Goal: Task Accomplishment & Management: Use online tool/utility

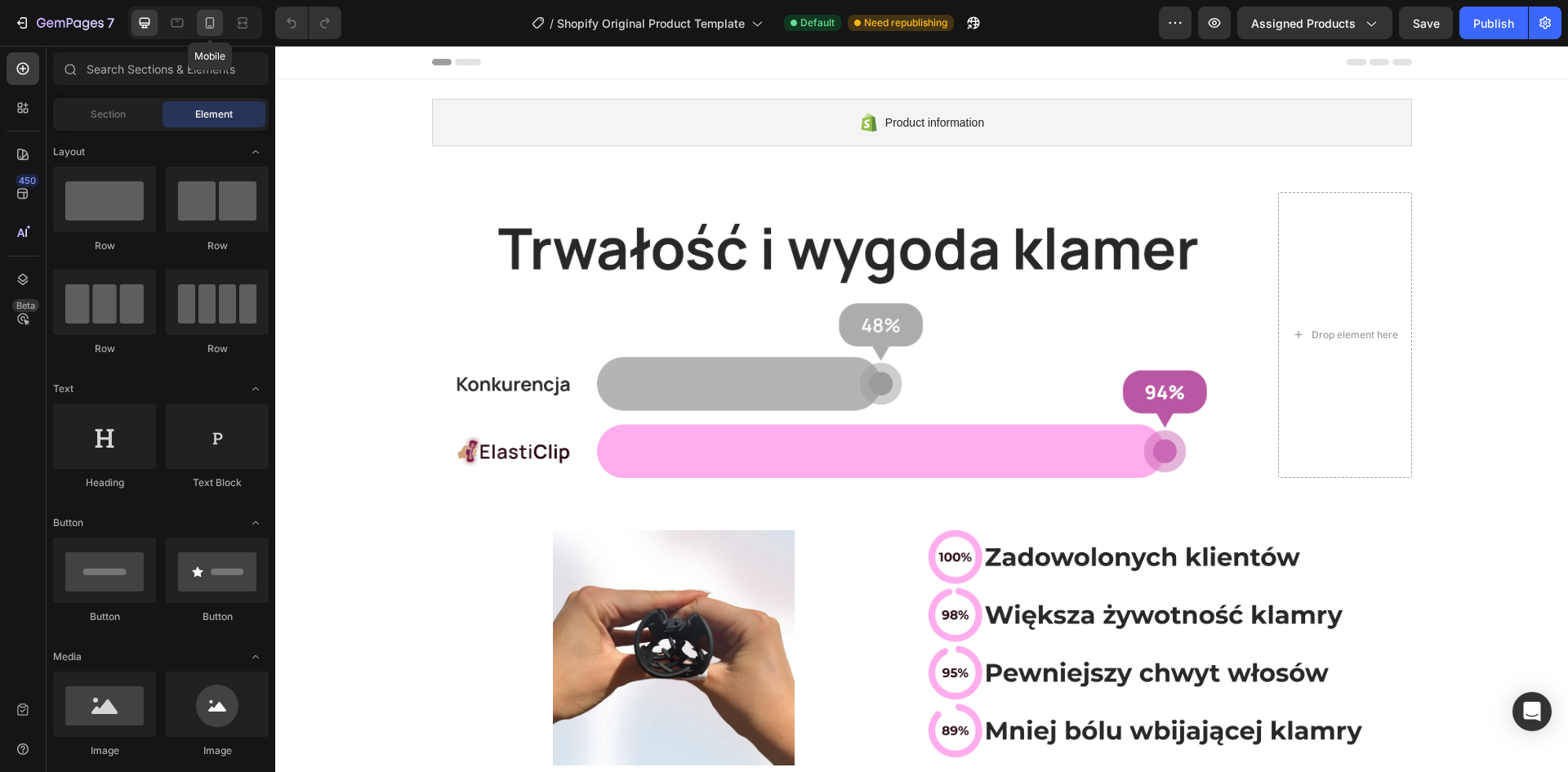
click at [215, 24] on icon at bounding box center [209, 22] width 16 height 16
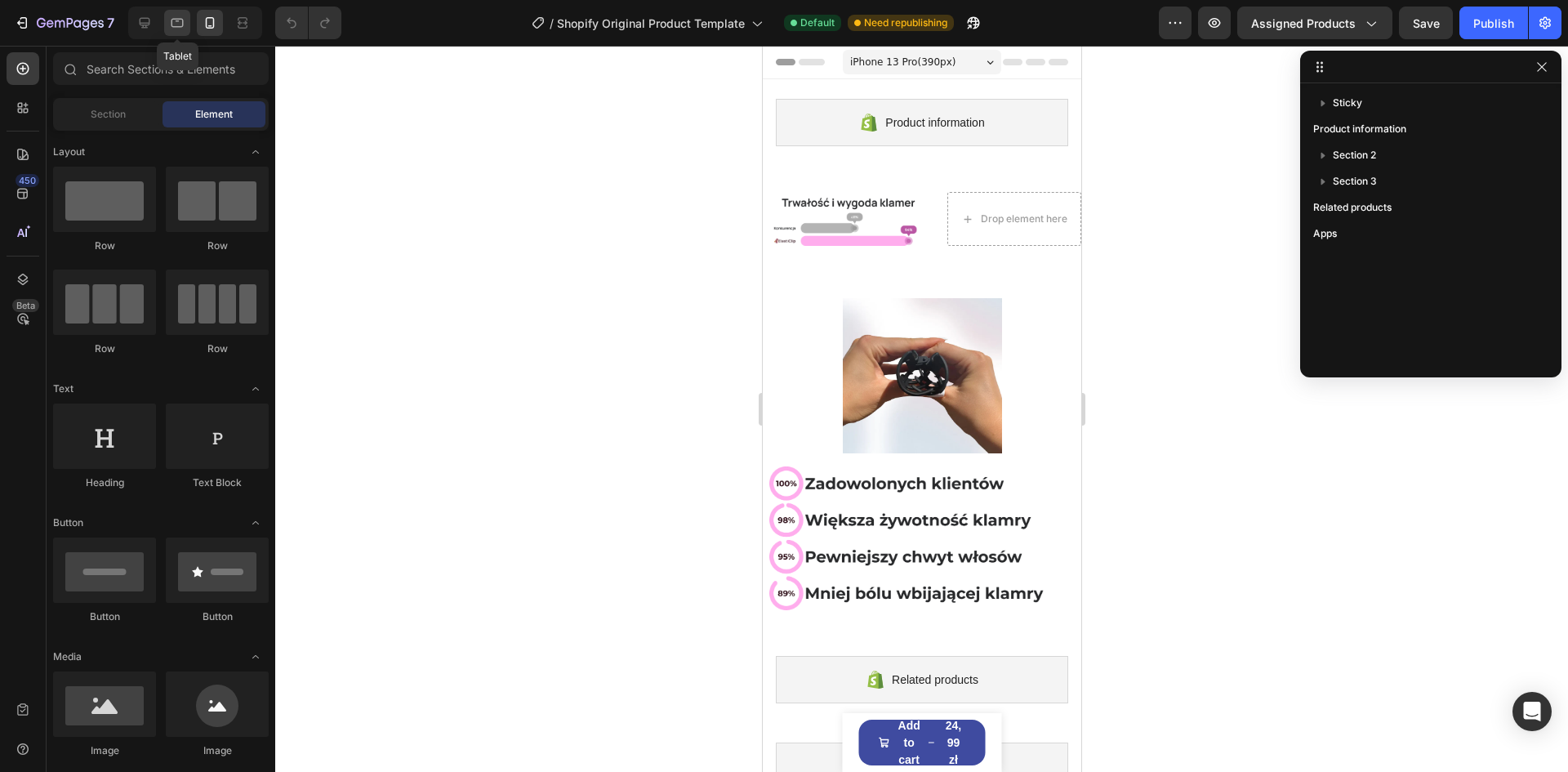
click at [182, 20] on icon at bounding box center [177, 22] width 16 height 16
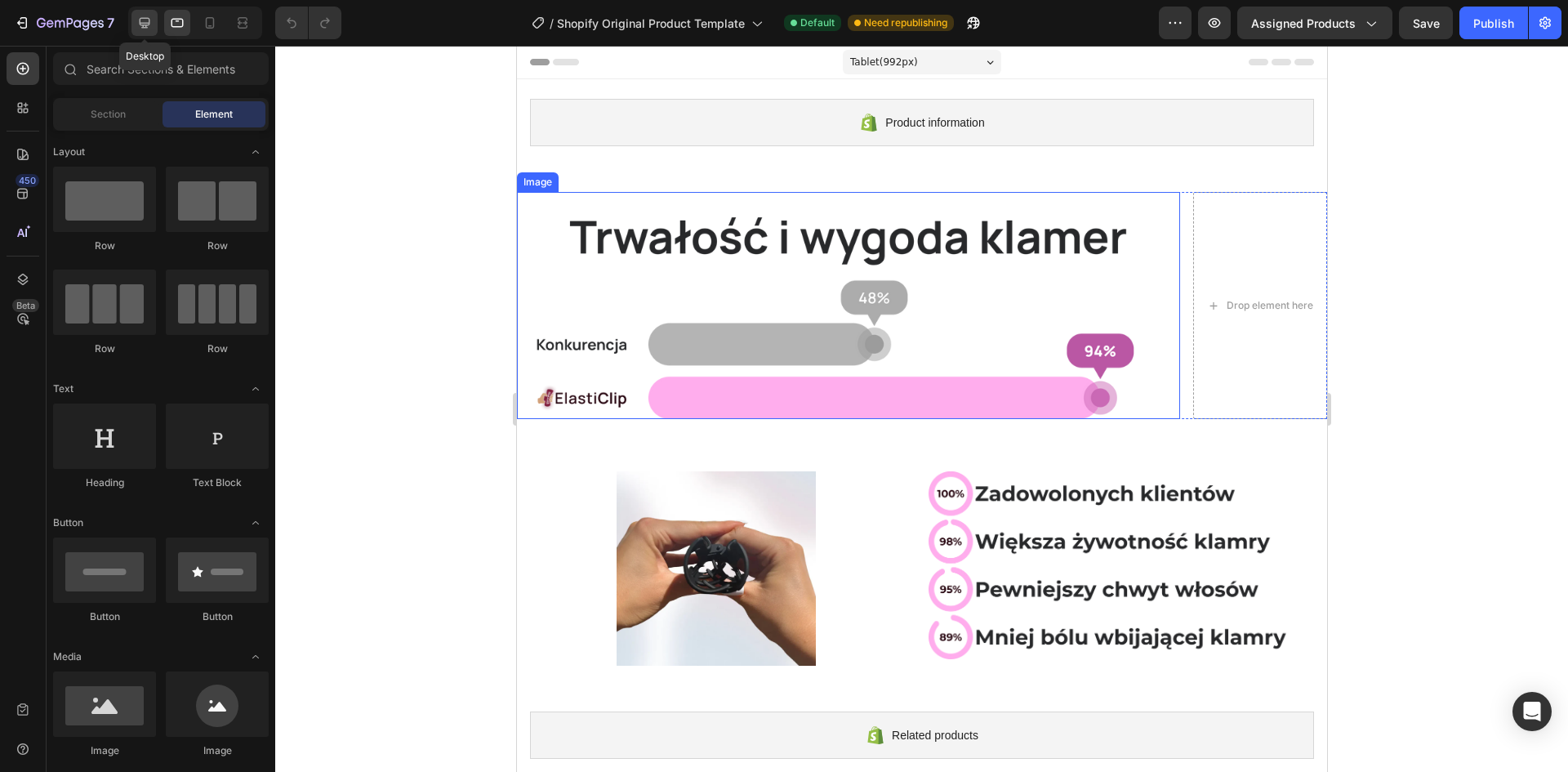
click at [141, 24] on icon at bounding box center [145, 23] width 11 height 11
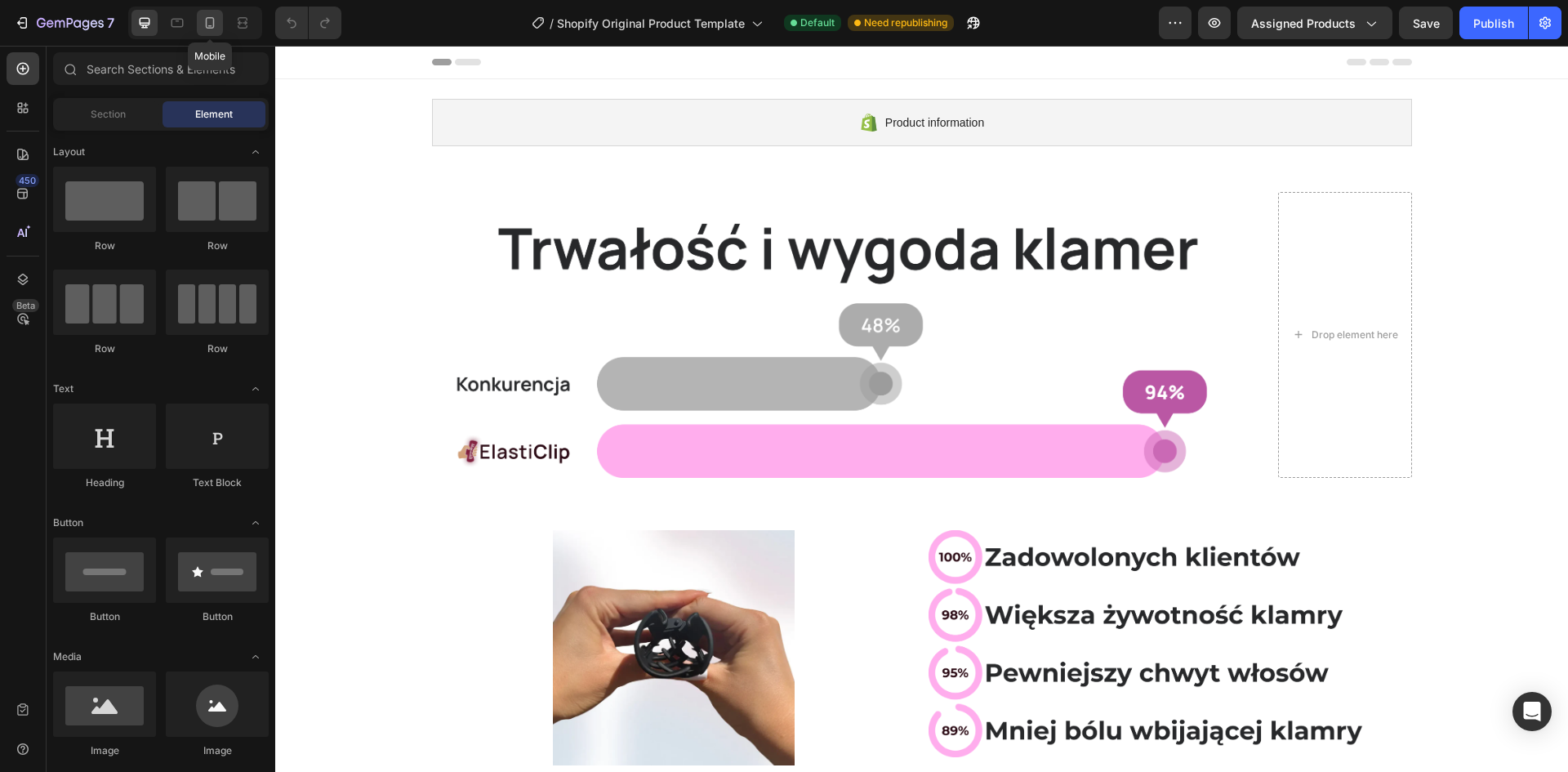
click at [203, 19] on icon at bounding box center [209, 22] width 16 height 16
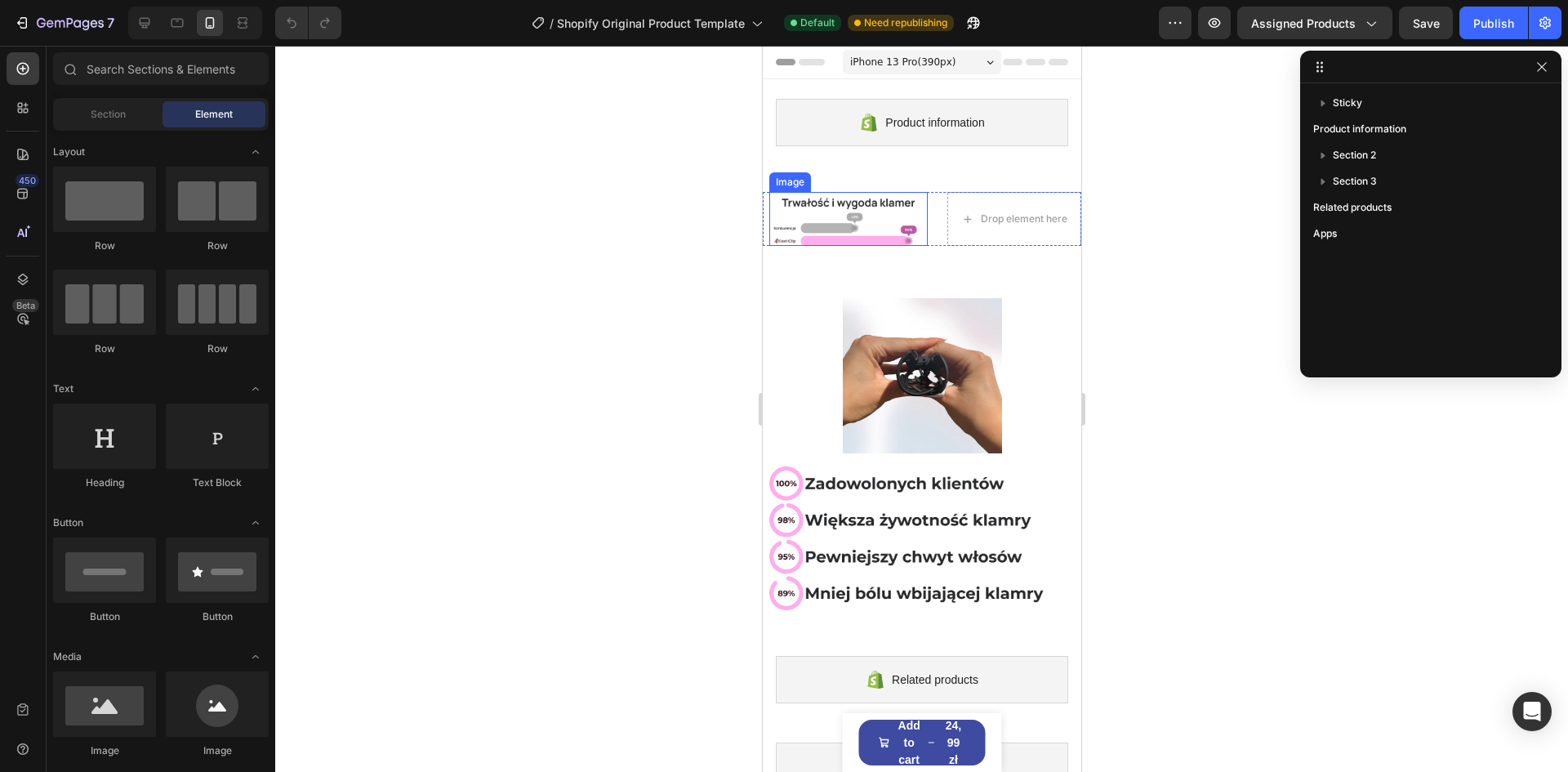
click at [877, 218] on img at bounding box center [847, 219] width 158 height 54
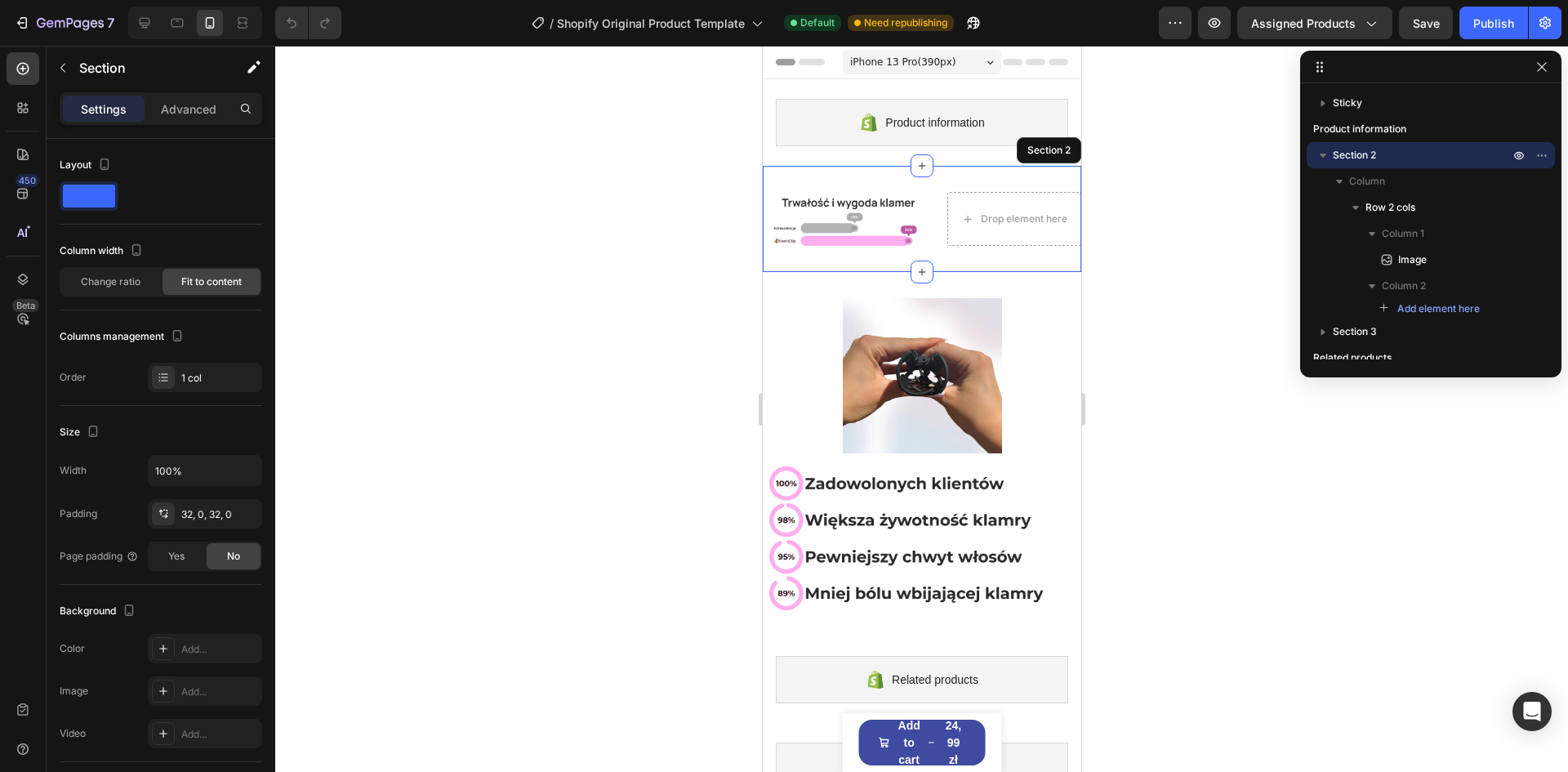
click at [931, 174] on div "Image 0 Drop element here Row Section 2" at bounding box center [921, 219] width 319 height 106
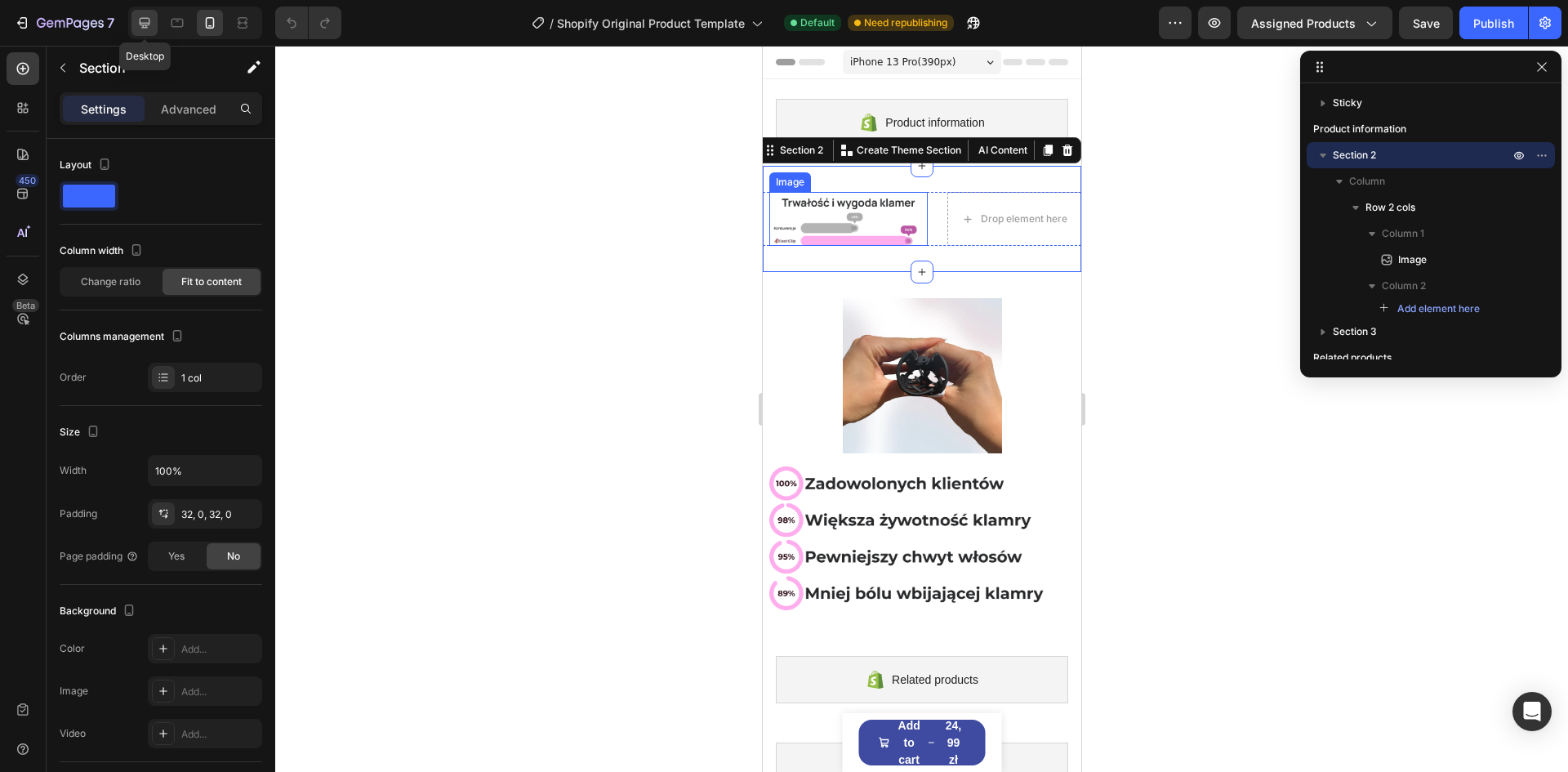
click at [140, 20] on icon at bounding box center [145, 23] width 11 height 11
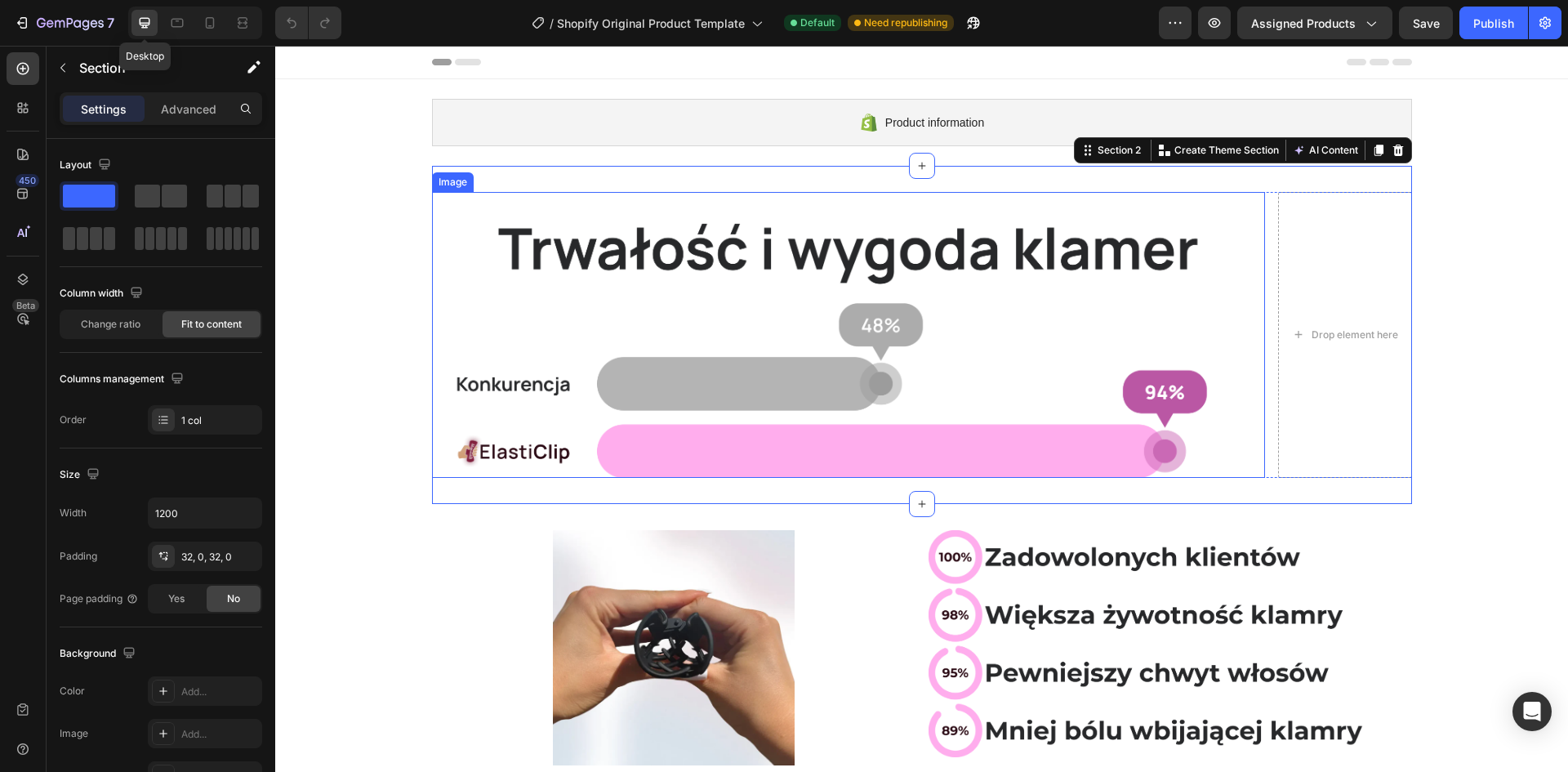
scroll to position [63, 0]
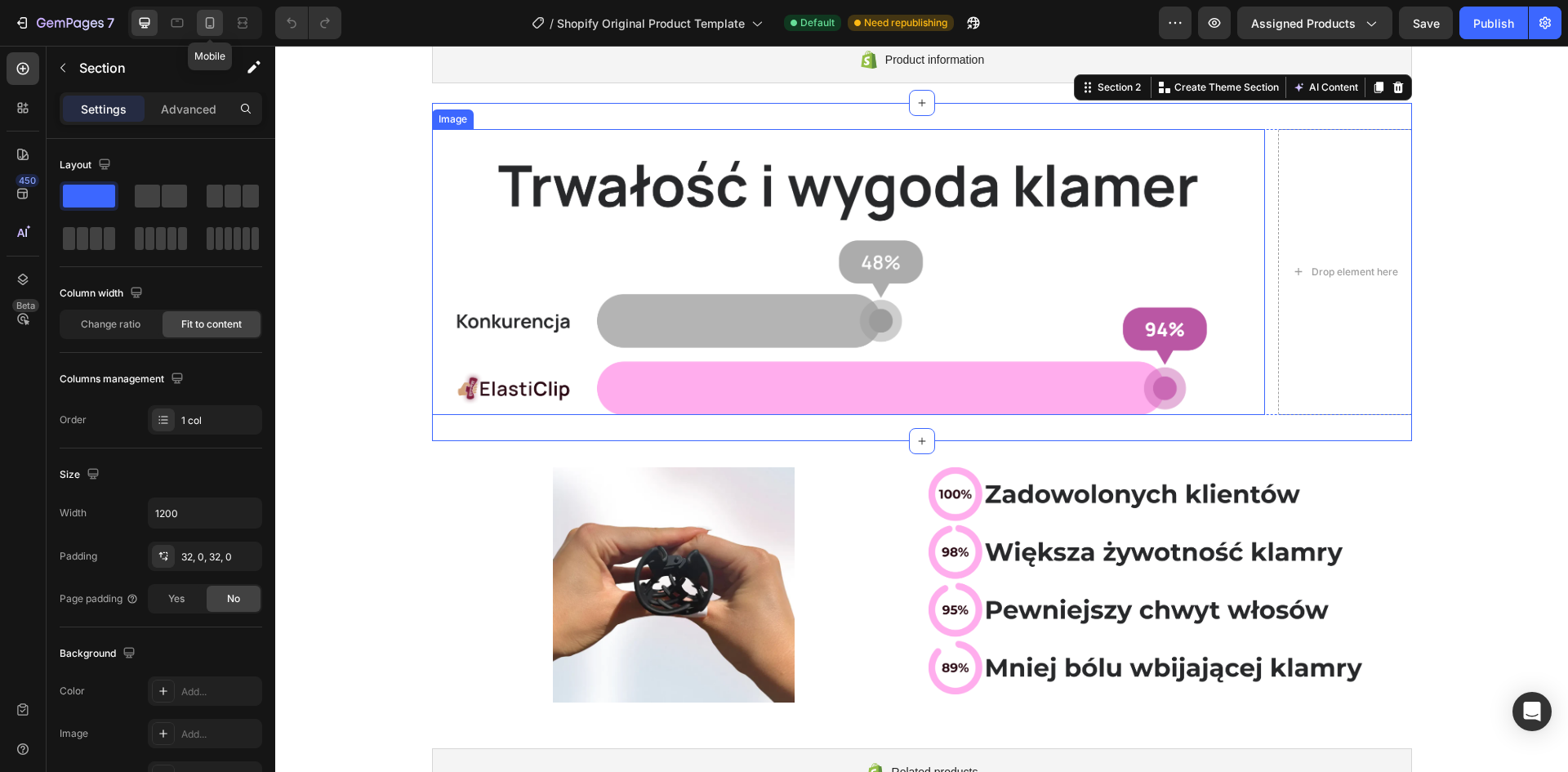
click at [221, 21] on div at bounding box center [209, 23] width 26 height 26
type input "100%"
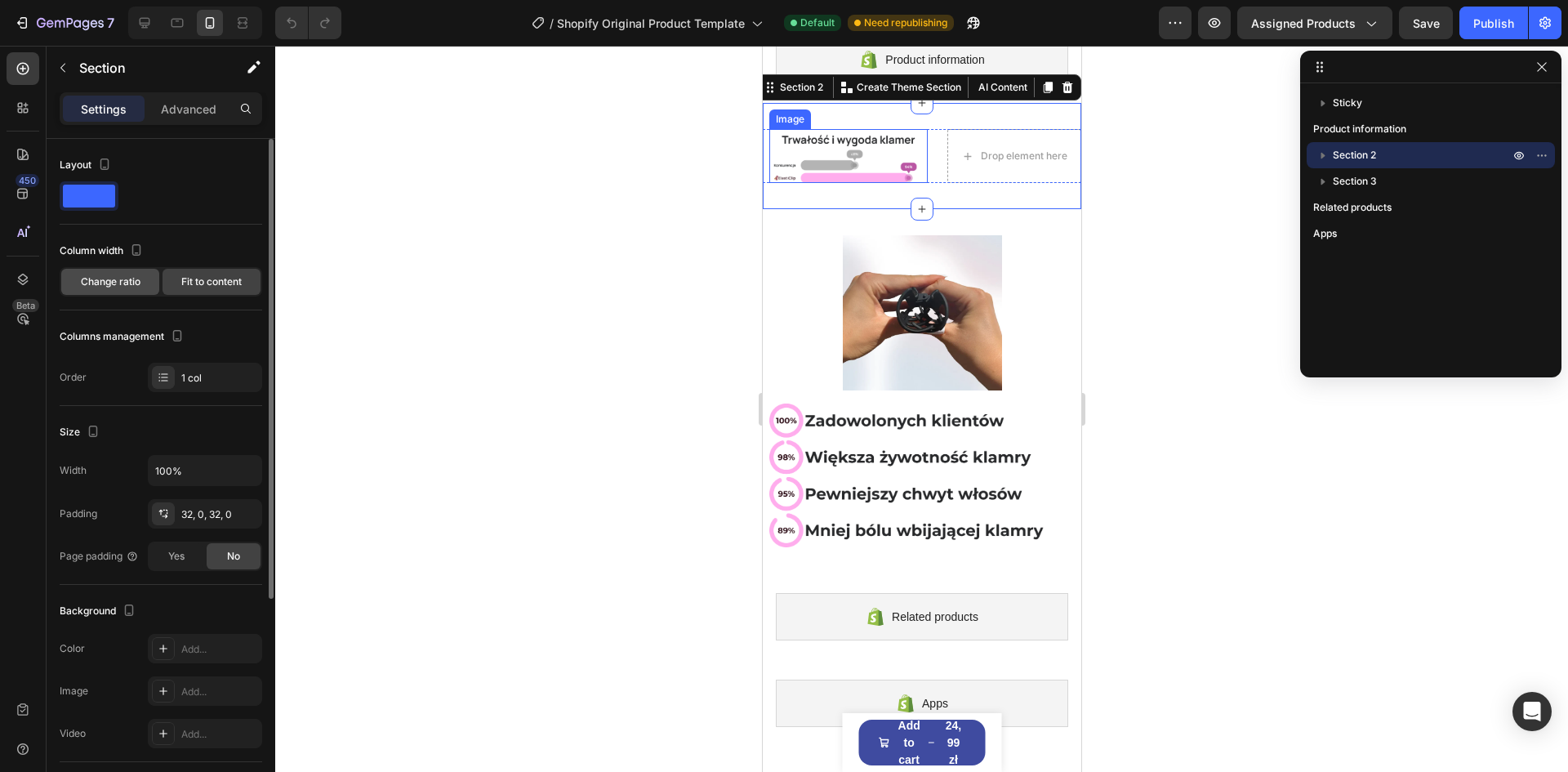
click at [126, 283] on span "Change ratio" at bounding box center [110, 281] width 60 height 14
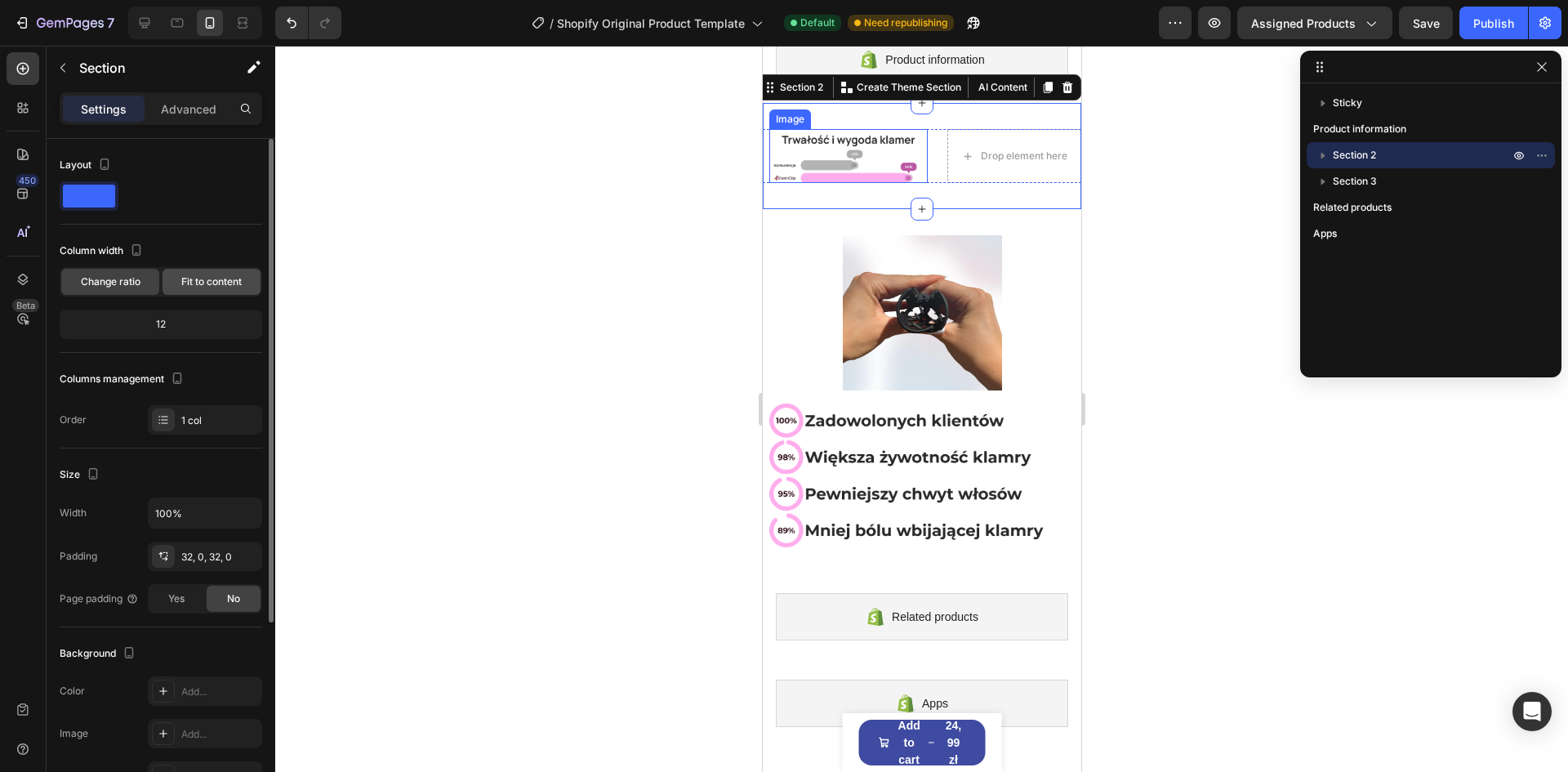
click at [190, 277] on span "Fit to content" at bounding box center [212, 281] width 61 height 14
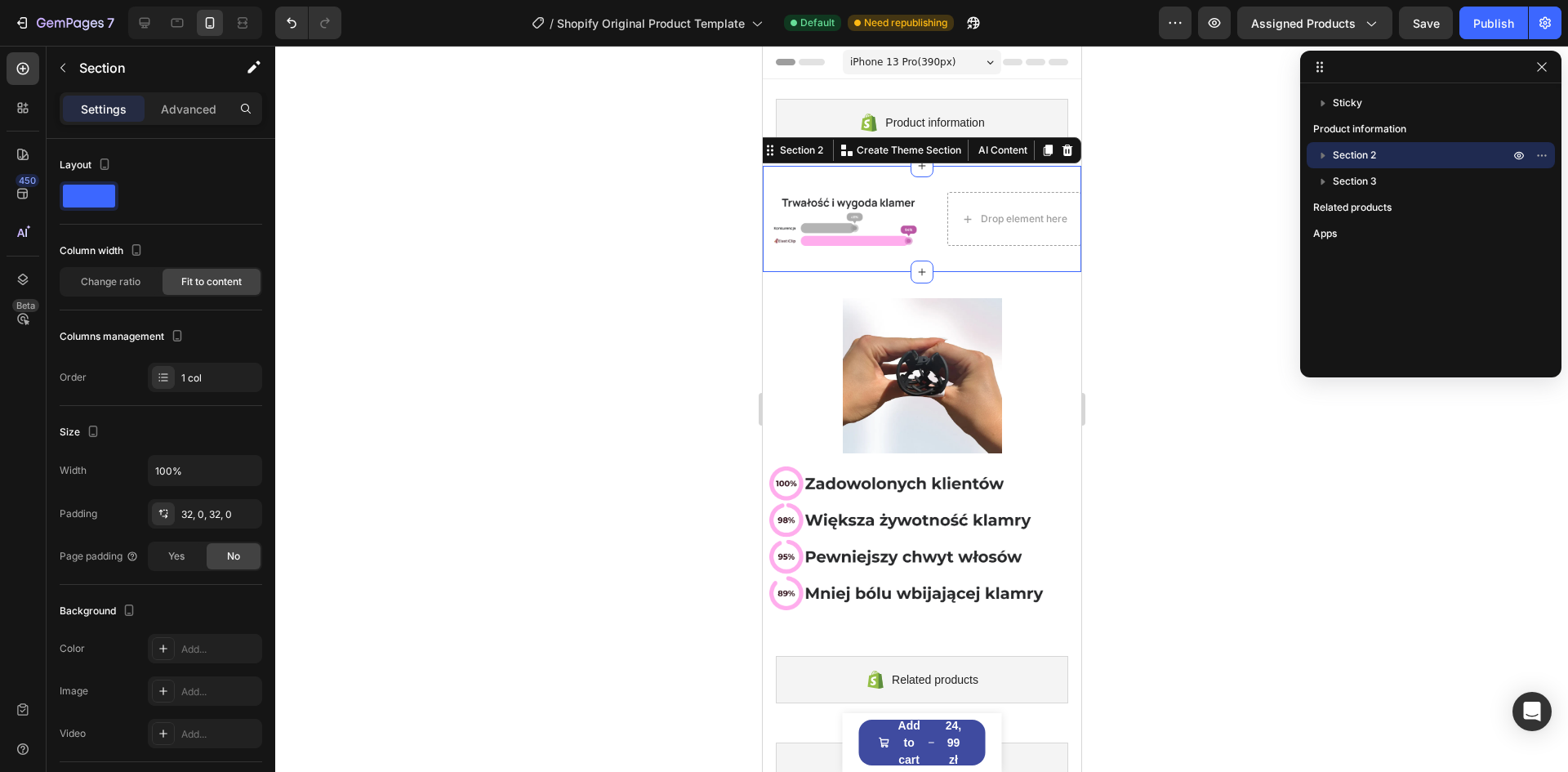
click at [905, 177] on div "Image Drop element here Row Section 2 You can create reusable sections Create T…" at bounding box center [921, 219] width 319 height 106
click at [885, 177] on div "Image Drop element here Row Section 2 You can create reusable sections Create T…" at bounding box center [921, 219] width 319 height 106
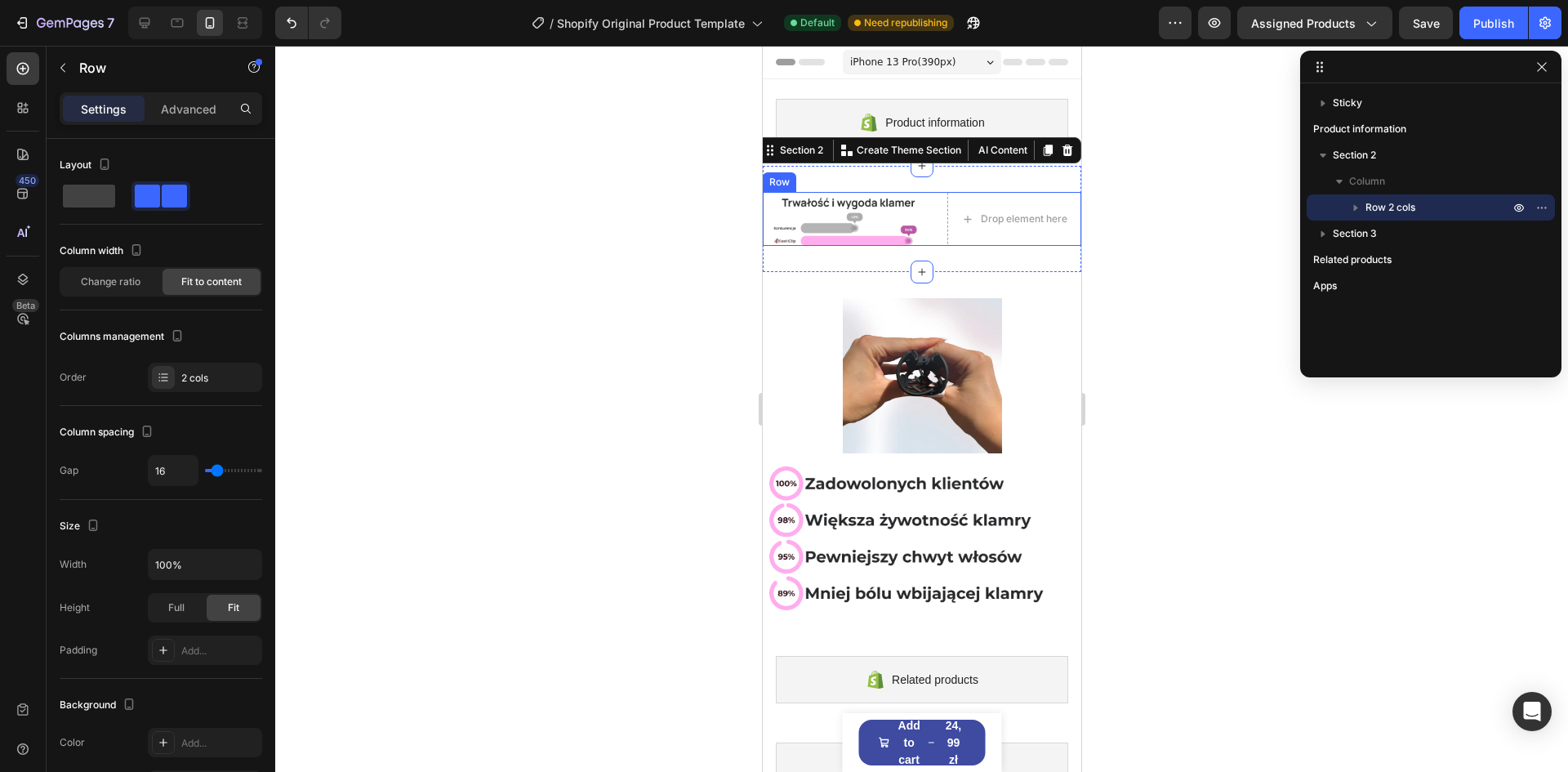
click at [921, 225] on div "Image Drop element here Row" at bounding box center [921, 219] width 319 height 54
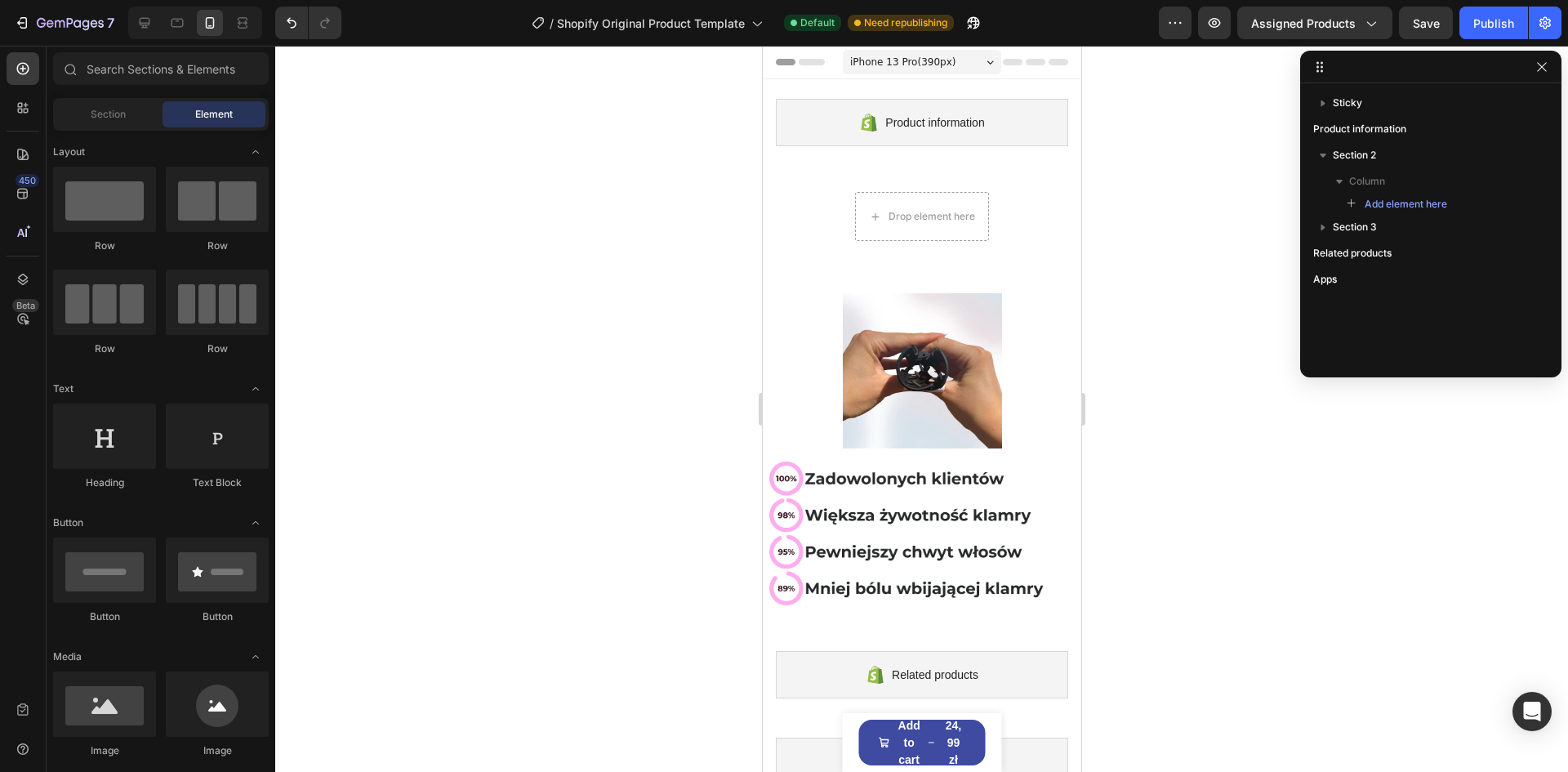
click at [82, 100] on div "Section Element" at bounding box center [161, 114] width 215 height 33
click at [84, 109] on div "Section" at bounding box center [108, 114] width 103 height 26
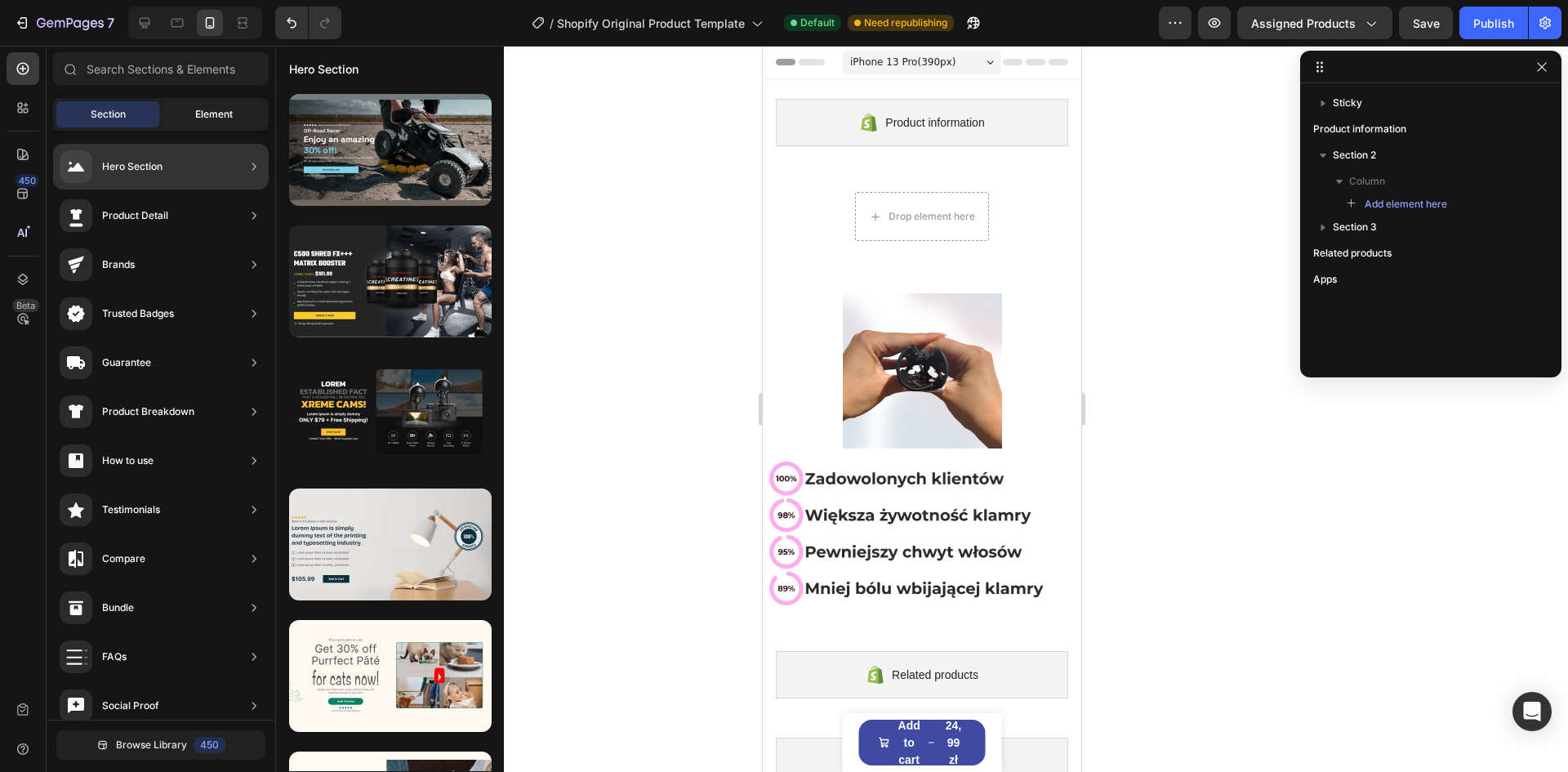
click at [191, 119] on div "Element" at bounding box center [214, 114] width 103 height 26
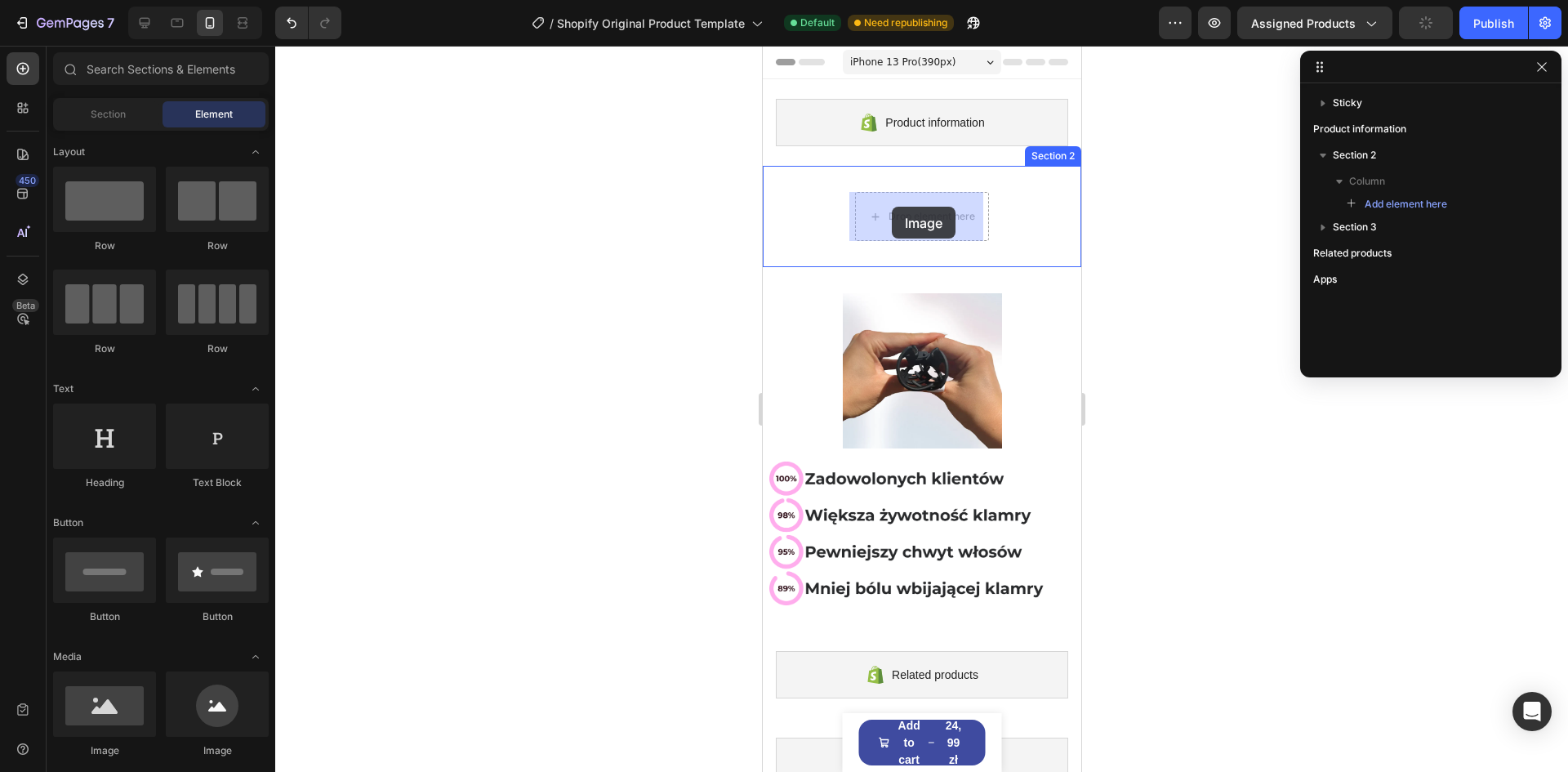
drag, startPoint x: 900, startPoint y: 757, endPoint x: 891, endPoint y: 207, distance: 550.1
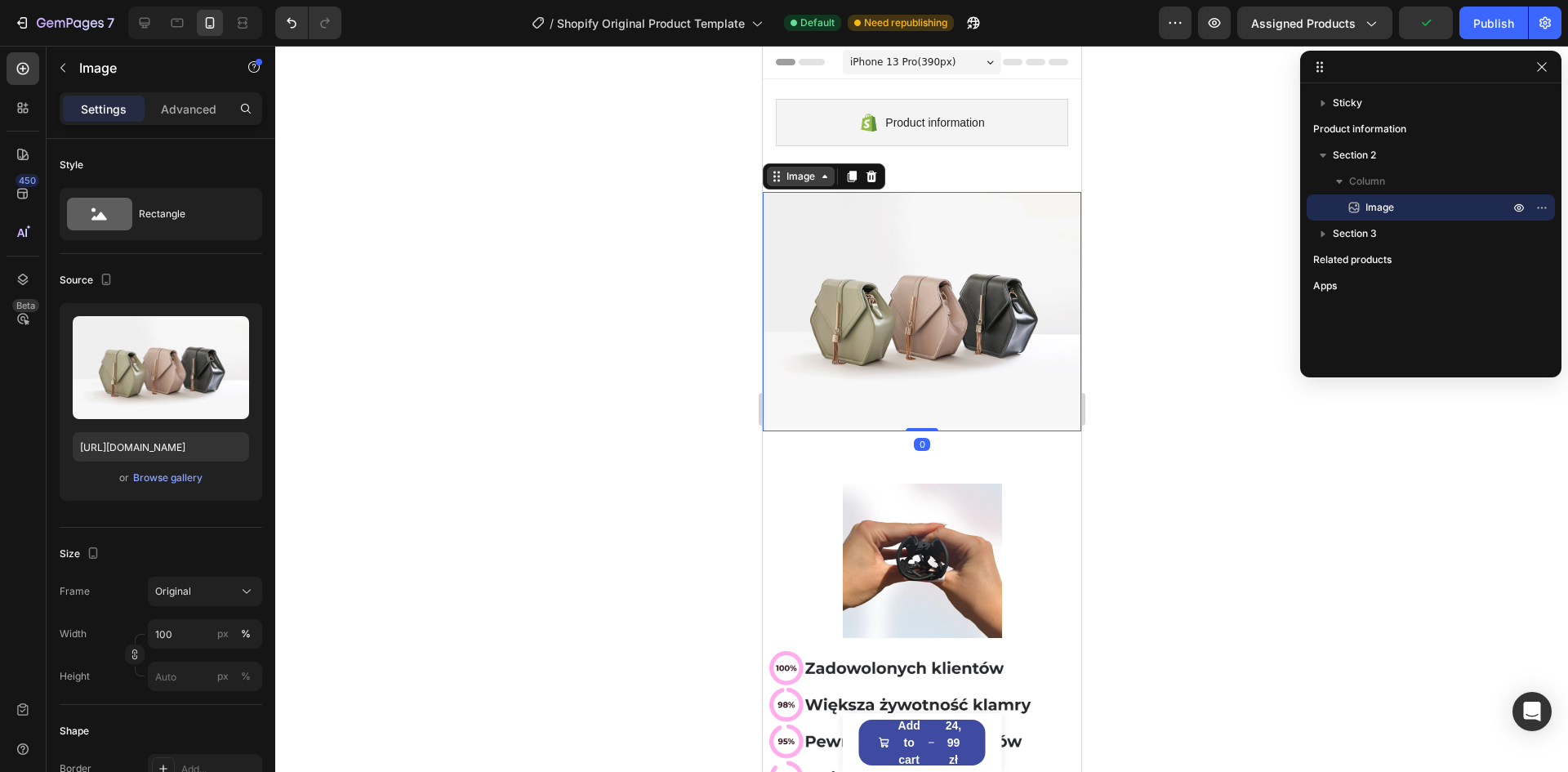
click at [789, 169] on div "Image" at bounding box center [800, 176] width 35 height 14
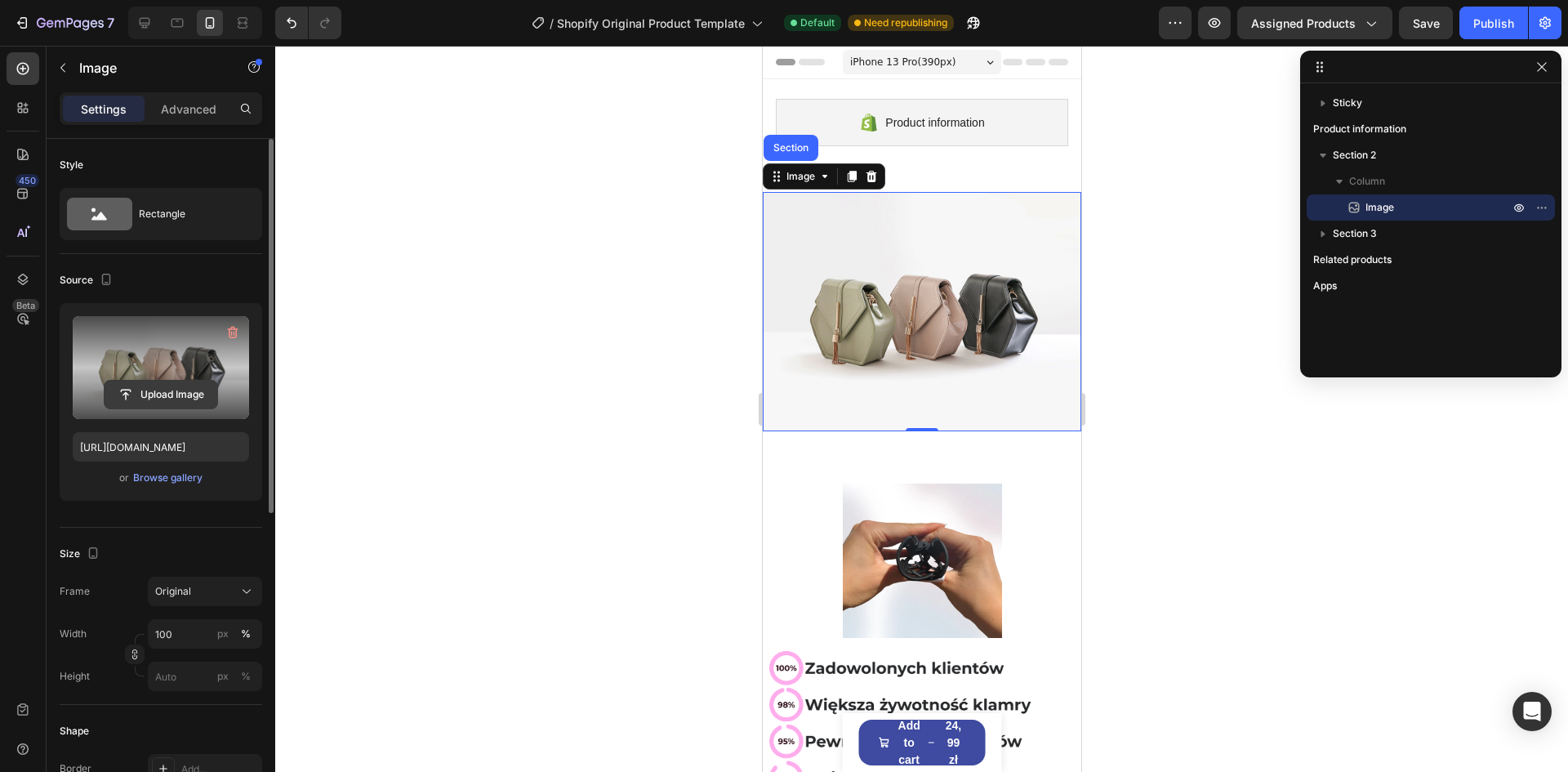
click at [150, 383] on input "file" at bounding box center [161, 394] width 113 height 28
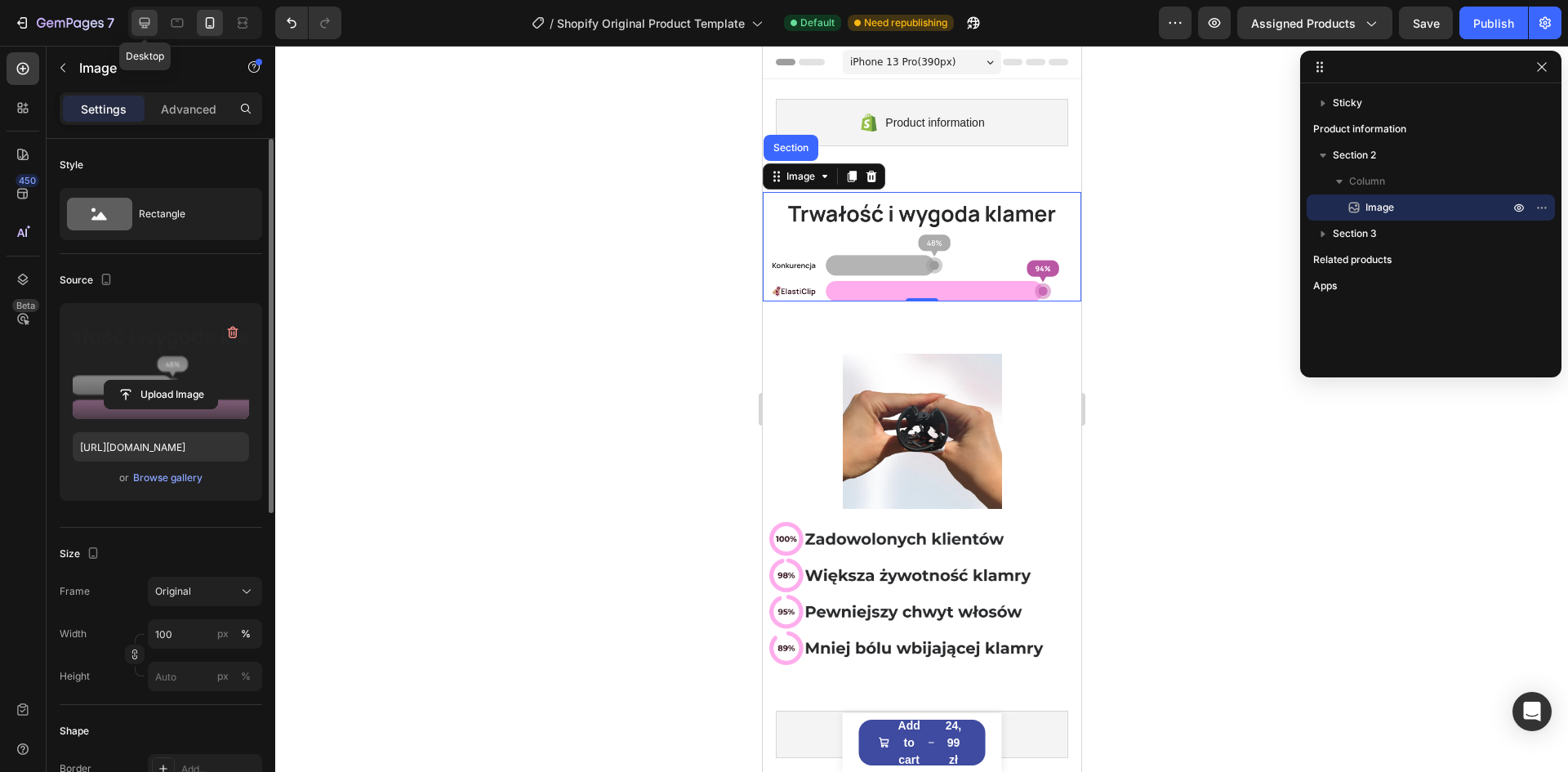
click at [135, 20] on div at bounding box center [144, 23] width 26 height 26
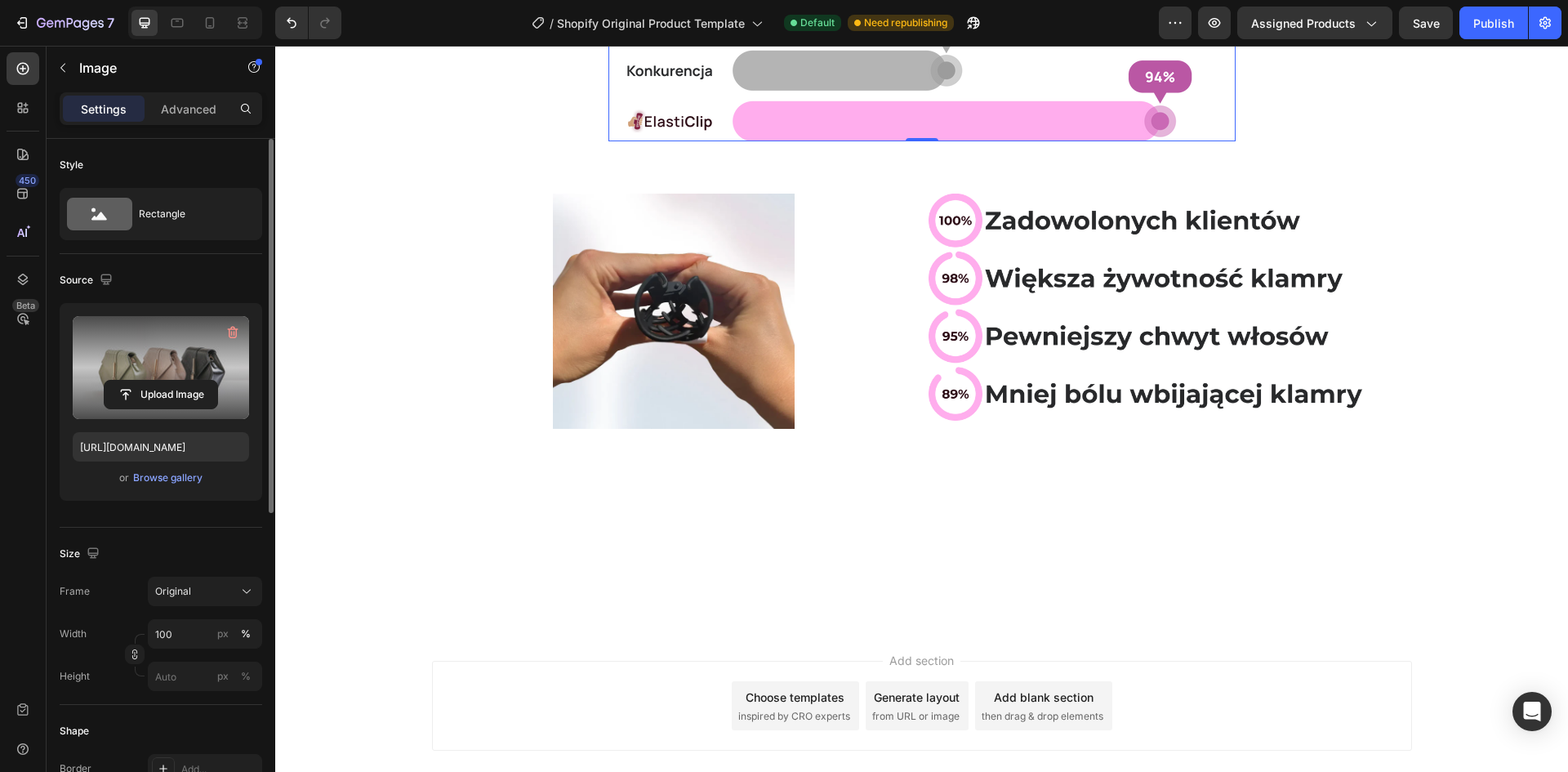
scroll to position [163, 0]
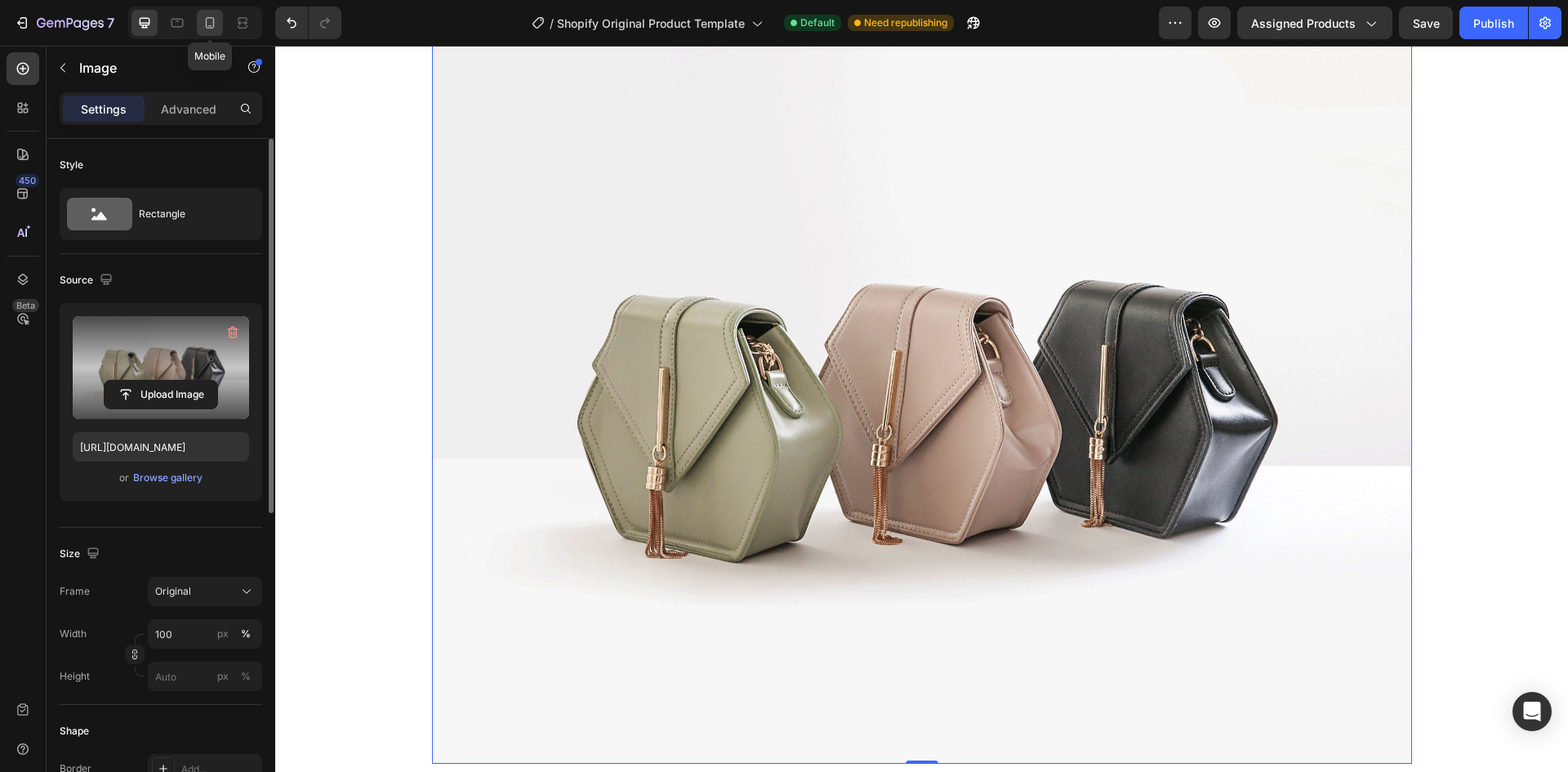
click at [204, 21] on icon at bounding box center [209, 22] width 16 height 16
type input "[URL][DOMAIN_NAME]"
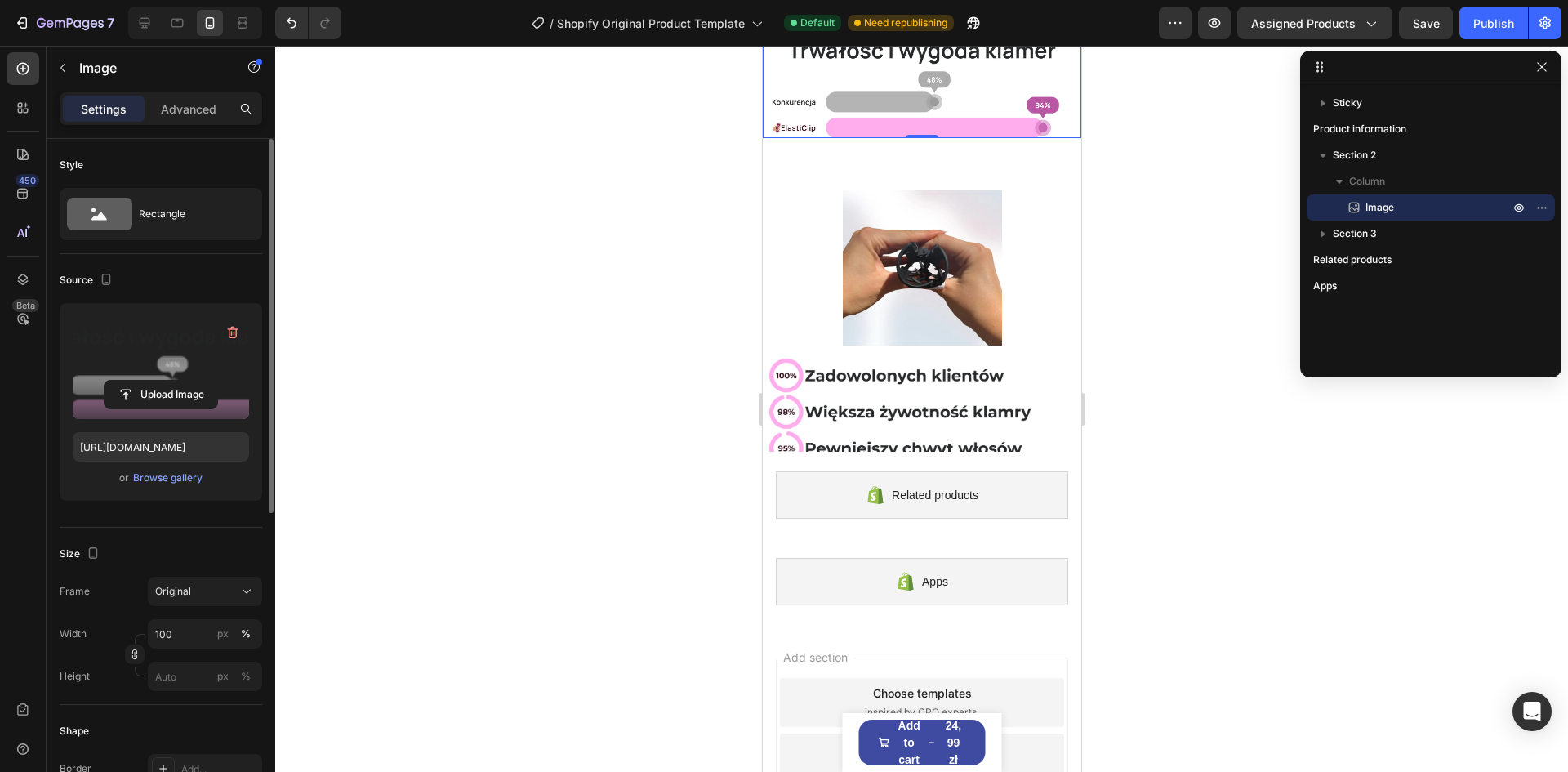
scroll to position [89, 0]
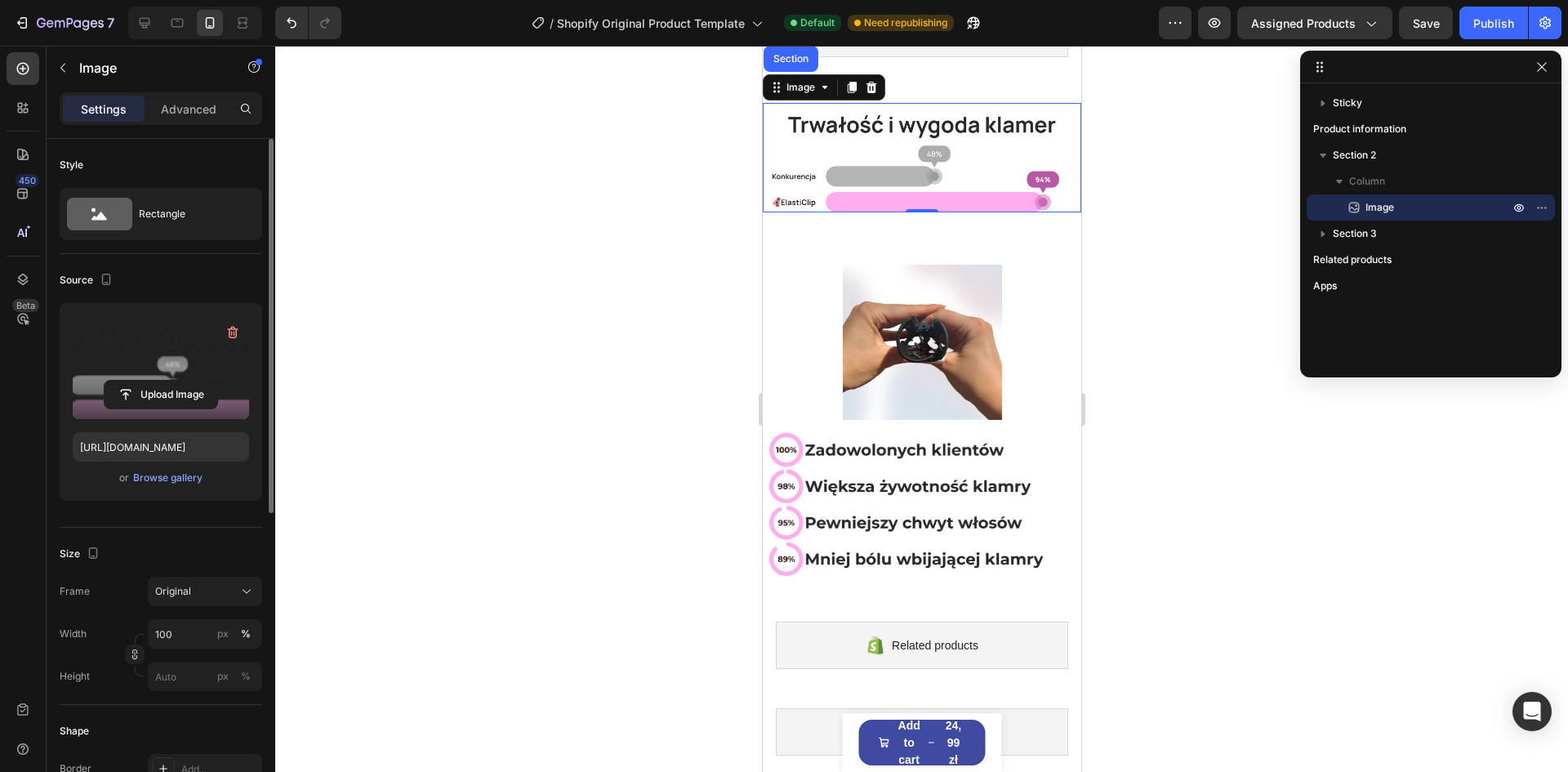
click at [1149, 259] on div at bounding box center [921, 409] width 1293 height 727
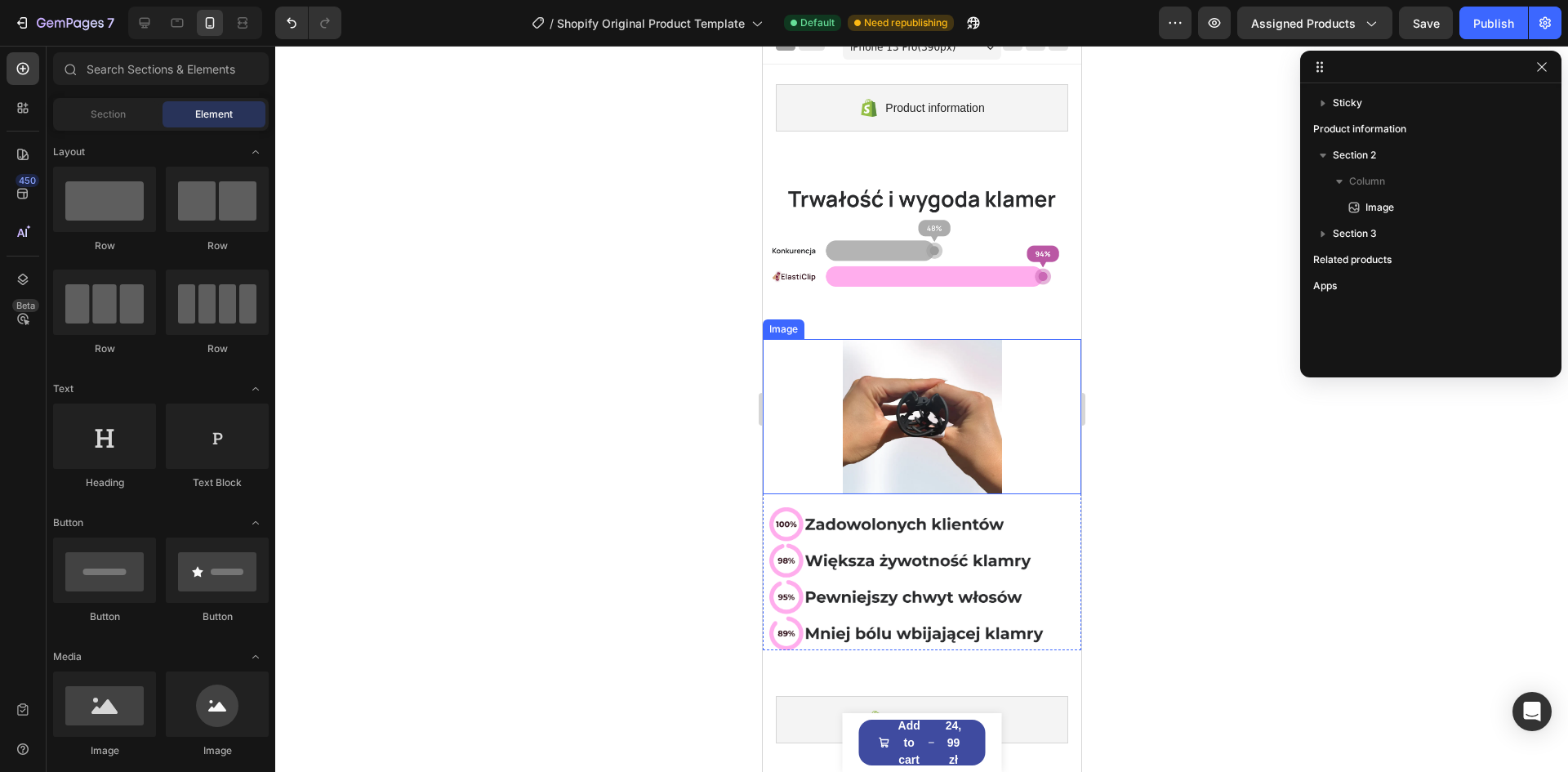
scroll to position [0, 0]
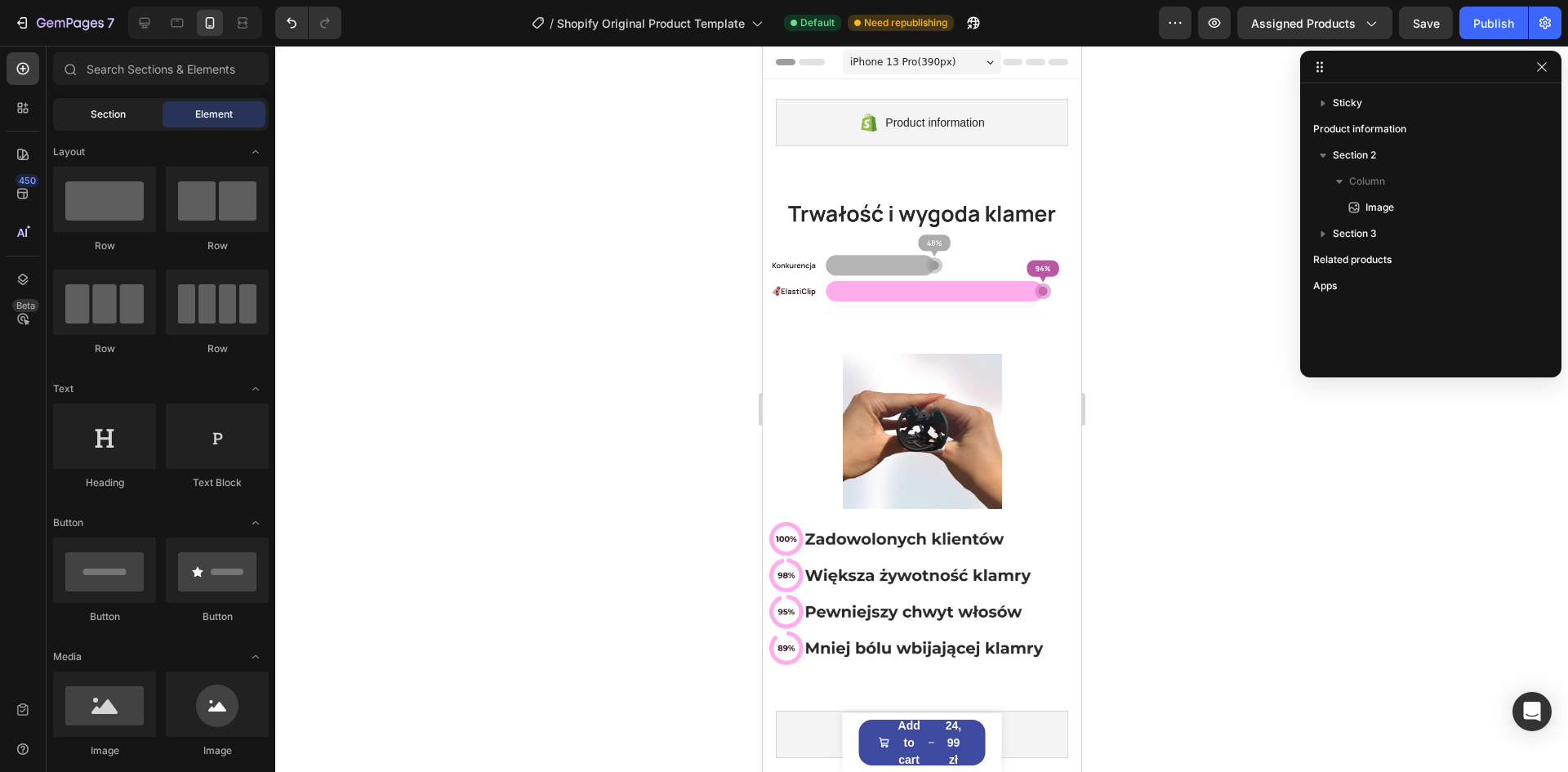
click at [92, 117] on span "Section" at bounding box center [108, 114] width 35 height 14
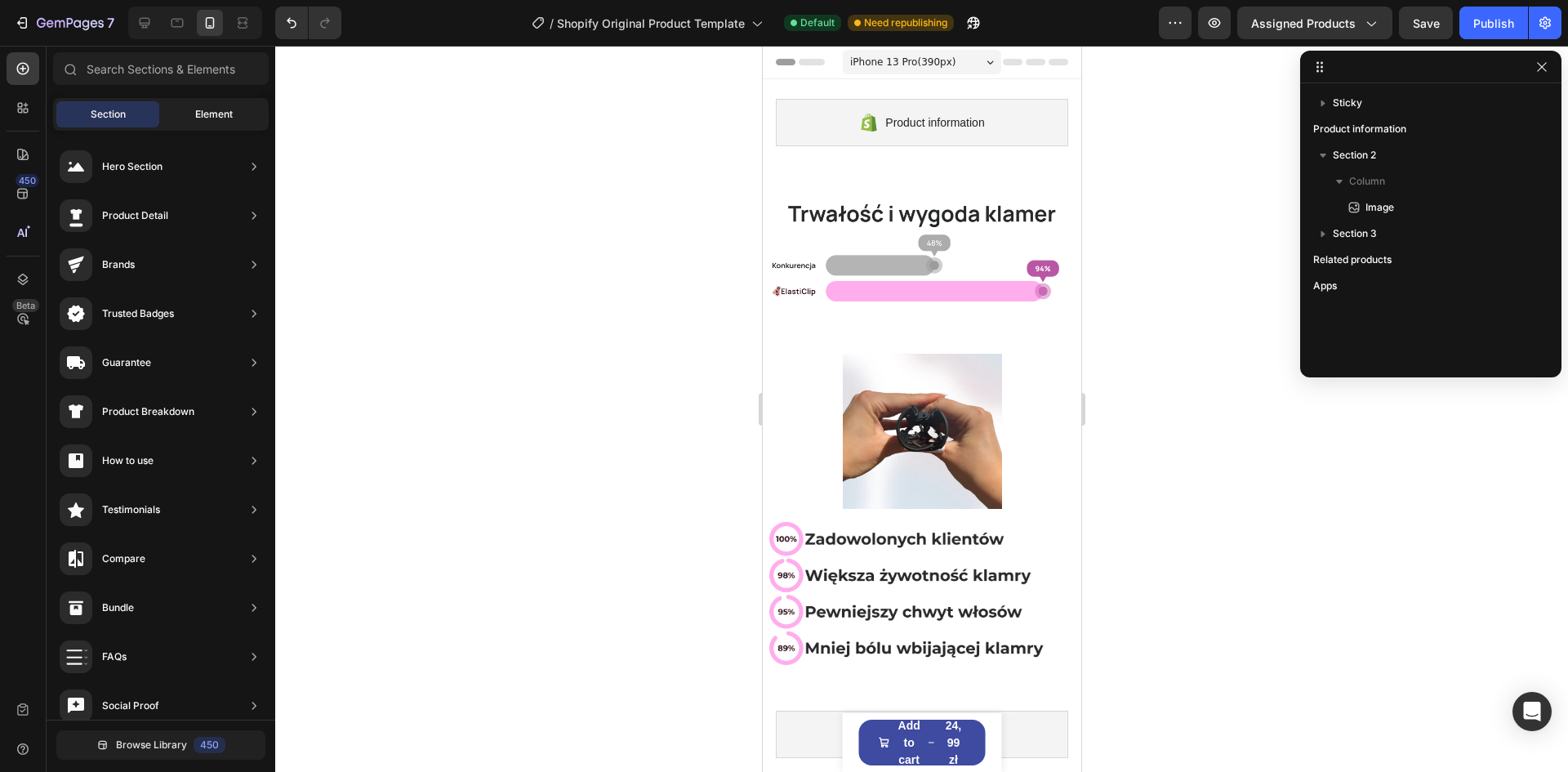
click at [219, 114] on span "Element" at bounding box center [214, 114] width 38 height 14
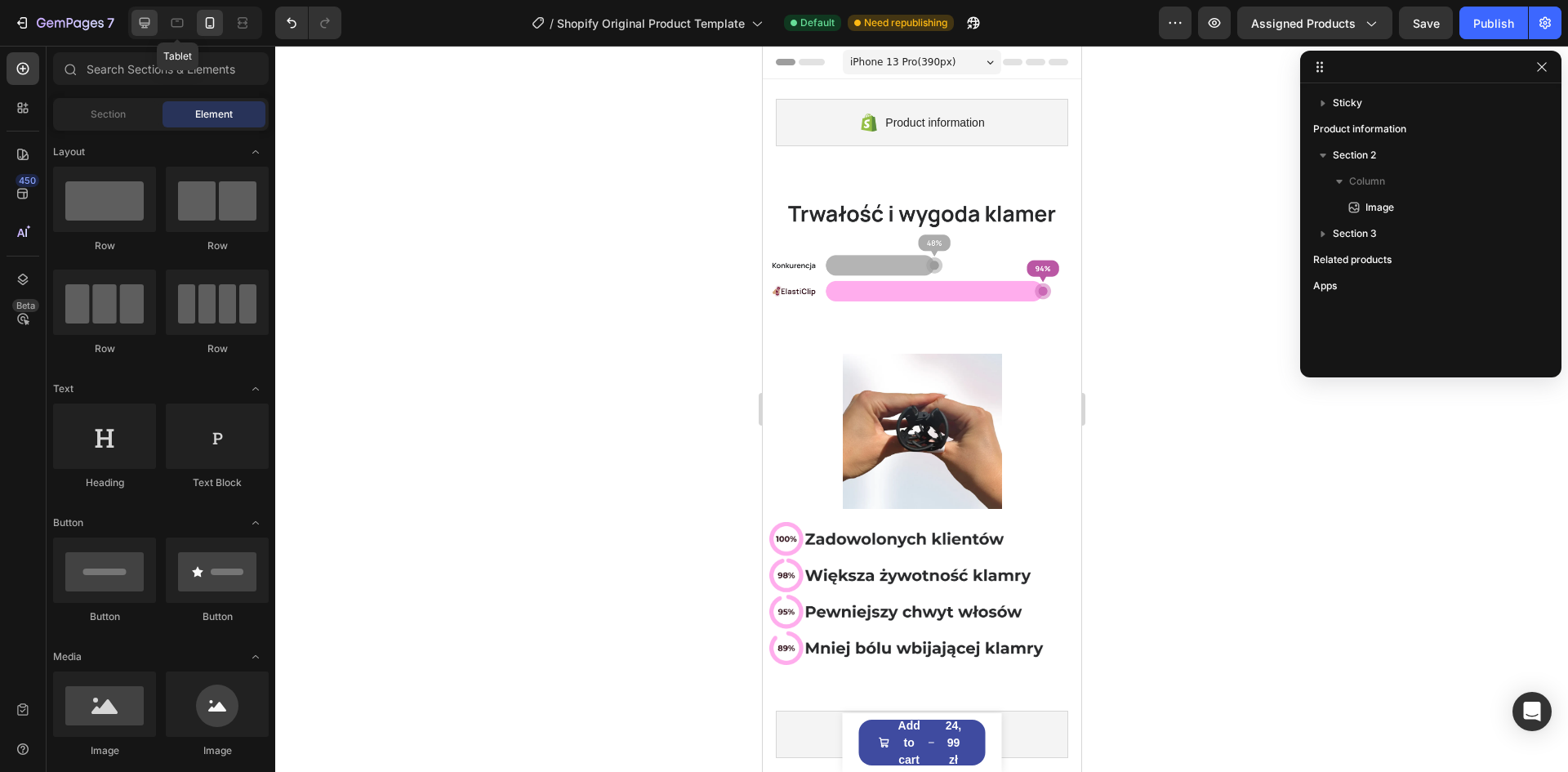
click at [136, 19] on icon at bounding box center [144, 22] width 16 height 16
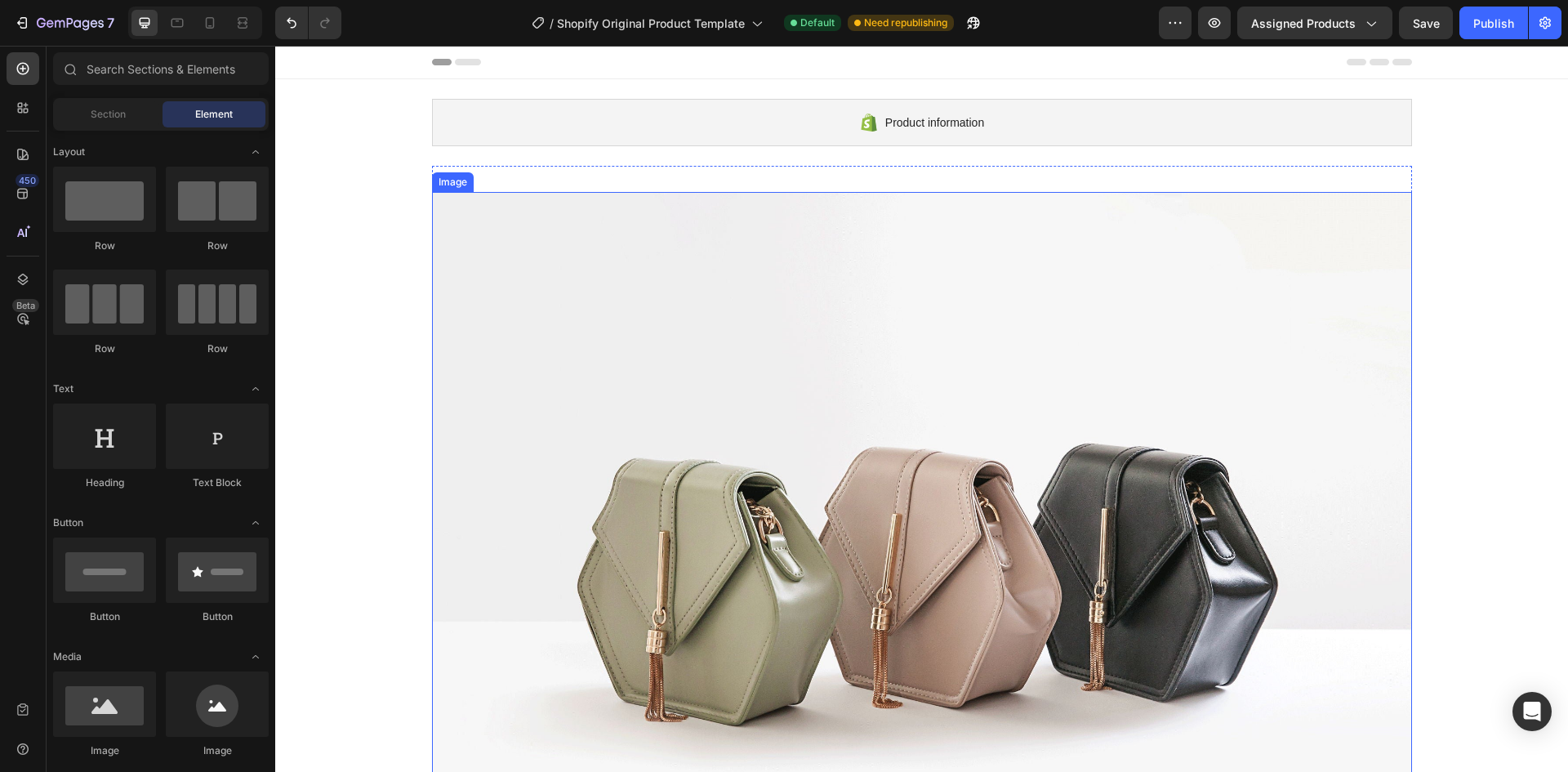
click at [562, 415] on img at bounding box center [922, 559] width 980 height 735
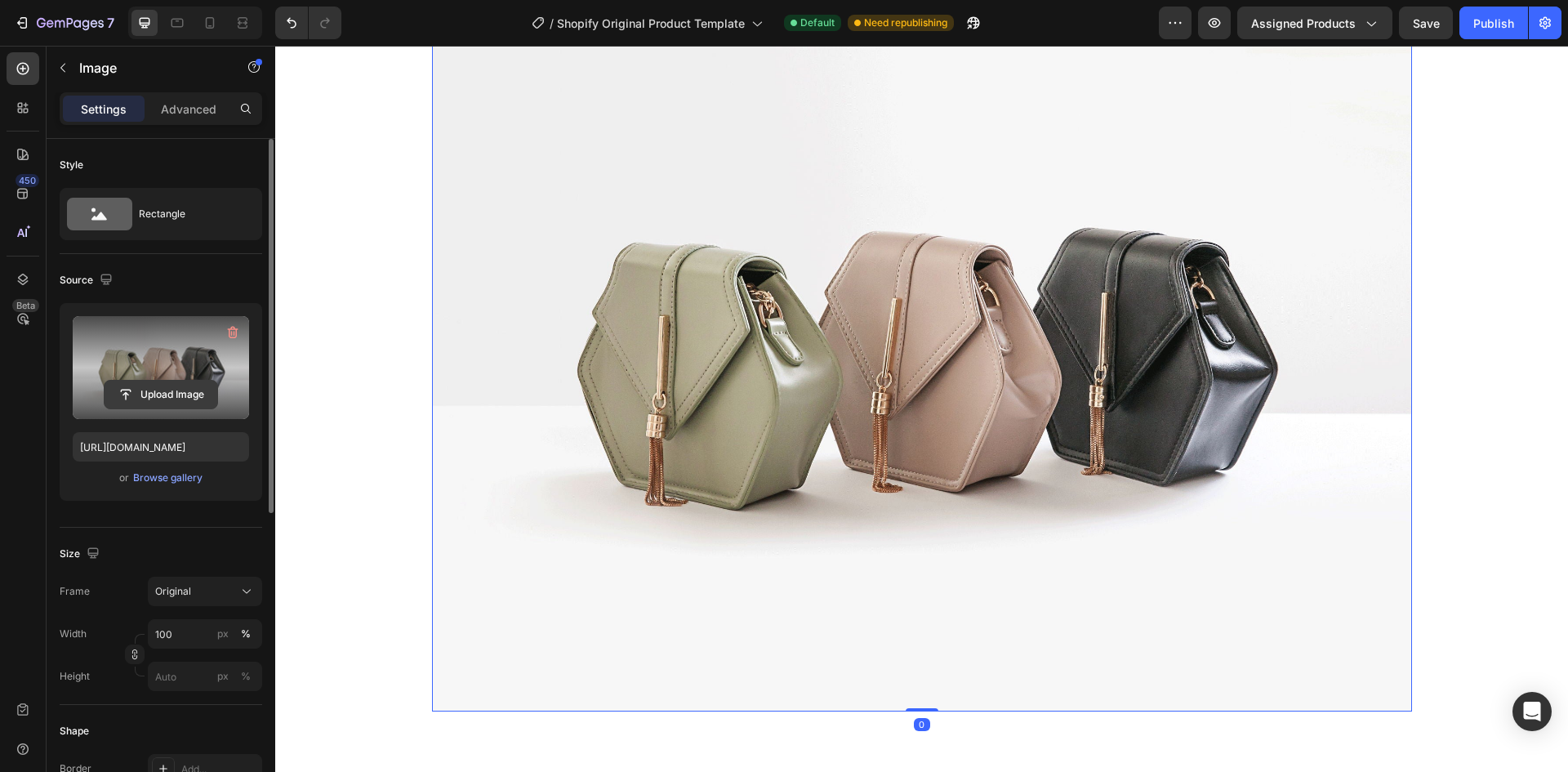
scroll to position [245, 0]
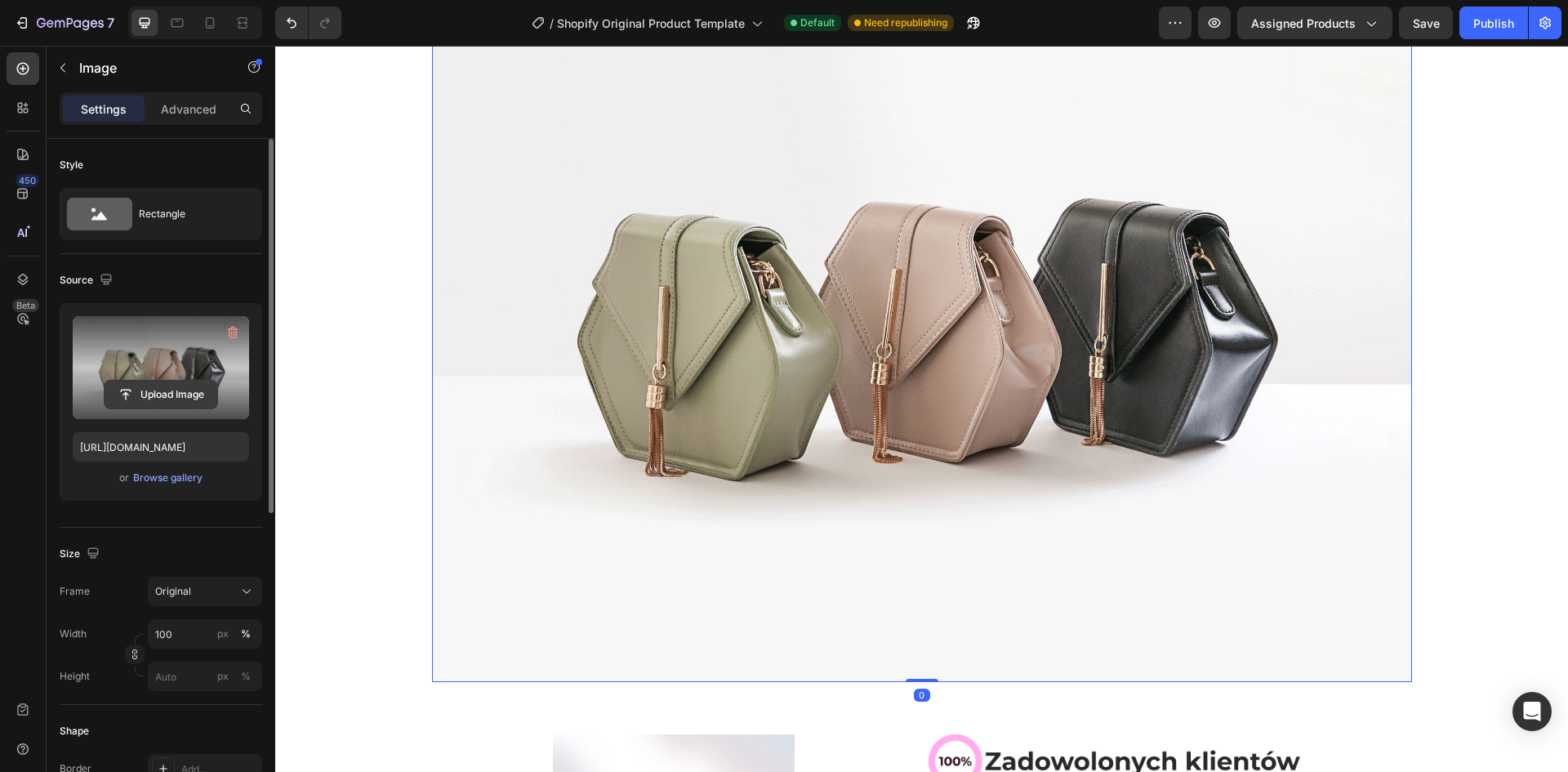
click at [177, 382] on input "file" at bounding box center [161, 394] width 113 height 28
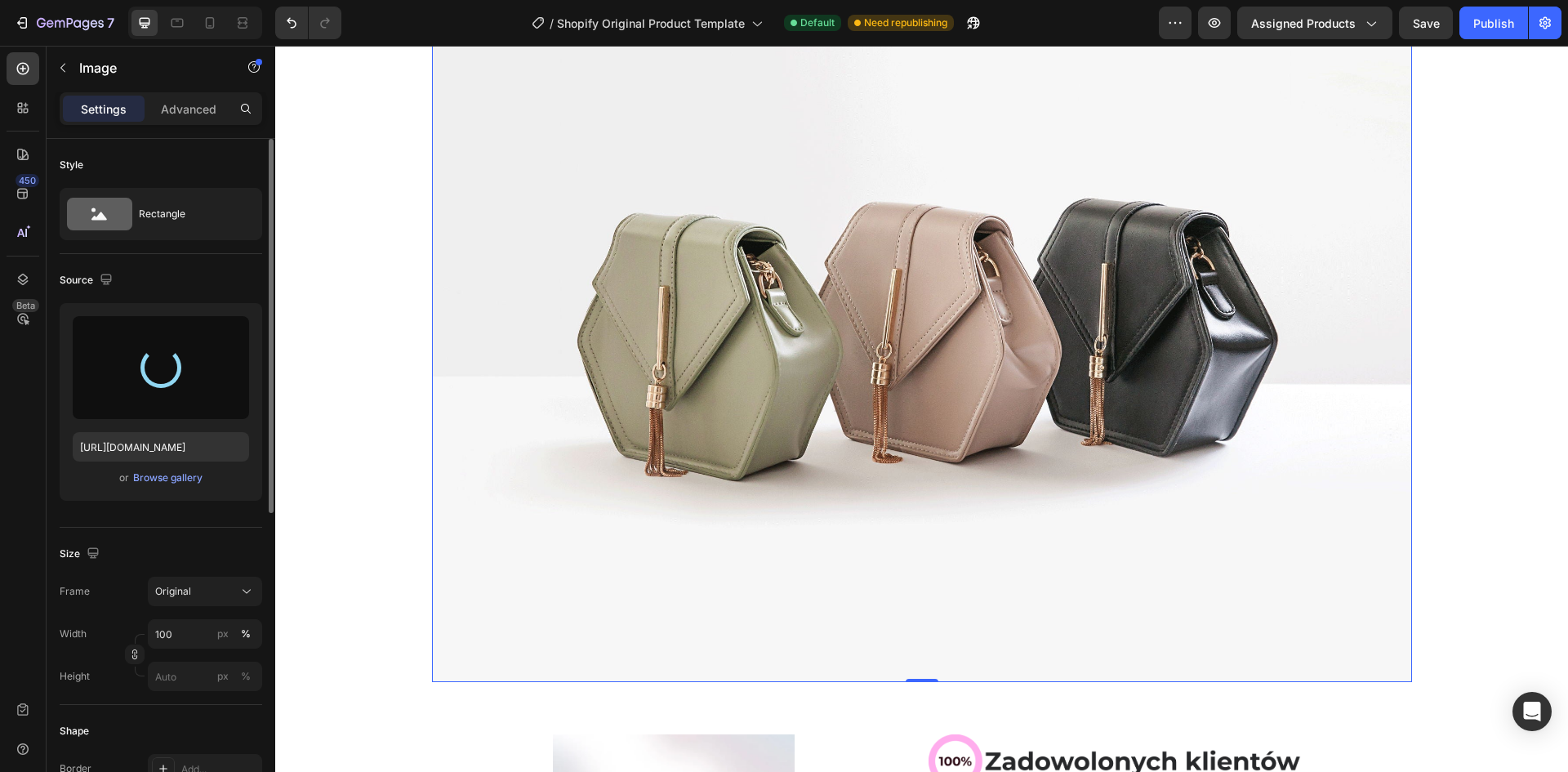
type input "[URL][DOMAIN_NAME]"
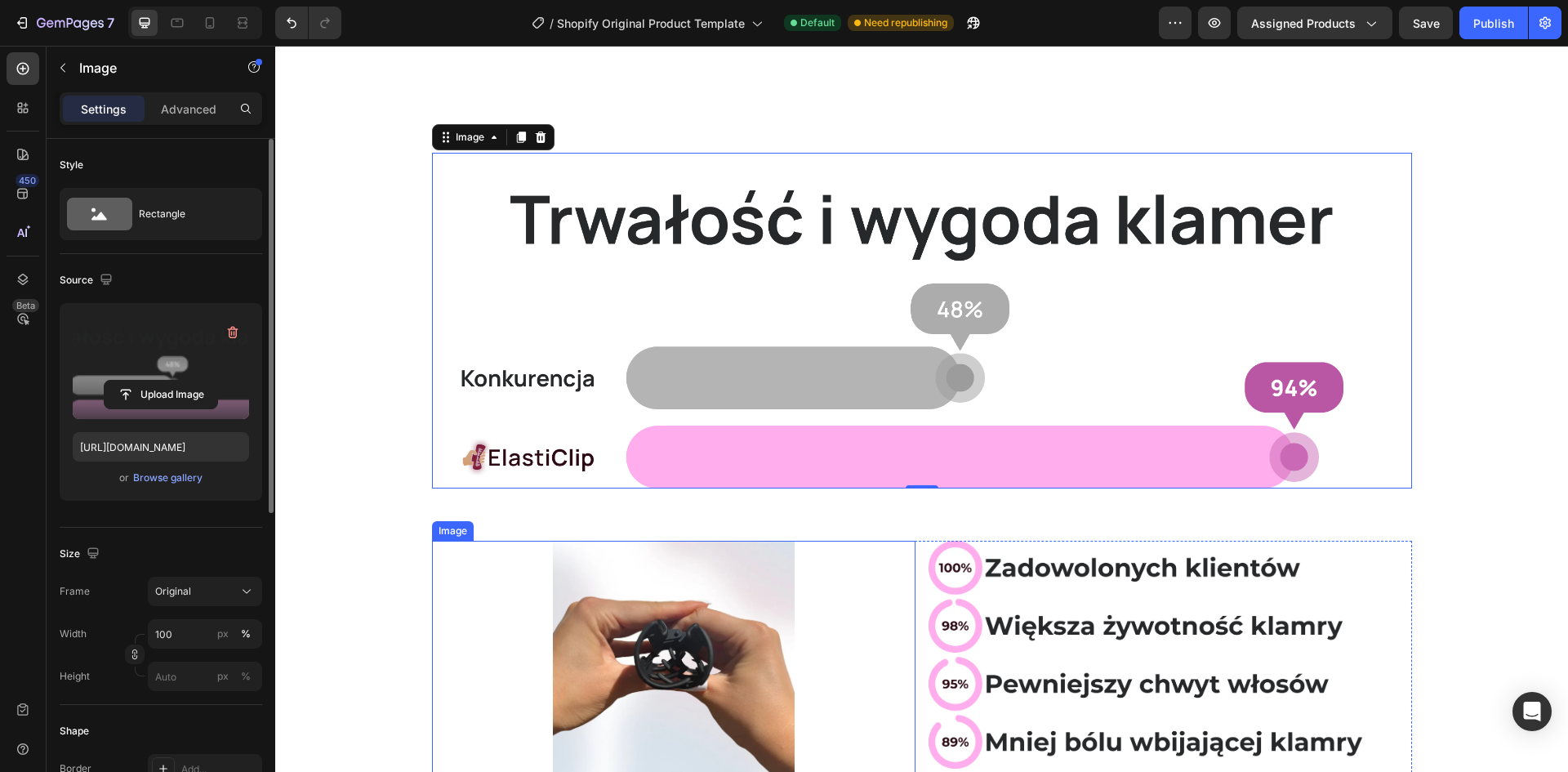
scroll to position [0, 0]
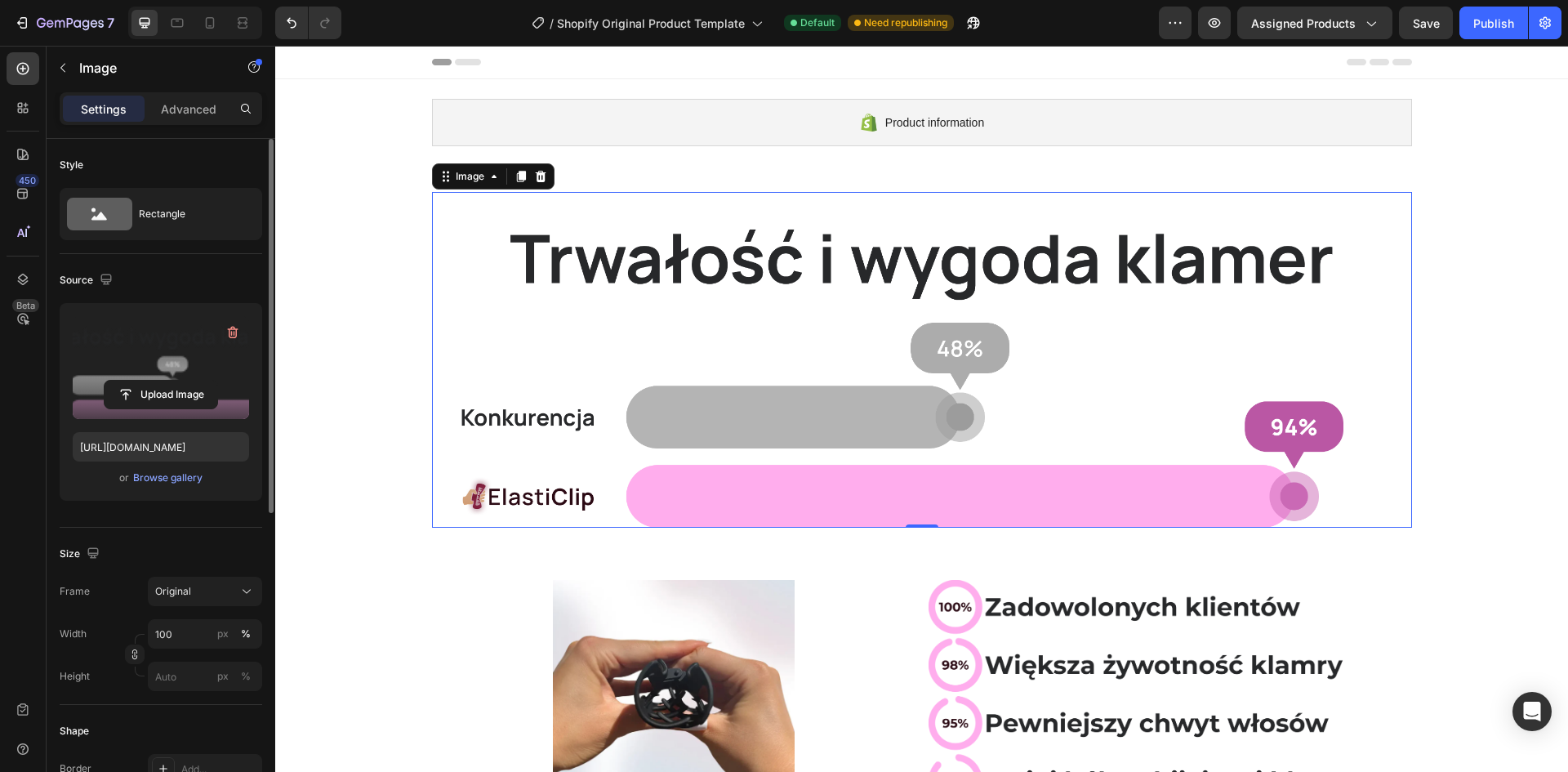
click at [370, 311] on div "Product information Shopify section: Product information Image 0 Section 2 Imag…" at bounding box center [921, 547] width 1293 height 936
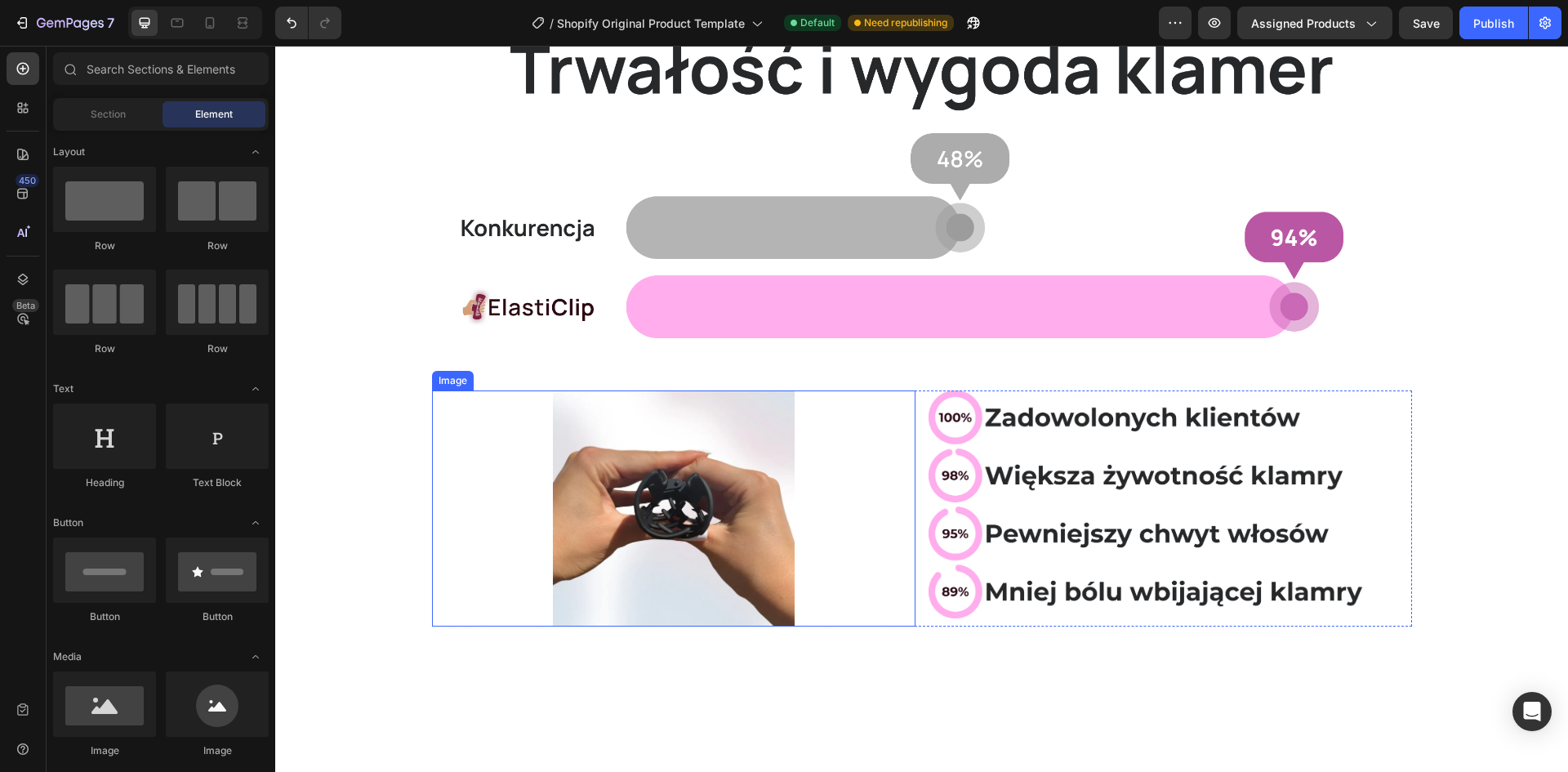
scroll to position [245, 0]
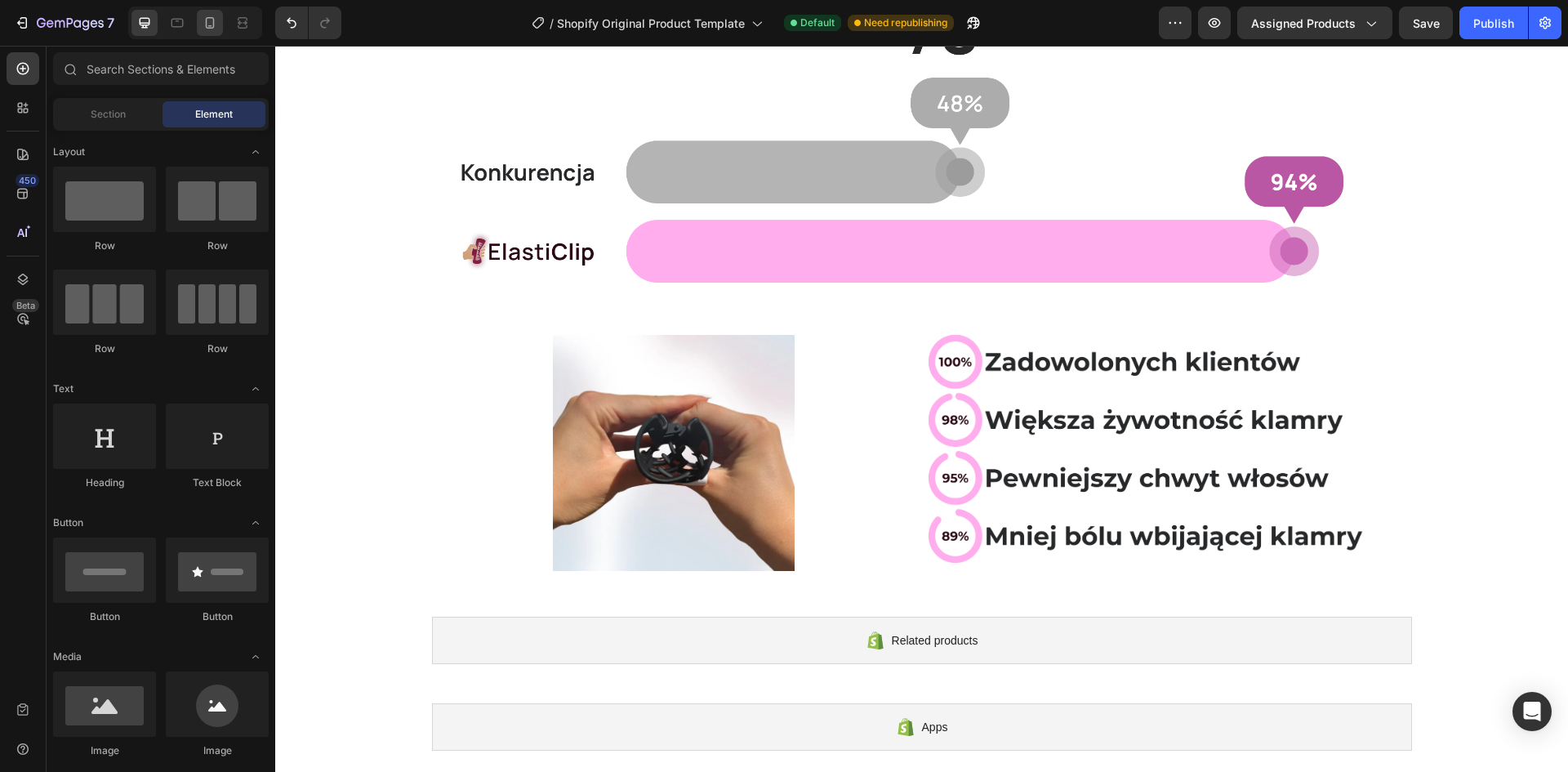
click at [212, 27] on icon at bounding box center [209, 22] width 16 height 16
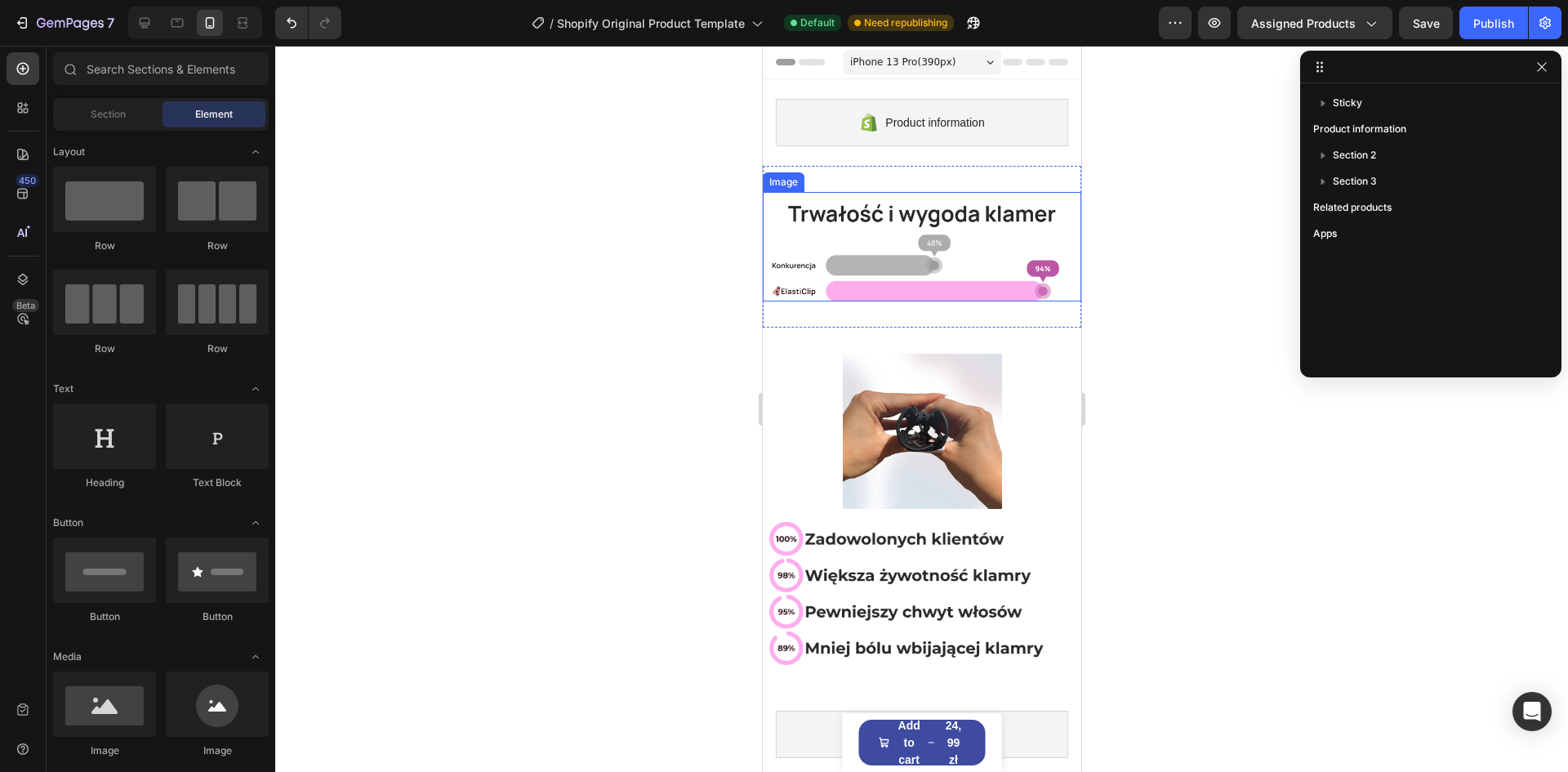
click at [779, 294] on img at bounding box center [921, 246] width 319 height 109
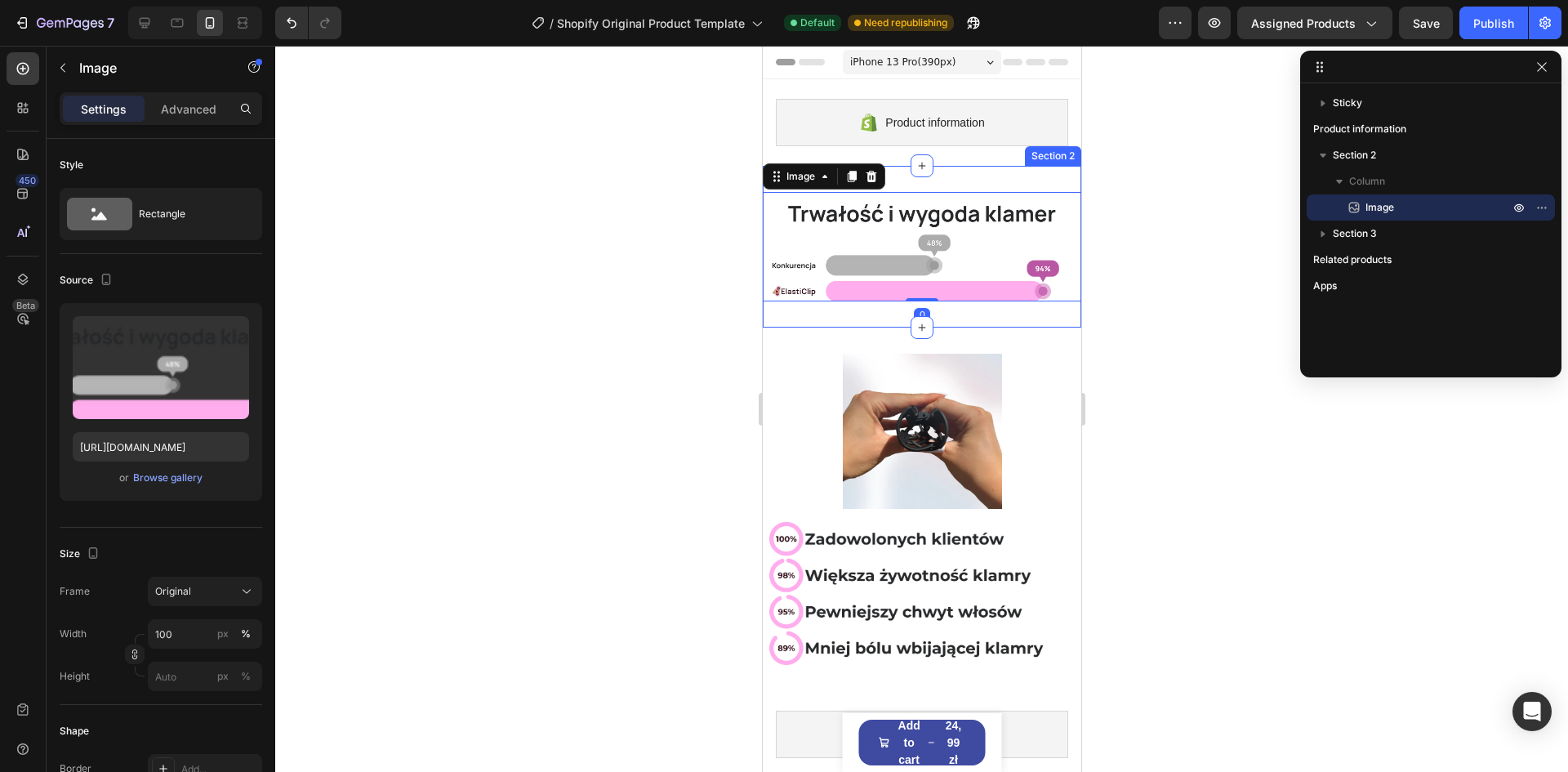
click at [789, 307] on div "Image 0 Section 2" at bounding box center [921, 246] width 319 height 161
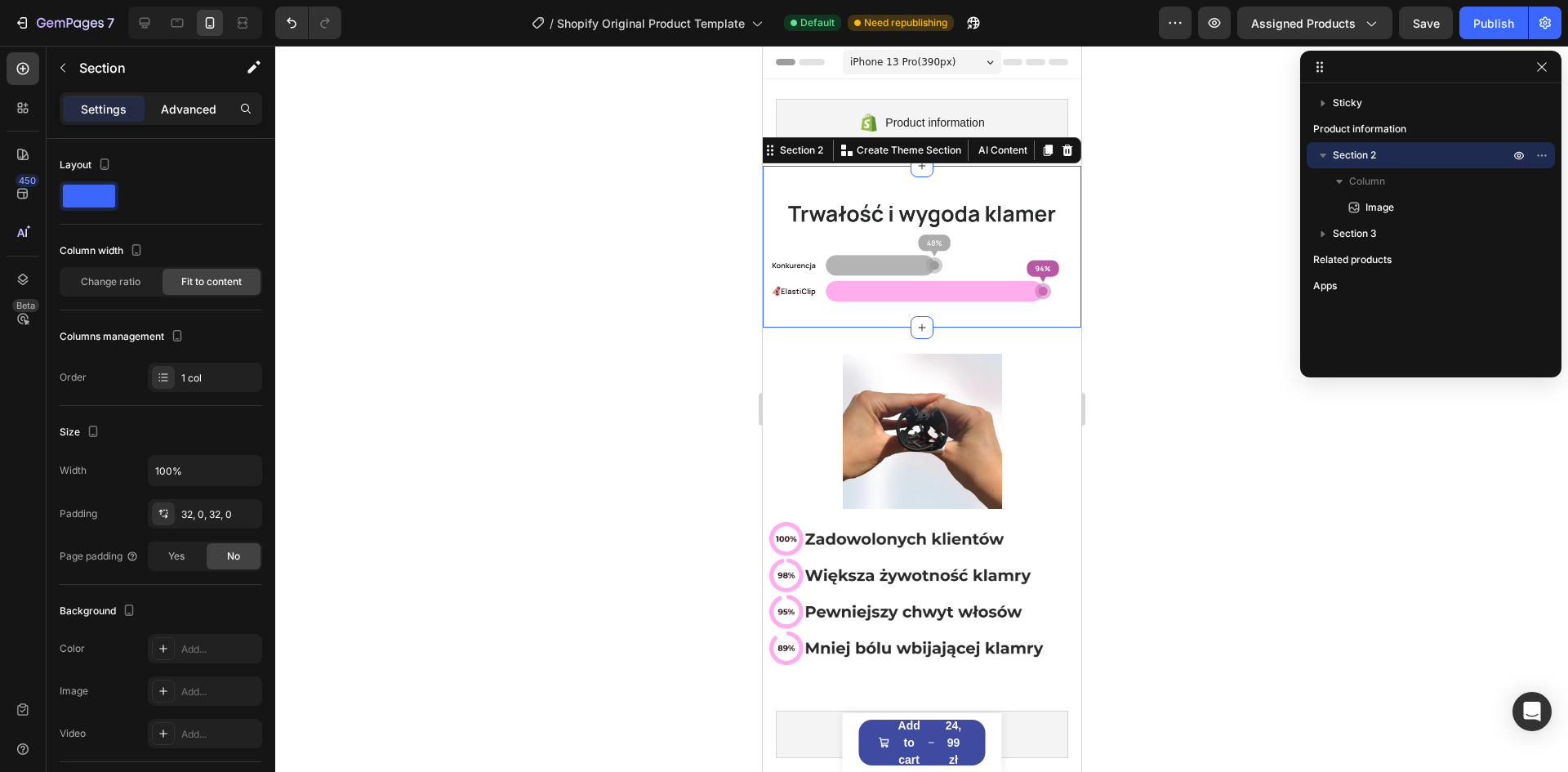
click at [181, 116] on p "Advanced" at bounding box center [188, 108] width 55 height 17
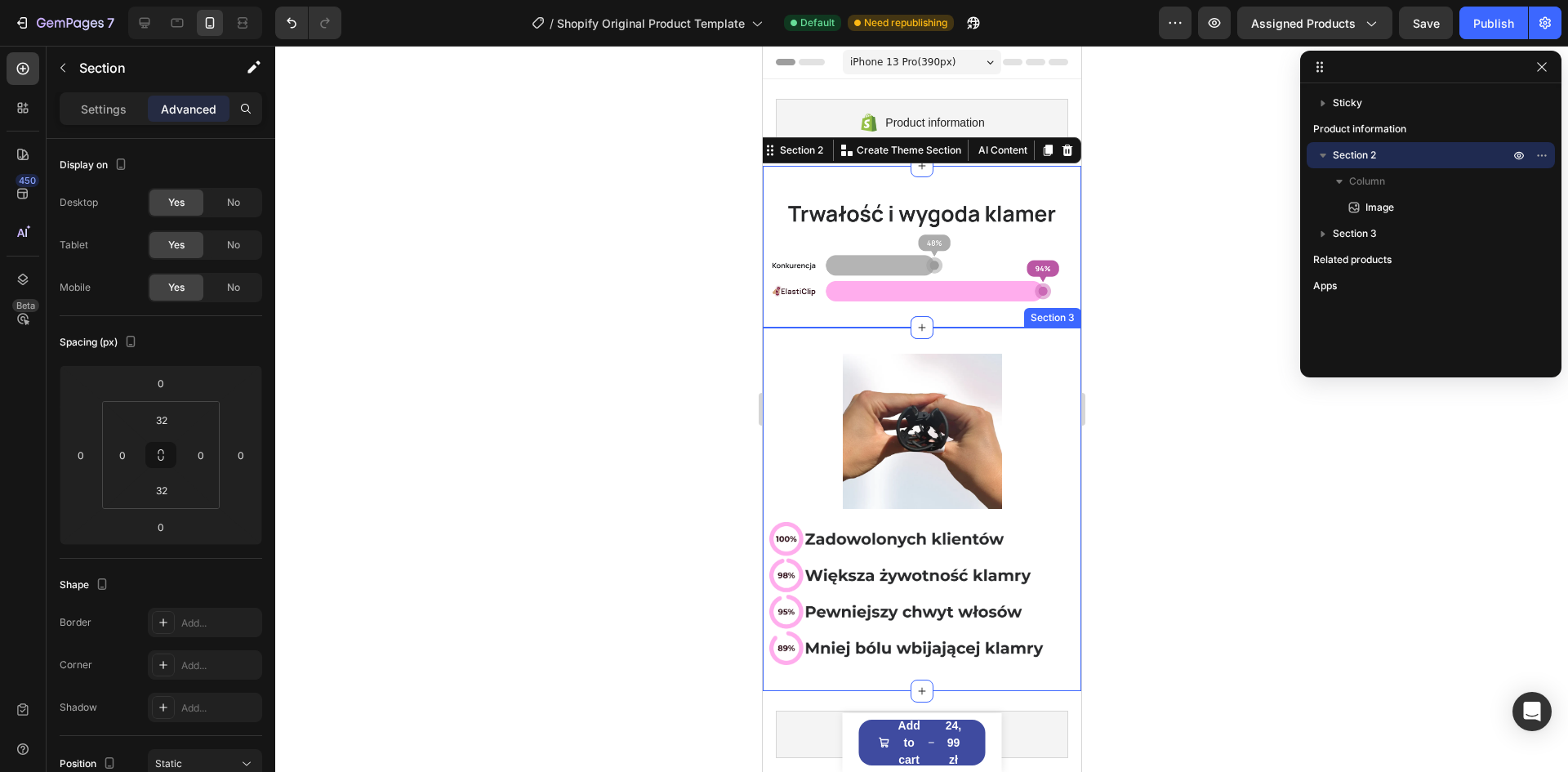
click at [814, 671] on div "Image Image Row Section 3" at bounding box center [921, 510] width 319 height 364
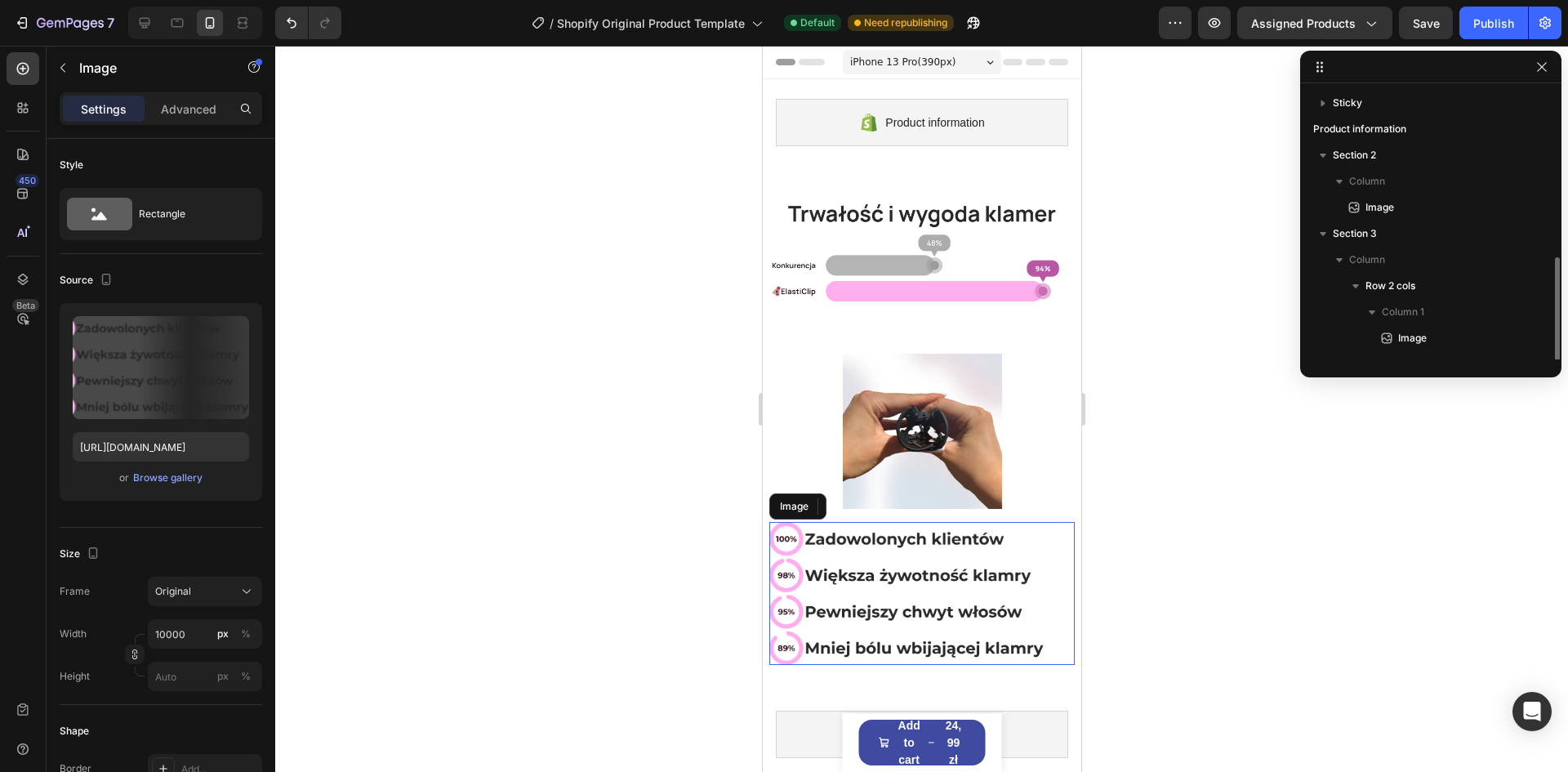
click at [805, 558] on img at bounding box center [921, 594] width 305 height 144
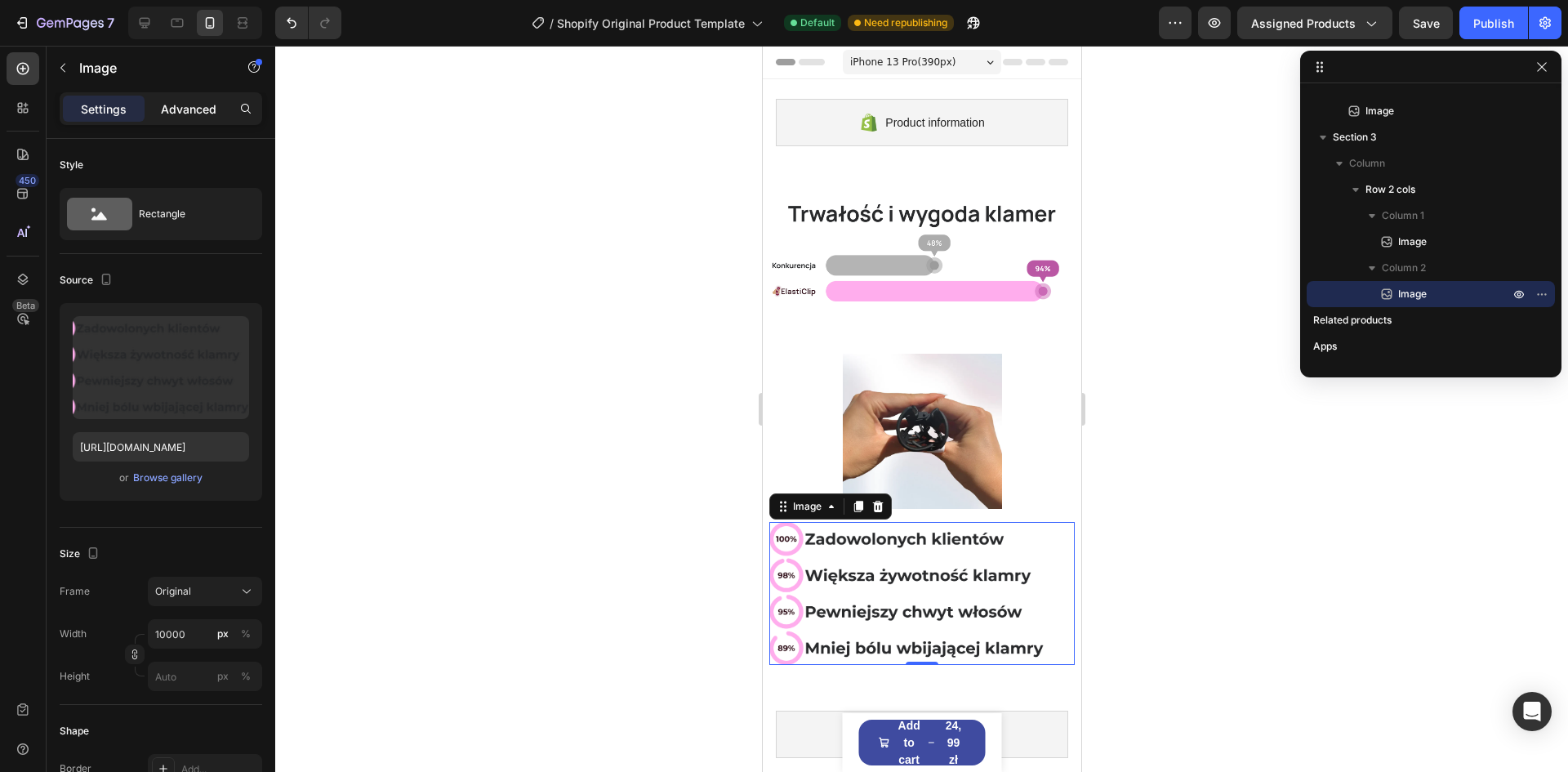
click at [169, 106] on p "Advanced" at bounding box center [188, 108] width 55 height 17
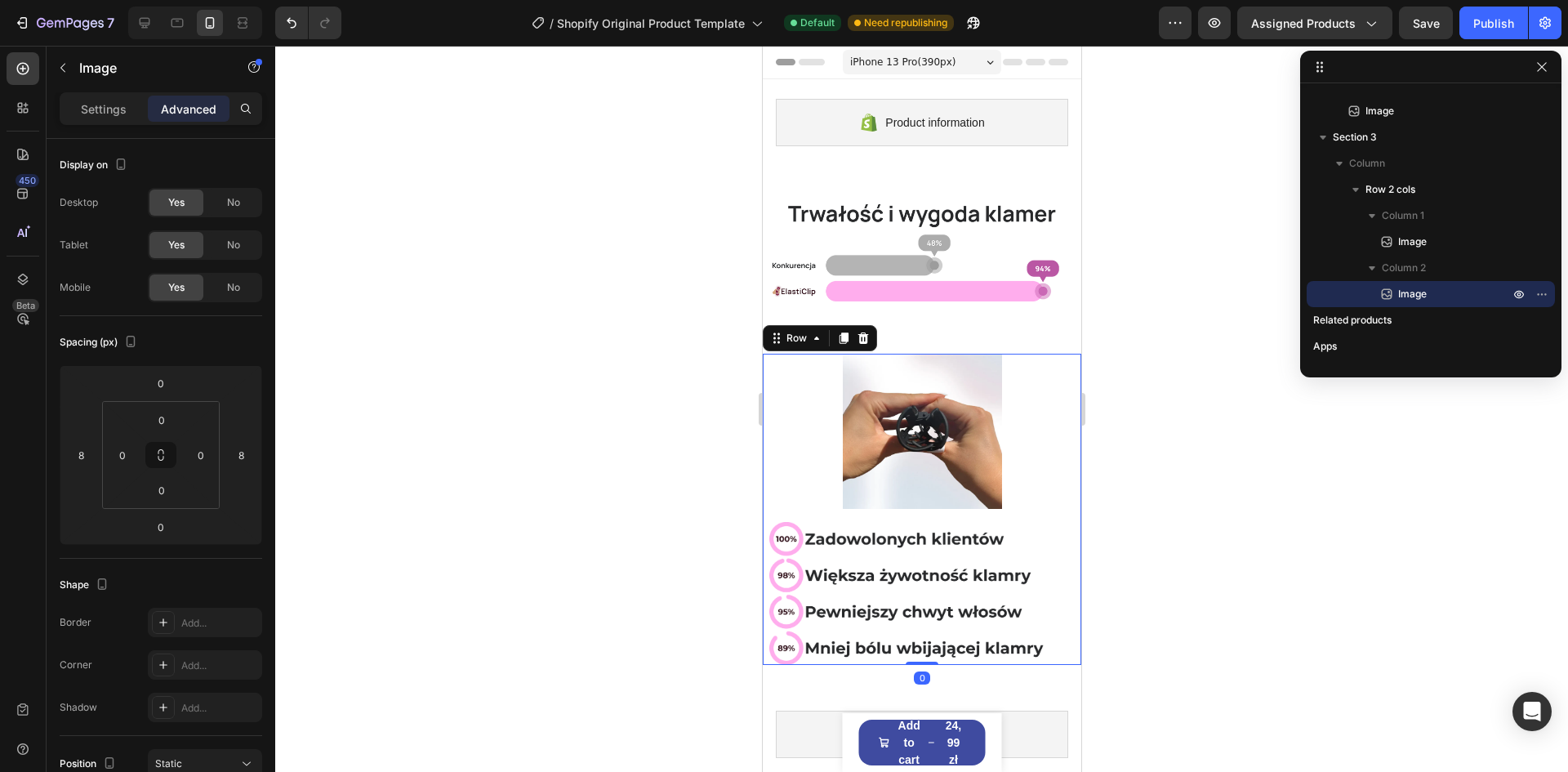
click at [763, 550] on div "Image" at bounding box center [921, 594] width 319 height 144
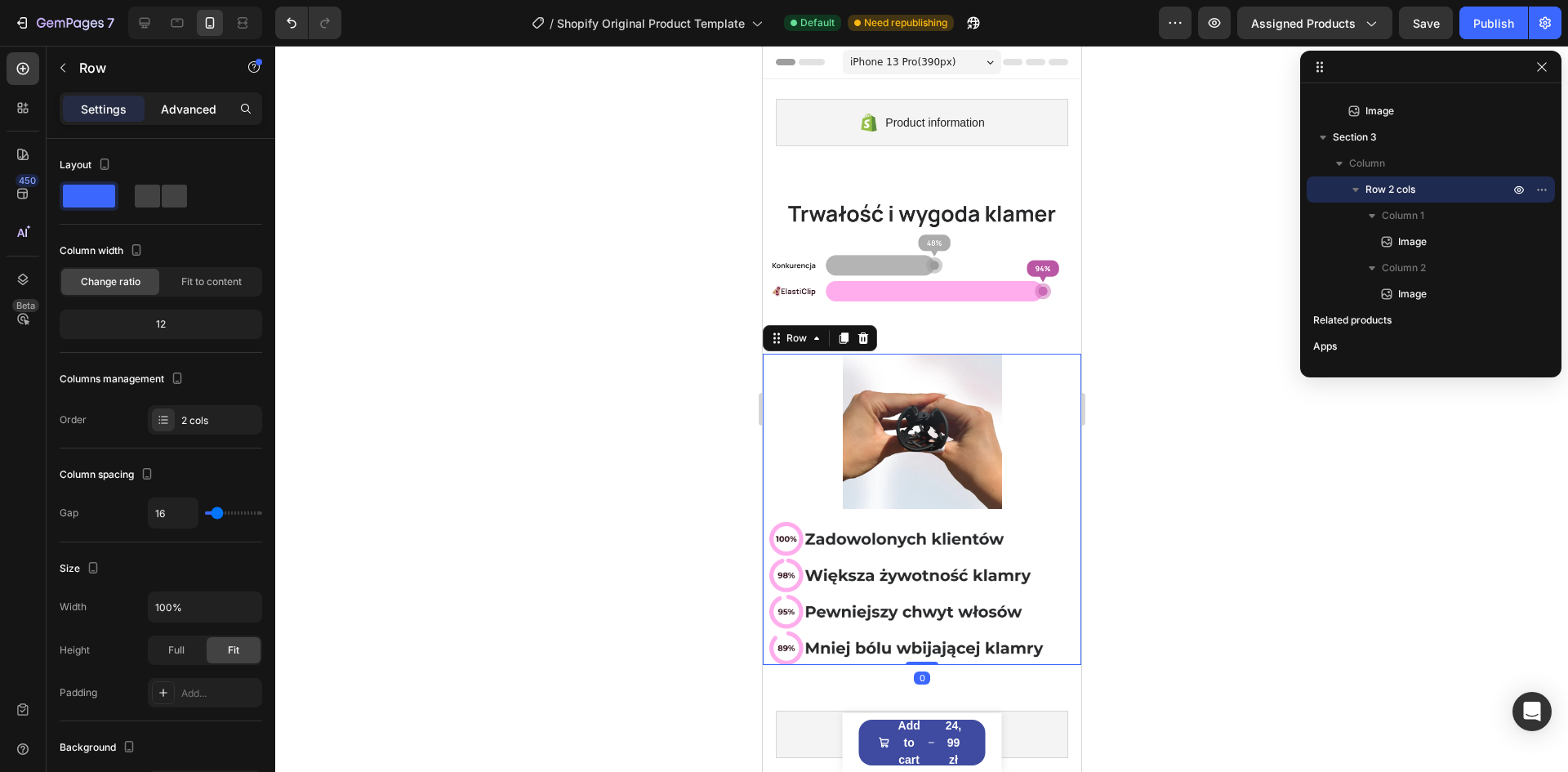
click at [186, 116] on p "Advanced" at bounding box center [188, 108] width 55 height 17
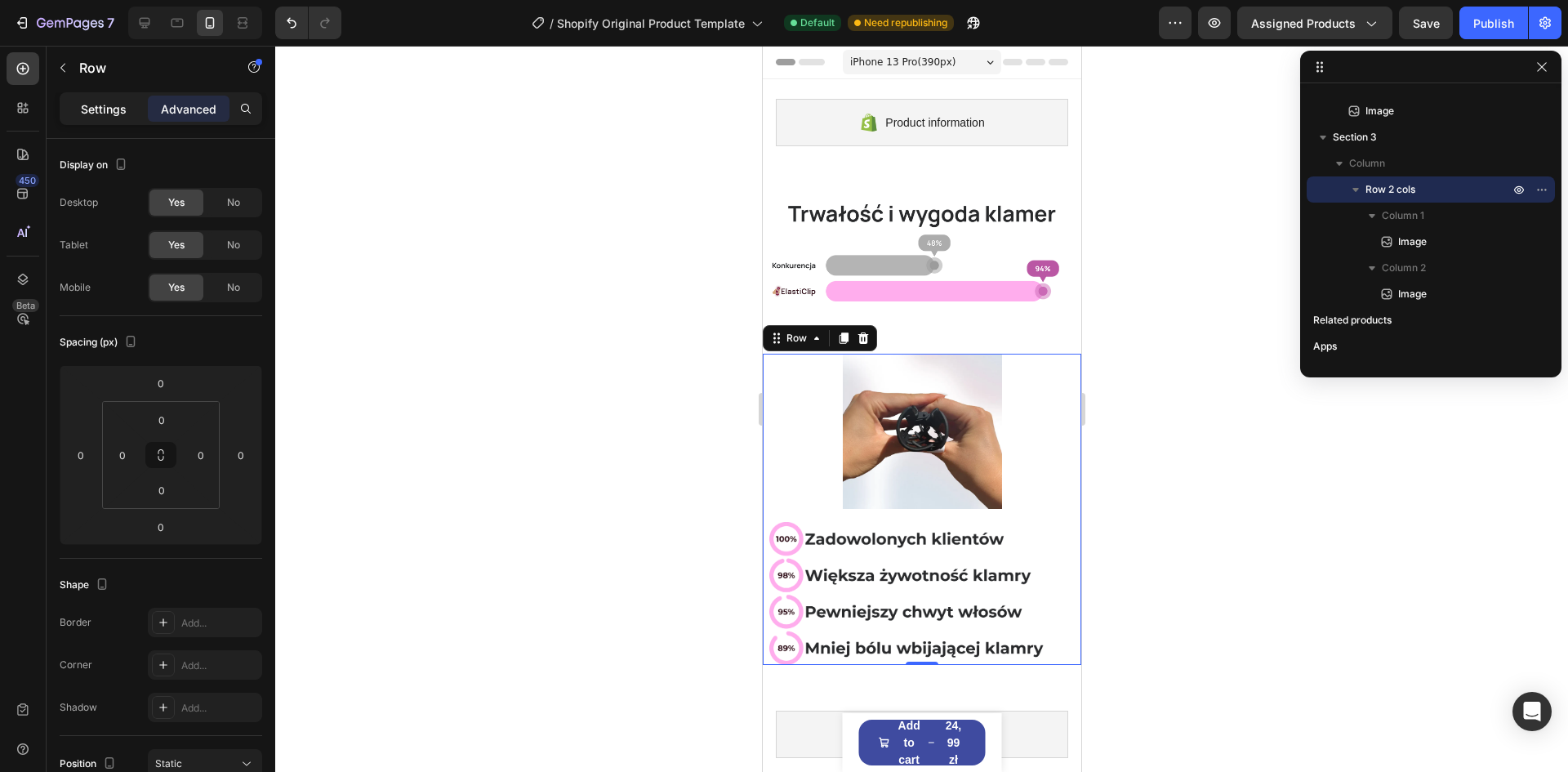
click at [119, 117] on p "Settings" at bounding box center [103, 108] width 45 height 17
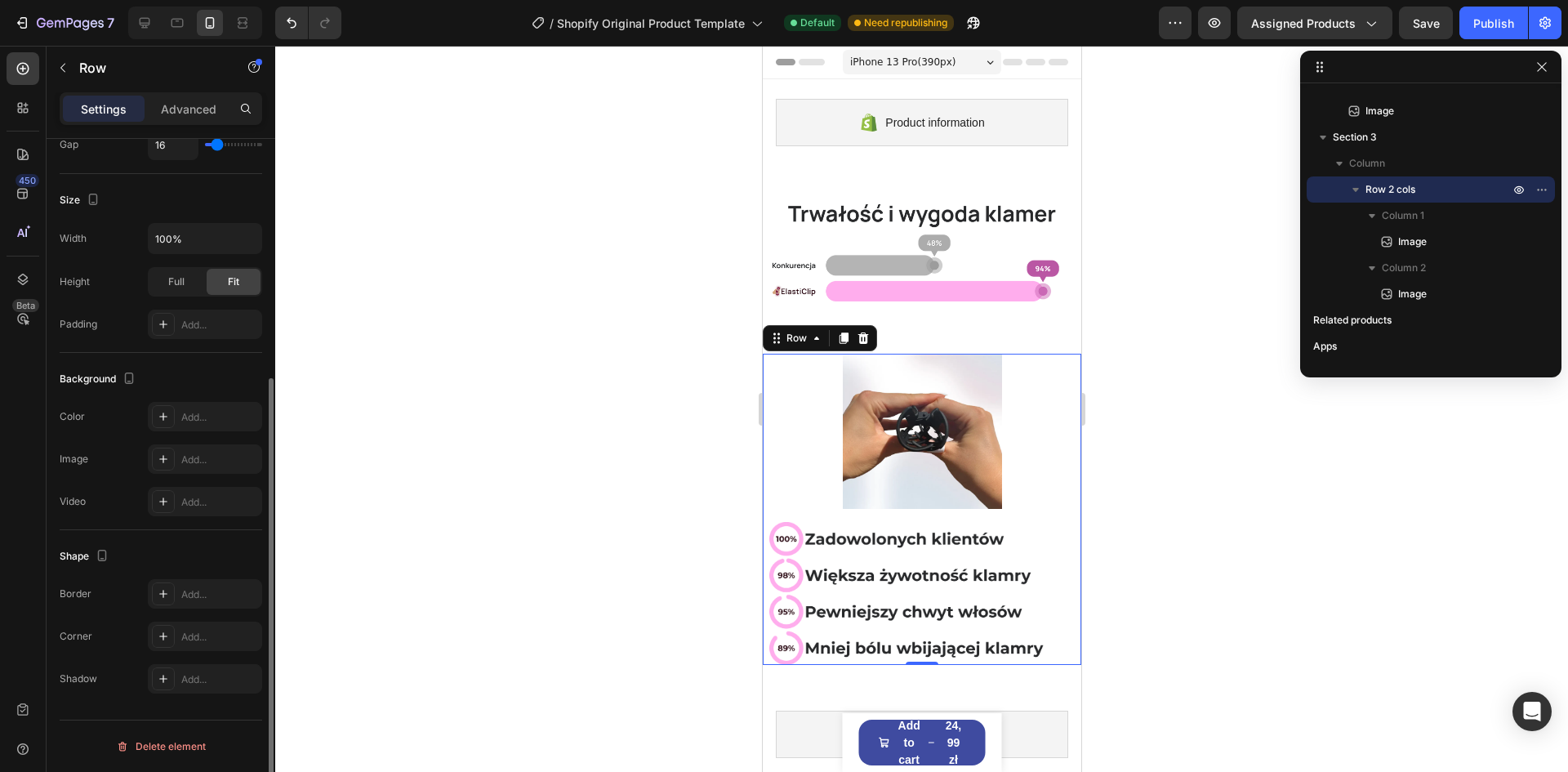
scroll to position [0, 0]
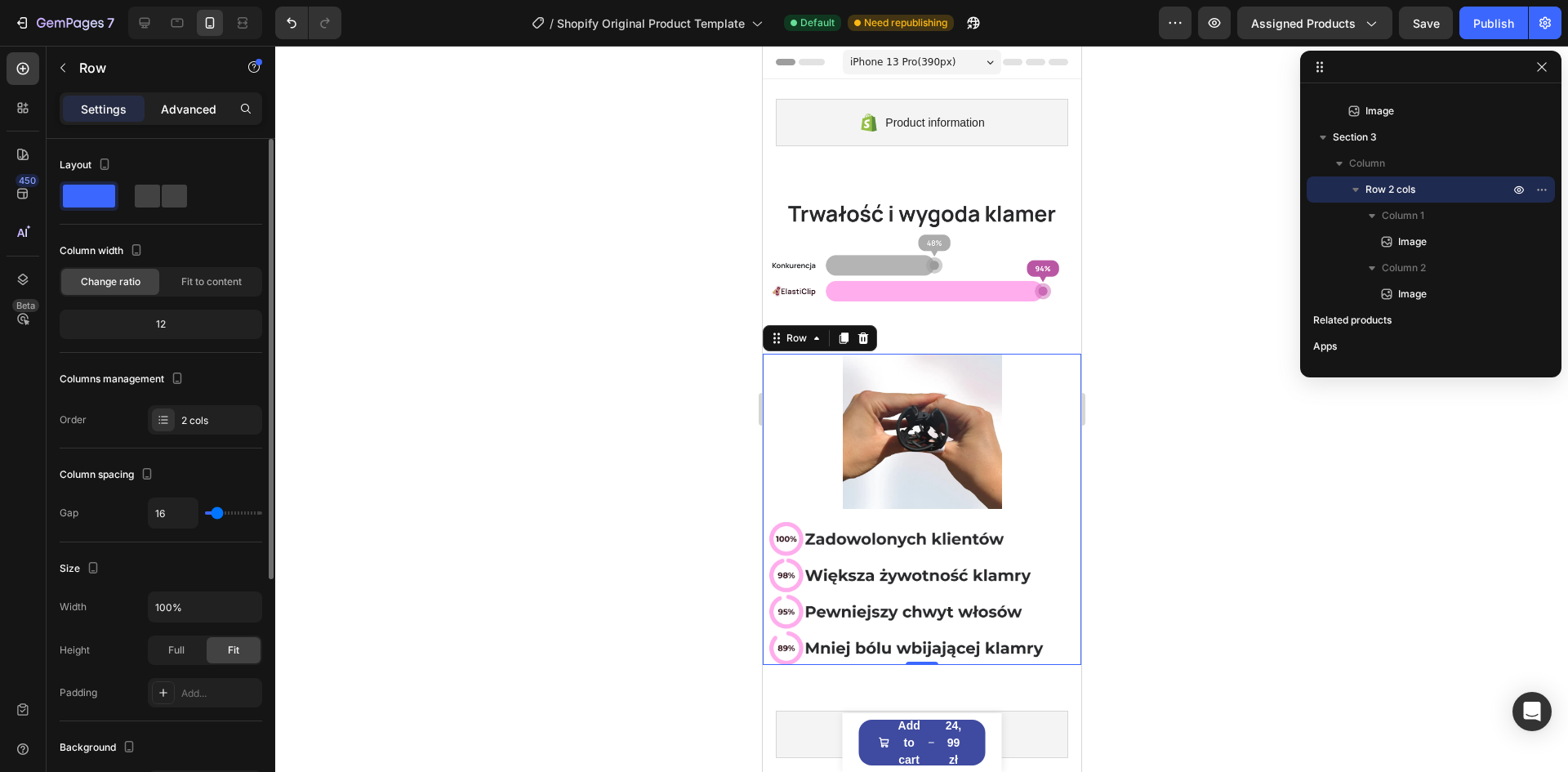
click at [183, 110] on p "Advanced" at bounding box center [188, 108] width 55 height 17
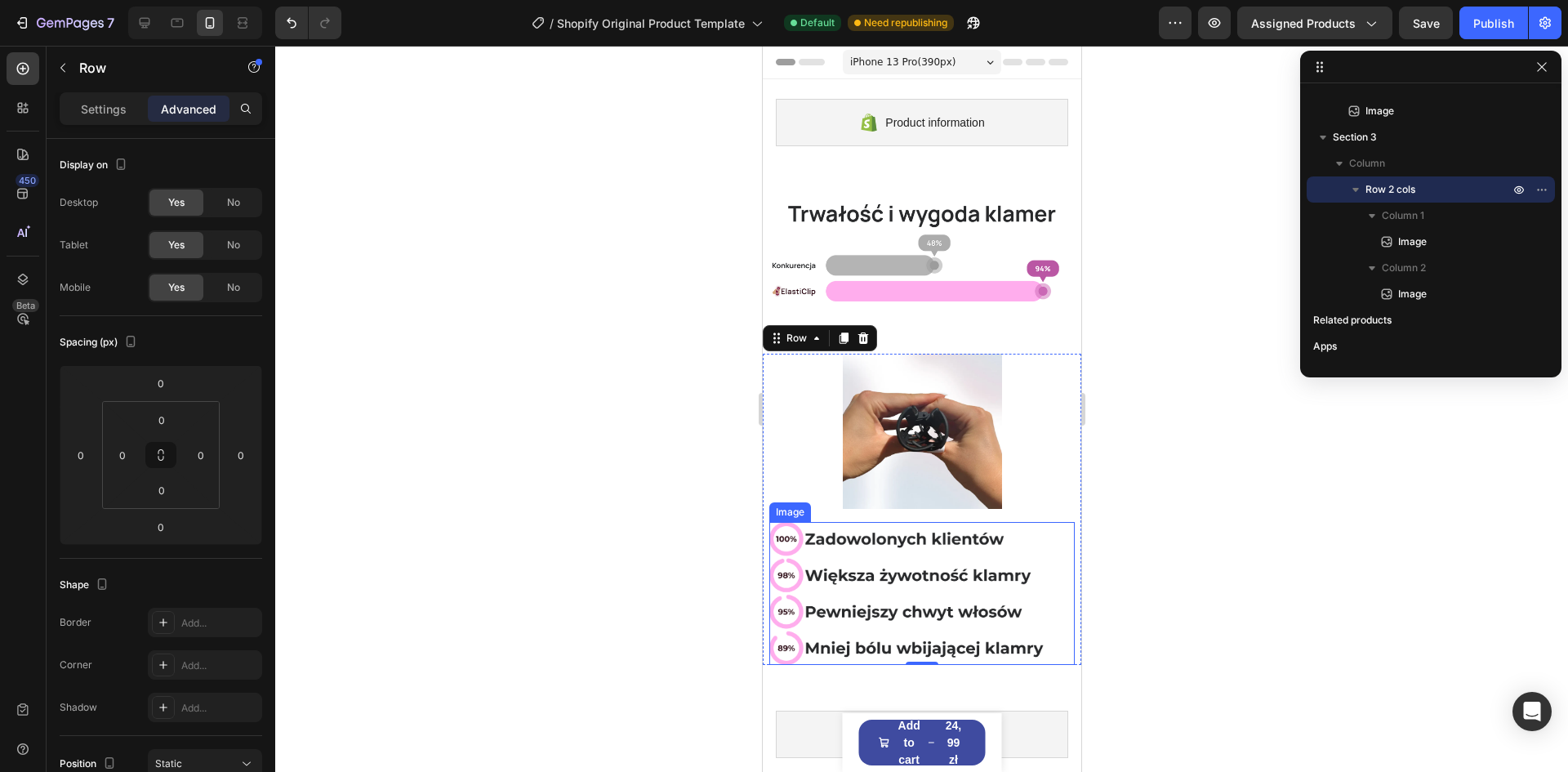
click at [845, 574] on img at bounding box center [921, 594] width 305 height 144
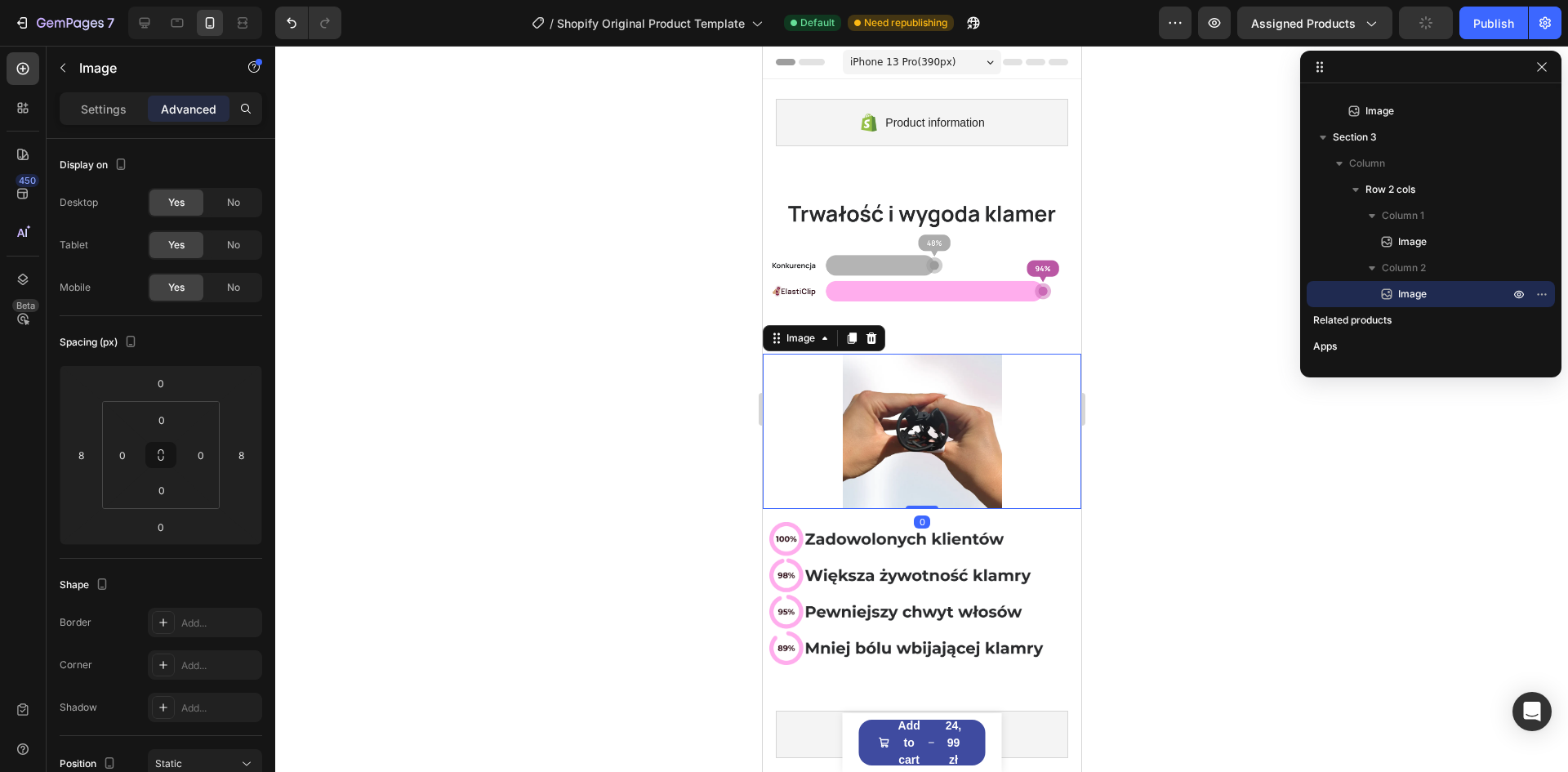
click at [872, 393] on img at bounding box center [921, 431] width 159 height 156
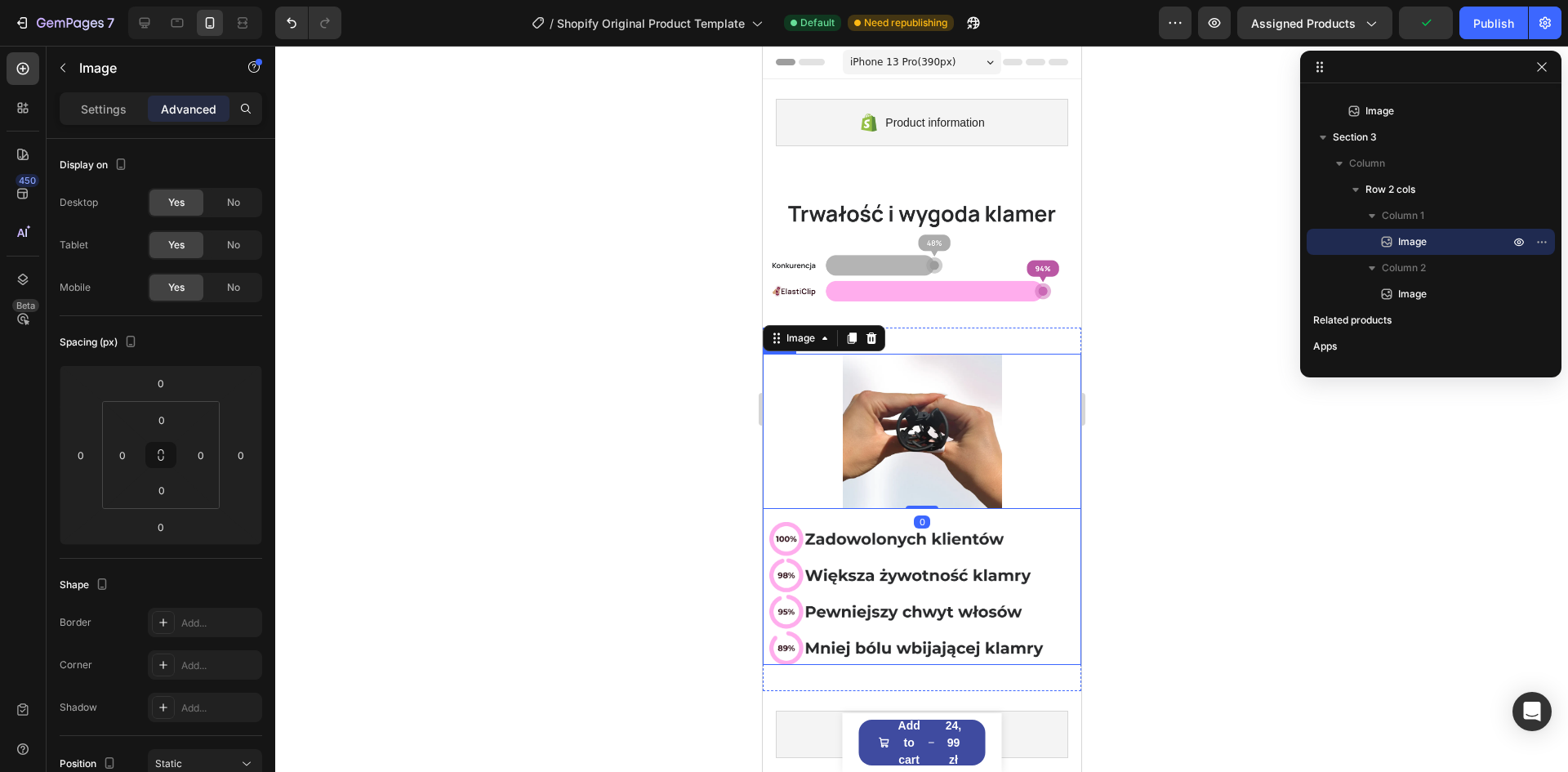
click at [836, 500] on div "Image 0 Image Row" at bounding box center [921, 510] width 319 height 312
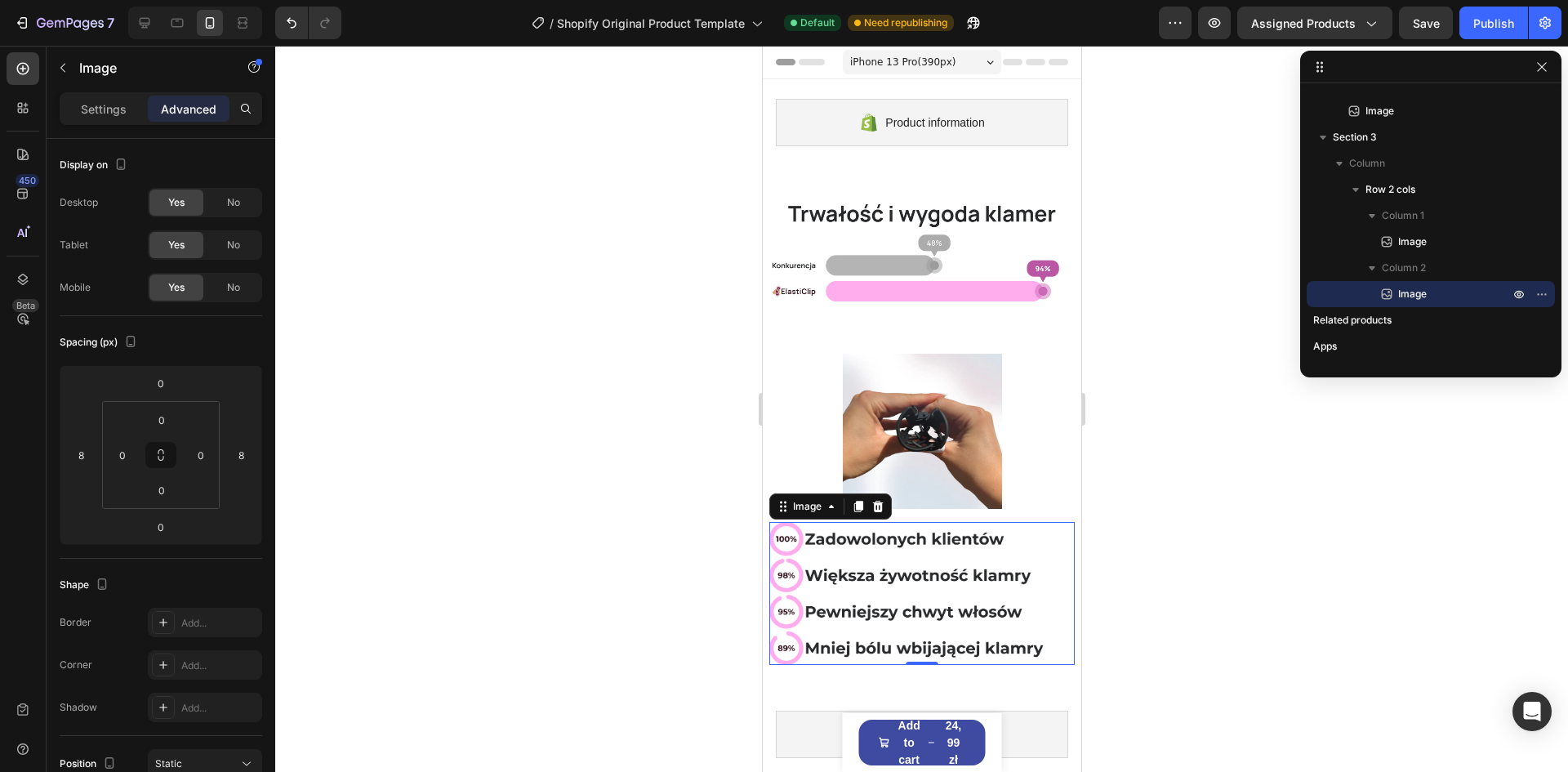
click at [830, 535] on img at bounding box center [921, 594] width 305 height 144
click at [101, 112] on p "Settings" at bounding box center [103, 108] width 45 height 17
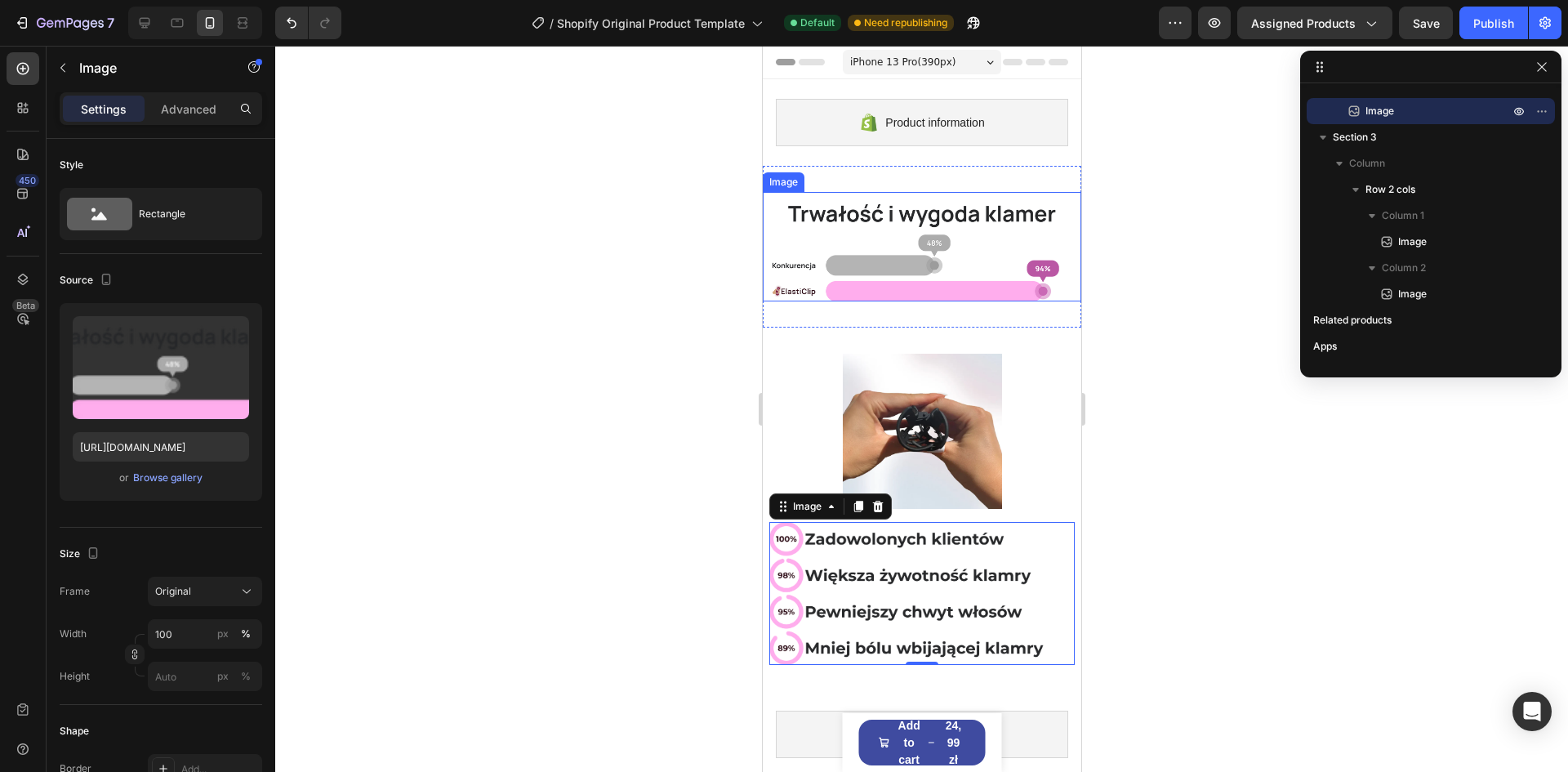
click at [880, 237] on img at bounding box center [921, 246] width 319 height 109
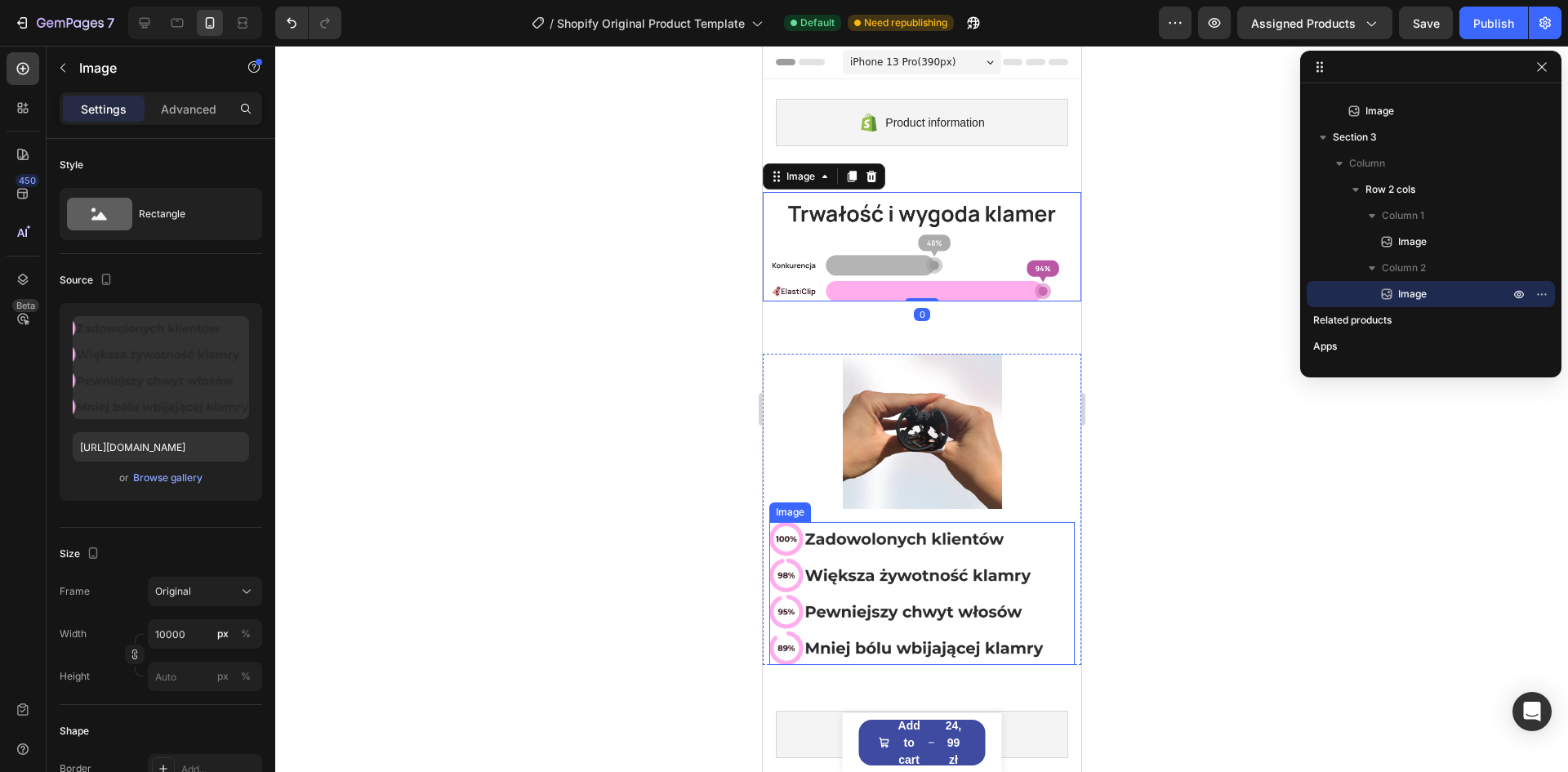
click at [912, 621] on img at bounding box center [921, 594] width 305 height 144
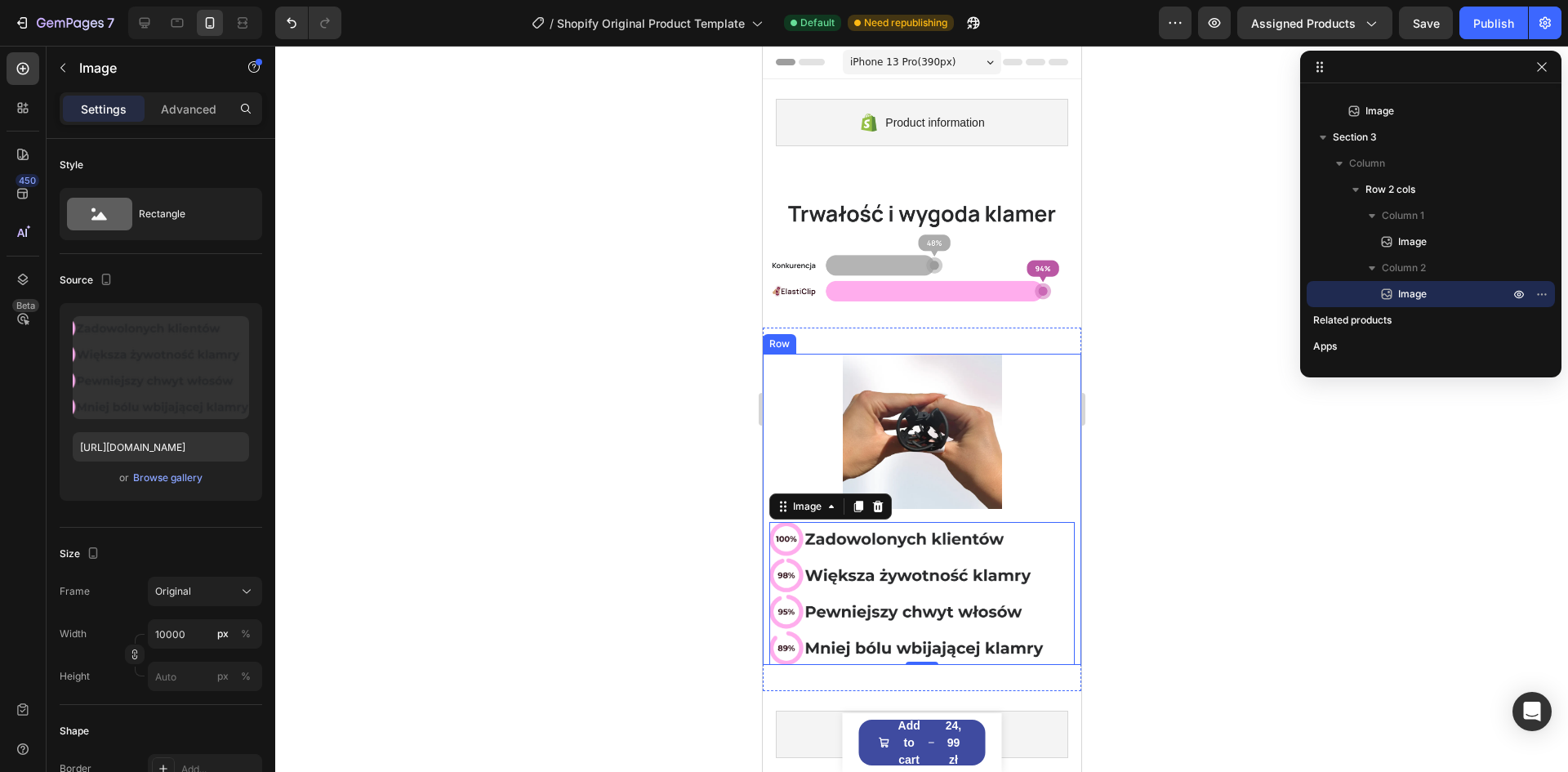
click at [762, 535] on div "Image 0" at bounding box center [921, 594] width 319 height 144
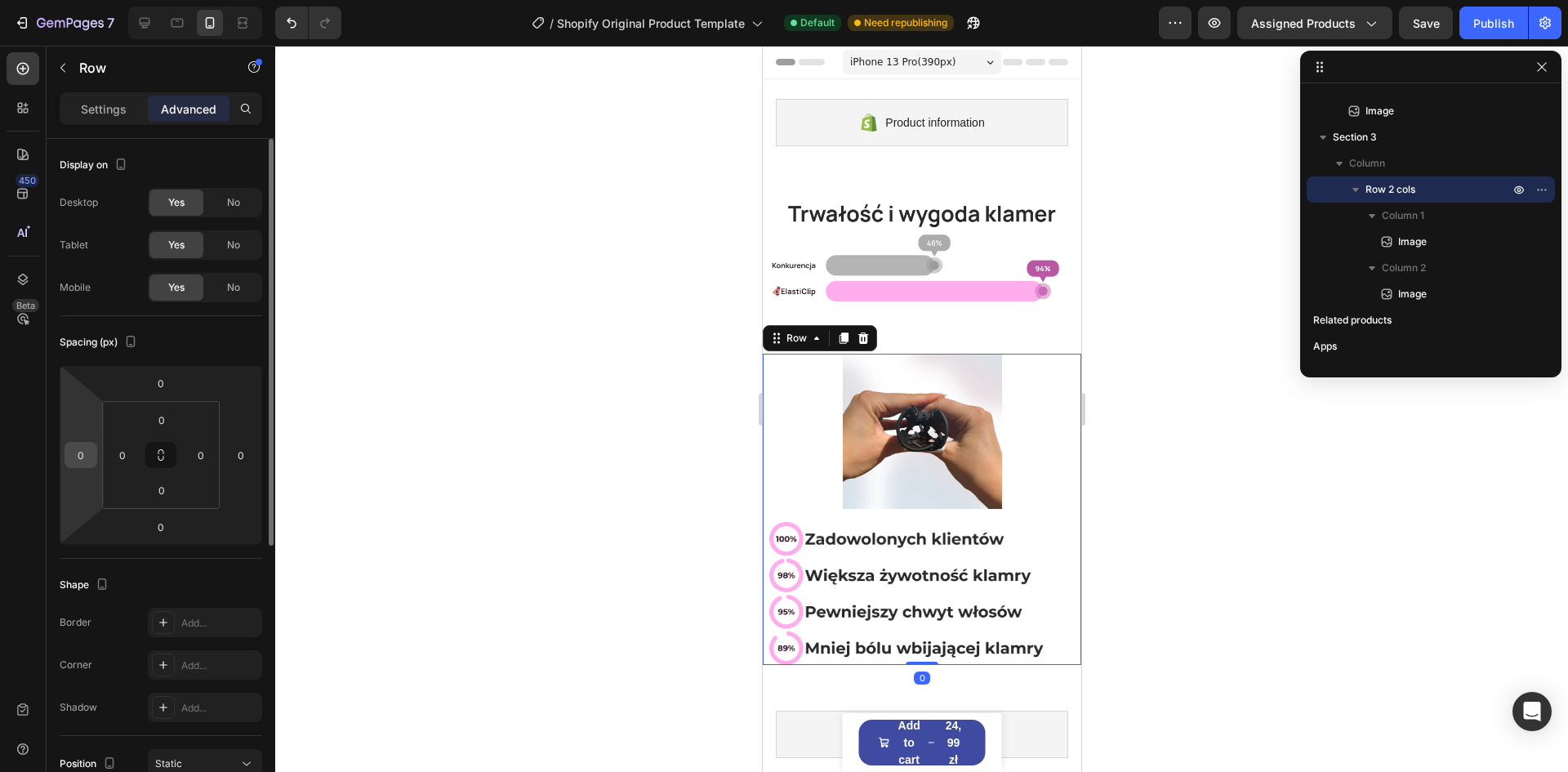
click at [84, 456] on input "0" at bounding box center [81, 454] width 24 height 24
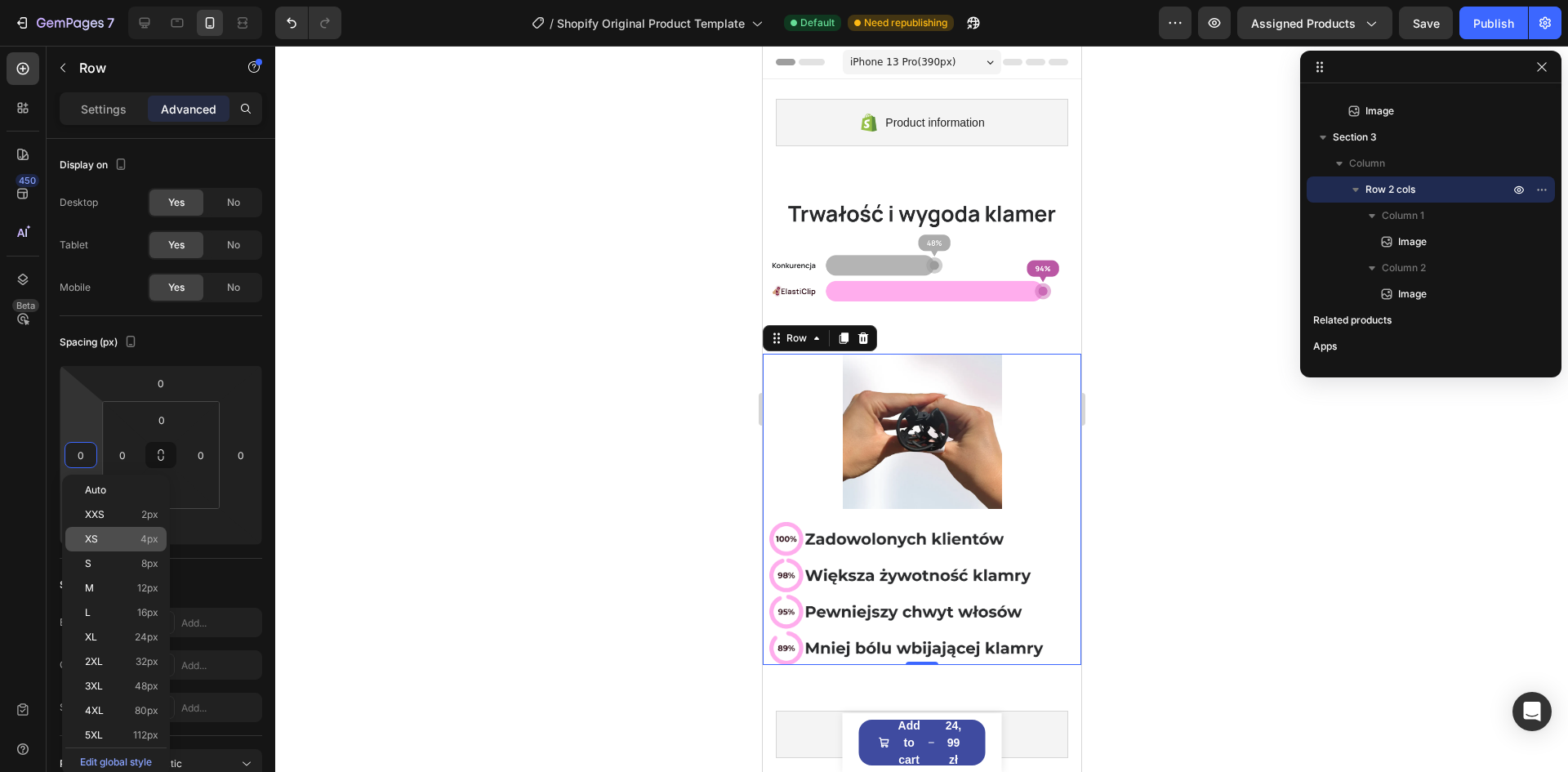
click at [117, 531] on div "XS 4px" at bounding box center [116, 539] width 101 height 24
type input "4"
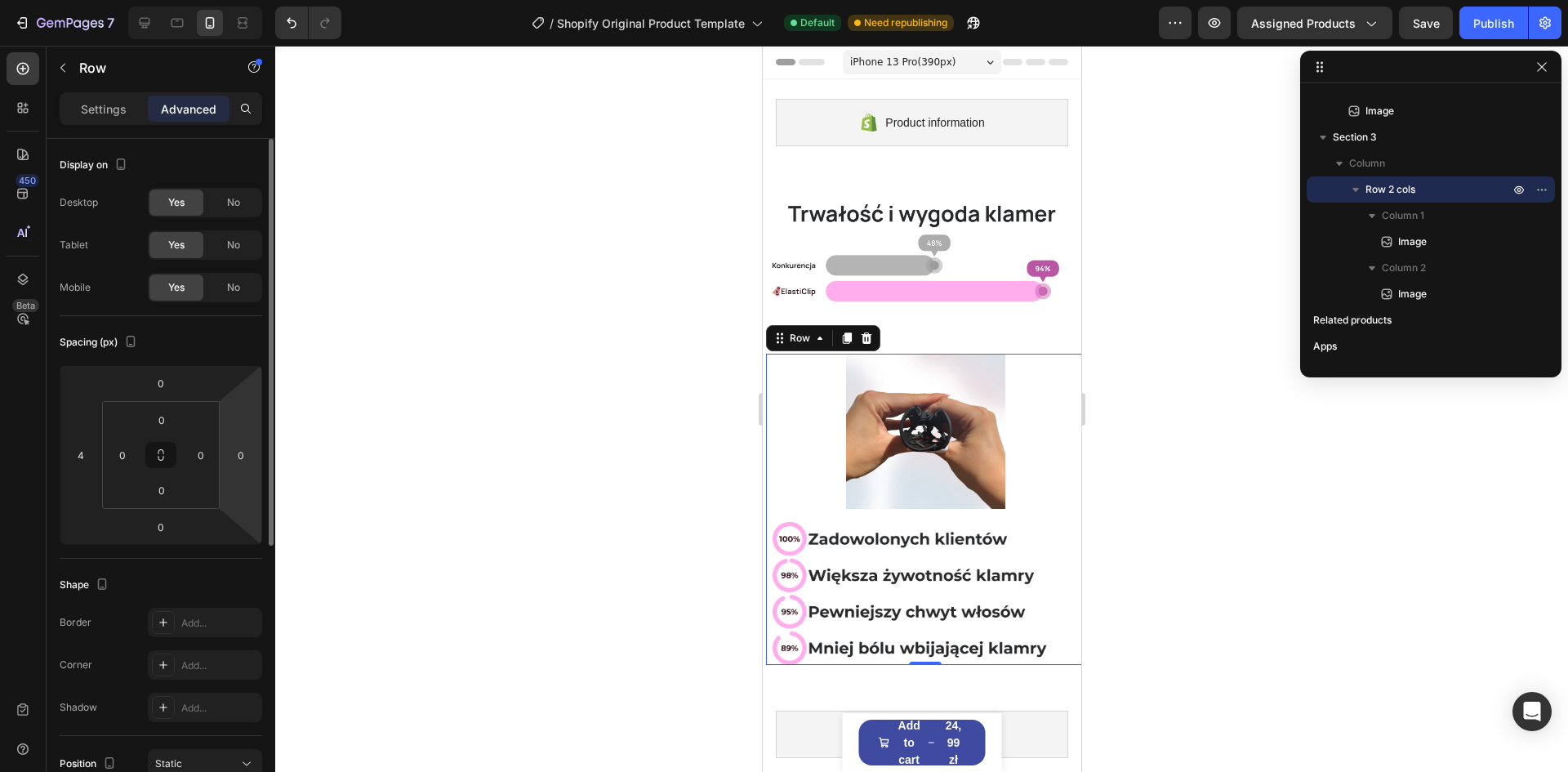
click at [237, 0] on html "7 / Shopify Original Product Template Default Need republishing Preview Assigne…" at bounding box center [784, 0] width 1568 height 0
click at [251, 0] on html "7 / Shopify Original Product Template Default Need republishing Preview Assigne…" at bounding box center [784, 0] width 1568 height 0
click at [241, 452] on input "0" at bounding box center [240, 454] width 24 height 24
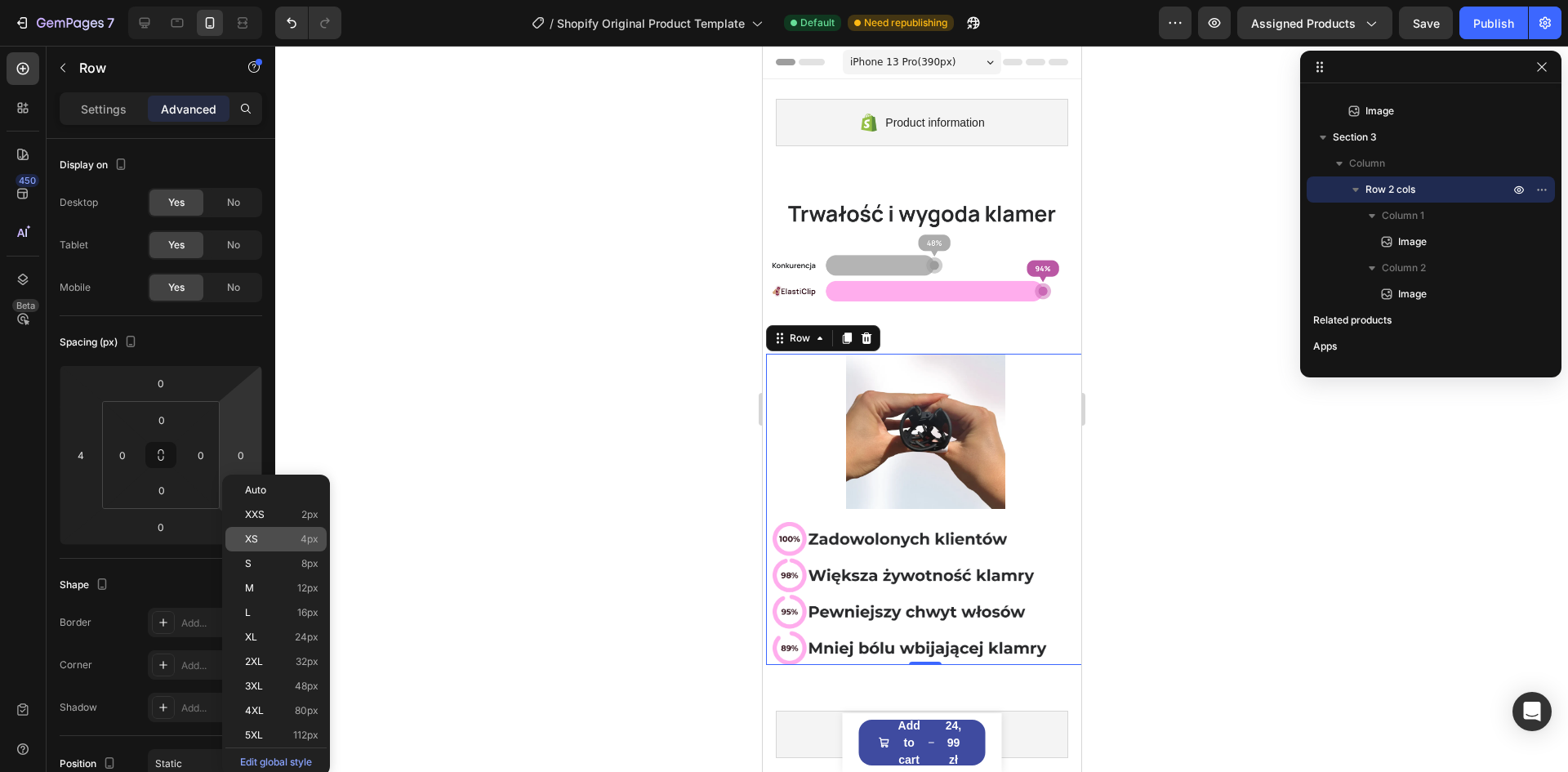
click at [256, 538] on span "XS" at bounding box center [251, 539] width 13 height 12
type input "4"
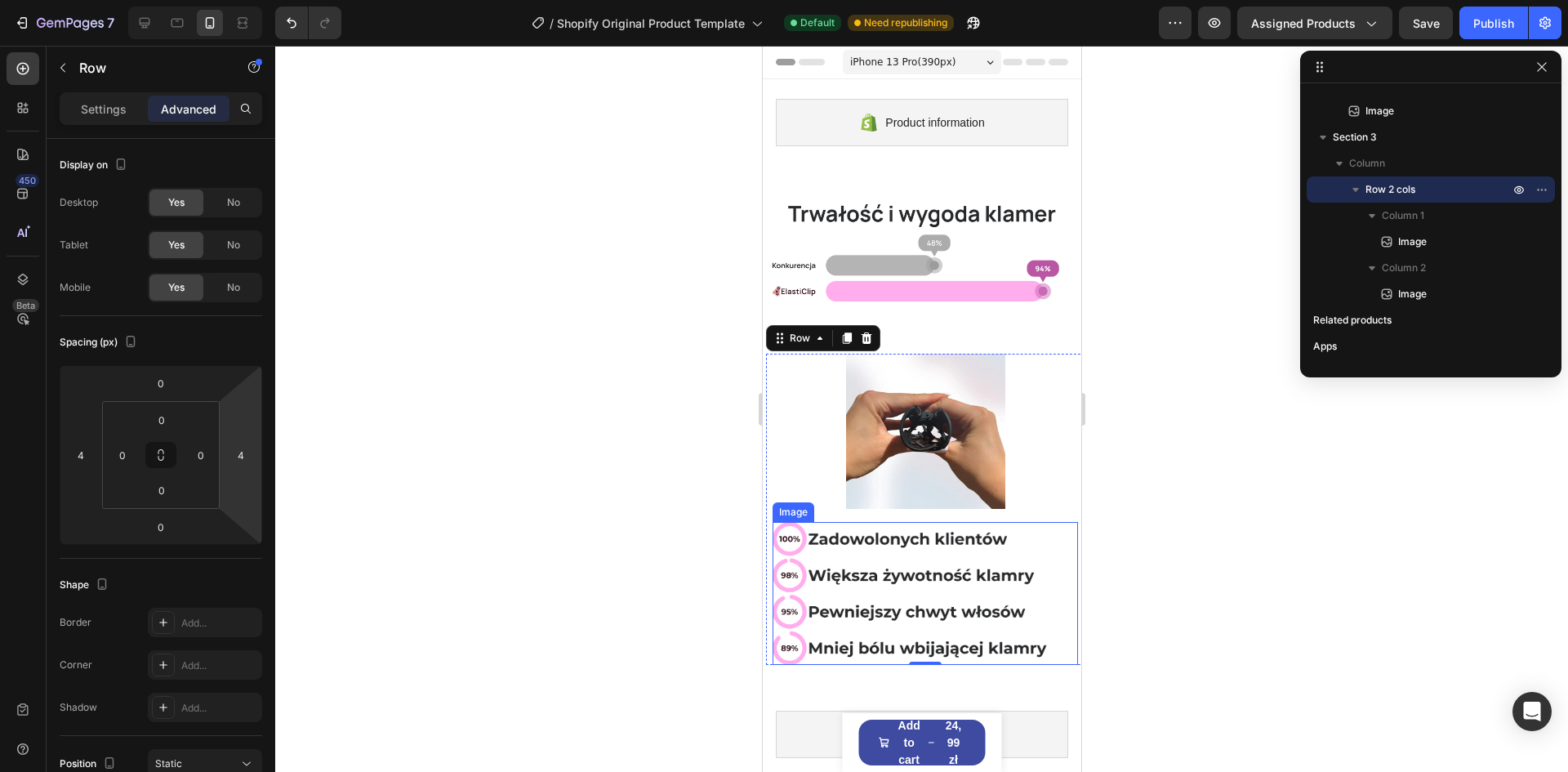
click at [879, 586] on img at bounding box center [924, 594] width 305 height 144
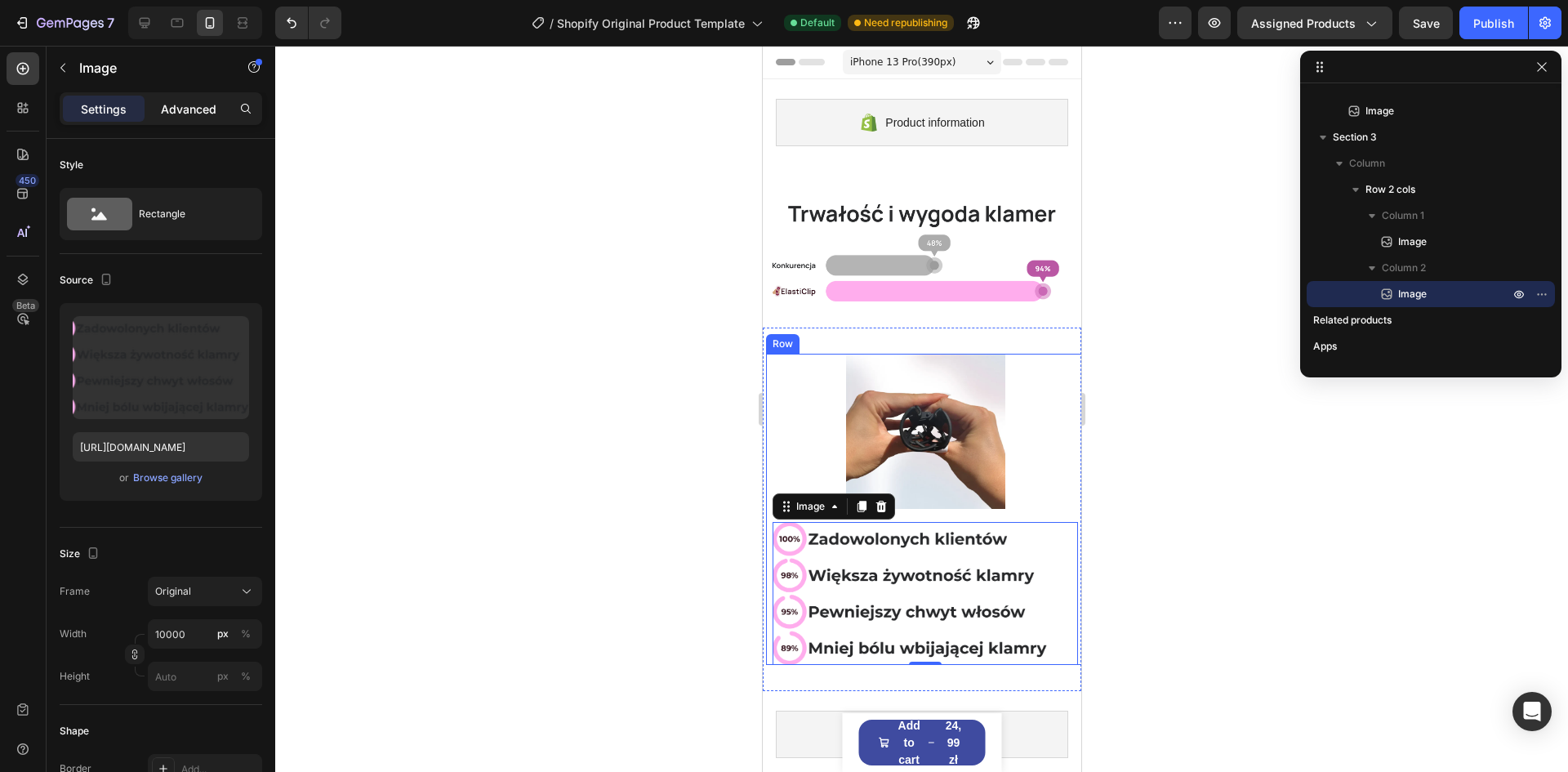
click at [205, 118] on div "Advanced" at bounding box center [188, 108] width 82 height 26
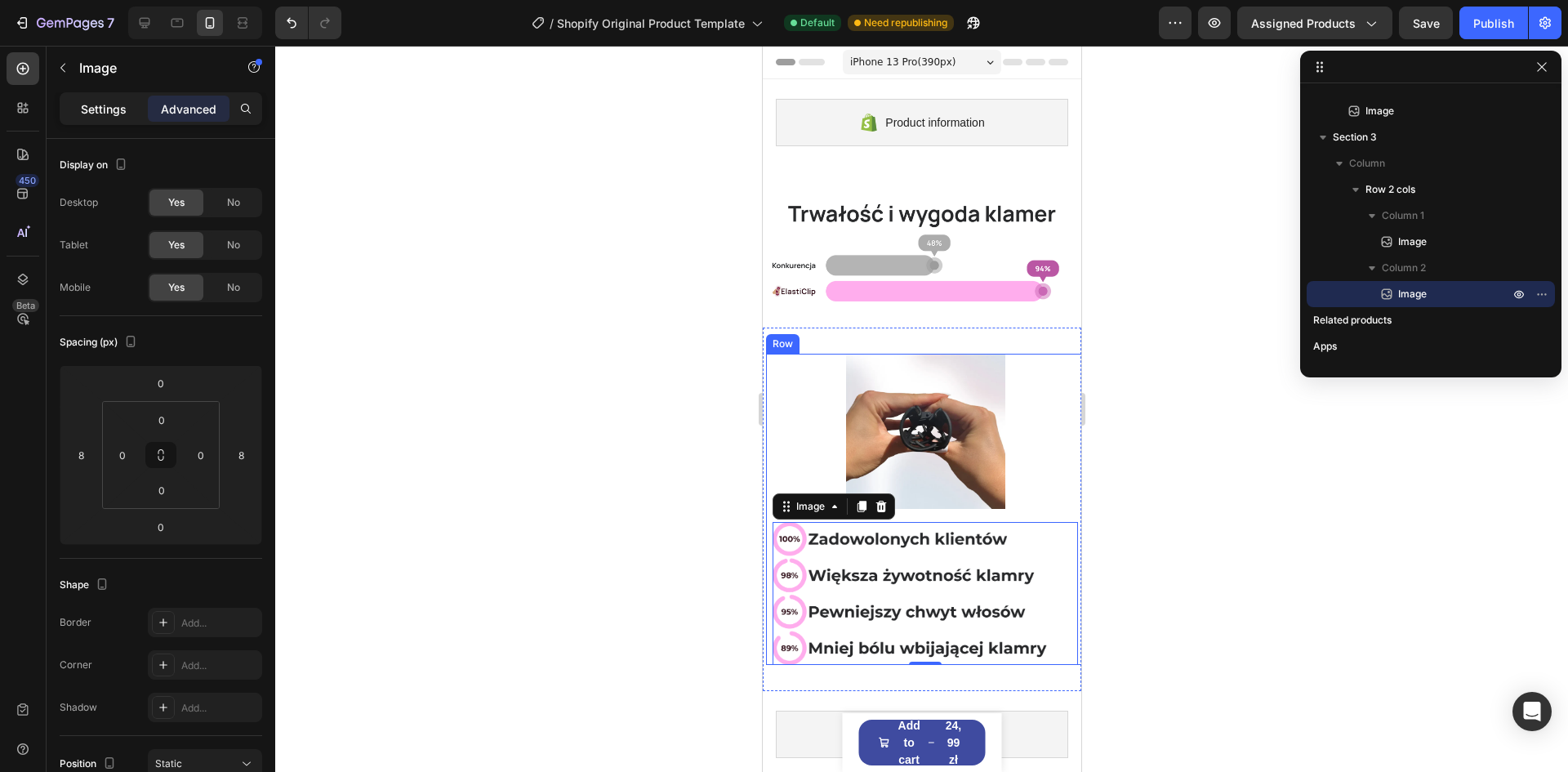
click at [118, 114] on p "Settings" at bounding box center [103, 108] width 45 height 17
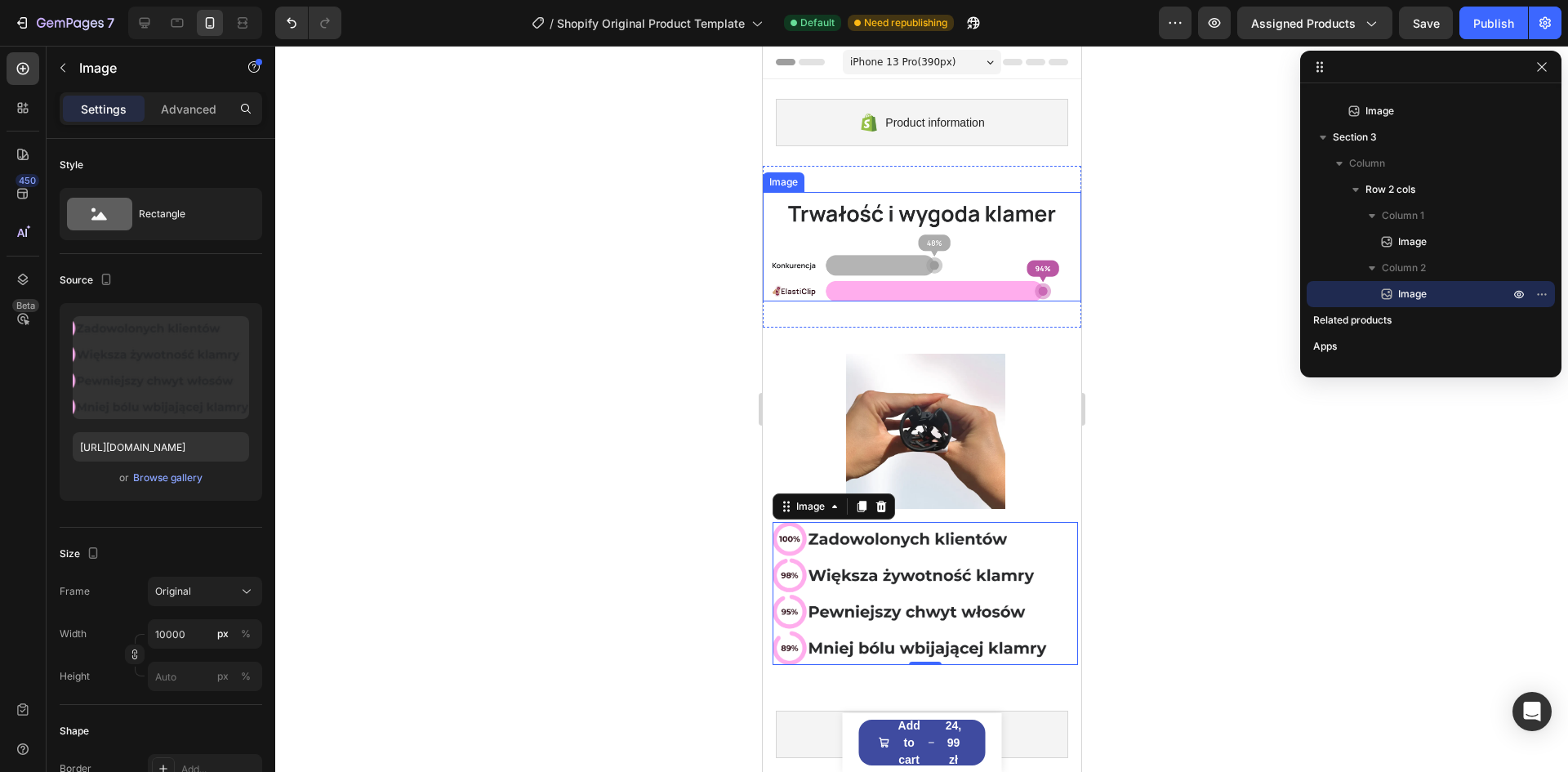
click at [831, 279] on img at bounding box center [921, 246] width 319 height 109
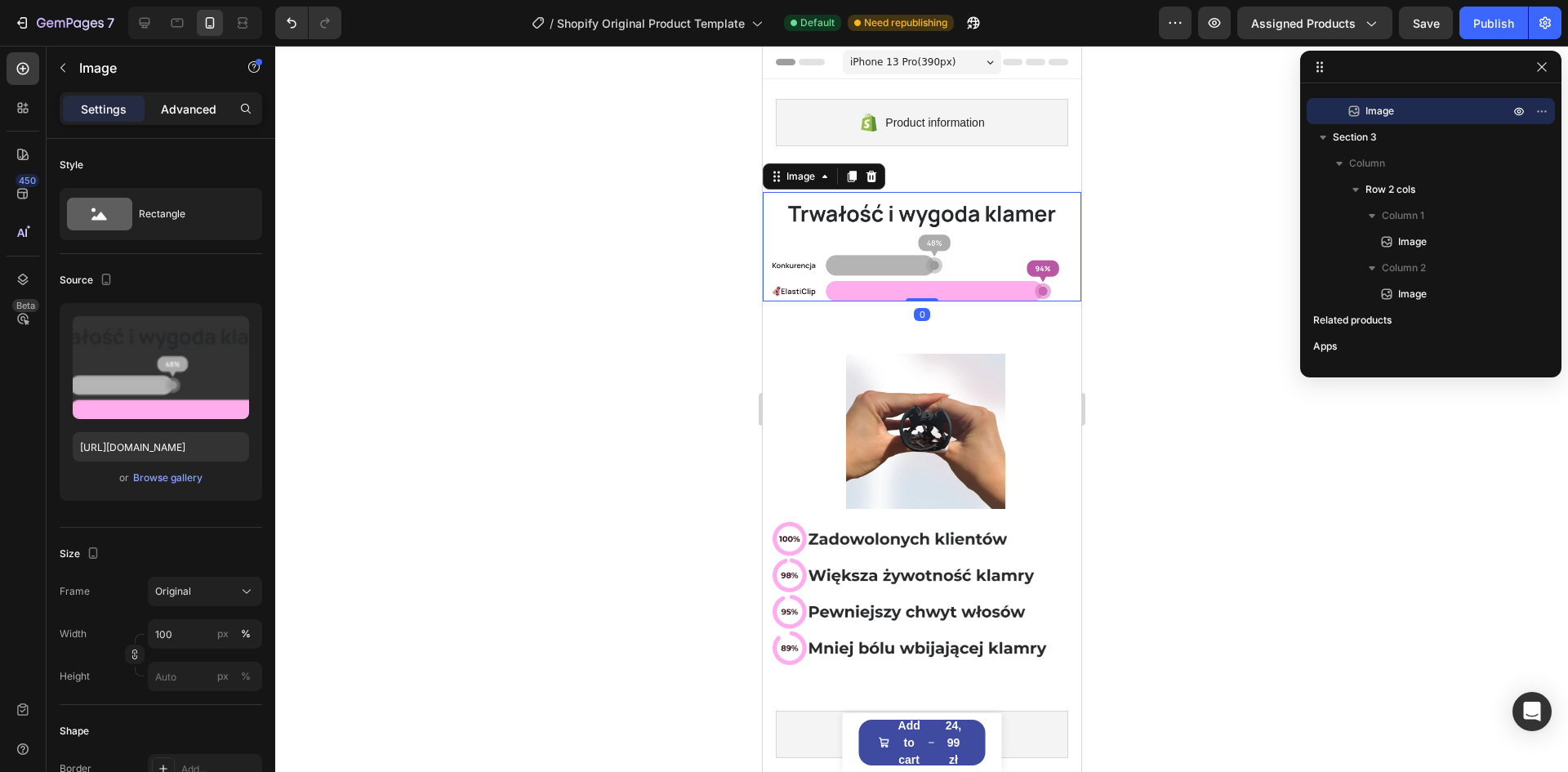
click at [188, 114] on p "Advanced" at bounding box center [188, 108] width 55 height 17
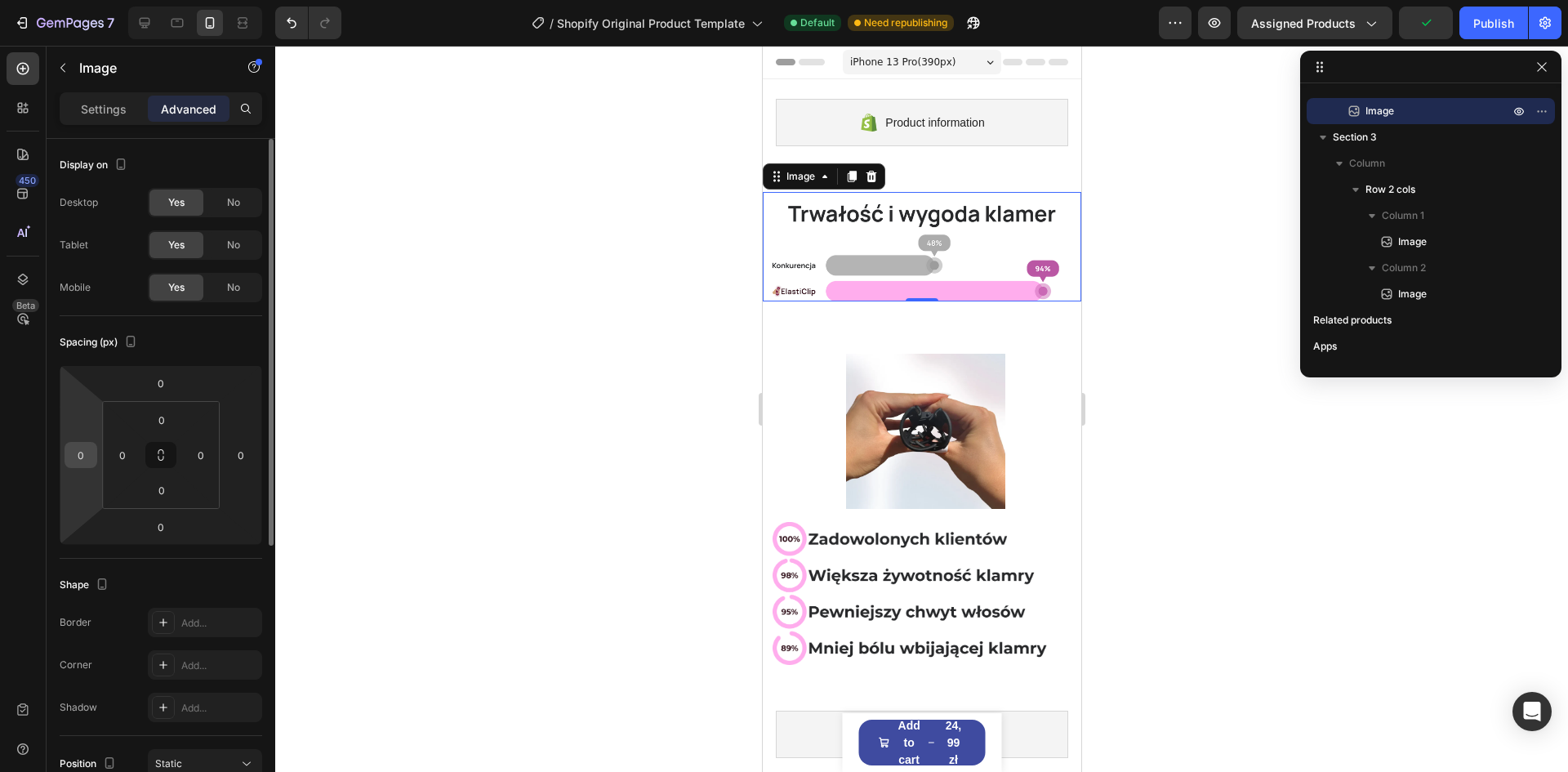
click at [87, 449] on input "0" at bounding box center [81, 454] width 24 height 24
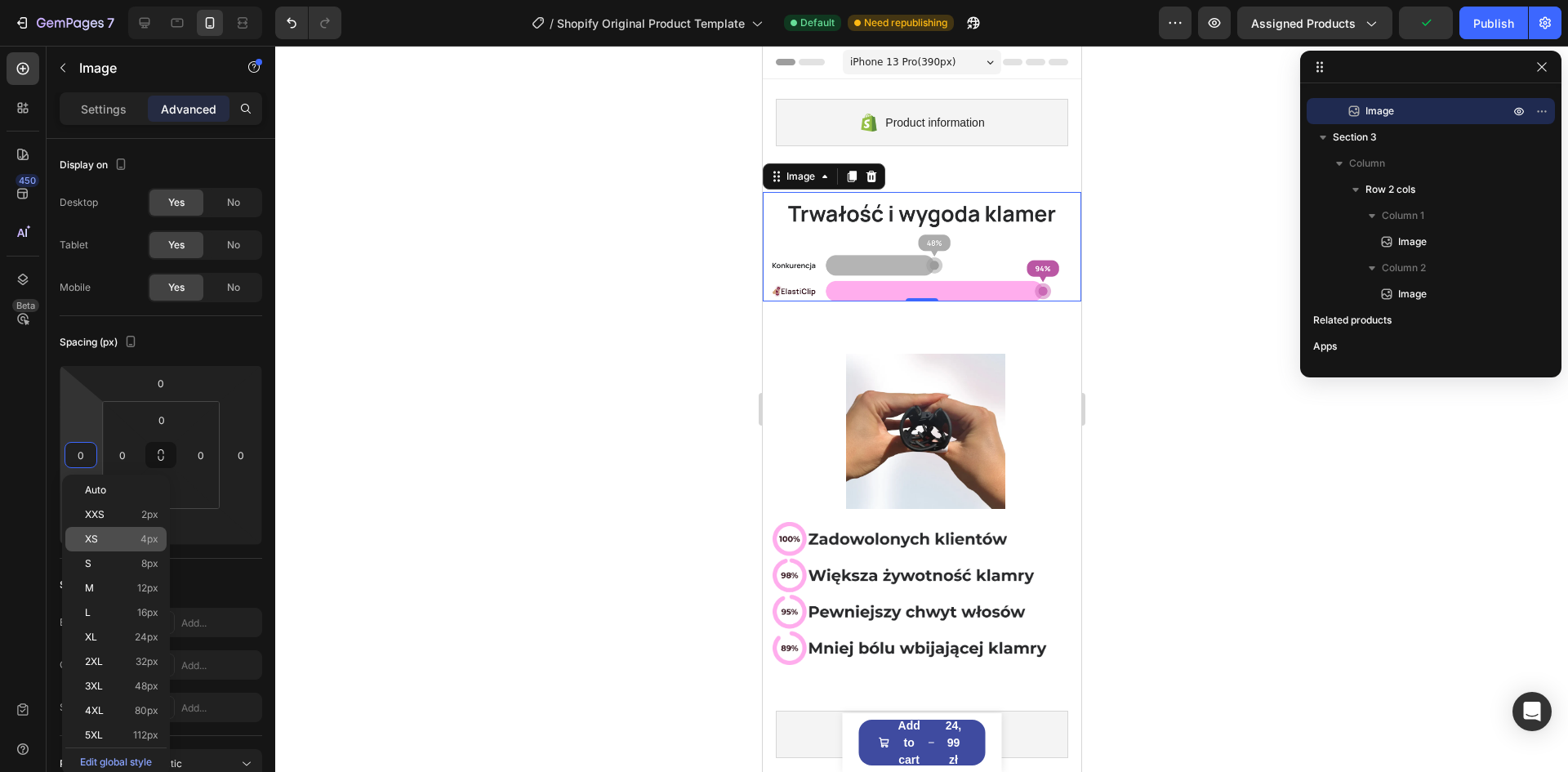
click at [103, 537] on p "XS 4px" at bounding box center [121, 539] width 73 height 12
type input "4"
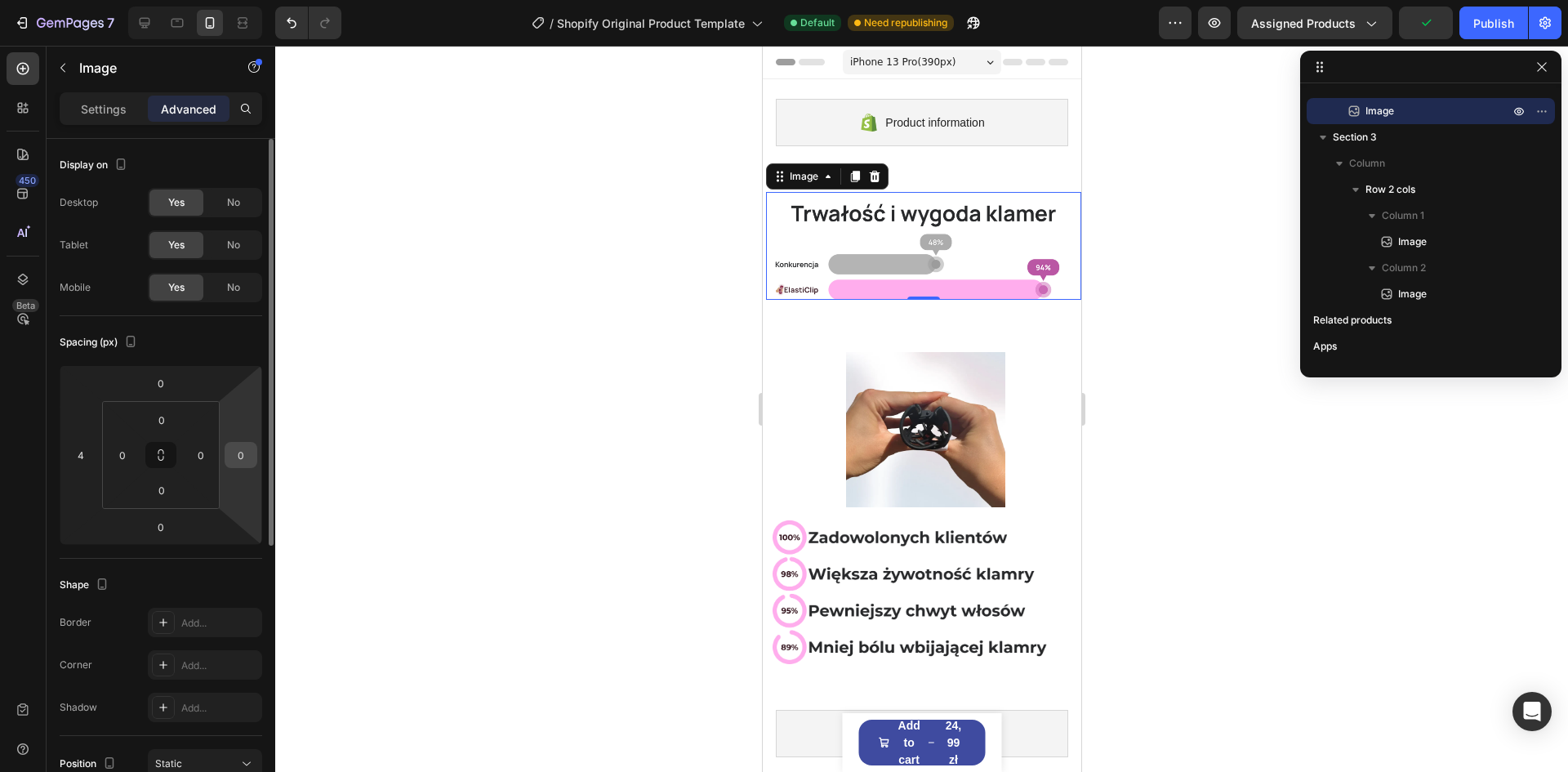
click at [245, 454] on input "0" at bounding box center [240, 454] width 24 height 24
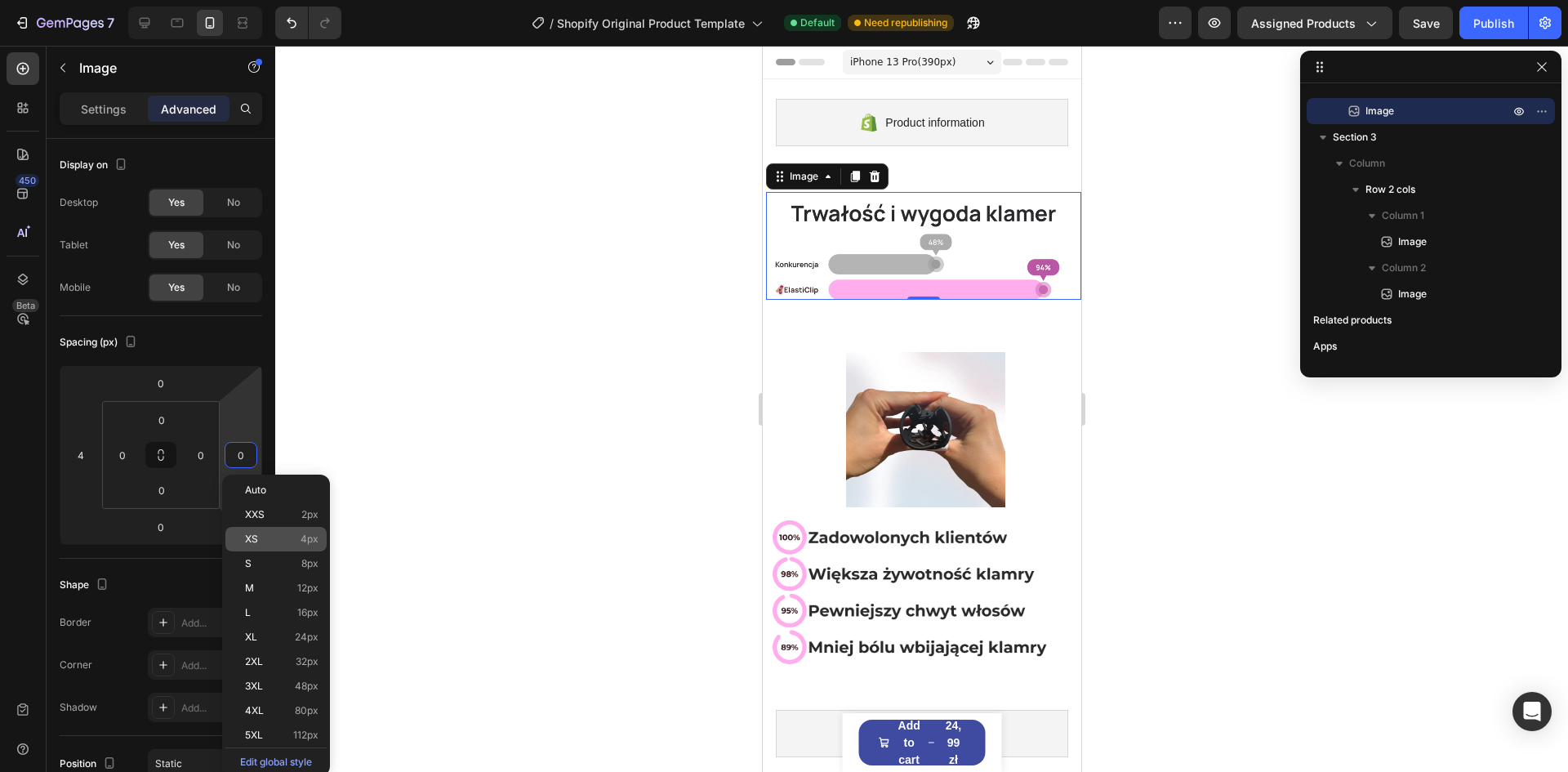
click at [269, 533] on p "XS 4px" at bounding box center [281, 539] width 73 height 12
type input "4"
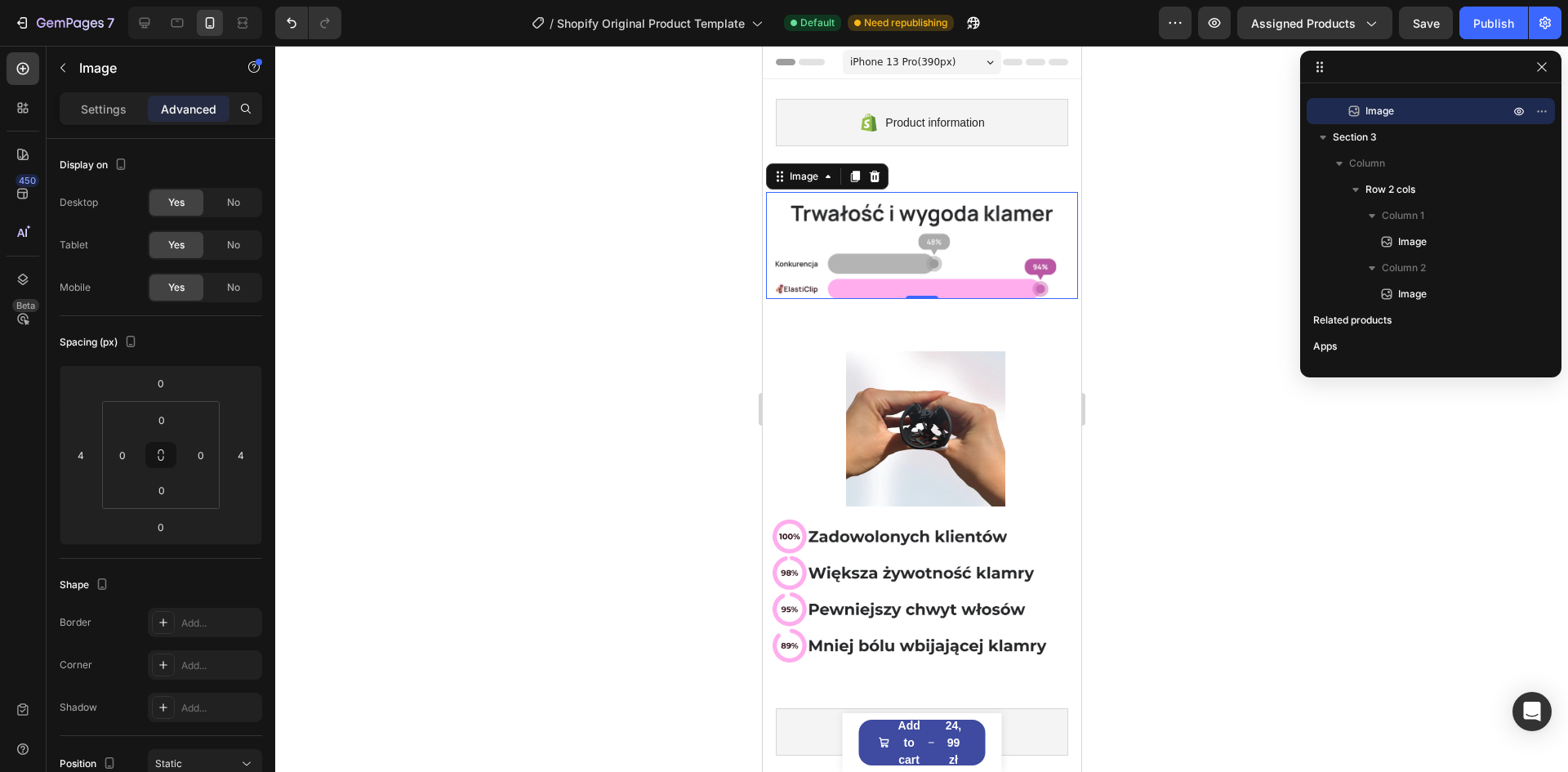
click at [833, 316] on div "Image 0 Section 2" at bounding box center [921, 245] width 319 height 159
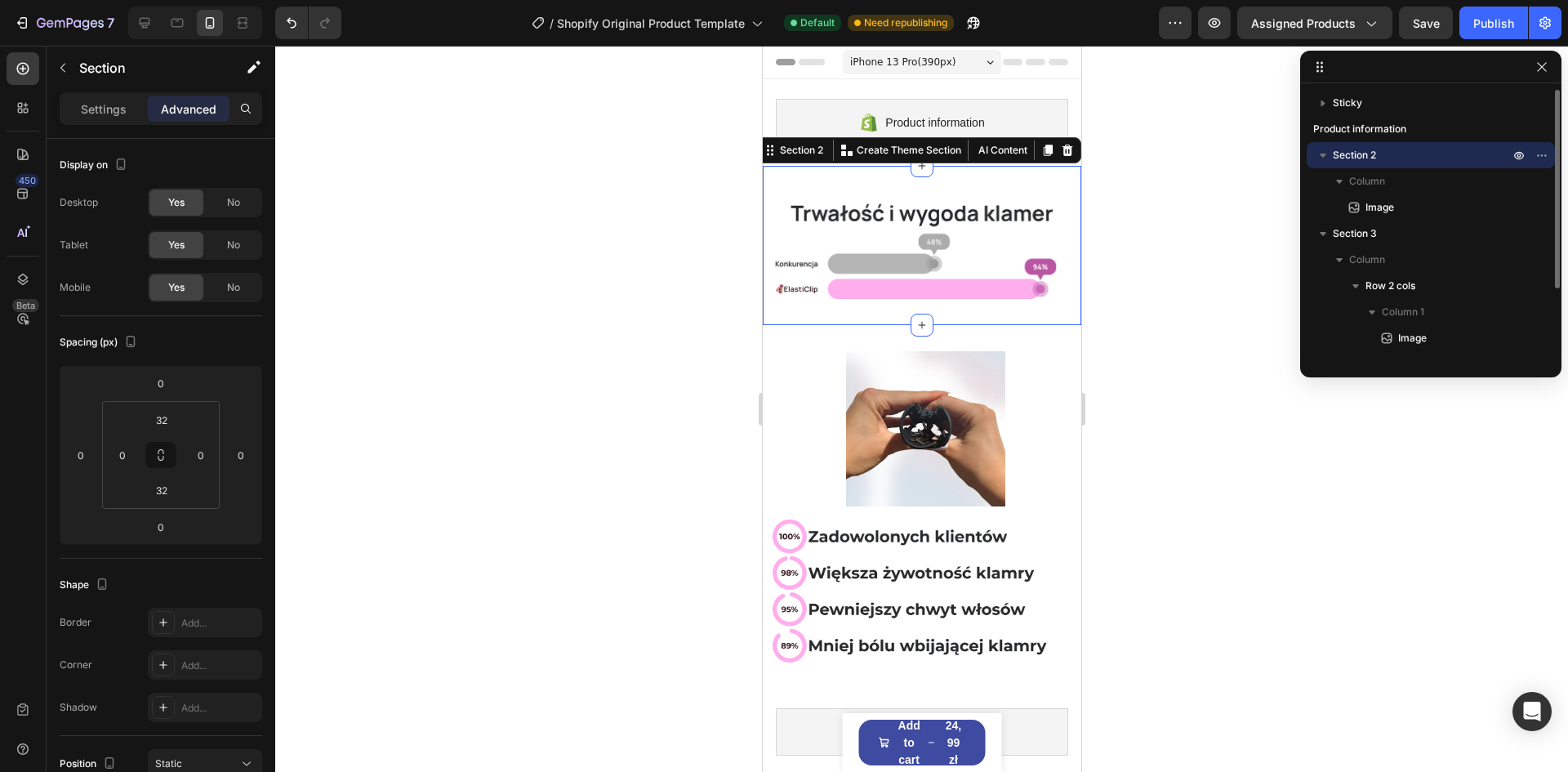
click at [616, 304] on div at bounding box center [921, 409] width 1293 height 727
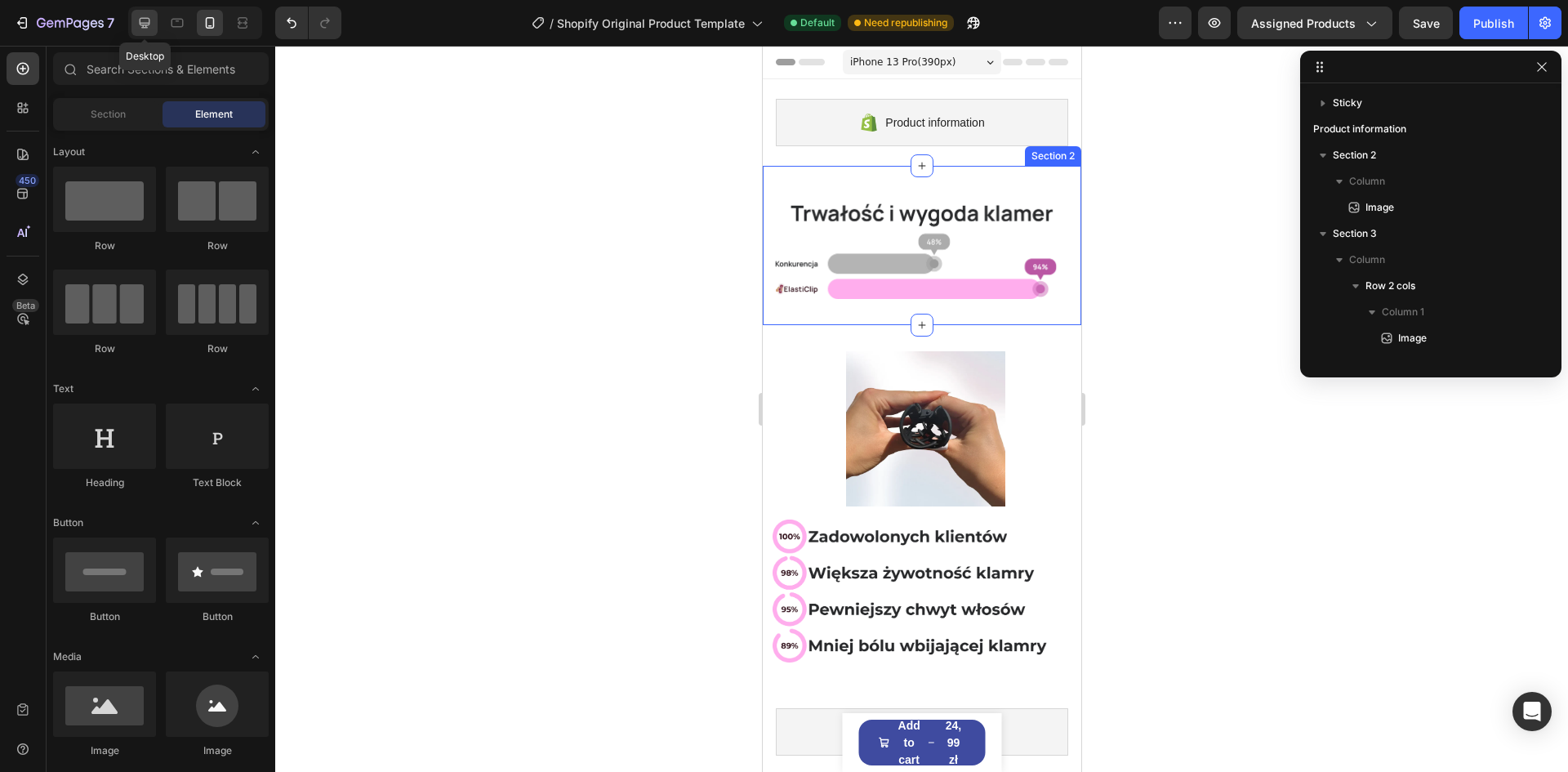
click at [152, 18] on icon at bounding box center [144, 22] width 16 height 16
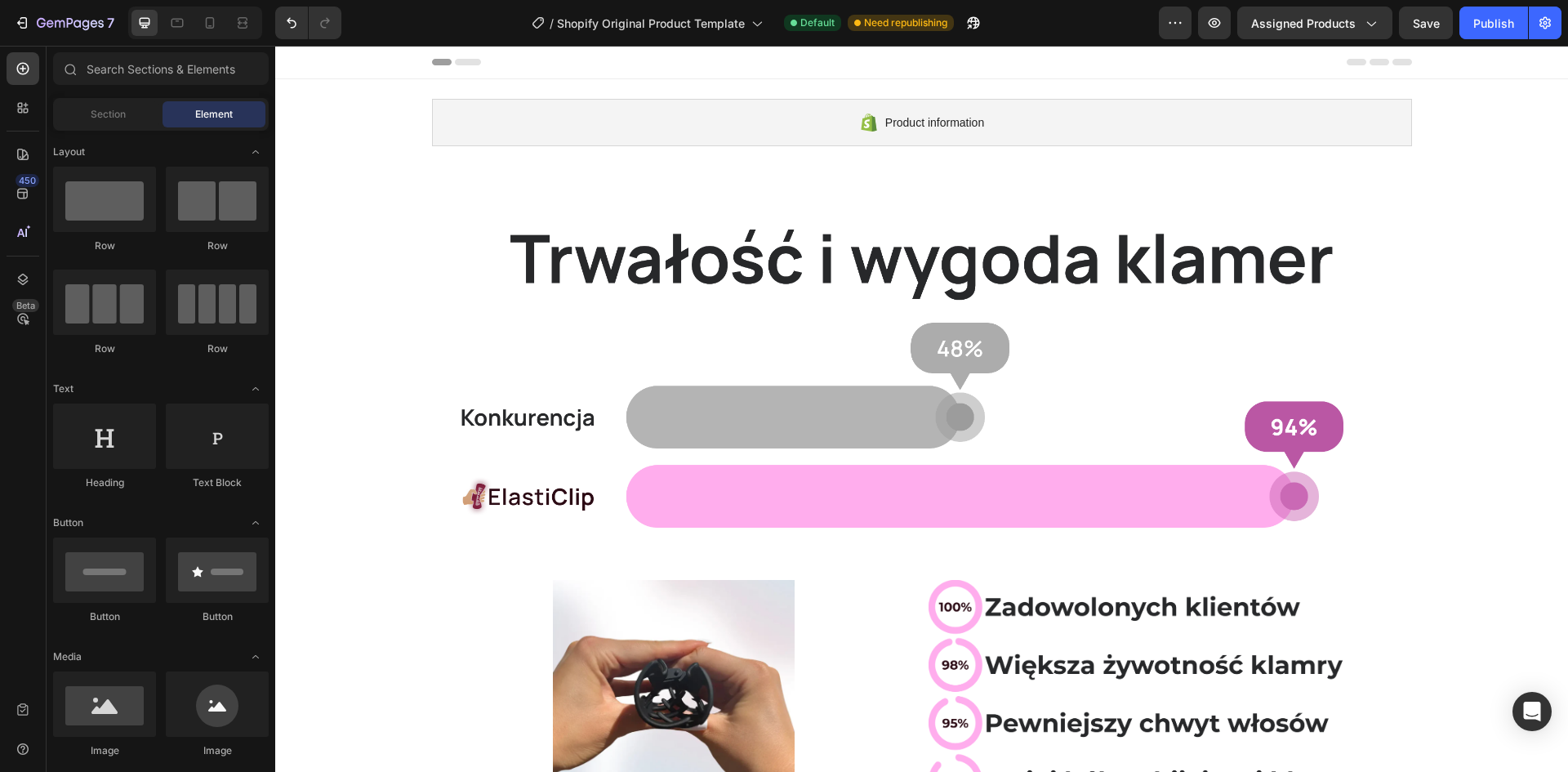
click at [369, 478] on div "Product information Shopify section: Product information Image Section 2 Image …" at bounding box center [921, 547] width 1293 height 936
click at [1435, 32] on button "Save" at bounding box center [1426, 23] width 54 height 33
click at [1482, 24] on div "Publish" at bounding box center [1493, 23] width 41 height 17
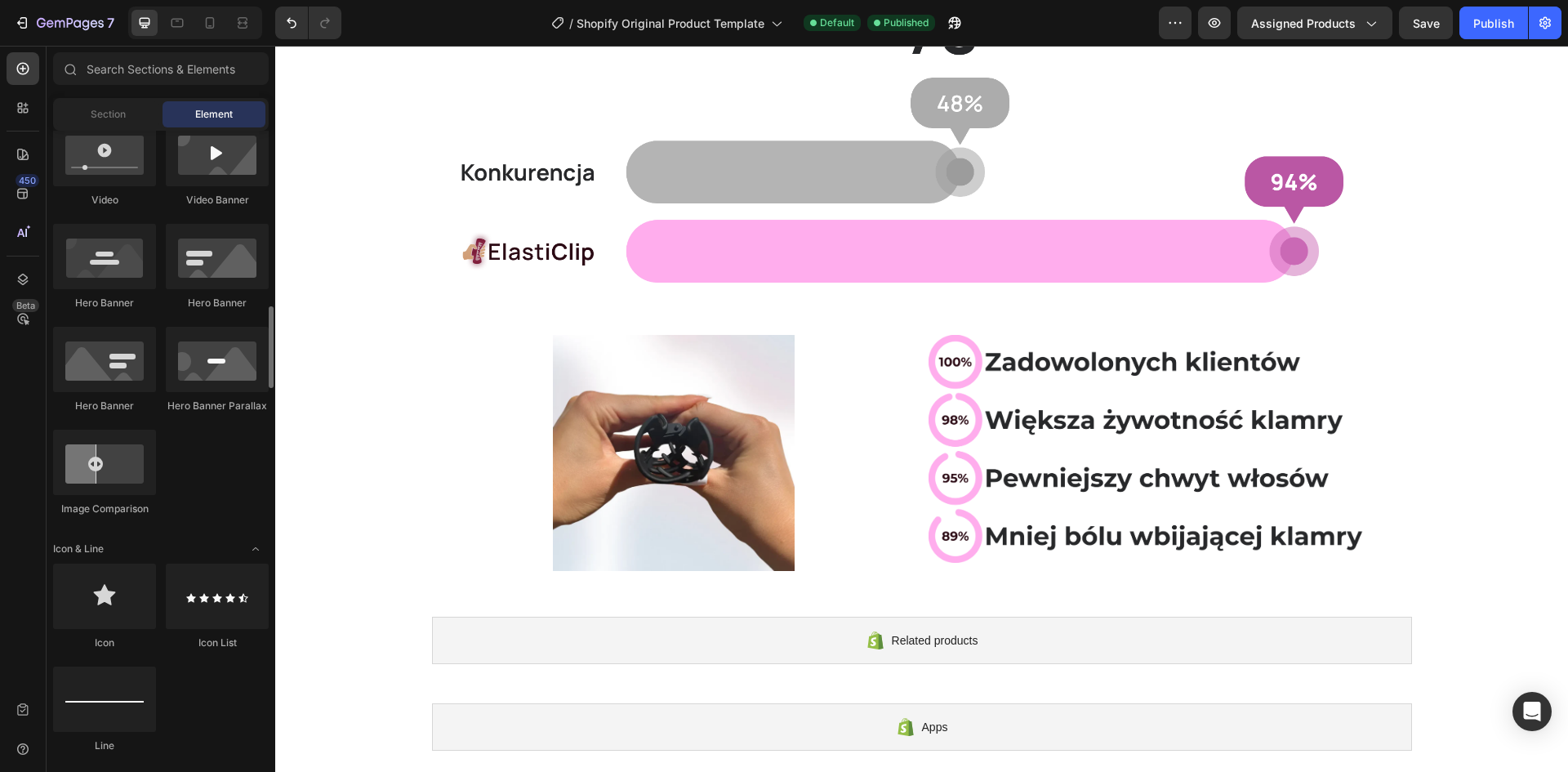
scroll to position [735, 0]
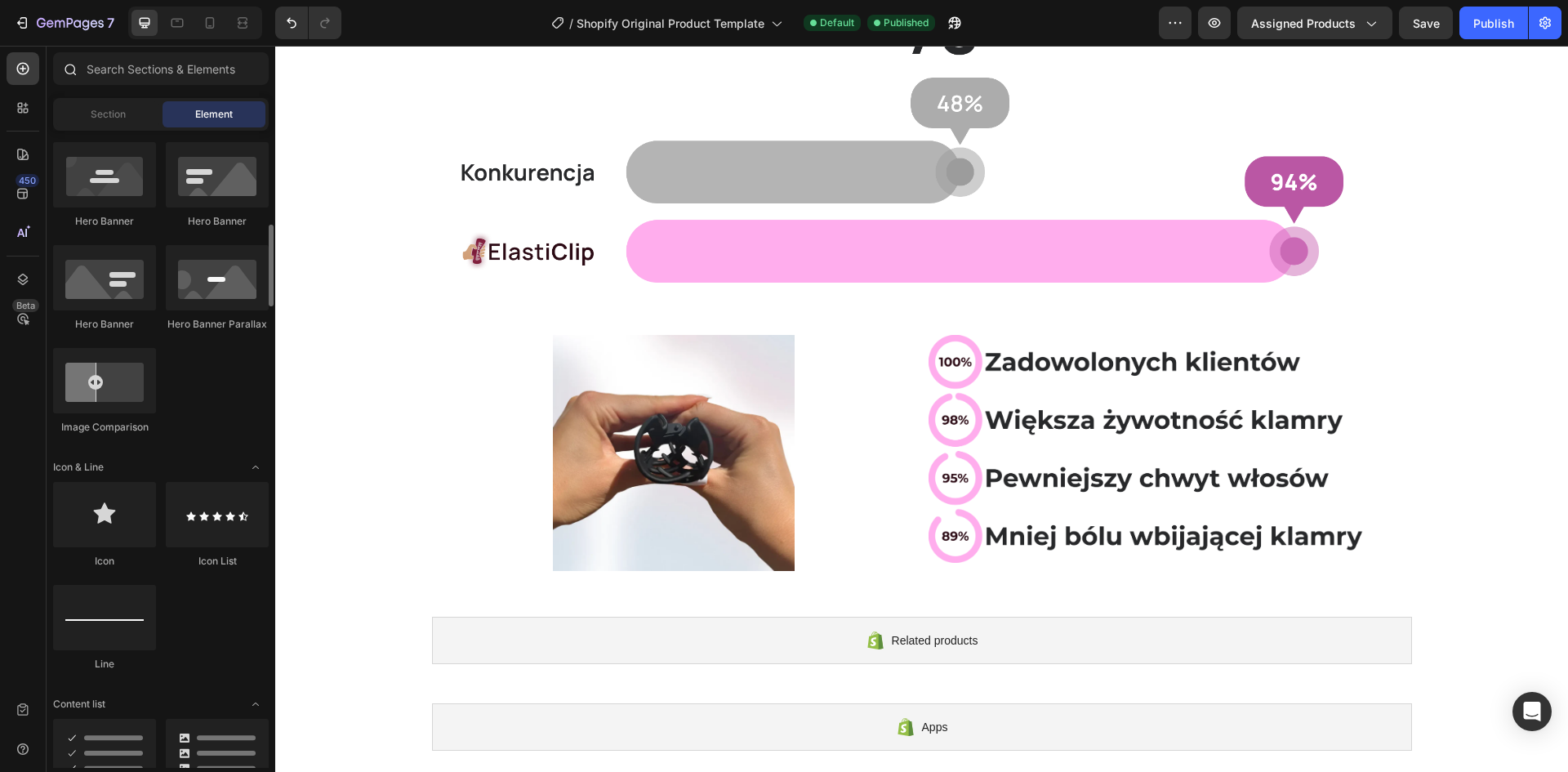
click at [129, 87] on div at bounding box center [161, 71] width 229 height 40
click at [129, 71] on input "text" at bounding box center [161, 68] width 215 height 33
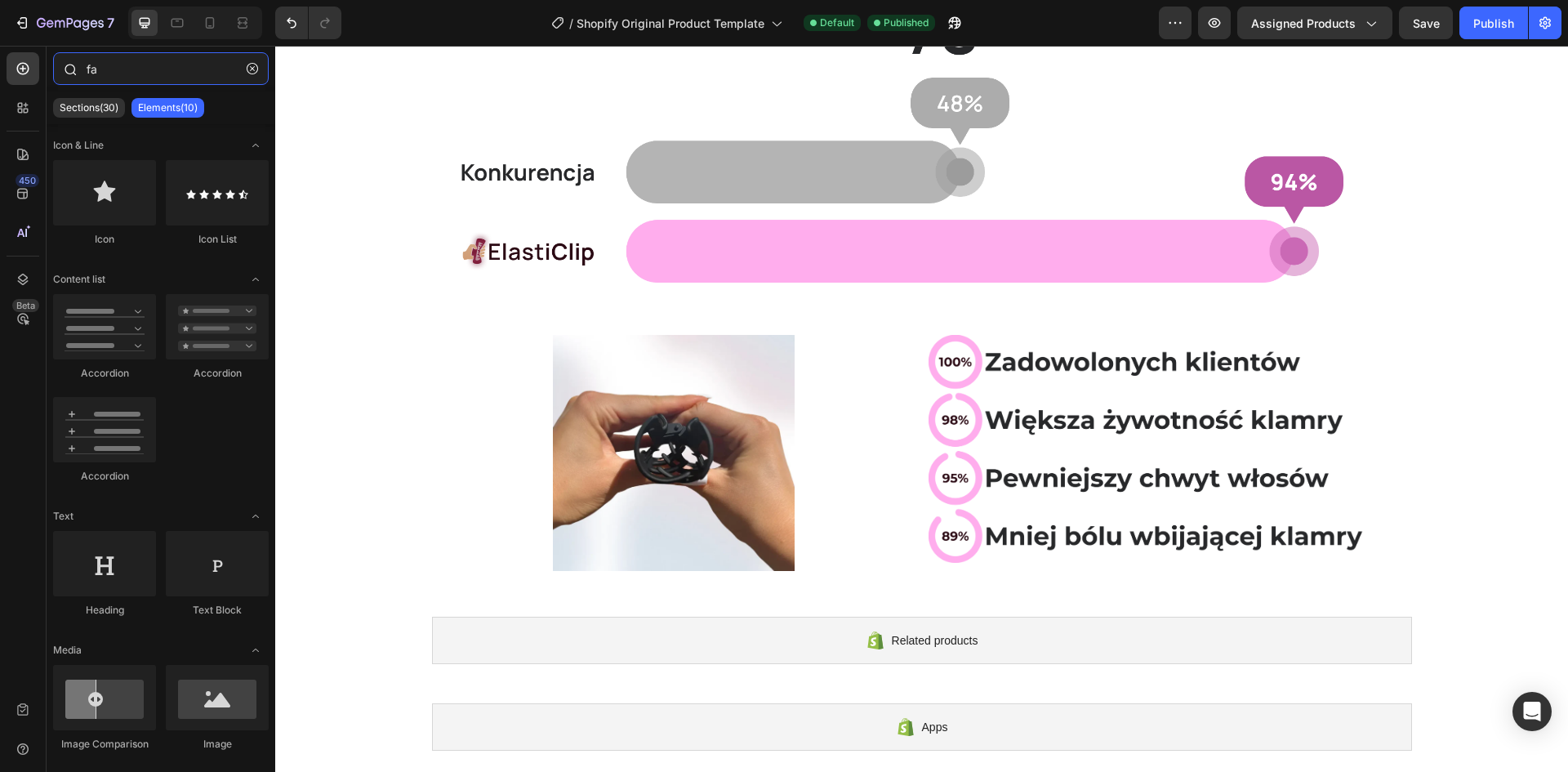
type input "f"
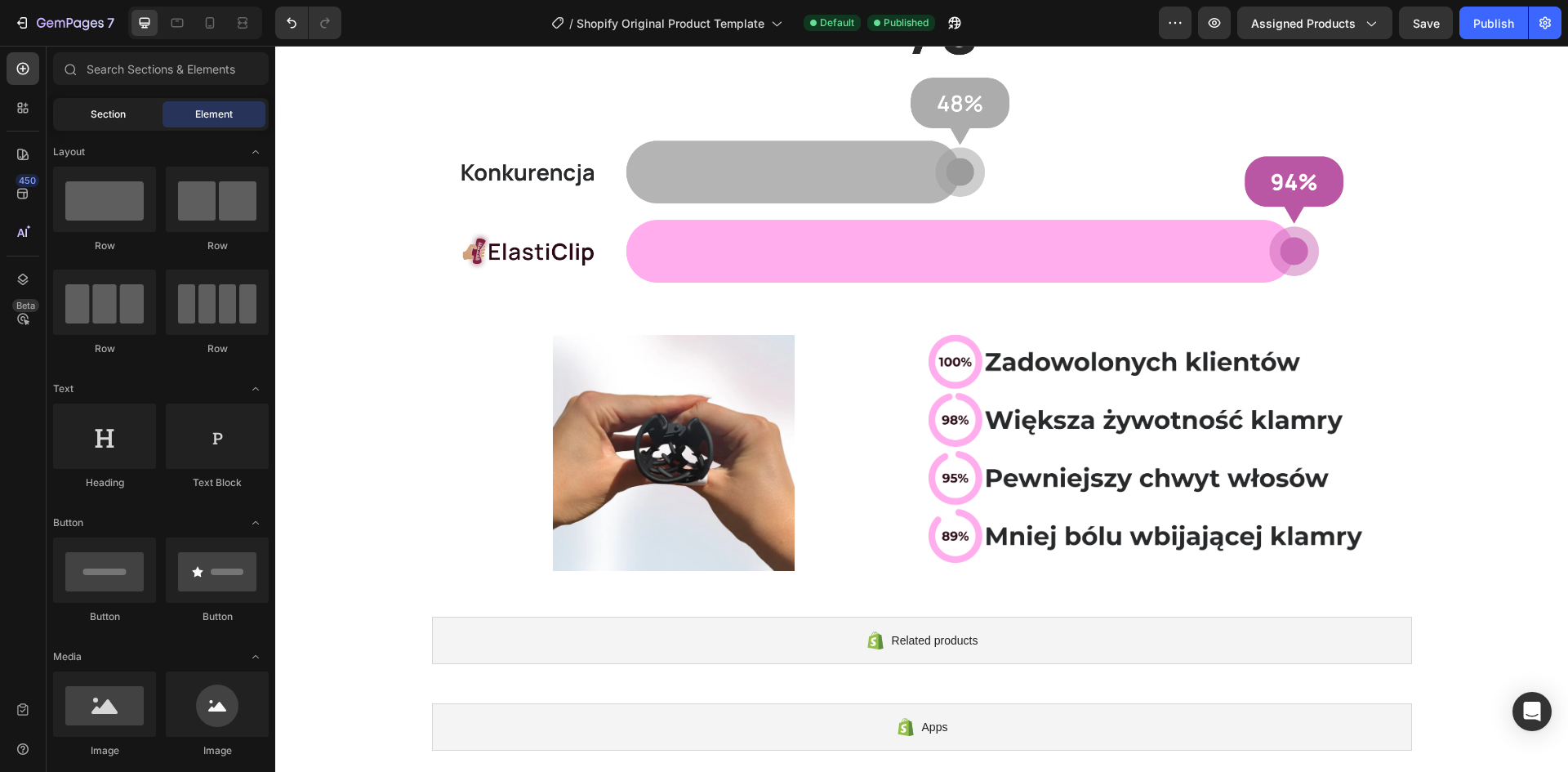
click at [102, 124] on div "Section" at bounding box center [108, 114] width 103 height 26
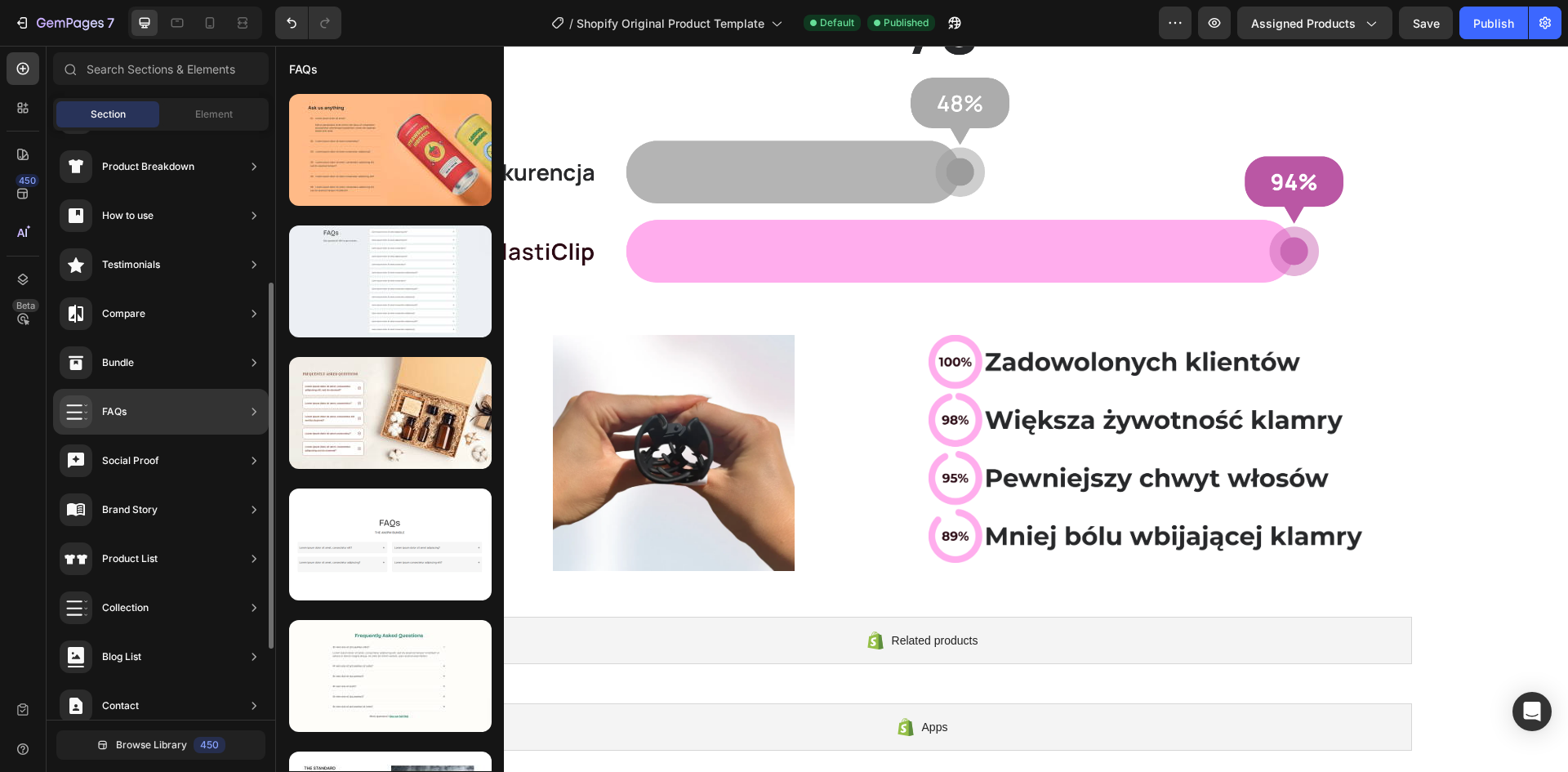
scroll to position [358, 0]
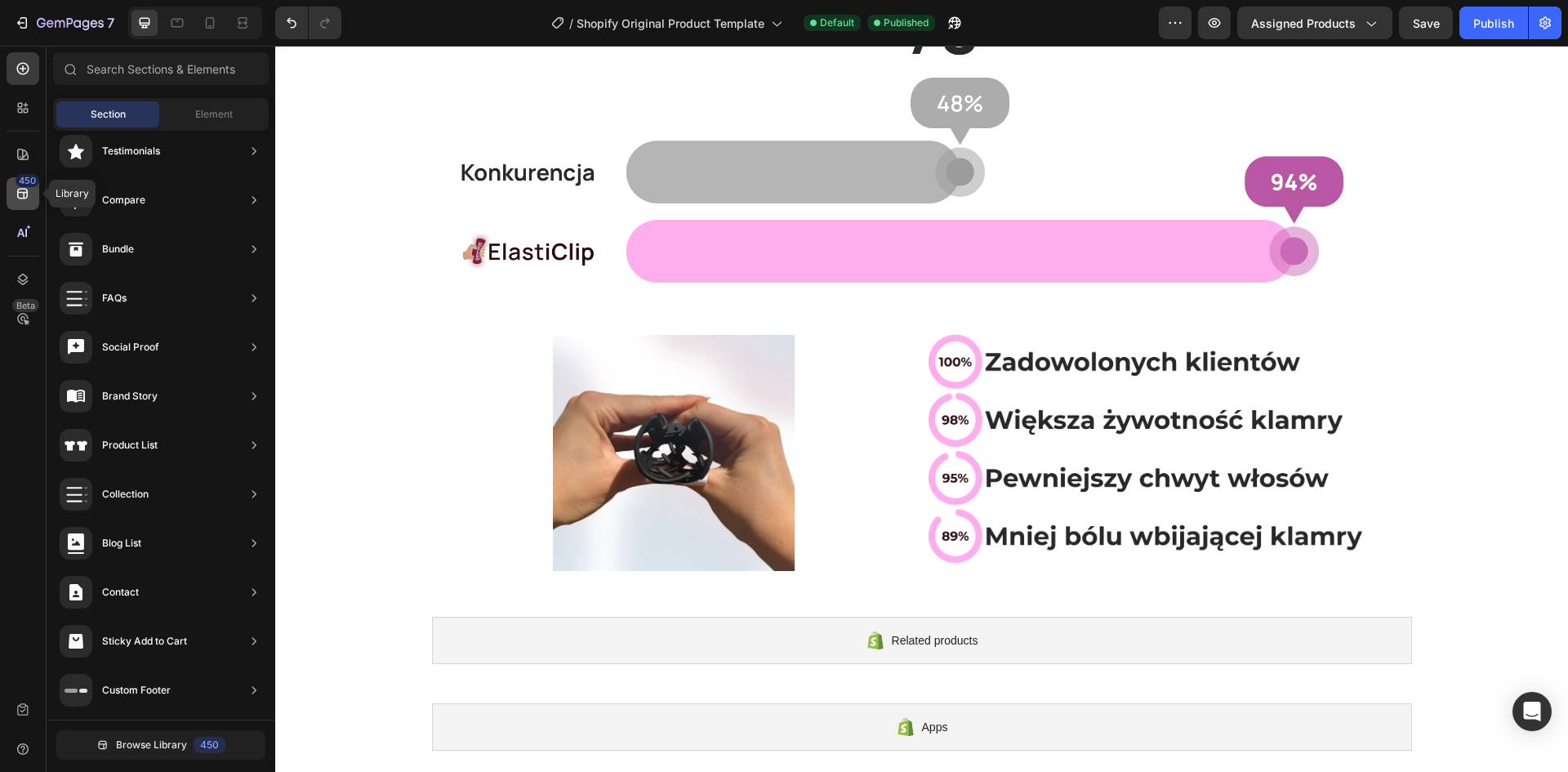
click at [25, 202] on div "450" at bounding box center [23, 193] width 33 height 33
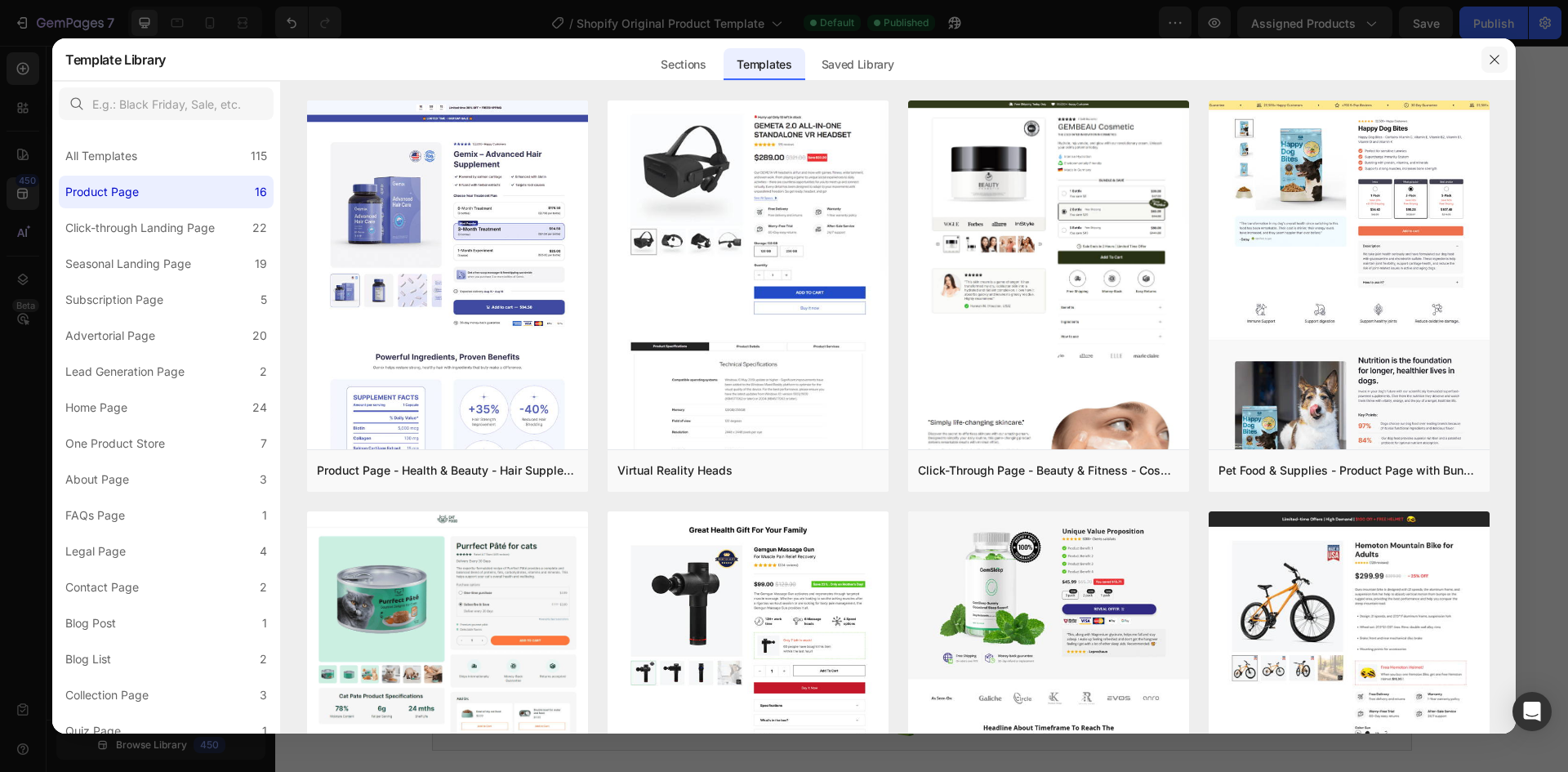
drag, startPoint x: 1493, startPoint y: 57, endPoint x: 921, endPoint y: 85, distance: 572.7
click at [1493, 57] on icon "button" at bounding box center [1495, 60] width 13 height 13
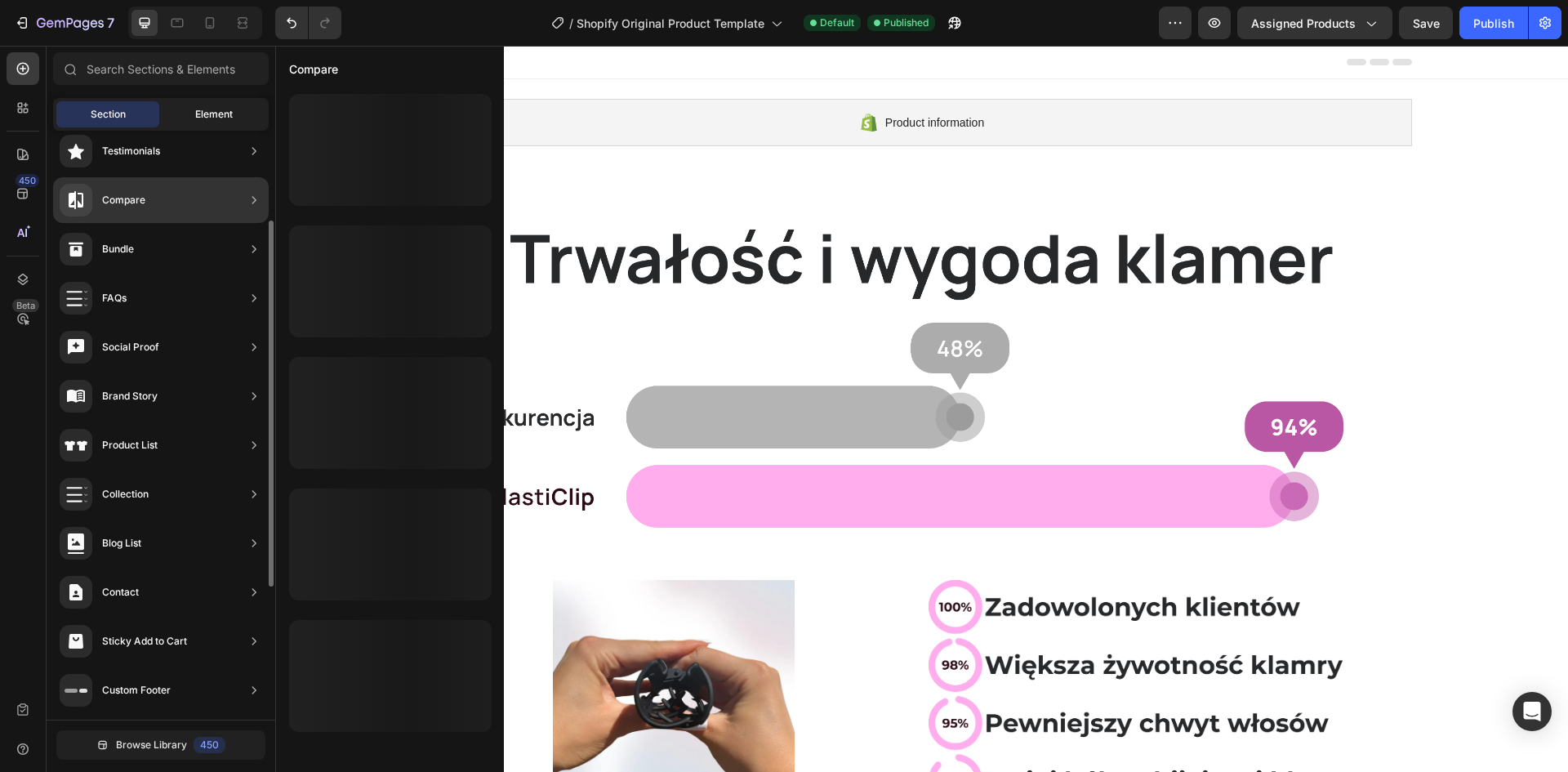
scroll to position [195, 0]
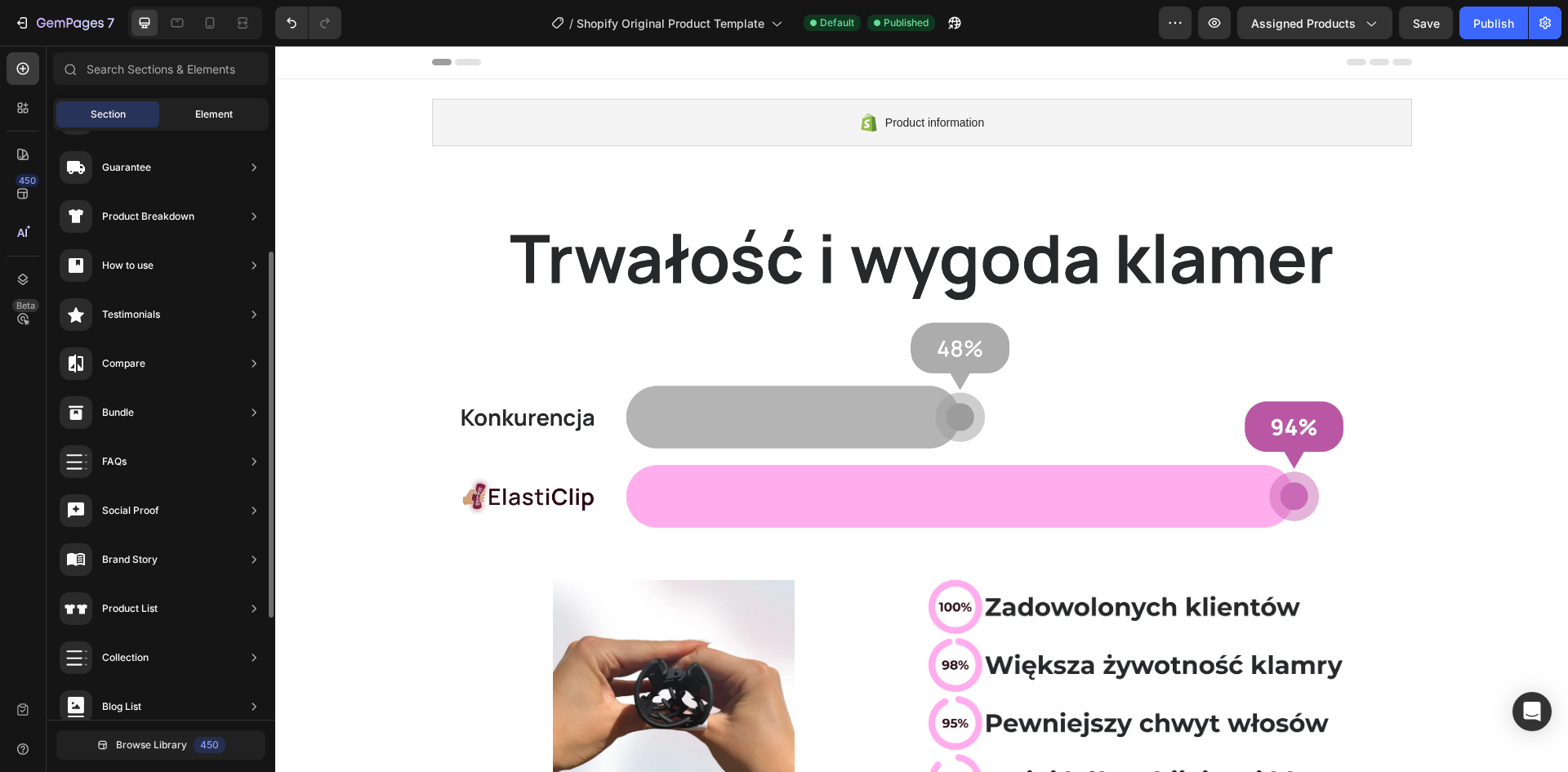
click at [192, 108] on div "Element" at bounding box center [214, 114] width 103 height 26
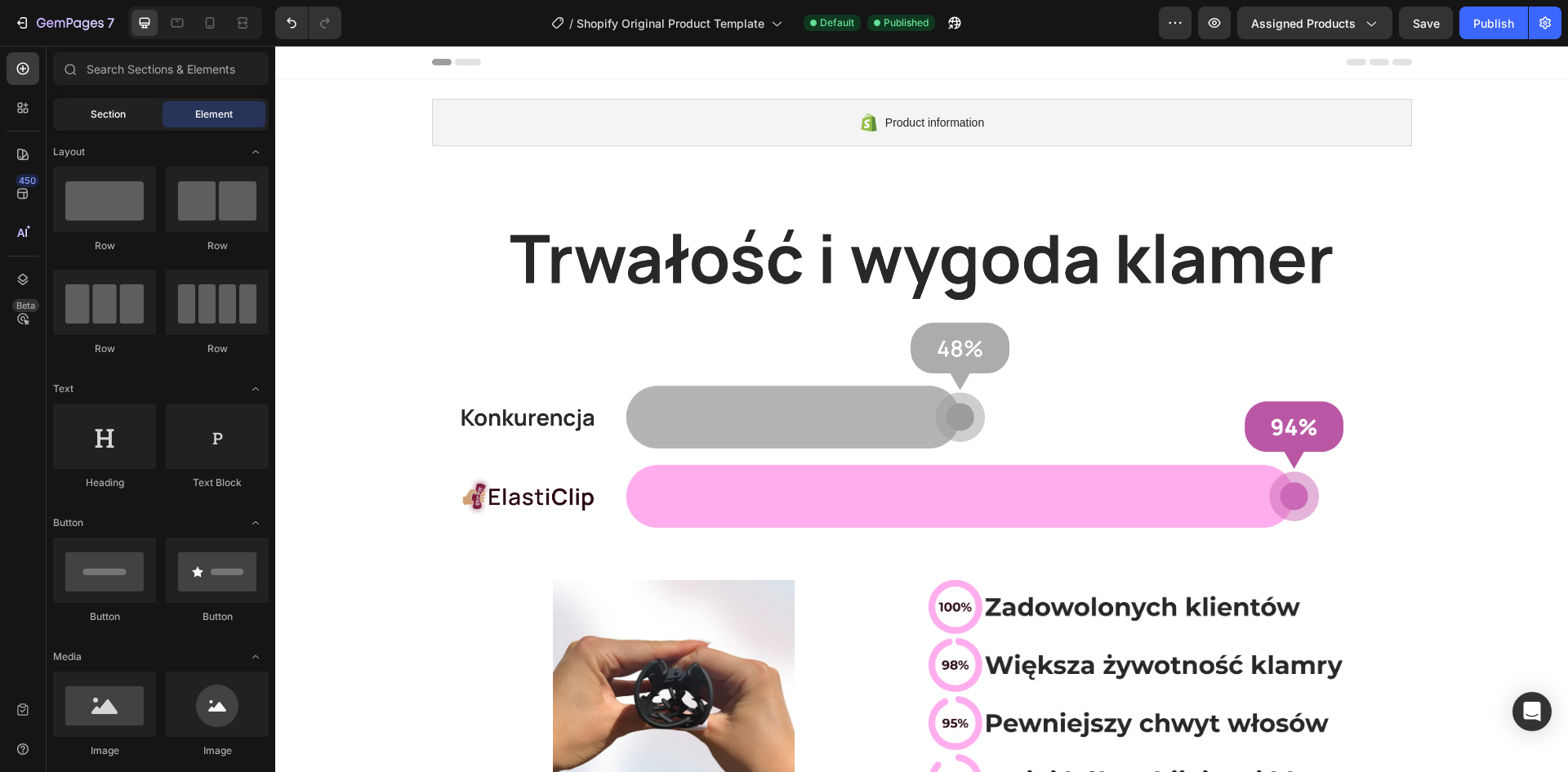
click at [126, 120] on div "Section" at bounding box center [108, 114] width 103 height 26
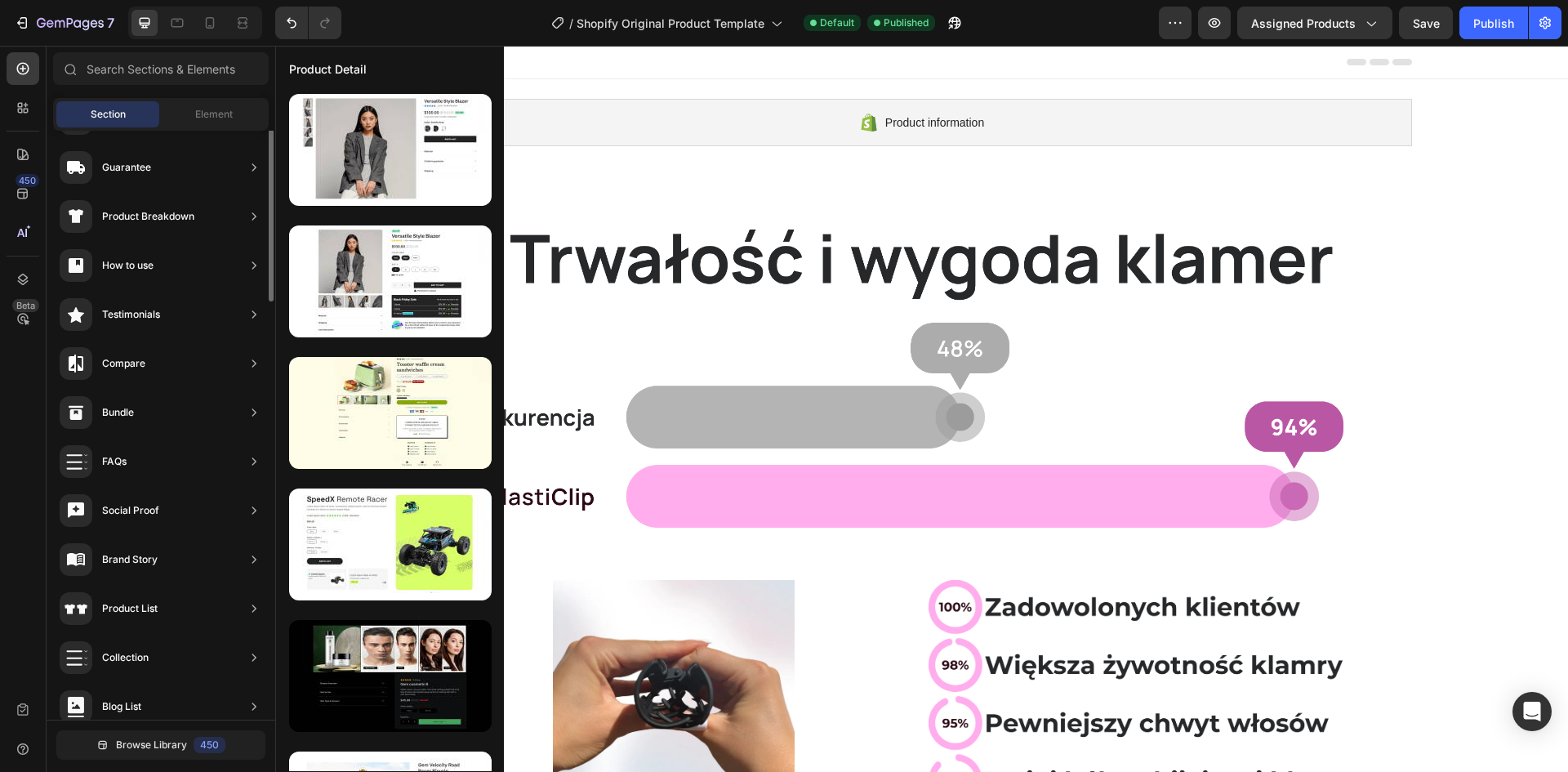
scroll to position [0, 0]
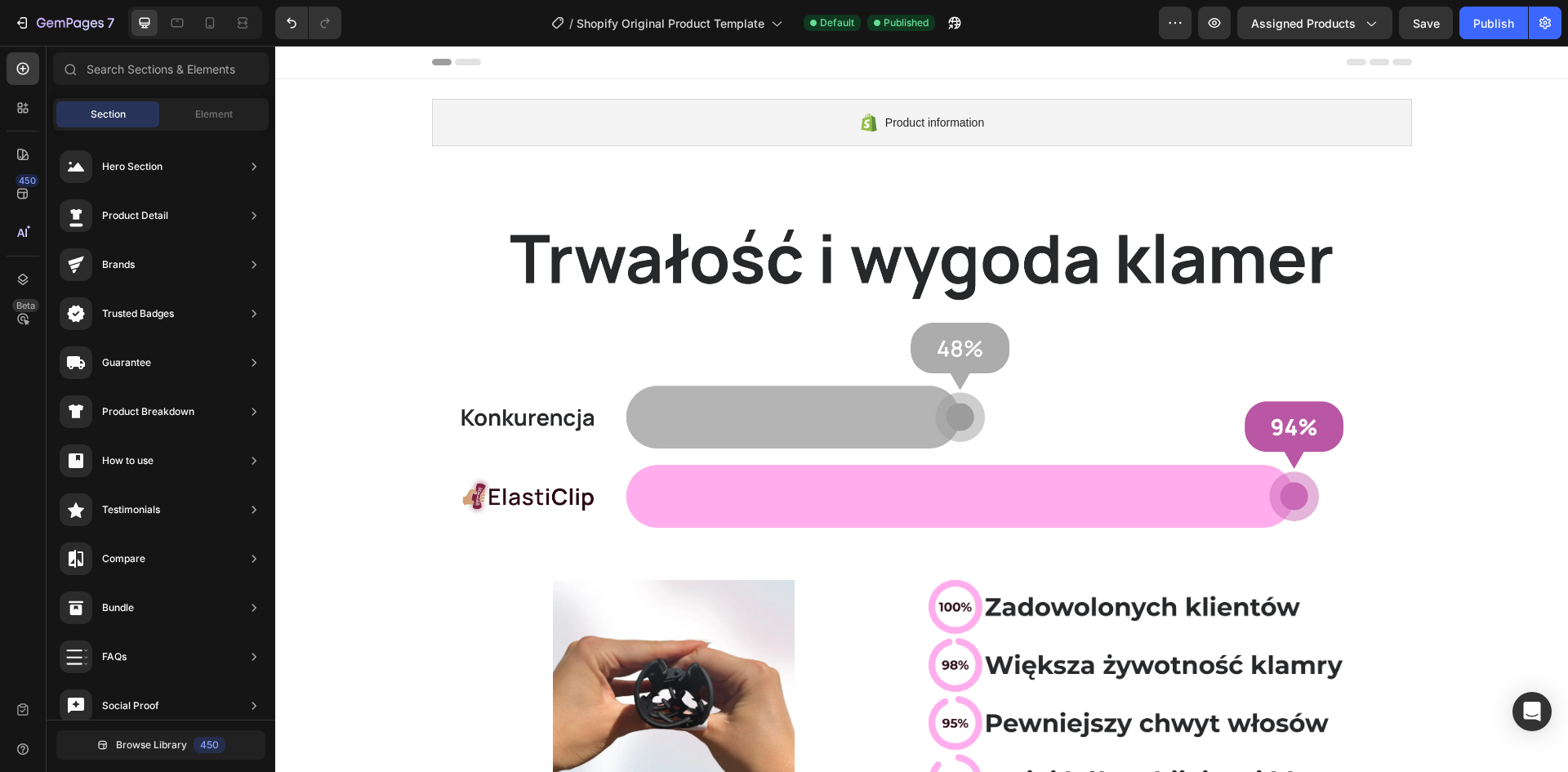
click at [115, 112] on span "Section" at bounding box center [108, 114] width 35 height 14
click at [920, 161] on icon at bounding box center [922, 166] width 13 height 13
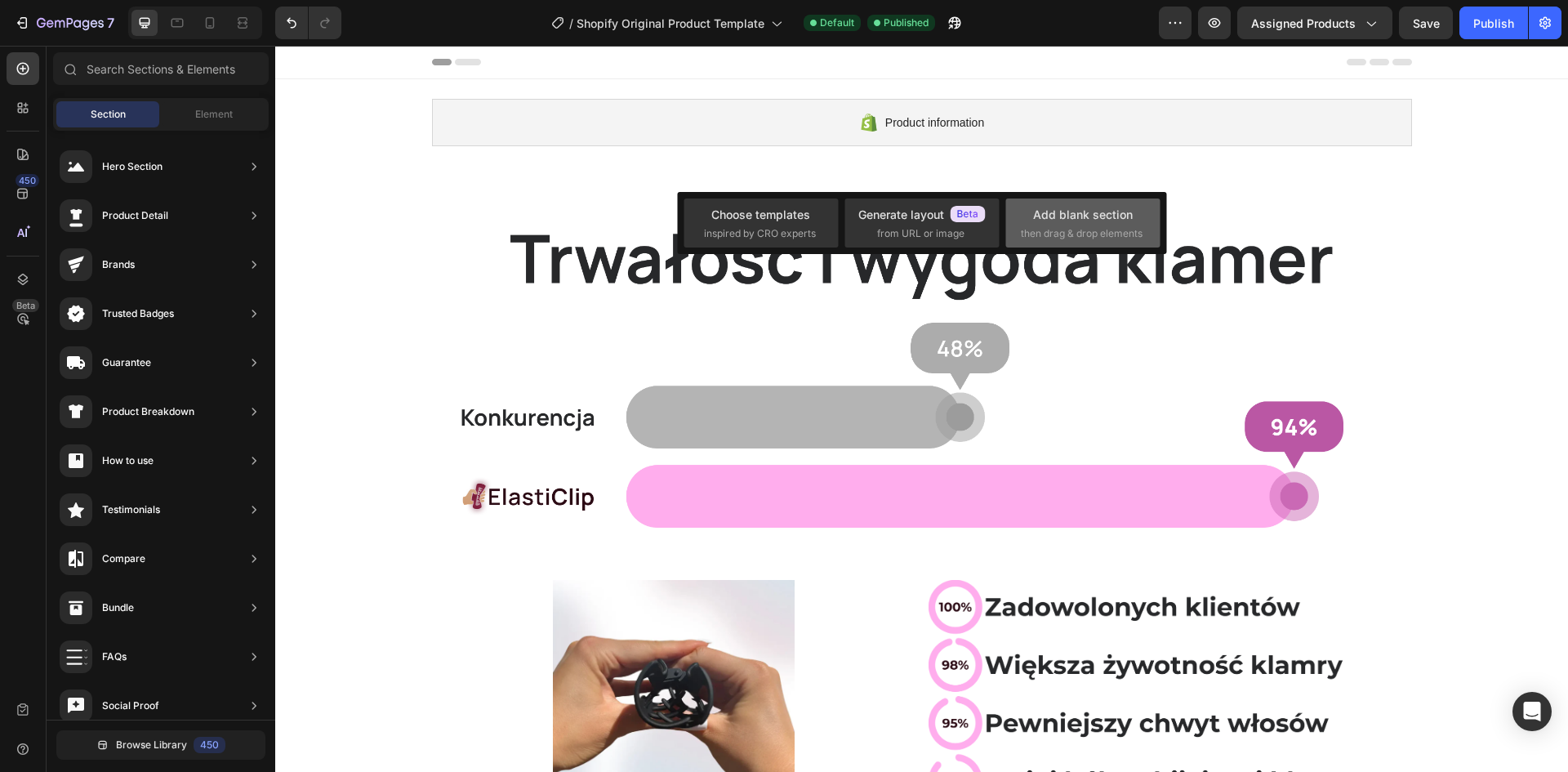
click at [1094, 212] on div "Add blank section" at bounding box center [1083, 214] width 100 height 17
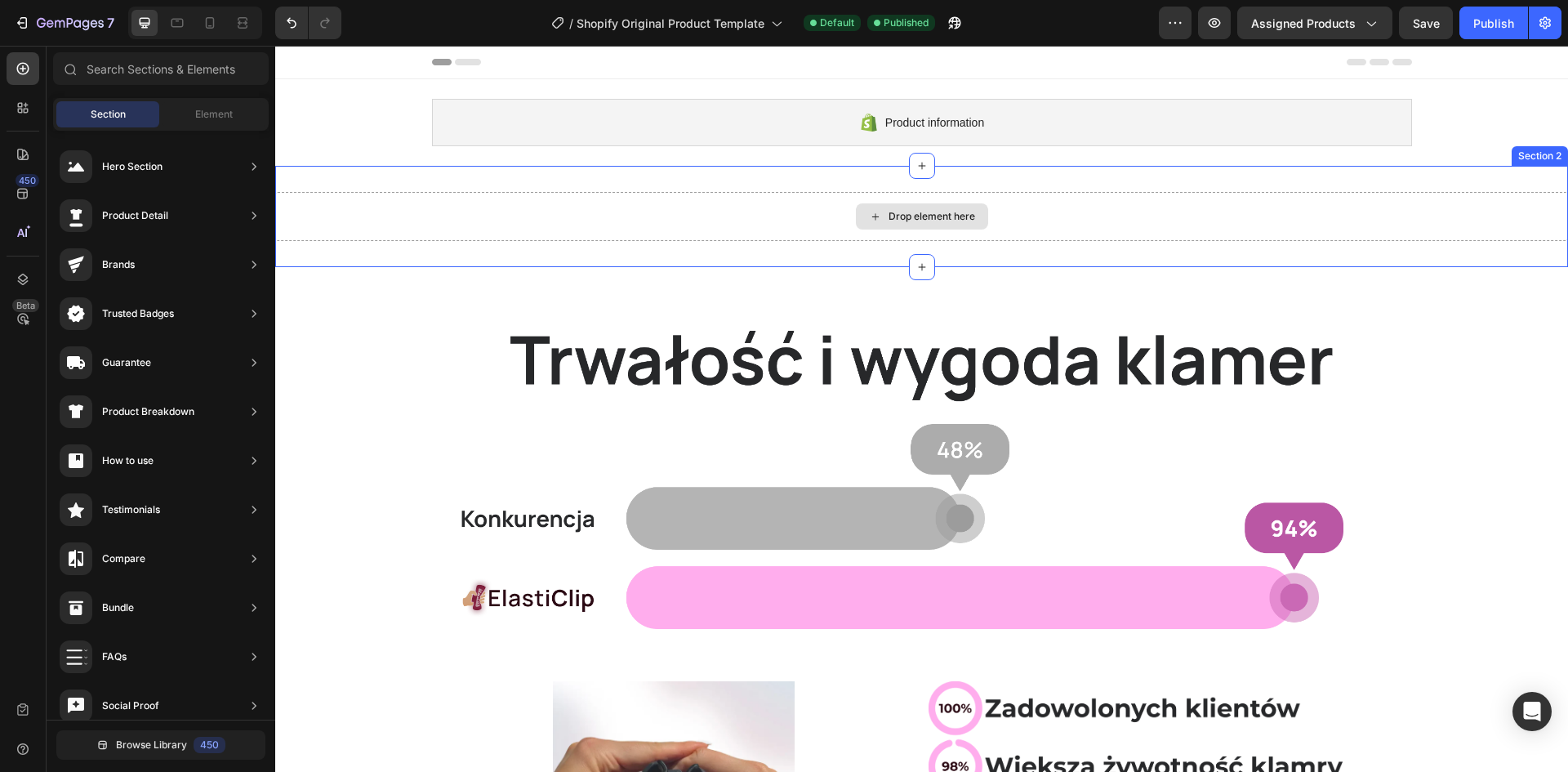
click at [817, 219] on div "Drop element here" at bounding box center [921, 216] width 1293 height 49
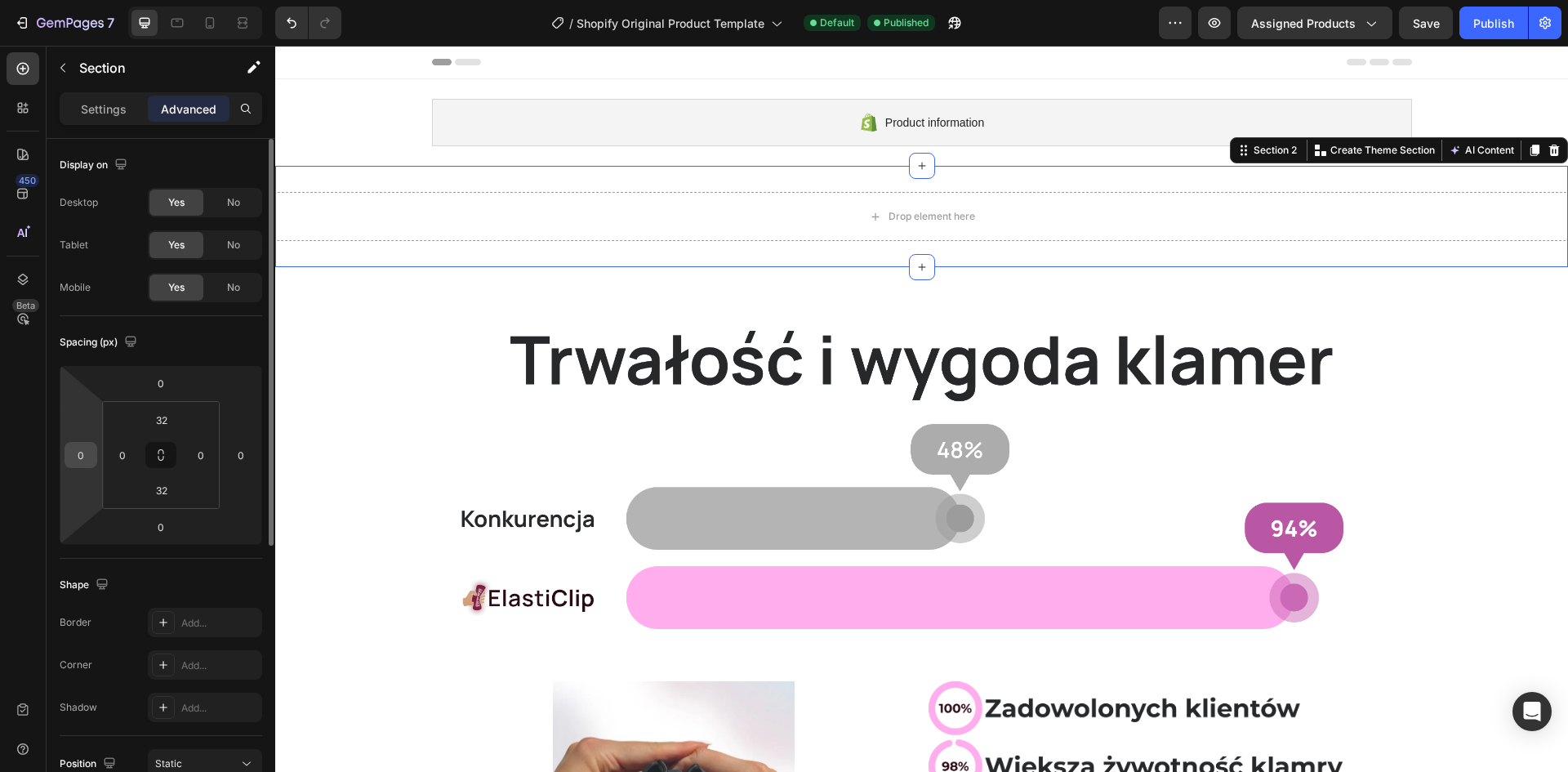
click at [71, 461] on input "0" at bounding box center [81, 454] width 24 height 24
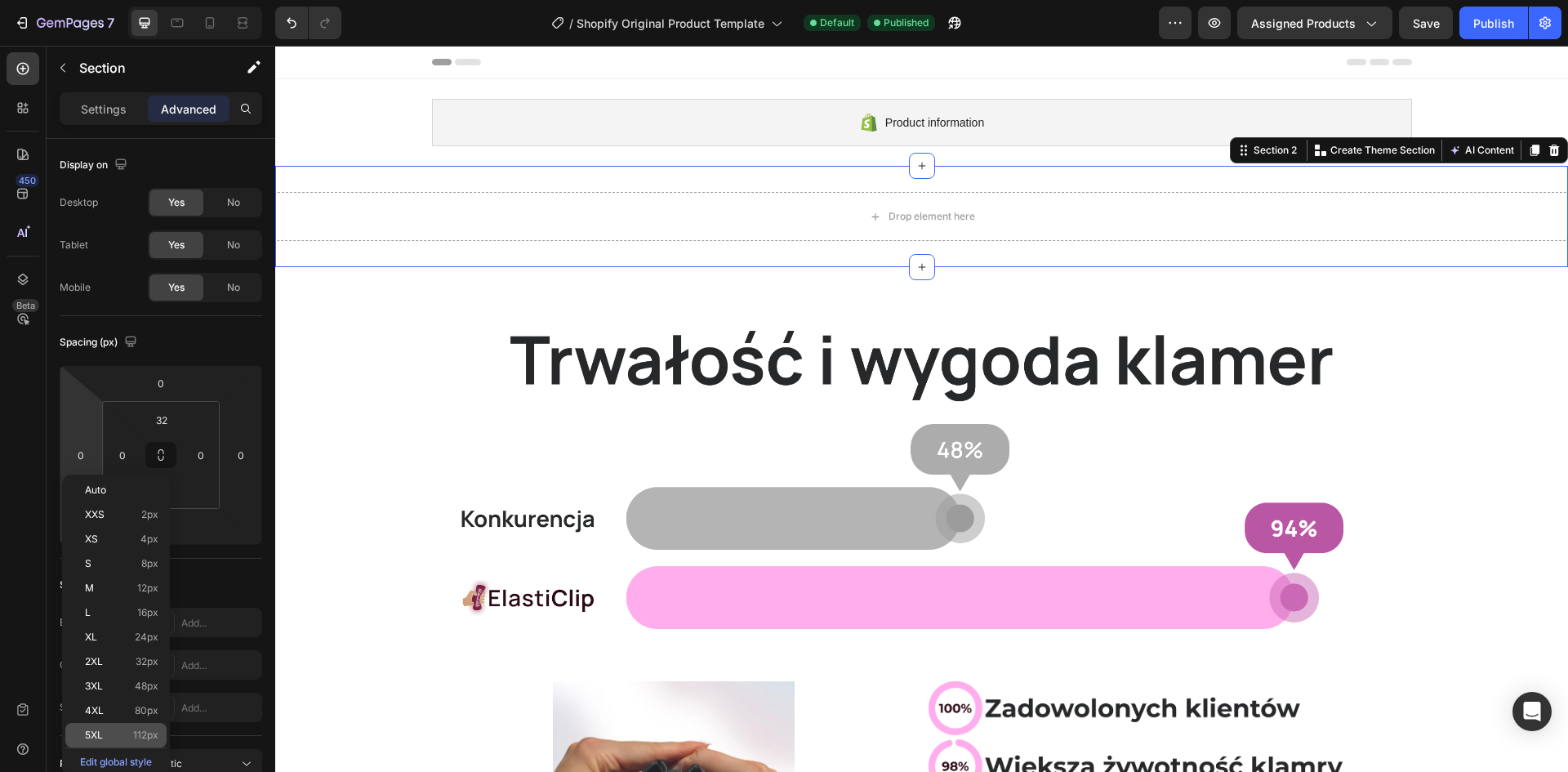
click at [118, 742] on div "5XL 112px" at bounding box center [116, 735] width 101 height 24
type input "112"
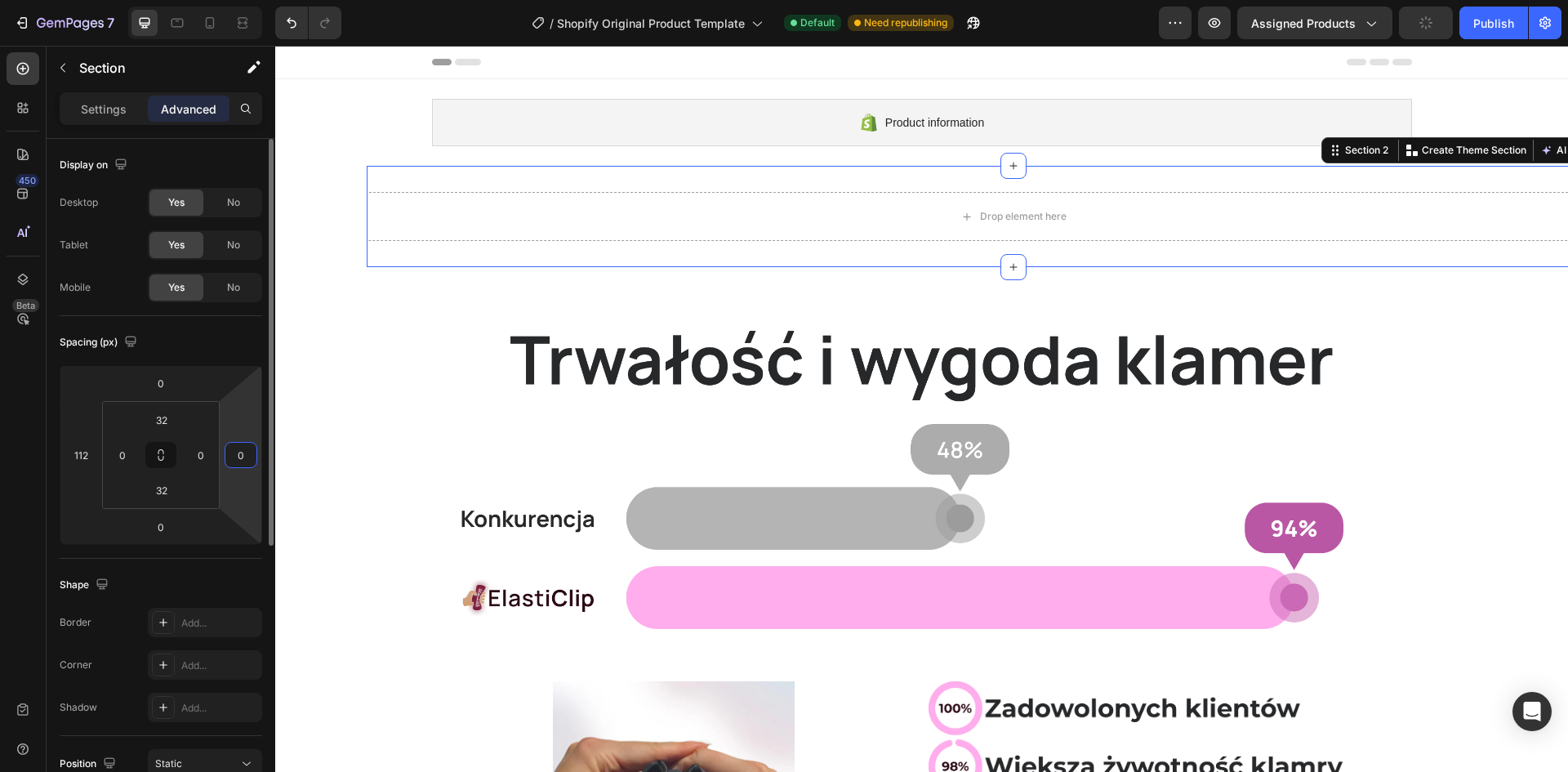
click at [233, 459] on input "0" at bounding box center [240, 454] width 24 height 24
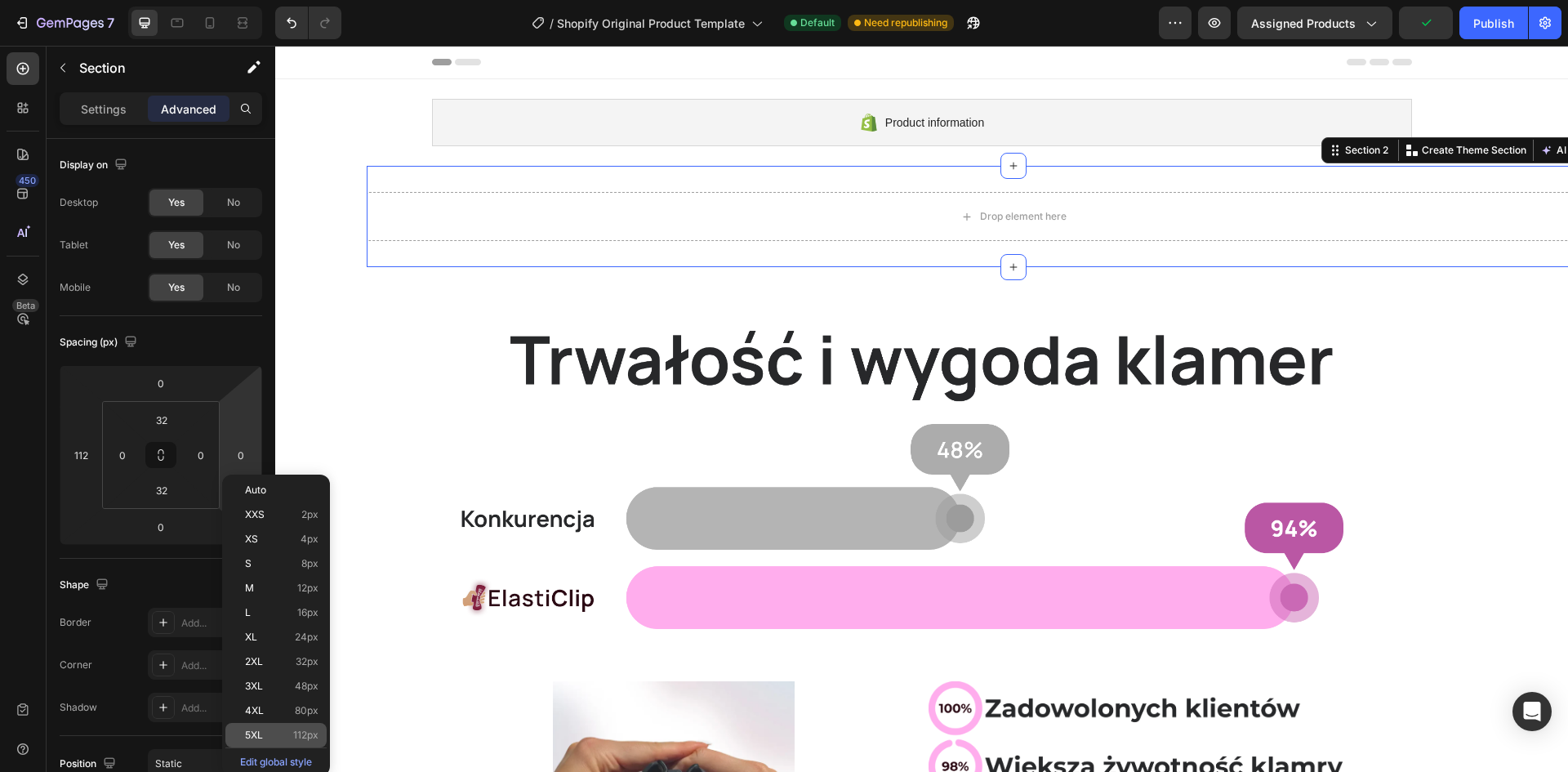
click at [267, 732] on p "5XL 112px" at bounding box center [281, 735] width 73 height 12
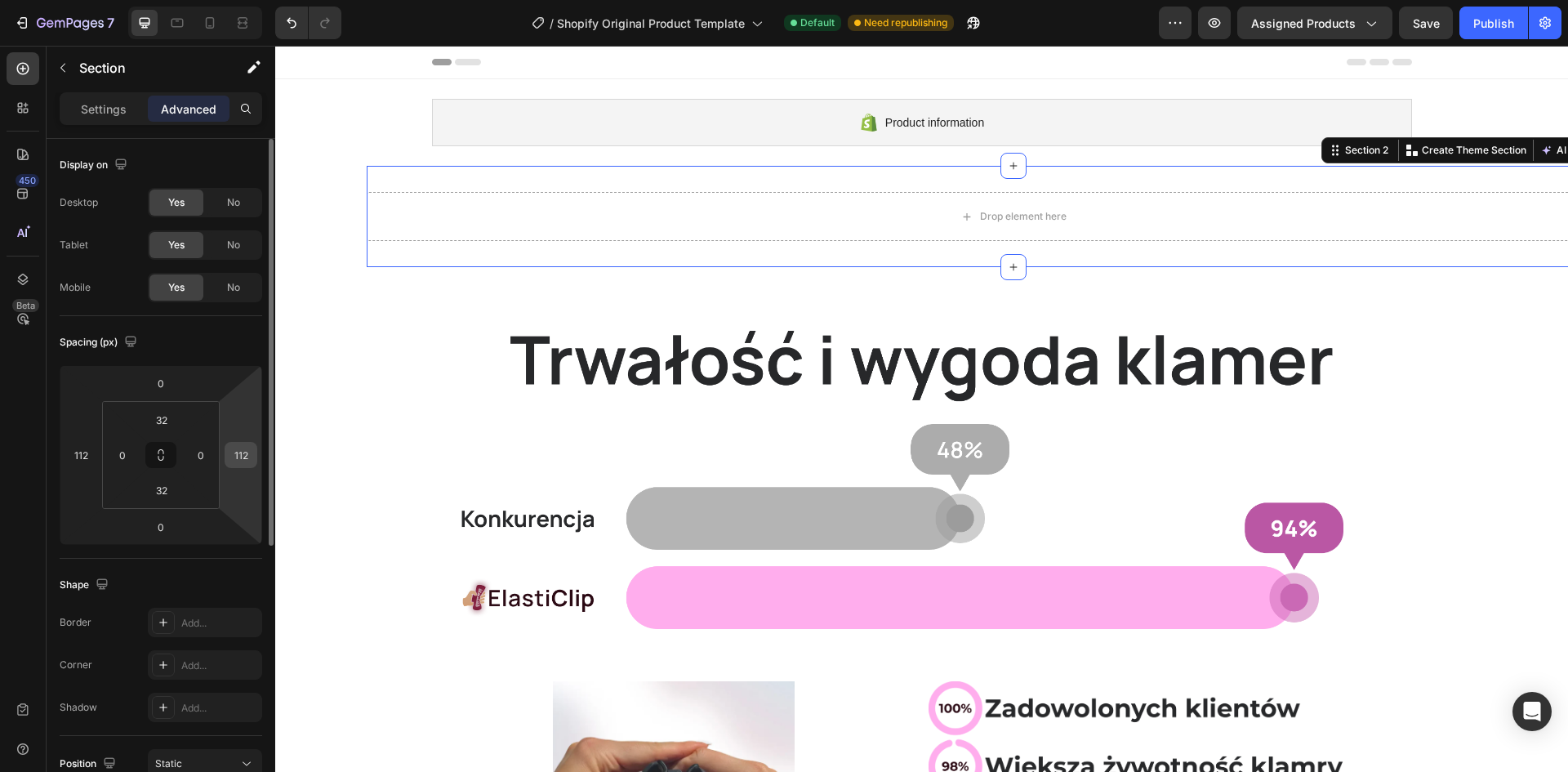
click at [242, 453] on input "112" at bounding box center [240, 454] width 24 height 24
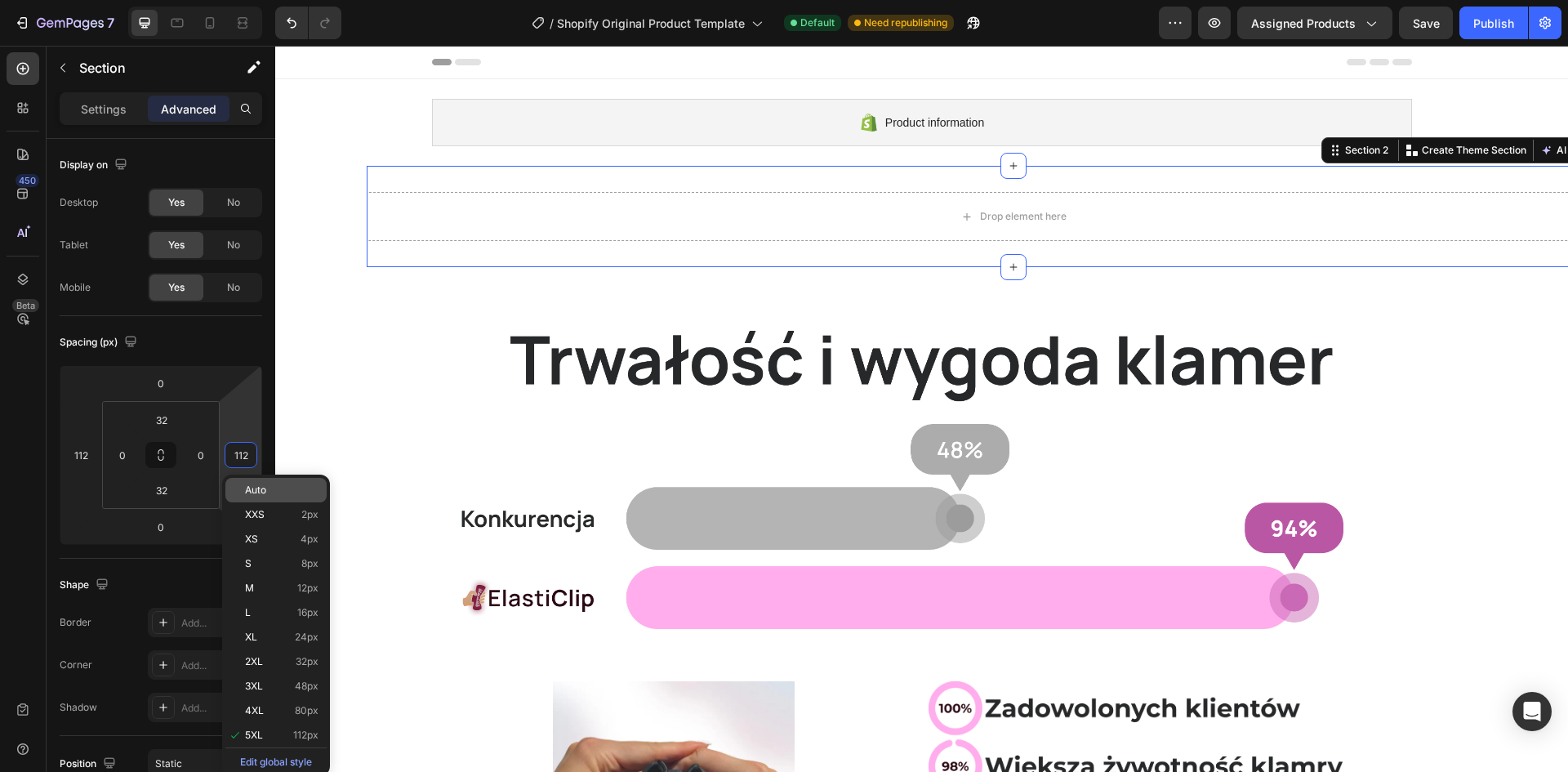
type input "5"
click at [248, 496] on div "Auto" at bounding box center [276, 489] width 101 height 24
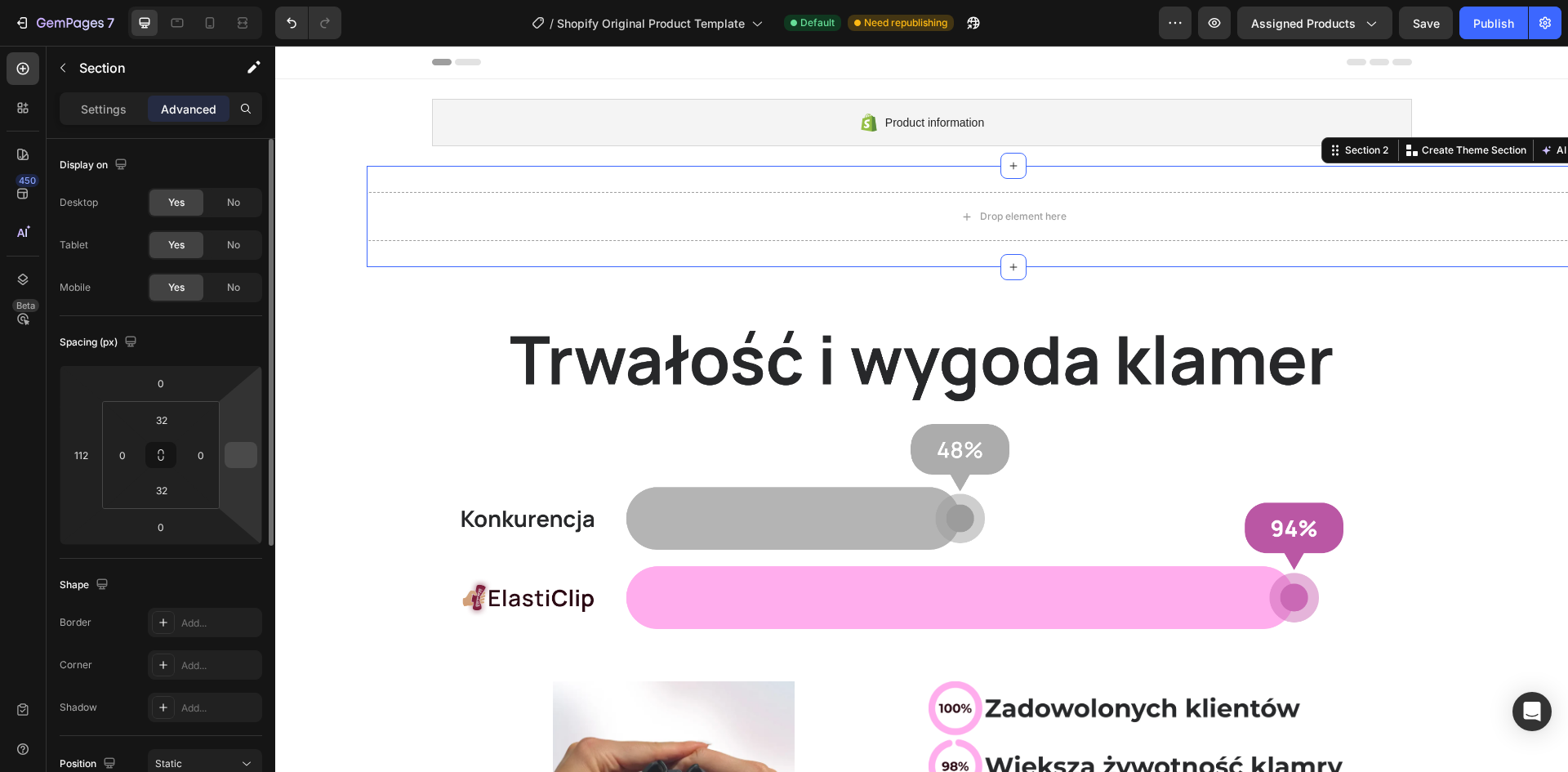
click at [245, 448] on input "number" at bounding box center [240, 454] width 24 height 24
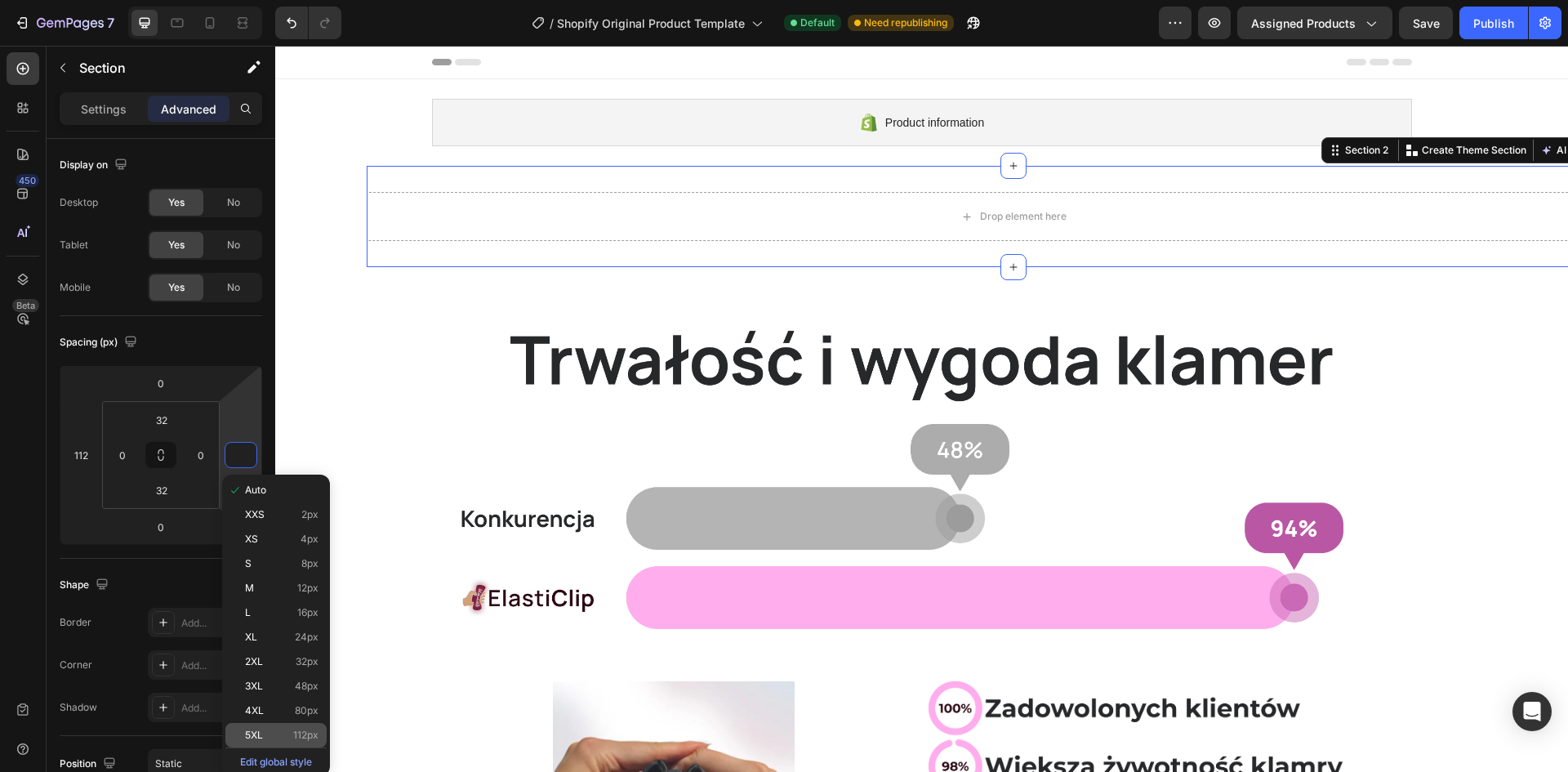
click at [302, 733] on span "112px" at bounding box center [306, 735] width 25 height 12
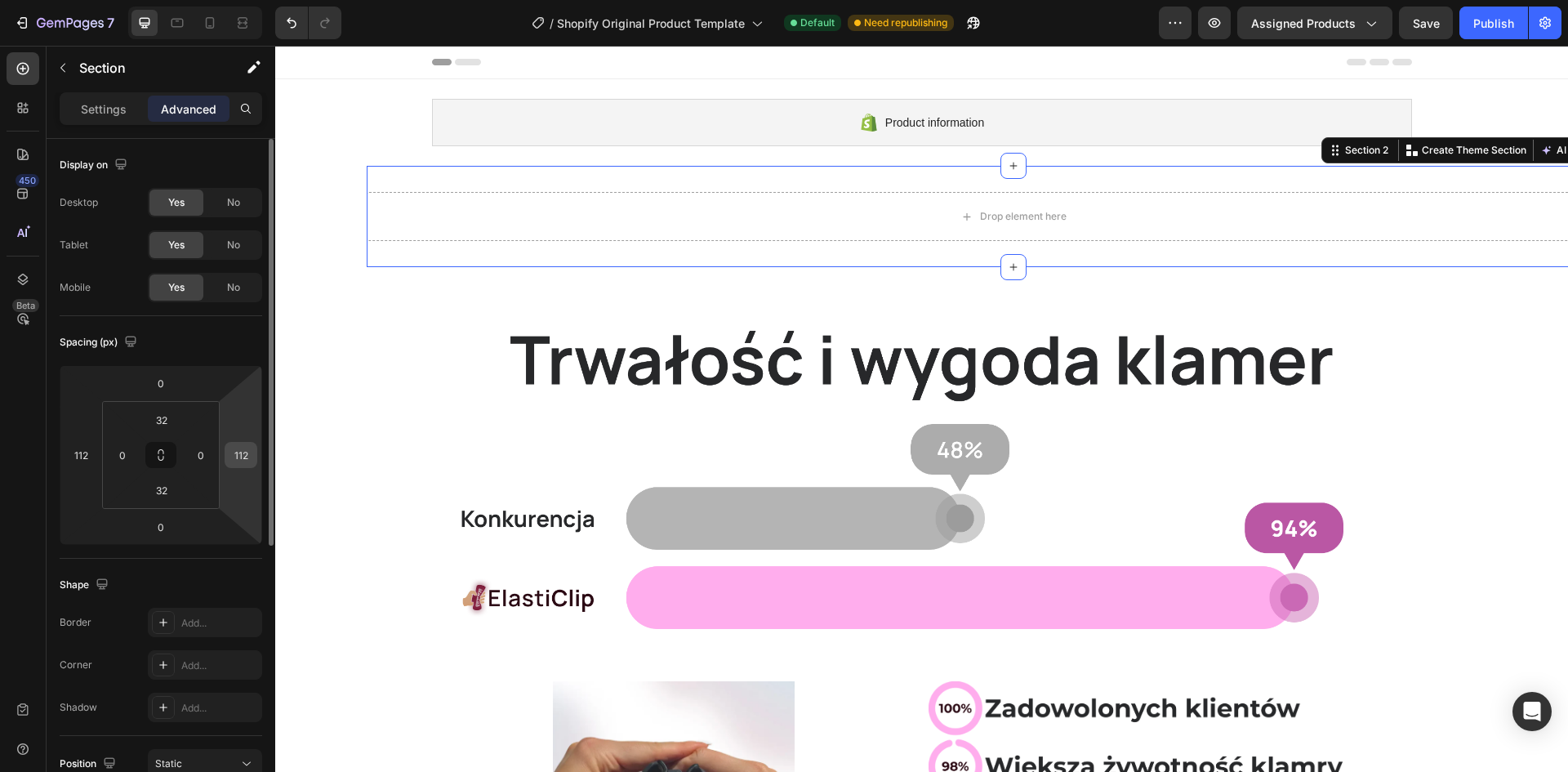
click at [245, 449] on input "112" at bounding box center [240, 454] width 24 height 24
click at [245, 449] on input "1000" at bounding box center [240, 454] width 24 height 24
type input "0"
type input "112"
click at [858, 336] on img at bounding box center [922, 461] width 980 height 336
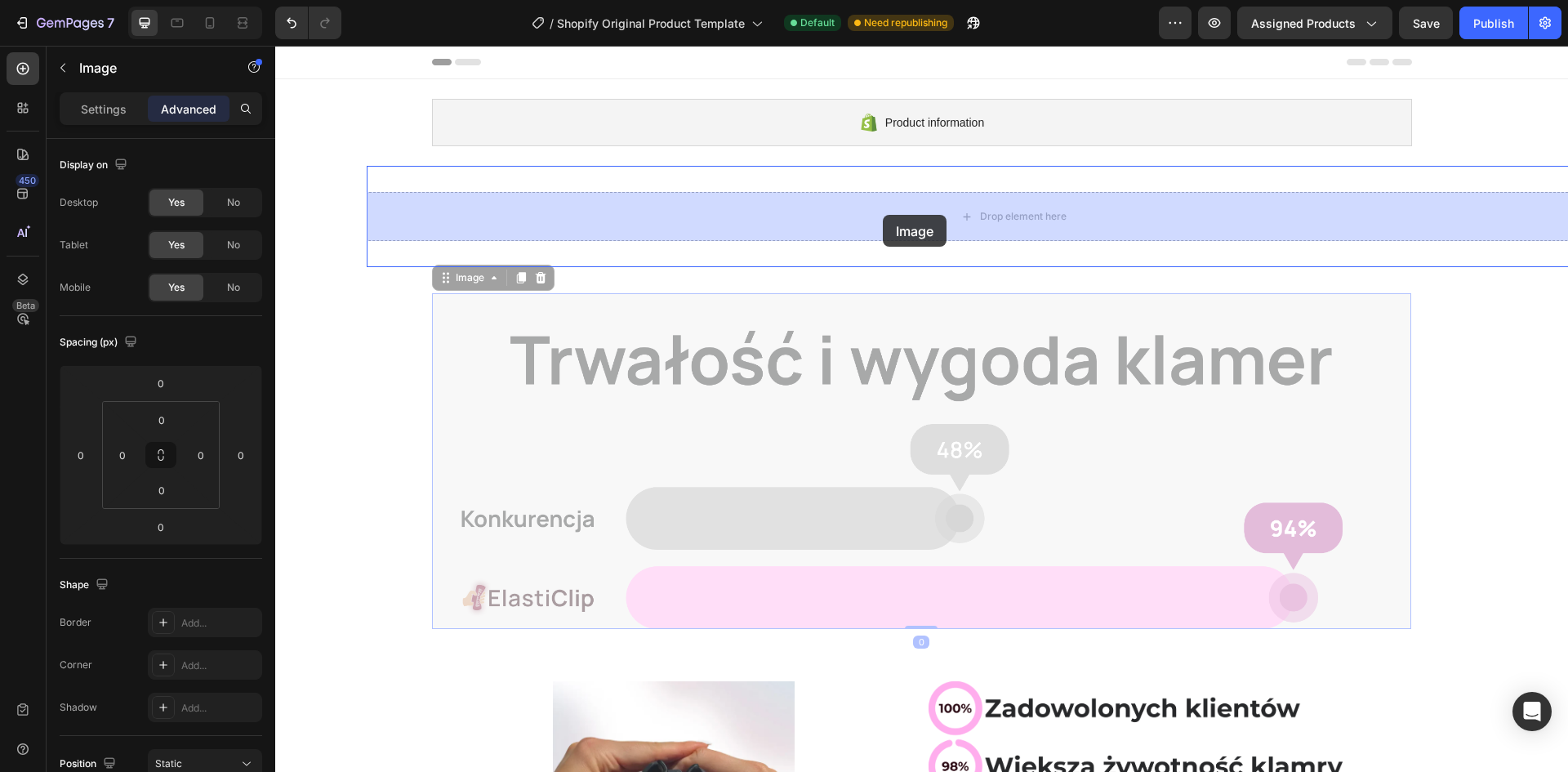
drag, startPoint x: 836, startPoint y: 426, endPoint x: 883, endPoint y: 216, distance: 215.2
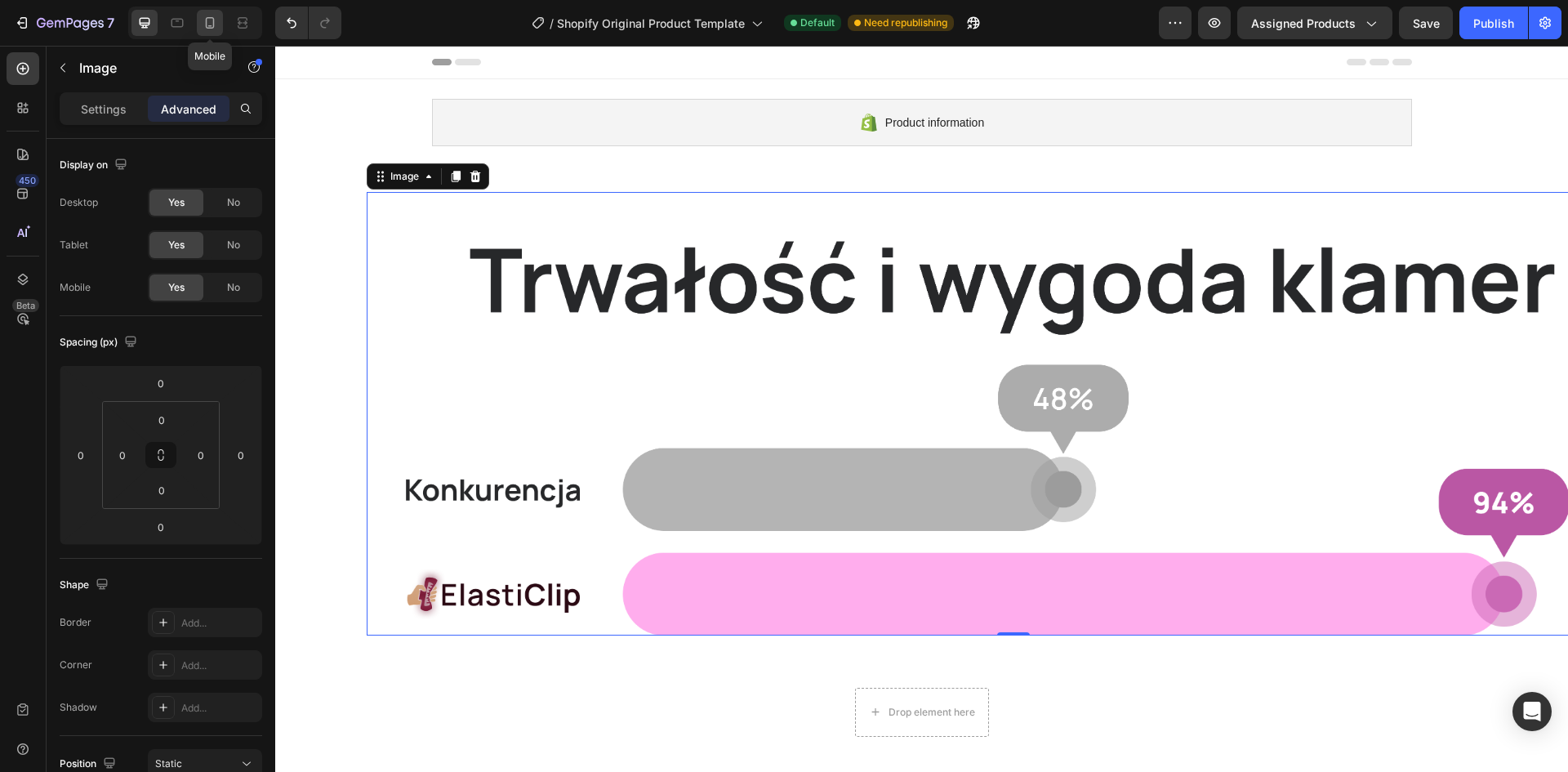
click at [221, 23] on div at bounding box center [209, 23] width 26 height 26
type input "4"
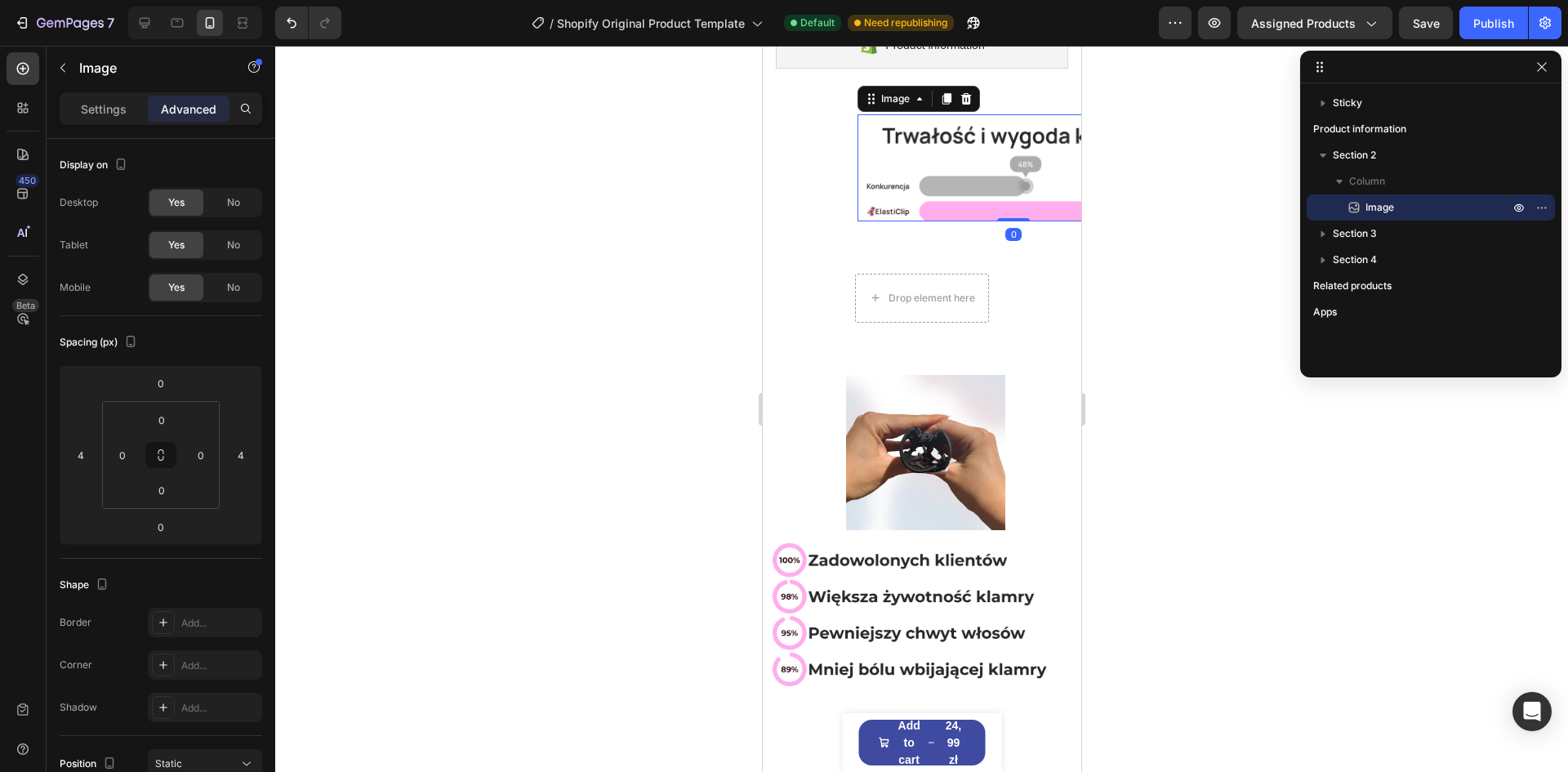
scroll to position [89, 0]
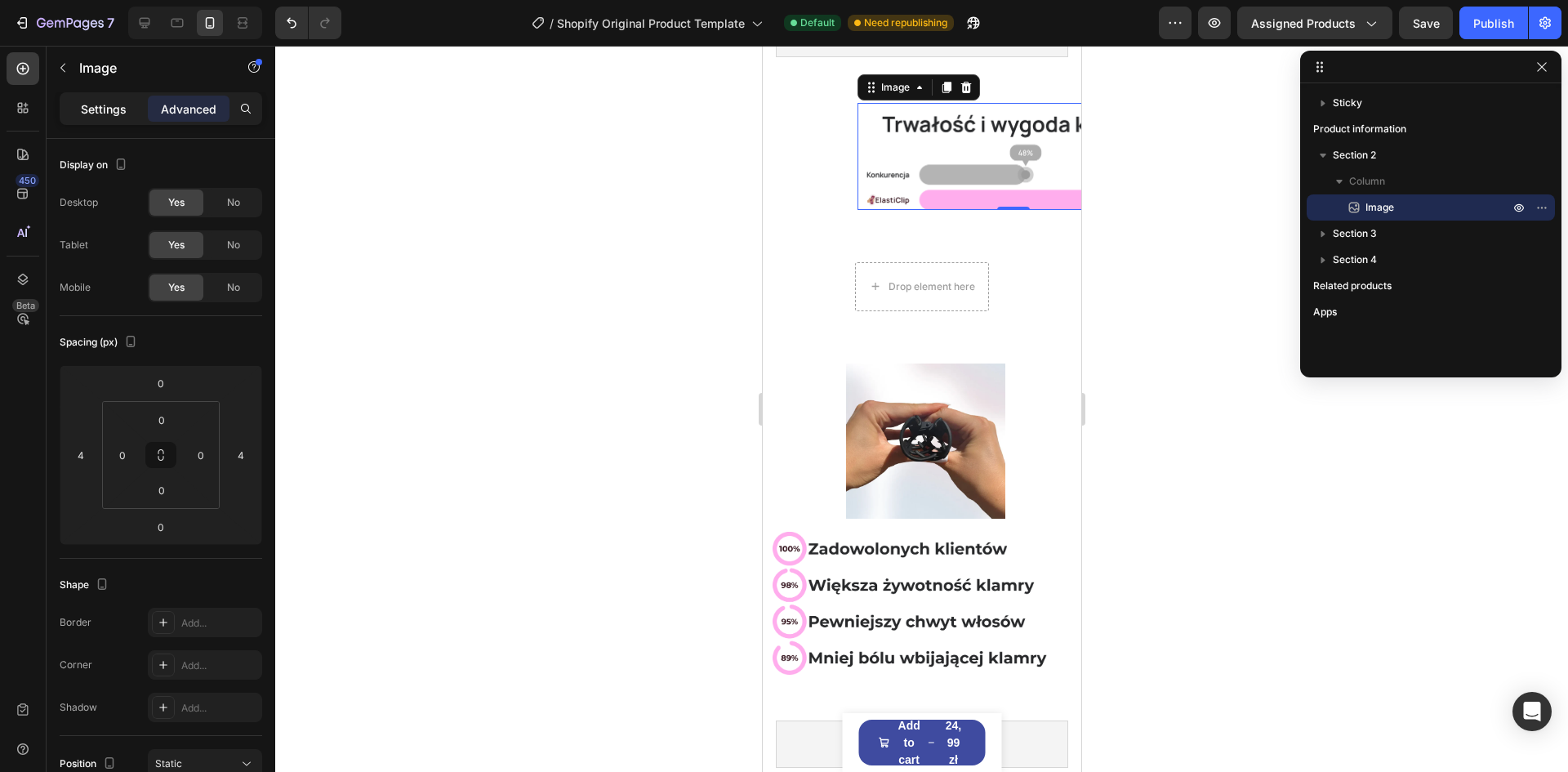
click at [92, 106] on p "Settings" at bounding box center [103, 108] width 45 height 17
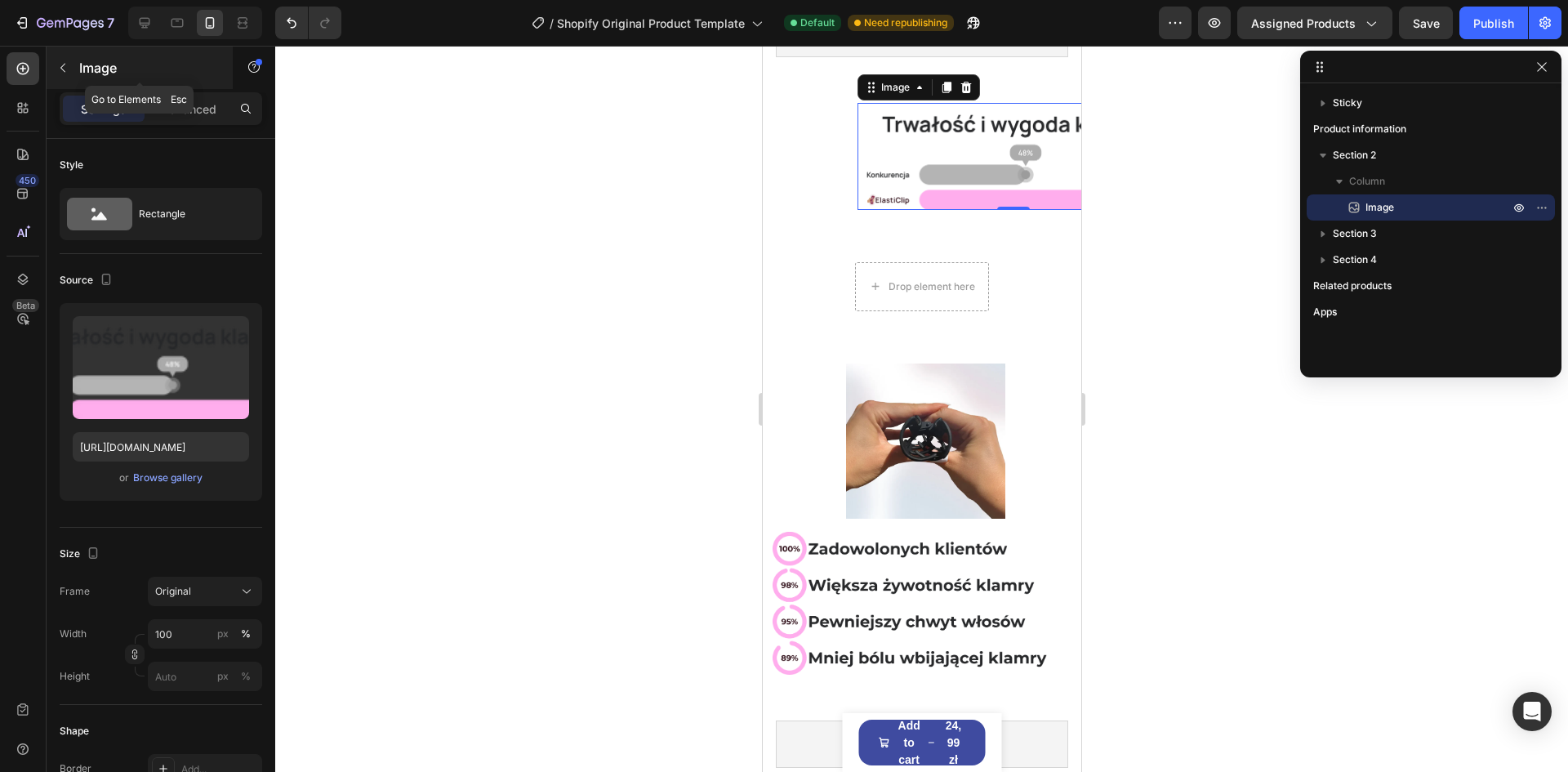
click at [78, 66] on div "Image" at bounding box center [139, 67] width 186 height 43
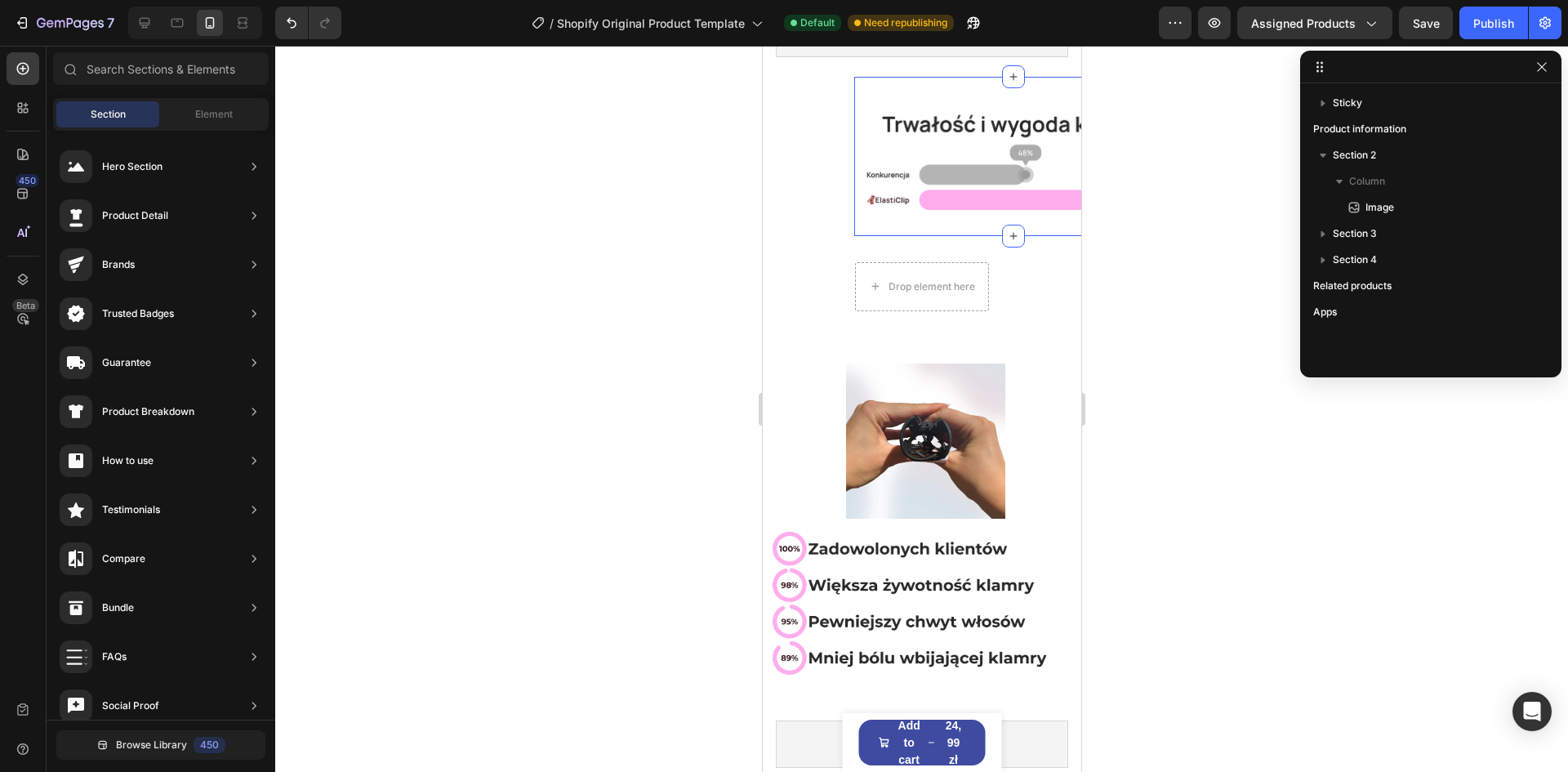
click at [883, 213] on div "Image Section 2" at bounding box center [1012, 156] width 319 height 159
click at [805, 174] on section "Image Section 2 You can create reusable sections Create Theme Section AI Conten…" at bounding box center [921, 156] width 319 height 159
click at [187, 119] on div "Element" at bounding box center [214, 114] width 103 height 26
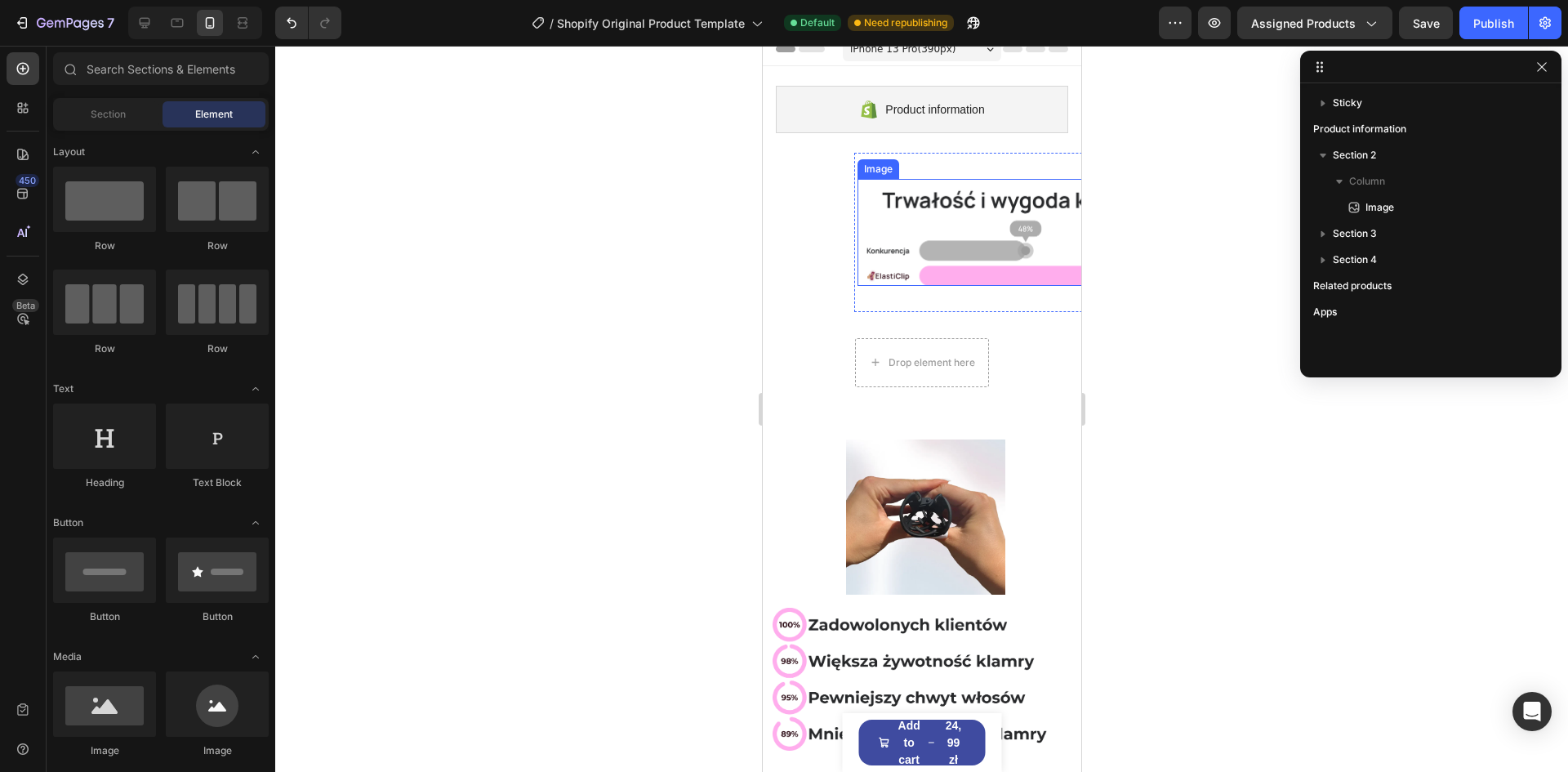
scroll to position [0, 0]
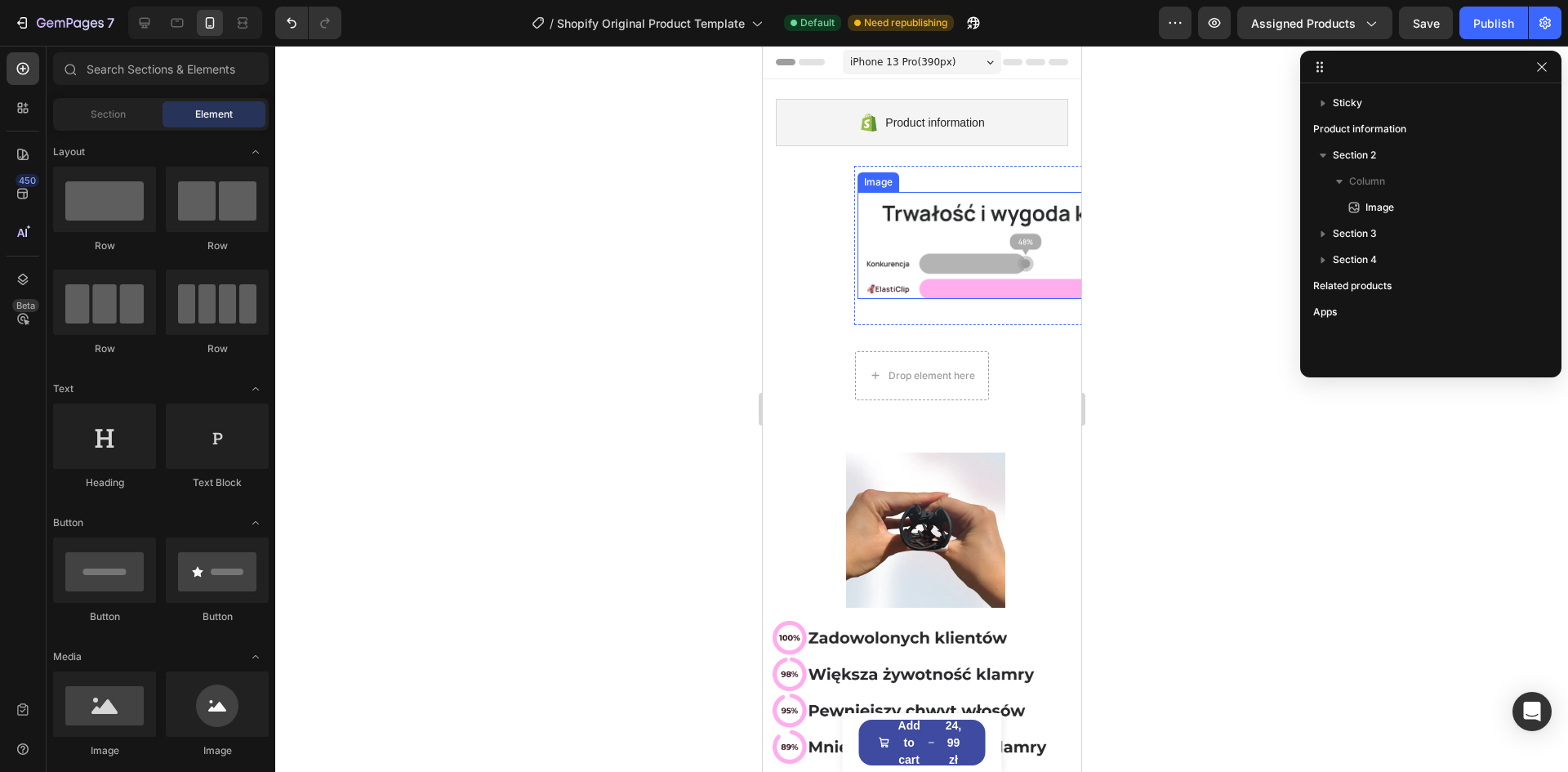
click at [921, 177] on div "Image Section 2" at bounding box center [1012, 245] width 319 height 159
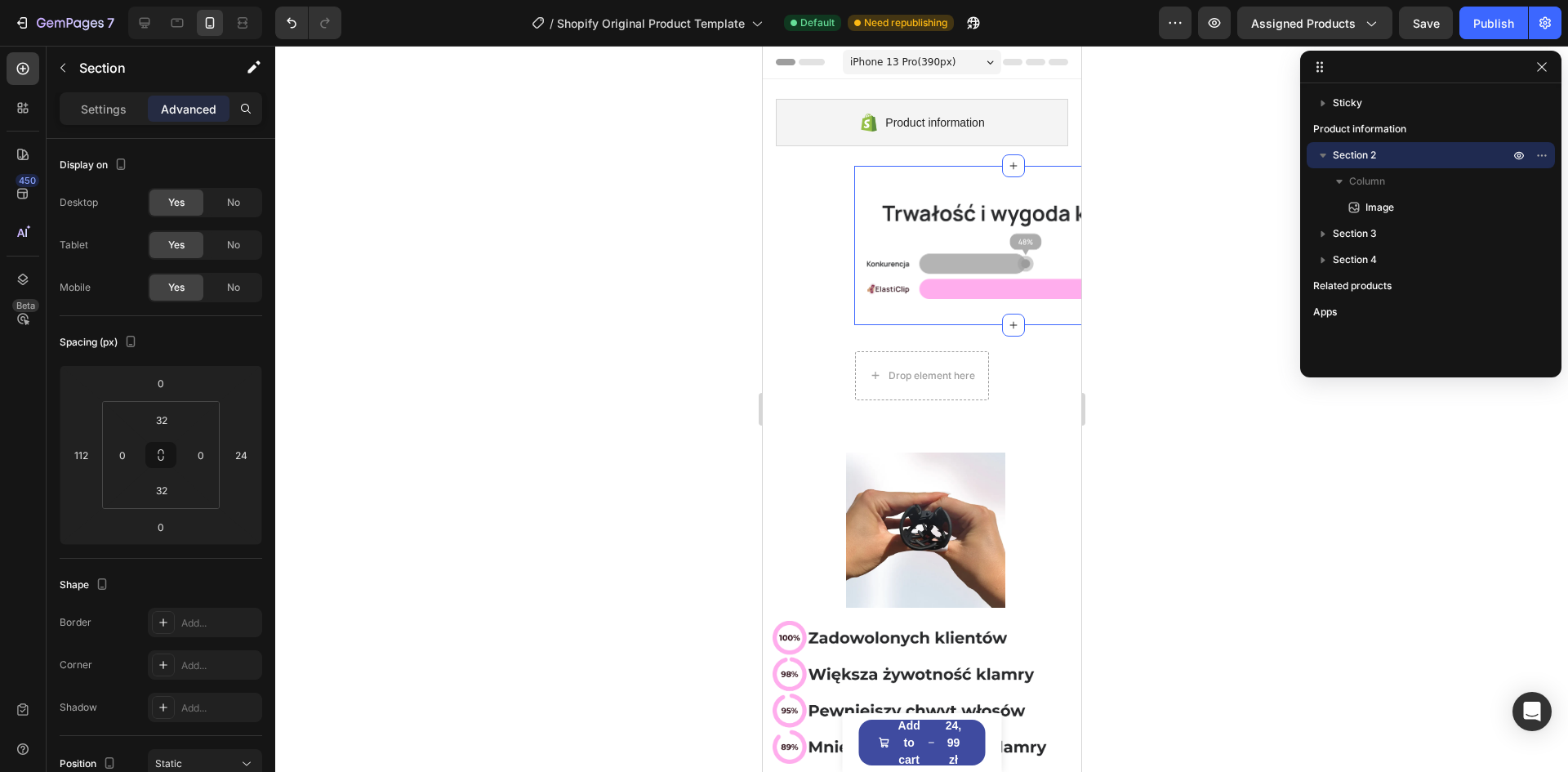
click at [942, 171] on div "Image Section 2" at bounding box center [1012, 245] width 319 height 159
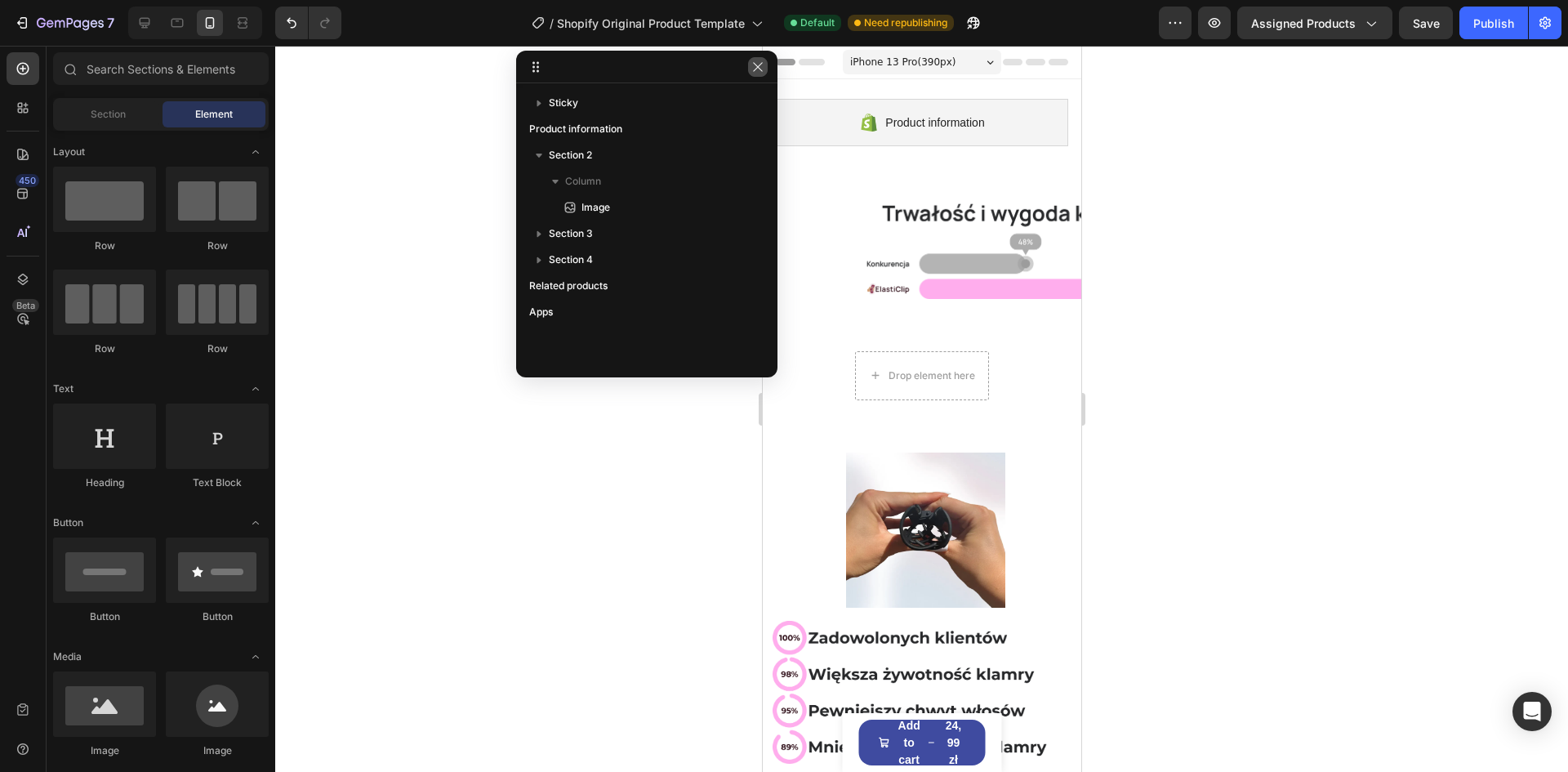
click at [757, 67] on icon "button" at bounding box center [758, 67] width 13 height 13
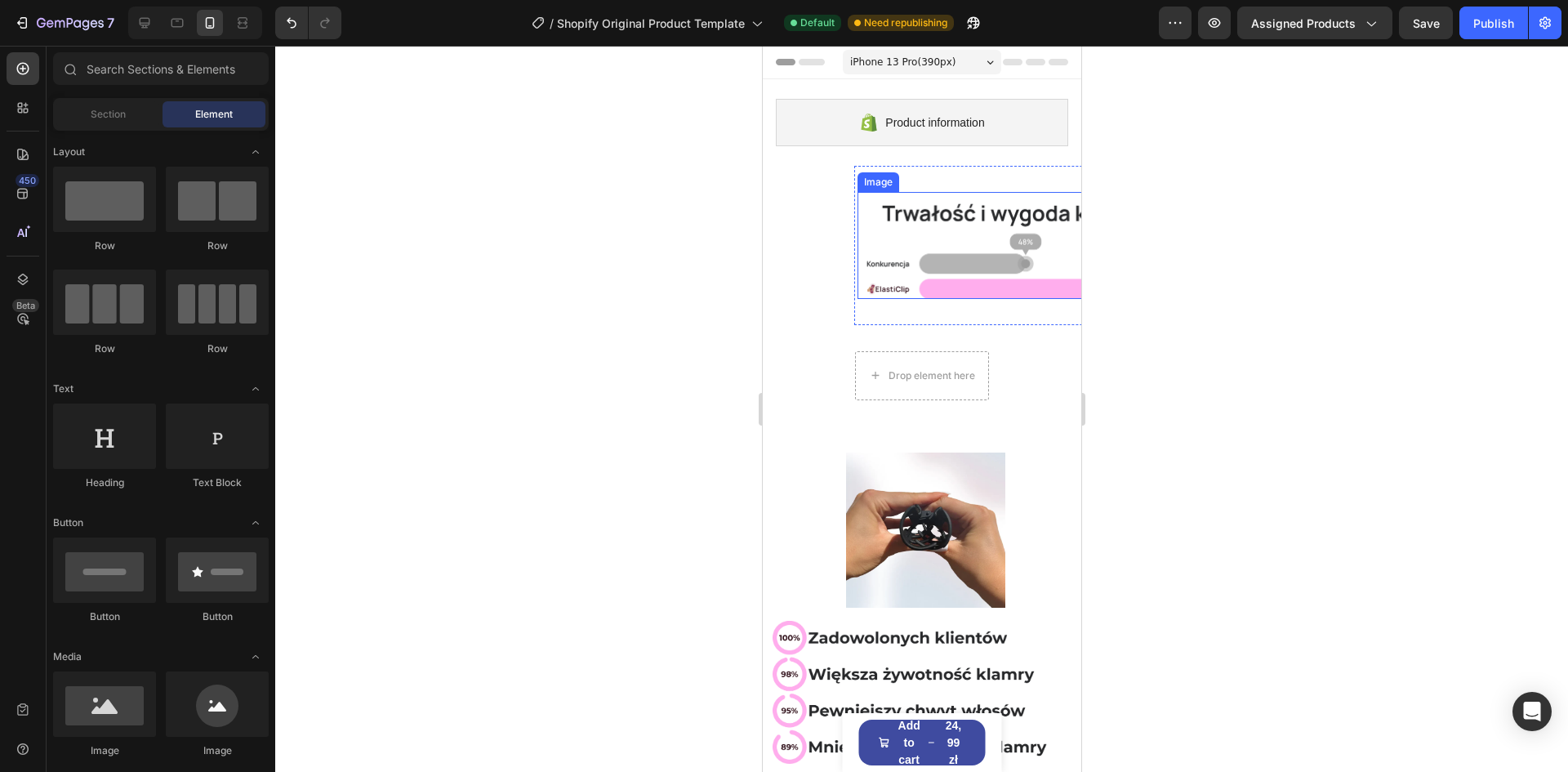
click at [913, 198] on img at bounding box center [1012, 245] width 312 height 107
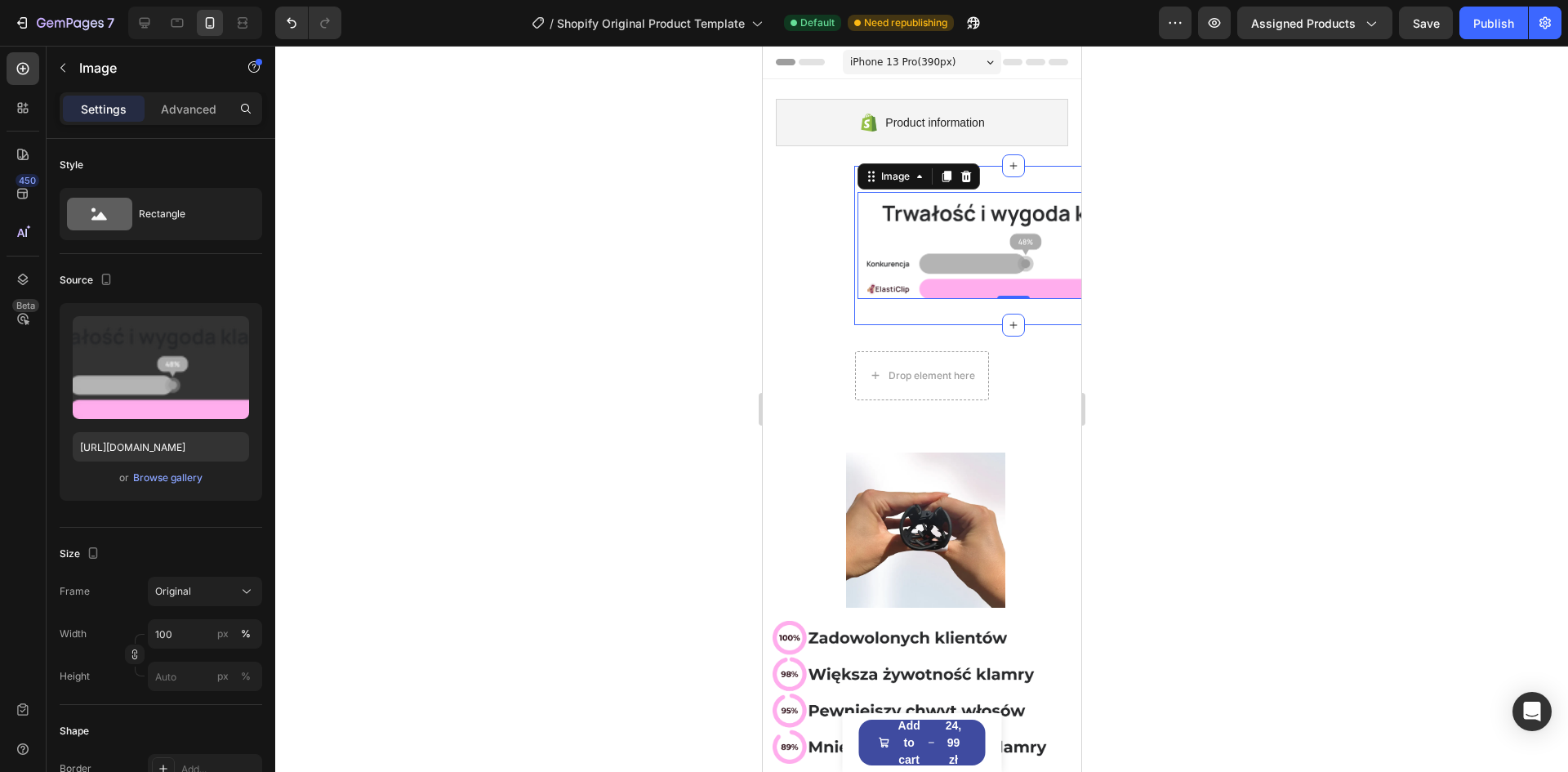
click at [988, 175] on div "Image 0 Section 2" at bounding box center [1012, 245] width 319 height 159
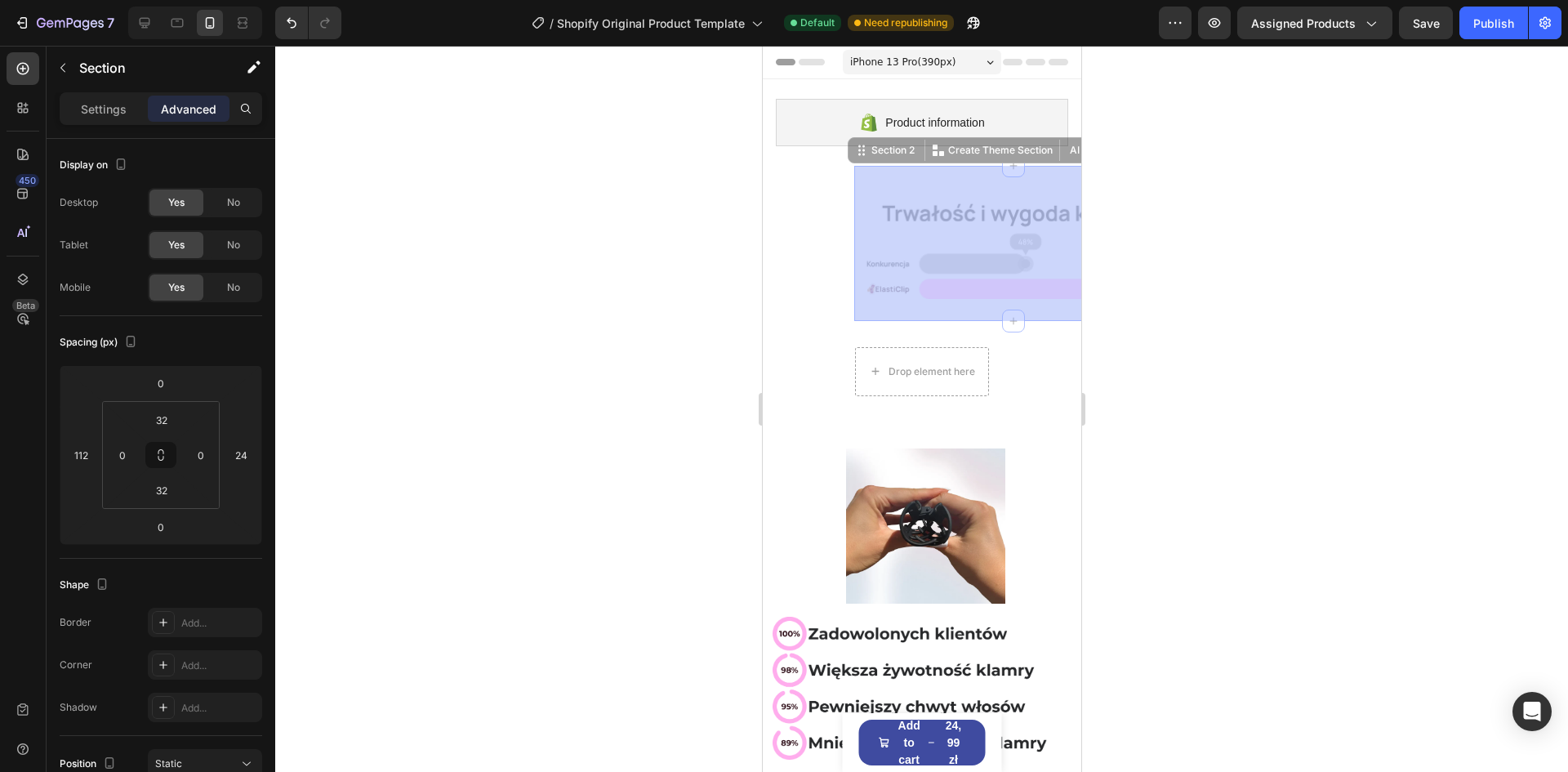
drag, startPoint x: 964, startPoint y: 188, endPoint x: 949, endPoint y: 189, distance: 15.0
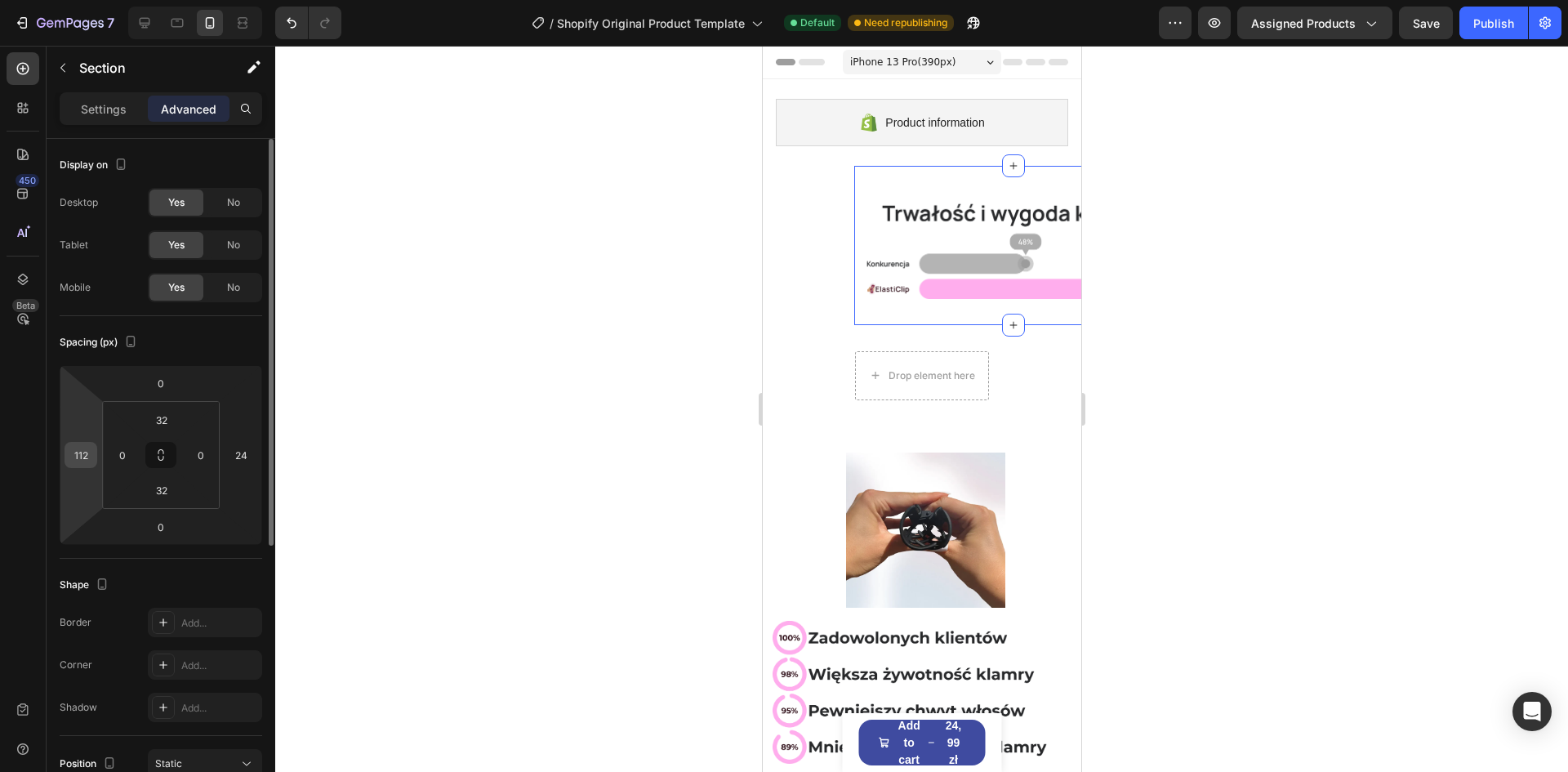
click at [91, 457] on input "112" at bounding box center [81, 454] width 24 height 24
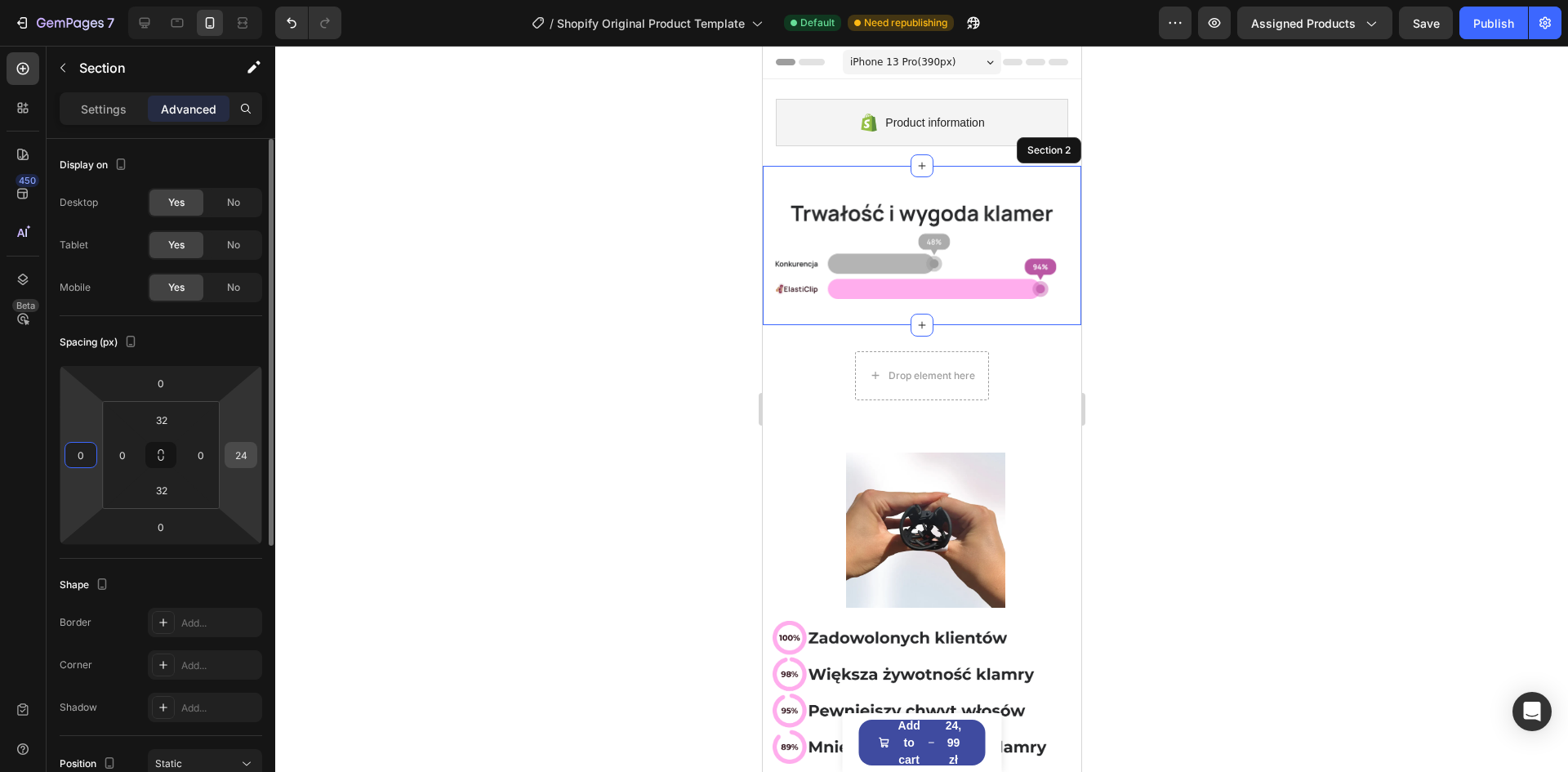
type input "0"
click at [241, 452] on input "24" at bounding box center [240, 454] width 24 height 24
type input "0"
click at [210, 350] on div "Spacing (px)" at bounding box center [161, 341] width 203 height 26
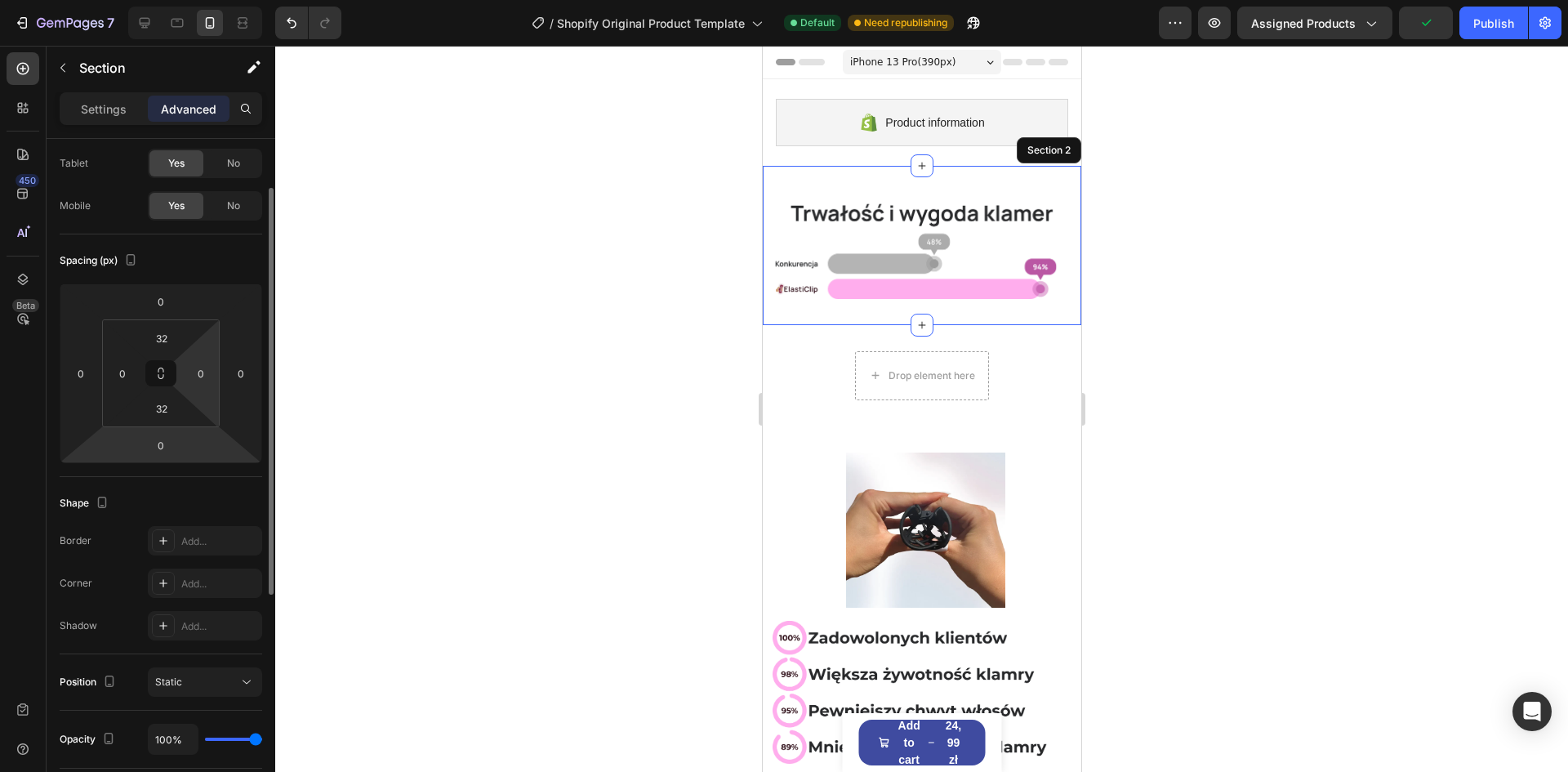
scroll to position [163, 0]
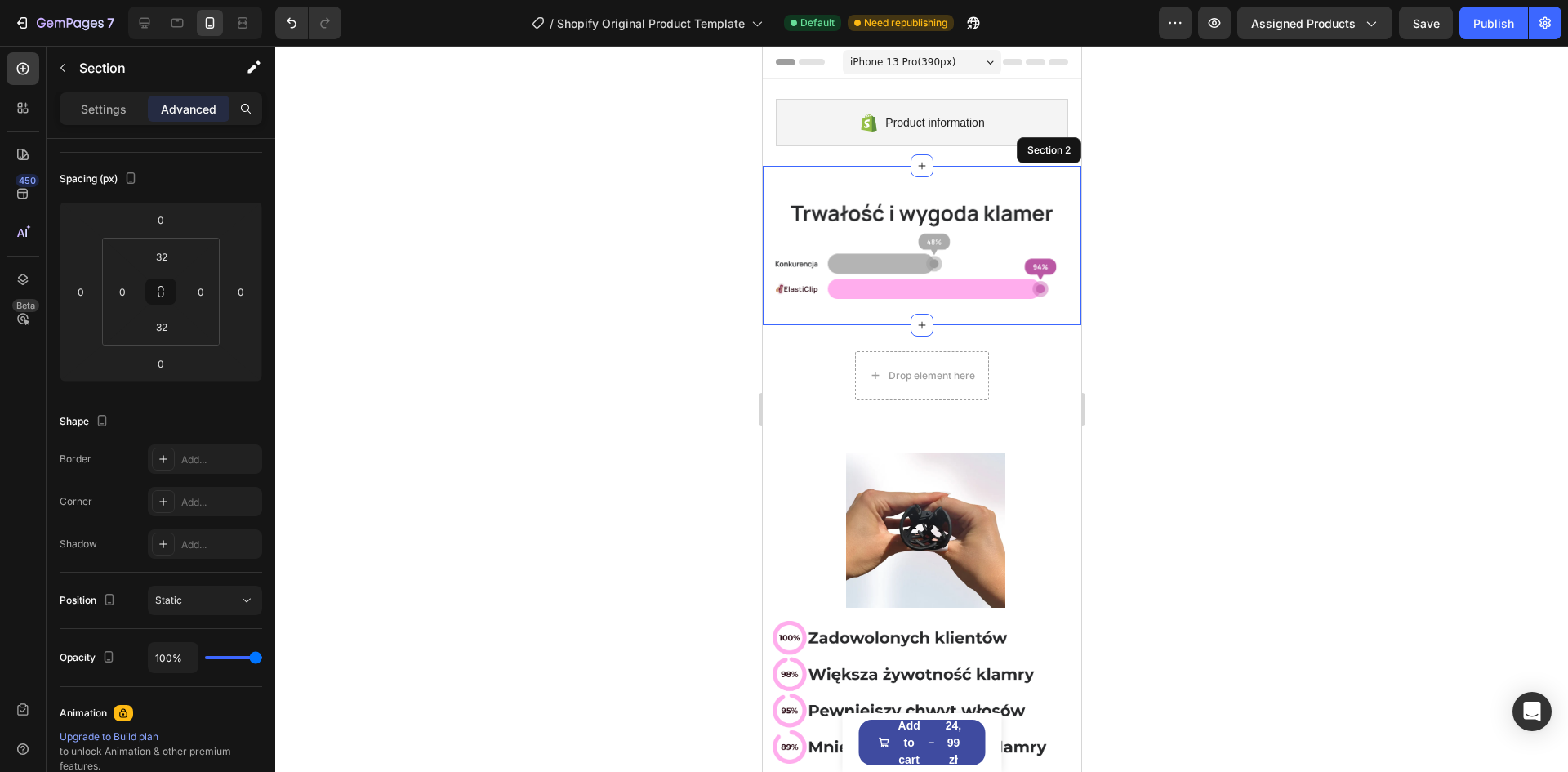
click at [92, 93] on div "Settings Advanced" at bounding box center [161, 108] width 203 height 33
click at [95, 100] on p "Settings" at bounding box center [103, 108] width 45 height 17
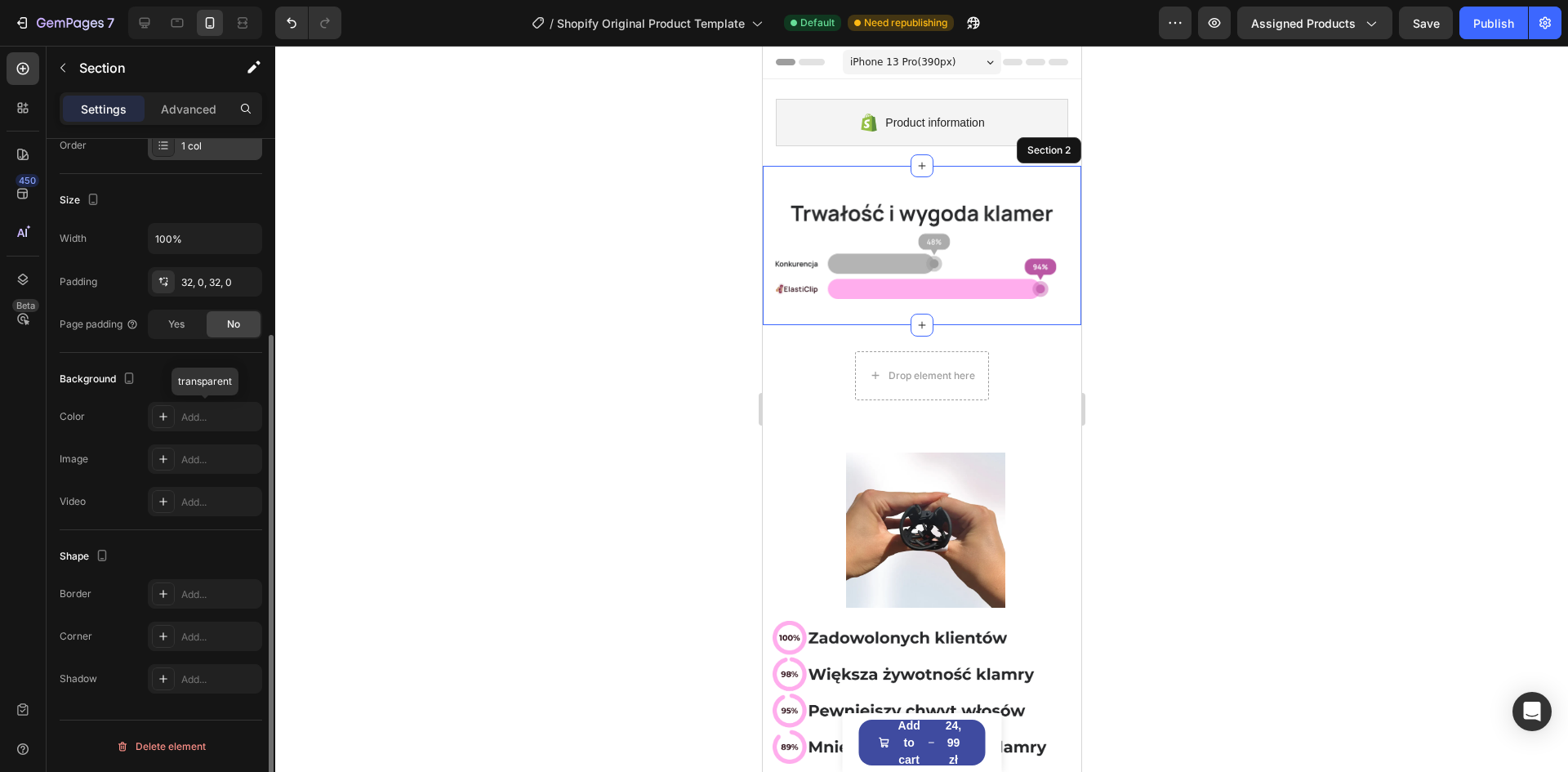
scroll to position [0, 0]
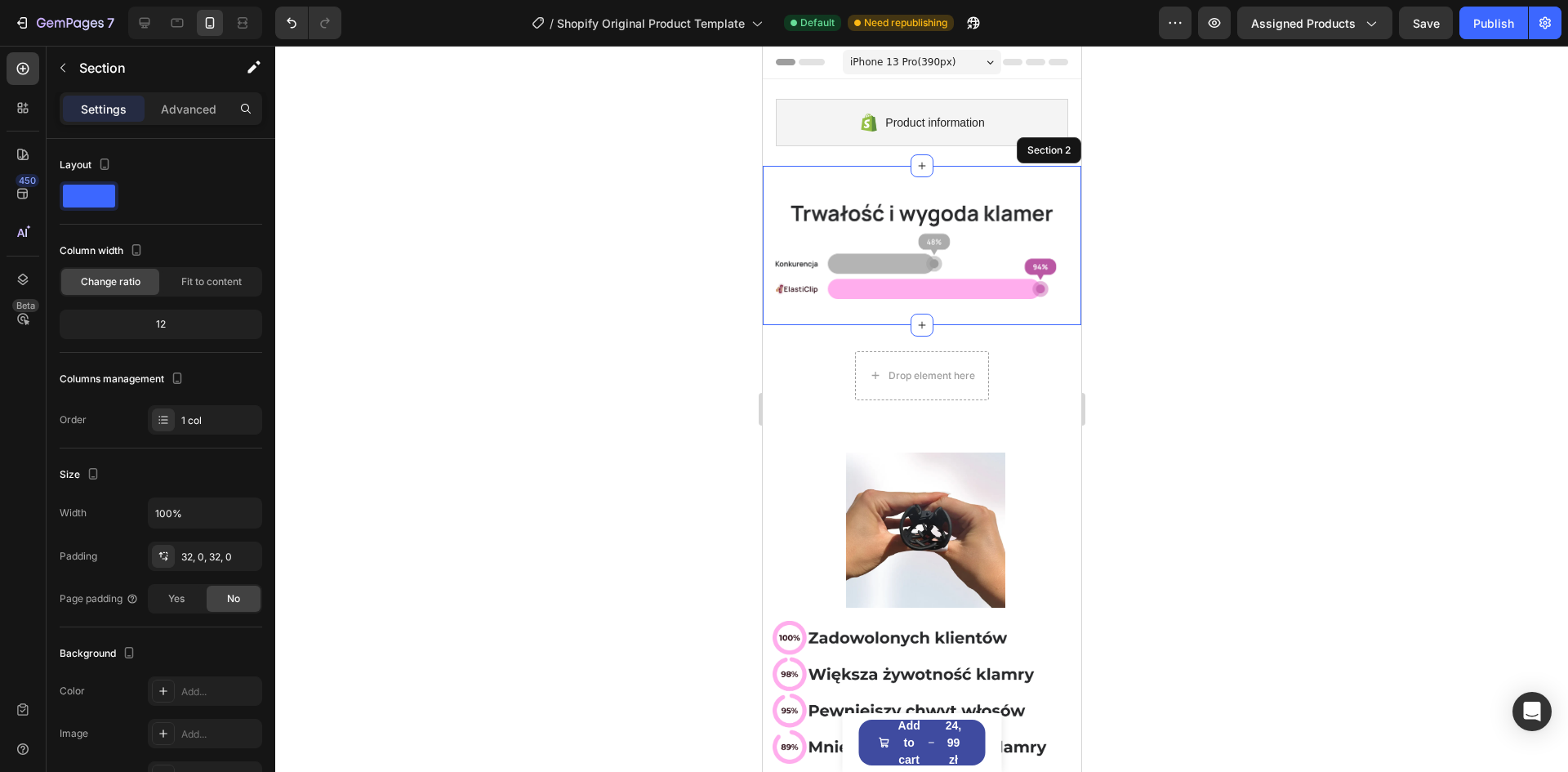
click at [912, 299] on div "Image Section 2" at bounding box center [921, 245] width 319 height 159
click at [915, 323] on icon at bounding box center [921, 325] width 13 height 13
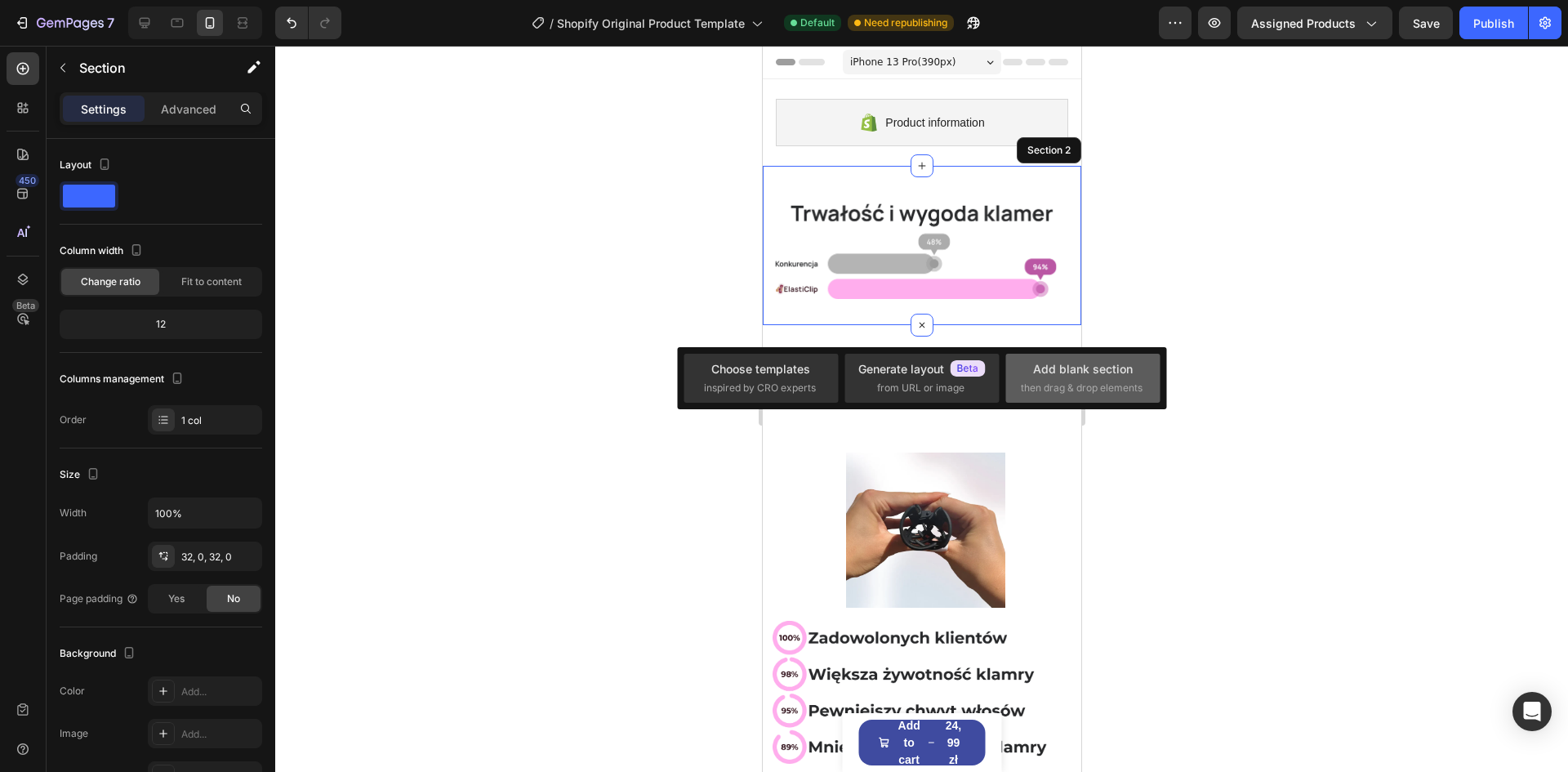
click at [1095, 387] on span "then drag & drop elements" at bounding box center [1081, 388] width 122 height 14
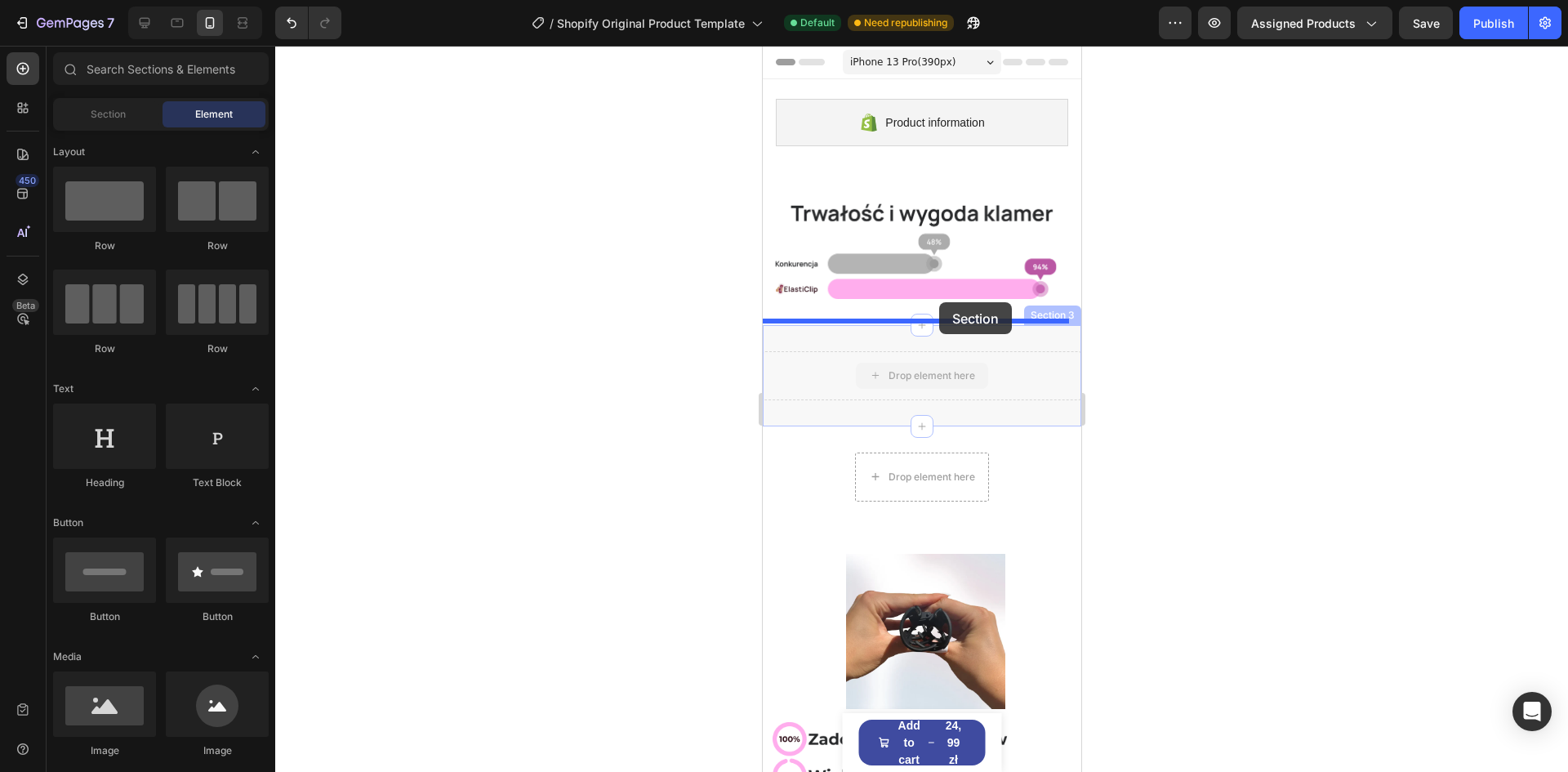
drag, startPoint x: 913, startPoint y: 378, endPoint x: 938, endPoint y: 302, distance: 80.0
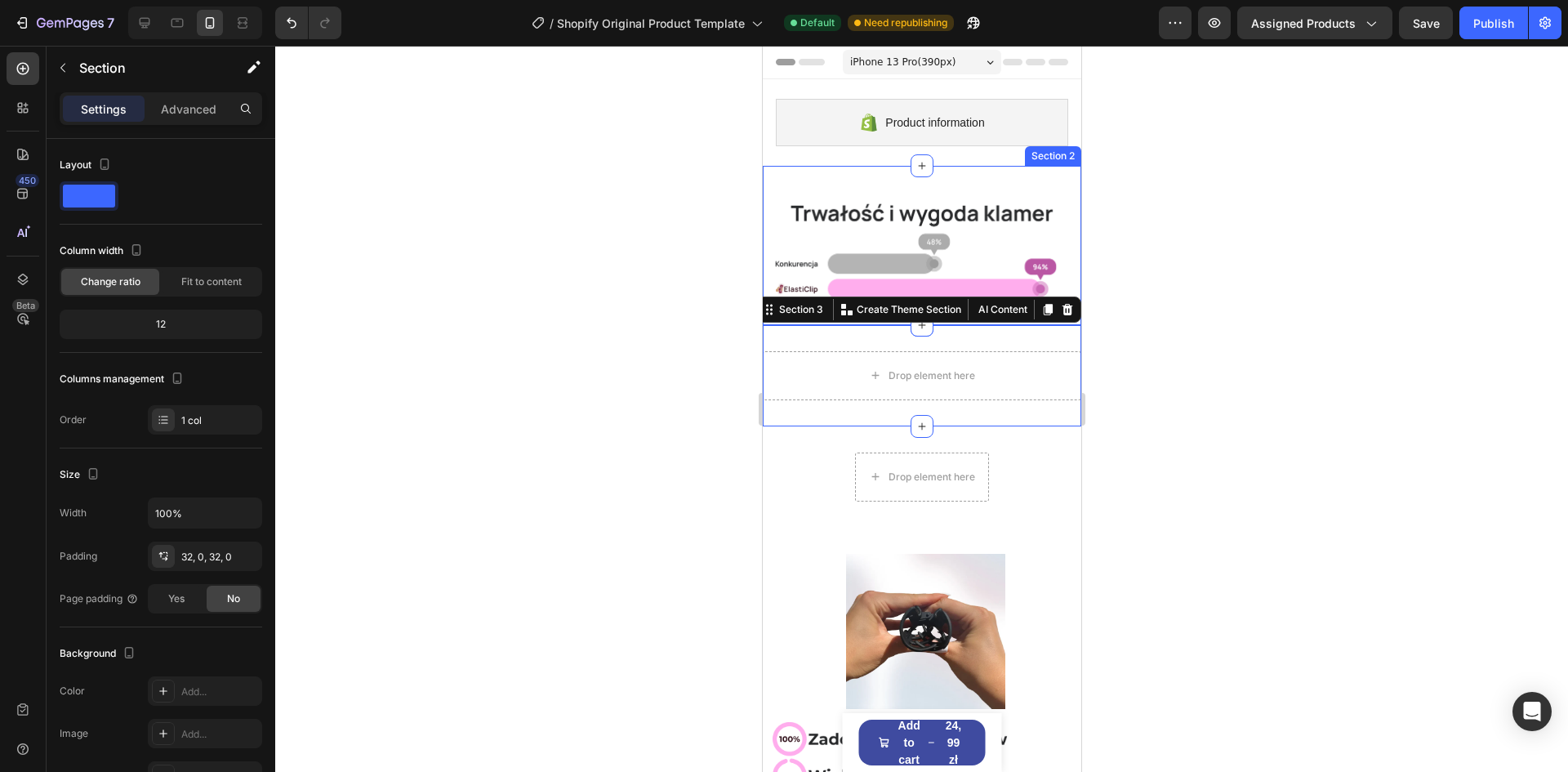
click at [996, 183] on div "Image Section 2" at bounding box center [921, 245] width 319 height 159
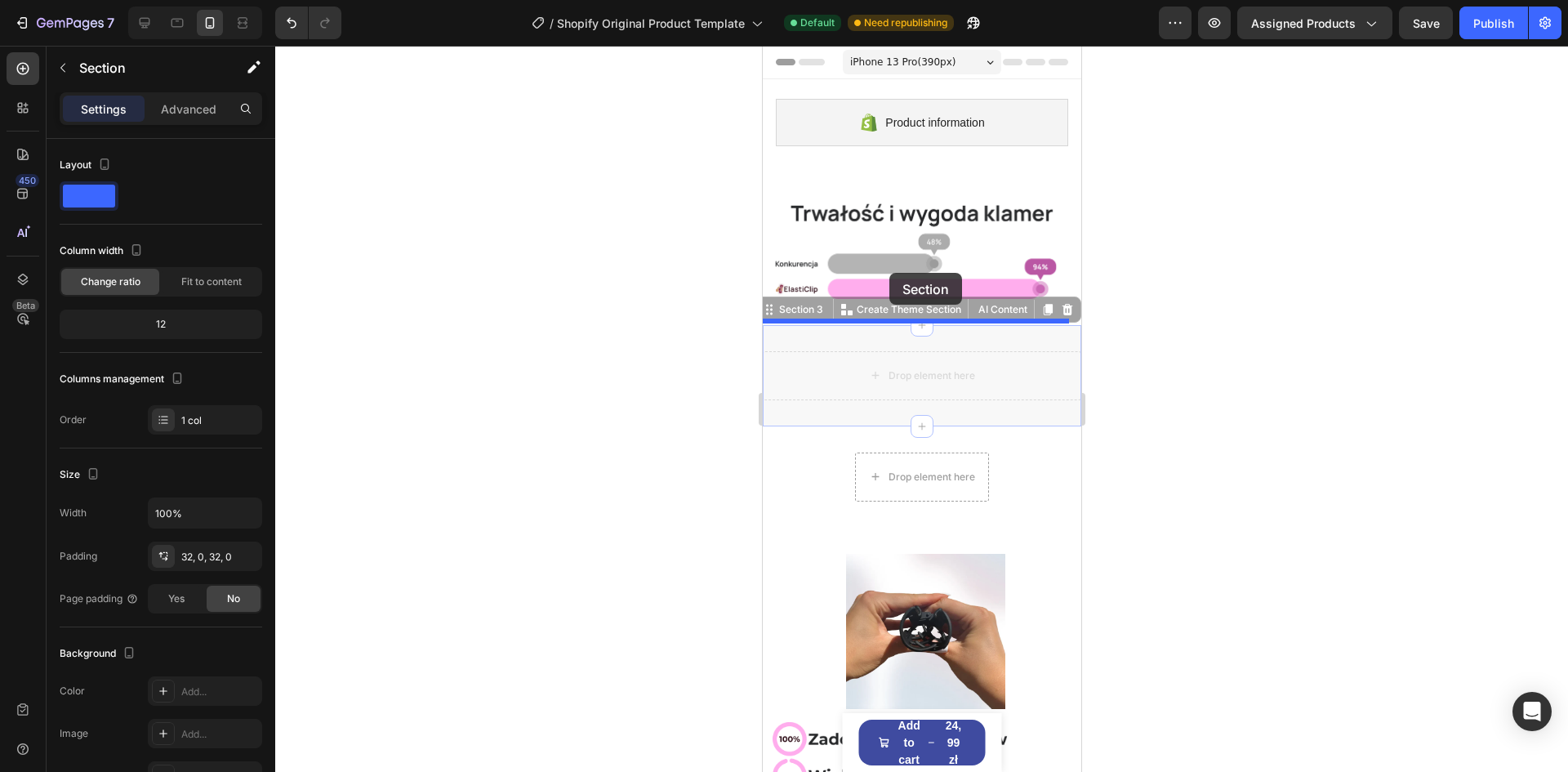
drag, startPoint x: 852, startPoint y: 335, endPoint x: 889, endPoint y: 272, distance: 73.1
click at [889, 272] on div "iPhone 13 Pro ( 390 px) iPhone 13 Mini iPhone 13 Pro iPhone 11 Pro Max iPhone 1…" at bounding box center [921, 708] width 319 height 1326
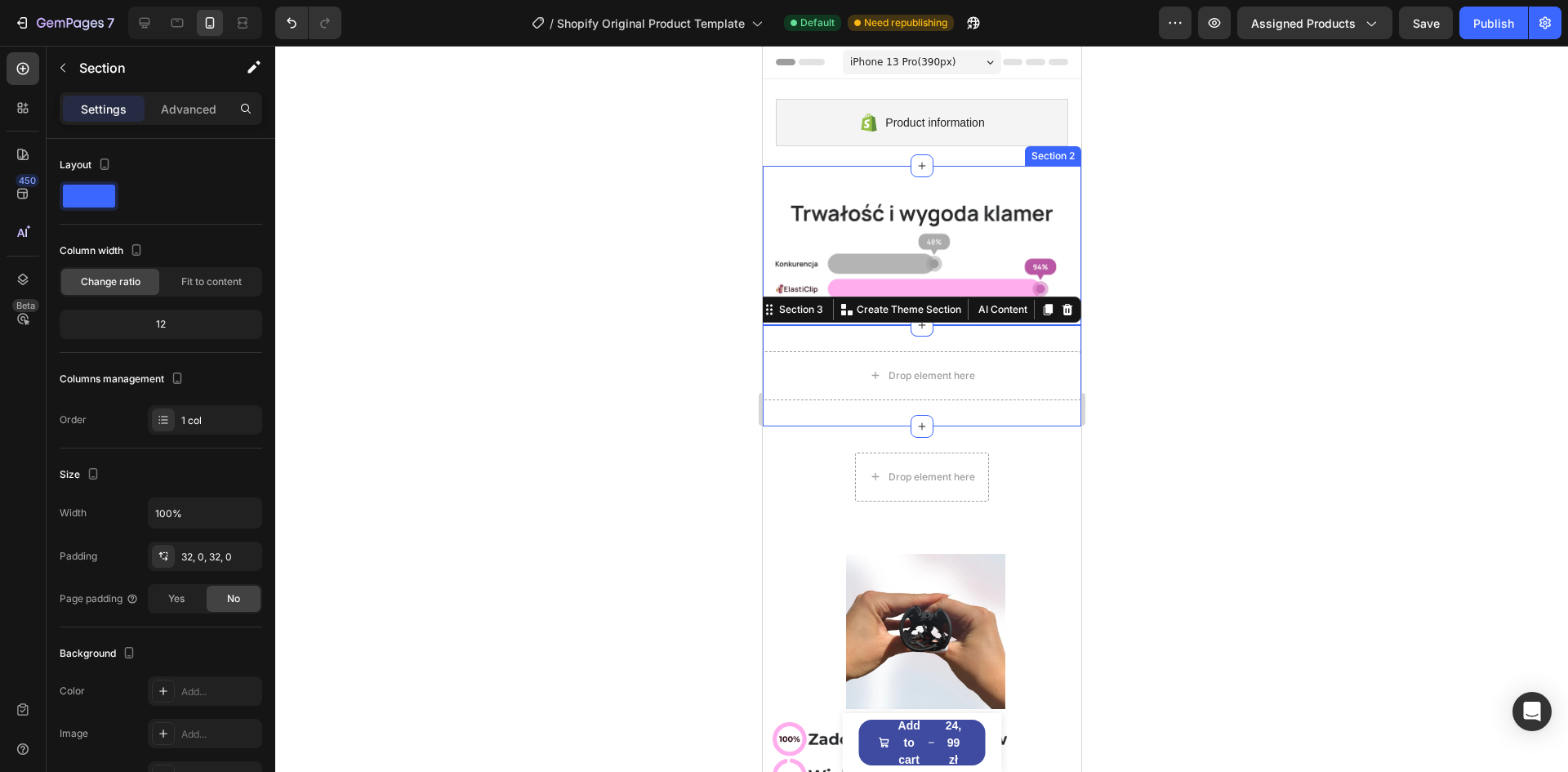
click at [934, 177] on div "Image Section 2" at bounding box center [921, 245] width 319 height 159
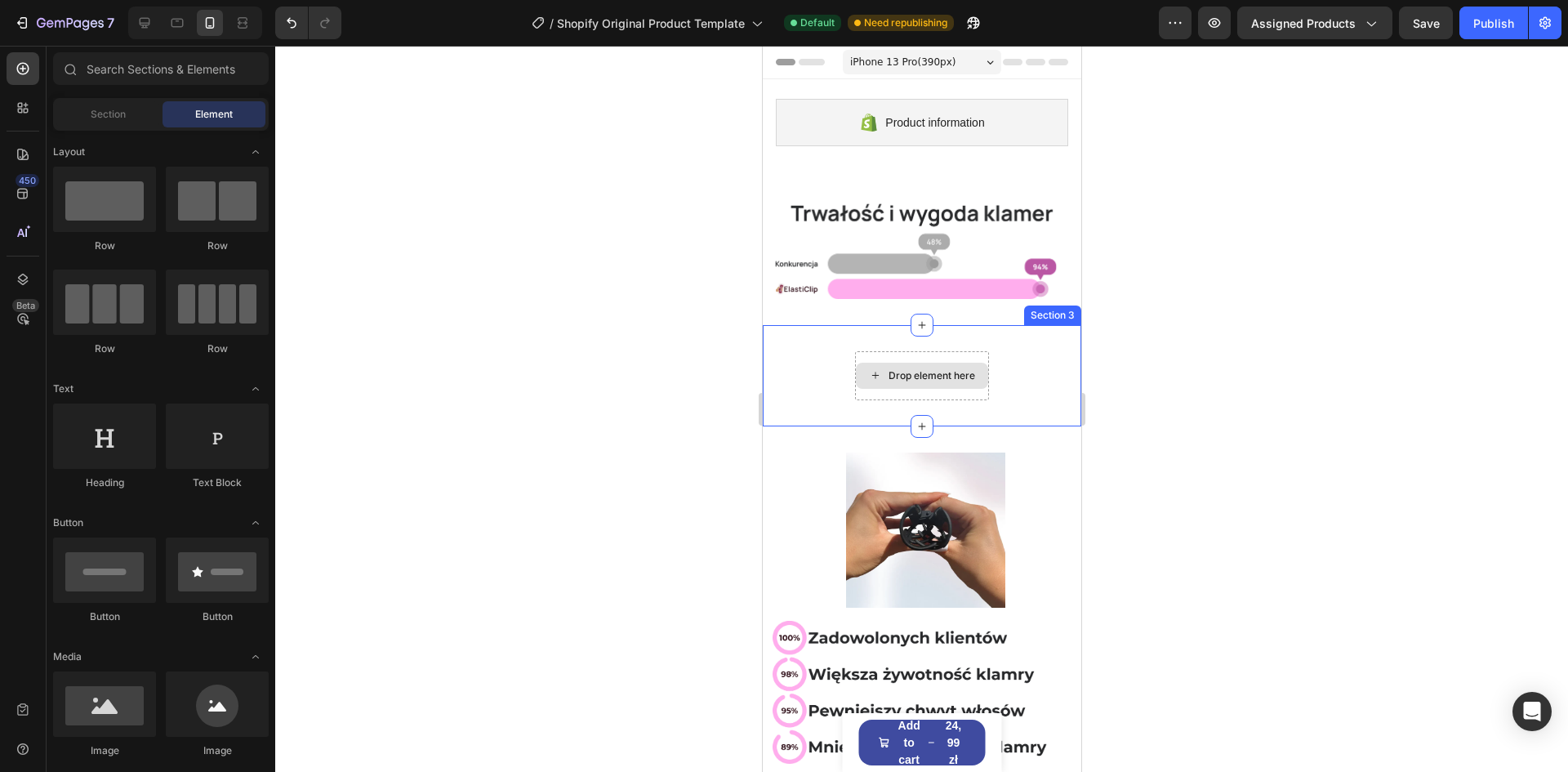
click at [837, 349] on div "Drop element here Section 3" at bounding box center [921, 376] width 319 height 101
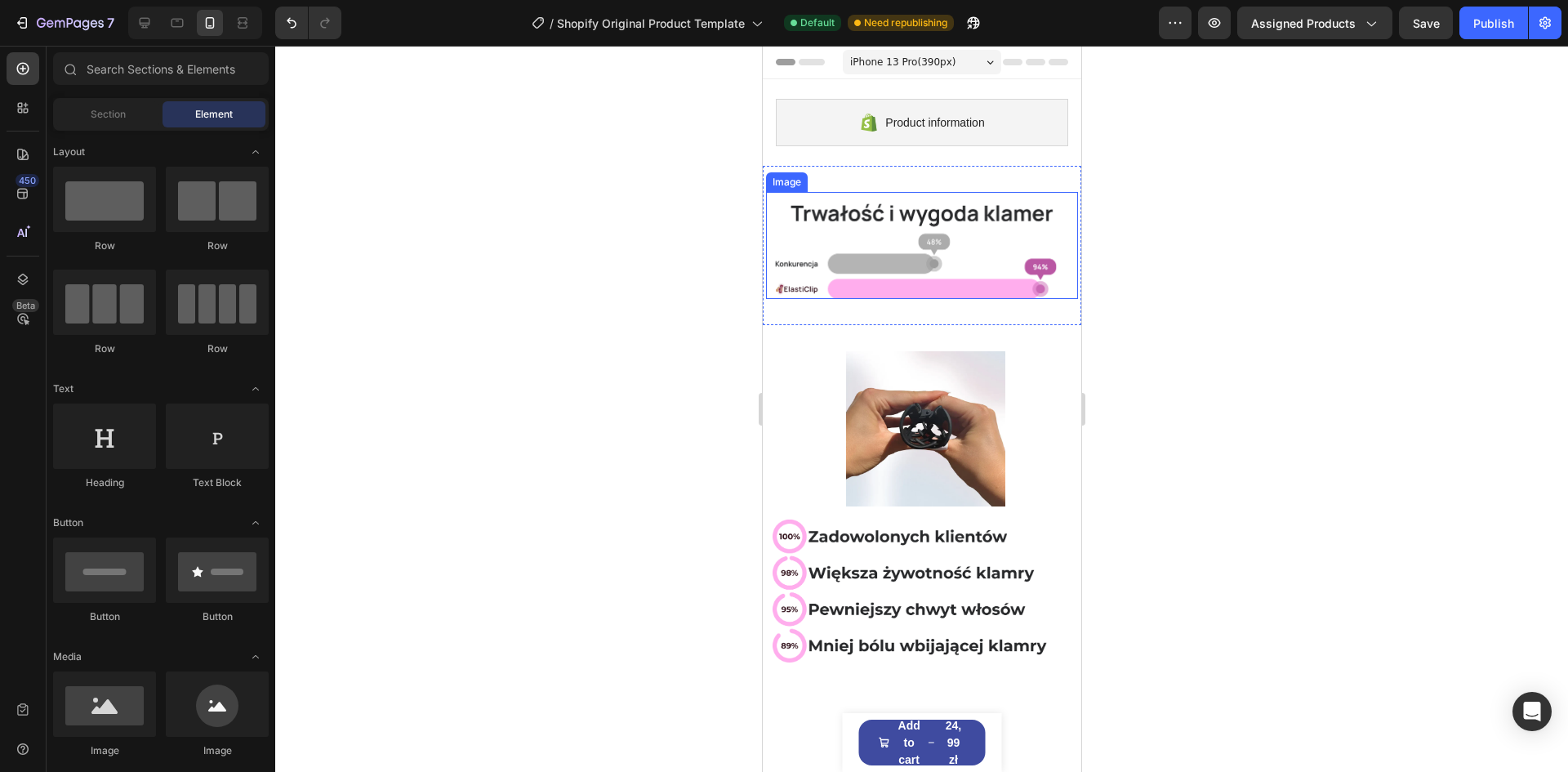
click at [877, 282] on img at bounding box center [921, 245] width 312 height 107
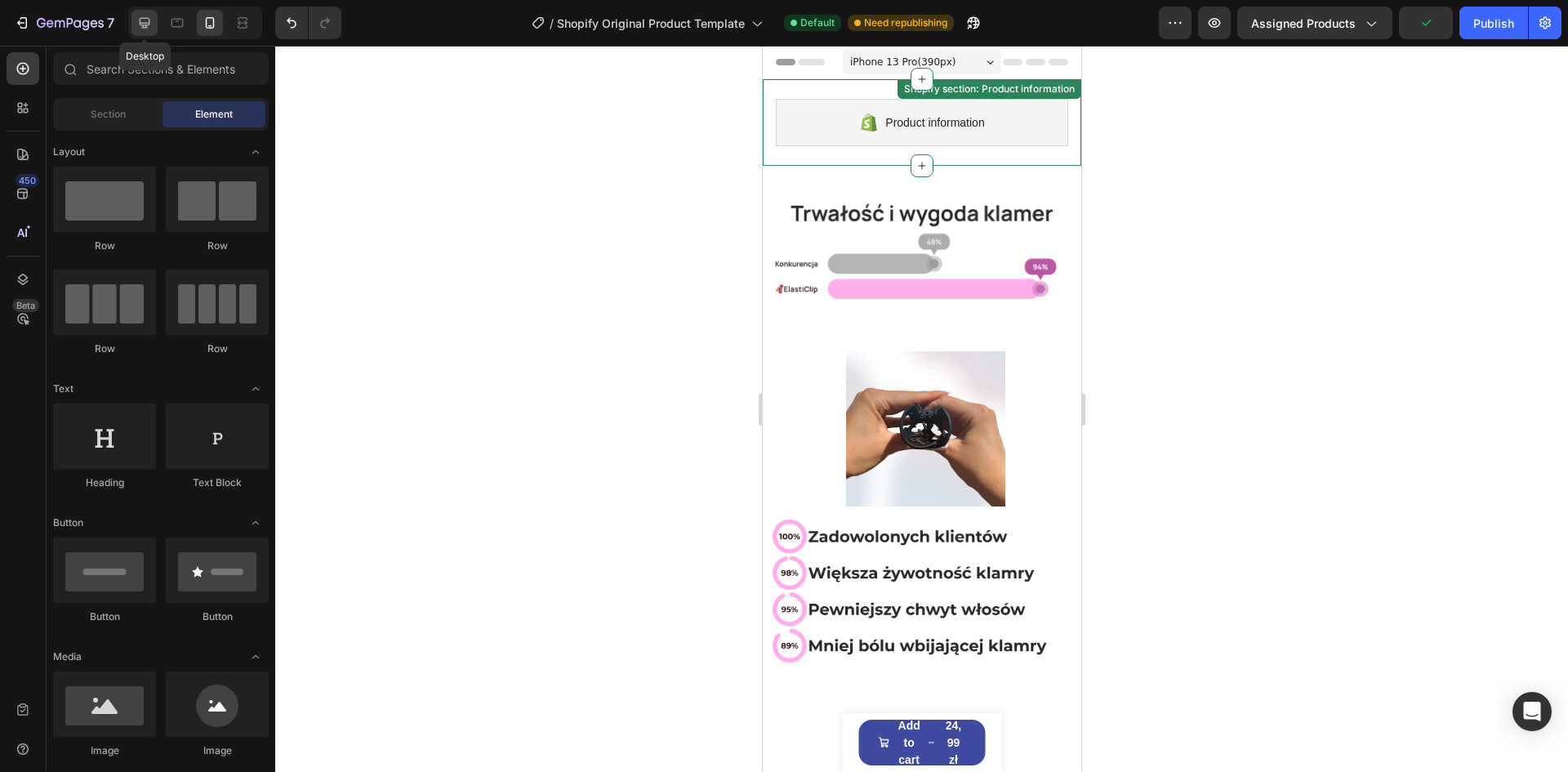
click at [139, 19] on icon at bounding box center [144, 22] width 16 height 16
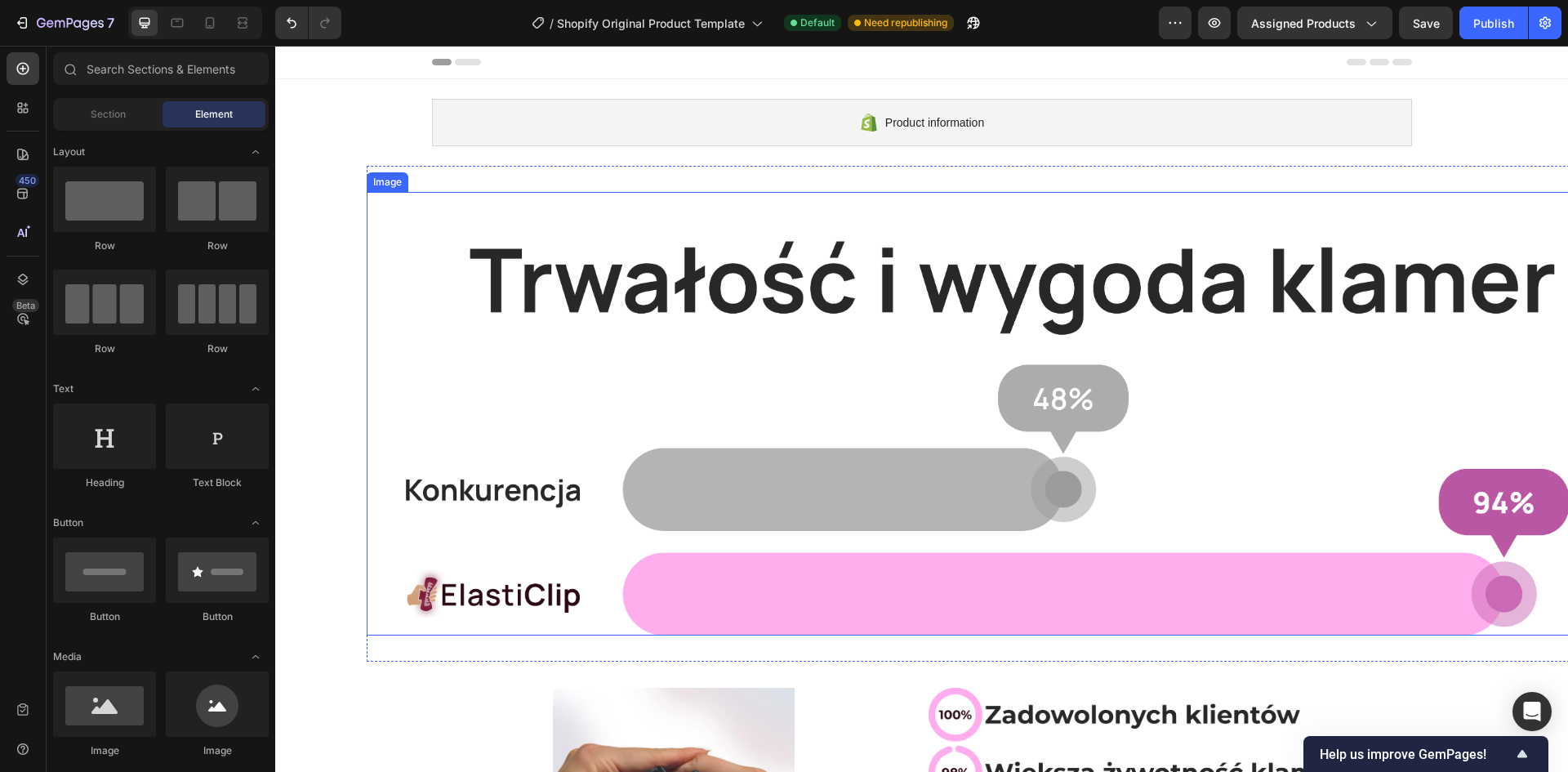
click at [715, 461] on img at bounding box center [1013, 413] width 1293 height 443
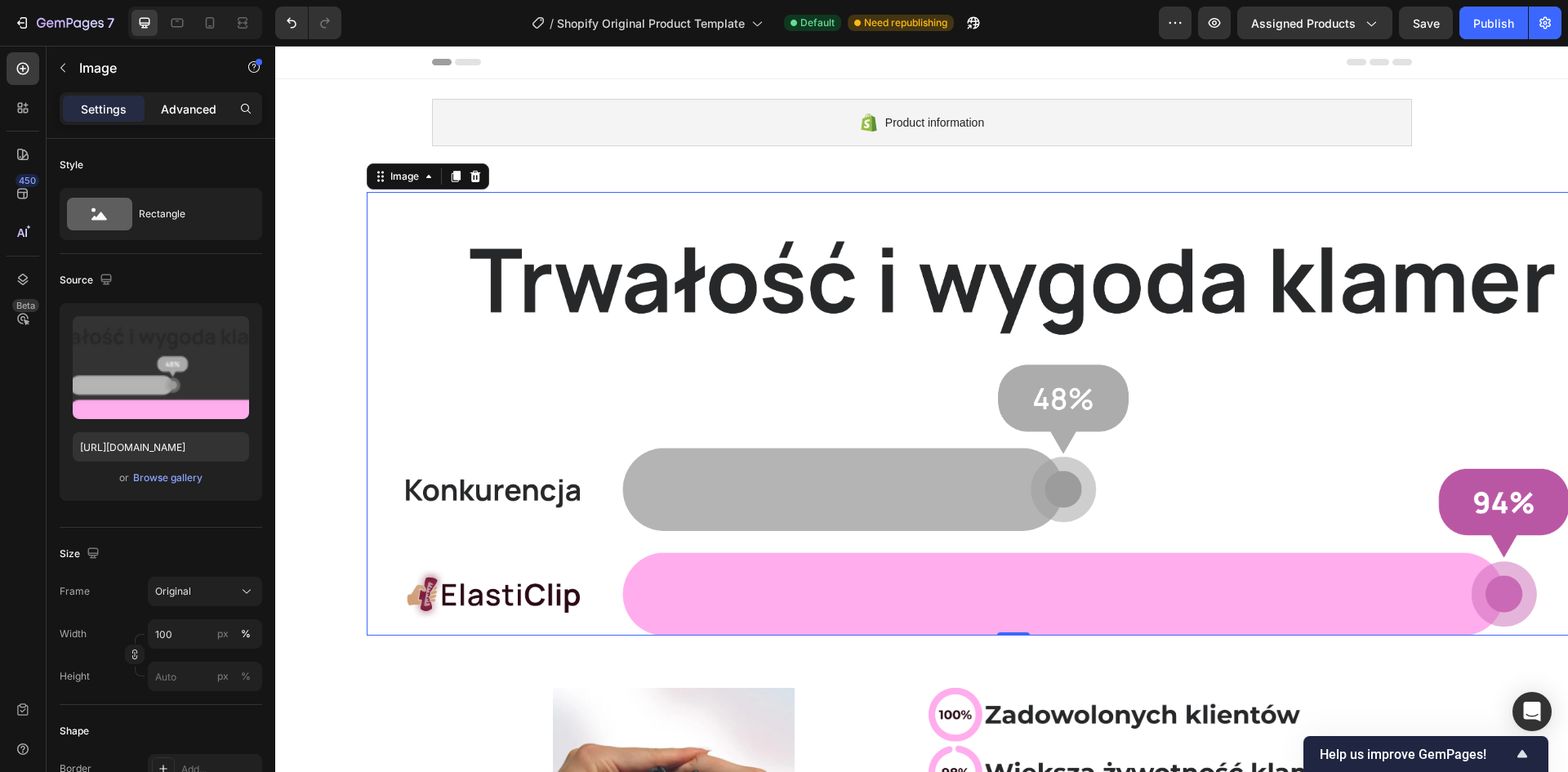
click at [176, 113] on p "Advanced" at bounding box center [188, 108] width 55 height 17
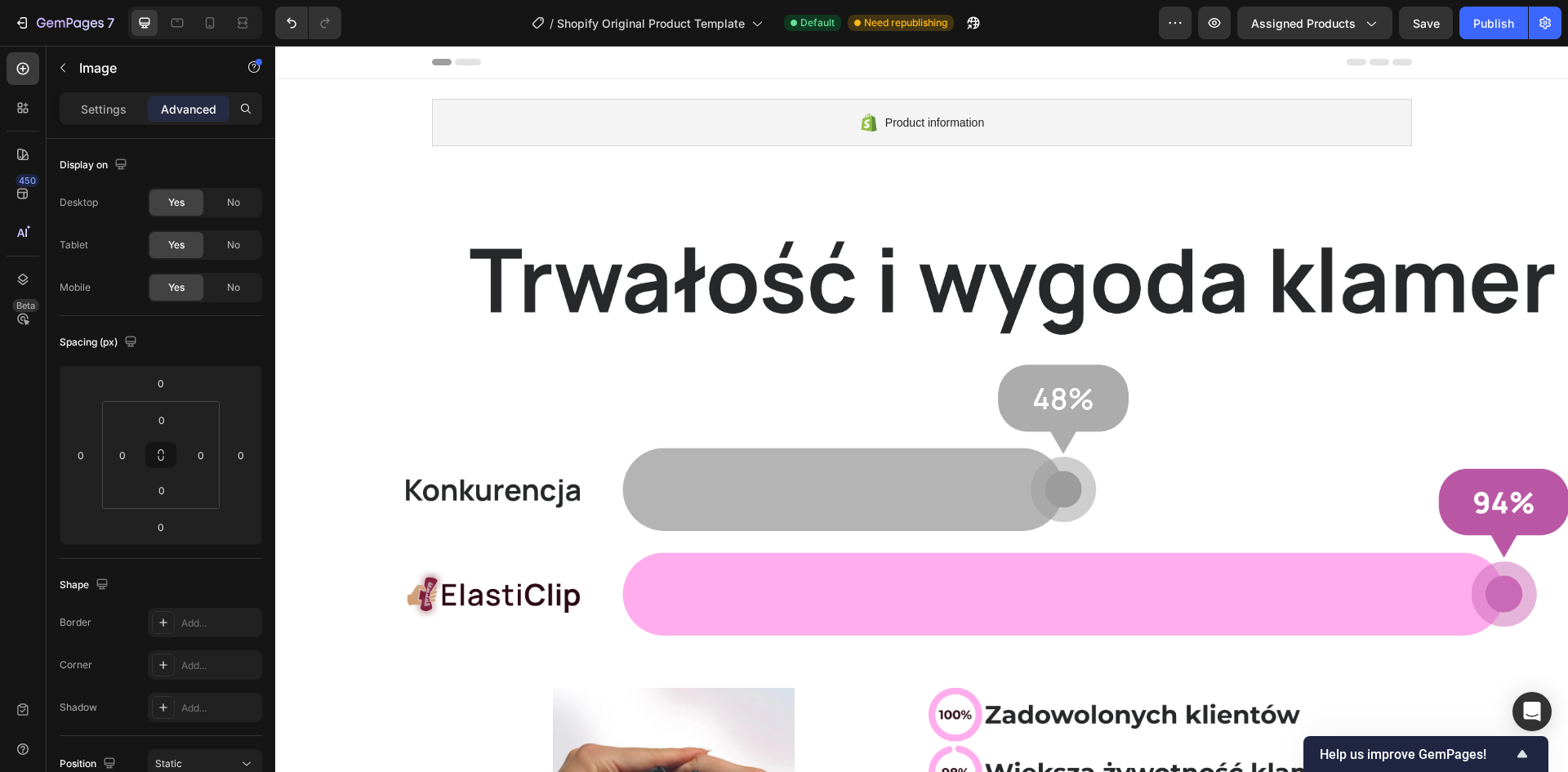
click at [314, 236] on section "Image Section 2" at bounding box center [921, 414] width 1293 height 496
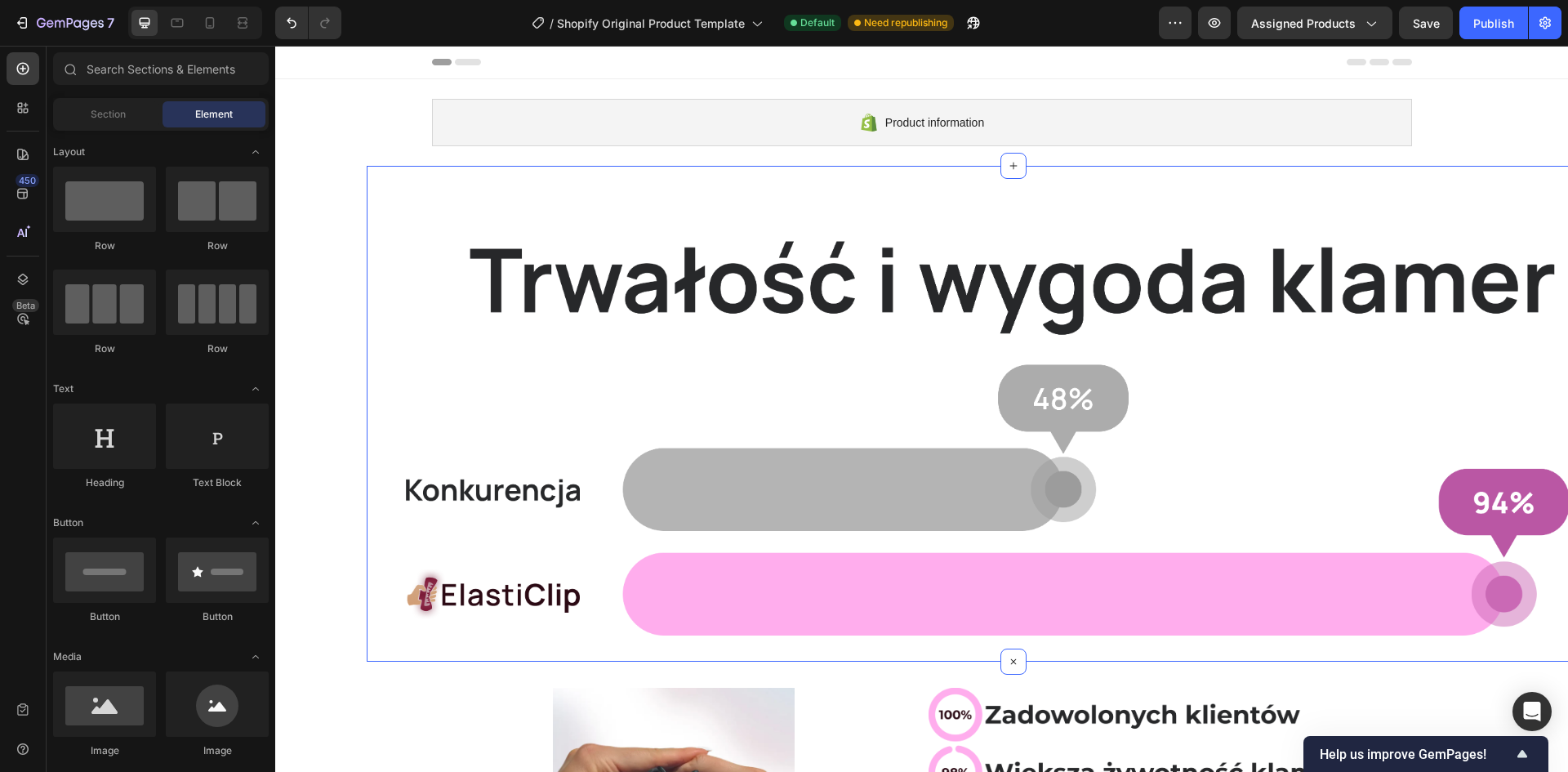
click at [495, 188] on div "Image Section 2" at bounding box center [1013, 414] width 1293 height 496
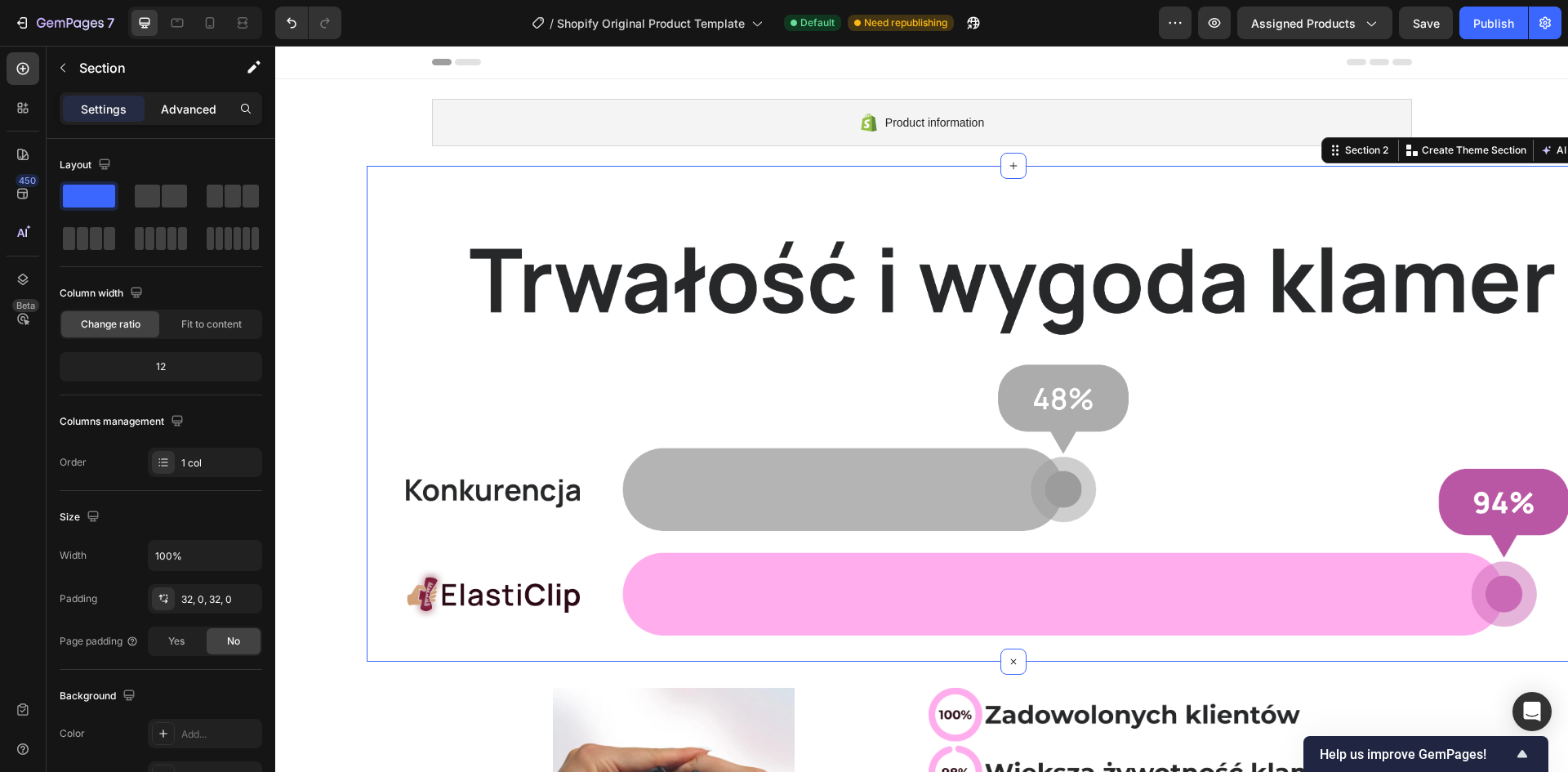
click at [178, 118] on div "Advanced" at bounding box center [188, 108] width 82 height 26
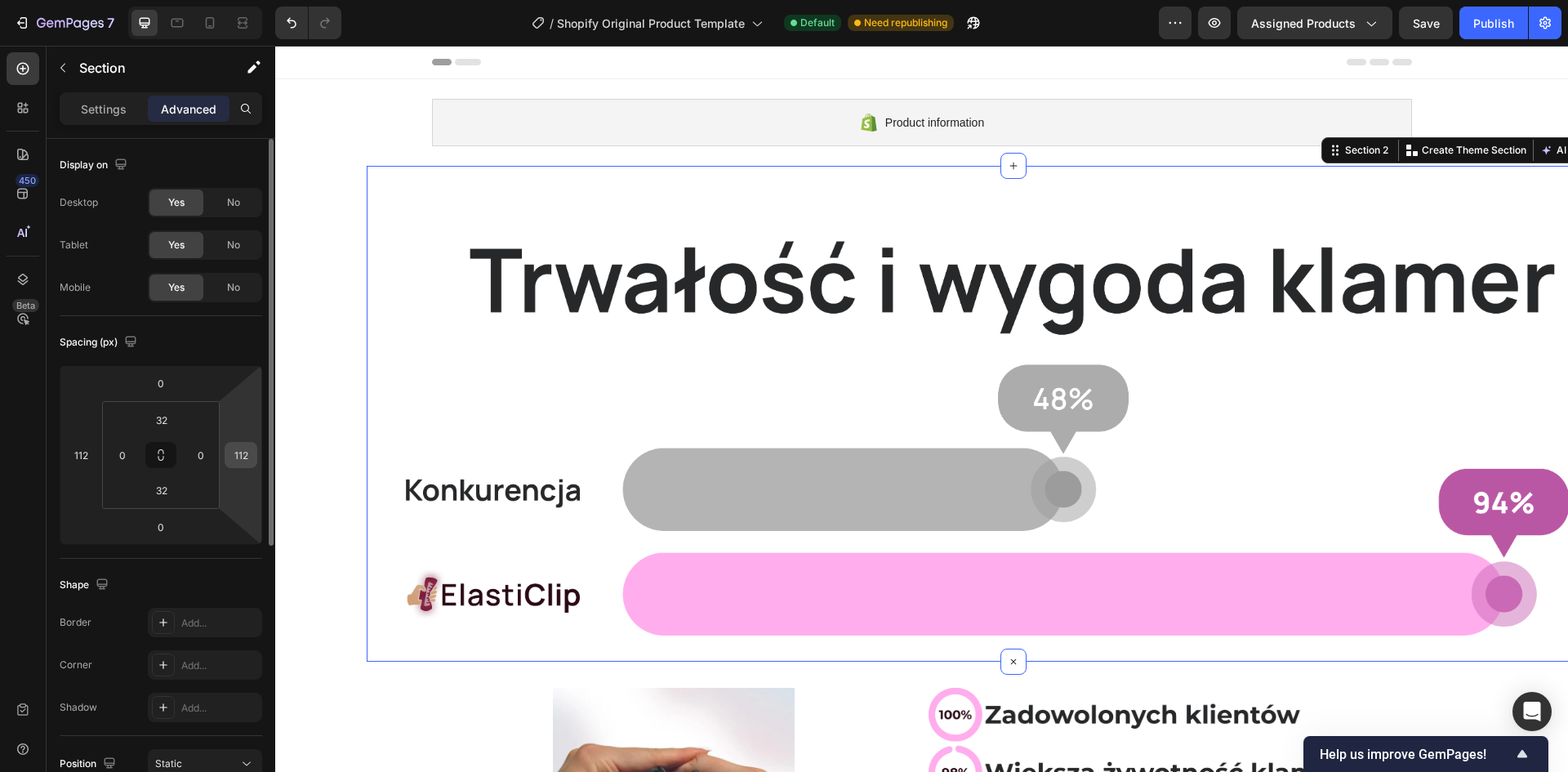
click at [251, 457] on input "112" at bounding box center [240, 454] width 24 height 24
type input "0"
click at [89, 462] on input "112" at bounding box center [81, 454] width 24 height 24
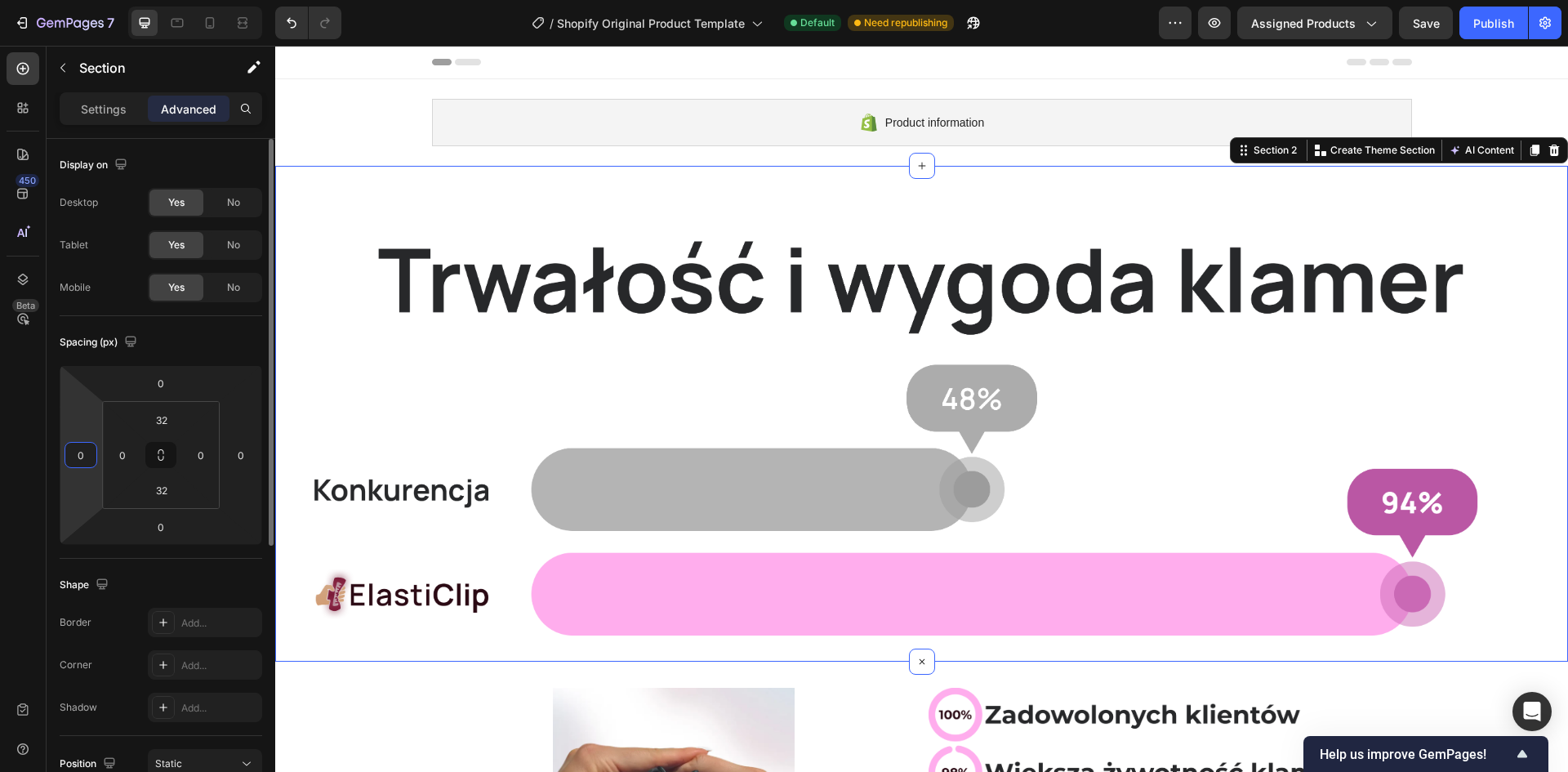
type input "0"
click at [362, 100] on div "Product information Shopify section: Product information Image Section 2 You ca…" at bounding box center [921, 600] width 1293 height 1043
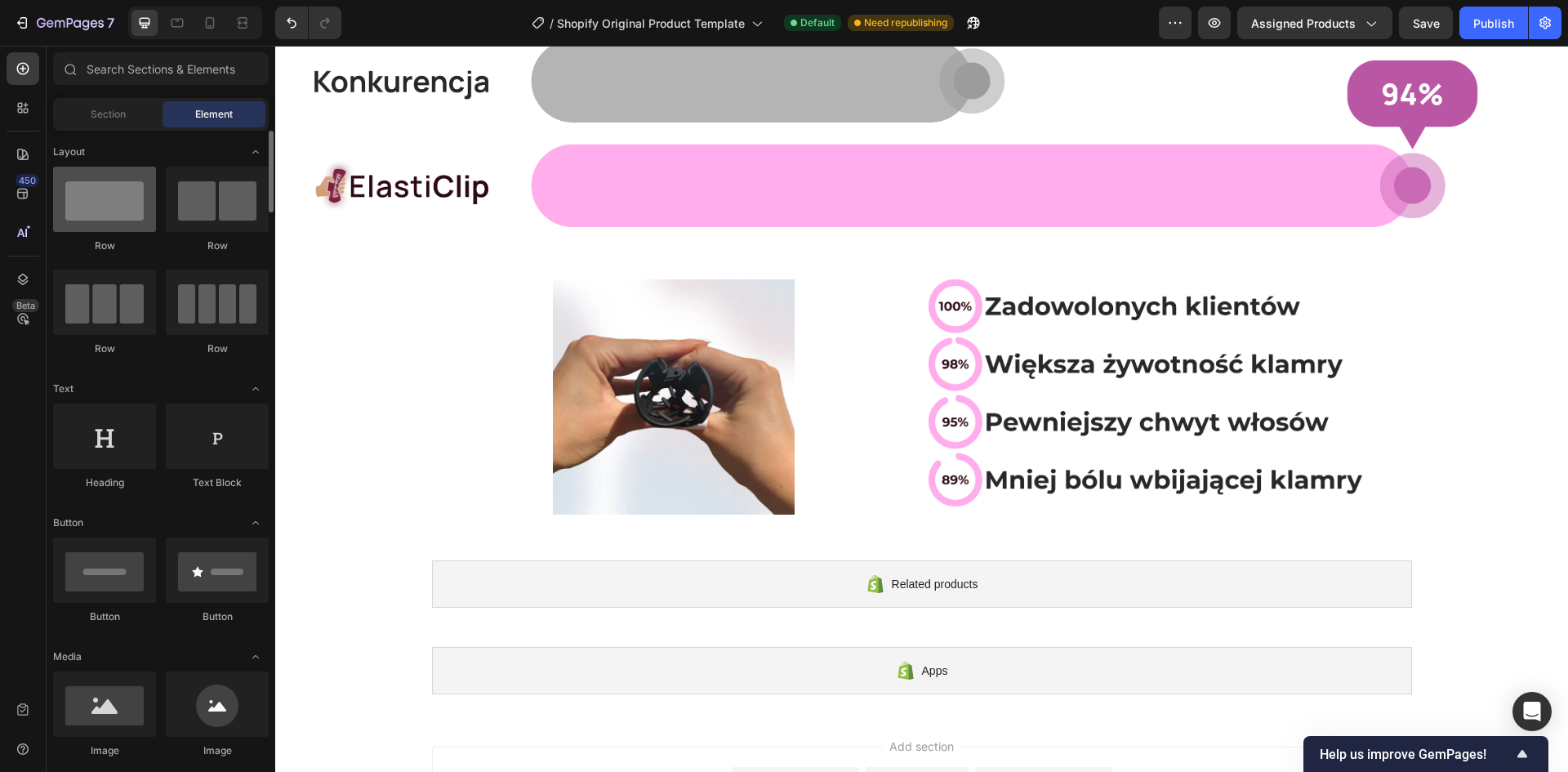
click at [130, 182] on div at bounding box center [104, 199] width 103 height 66
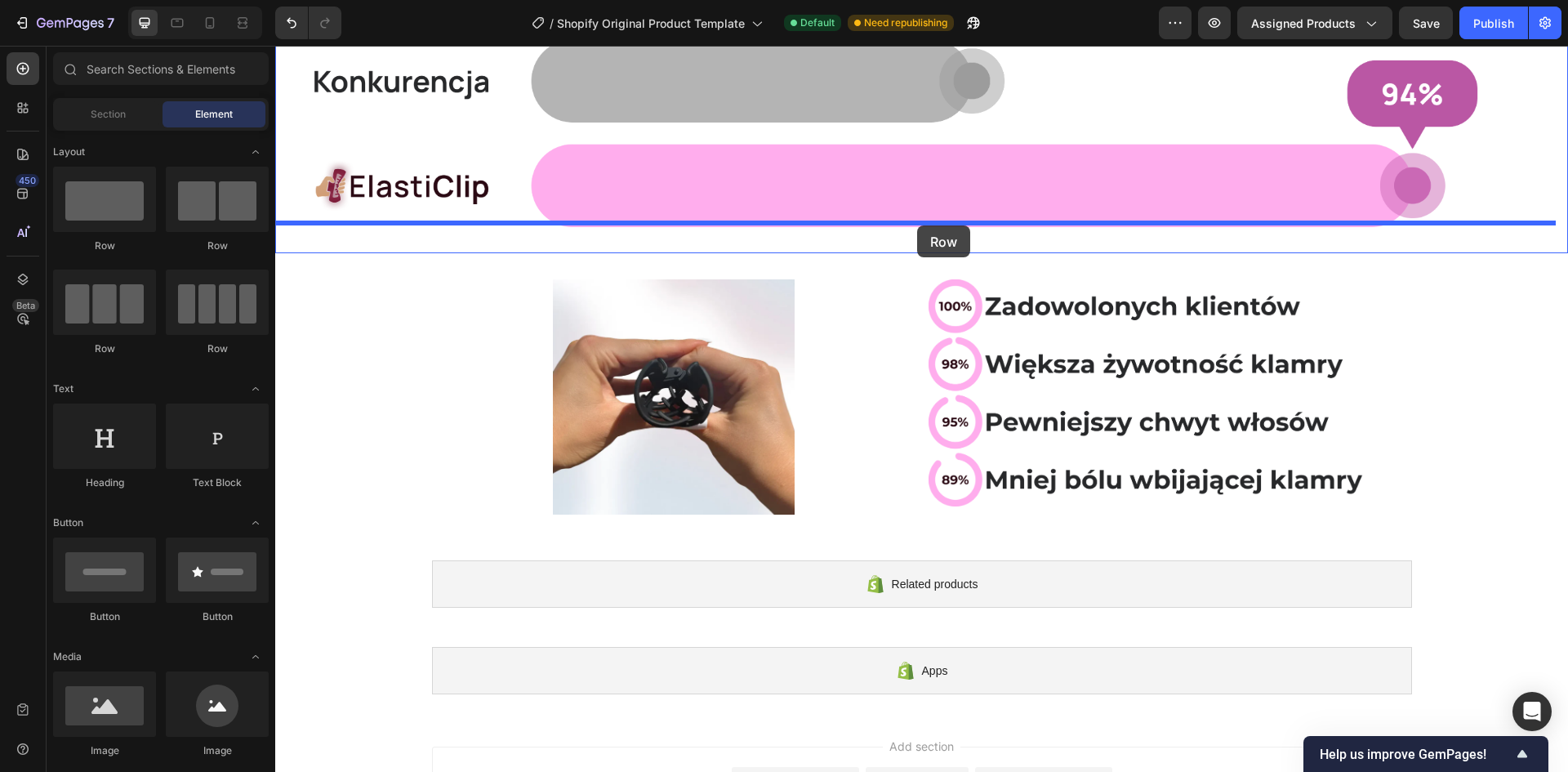
drag, startPoint x: 390, startPoint y: 235, endPoint x: 917, endPoint y: 225, distance: 527.1
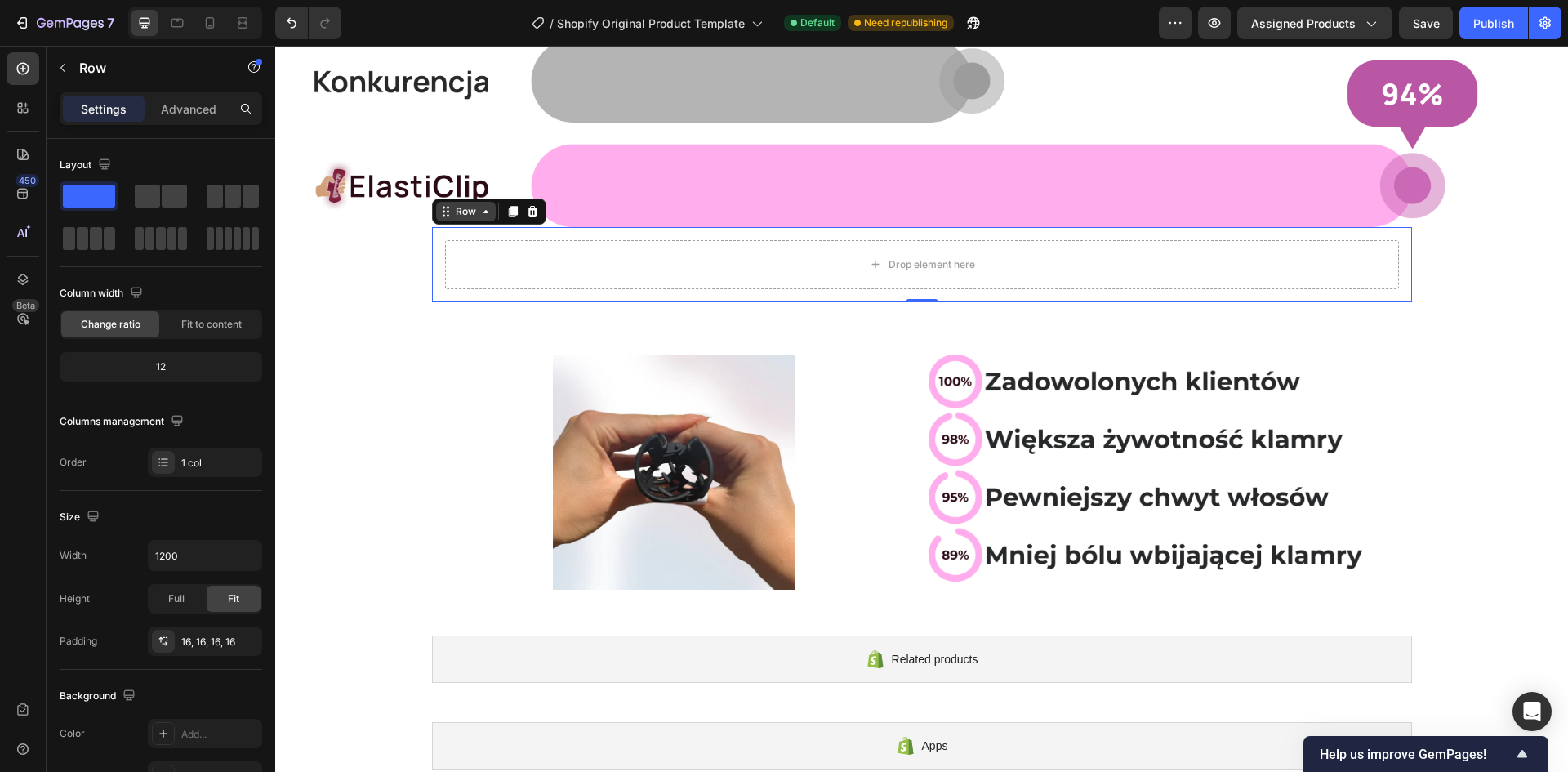
click at [452, 210] on div "Row" at bounding box center [466, 211] width 27 height 14
click at [453, 211] on div "Row" at bounding box center [466, 211] width 27 height 14
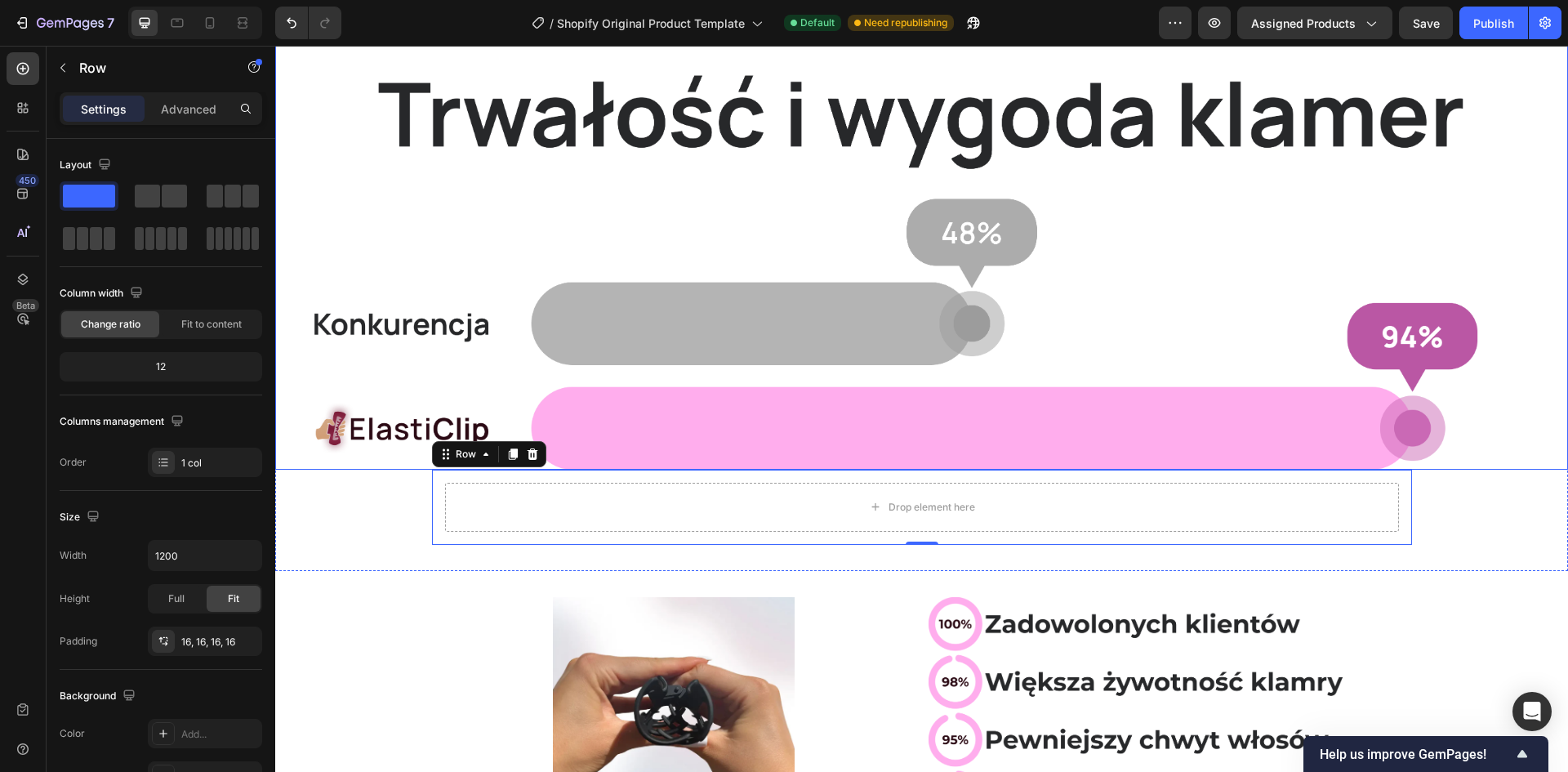
scroll to position [163, 0]
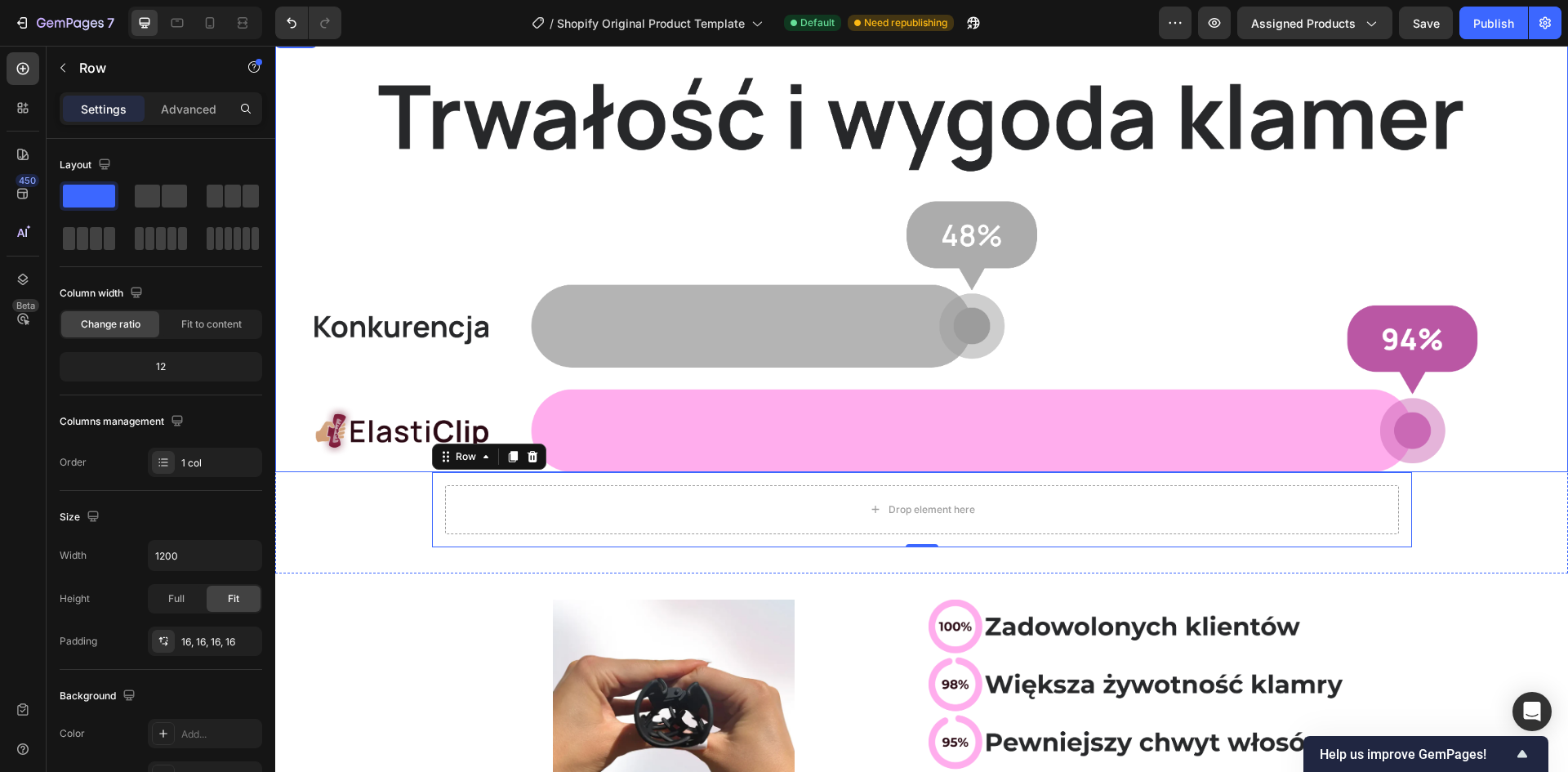
click at [852, 341] on img at bounding box center [921, 250] width 1293 height 443
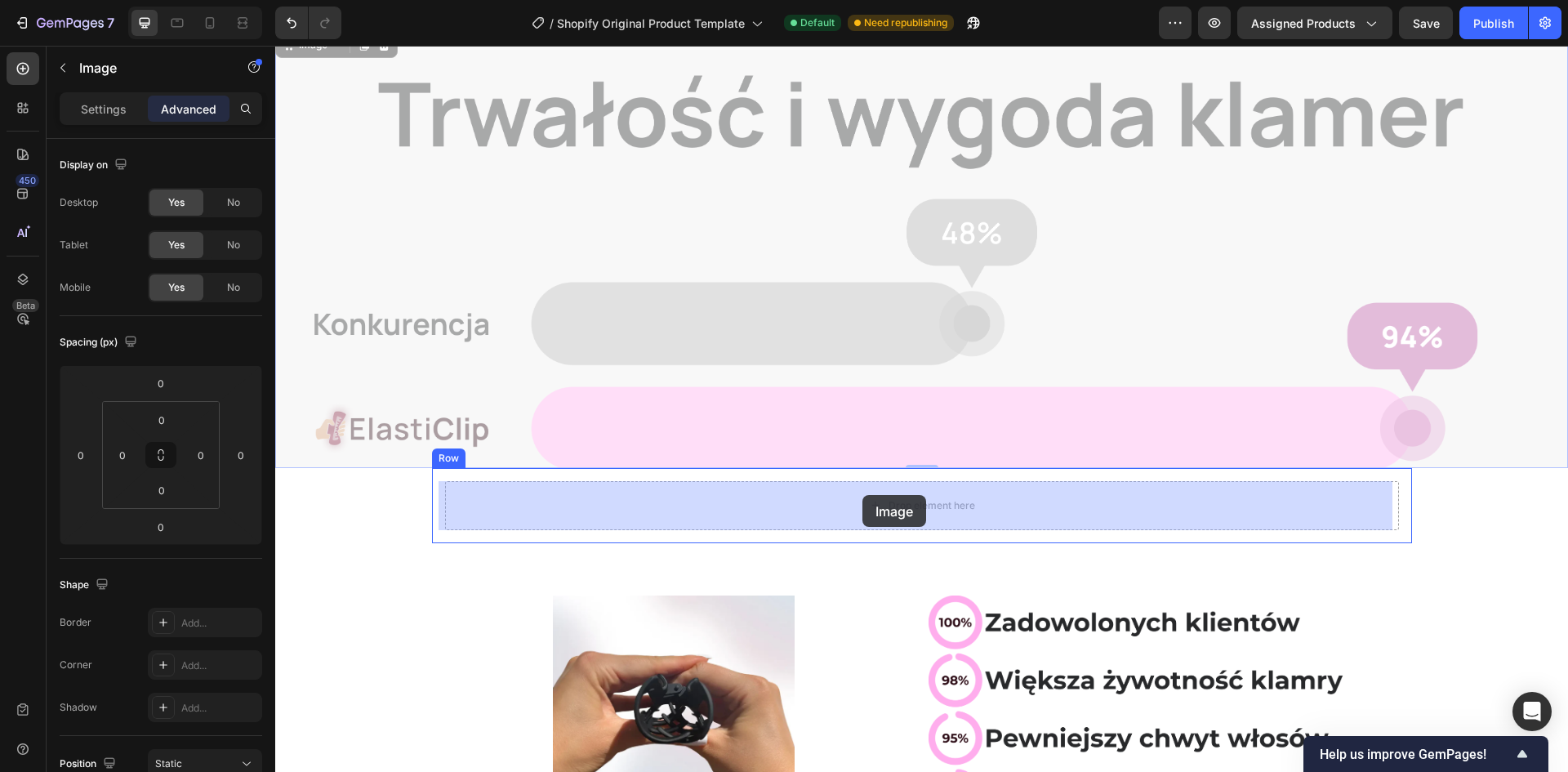
drag, startPoint x: 748, startPoint y: 337, endPoint x: 861, endPoint y: 484, distance: 185.4
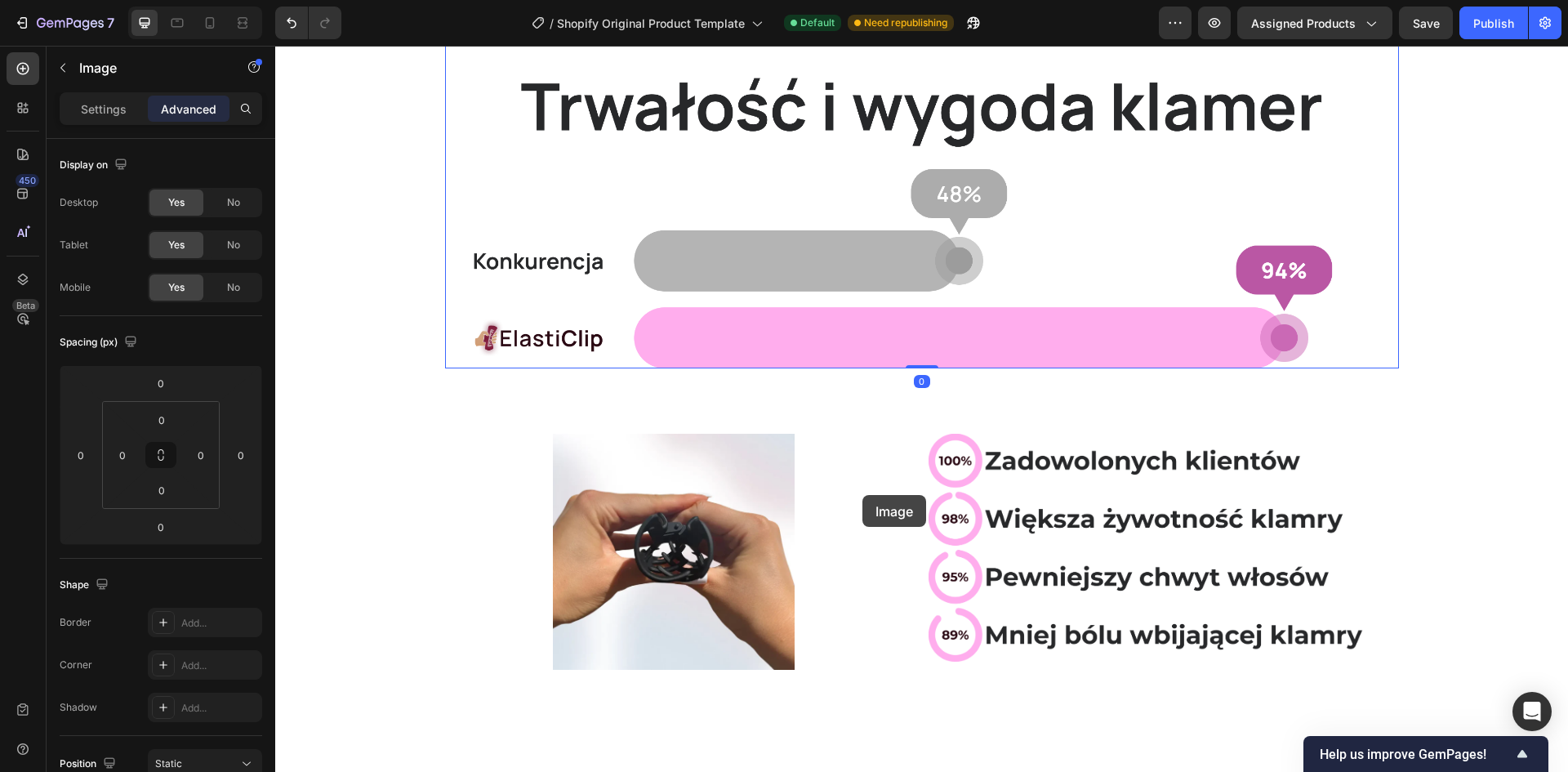
scroll to position [0, 0]
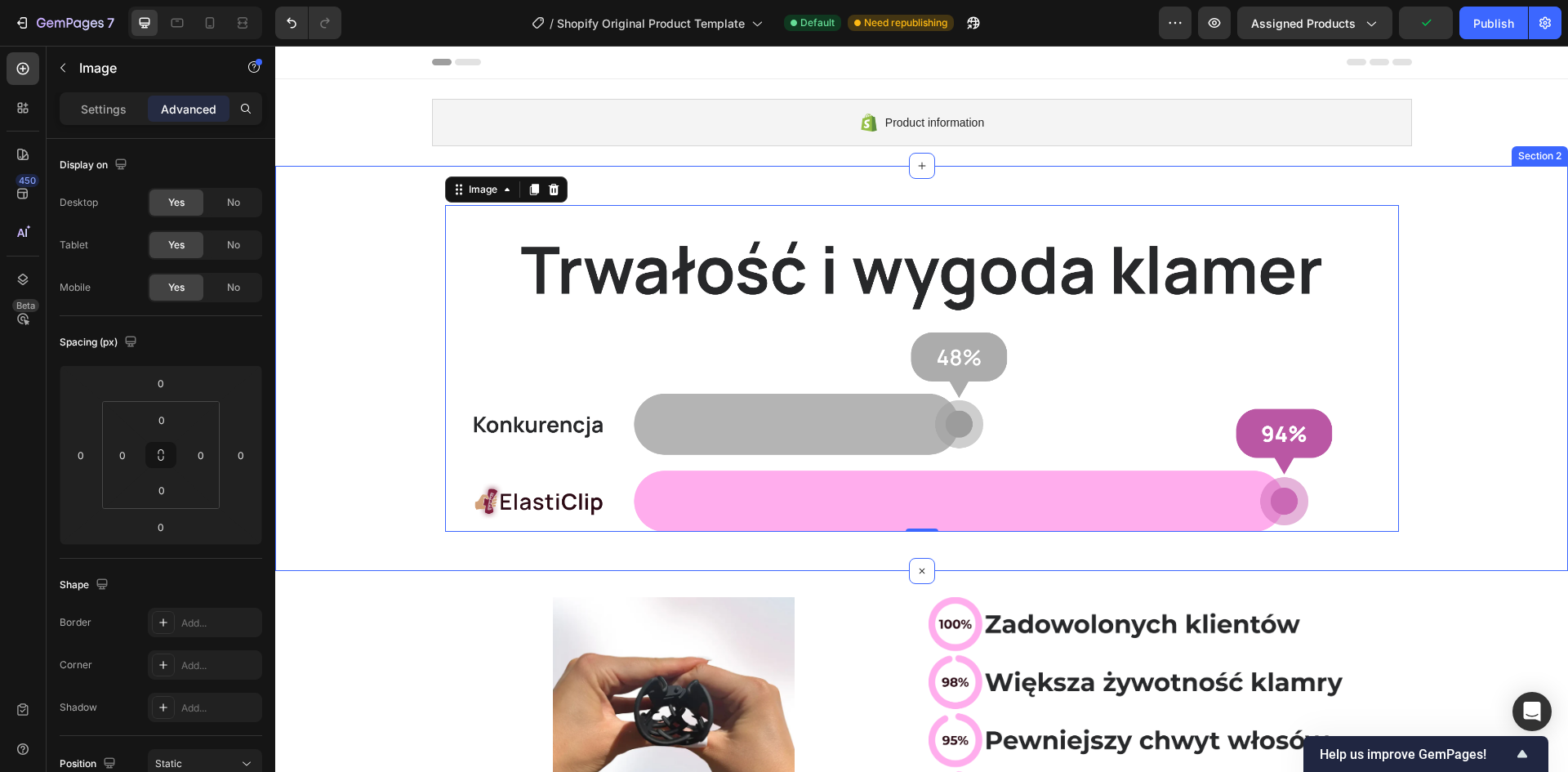
click at [1005, 552] on div "Image 0 Row Section 2" at bounding box center [921, 368] width 1293 height 405
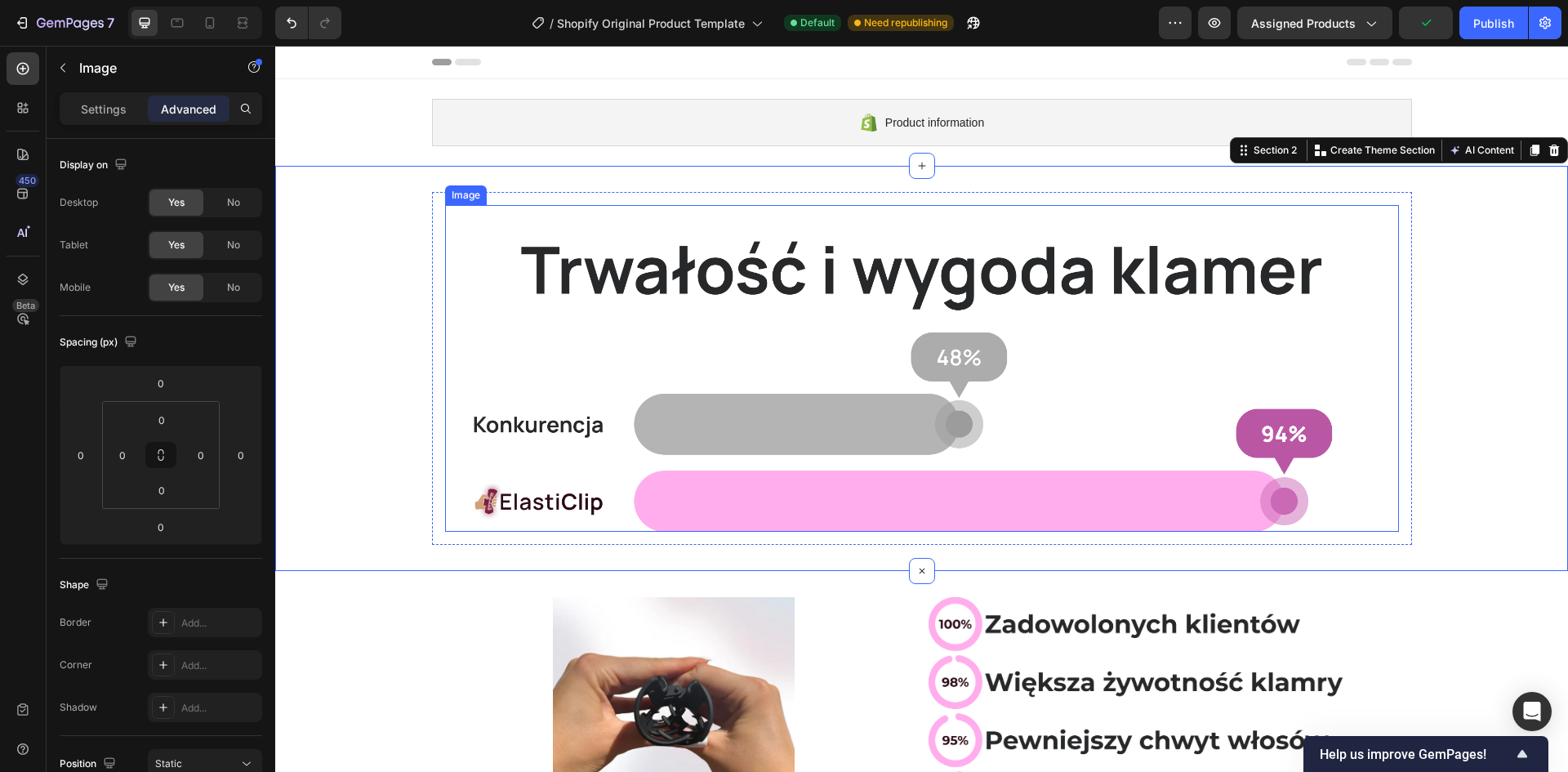
click at [961, 427] on img at bounding box center [921, 368] width 954 height 327
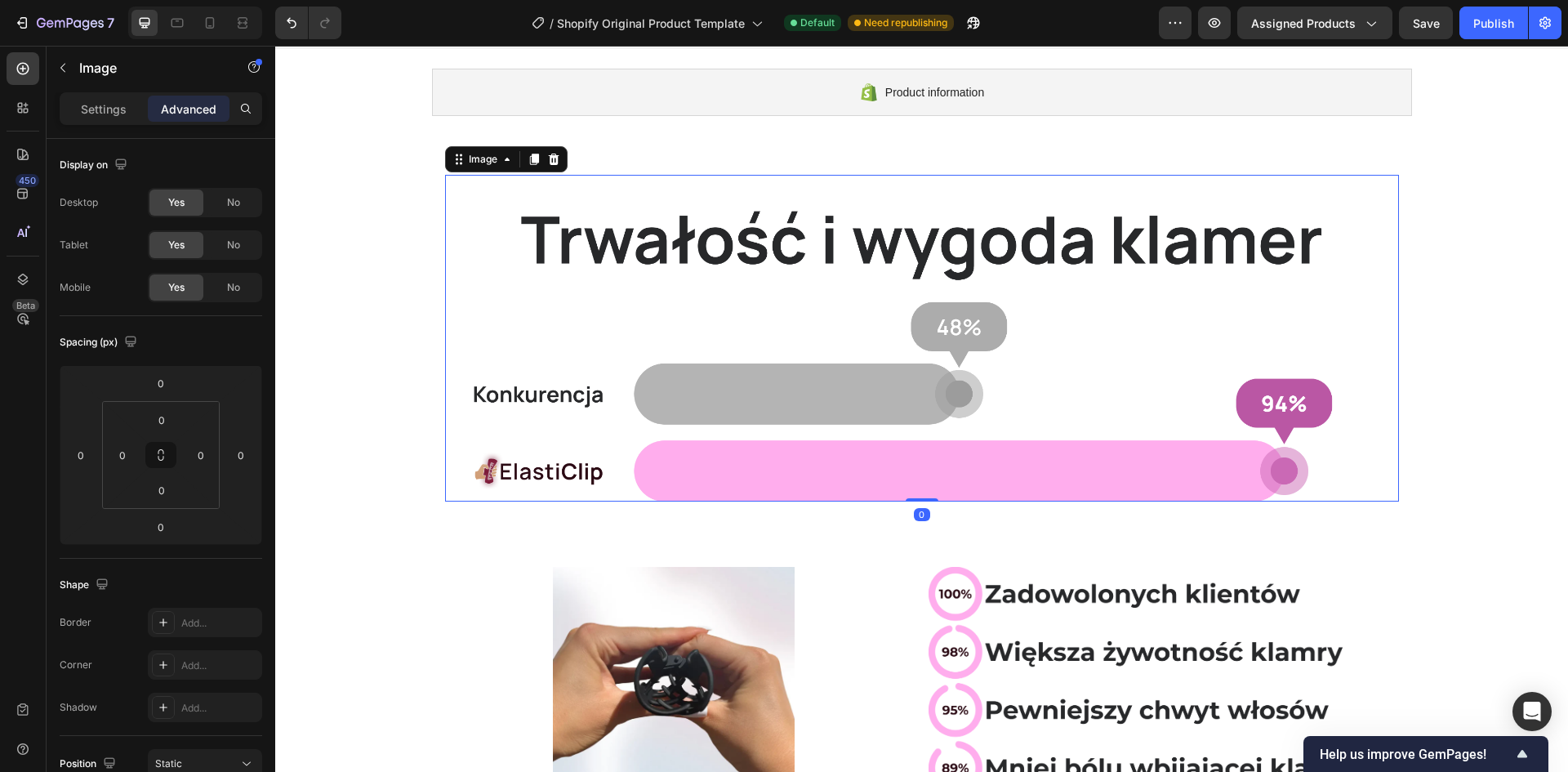
scroll to position [82, 0]
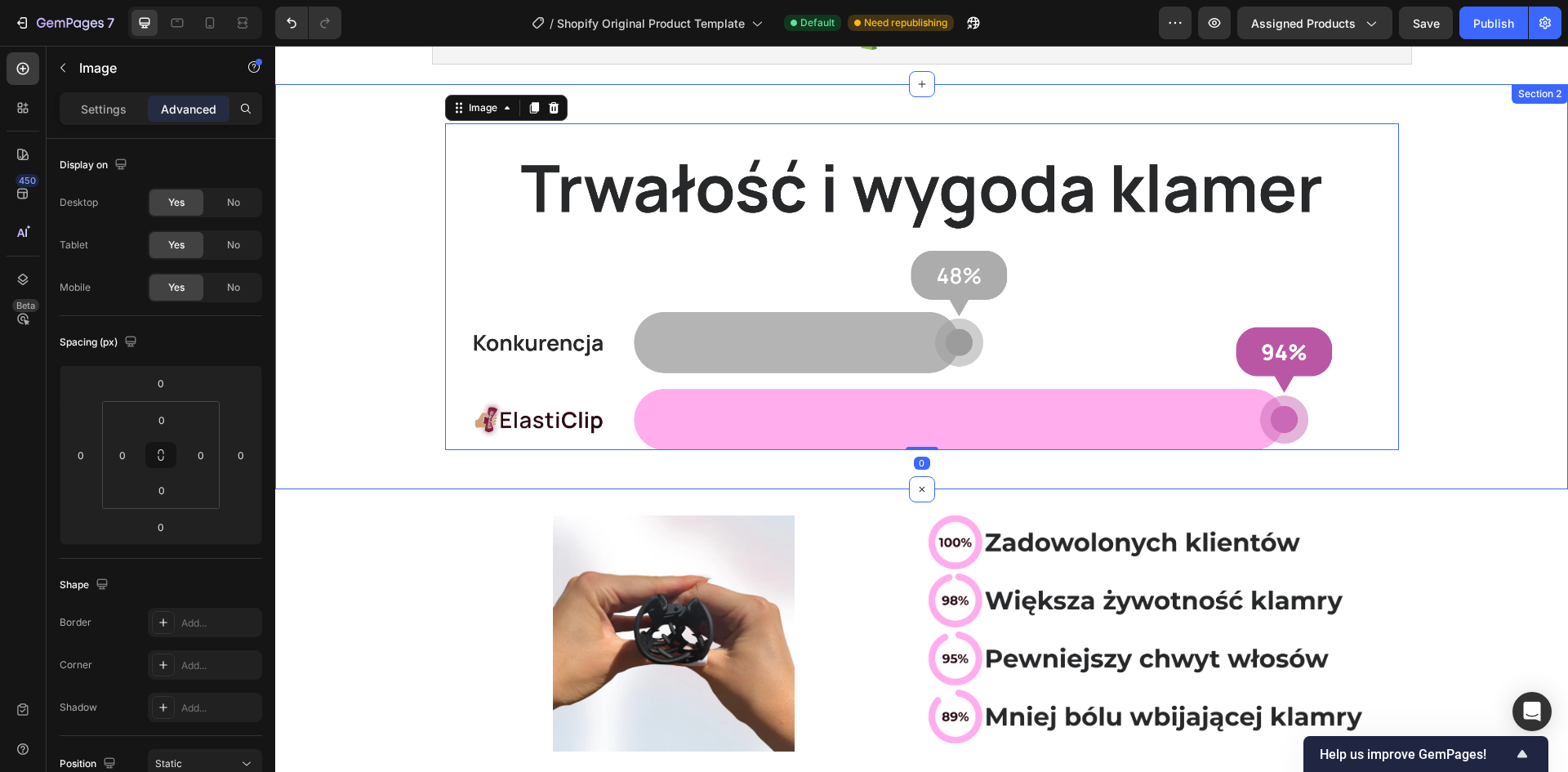
click at [413, 343] on div "Image 0 Row" at bounding box center [921, 287] width 1293 height 353
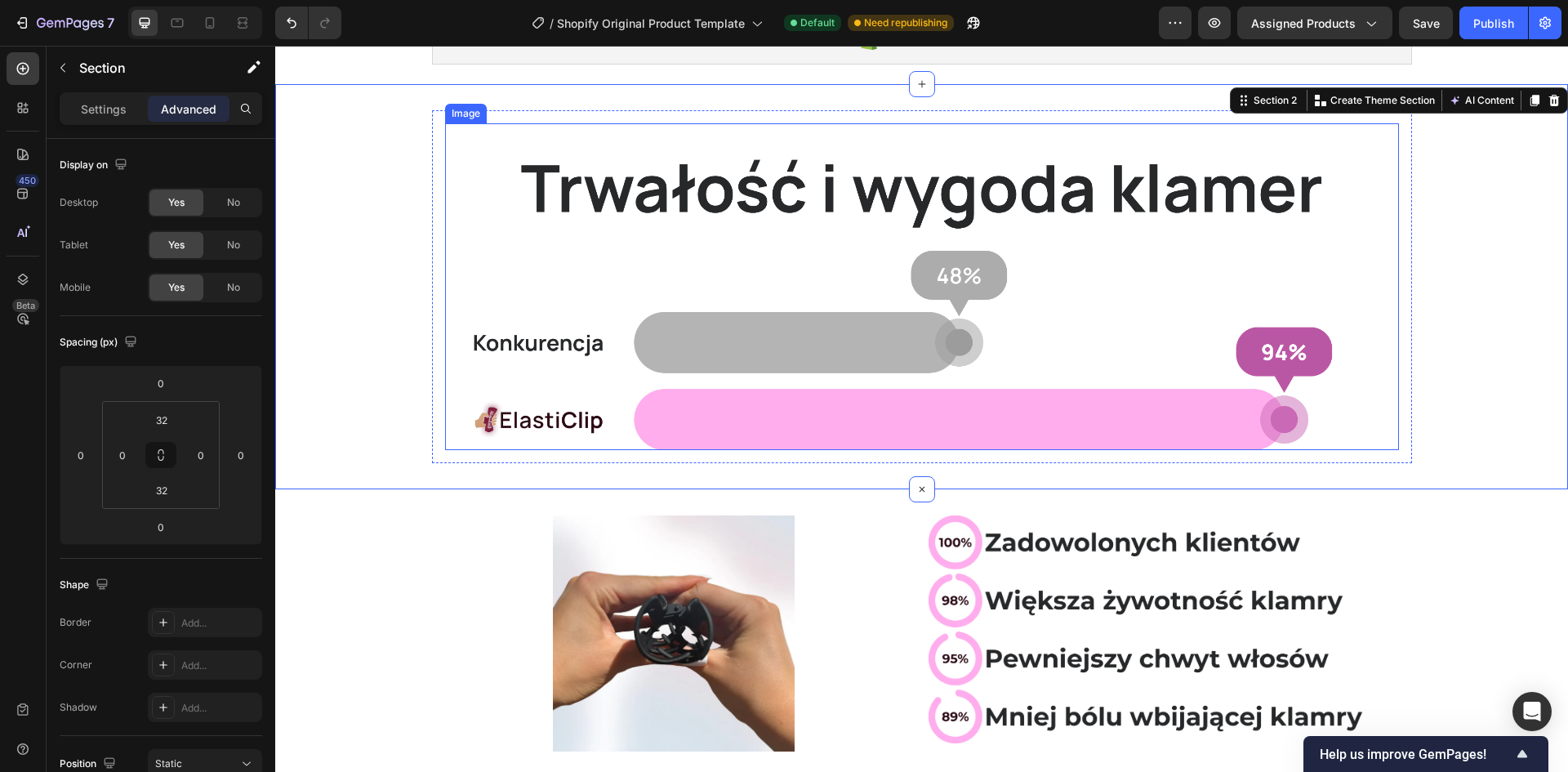
click at [575, 336] on img at bounding box center [921, 287] width 954 height 327
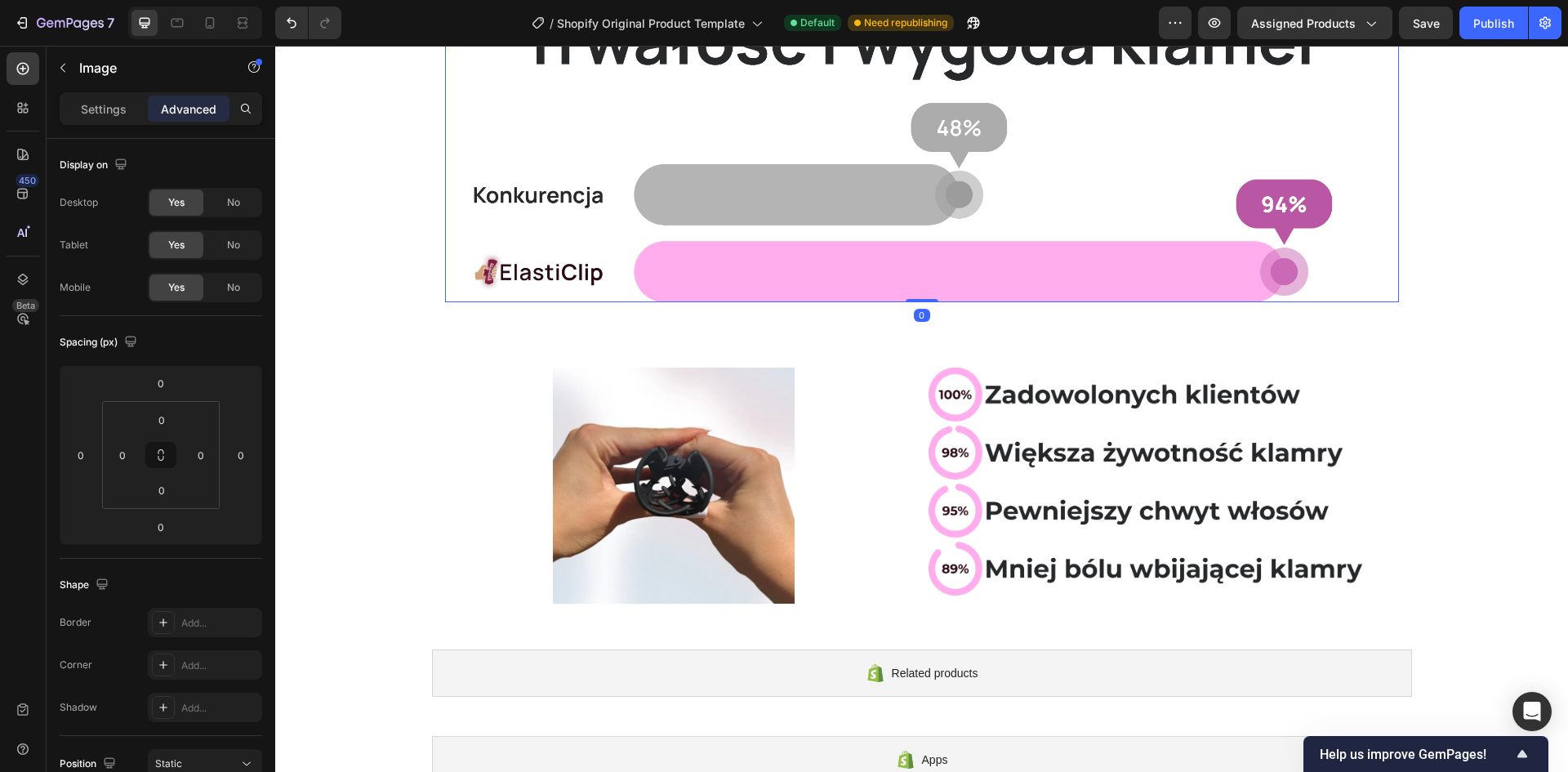
scroll to position [245, 0]
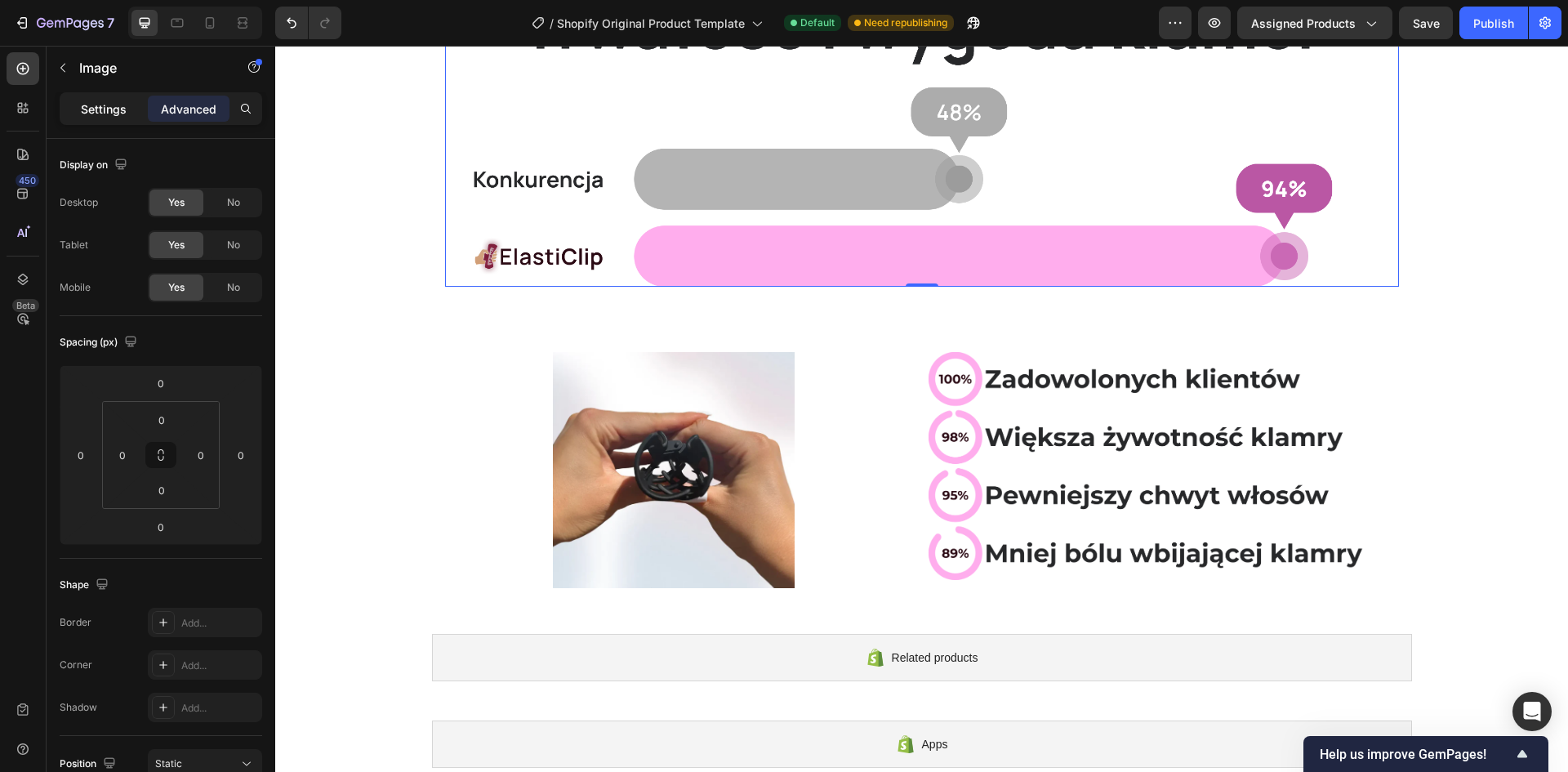
click at [108, 104] on p "Settings" at bounding box center [103, 108] width 45 height 17
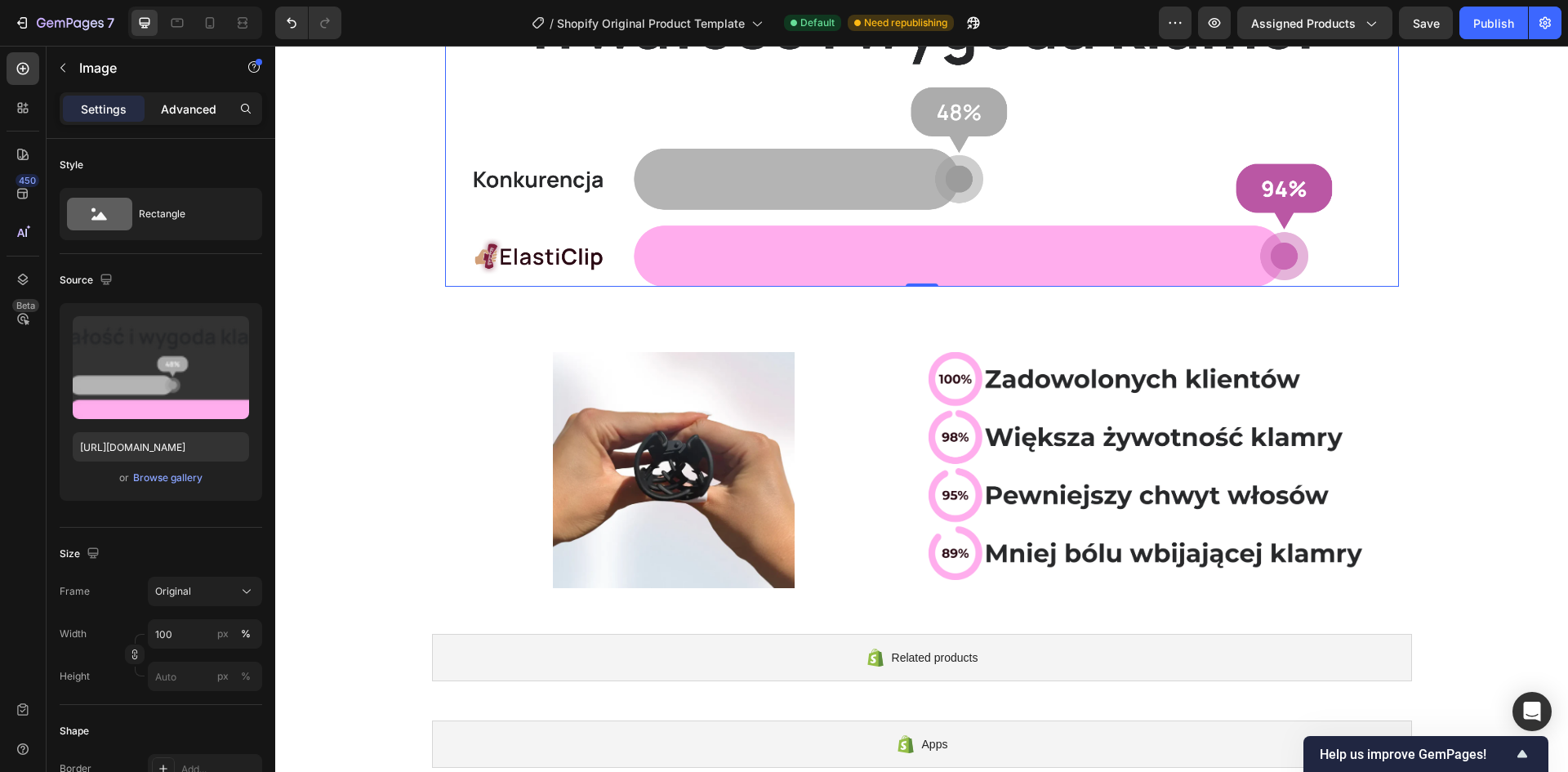
click at [159, 109] on div "Advanced" at bounding box center [188, 108] width 82 height 26
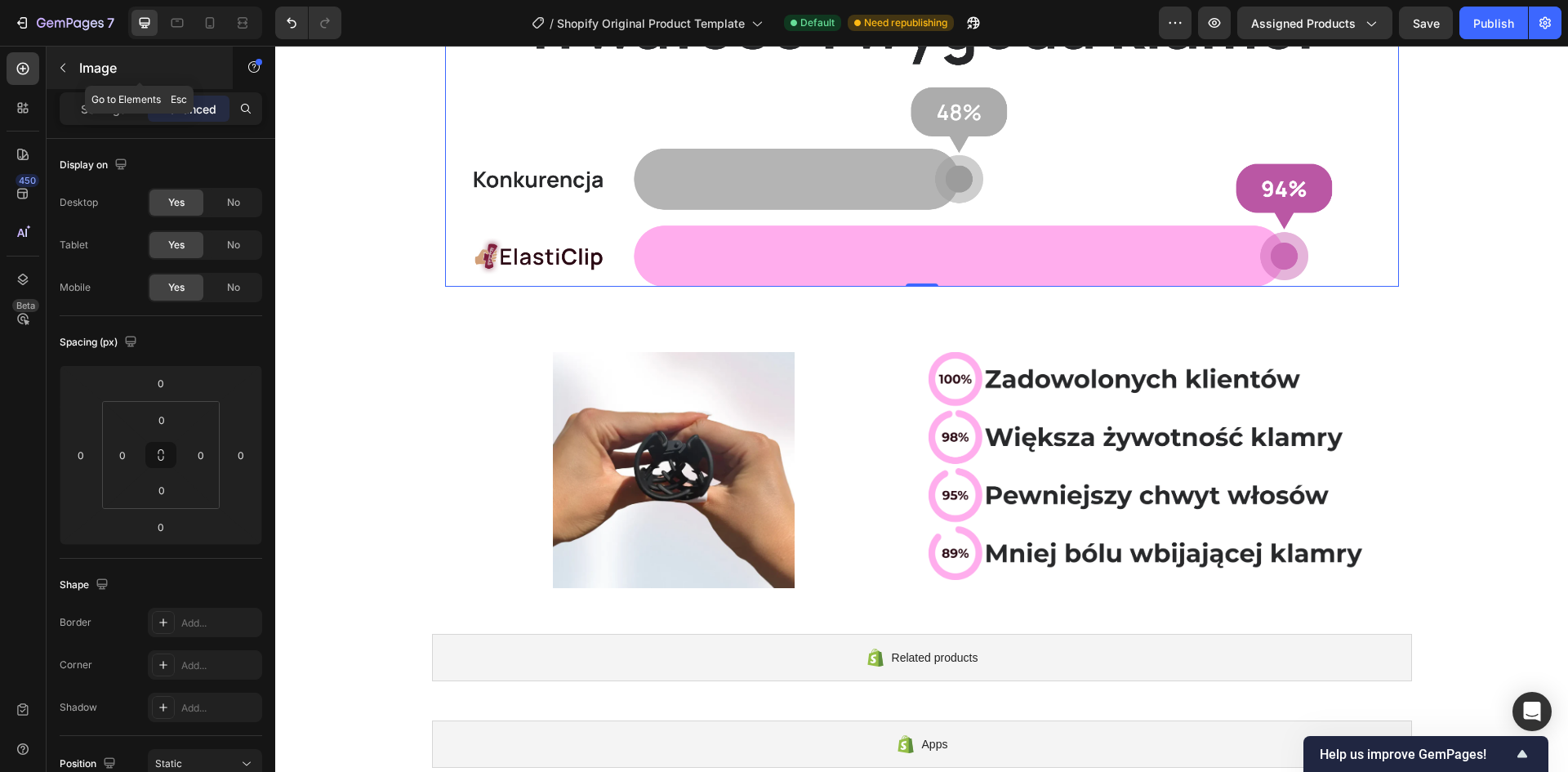
click at [60, 74] on button "button" at bounding box center [62, 67] width 26 height 26
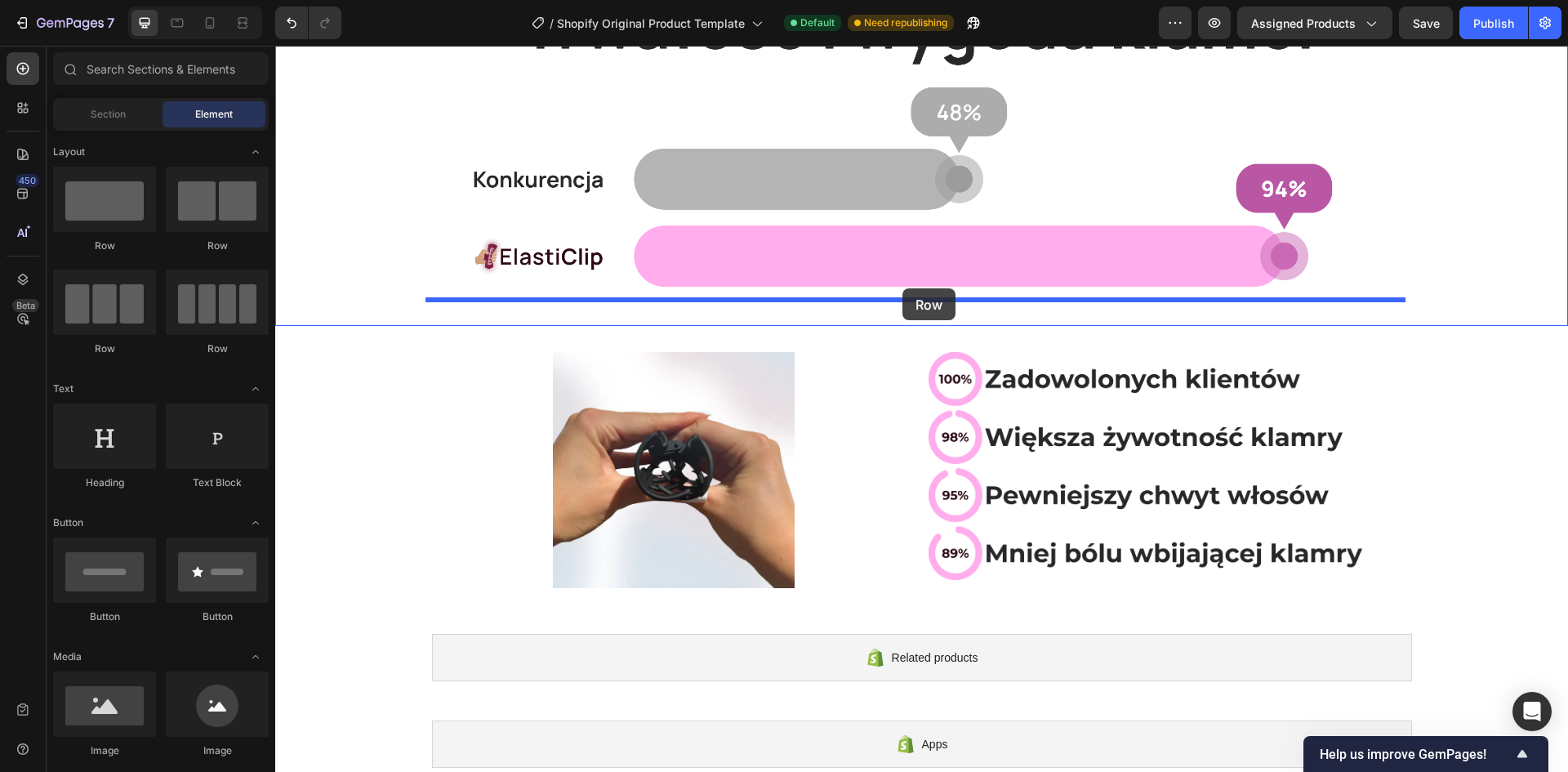
drag, startPoint x: 535, startPoint y: 262, endPoint x: 902, endPoint y: 288, distance: 367.9
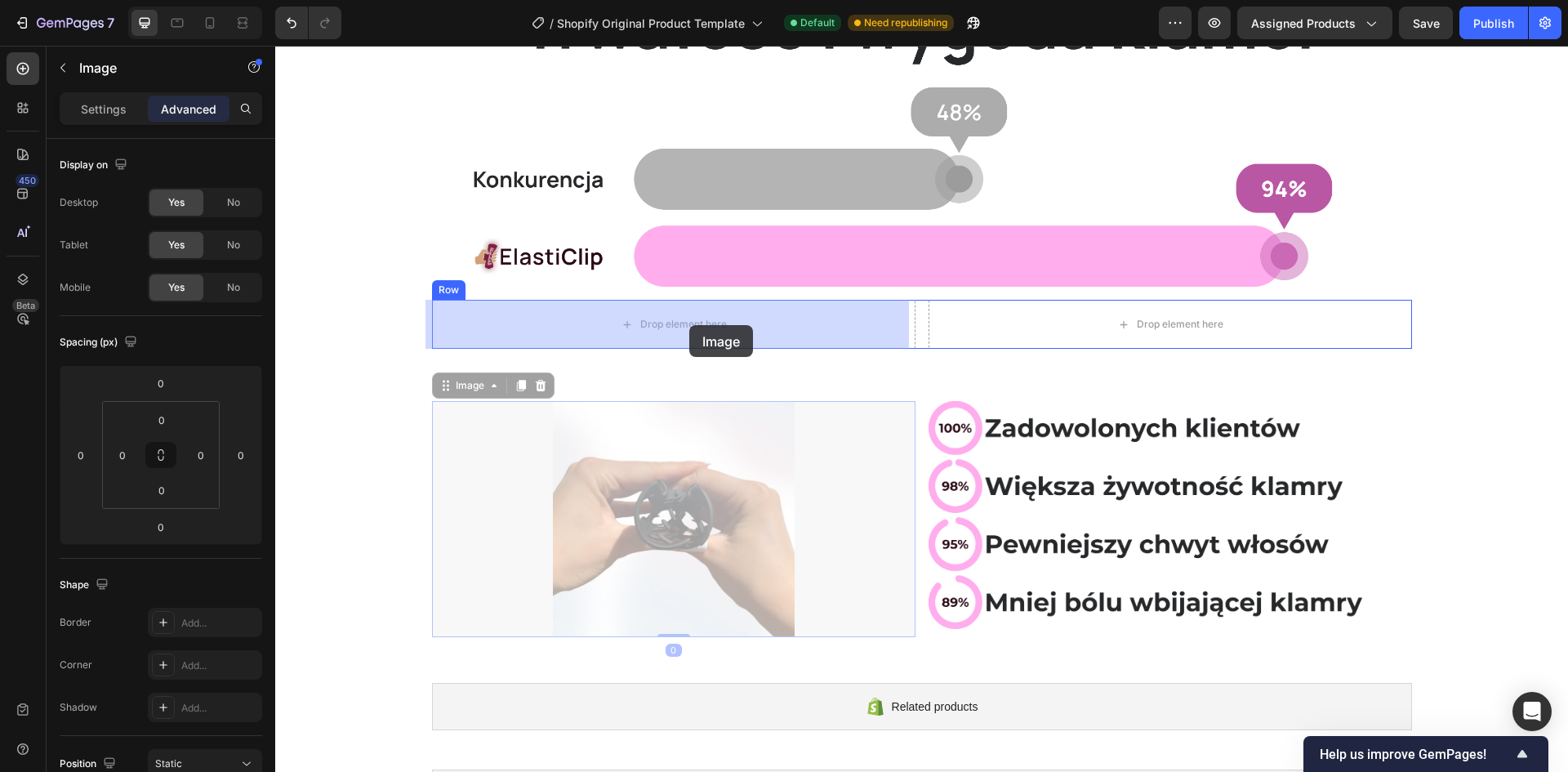
drag, startPoint x: 726, startPoint y: 503, endPoint x: 689, endPoint y: 325, distance: 181.8
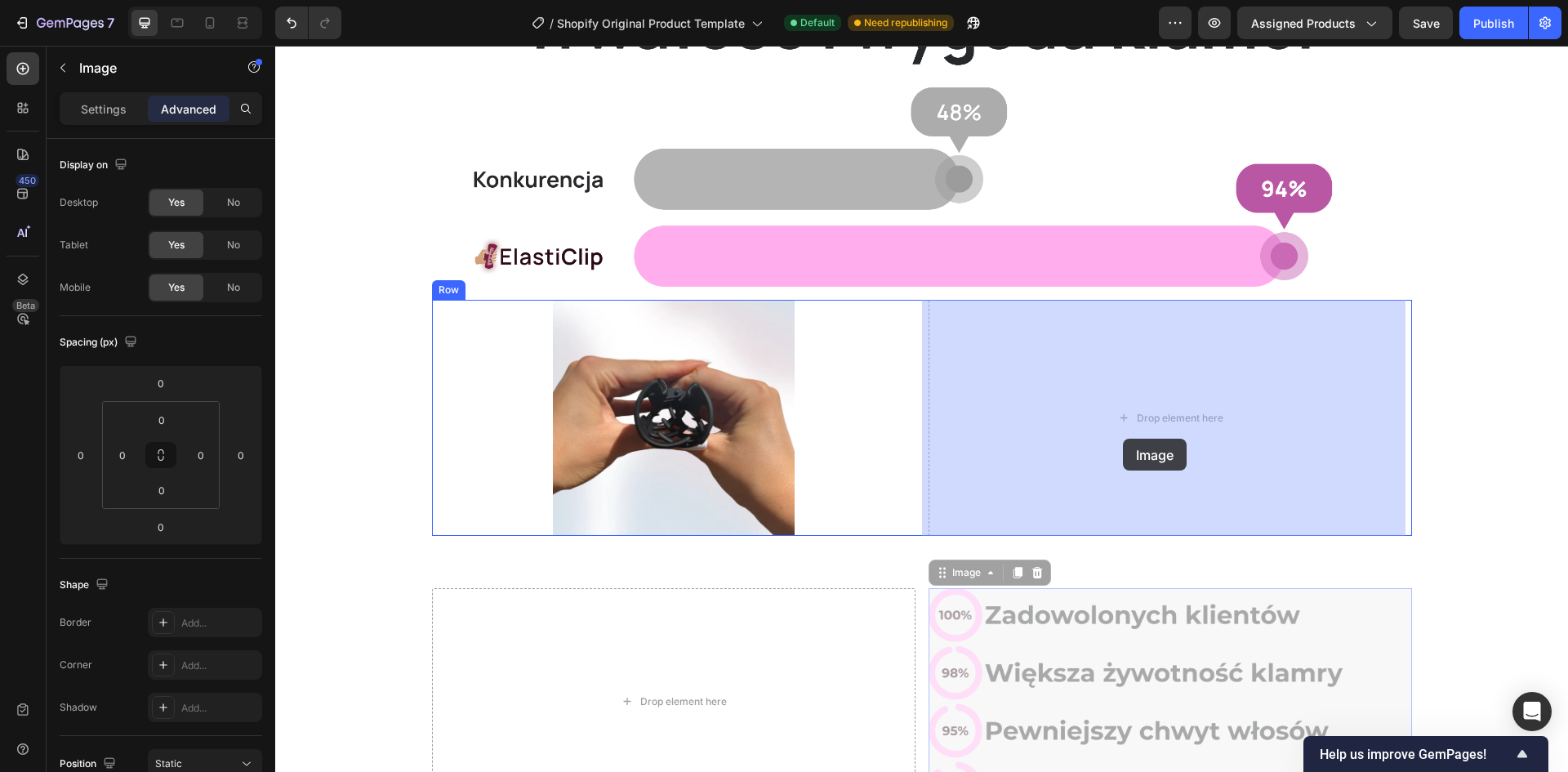
drag, startPoint x: 1054, startPoint y: 664, endPoint x: 1123, endPoint y: 439, distance: 235.3
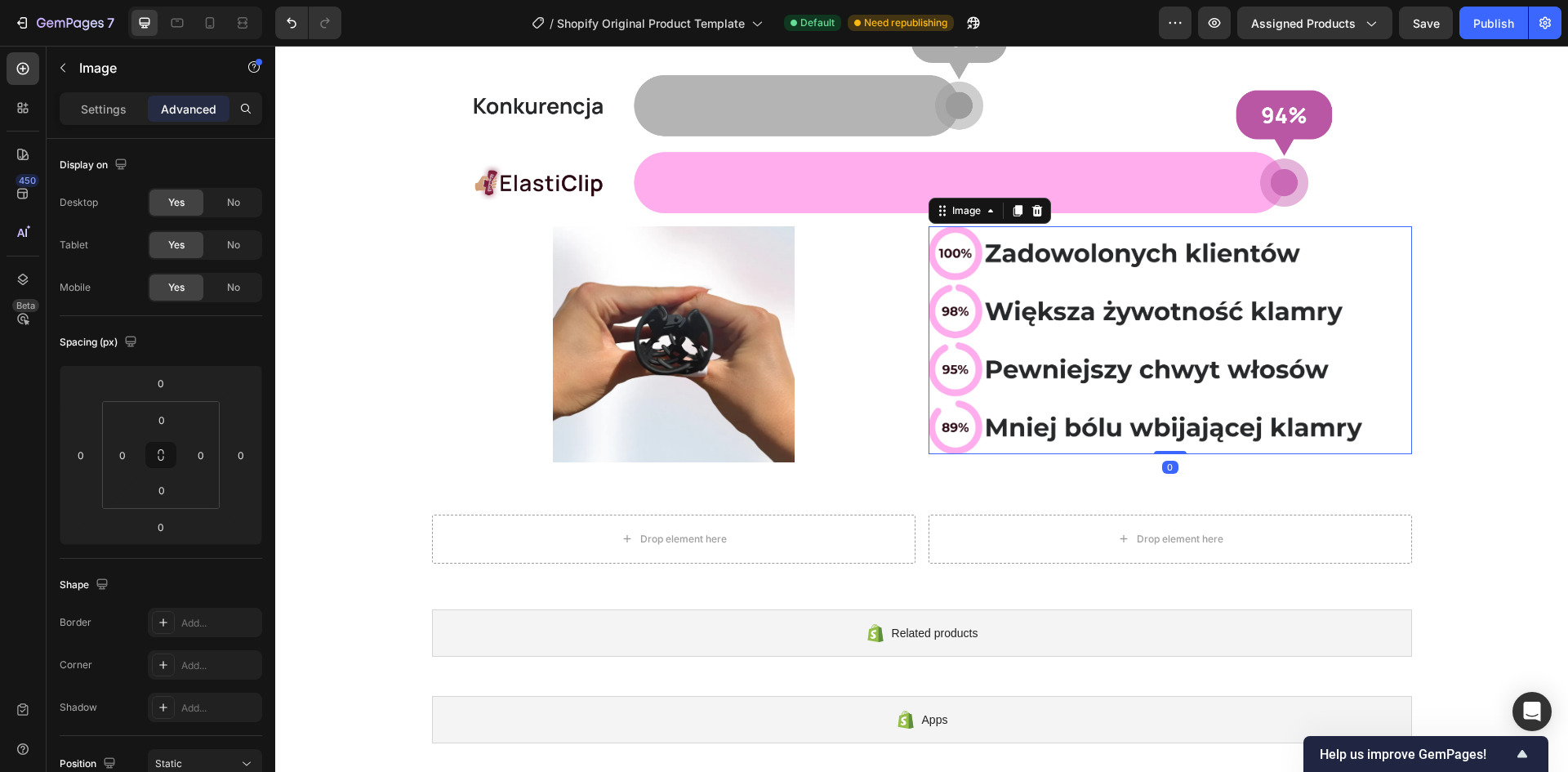
scroll to position [327, 0]
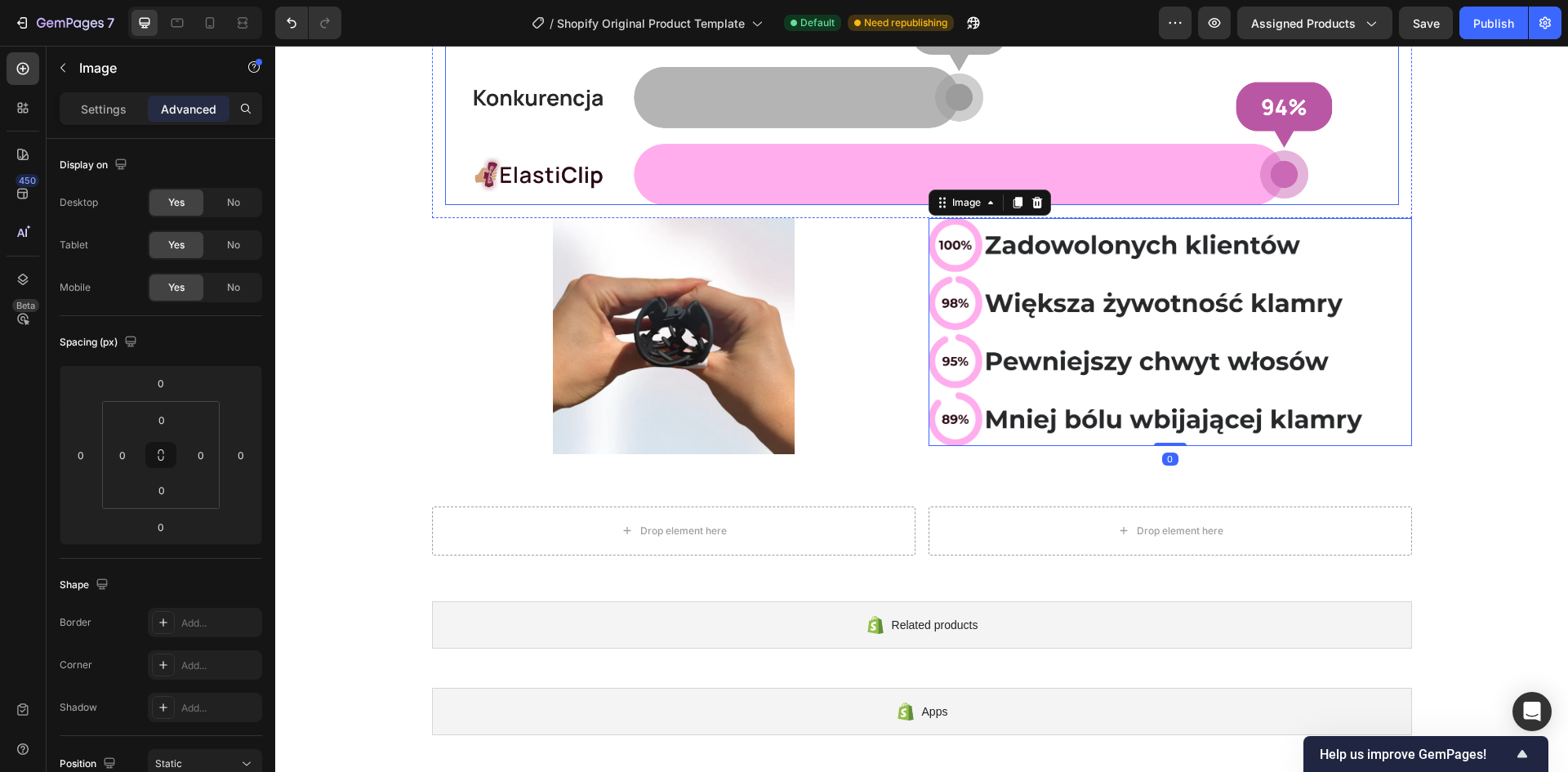
click at [1155, 177] on img at bounding box center [921, 41] width 954 height 327
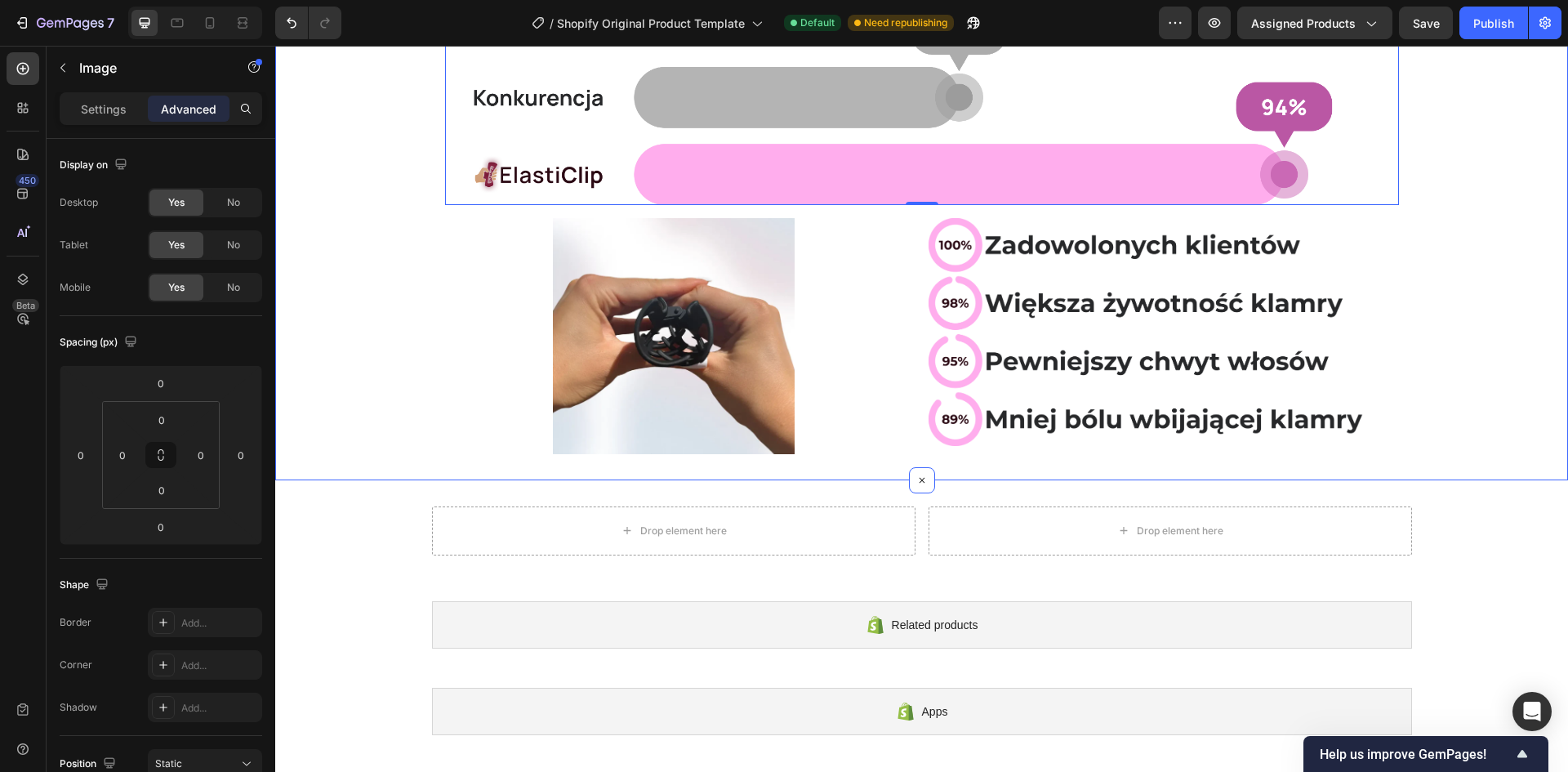
click at [417, 176] on div "Image 0 Row Image Image Row" at bounding box center [921, 160] width 1293 height 589
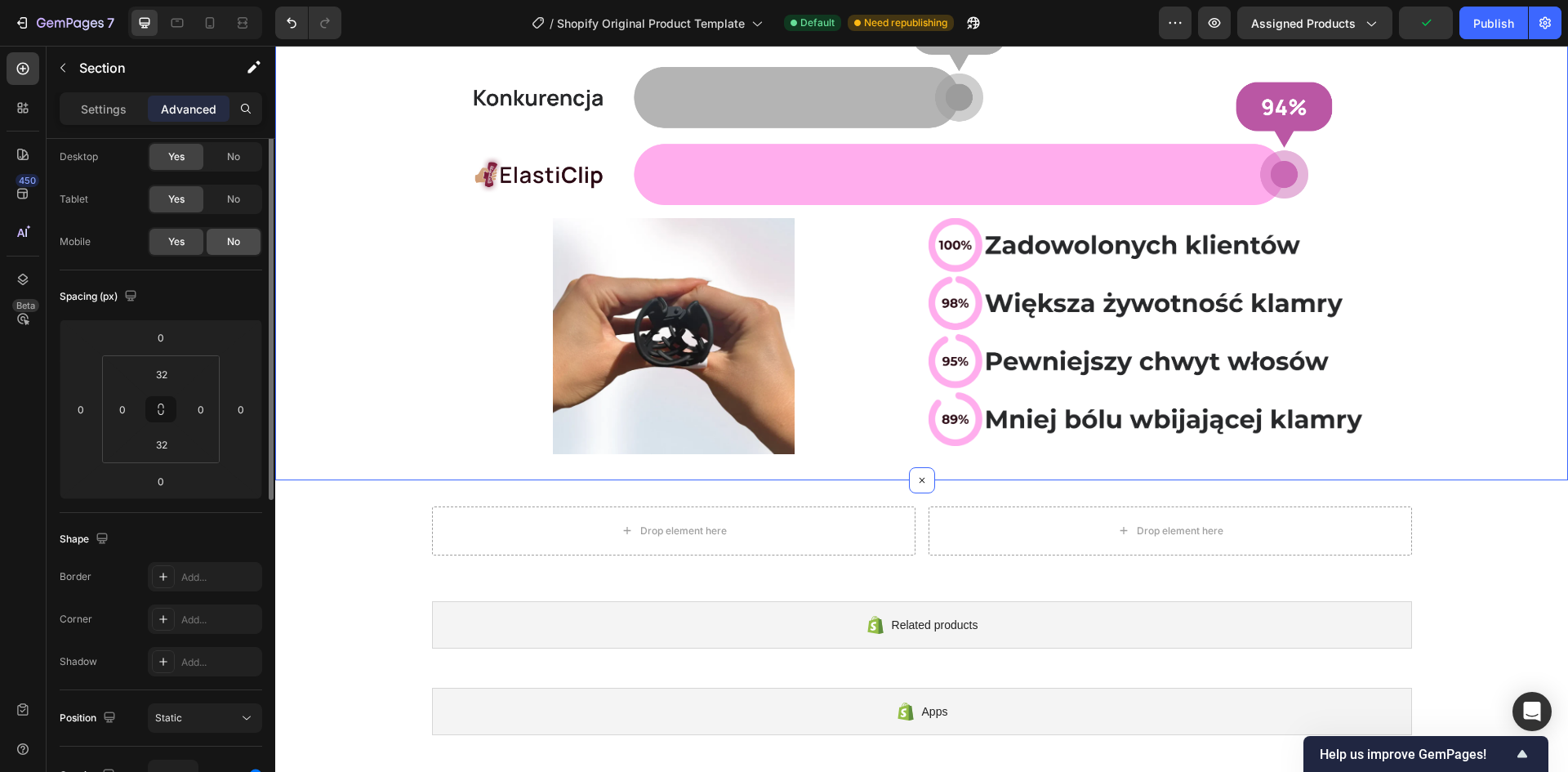
scroll to position [0, 0]
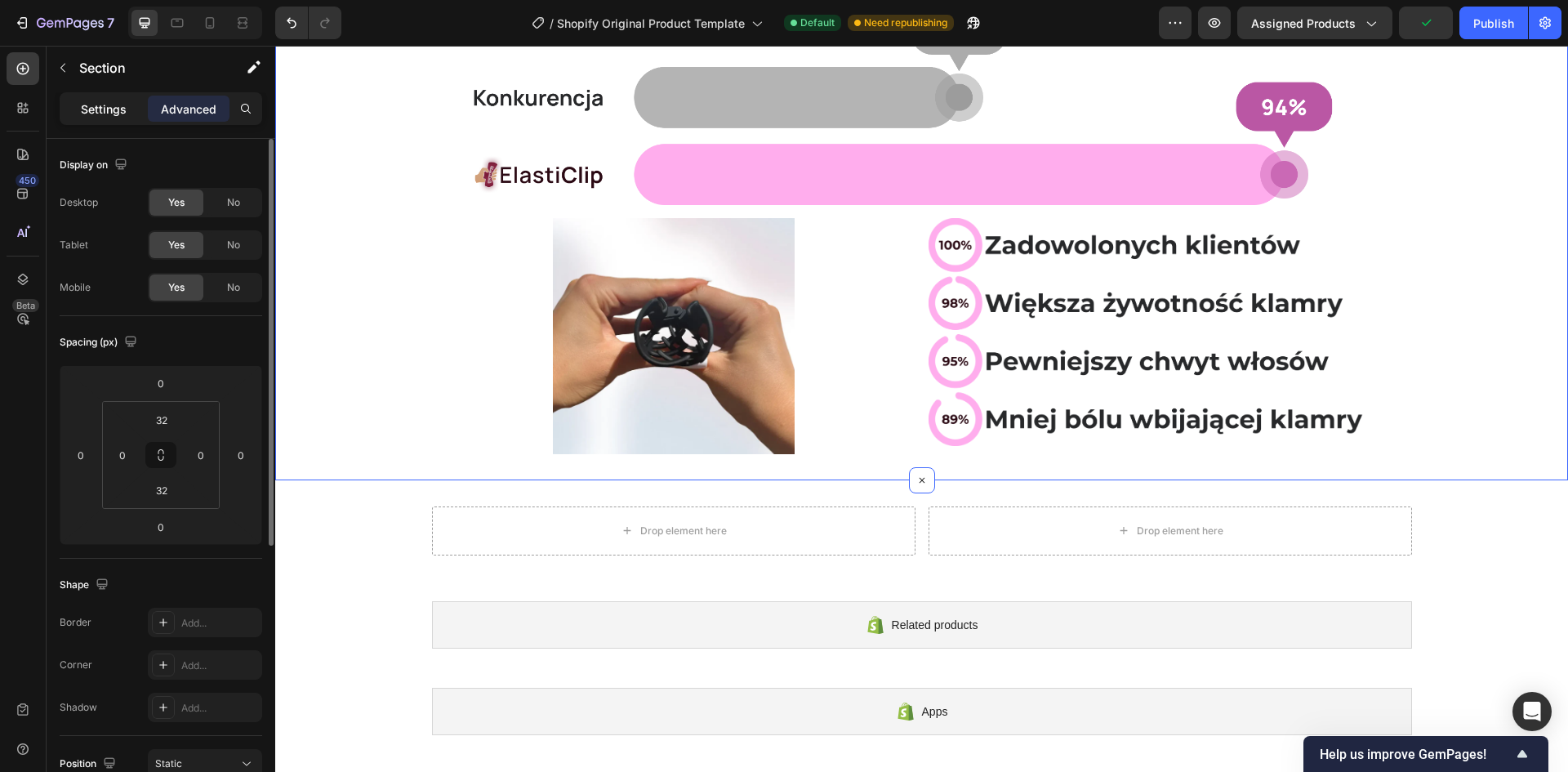
click at [119, 106] on p "Settings" at bounding box center [103, 108] width 45 height 17
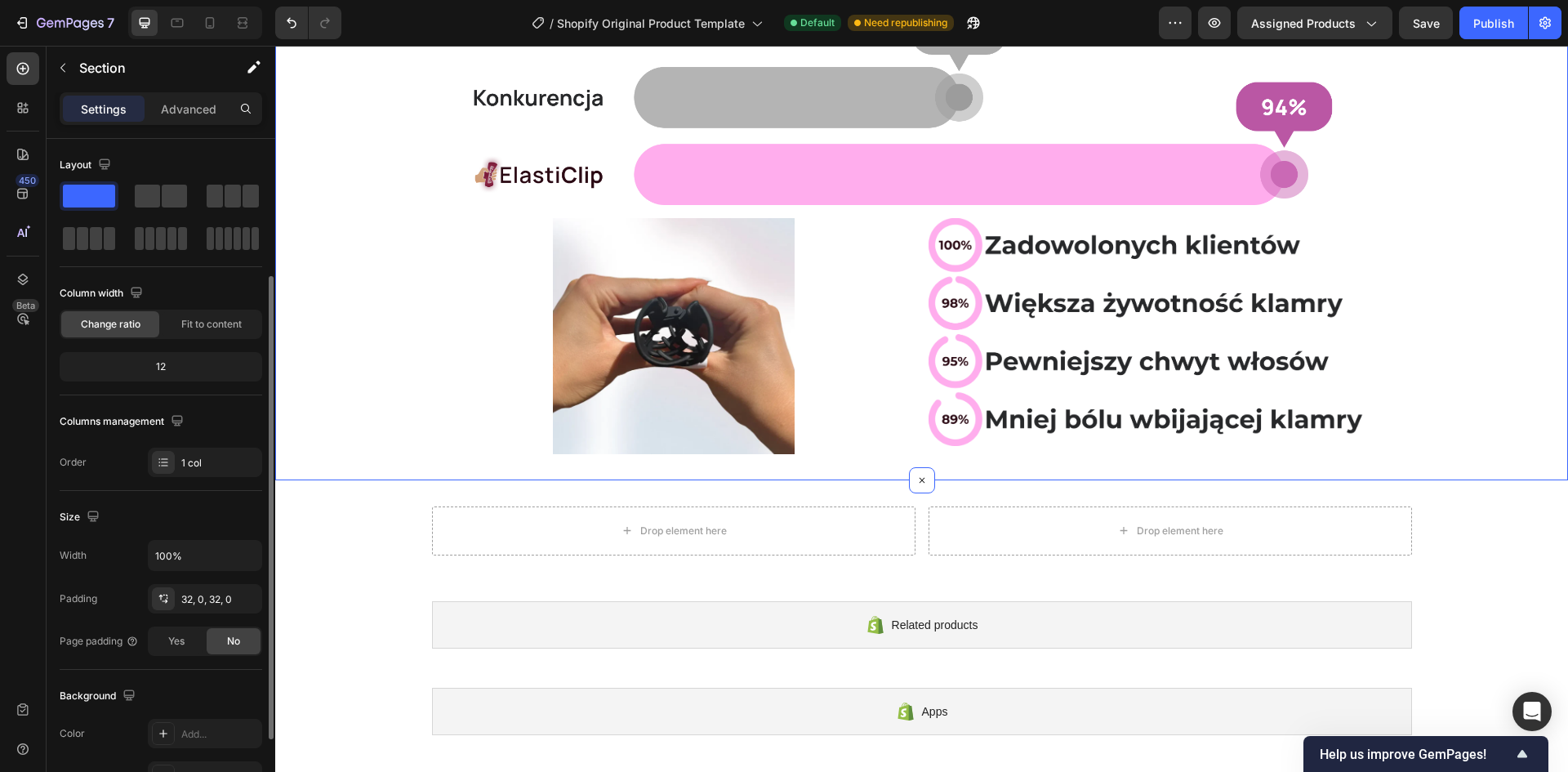
scroll to position [82, 0]
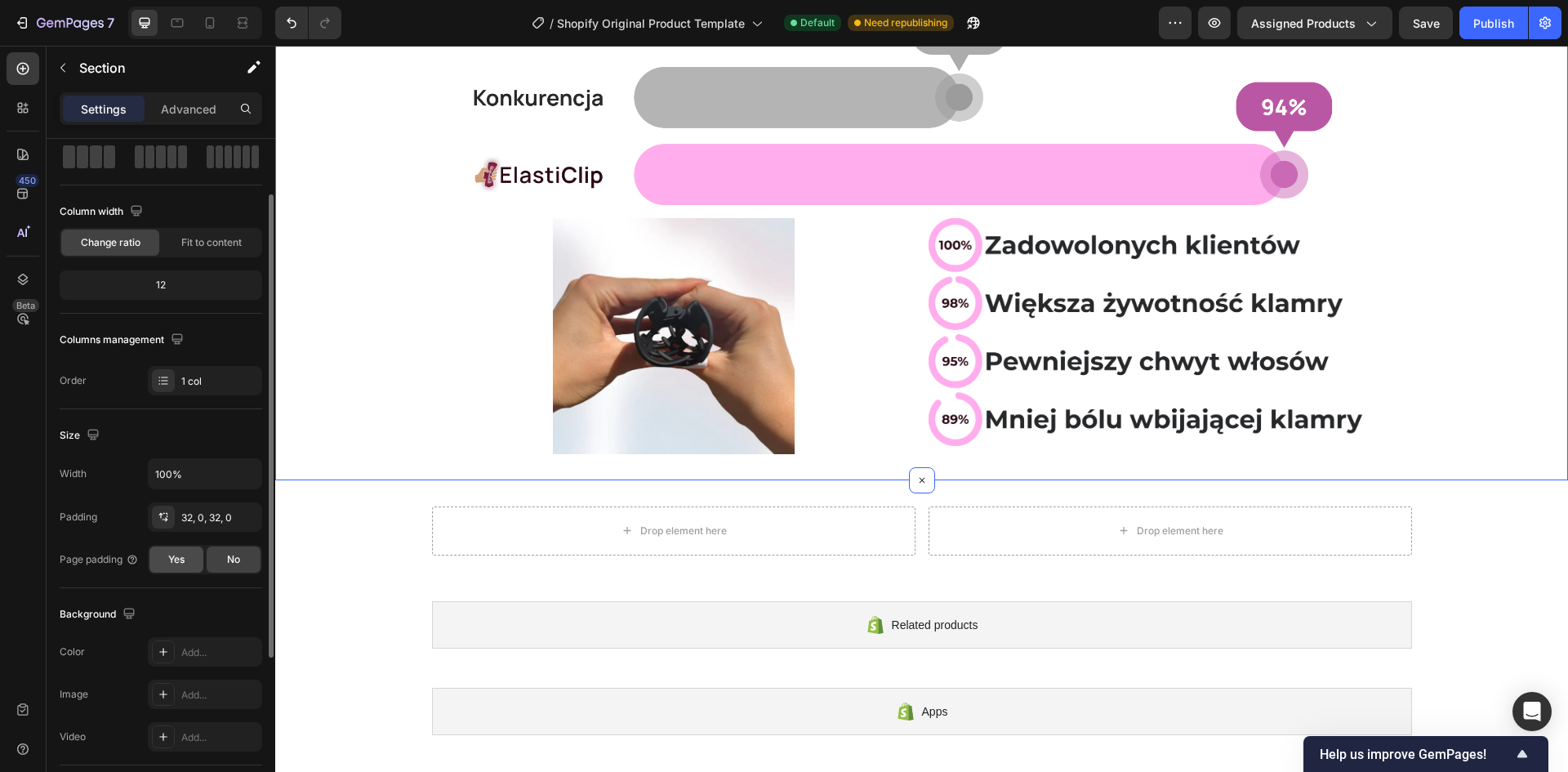
click at [193, 562] on div "Yes" at bounding box center [177, 559] width 54 height 26
click at [229, 564] on span "No" at bounding box center [234, 559] width 13 height 14
click at [178, 557] on span "Yes" at bounding box center [176, 559] width 16 height 14
click at [232, 558] on span "No" at bounding box center [234, 559] width 13 height 14
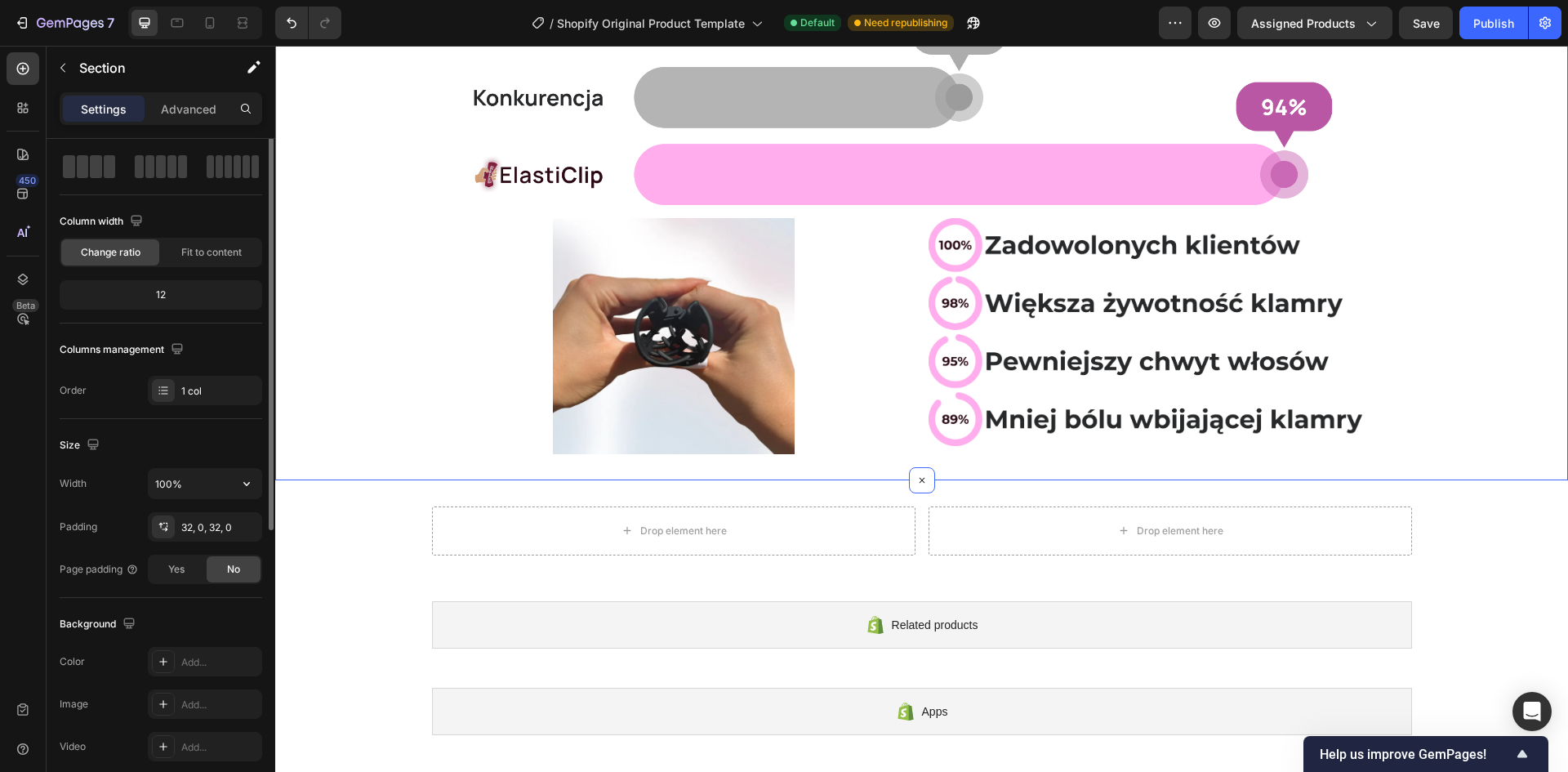
scroll to position [0, 0]
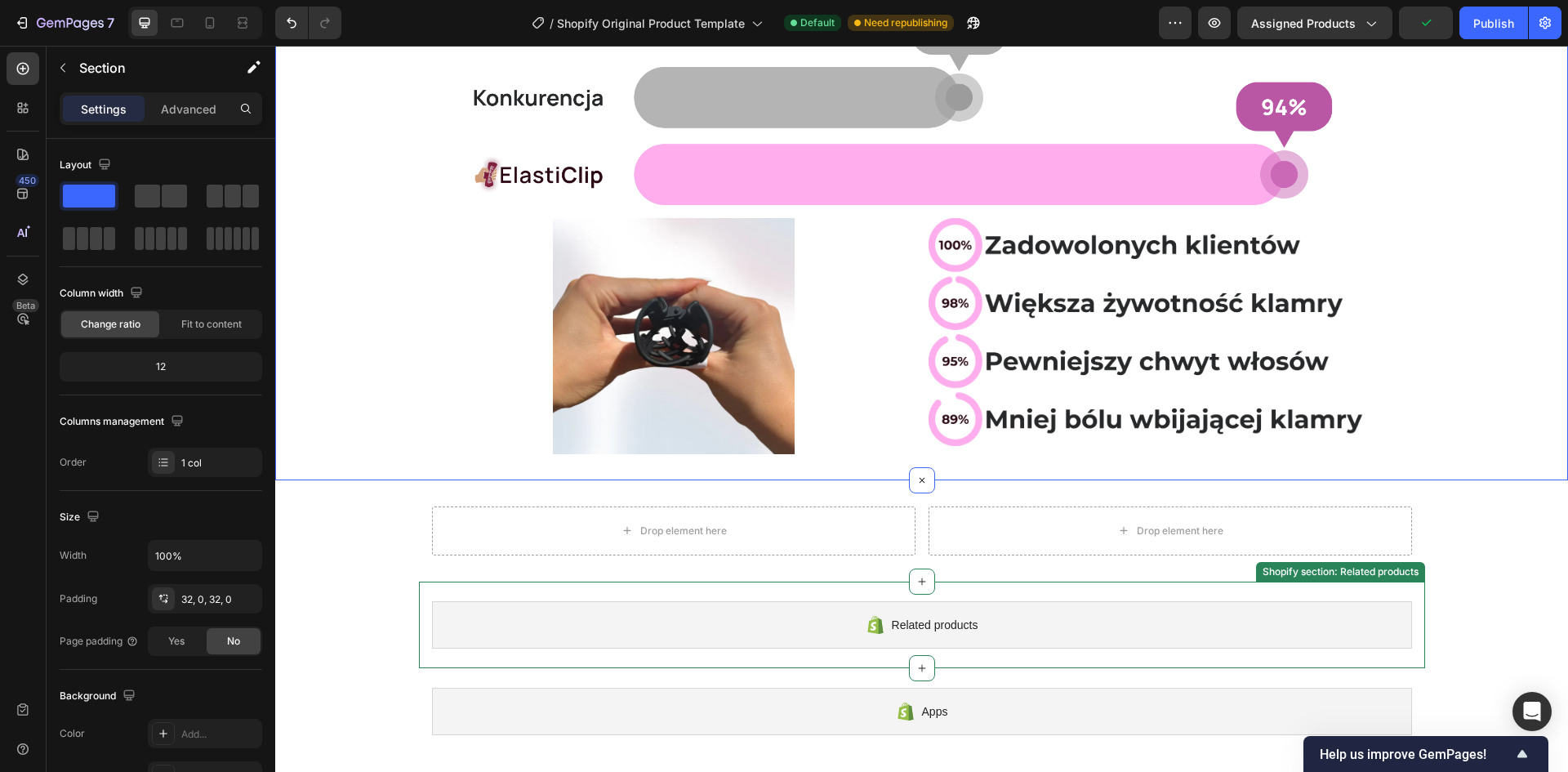
click at [364, 603] on div "Image Row Image Image Row Section 2 You can create reusable sections Create The…" at bounding box center [921, 254] width 1293 height 1002
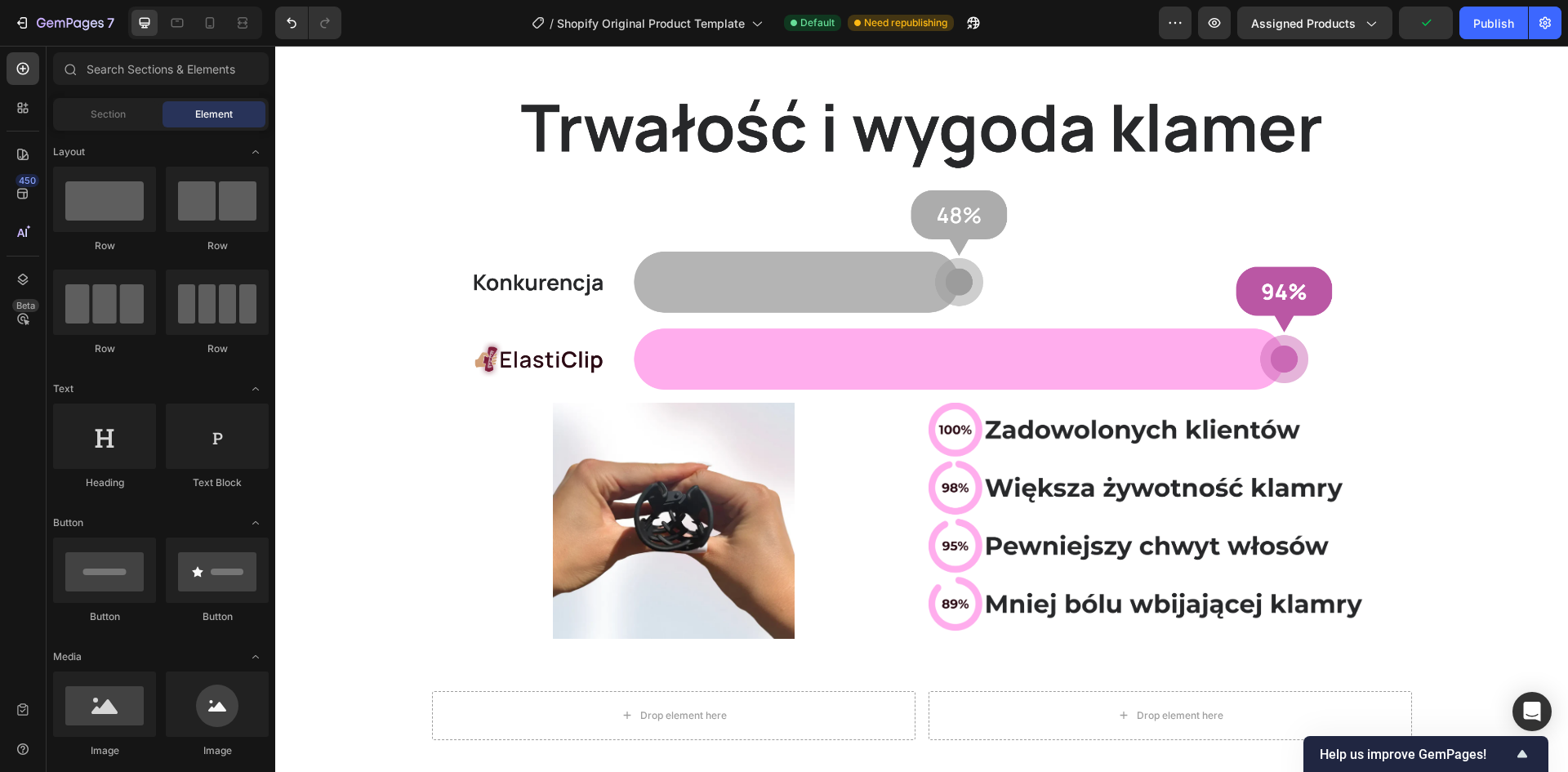
scroll to position [82, 0]
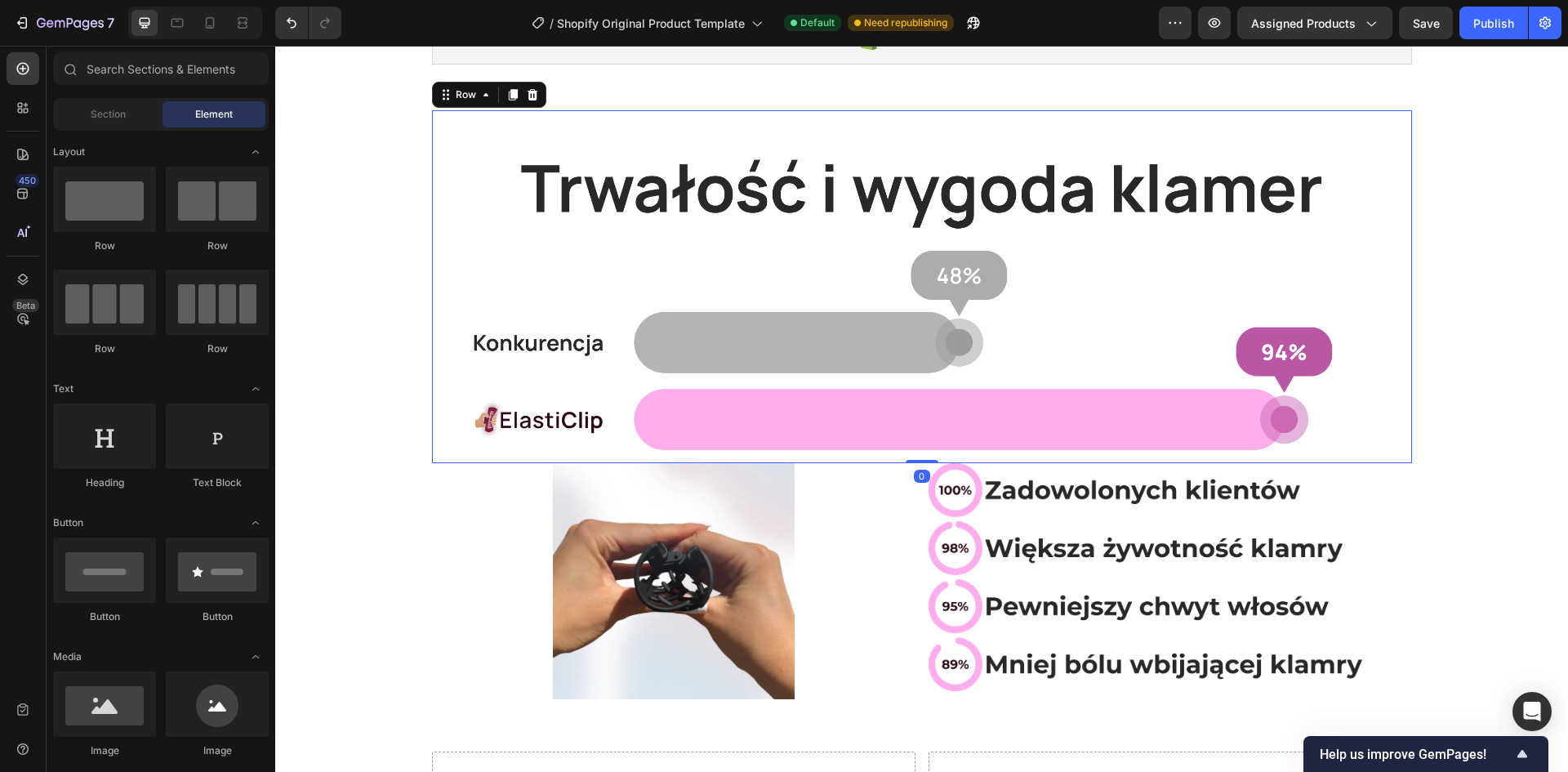
click at [851, 456] on div "Image Row 0" at bounding box center [922, 287] width 980 height 353
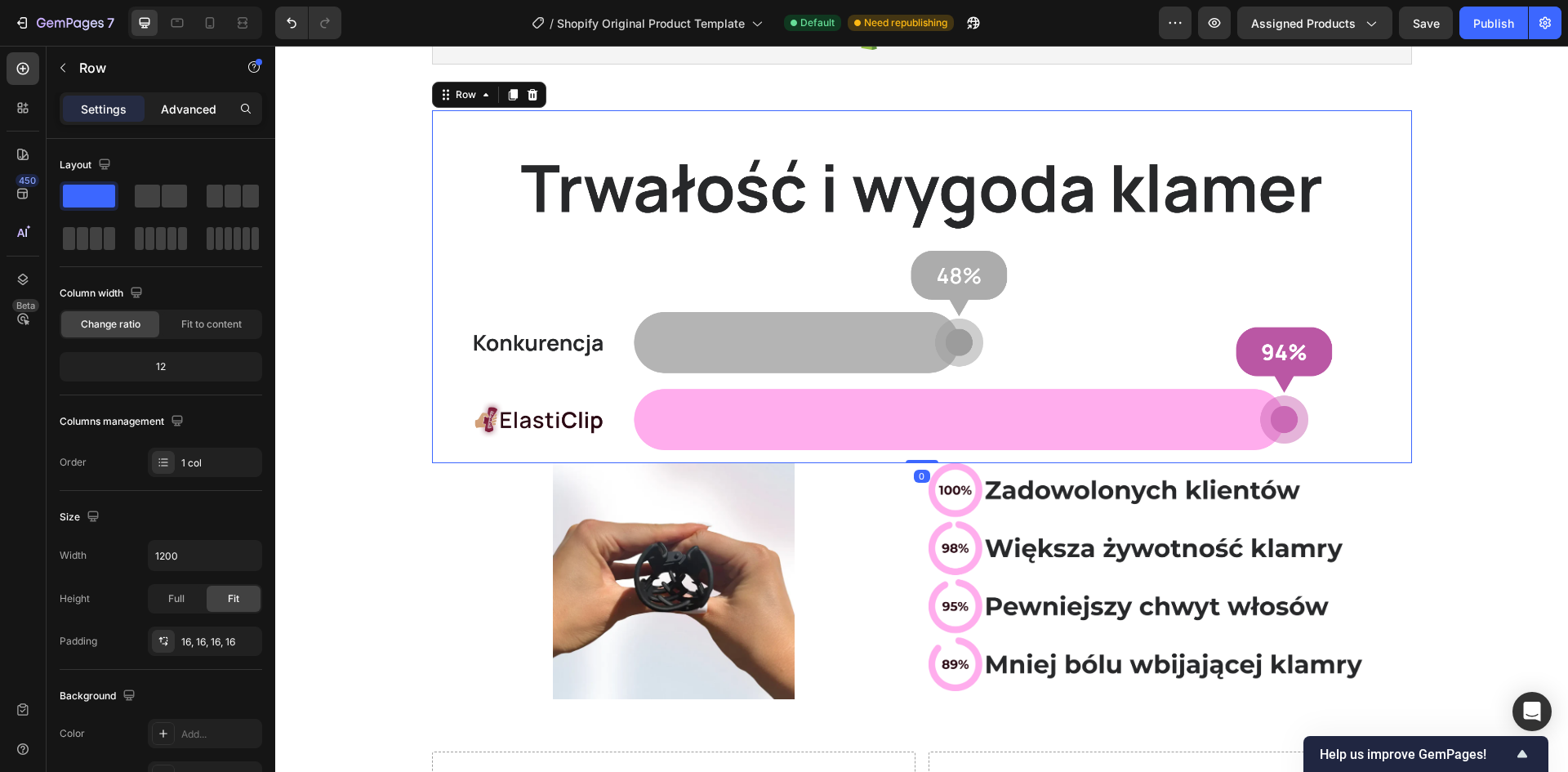
click at [192, 116] on p "Advanced" at bounding box center [188, 108] width 55 height 17
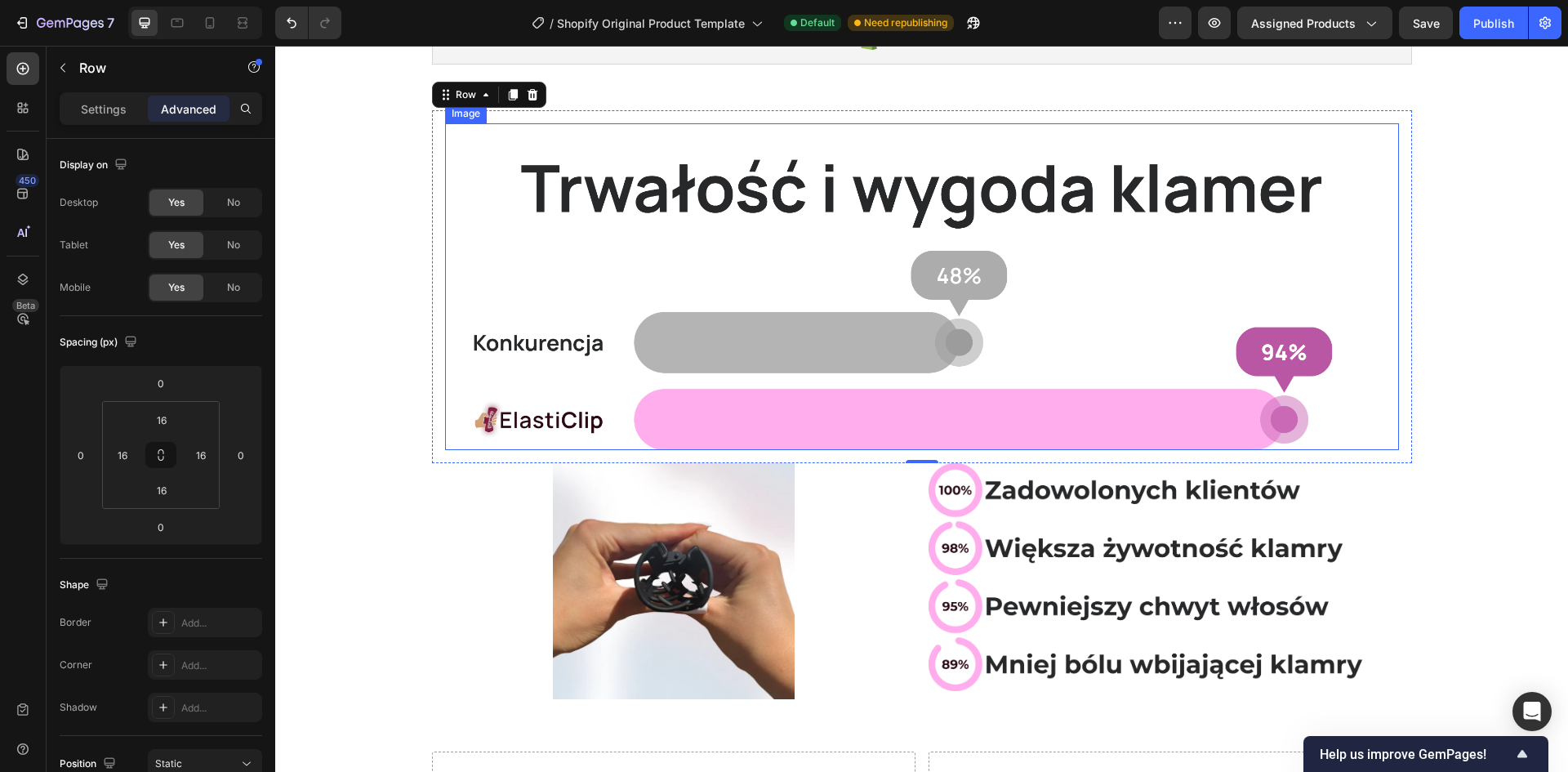
click at [715, 295] on img at bounding box center [921, 287] width 954 height 327
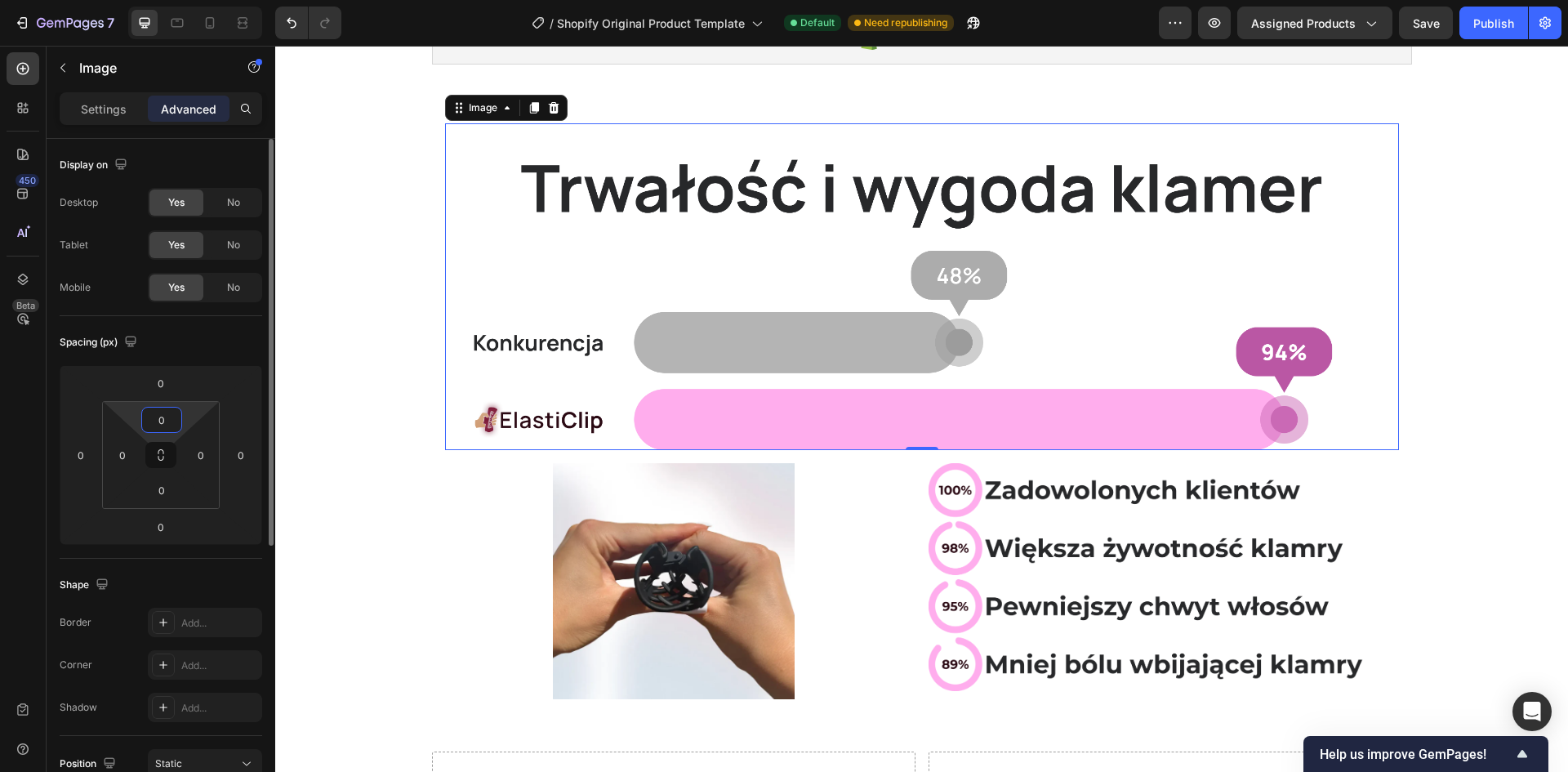
click at [166, 424] on input "0" at bounding box center [161, 420] width 33 height 24
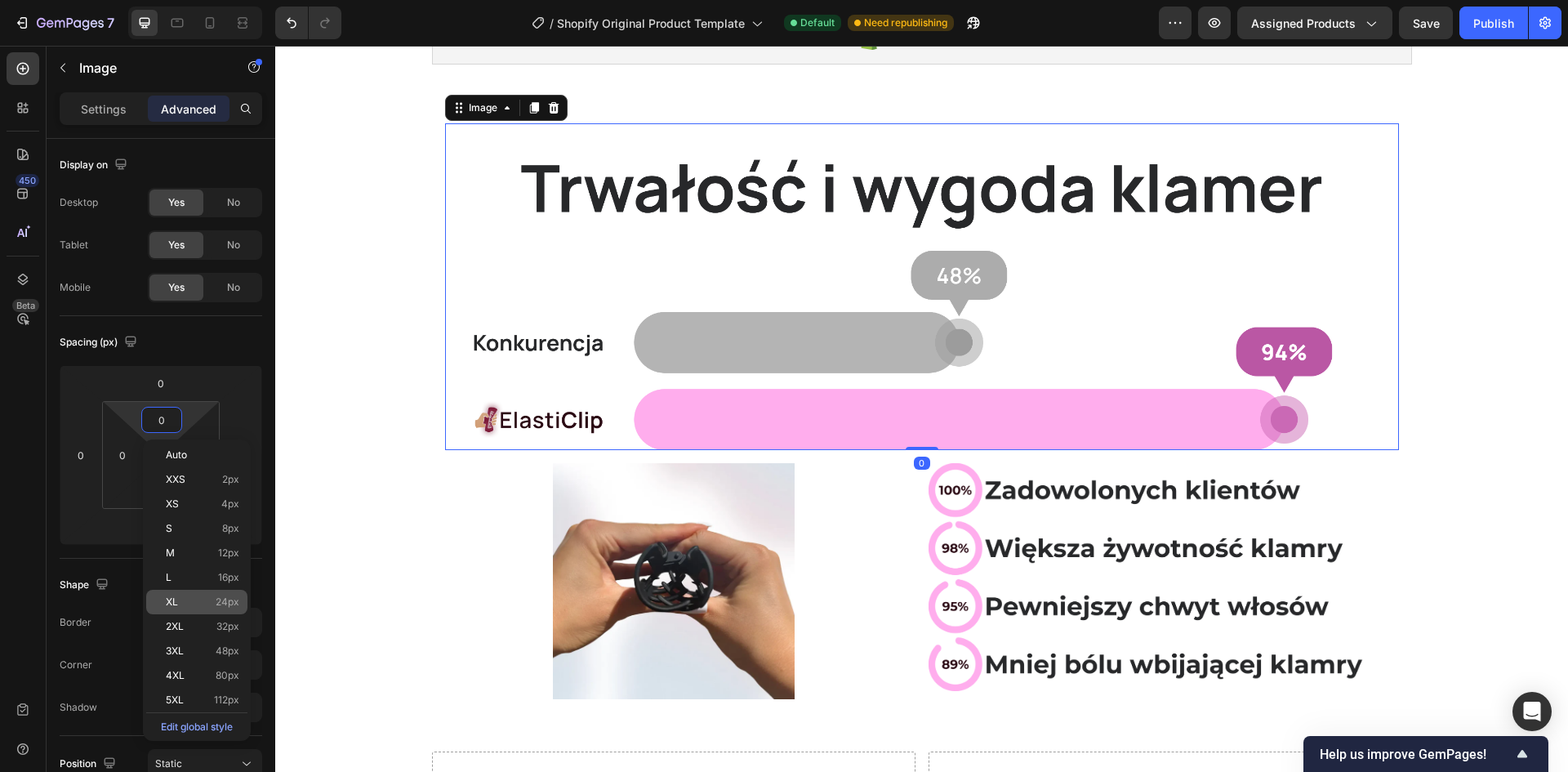
click at [199, 604] on p "XL 24px" at bounding box center [202, 602] width 73 height 12
type input "24"
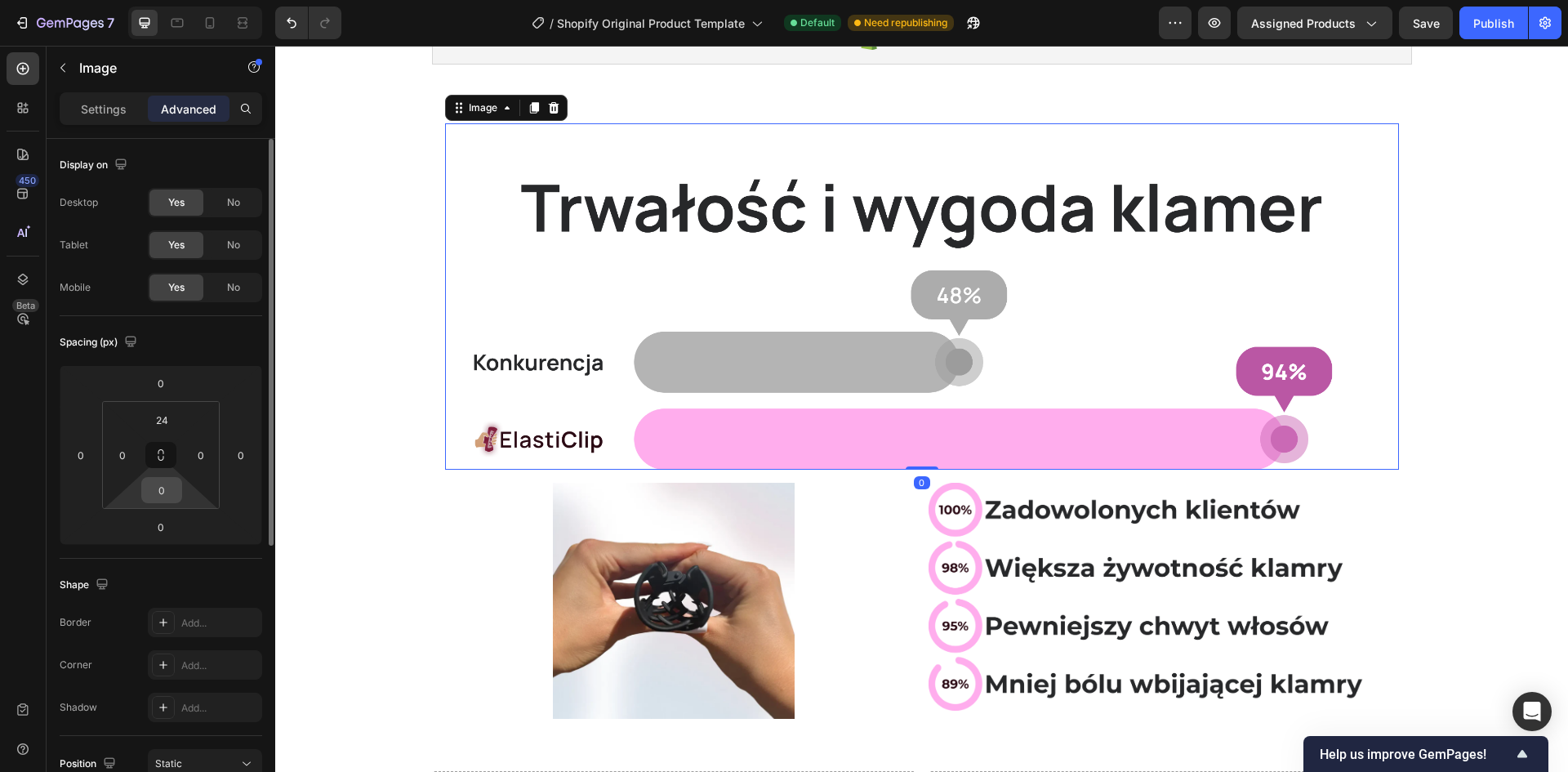
click at [151, 496] on input "0" at bounding box center [161, 489] width 33 height 24
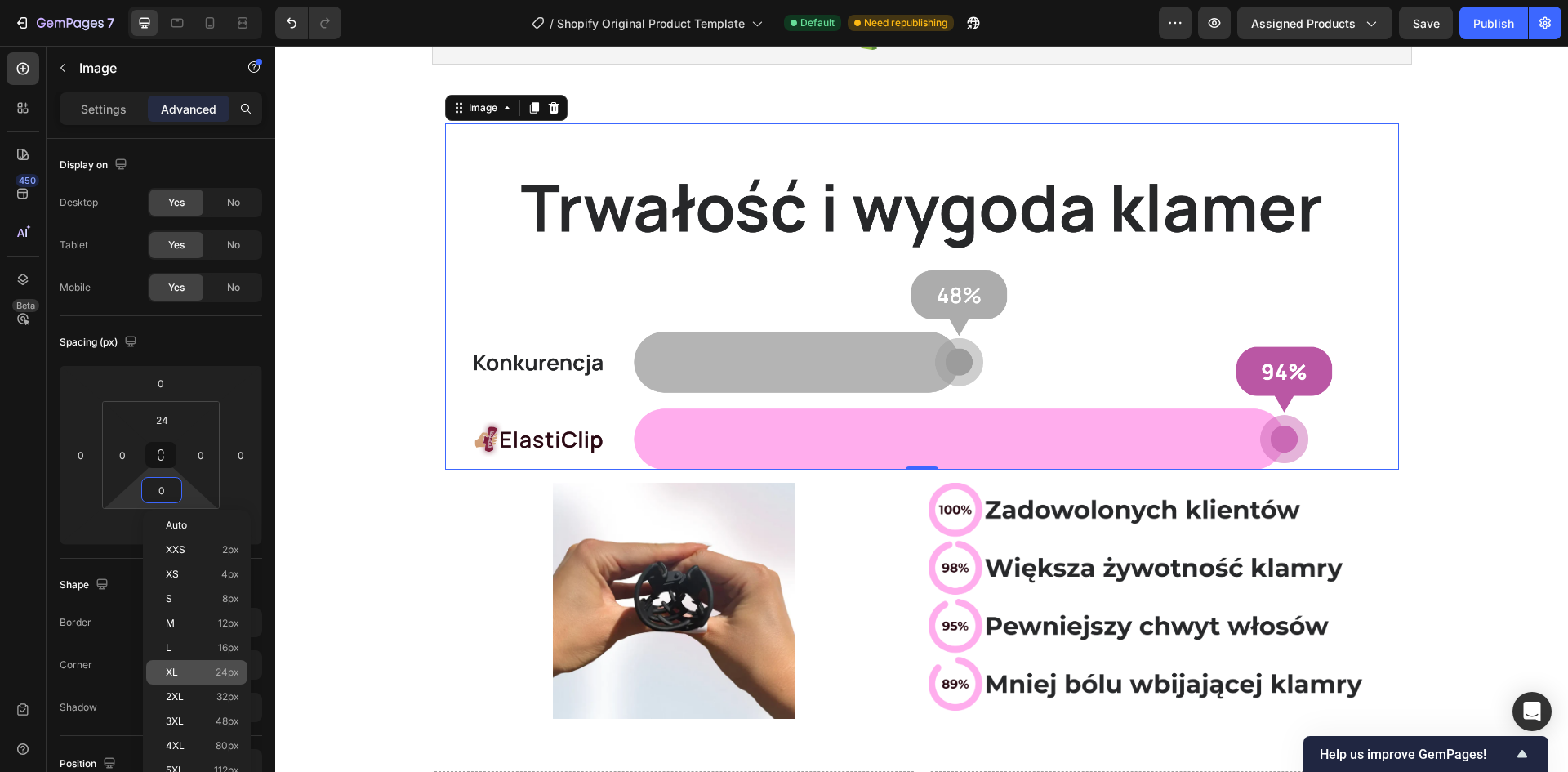
click at [211, 662] on div "XL 24px" at bounding box center [197, 672] width 101 height 24
type input "24"
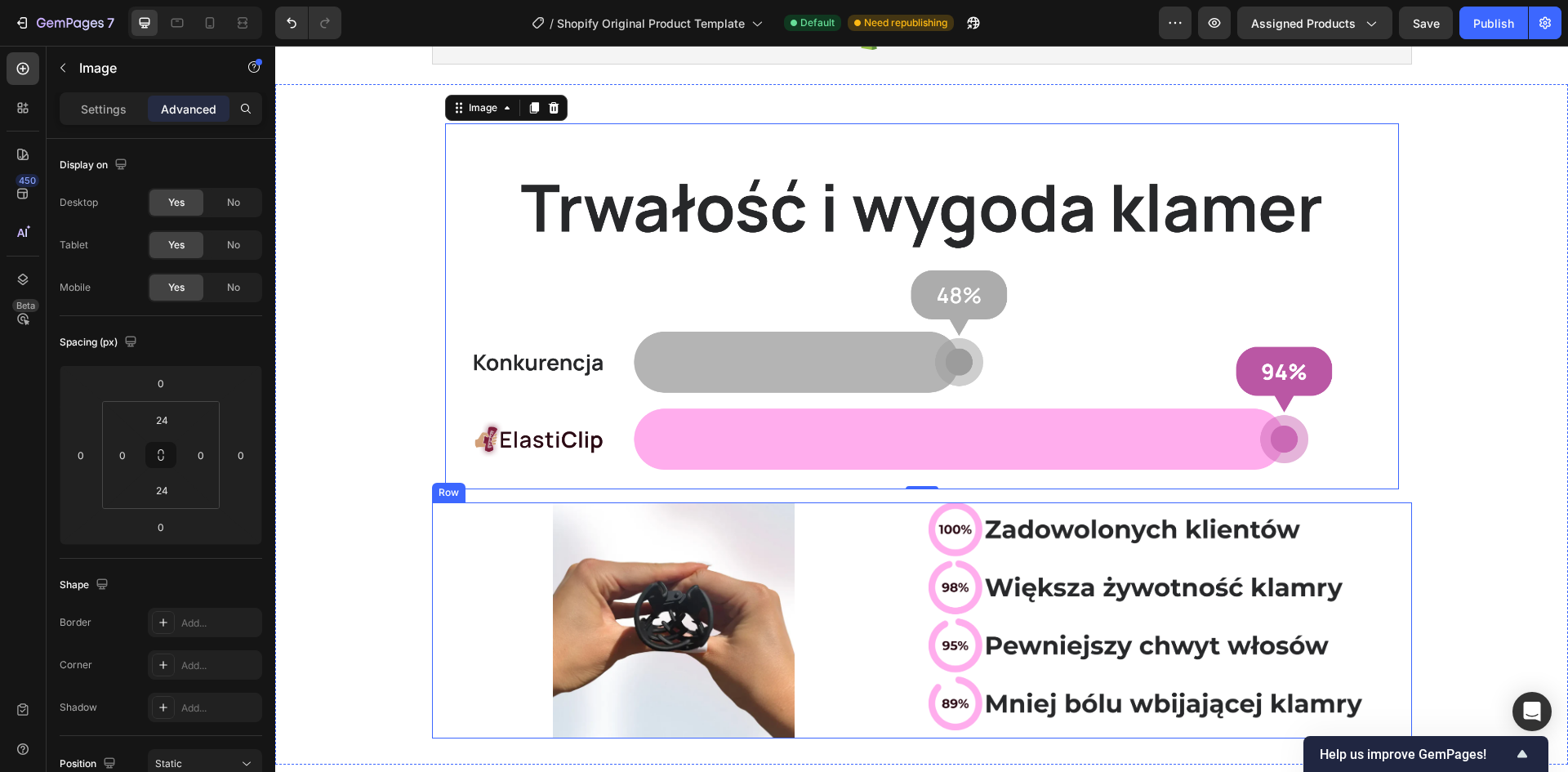
click at [911, 539] on div "Image Image Row" at bounding box center [922, 620] width 980 height 235
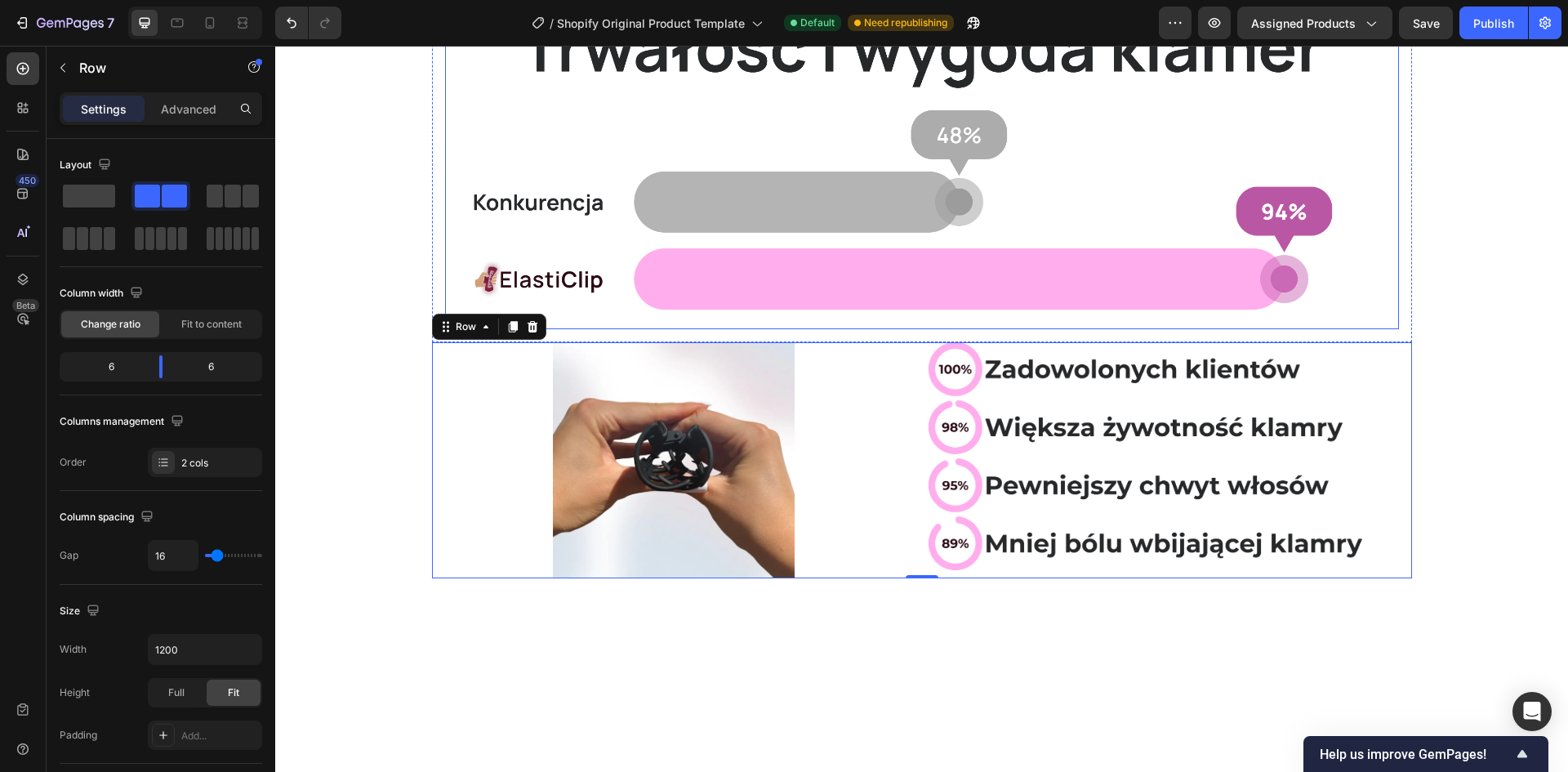
scroll to position [245, 0]
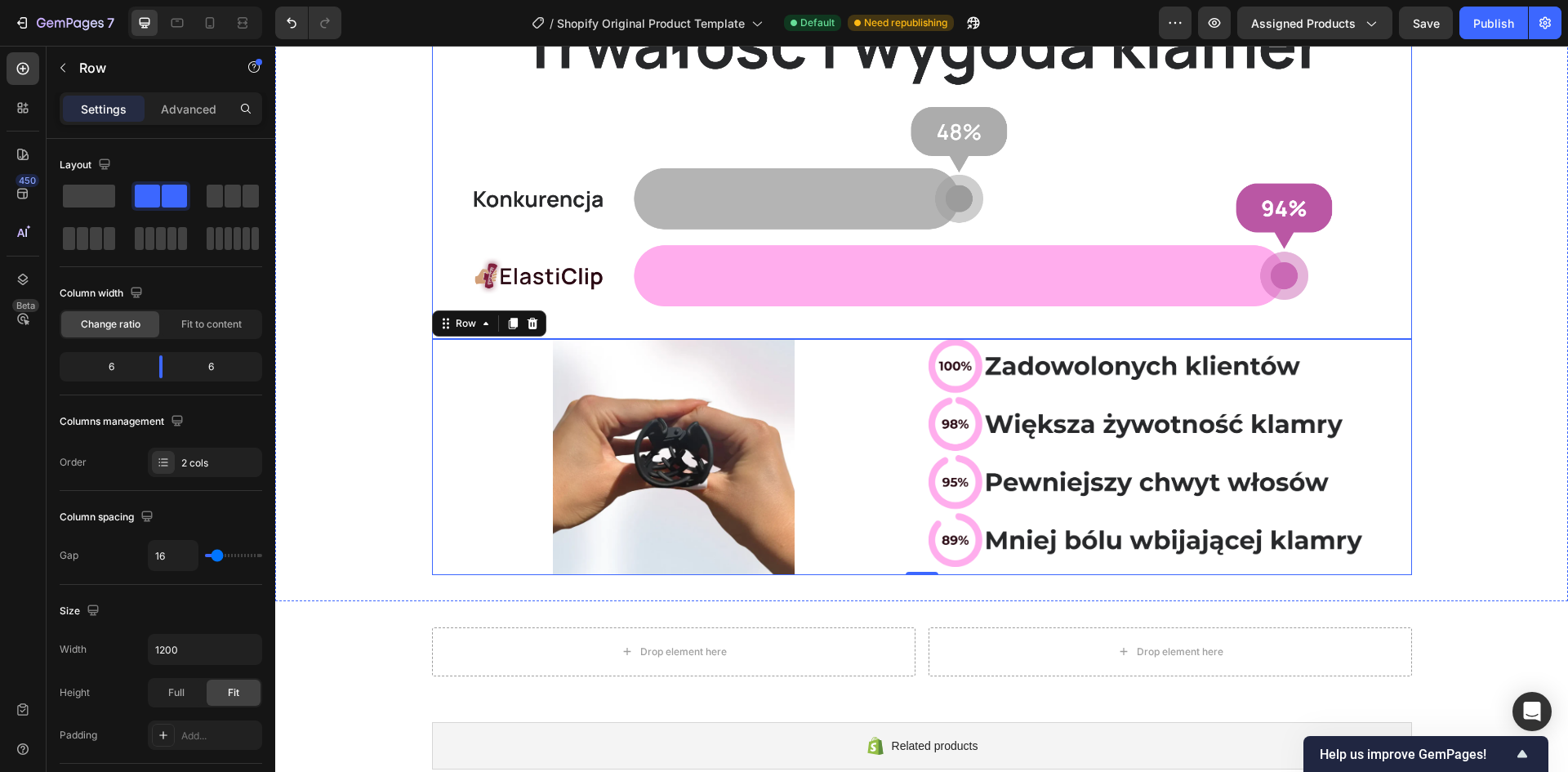
click at [914, 334] on div "Image Row" at bounding box center [922, 143] width 980 height 392
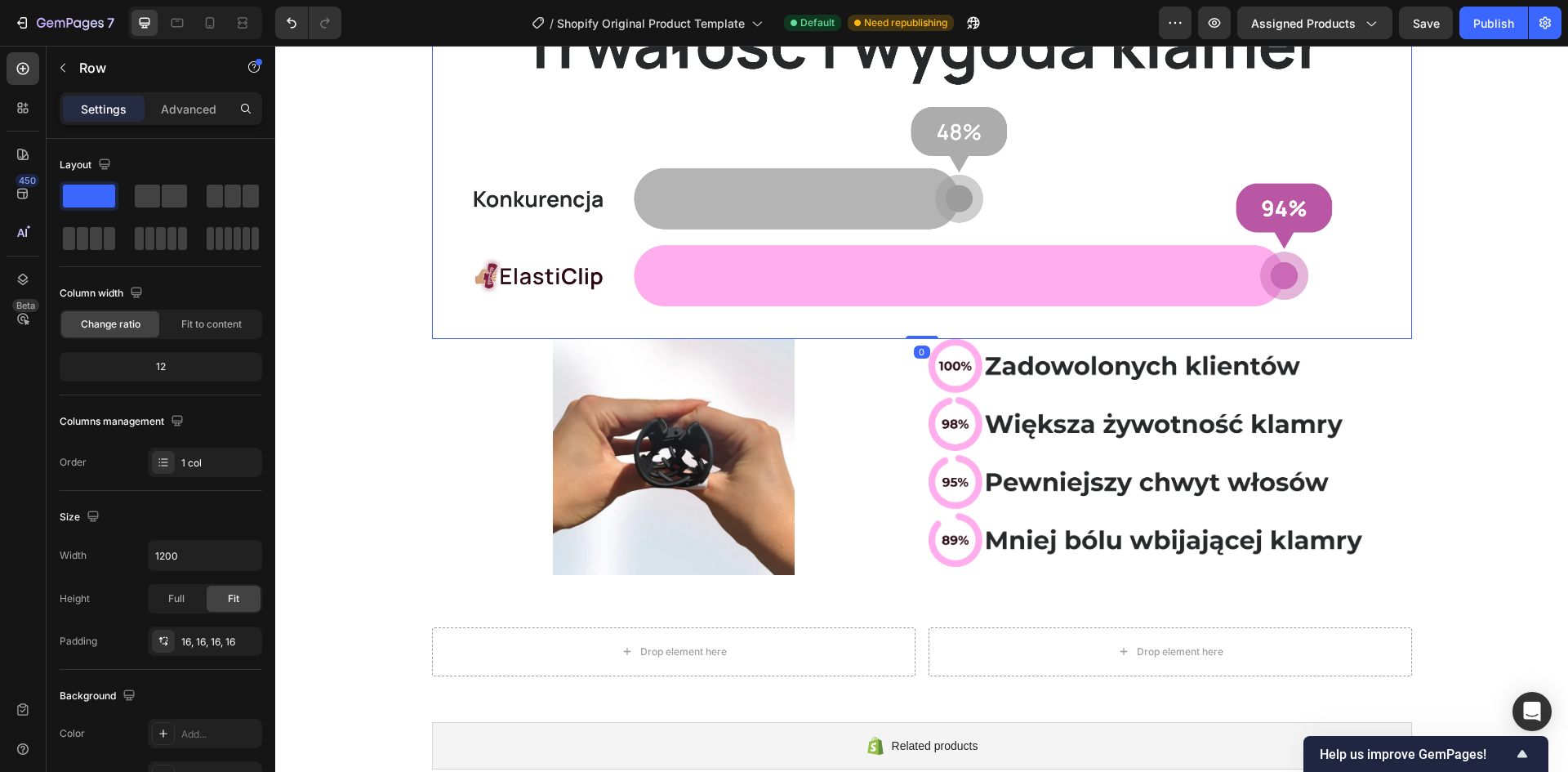
click at [914, 360] on div "Image Image Row" at bounding box center [922, 457] width 980 height 235
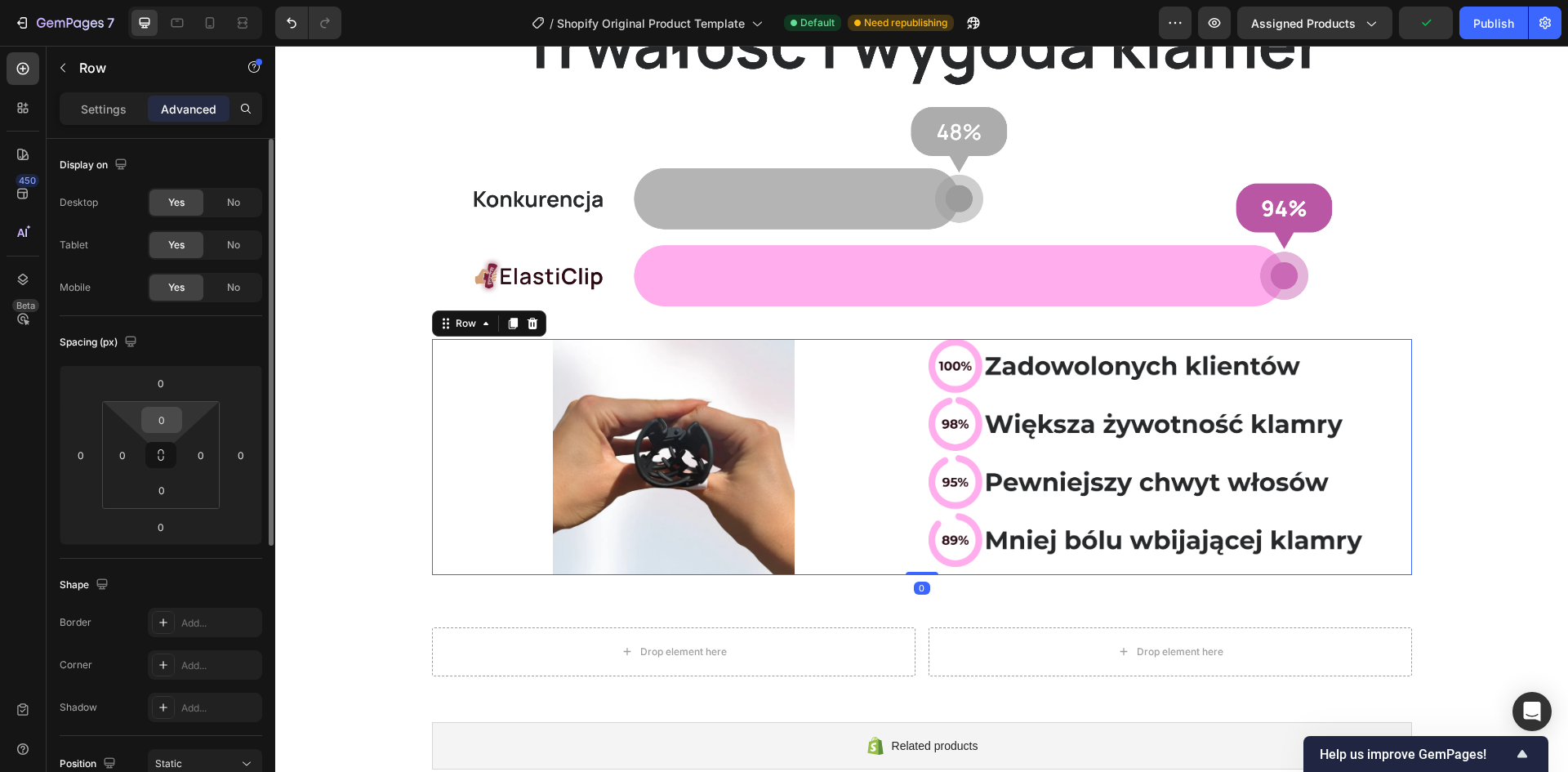
click at [167, 426] on input "0" at bounding box center [161, 420] width 33 height 24
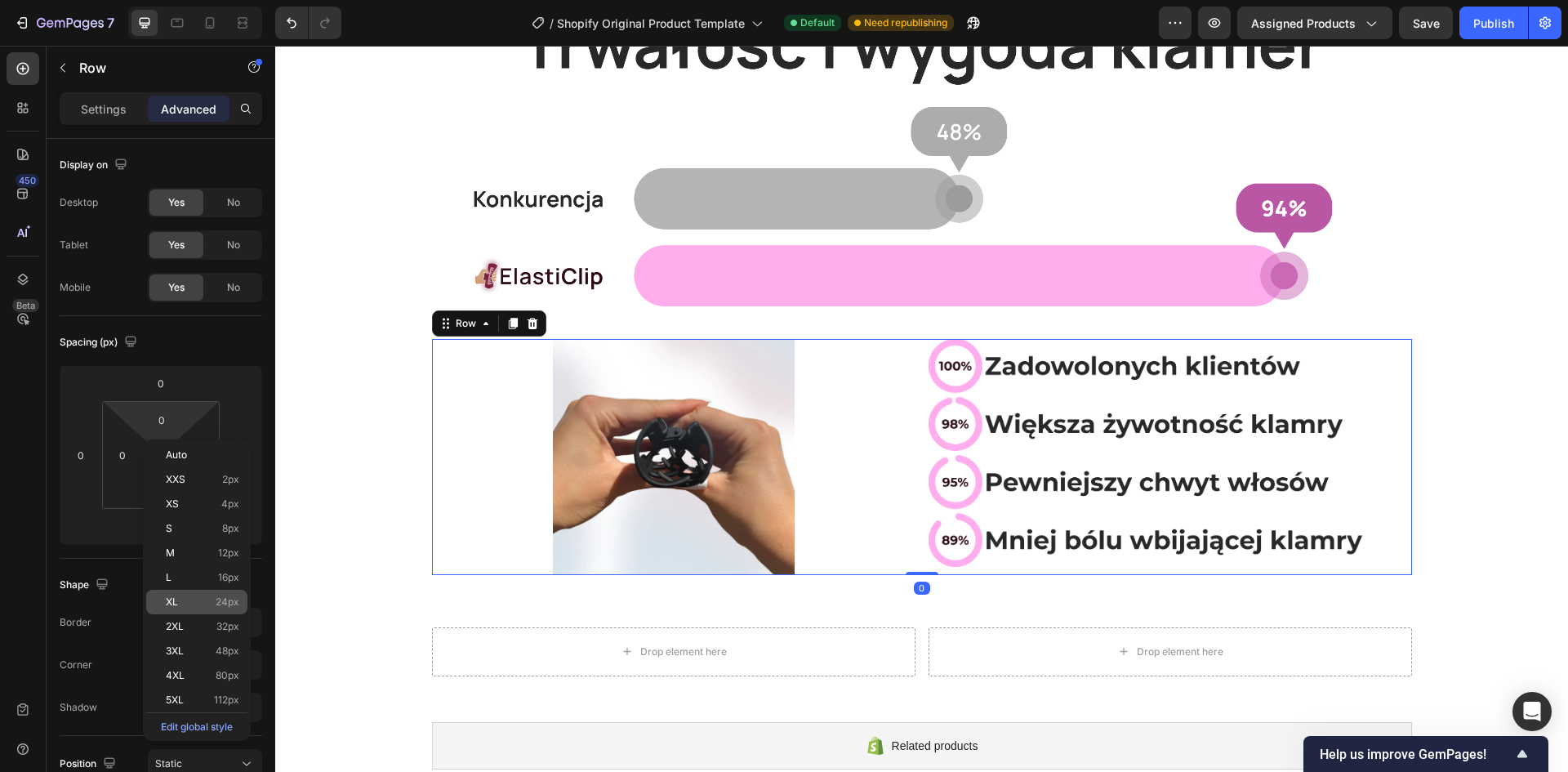
click at [214, 603] on p "XL 24px" at bounding box center [202, 602] width 73 height 12
type input "24"
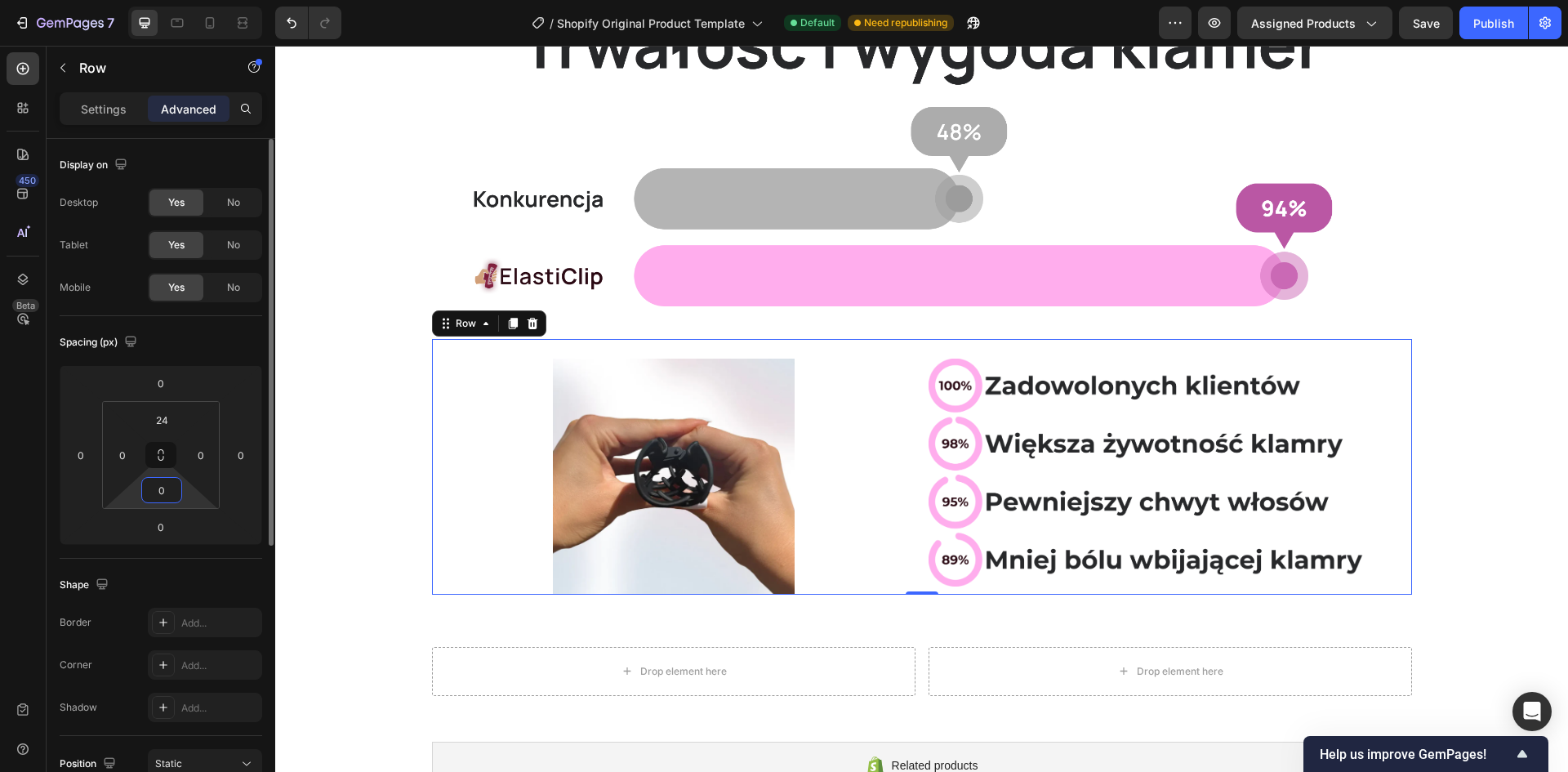
click at [166, 500] on input "0" at bounding box center [161, 489] width 33 height 24
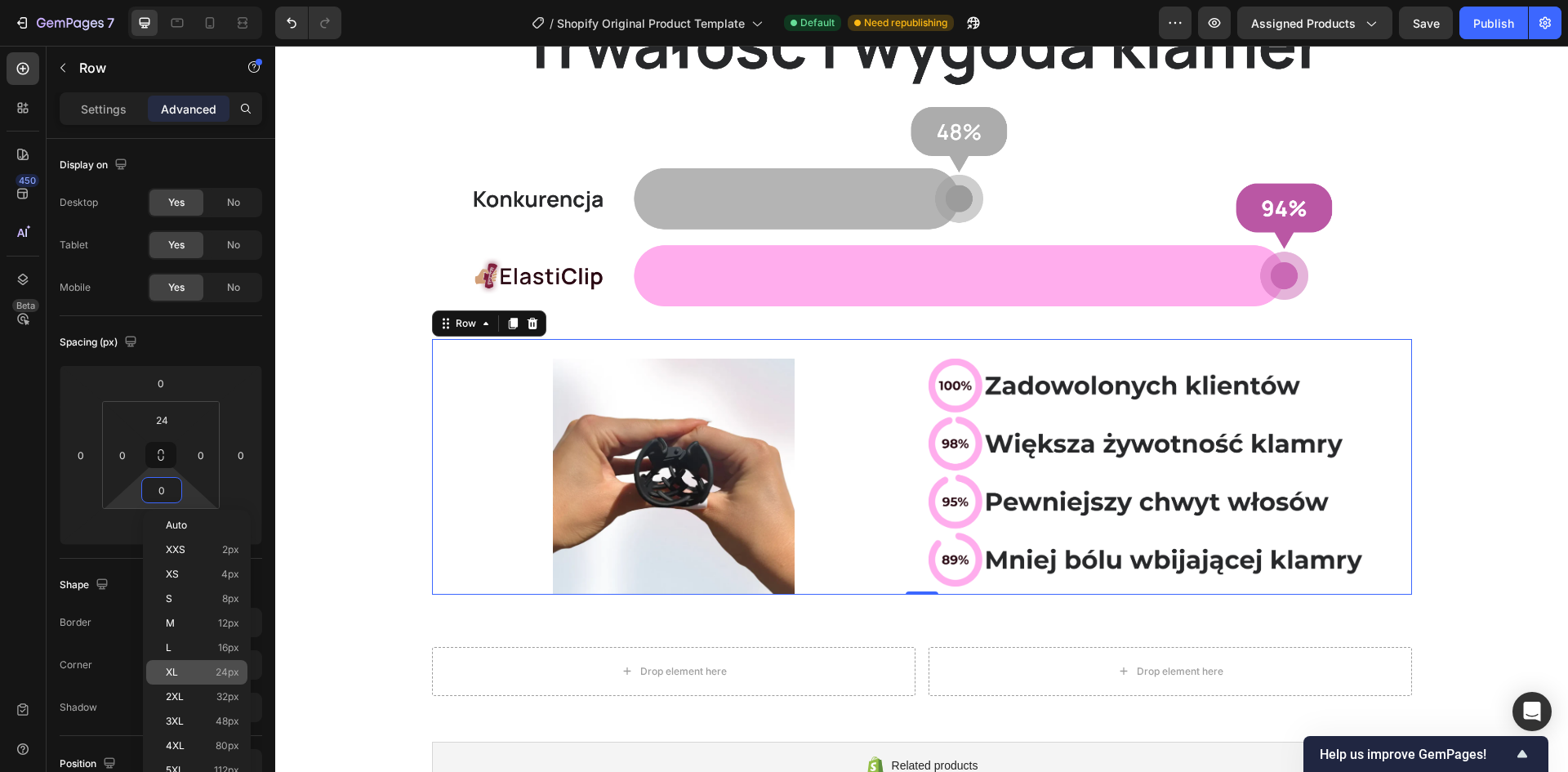
click at [211, 675] on p "XL 24px" at bounding box center [202, 673] width 73 height 12
type input "24"
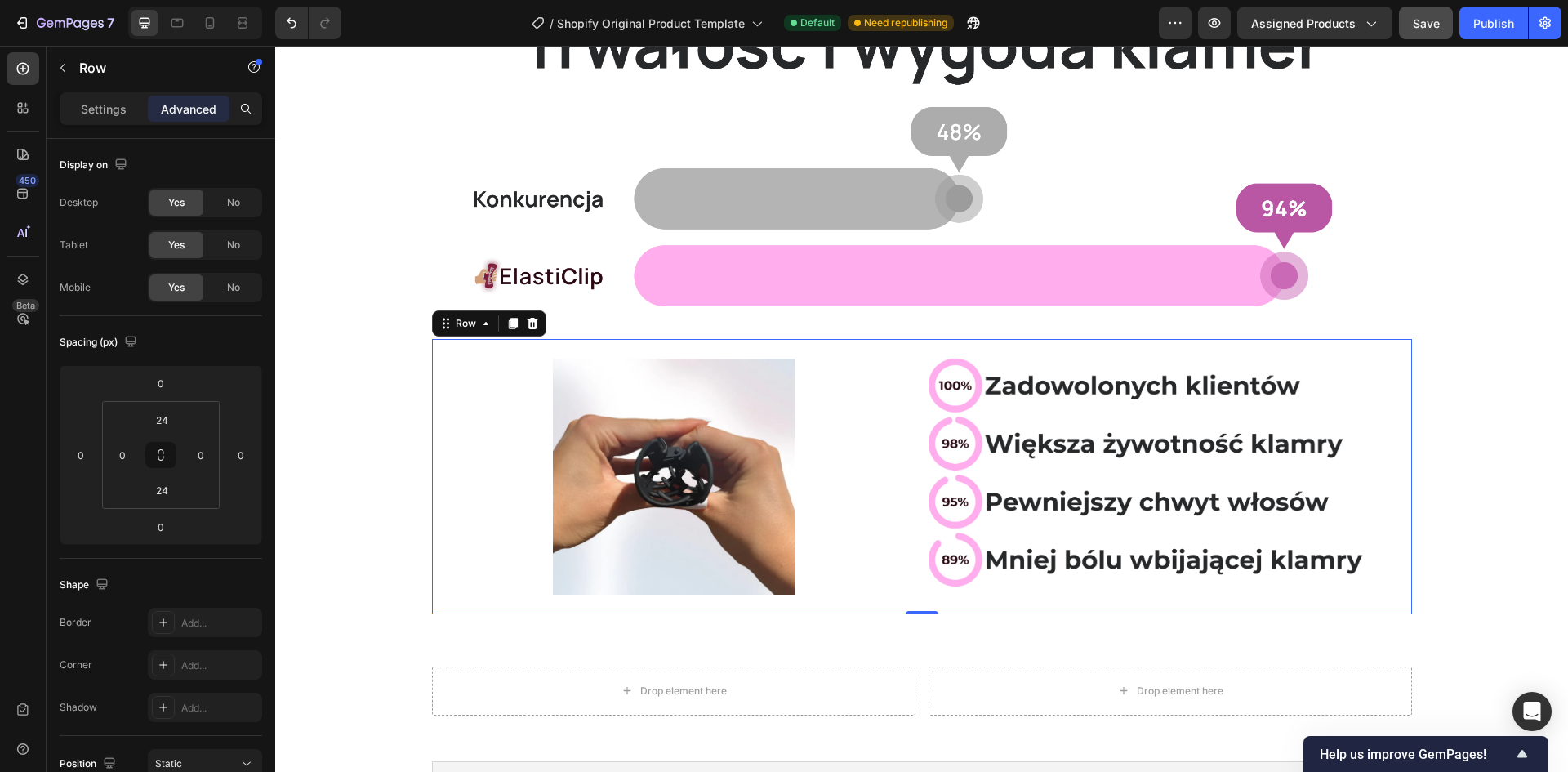
click at [1407, 24] on button "Save" at bounding box center [1426, 23] width 54 height 33
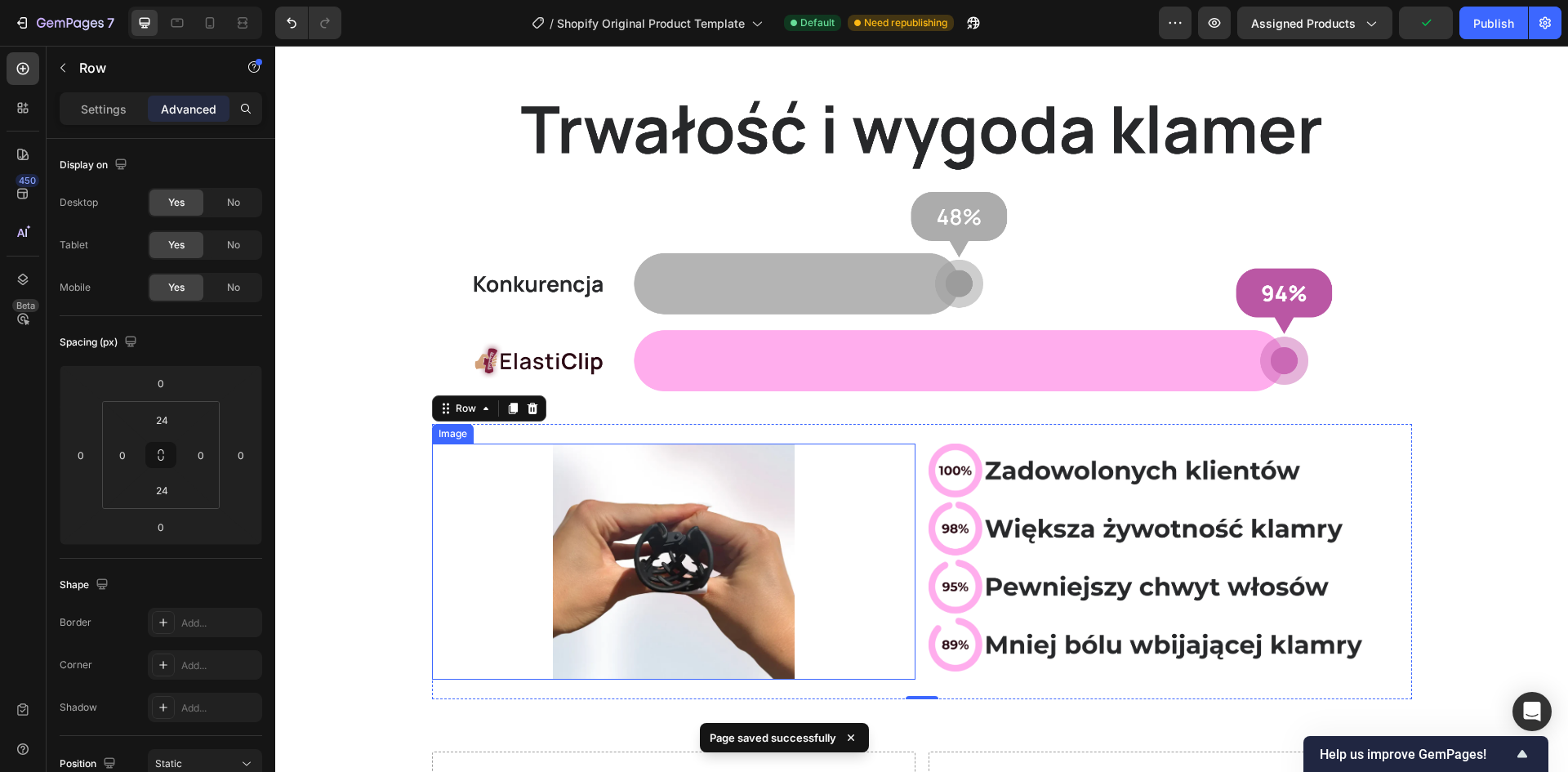
scroll to position [0, 0]
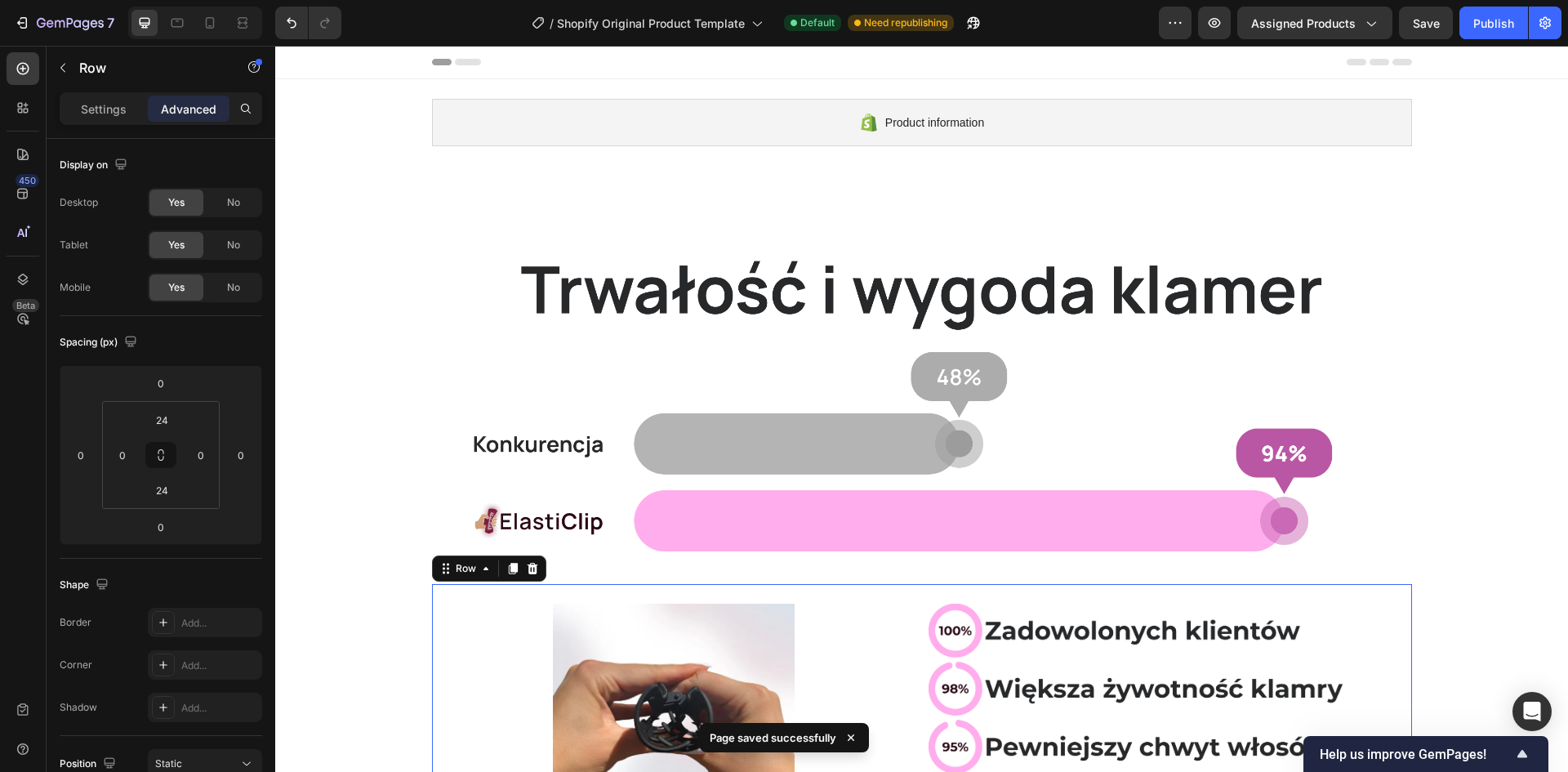
click at [195, 27] on div at bounding box center [195, 23] width 134 height 33
click at [206, 24] on icon at bounding box center [210, 23] width 9 height 12
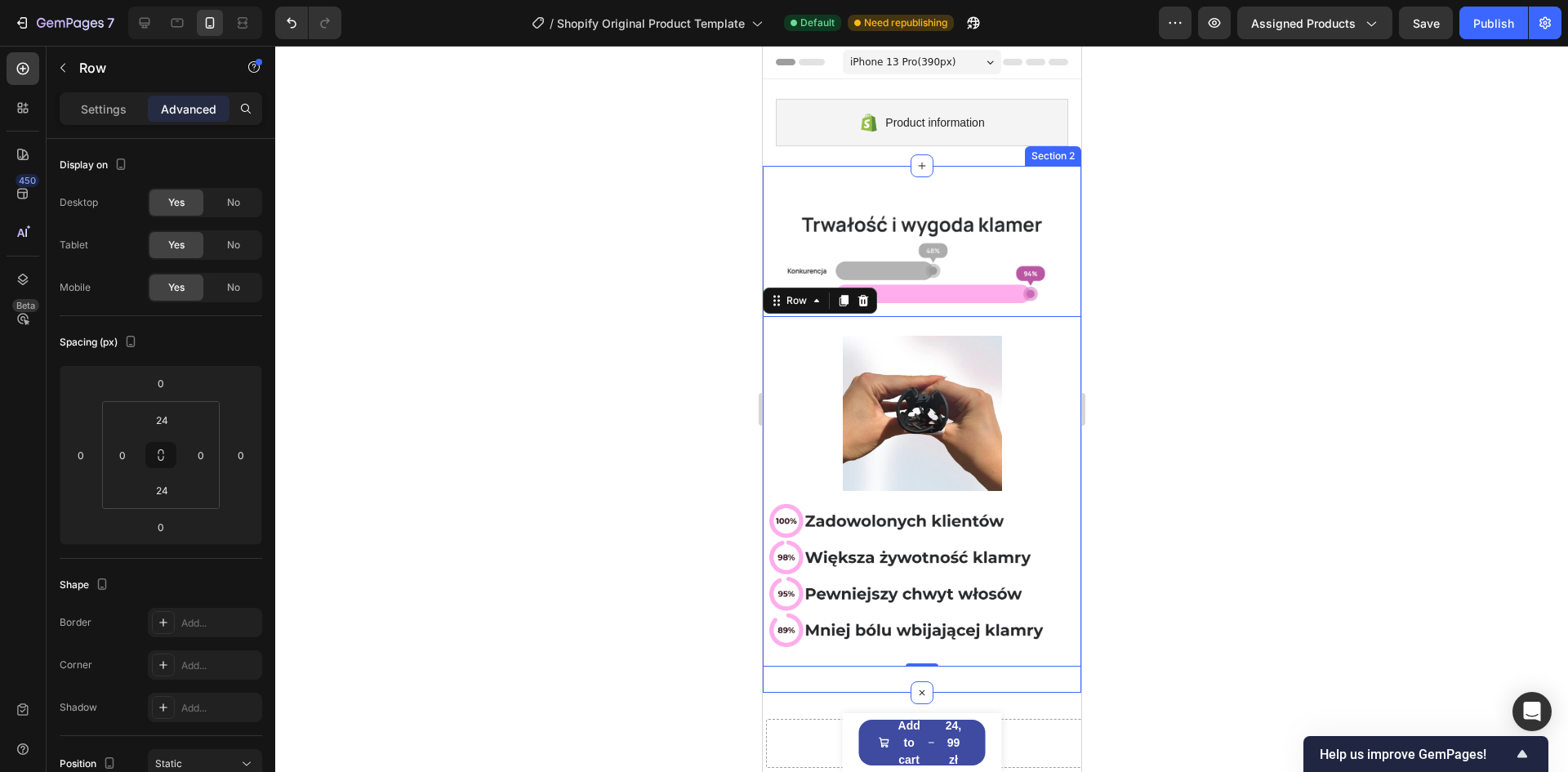
click at [1038, 176] on div "Image Row Image Image Row 0 Section 2" at bounding box center [921, 429] width 319 height 527
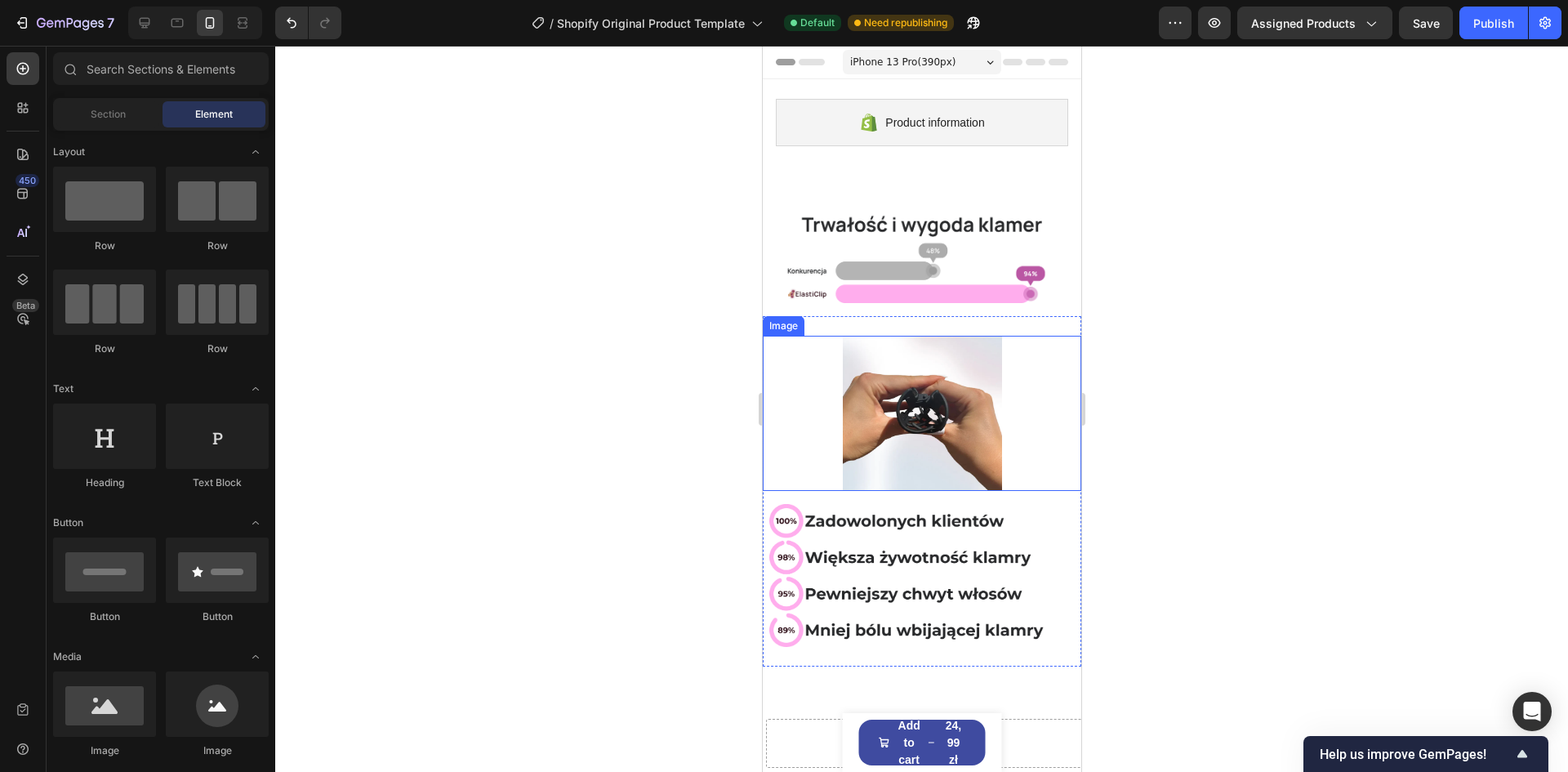
click at [915, 382] on img at bounding box center [921, 413] width 159 height 156
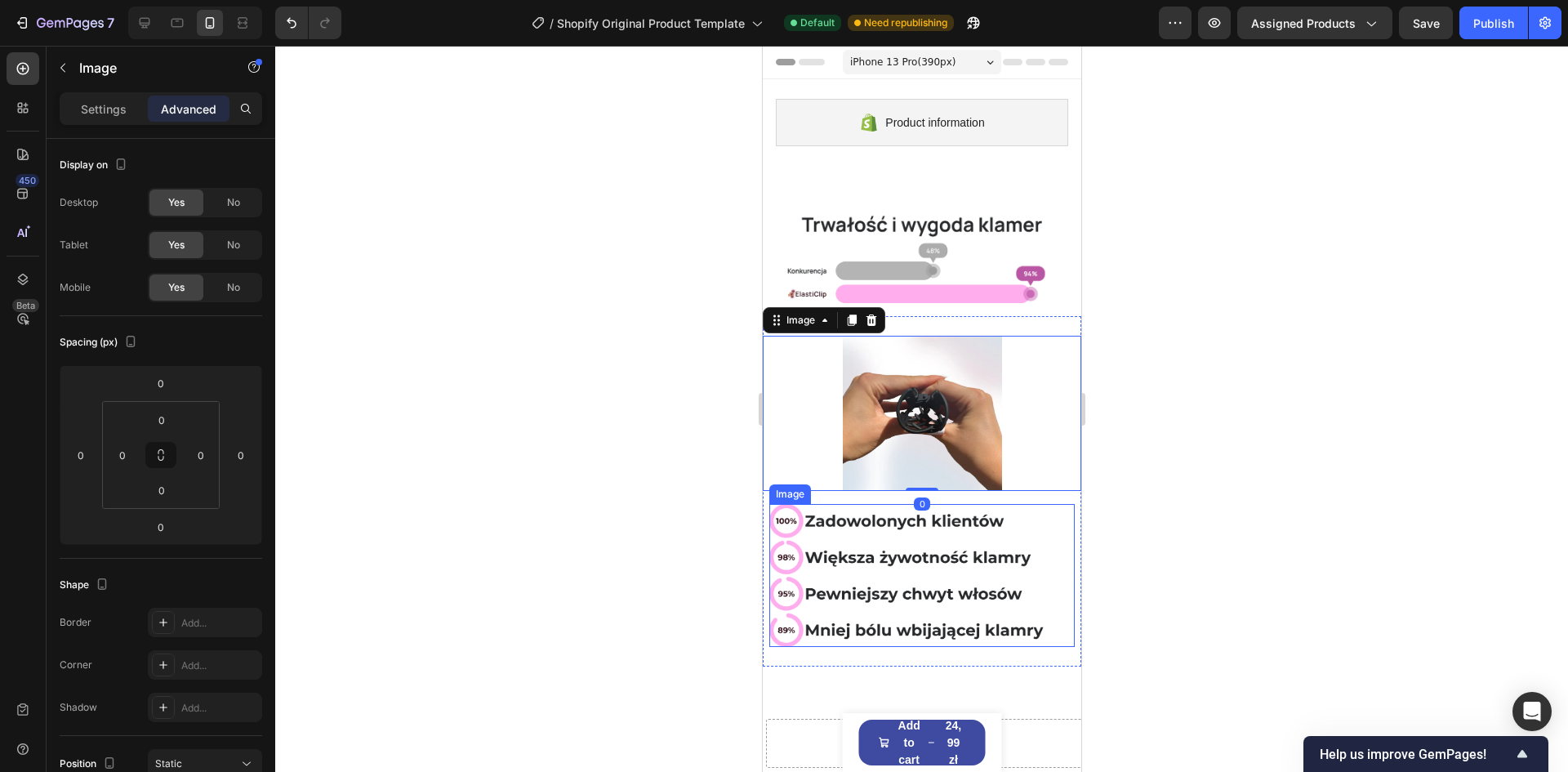
click at [829, 510] on img at bounding box center [921, 575] width 305 height 144
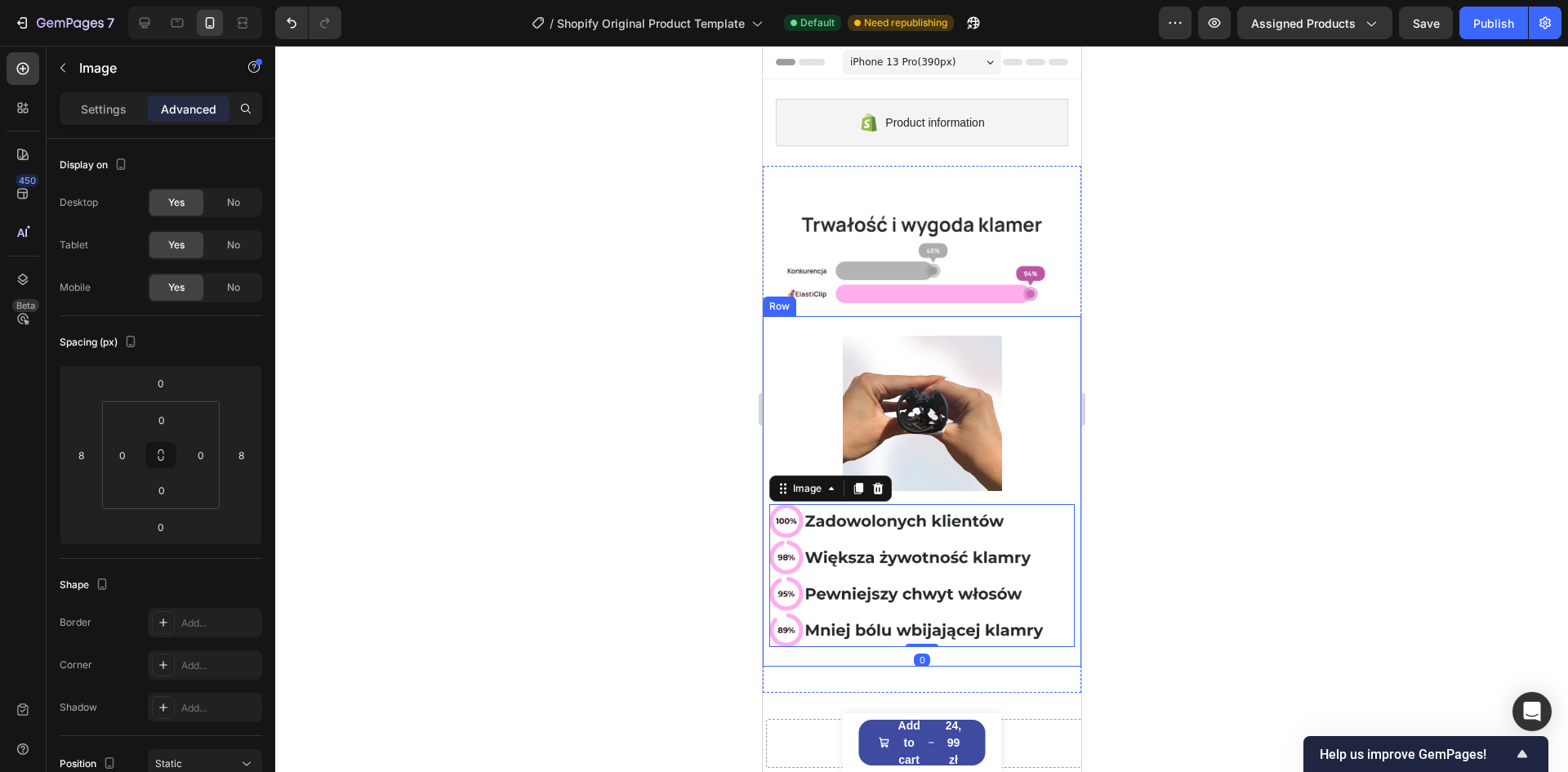
click at [827, 322] on div "Image Image 0 Row" at bounding box center [921, 492] width 319 height 352
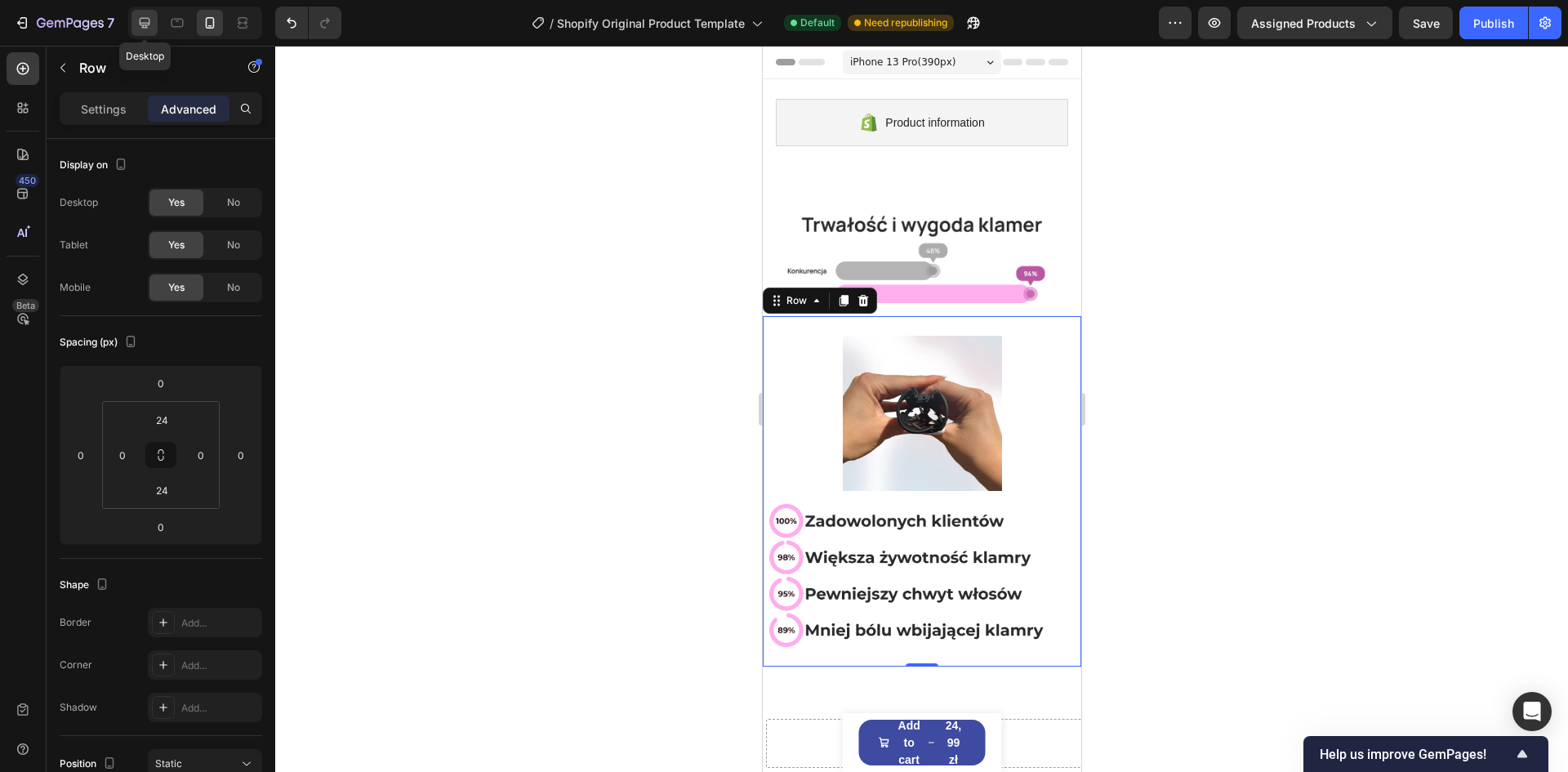
click at [157, 24] on div at bounding box center [144, 23] width 26 height 26
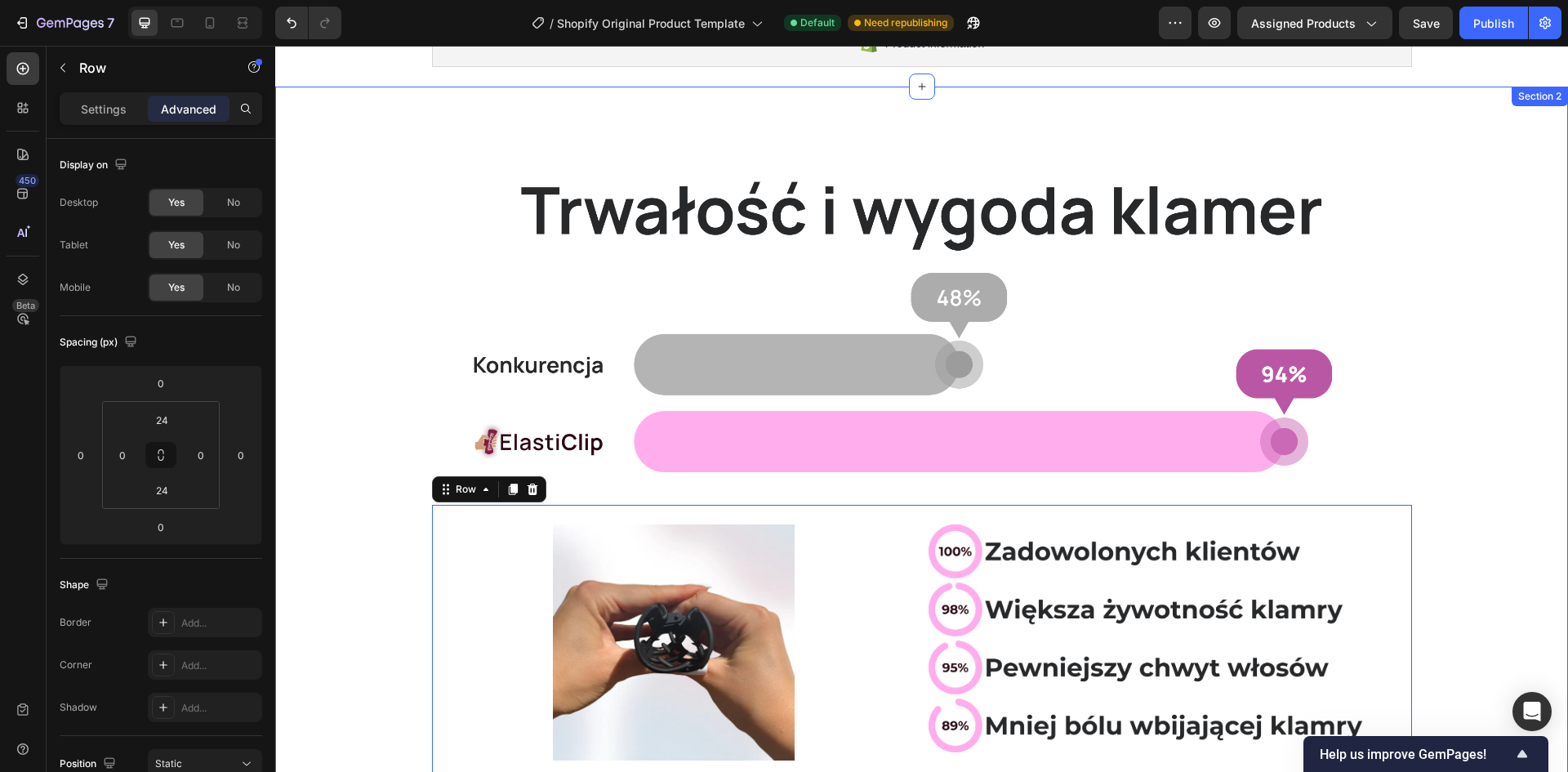
scroll to position [72, 0]
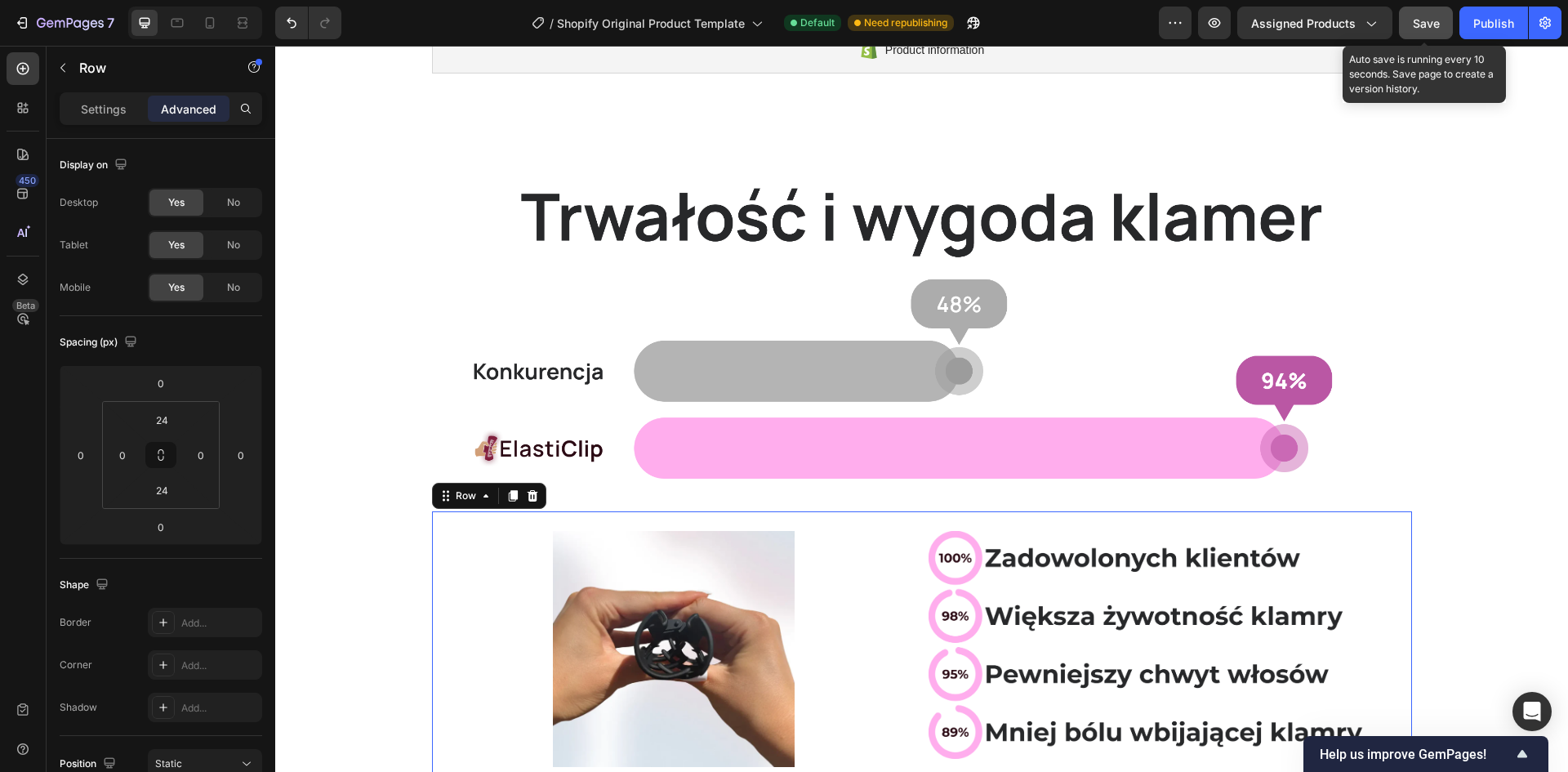
click at [1424, 13] on button "Save" at bounding box center [1426, 23] width 54 height 33
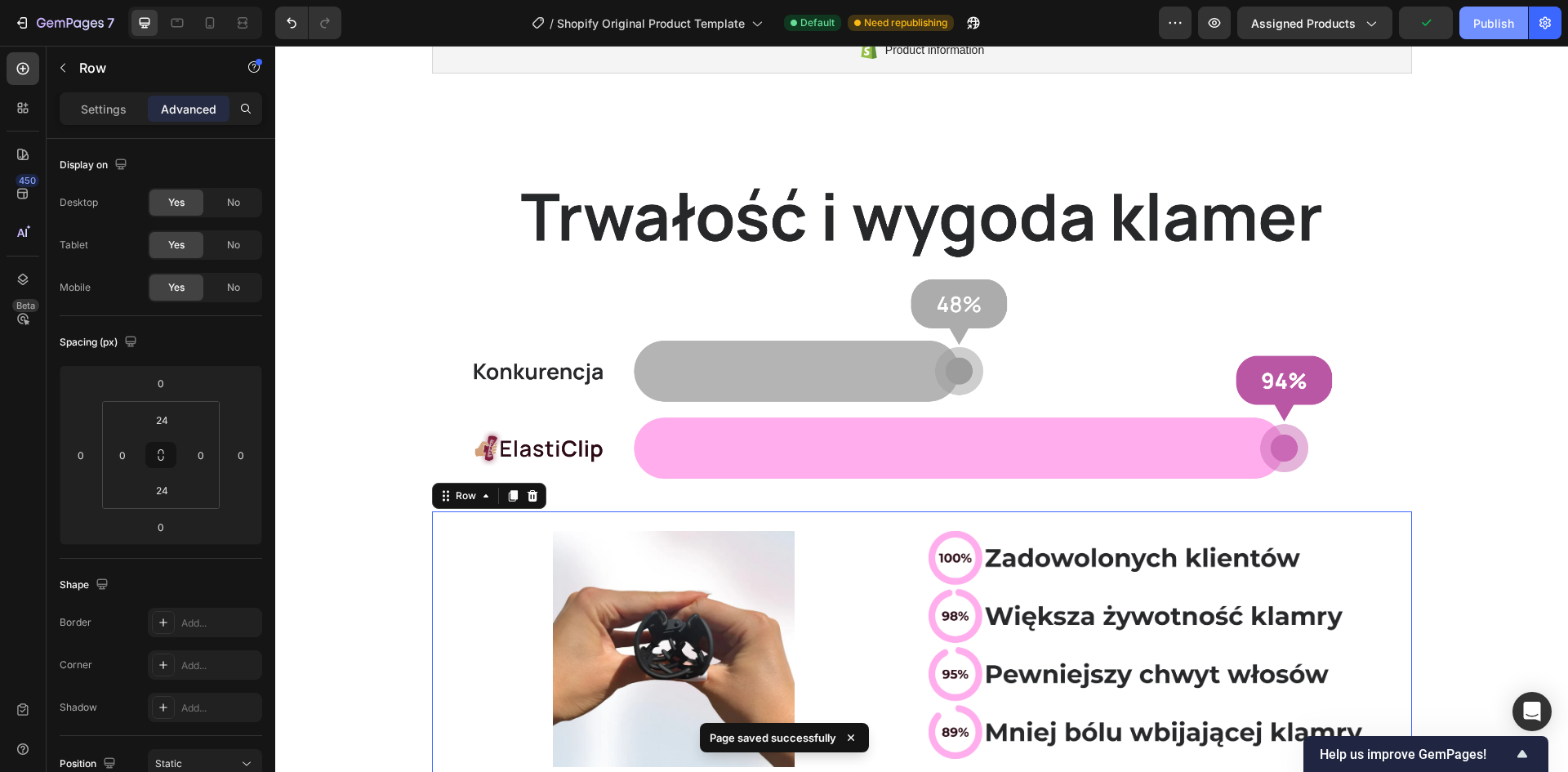
click at [1502, 27] on div "Publish" at bounding box center [1493, 23] width 41 height 17
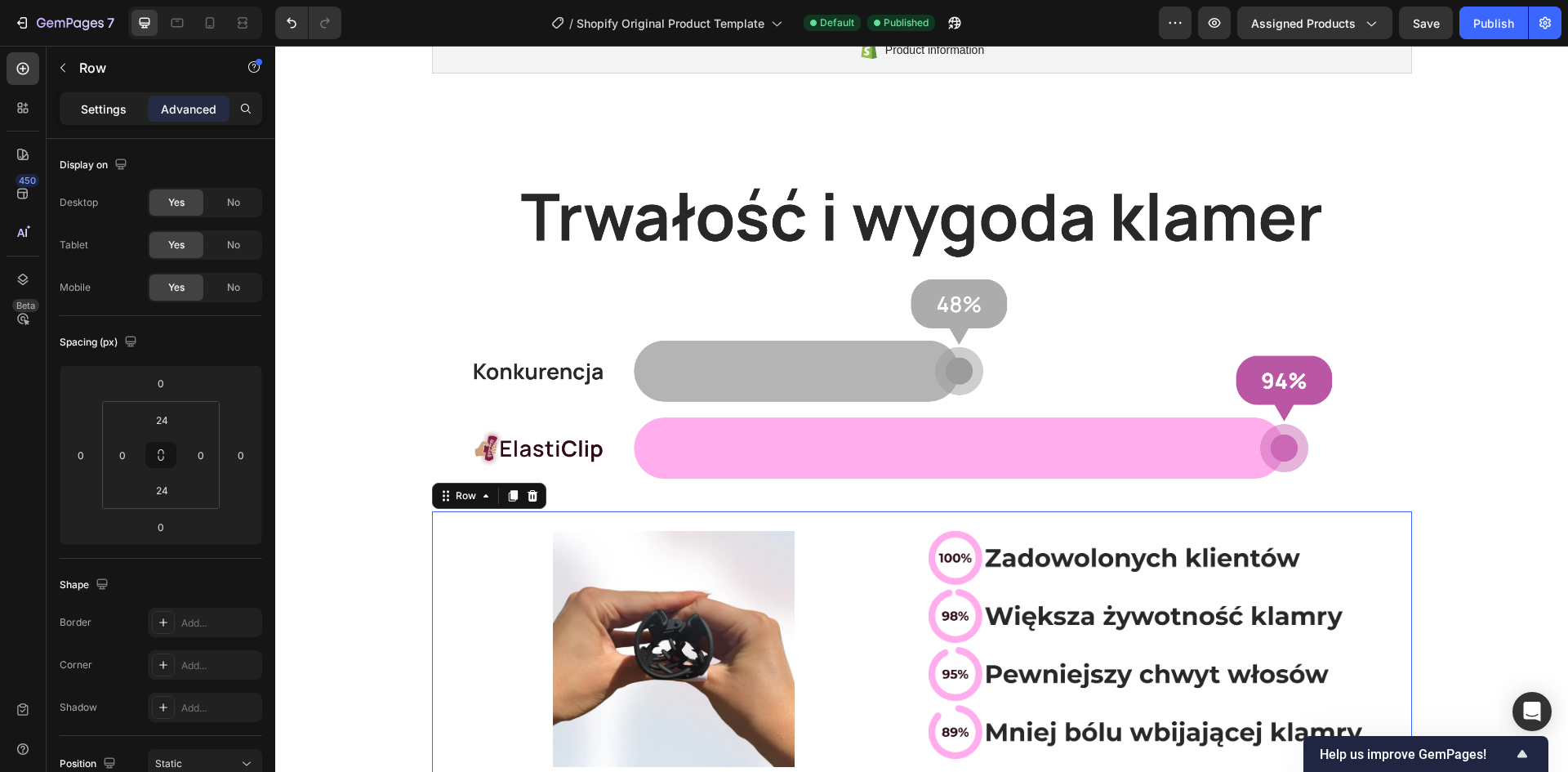
click at [98, 105] on p "Settings" at bounding box center [103, 108] width 45 height 17
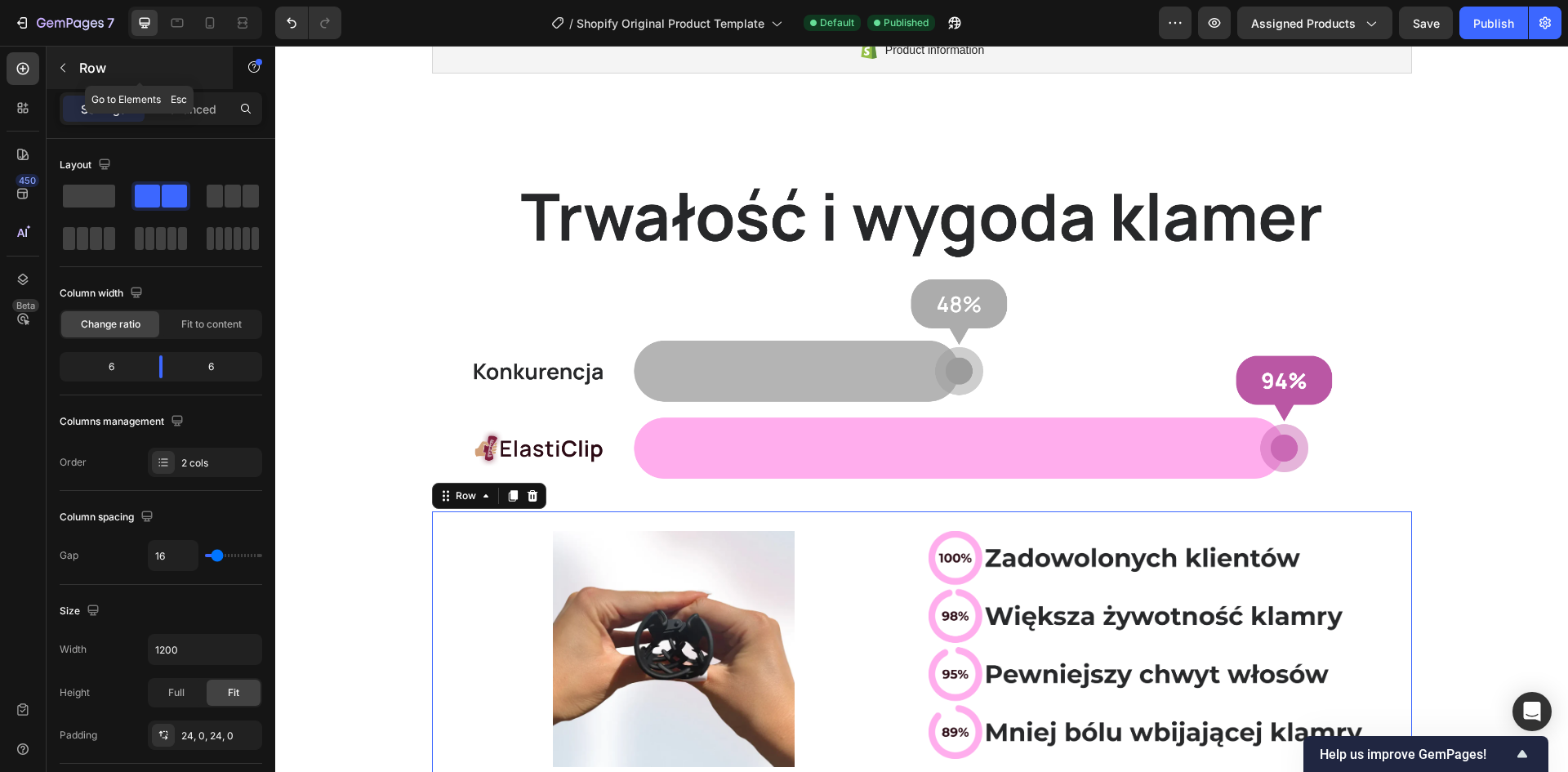
click at [75, 75] on button "button" at bounding box center [62, 67] width 26 height 26
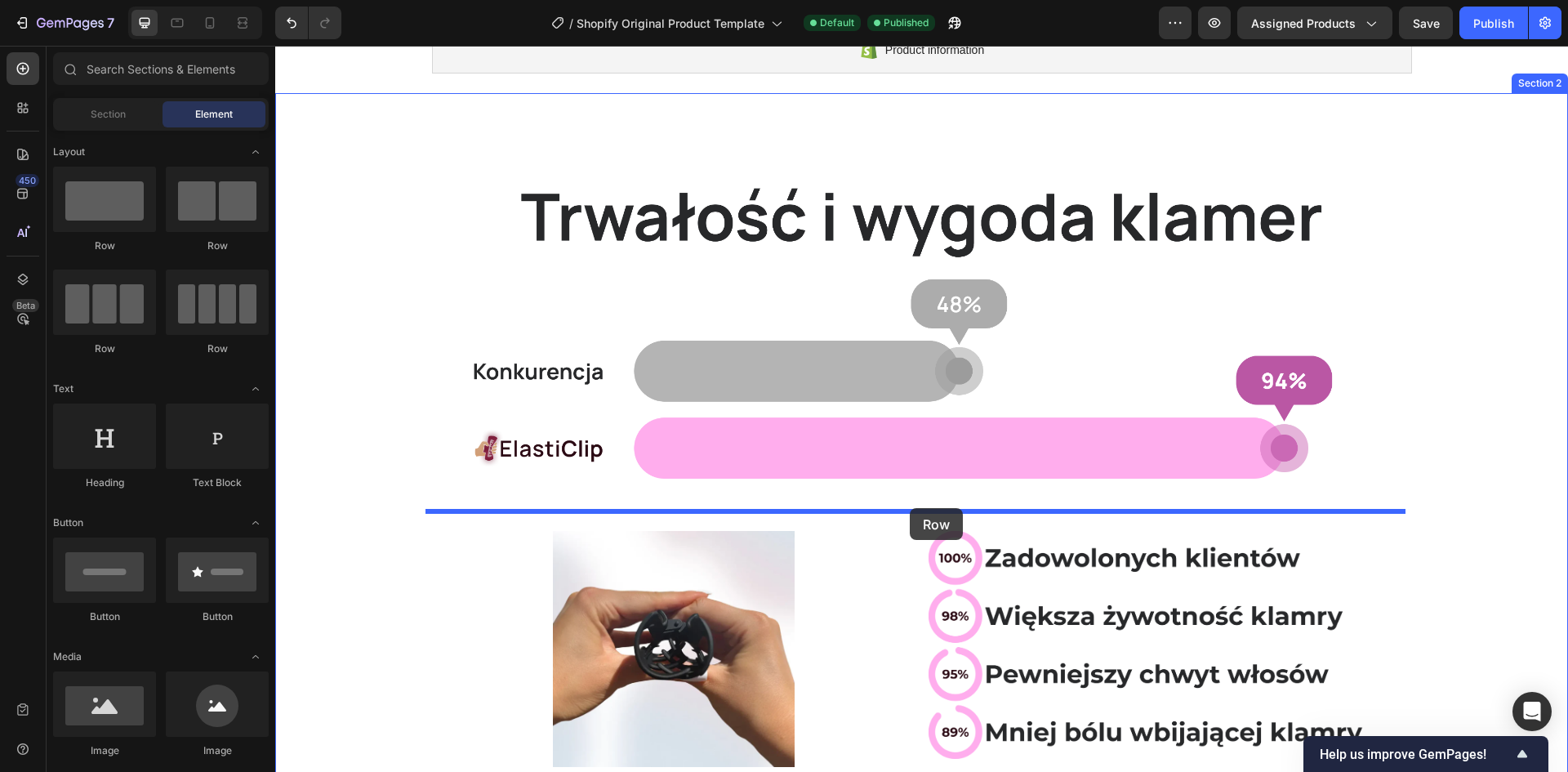
drag, startPoint x: 383, startPoint y: 285, endPoint x: 910, endPoint y: 508, distance: 572.2
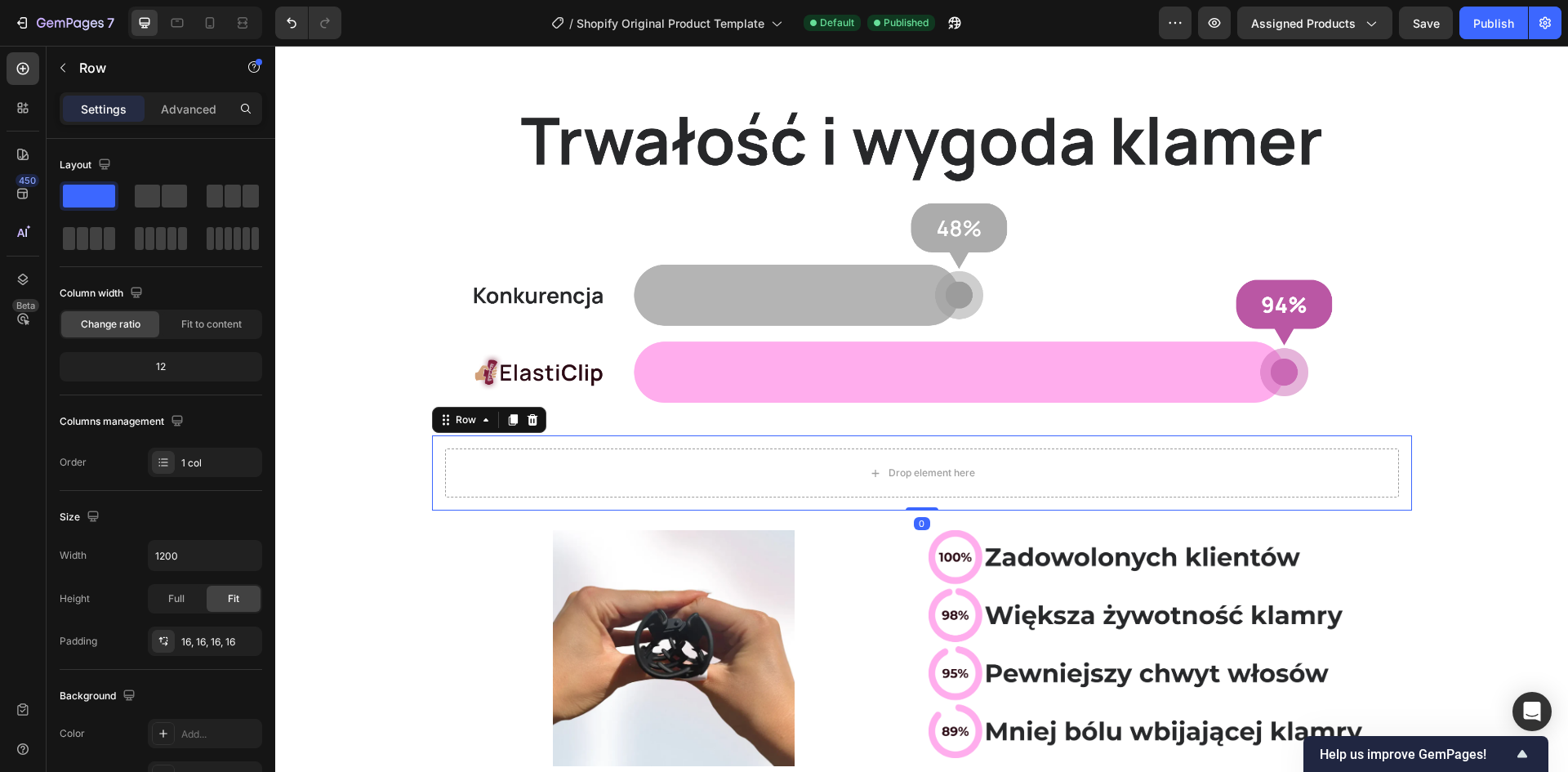
scroll to position [155, 0]
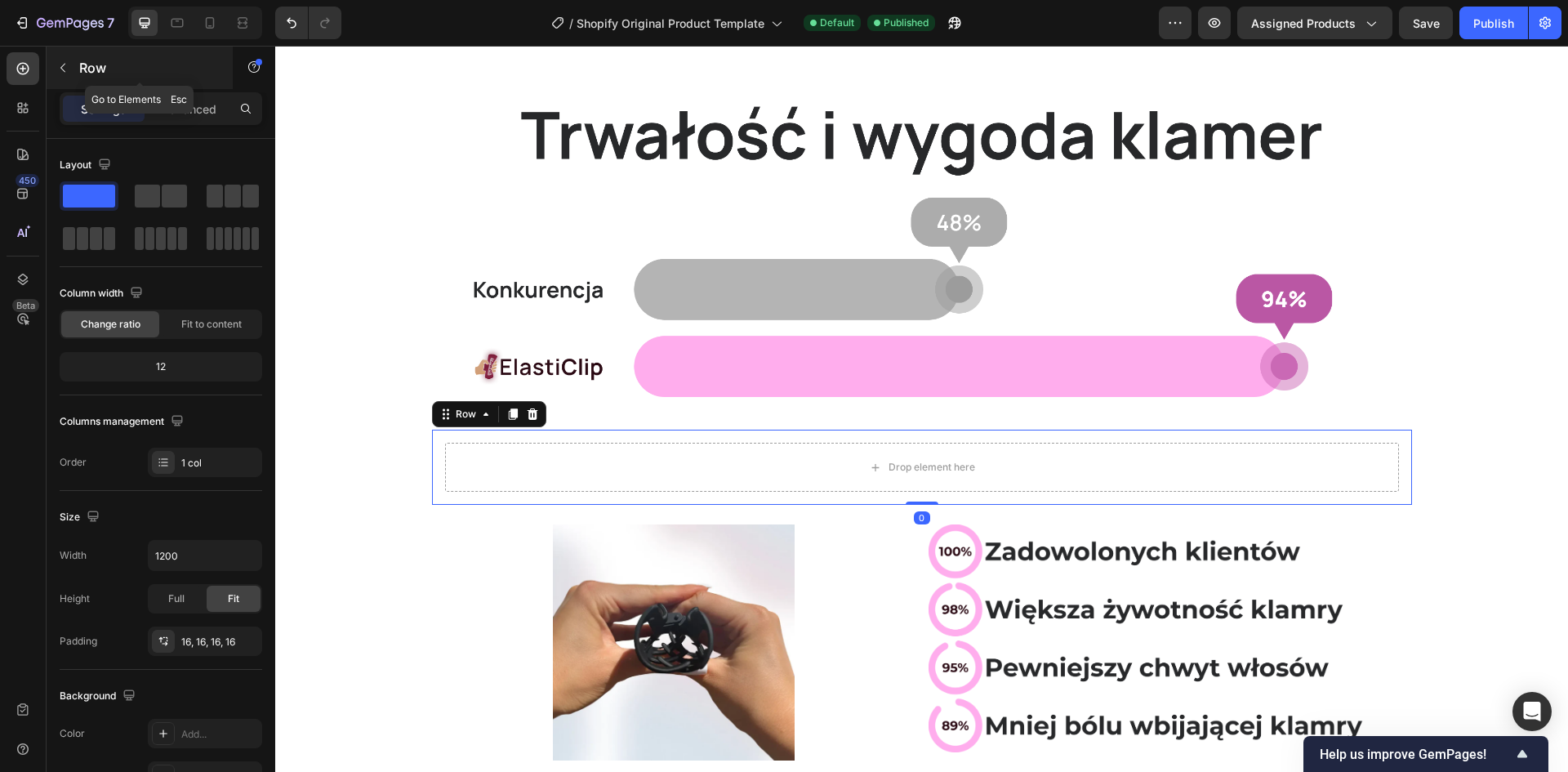
click at [76, 66] on div "Row" at bounding box center [139, 67] width 186 height 43
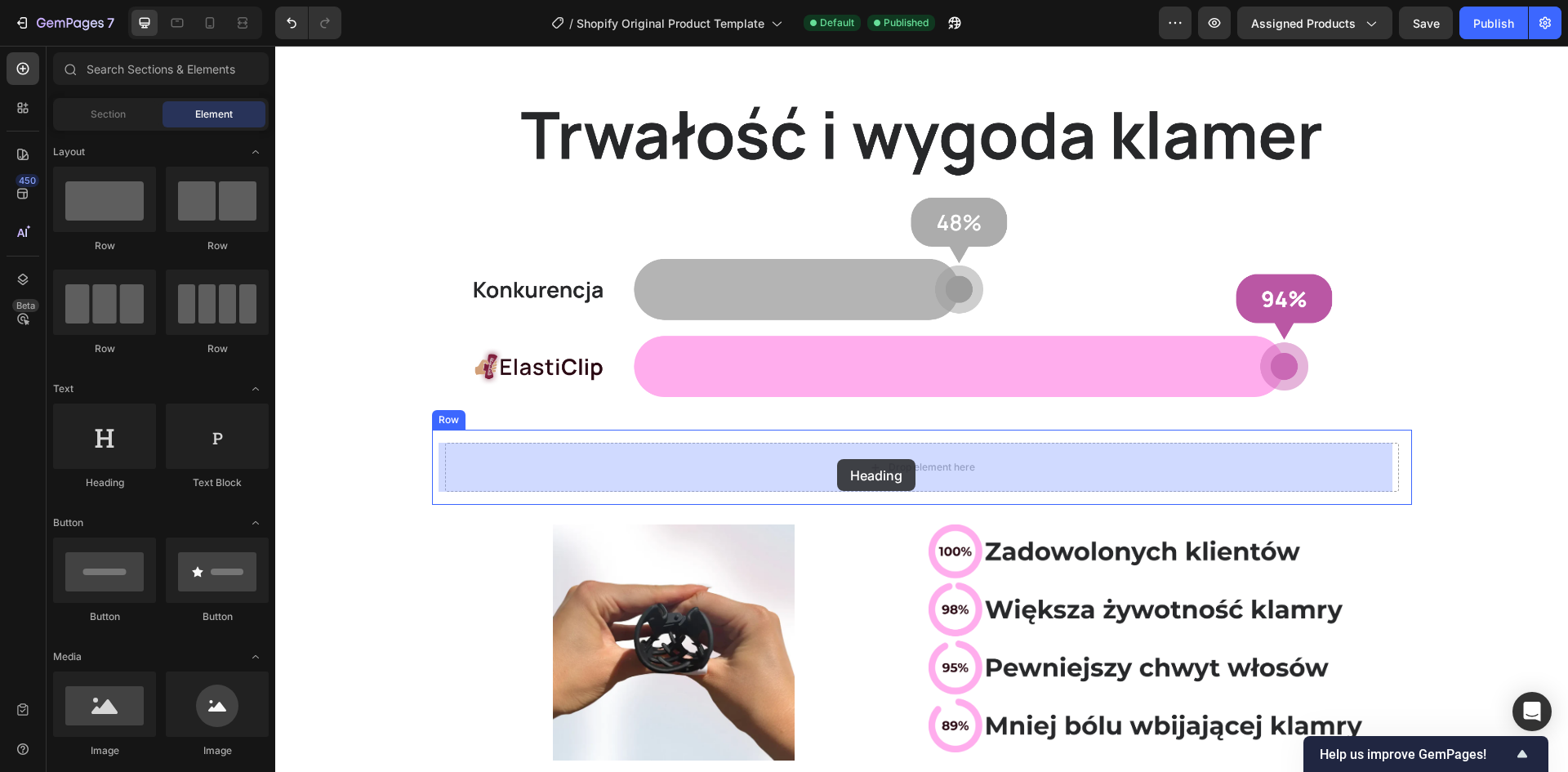
drag, startPoint x: 332, startPoint y: 456, endPoint x: 839, endPoint y: 459, distance: 507.0
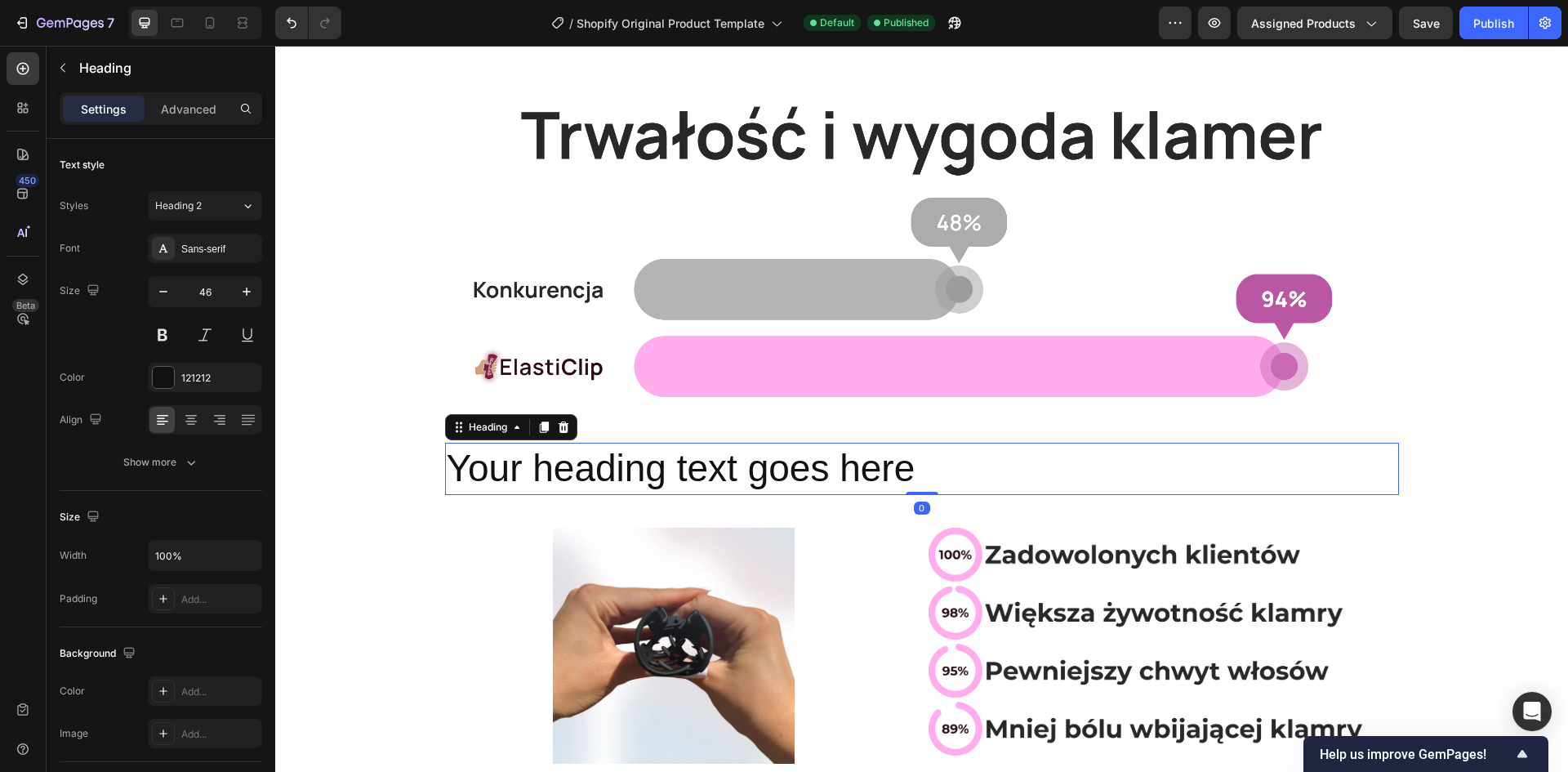
click at [747, 470] on h2 "Your heading text goes here" at bounding box center [921, 468] width 954 height 52
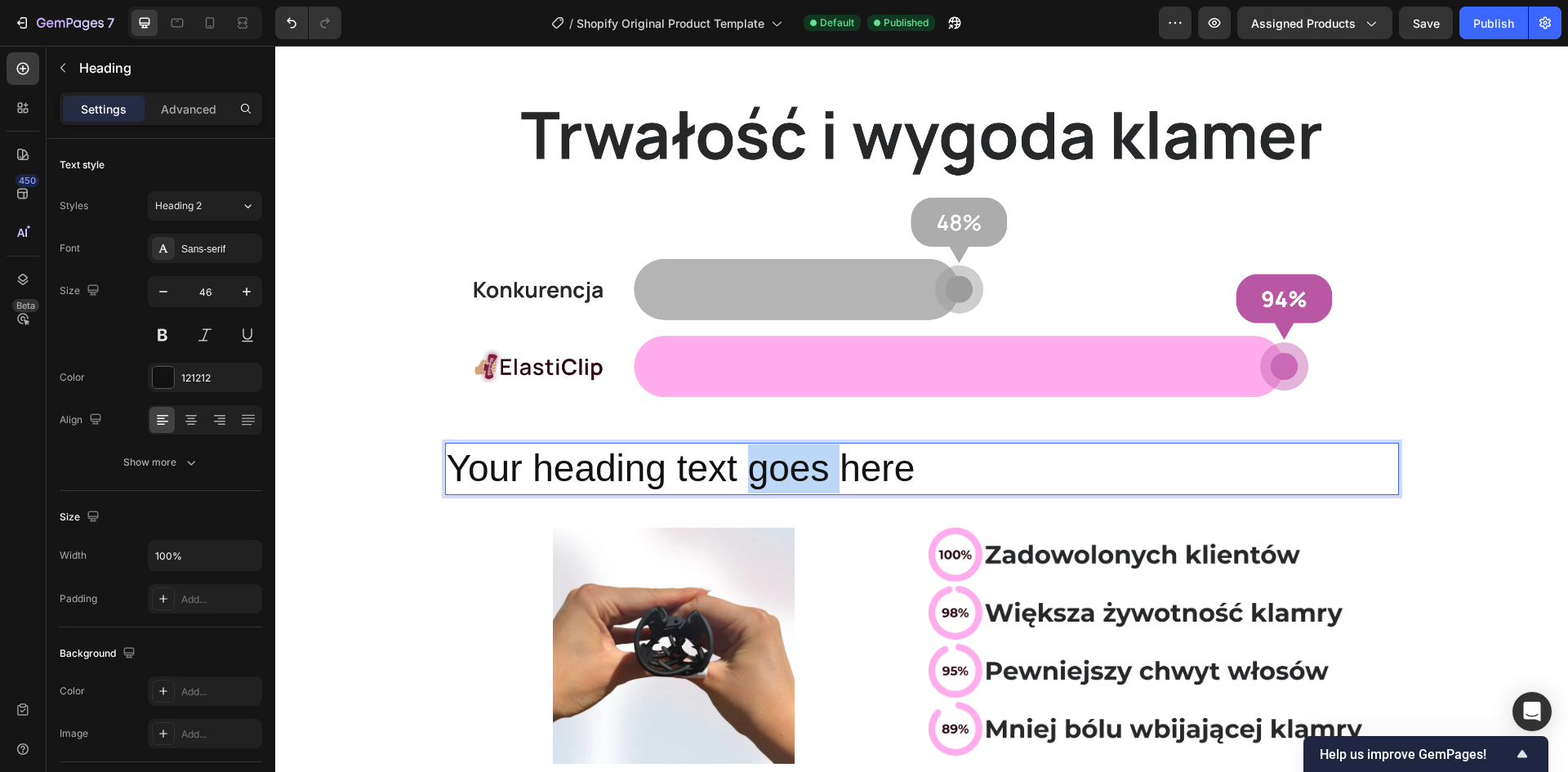
click at [747, 470] on p "Your heading text goes here" at bounding box center [921, 468] width 951 height 49
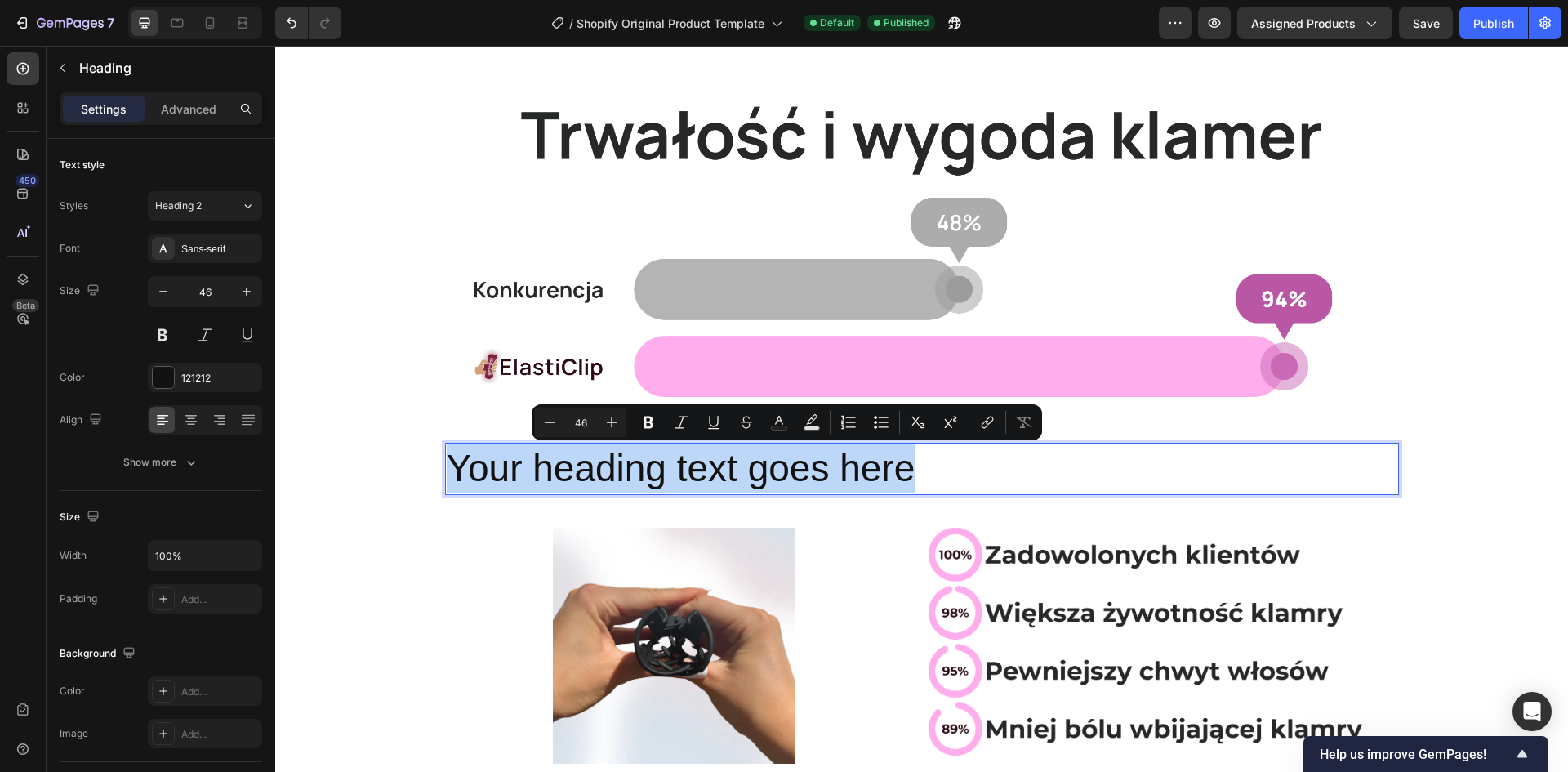
click at [747, 470] on p "Your heading text goes here" at bounding box center [921, 468] width 951 height 49
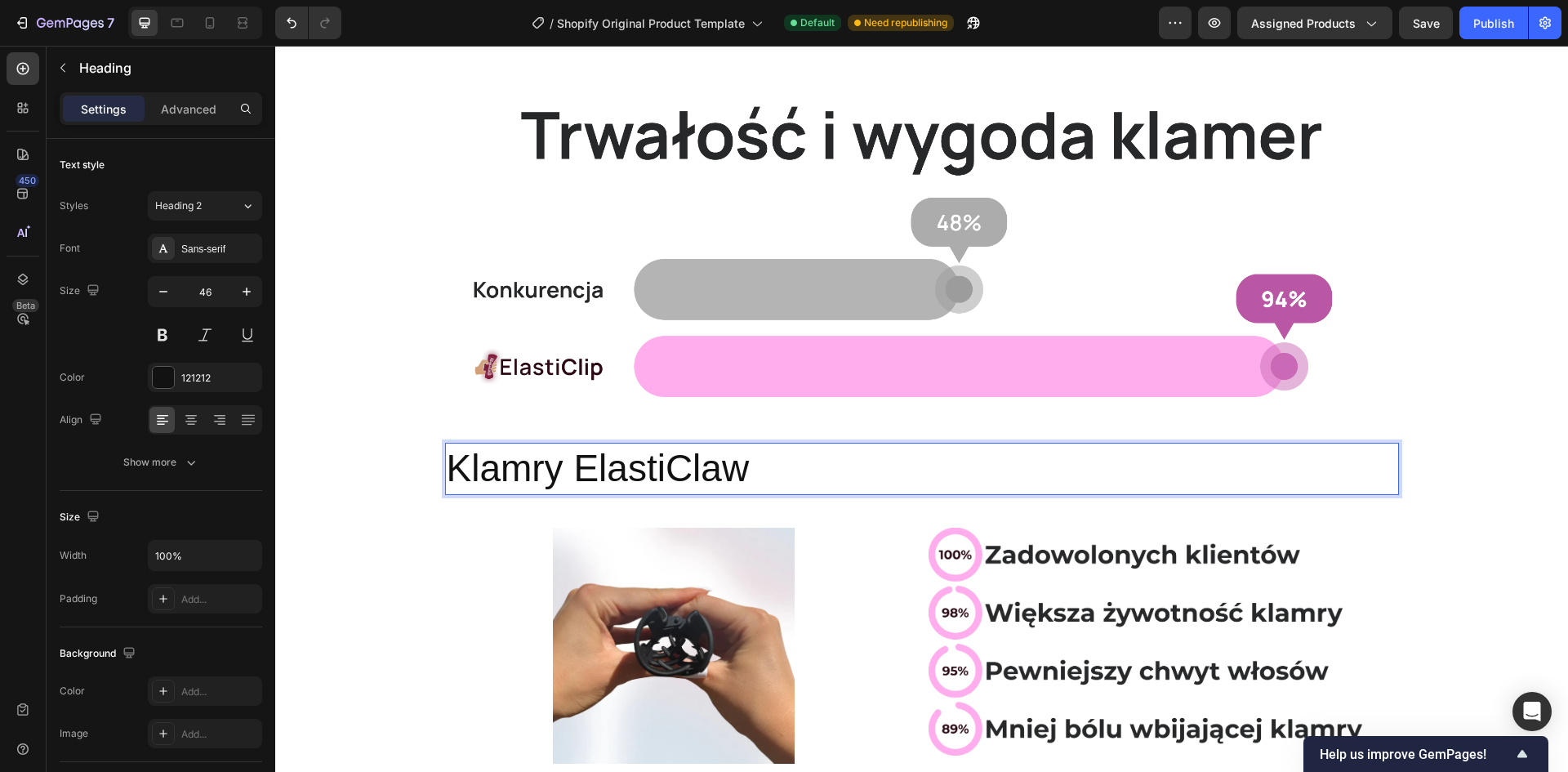
click at [785, 468] on p "Klamry ElastiClaw" at bounding box center [921, 468] width 951 height 49
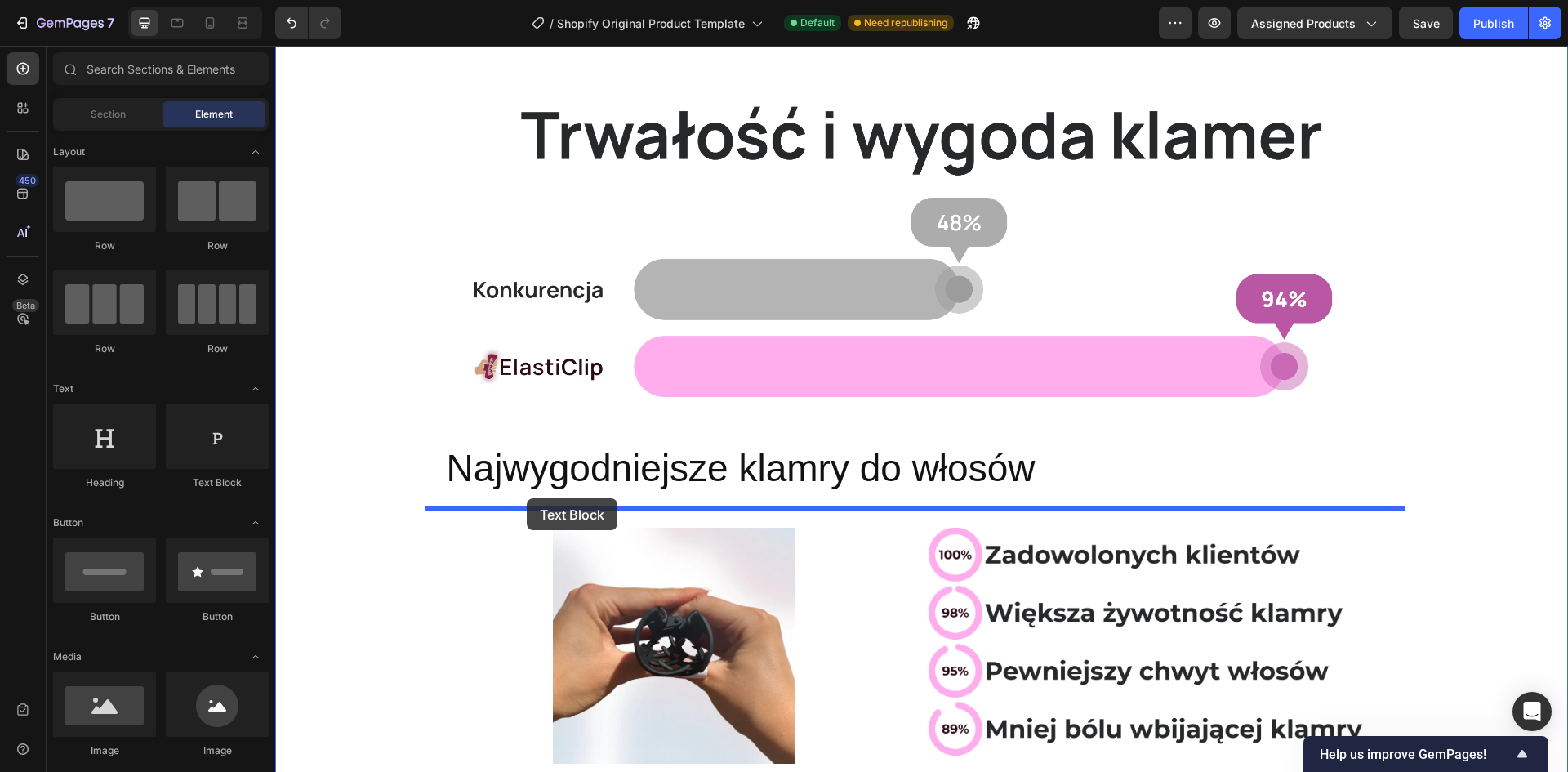
drag, startPoint x: 496, startPoint y: 501, endPoint x: 527, endPoint y: 499, distance: 31.1
drag, startPoint x: 367, startPoint y: 246, endPoint x: 571, endPoint y: 500, distance: 325.8
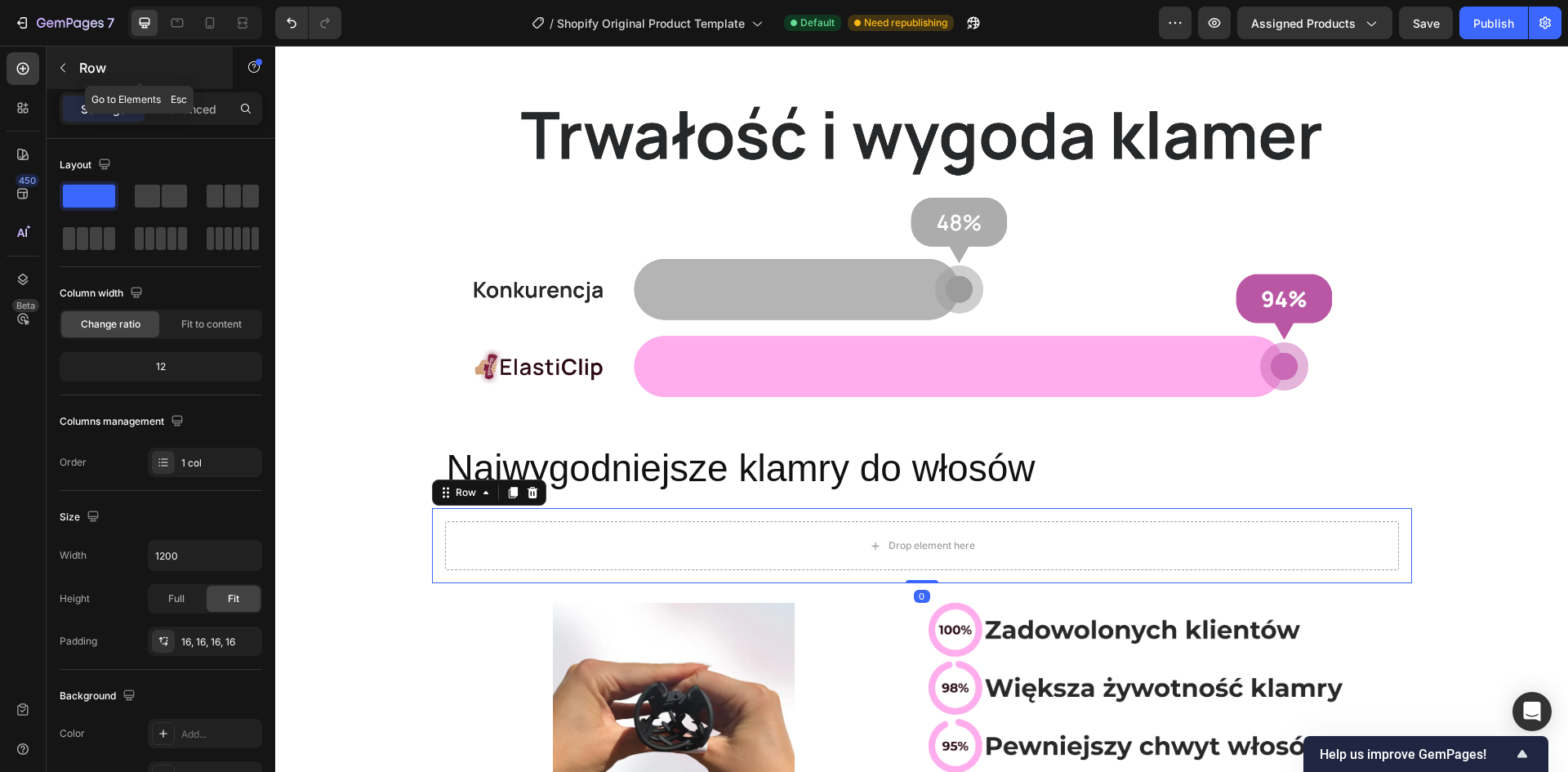
click at [52, 57] on button "button" at bounding box center [62, 67] width 26 height 26
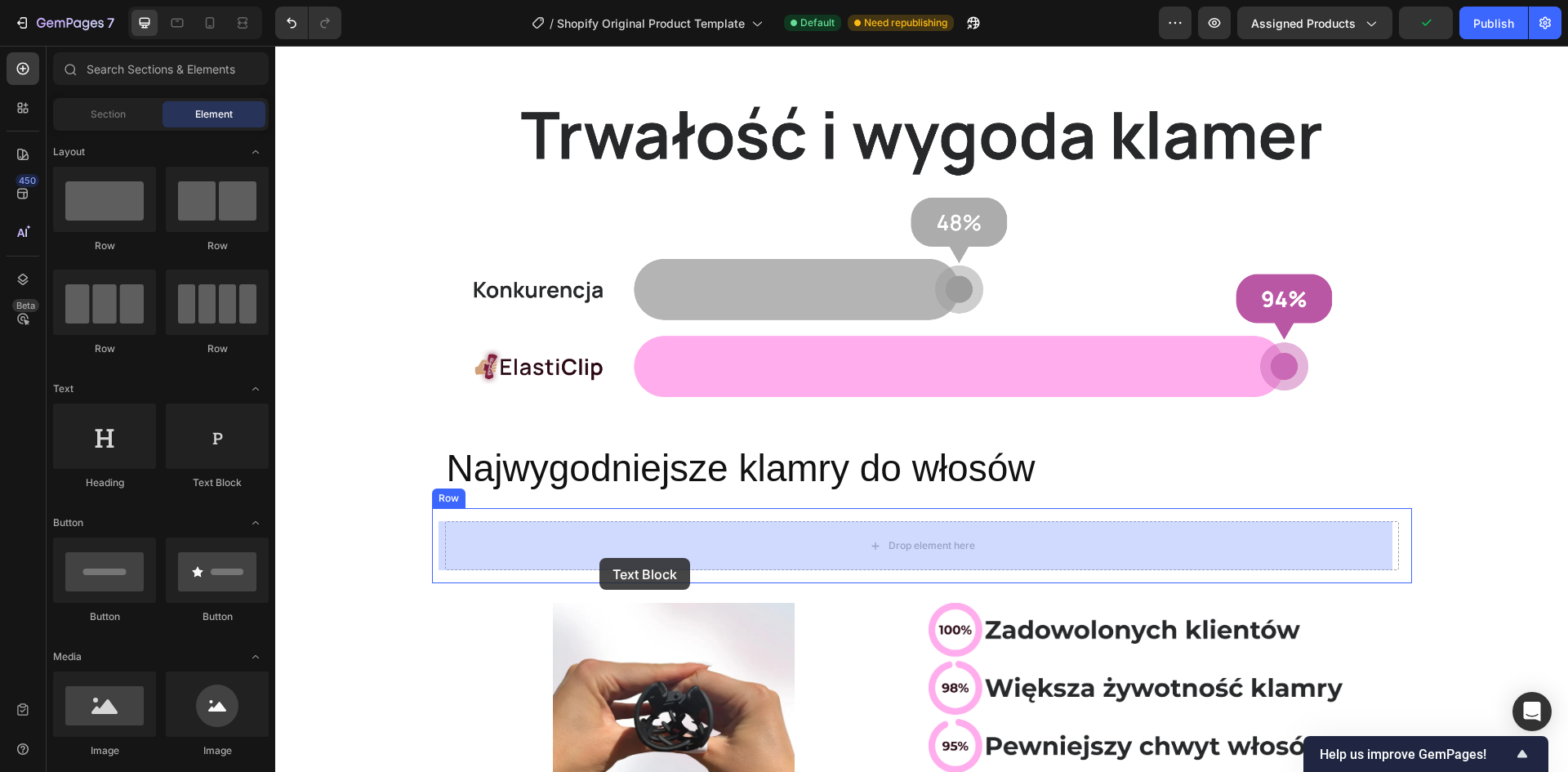
drag, startPoint x: 494, startPoint y: 506, endPoint x: 599, endPoint y: 558, distance: 117.2
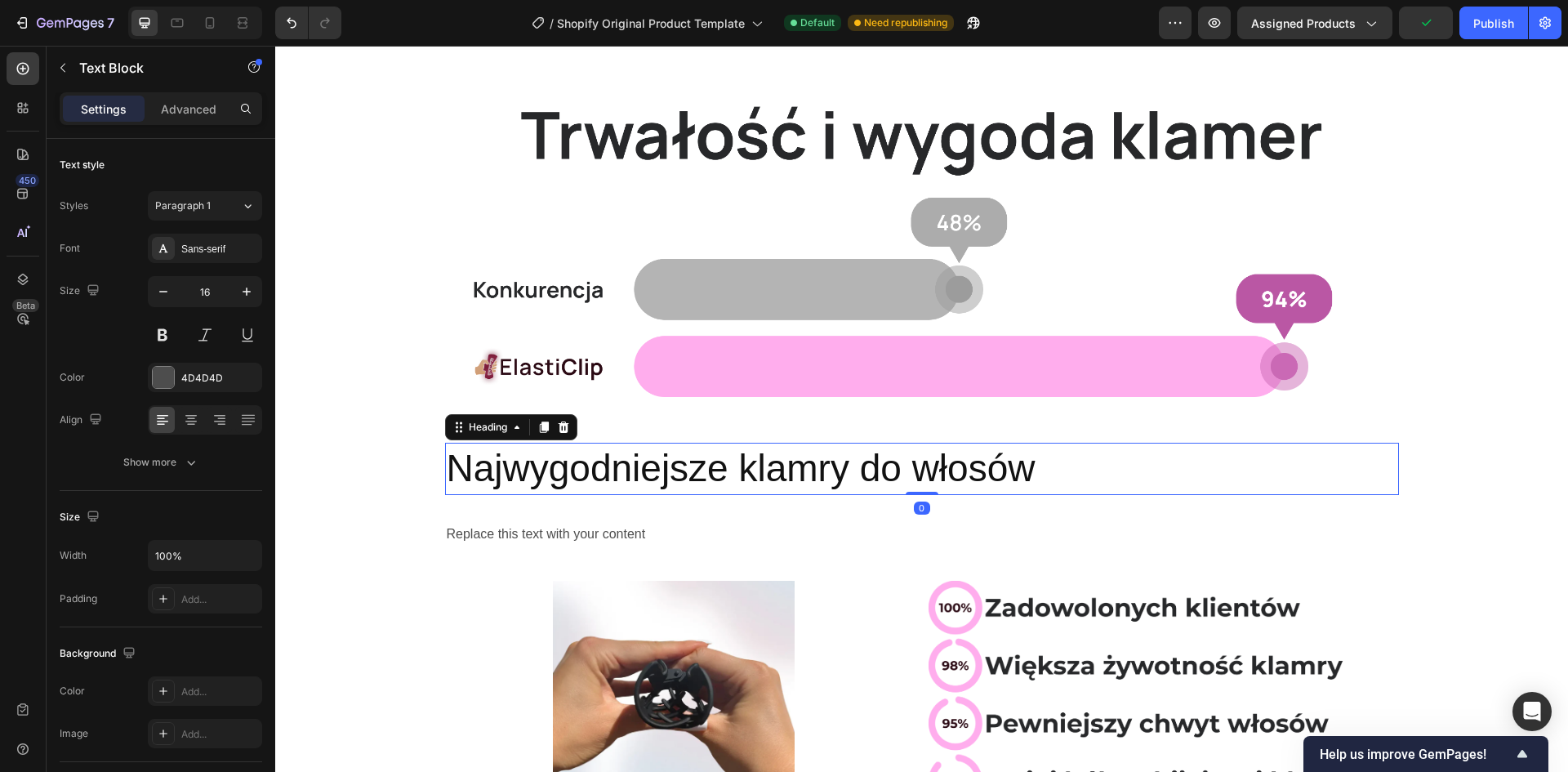
click at [795, 475] on p "Najwygodniejsze klamry do włosów" at bounding box center [921, 468] width 951 height 49
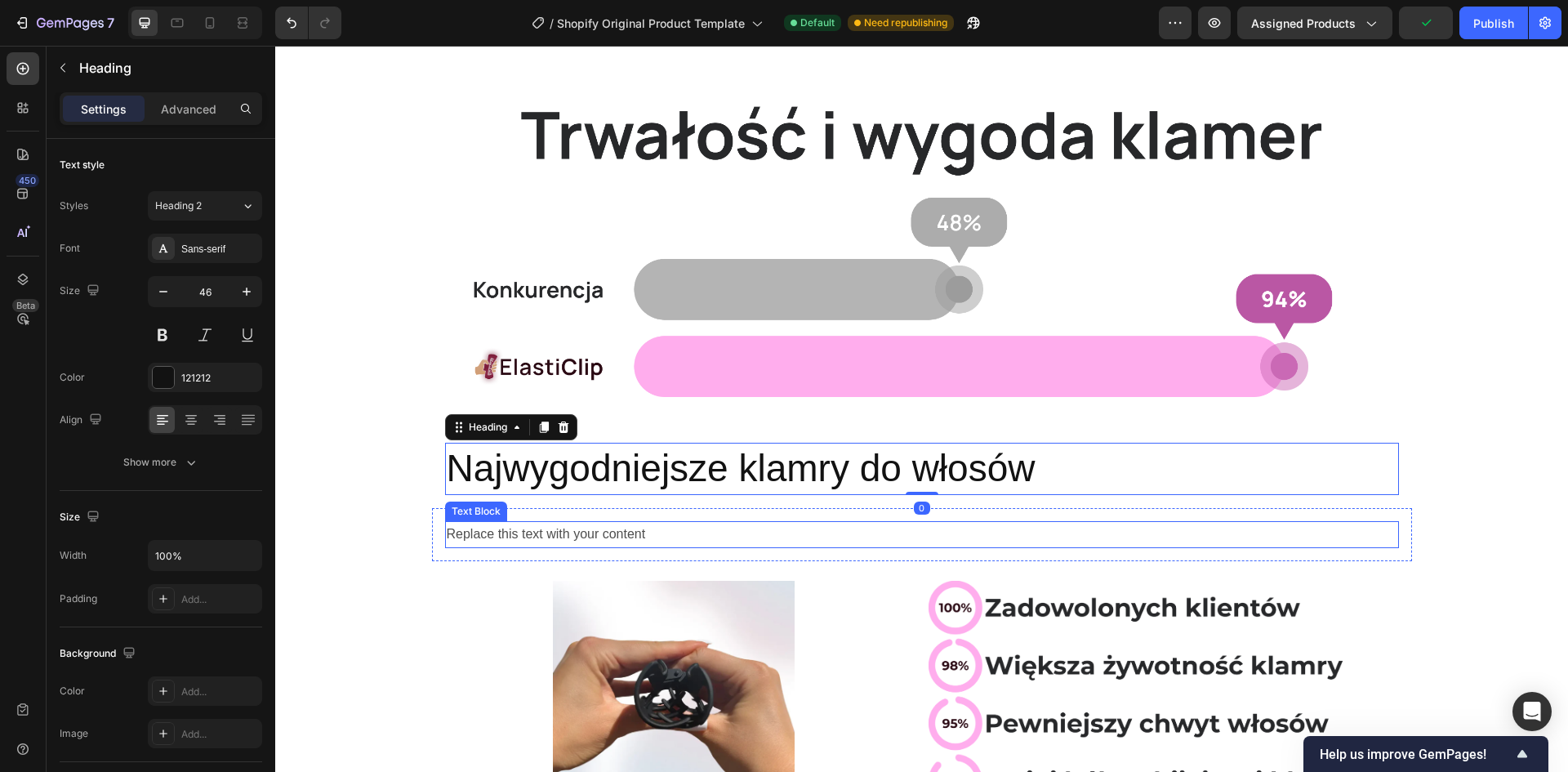
click at [719, 525] on div "Replace this text with your content" at bounding box center [921, 535] width 954 height 27
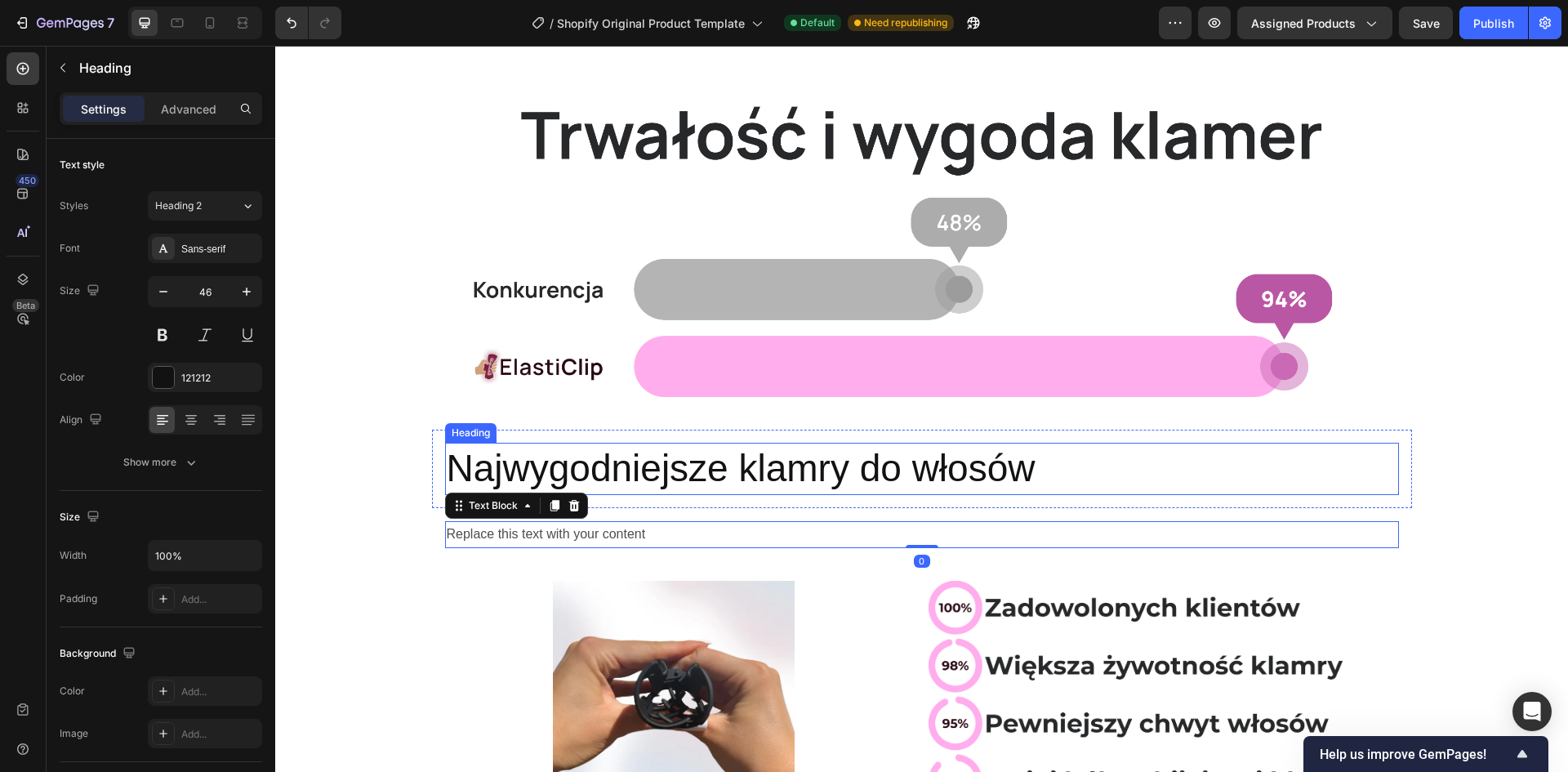
click at [774, 466] on p "Najwygodniejsze klamry do włosów" at bounding box center [921, 468] width 951 height 49
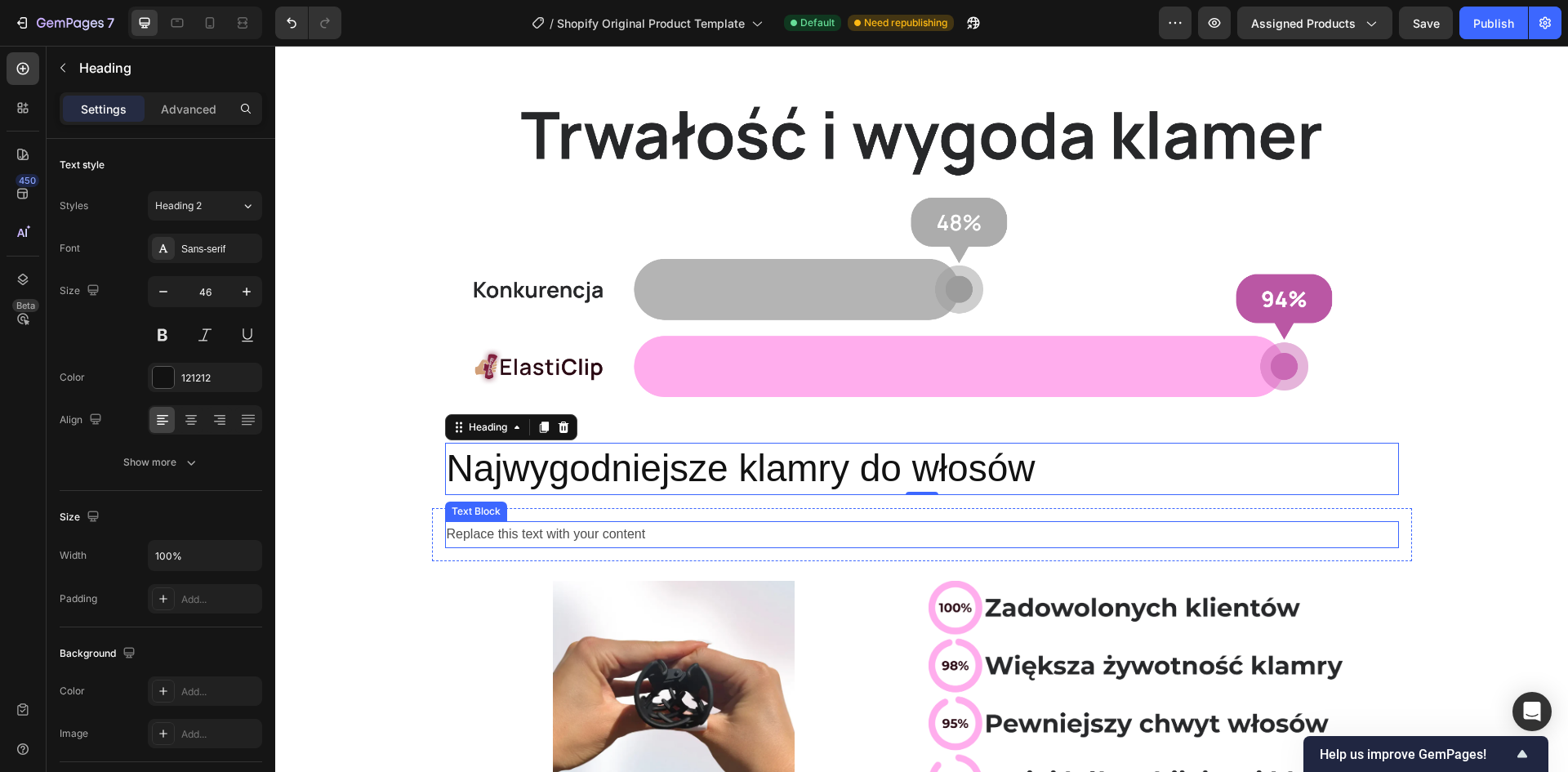
click at [609, 532] on div "Replace this text with your content" at bounding box center [921, 535] width 954 height 27
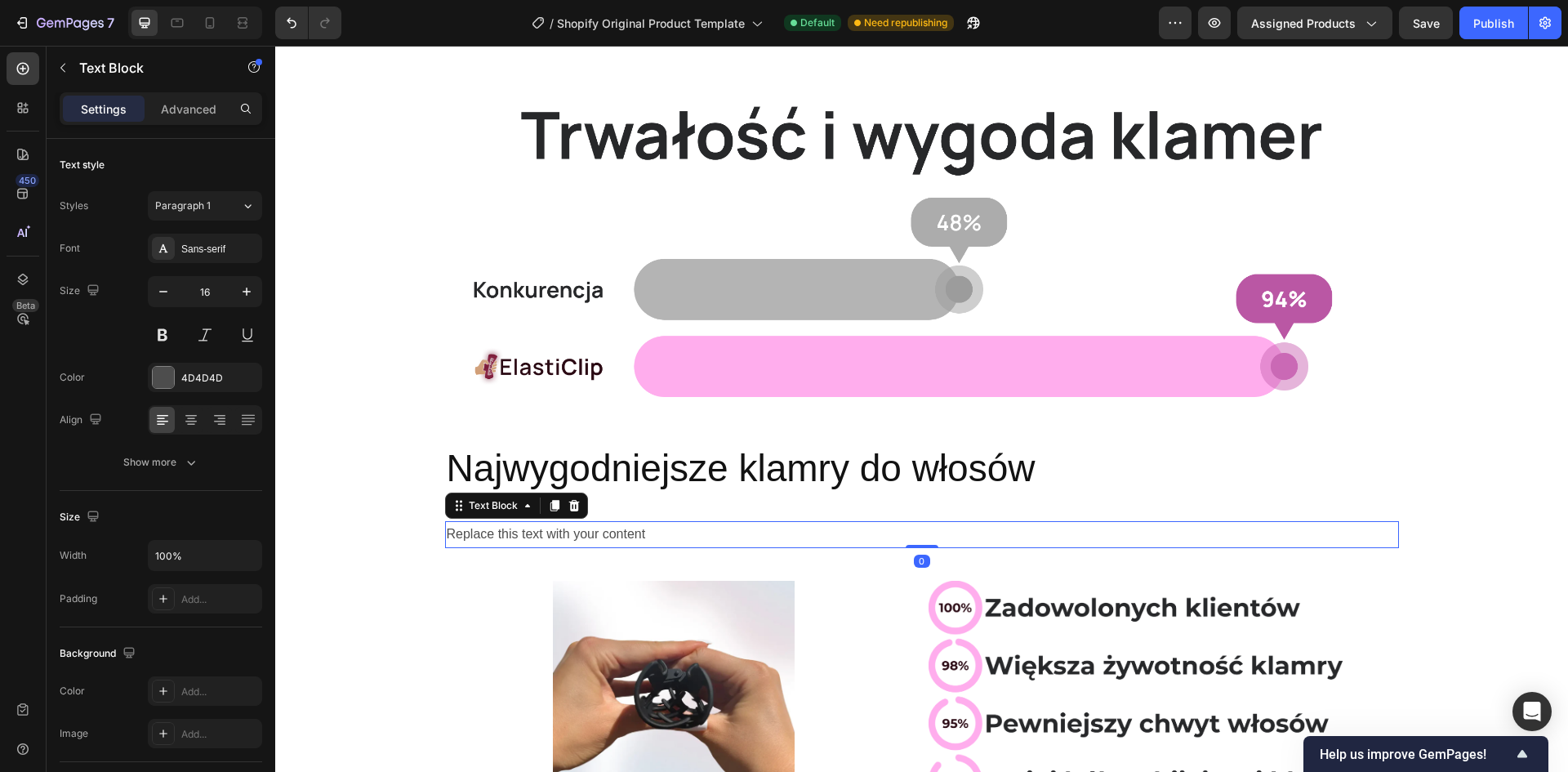
click at [609, 532] on div "Replace this text with your content" at bounding box center [921, 535] width 954 height 27
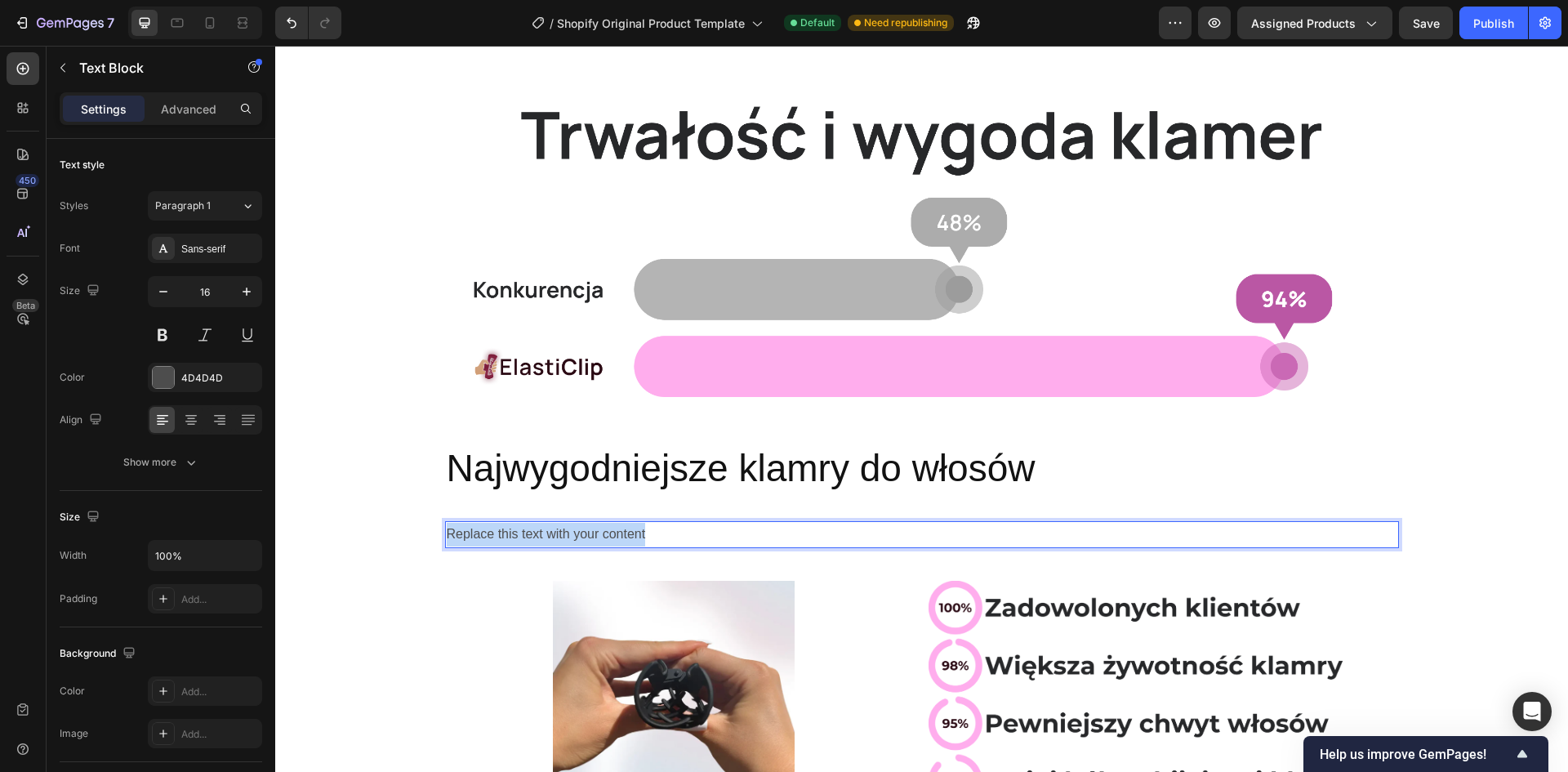
click at [609, 532] on p "Replace this text with your content" at bounding box center [921, 535] width 951 height 24
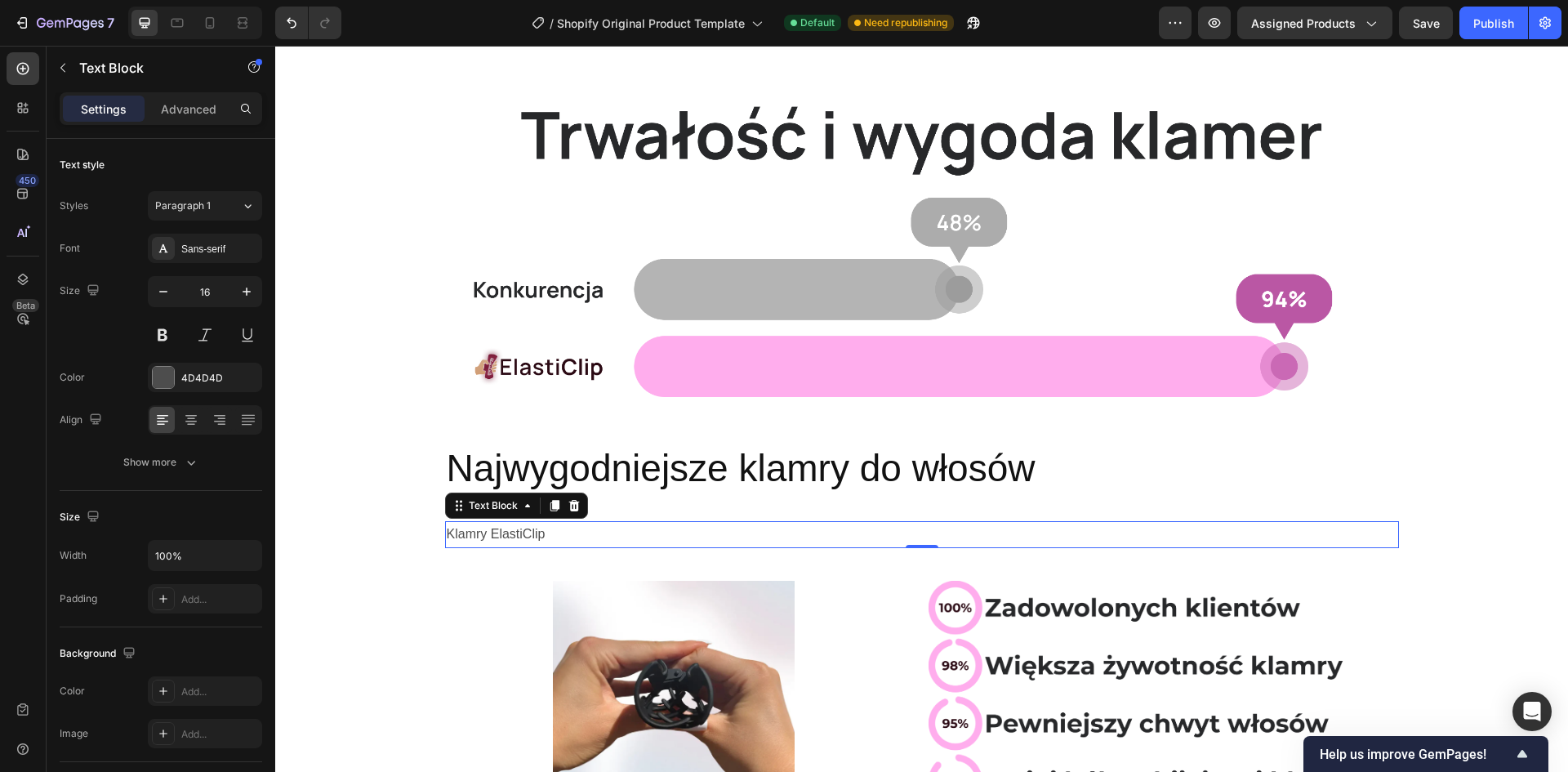
click at [539, 535] on p "Klamry ElastiClip" at bounding box center [921, 535] width 951 height 24
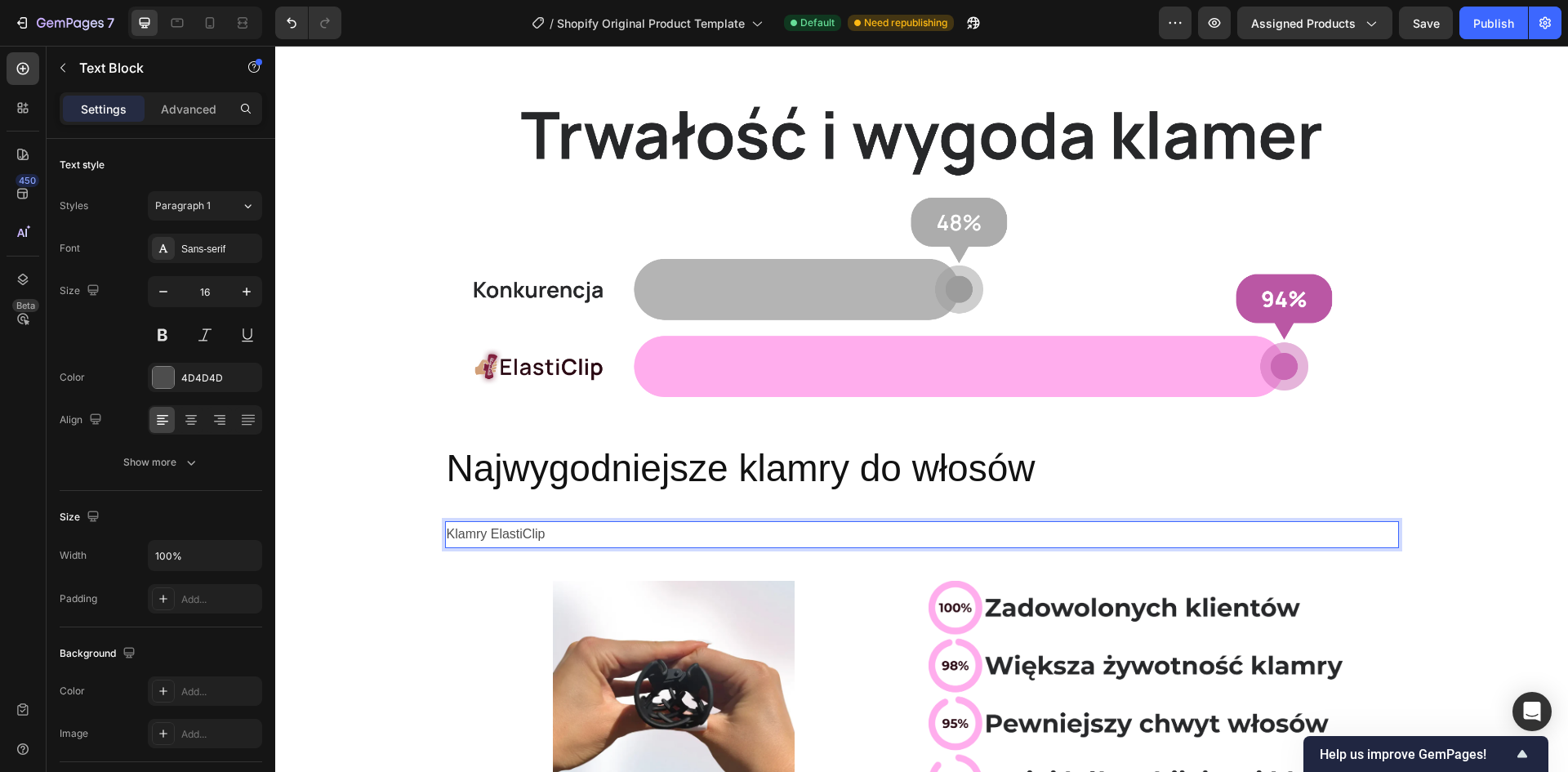
click at [547, 535] on p "Klamry ElastiClip" at bounding box center [921, 535] width 951 height 24
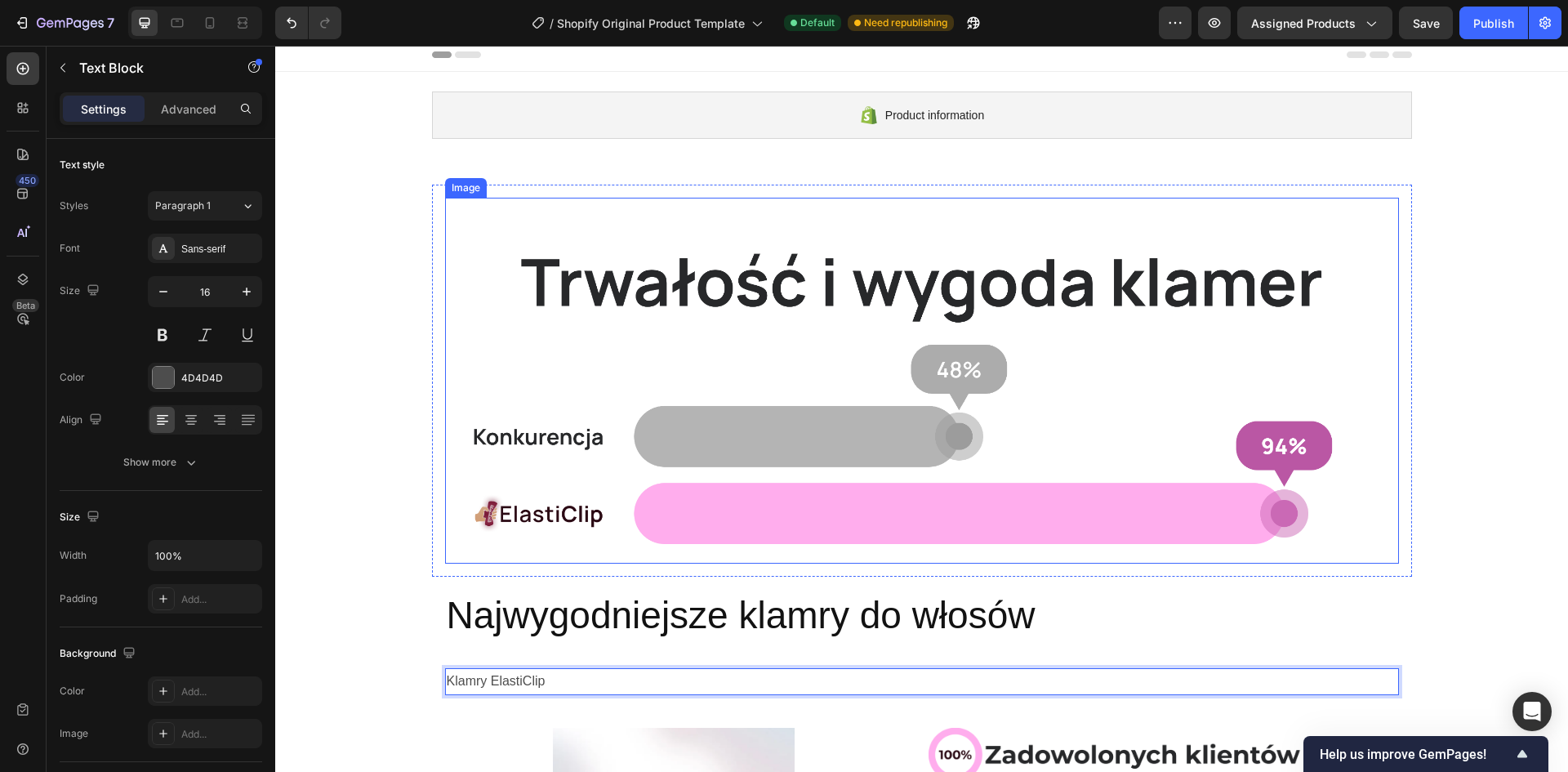
scroll to position [0, 0]
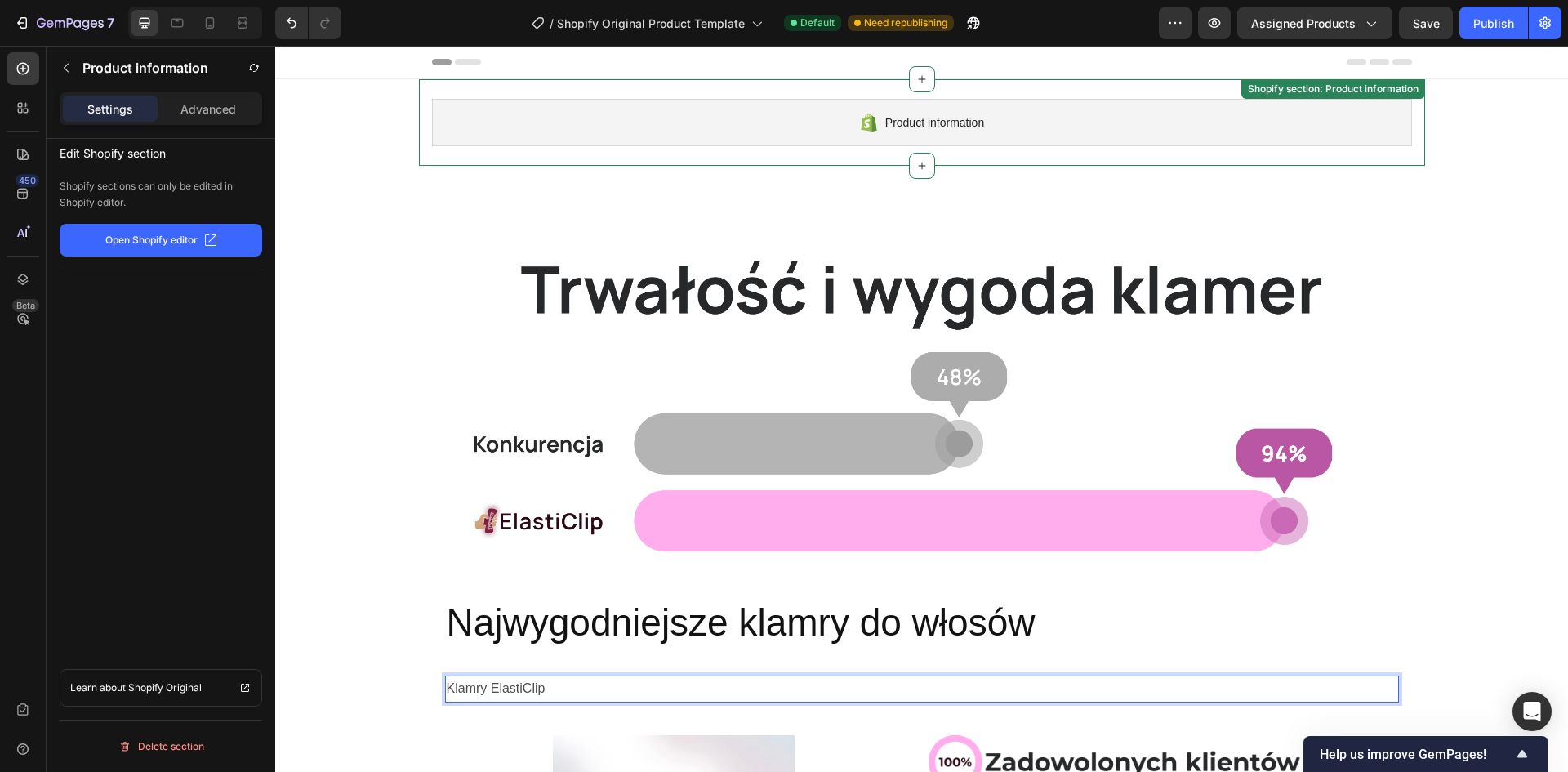
click at [737, 103] on div "Product information" at bounding box center [922, 123] width 980 height 47
click at [509, 689] on p "Klamry ElastiClip" at bounding box center [921, 689] width 951 height 24
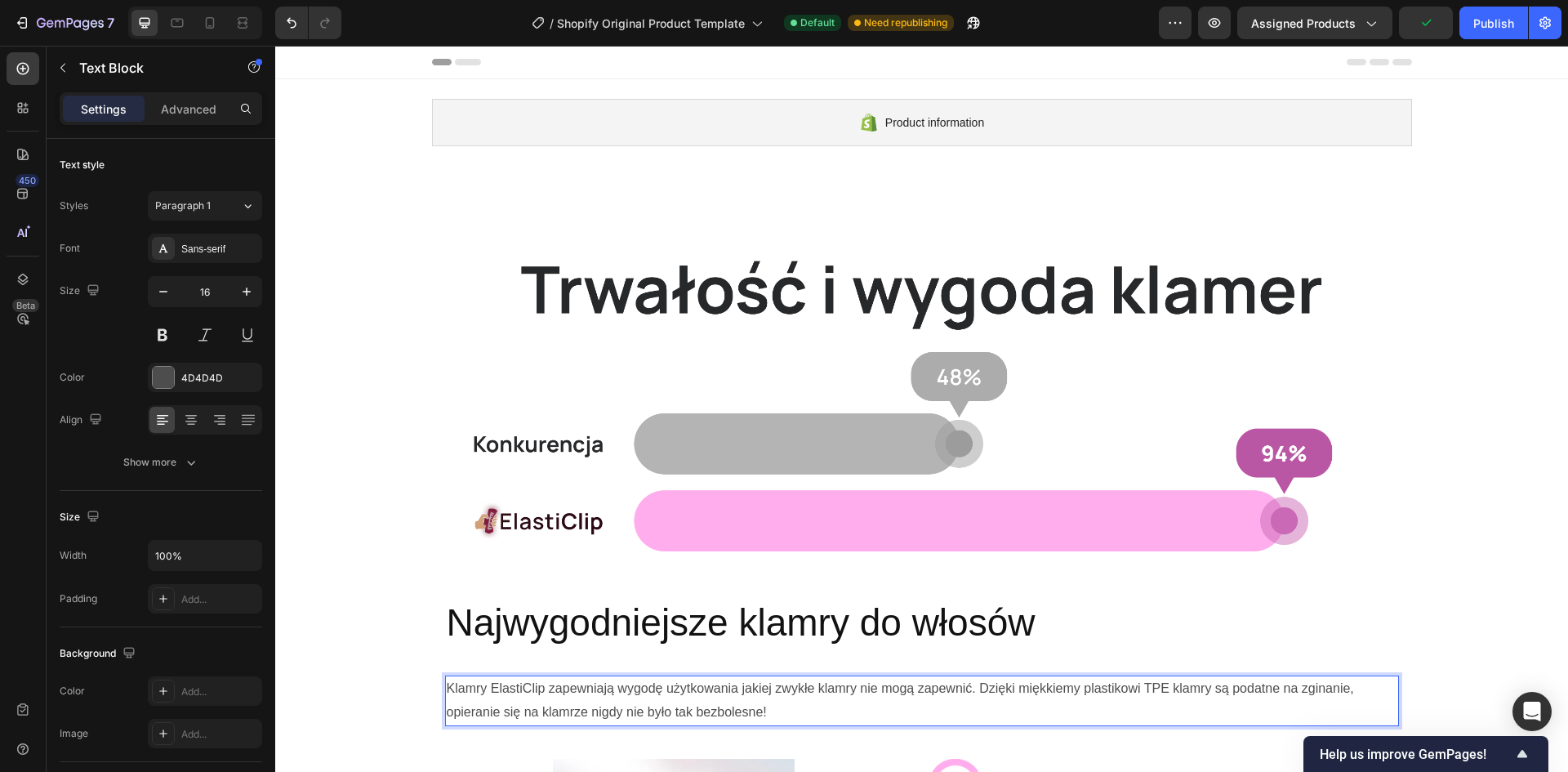
click at [801, 713] on p "Klamry ElastiClip zapewniają wygodę użytkowania jakiej zwykłe klamry nie mogą z…" at bounding box center [921, 701] width 951 height 47
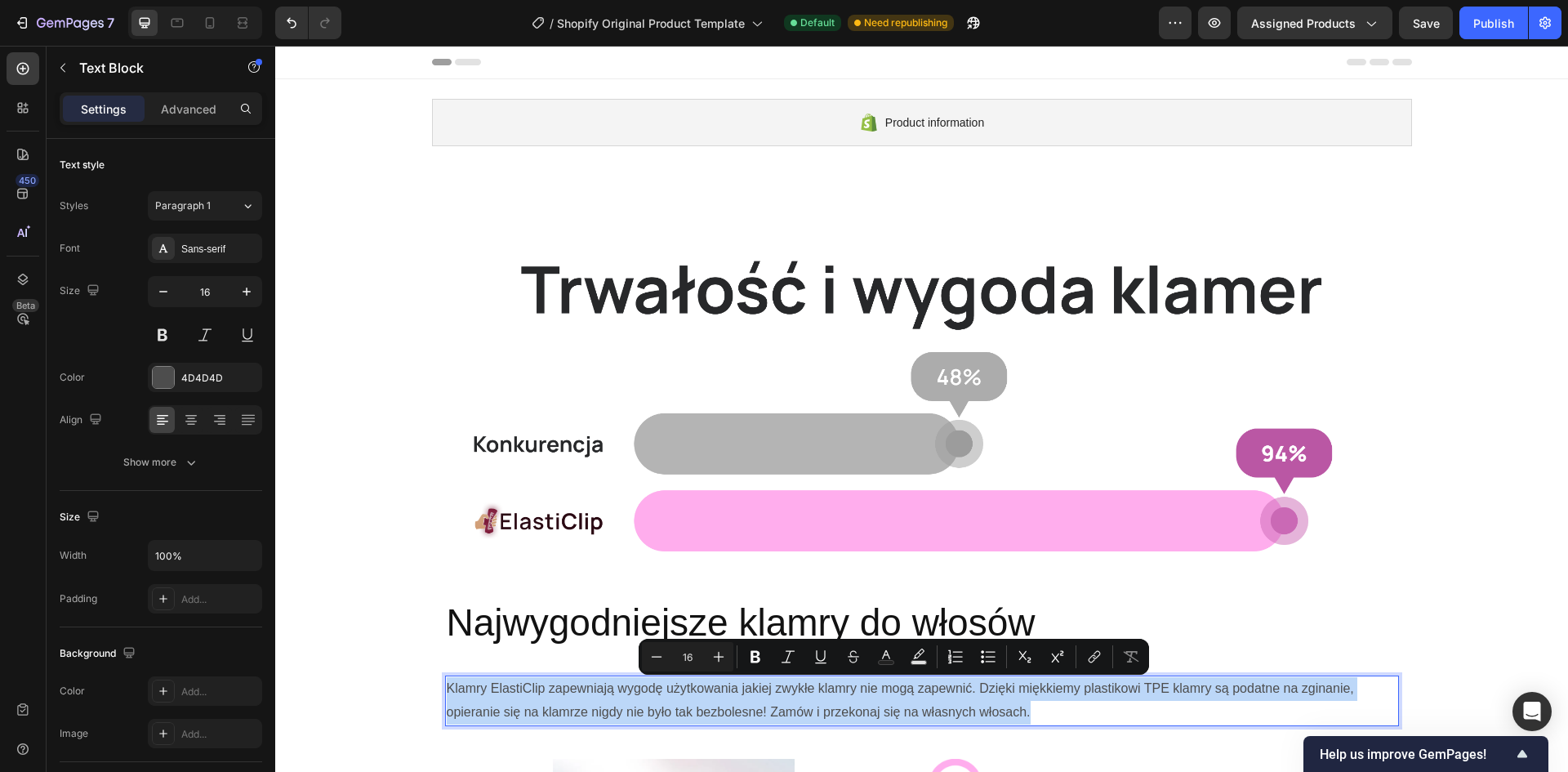
click at [1070, 718] on p "Klamry ElastiClip zapewniają wygodę użytkowania jakiej zwykłe klamry nie mogą z…" at bounding box center [921, 701] width 951 height 47
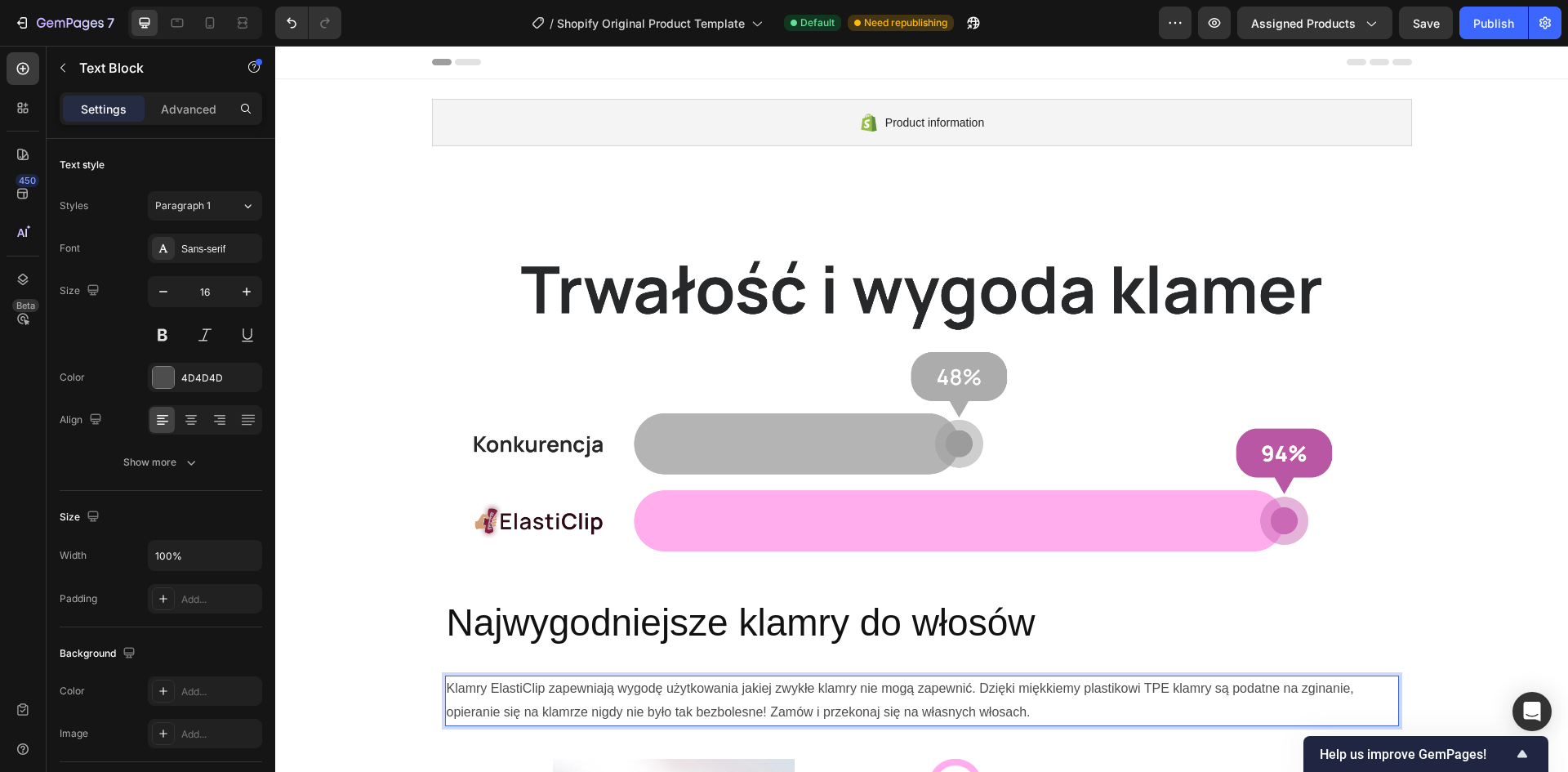
click at [1043, 691] on p "Klamry ElastiClip zapewniają wygodę użytkowania jakiej zwykłe klamry nie mogą z…" at bounding box center [921, 701] width 951 height 47
click at [538, 690] on p "Klamry ElastiClip zapewniają wygodę użytkowania jakiej zwykłe klamry nie mogą z…" at bounding box center [921, 701] width 951 height 47
click at [773, 691] on p "Klamry ElastiClip zapewniają wygodę użytkowania jakiej zwykłe klamry nie mogą z…" at bounding box center [921, 701] width 951 height 47
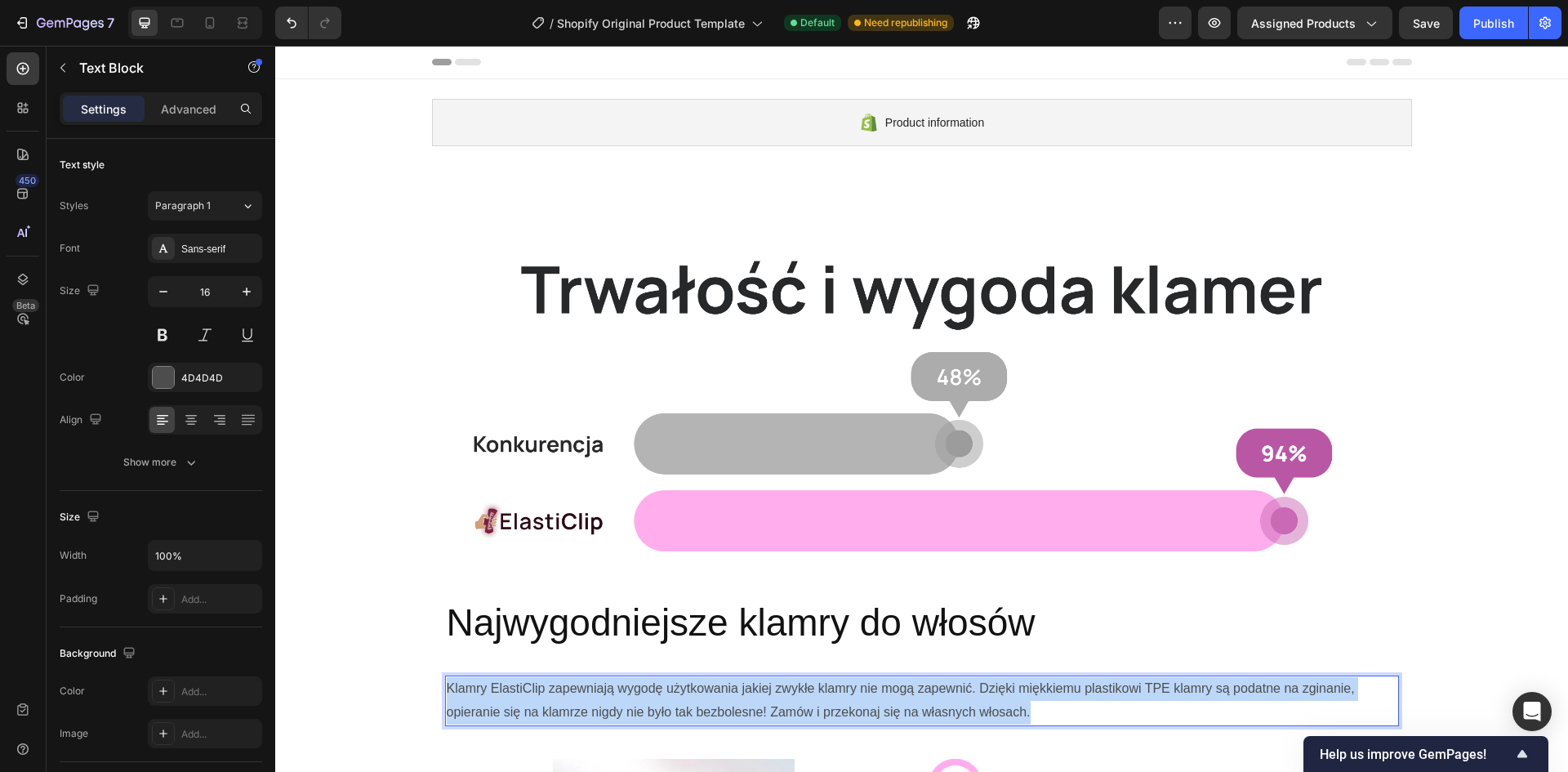
click at [773, 691] on p "Klamry ElastiClip zapewniają wygodę użytkowania jakiej zwykłe klamry nie mogą z…" at bounding box center [921, 701] width 951 height 47
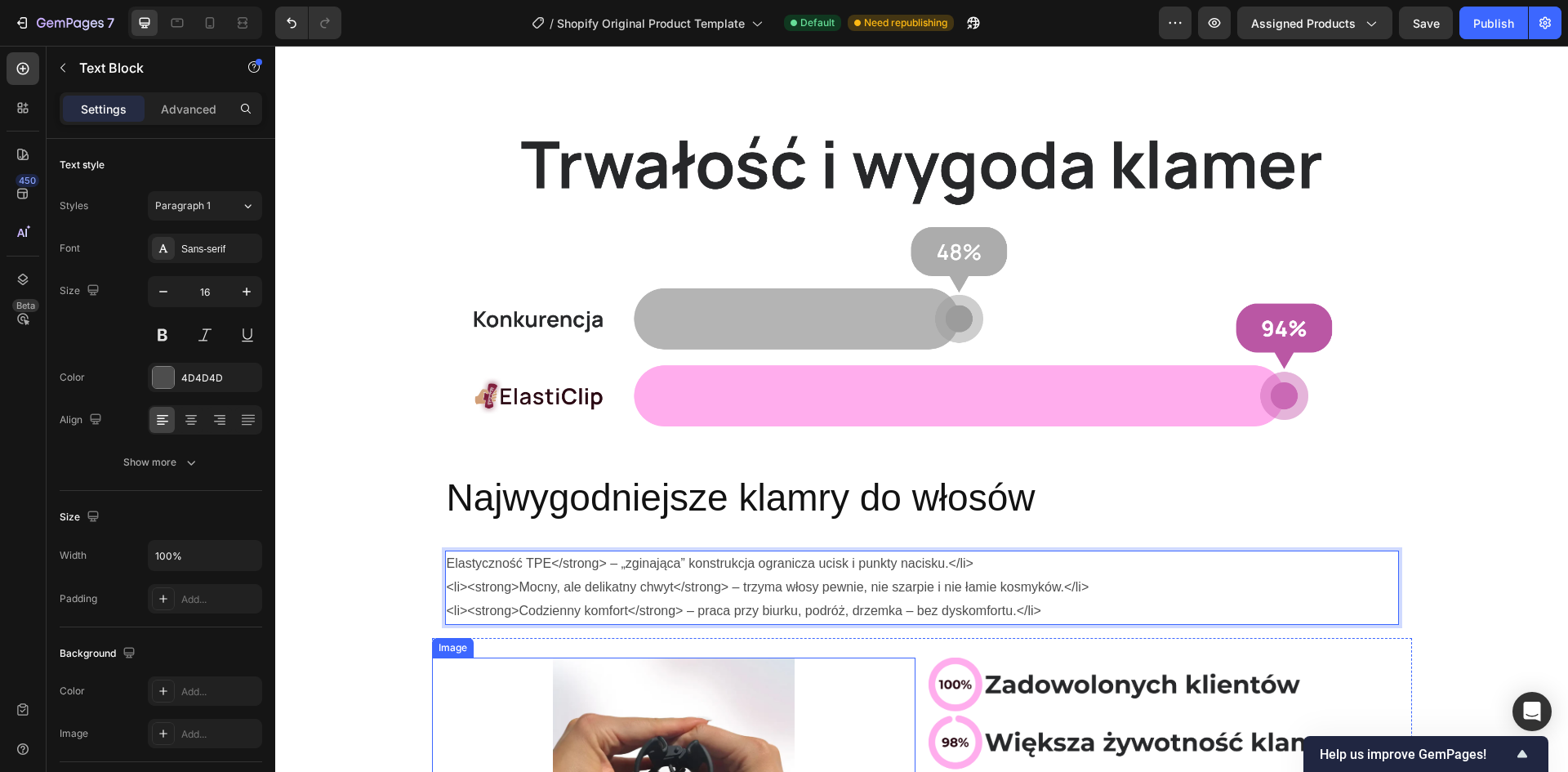
scroll to position [163, 0]
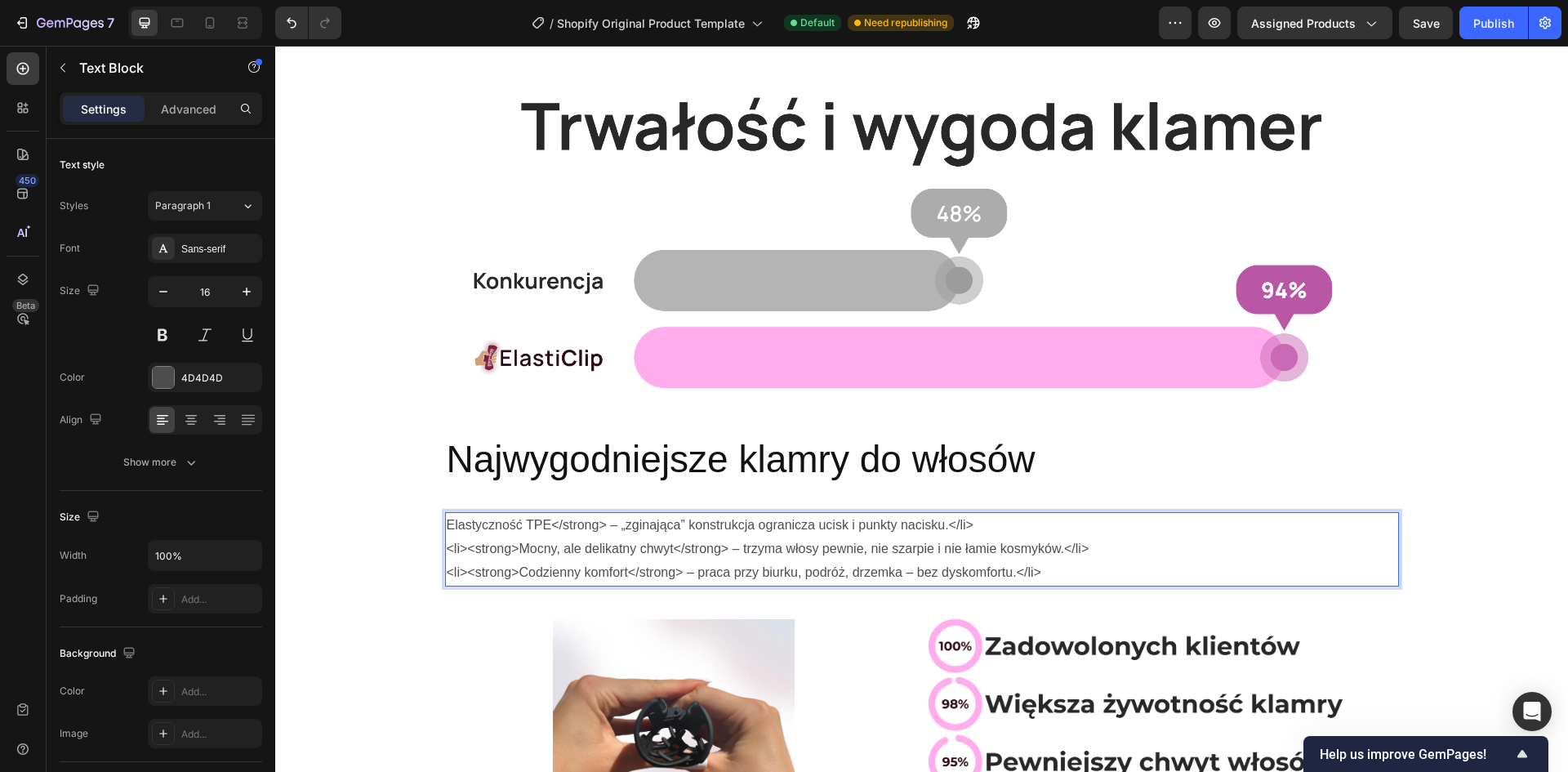
click at [481, 574] on p "Elastyczność TPE</strong> – „zginająca” konstrukcja ogranicza ucisk i punkty na…" at bounding box center [921, 549] width 951 height 71
drag, startPoint x: 524, startPoint y: 569, endPoint x: 440, endPoint y: 569, distance: 84.0
click at [445, 569] on div "Elastyczność TPE</strong> – „zginająca” konstrukcja ogranicza ucisk i punkty na…" at bounding box center [921, 548] width 954 height 73
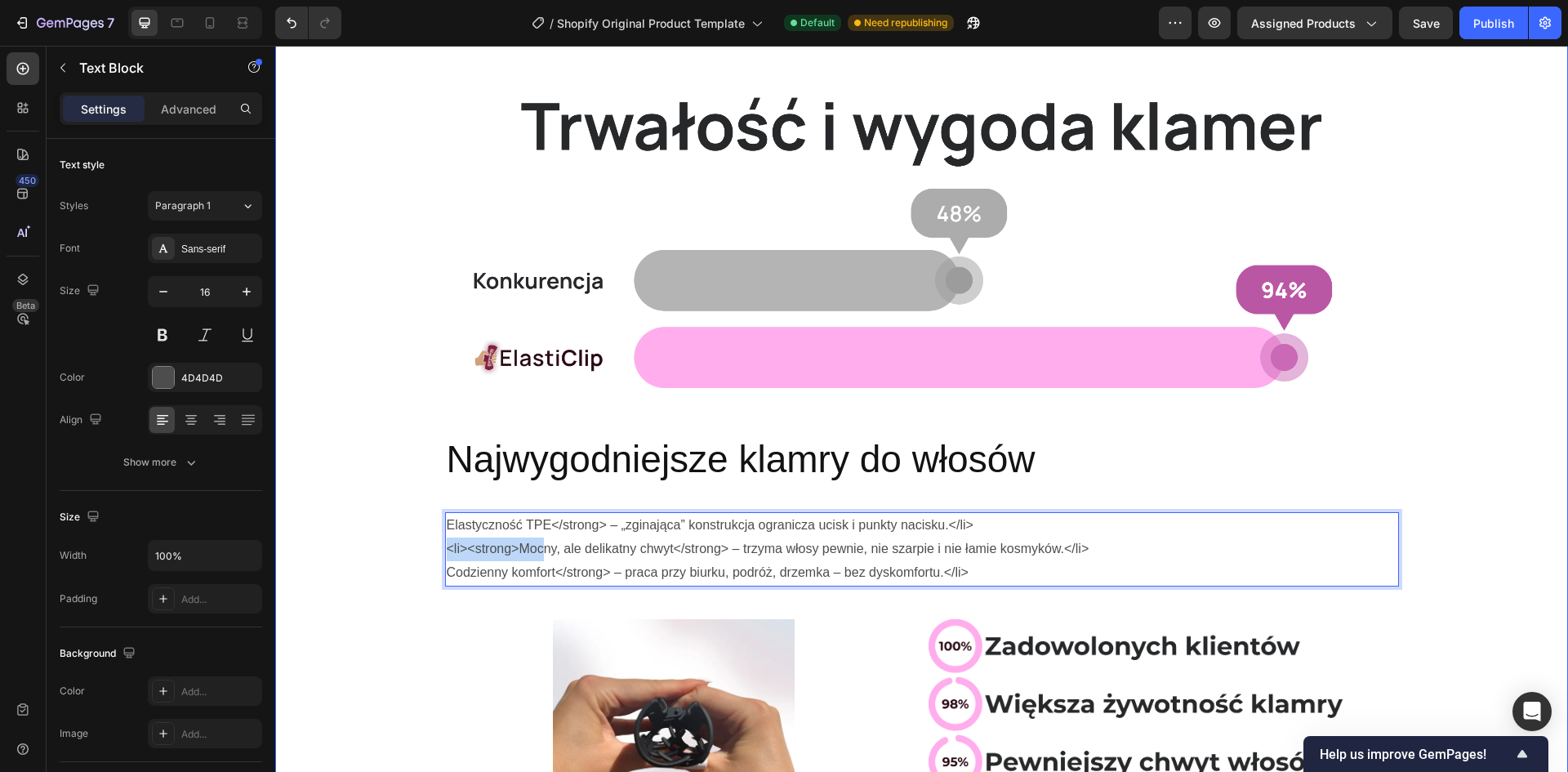
drag, startPoint x: 525, startPoint y: 548, endPoint x: 393, endPoint y: 553, distance: 132.1
click at [393, 553] on div "Image Row Najwygodniejsze klamry do włosów Heading Row Elastyczność TPE</strong…" at bounding box center [921, 451] width 1293 height 845
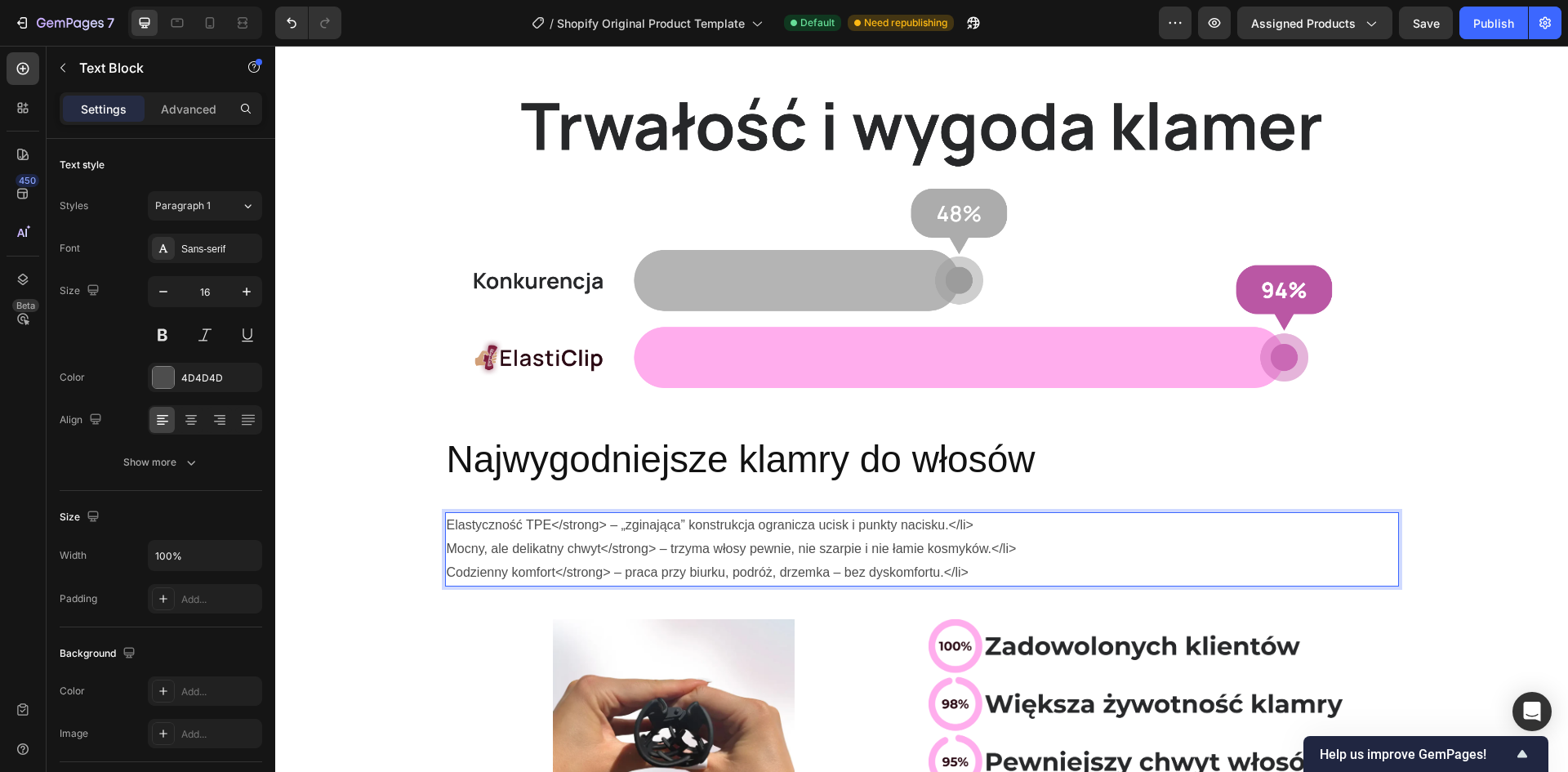
click at [1023, 521] on p "Elastyczność TPE</strong> – „zginająca” konstrukcja ogranicza ucisk i punkty na…" at bounding box center [921, 549] width 951 height 71
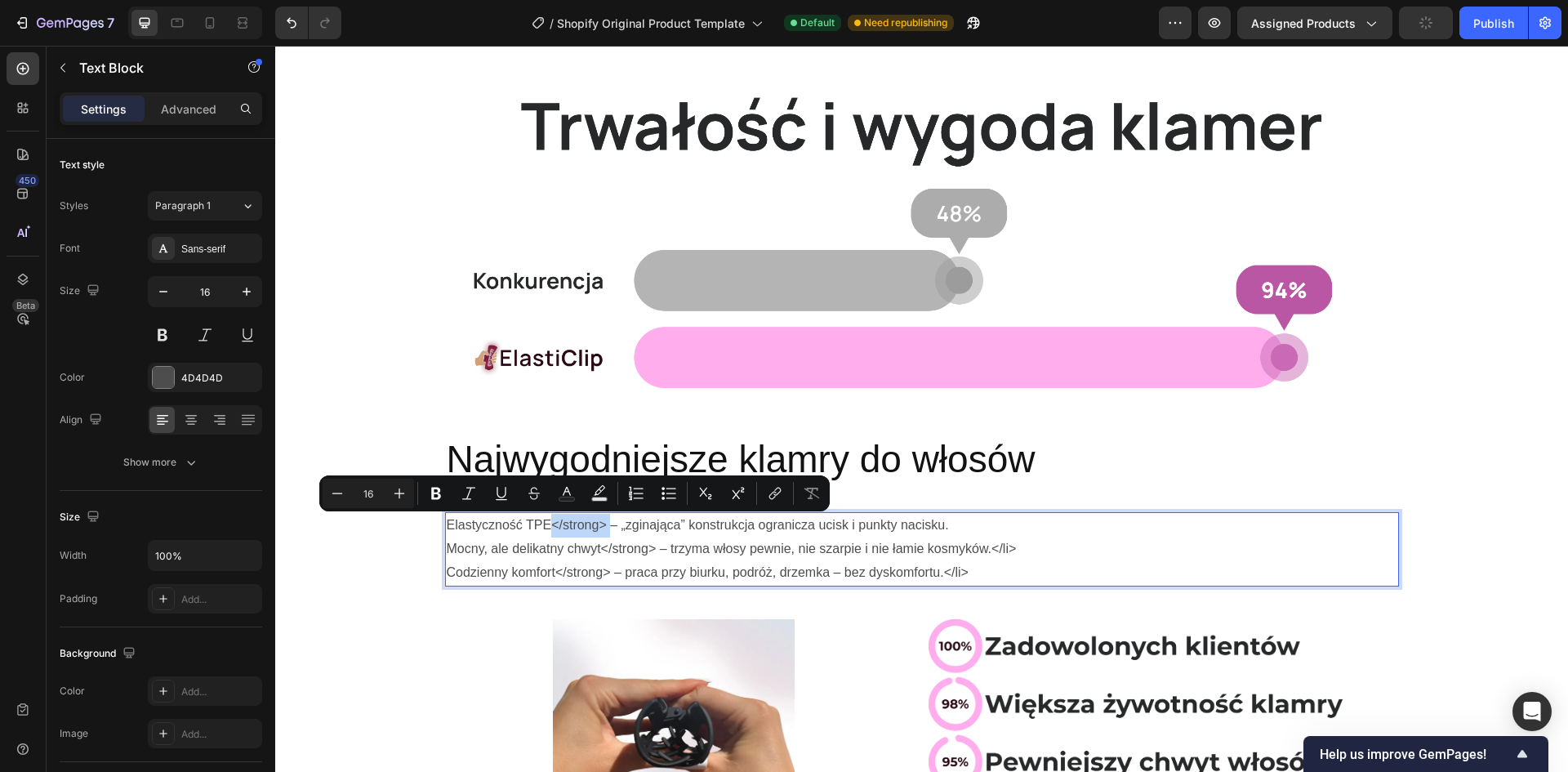
drag, startPoint x: 603, startPoint y: 525, endPoint x: 549, endPoint y: 532, distance: 54.5
click at [549, 532] on p "Elastyczność TPE</strong> – „zginająca” konstrukcja ogranicza ucisk i punkty na…" at bounding box center [921, 549] width 951 height 71
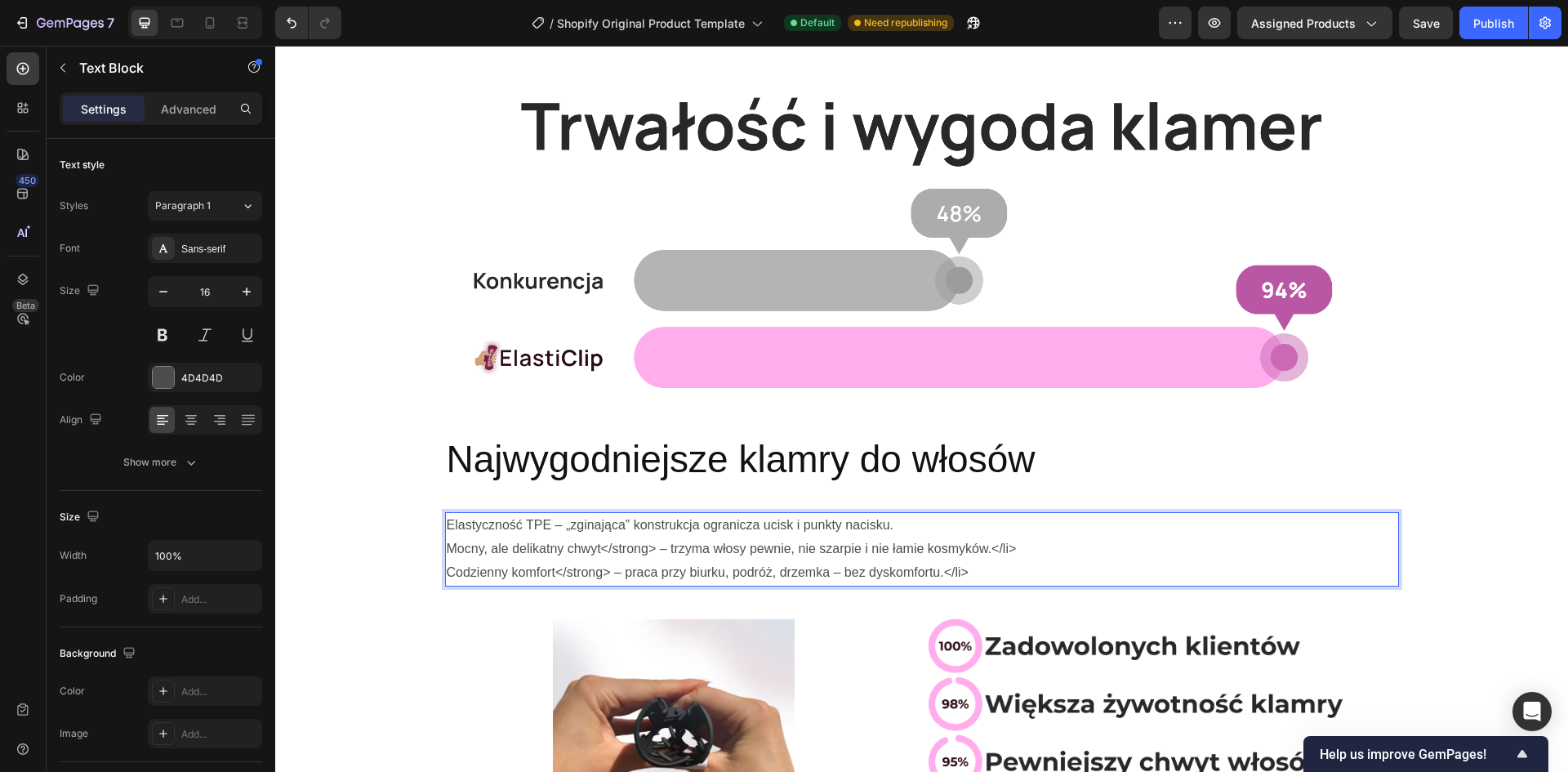
click at [615, 523] on p "Elastyczność TPE – „zginająca” konstrukcja ogranicza ucisk i punkty nacisku. Mo…" at bounding box center [921, 549] width 951 height 71
click at [679, 536] on p "Elastyczność TPE – „zginająca” konstrukcja ogranicza ucisk i punkty nacisku. Mo…" at bounding box center [921, 549] width 951 height 71
click at [446, 553] on p "Elastyczność TPE – „zginająca” konstrukcja ogranicza ucisk i punkty nacisku. Mo…" at bounding box center [921, 549] width 951 height 71
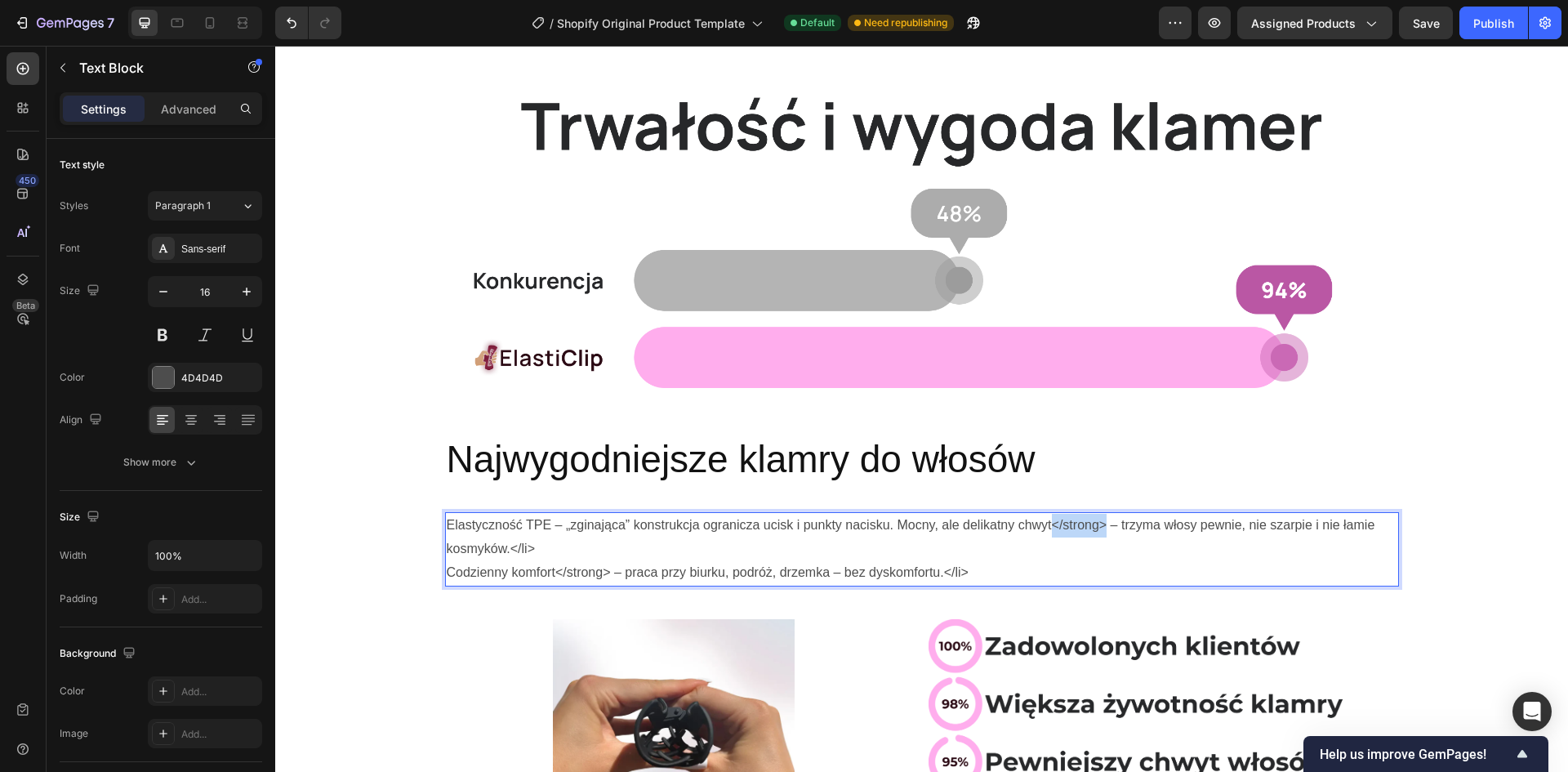
drag, startPoint x: 1100, startPoint y: 522, endPoint x: 1045, endPoint y: 529, distance: 55.4
click at [1045, 529] on p "Elastyczność TPE – „zginająca” konstrukcja ogranicza ucisk i punkty nacisku. Mo…" at bounding box center [921, 549] width 951 height 71
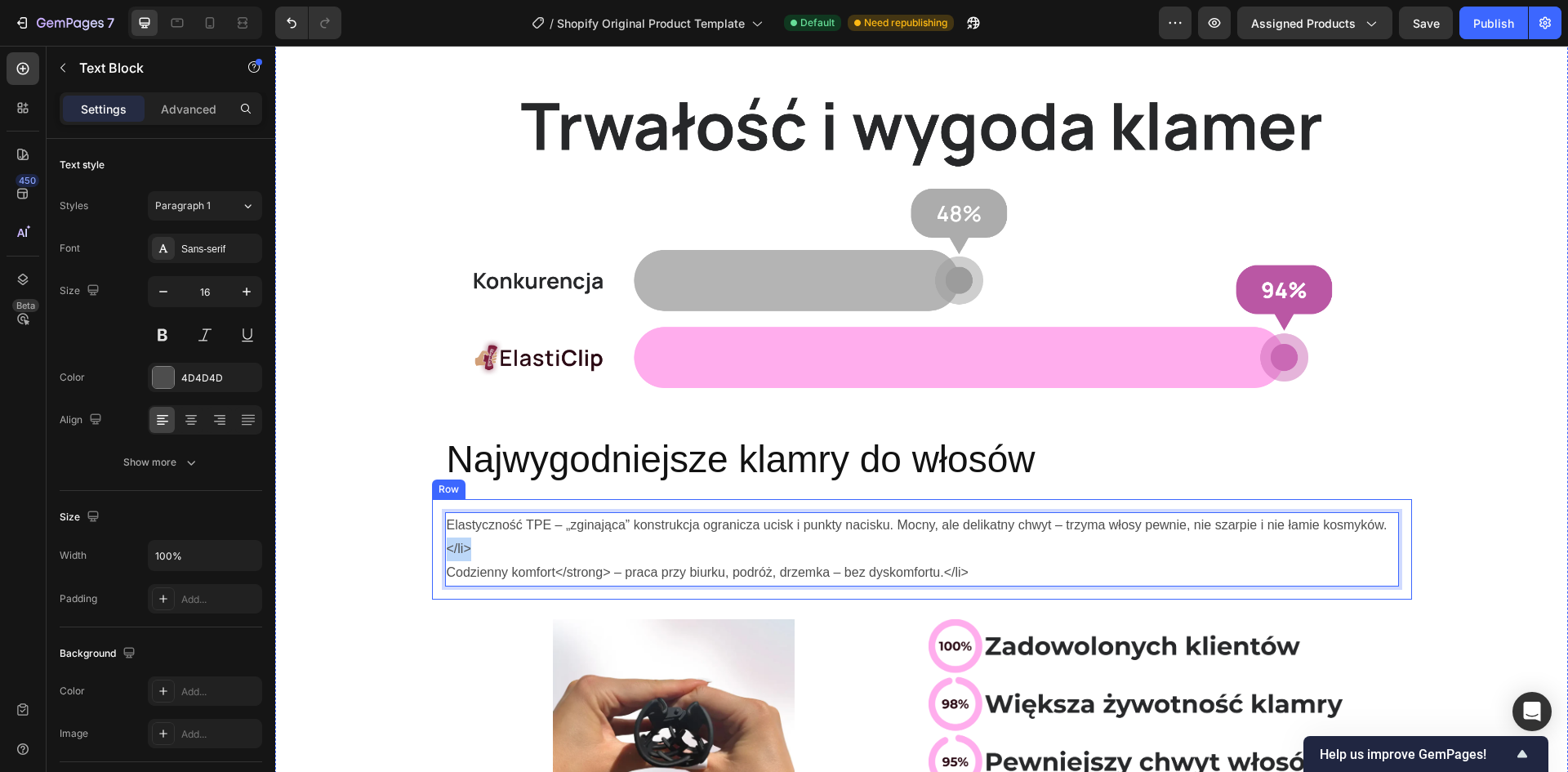
drag, startPoint x: 469, startPoint y: 551, endPoint x: 427, endPoint y: 551, distance: 42.0
click at [432, 551] on div "Elastyczność TPE – „zginająca” konstrukcja ogranicza ucisk i punkty nacisku. Mo…" at bounding box center [922, 549] width 980 height 100
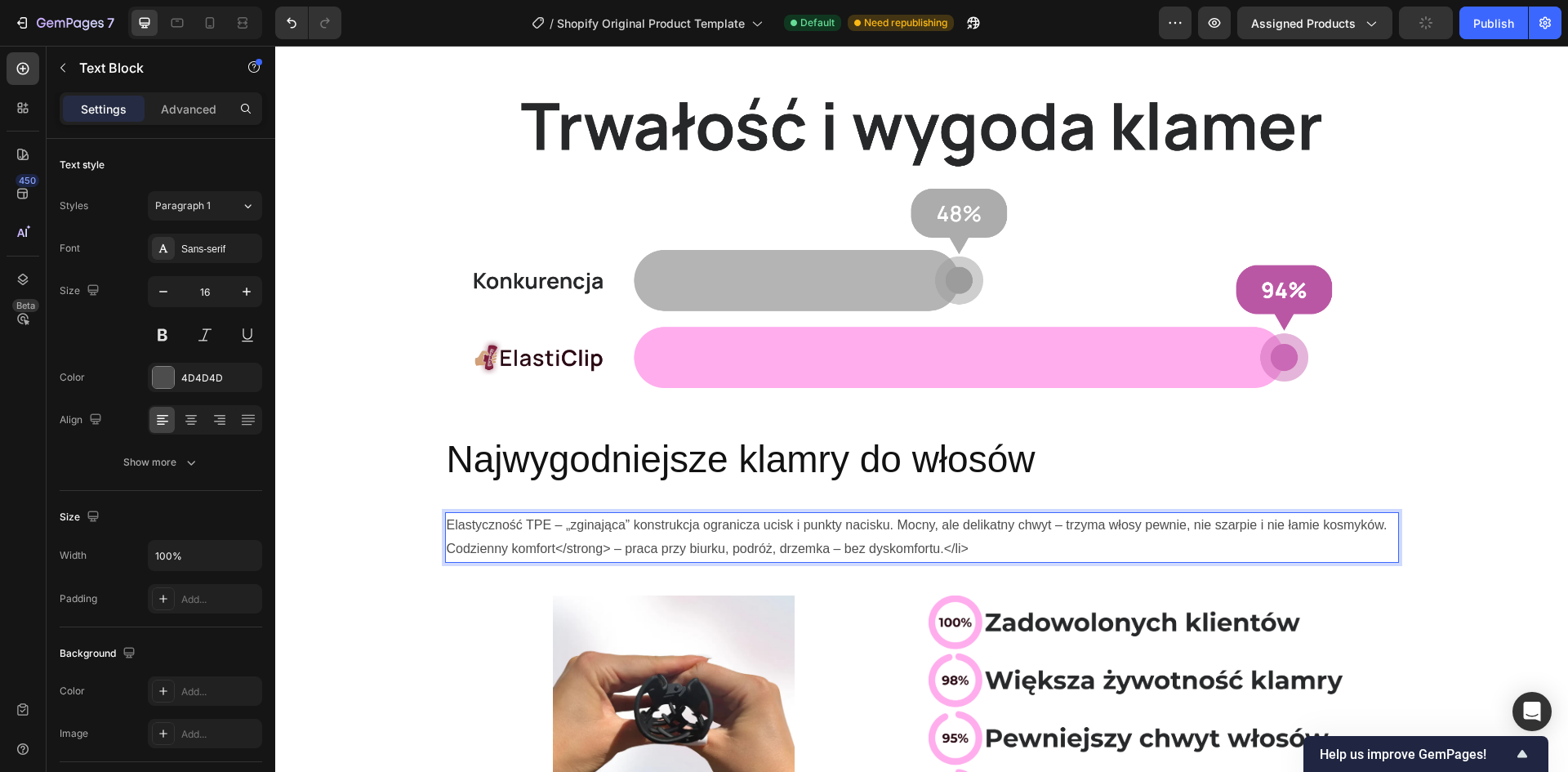
click at [446, 553] on p "Elastyczność TPE – „zginająca” konstrukcja ogranicza ucisk i punkty nacisku. Mo…" at bounding box center [921, 537] width 951 height 47
drag, startPoint x: 605, startPoint y: 549, endPoint x: 551, endPoint y: 557, distance: 54.6
click at [551, 557] on p "Elastyczność TPE – „zginająca” konstrukcja ogranicza ucisk i punkty nacisku. Mo…" at bounding box center [921, 537] width 951 height 47
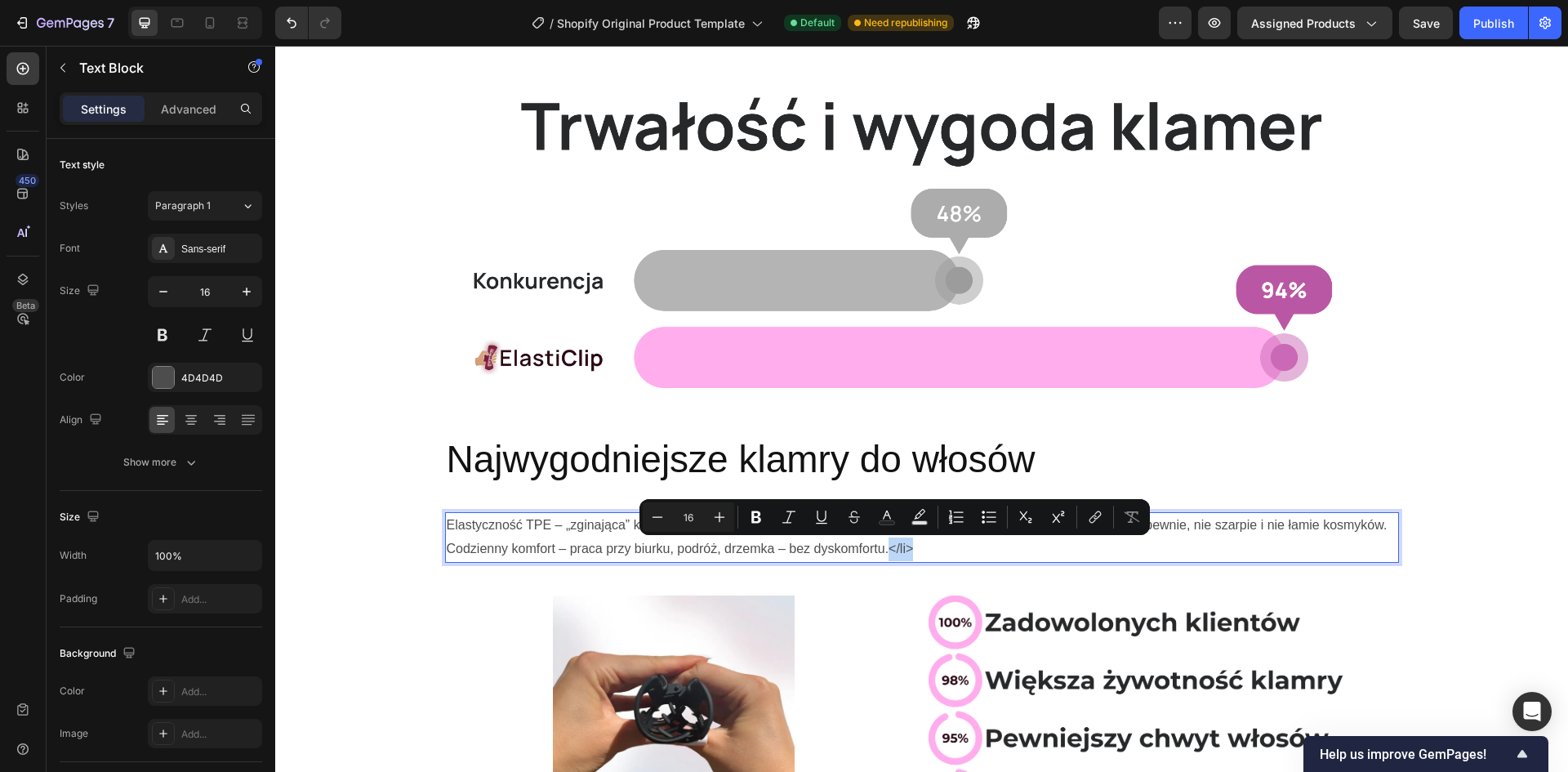
click at [884, 549] on p "Elastyczność TPE – „zginająca” konstrukcja ogranicza ucisk i punkty nacisku. Mo…" at bounding box center [921, 537] width 951 height 47
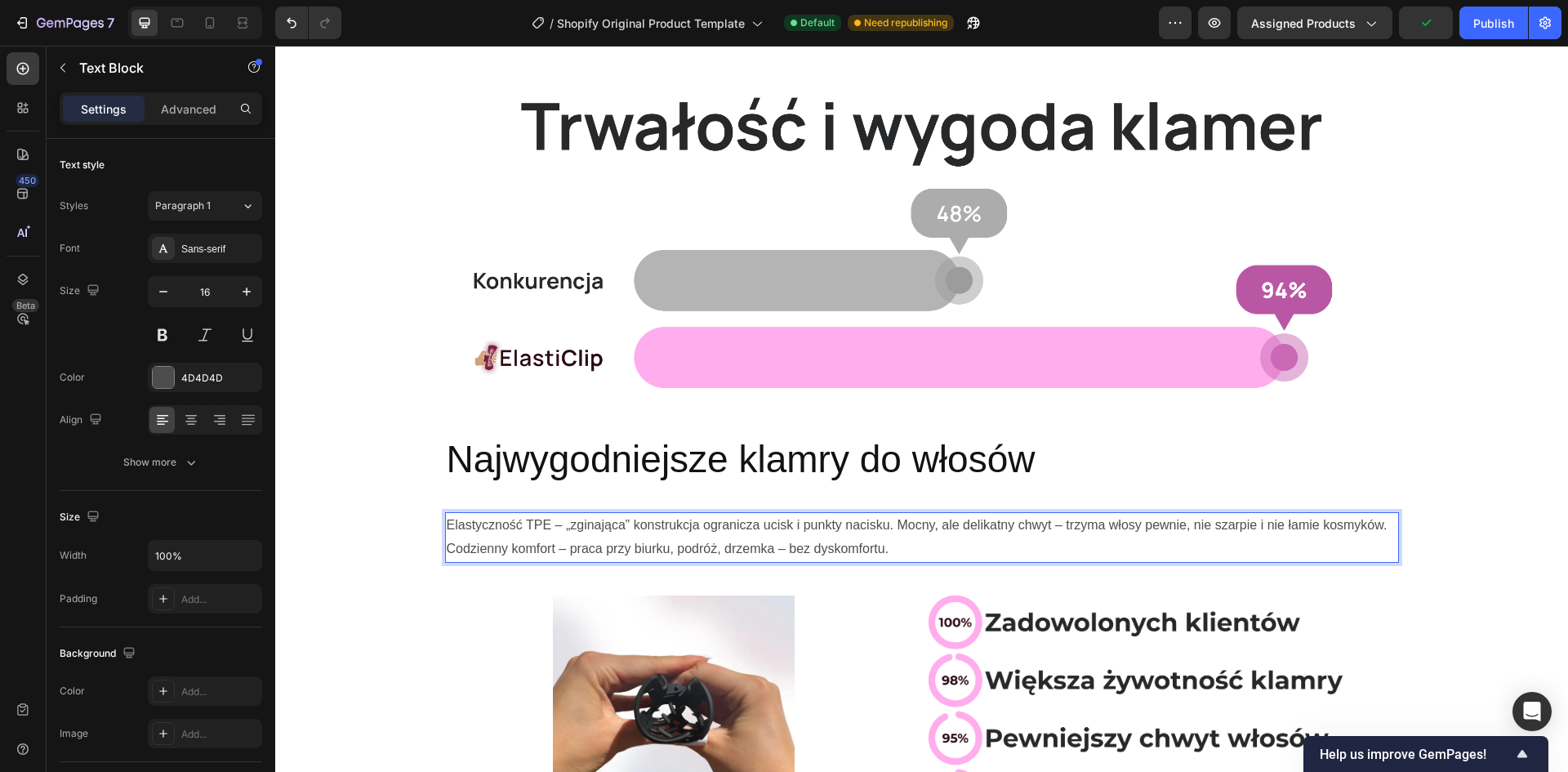
click at [922, 550] on p "Elastyczność TPE – „zginająca” konstrukcja ogranicza ucisk i punkty nacisku. Mo…" at bounding box center [921, 537] width 951 height 47
click at [1085, 528] on p "Elastyczność TPE – „zginająca” konstrukcja ogranicza ucisk i punkty nacisku. Mo…" at bounding box center [921, 537] width 951 height 47
click at [1306, 531] on p "Elastyczność TPE – „zginająca” konstrukcja ogranicza ucisk i punkty nacisku. Mo…" at bounding box center [921, 537] width 951 height 47
click at [838, 552] on p "Elastyczność TPE – „zginająca” konstrukcja ogranicza ucisk i punkty nacisku. Mo…" at bounding box center [921, 537] width 951 height 47
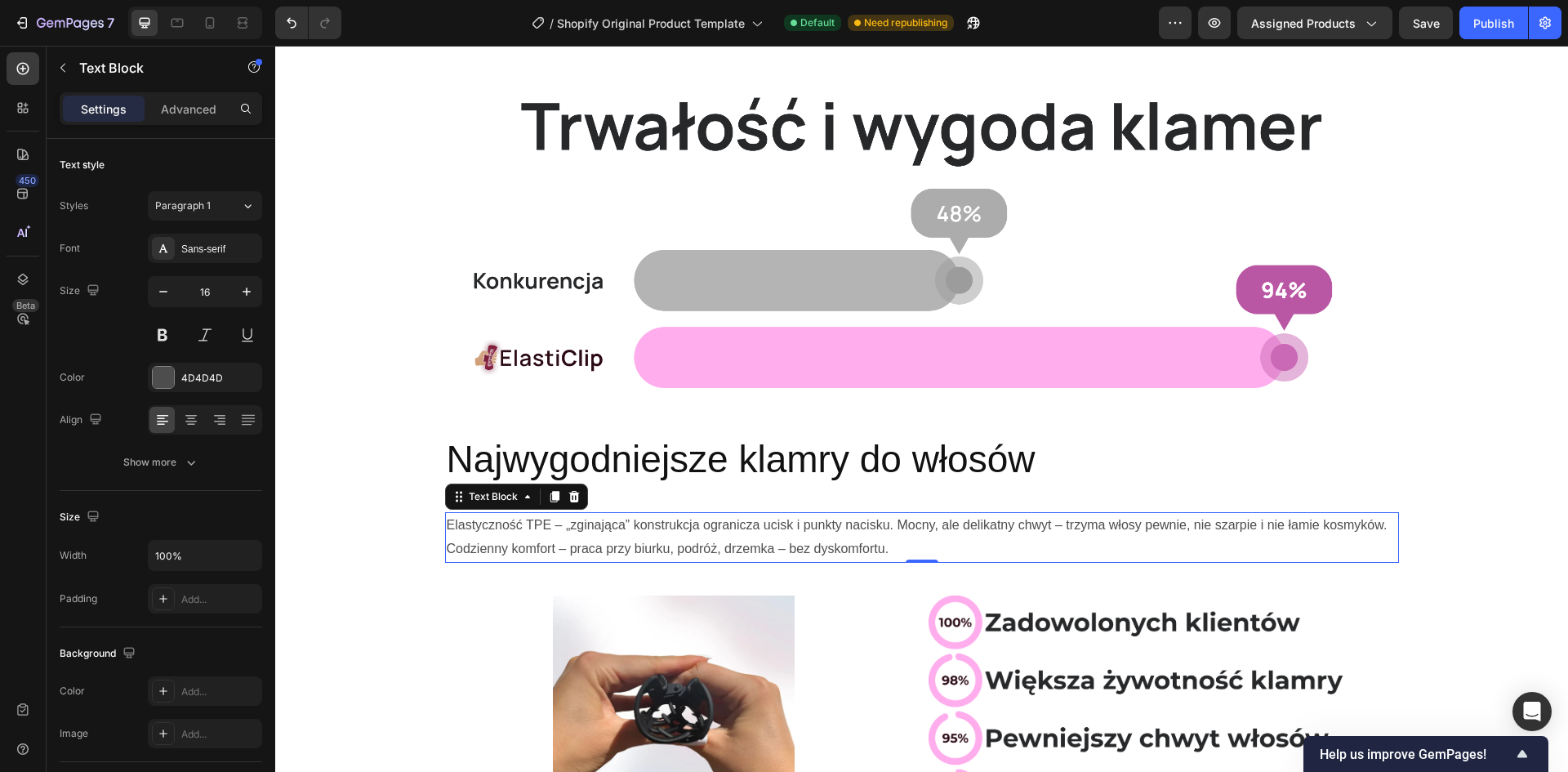
click at [549, 521] on p "Elastyczność TPE – „zginająca” konstrukcja ogranicza ucisk i punkty nacisku. Mo…" at bounding box center [921, 537] width 951 height 47
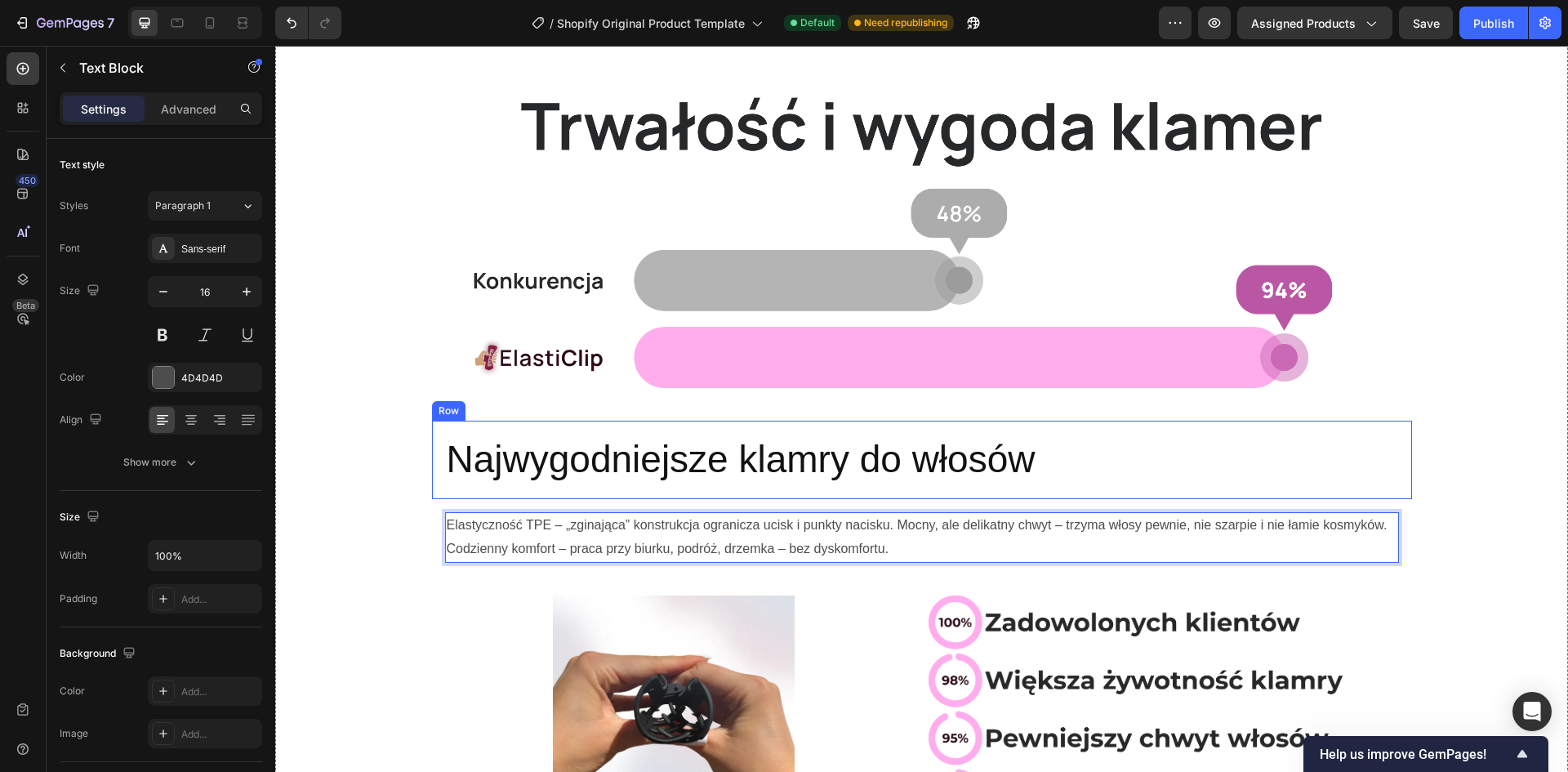
click at [536, 461] on p "Najwygodniejsze klamry do włosów" at bounding box center [921, 460] width 951 height 49
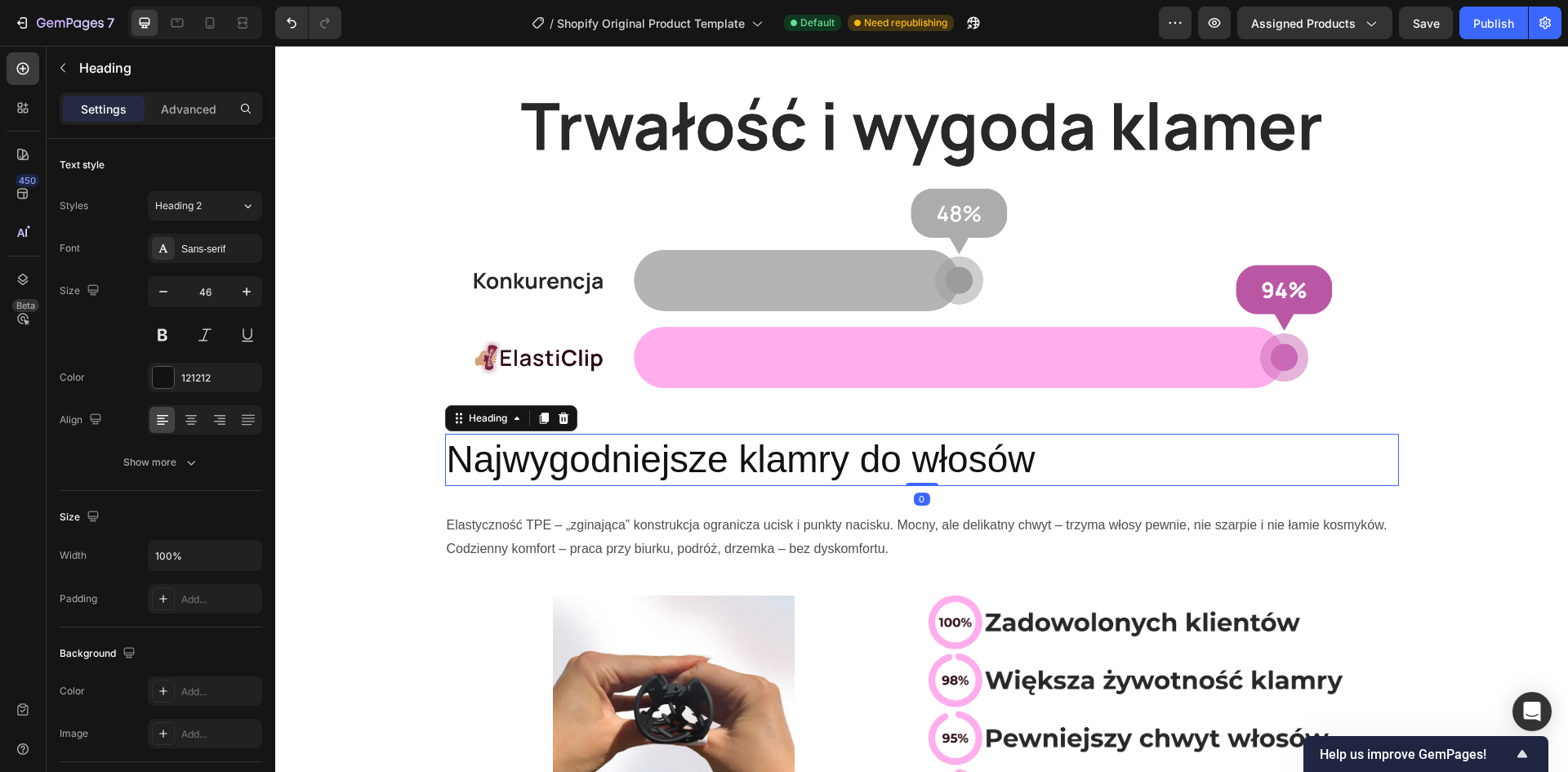
click at [567, 461] on p "Najwygodniejsze klamry do włosów" at bounding box center [921, 460] width 951 height 49
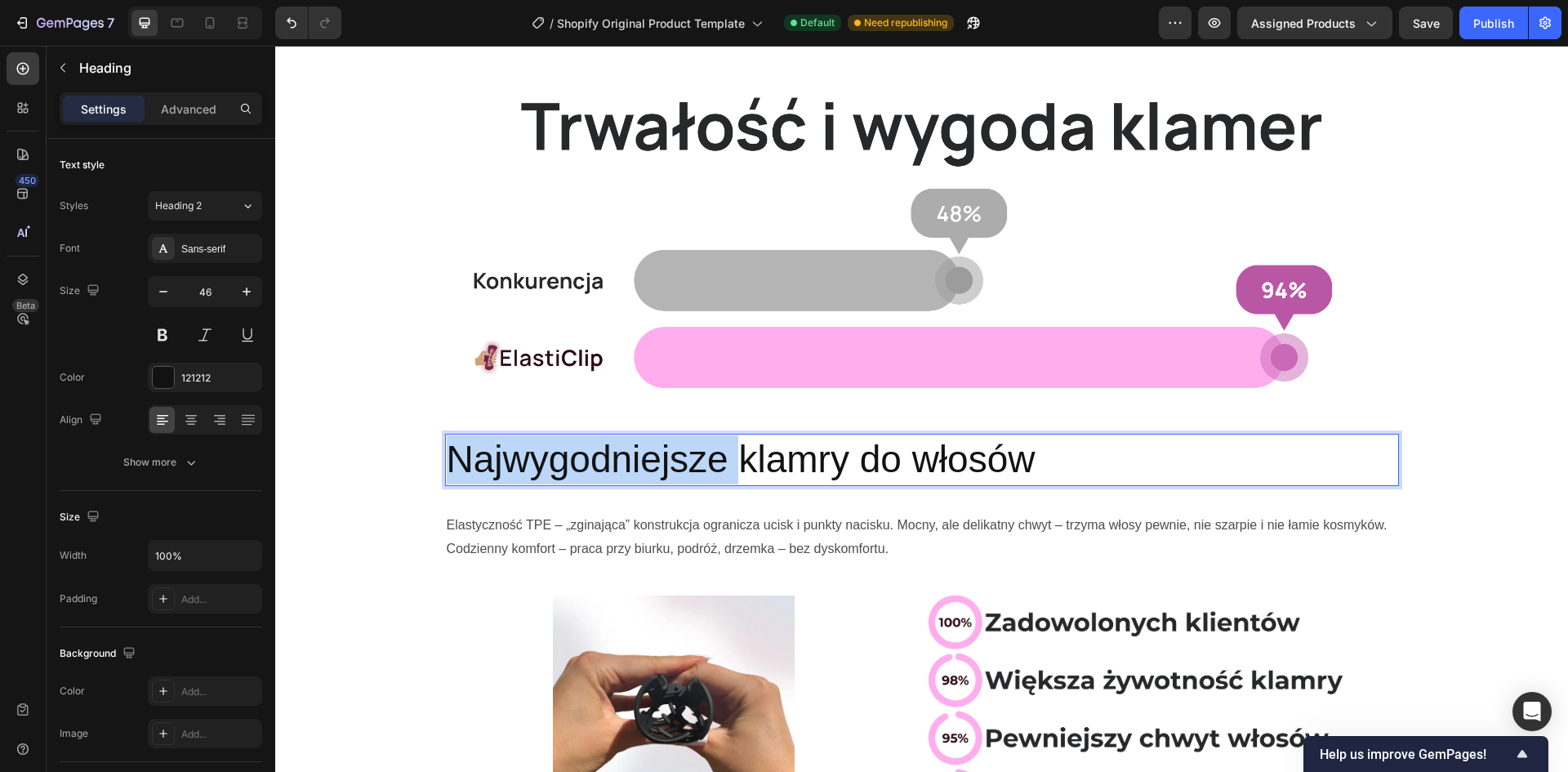
click at [567, 461] on p "Najwygodniejsze klamry do włosów" at bounding box center [921, 460] width 951 height 49
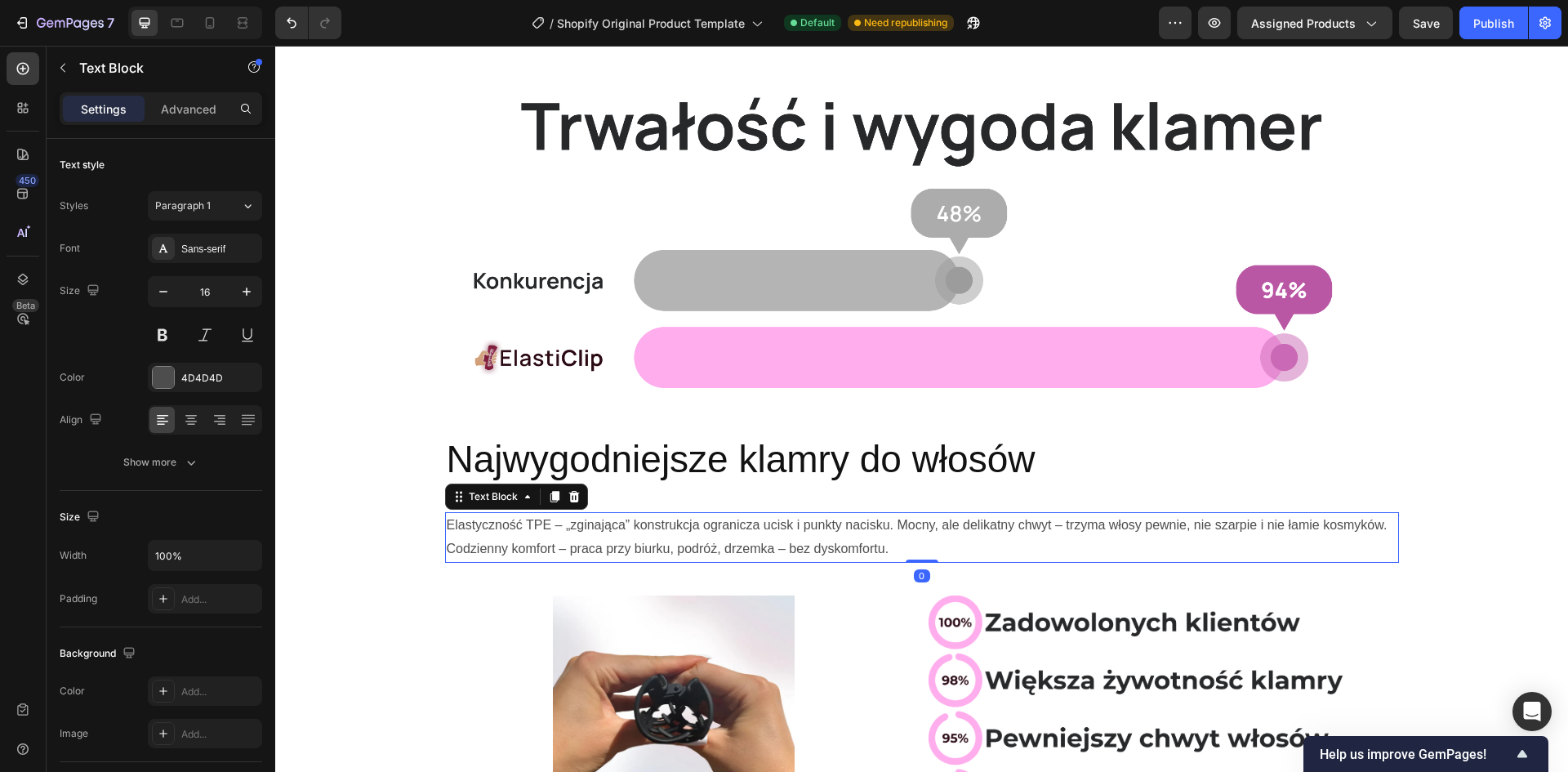
click at [581, 531] on p "Elastyczność TPE – „zginająca” konstrukcja ogranicza ucisk i punkty nacisku. Mo…" at bounding box center [921, 537] width 951 height 47
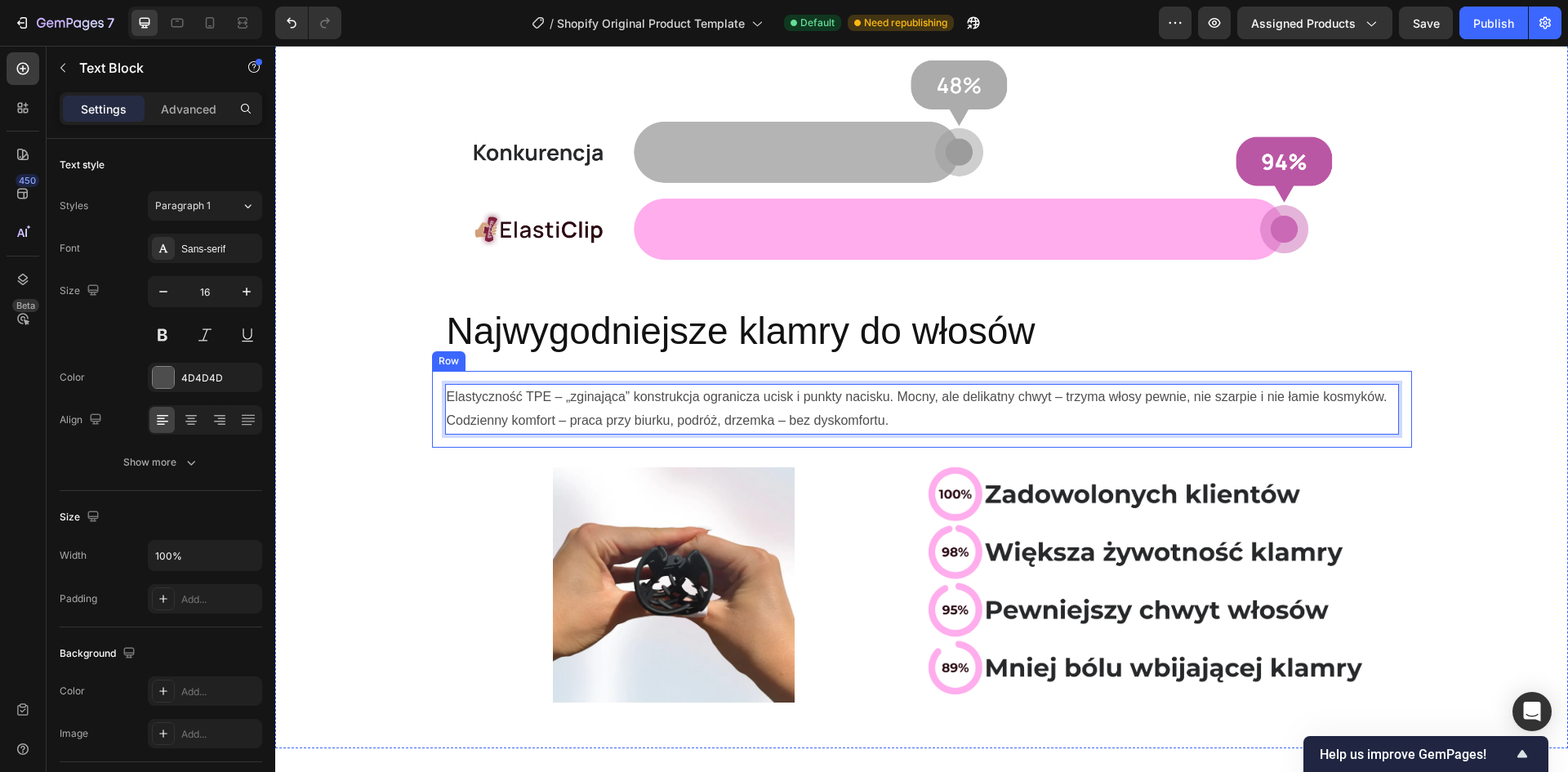
scroll to position [245, 0]
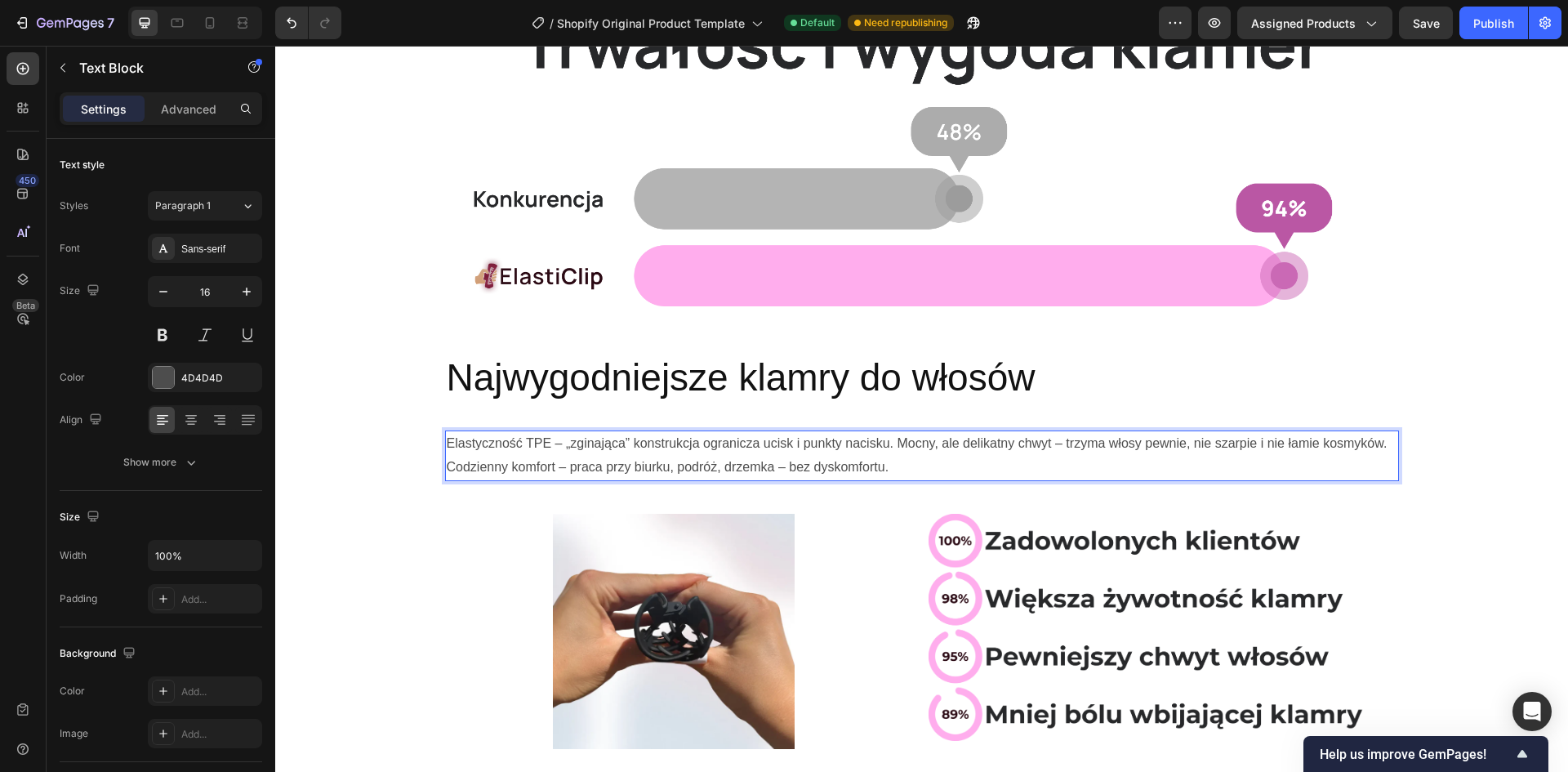
click at [518, 442] on p "Elastyczność TPE – „zginająca” konstrukcja ogranicza ucisk i punkty nacisku. Mo…" at bounding box center [921, 456] width 951 height 47
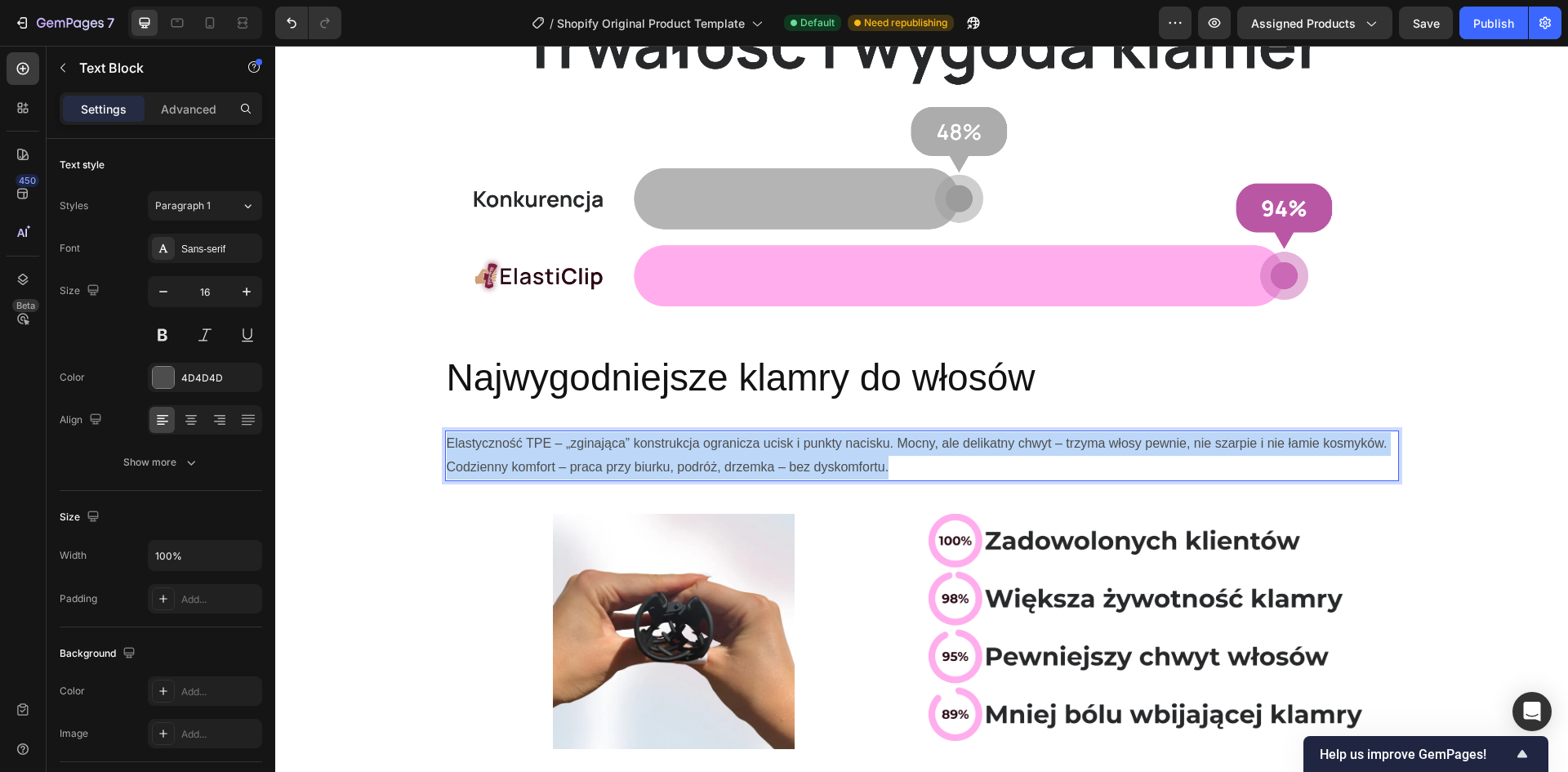
click at [518, 442] on p "Elastyczność TPE – „zginająca” konstrukcja ogranicza ucisk i punkty nacisku. Mo…" at bounding box center [921, 456] width 951 height 47
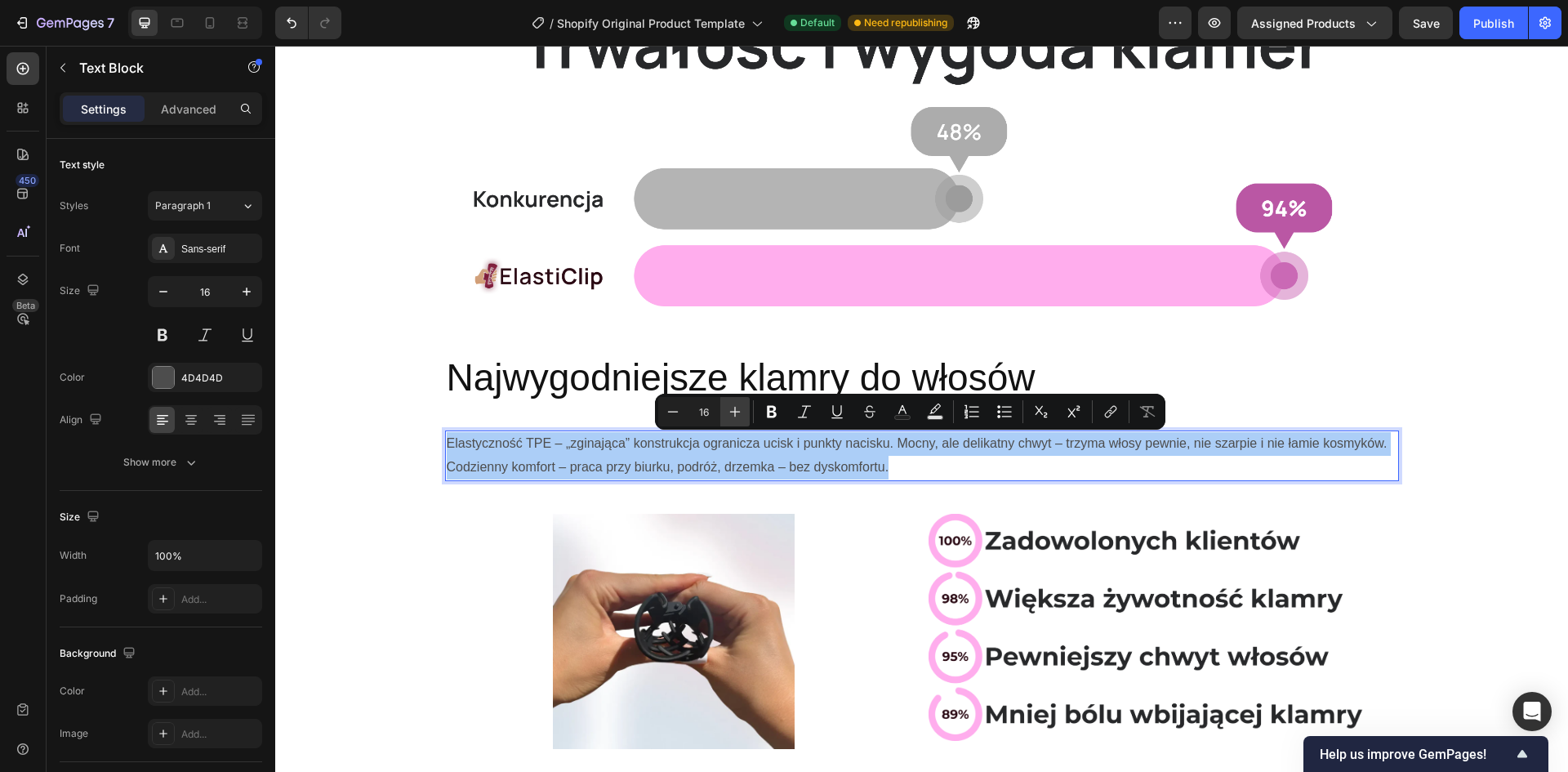
click at [736, 414] on icon "Editor contextual toolbar" at bounding box center [735, 411] width 16 height 16
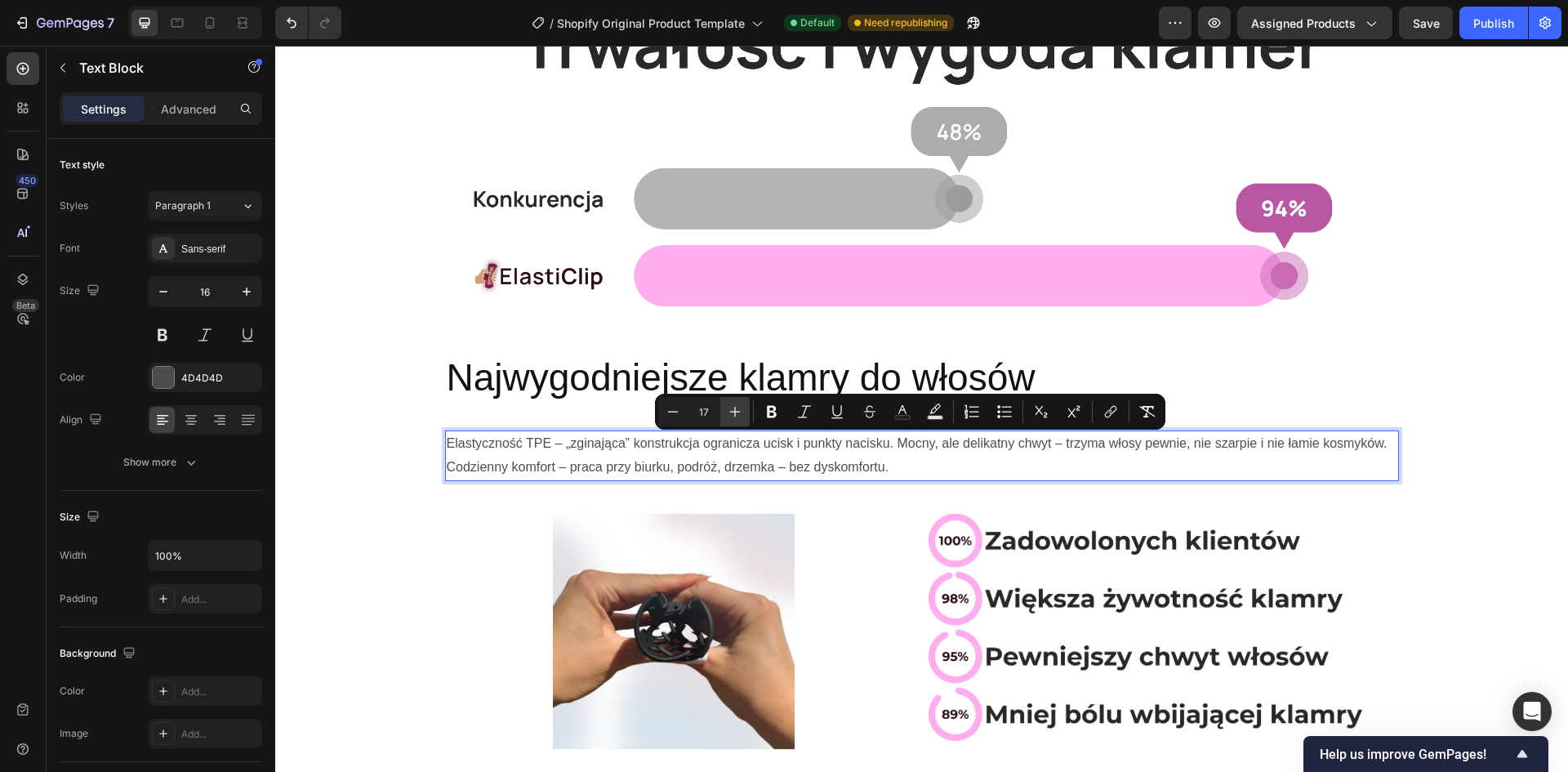
click at [736, 414] on icon "Editor contextual toolbar" at bounding box center [735, 411] width 16 height 16
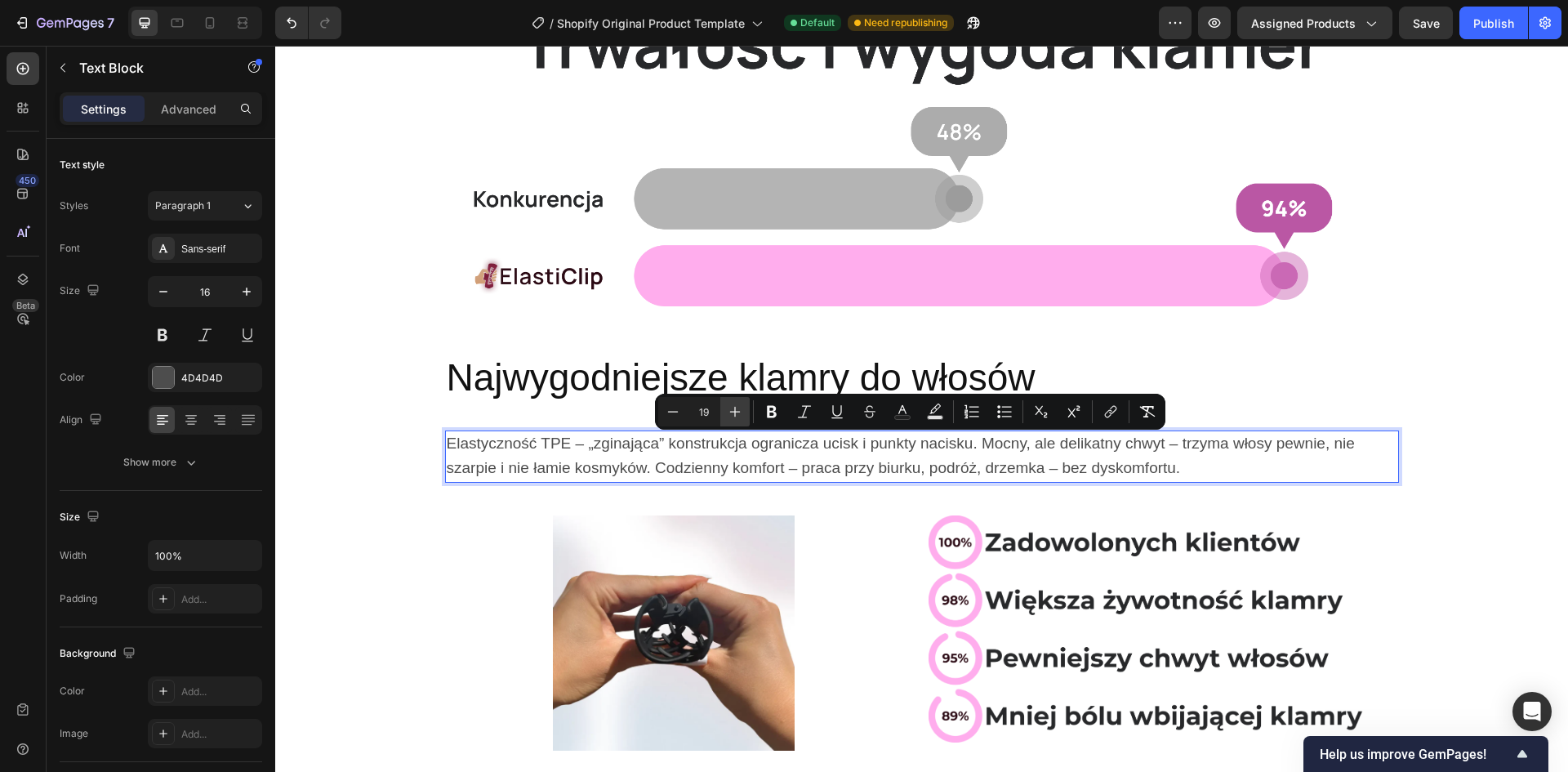
click at [736, 414] on icon "Editor contextual toolbar" at bounding box center [735, 411] width 16 height 16
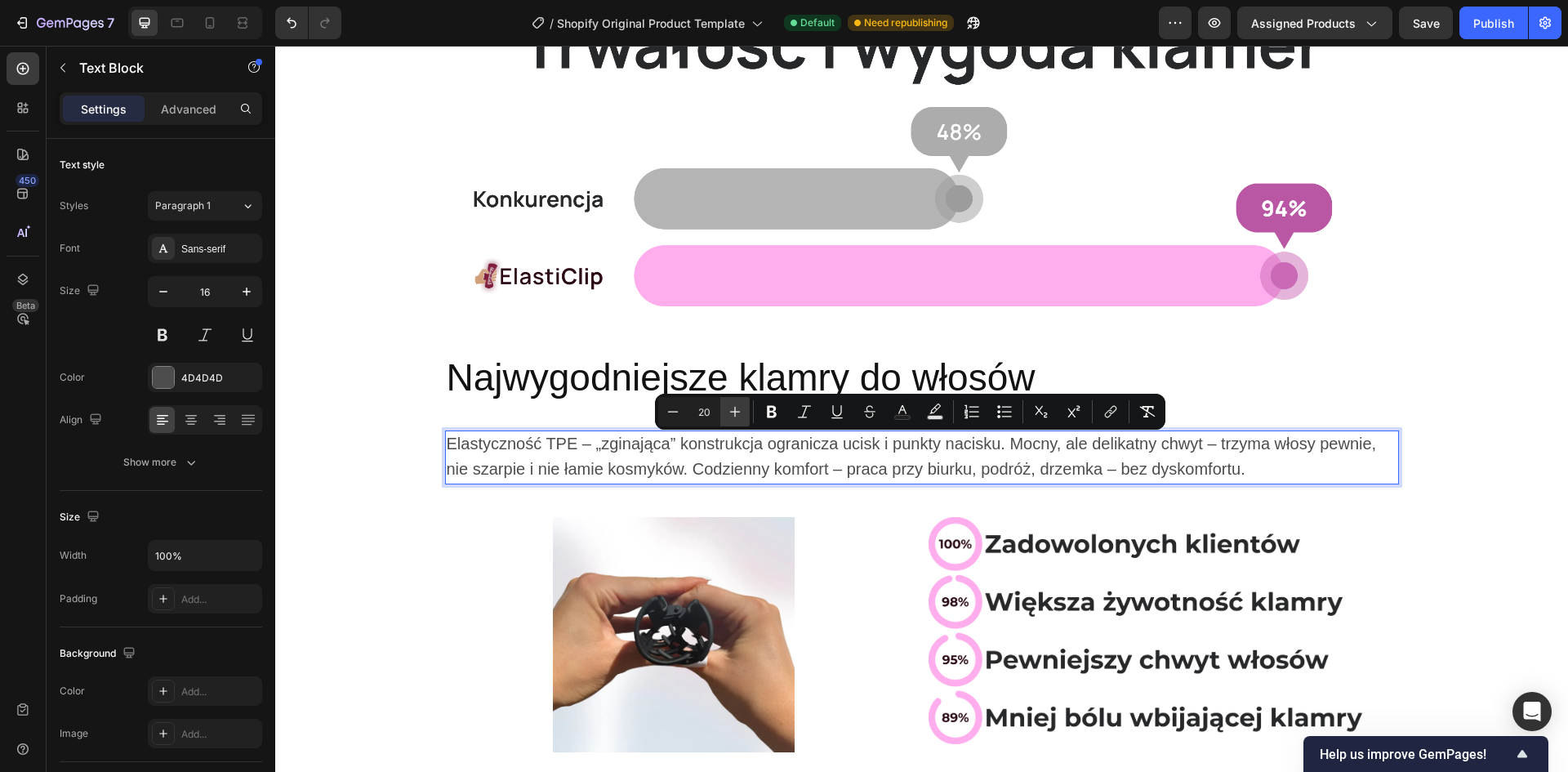
click at [736, 414] on icon "Editor contextual toolbar" at bounding box center [735, 411] width 16 height 16
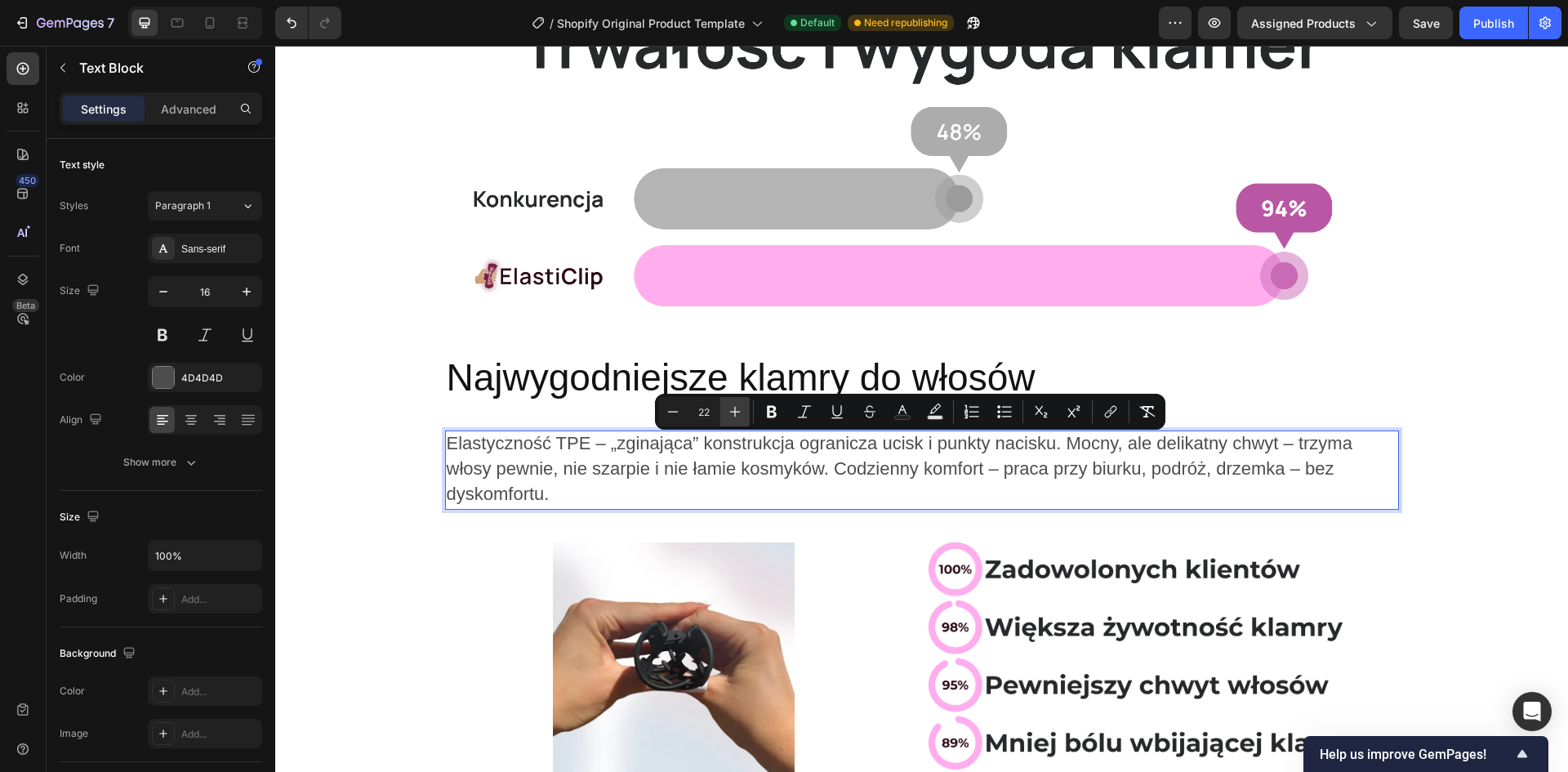
click at [736, 414] on icon "Editor contextual toolbar" at bounding box center [735, 411] width 16 height 16
type input "25"
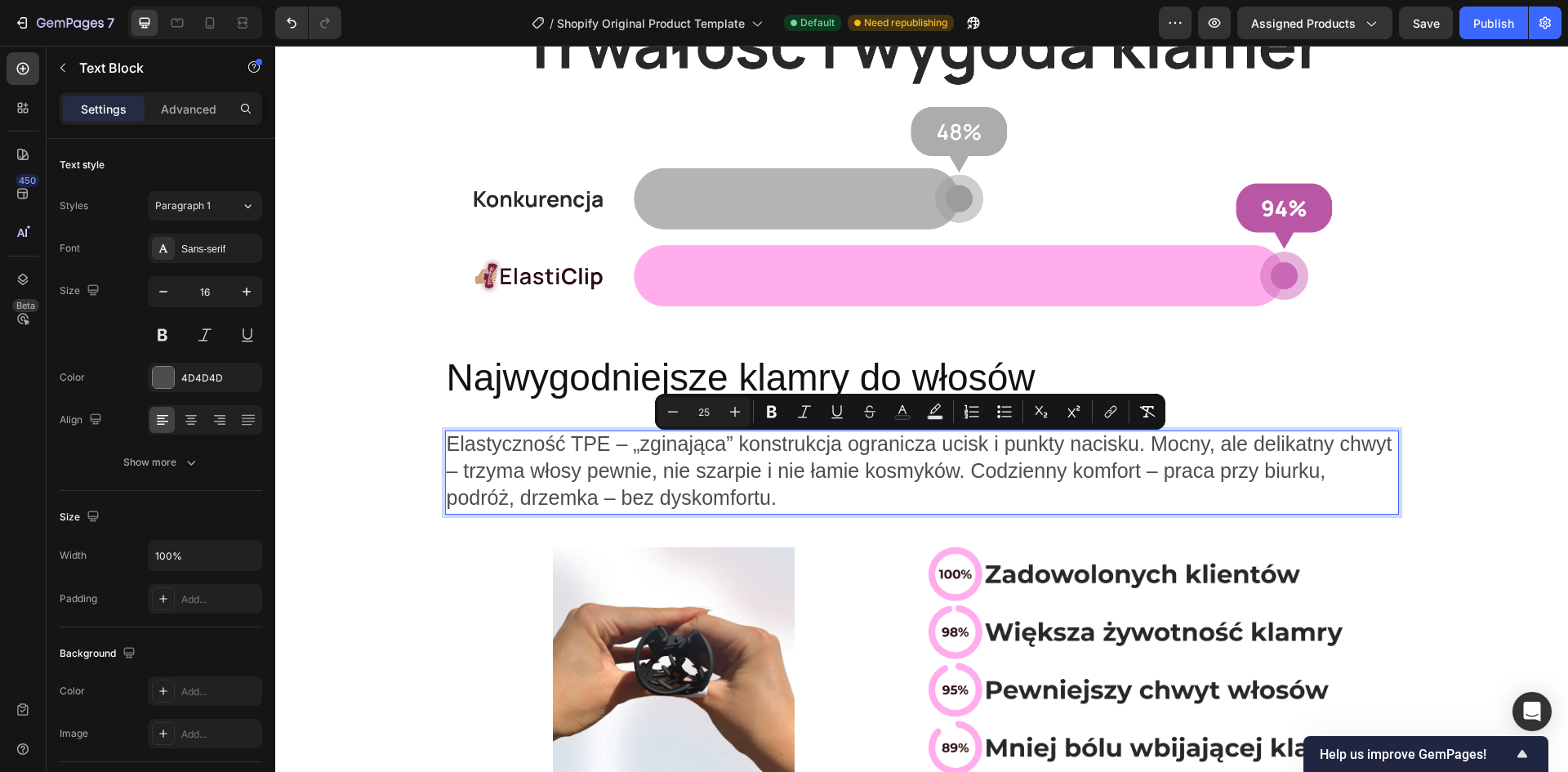
click at [584, 470] on span "Elastyczność TPE – „zginająca” konstrukcja ogranicza ucisk i punkty nacisku. Mo…" at bounding box center [919, 470] width 946 height 77
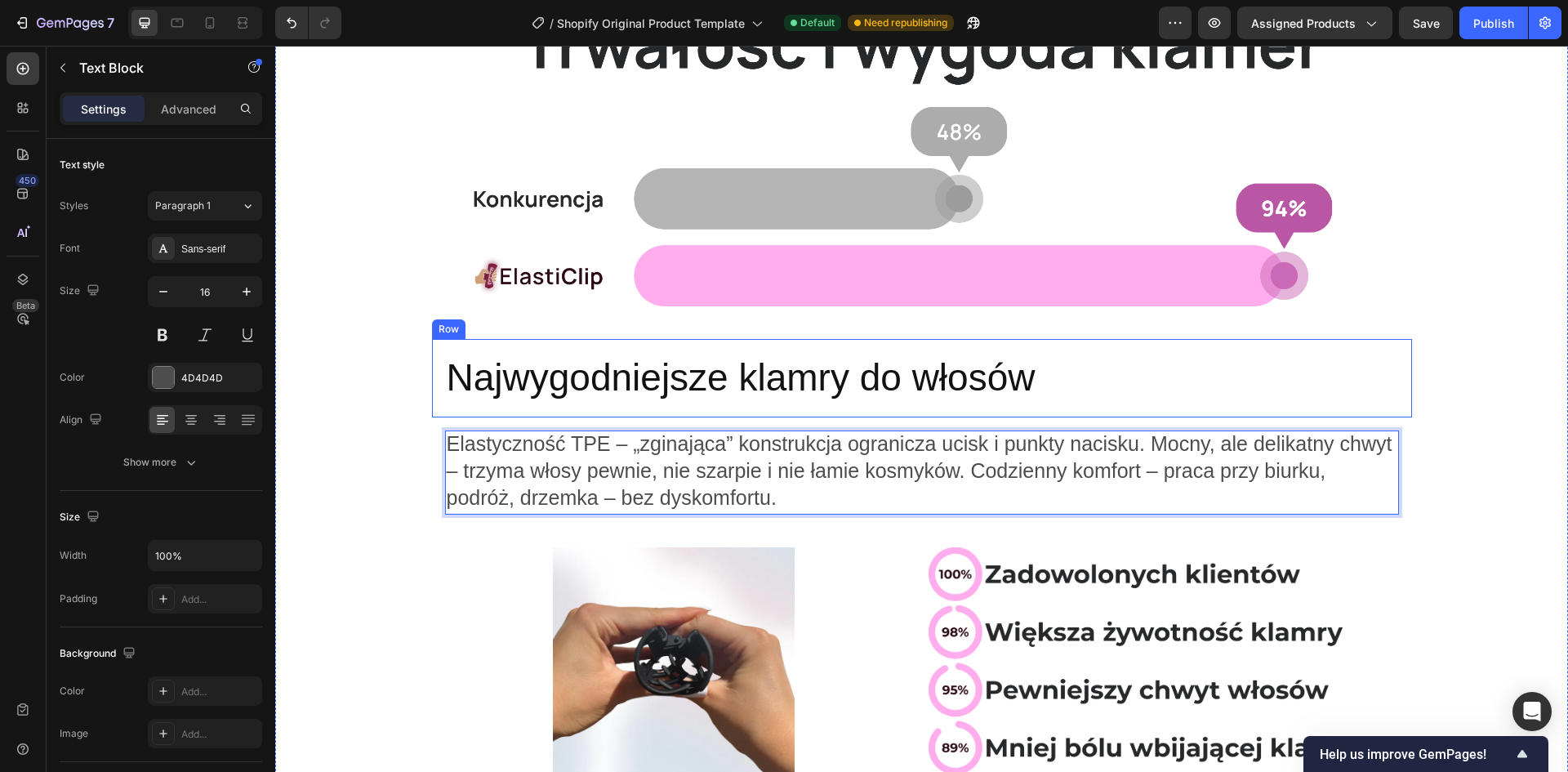
click at [536, 392] on p "Najwygodniejsze klamry do włosów" at bounding box center [921, 378] width 951 height 49
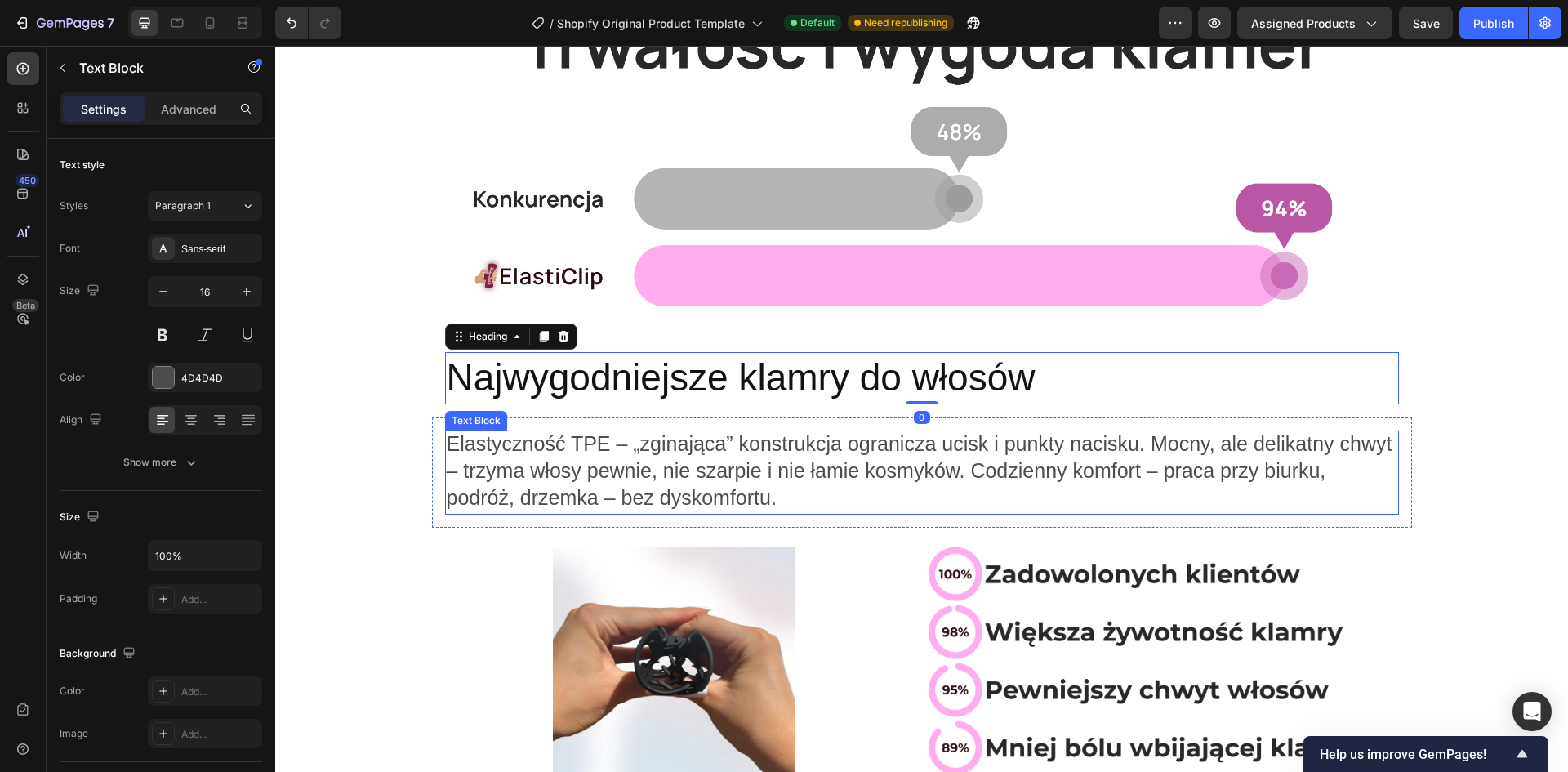
click at [554, 501] on span "Elastyczność TPE – „zginająca” konstrukcja ogranicza ucisk i punkty nacisku. Mo…" at bounding box center [919, 470] width 946 height 77
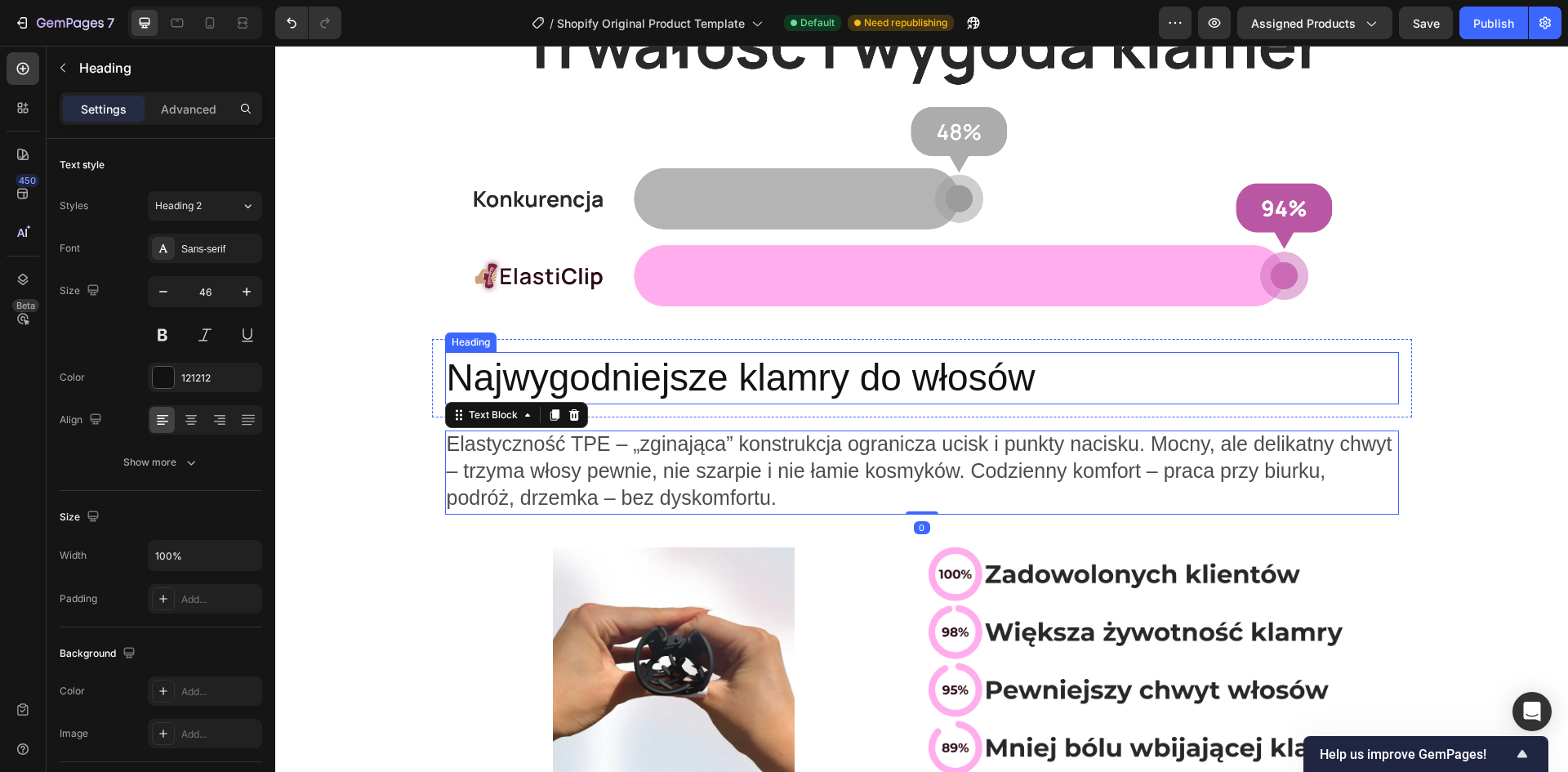
click at [506, 389] on p "Najwygodniejsze klamry do włosów" at bounding box center [921, 378] width 951 height 49
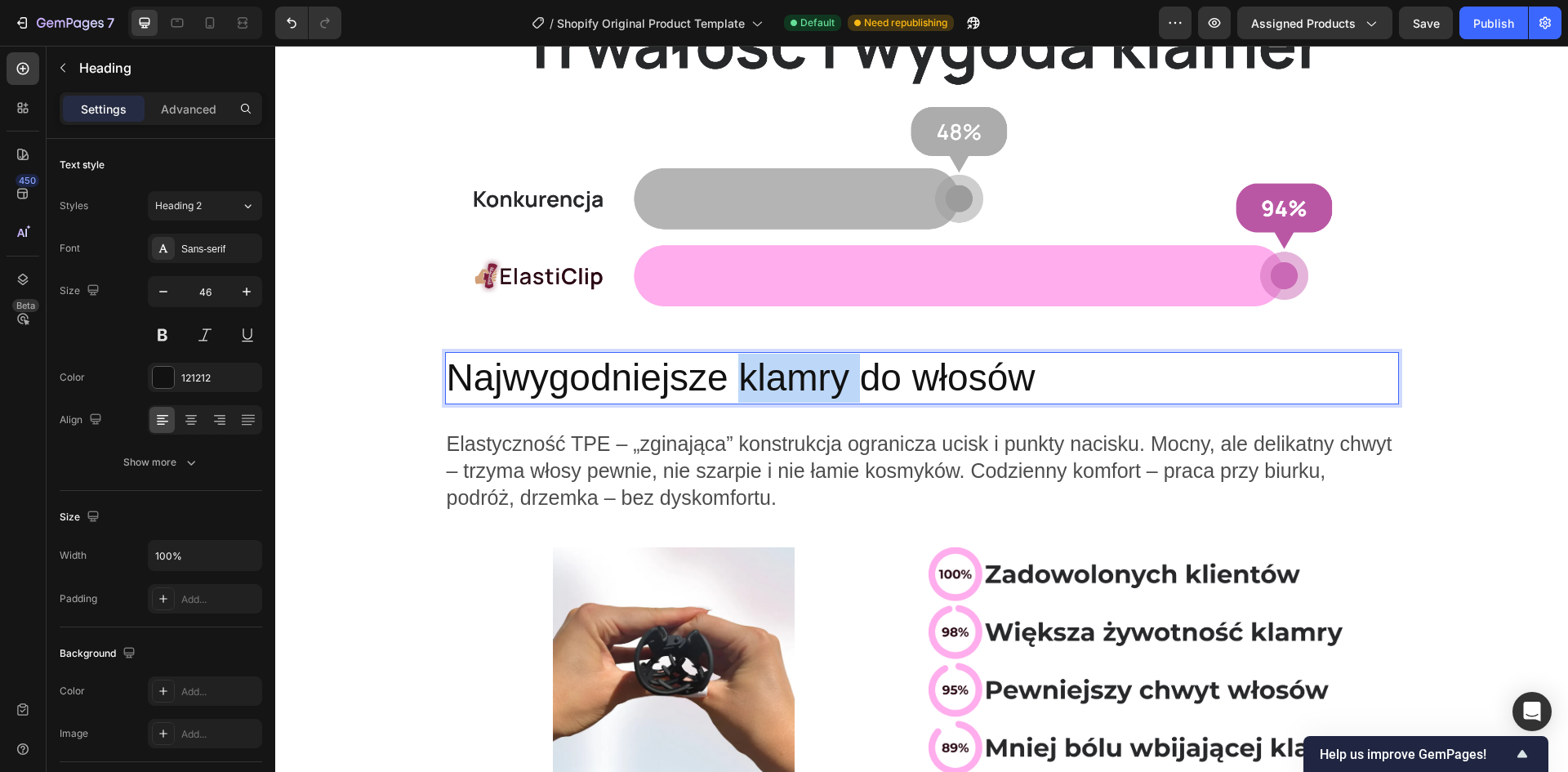
click at [752, 369] on p "Najwygodniejsze klamry do włosów" at bounding box center [921, 378] width 951 height 49
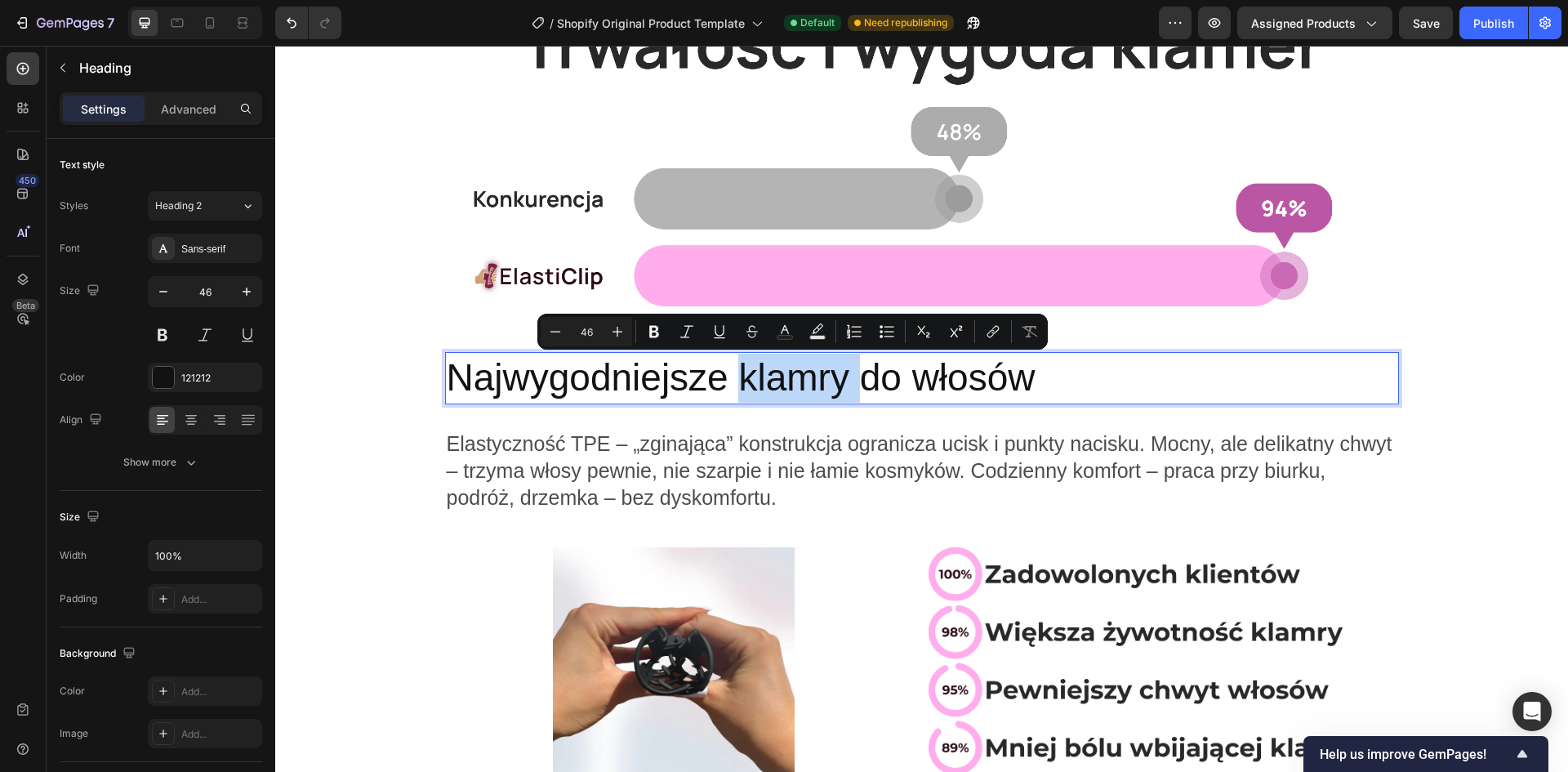
click at [733, 389] on p "Najwygodniejsze klamry do włosów" at bounding box center [921, 378] width 951 height 49
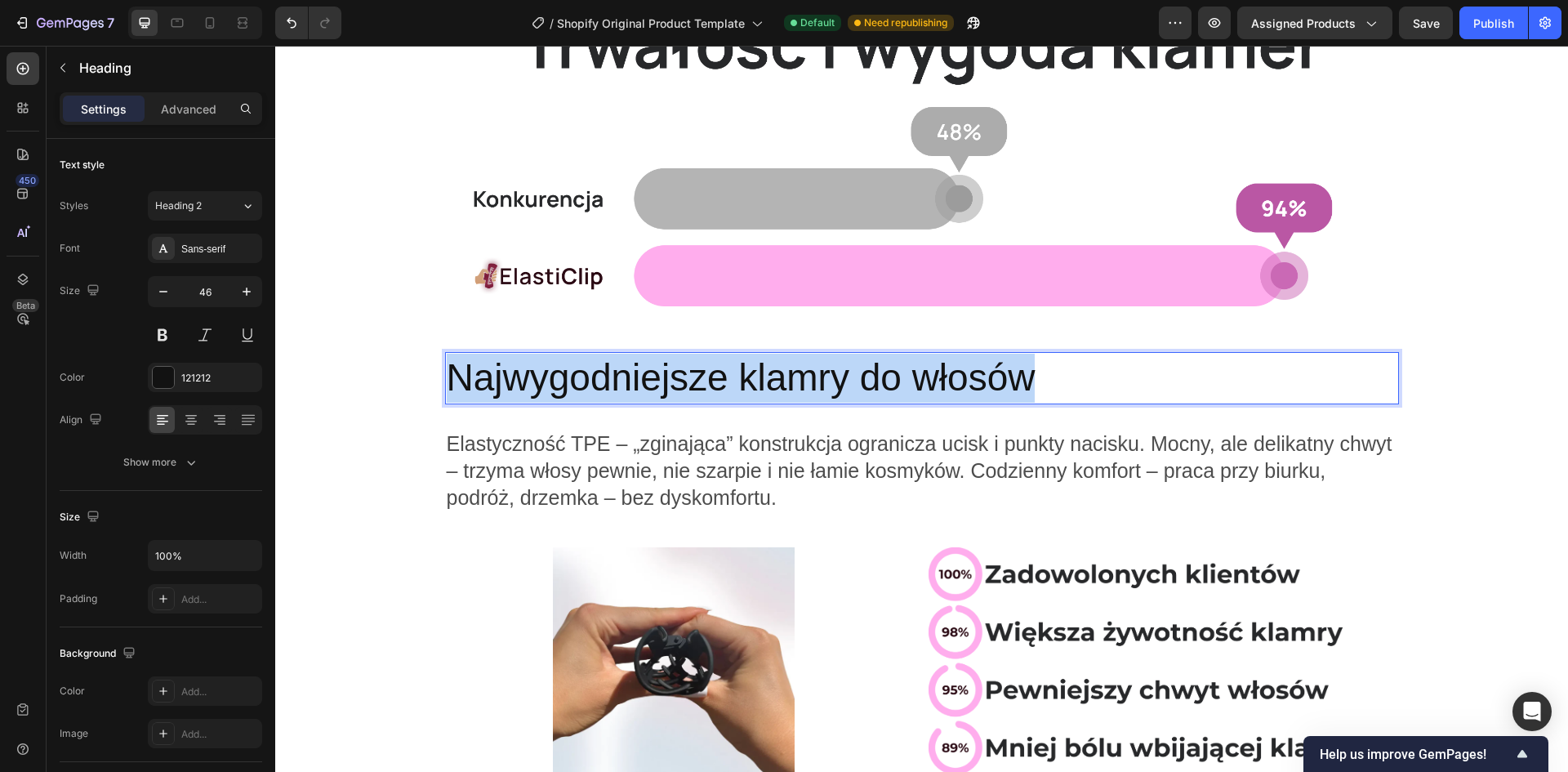
click at [733, 389] on p "Najwygodniejsze klamry do włosów" at bounding box center [921, 378] width 951 height 49
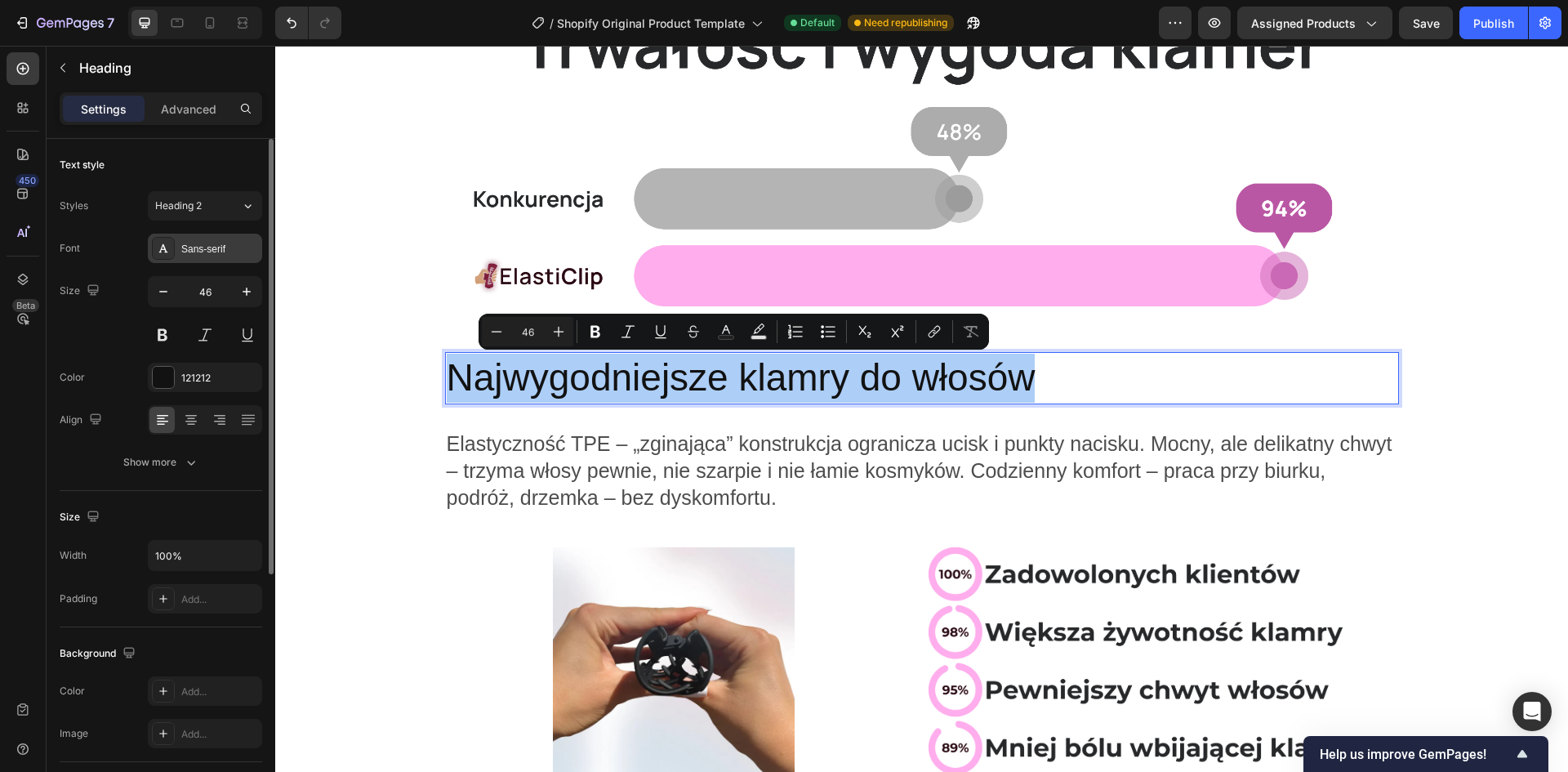
click at [214, 239] on div "Sans-serif" at bounding box center [205, 248] width 114 height 29
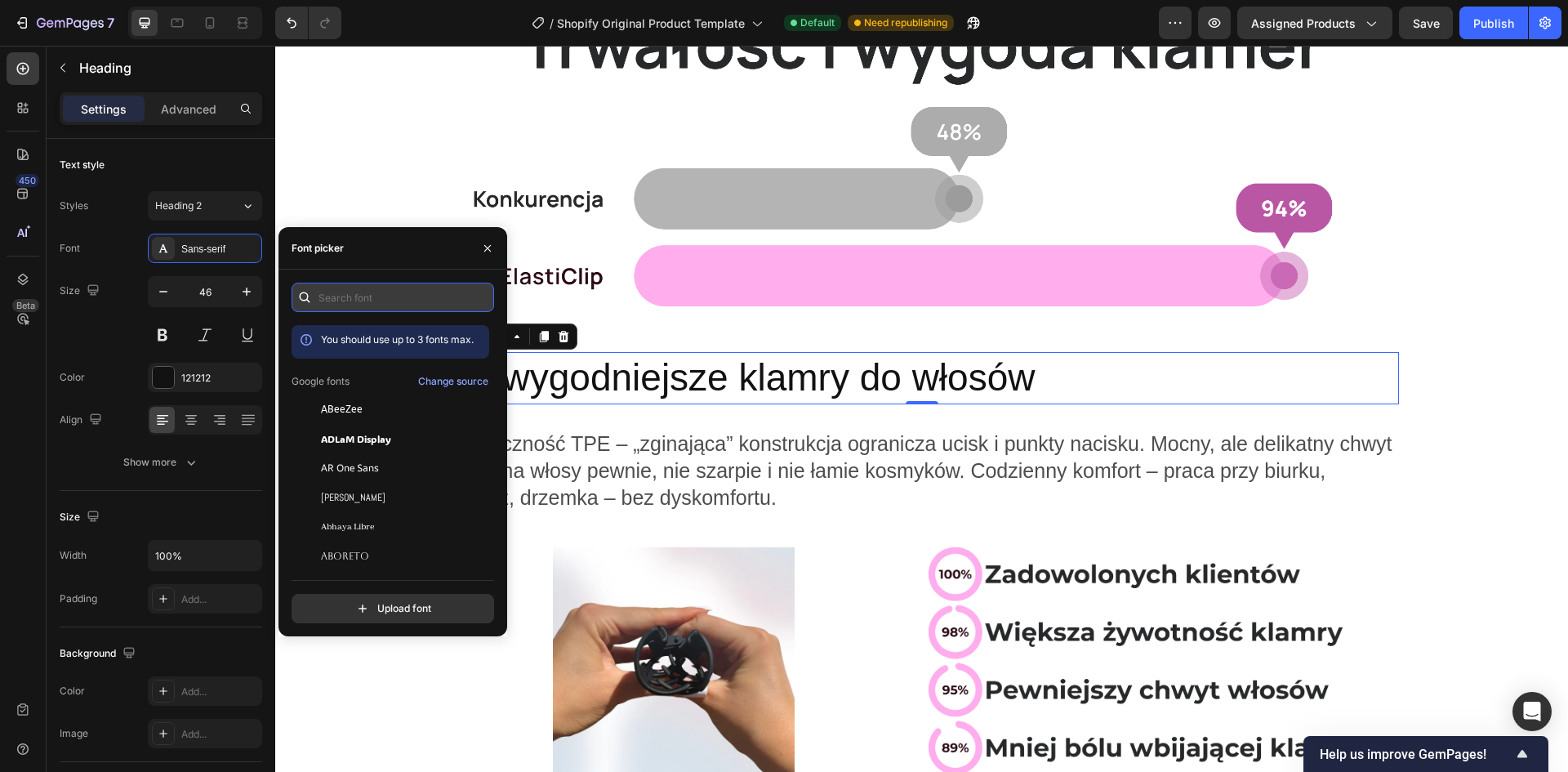
click at [384, 293] on input "text" at bounding box center [393, 297] width 203 height 29
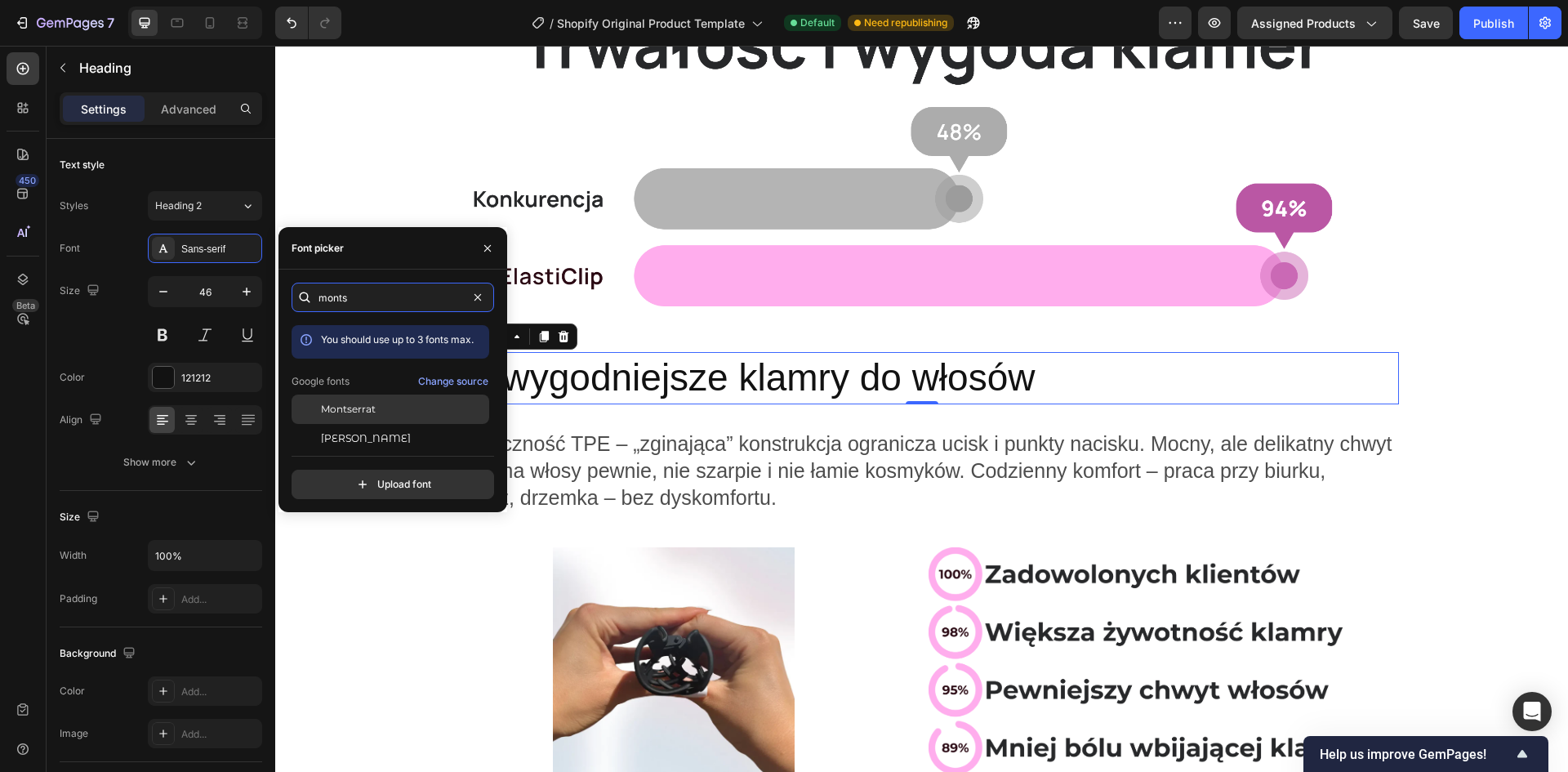
type input "monts"
click at [358, 403] on span "Montserrat" at bounding box center [348, 409] width 55 height 14
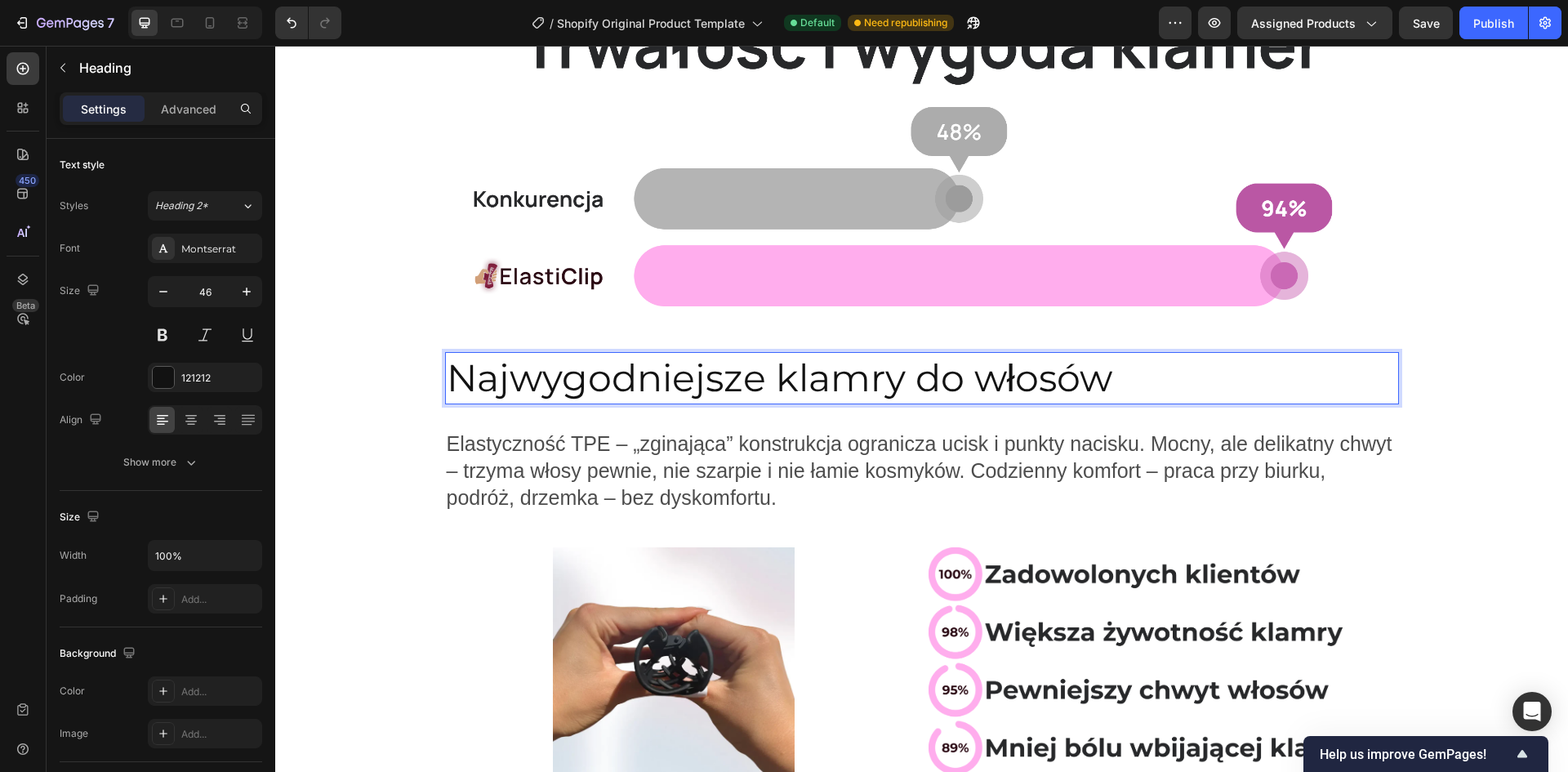
click at [645, 373] on p "Najwygodniejsze klamry do włosów" at bounding box center [921, 378] width 951 height 49
click at [633, 383] on p "Najwygodniejsze klamry do włosów" at bounding box center [921, 378] width 951 height 49
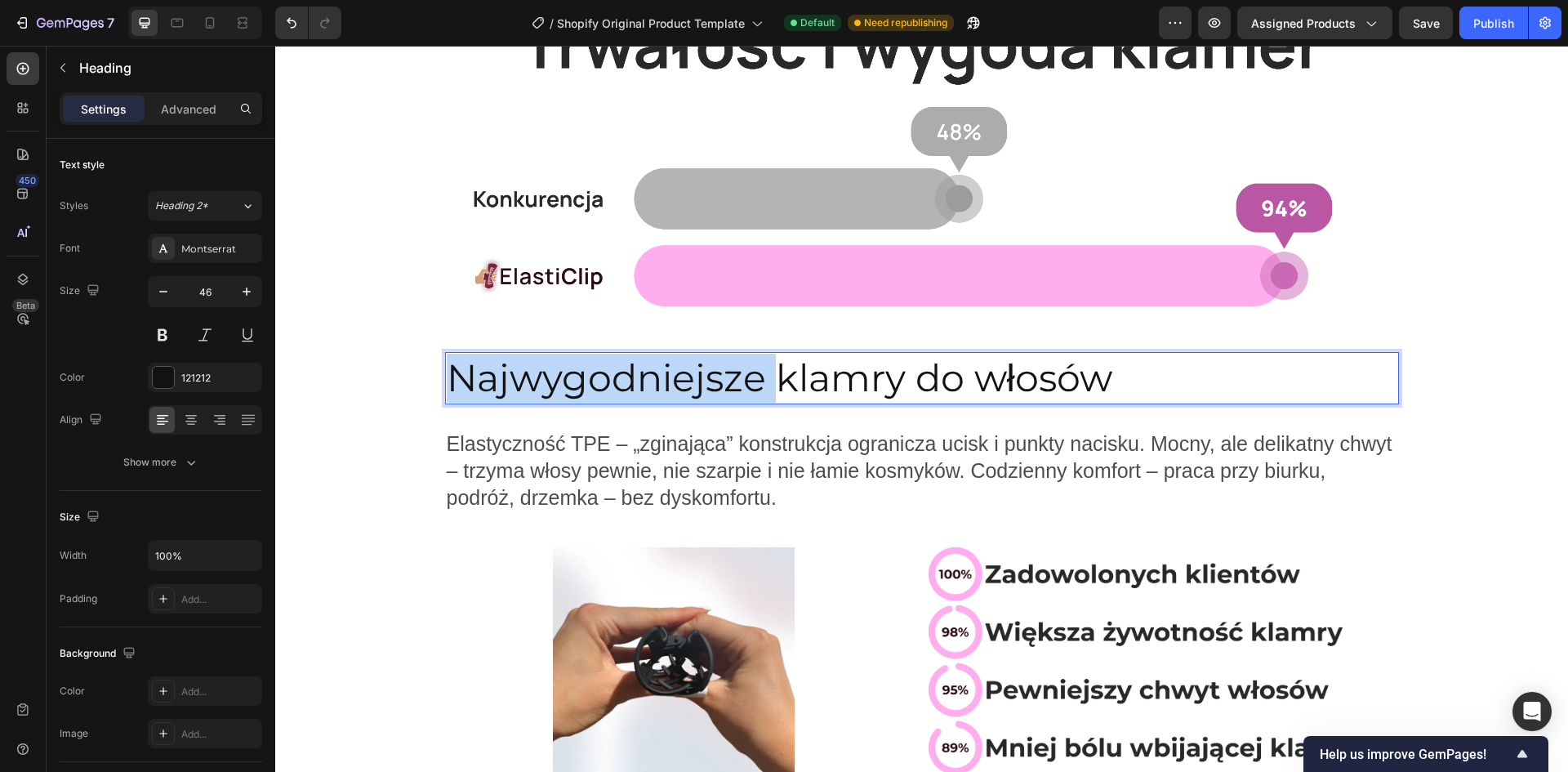
click at [633, 383] on p "Najwygodniejsze klamry do włosów" at bounding box center [921, 378] width 951 height 49
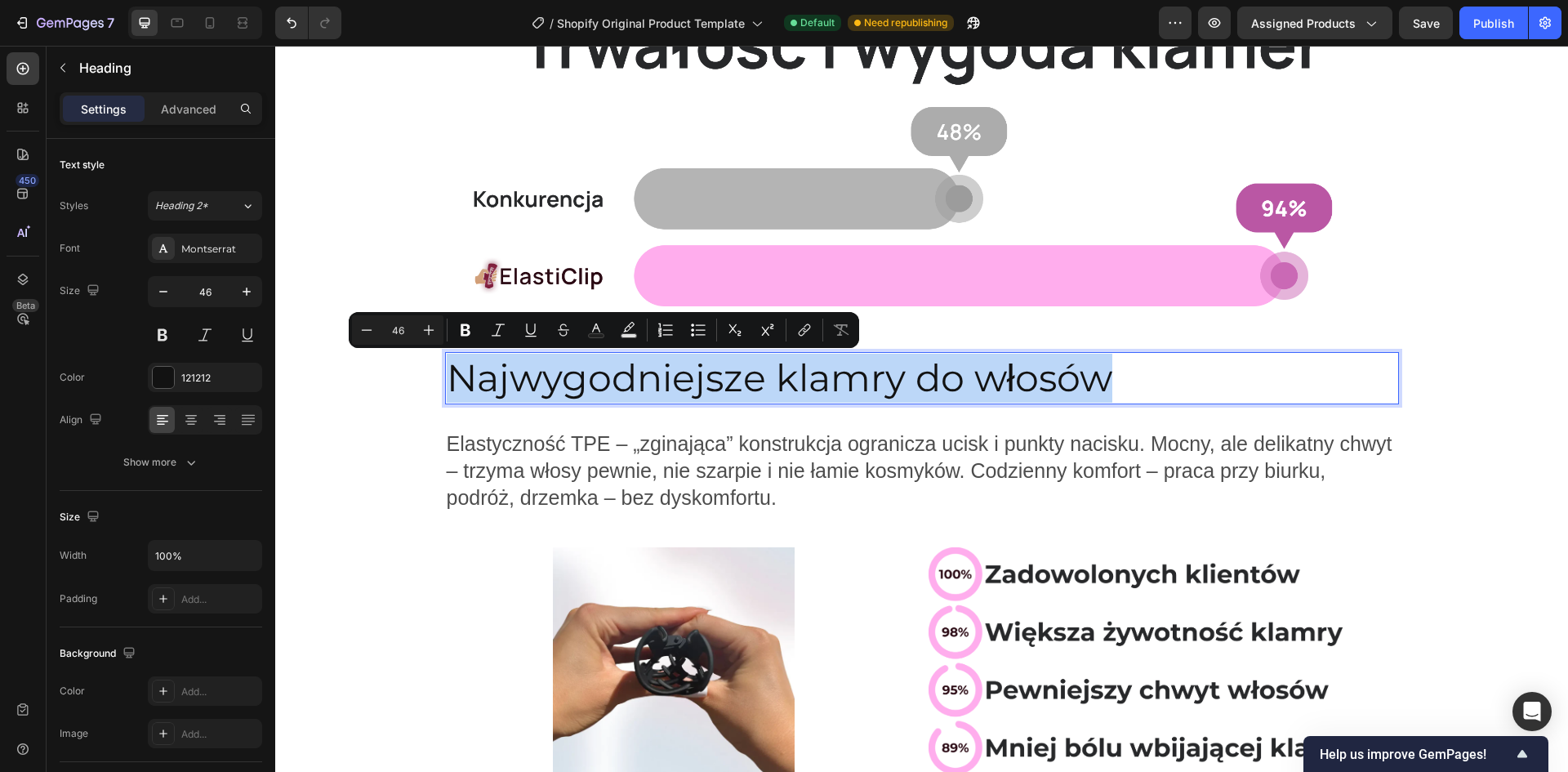
click at [633, 383] on p "Najwygodniejsze klamry do włosów" at bounding box center [921, 378] width 951 height 49
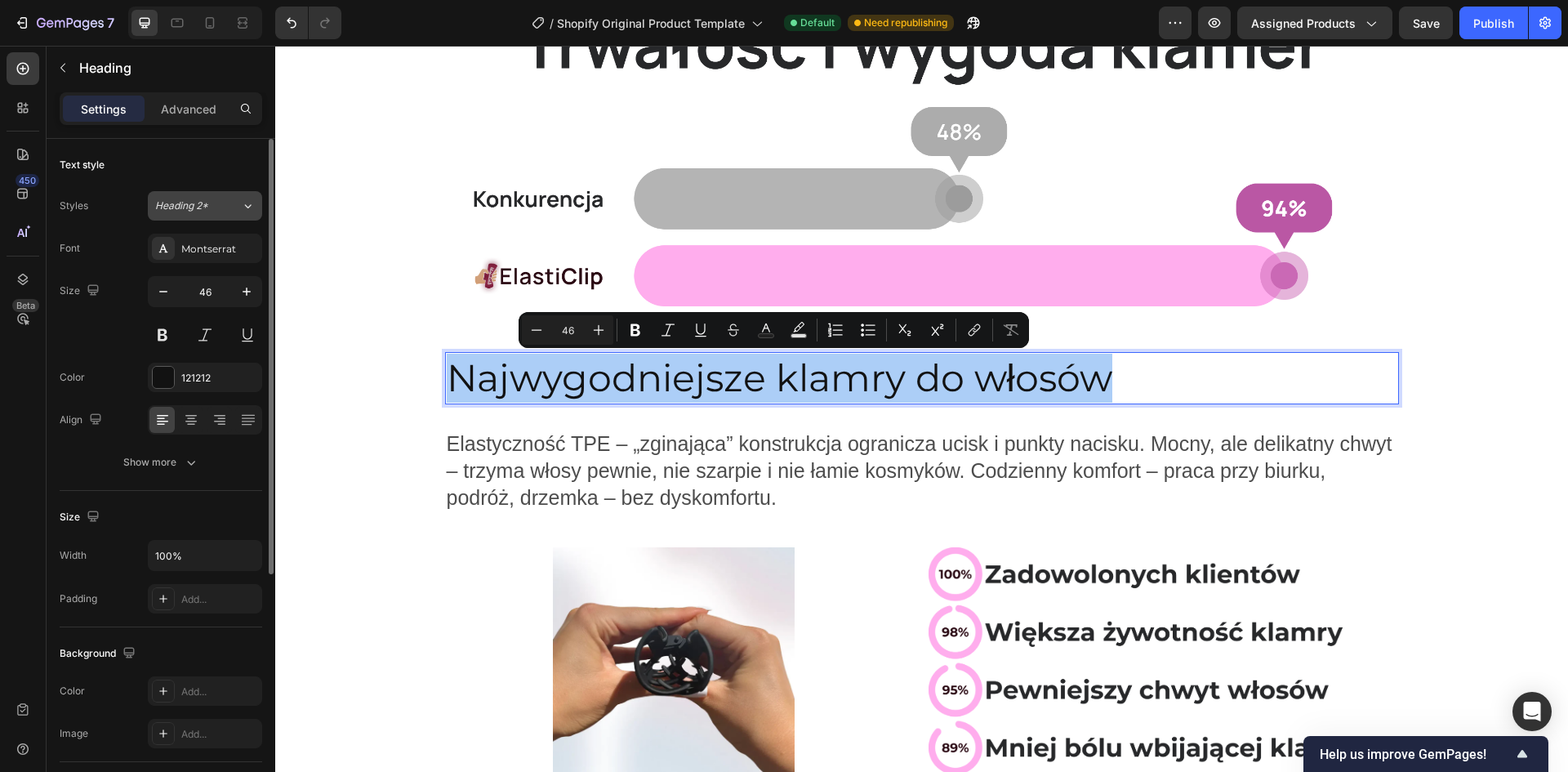
click at [200, 213] on span "Heading 2*" at bounding box center [182, 205] width 53 height 14
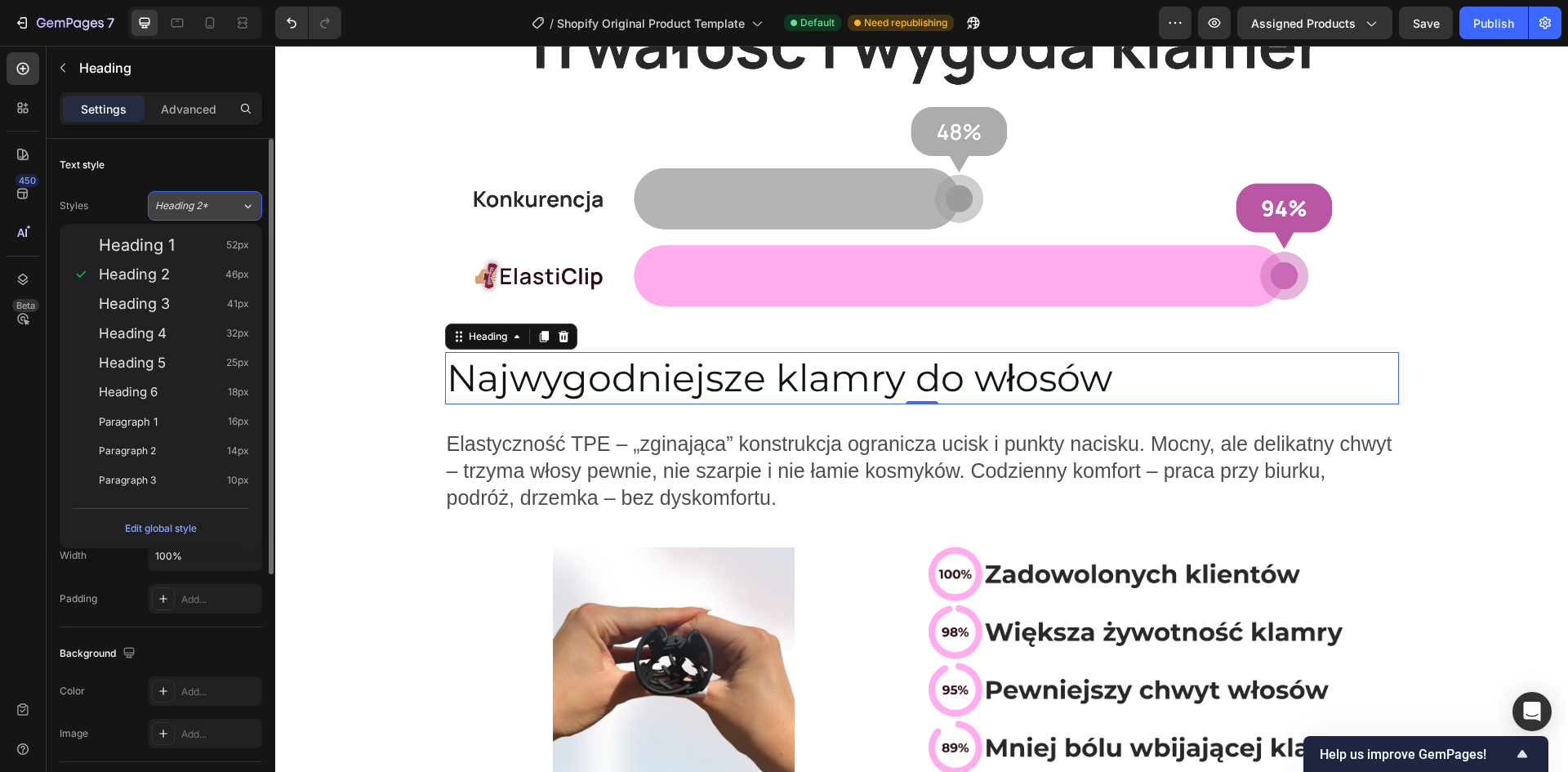
click at [202, 210] on span "Heading 2*" at bounding box center [182, 205] width 53 height 14
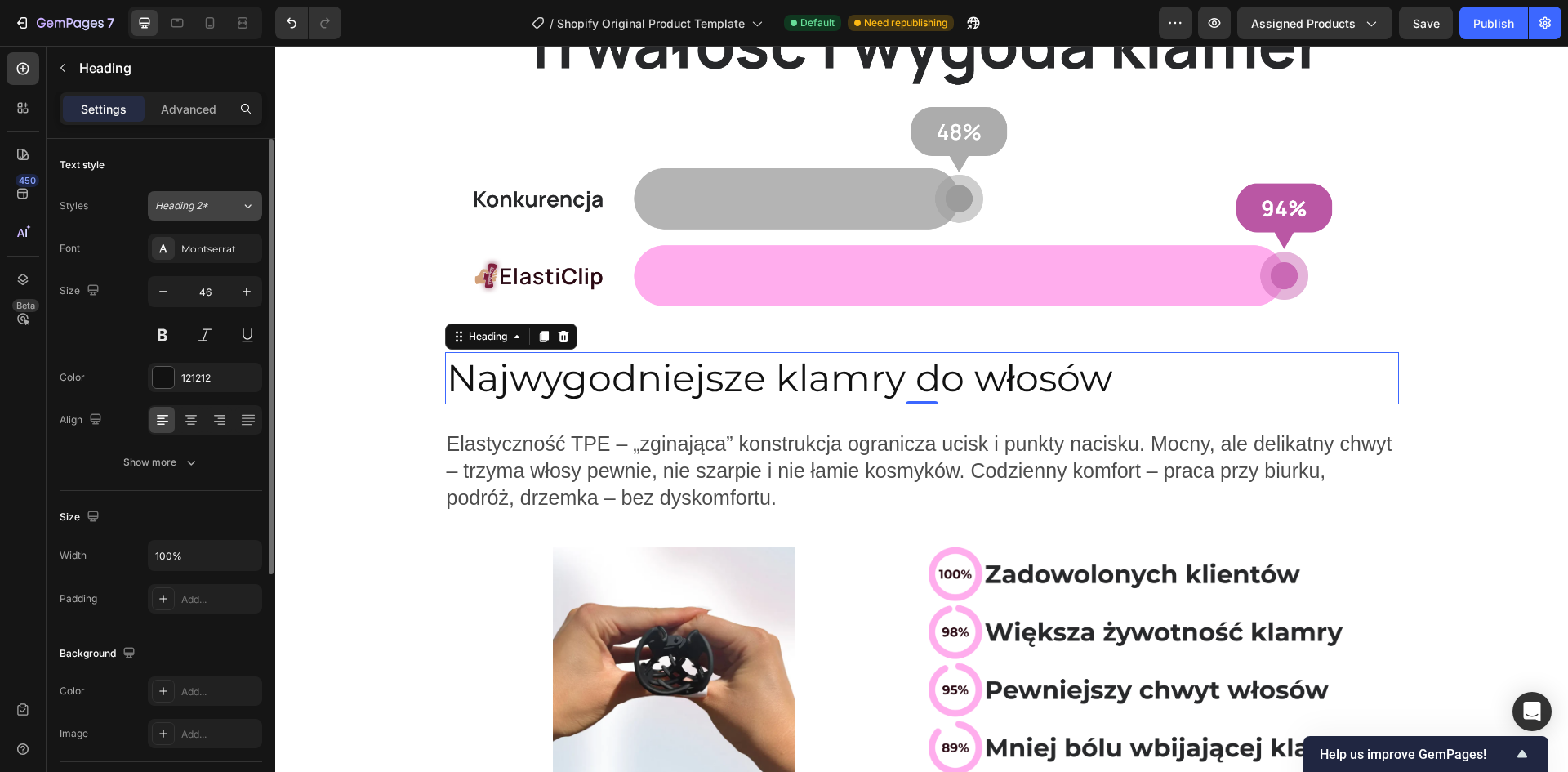
click at [202, 210] on span "Heading 2*" at bounding box center [182, 205] width 53 height 14
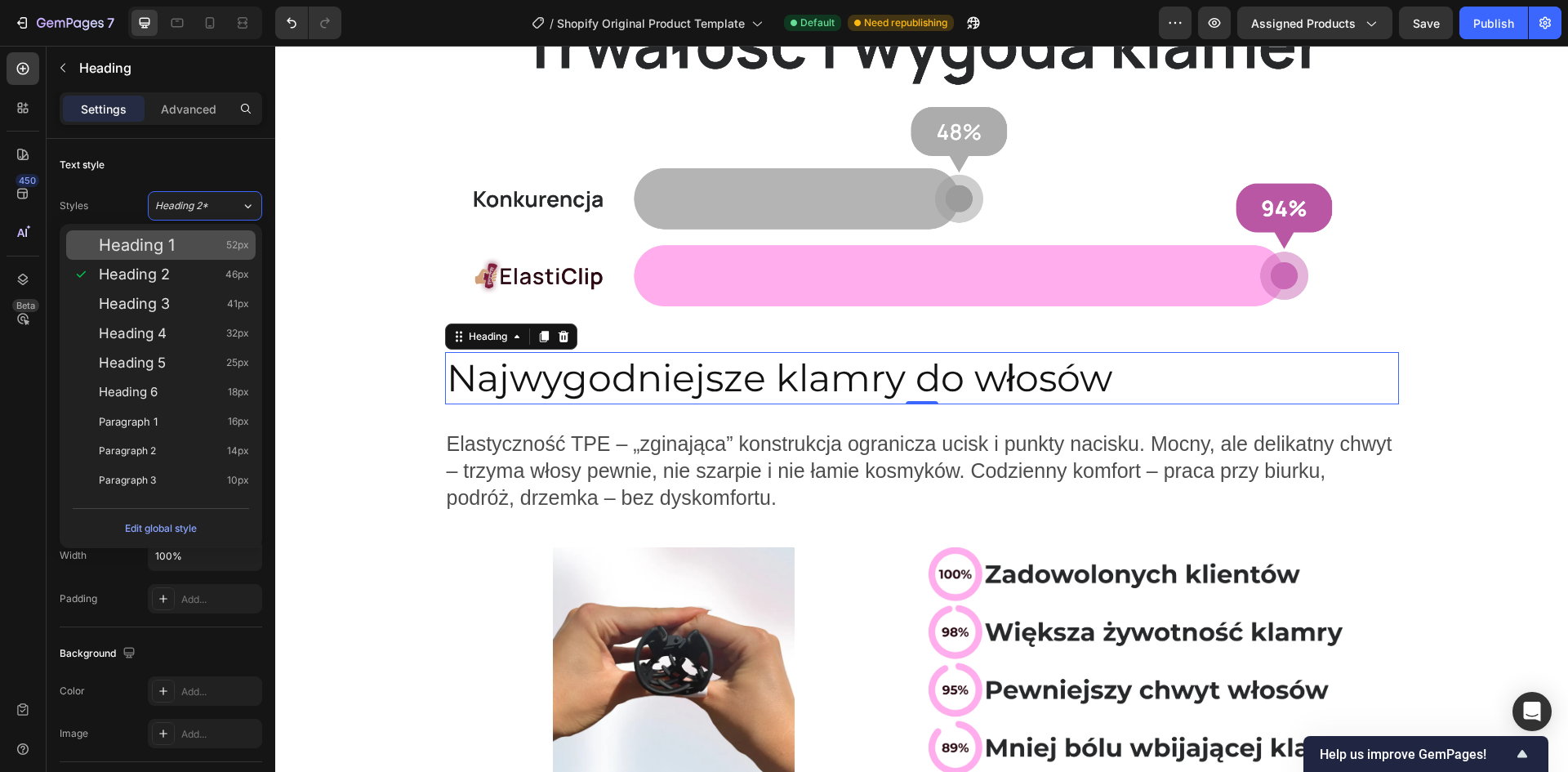
click at [207, 246] on div "Heading 1 52px" at bounding box center [174, 245] width 150 height 16
type input "52"
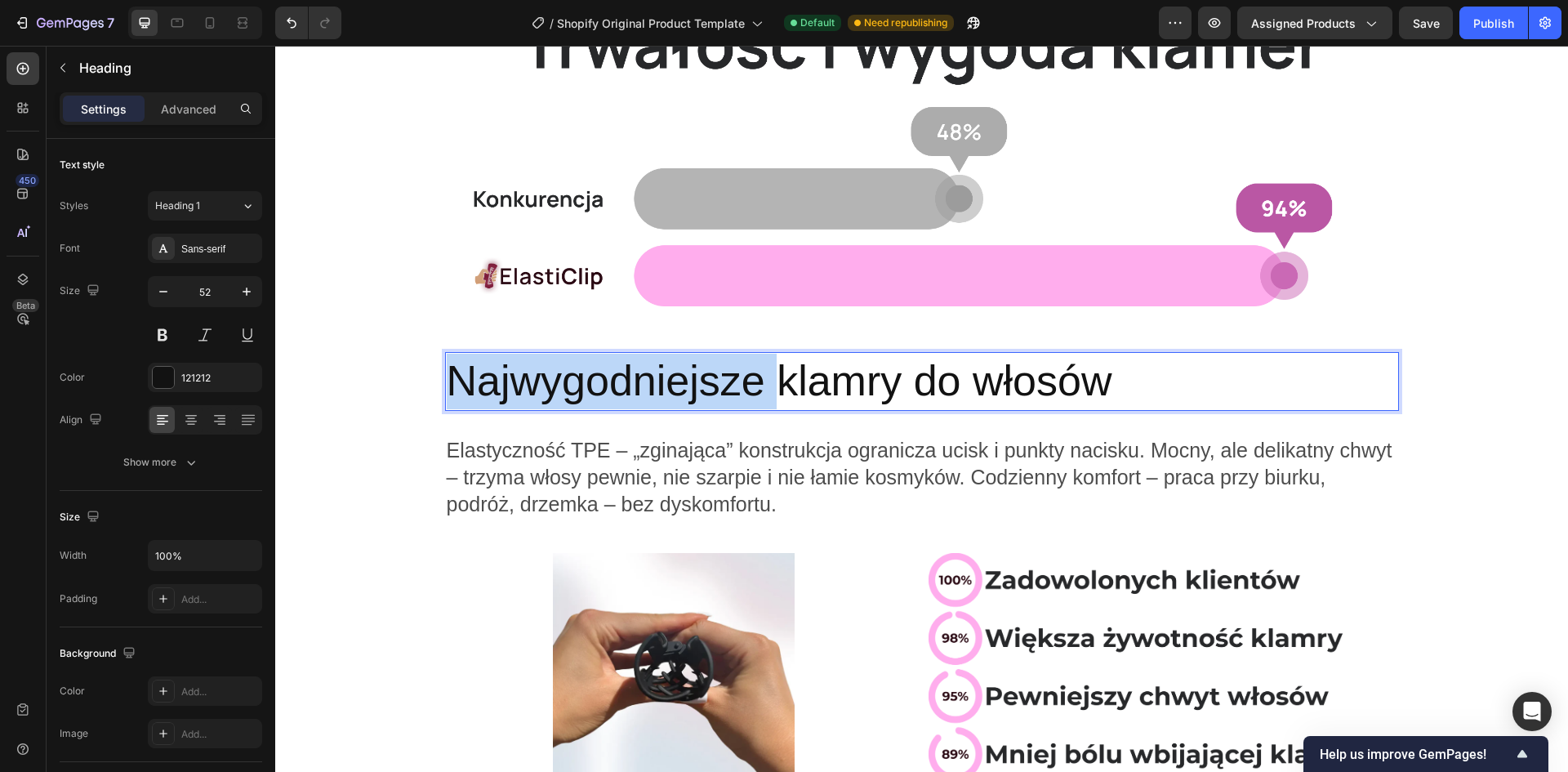
click at [578, 391] on p "Najwygodniejsze klamry do włosów" at bounding box center [921, 382] width 951 height 56
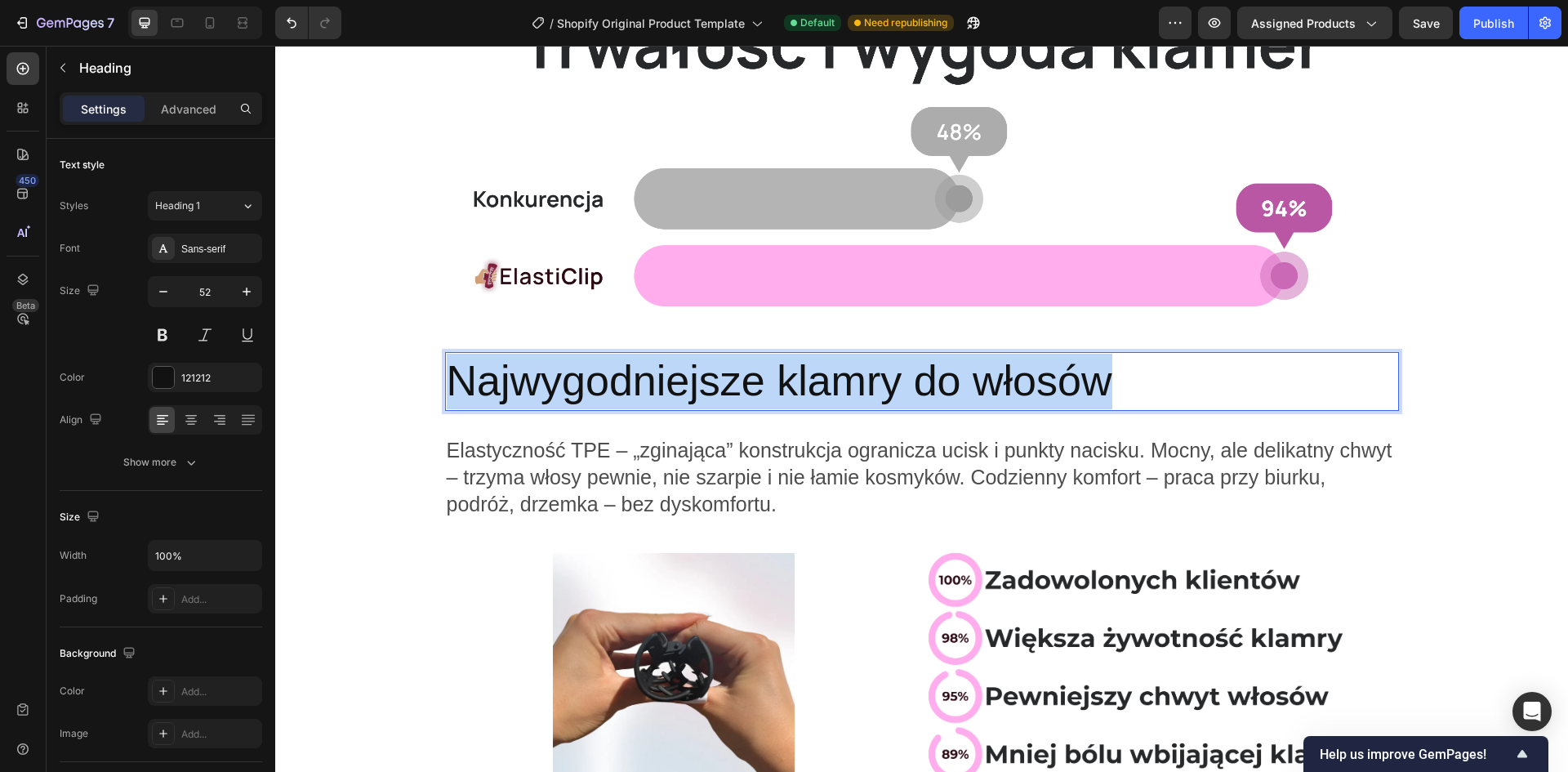
click at [578, 391] on p "Najwygodniejsze klamry do włosów" at bounding box center [921, 382] width 951 height 56
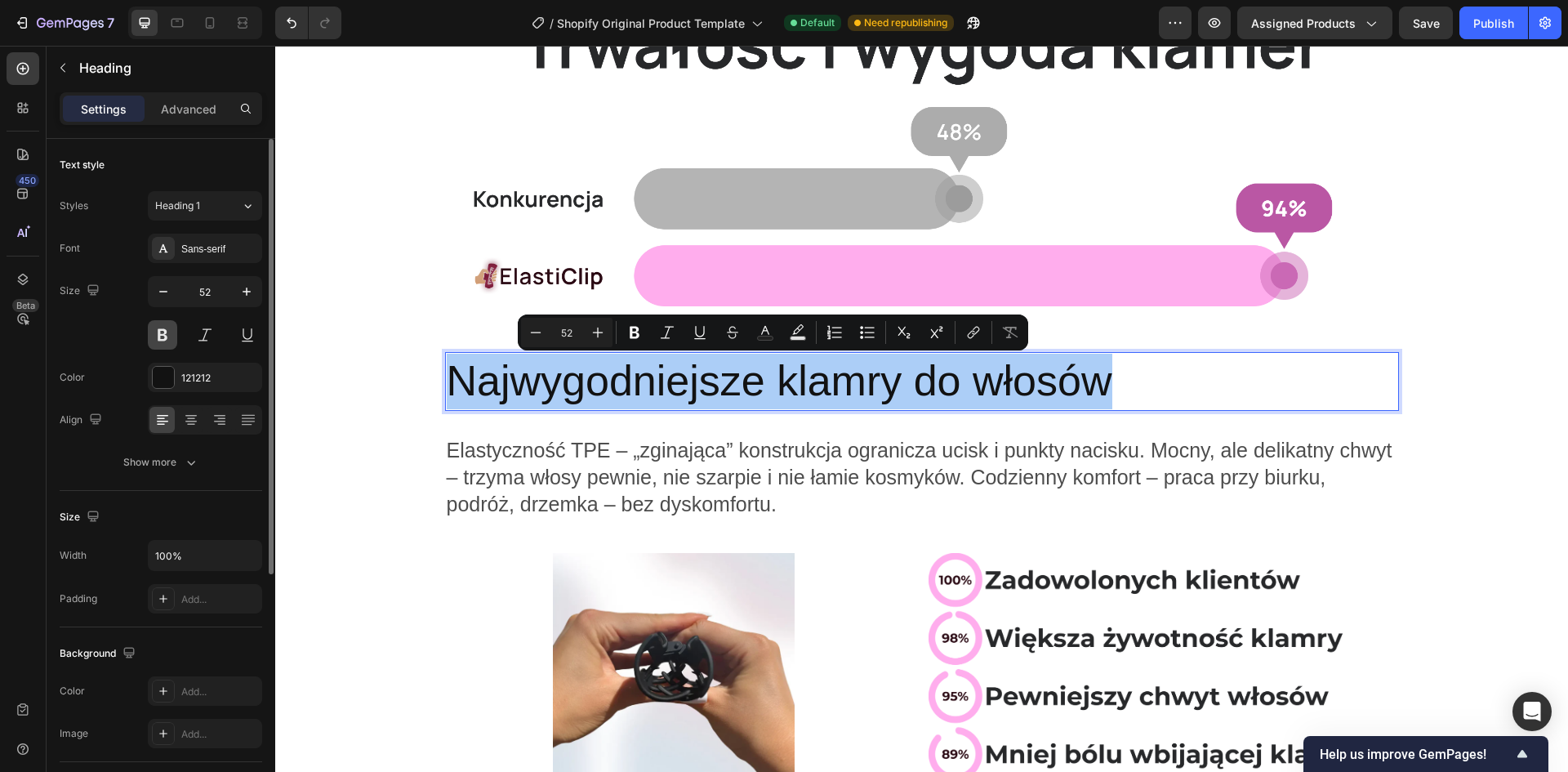
click at [170, 333] on button at bounding box center [162, 335] width 29 height 29
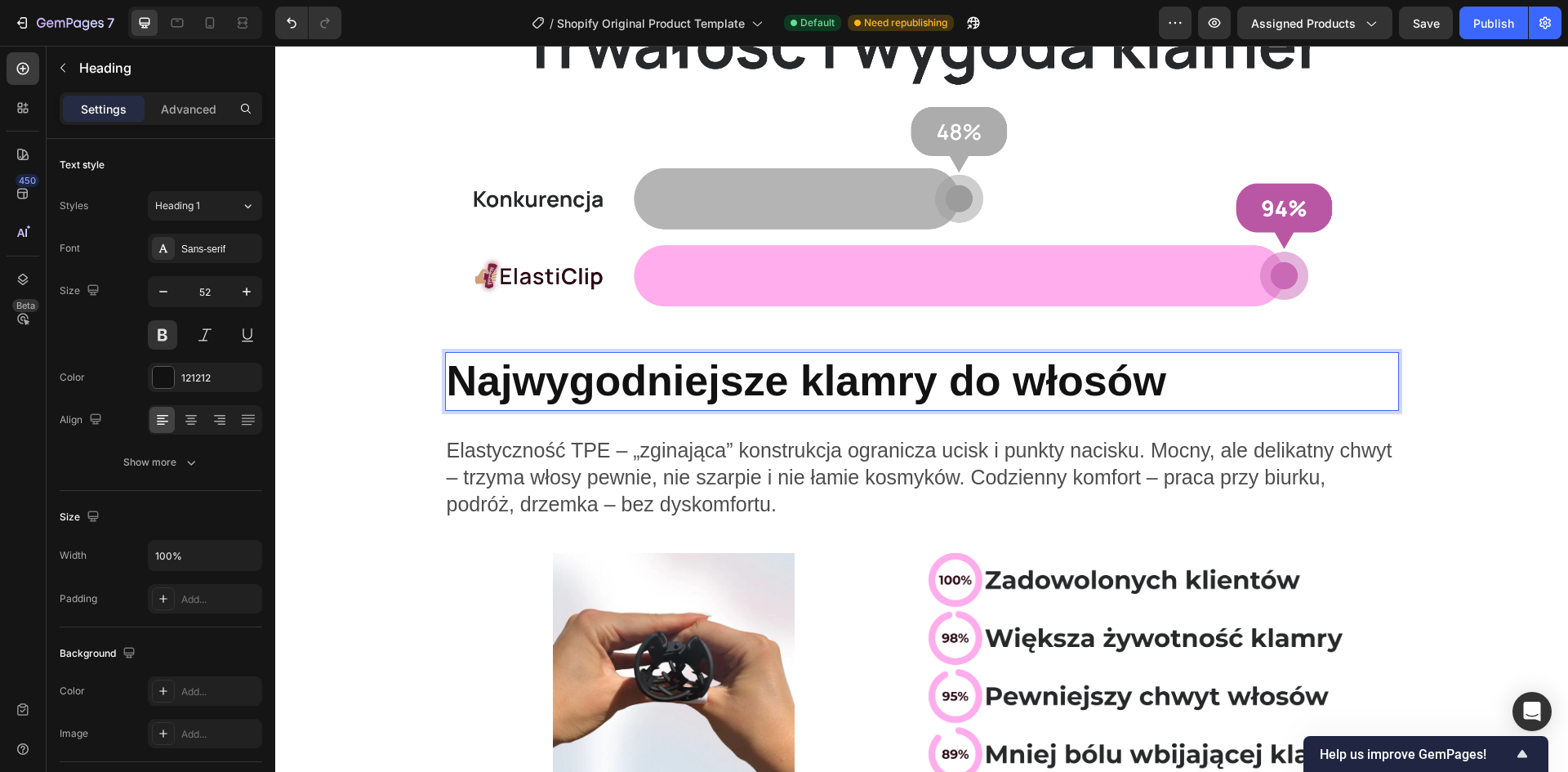
click at [638, 364] on p "Najwygodniejsze klamry do włosów" at bounding box center [921, 382] width 951 height 56
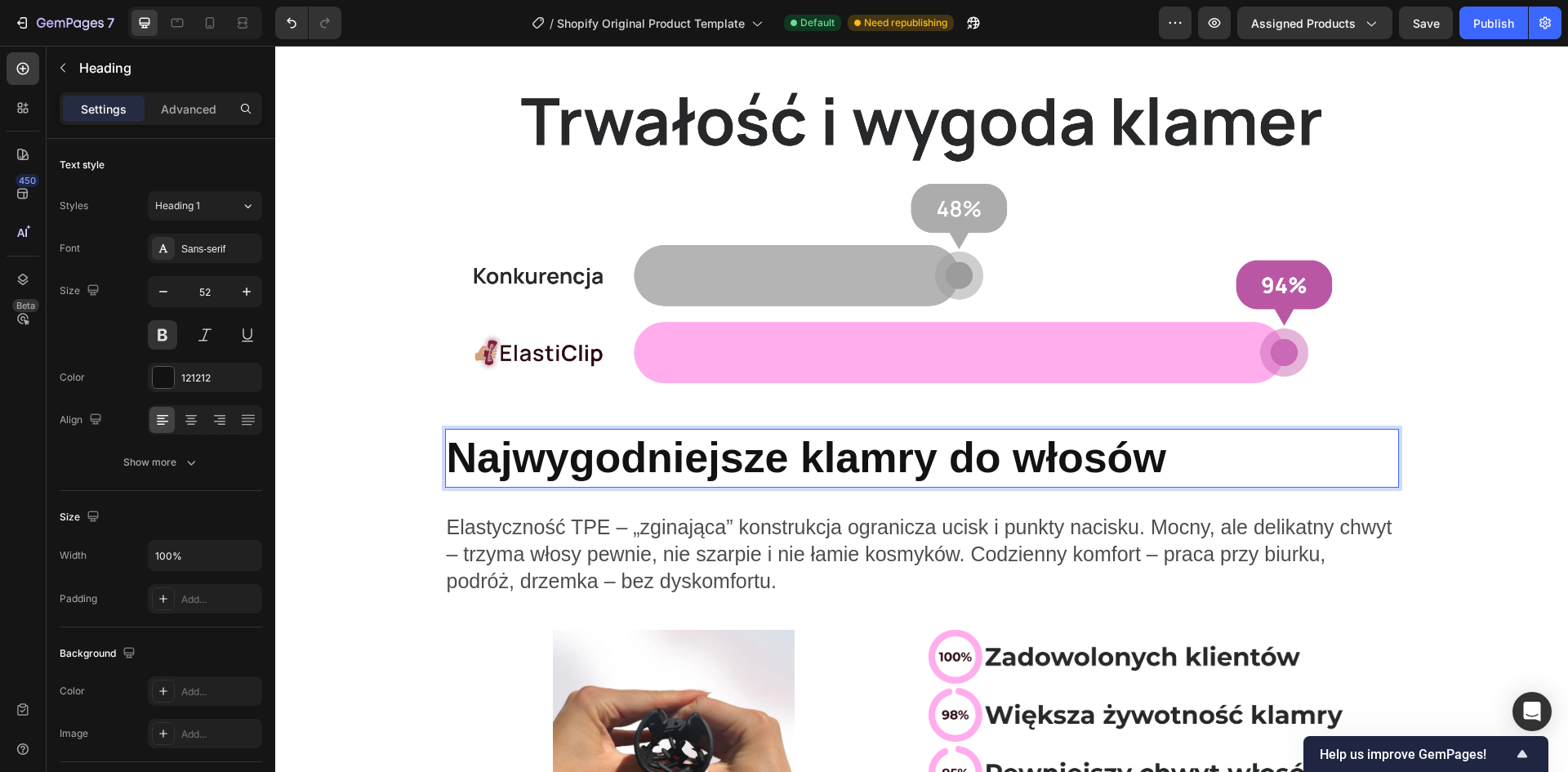
scroll to position [163, 0]
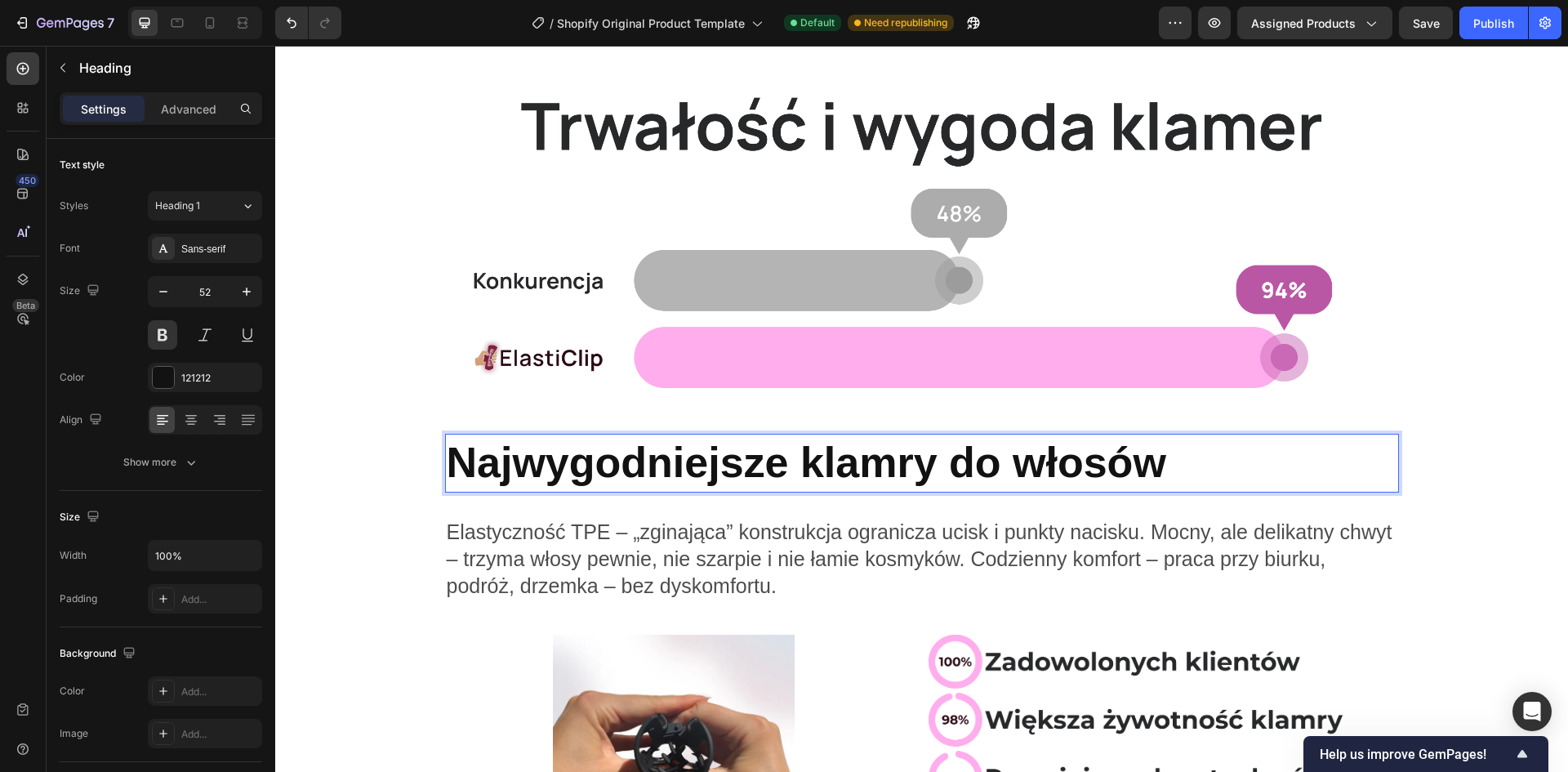
click at [668, 470] on p "Najwygodniejsze klamry do włosów" at bounding box center [921, 463] width 951 height 56
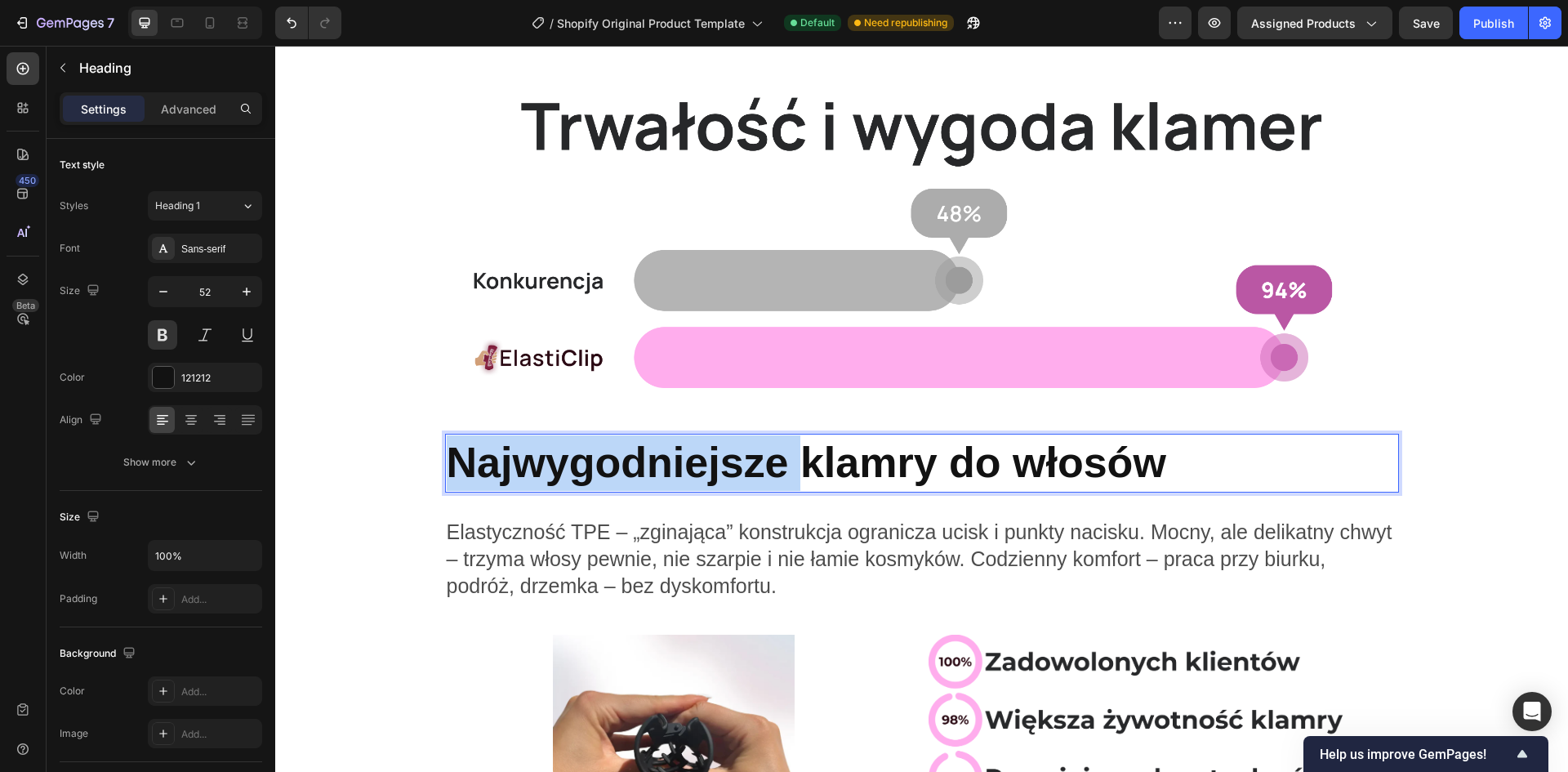
click at [668, 470] on p "Najwygodniejsze klamry do włosów" at bounding box center [921, 463] width 951 height 56
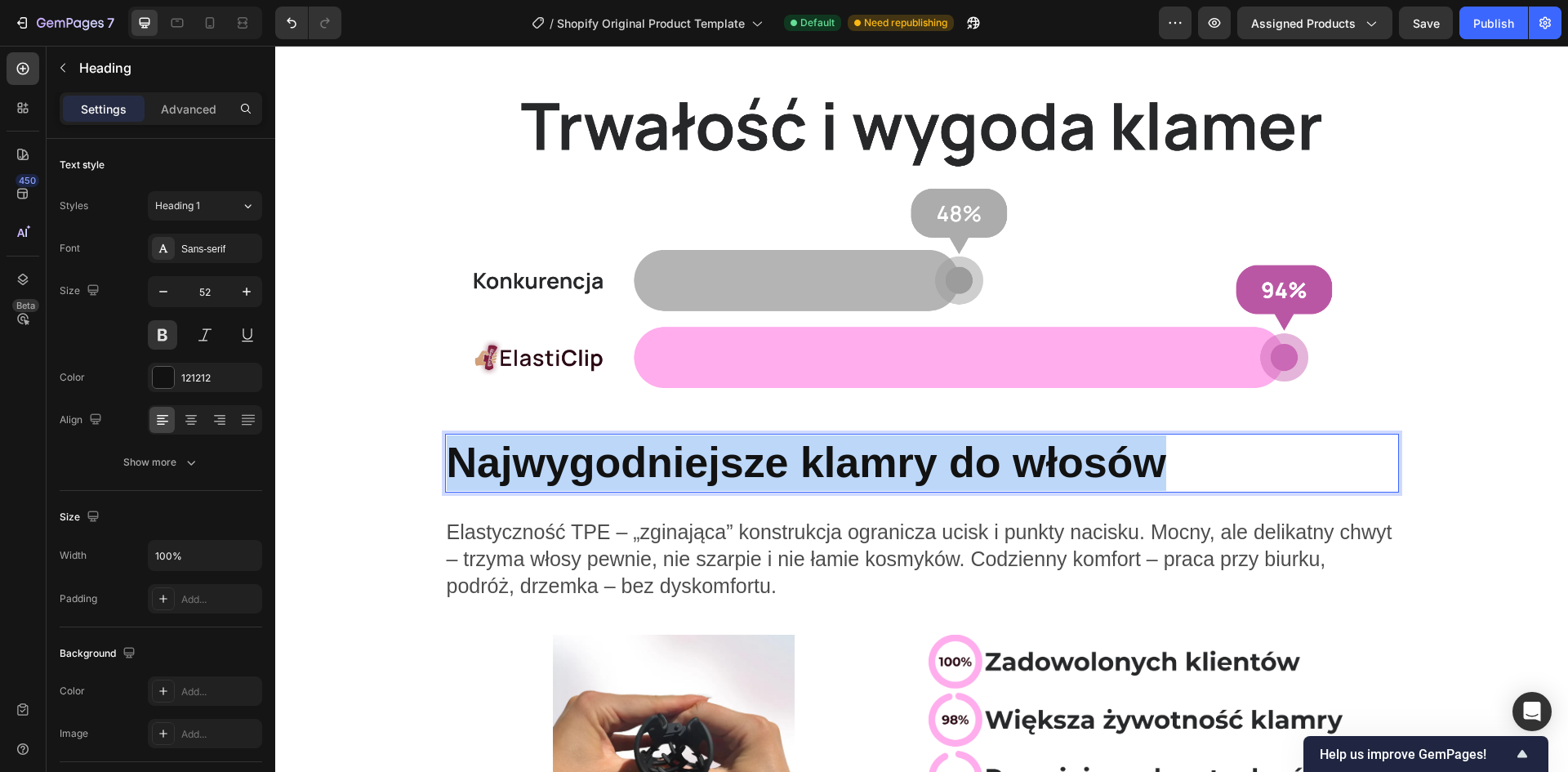
click at [668, 470] on p "Najwygodniejsze klamry do włosów" at bounding box center [921, 463] width 951 height 56
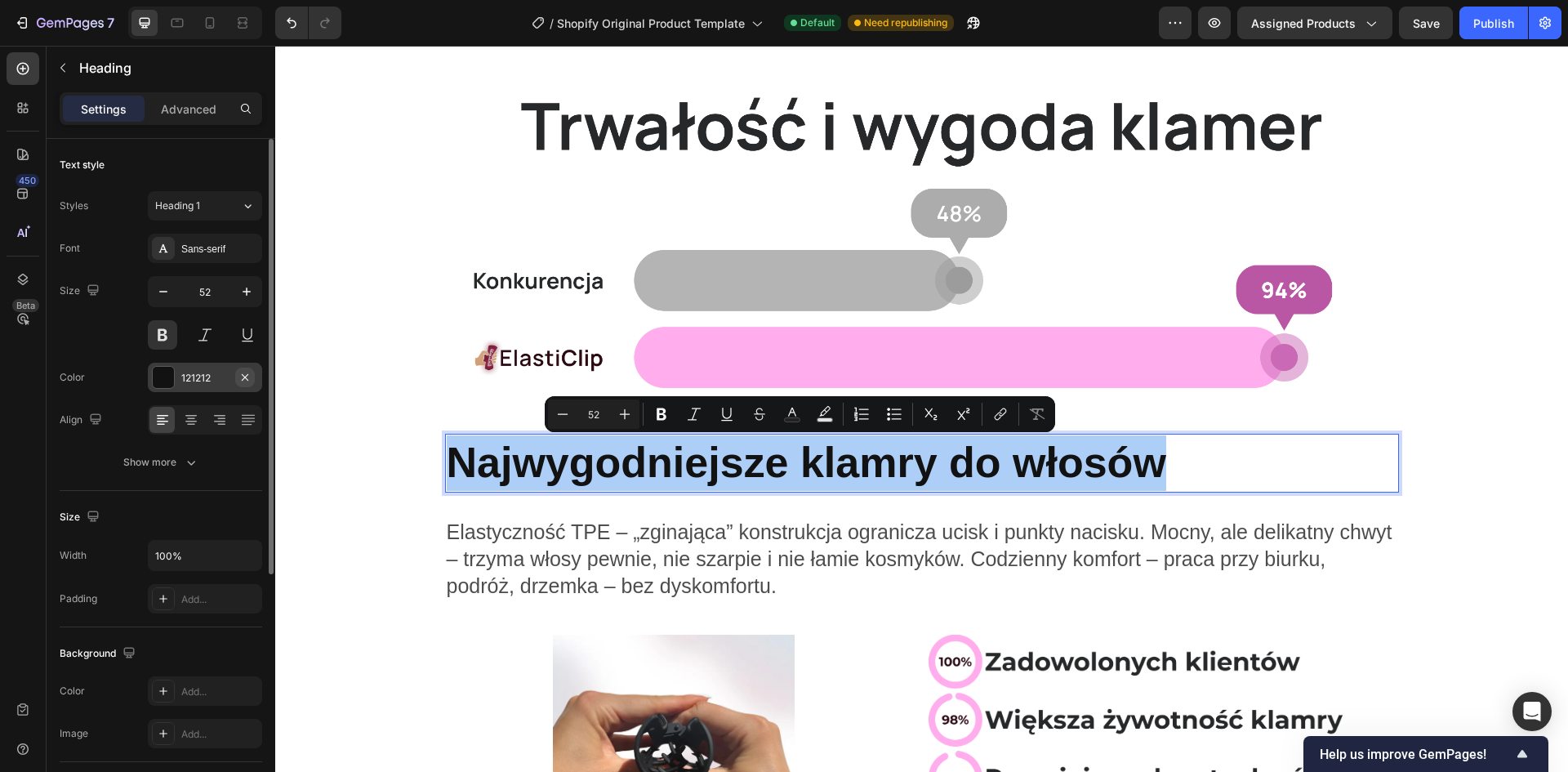
click at [251, 379] on icon "button" at bounding box center [245, 378] width 13 height 13
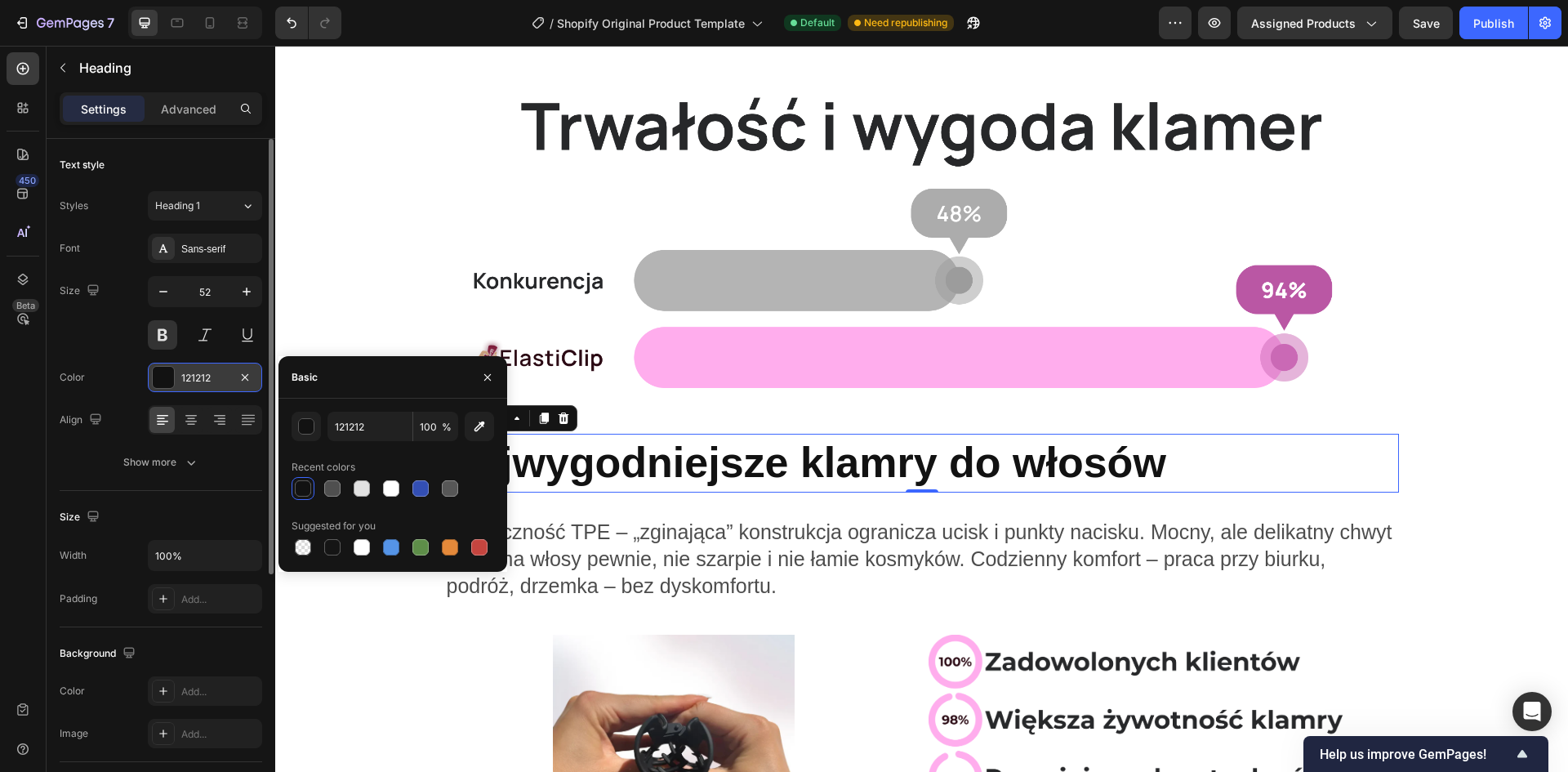
click at [218, 374] on div "121212" at bounding box center [205, 378] width 47 height 14
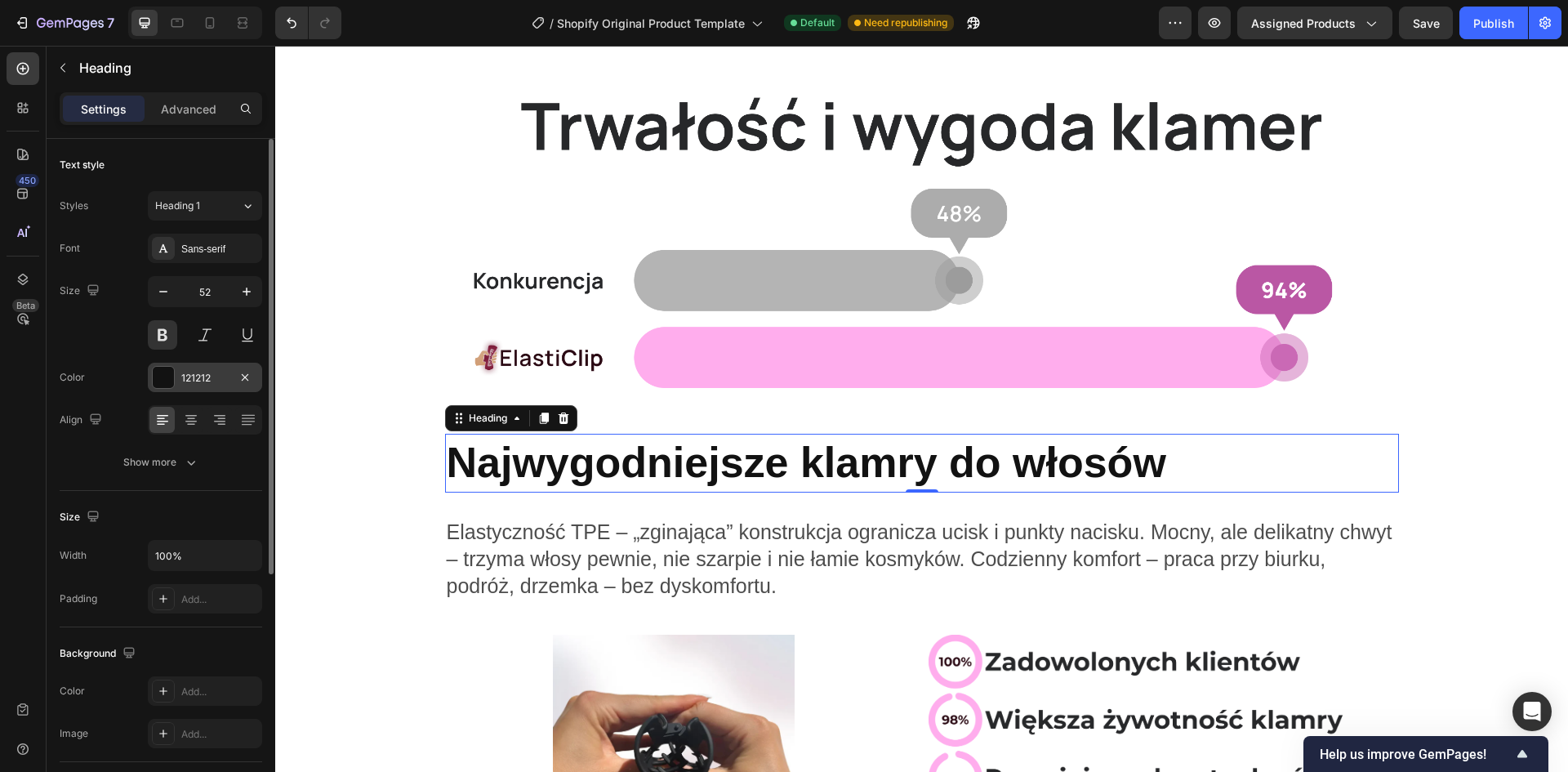
click at [218, 374] on div "121212" at bounding box center [205, 378] width 47 height 14
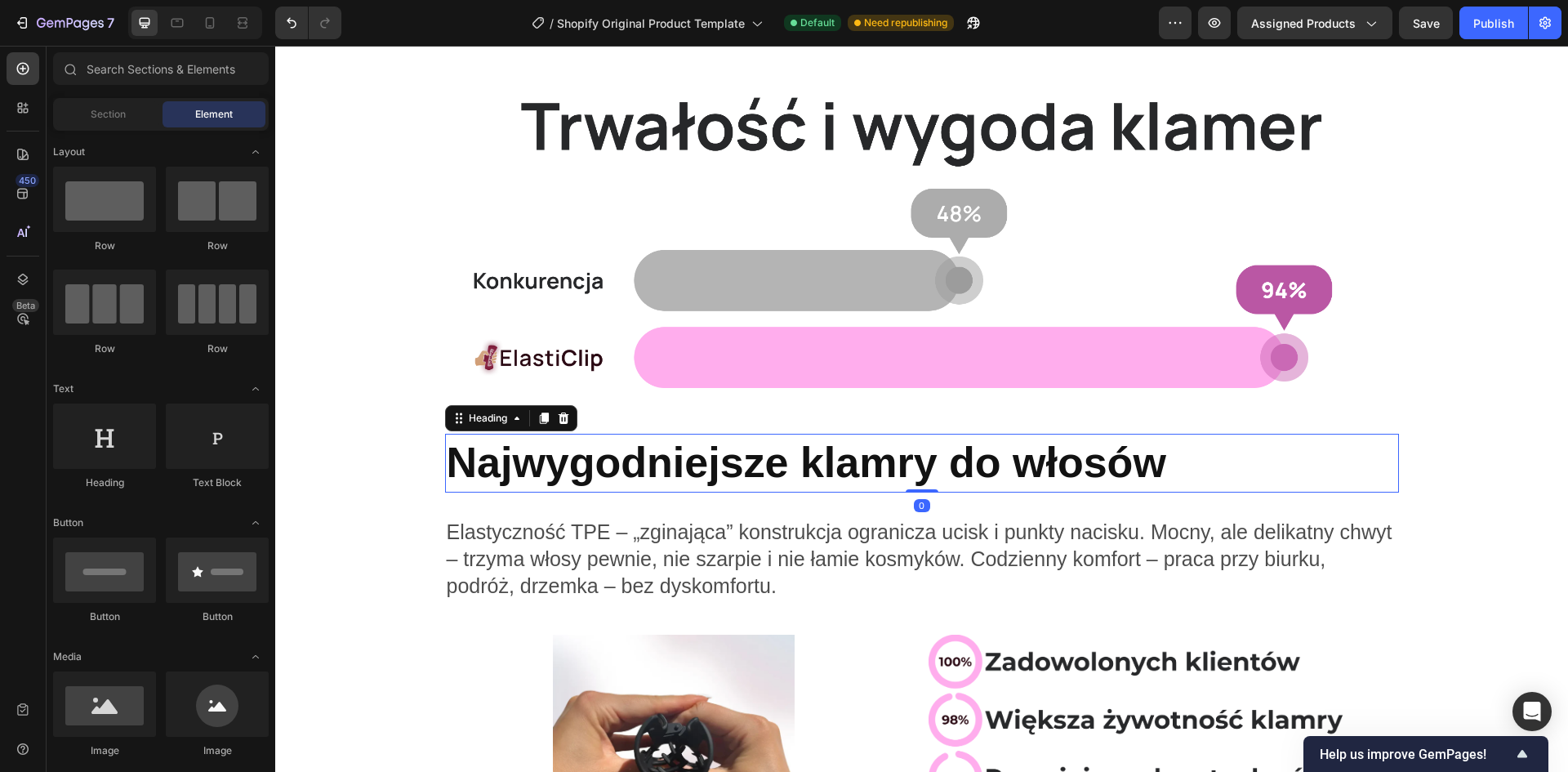
click at [643, 470] on p "Najwygodniejsze klamry do włosów" at bounding box center [921, 463] width 951 height 56
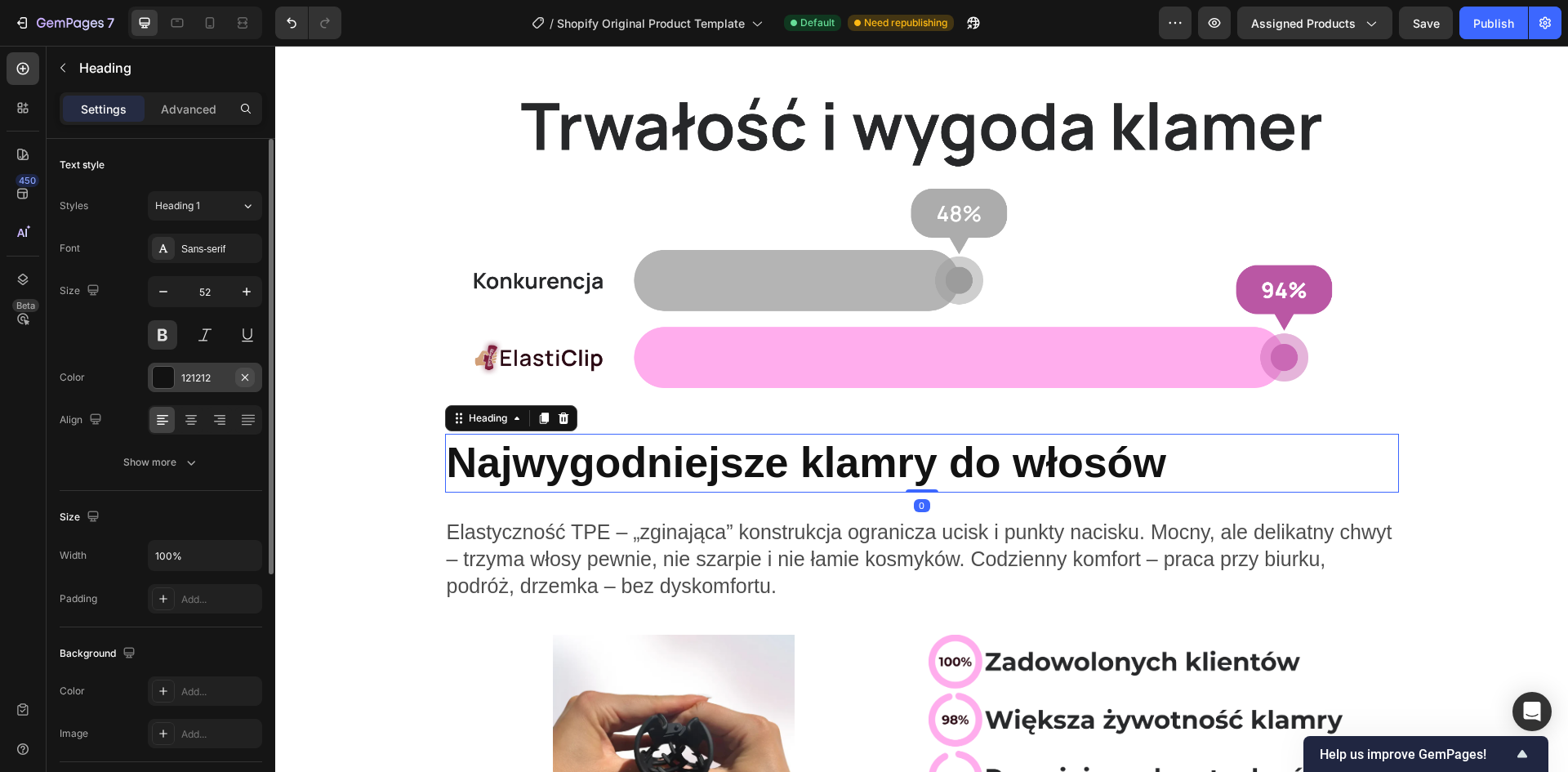
click at [248, 382] on icon "button" at bounding box center [245, 378] width 13 height 13
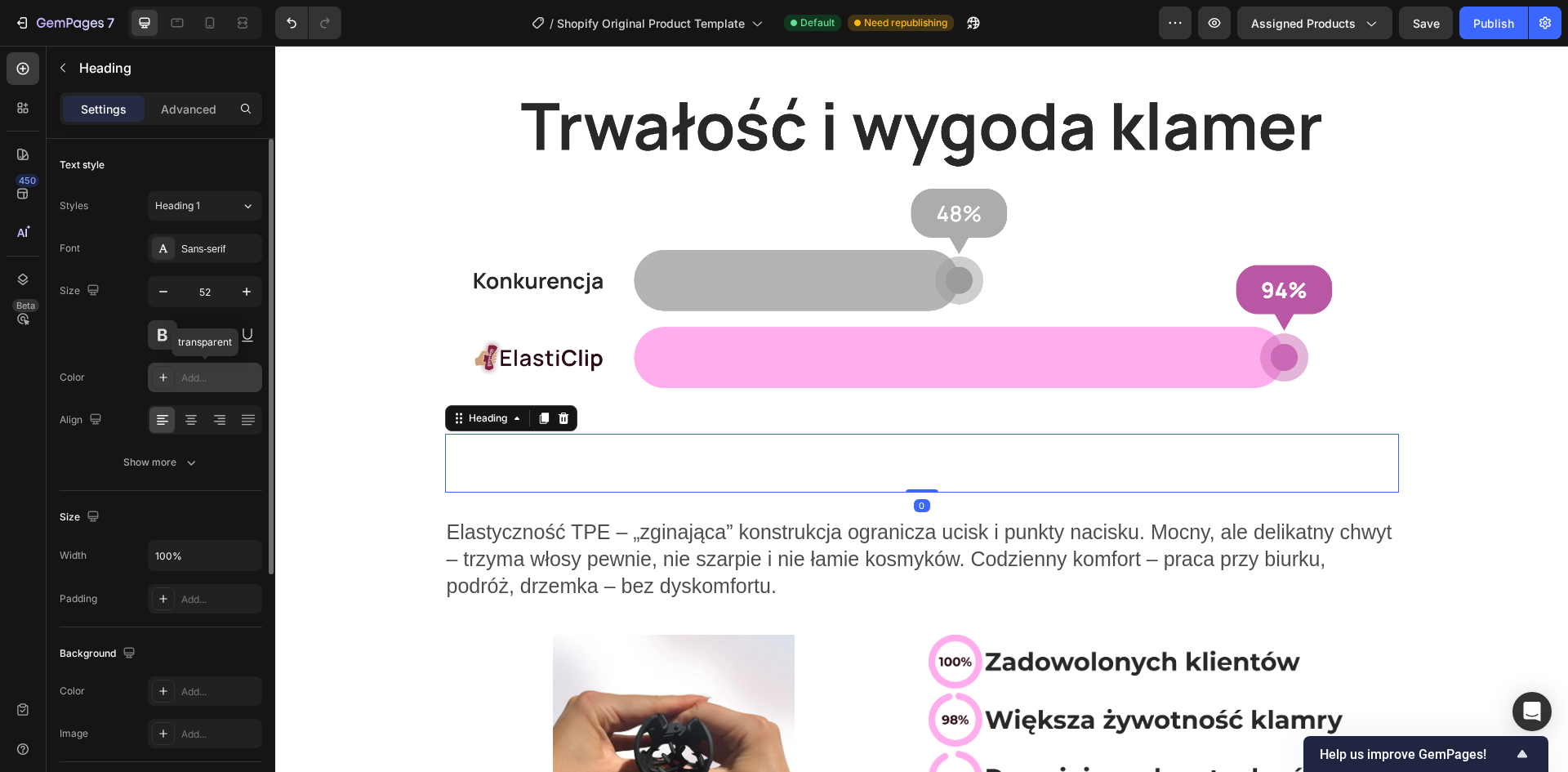
click at [159, 380] on icon at bounding box center [164, 378] width 13 height 13
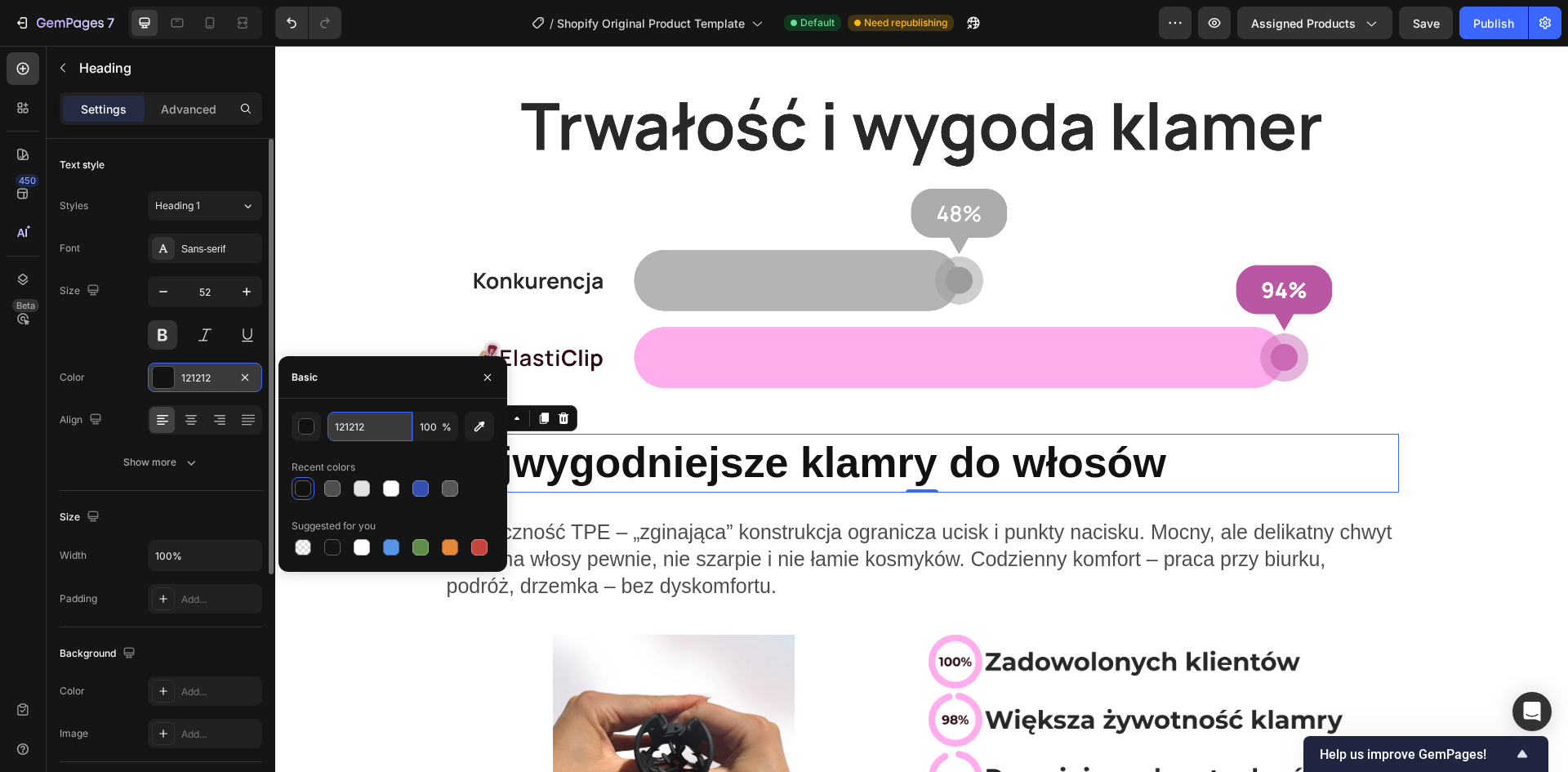
click at [383, 428] on input "121212" at bounding box center [370, 426] width 85 height 29
paste input "27282A"
type input "27282A"
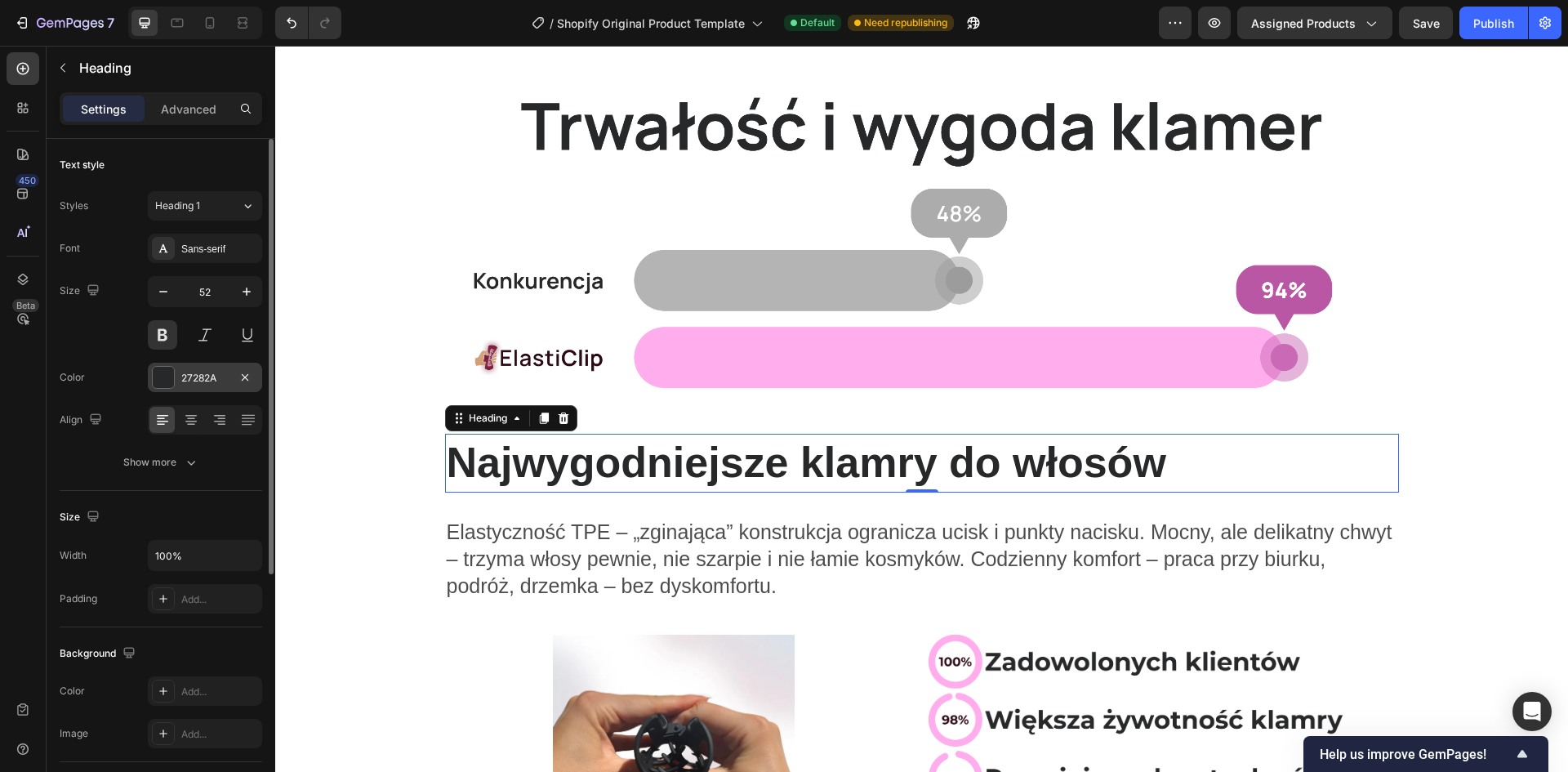
click at [105, 387] on div "Color 27282A" at bounding box center [161, 377] width 203 height 29
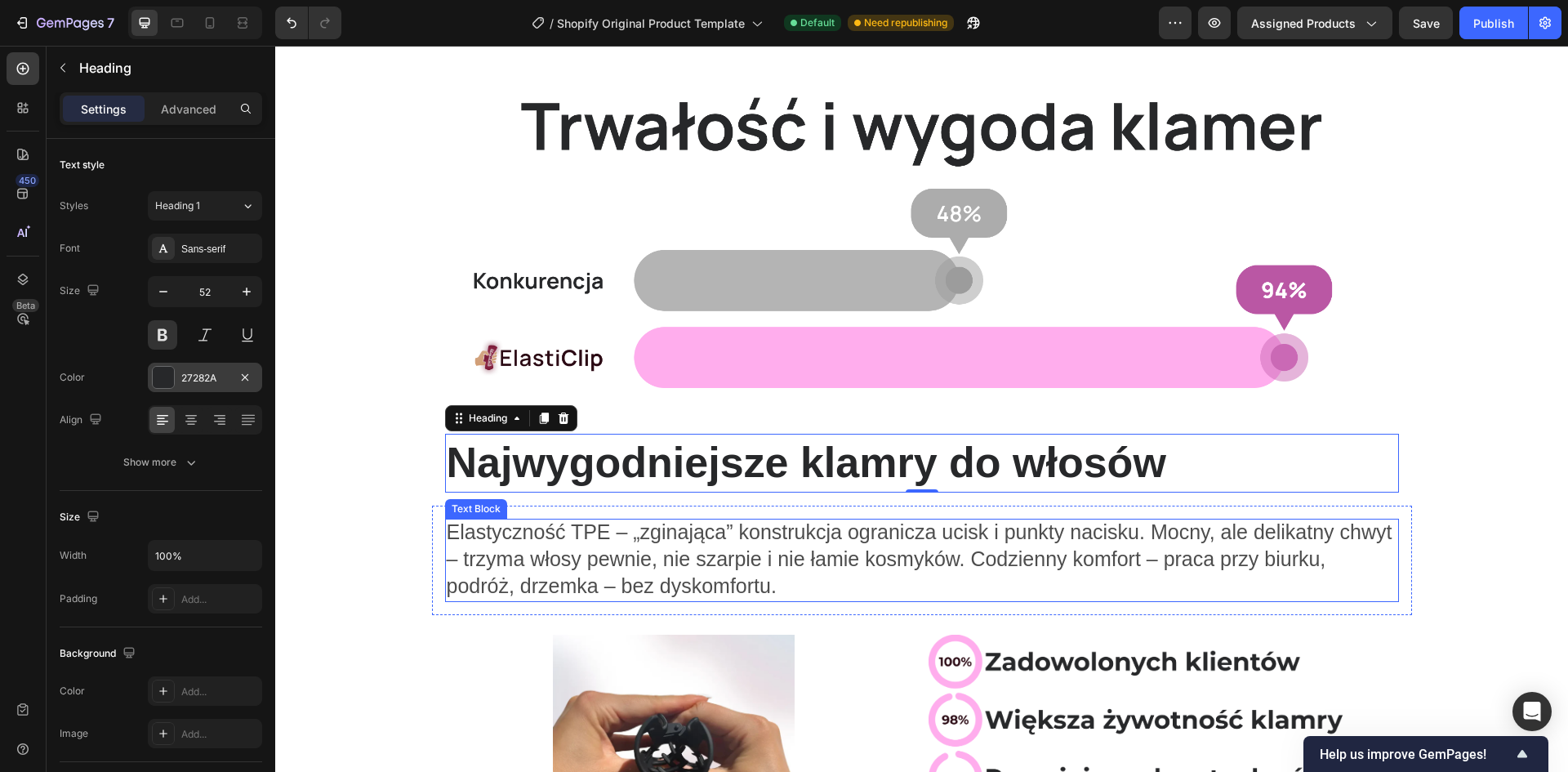
click at [648, 602] on div "Elastyczność TPE – „zginająca” konstrukcja ogranicza ucisk i punkty nacisku. Mo…" at bounding box center [921, 560] width 954 height 83
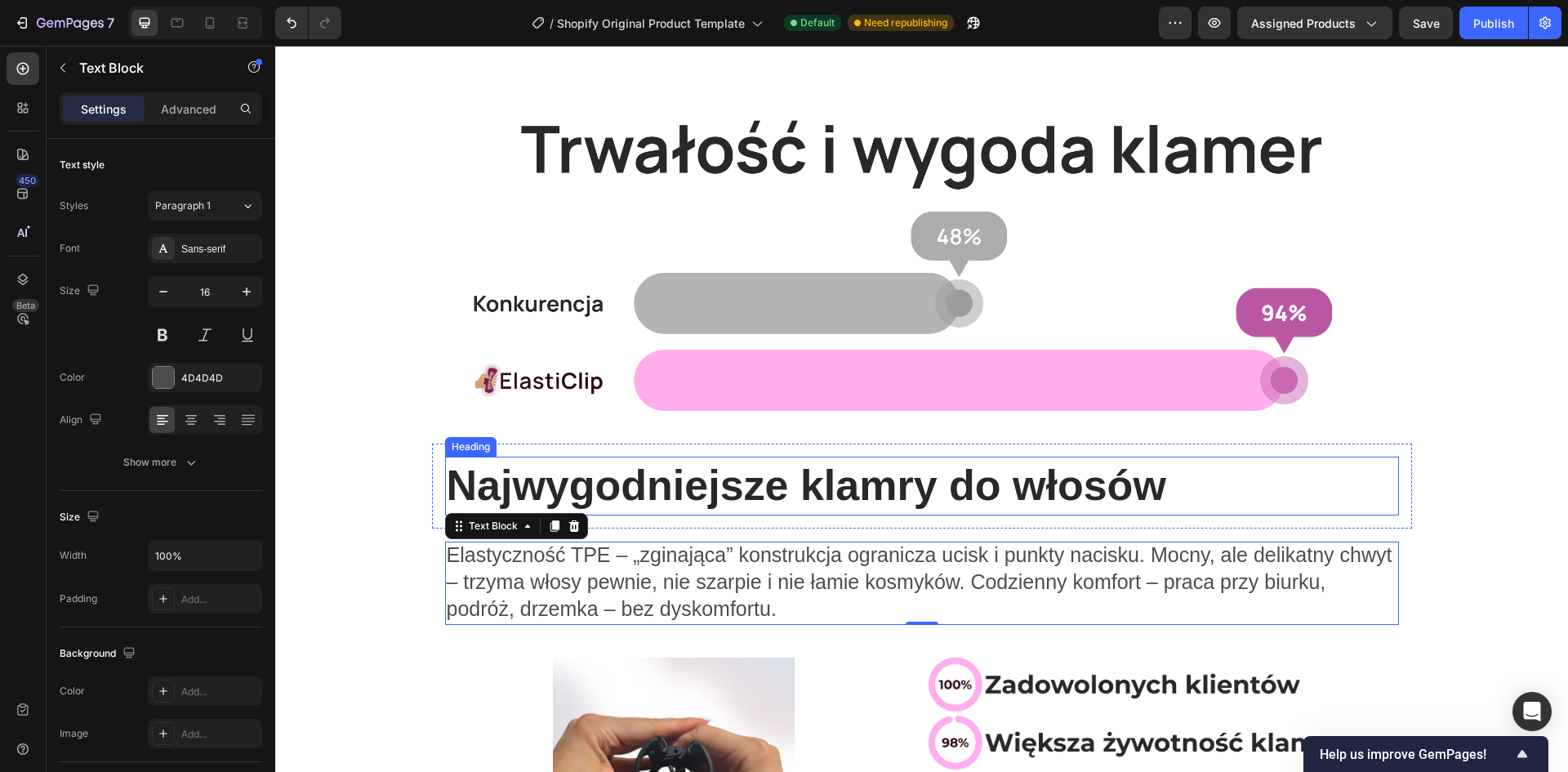
scroll to position [163, 0]
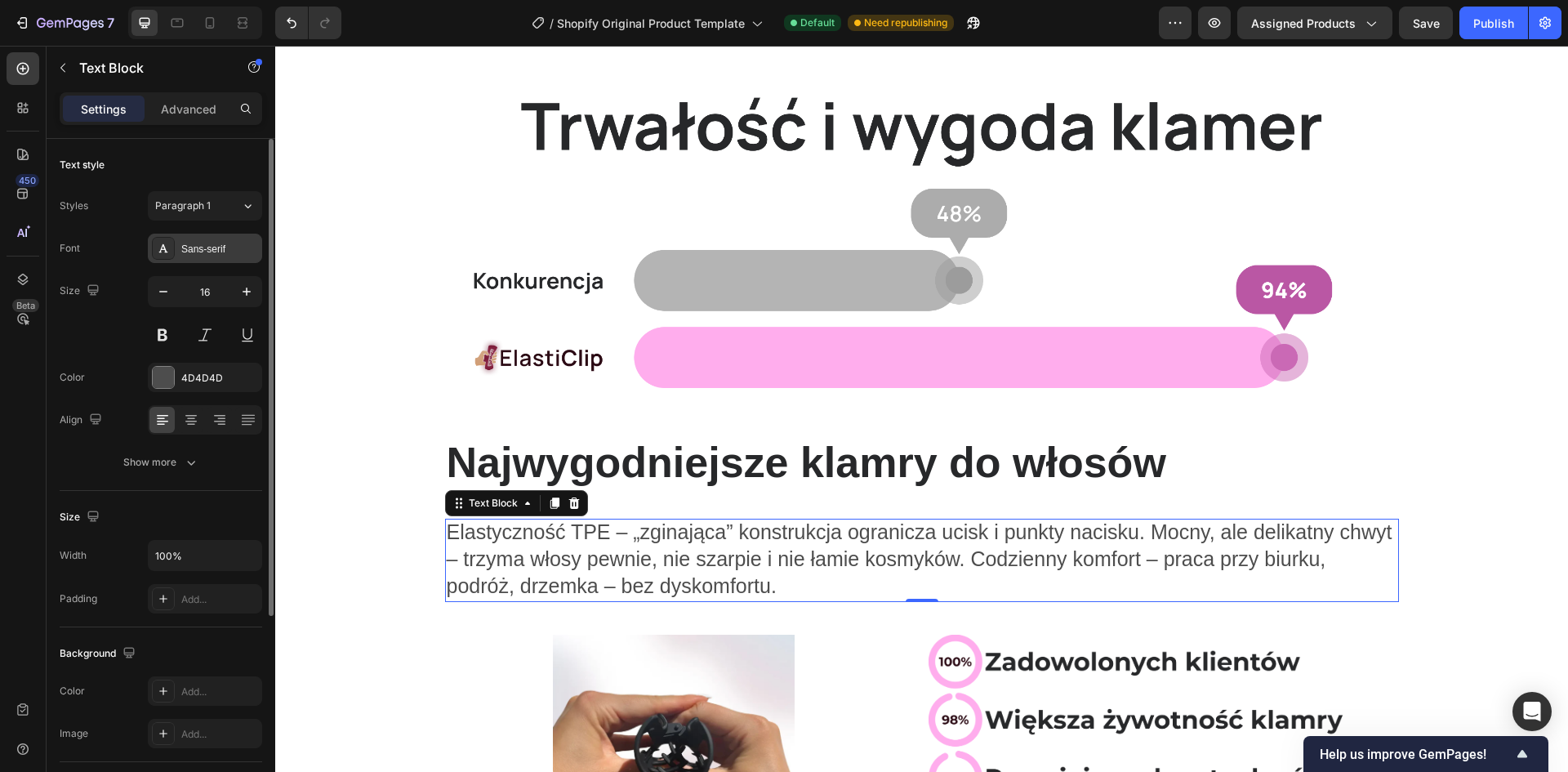
click at [189, 243] on div "Sans-serif" at bounding box center [219, 249] width 77 height 14
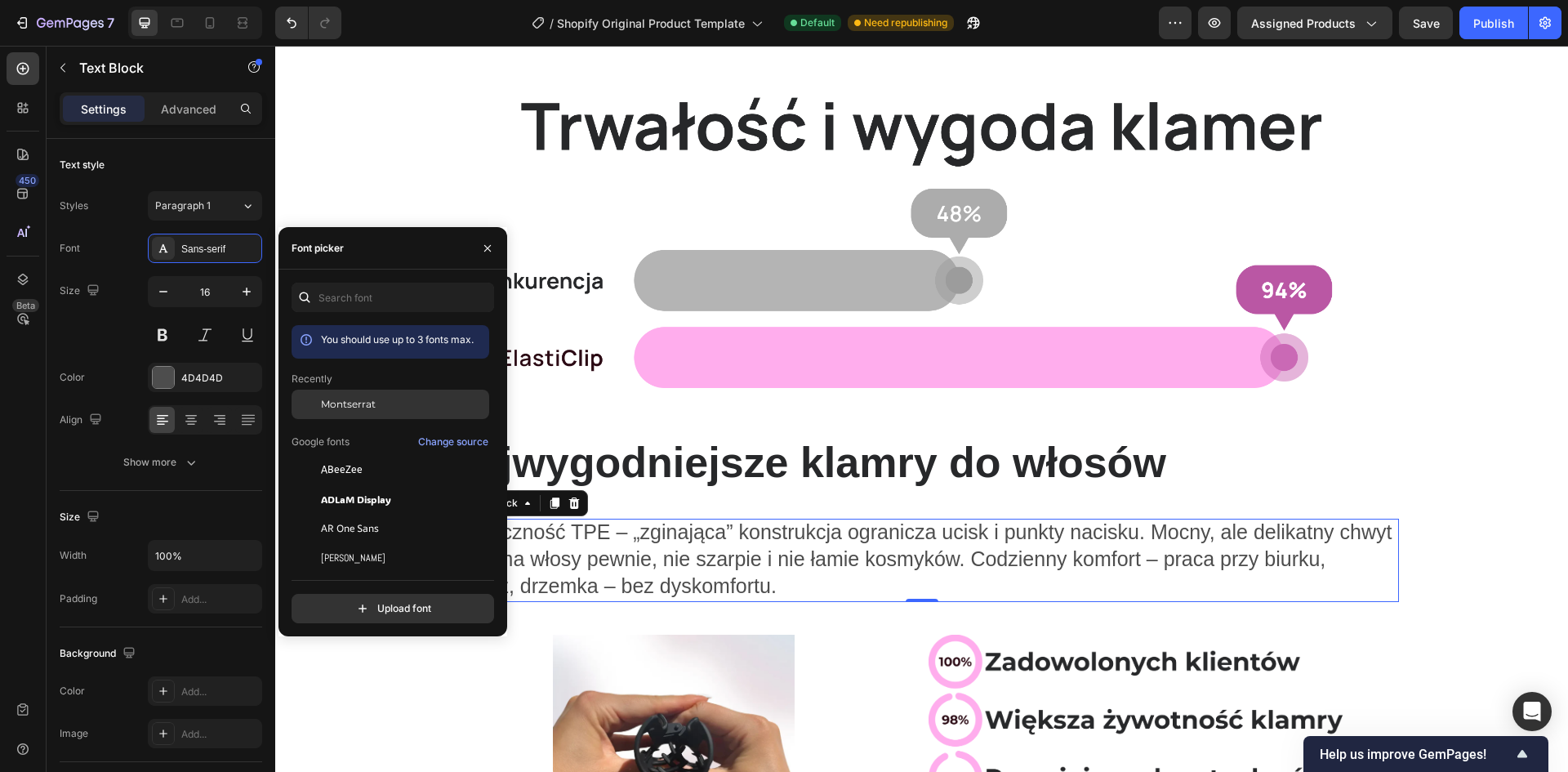
click at [368, 398] on span "Montserrat" at bounding box center [348, 404] width 55 height 14
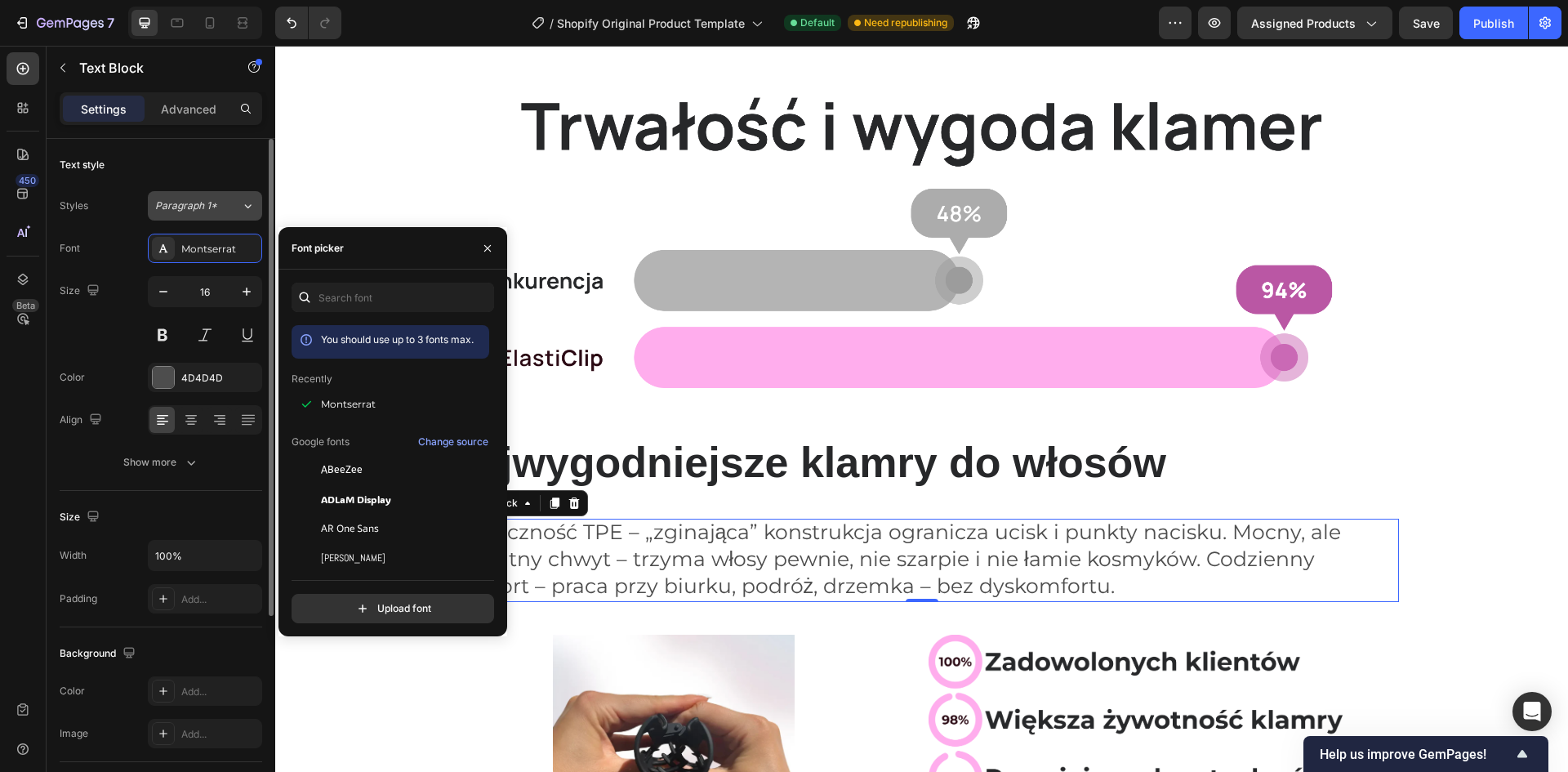
click at [214, 209] on span "Paragraph 1*" at bounding box center [187, 205] width 62 height 14
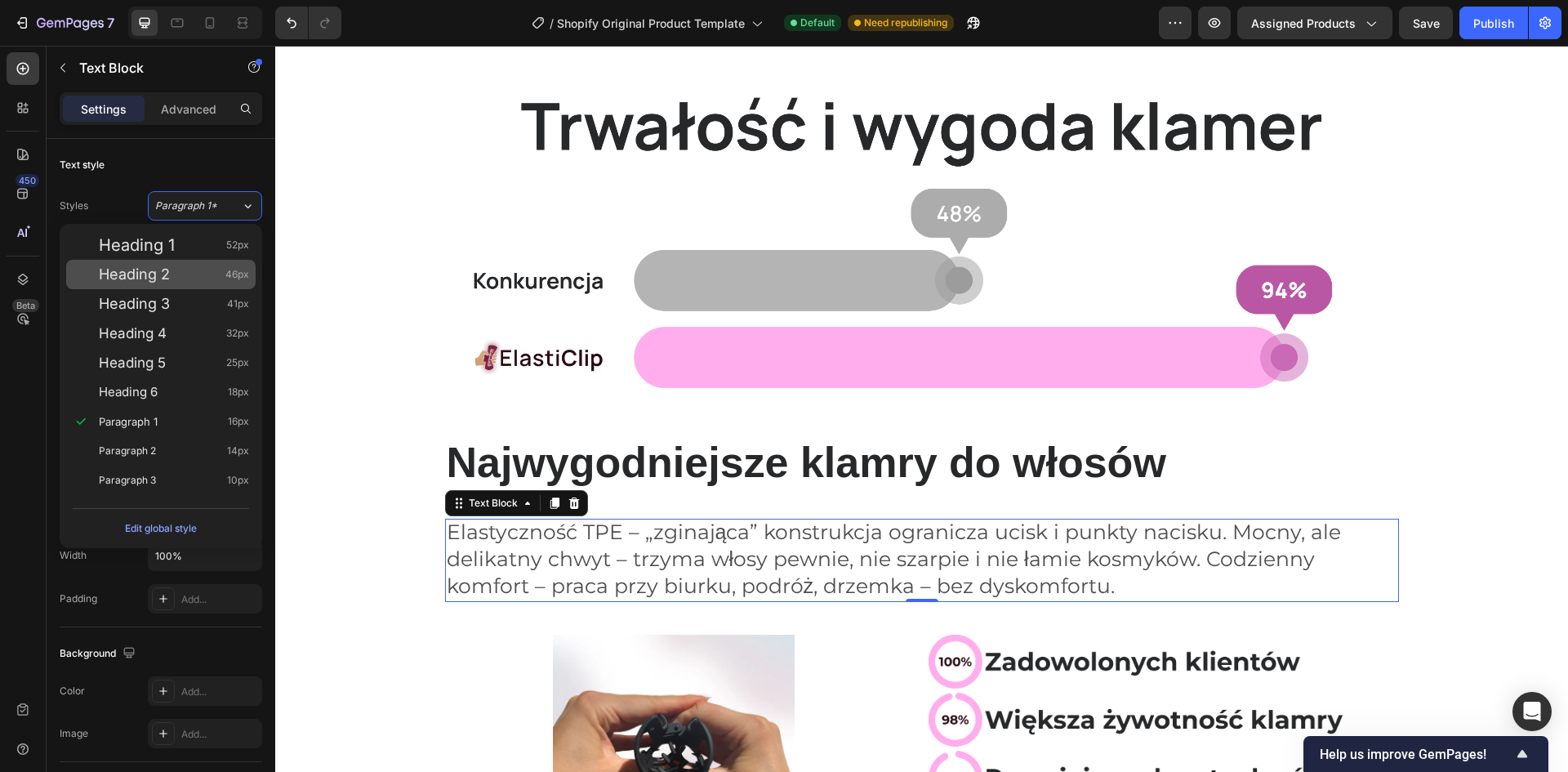
click at [185, 262] on div "Heading 2 46px" at bounding box center [161, 274] width 189 height 29
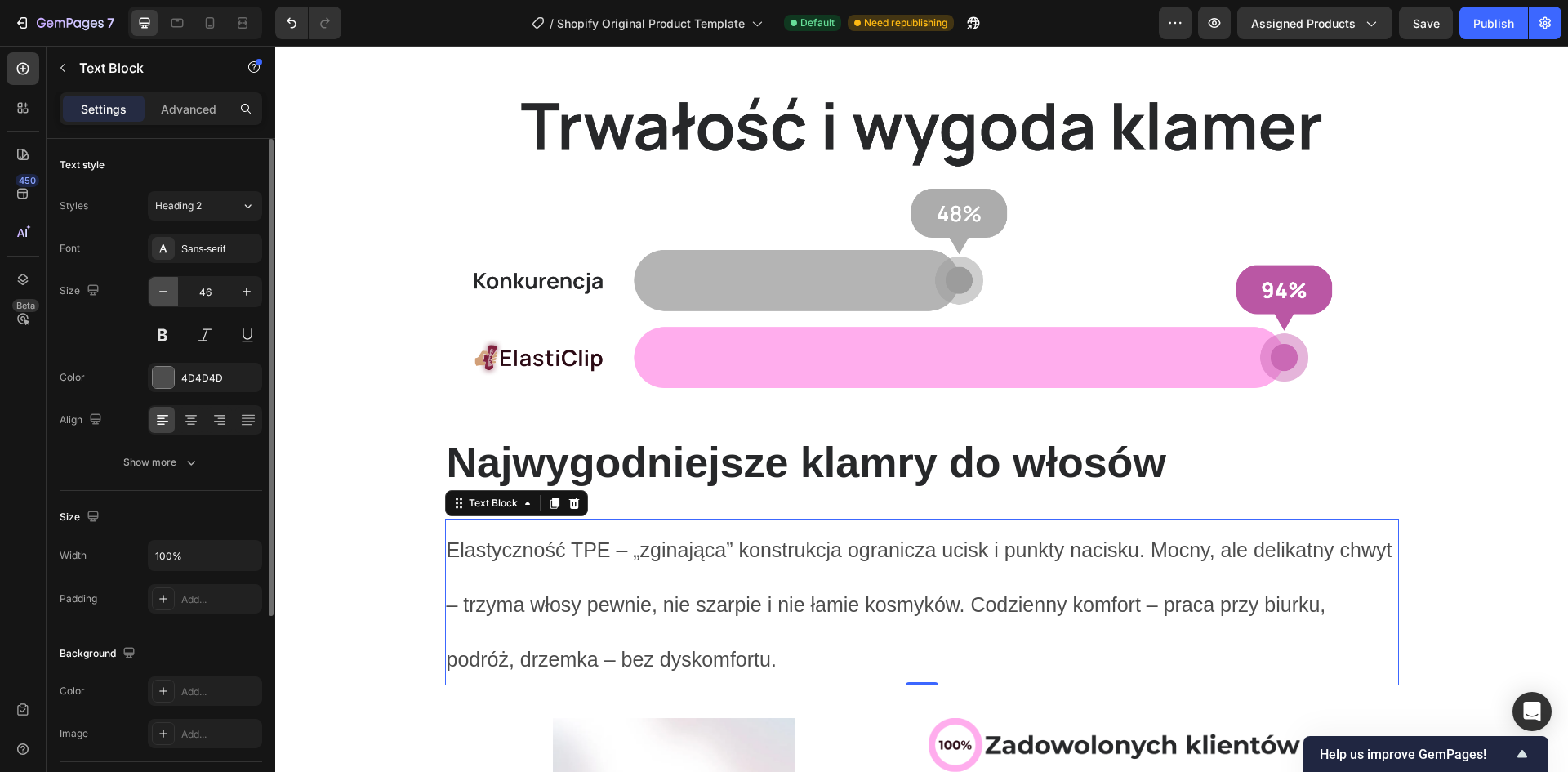
click at [166, 287] on icon "button" at bounding box center [163, 291] width 16 height 16
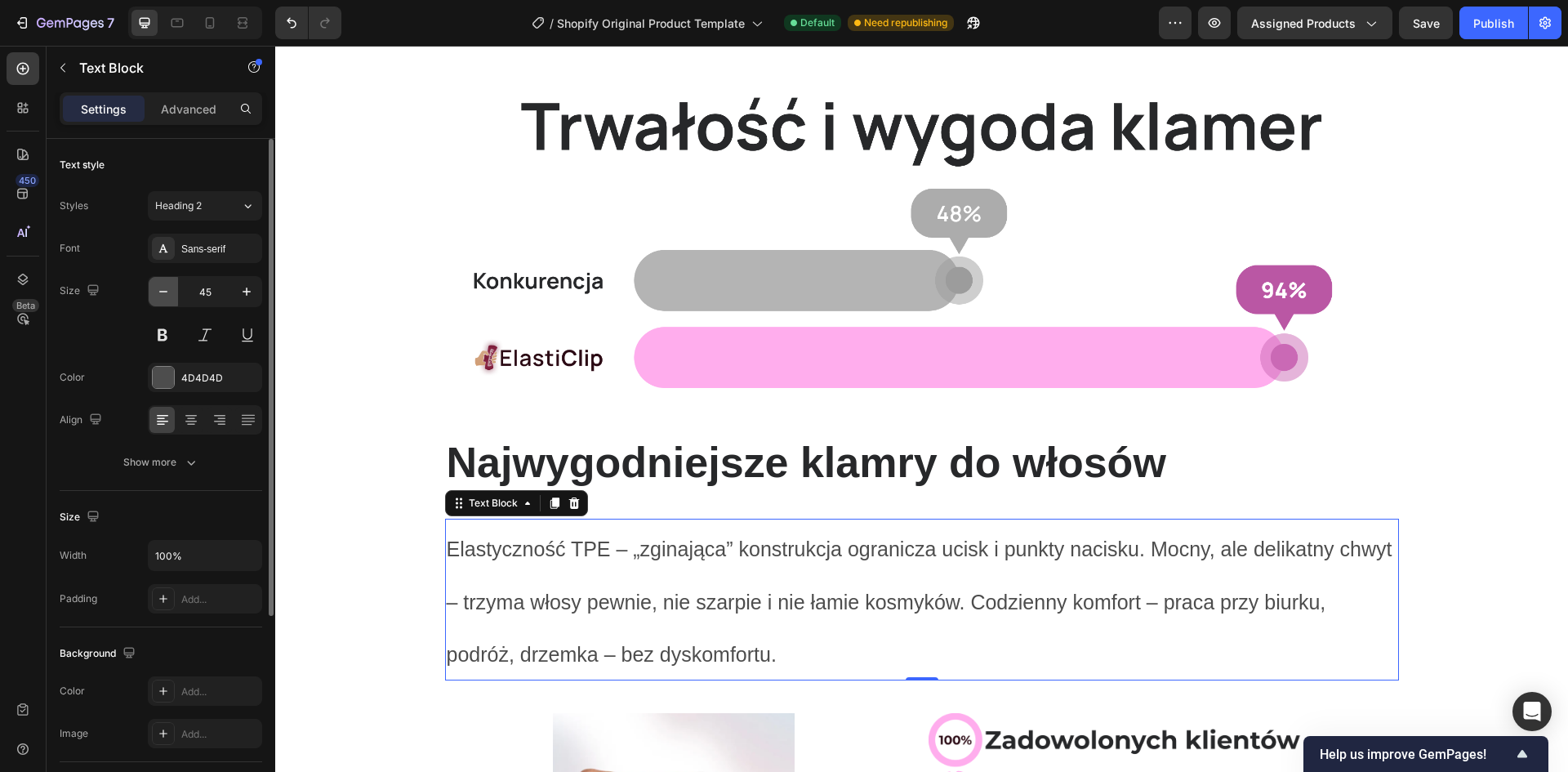
click at [166, 287] on icon "button" at bounding box center [163, 291] width 16 height 16
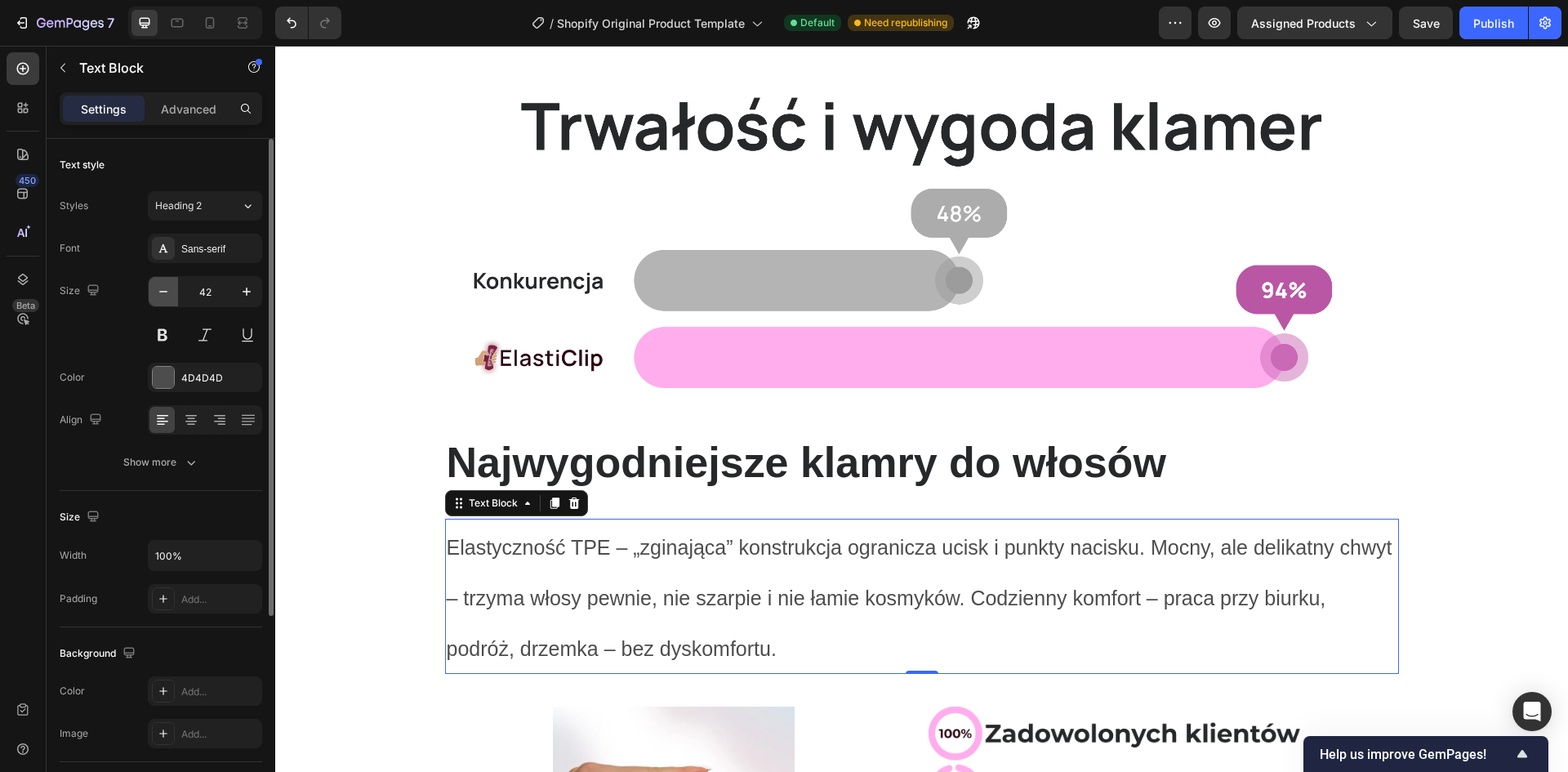
click at [166, 287] on icon "button" at bounding box center [163, 291] width 16 height 16
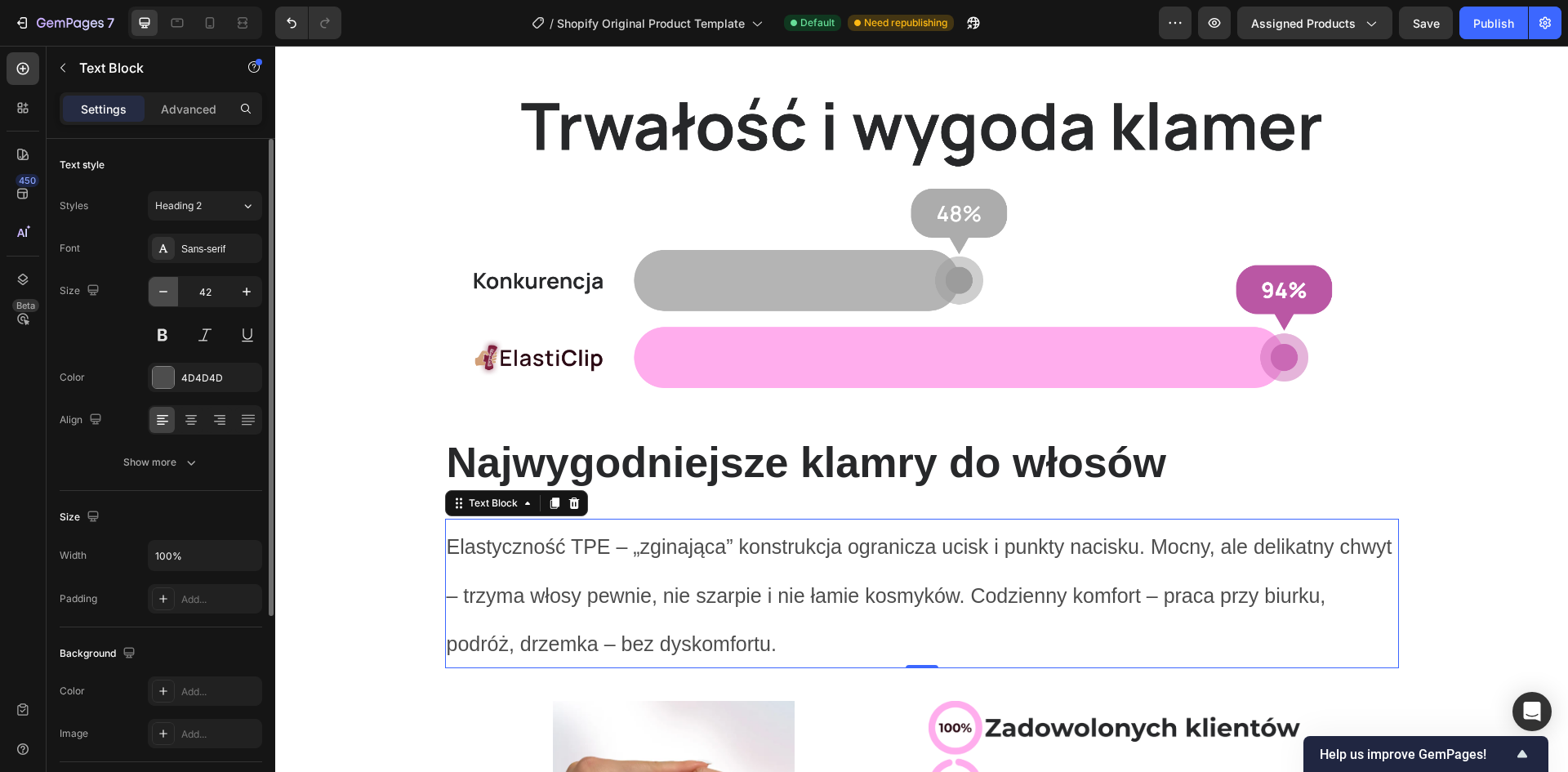
click at [166, 287] on icon "button" at bounding box center [163, 291] width 16 height 16
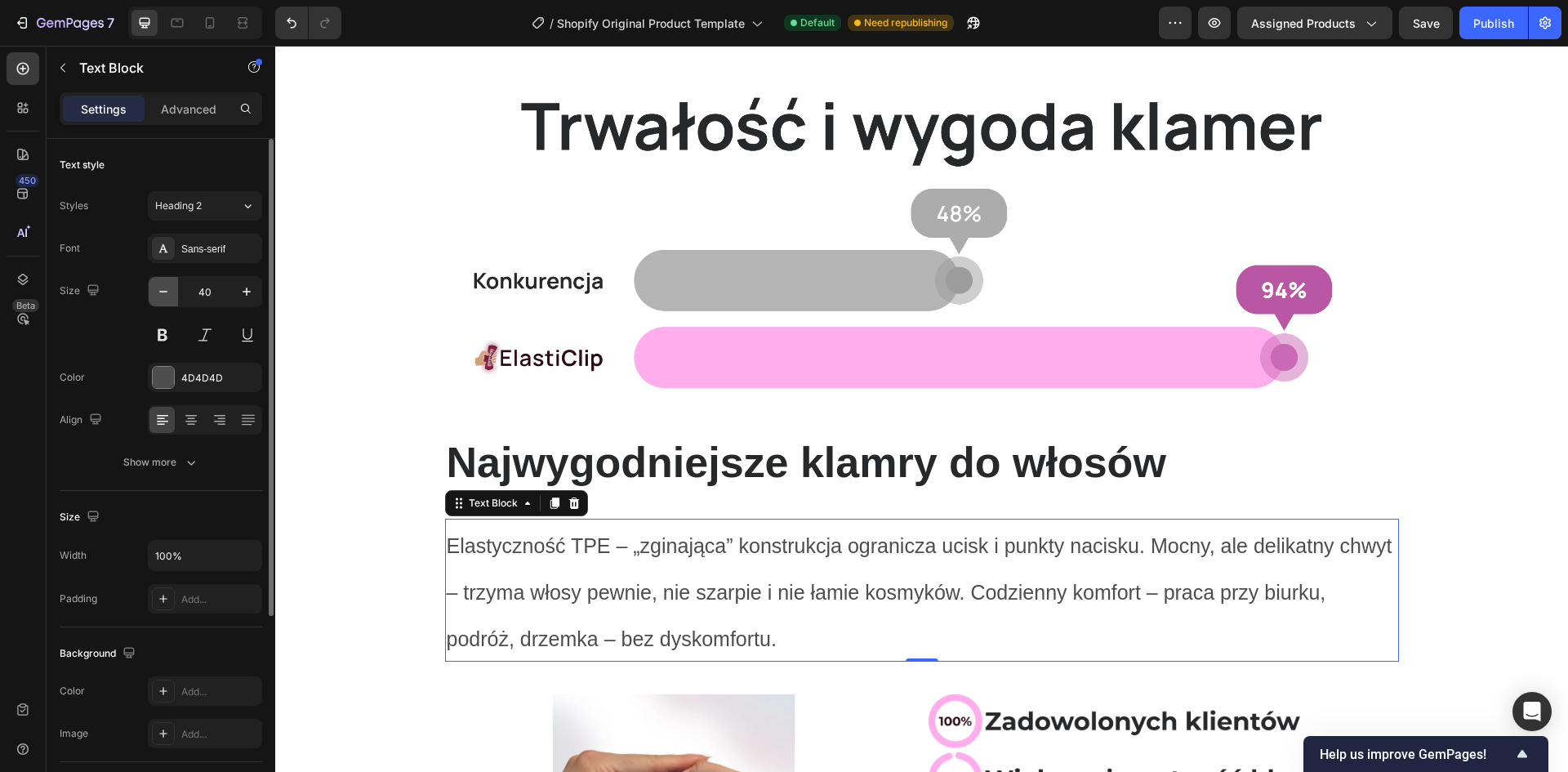
click at [166, 287] on icon "button" at bounding box center [163, 291] width 16 height 16
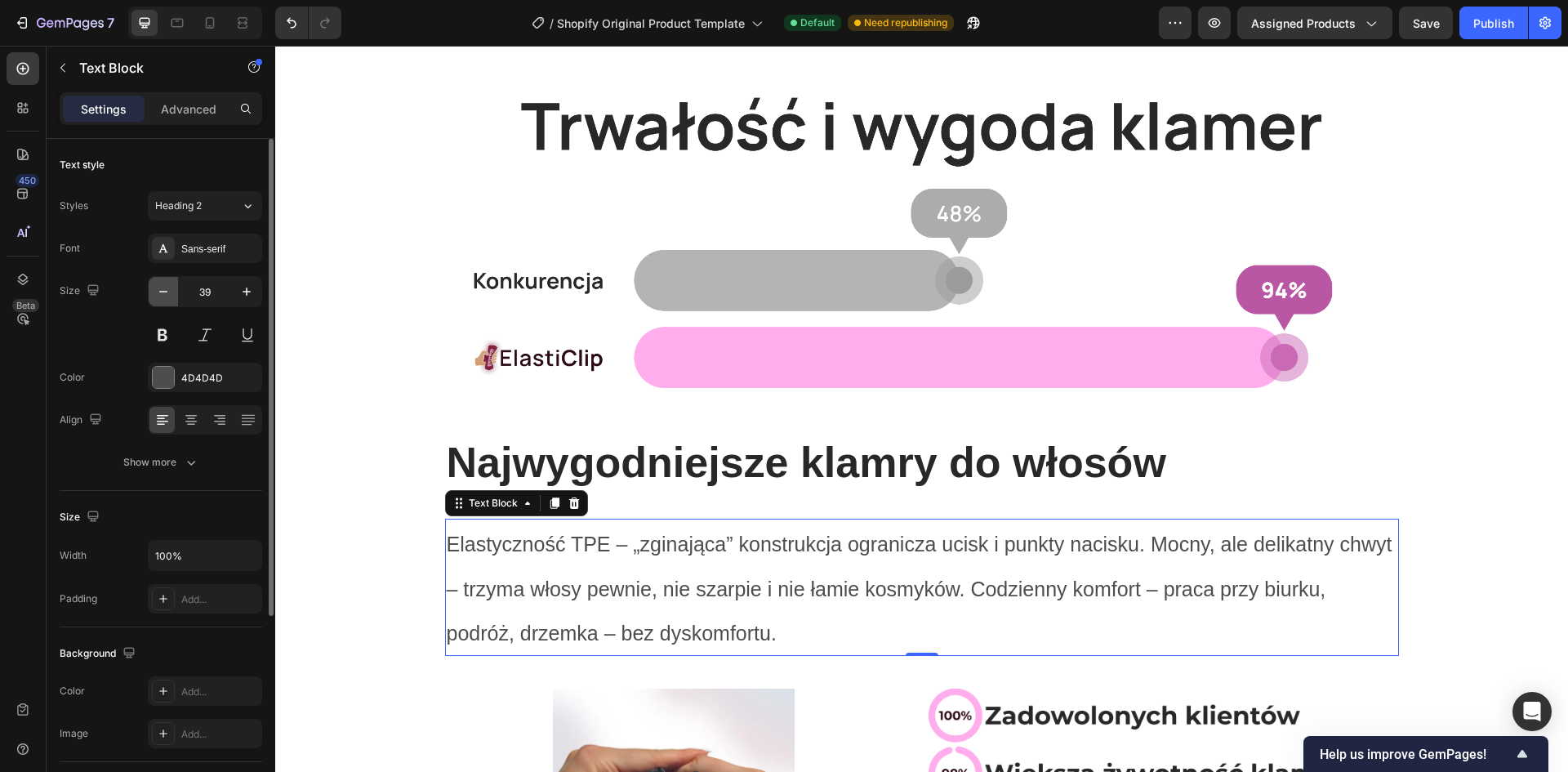
click at [166, 287] on icon "button" at bounding box center [163, 291] width 16 height 16
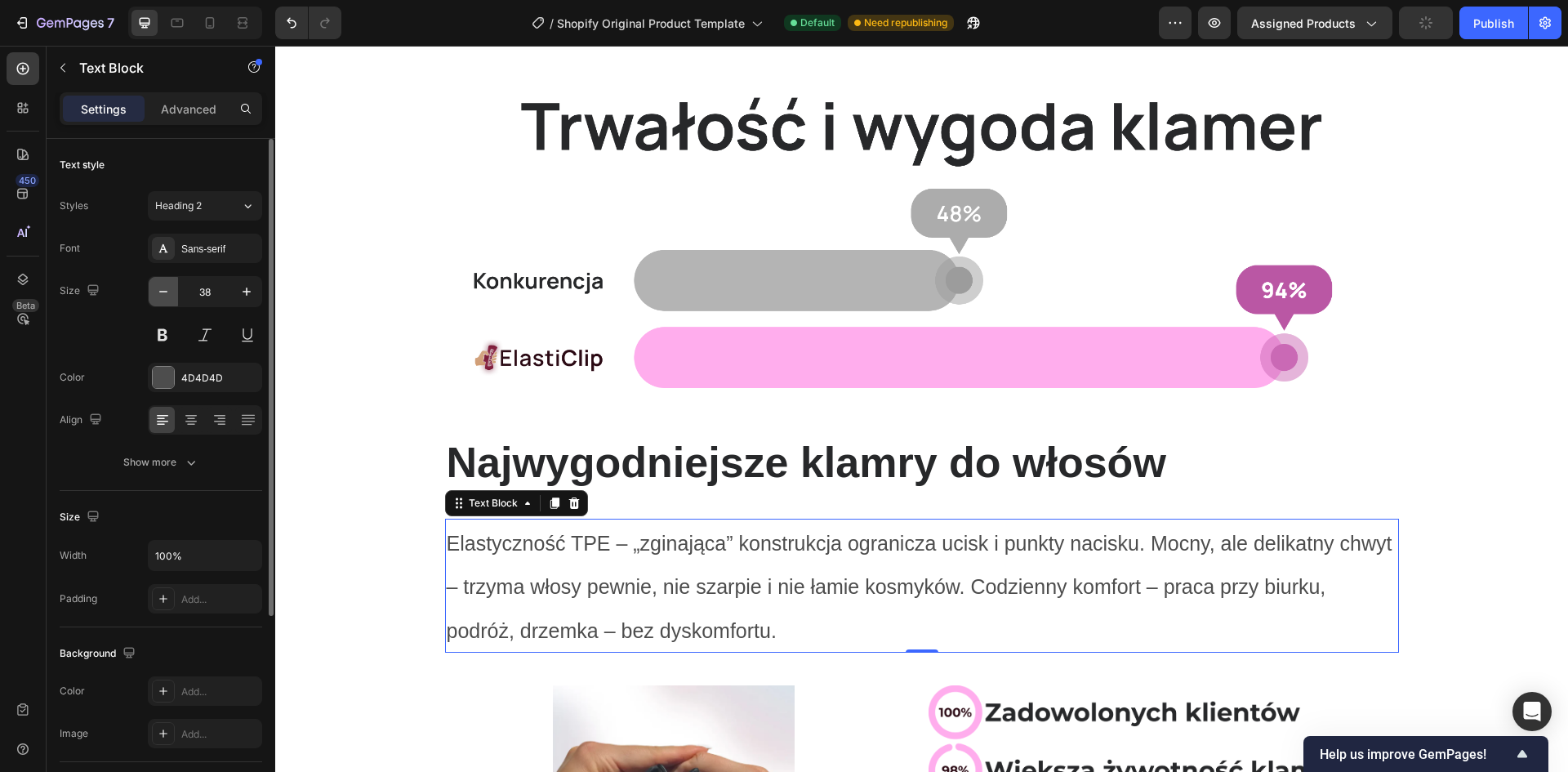
click at [166, 287] on icon "button" at bounding box center [163, 291] width 16 height 16
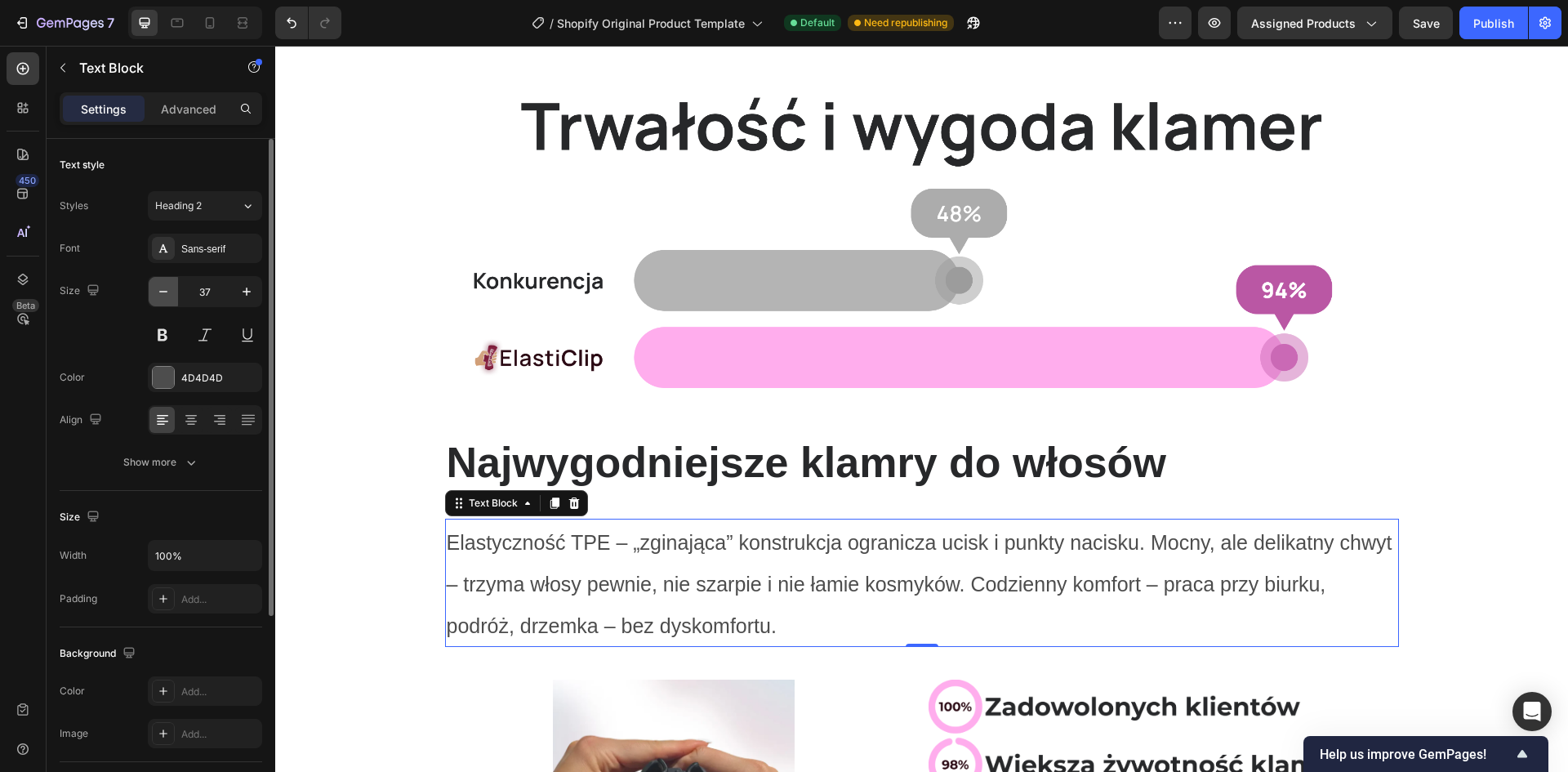
click at [166, 287] on icon "button" at bounding box center [163, 291] width 16 height 16
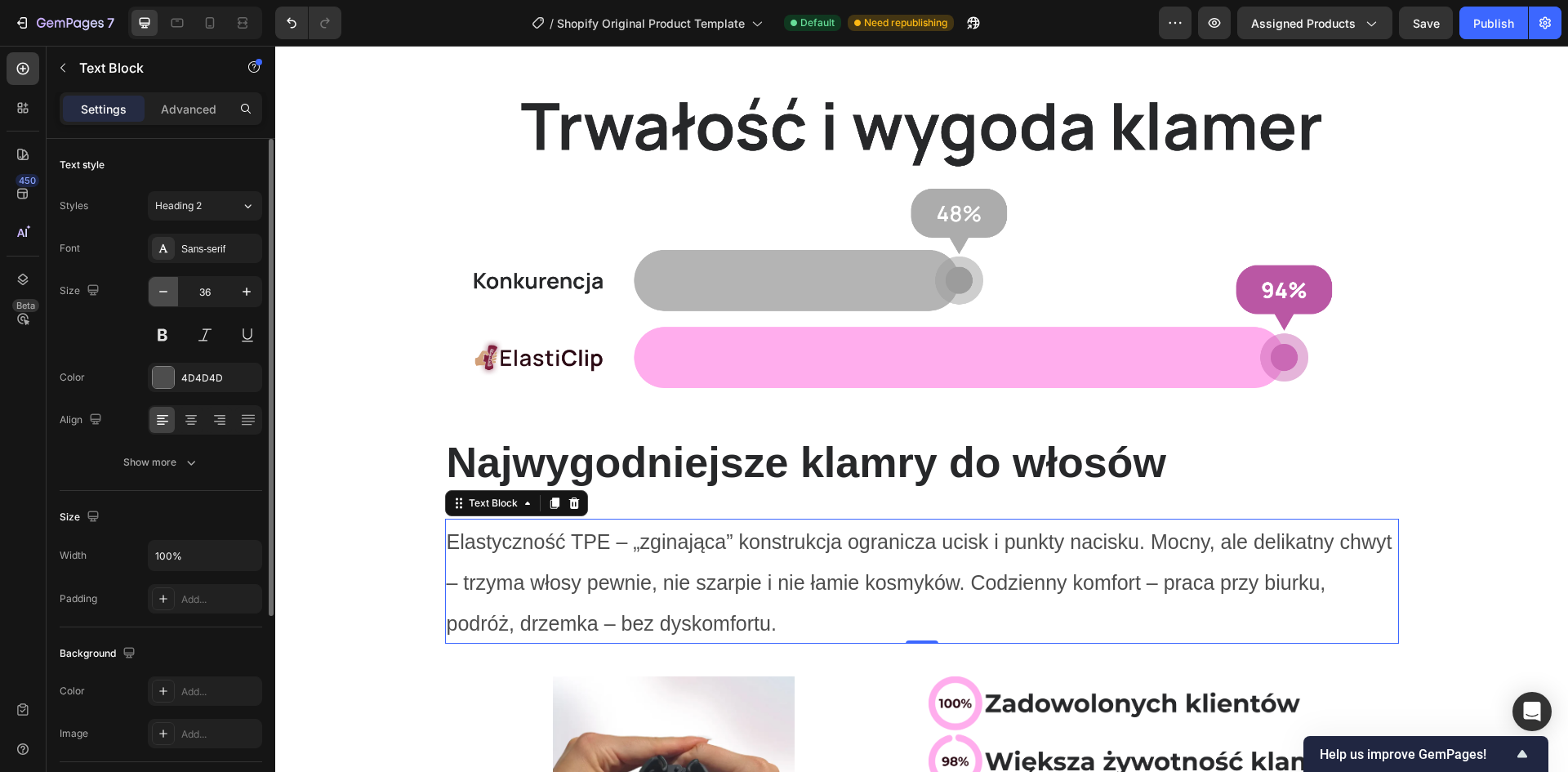
click at [166, 287] on icon "button" at bounding box center [163, 291] width 16 height 16
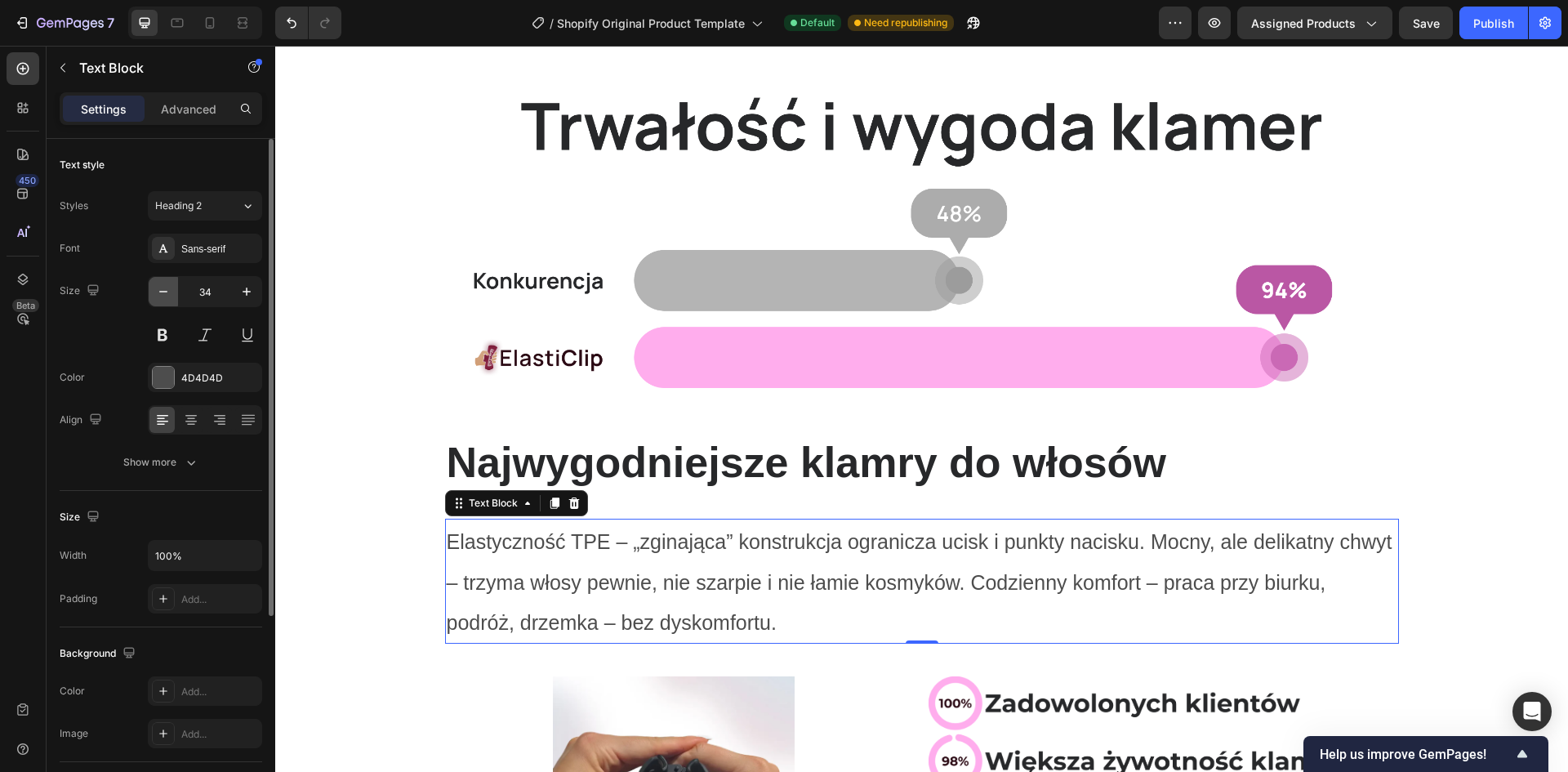
click at [166, 287] on icon "button" at bounding box center [163, 291] width 16 height 16
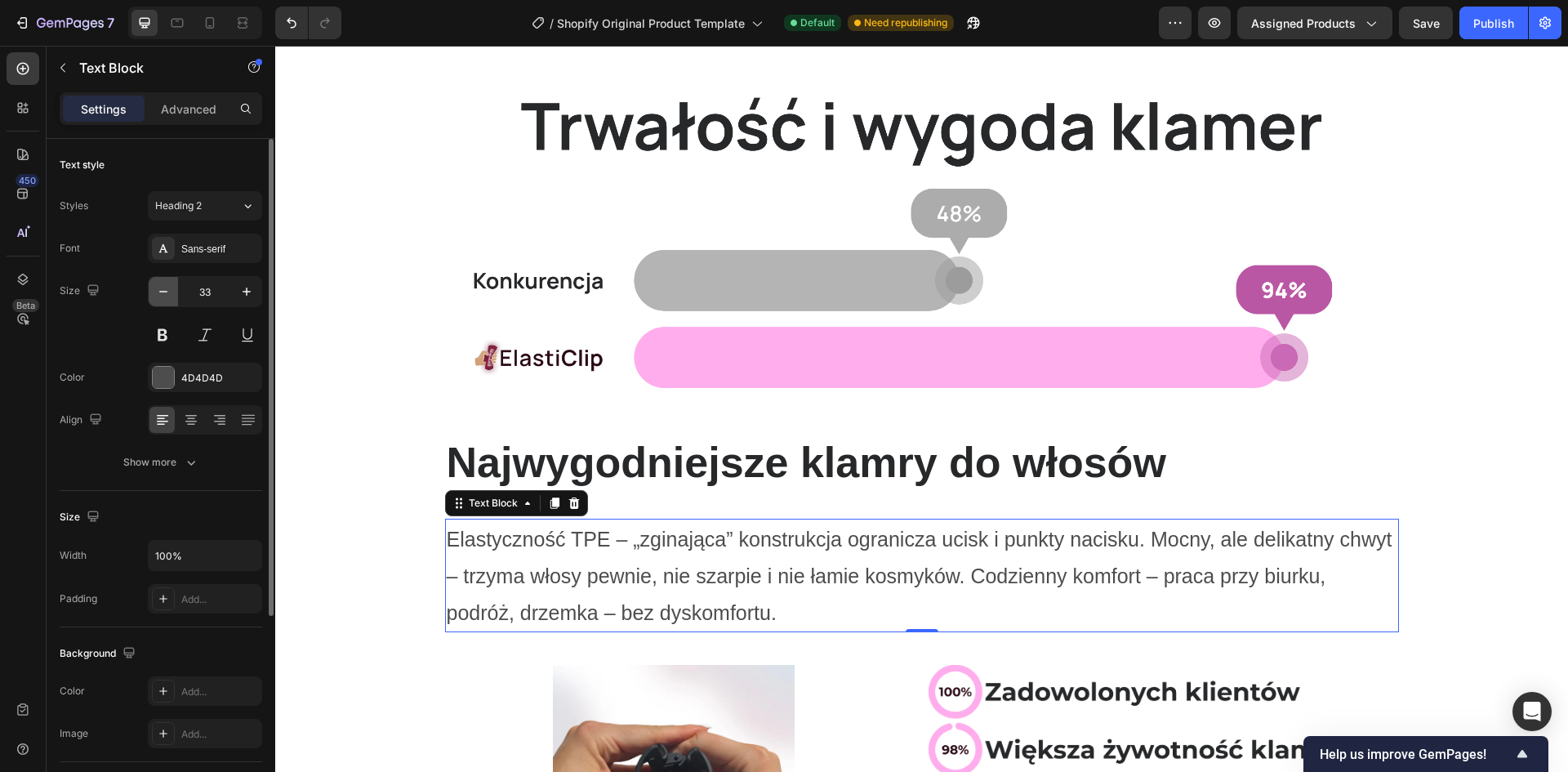
click at [166, 287] on icon "button" at bounding box center [163, 291] width 16 height 16
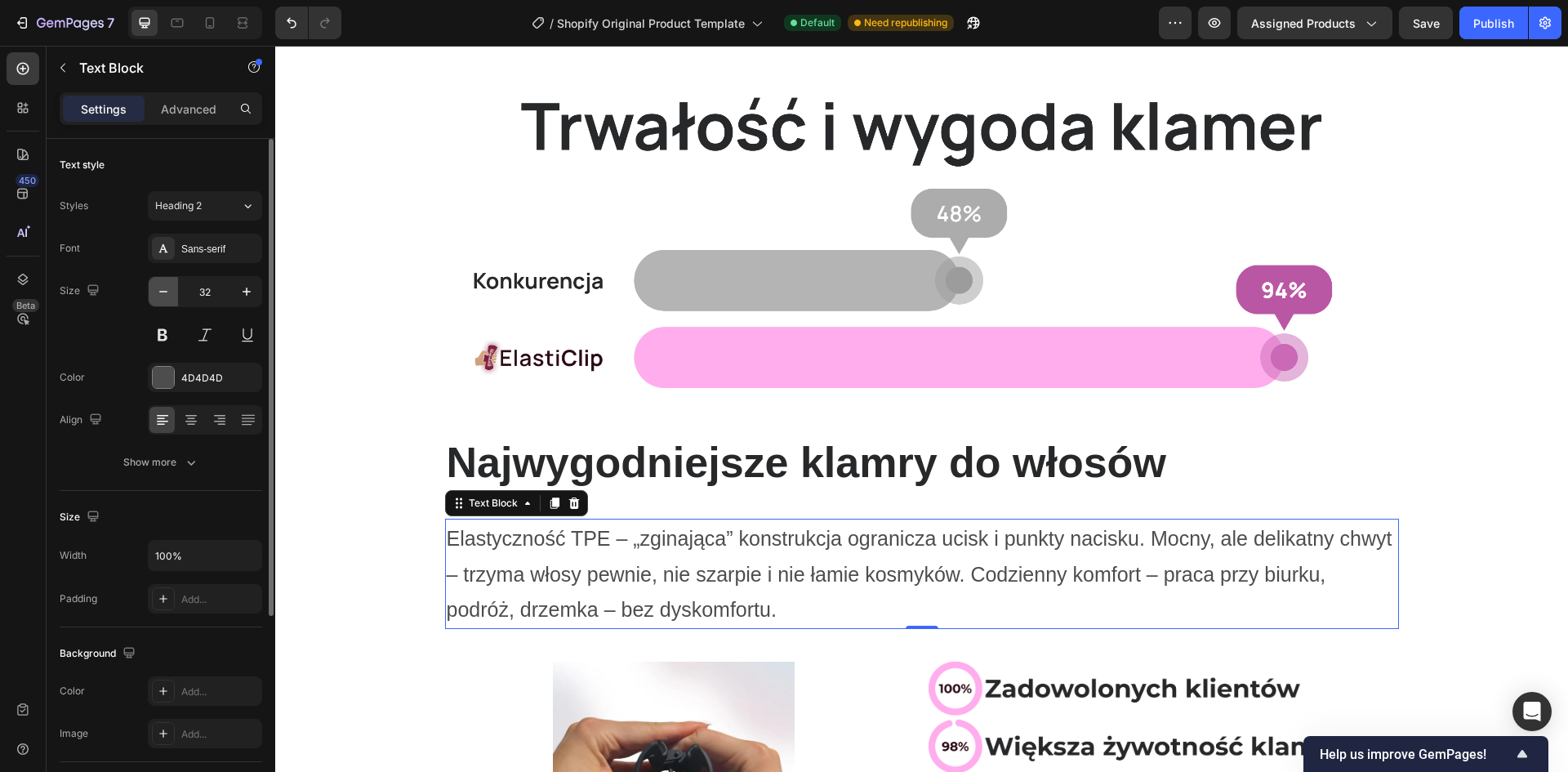
click at [166, 287] on icon "button" at bounding box center [163, 291] width 16 height 16
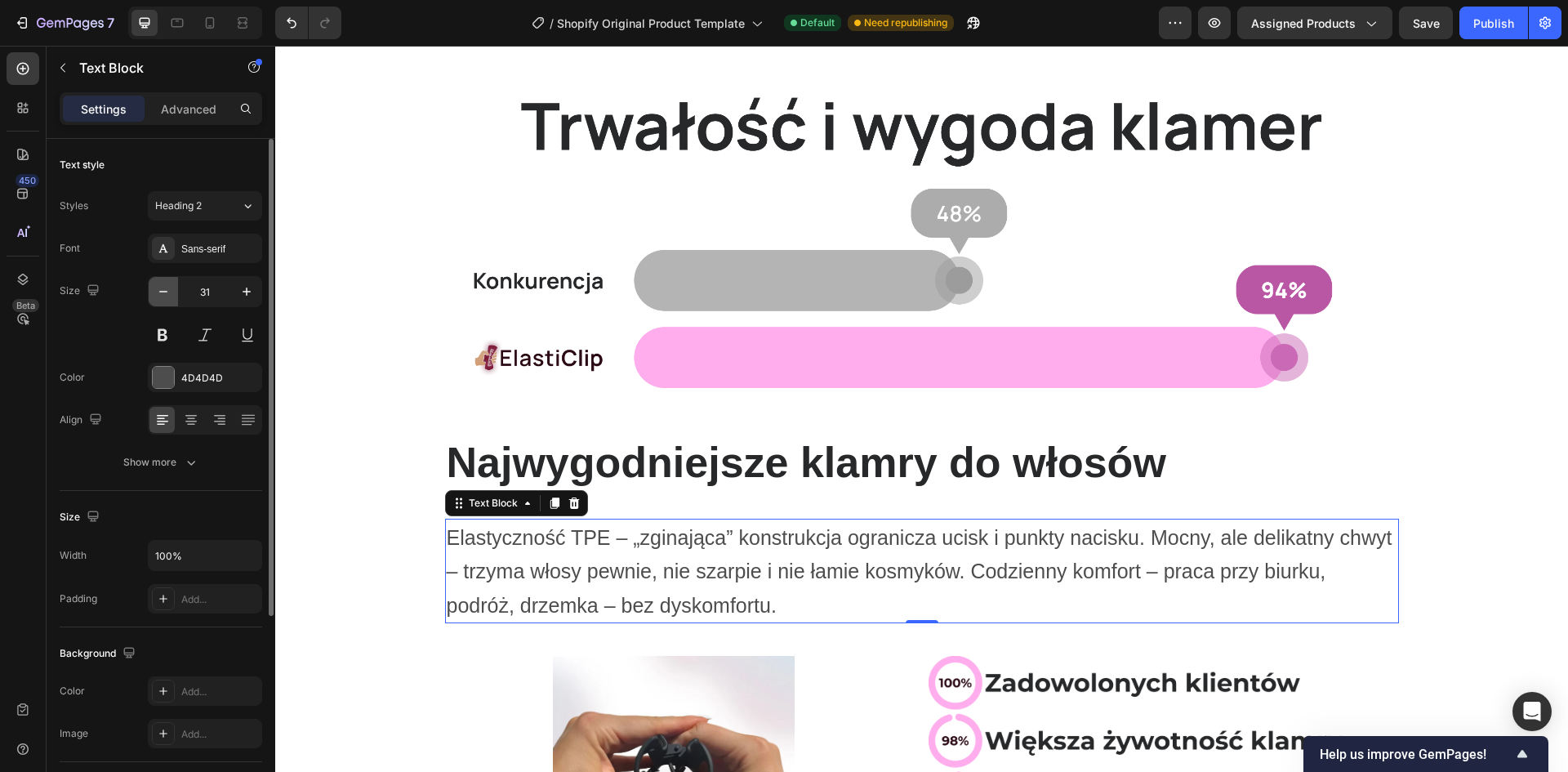
click at [166, 287] on icon "button" at bounding box center [163, 291] width 16 height 16
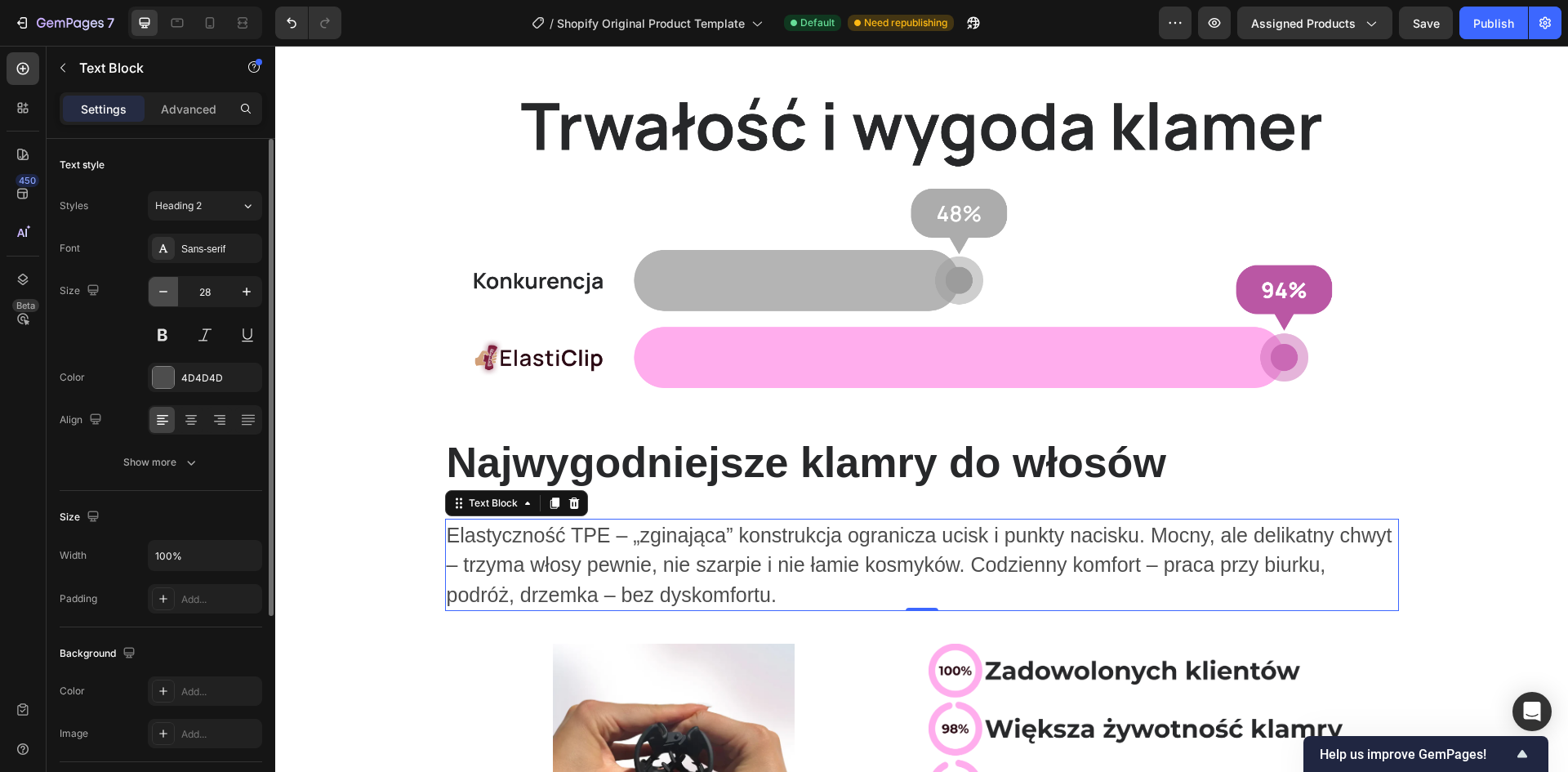
click at [166, 287] on icon "button" at bounding box center [163, 291] width 16 height 16
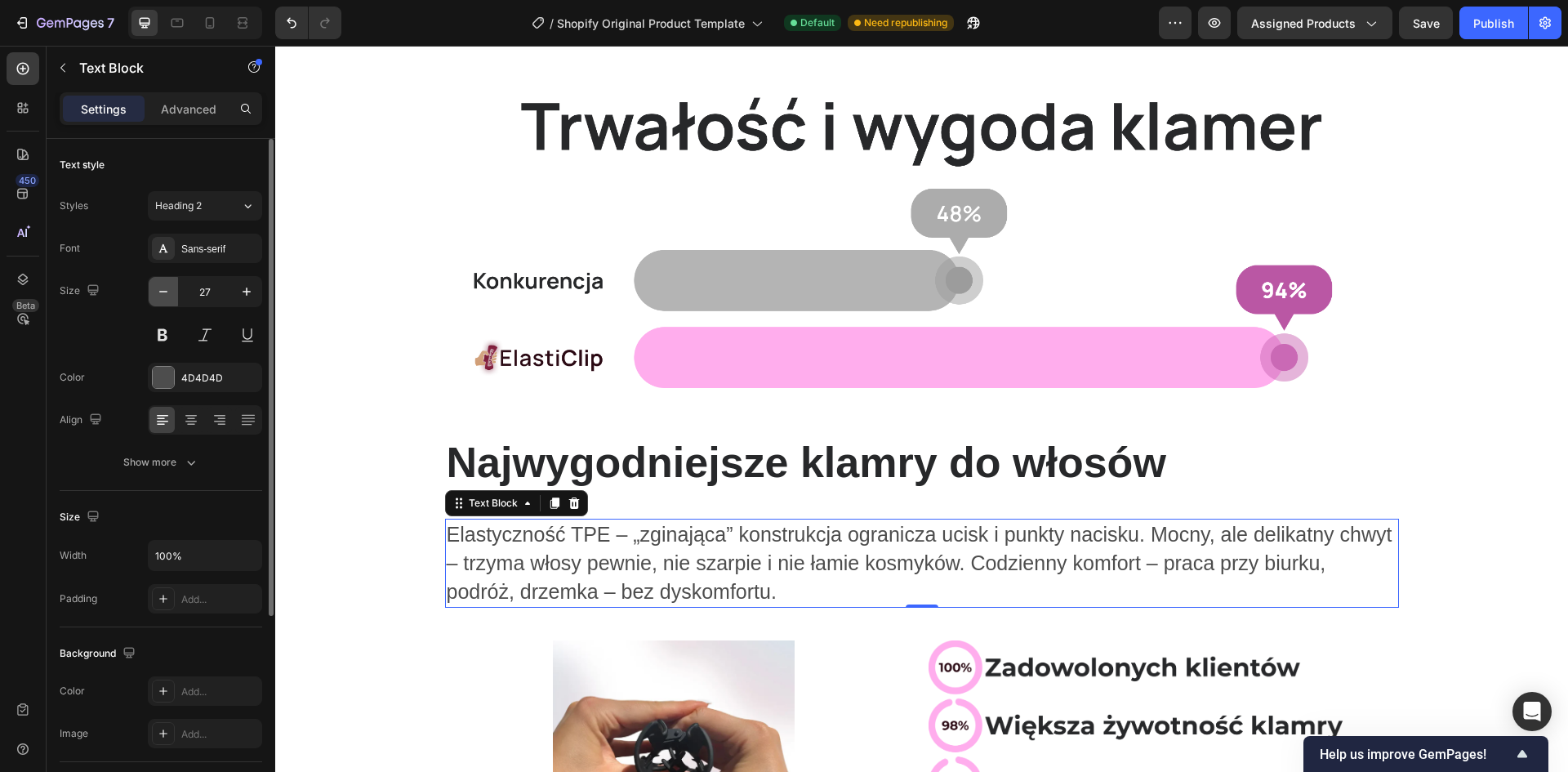
click at [166, 287] on icon "button" at bounding box center [163, 291] width 16 height 16
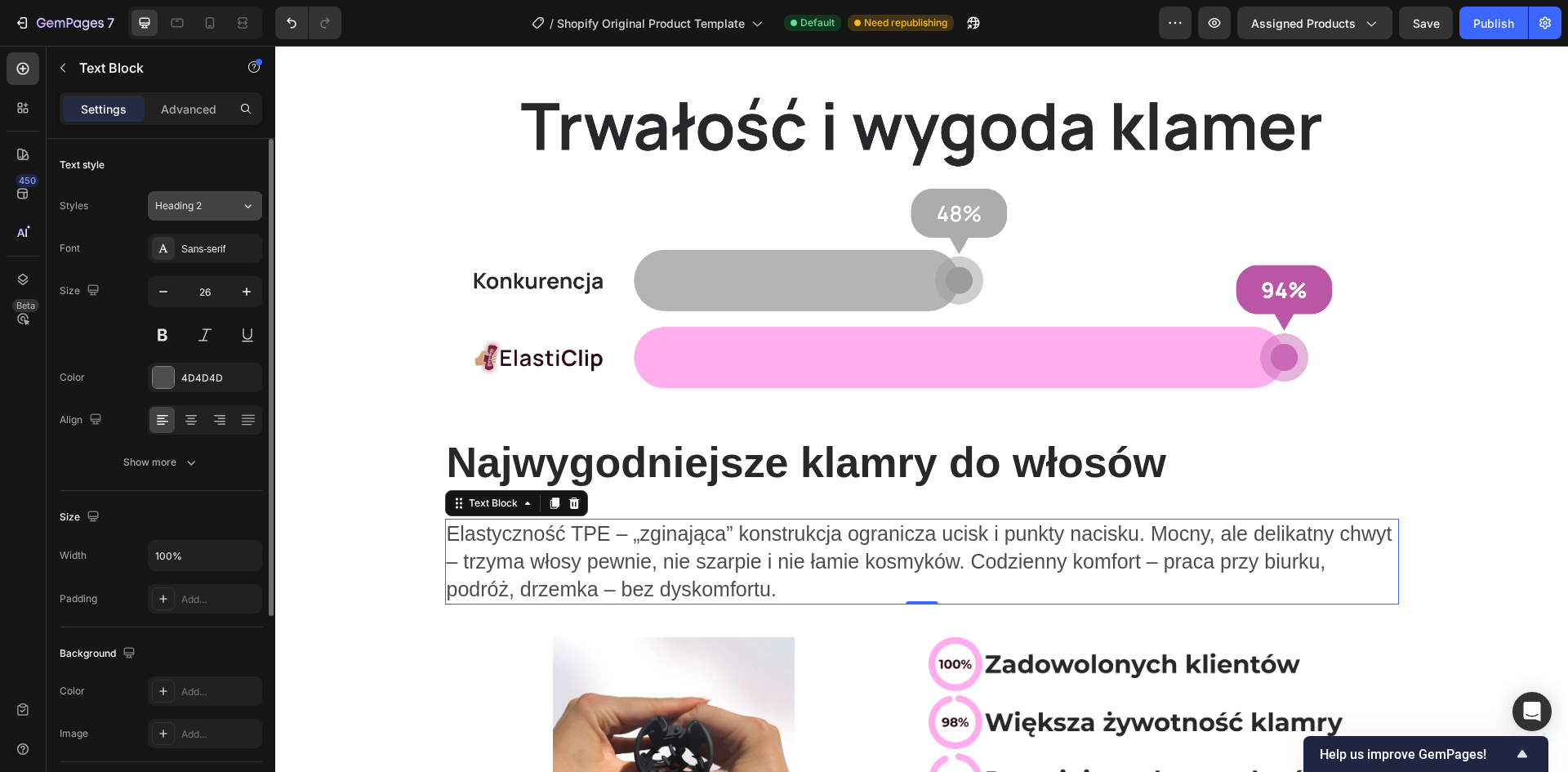
click at [197, 204] on span "Heading 2" at bounding box center [178, 205] width 46 height 14
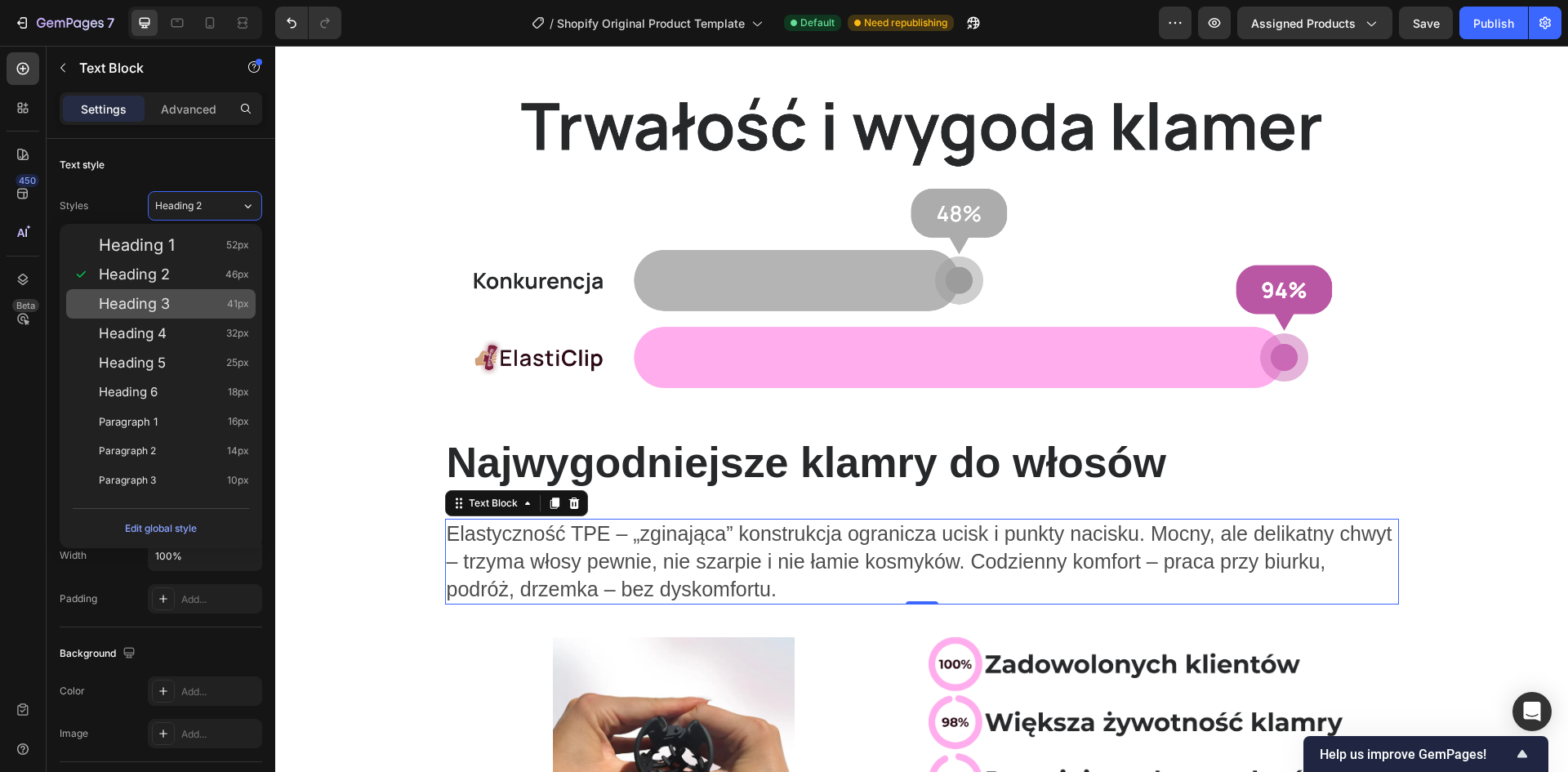
click at [201, 302] on div "Heading 3 41px" at bounding box center [174, 304] width 150 height 16
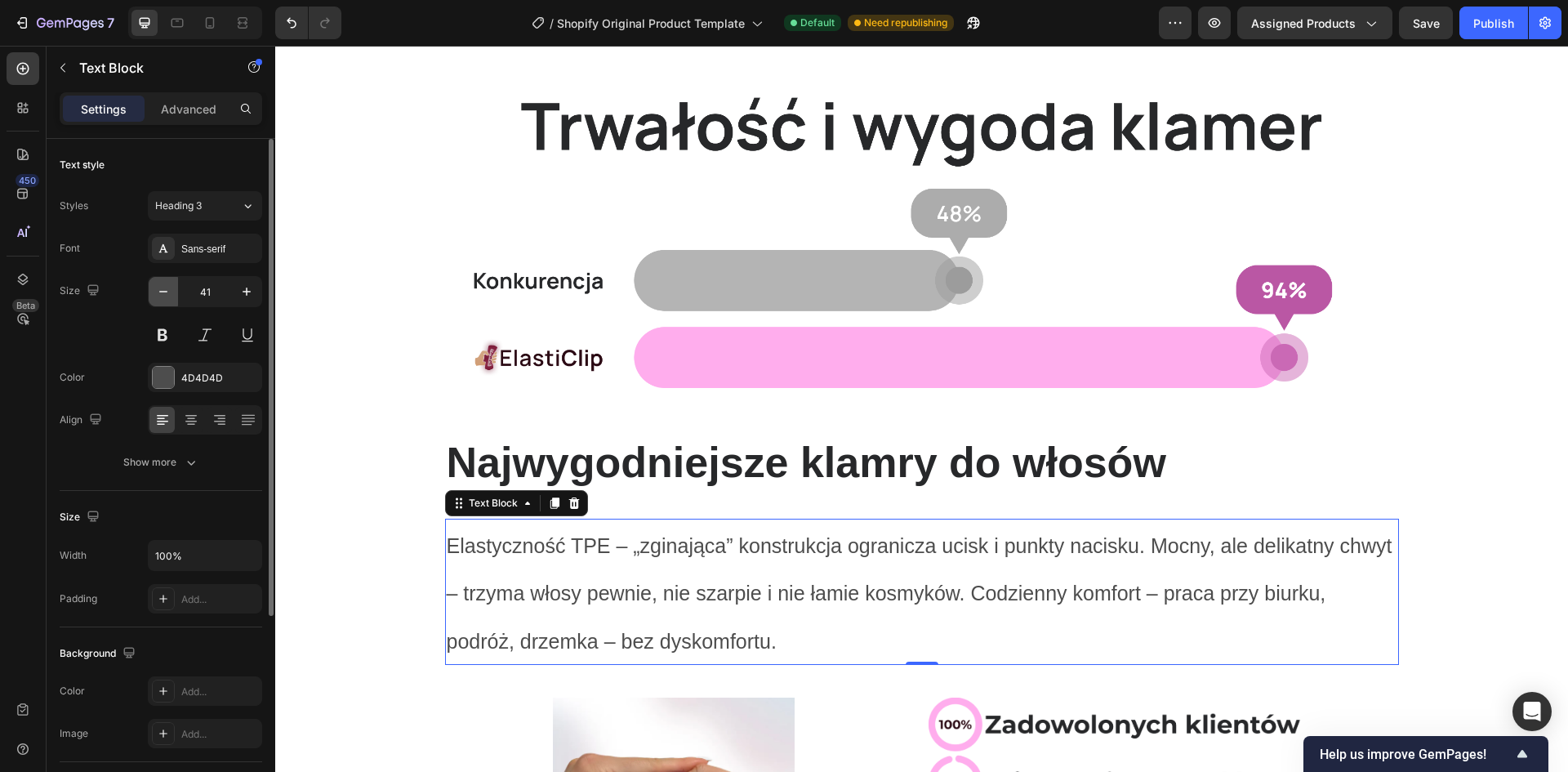
click at [168, 292] on icon "button" at bounding box center [163, 291] width 16 height 16
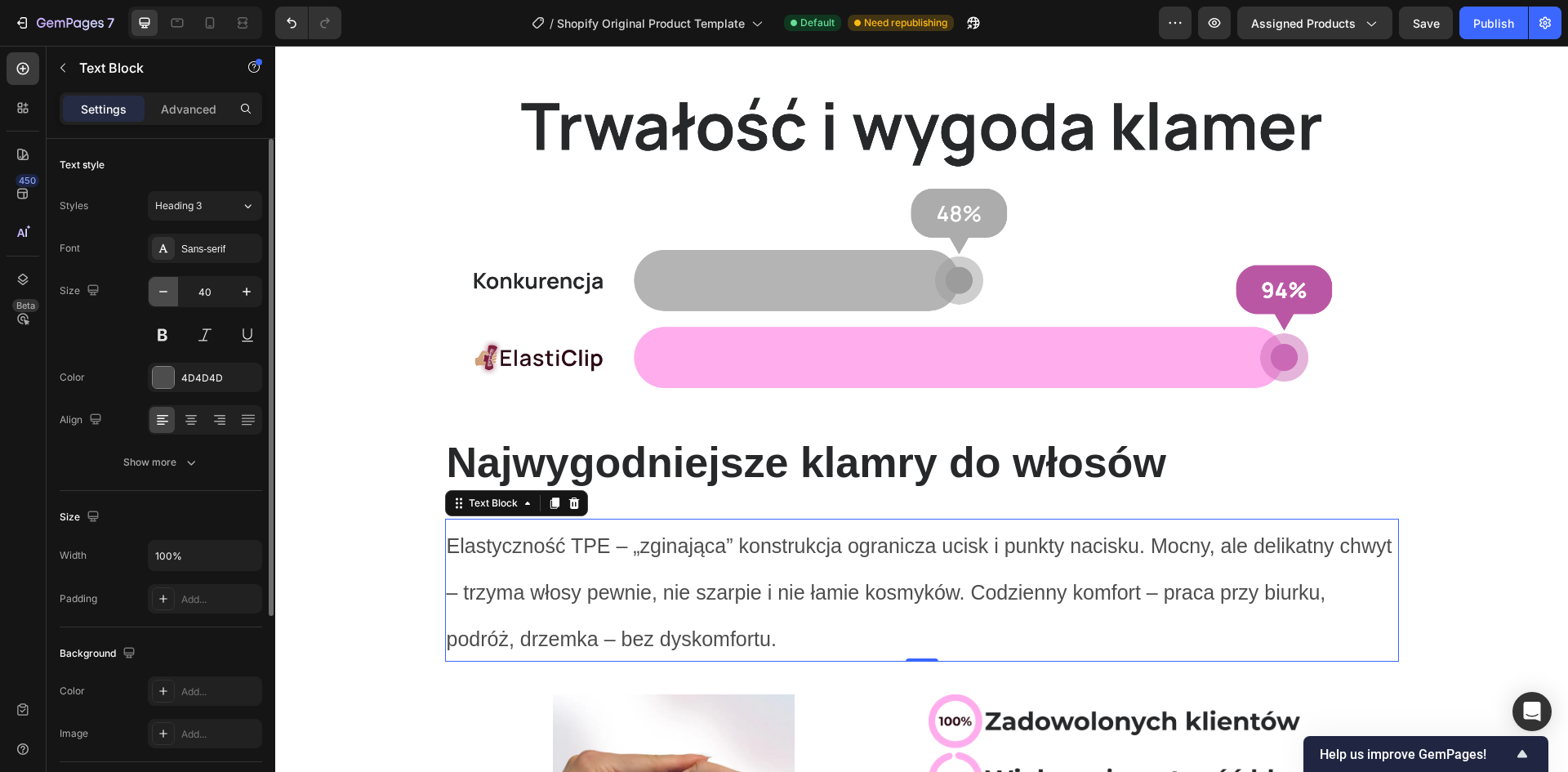
click at [168, 292] on icon "button" at bounding box center [163, 291] width 16 height 16
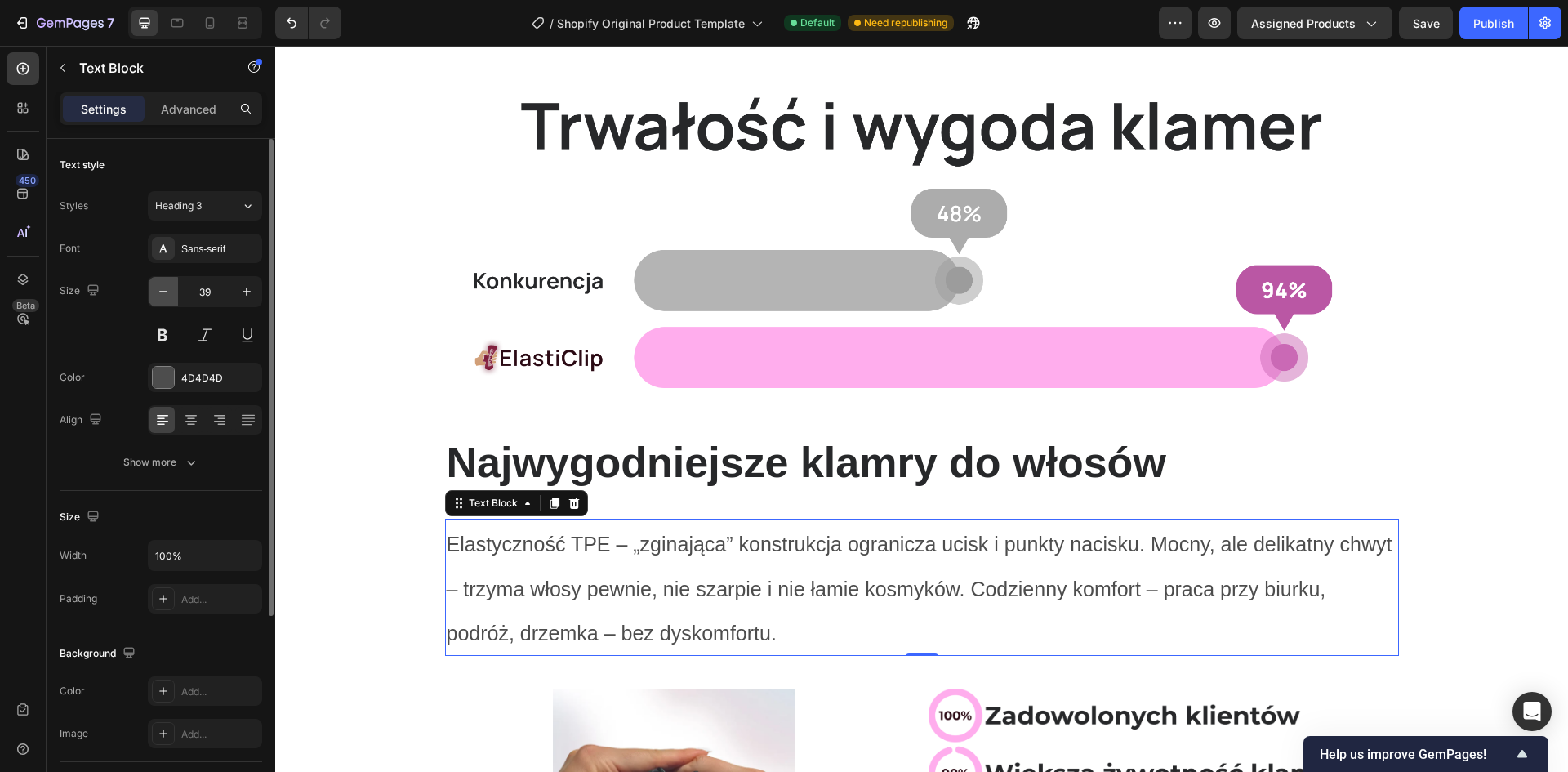
click at [168, 292] on icon "button" at bounding box center [163, 291] width 16 height 16
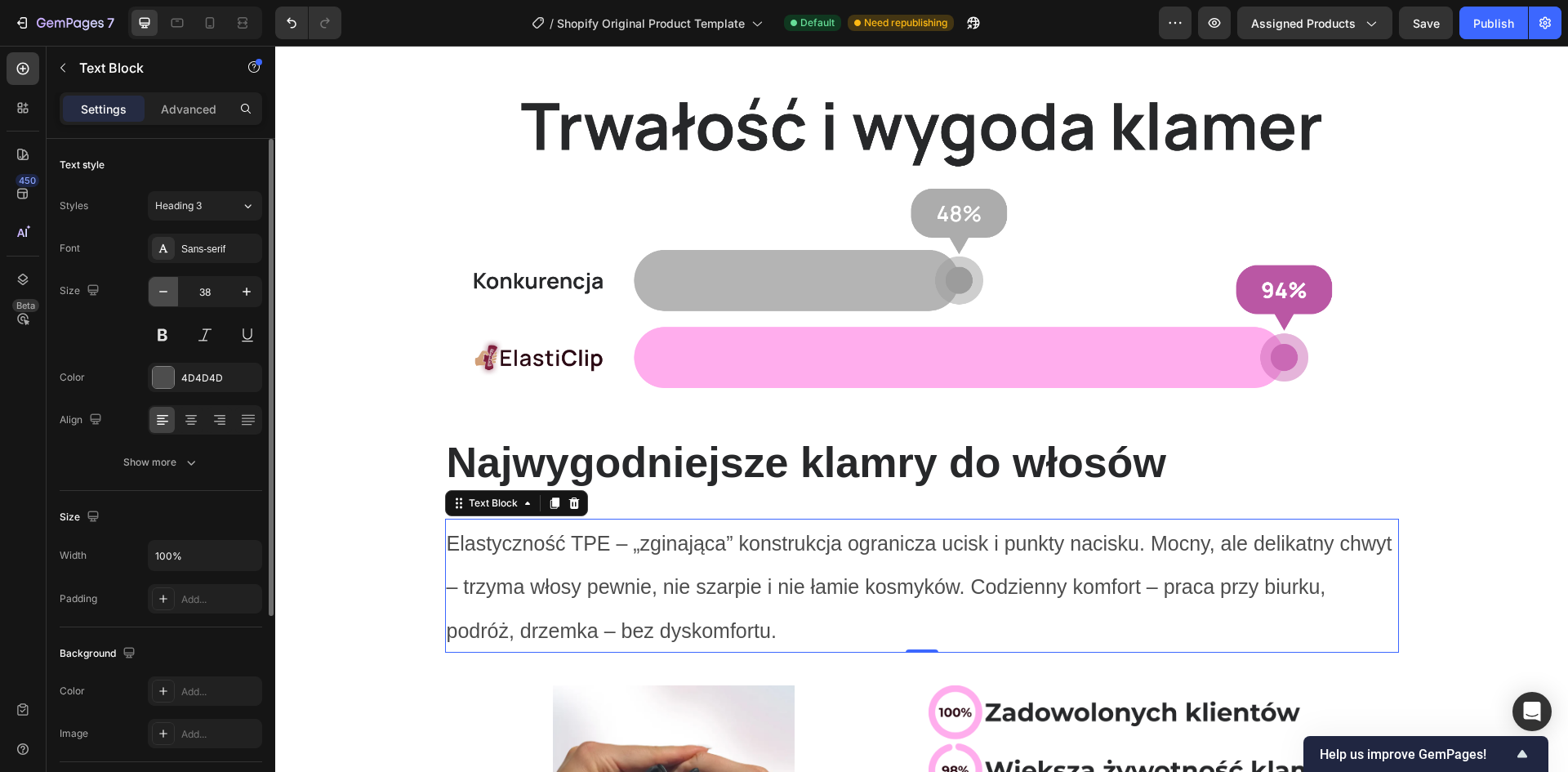
click at [168, 292] on icon "button" at bounding box center [163, 291] width 16 height 16
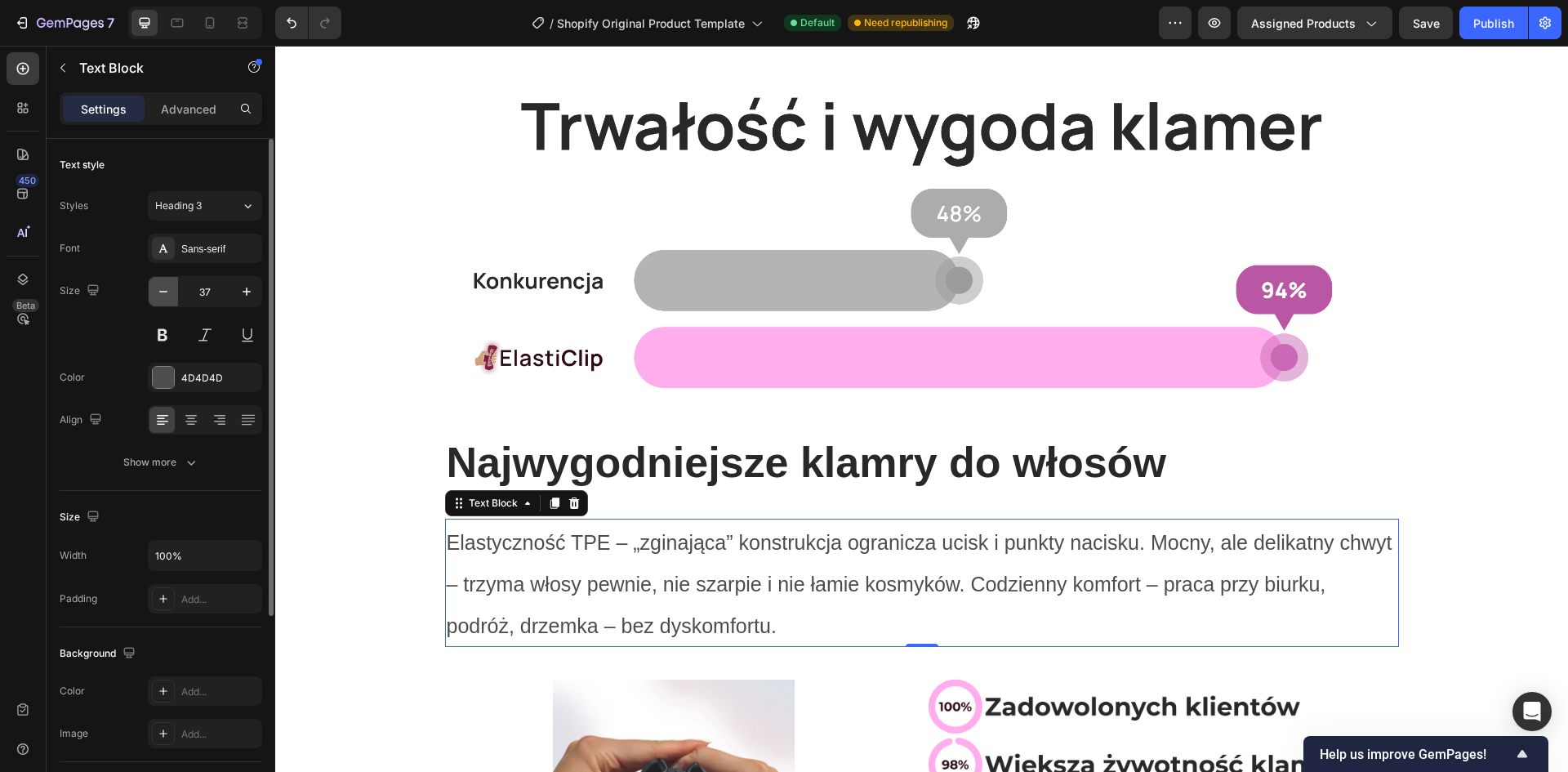
click at [168, 292] on icon "button" at bounding box center [163, 291] width 16 height 16
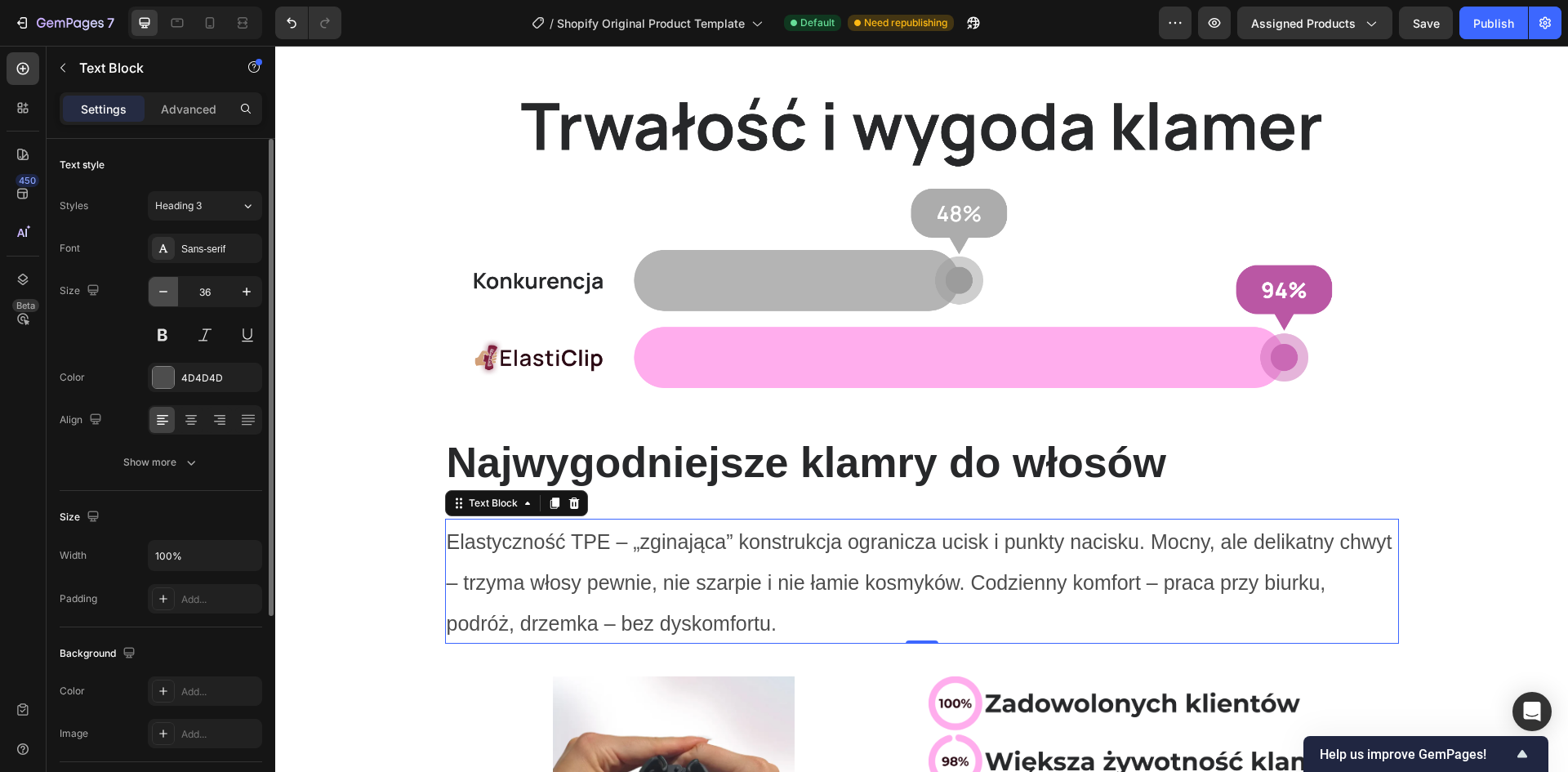
click at [168, 292] on icon "button" at bounding box center [163, 291] width 16 height 16
click at [168, 291] on icon "button" at bounding box center [163, 291] width 16 height 16
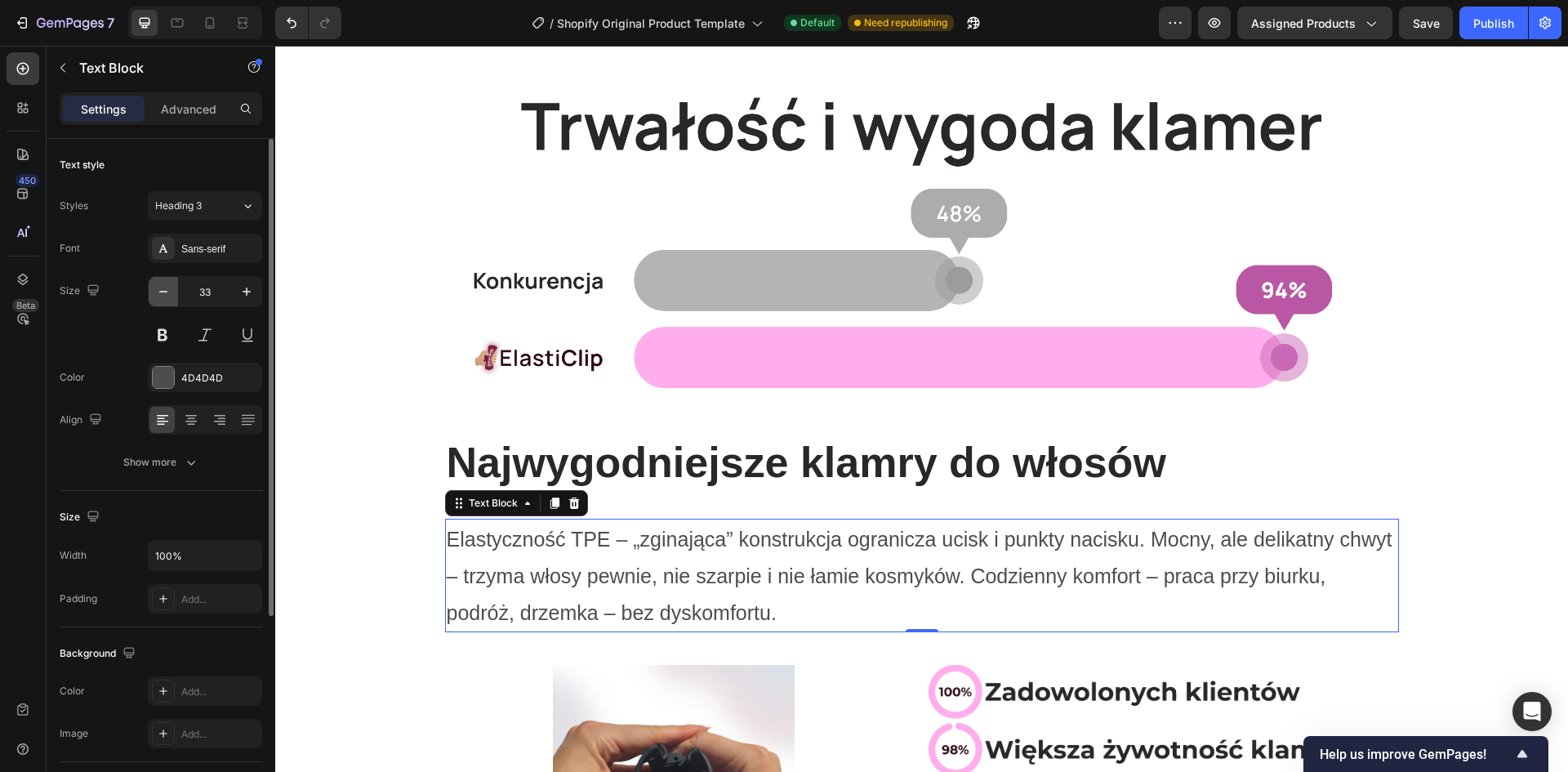
click at [168, 291] on icon "button" at bounding box center [163, 291] width 16 height 16
click at [169, 291] on icon "button" at bounding box center [163, 291] width 16 height 16
click at [169, 290] on icon "button" at bounding box center [163, 291] width 16 height 16
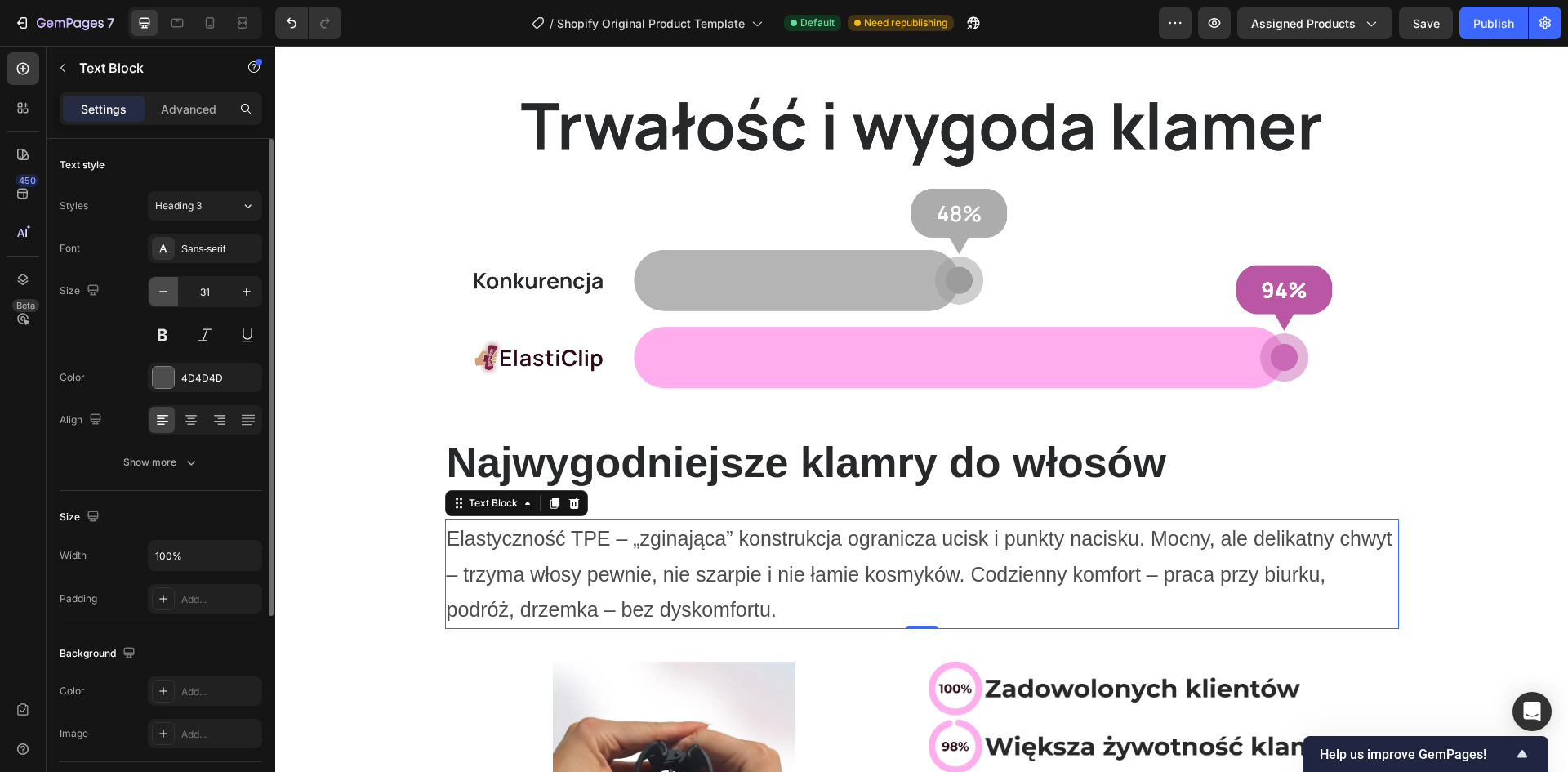
click at [169, 290] on icon "button" at bounding box center [163, 291] width 16 height 16
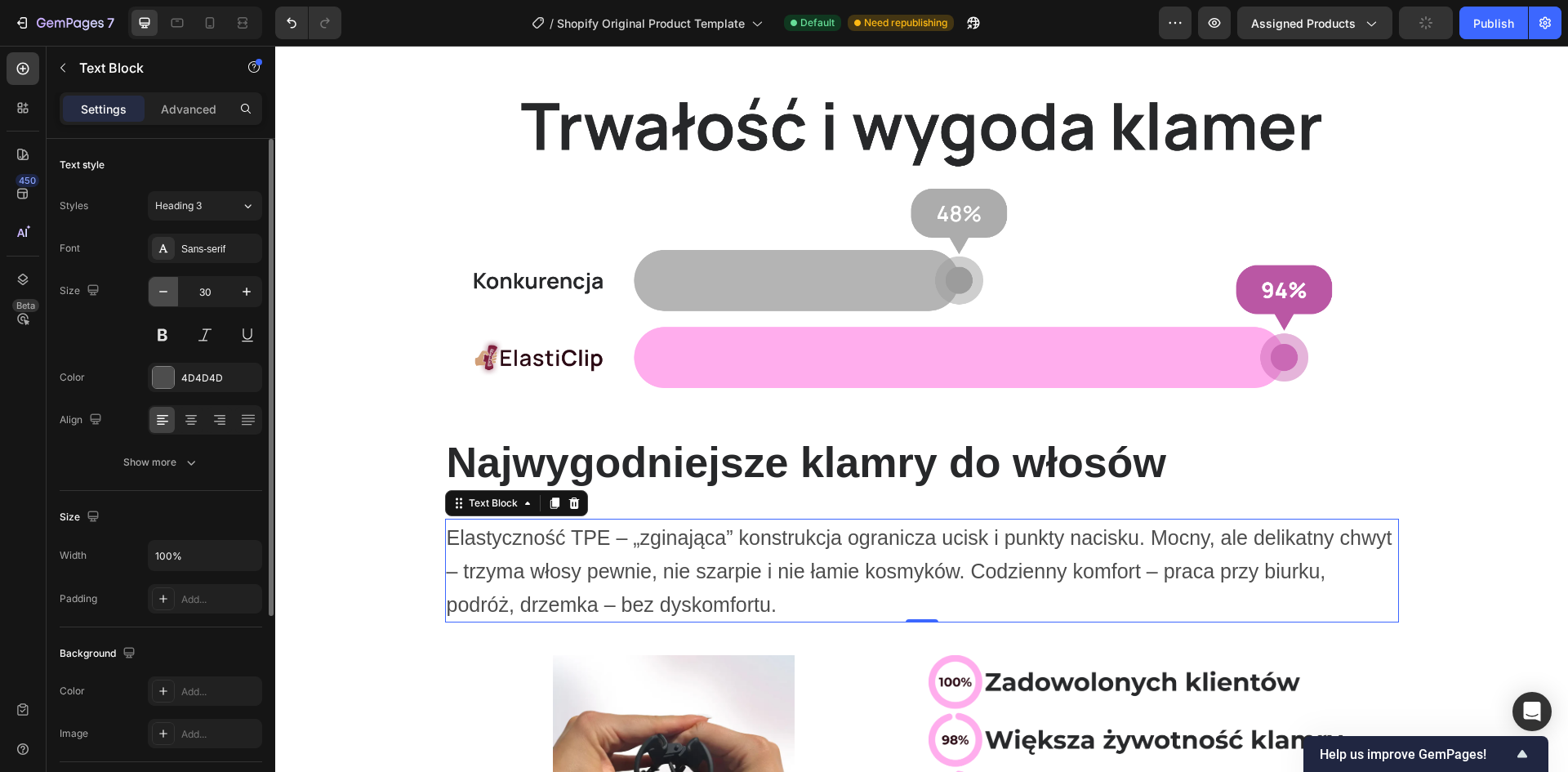
click at [169, 290] on icon "button" at bounding box center [163, 291] width 16 height 16
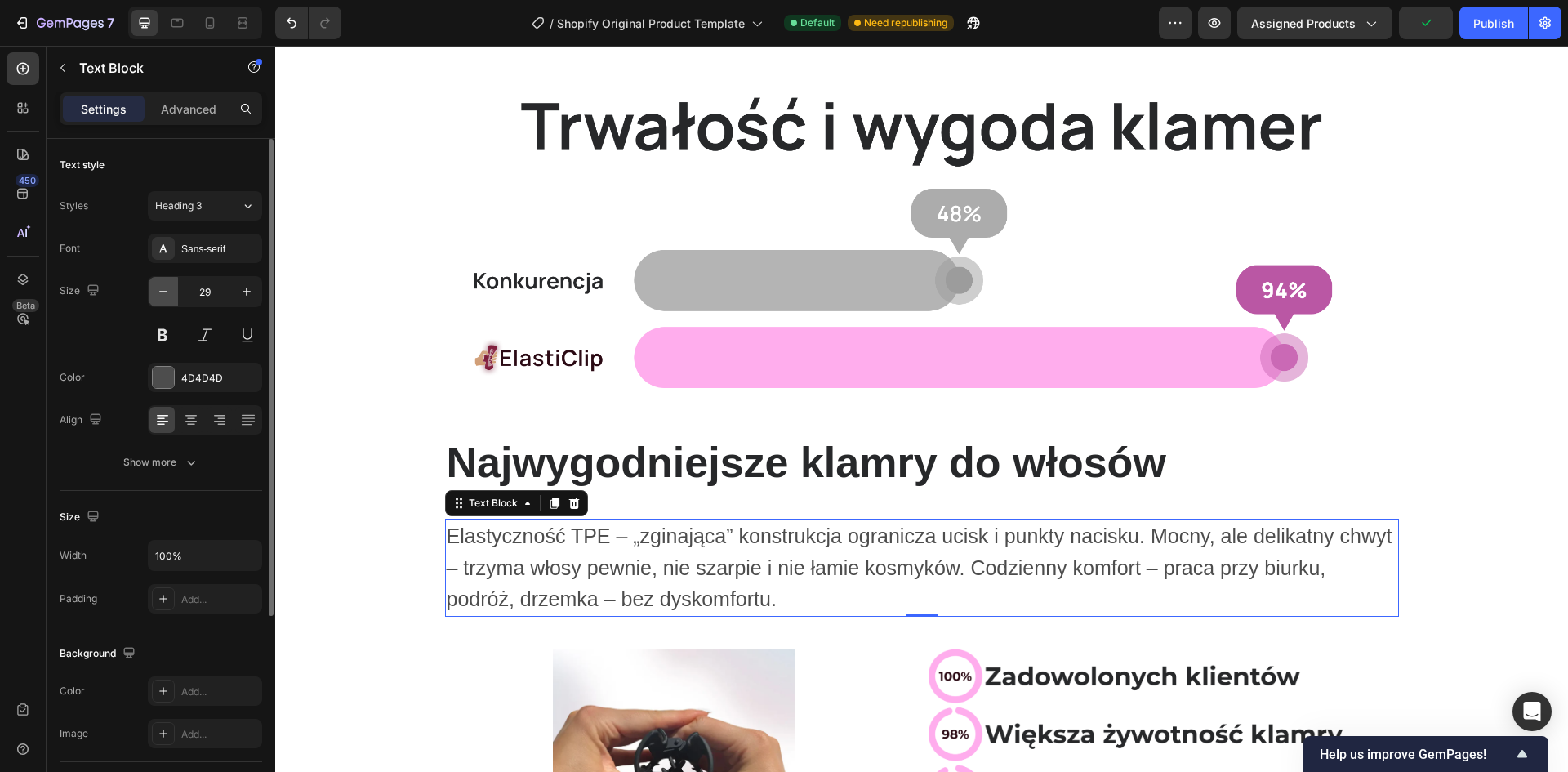
click at [169, 290] on icon "button" at bounding box center [163, 291] width 16 height 16
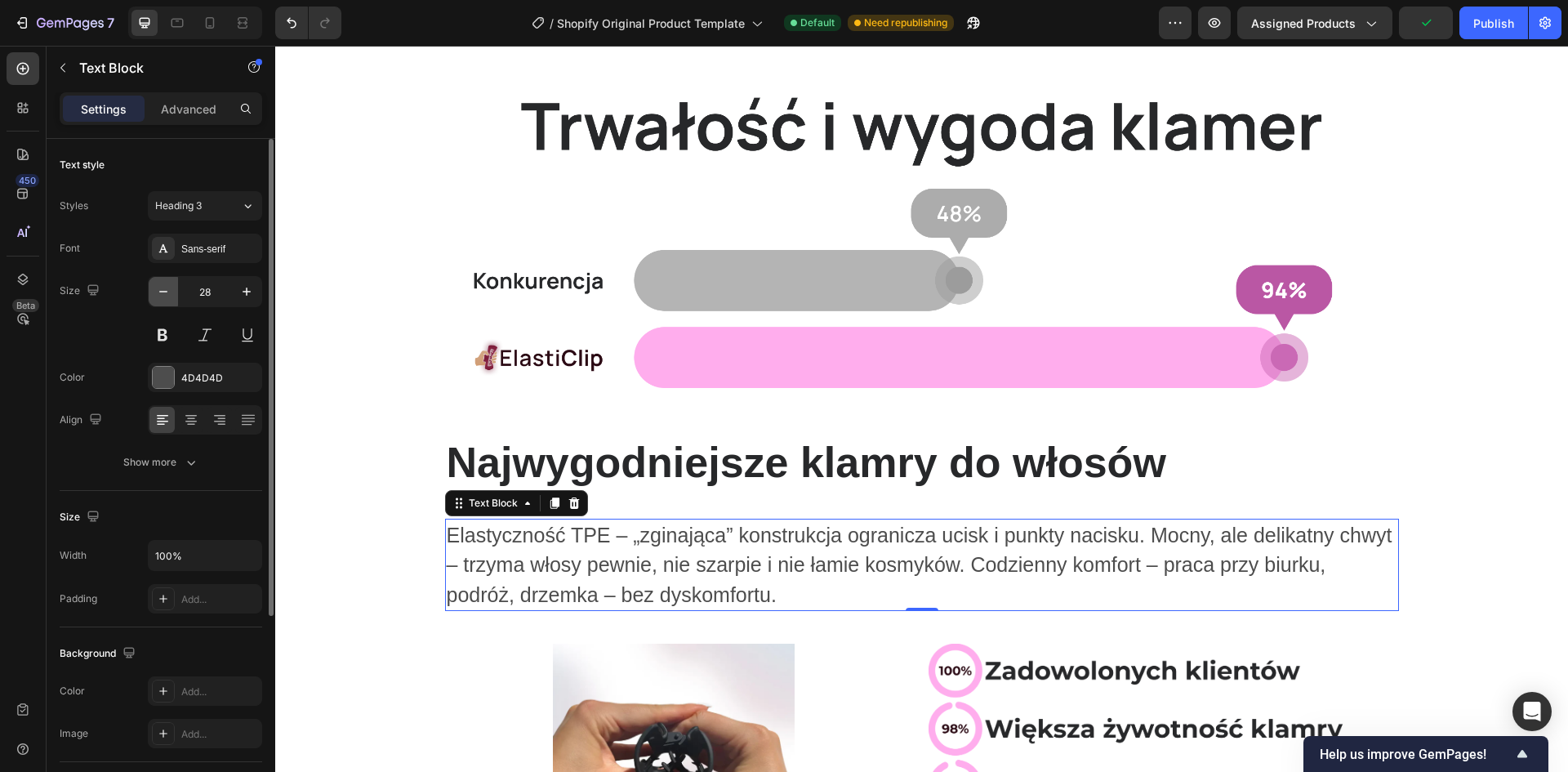
click at [169, 290] on icon "button" at bounding box center [163, 291] width 16 height 16
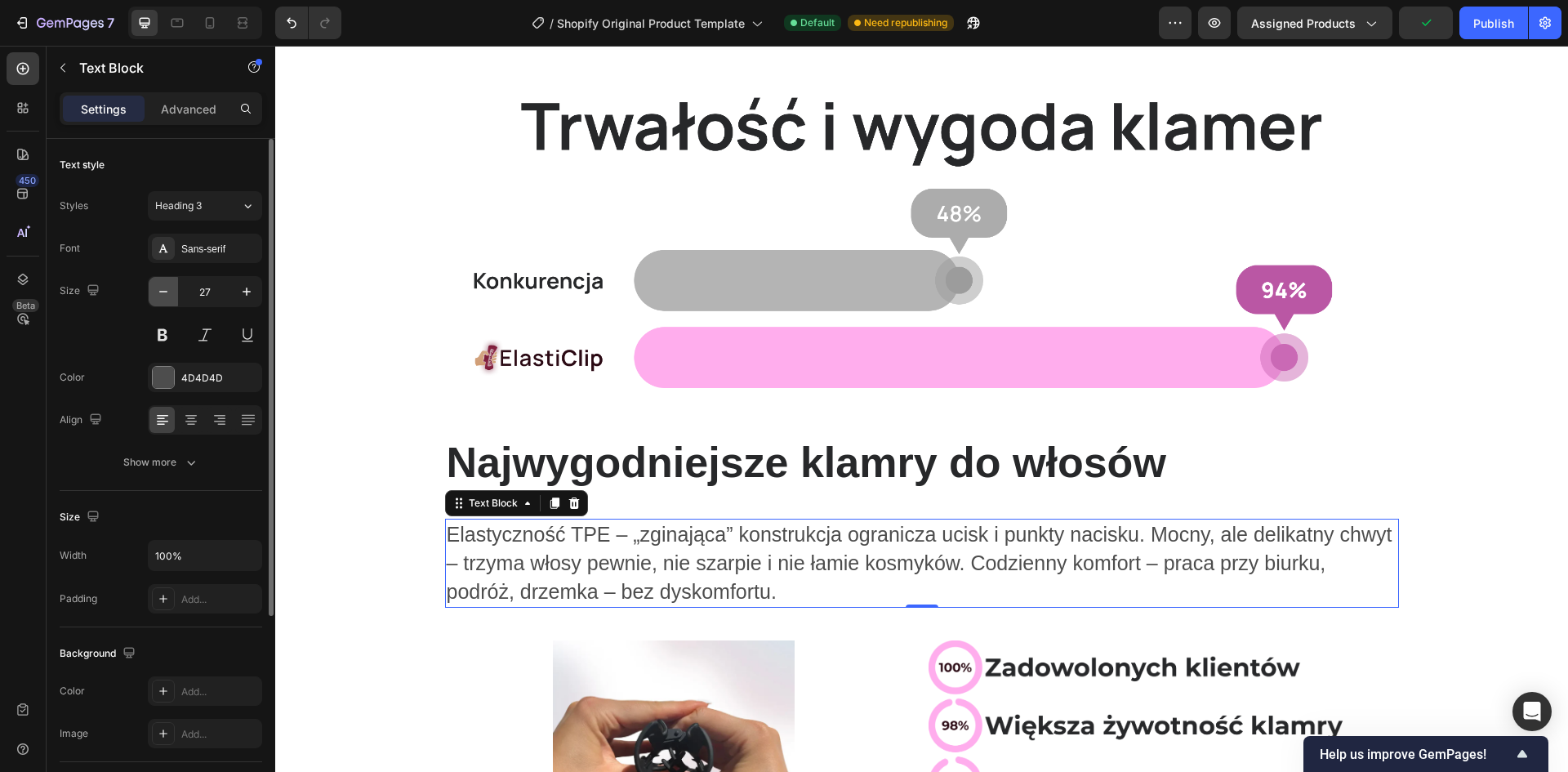
click at [169, 290] on icon "button" at bounding box center [163, 291] width 16 height 16
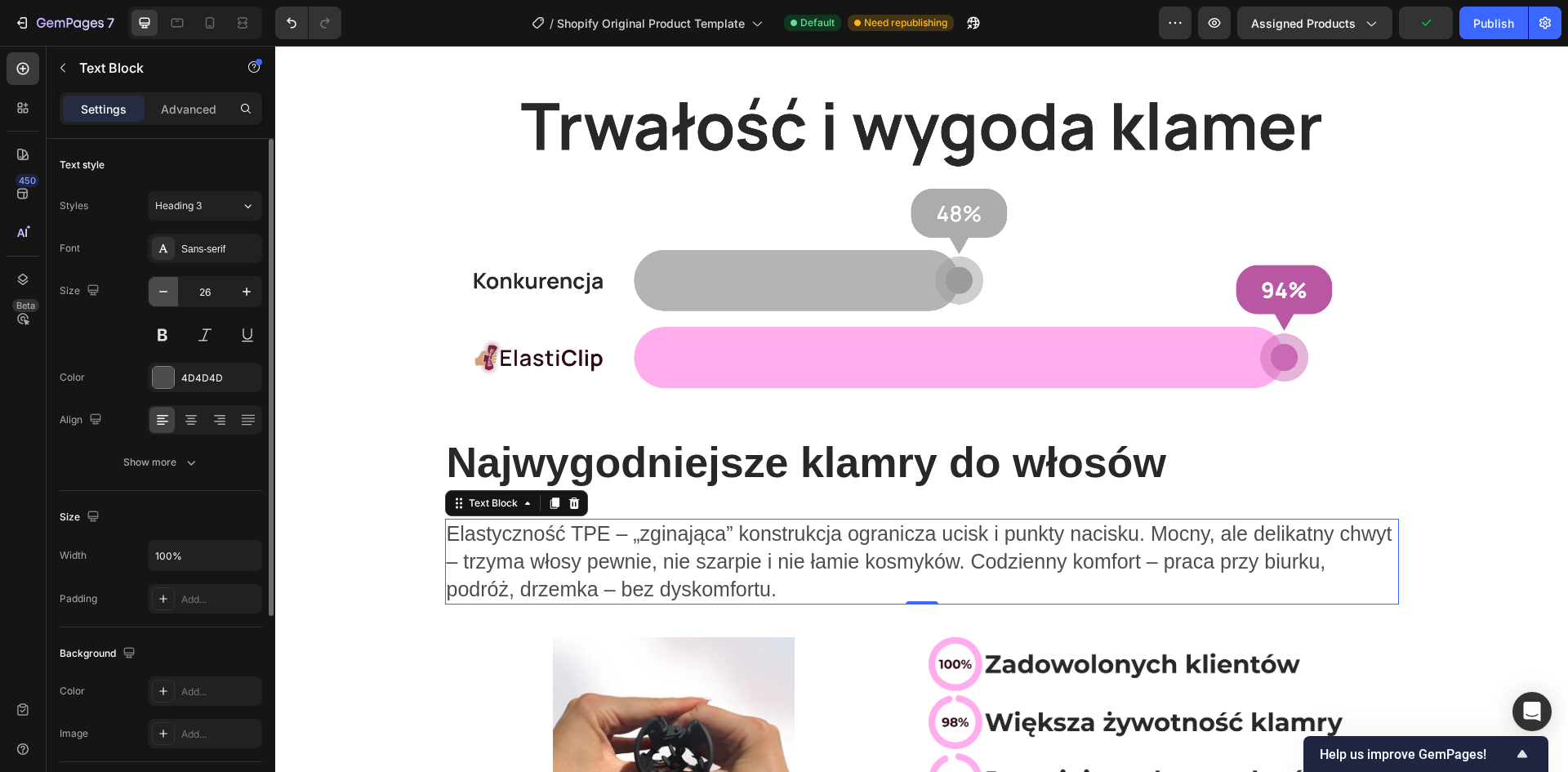
click at [169, 290] on icon "button" at bounding box center [163, 291] width 16 height 16
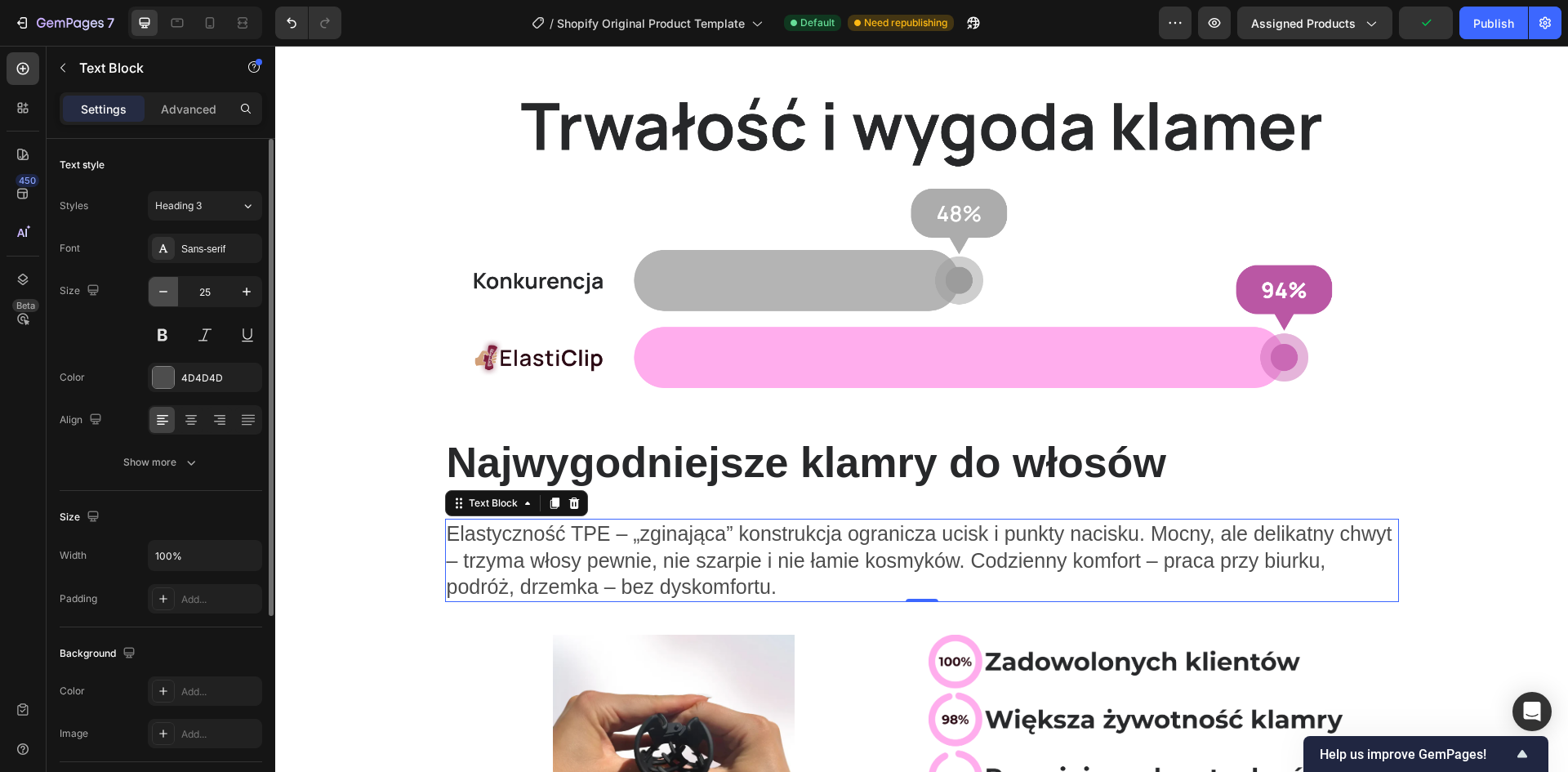
click at [169, 290] on icon "button" at bounding box center [163, 291] width 16 height 16
type input "24"
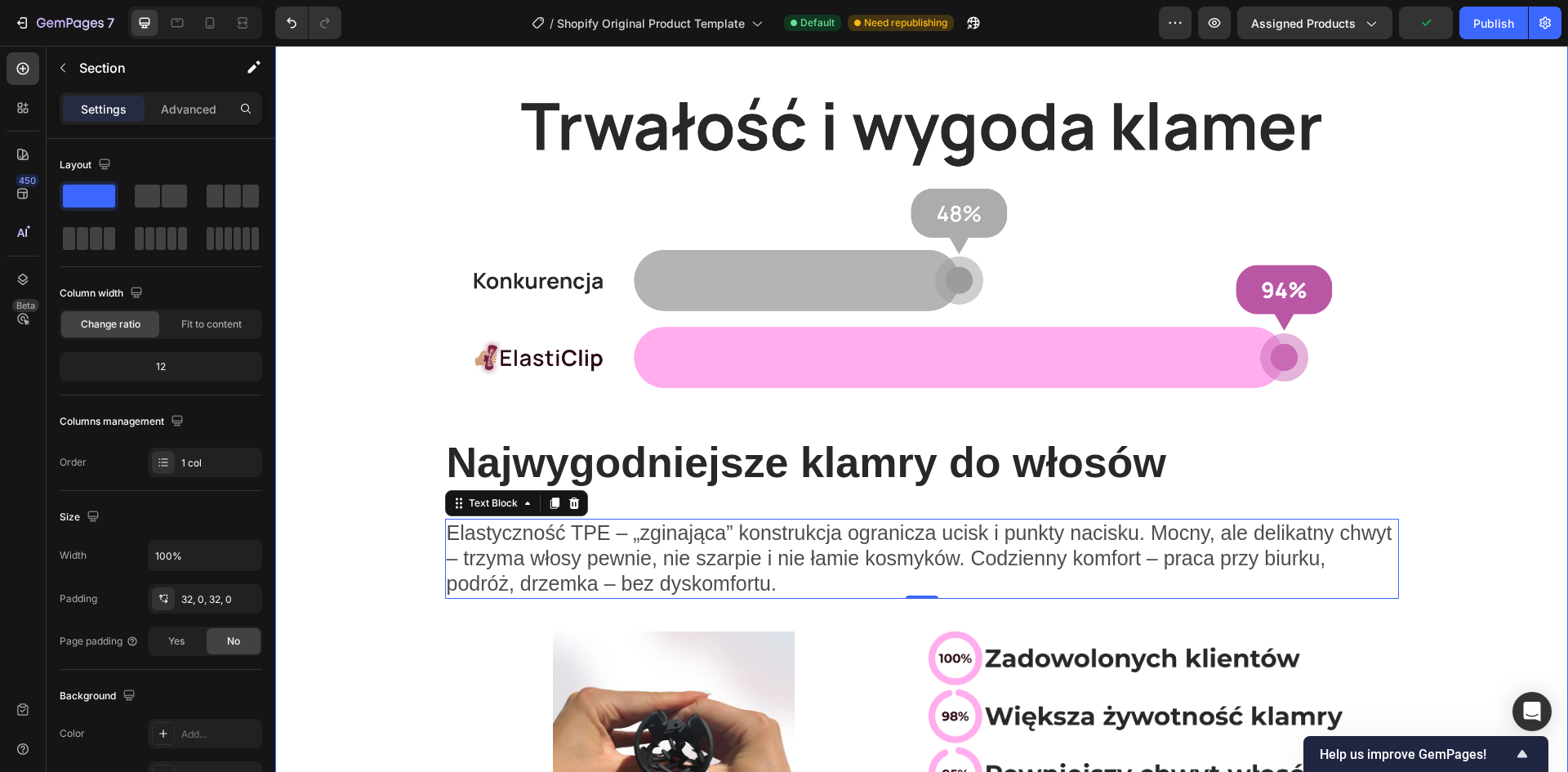
click at [367, 509] on div "Image Row Najwygodniejsze klamry do włosów Heading Row Elastyczność TPE – „zgin…" at bounding box center [921, 457] width 1293 height 858
click at [1079, 553] on span "Elastyczność TPE – „zginająca” konstrukcja ogranicza ucisk i punkty nacisku. Mo…" at bounding box center [919, 558] width 946 height 73
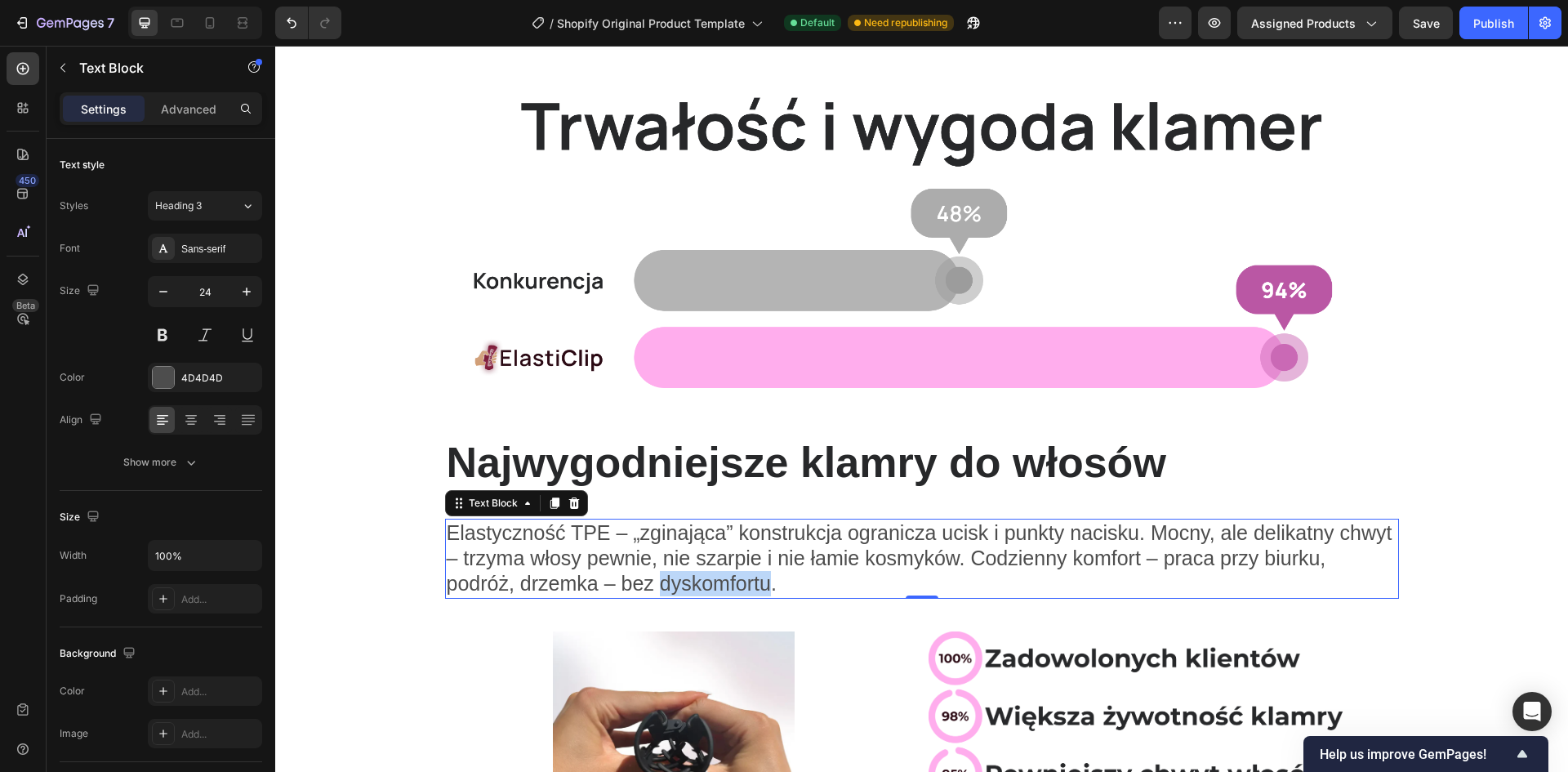
click at [731, 580] on span "Elastyczność TPE – „zginająca” konstrukcja ogranicza ucisk i punkty nacisku. Mo…" at bounding box center [919, 558] width 946 height 73
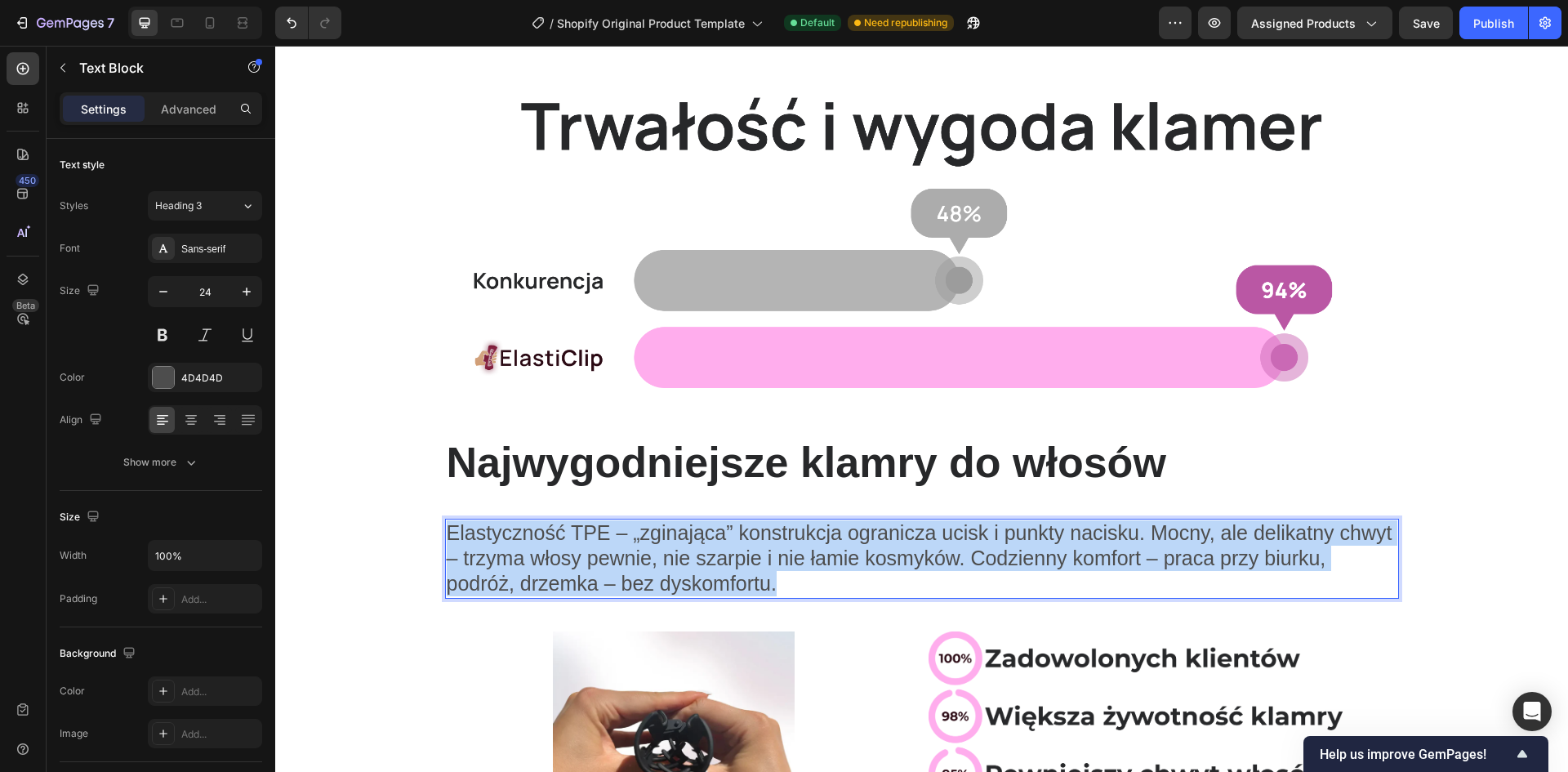
click at [731, 580] on span "Elastyczność TPE – „zginająca” konstrukcja ogranicza ucisk i punkty nacisku. Mo…" at bounding box center [919, 558] width 946 height 73
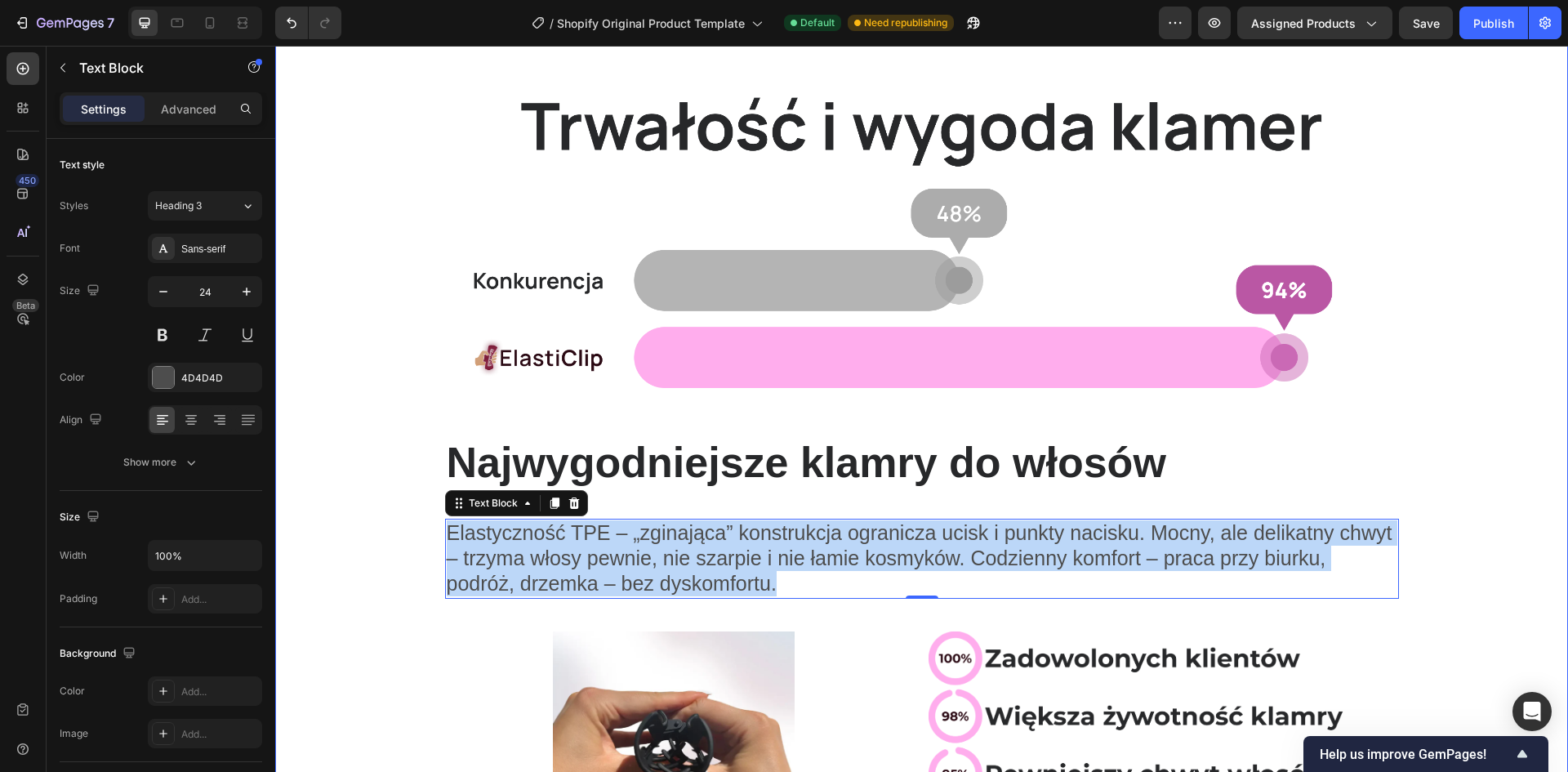
click at [392, 562] on div "Image Row Najwygodniejsze klamry do włosów Heading Row Elastyczność TPE – „zgin…" at bounding box center [921, 457] width 1293 height 858
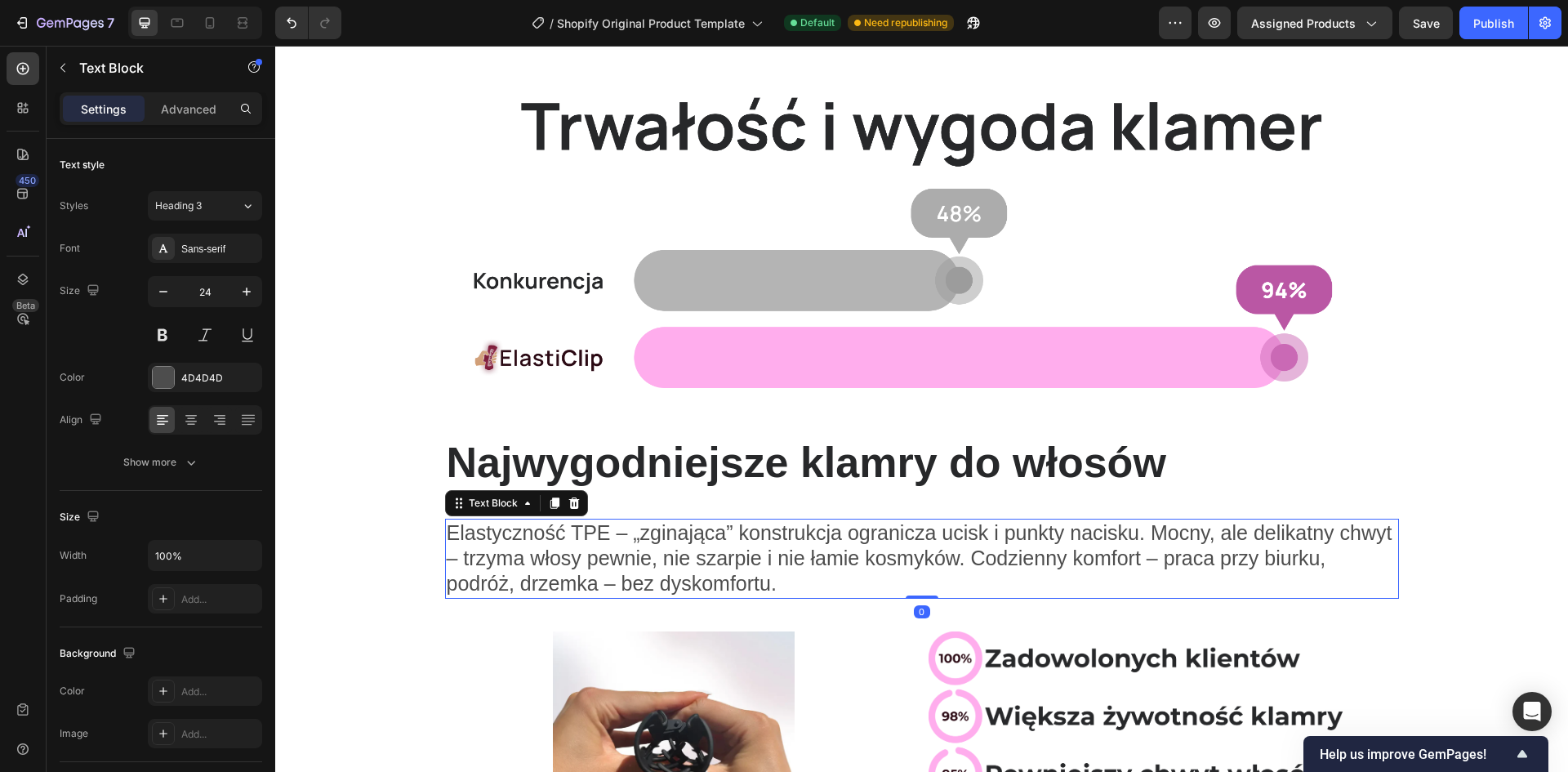
click at [680, 557] on span "Elastyczność TPE – „zginająca” konstrukcja ogranicza ucisk i punkty nacisku. Mo…" at bounding box center [919, 558] width 946 height 73
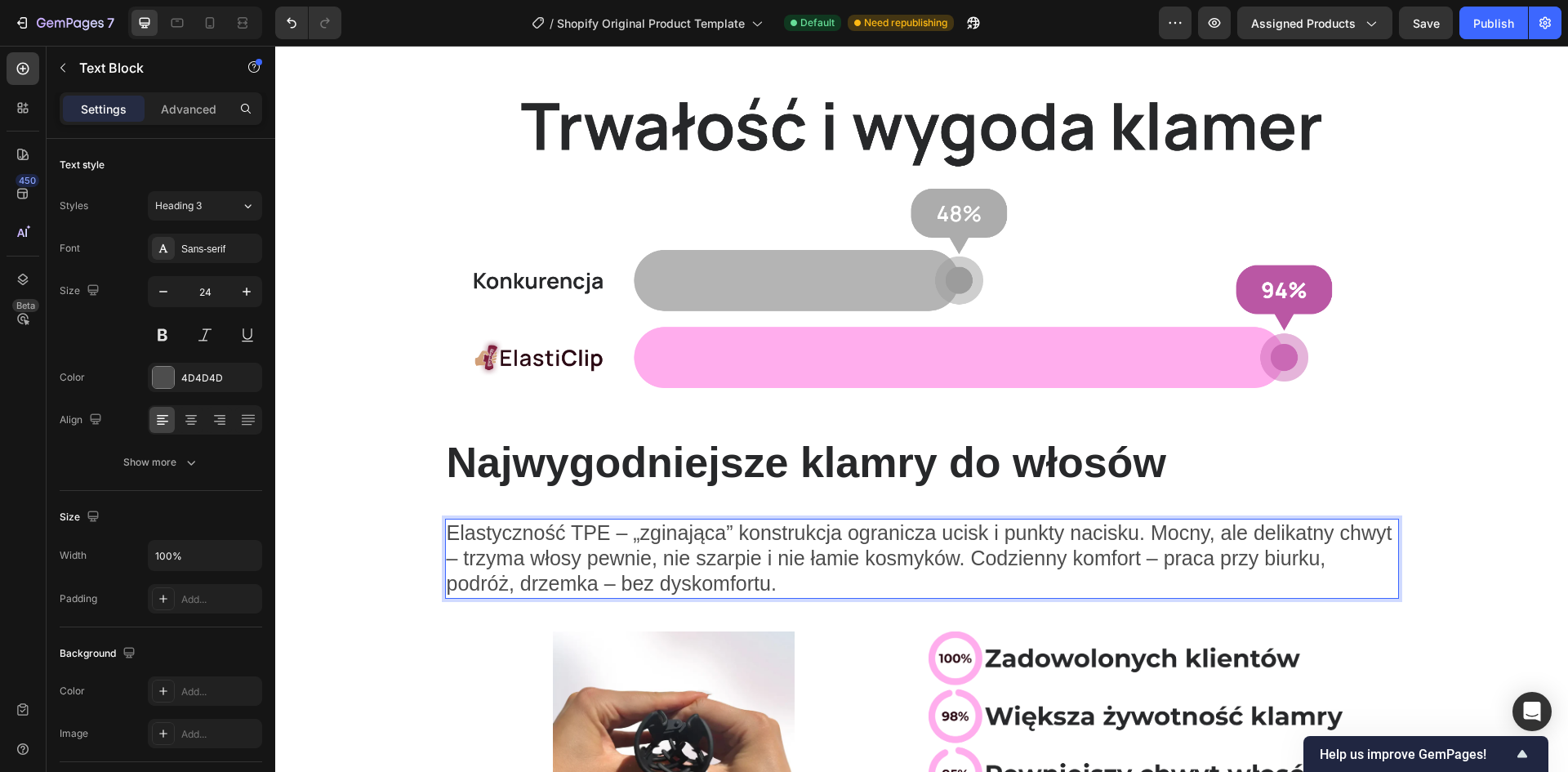
click at [632, 543] on span "Elastyczność TPE – „zginająca” konstrukcja ogranicza ucisk i punkty nacisku. Mo…" at bounding box center [919, 558] width 946 height 73
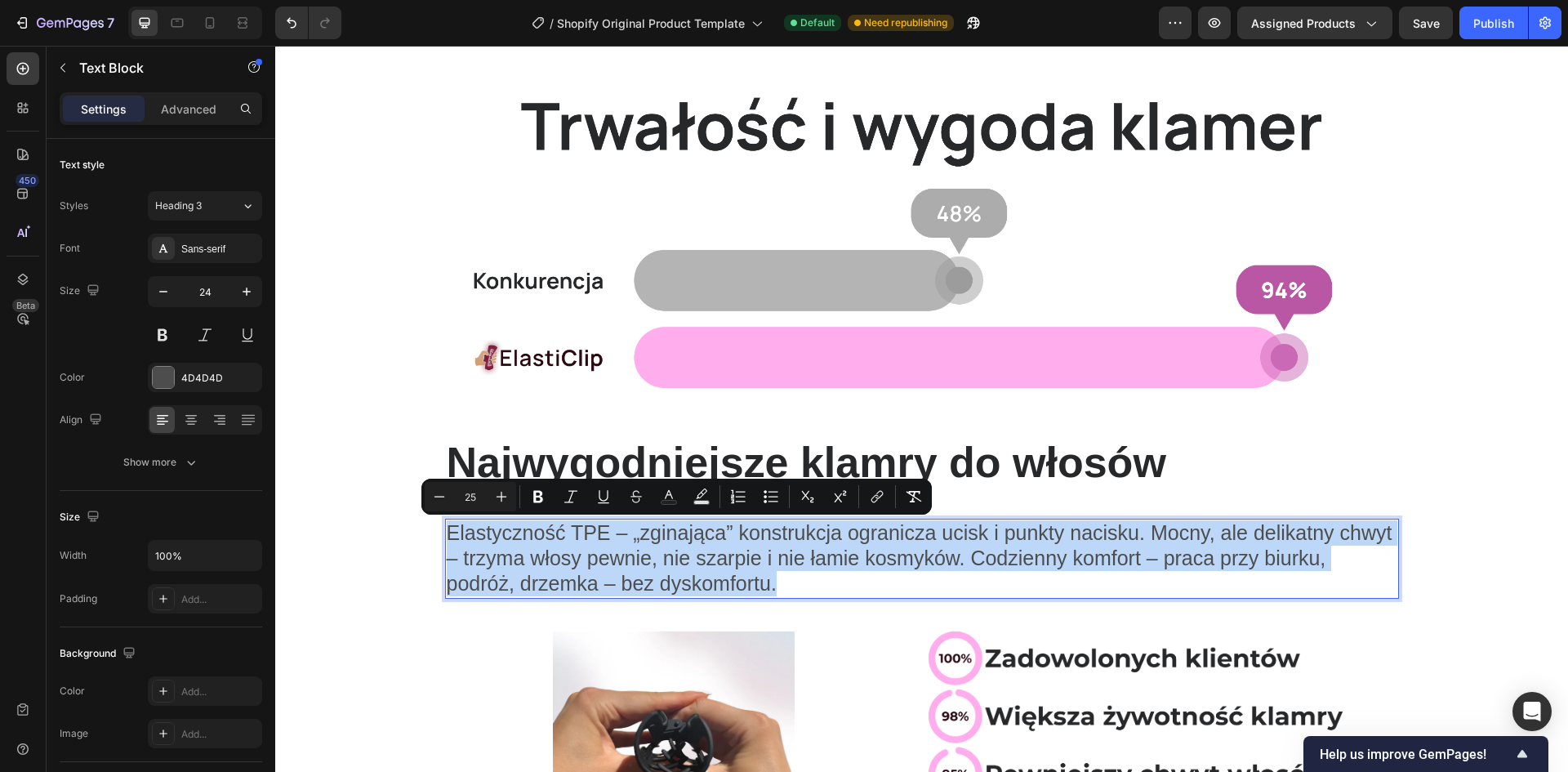
click at [632, 543] on span "Elastyczność TPE – „zginająca” konstrukcja ogranicza ucisk i punkty nacisku. Mo…" at bounding box center [919, 558] width 946 height 73
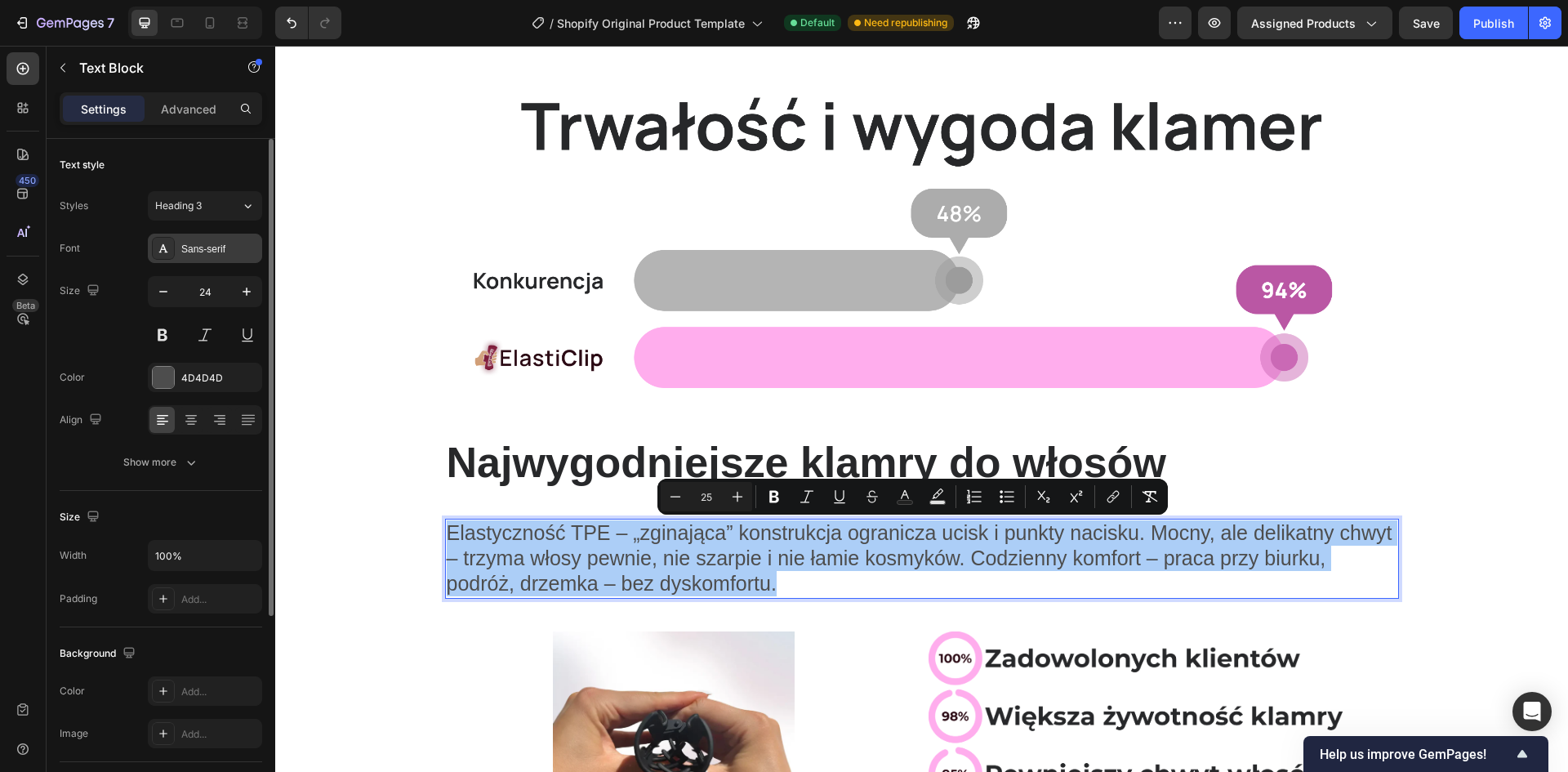
click at [198, 246] on div "Sans-serif" at bounding box center [219, 249] width 77 height 14
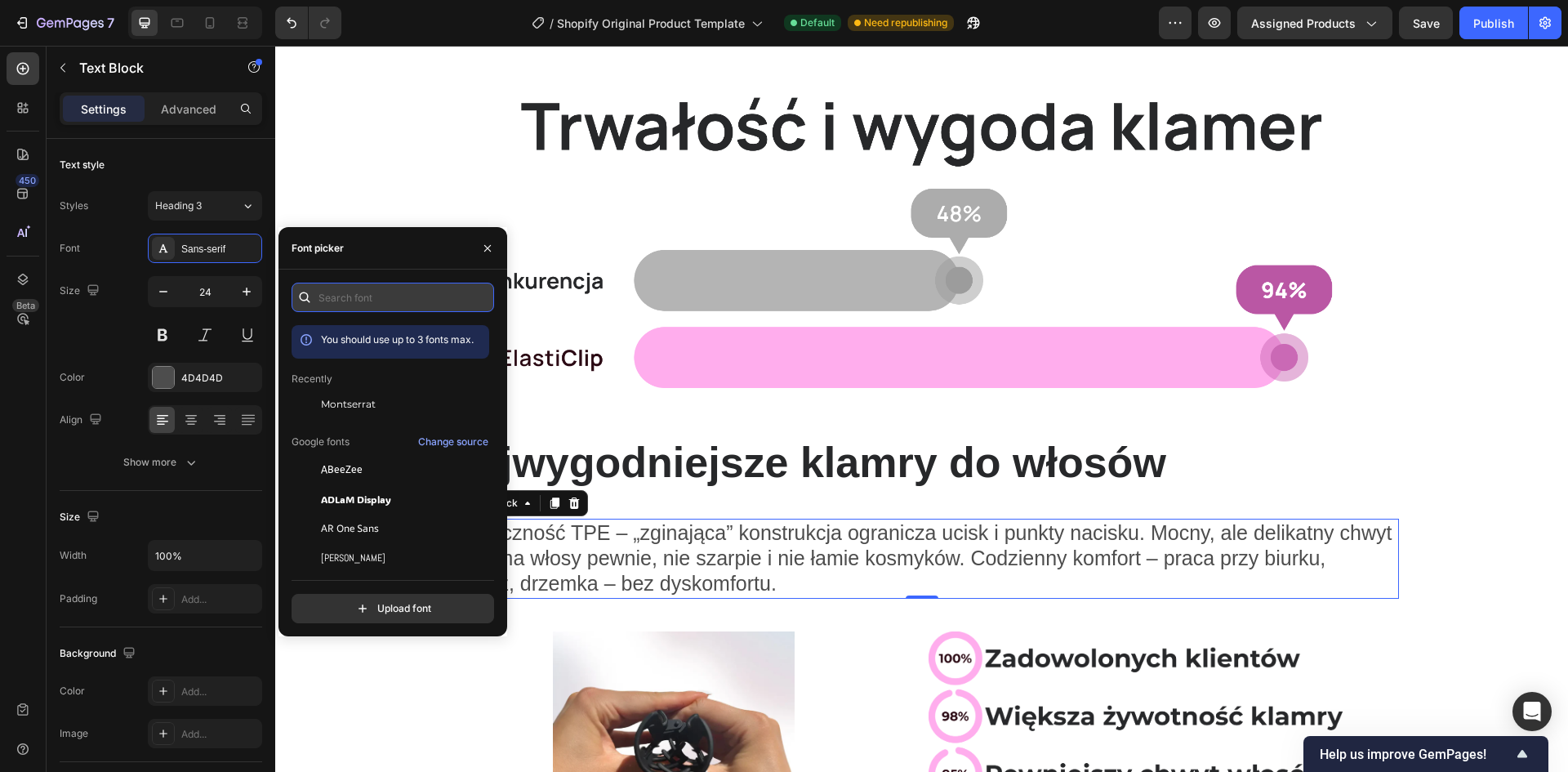
click at [360, 293] on input "text" at bounding box center [393, 297] width 203 height 29
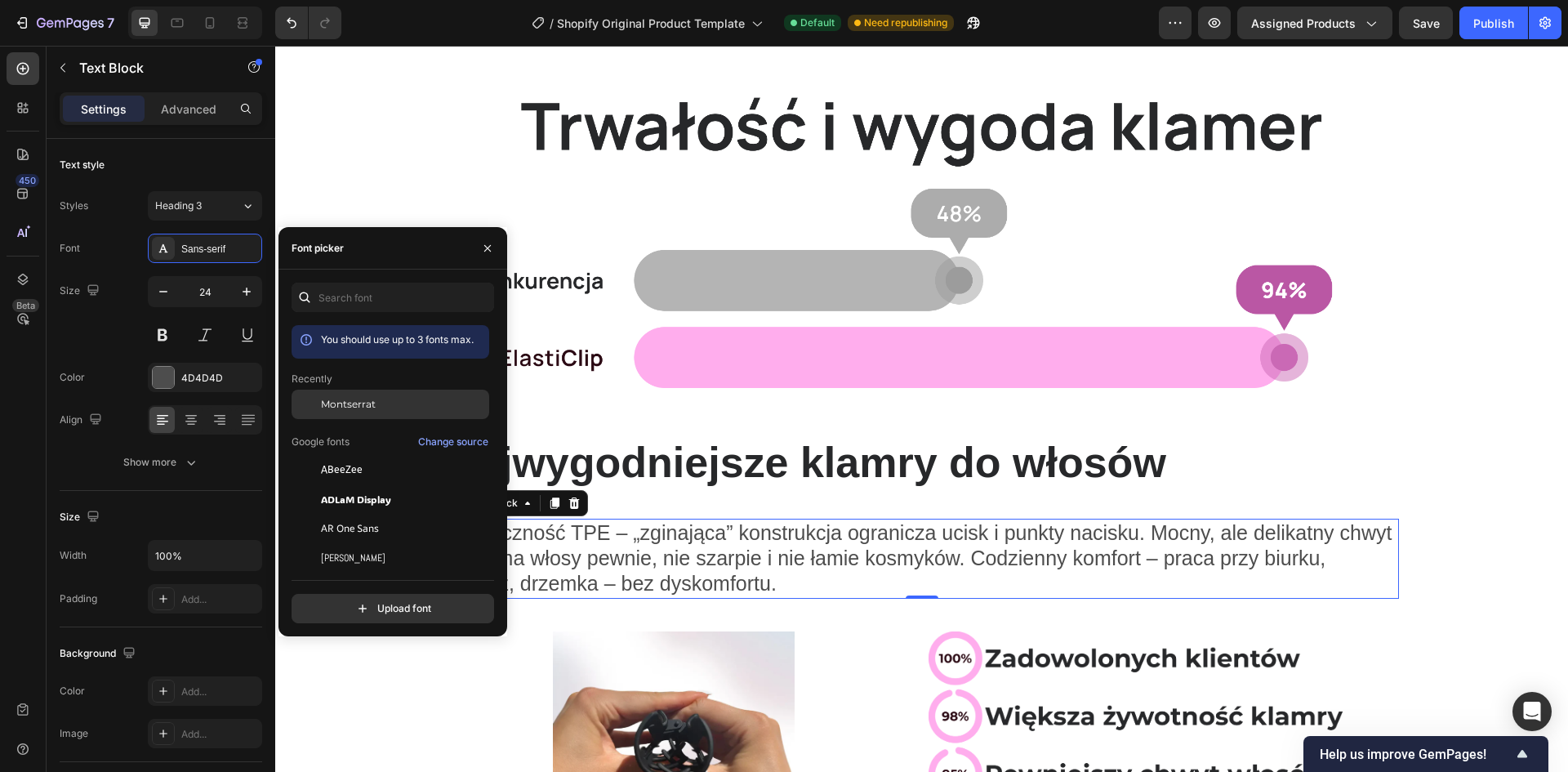
click at [352, 404] on span "Montserrat" at bounding box center [348, 404] width 55 height 14
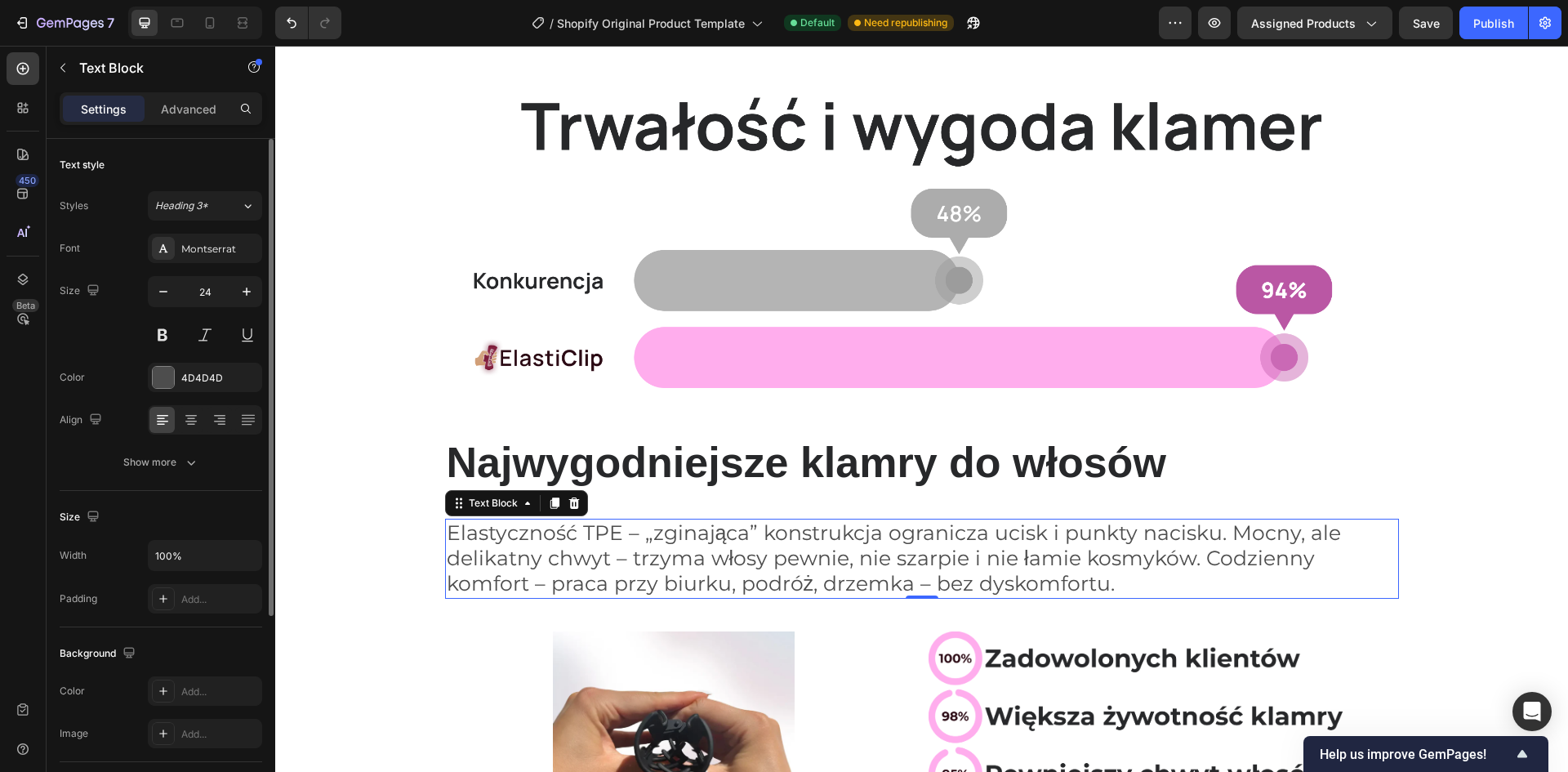
click at [83, 346] on div "Size 24" at bounding box center [161, 312] width 203 height 73
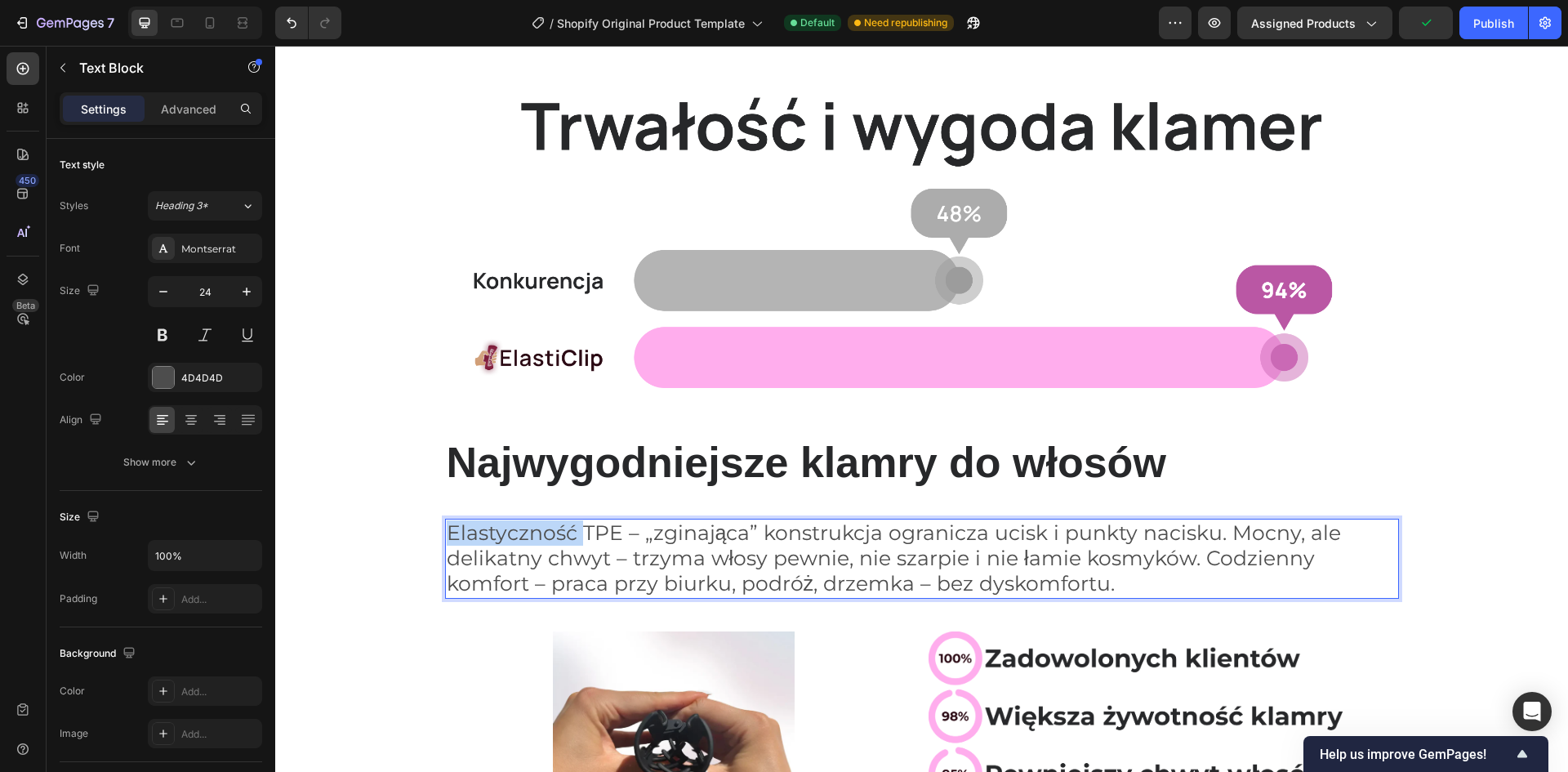
click at [543, 538] on span "Elastyczność TPE – „zginająca” konstrukcja ogranicza ucisk i punkty nacisku. Mo…" at bounding box center [894, 558] width 895 height 75
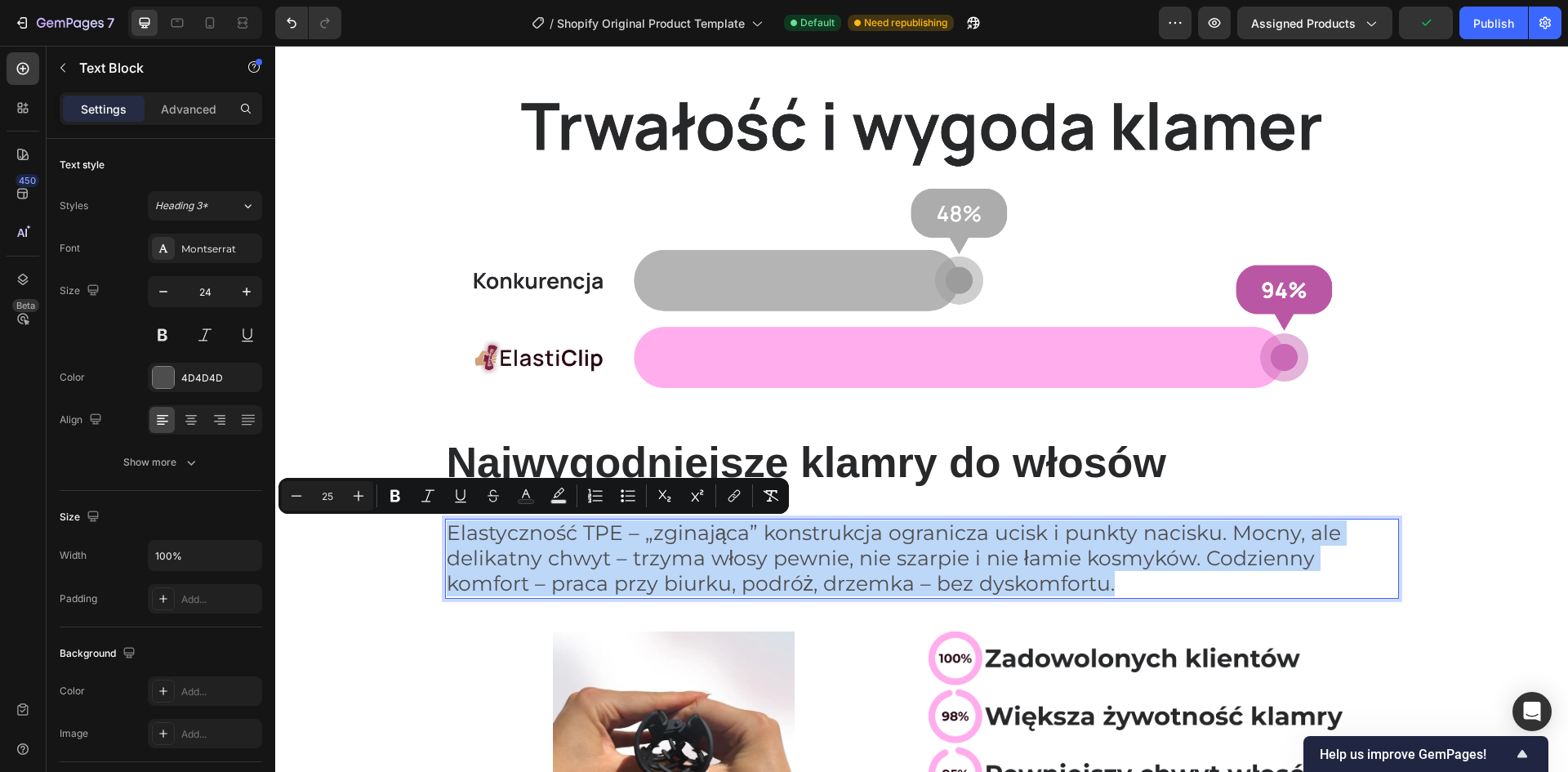
click at [543, 538] on span "Elastyczność TPE – „zginająca” konstrukcja ogranicza ucisk i punkty nacisku. Mo…" at bounding box center [894, 558] width 895 height 75
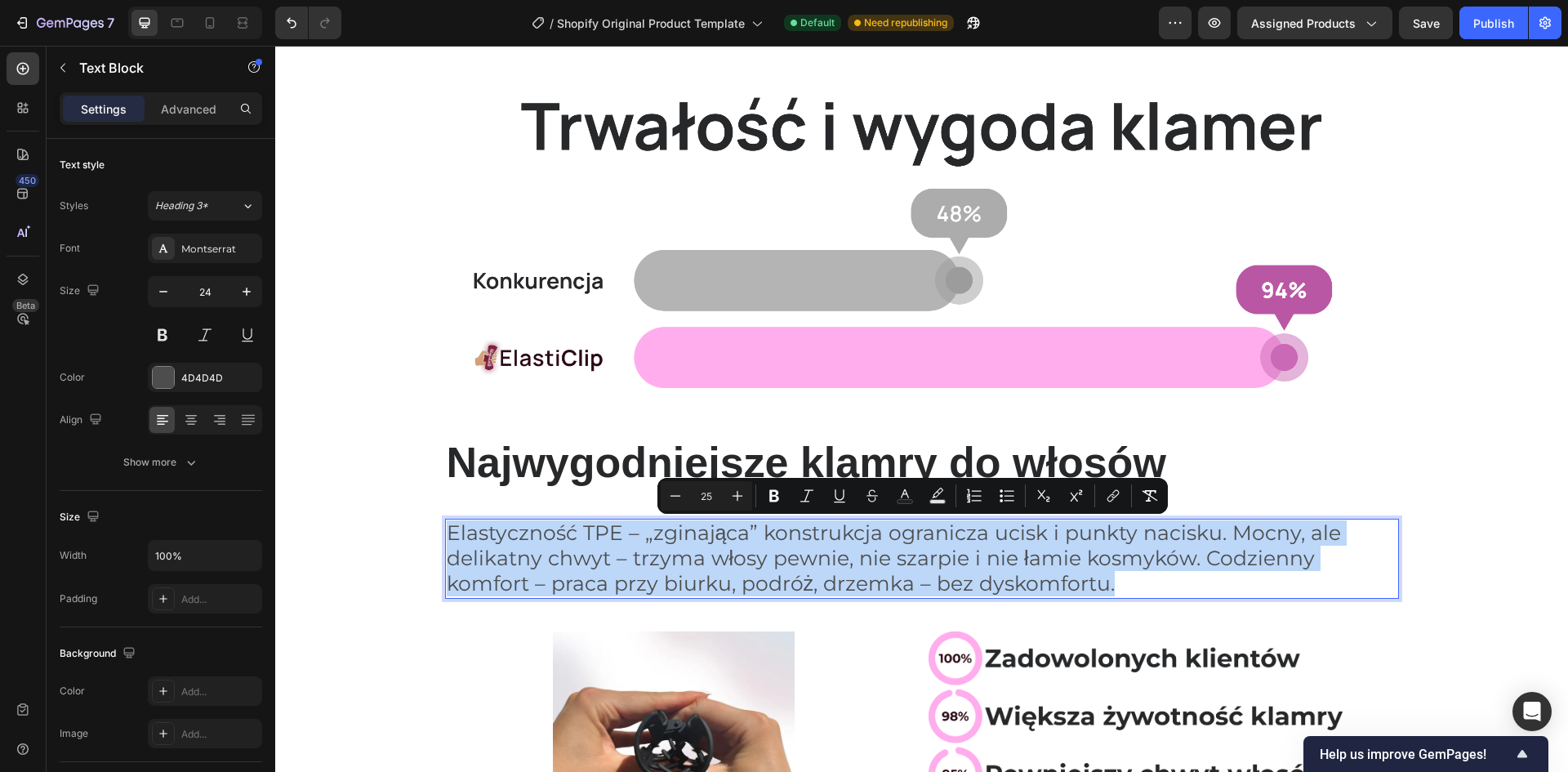
drag, startPoint x: 589, startPoint y: 549, endPoint x: 599, endPoint y: 550, distance: 10.0
click at [589, 550] on span "Elastyczność TPE – „zginająca” konstrukcja ogranicza ucisk i punkty nacisku. Mo…" at bounding box center [894, 558] width 895 height 75
click at [699, 533] on span "Elastyczność TPE – „zginająca” konstrukcja ogranicza ucisk i punkty nacisku. Mo…" at bounding box center [894, 558] width 895 height 75
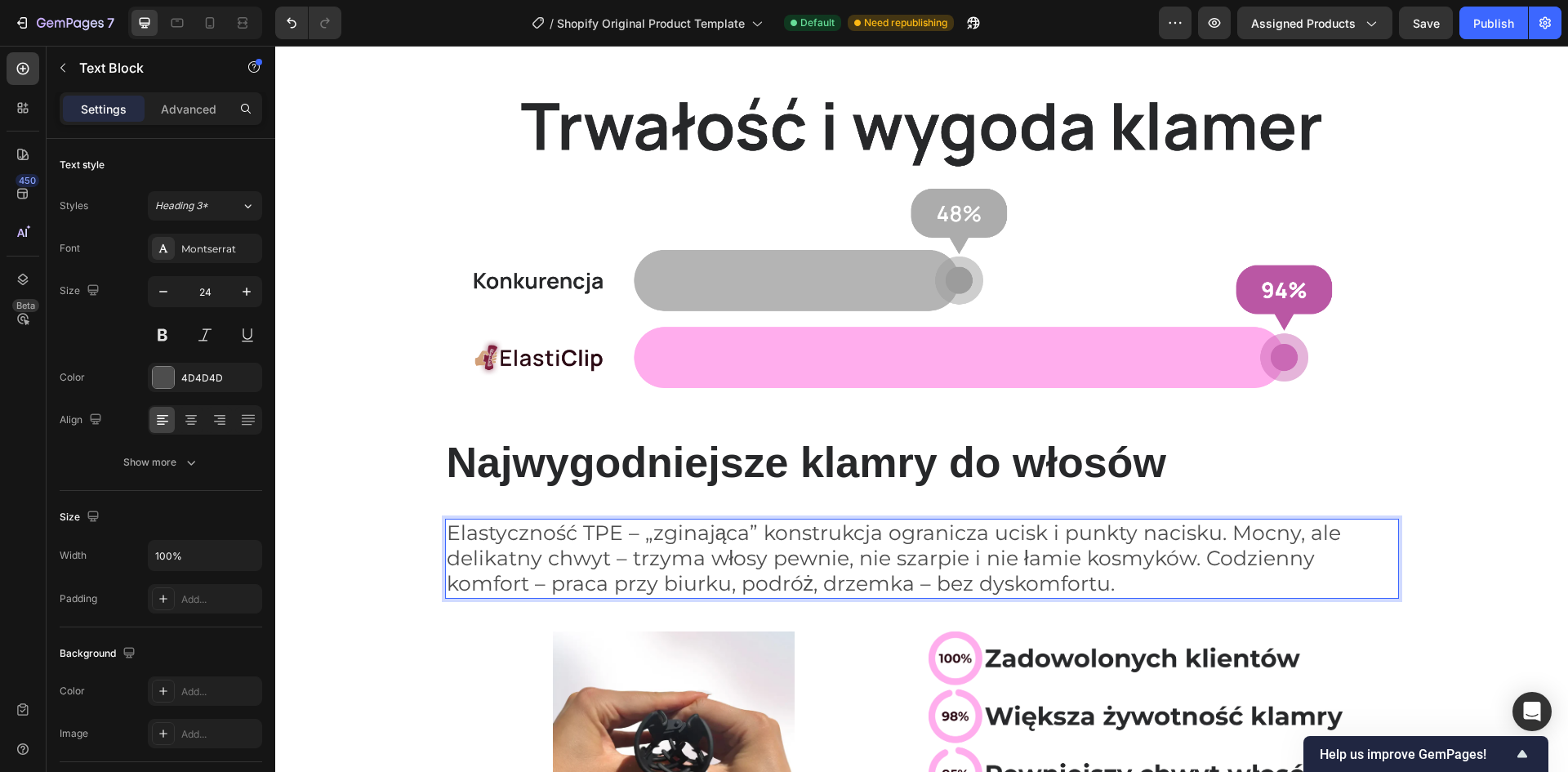
click at [641, 531] on span "Elastyczność TPE – „zginająca” konstrukcja ogranicza ucisk i punkty nacisku. Mo…" at bounding box center [894, 558] width 895 height 75
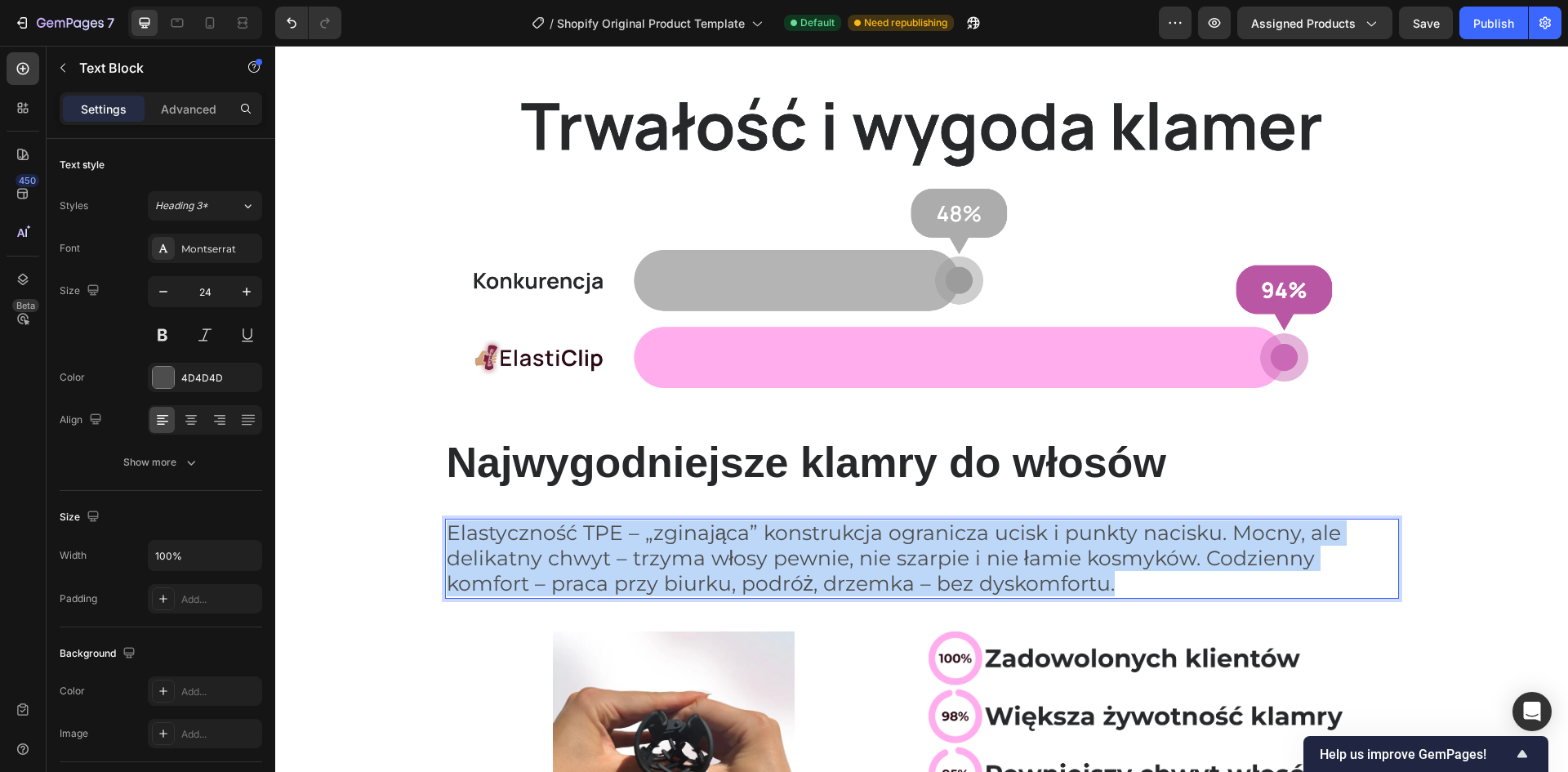
click at [641, 531] on span "Elastyczność TPE – „zginająca” konstrukcja ogranicza ucisk i punkty nacisku. Mo…" at bounding box center [894, 558] width 895 height 75
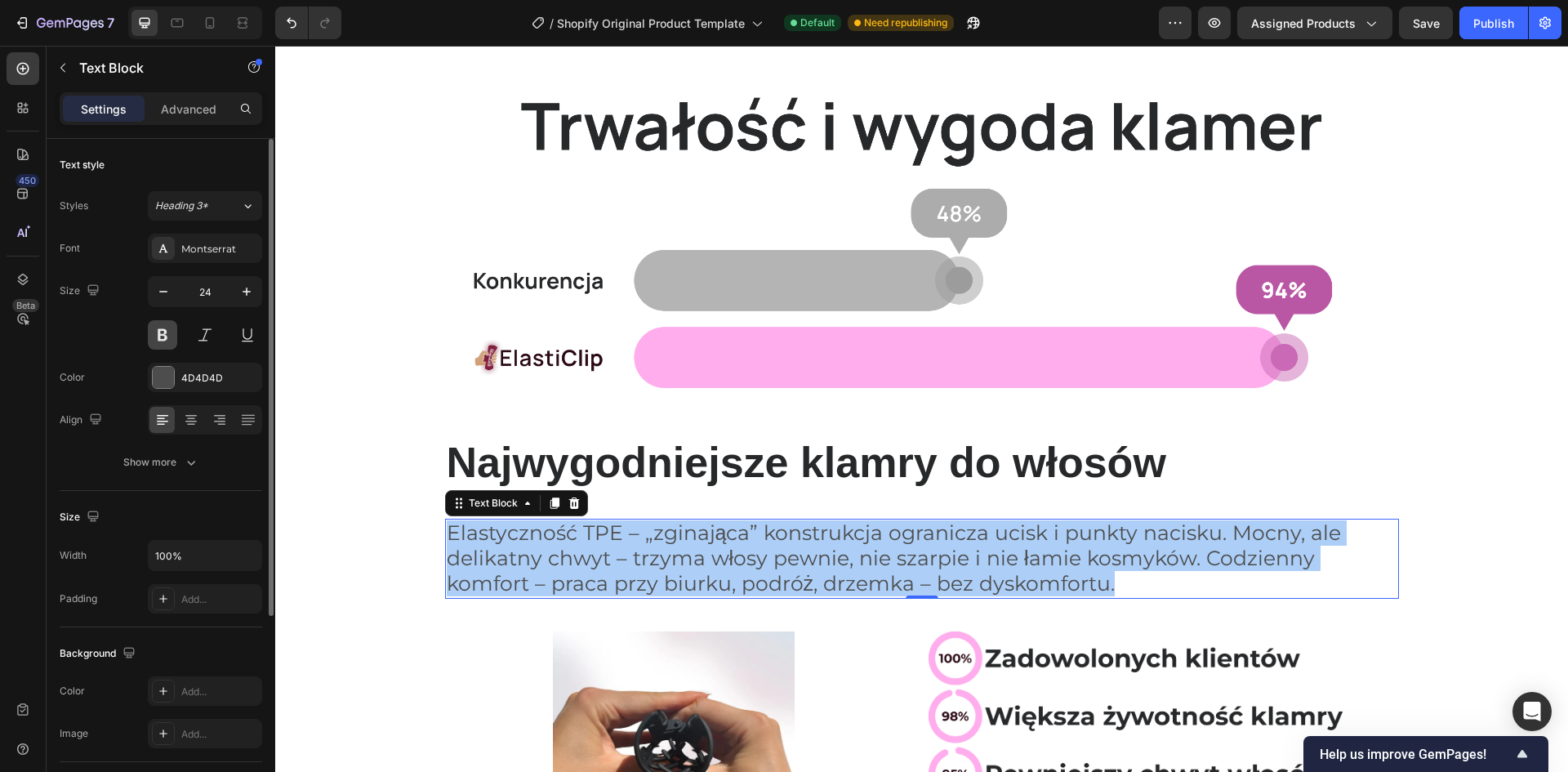
click at [172, 327] on button at bounding box center [162, 335] width 29 height 29
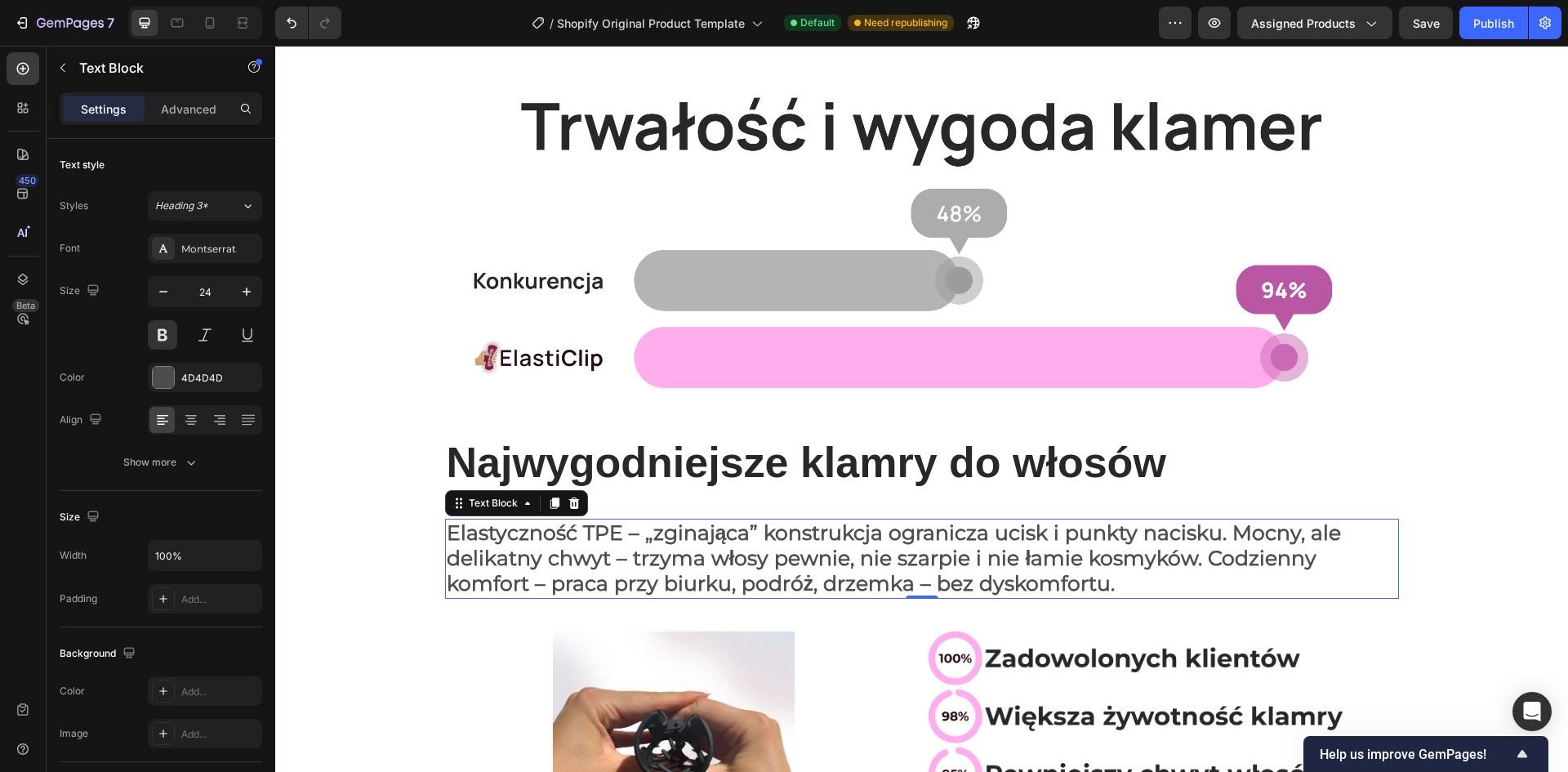
click at [615, 583] on span "Elastyczność TPE – „zginająca” konstrukcja ogranicza ucisk i punkty nacisku. Mo…" at bounding box center [894, 558] width 895 height 75
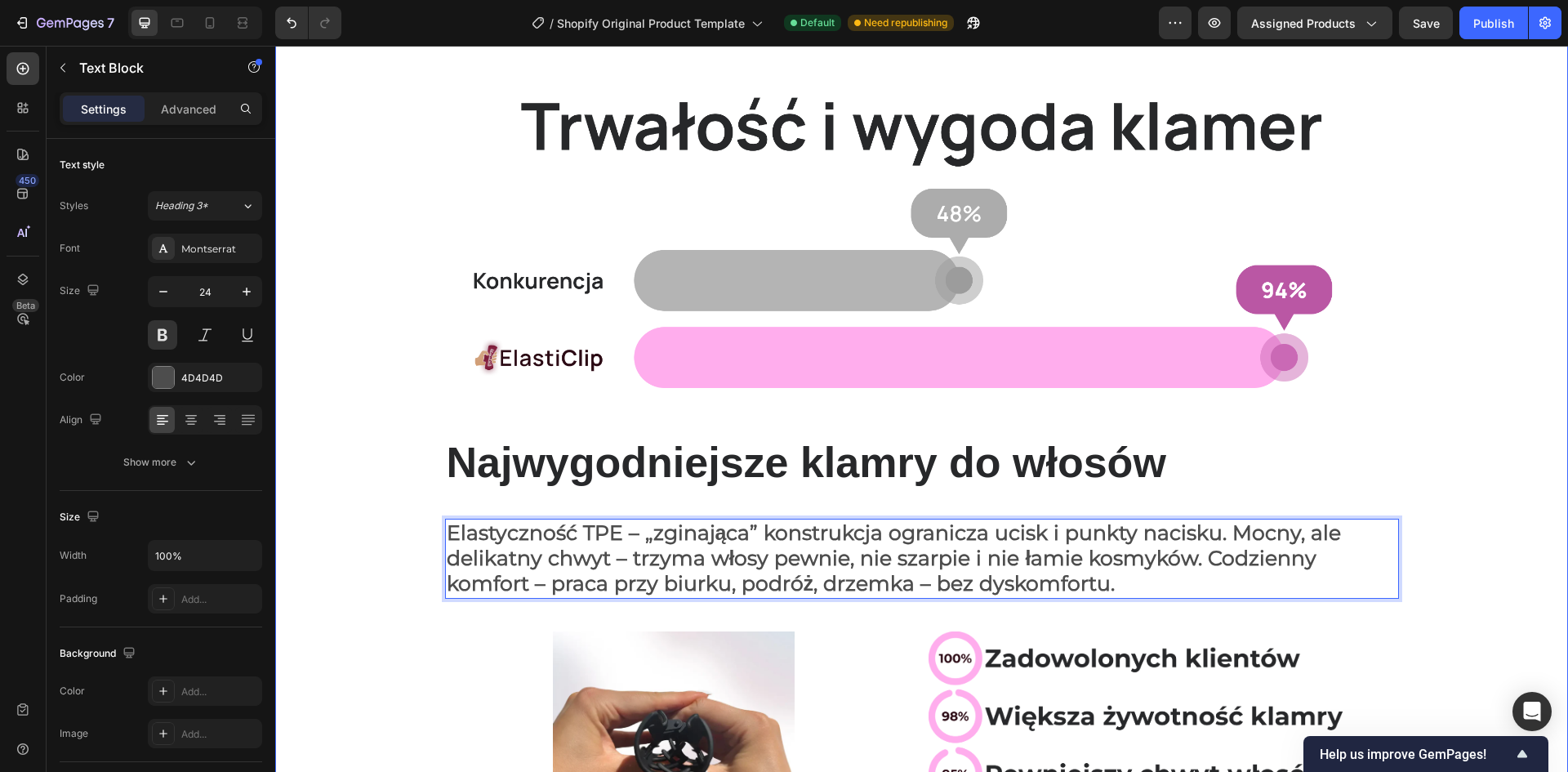
click at [396, 394] on div "Image Row Najwygodniejsze klamry do włosów Heading Row Elastyczność TPE – „zgin…" at bounding box center [921, 457] width 1293 height 858
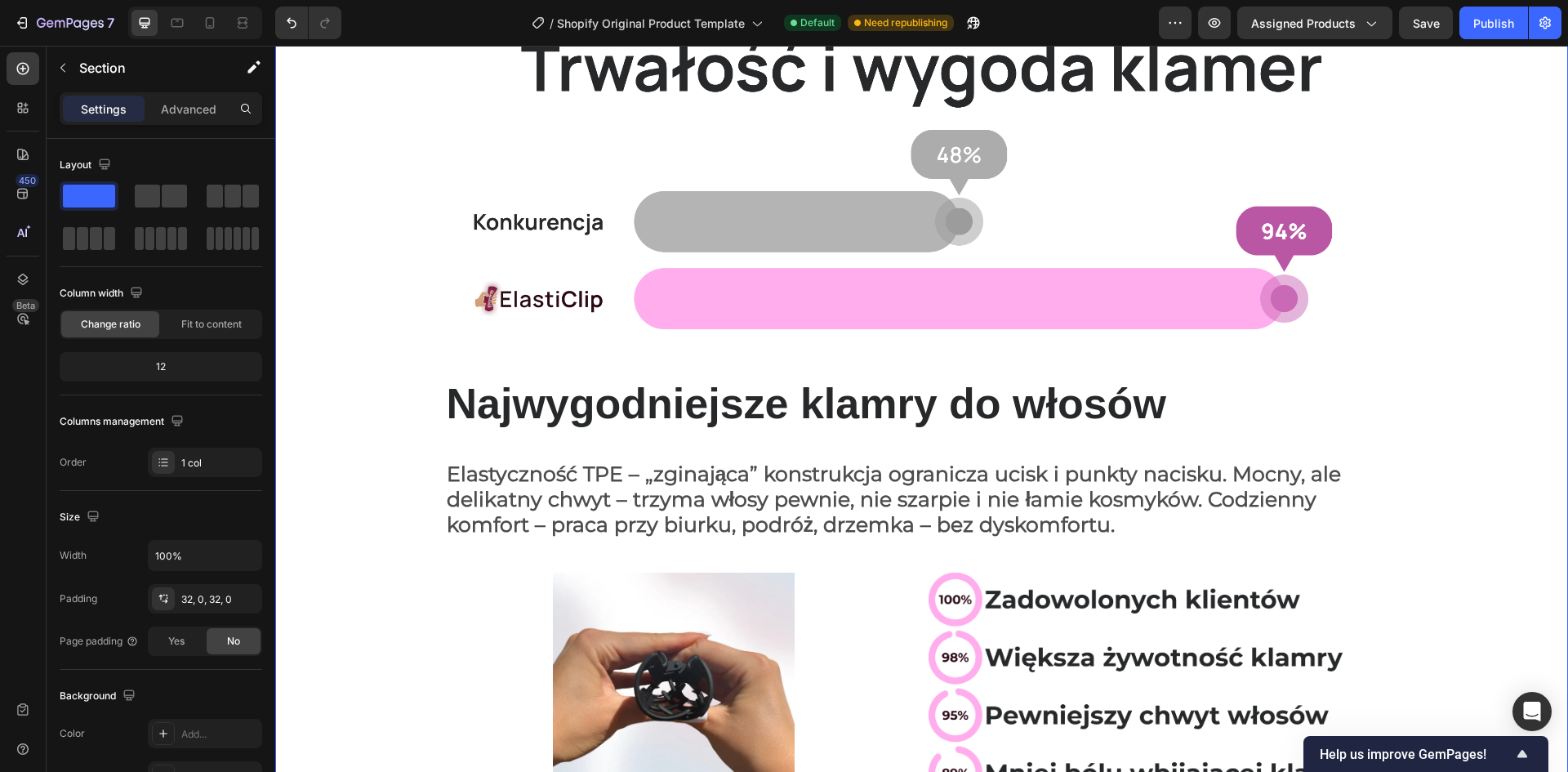
scroll to position [245, 0]
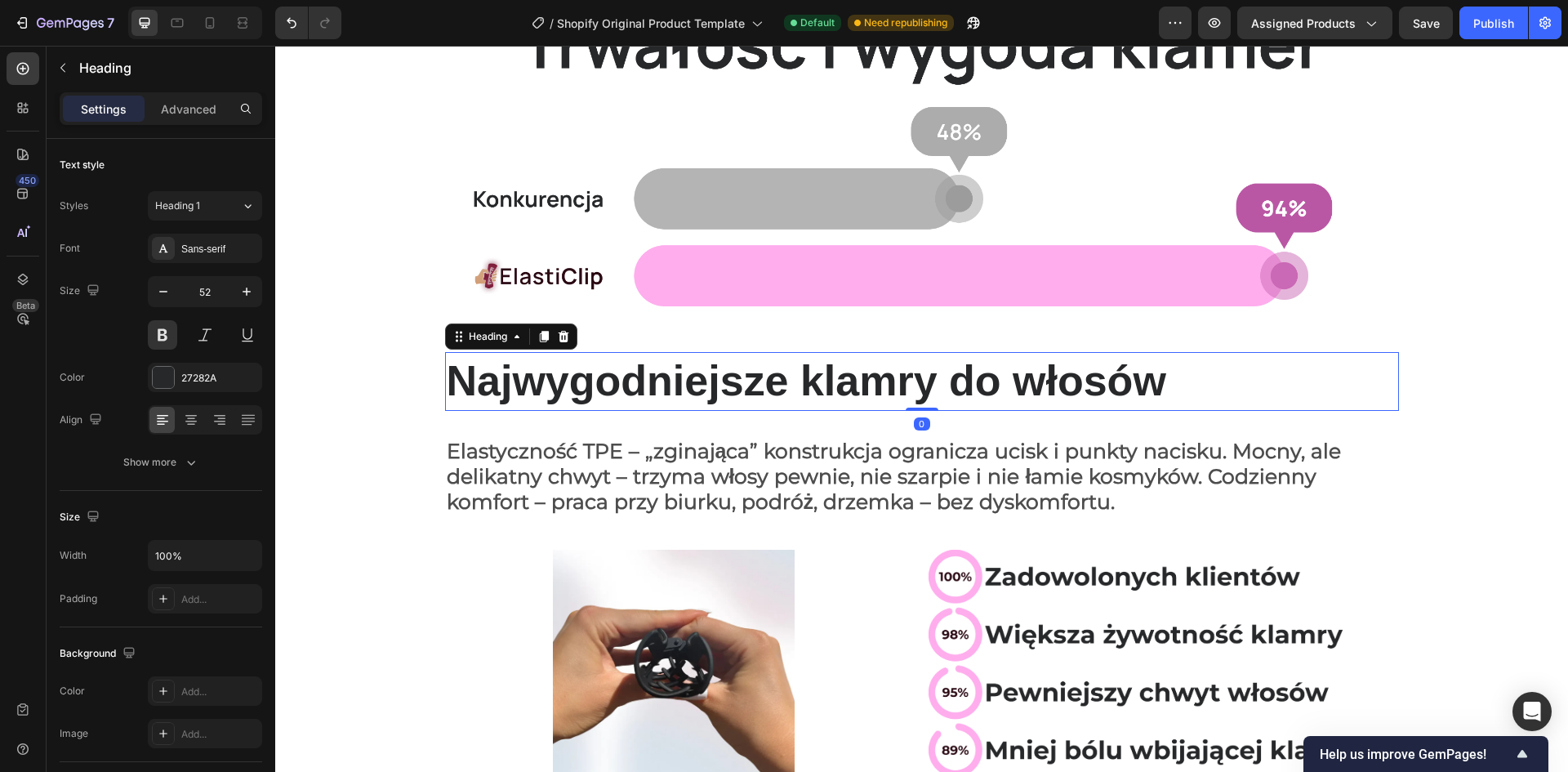
click at [610, 401] on p "Najwygodniejsze klamry do włosów" at bounding box center [921, 382] width 951 height 56
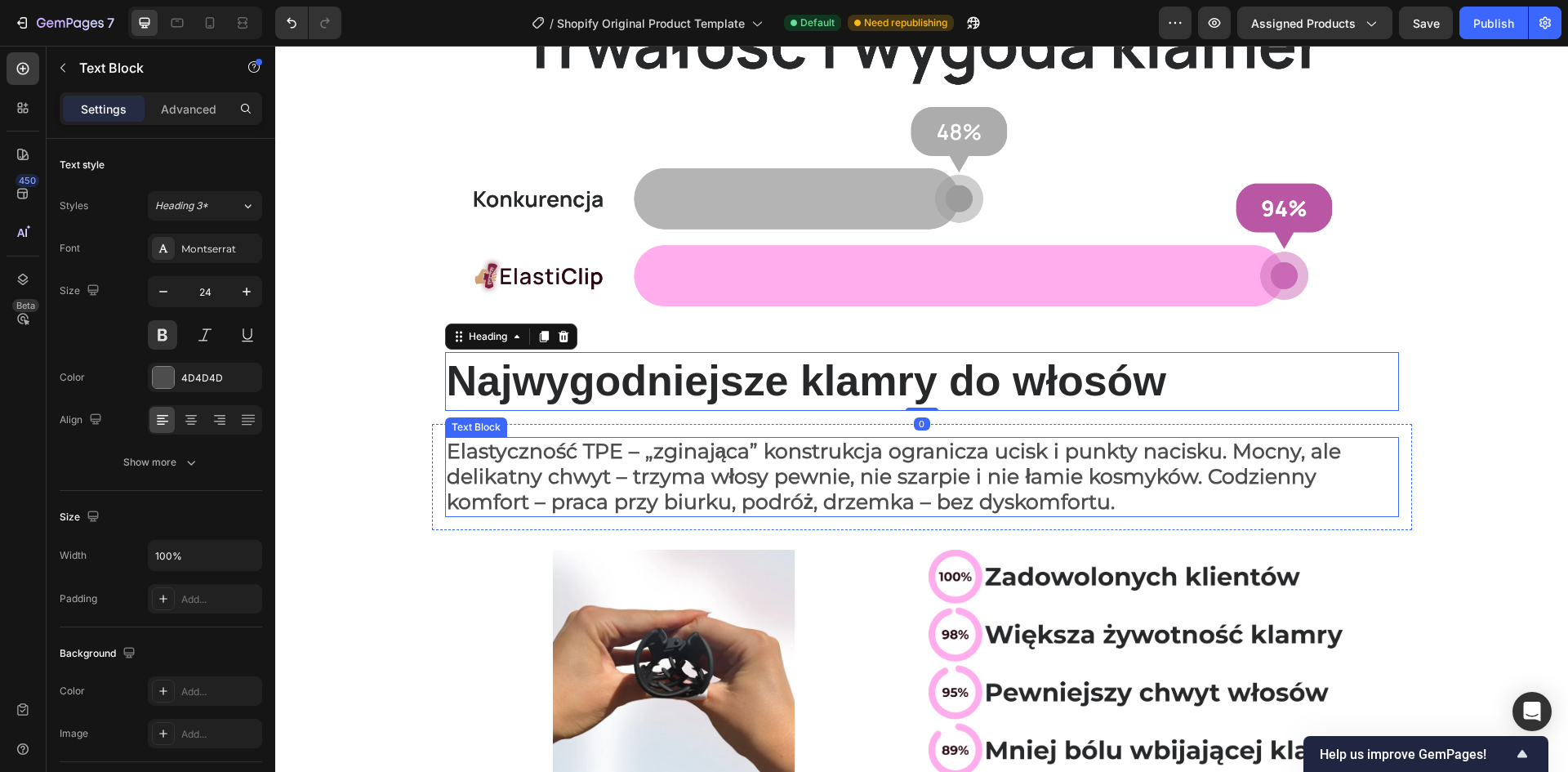
click at [557, 468] on span "Elastyczność TPE – „zginająca” konstrukcja ogranicza ucisk i punkty nacisku. Mo…" at bounding box center [894, 476] width 895 height 75
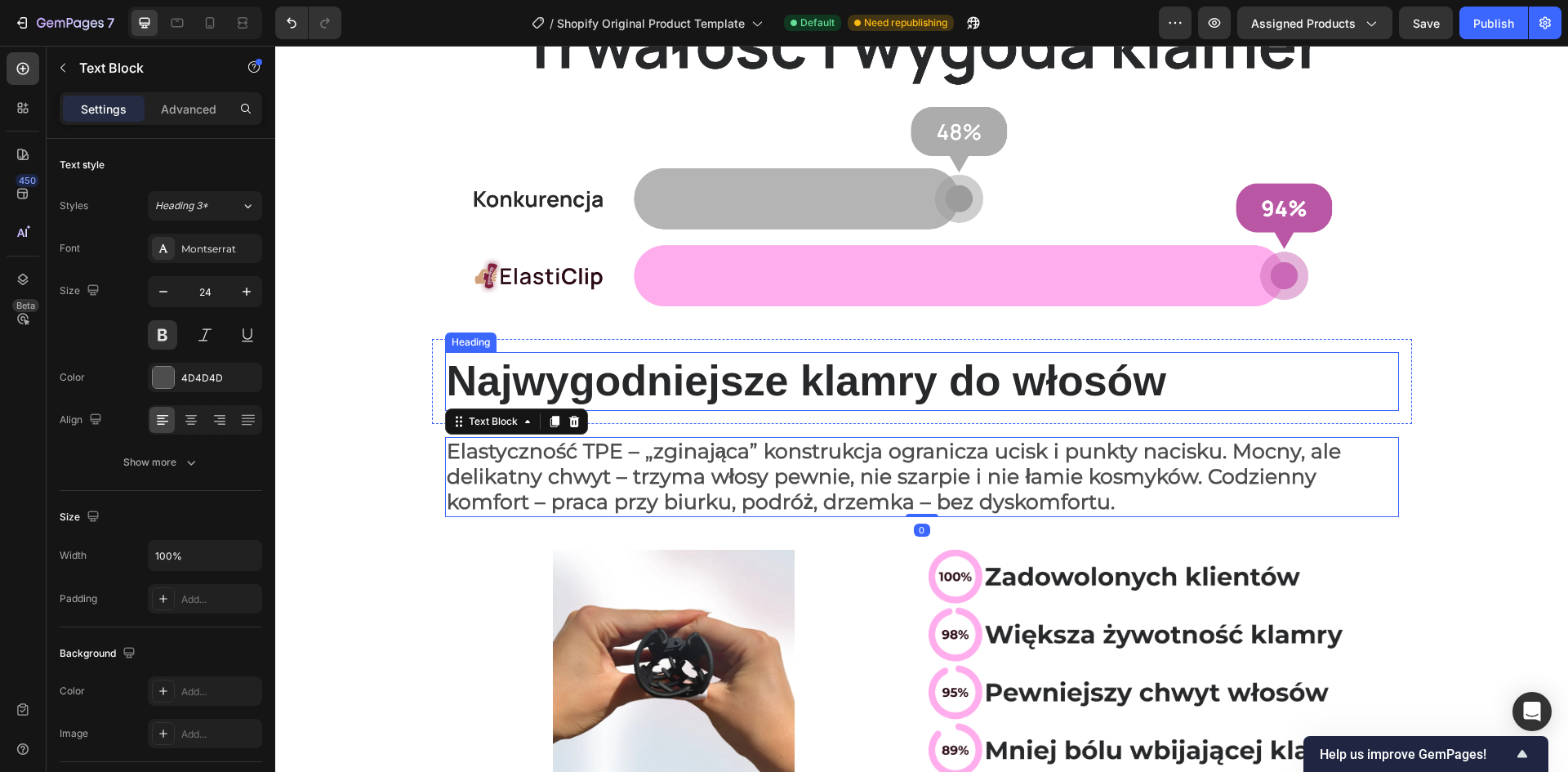
click at [537, 389] on p "Najwygodniejsze klamry do włosów" at bounding box center [921, 382] width 951 height 56
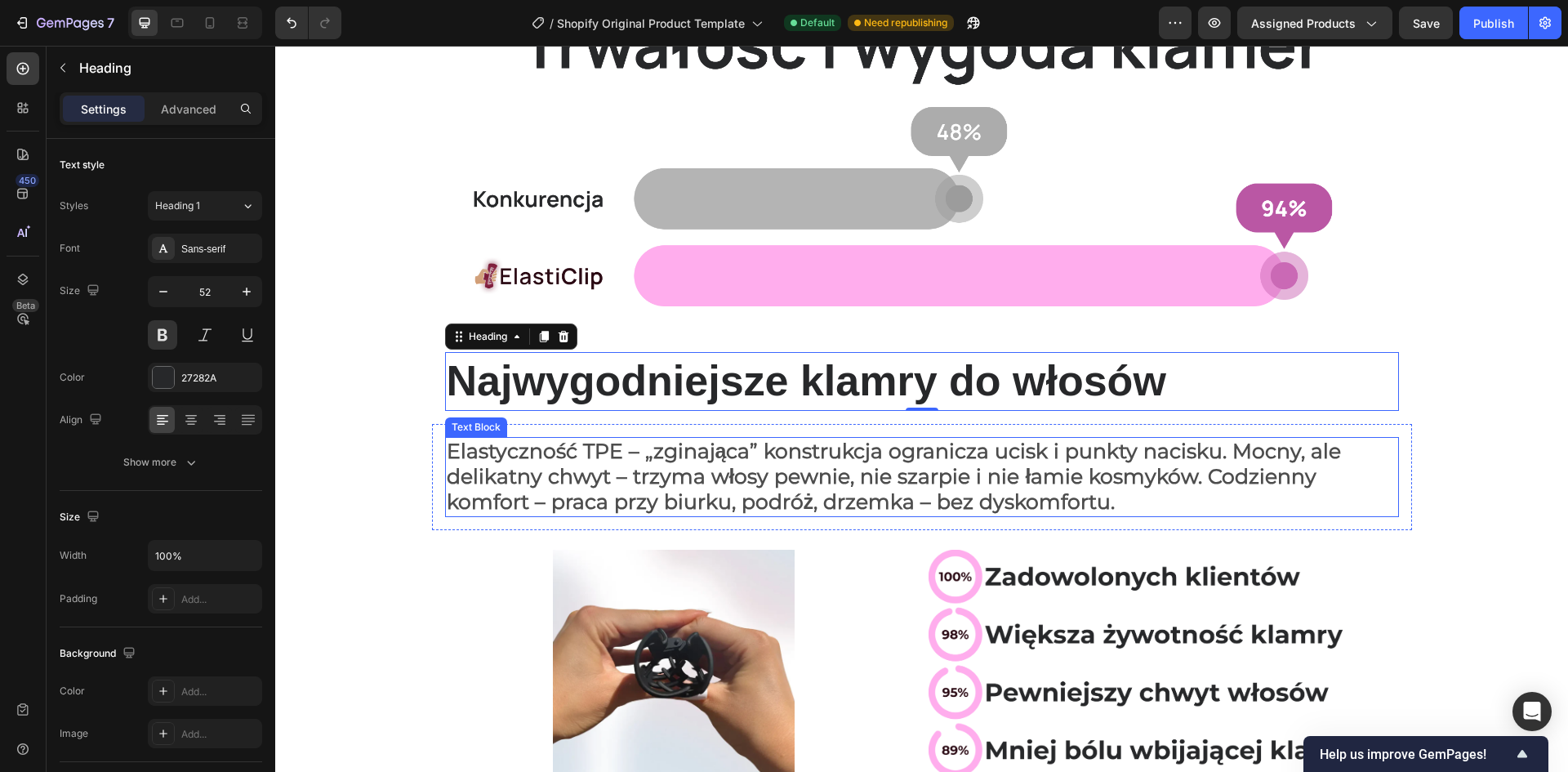
click at [721, 461] on span "Elastyczność TPE – „zginająca” konstrukcja ogranicza ucisk i punkty nacisku. Mo…" at bounding box center [894, 476] width 895 height 75
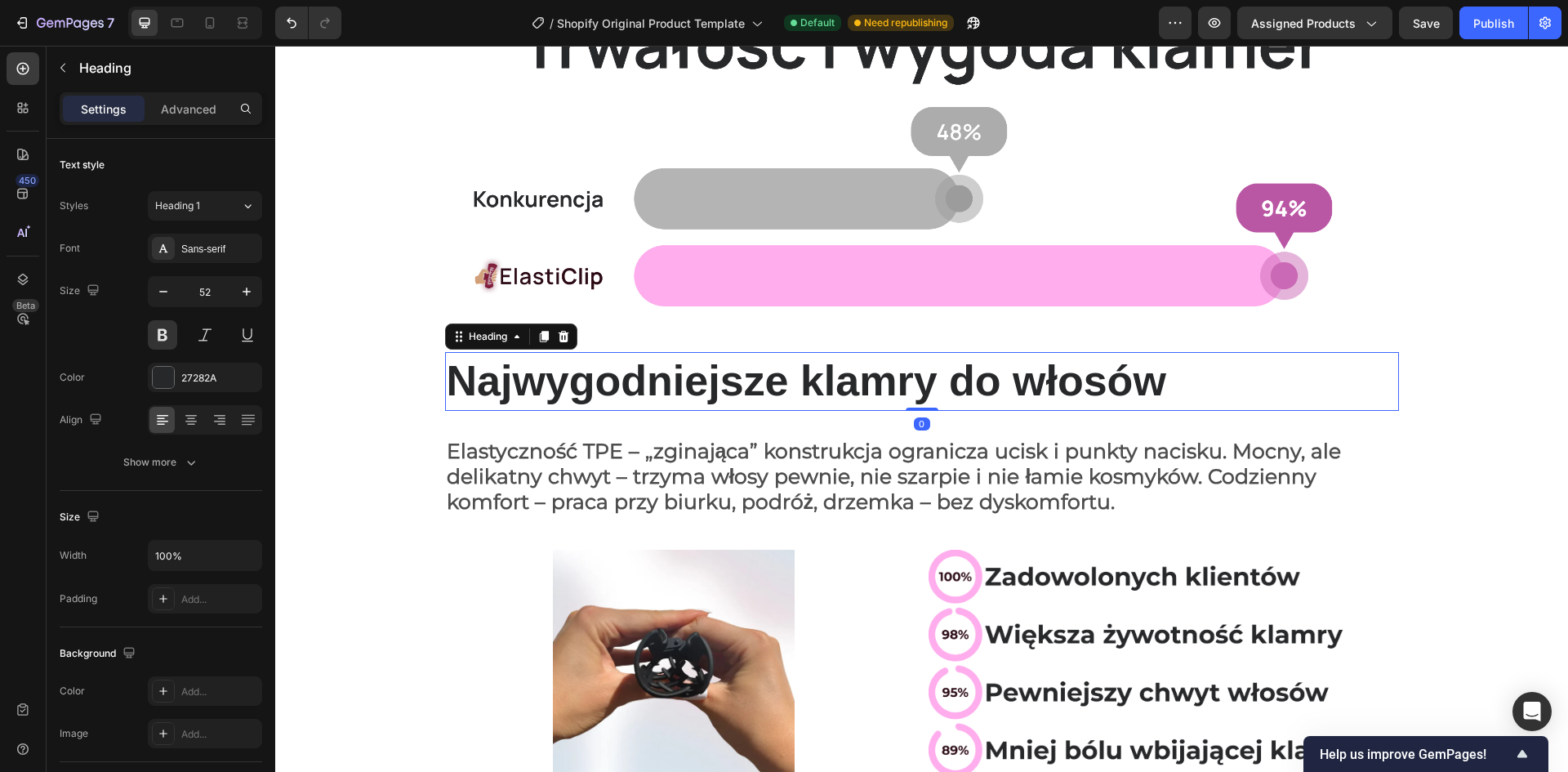
click at [654, 388] on p "Najwygodniejsze klamry do włosów" at bounding box center [921, 382] width 951 height 56
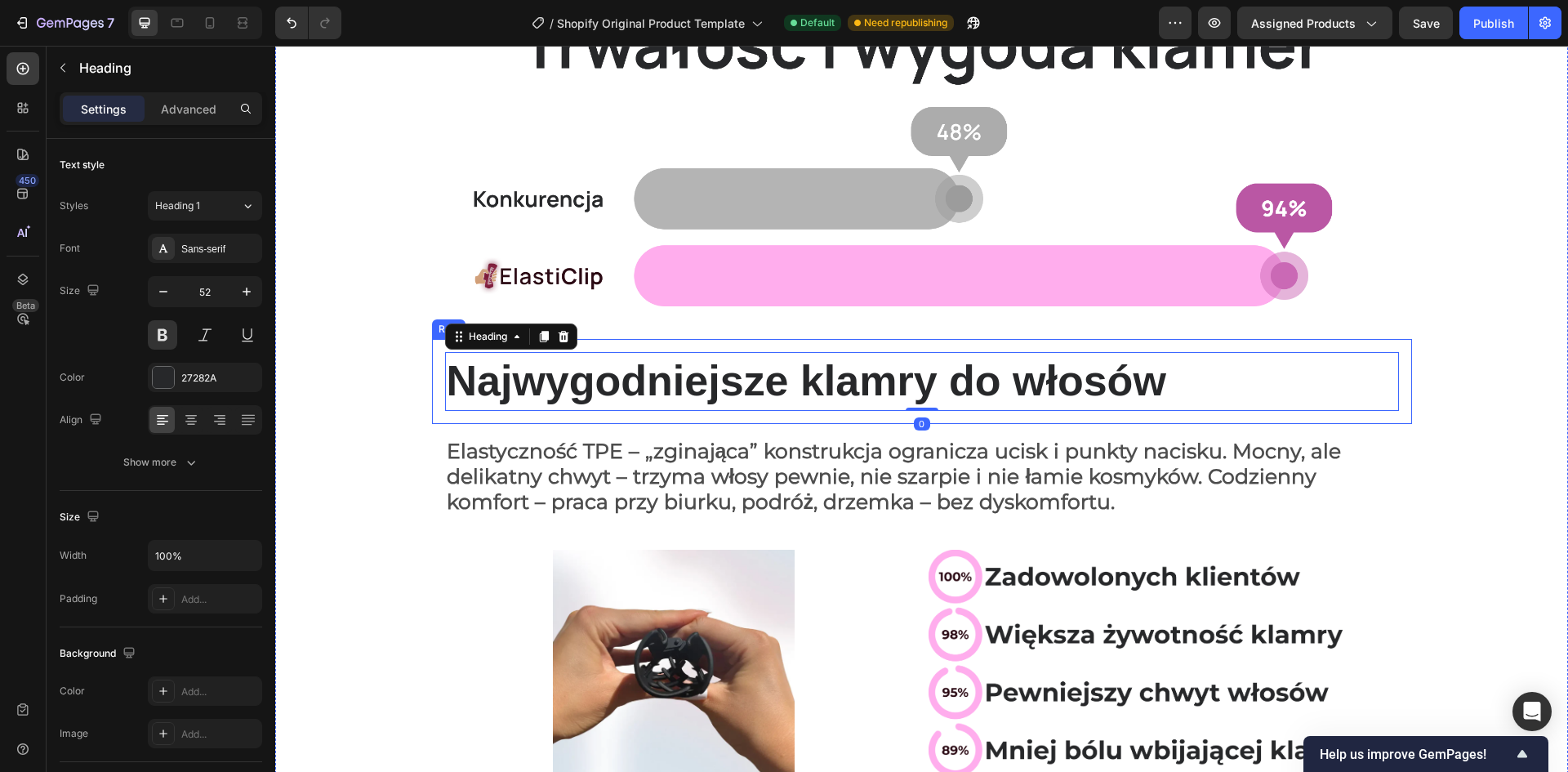
click at [432, 380] on div "Najwygodniejsze klamry do włosów Heading 0 Row" at bounding box center [922, 381] width 980 height 85
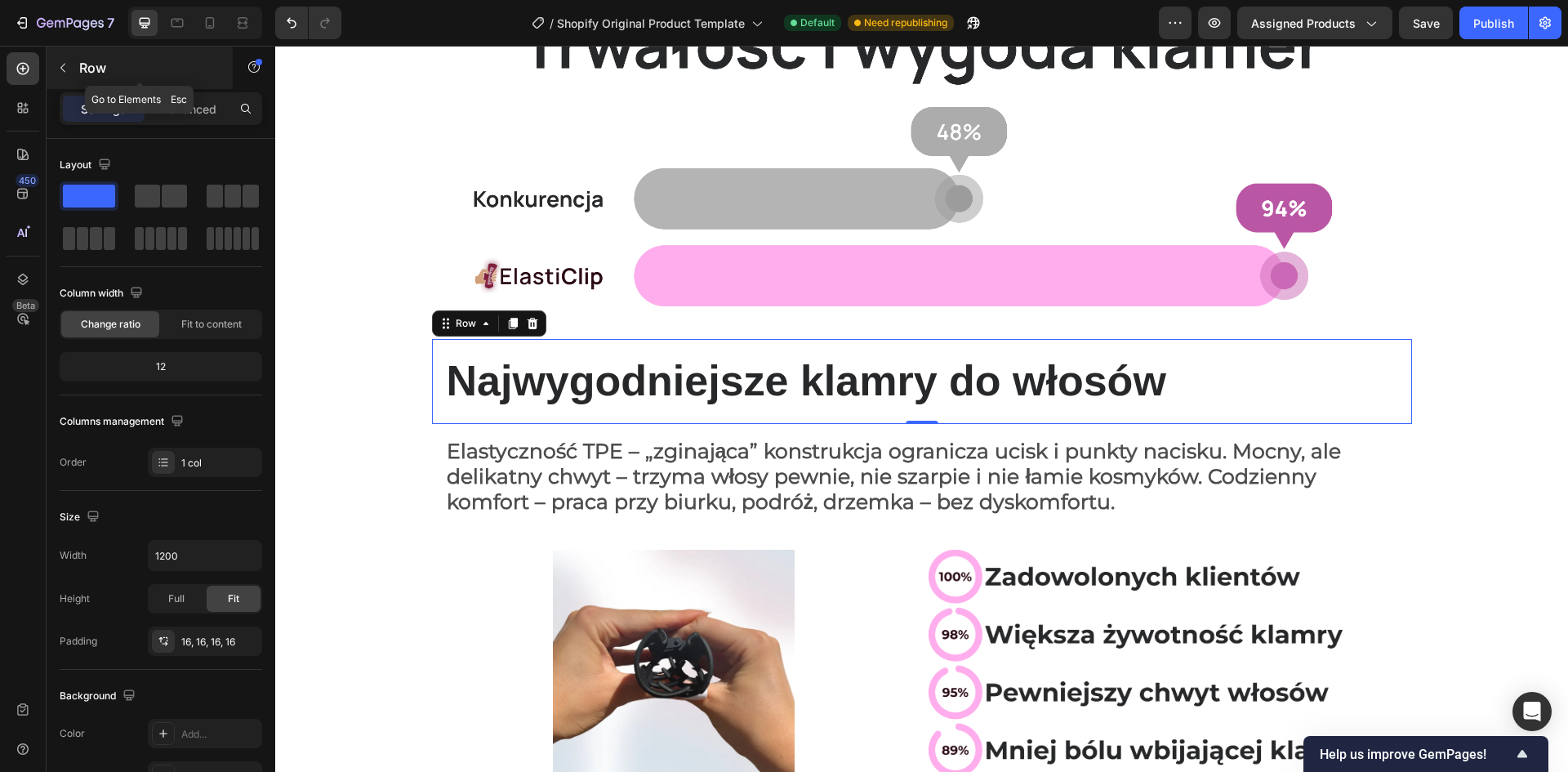
click at [66, 71] on icon "button" at bounding box center [63, 68] width 5 height 9
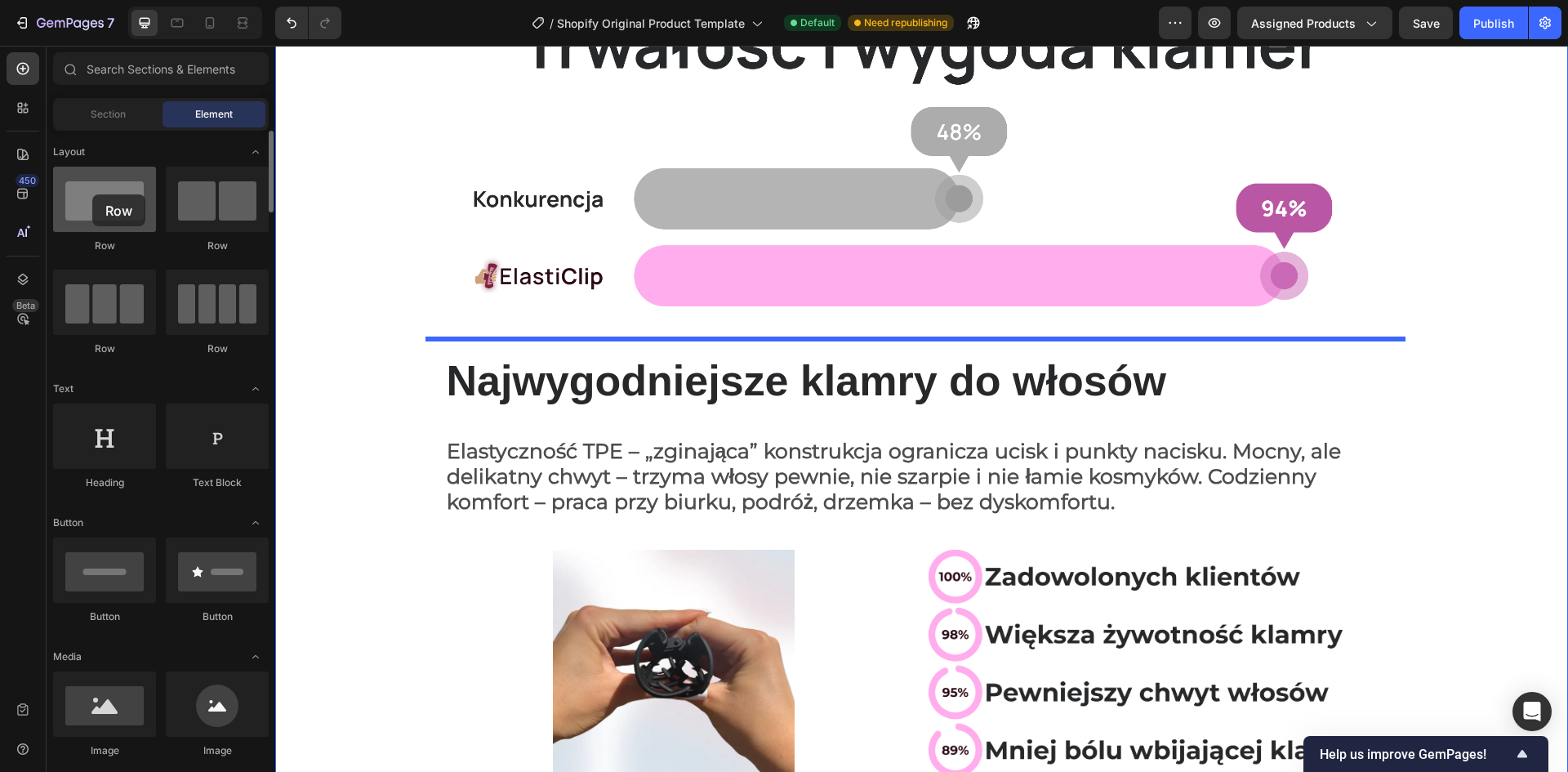
drag, startPoint x: 100, startPoint y: 214, endPoint x: 74, endPoint y: 192, distance: 34.1
click at [74, 192] on div at bounding box center [104, 199] width 103 height 66
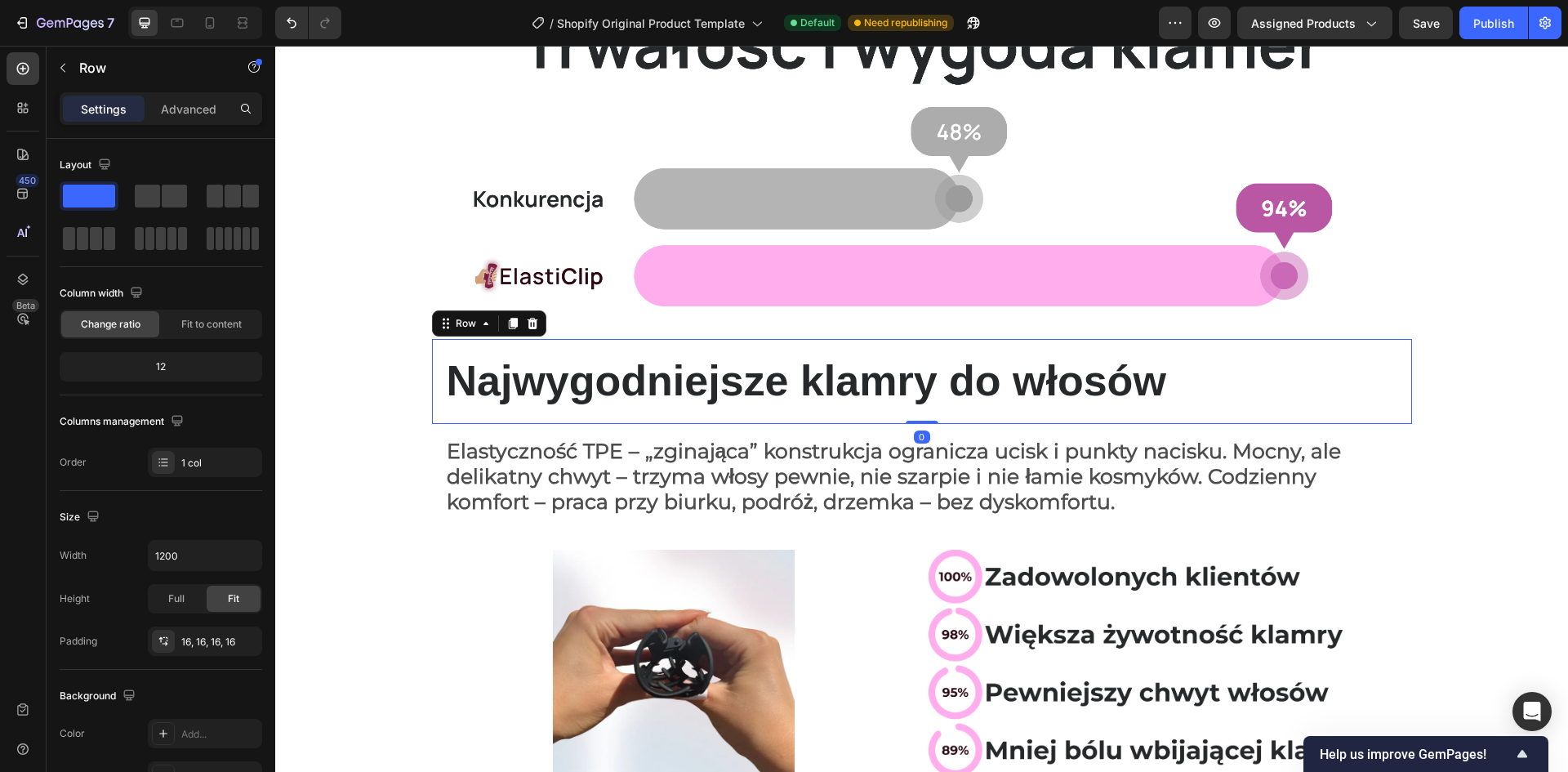
click at [470, 347] on div "Najwygodniejsze klamry do włosów Heading Row 0" at bounding box center [922, 381] width 980 height 85
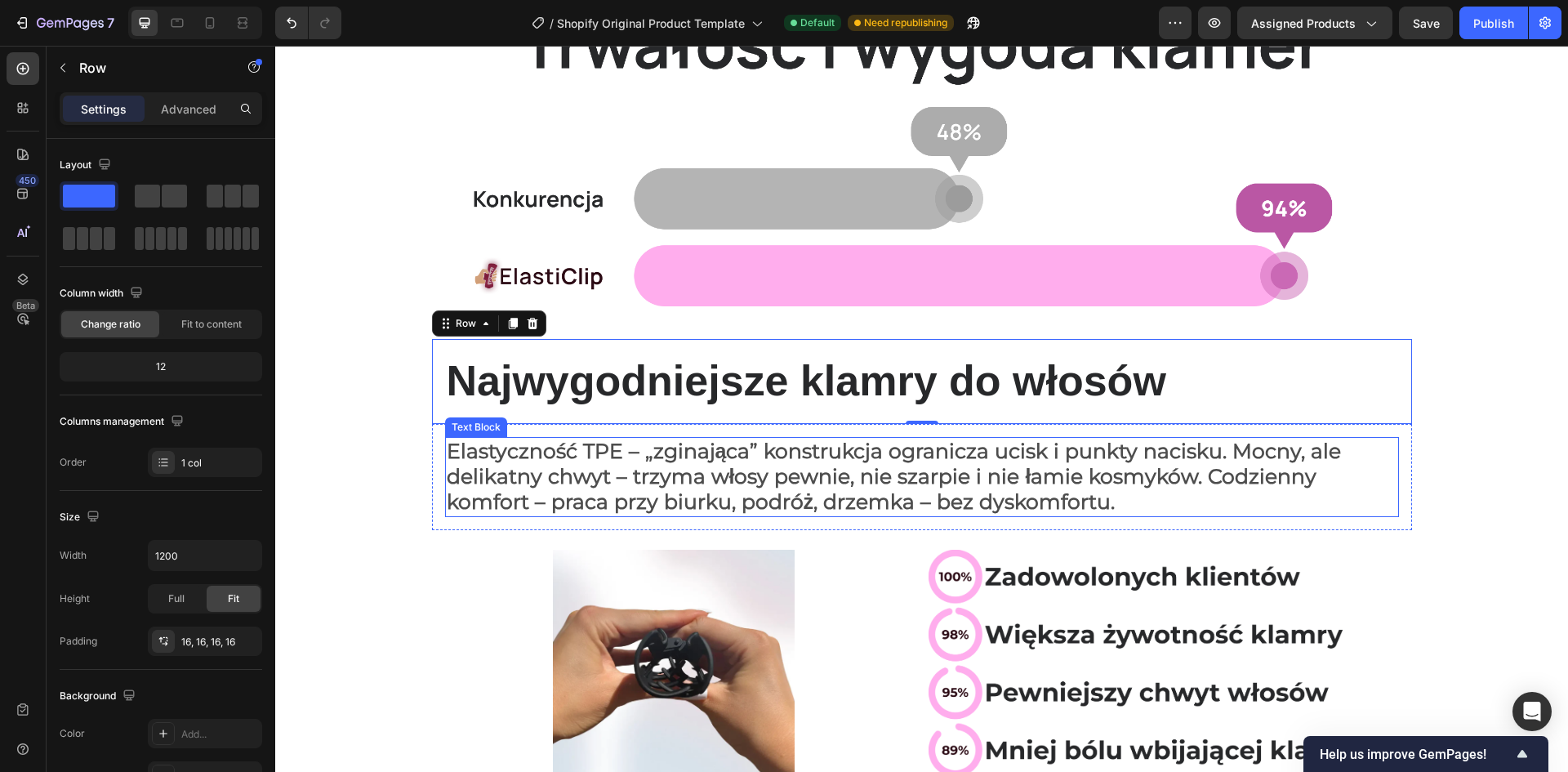
click at [519, 490] on span "Elastyczność TPE – „zginająca” konstrukcja ogranicza ucisk i punkty nacisku. Mo…" at bounding box center [894, 476] width 895 height 75
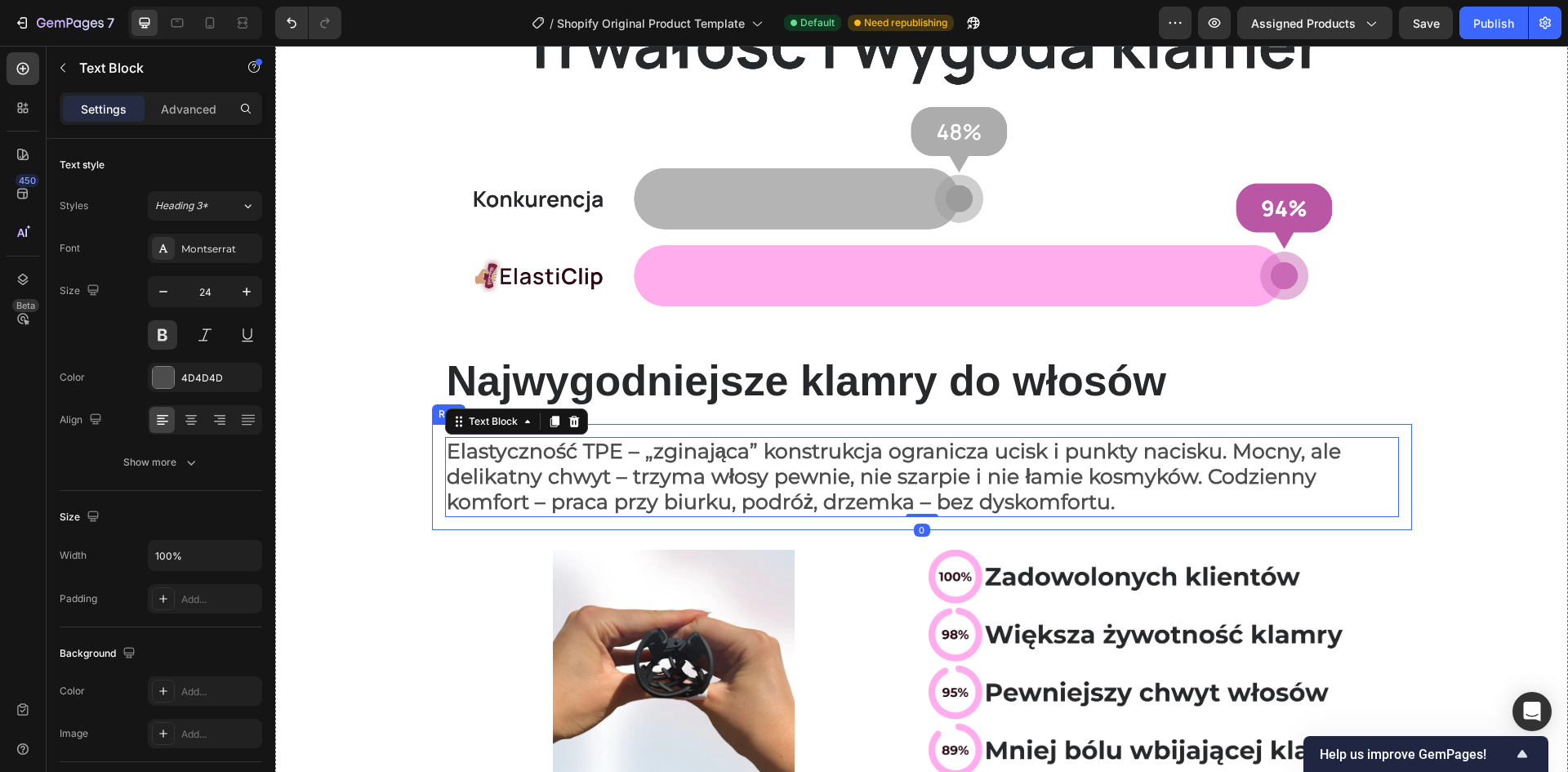
click at [438, 480] on div "Elastyczność TPE – „zginająca” konstrukcja ogranicza ucisk i punkty nacisku. Mo…" at bounding box center [922, 477] width 980 height 106
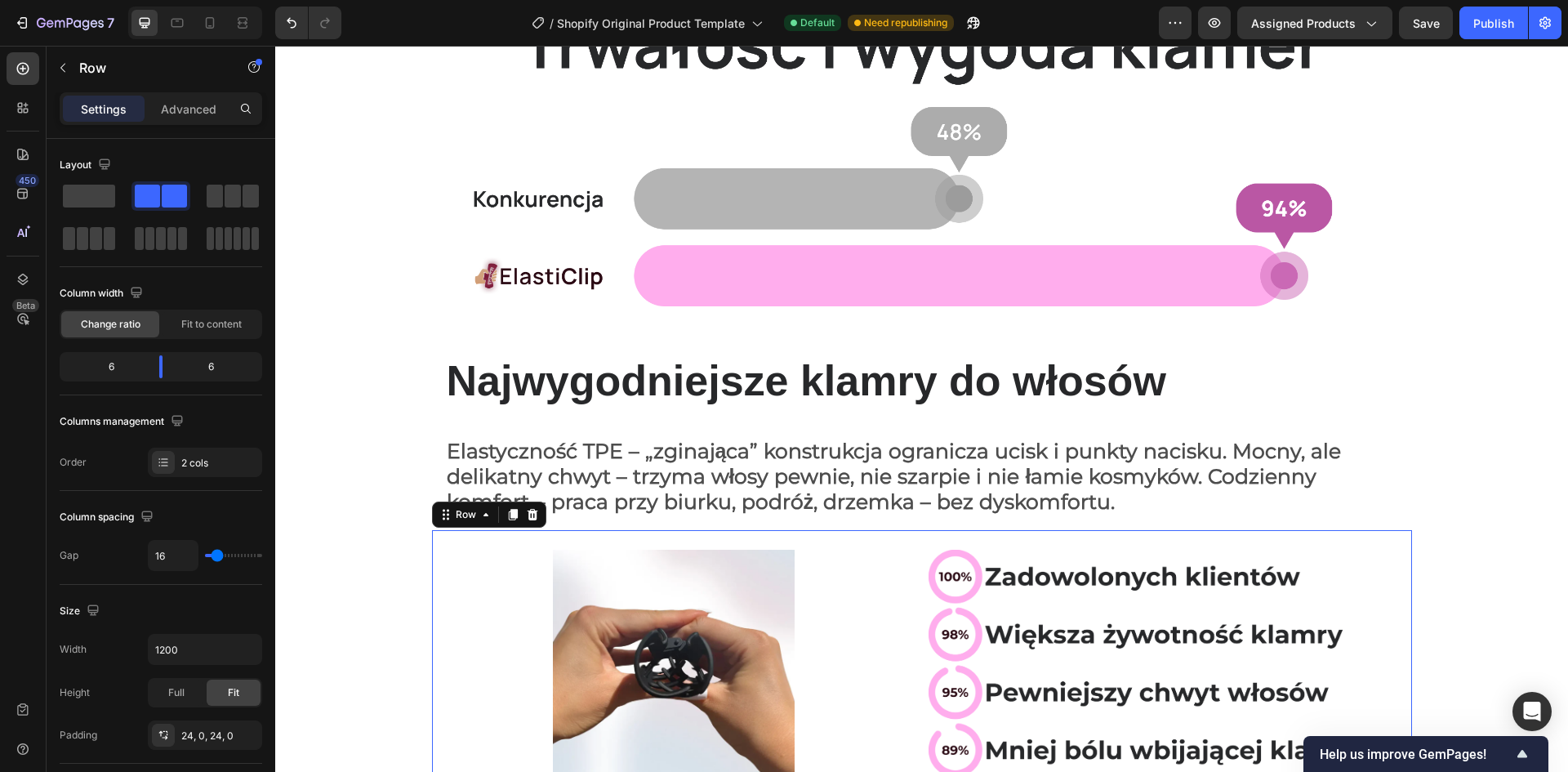
click at [433, 547] on div "Image Image Row 0" at bounding box center [922, 667] width 980 height 274
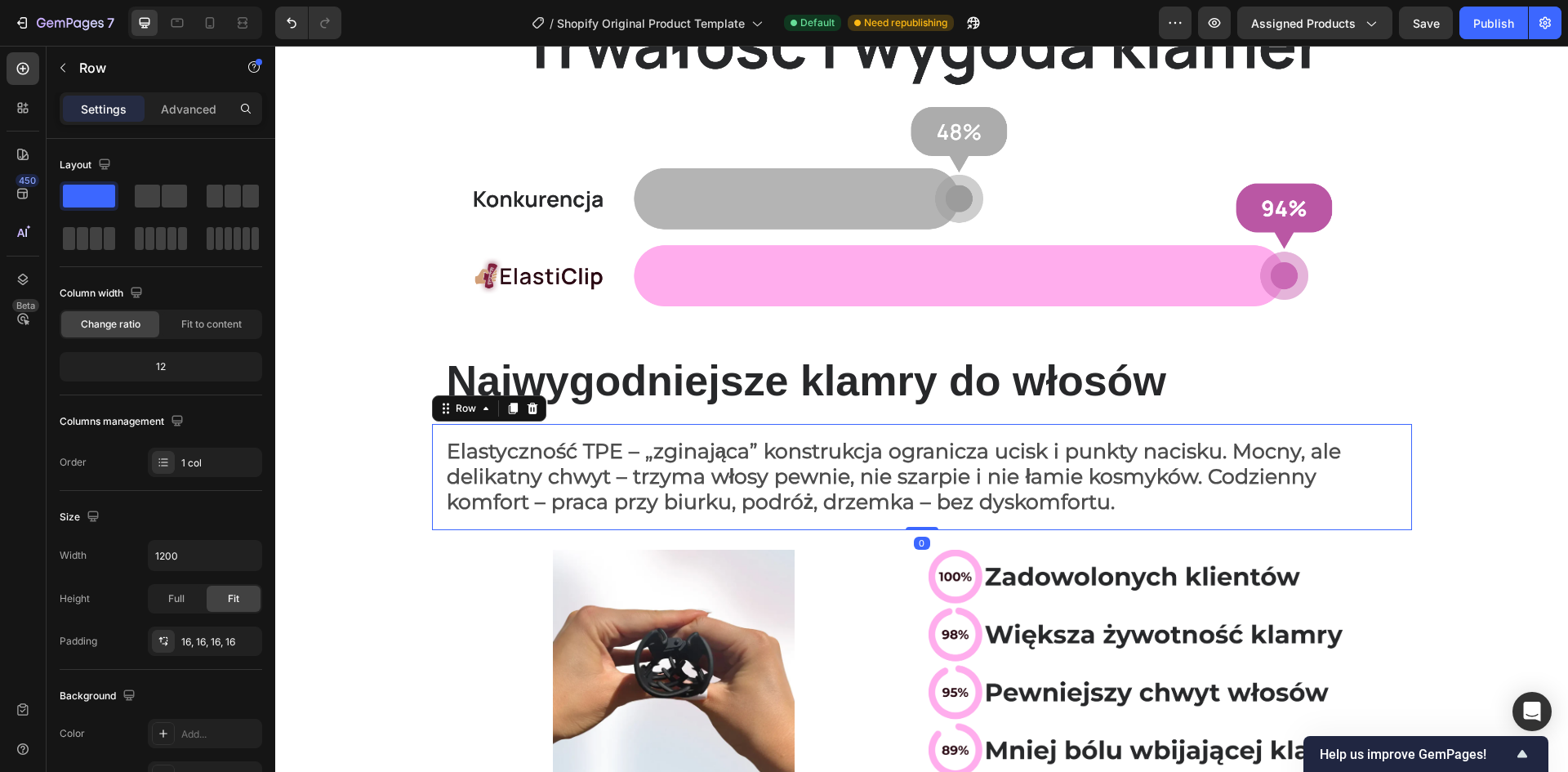
click at [432, 482] on div "Elastyczność TPE – „zginająca” konstrukcja ogranicza ucisk i punkty nacisku. Mo…" at bounding box center [922, 477] width 980 height 106
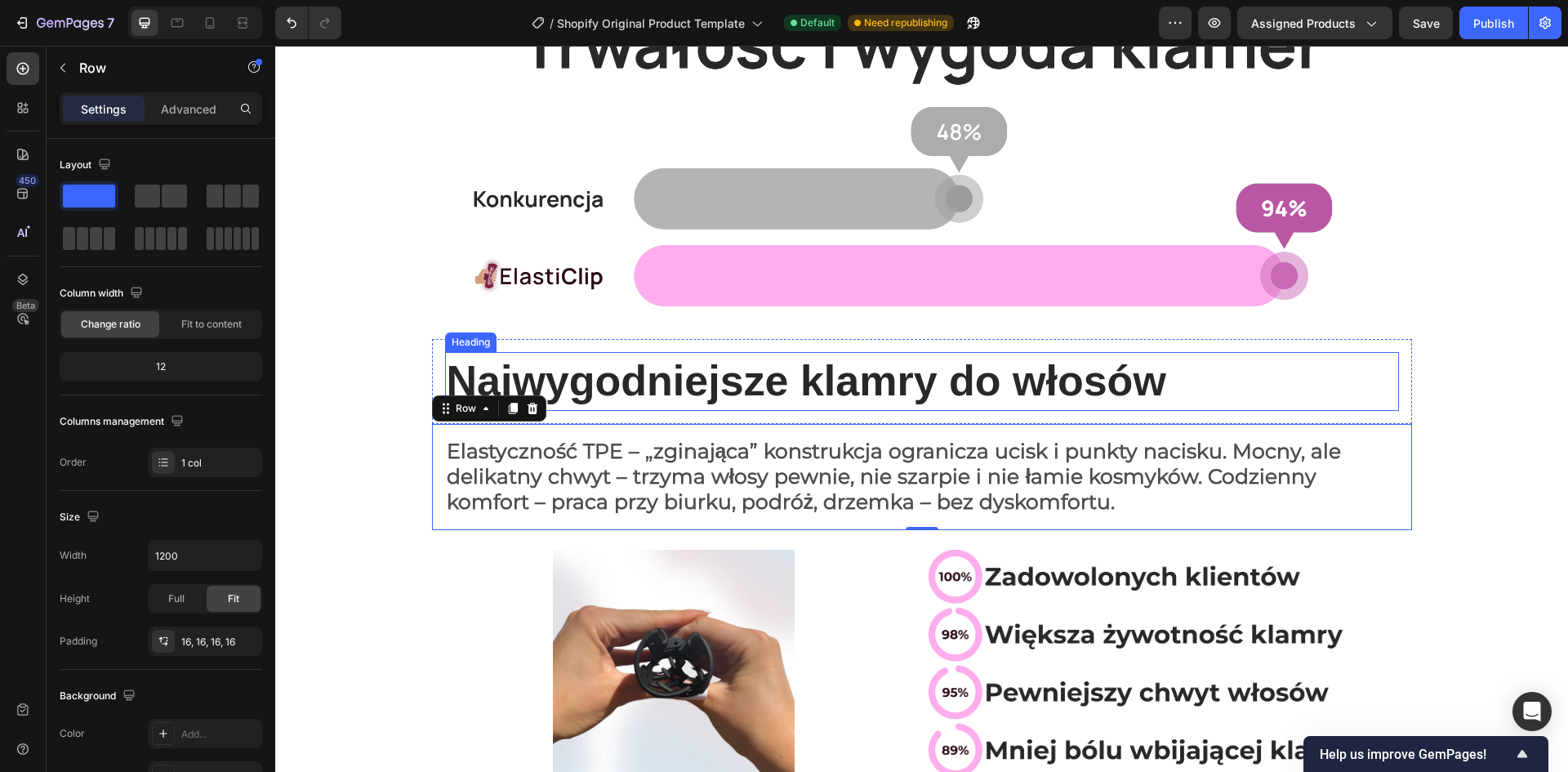
click at [573, 367] on p "Najwygodniejsze klamry do włosów" at bounding box center [921, 382] width 951 height 56
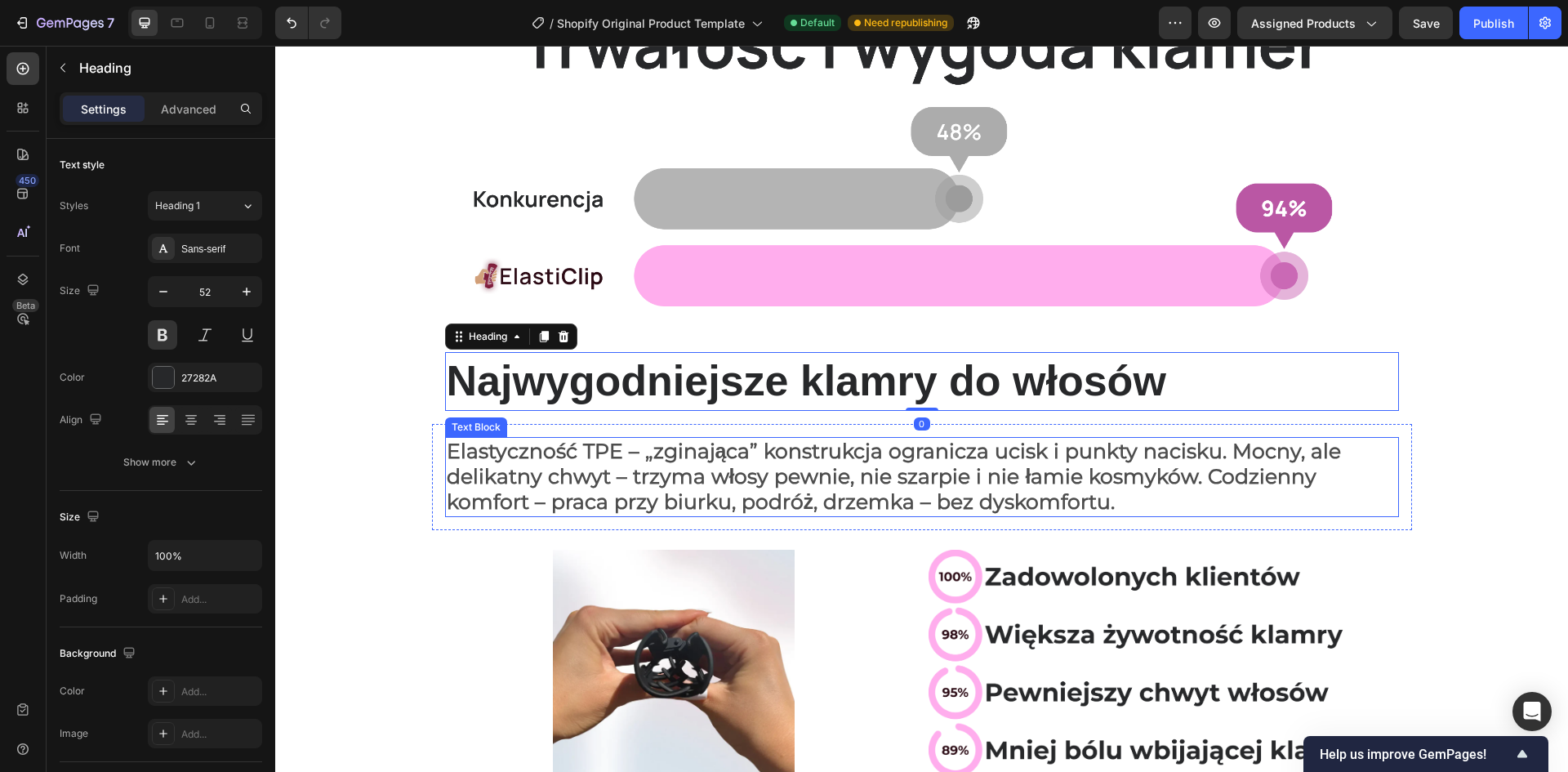
click at [615, 454] on span "Elastyczność TPE – „zginająca” konstrukcja ogranicza ucisk i punkty nacisku. Mo…" at bounding box center [894, 476] width 895 height 75
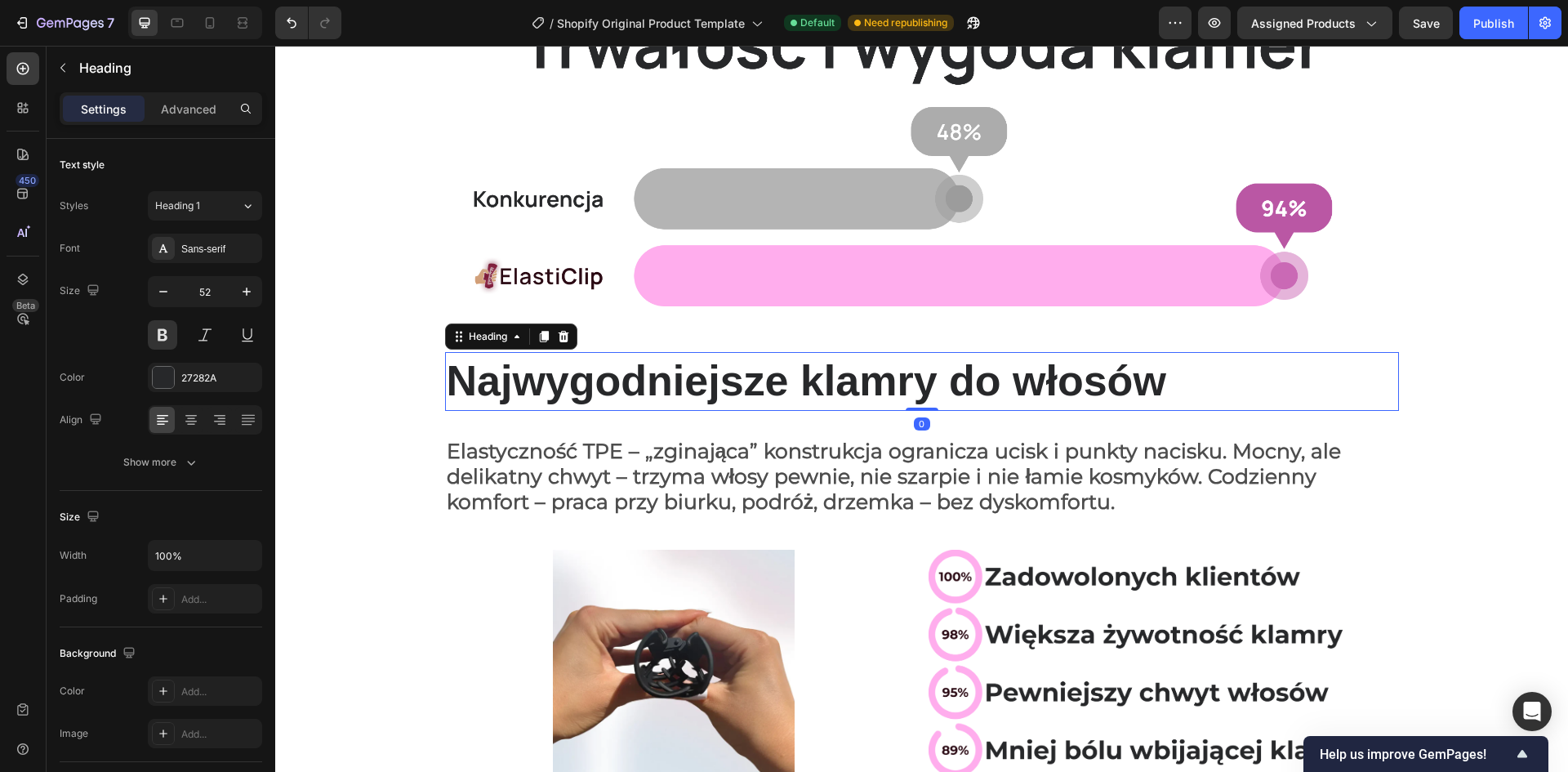
click at [631, 395] on p "Najwygodniejsze klamry do włosów" at bounding box center [921, 382] width 951 height 56
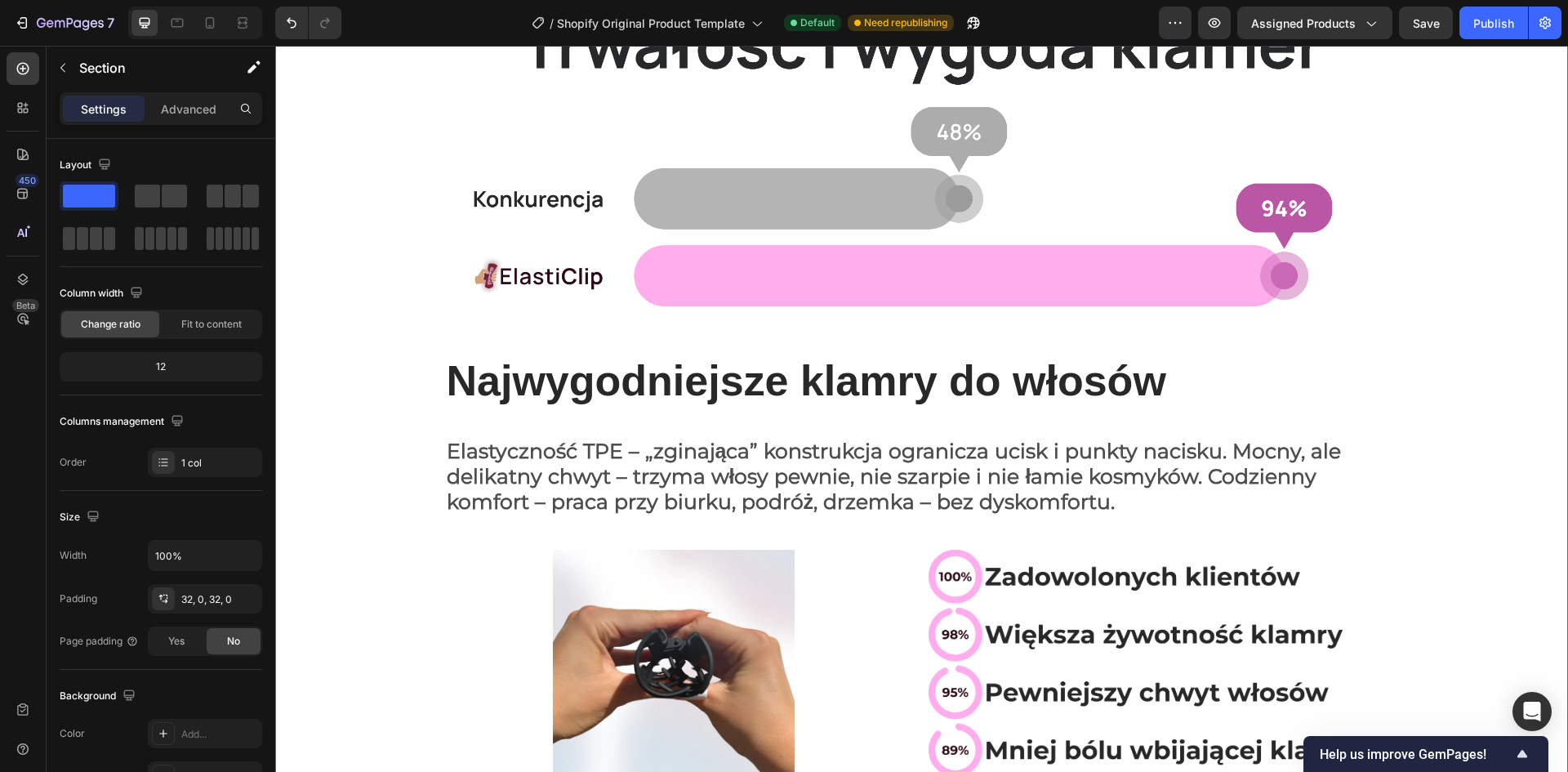
click at [1466, 335] on div "Image Row Najwygodniejsze klamry do włosów Heading Row Elastyczność TPE – „zgin…" at bounding box center [921, 376] width 1293 height 858
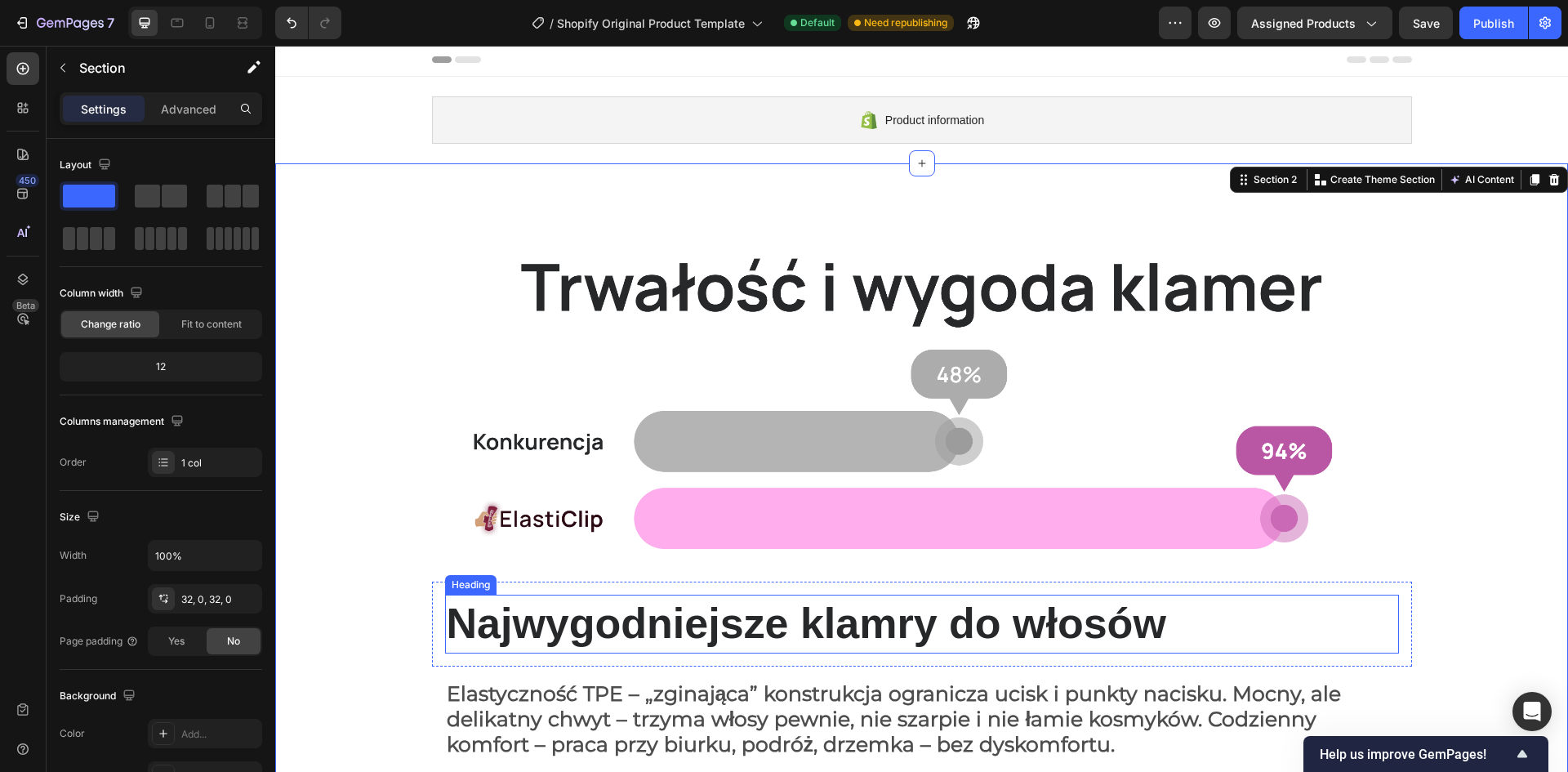
scroll to position [0, 0]
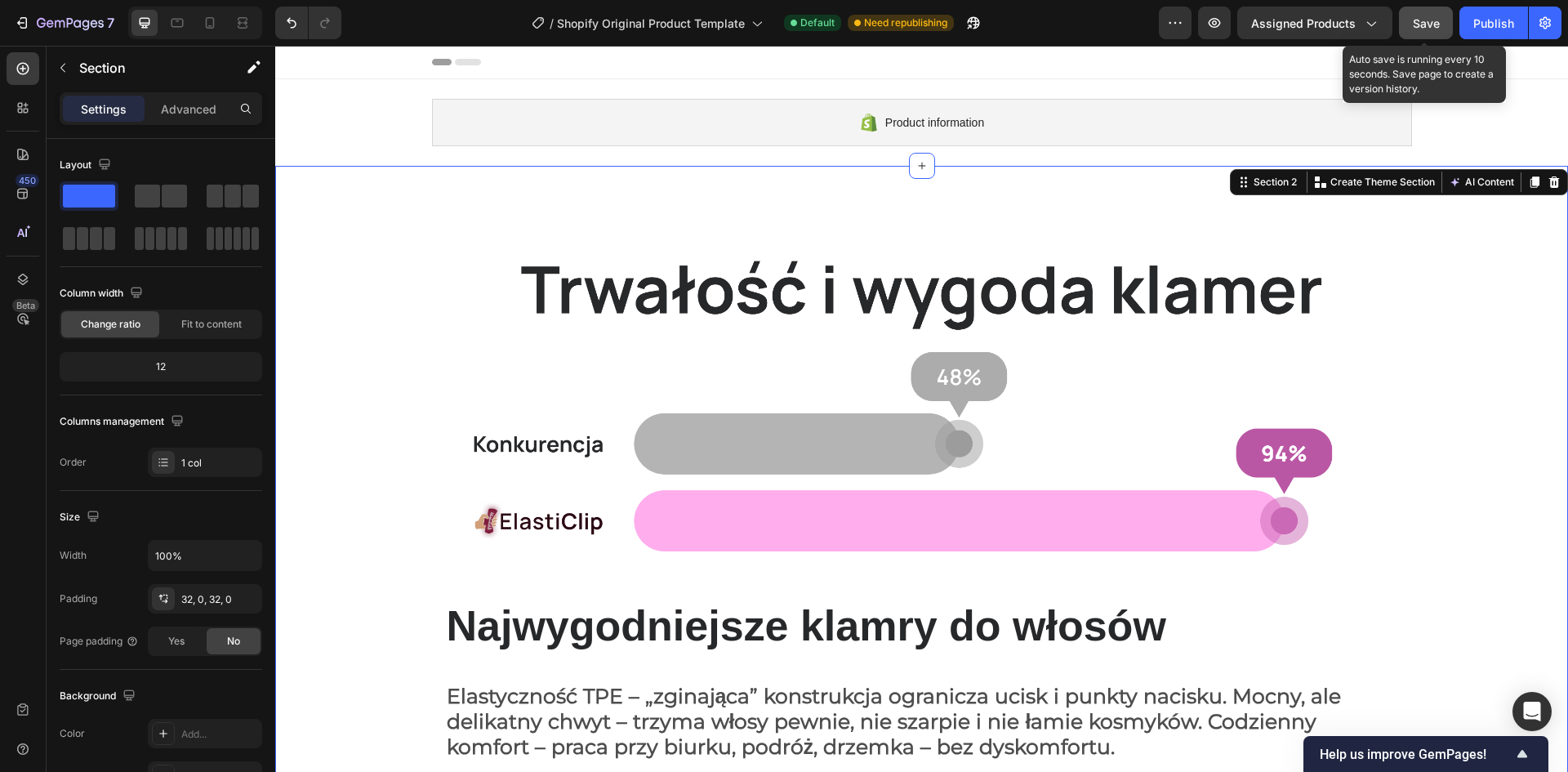
click at [1407, 19] on button "Save" at bounding box center [1426, 23] width 54 height 33
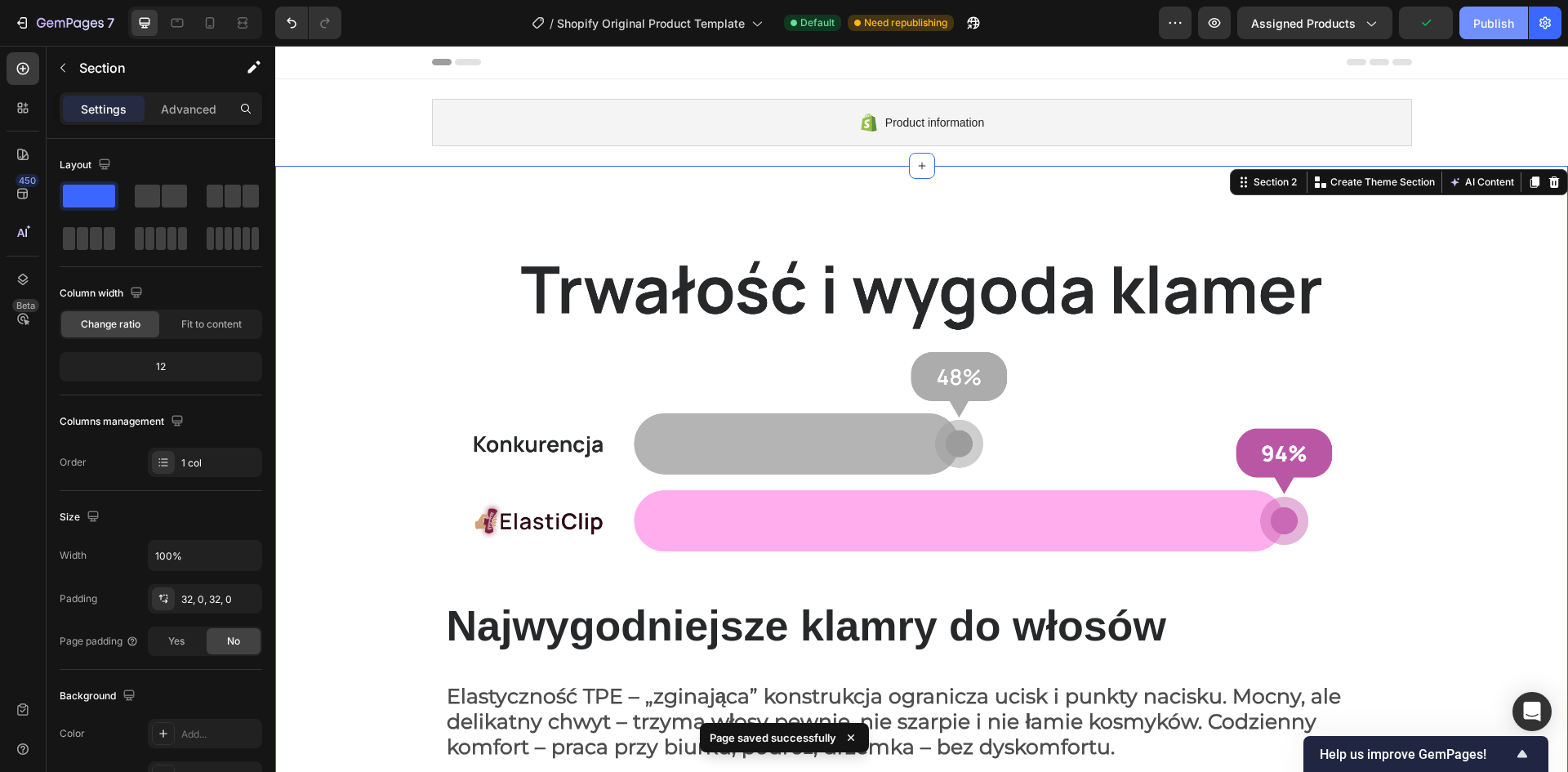
click at [1470, 10] on button "Publish" at bounding box center [1494, 23] width 69 height 33
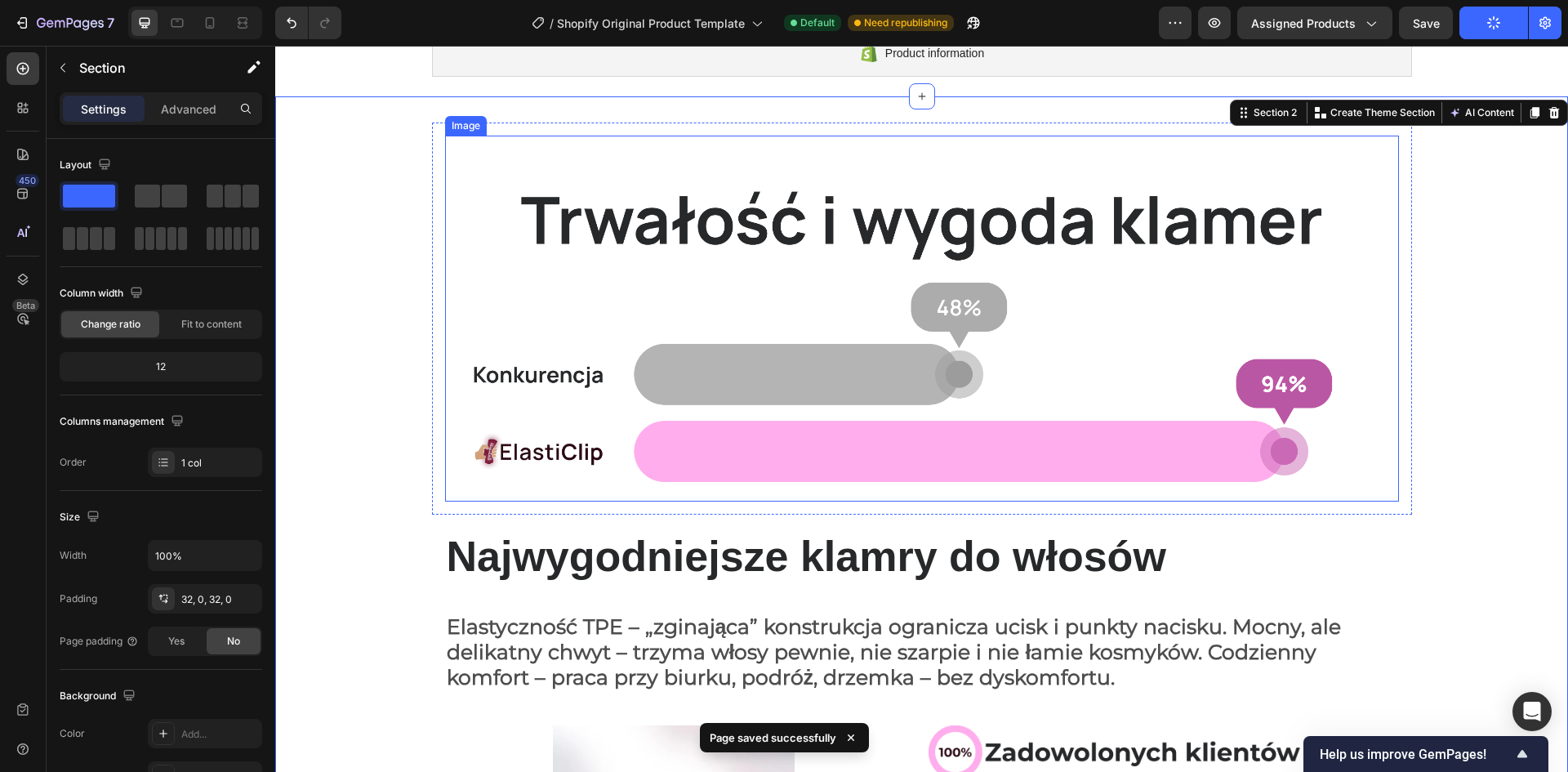
scroll to position [82, 0]
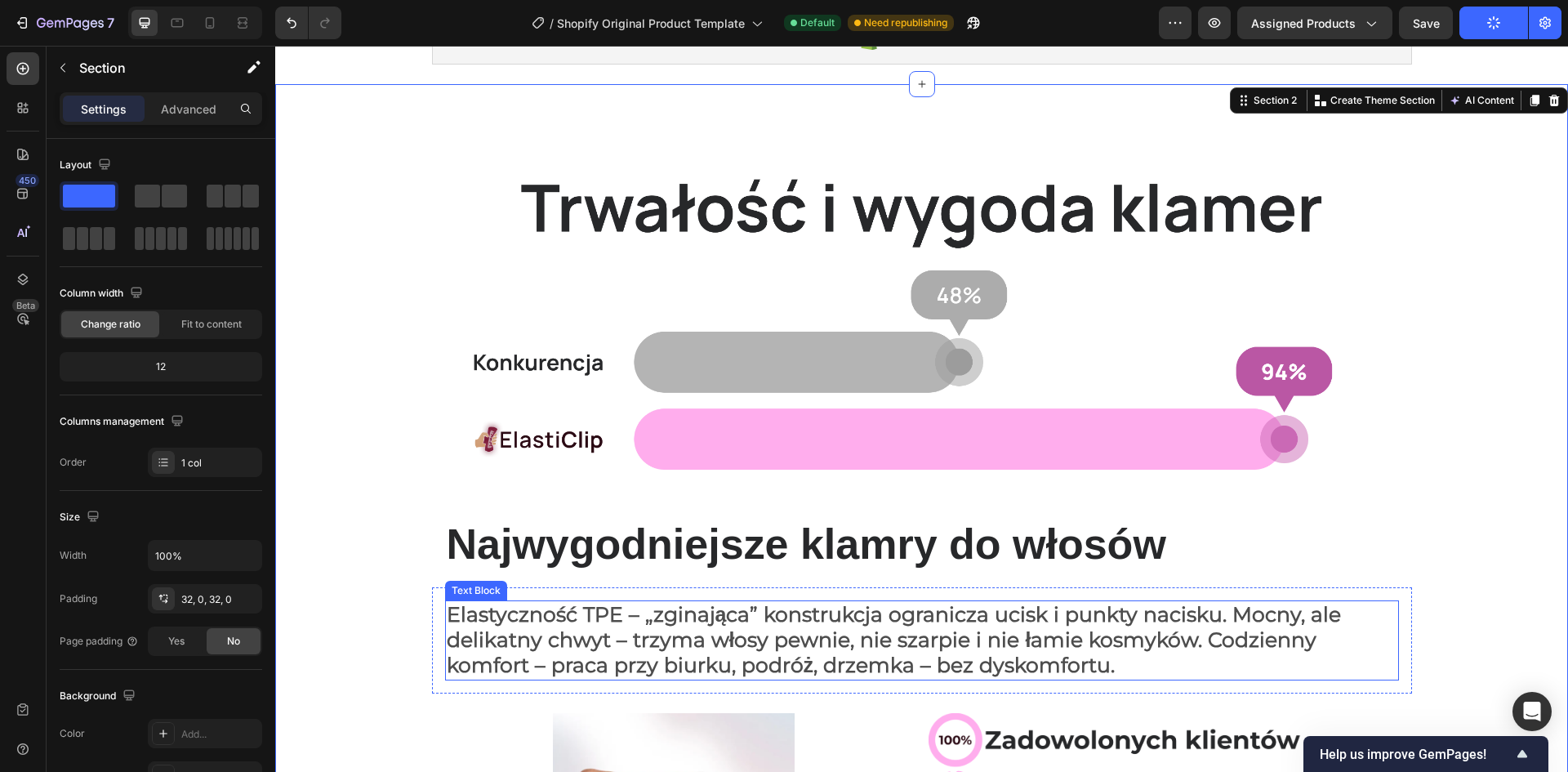
click at [624, 634] on span "Elastyczność TPE – „zginająca” konstrukcja ogranicza ucisk i punkty nacisku. Mo…" at bounding box center [894, 639] width 895 height 75
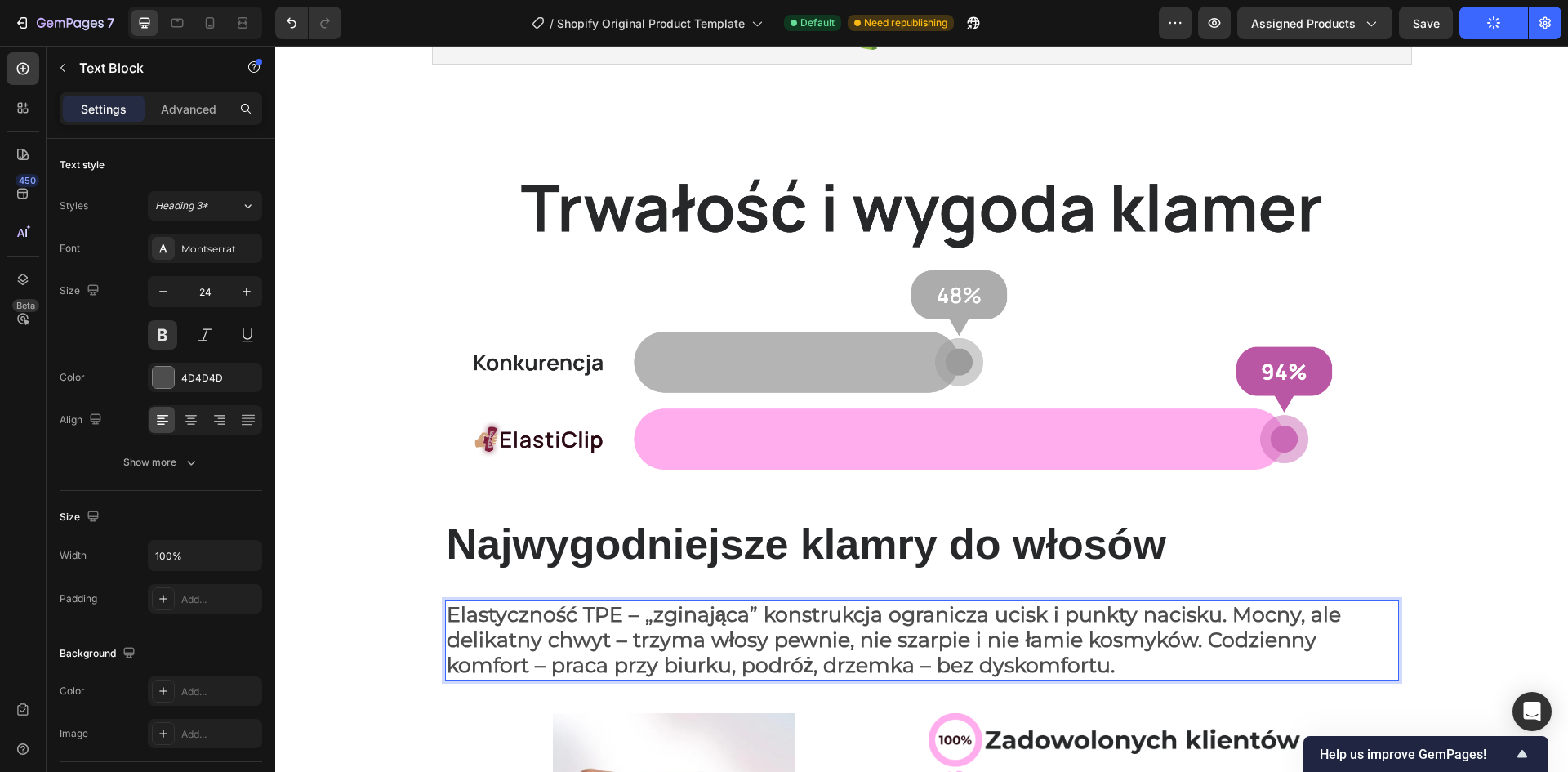
click at [635, 612] on span "Elastyczność TPE – „zginająca” konstrukcja ogranicza ucisk i punkty nacisku. Mo…" at bounding box center [894, 639] width 895 height 75
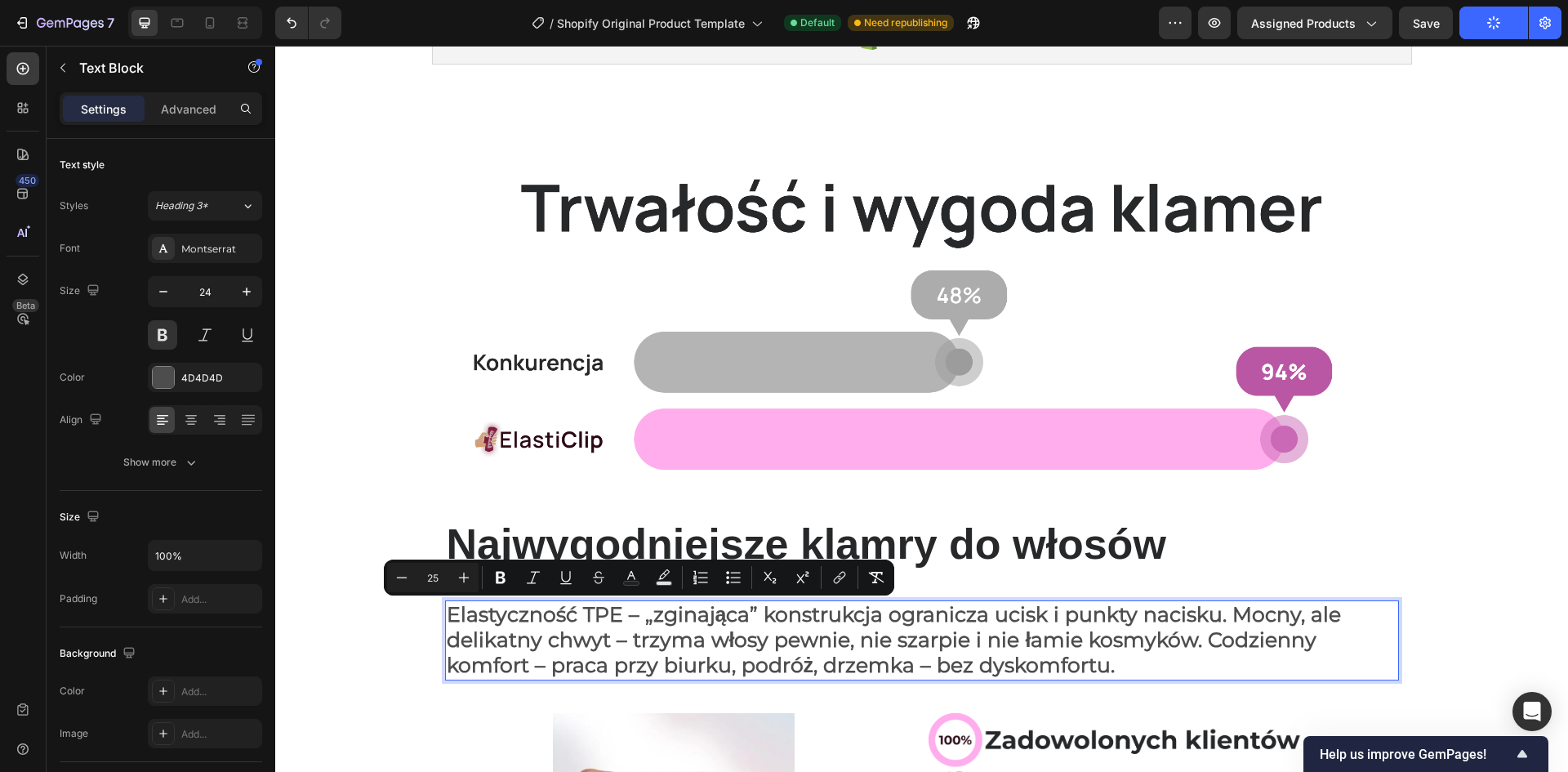
click at [631, 614] on span "Elastyczność TPE – „zginająca” konstrukcja ogranicza ucisk i punkty nacisku. Mo…" at bounding box center [894, 639] width 895 height 75
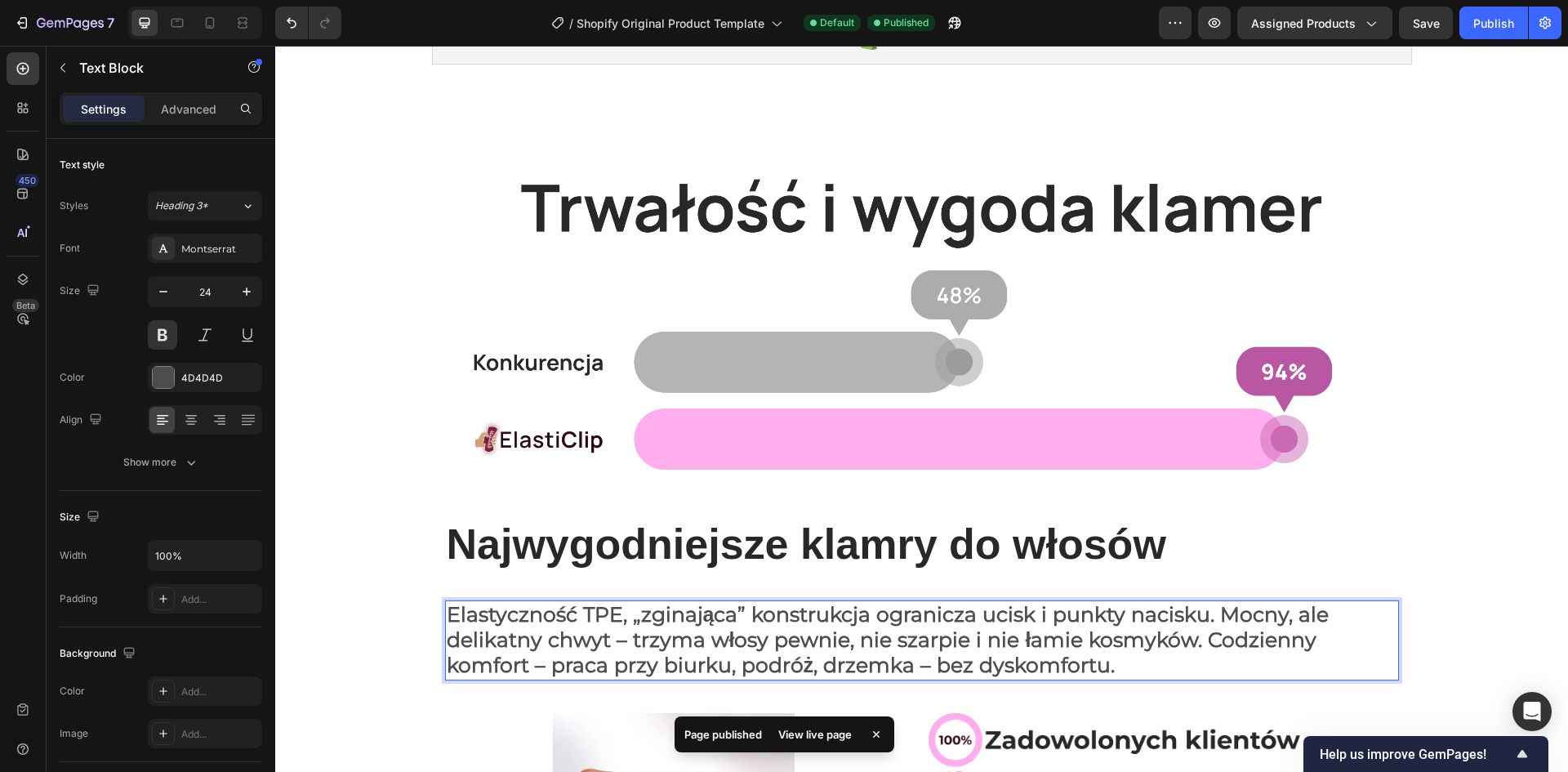
click at [765, 608] on span "Elastyczność TPE, „zginająca” konstrukcja ogranicza ucisk i punkty nacisku. Moc…" at bounding box center [888, 639] width 883 height 75
click at [916, 611] on span "Elastyczność TPE, „zginająca” konstrukcja ogranicza ucisk i punkty nacisku. Moc…" at bounding box center [888, 639] width 883 height 75
click at [1041, 606] on span "Elastyczność TPE, „zginająca” konstrukcja ogranicza ucisk i punkty nacisku. Moc…" at bounding box center [888, 639] width 883 height 75
click at [1213, 664] on p "Elastyczność TPE, „zginająca” konstrukcja ogranicza ucisk i punkty nacisku. Moc…" at bounding box center [921, 640] width 951 height 77
click at [618, 642] on span "Elastyczność TPE, „zginająca” konstrukcja ogranicza ucisk i punkty nacisku. Moc…" at bounding box center [888, 639] width 883 height 75
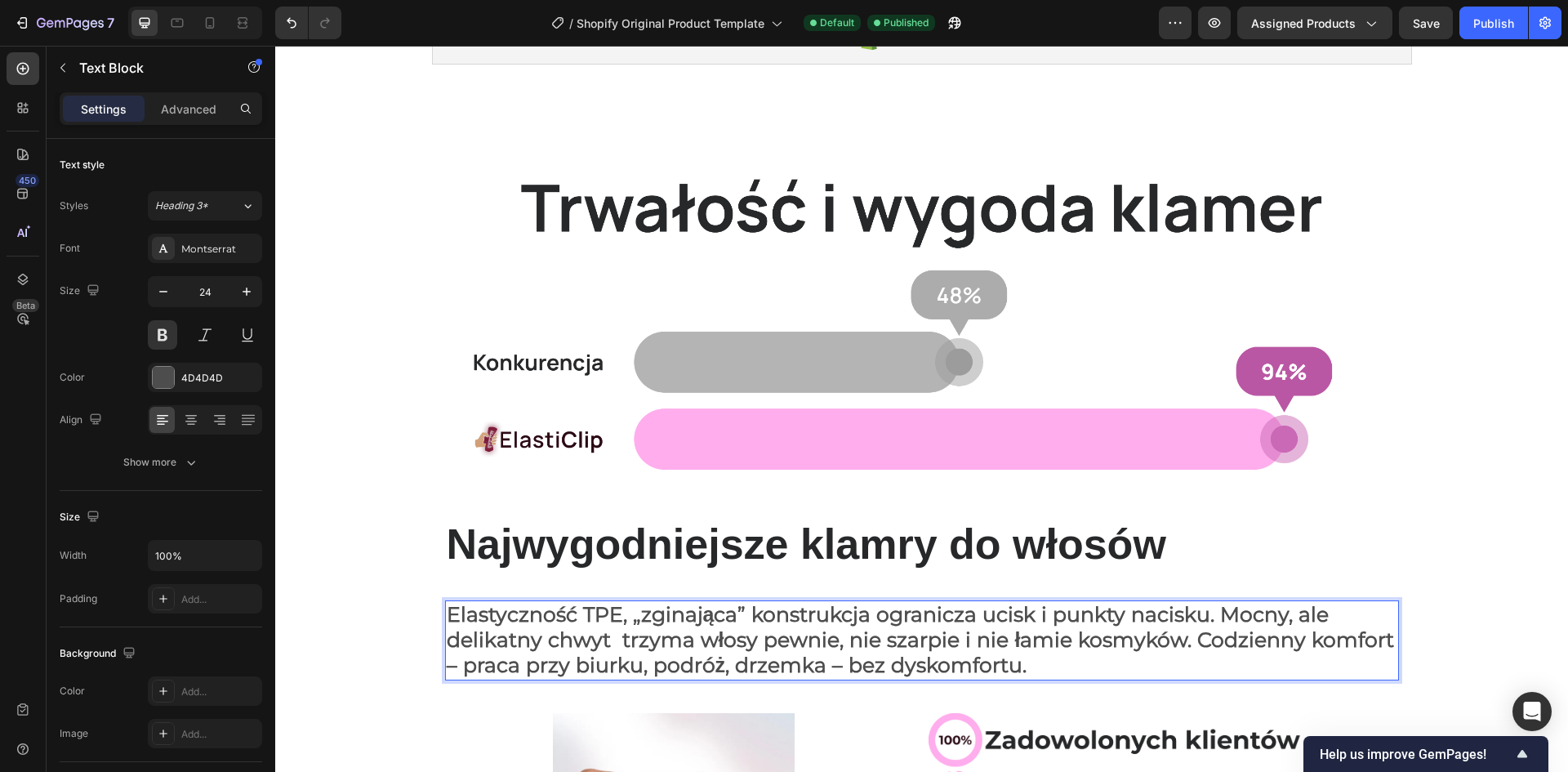
click at [990, 650] on span "Elastyczność TPE, „zginająca” konstrukcja ogranicza ucisk i punkty nacisku. Moc…" at bounding box center [921, 639] width 948 height 75
click at [1101, 637] on span "Elastyczność TPE, „zginająca” konstrukcja ogranicza ucisk i punkty nacisku. Moc…" at bounding box center [921, 639] width 948 height 75
click at [1182, 632] on span "Elastyczność TPE, „zginająca” konstrukcja ogranicza ucisk i punkty nacisku. Moc…" at bounding box center [921, 639] width 948 height 75
click at [1382, 639] on span "Elastyczność TPE, „zginająca” konstrukcja ogranicza ucisk i punkty nacisku. Moc…" at bounding box center [921, 639] width 948 height 75
click at [449, 669] on span "Elastyczność TPE, „zginająca” konstrukcja ogranicza ucisk i punkty nacisku. Moc…" at bounding box center [921, 639] width 948 height 75
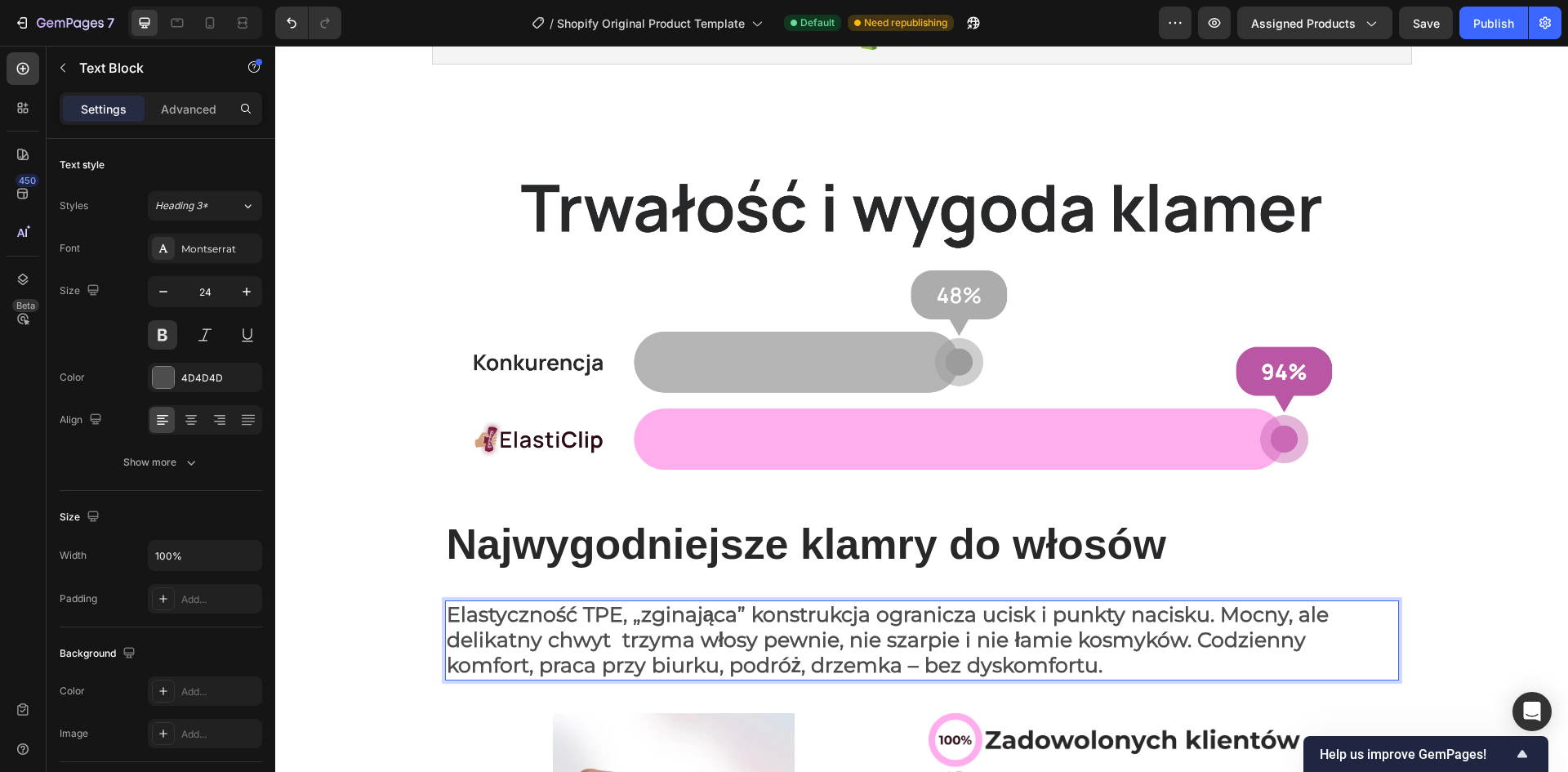
click at [576, 662] on span "Elastyczność TPE, „zginająca” konstrukcja ogranicza ucisk i punkty nacisku. Moc…" at bounding box center [888, 639] width 883 height 75
click at [701, 658] on span "Elastyczność TPE, „zginająca” konstrukcja ogranicza ucisk i punkty nacisku. Moc…" at bounding box center [888, 639] width 883 height 75
click at [817, 669] on span "Elastyczność TPE, „zginająca” konstrukcja ogranicza ucisk i punkty nacisku. Moc…" at bounding box center [888, 639] width 883 height 75
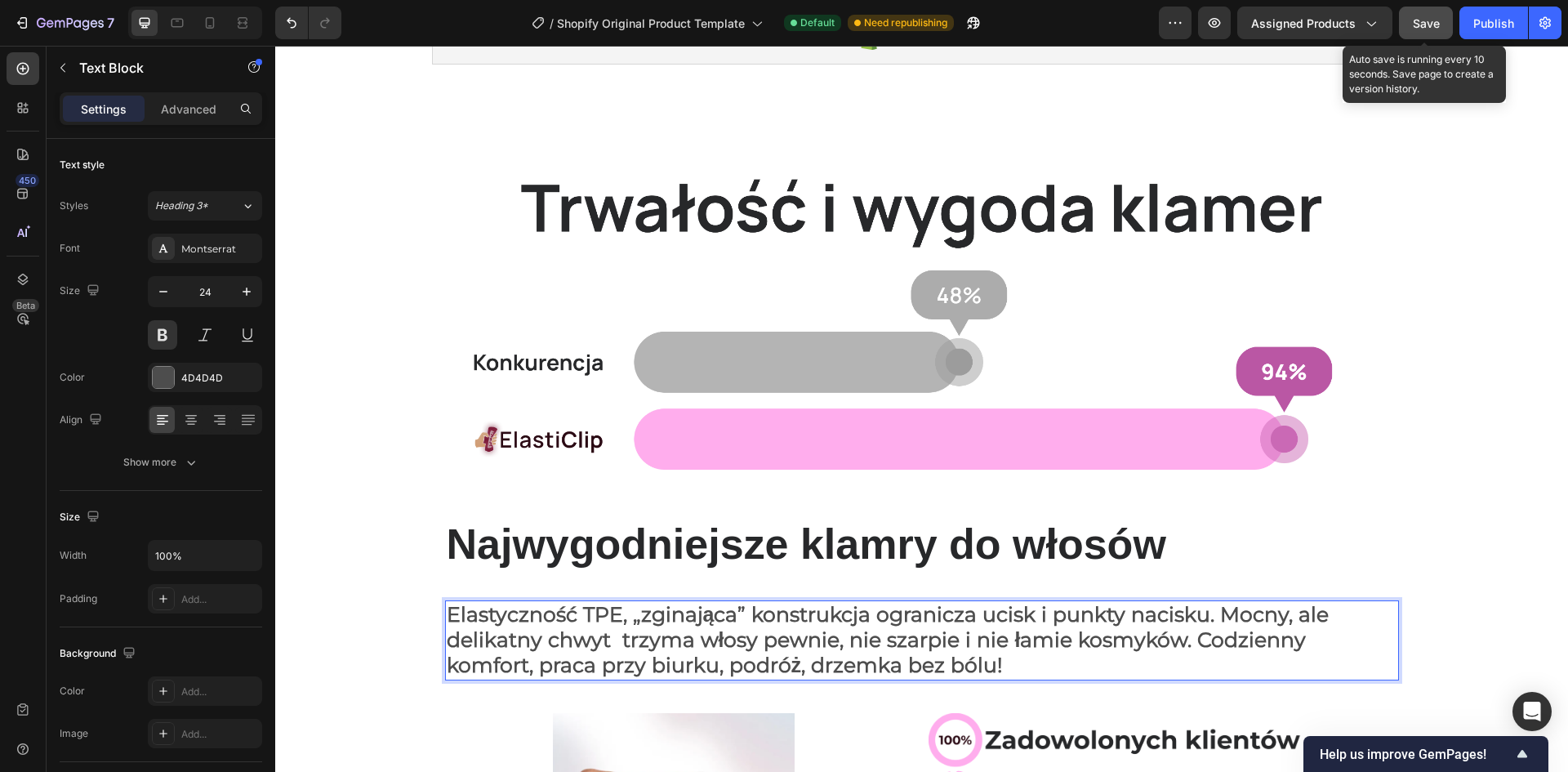
click at [1436, 11] on button "Save" at bounding box center [1426, 23] width 54 height 33
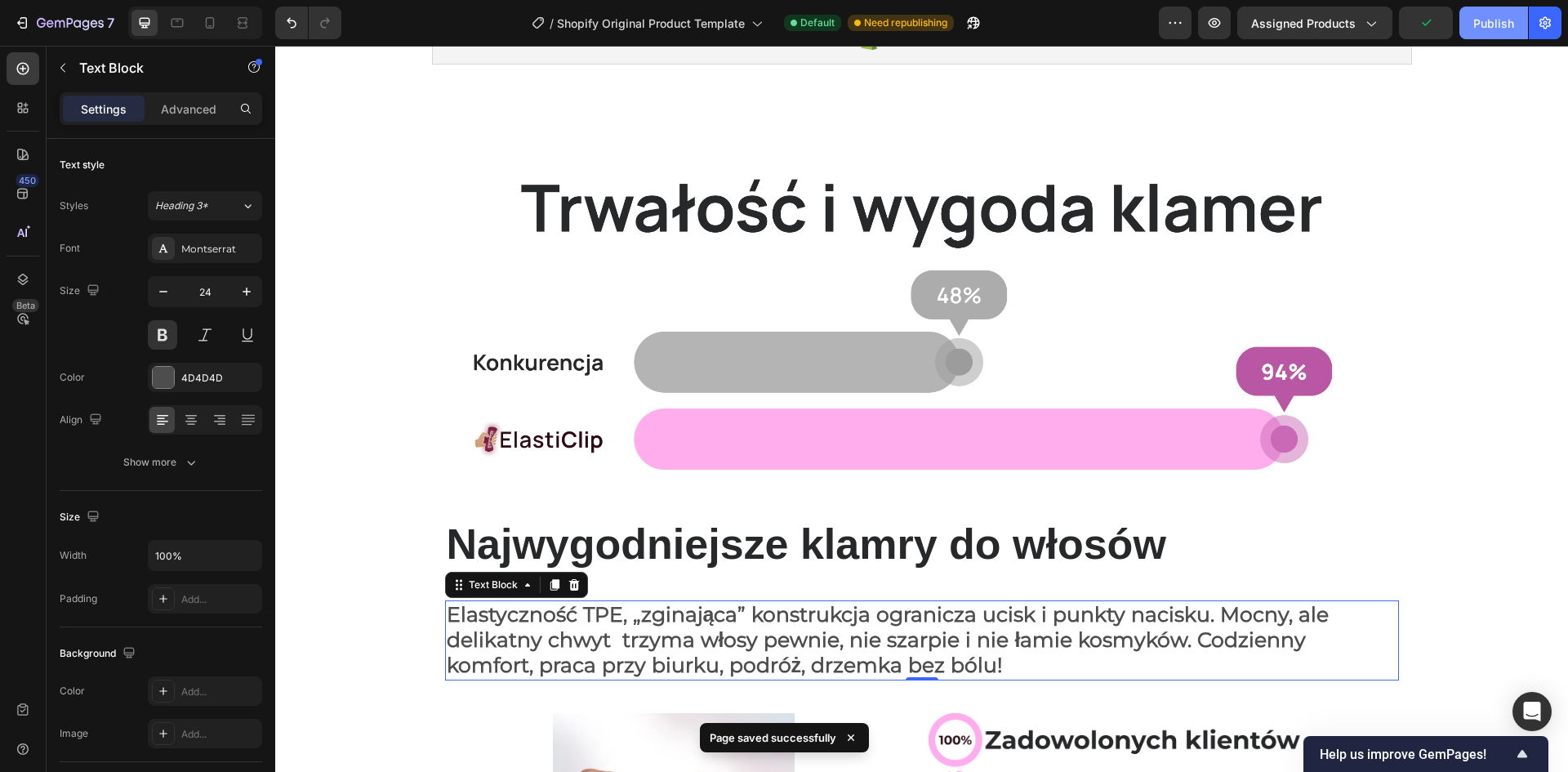
click at [1496, 35] on button "Publish" at bounding box center [1494, 23] width 69 height 33
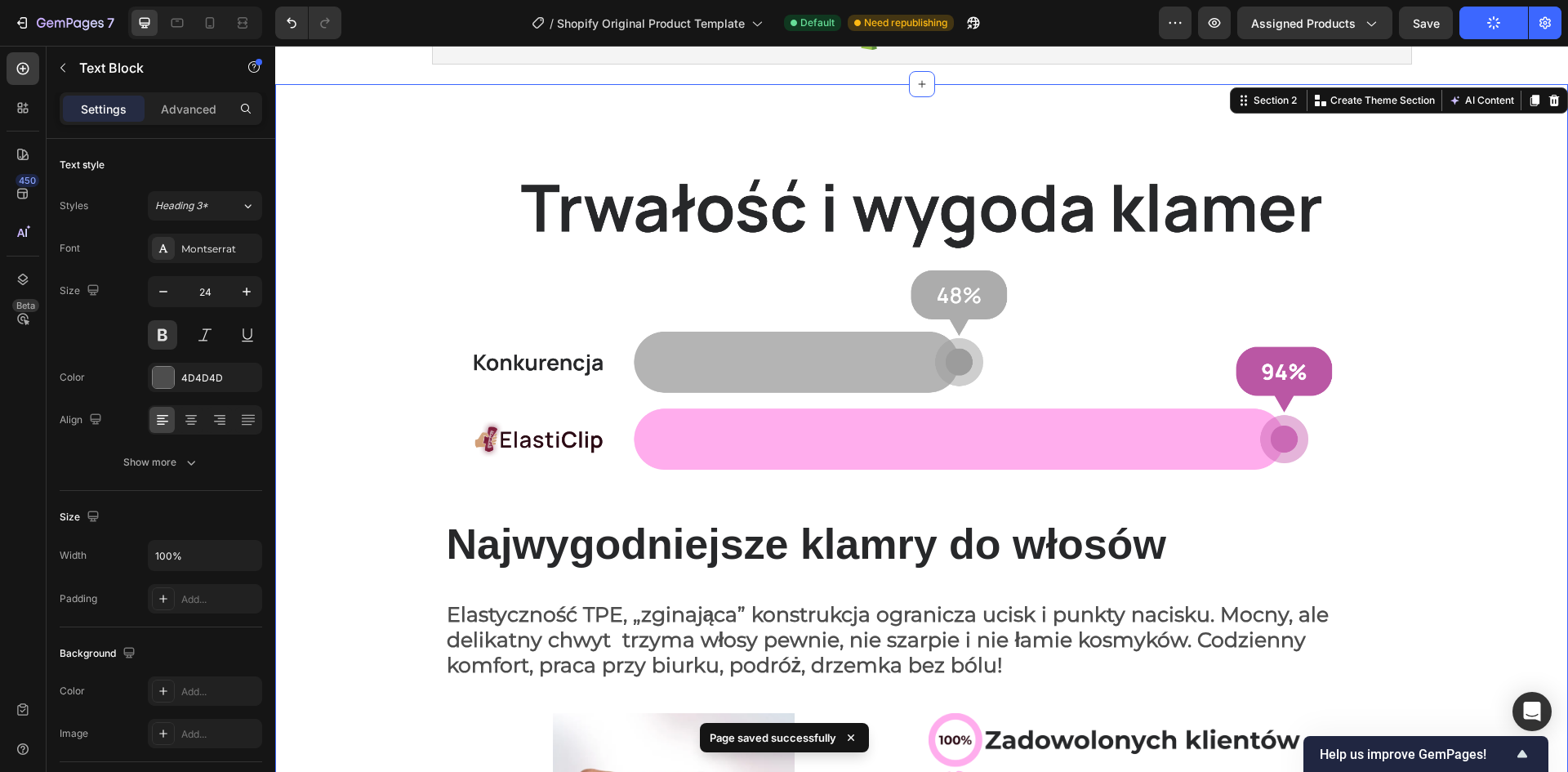
click at [1490, 473] on div "Image Row Najwygodniejsze klamry do włosów Heading Row Elastyczność TPE, „zgina…" at bounding box center [921, 539] width 1293 height 858
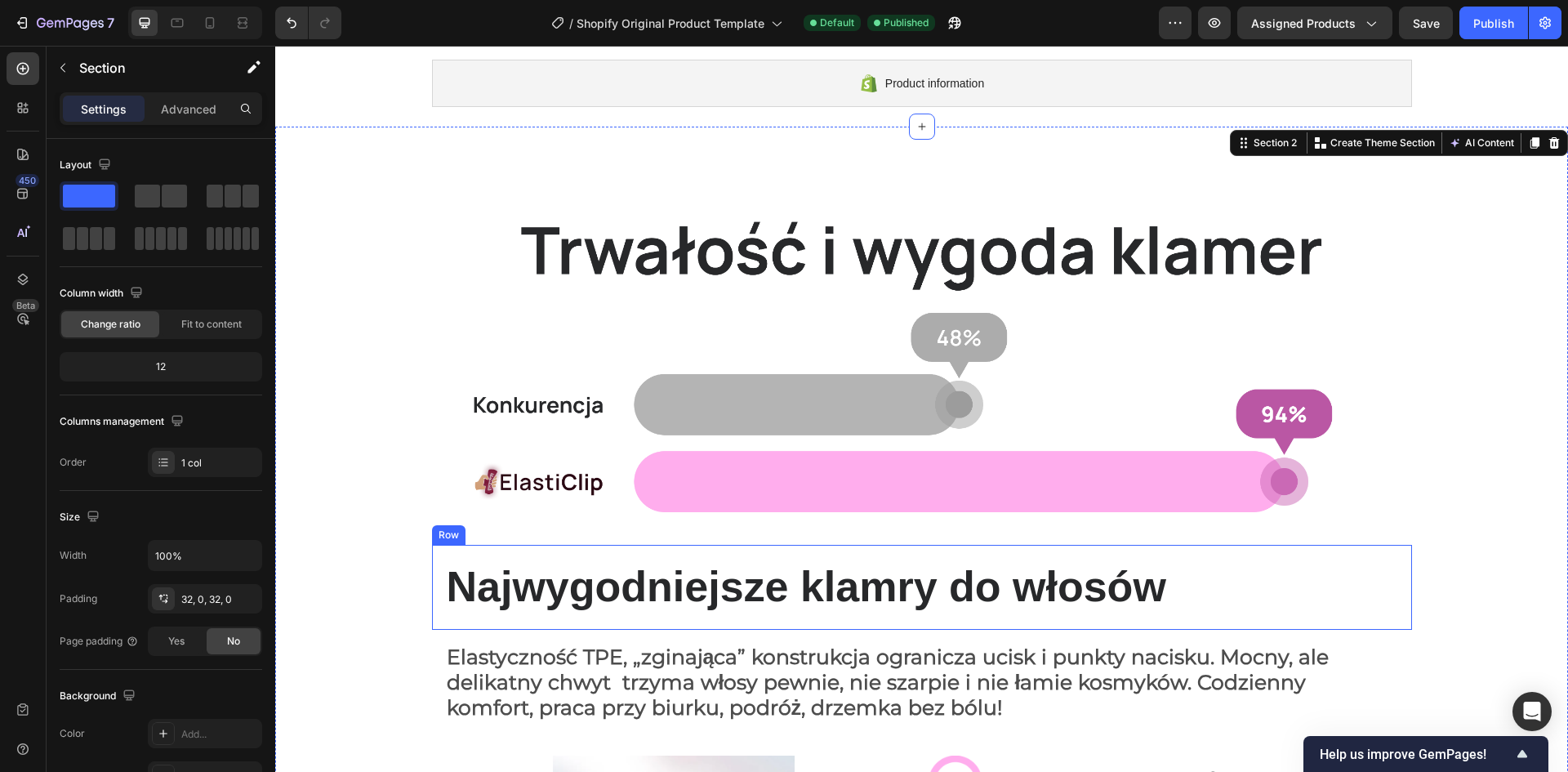
scroll to position [163, 0]
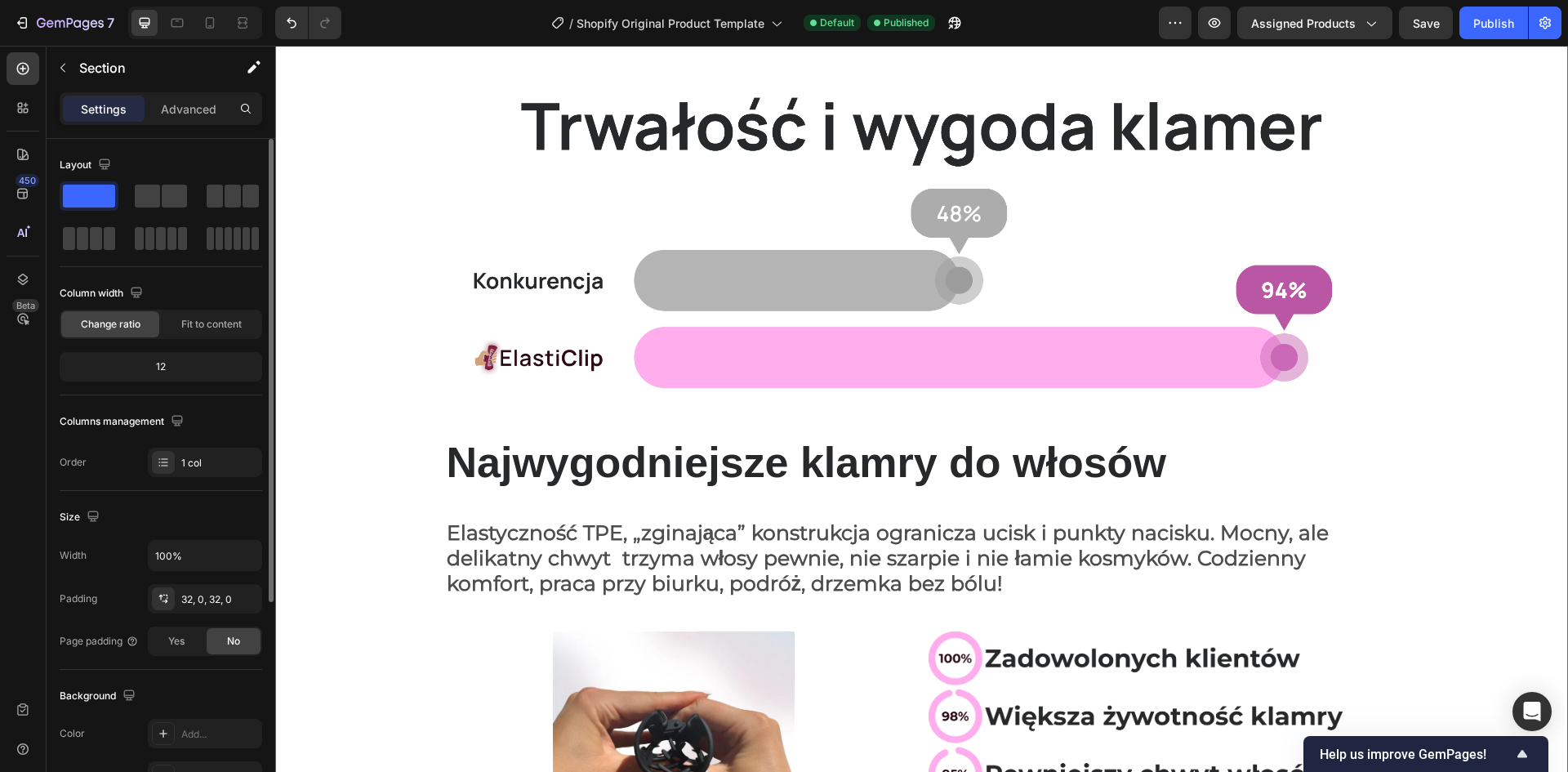
drag, startPoint x: 87, startPoint y: 193, endPoint x: 98, endPoint y: 214, distance: 23.7
click at [98, 214] on div at bounding box center [161, 217] width 203 height 71
click at [93, 209] on div at bounding box center [89, 196] width 59 height 29
click at [71, 78] on button "button" at bounding box center [62, 67] width 26 height 26
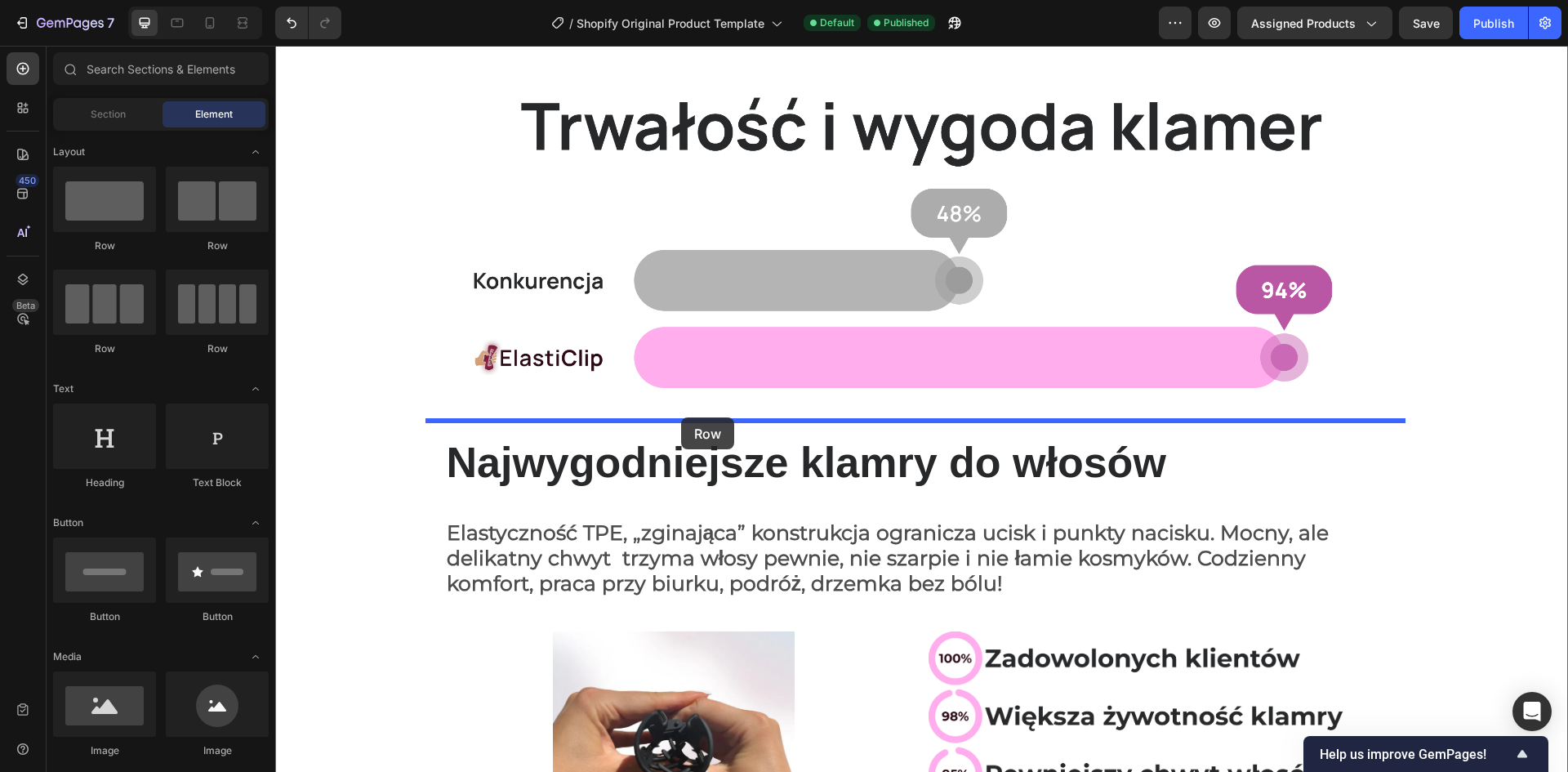
drag, startPoint x: 377, startPoint y: 245, endPoint x: 681, endPoint y: 417, distance: 349.3
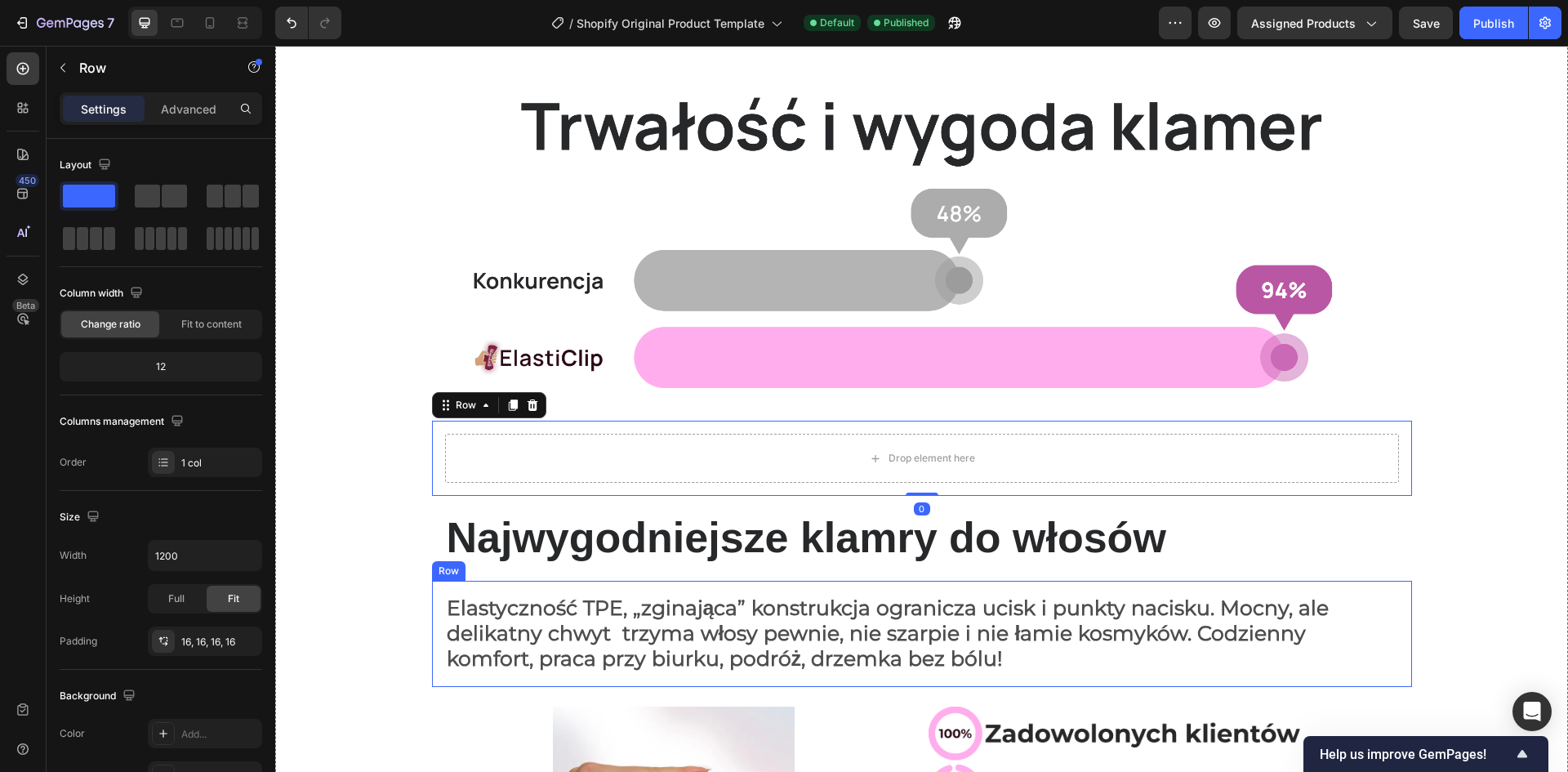
click at [432, 595] on div "Elastyczność TPE, „zginająca” konstrukcja ogranicza ucisk i punkty nacisku. Moc…" at bounding box center [922, 634] width 980 height 106
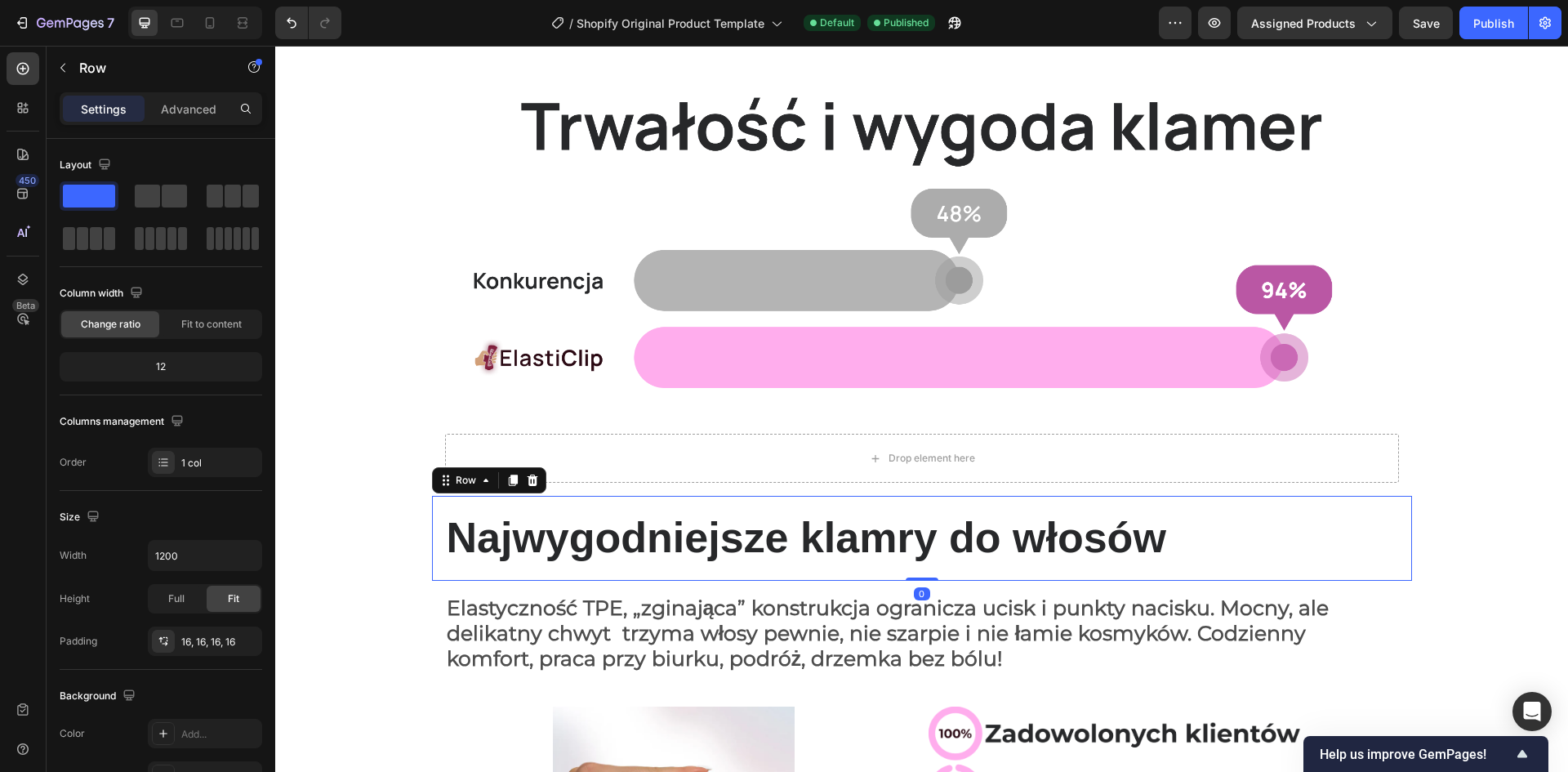
click at [432, 520] on div "Najwygodniejsze klamry do włosów Heading Row 0" at bounding box center [922, 538] width 980 height 85
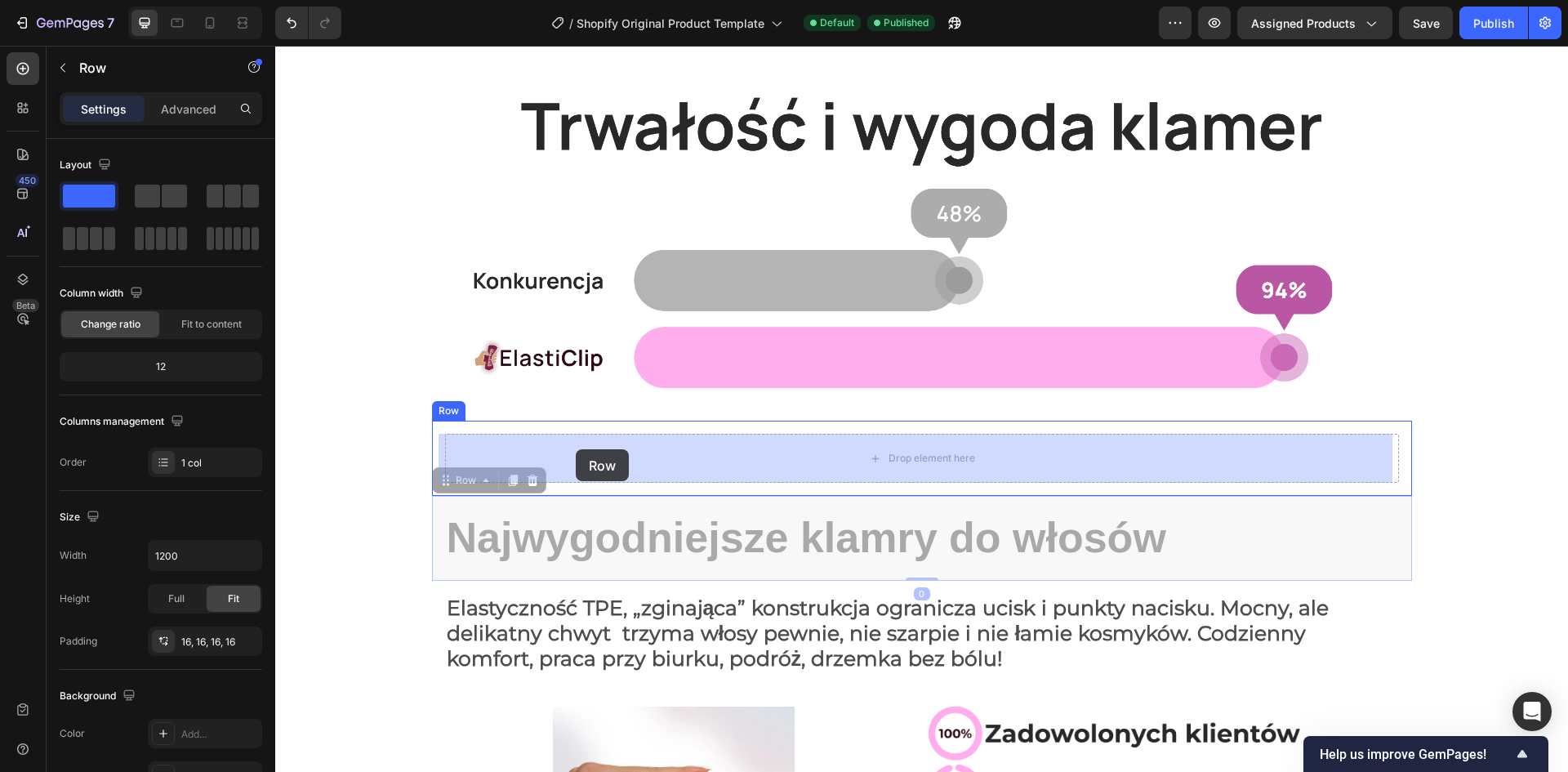
drag, startPoint x: 430, startPoint y: 518, endPoint x: 575, endPoint y: 449, distance: 160.6
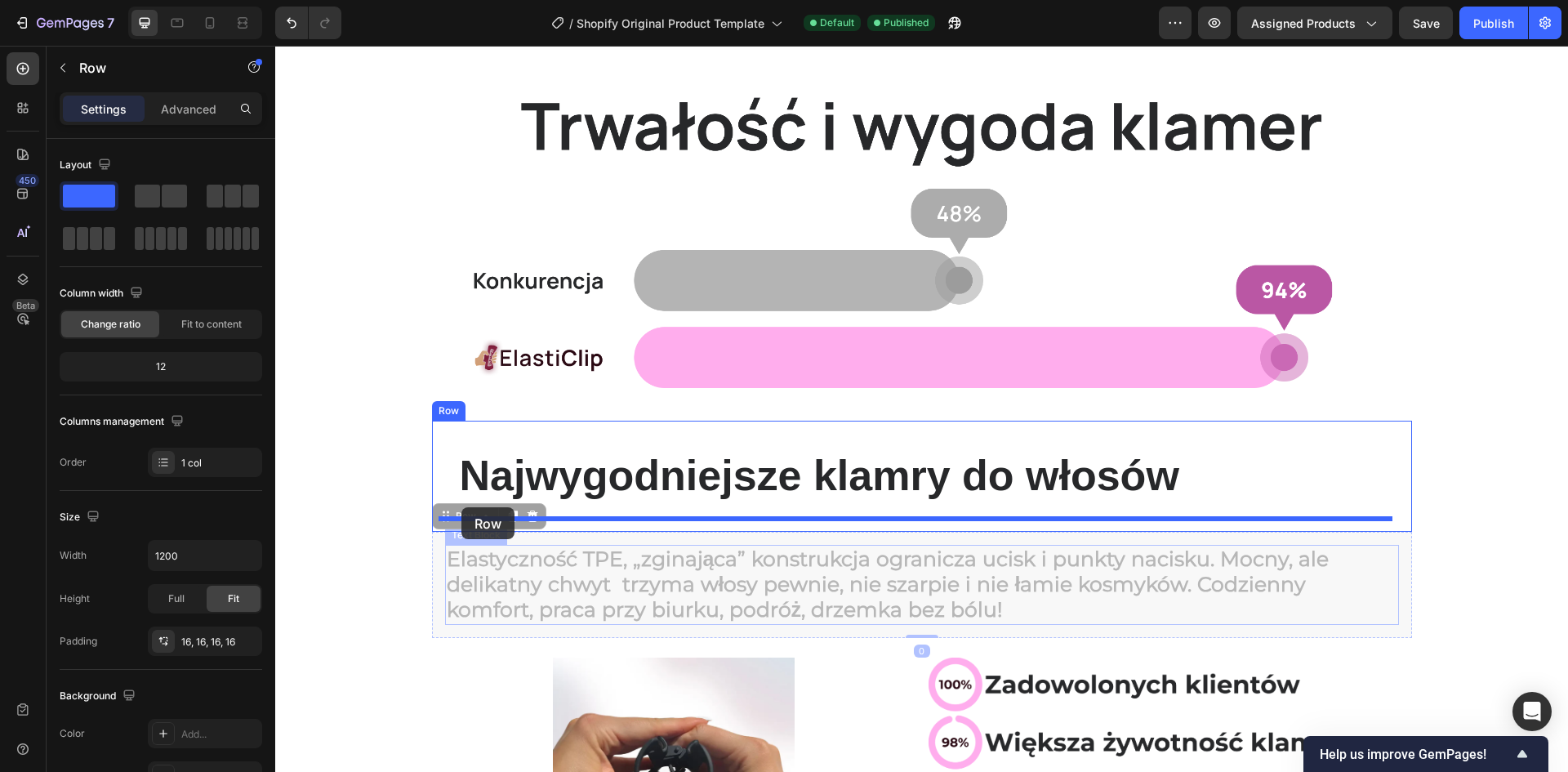
drag, startPoint x: 434, startPoint y: 563, endPoint x: 462, endPoint y: 507, distance: 62.6
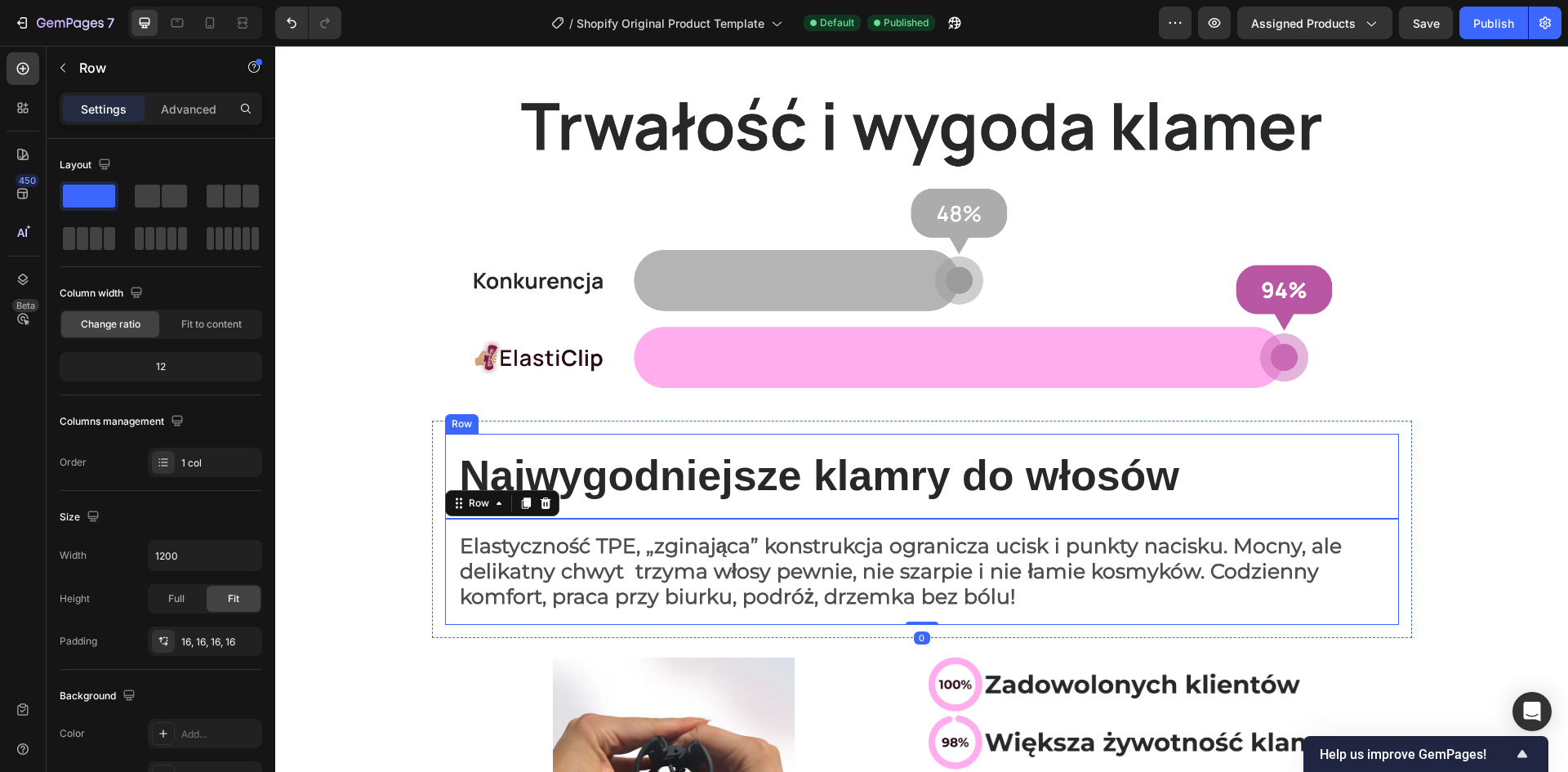
click at [445, 452] on div "Najwygodniejsze klamry do włosów Heading Row" at bounding box center [921, 476] width 954 height 85
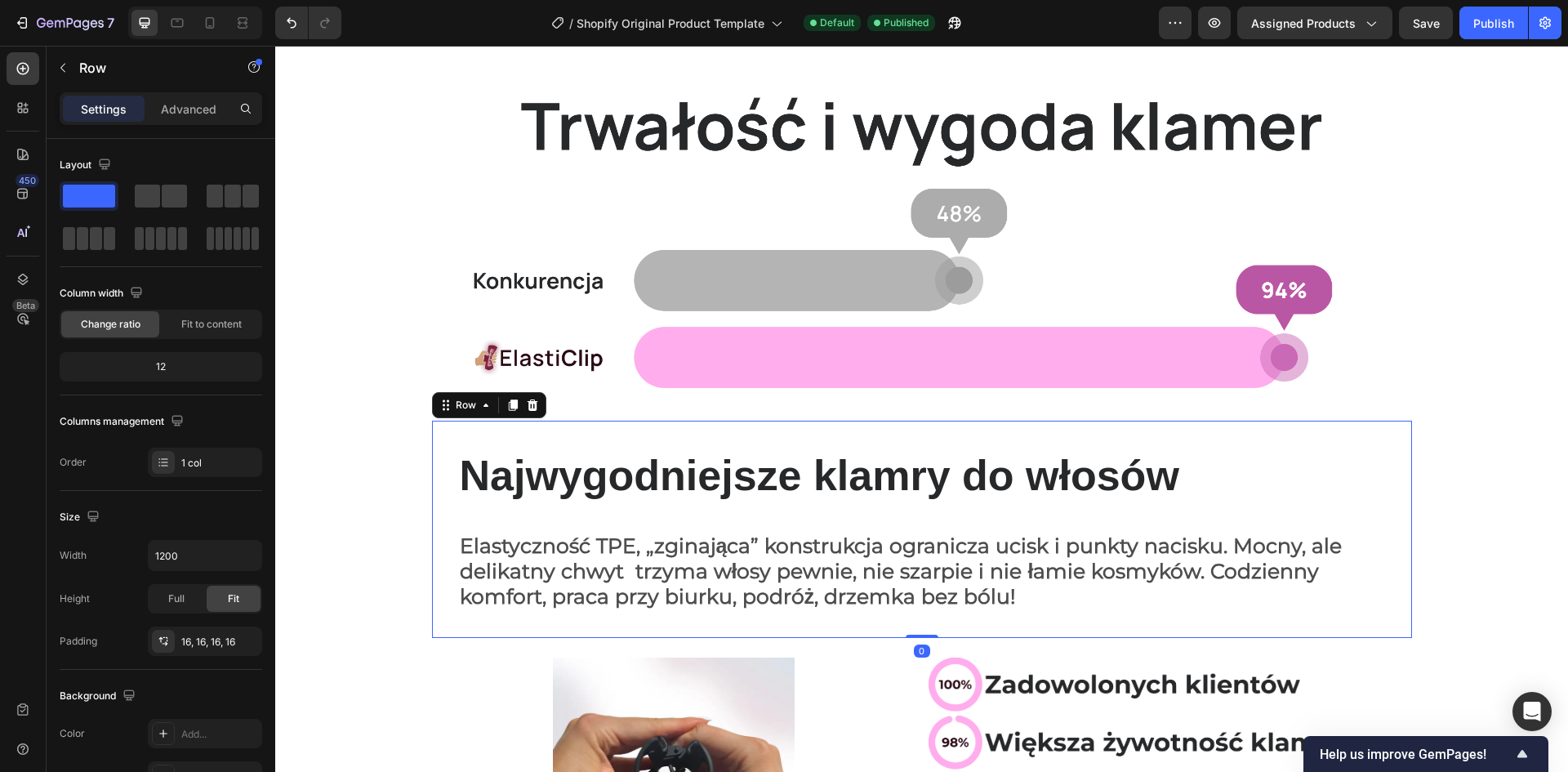
click at [432, 456] on div "Najwygodniejsze klamry do włosów Heading Row Elastyczność TPE, „zginająca” kons…" at bounding box center [922, 528] width 980 height 216
click at [187, 100] on p "Advanced" at bounding box center [188, 108] width 55 height 17
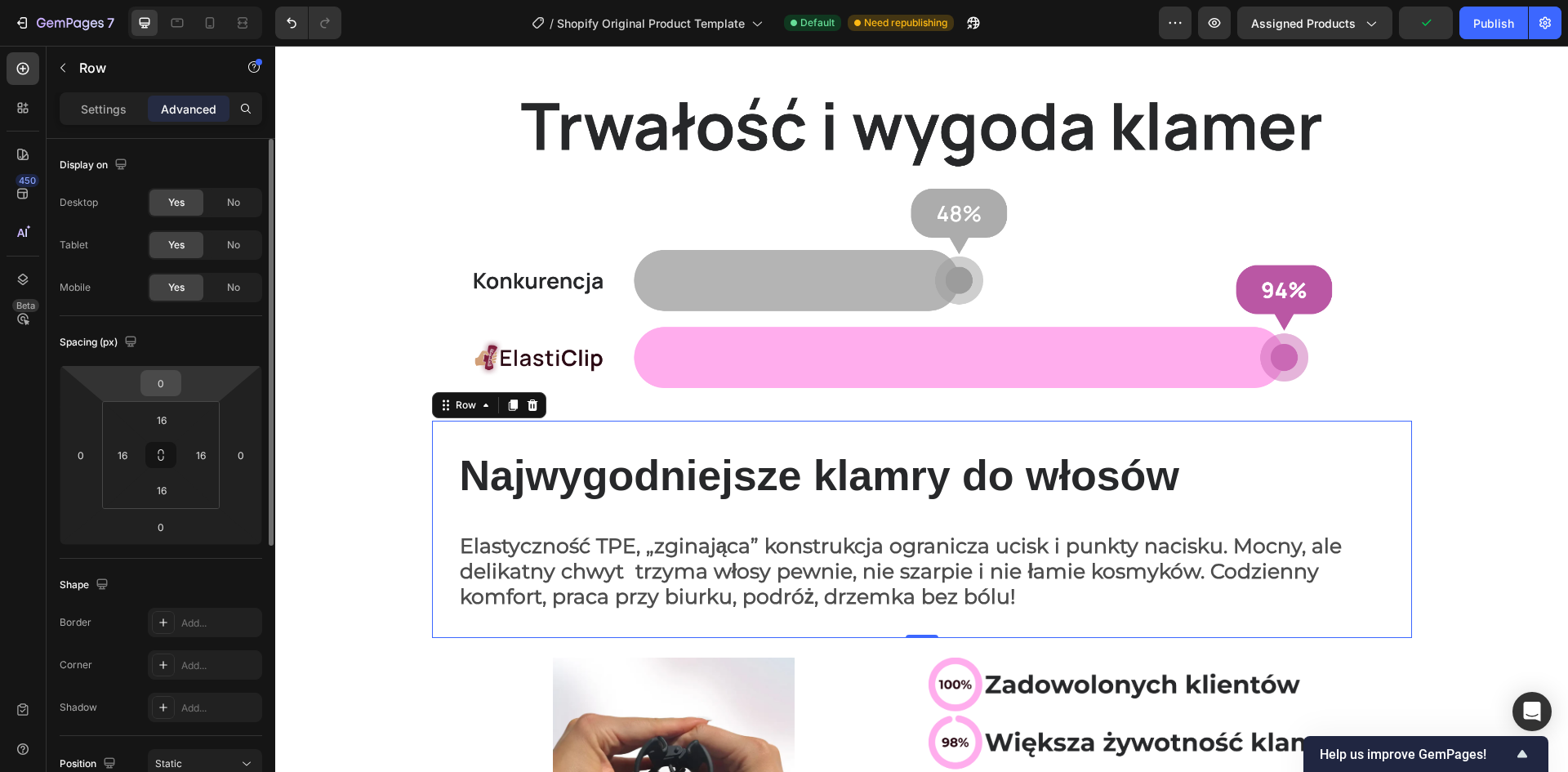
click at [172, 378] on input "0" at bounding box center [161, 383] width 33 height 24
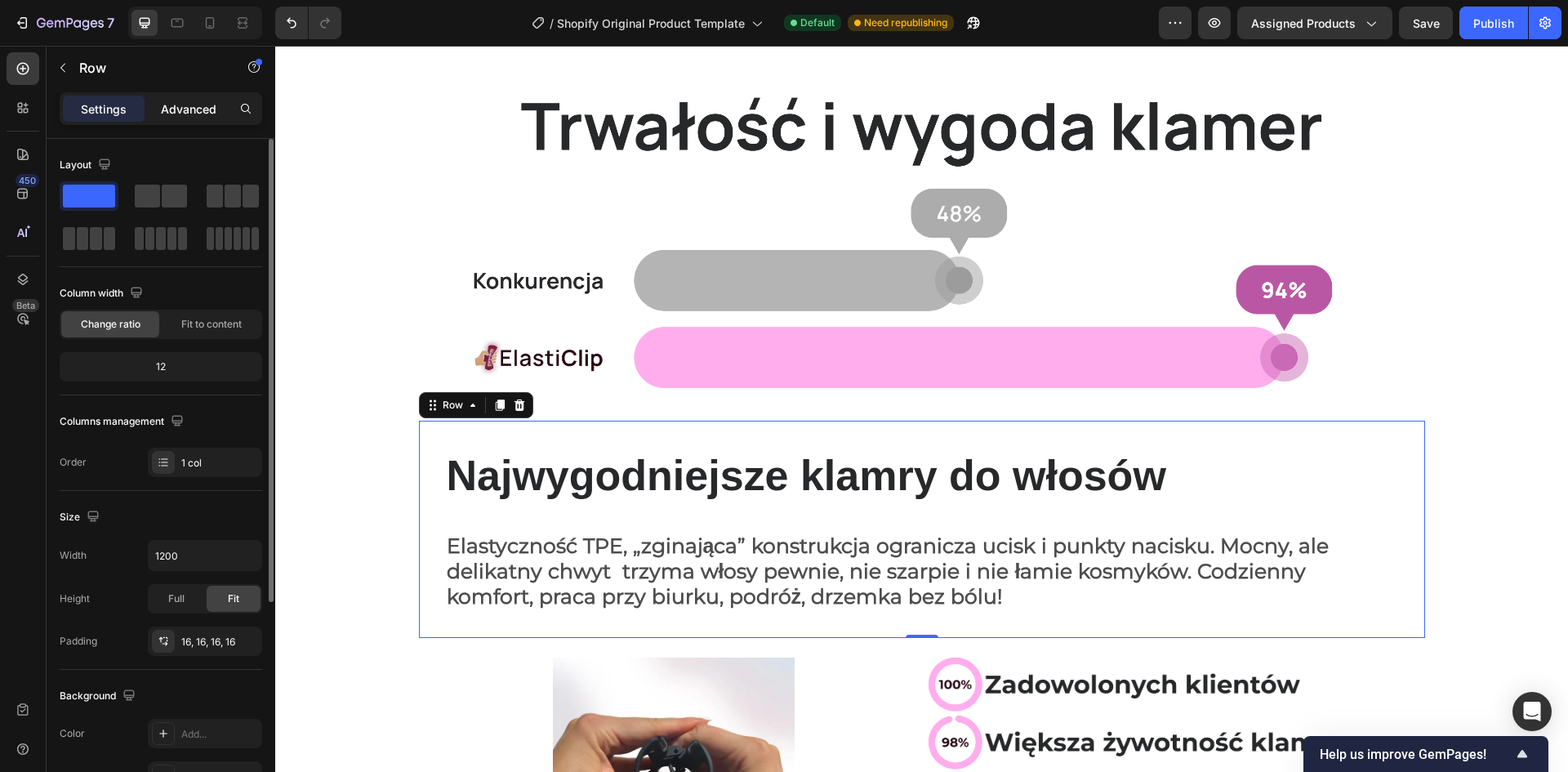
click at [181, 111] on p "Advanced" at bounding box center [188, 108] width 55 height 17
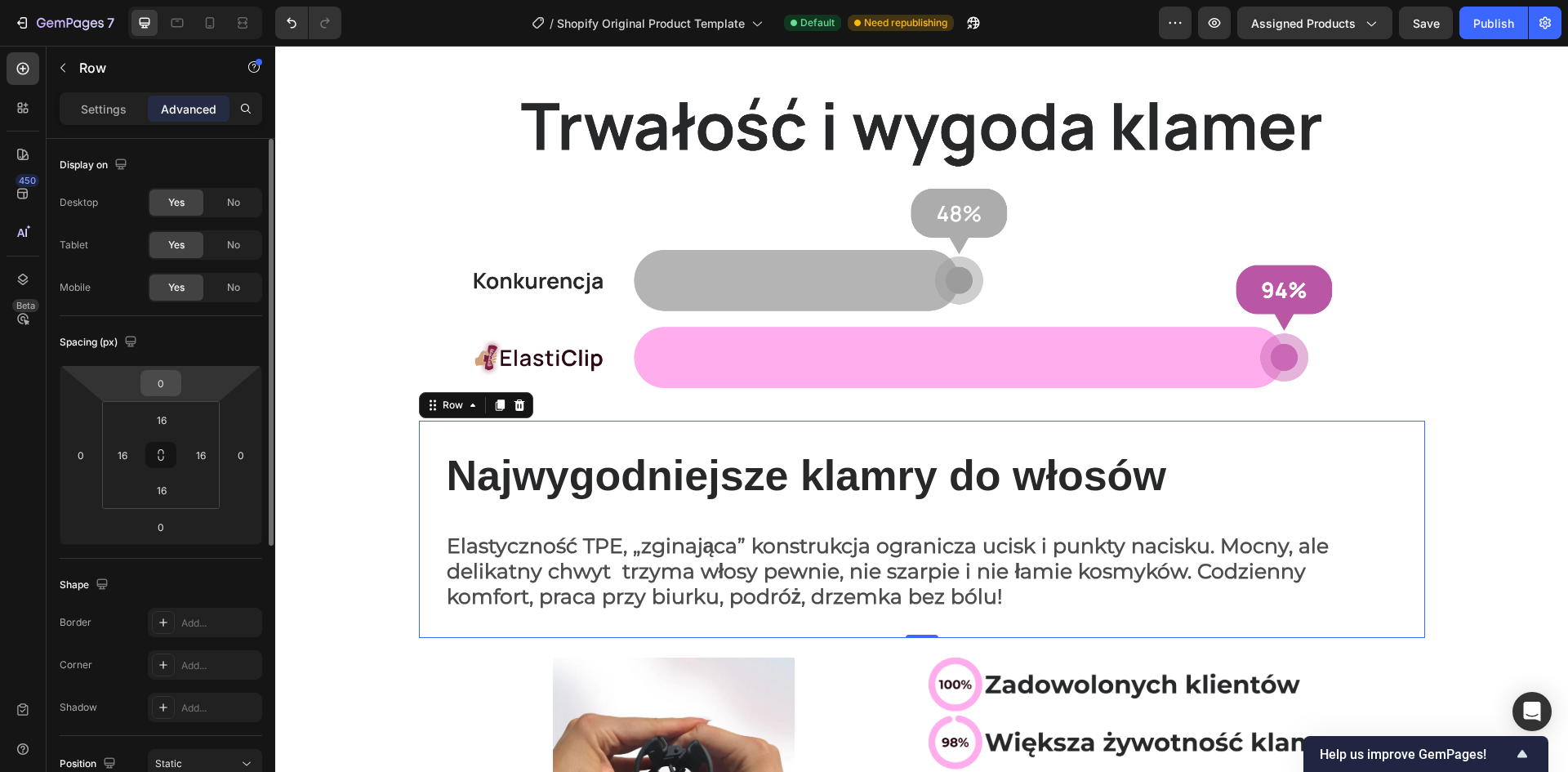
click at [161, 387] on input "0" at bounding box center [161, 383] width 33 height 24
click at [198, 348] on div "Spacing (px)" at bounding box center [161, 341] width 203 height 26
click at [182, 0] on html "7 / Shopify Original Product Template Default Need republishing Preview Assigne…" at bounding box center [784, 0] width 1568 height 0
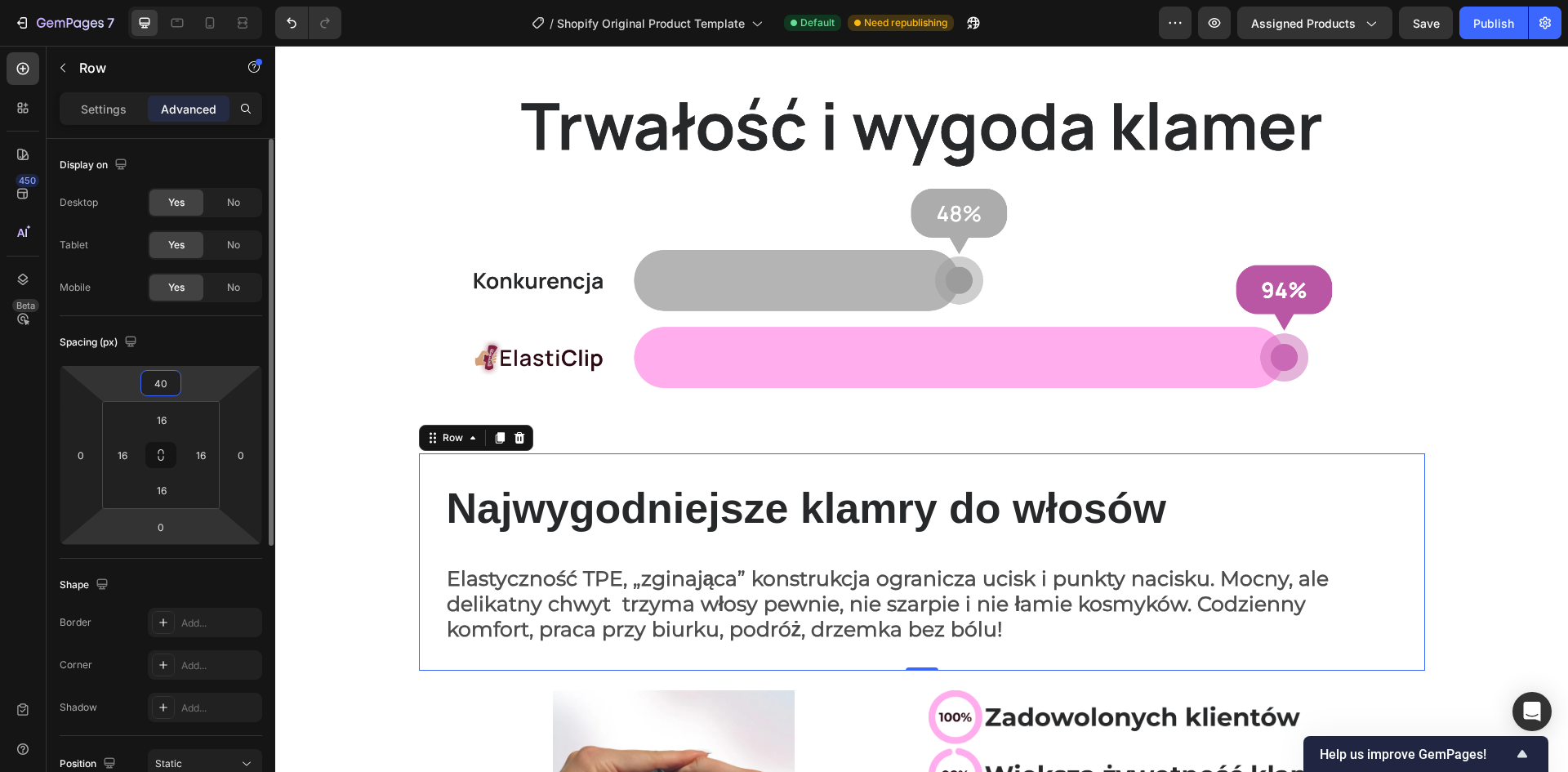
type input "40"
click at [191, 0] on html "7 / Shopify Original Product Template Default Need republishing Preview Assigne…" at bounding box center [784, 0] width 1568 height 0
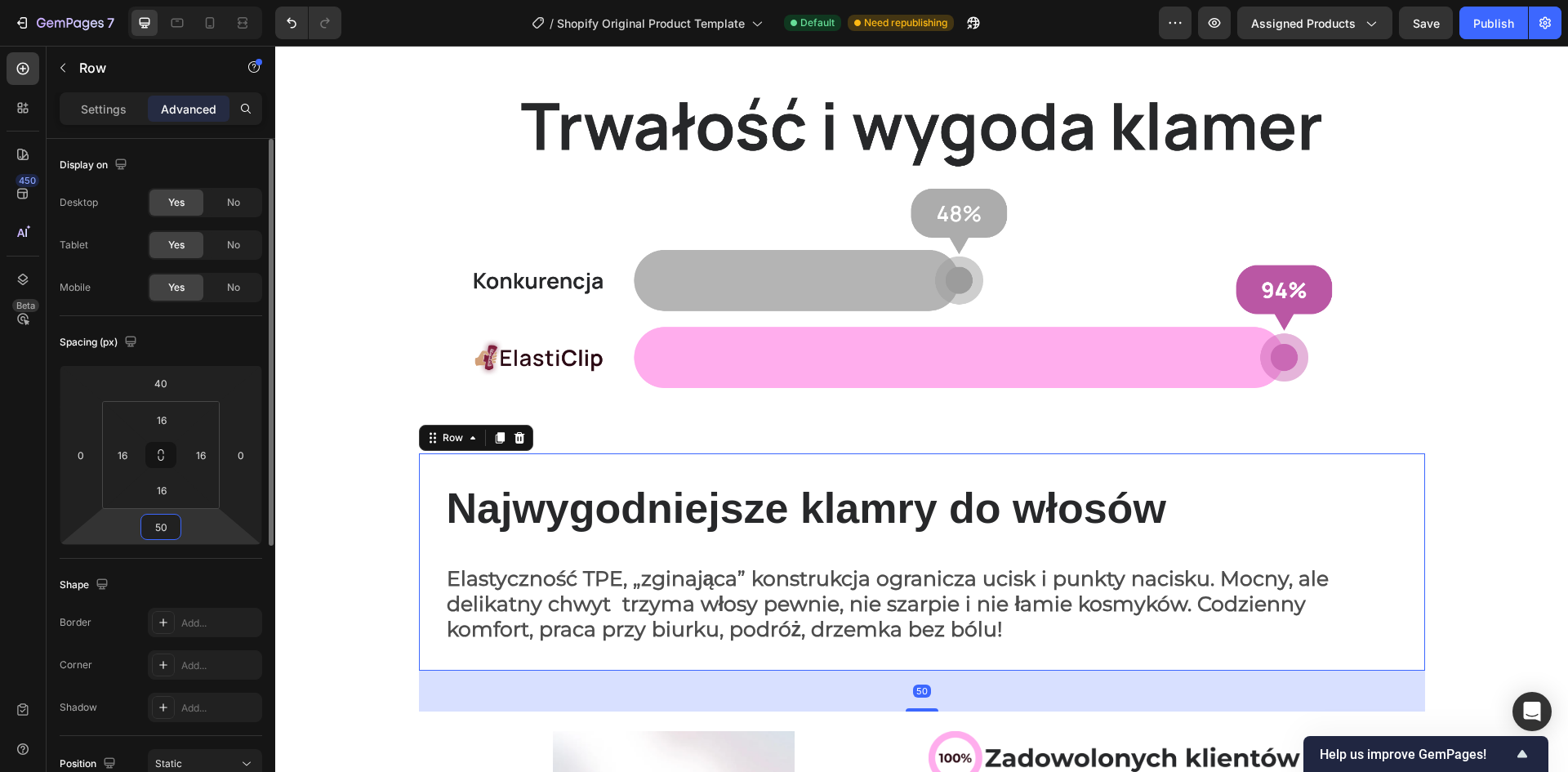
type input "5"
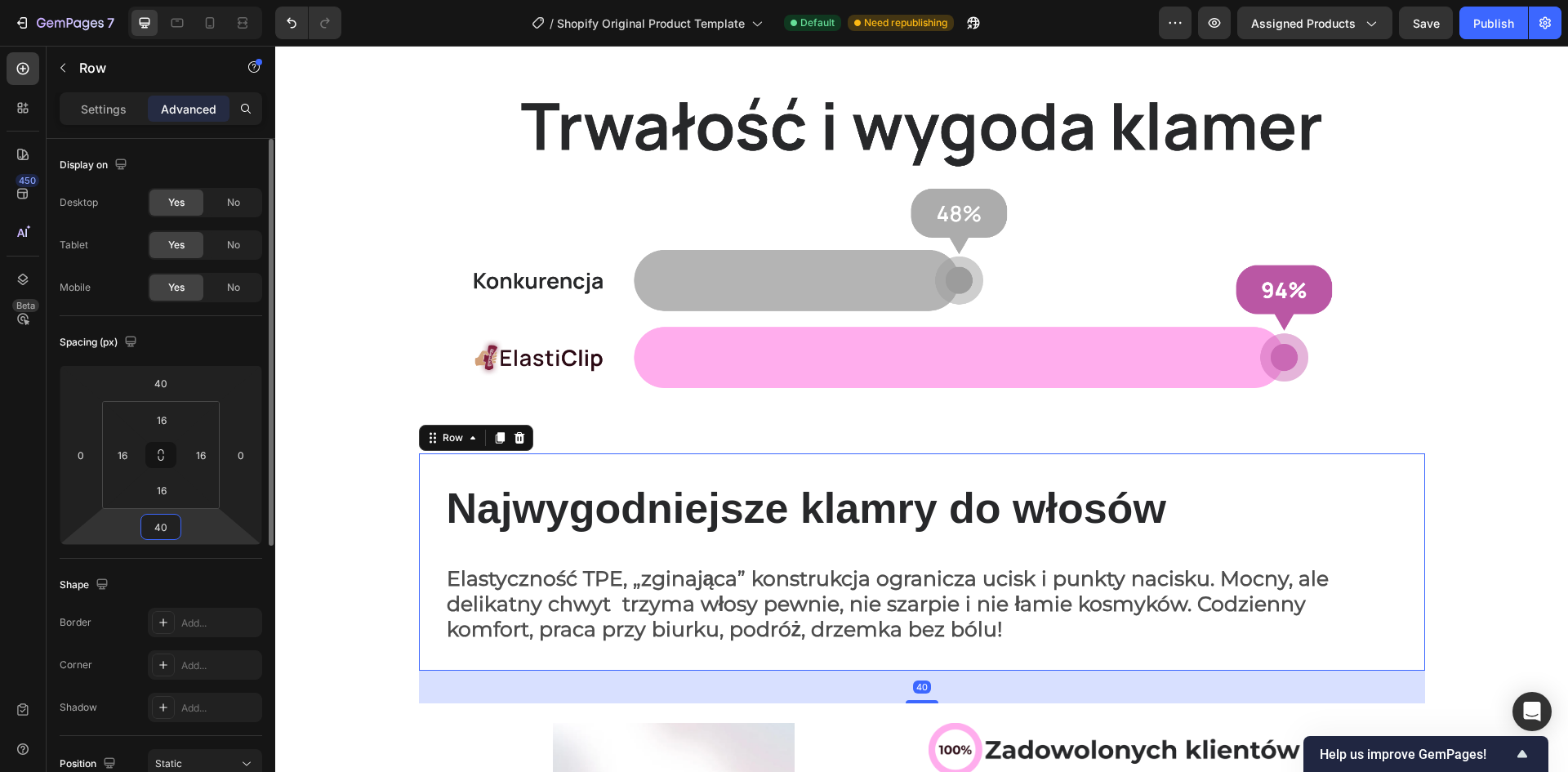
type input "40"
click at [362, 357] on div "Image Row Najwygodniejsze klamry do włosów Heading Row Elastyczność TPE, „zgina…" at bounding box center [921, 503] width 1293 height 949
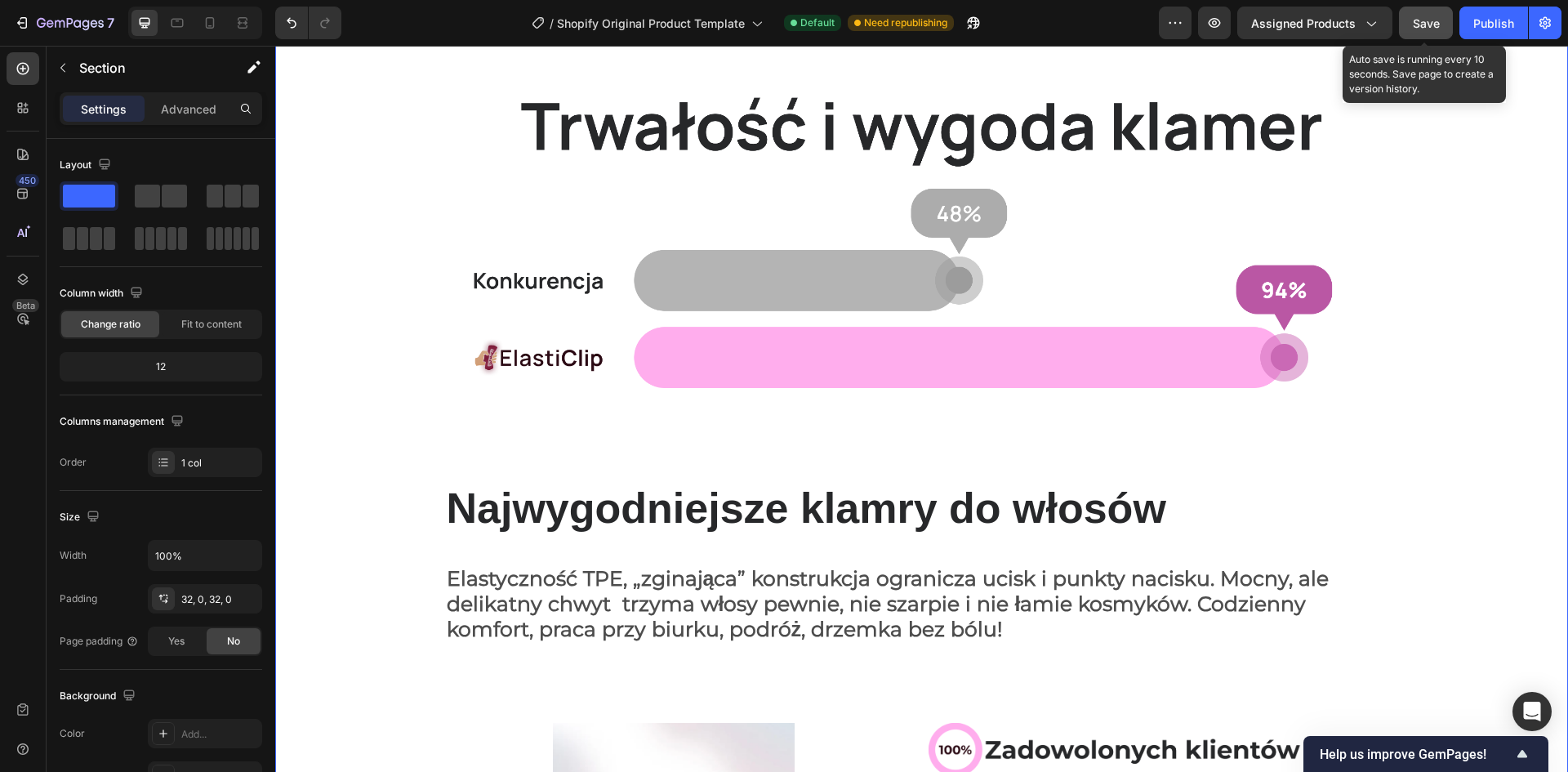
click at [1419, 25] on span "Save" at bounding box center [1427, 23] width 27 height 14
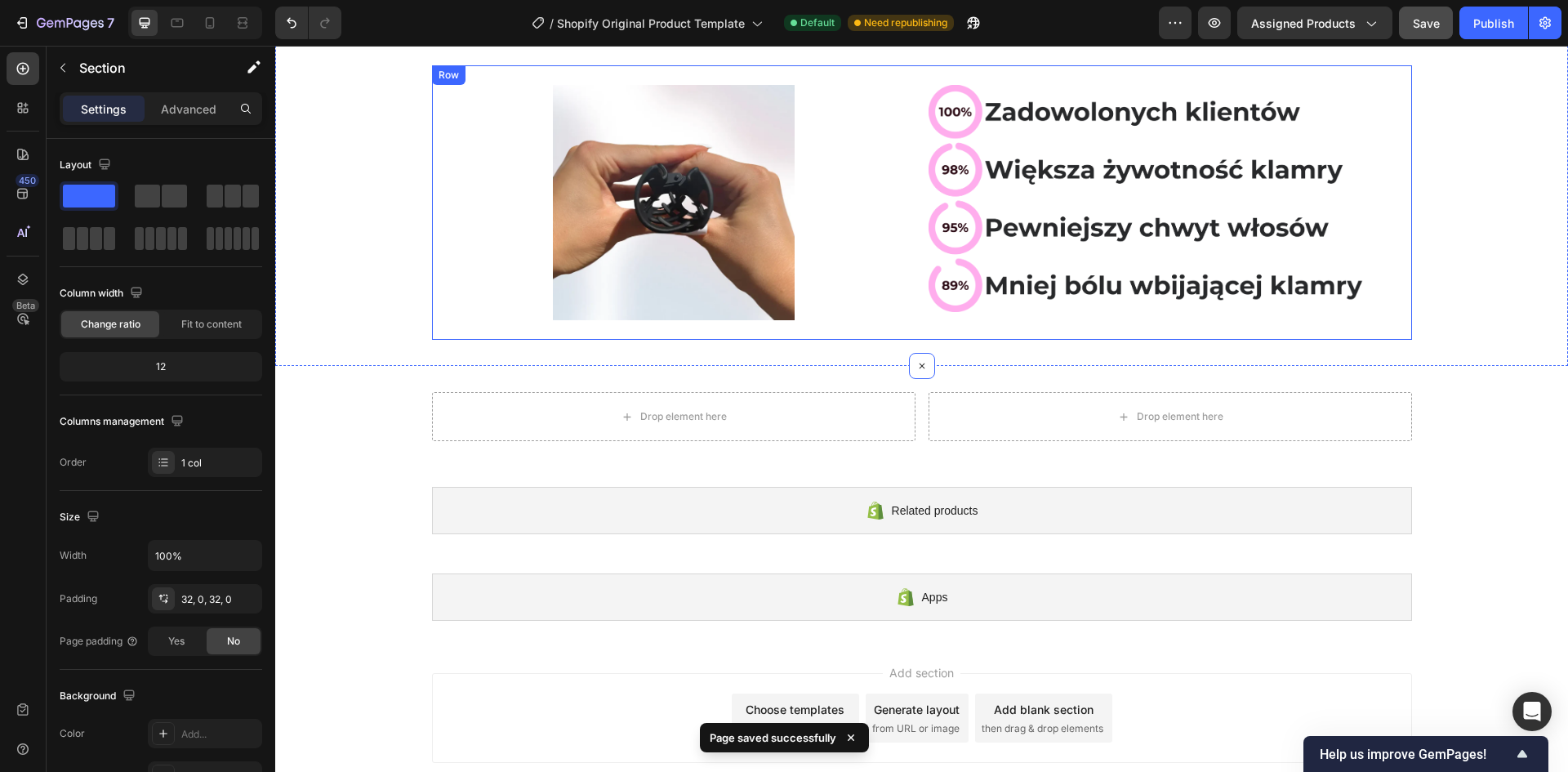
scroll to position [817, 0]
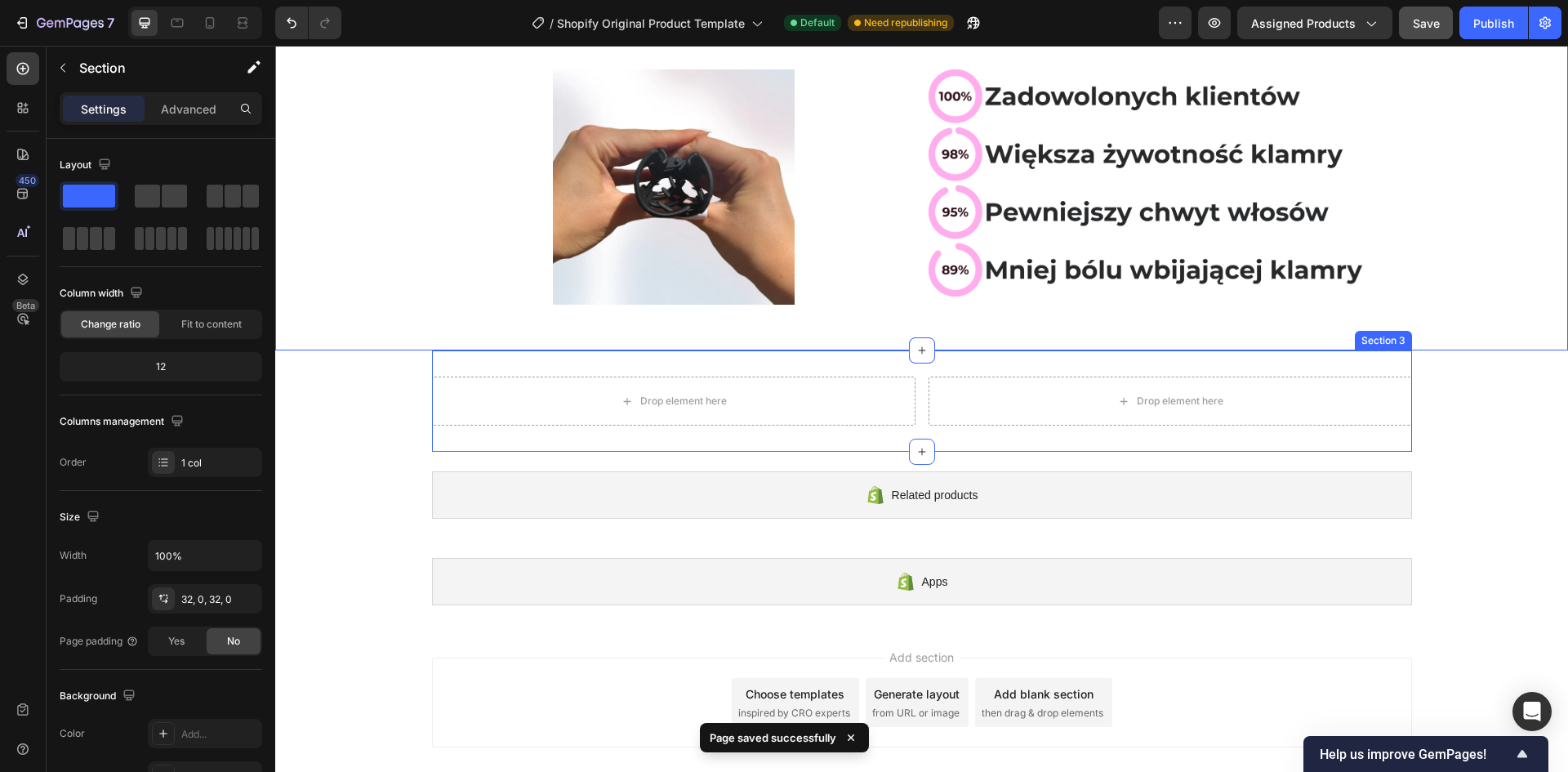
click at [915, 433] on div "Drop element here Drop element here Row Section 3" at bounding box center [922, 401] width 980 height 101
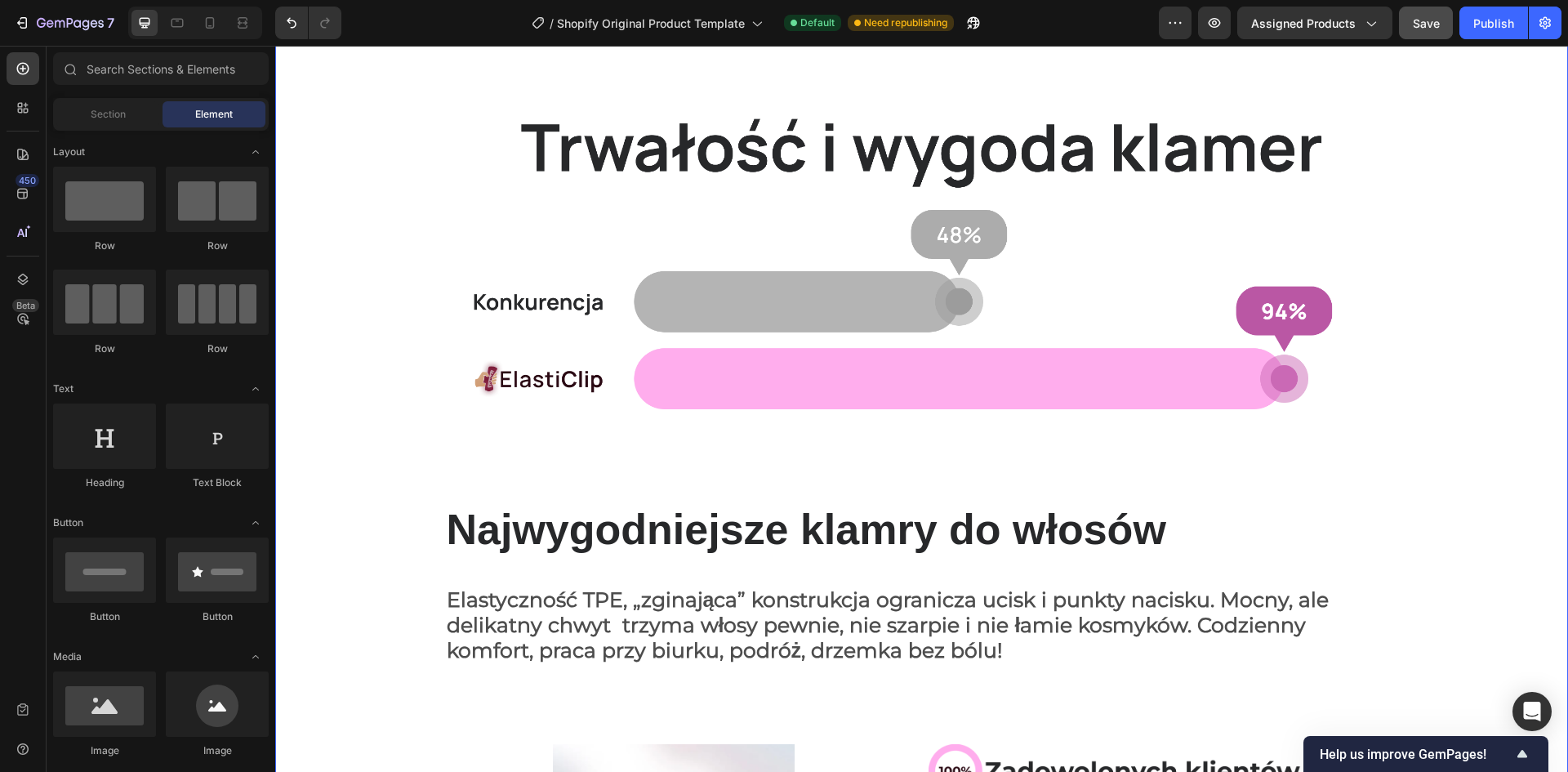
scroll to position [111, 0]
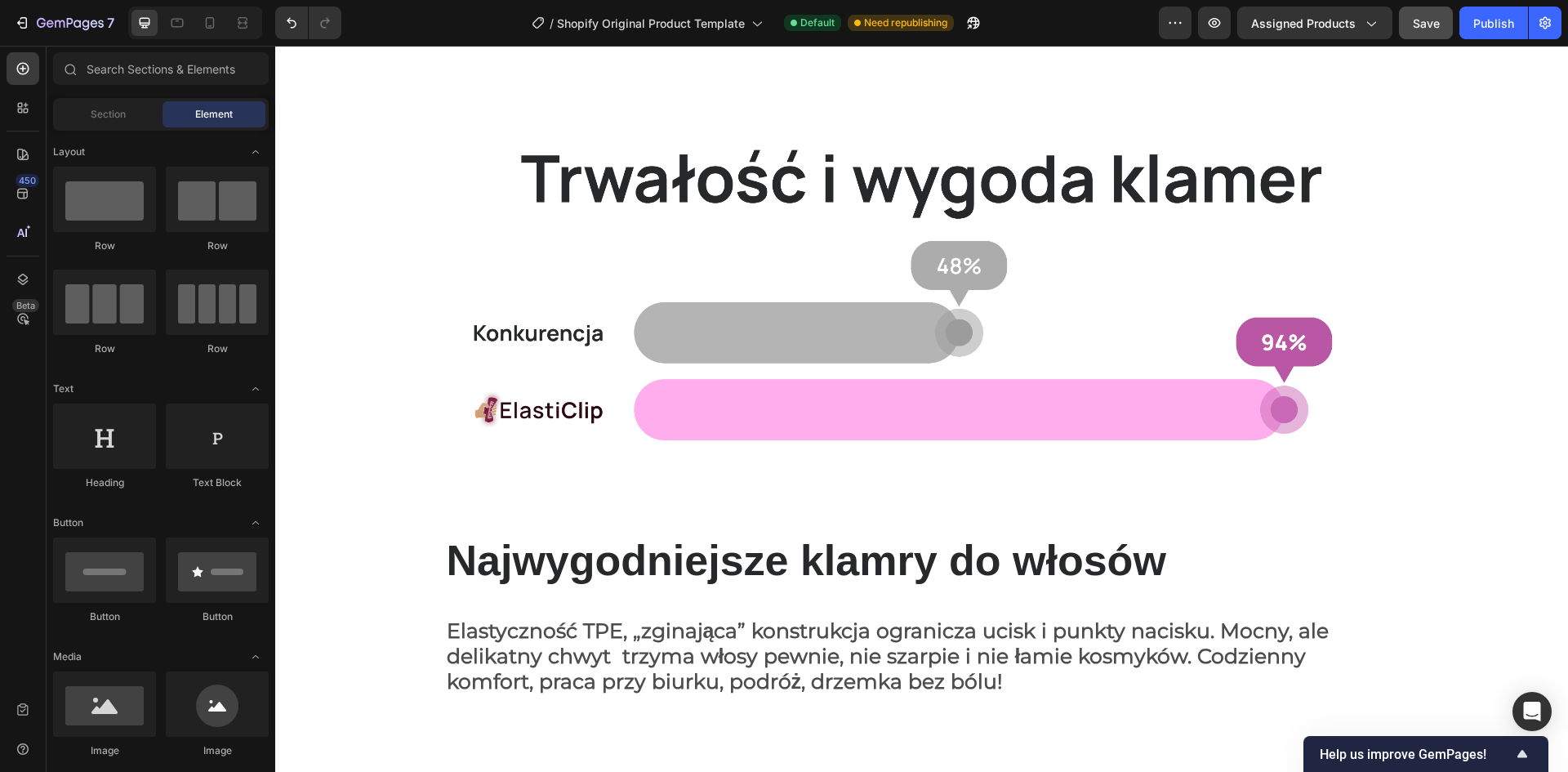
click at [1436, 28] on span "Save" at bounding box center [1427, 23] width 27 height 14
click at [1481, 24] on div "Publish" at bounding box center [1493, 23] width 41 height 17
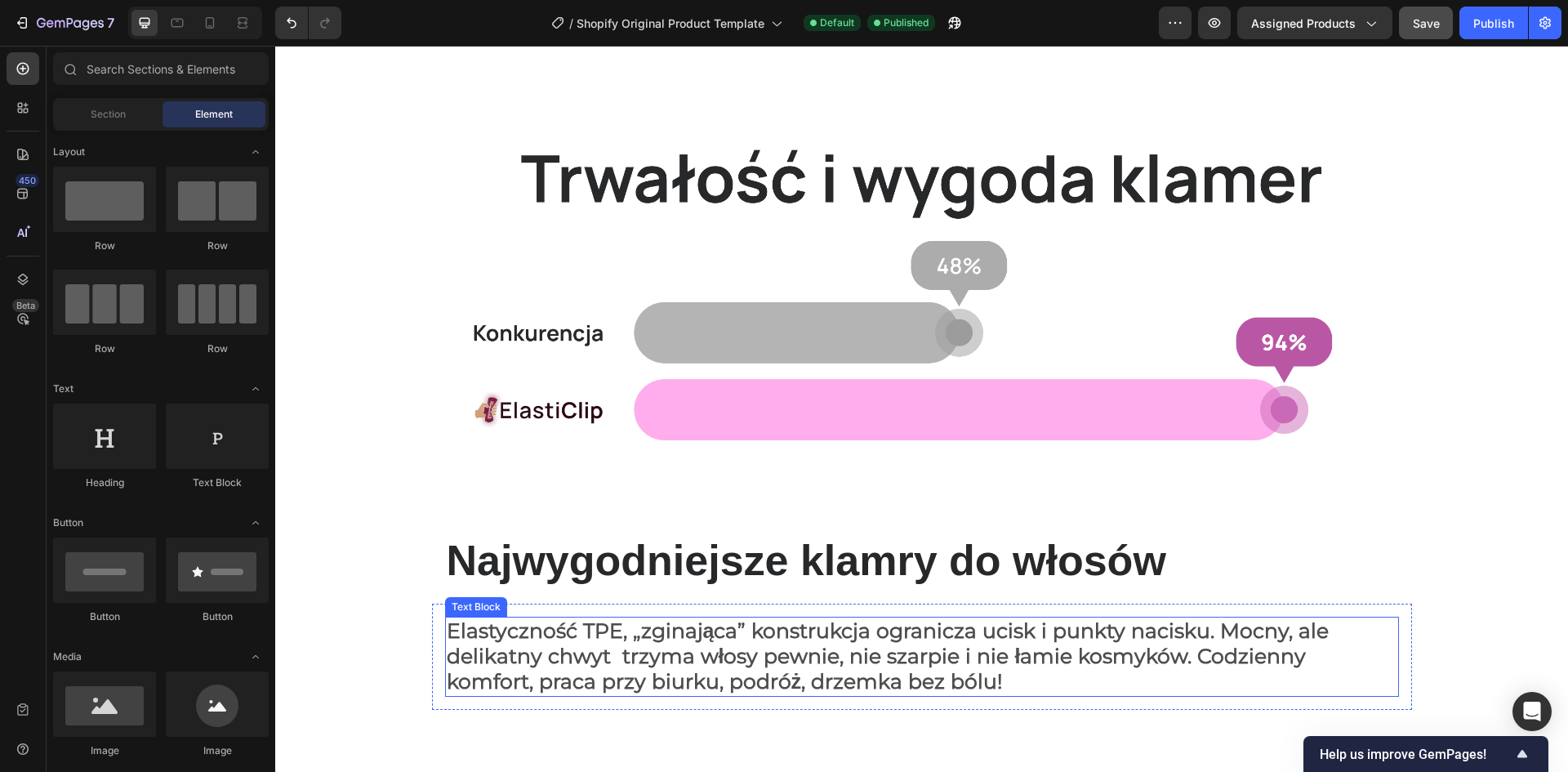
click at [642, 658] on span "Elastyczność TPE, „zginająca” konstrukcja ogranicza ucisk i punkty nacisku. Moc…" at bounding box center [888, 655] width 883 height 75
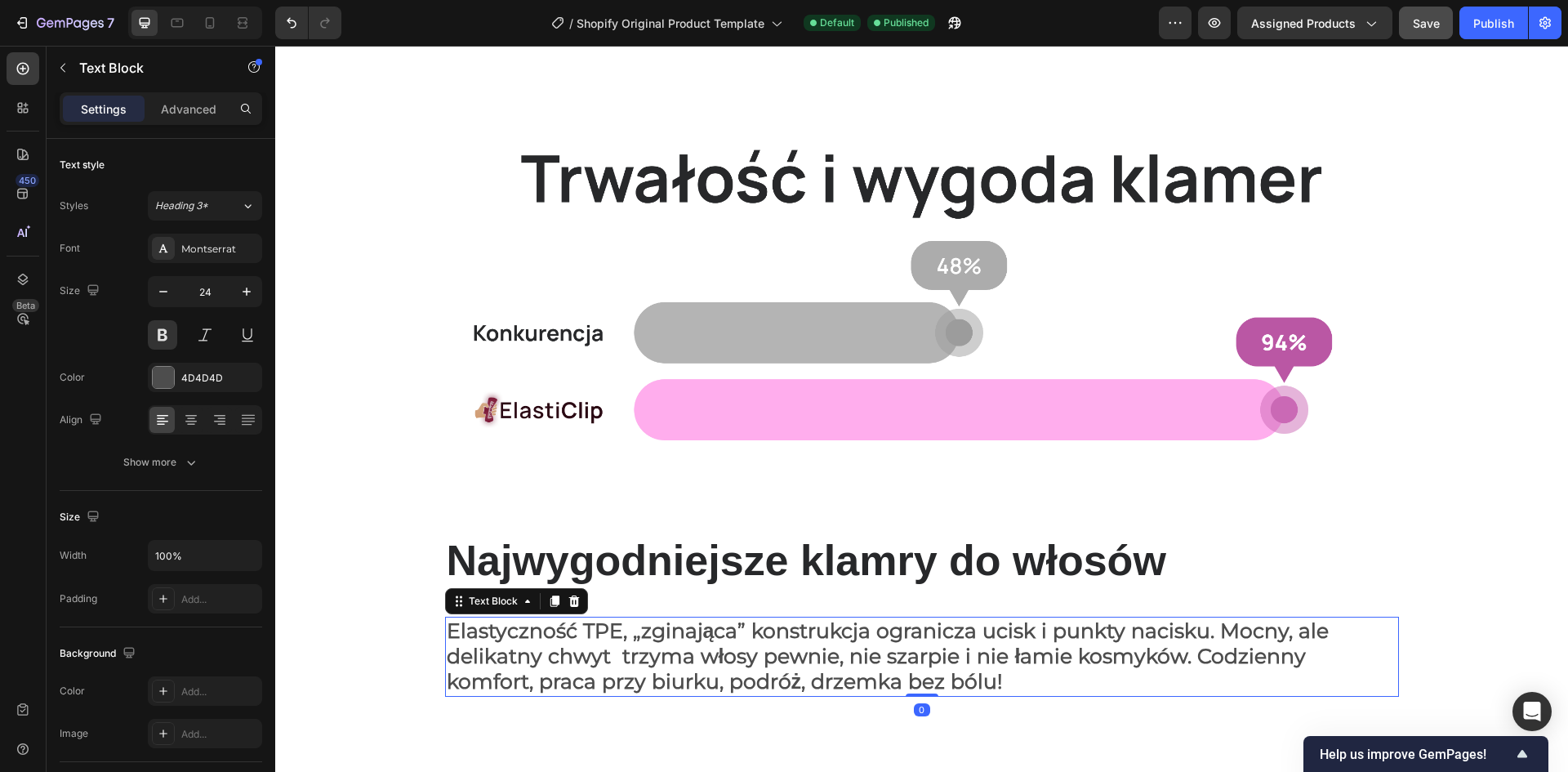
click at [613, 644] on span "Elastyczność TPE, „zginająca” konstrukcja ogranicza ucisk i punkty nacisku. Moc…" at bounding box center [888, 655] width 883 height 75
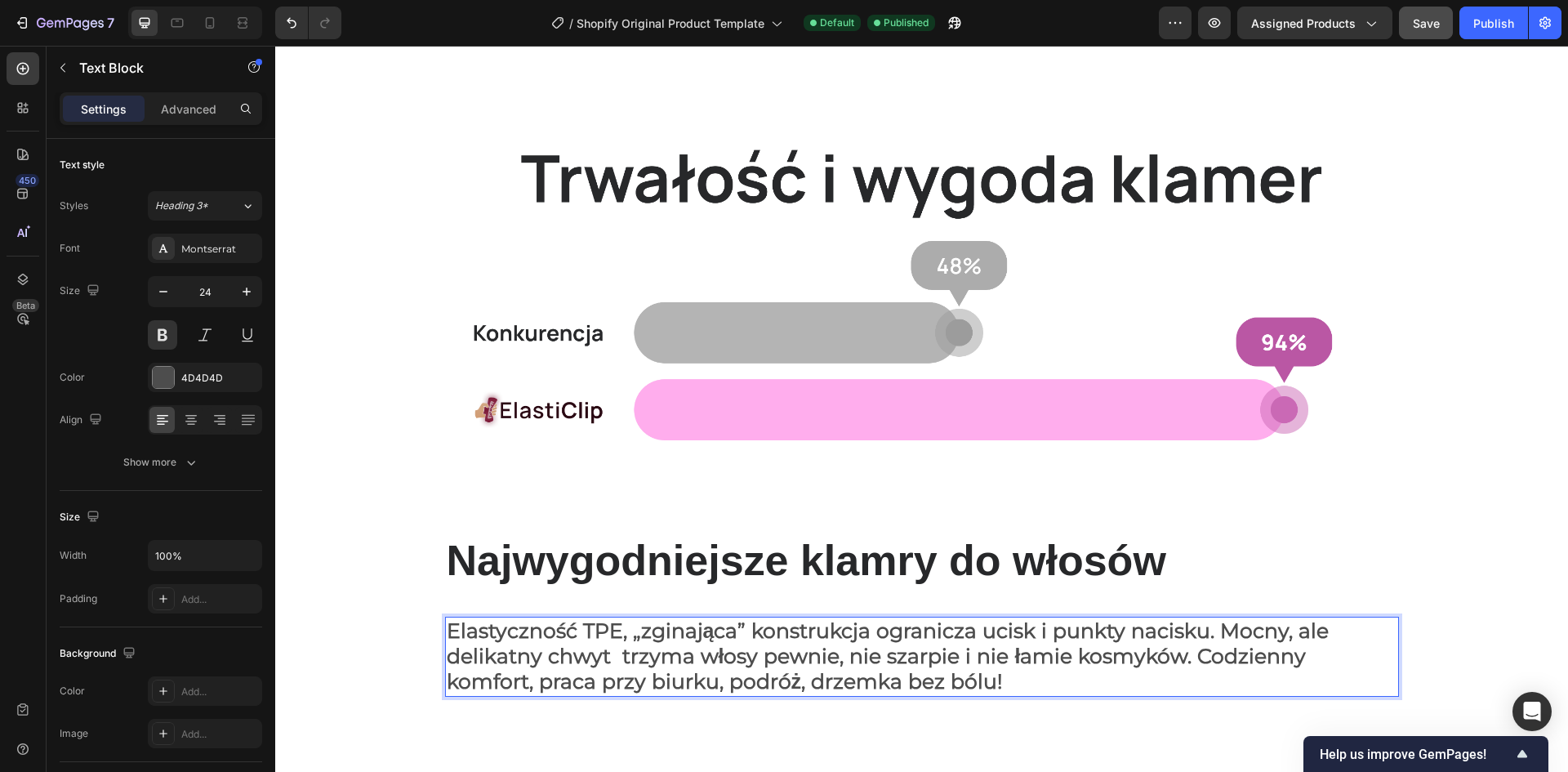
click at [627, 637] on span "Elastyczność TPE, „zginająca” konstrukcja ogranicza ucisk i punkty nacisku. Moc…" at bounding box center [888, 655] width 883 height 75
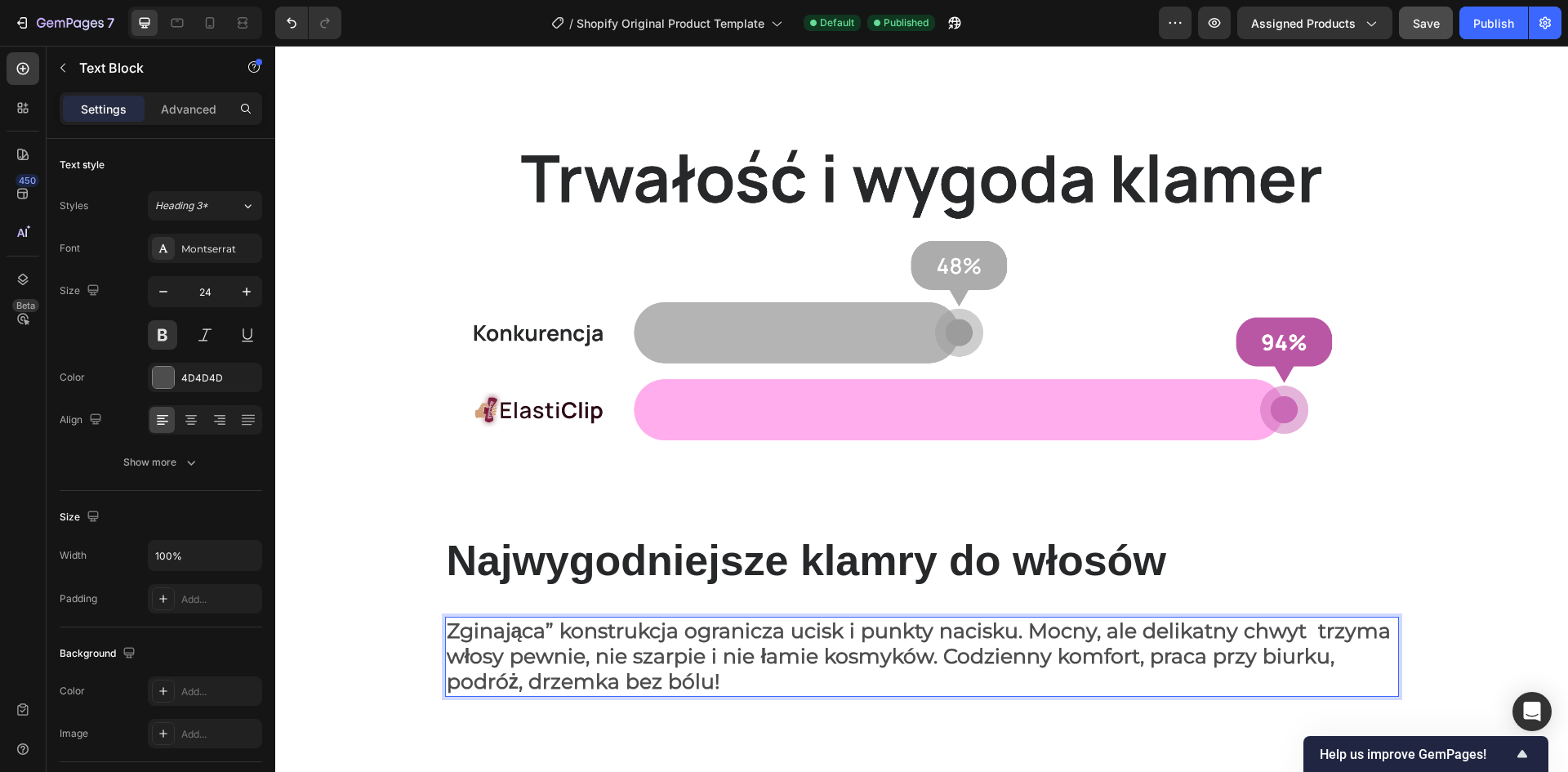
click at [554, 627] on span "Zginająca” konstrukcja ogranicza ucisk i punkty nacisku. Mocny, ale delikatny c…" at bounding box center [919, 655] width 945 height 75
click at [1438, 5] on div "7 / Shopify Original Product Template Default Need republishing Preview Assigne…" at bounding box center [784, 23] width 1568 height 46
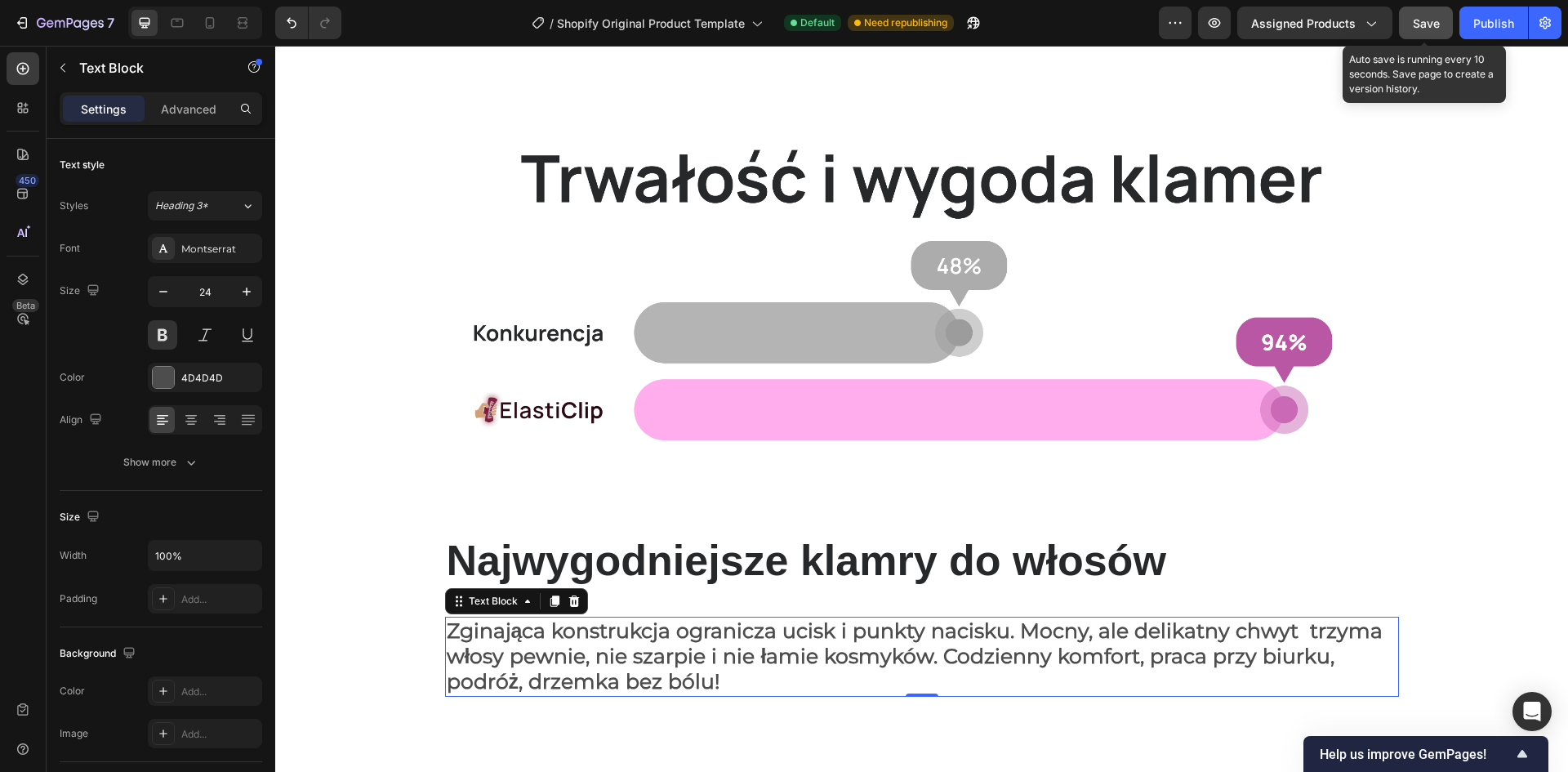
click at [1435, 17] on span "Save" at bounding box center [1427, 23] width 27 height 14
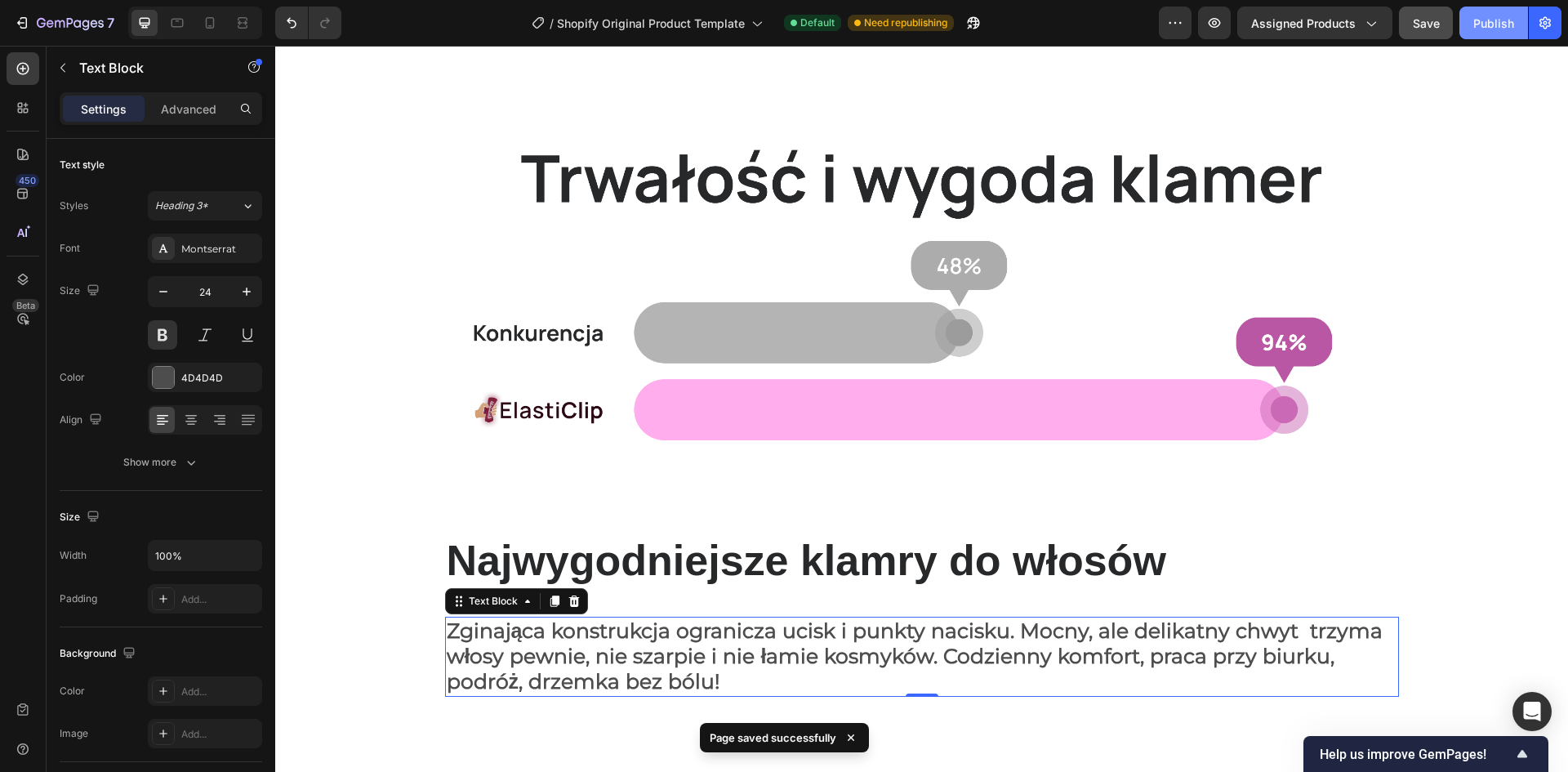
click at [1471, 35] on button "Publish" at bounding box center [1494, 23] width 69 height 33
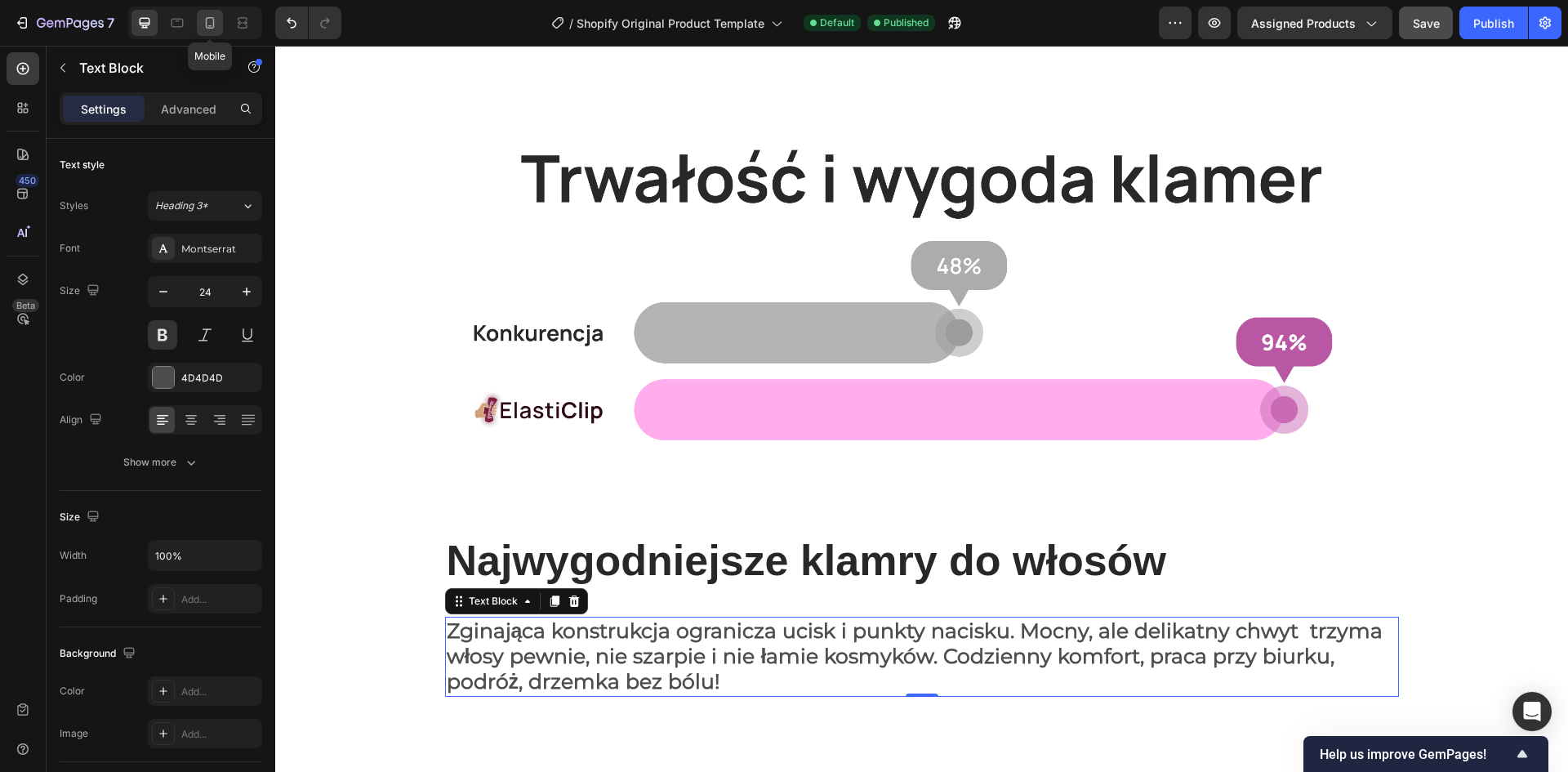
click at [214, 24] on icon at bounding box center [210, 23] width 9 height 12
type input "36"
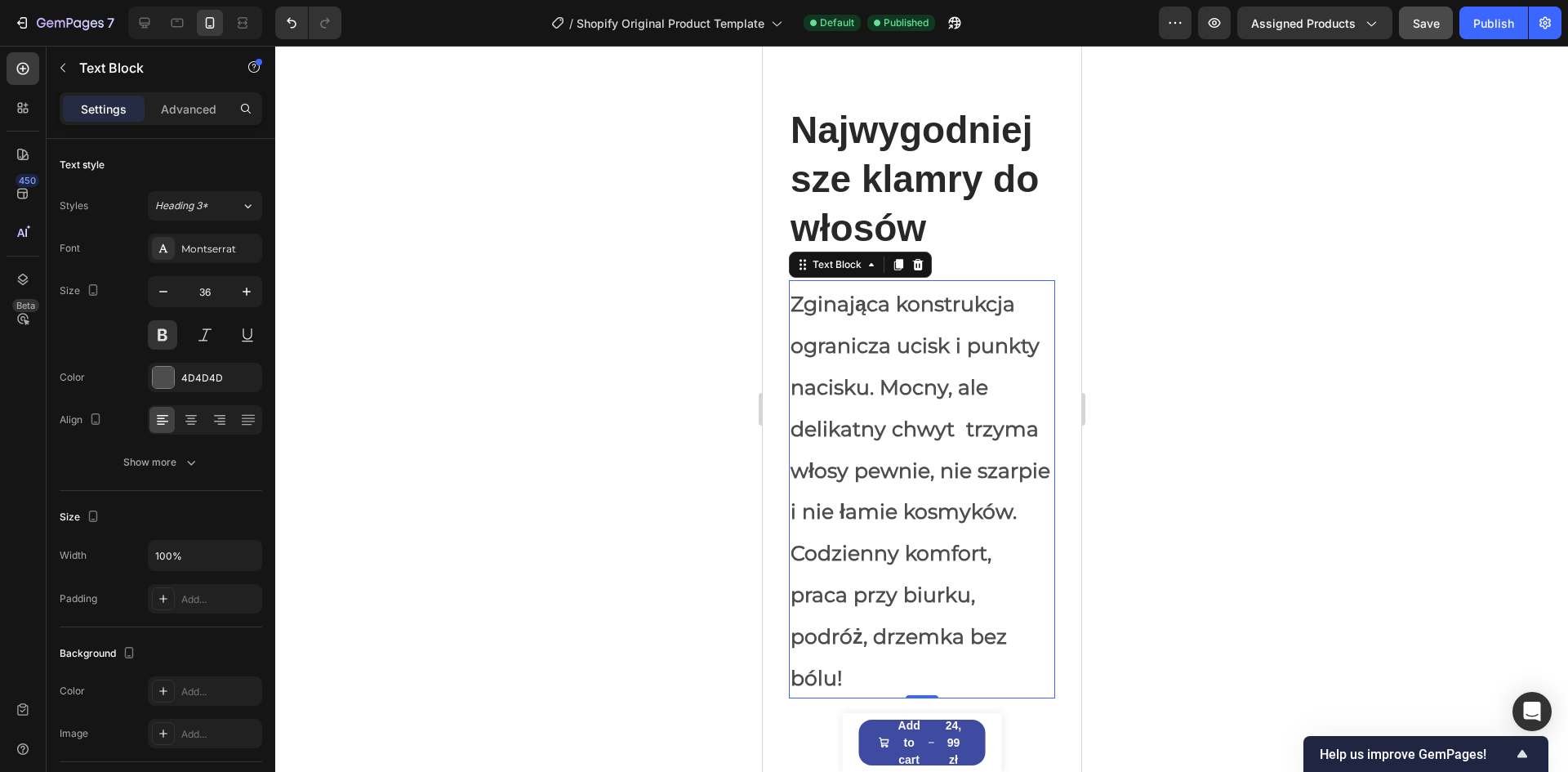
scroll to position [198, 0]
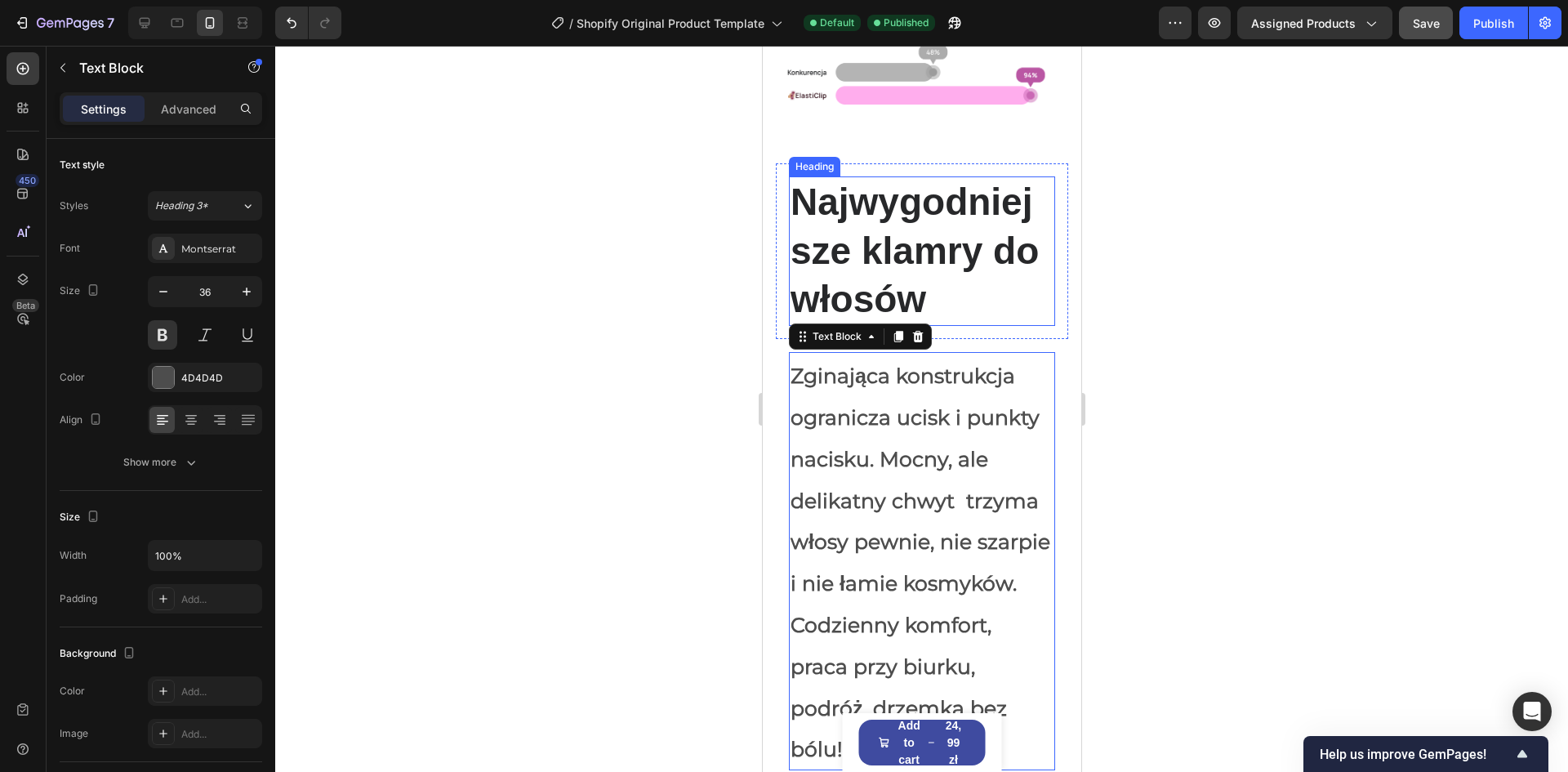
click at [879, 241] on h2 "Najwygodniejsze klamry do włosów" at bounding box center [921, 251] width 267 height 150
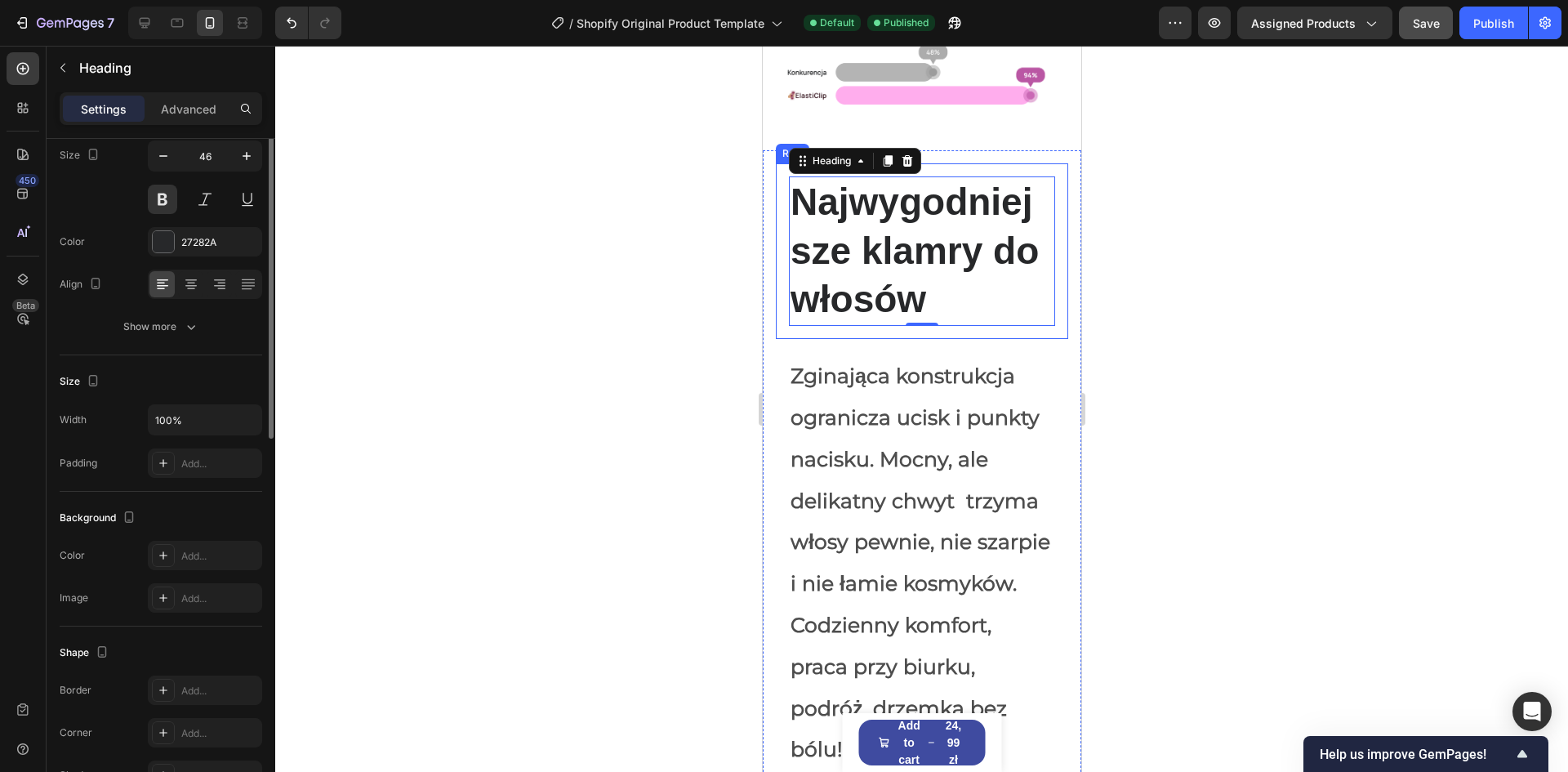
scroll to position [0, 0]
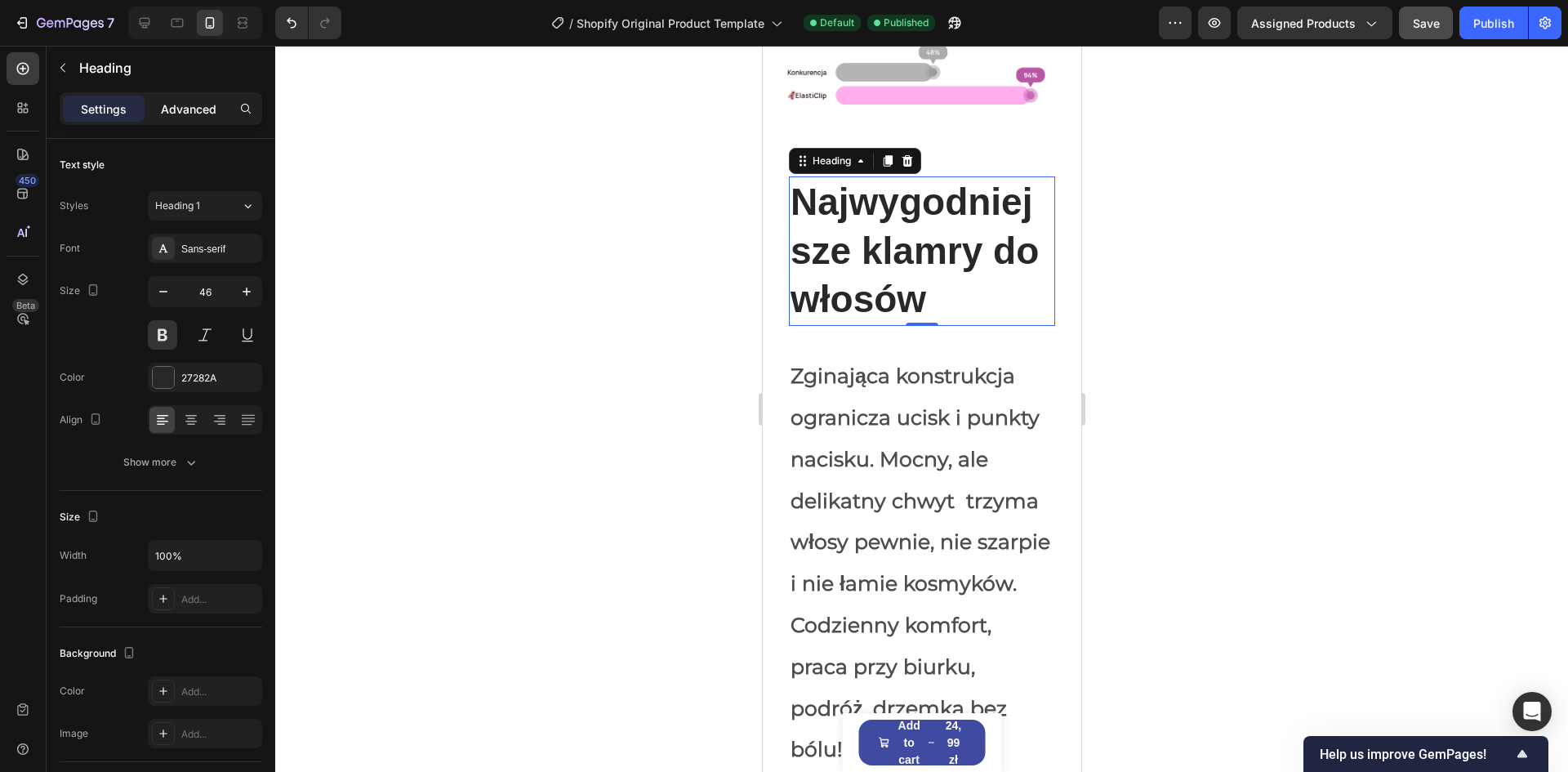
click at [172, 103] on p "Advanced" at bounding box center [188, 108] width 55 height 17
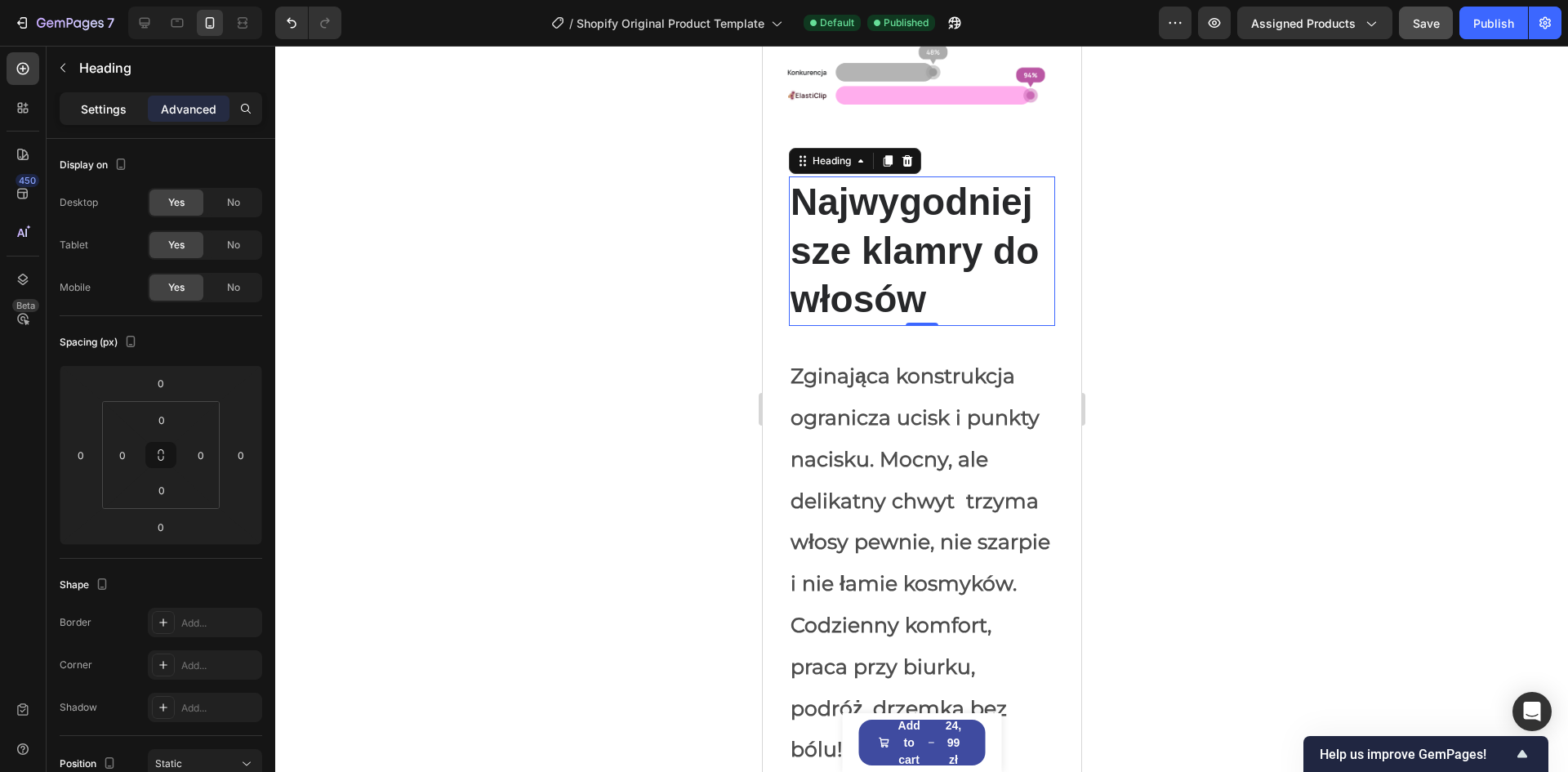
click at [94, 112] on p "Settings" at bounding box center [103, 108] width 45 height 17
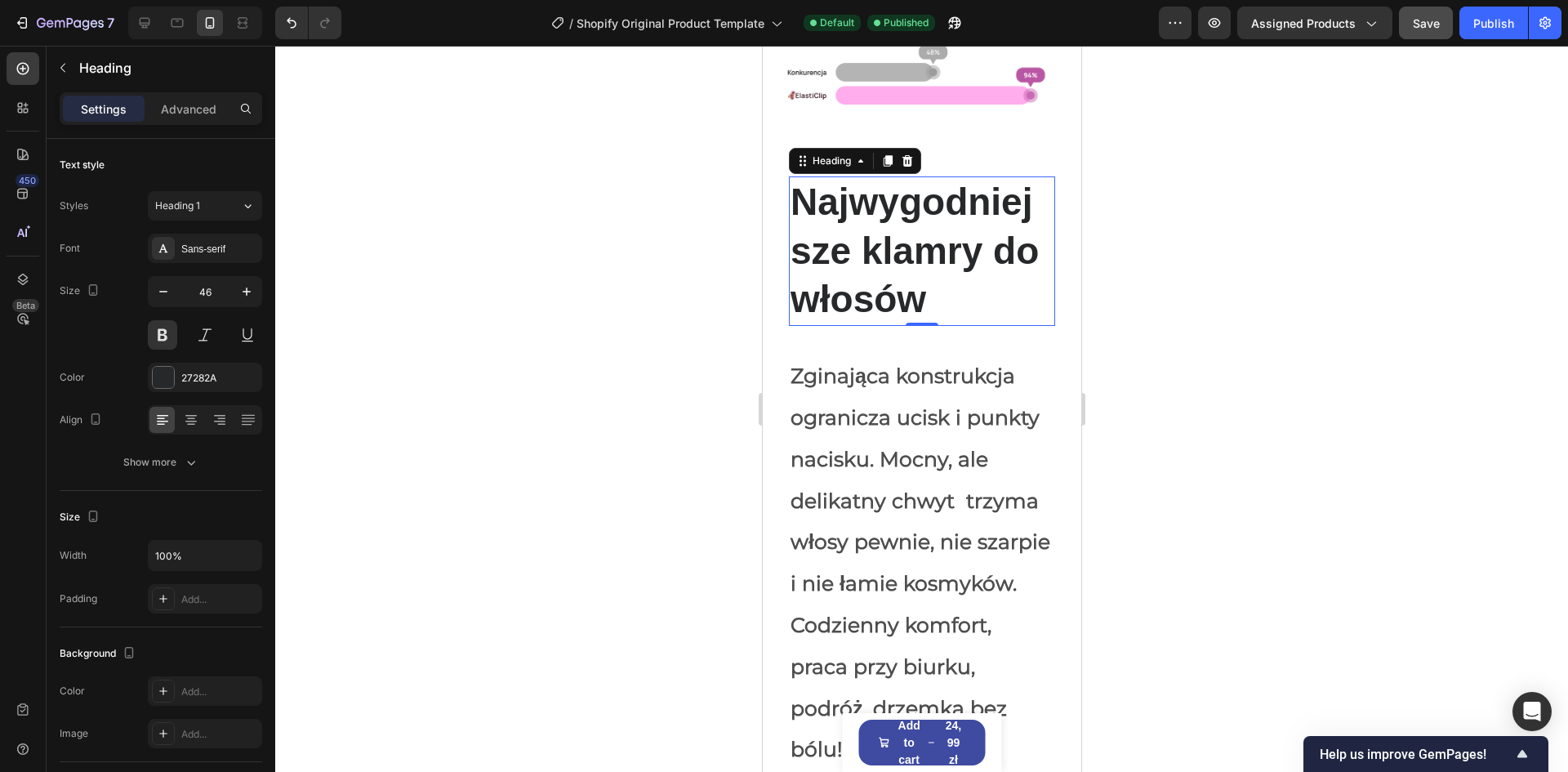
click at [922, 277] on h2 "Najwygodniejsze klamry do włosów" at bounding box center [921, 251] width 267 height 150
click at [922, 277] on p "Najwygodniejsze klamry do włosów" at bounding box center [921, 251] width 263 height 146
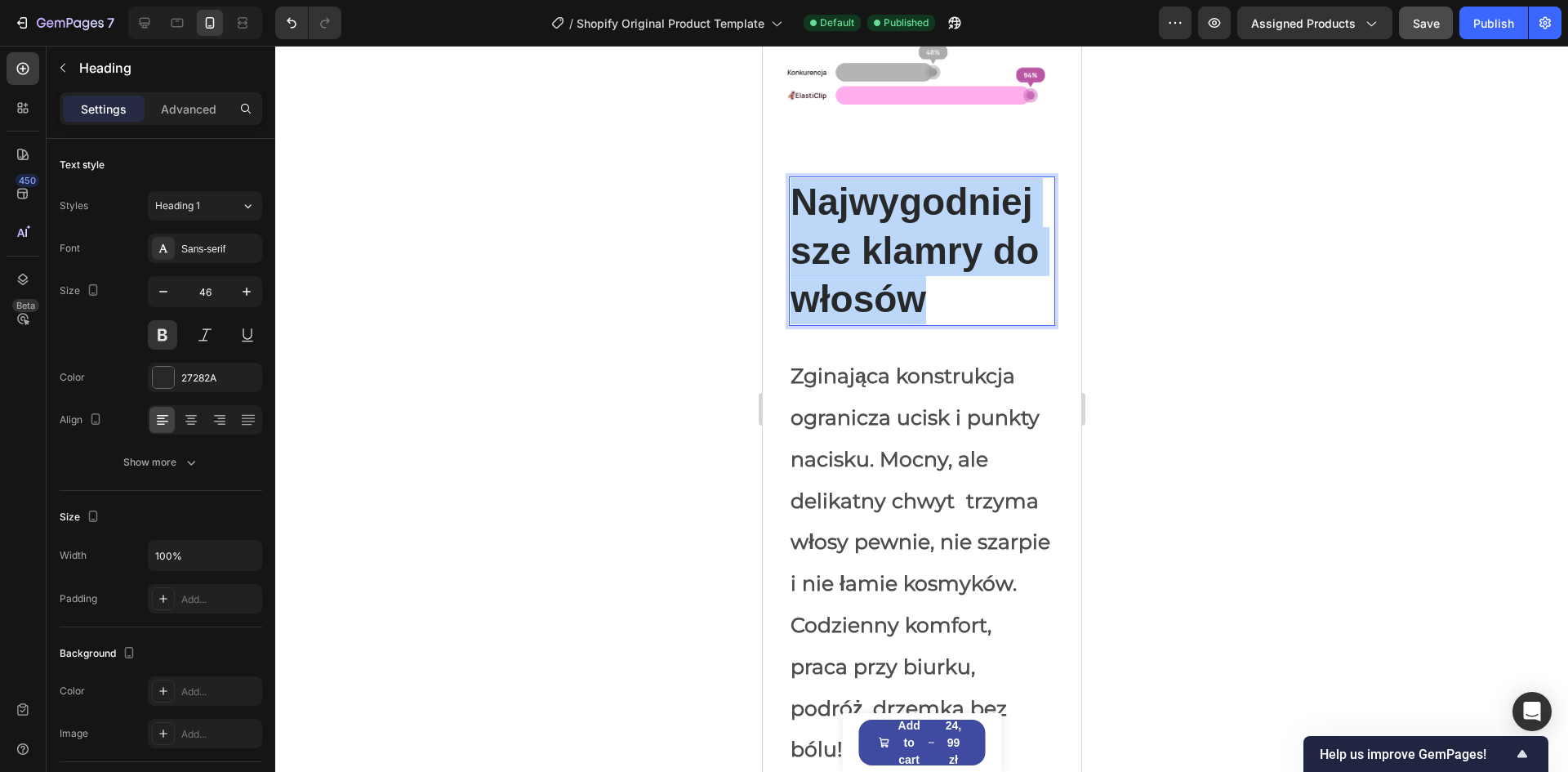
click at [922, 277] on p "Najwygodniejsze klamry do włosów" at bounding box center [921, 251] width 263 height 146
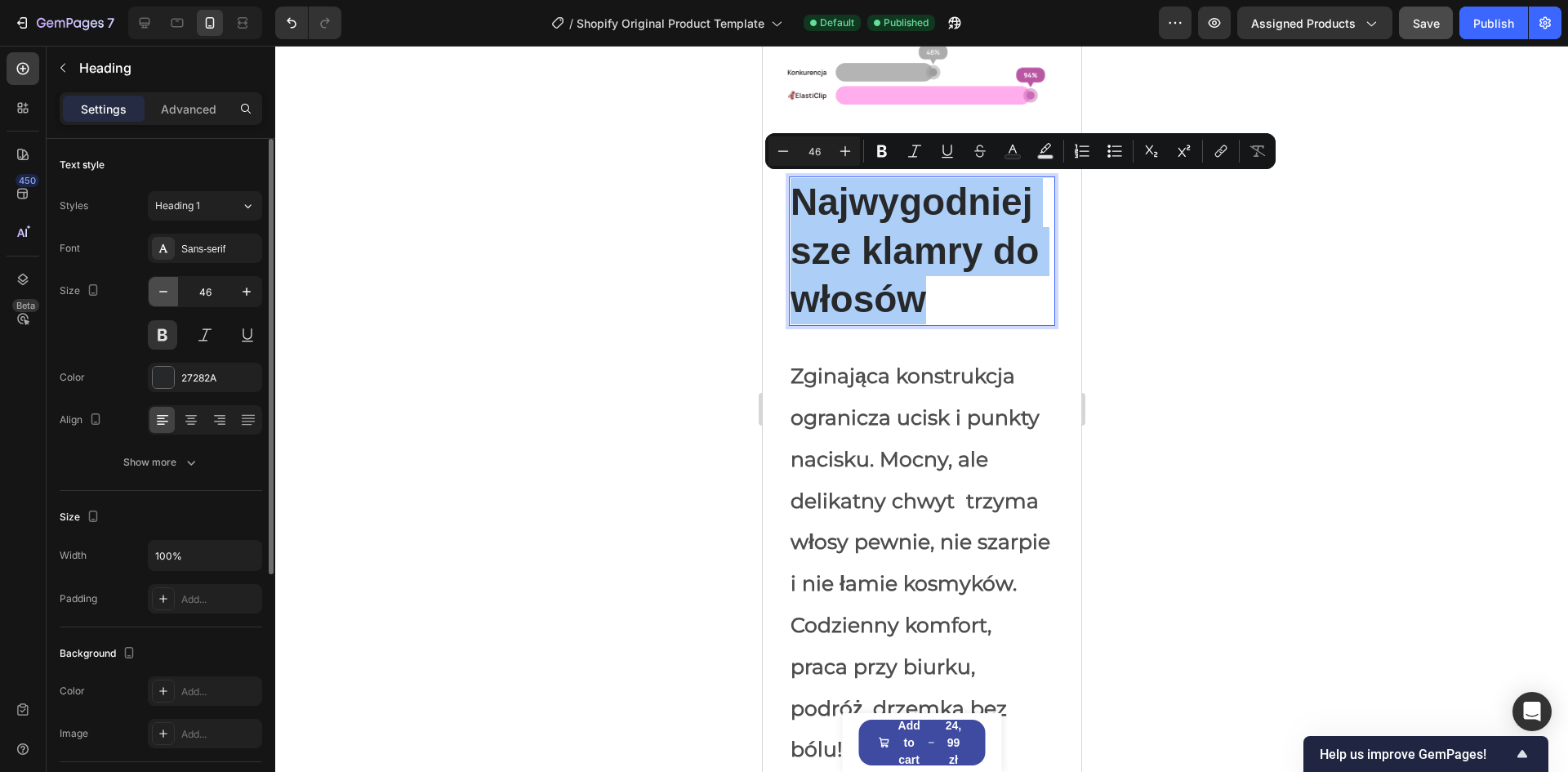
click at [156, 296] on icon "button" at bounding box center [163, 291] width 16 height 16
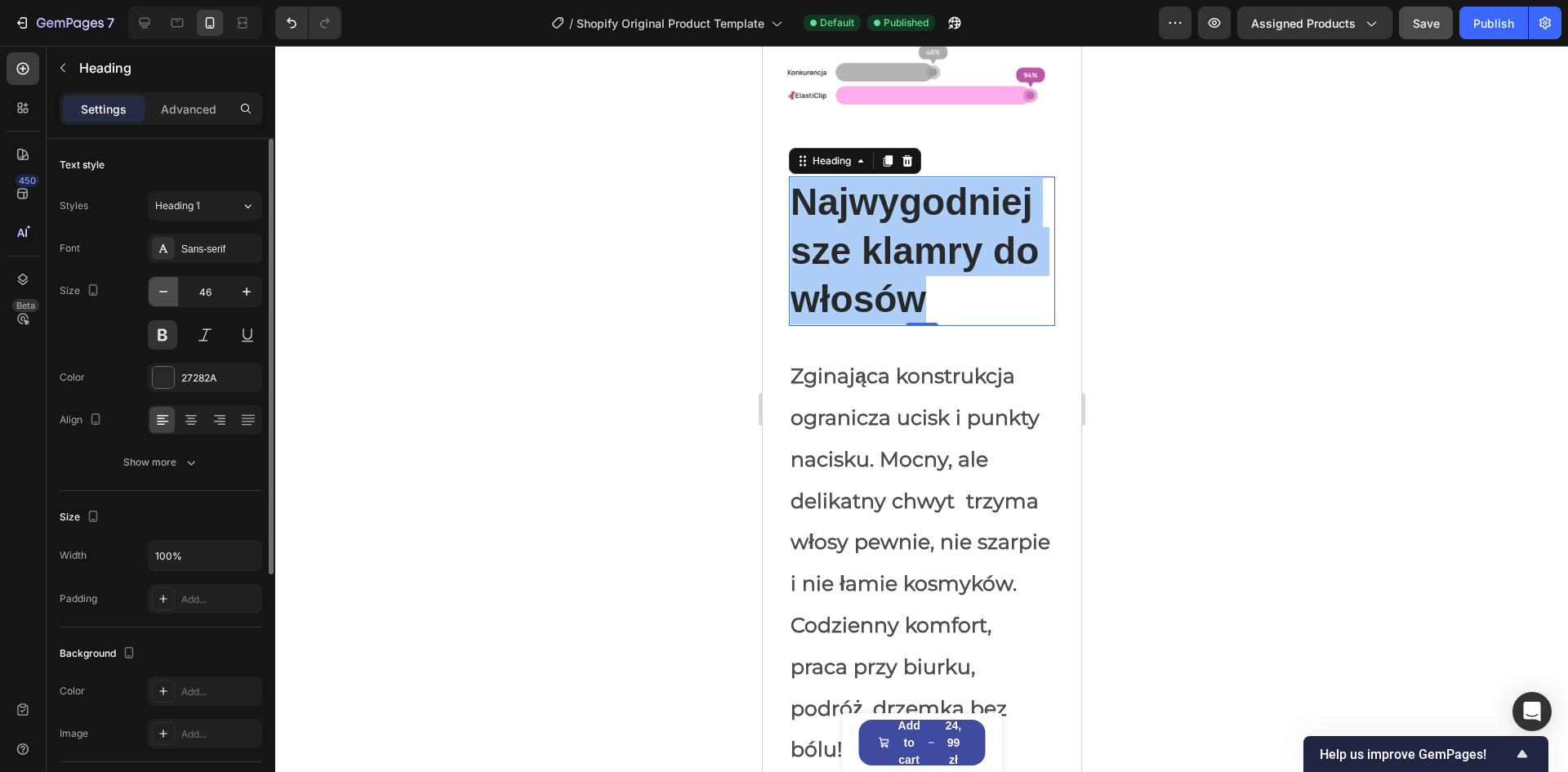
click at [156, 296] on icon "button" at bounding box center [163, 291] width 16 height 16
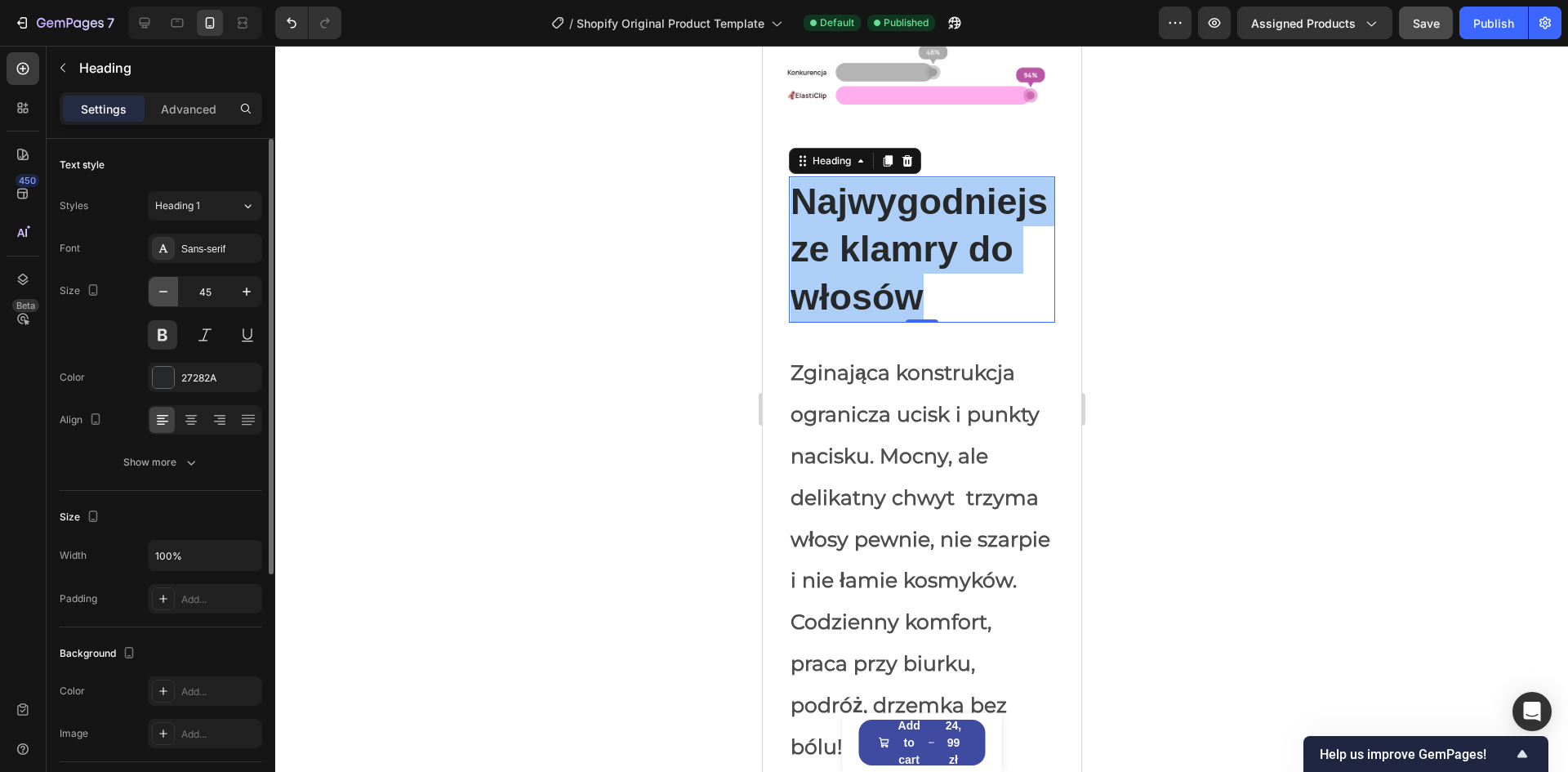
click at [156, 296] on icon "button" at bounding box center [163, 291] width 16 height 16
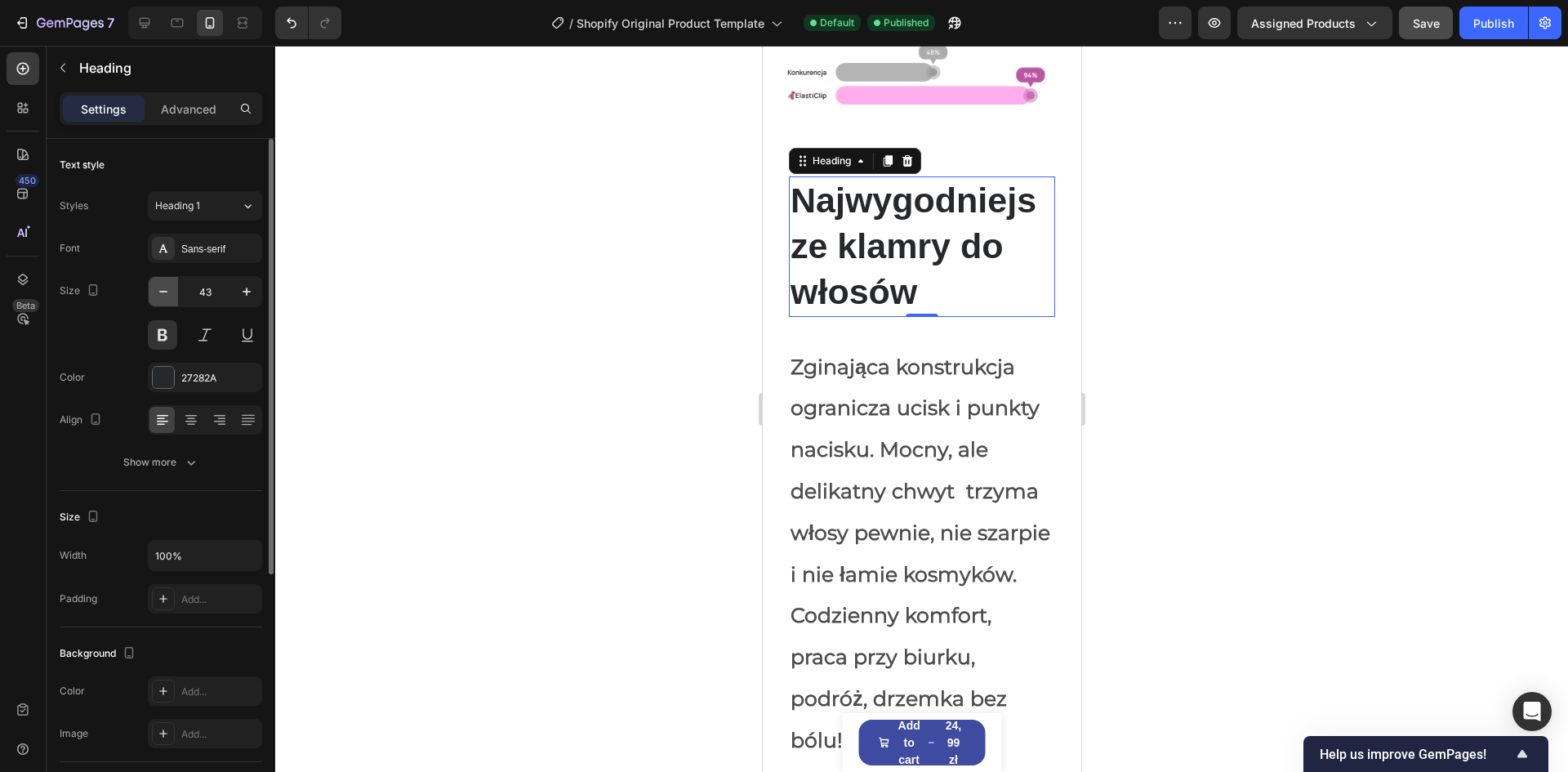
click at [156, 296] on icon "button" at bounding box center [163, 291] width 16 height 16
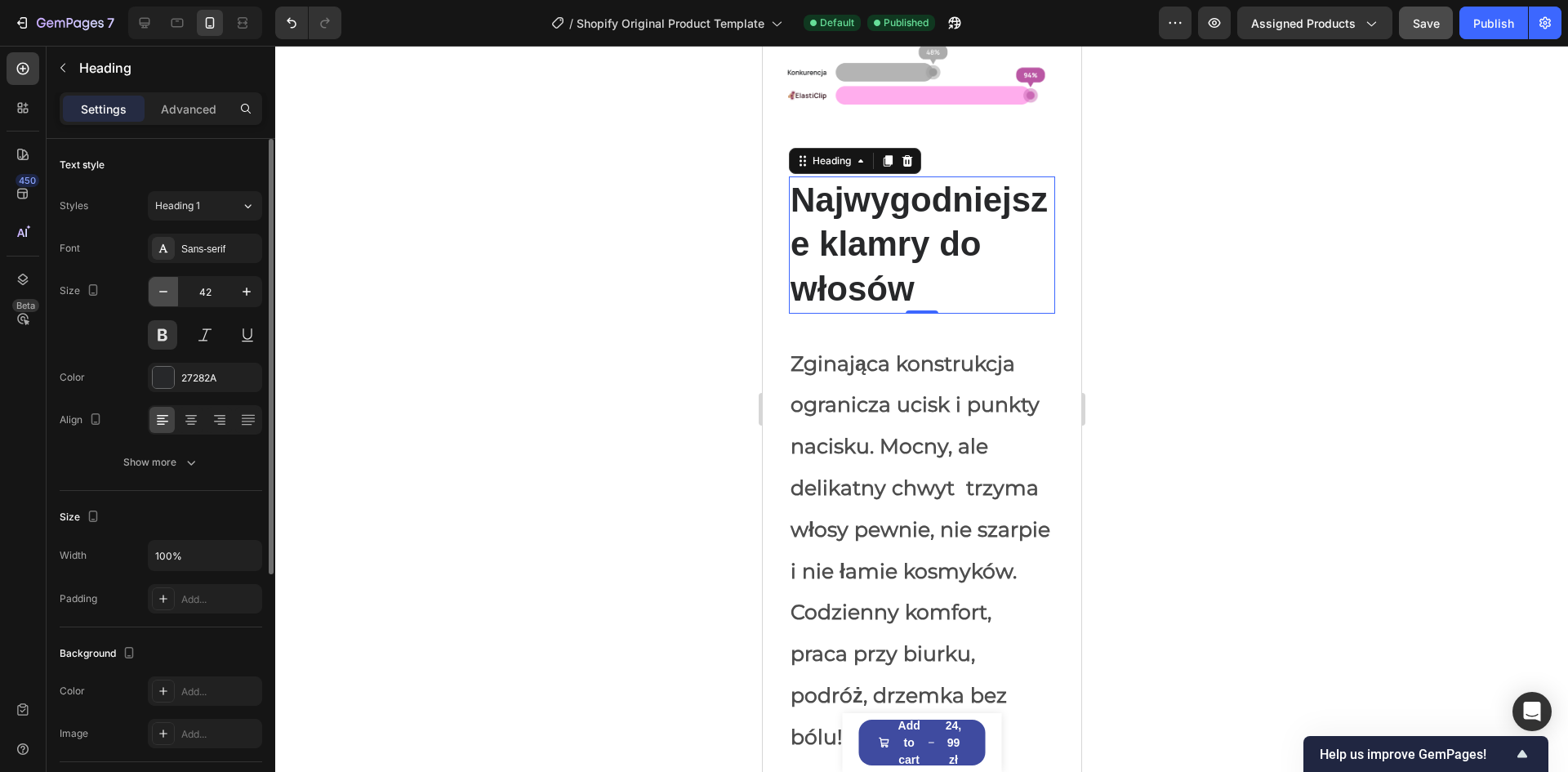
click at [156, 296] on icon "button" at bounding box center [163, 291] width 16 height 16
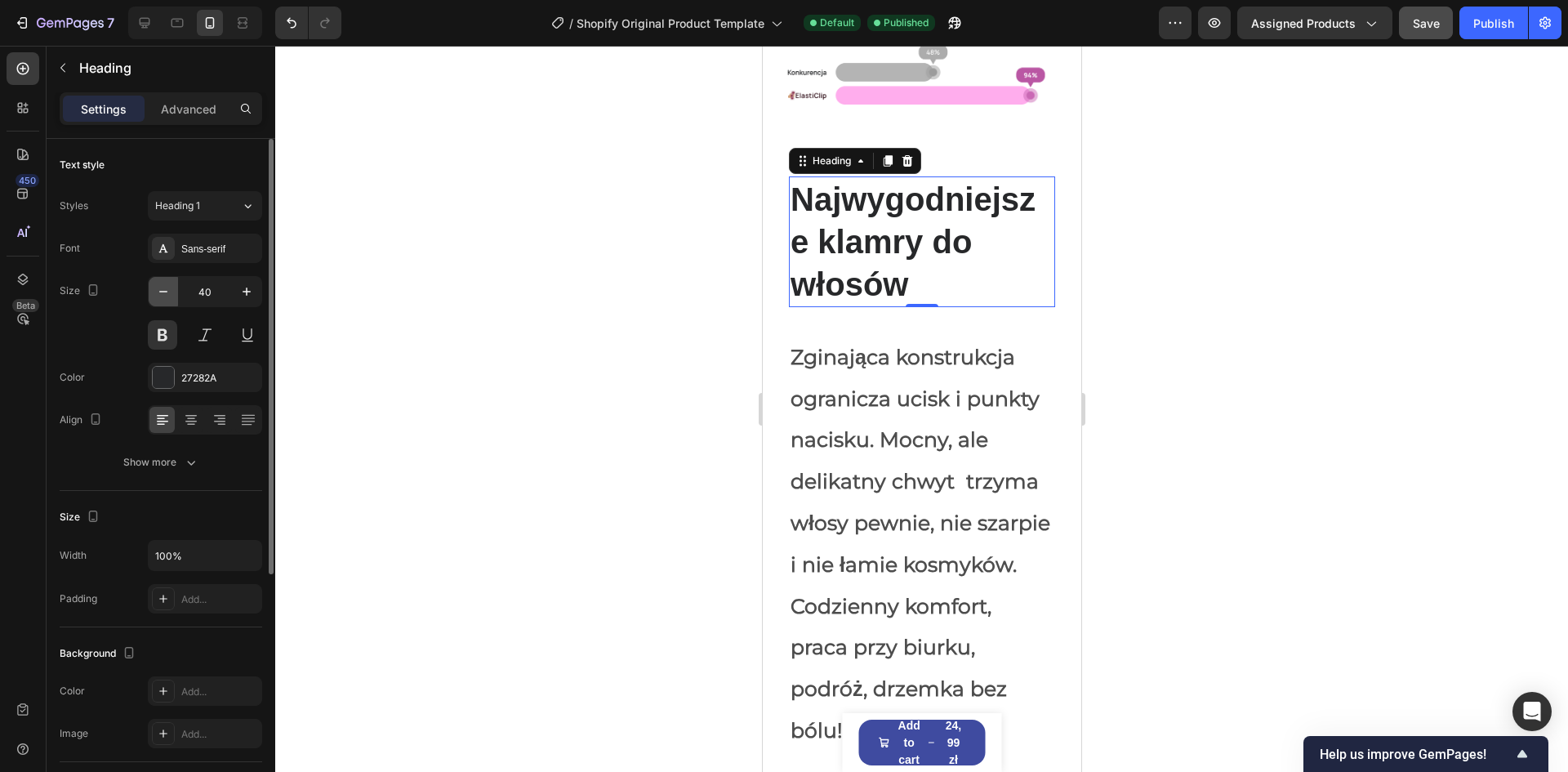
click at [156, 296] on icon "button" at bounding box center [163, 291] width 16 height 16
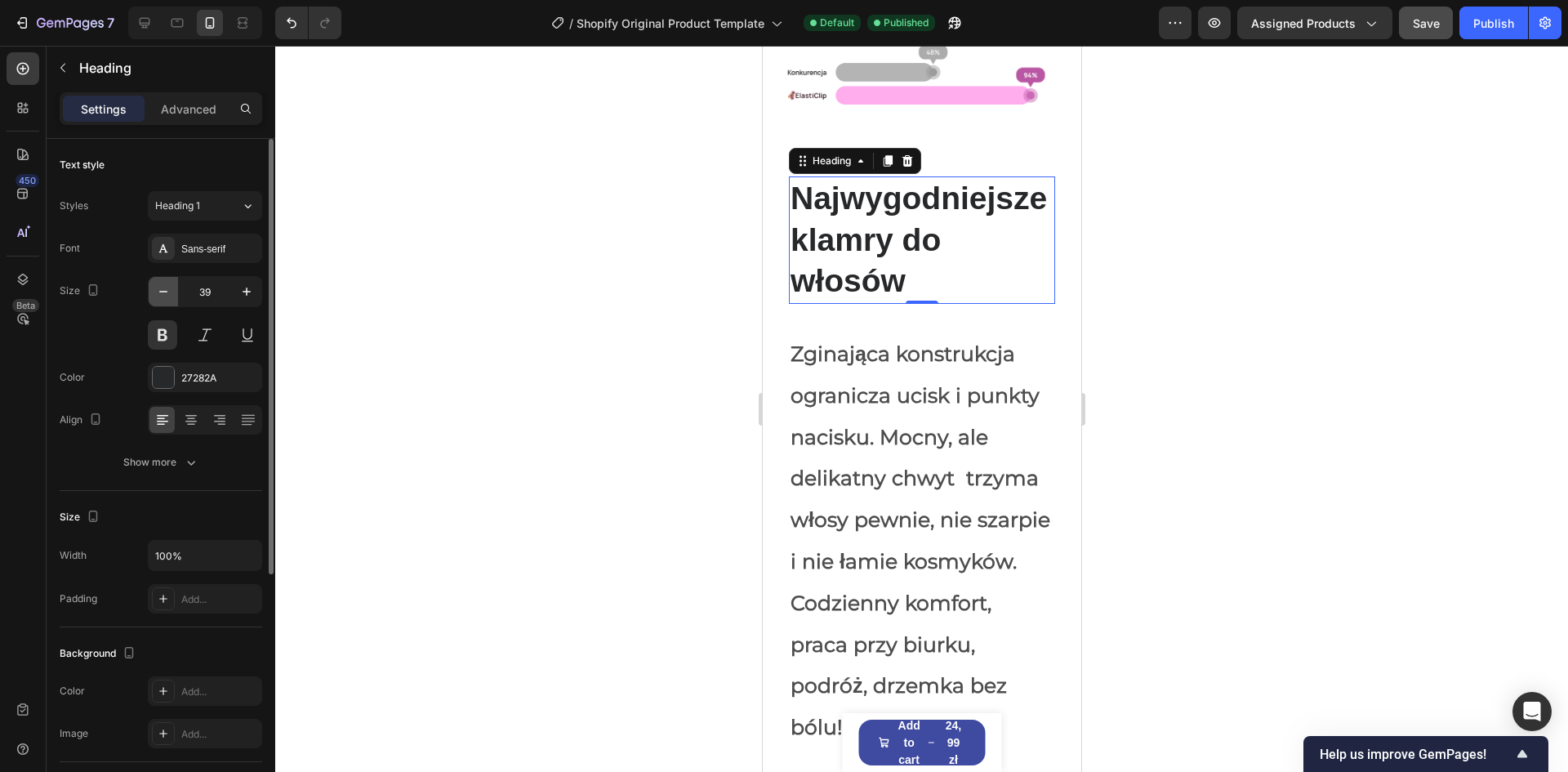
click at [156, 296] on icon "button" at bounding box center [163, 291] width 16 height 16
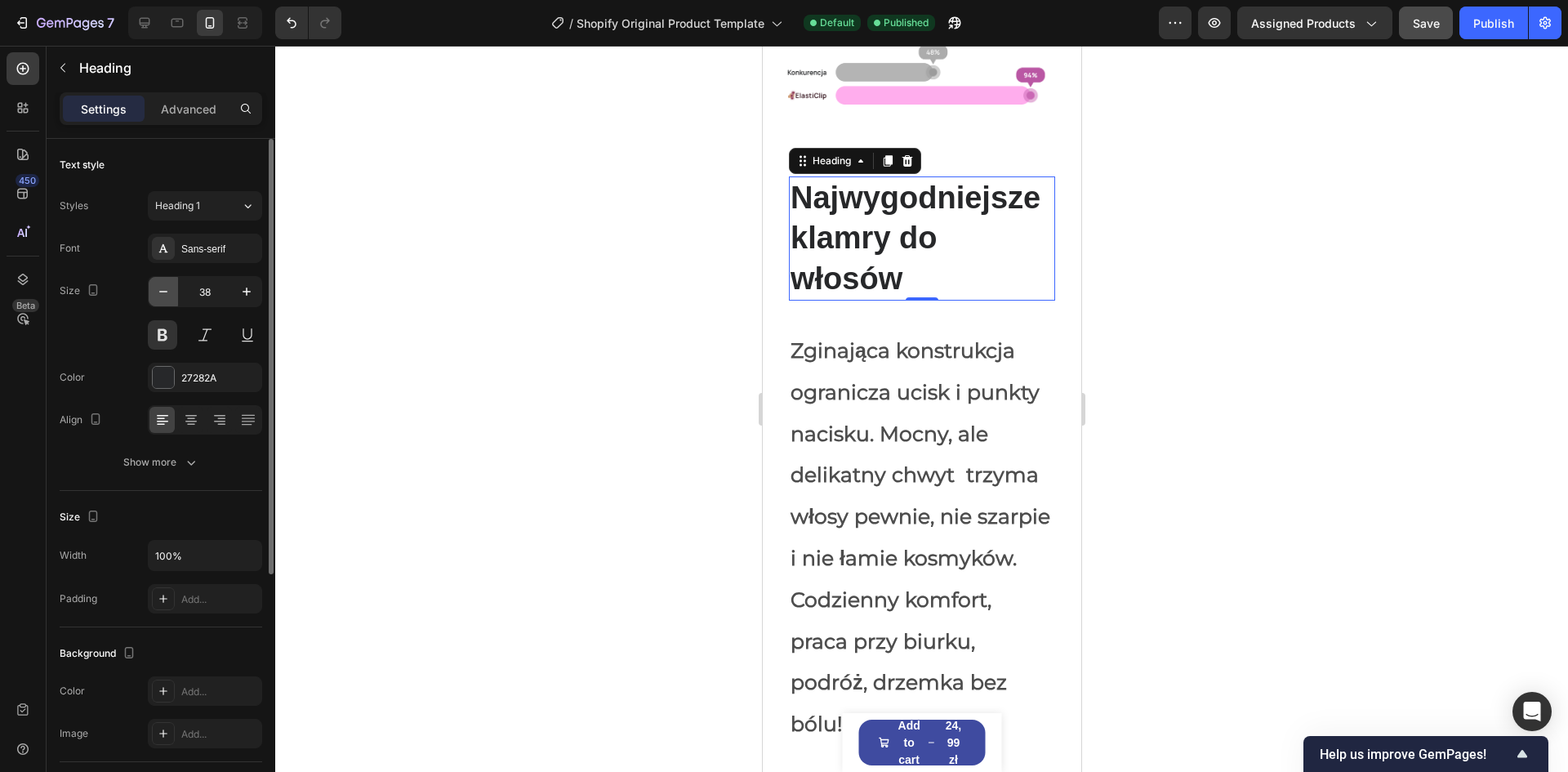
click at [156, 296] on icon "button" at bounding box center [163, 291] width 16 height 16
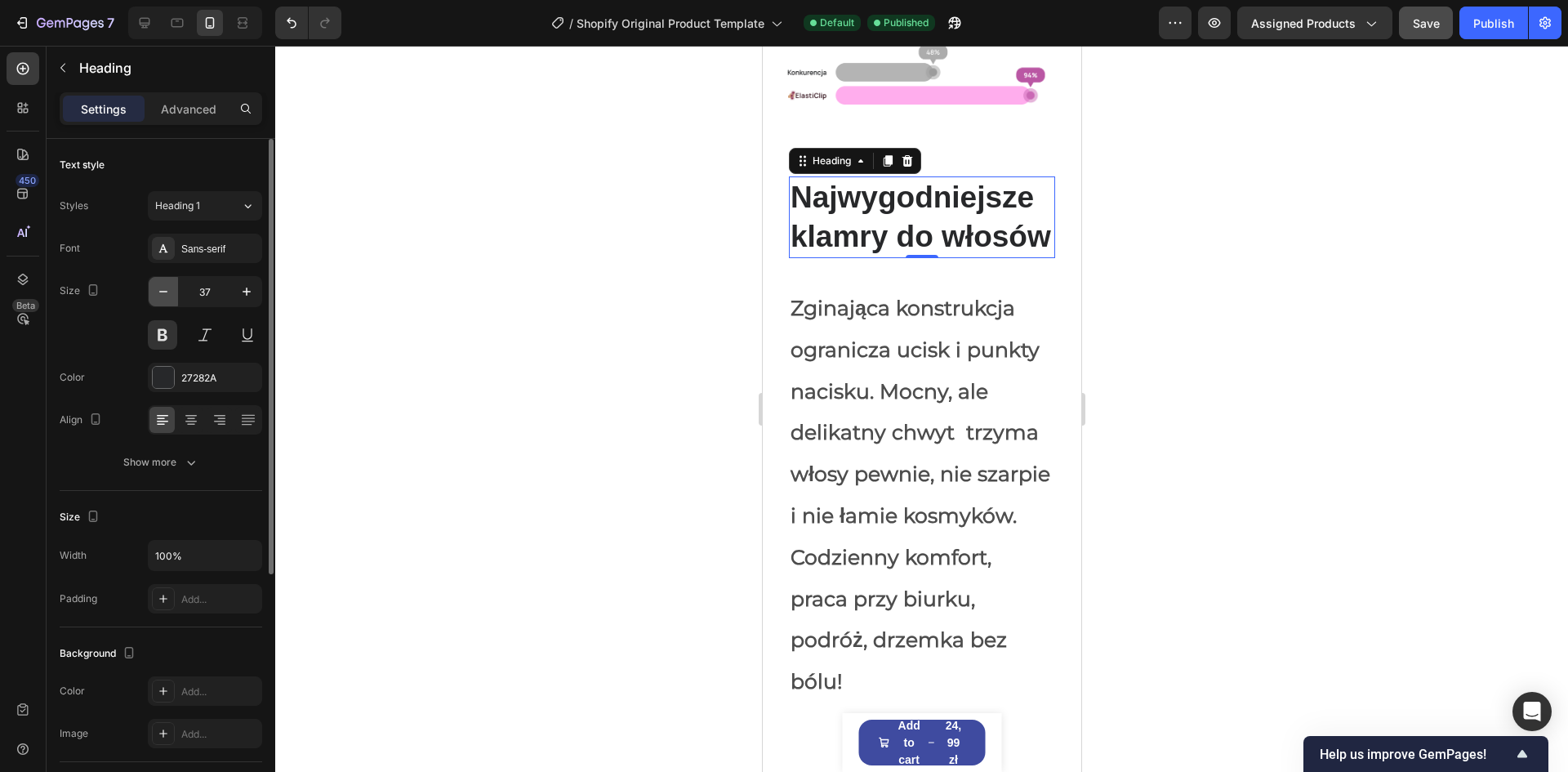
click at [156, 296] on icon "button" at bounding box center [163, 291] width 16 height 16
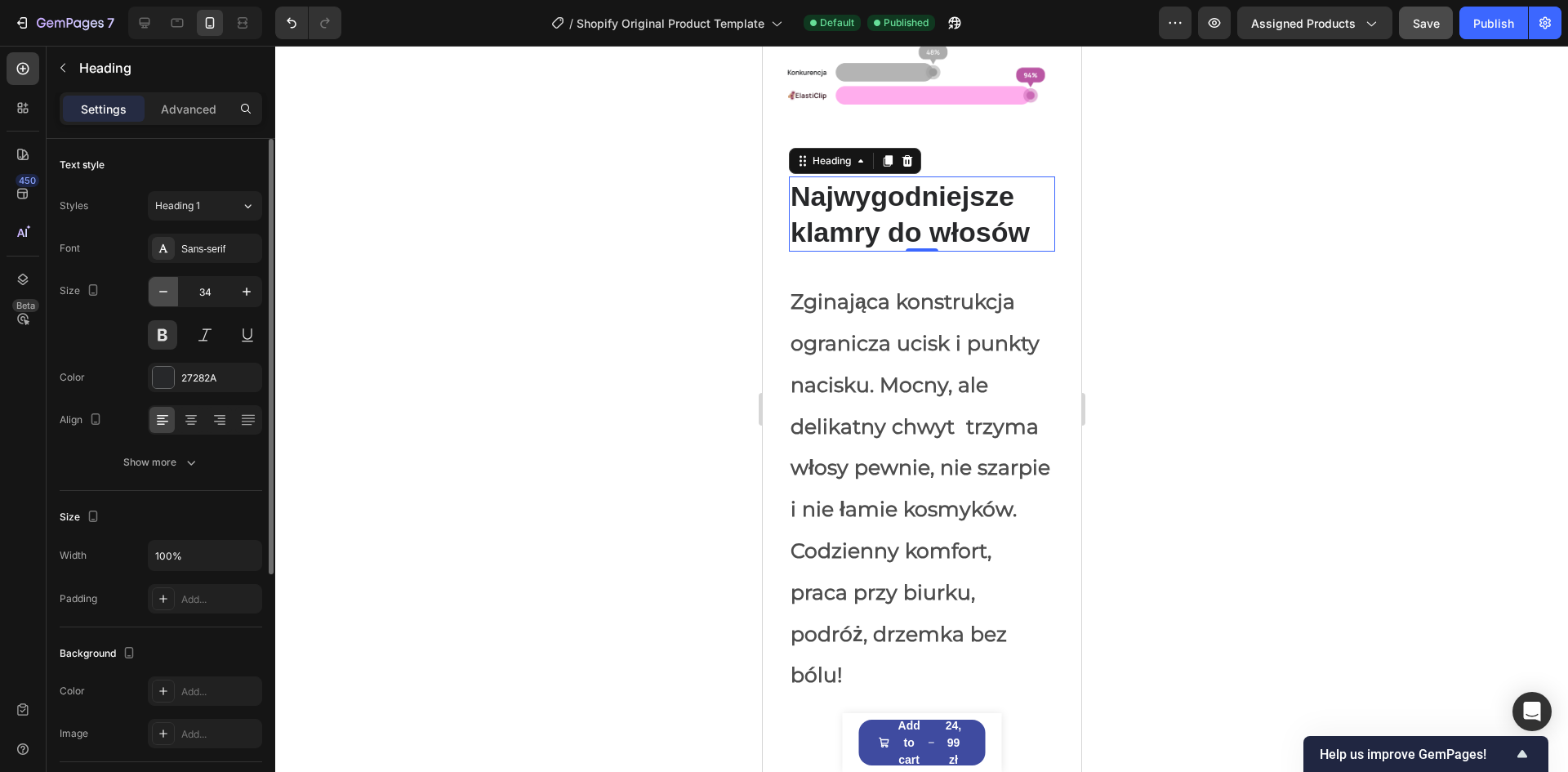
click at [156, 296] on icon "button" at bounding box center [163, 291] width 16 height 16
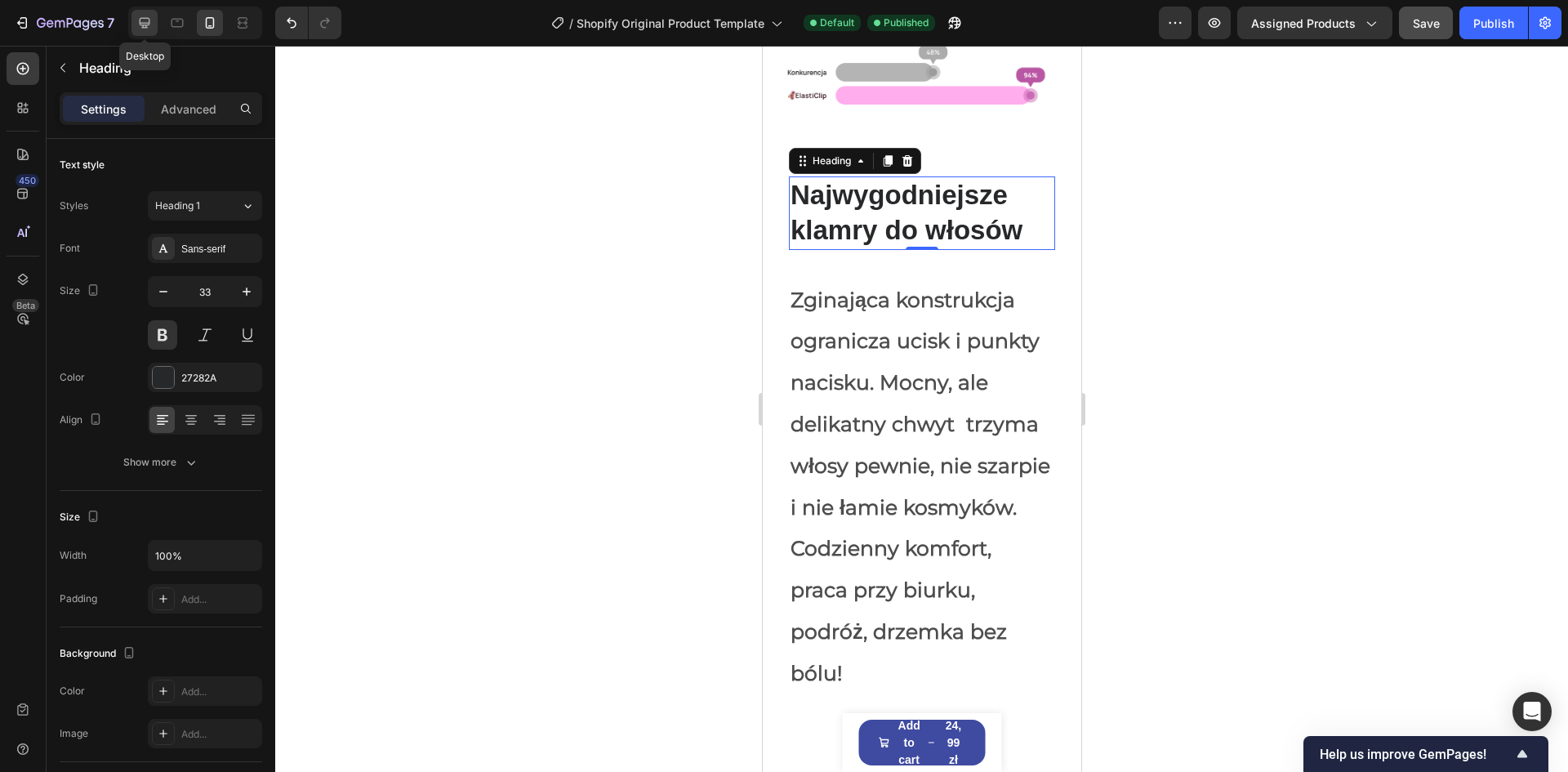
click at [153, 23] on icon at bounding box center [144, 22] width 16 height 16
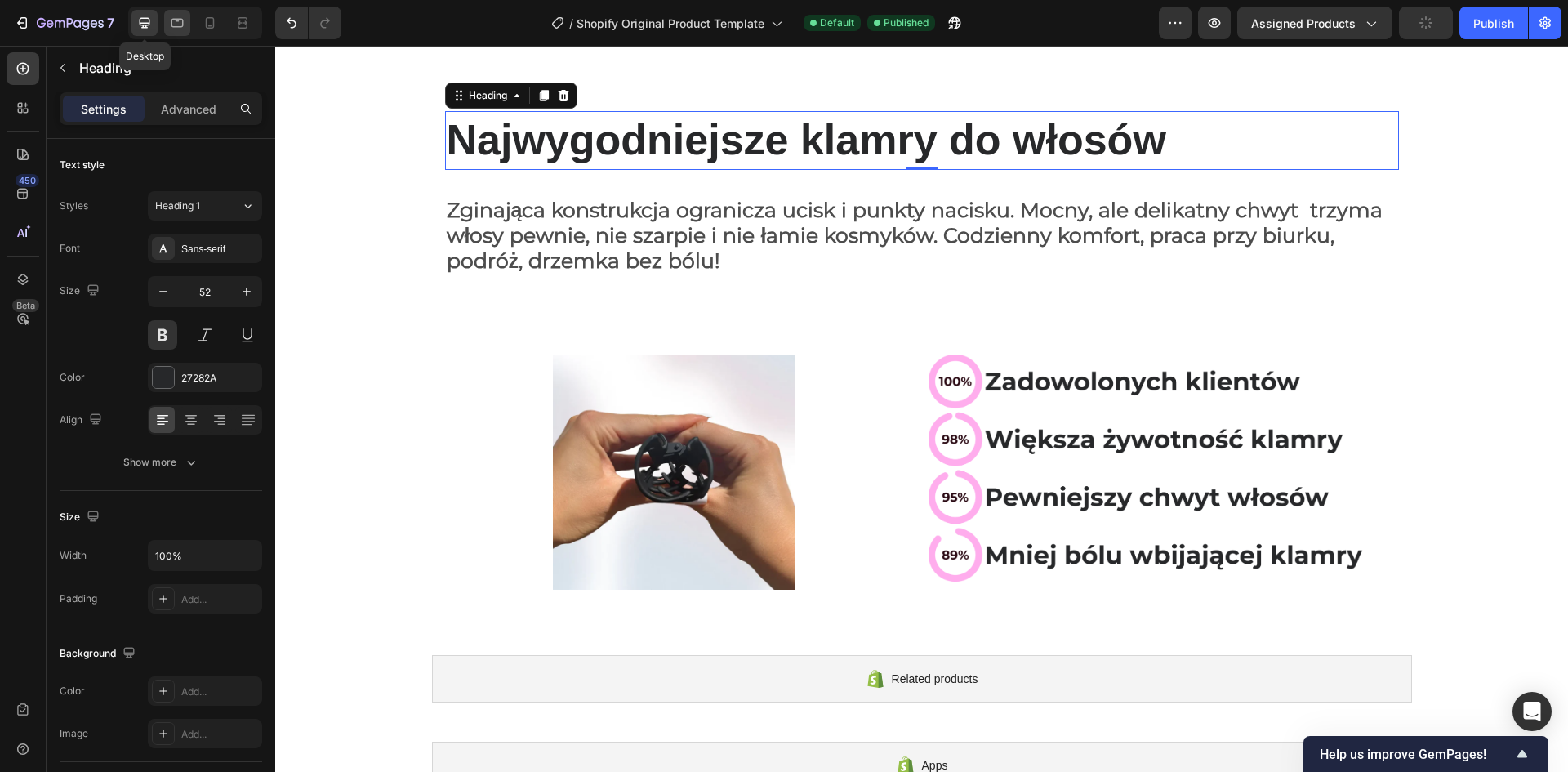
scroll to position [540, 0]
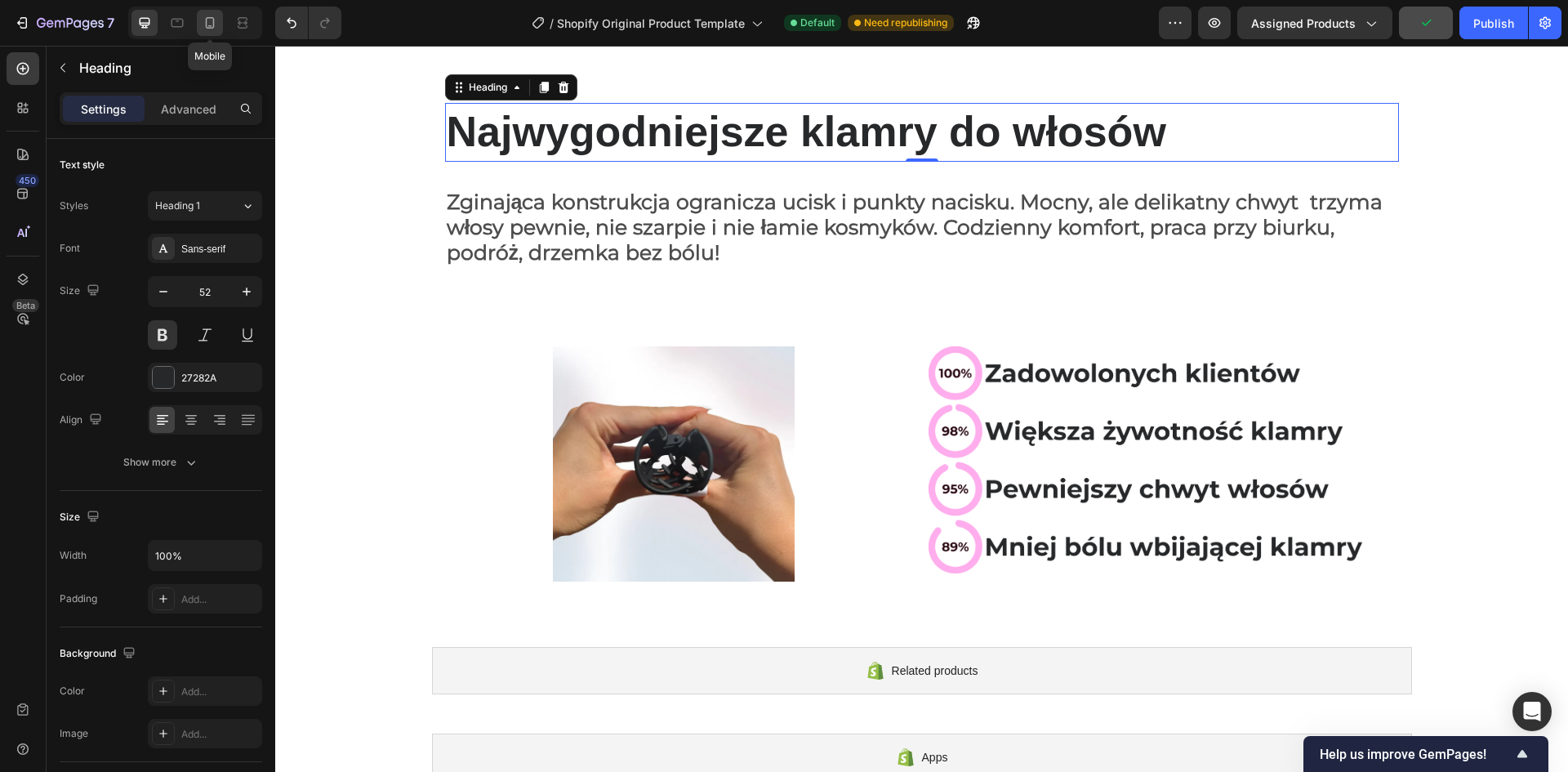
click at [199, 25] on div at bounding box center [209, 23] width 26 height 26
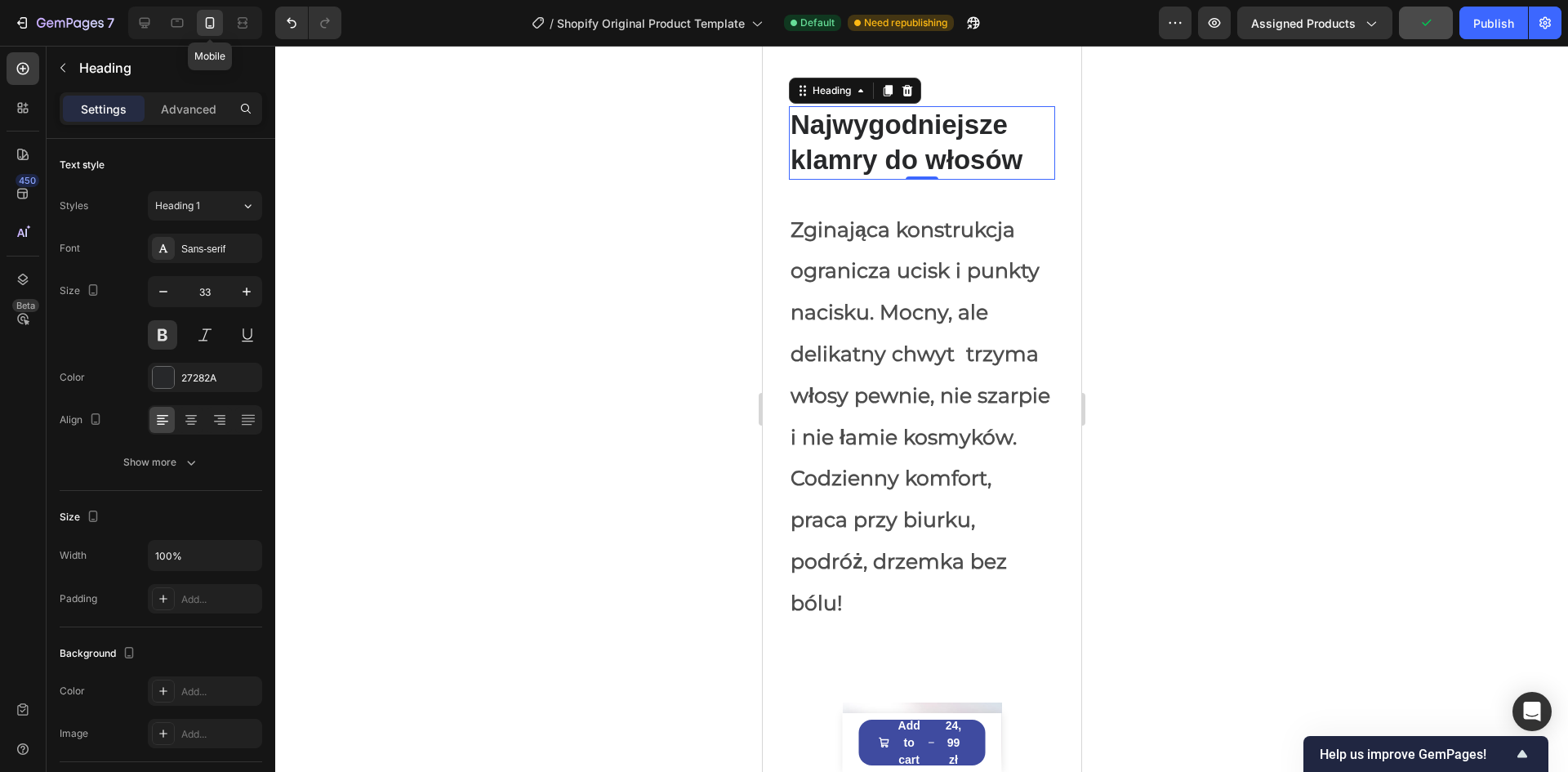
scroll to position [268, 0]
click at [168, 27] on div at bounding box center [177, 23] width 26 height 26
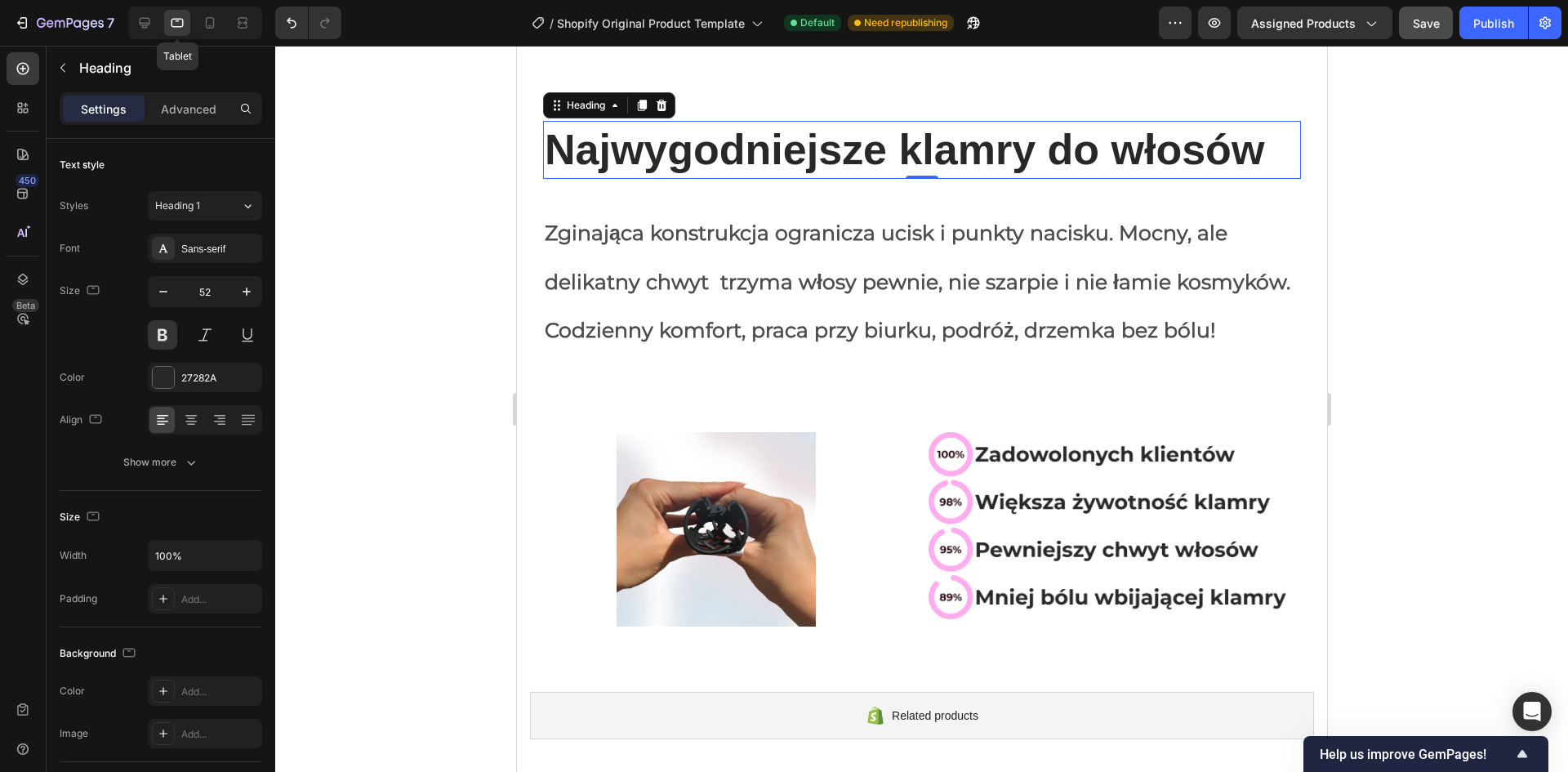
scroll to position [478, 0]
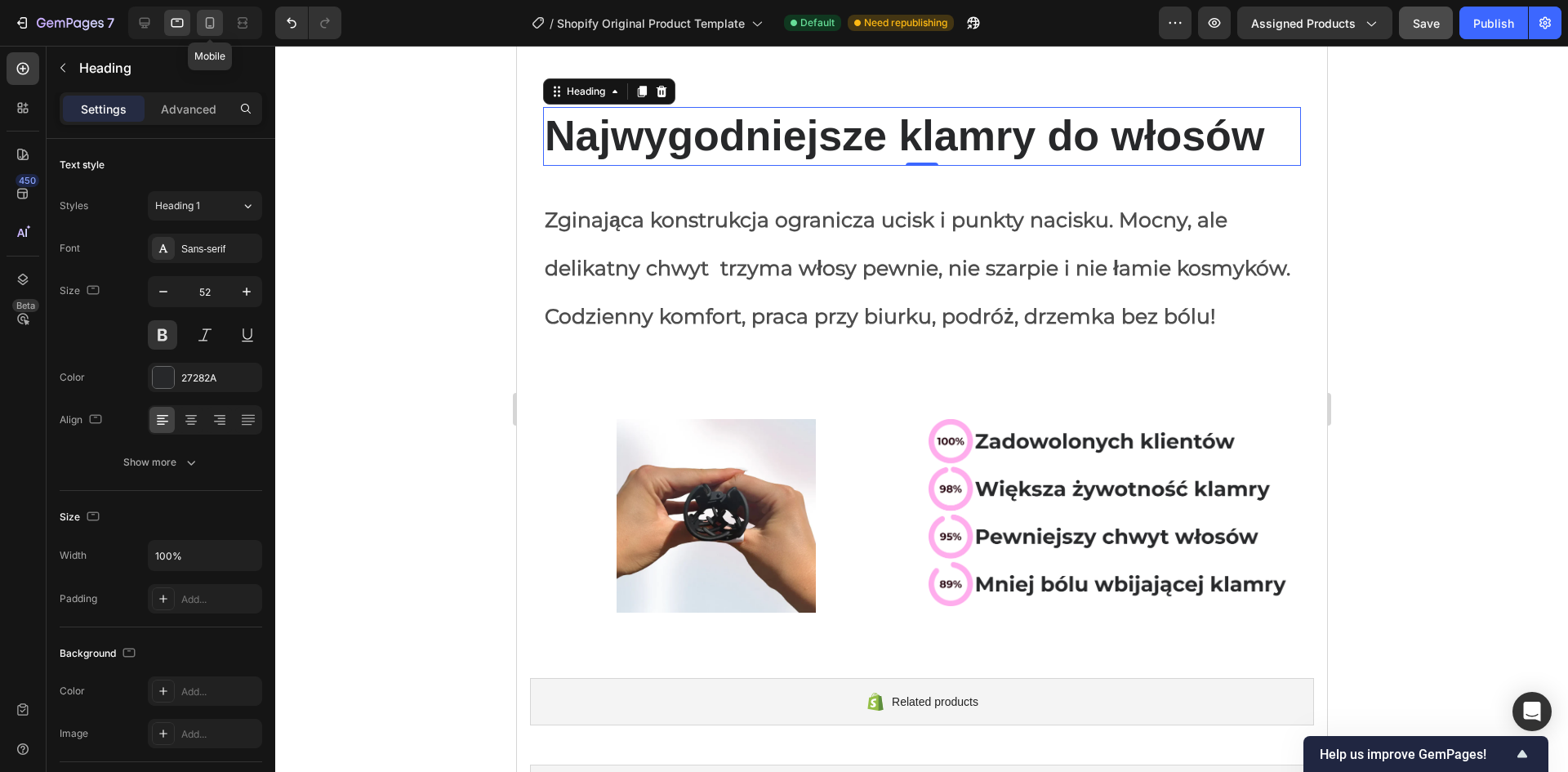
click at [214, 20] on icon at bounding box center [210, 23] width 9 height 12
type input "33"
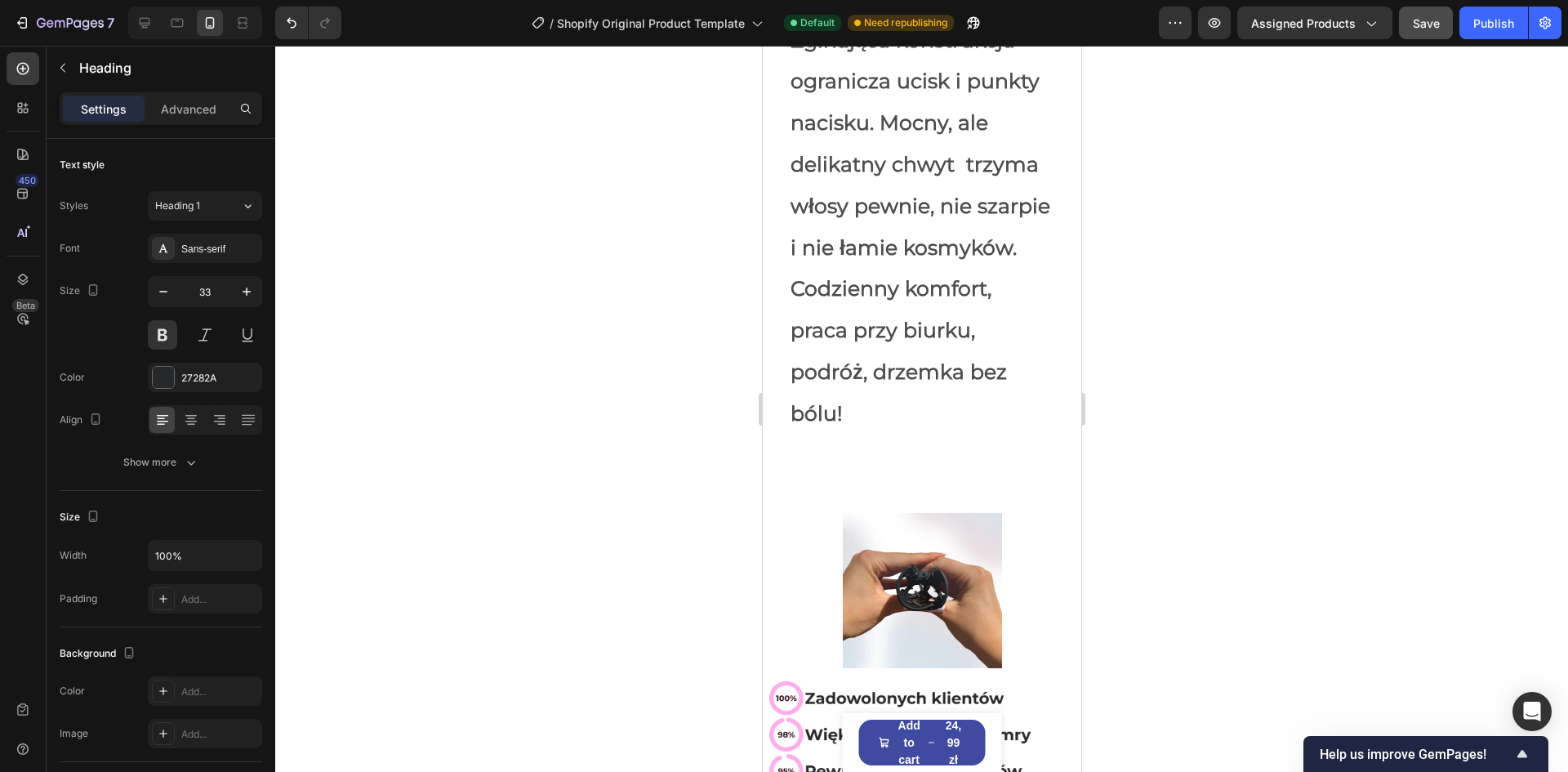
scroll to position [513, 0]
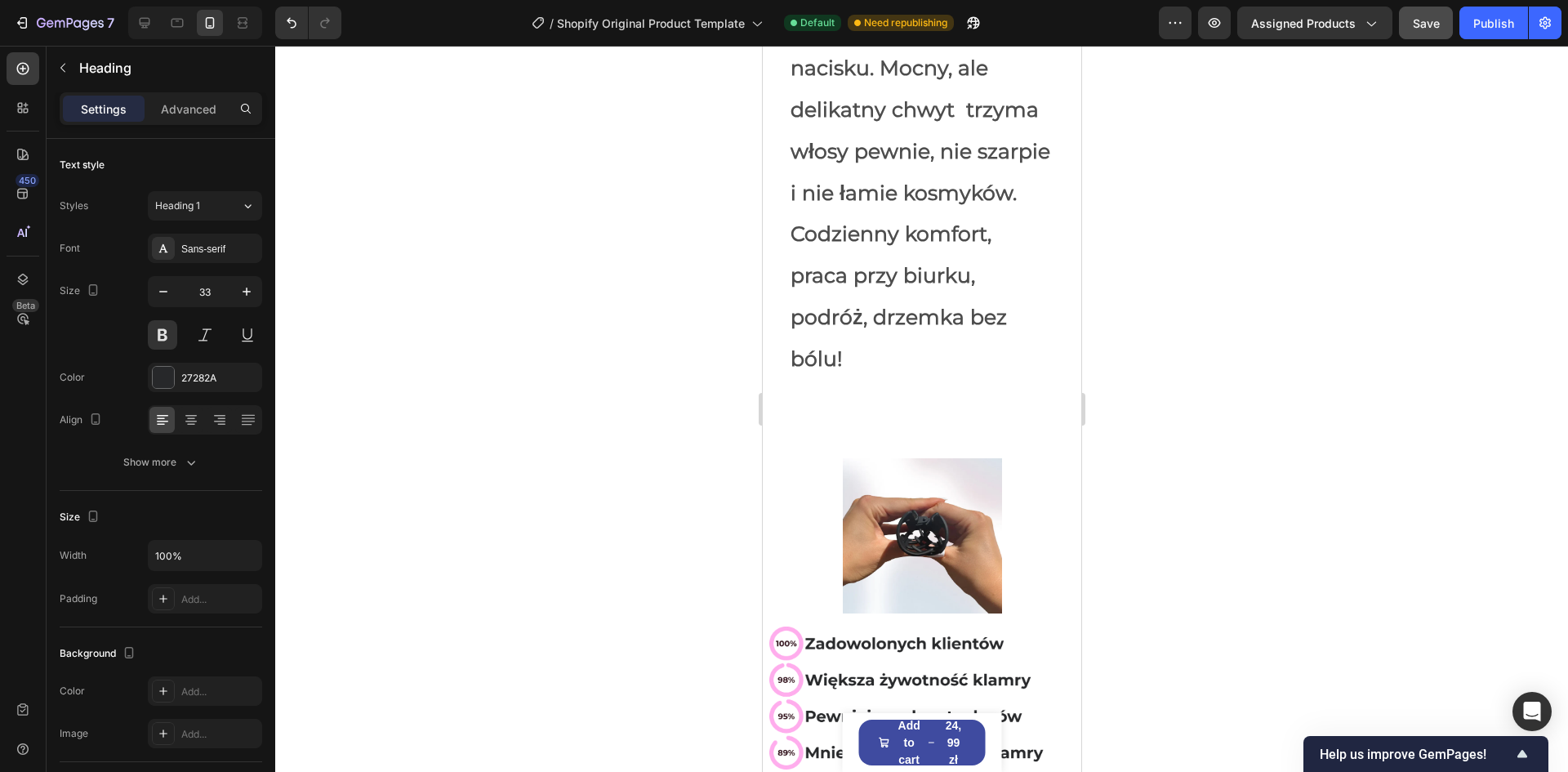
click at [879, 297] on p "Zginająca konstrukcja ogranicza ucisk i punkty nacisku. Mocny, ale delikatny ch…" at bounding box center [921, 170] width 263 height 415
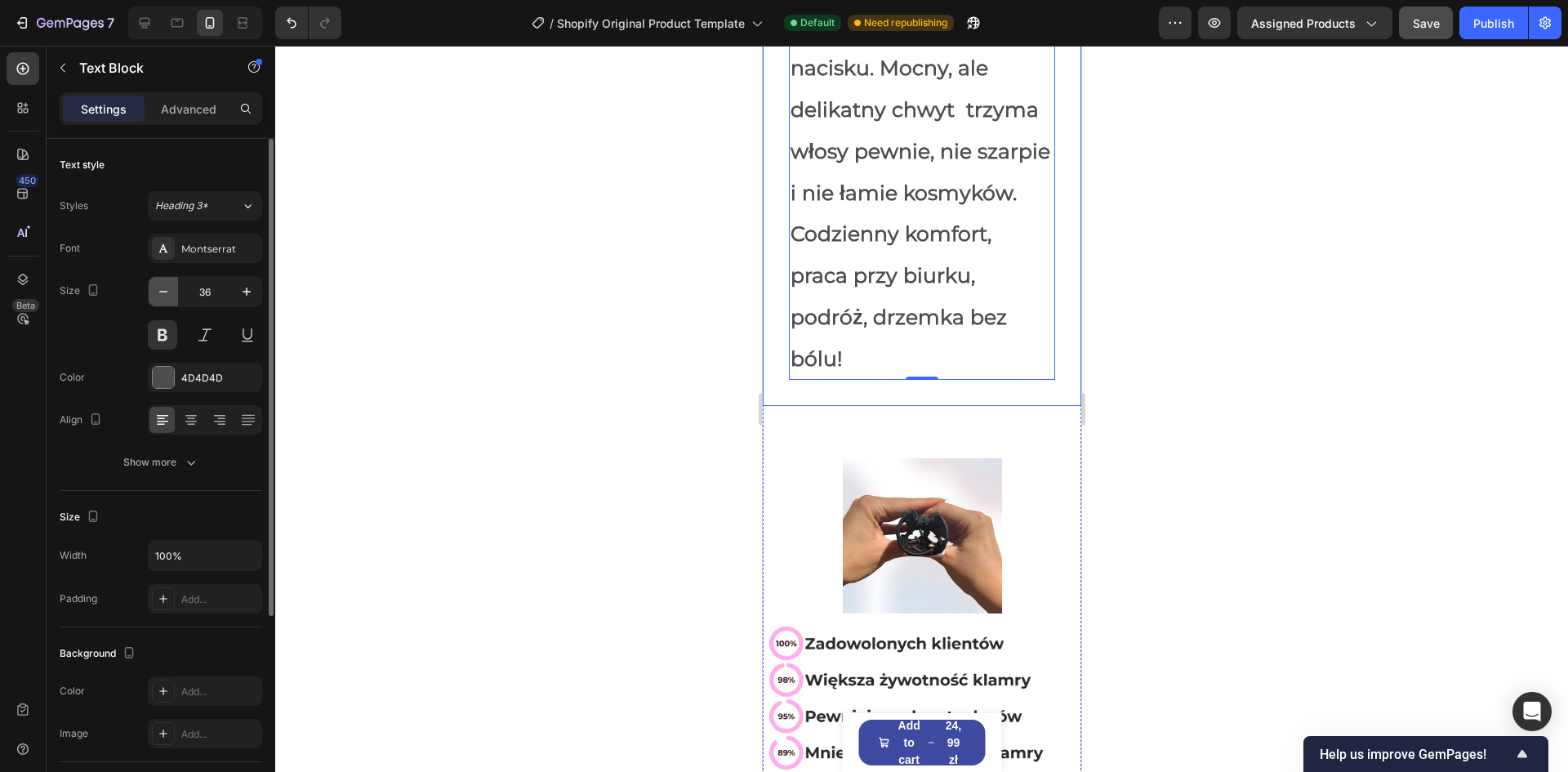
click at [166, 294] on icon "button" at bounding box center [163, 291] width 16 height 16
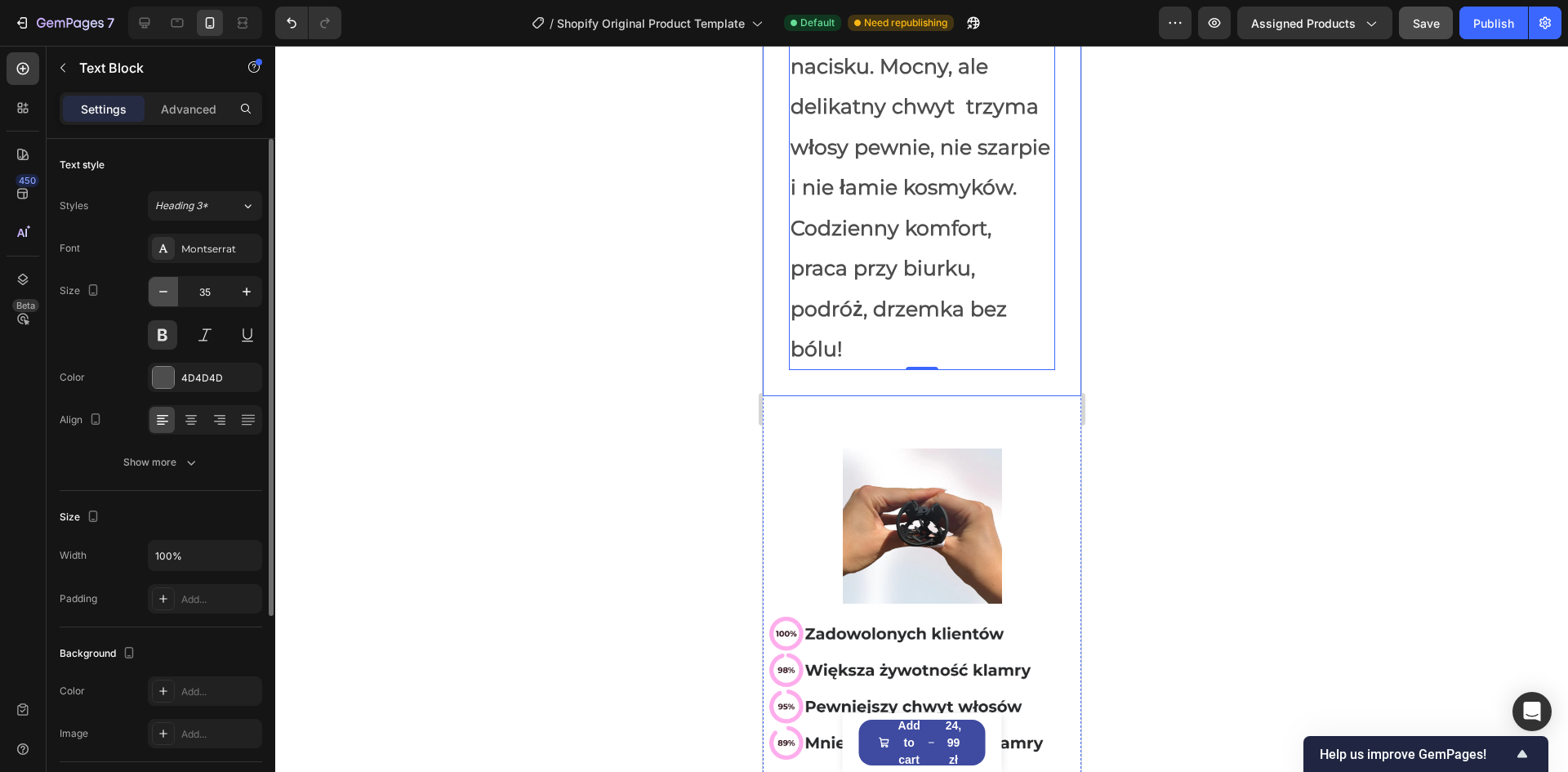
click at [166, 294] on icon "button" at bounding box center [163, 291] width 16 height 16
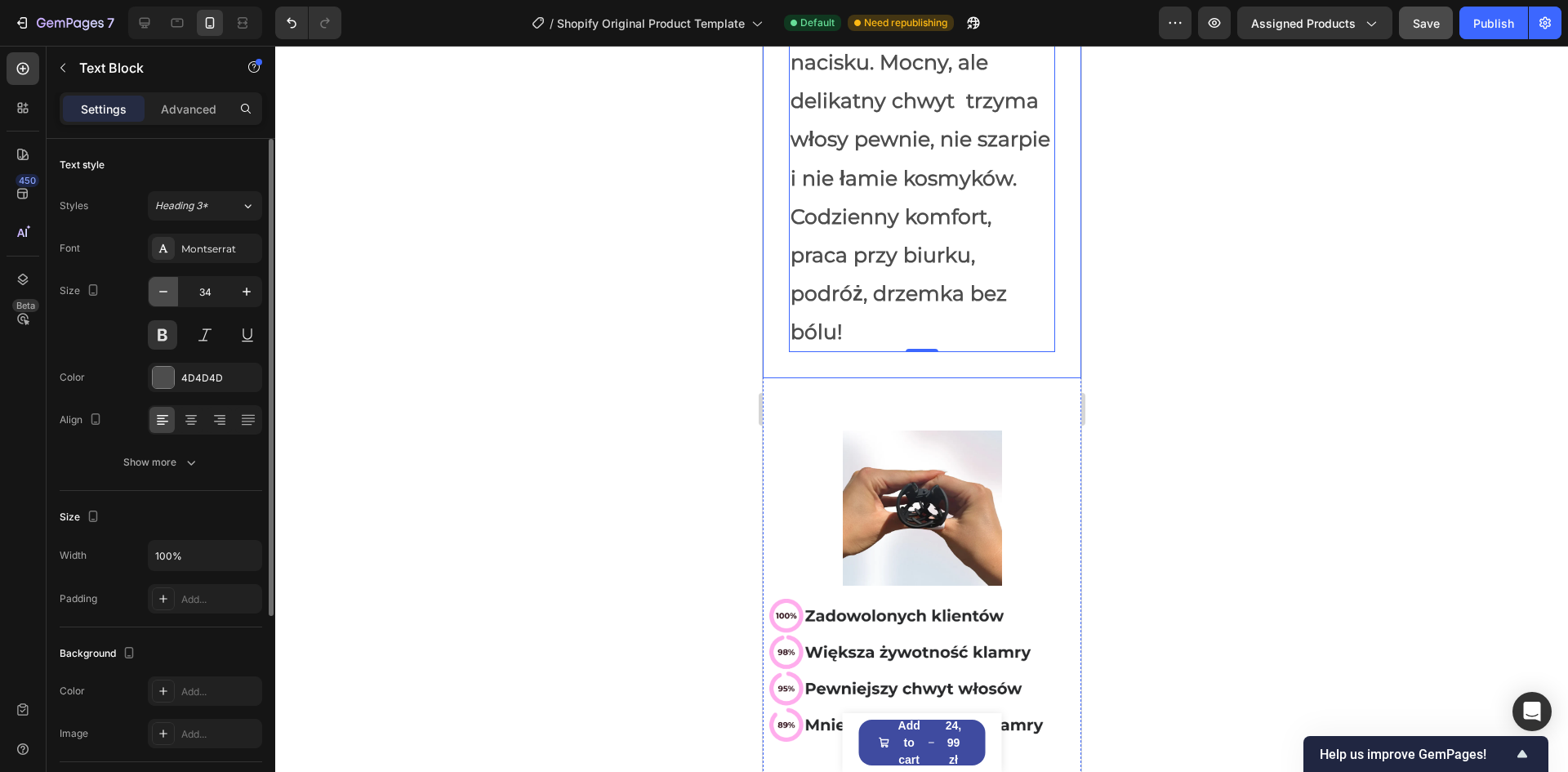
click at [166, 294] on icon "button" at bounding box center [163, 291] width 16 height 16
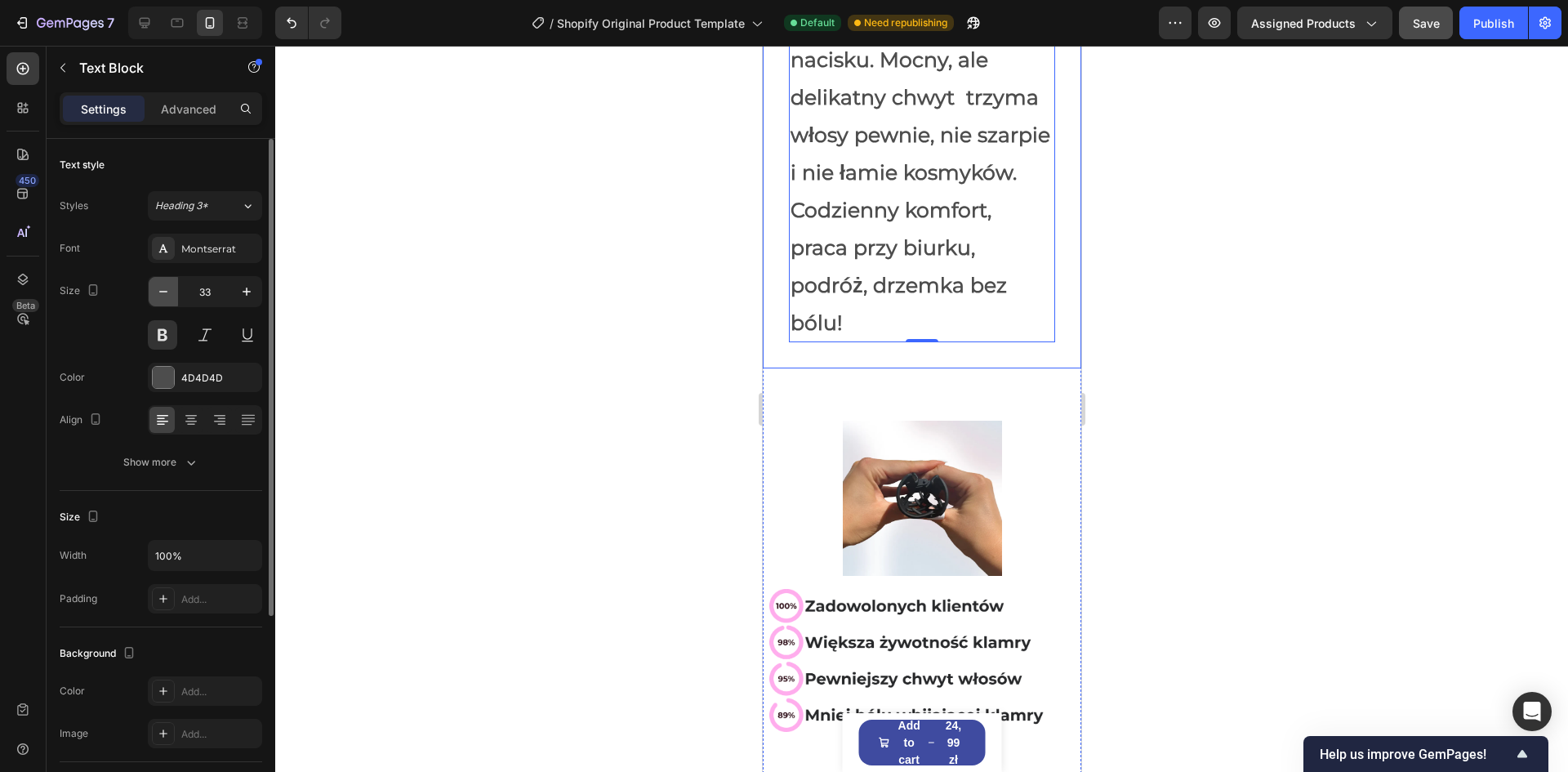
click at [166, 294] on icon "button" at bounding box center [163, 291] width 16 height 16
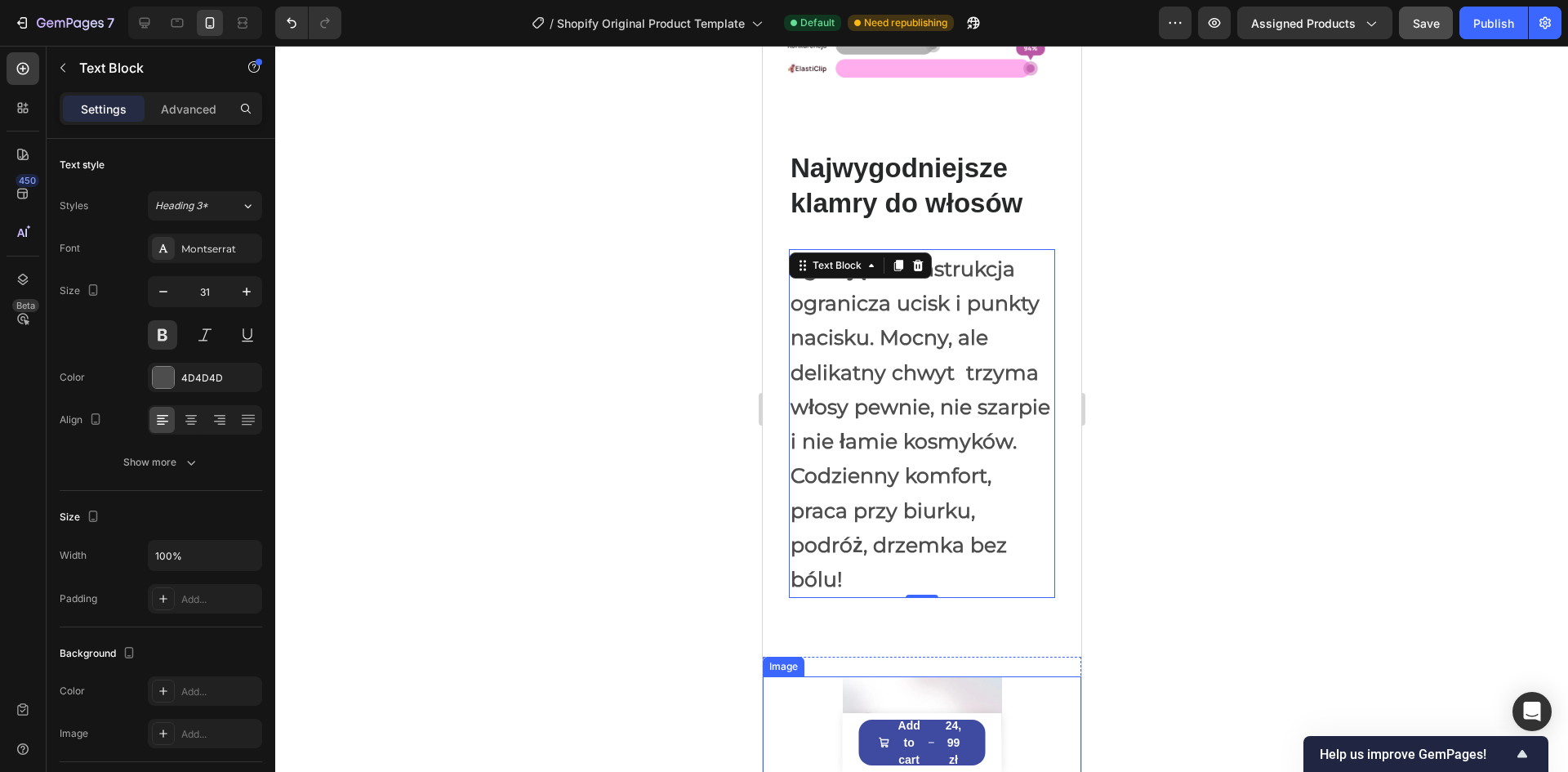
scroll to position [182, 0]
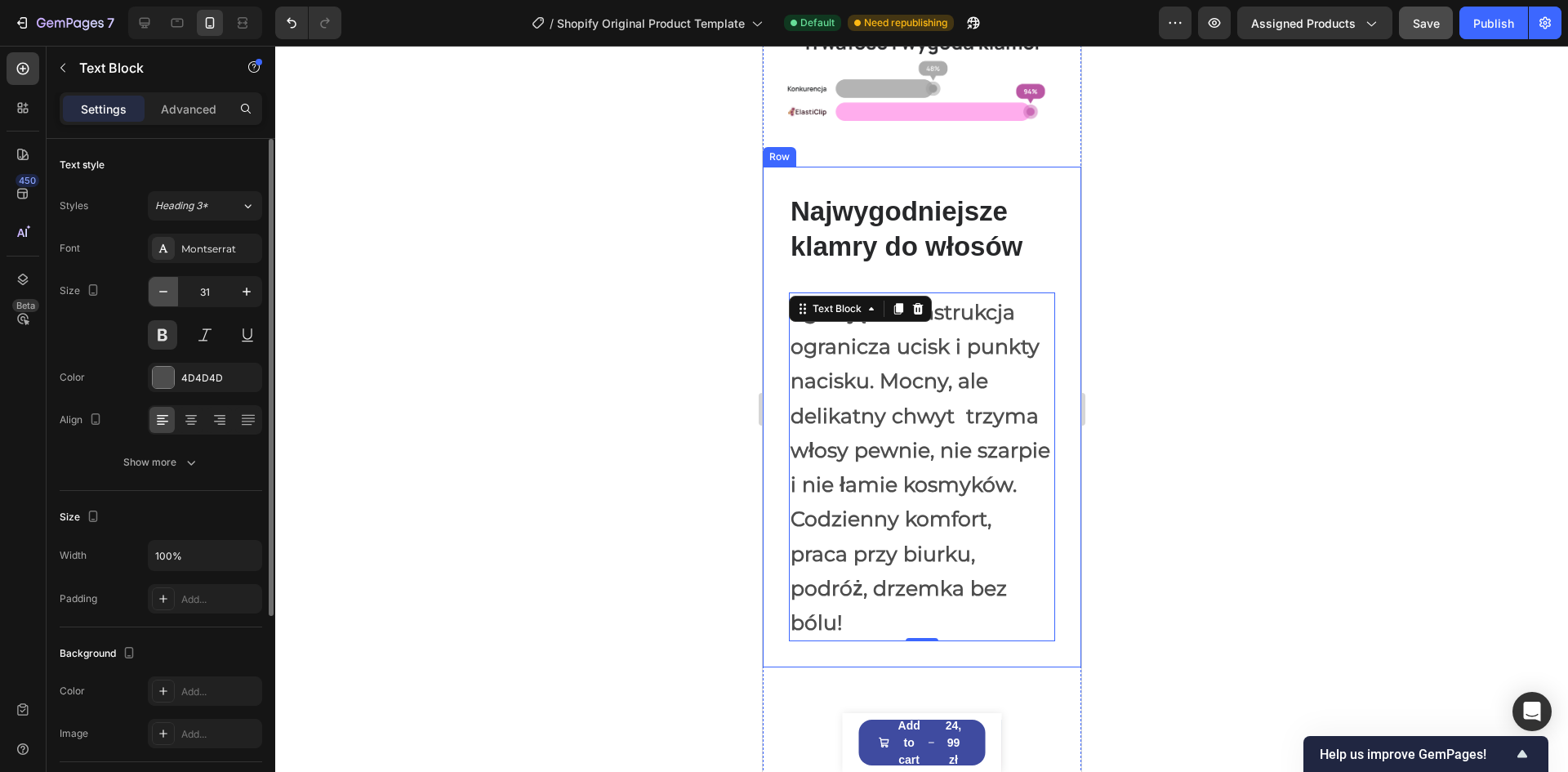
click at [165, 293] on icon "button" at bounding box center [163, 291] width 16 height 16
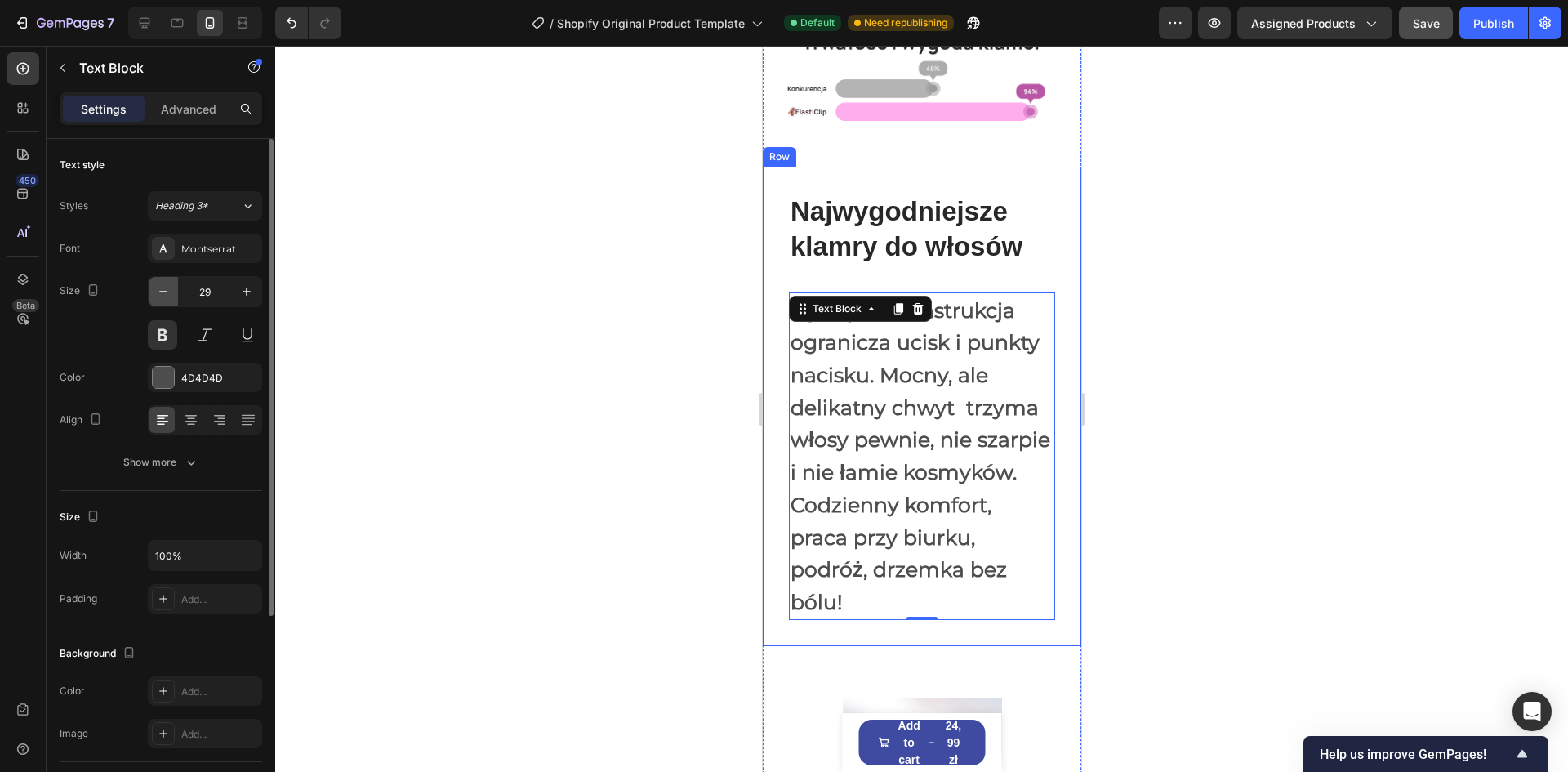
click at [165, 293] on icon "button" at bounding box center [163, 291] width 16 height 16
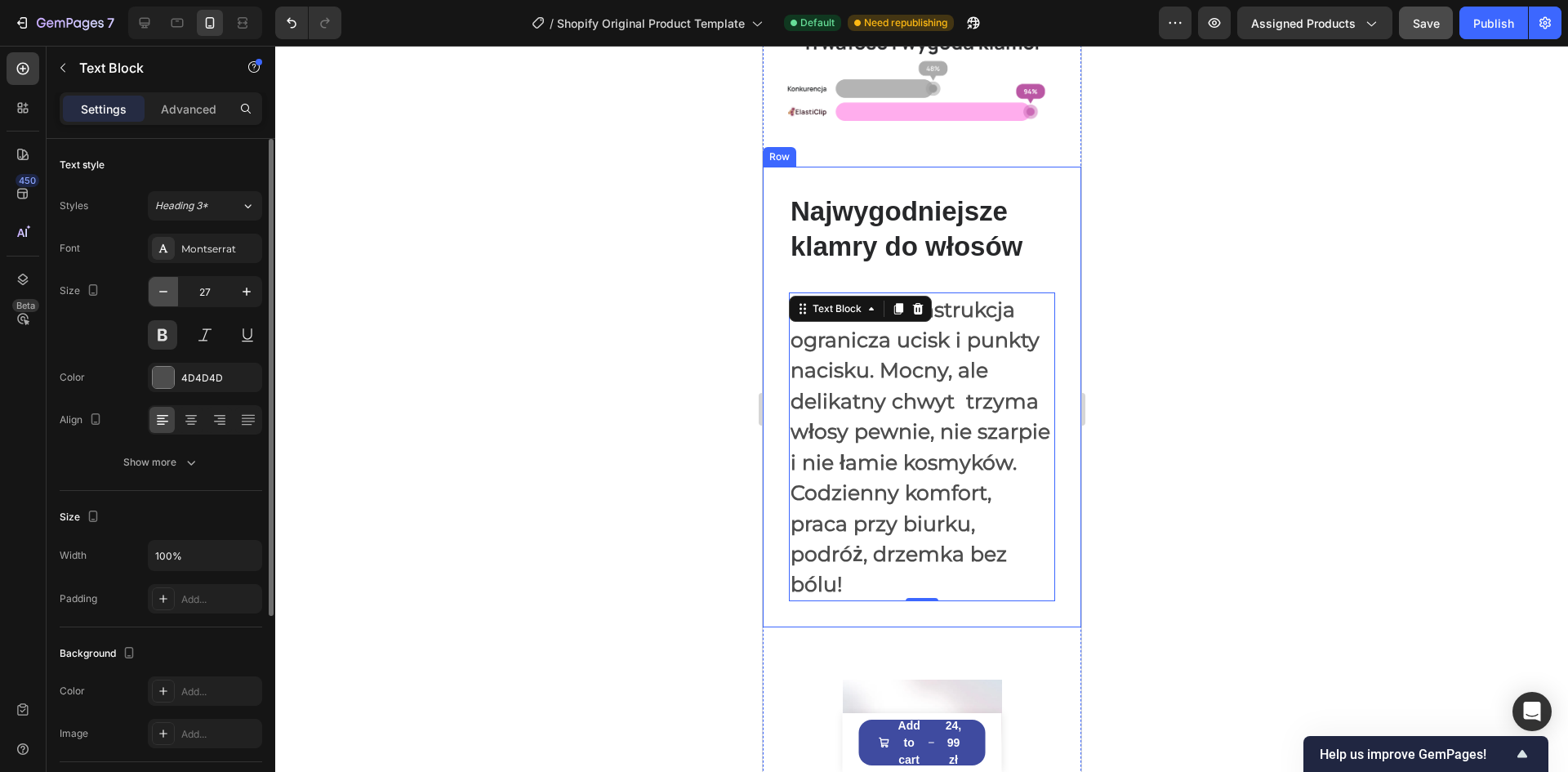
click at [165, 293] on icon "button" at bounding box center [163, 291] width 16 height 16
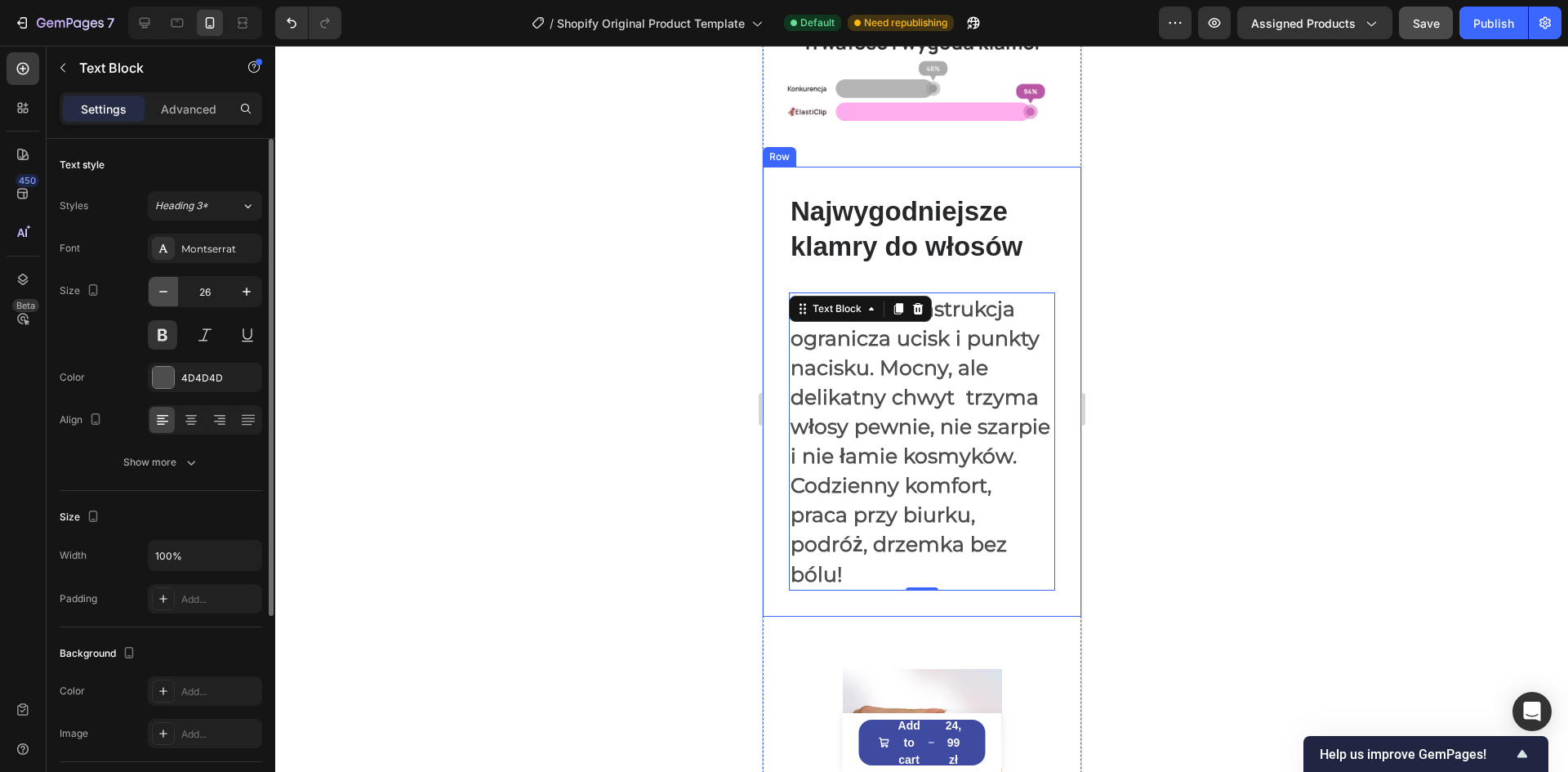
click at [165, 293] on icon "button" at bounding box center [163, 291] width 16 height 16
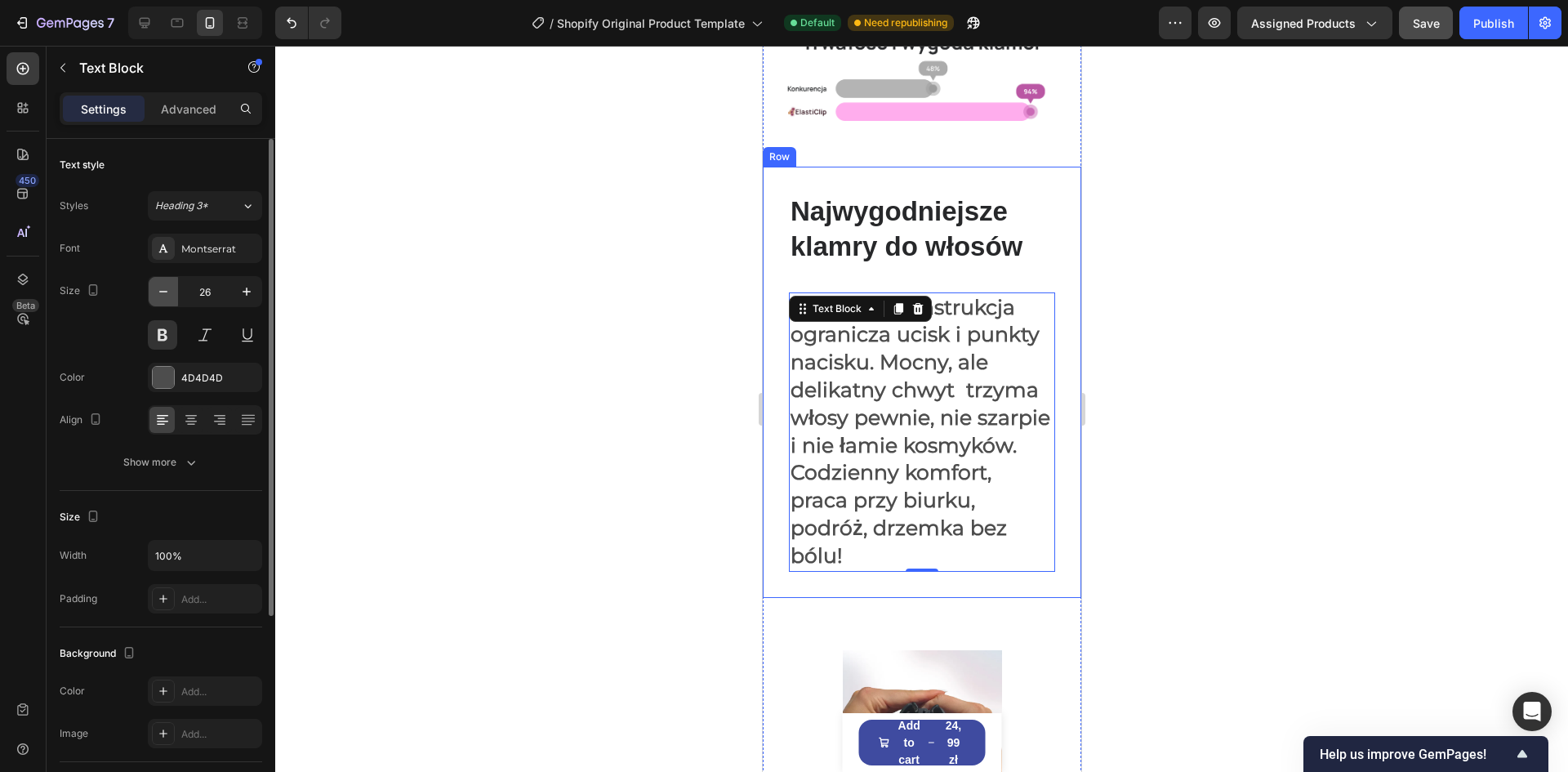
click at [165, 293] on icon "button" at bounding box center [163, 291] width 16 height 16
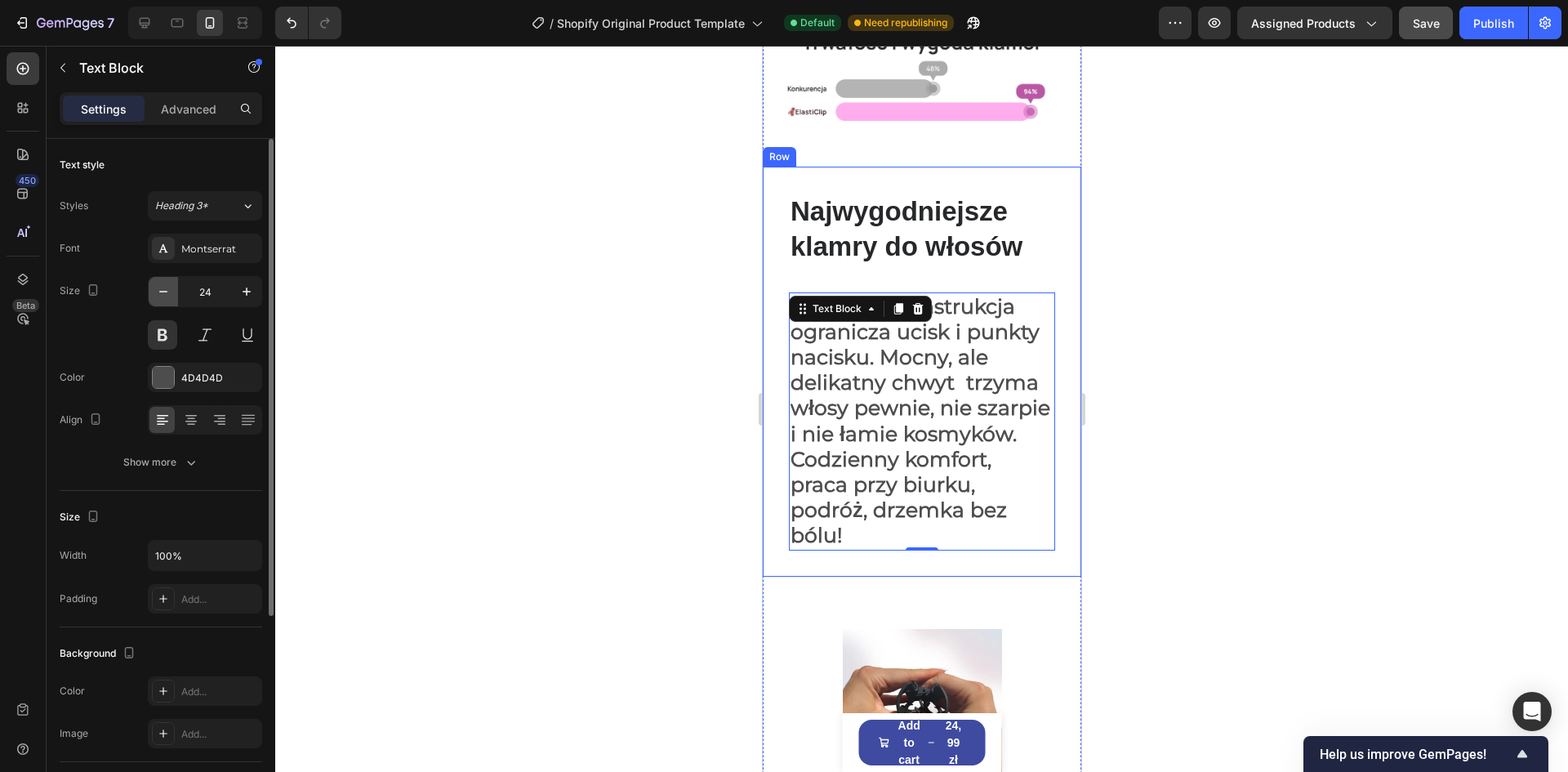
click at [165, 293] on icon "button" at bounding box center [163, 291] width 16 height 16
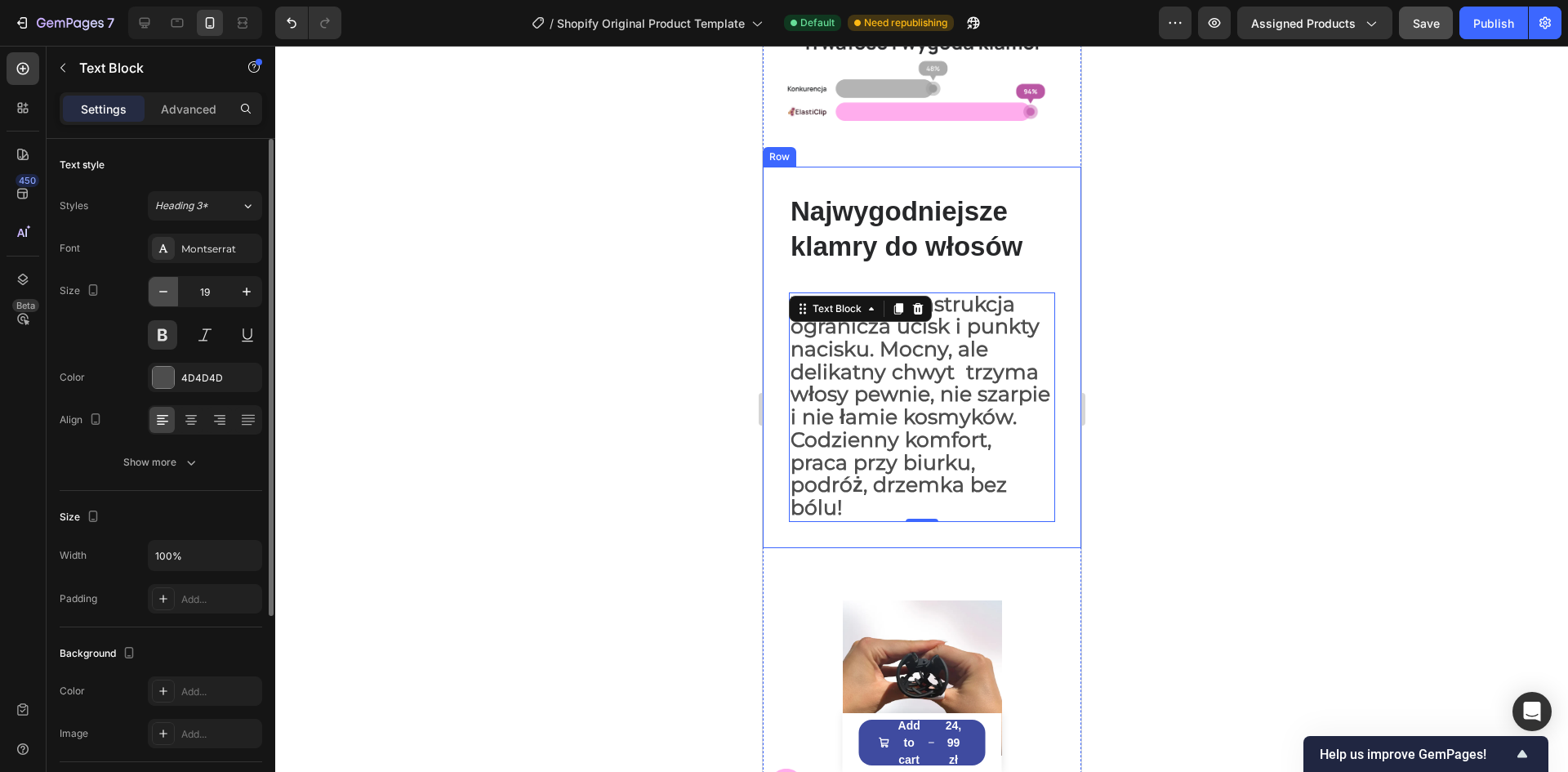
click at [165, 293] on icon "button" at bounding box center [163, 291] width 16 height 16
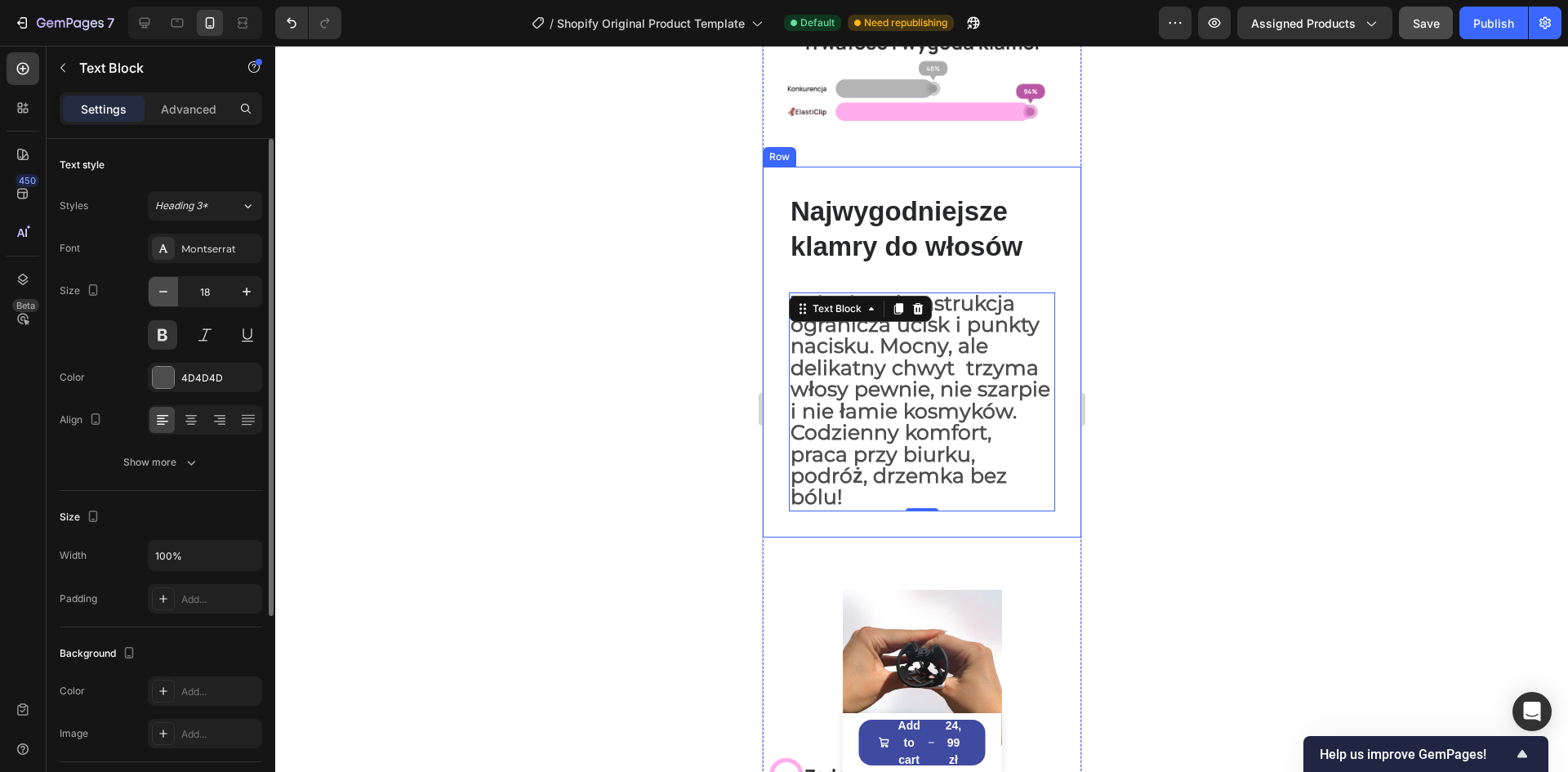
click at [165, 293] on icon "button" at bounding box center [163, 291] width 16 height 16
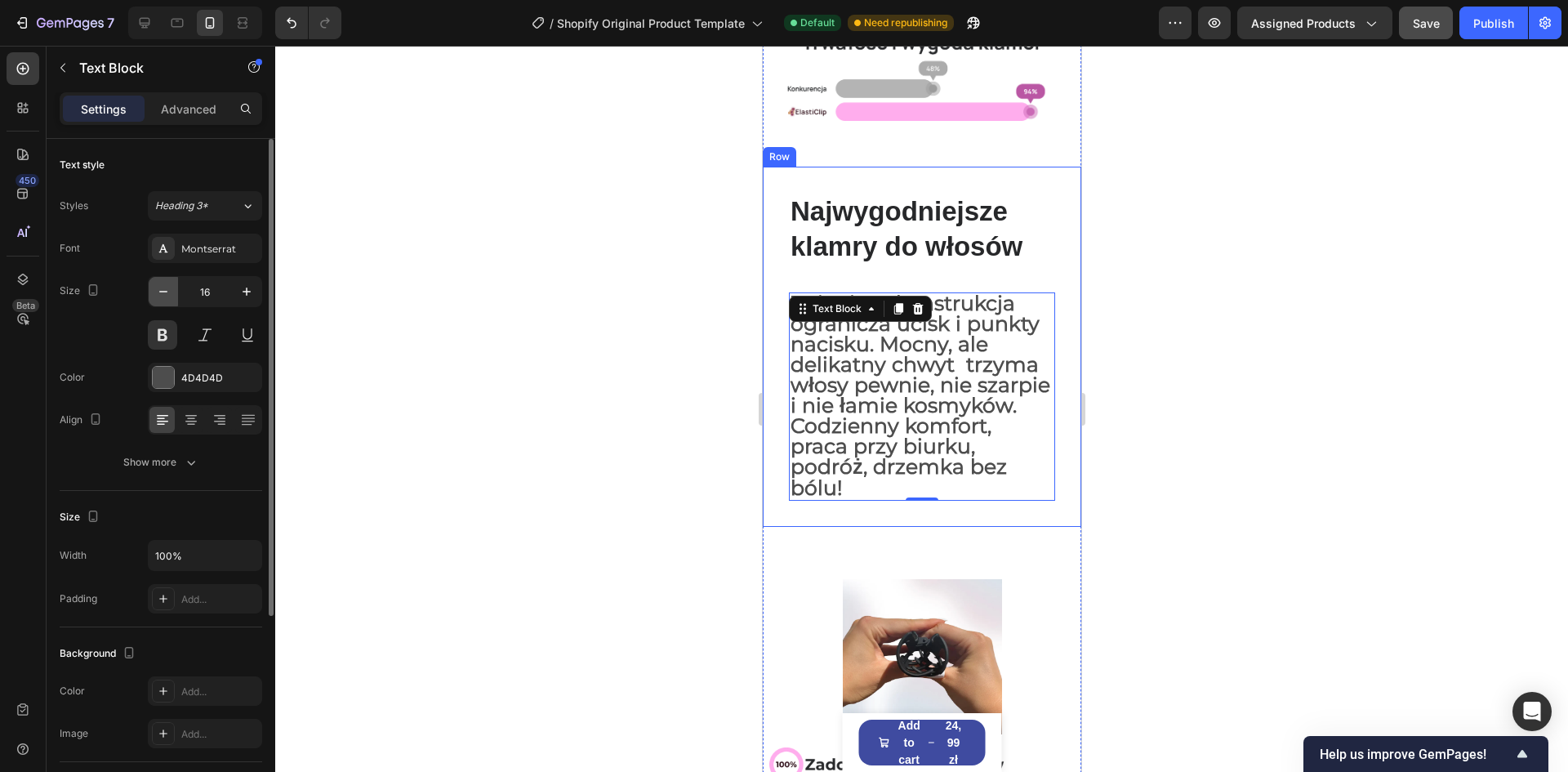
click at [165, 293] on icon "button" at bounding box center [163, 291] width 16 height 16
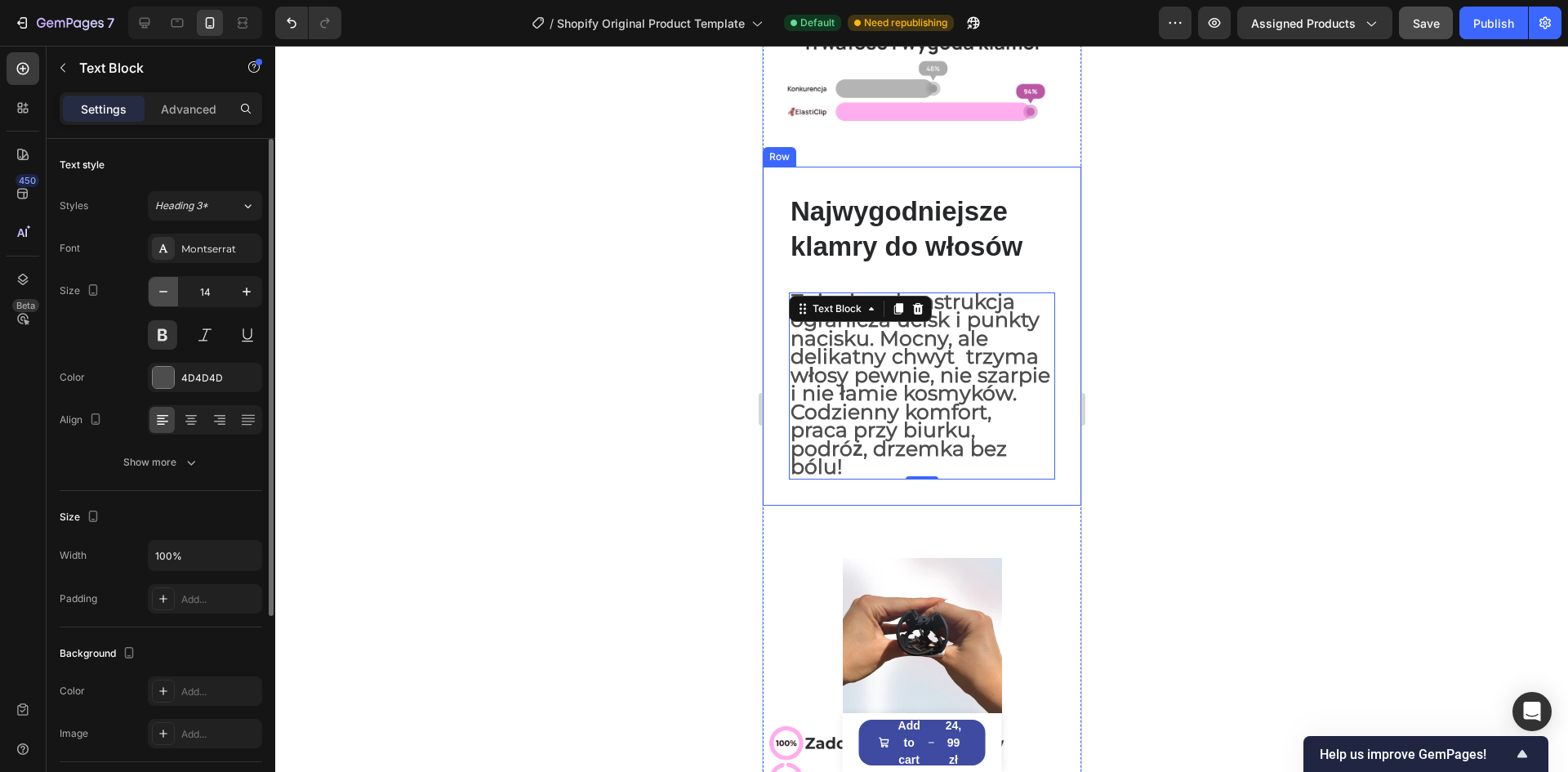
click at [165, 293] on icon "button" at bounding box center [163, 291] width 16 height 16
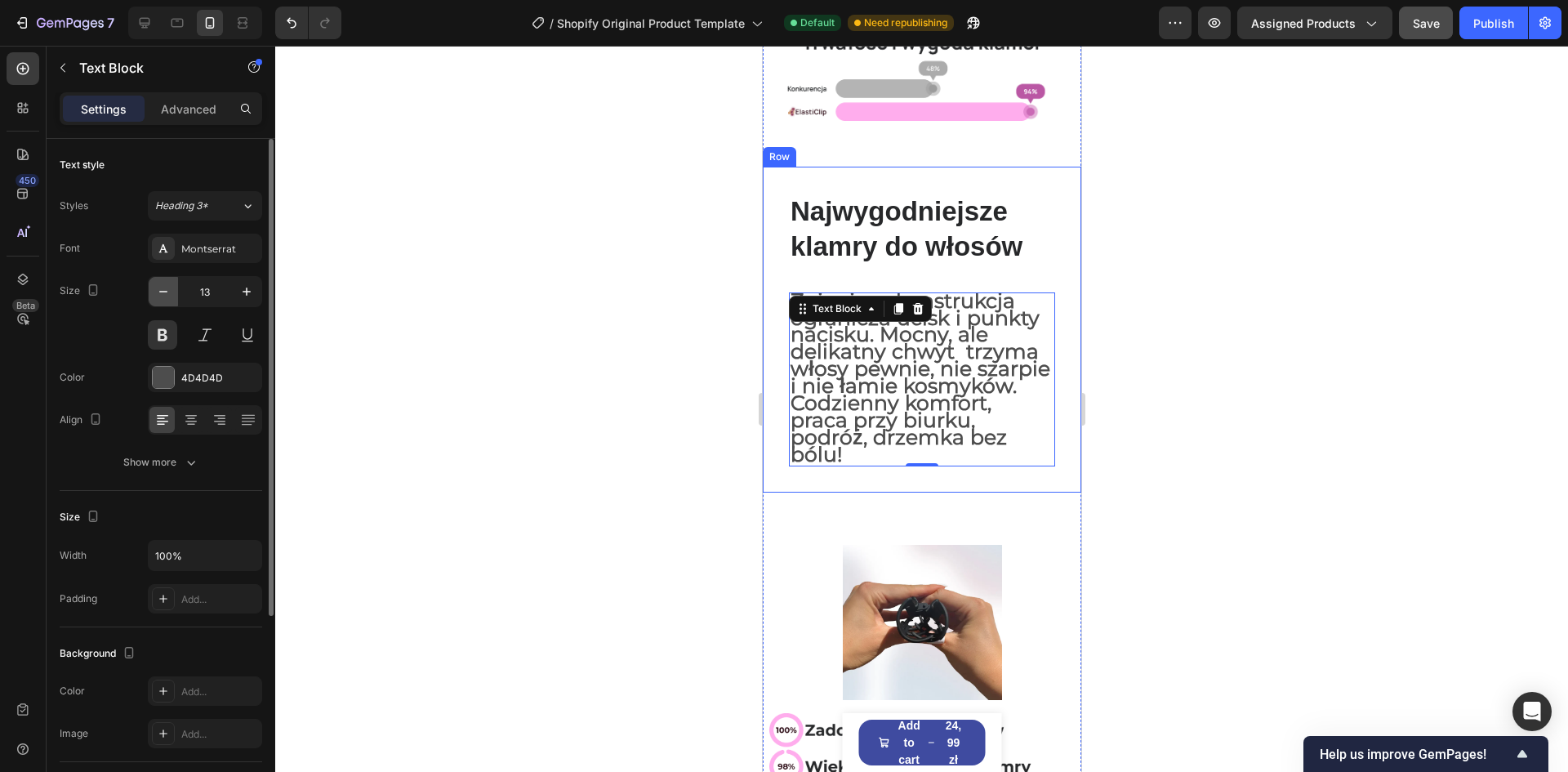
click at [165, 293] on icon "button" at bounding box center [163, 291] width 16 height 16
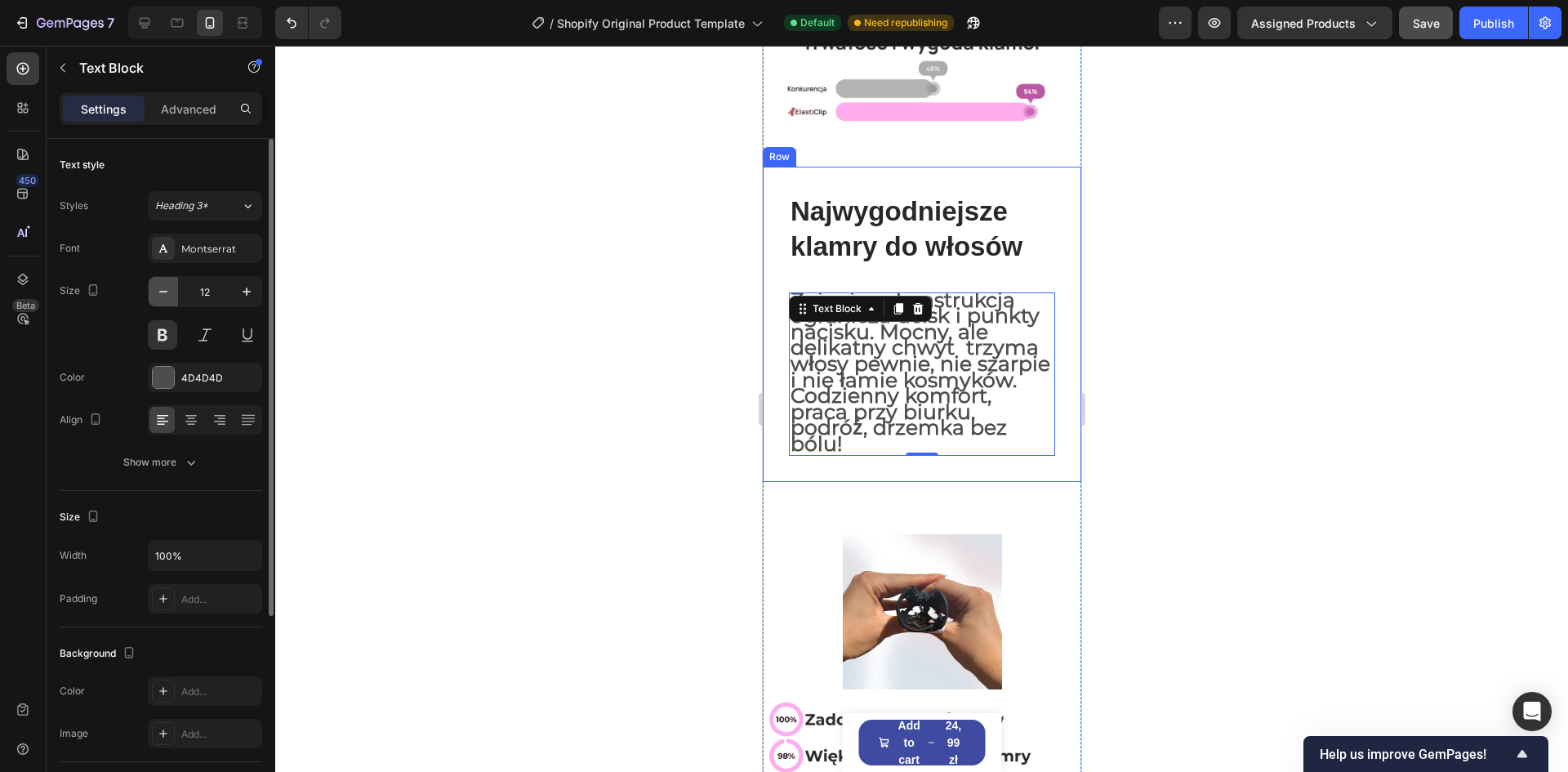
click at [165, 293] on icon "button" at bounding box center [163, 291] width 16 height 16
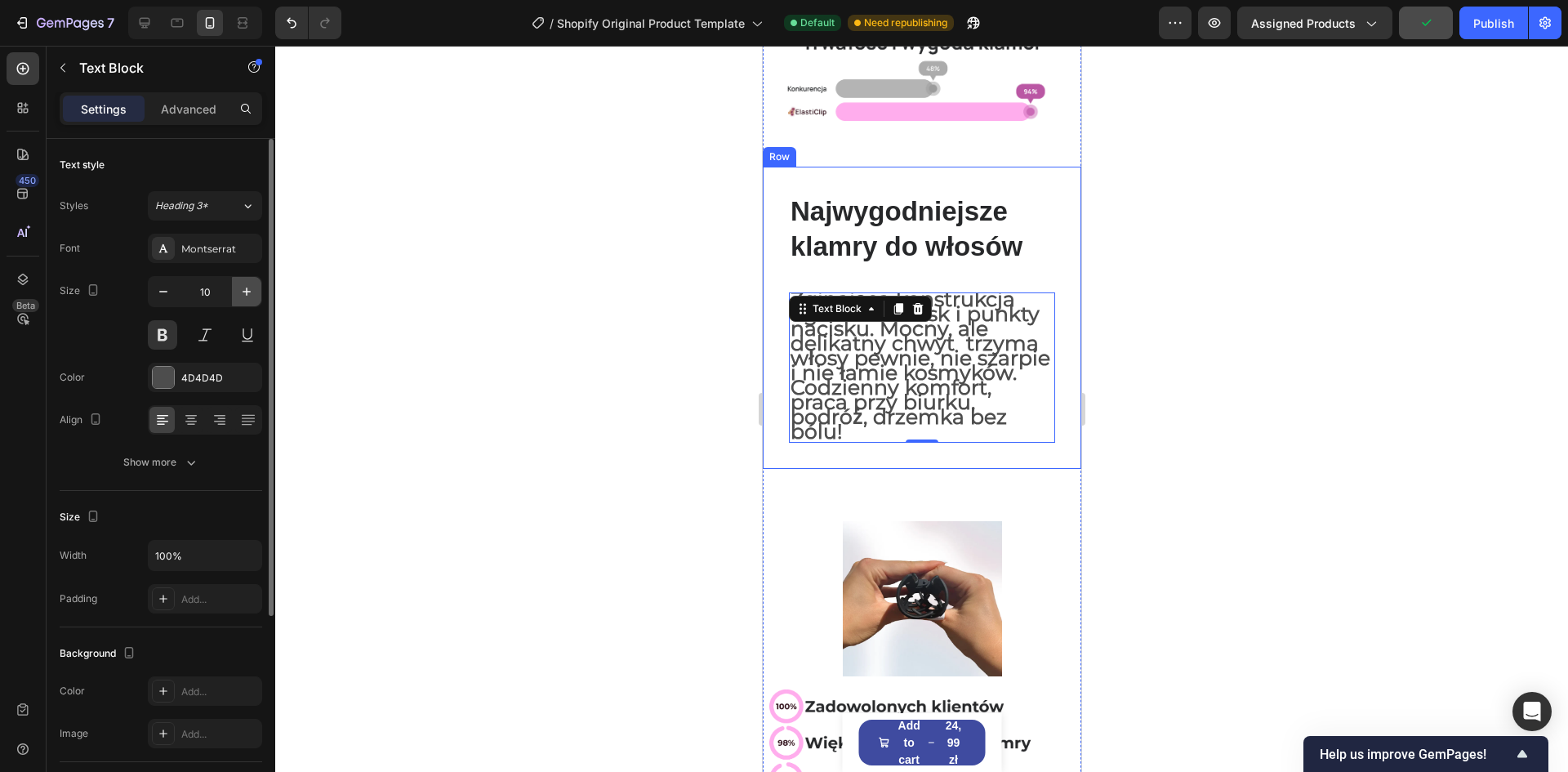
click at [248, 291] on icon "button" at bounding box center [246, 291] width 16 height 16
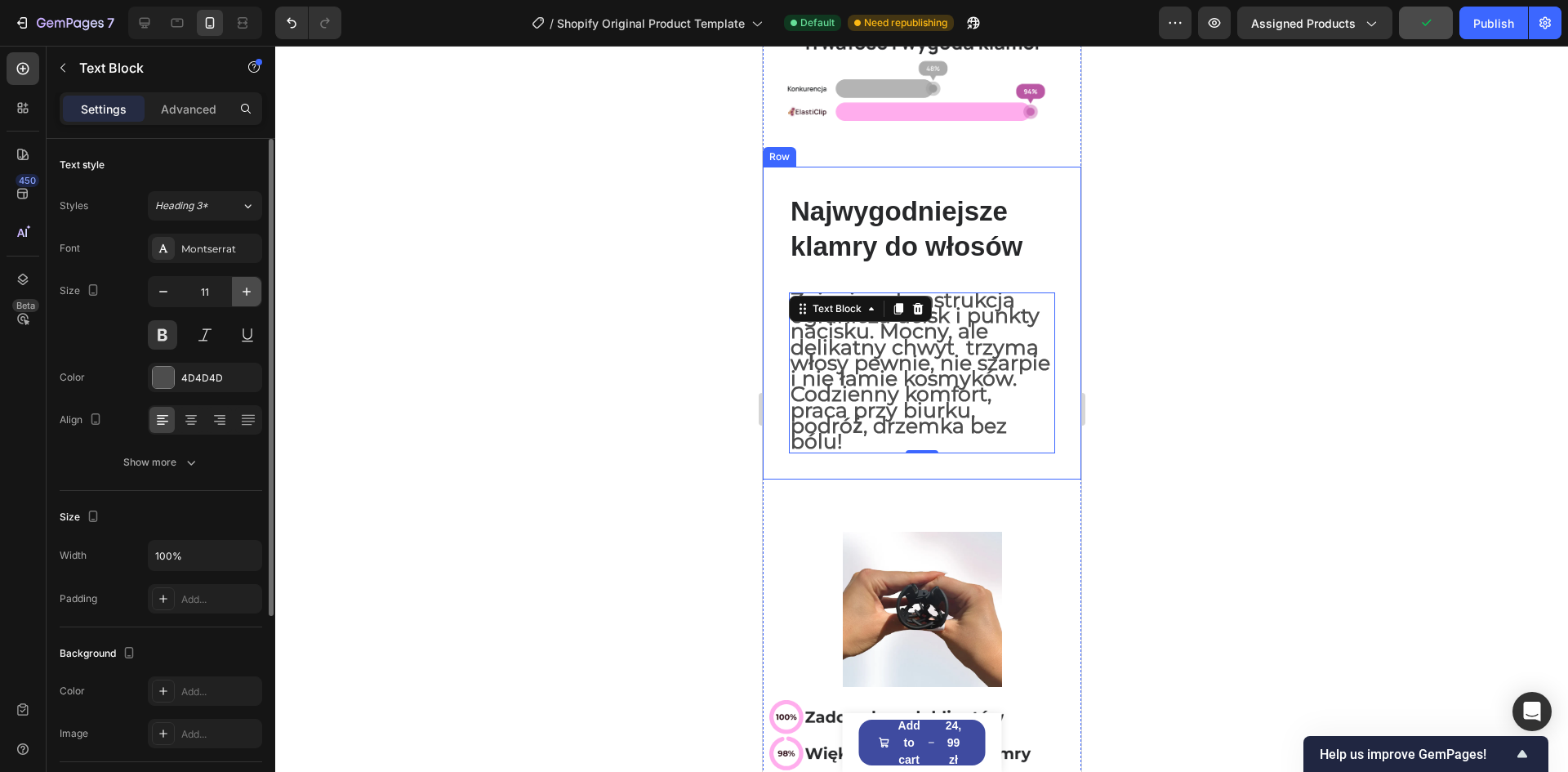
click at [248, 291] on icon "button" at bounding box center [246, 291] width 16 height 16
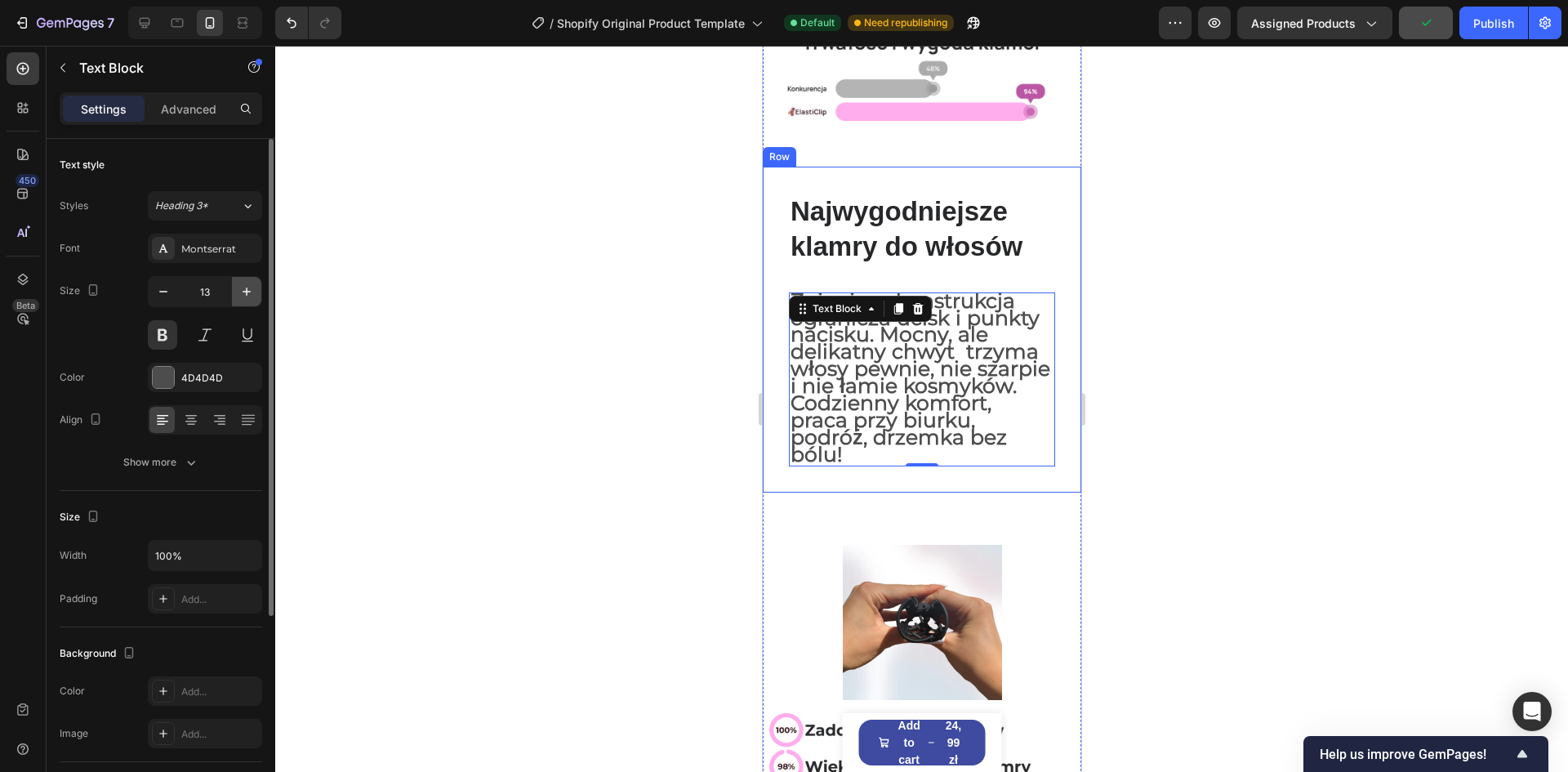
click at [248, 291] on icon "button" at bounding box center [246, 291] width 16 height 16
type input "15"
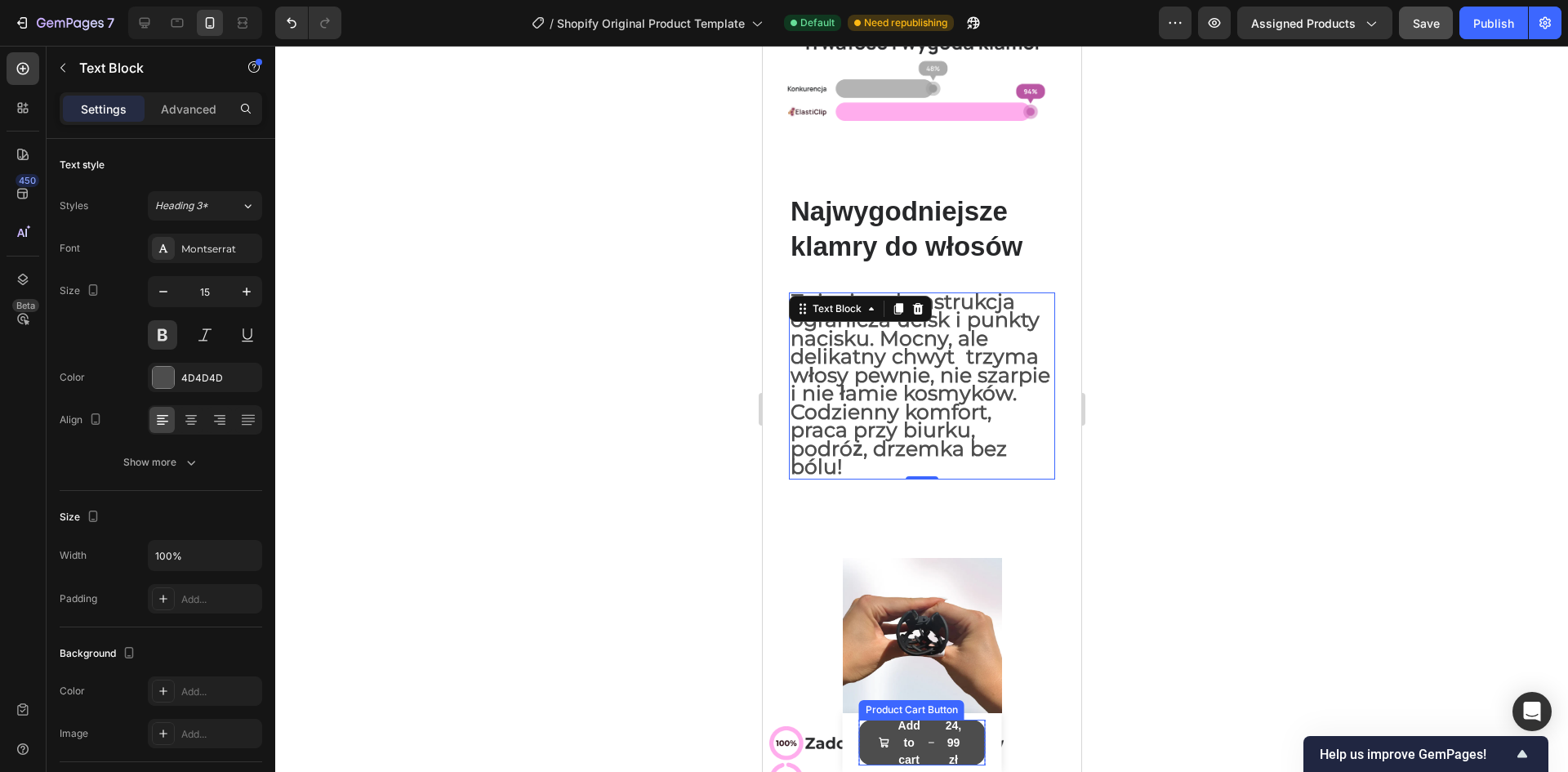
click at [923, 758] on button "Add to cart 24,99 zł" at bounding box center [921, 743] width 127 height 45
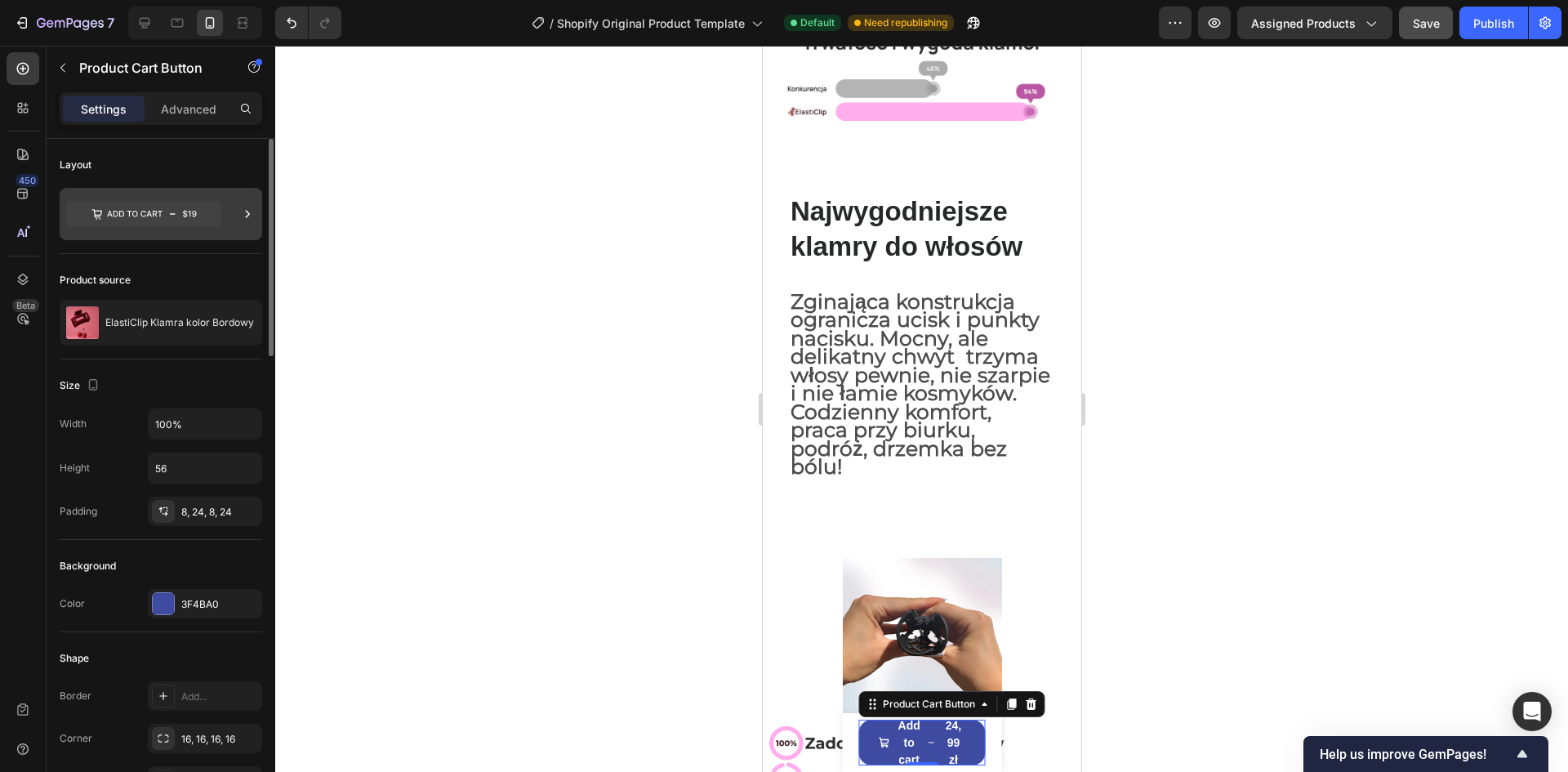
click at [144, 214] on icon at bounding box center [144, 214] width 154 height 24
click at [157, 214] on icon at bounding box center [144, 214] width 154 height 24
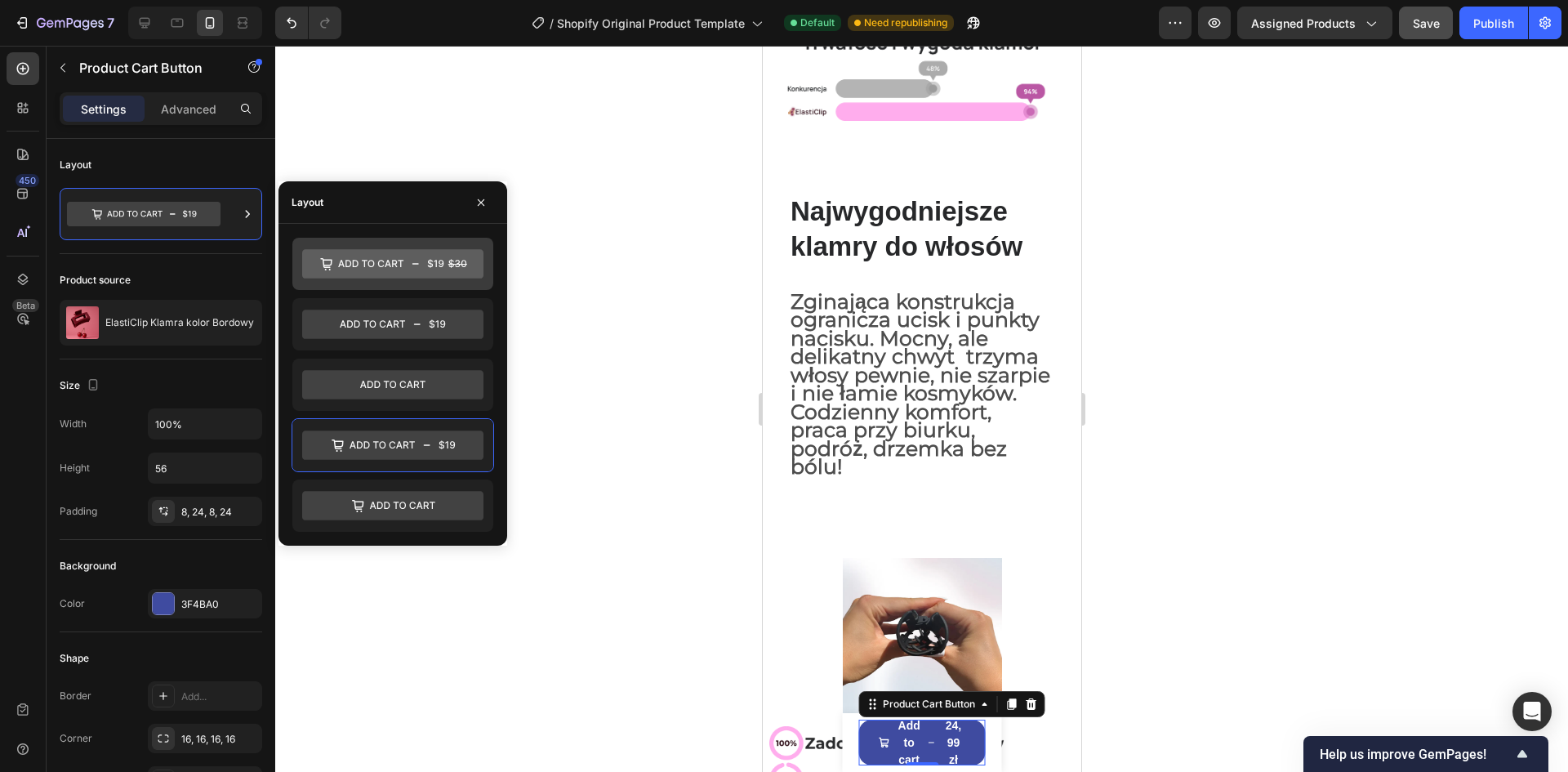
click at [404, 263] on icon at bounding box center [393, 263] width 182 height 29
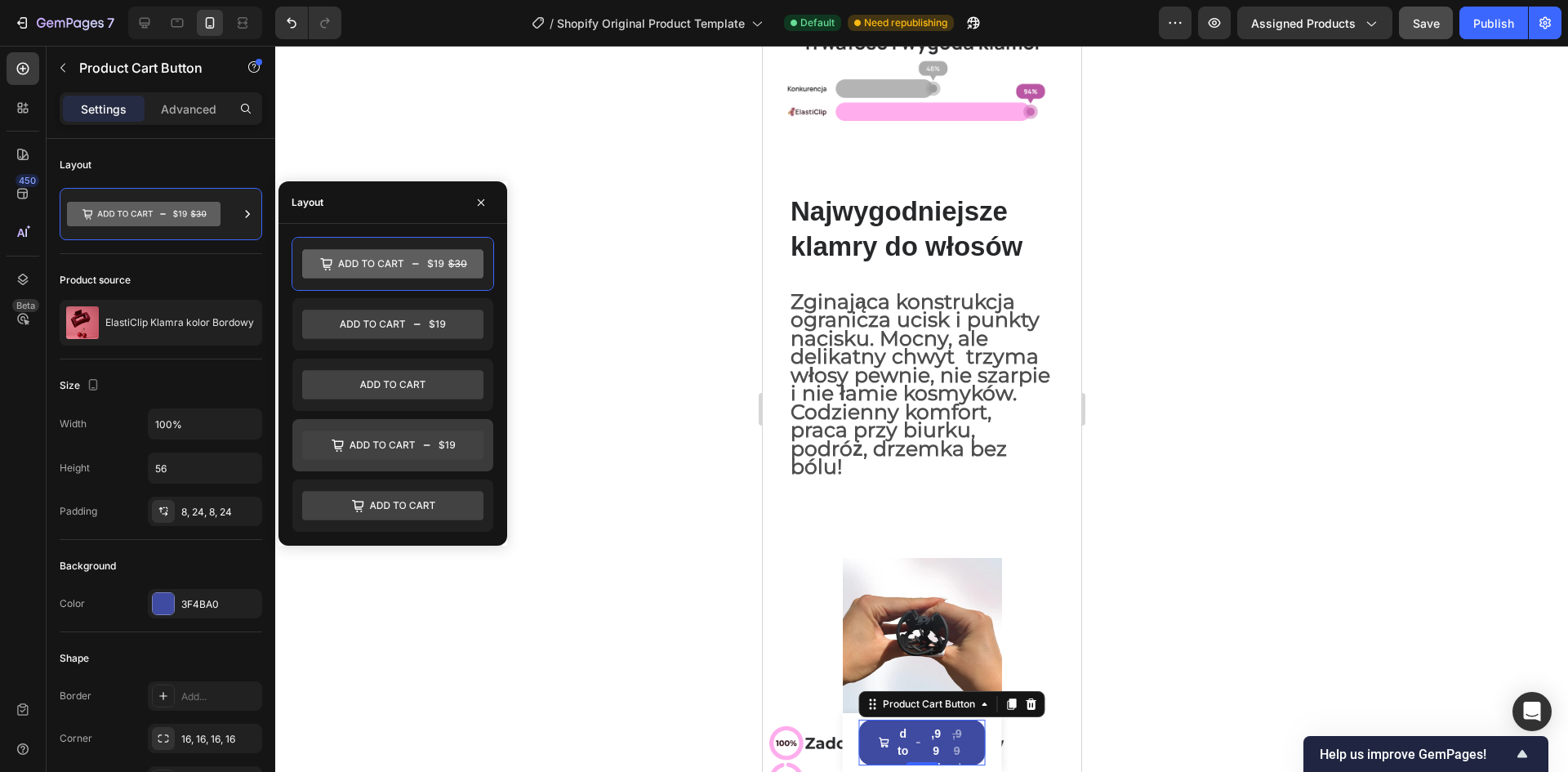
click at [399, 452] on icon at bounding box center [393, 445] width 182 height 29
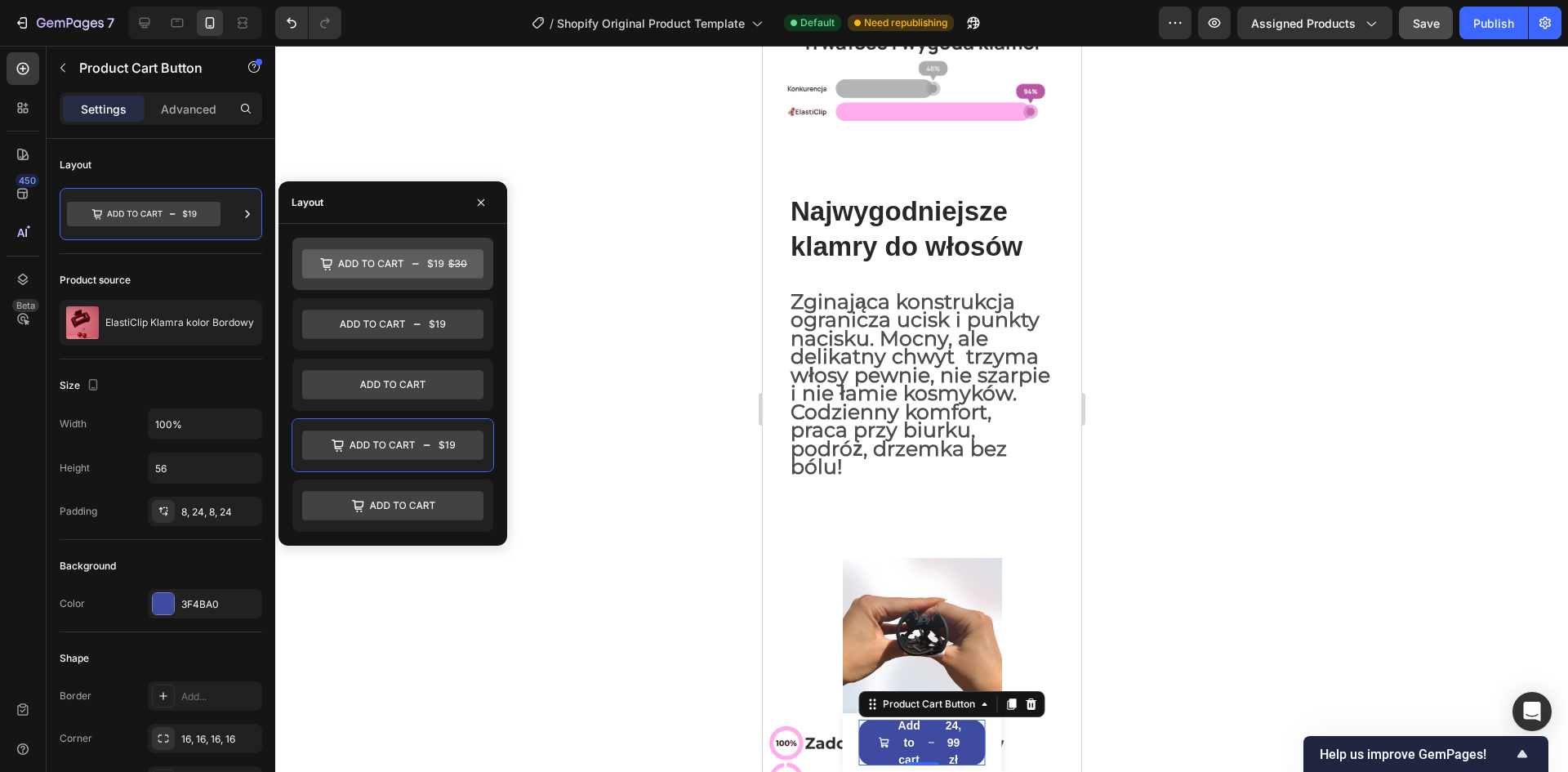
click at [401, 280] on div at bounding box center [393, 264] width 201 height 52
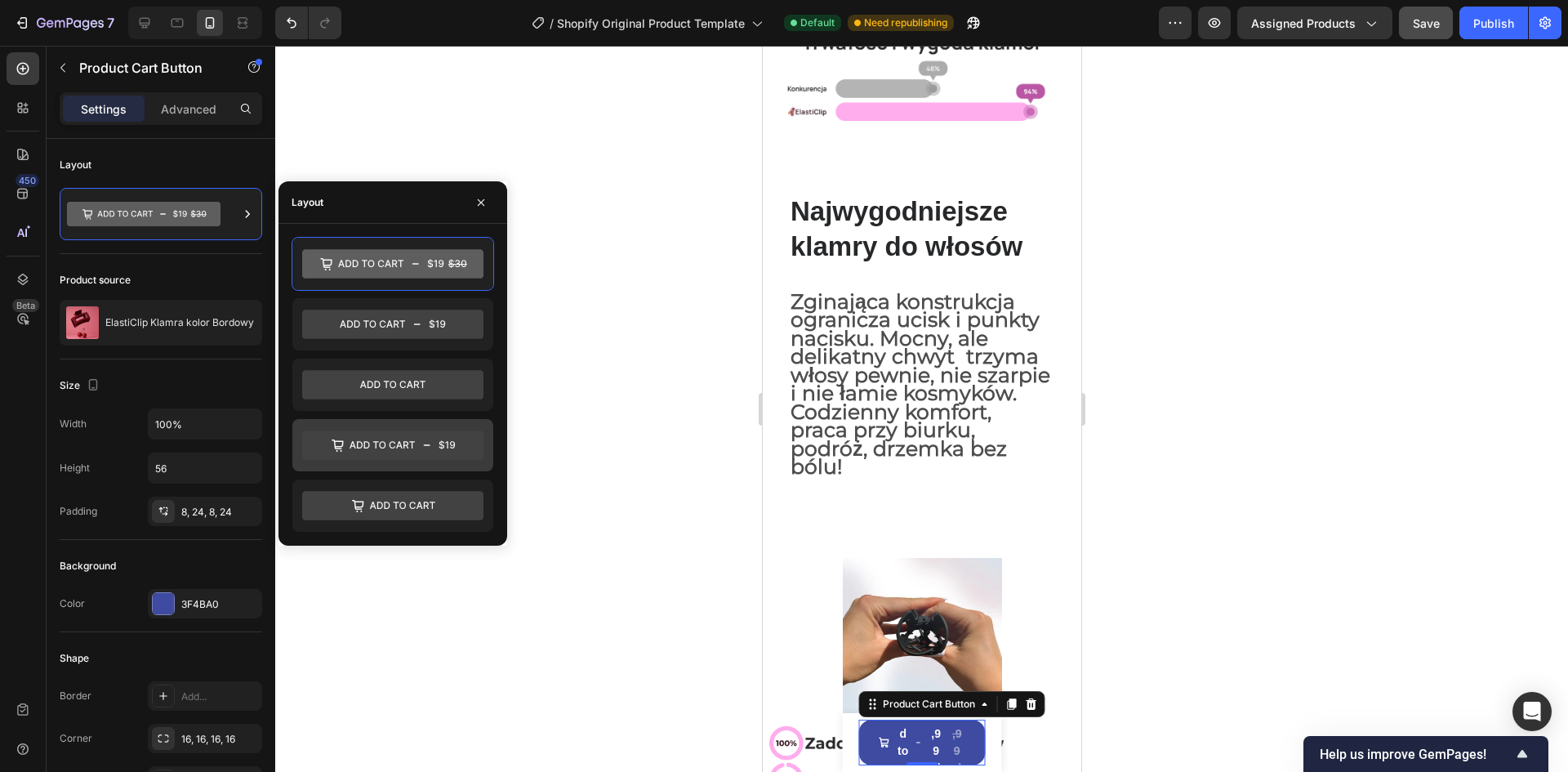
click at [410, 443] on icon at bounding box center [393, 445] width 182 height 29
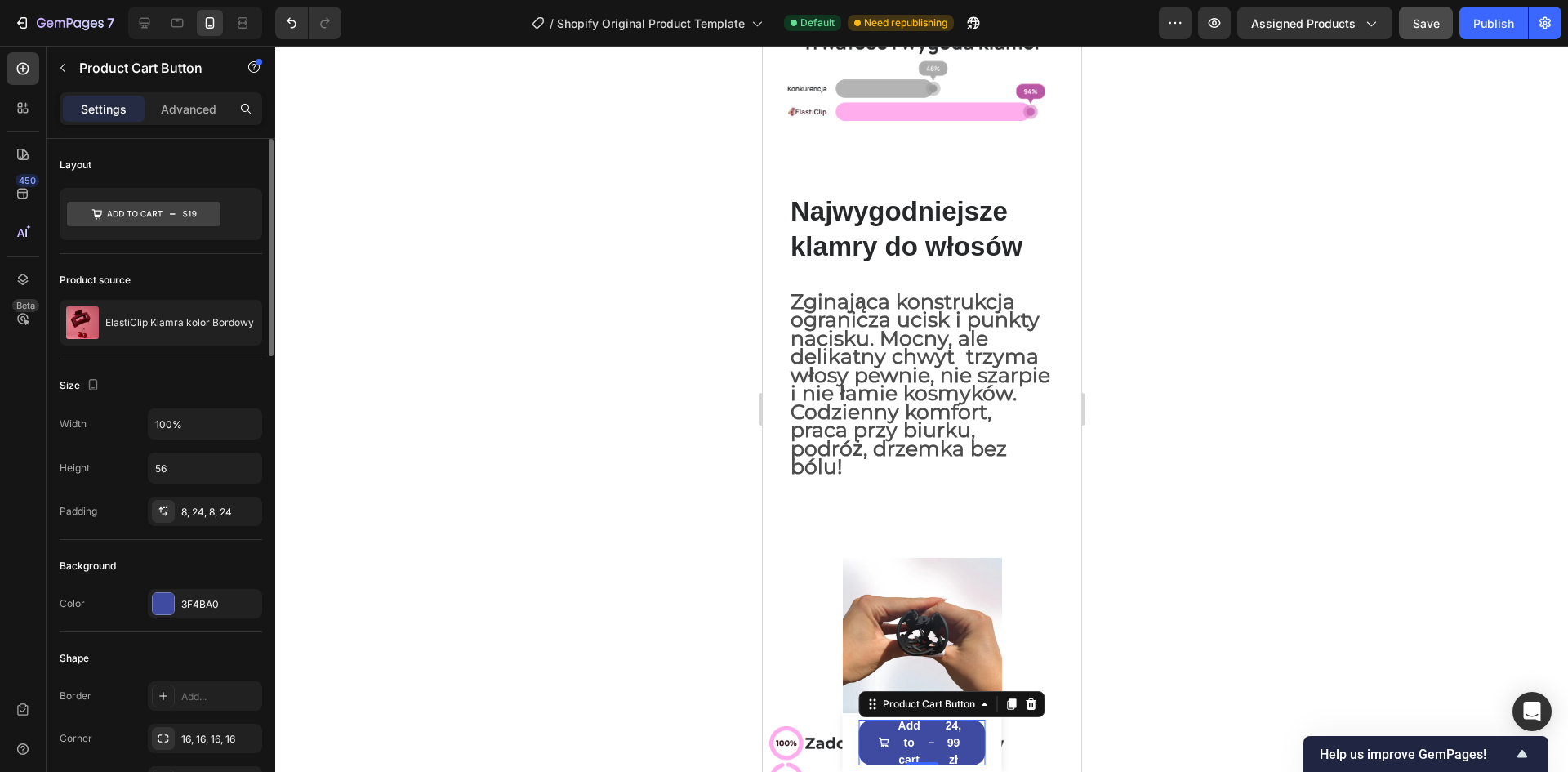
click at [132, 261] on div "Product source ElastiClip Klamra kolor Bordowy" at bounding box center [161, 306] width 203 height 105
click at [115, 215] on icon at bounding box center [144, 214] width 154 height 24
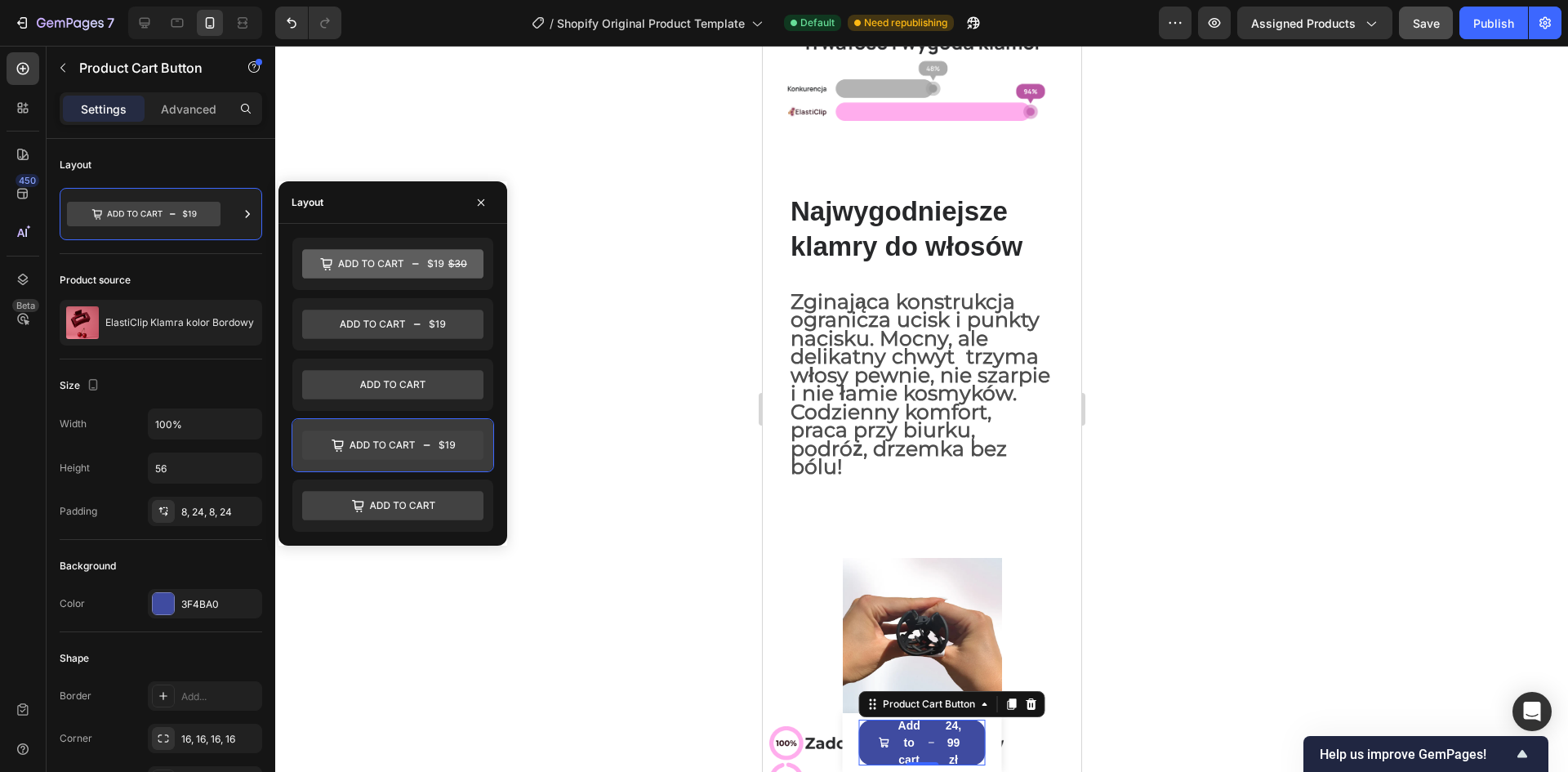
click at [395, 463] on div at bounding box center [393, 445] width 201 height 52
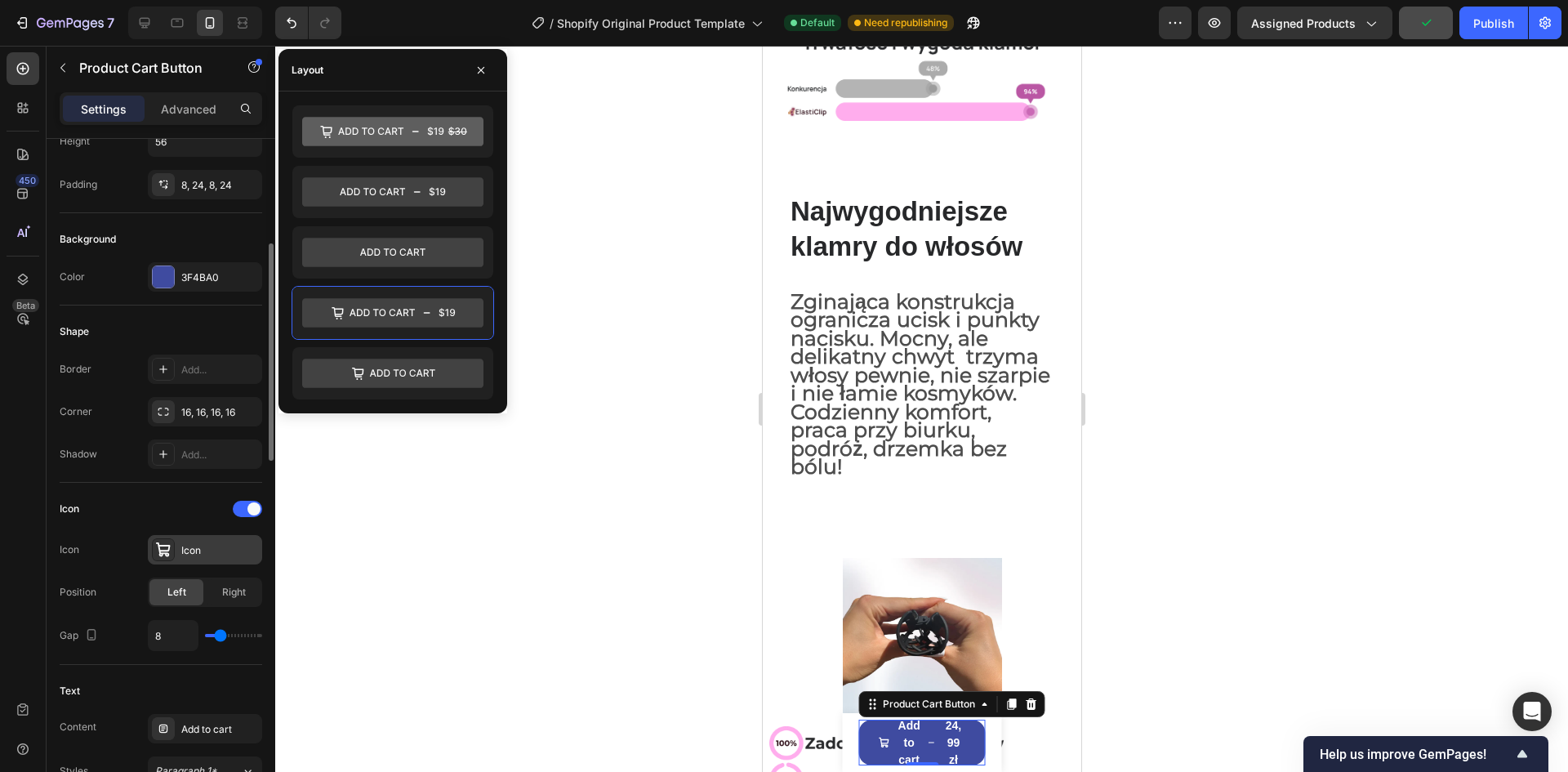
scroll to position [490, 0]
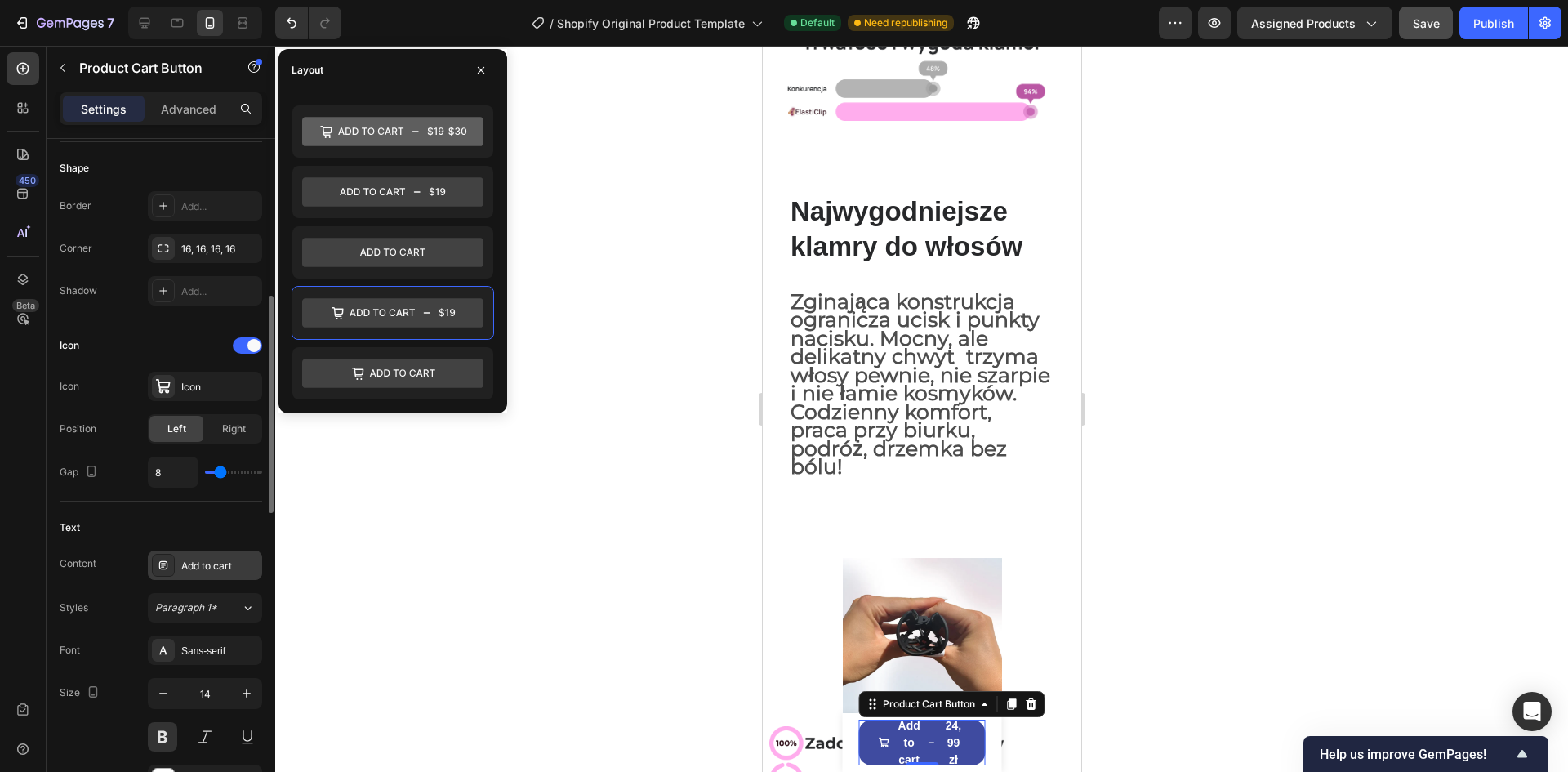
click at [212, 564] on div "Add to cart" at bounding box center [219, 565] width 77 height 14
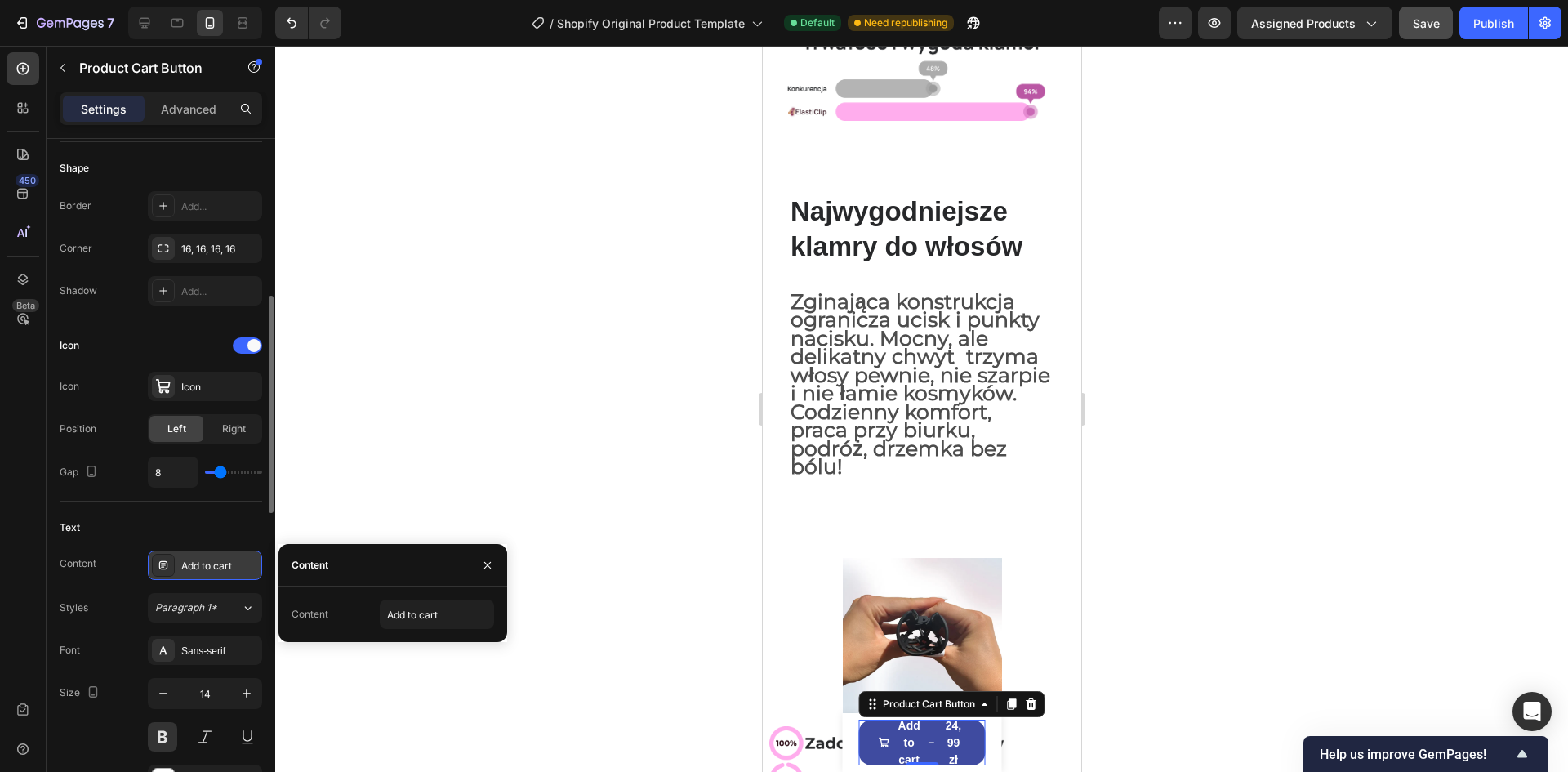
click at [212, 564] on div "Add to cart" at bounding box center [219, 565] width 77 height 14
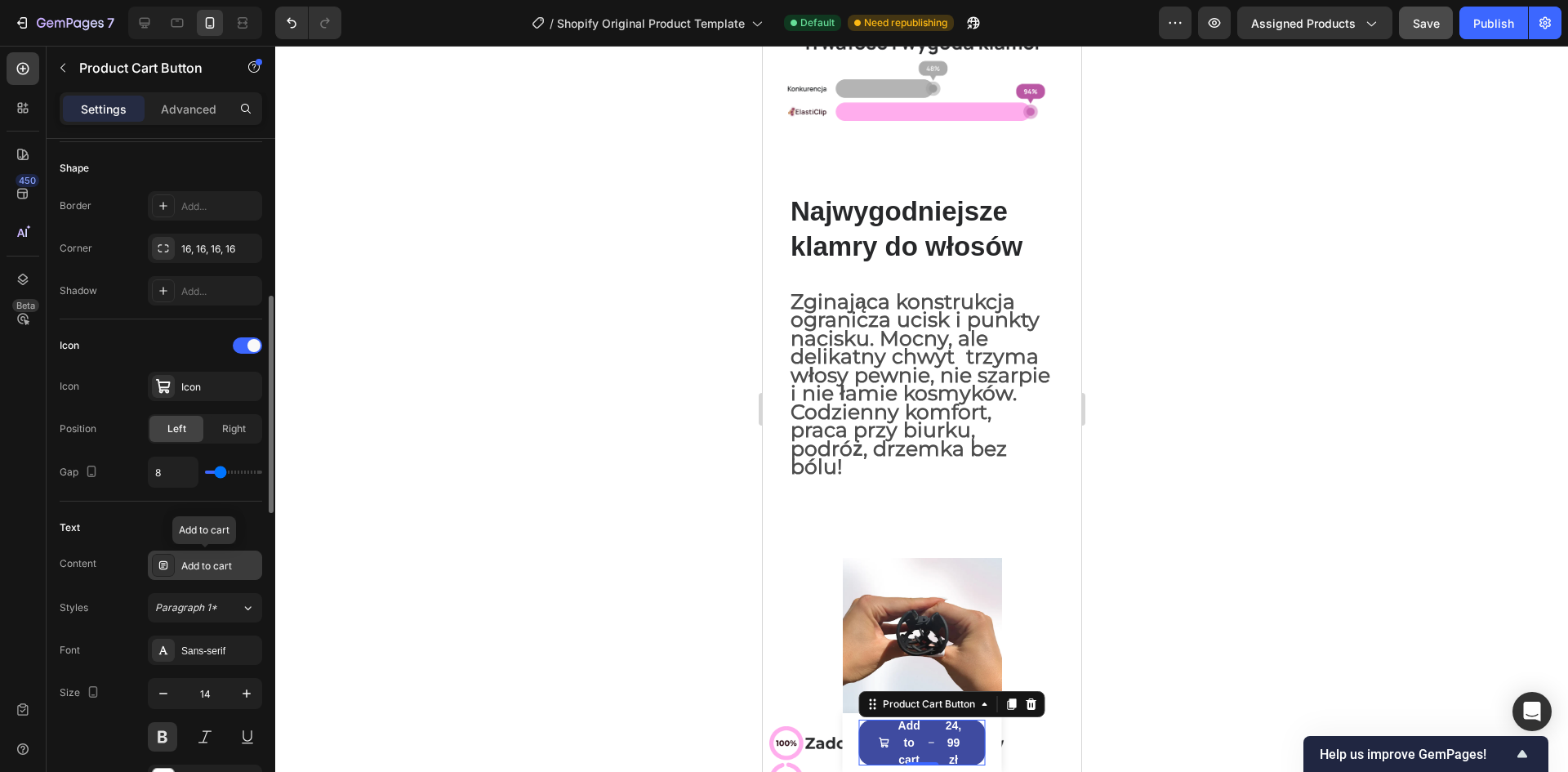
click at [212, 564] on div "Add to cart" at bounding box center [219, 565] width 77 height 14
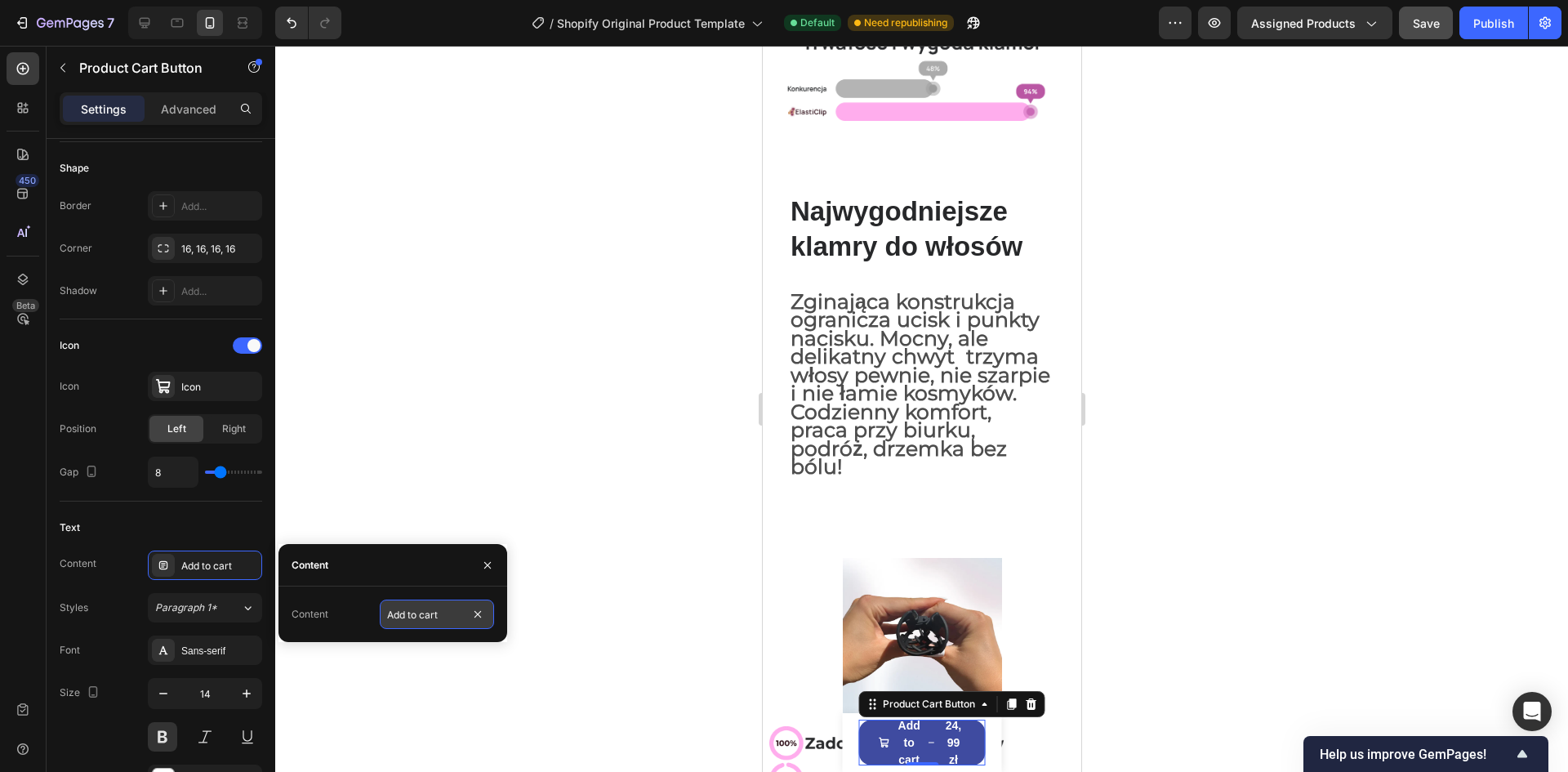
click at [457, 622] on input "Add to cart" at bounding box center [437, 614] width 114 height 29
type input "DODAJ DO KOSZYKA"
click at [172, 687] on button "button" at bounding box center [163, 693] width 29 height 29
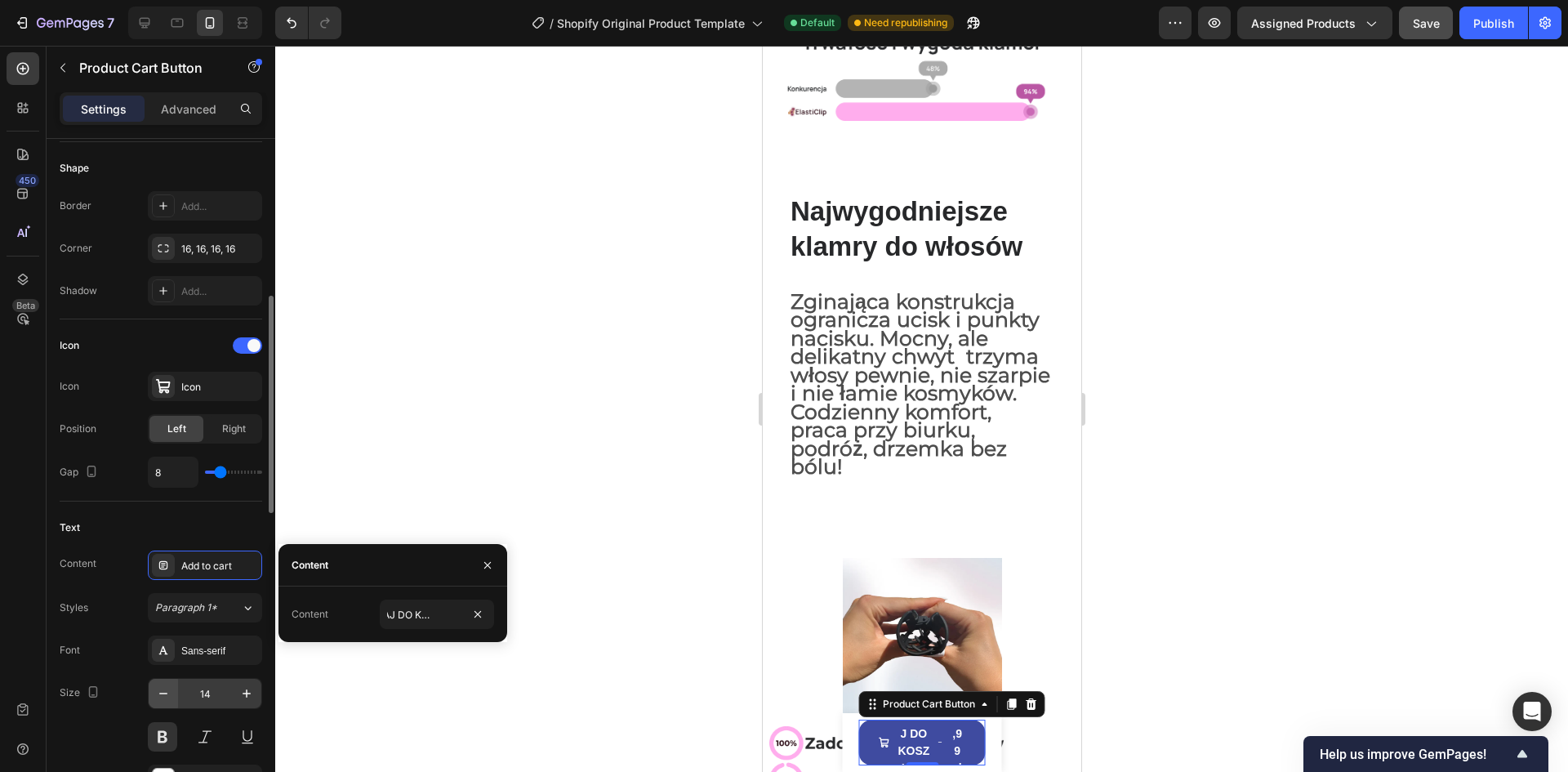
scroll to position [0, 0]
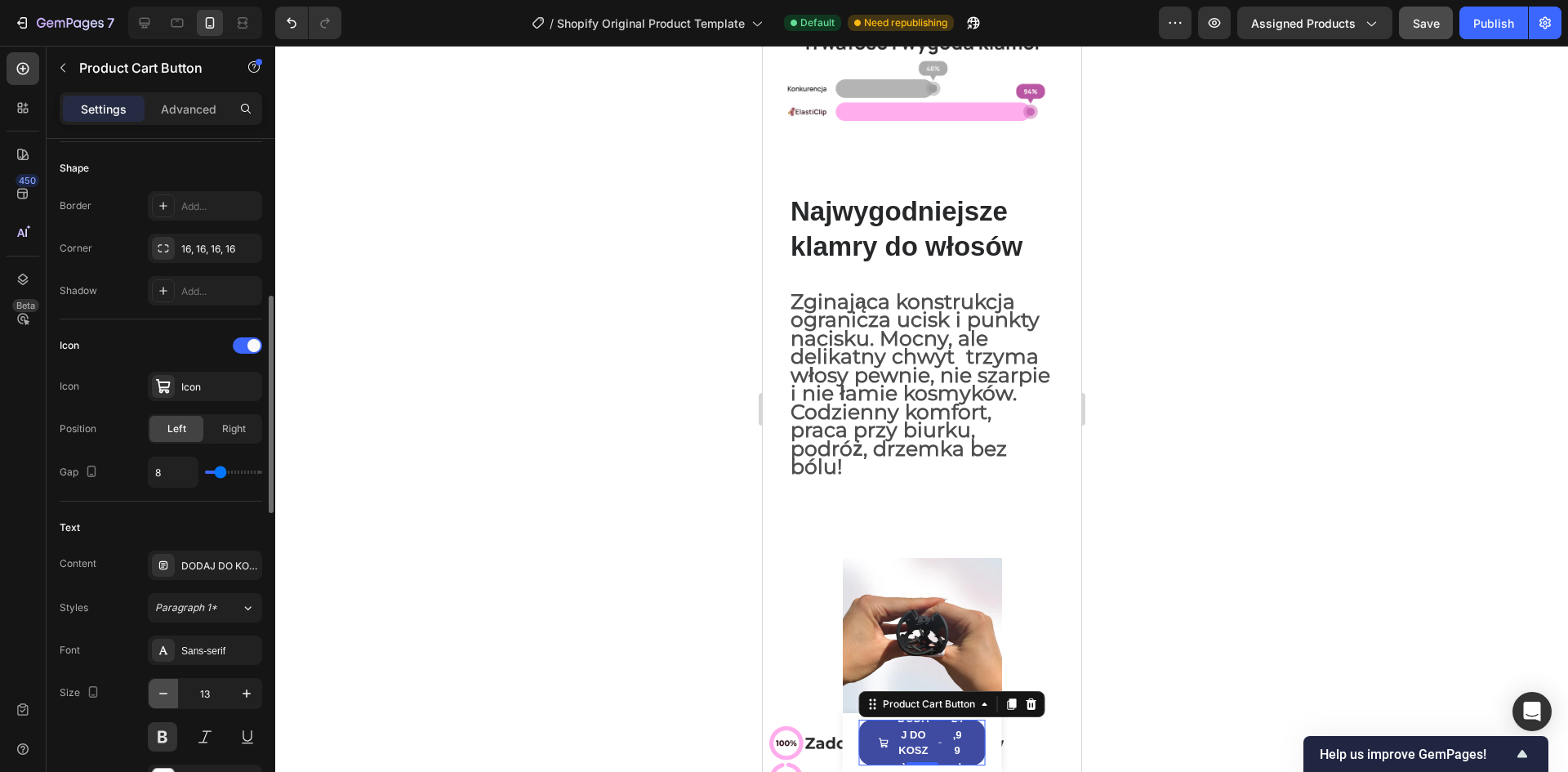
click at [166, 690] on icon "button" at bounding box center [163, 693] width 16 height 16
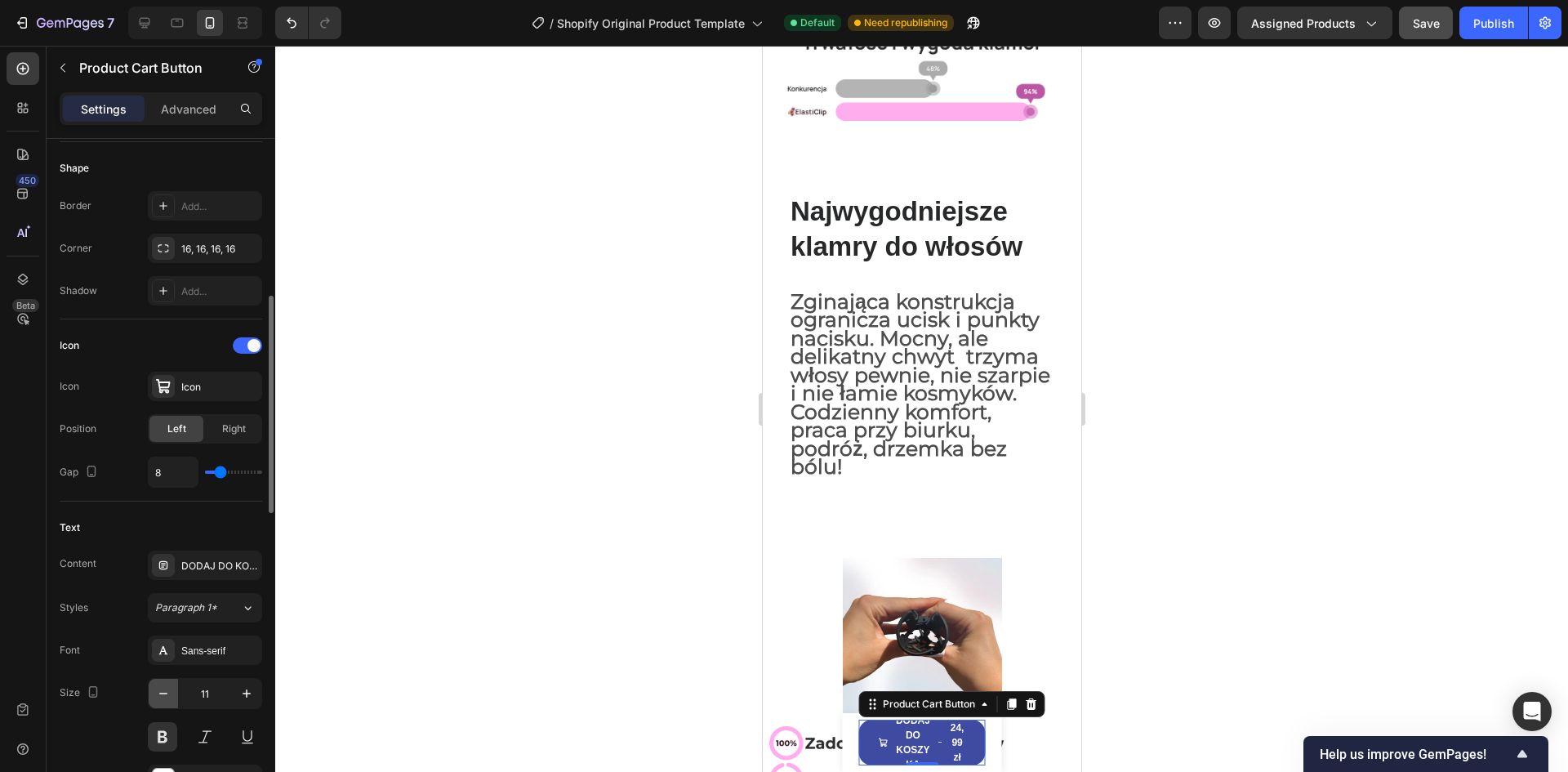
click at [166, 690] on icon "button" at bounding box center [163, 693] width 16 height 16
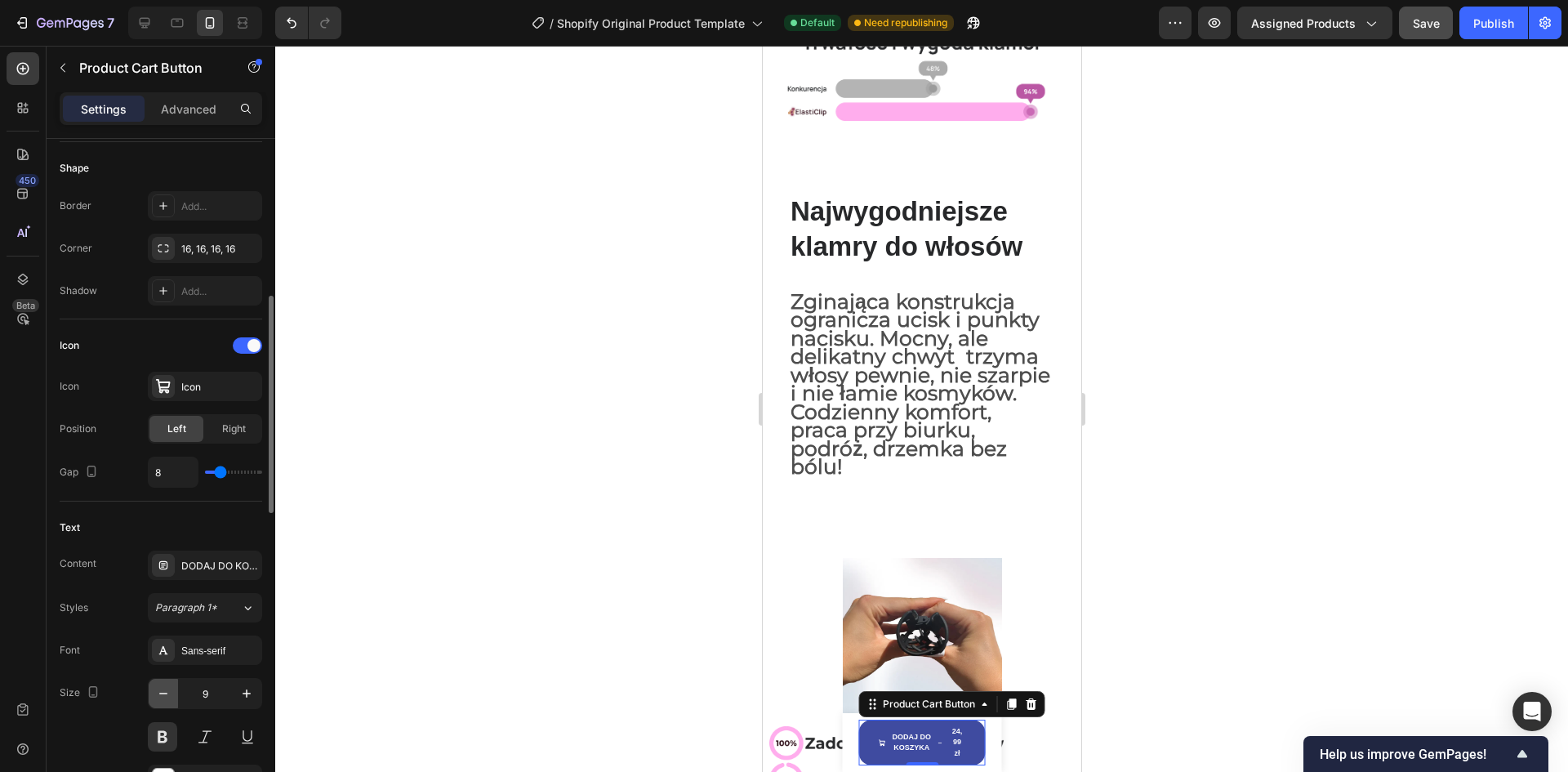
click at [166, 690] on icon "button" at bounding box center [163, 693] width 16 height 16
click at [257, 697] on button "button" at bounding box center [246, 693] width 29 height 29
click at [249, 697] on icon "button" at bounding box center [246, 693] width 16 height 16
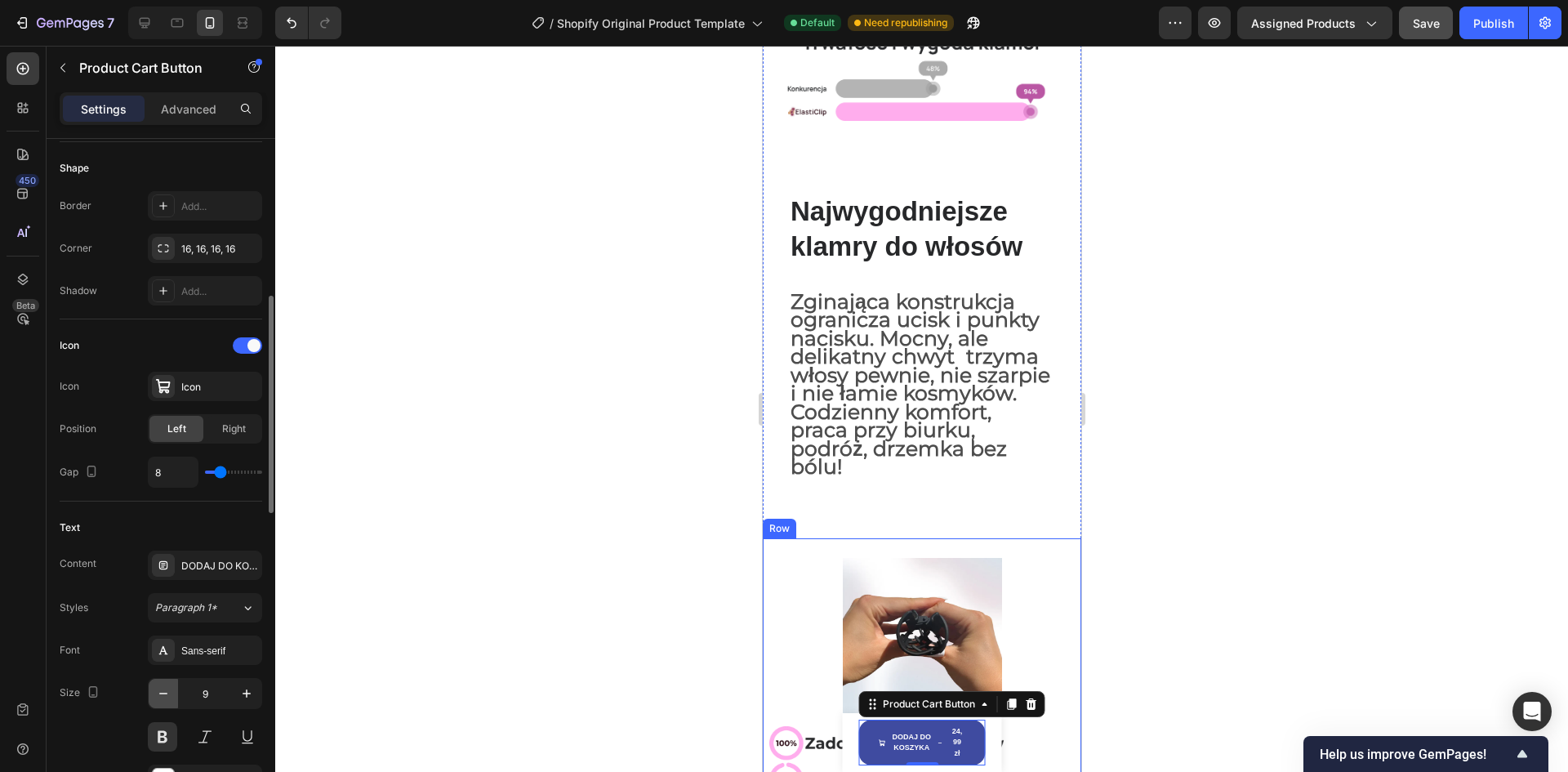
click at [149, 693] on button "button" at bounding box center [163, 693] width 29 height 29
type input "8"
type input "9"
type input "10"
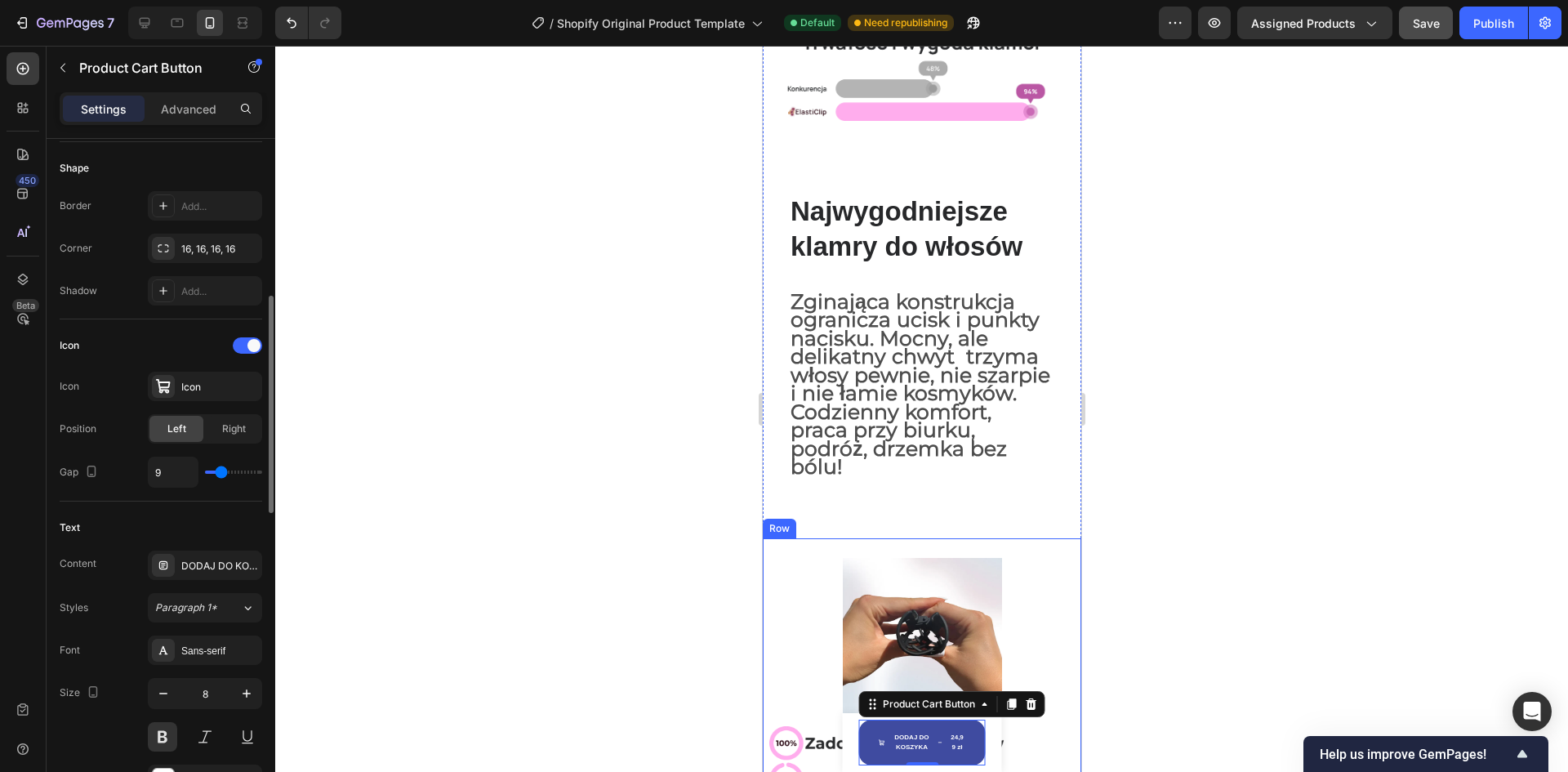
type input "10"
type input "11"
type input "12"
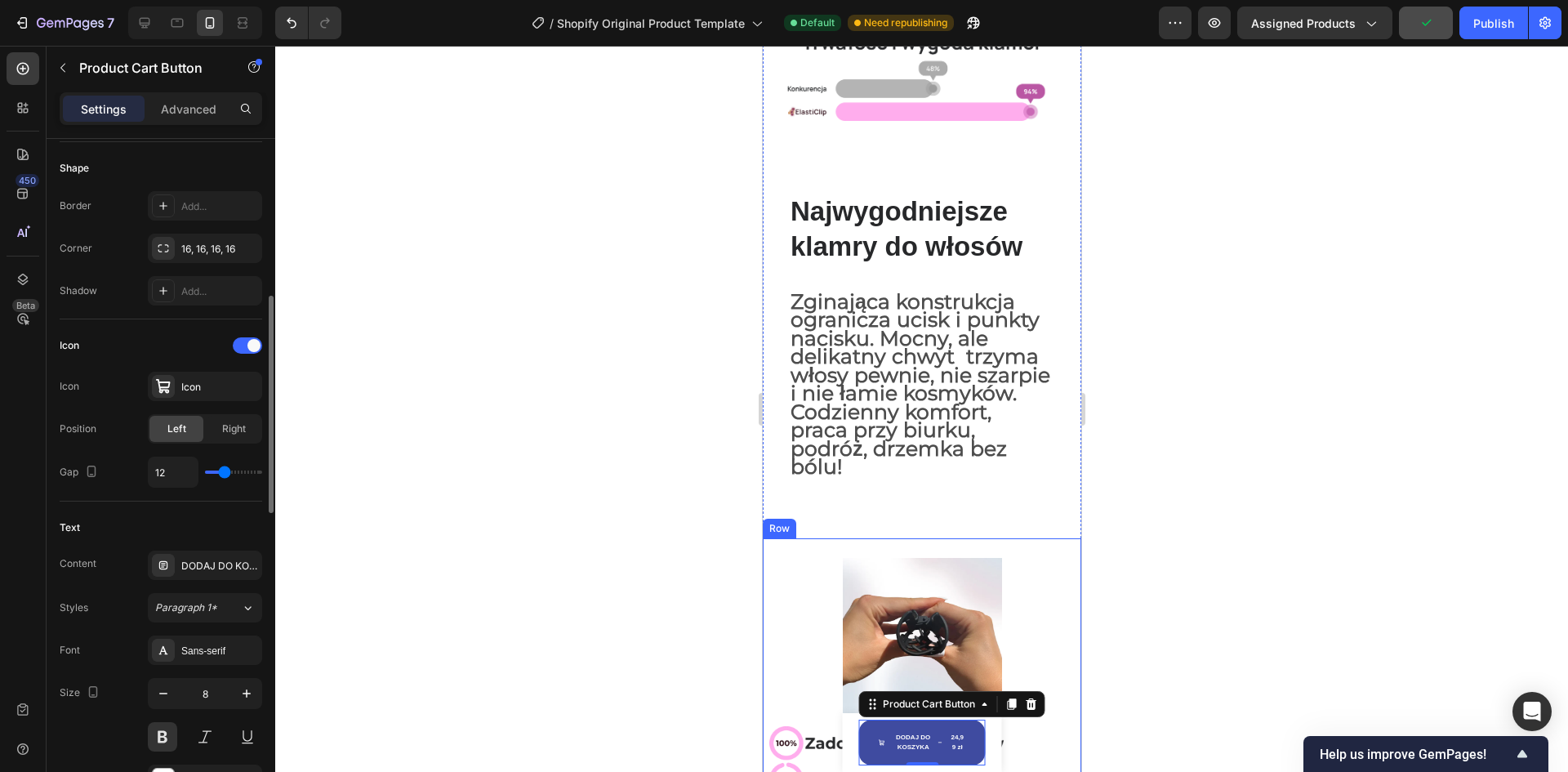
type input "11"
type input "10"
type input "9"
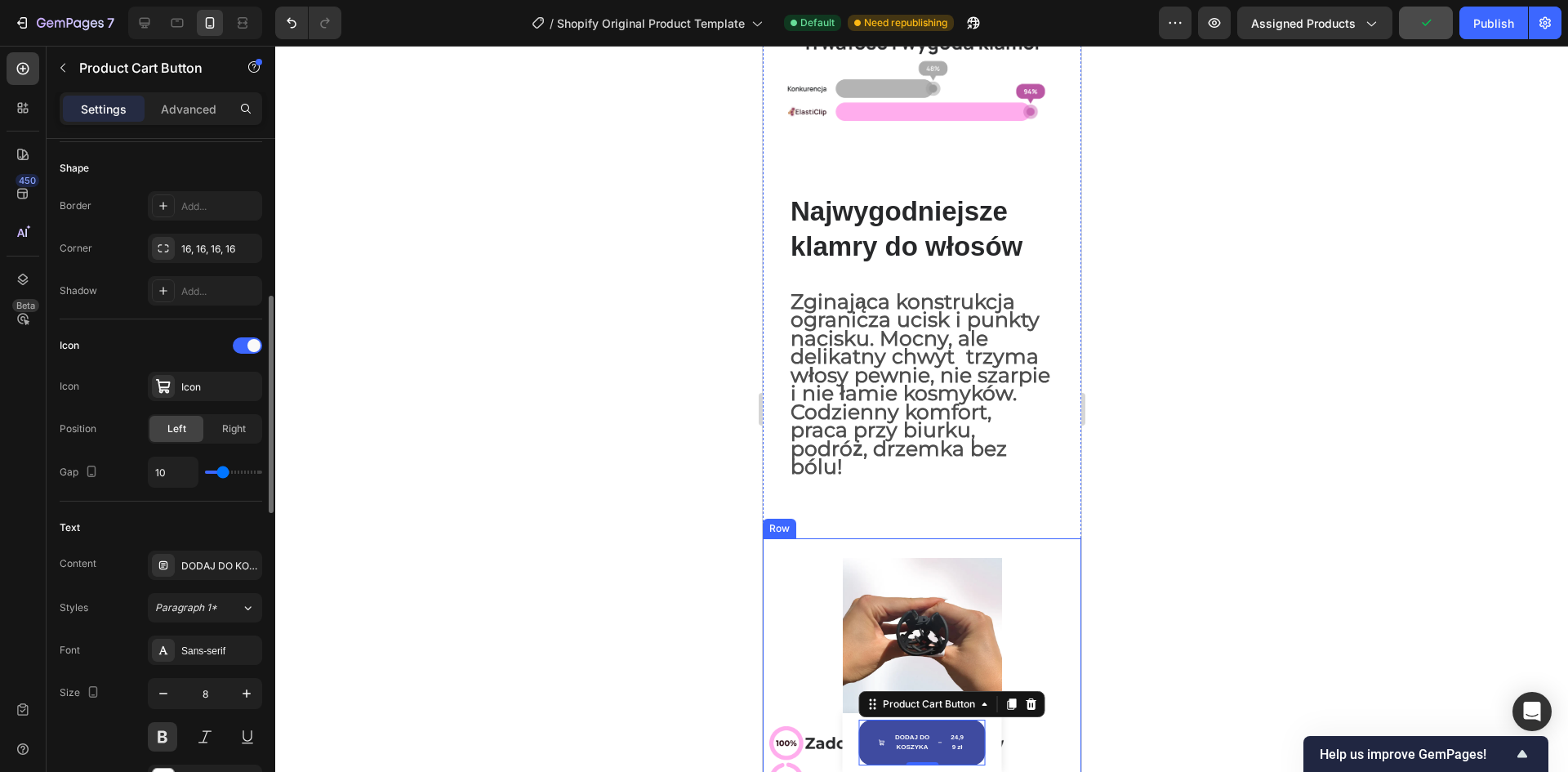
type input "9"
type input "8"
click at [220, 473] on input "range" at bounding box center [234, 473] width 57 height 3
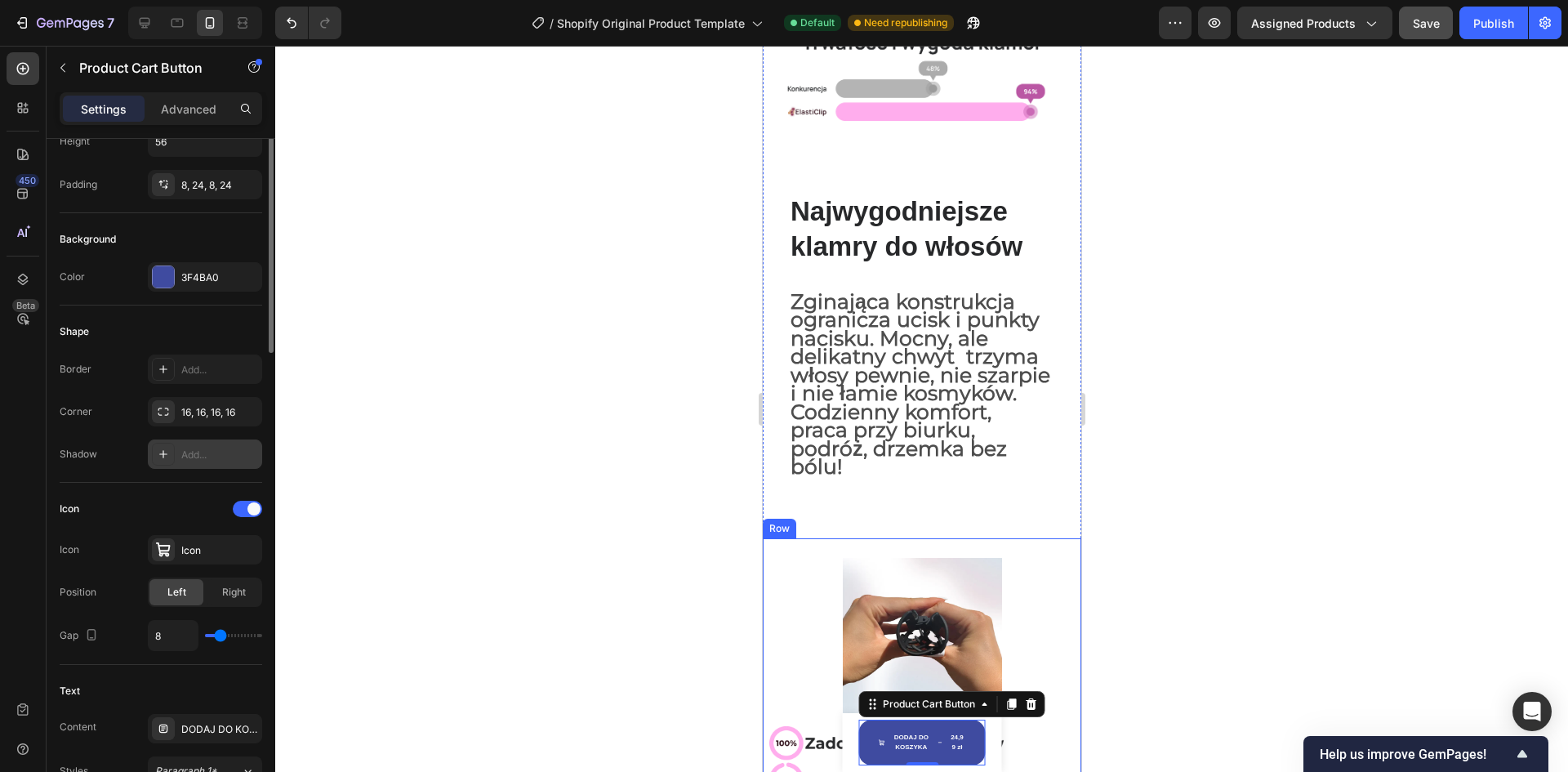
scroll to position [163, 0]
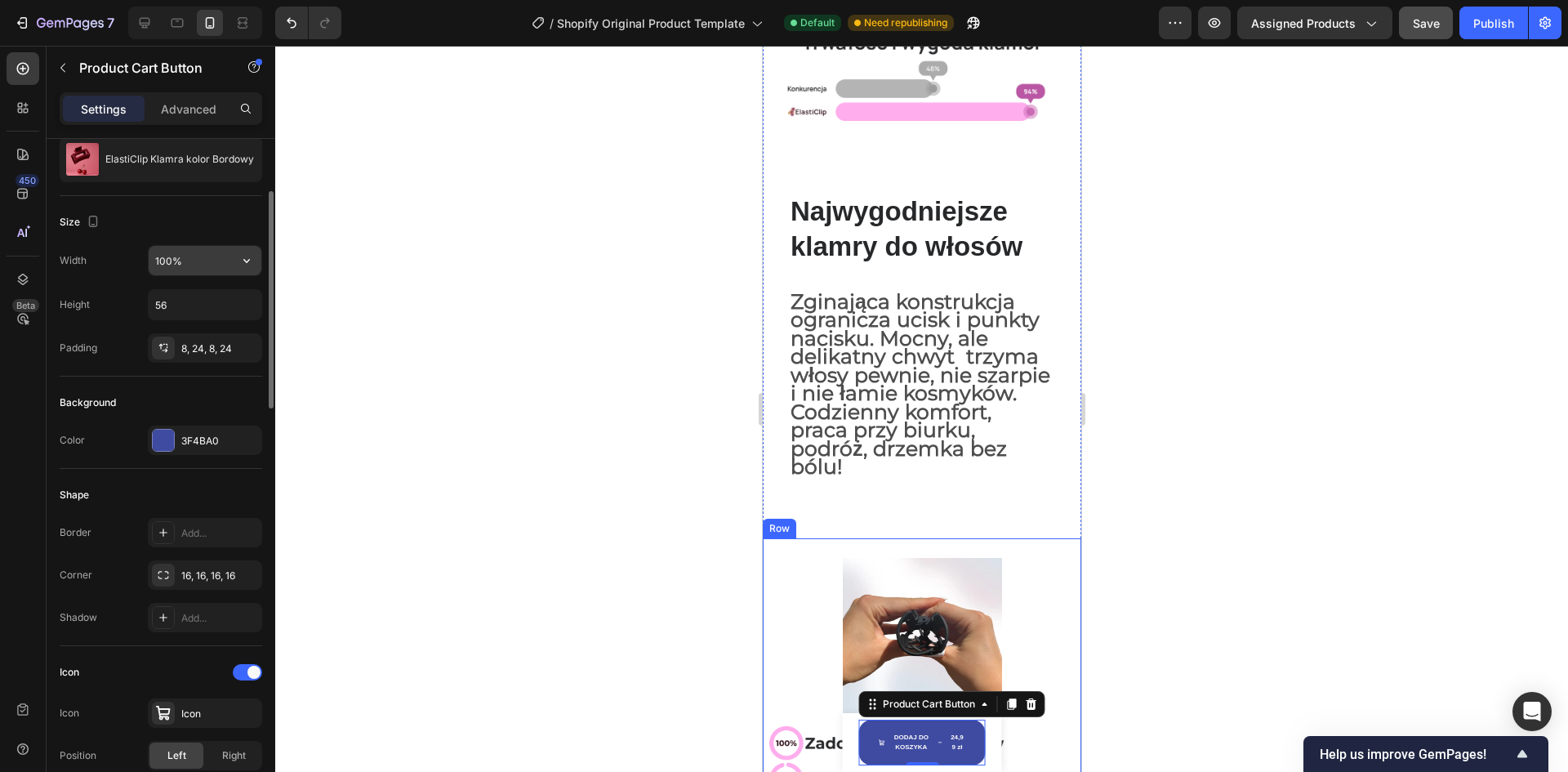
click at [193, 268] on input "100%" at bounding box center [205, 260] width 113 height 29
click at [234, 266] on button "button" at bounding box center [246, 260] width 29 height 29
click at [201, 299] on input "56" at bounding box center [205, 304] width 113 height 29
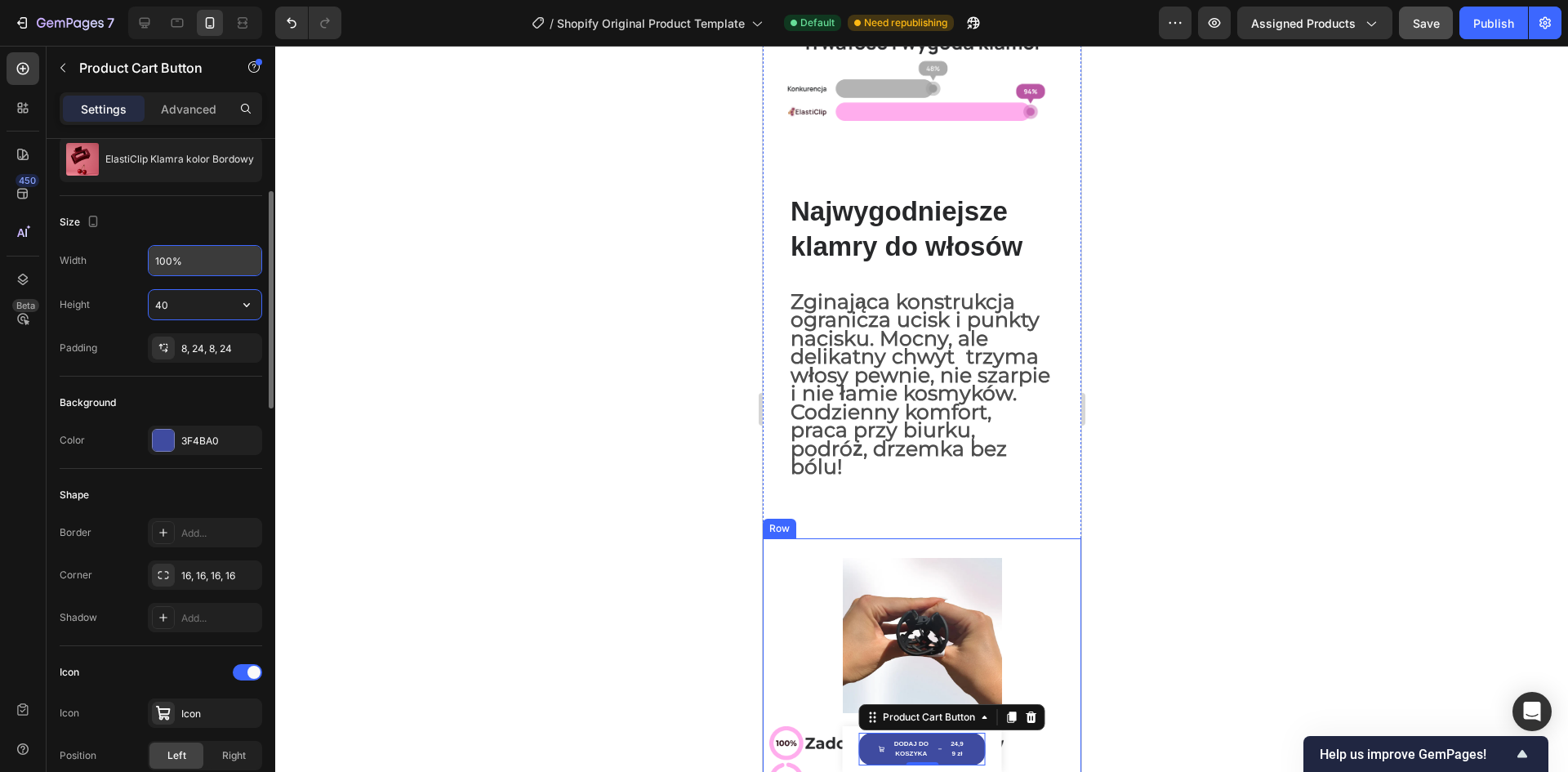
type input "4"
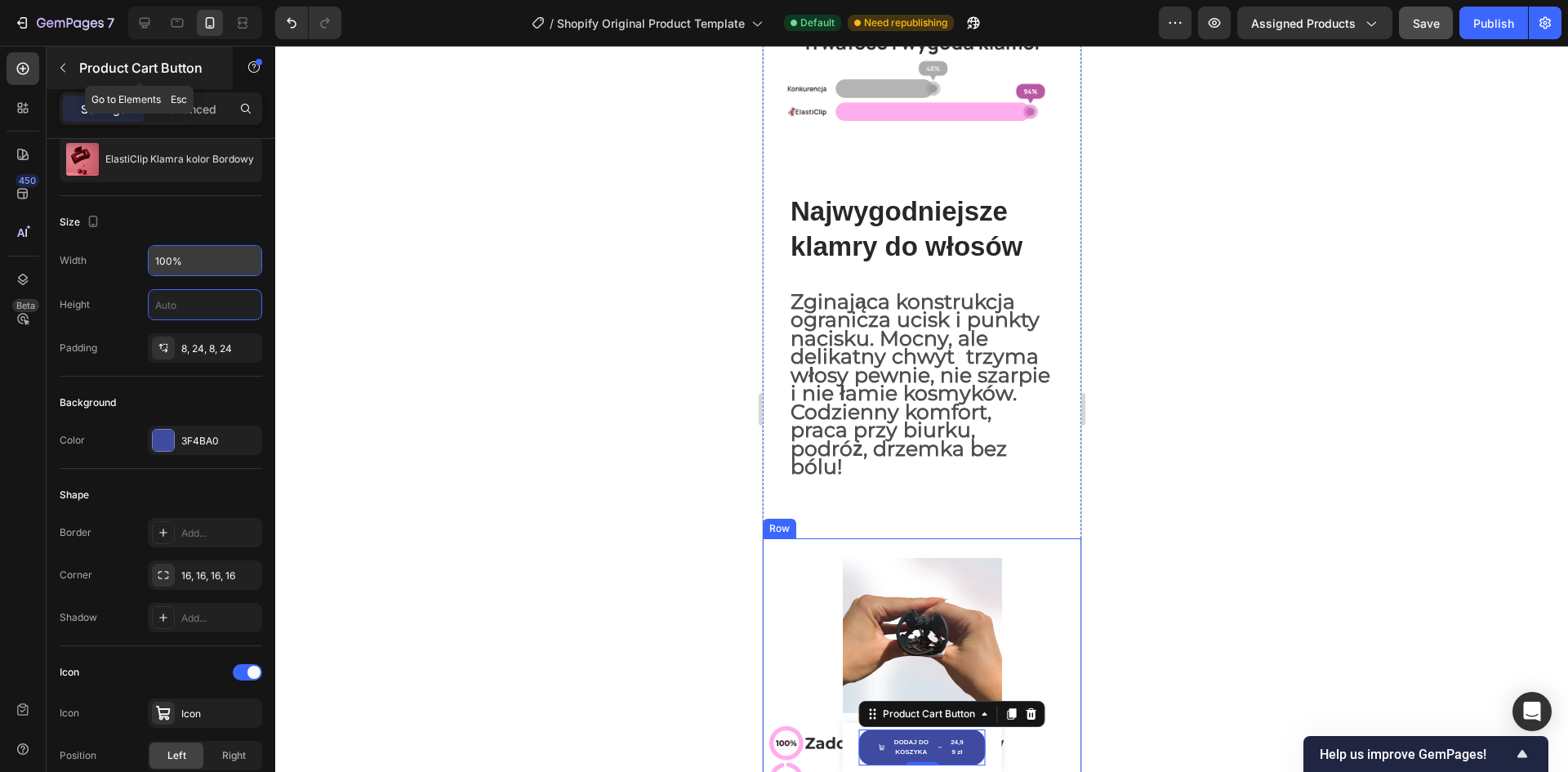
type input "Auto"
click at [68, 61] on button "button" at bounding box center [62, 67] width 26 height 26
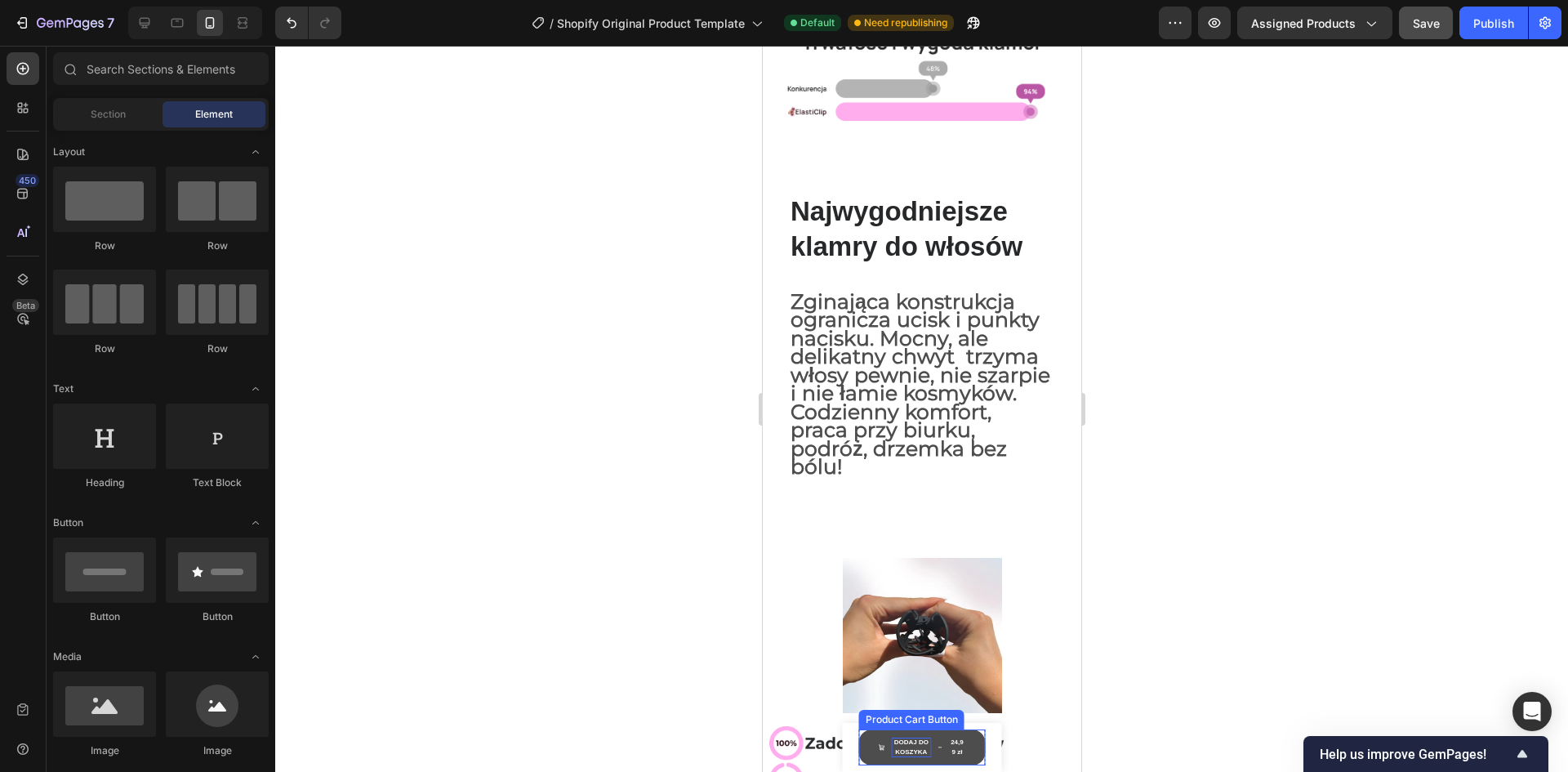
click at [914, 749] on div "DODAJ DO KOSZYKA" at bounding box center [911, 747] width 40 height 19
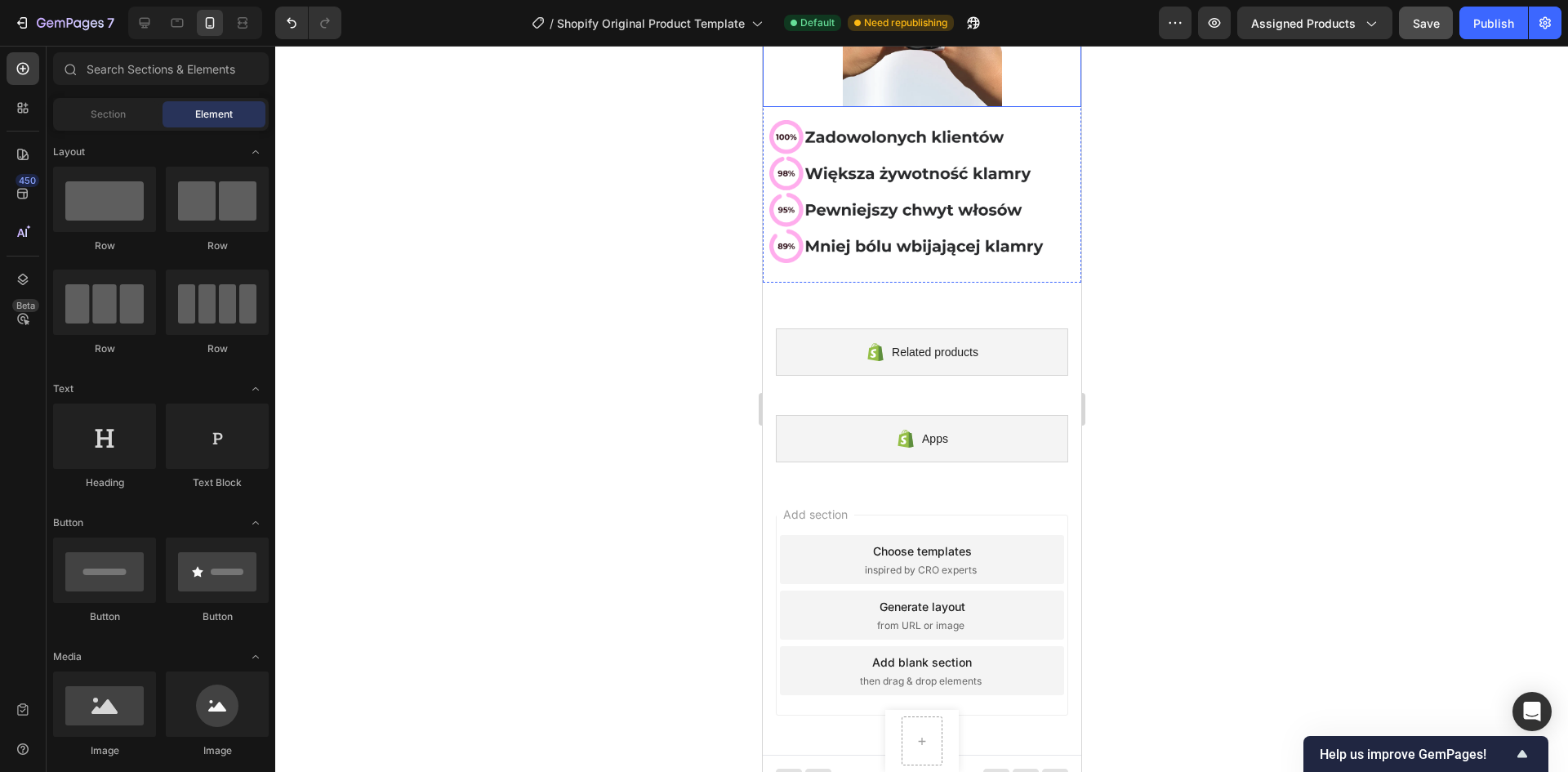
scroll to position [790, 0]
click at [889, 738] on div "Product Images ElastiClip Klamra kolor Bordowy Product Title 24,99 zł Product P…" at bounding box center [921, 741] width 73 height 62
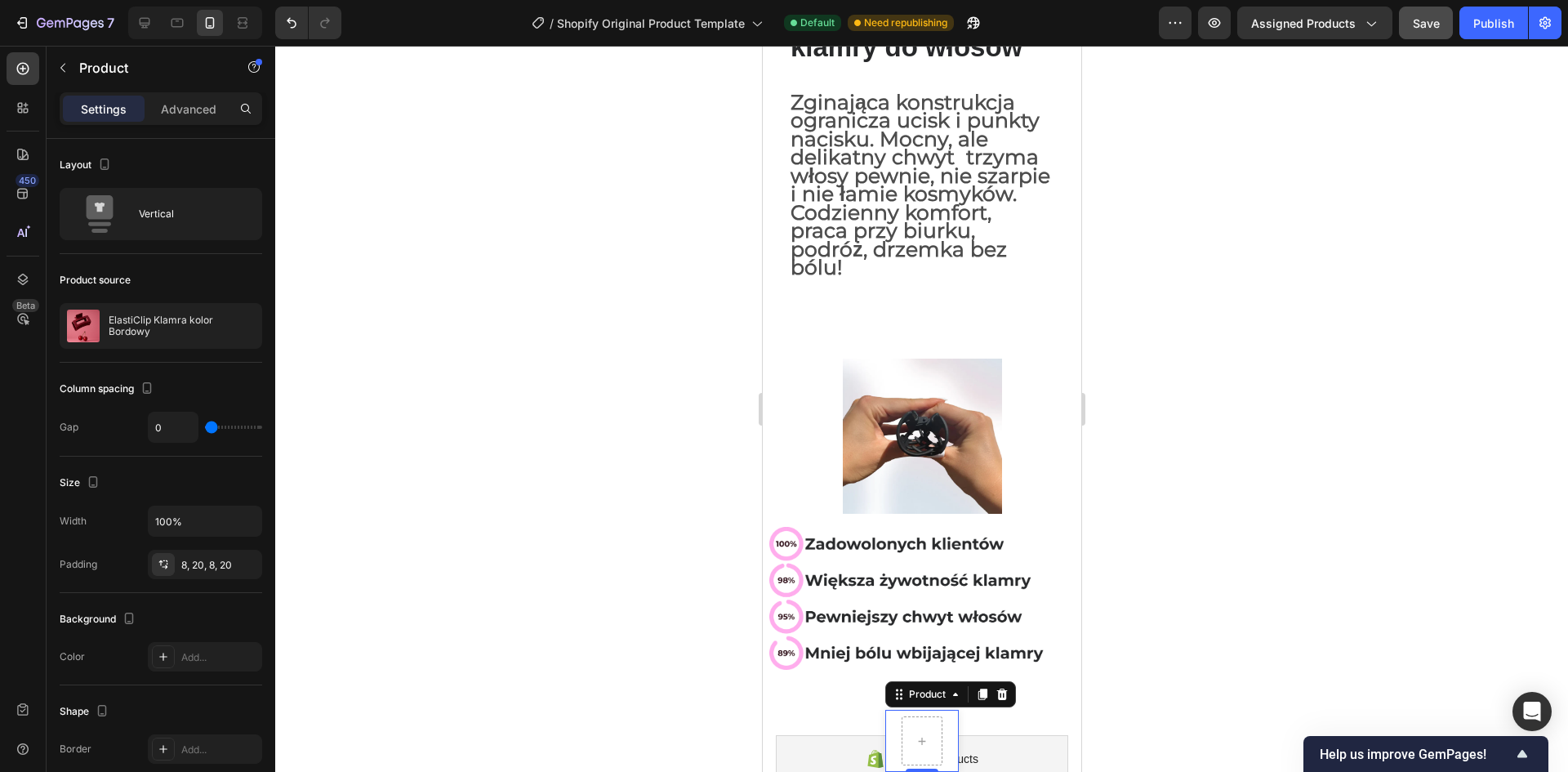
scroll to position [0, 0]
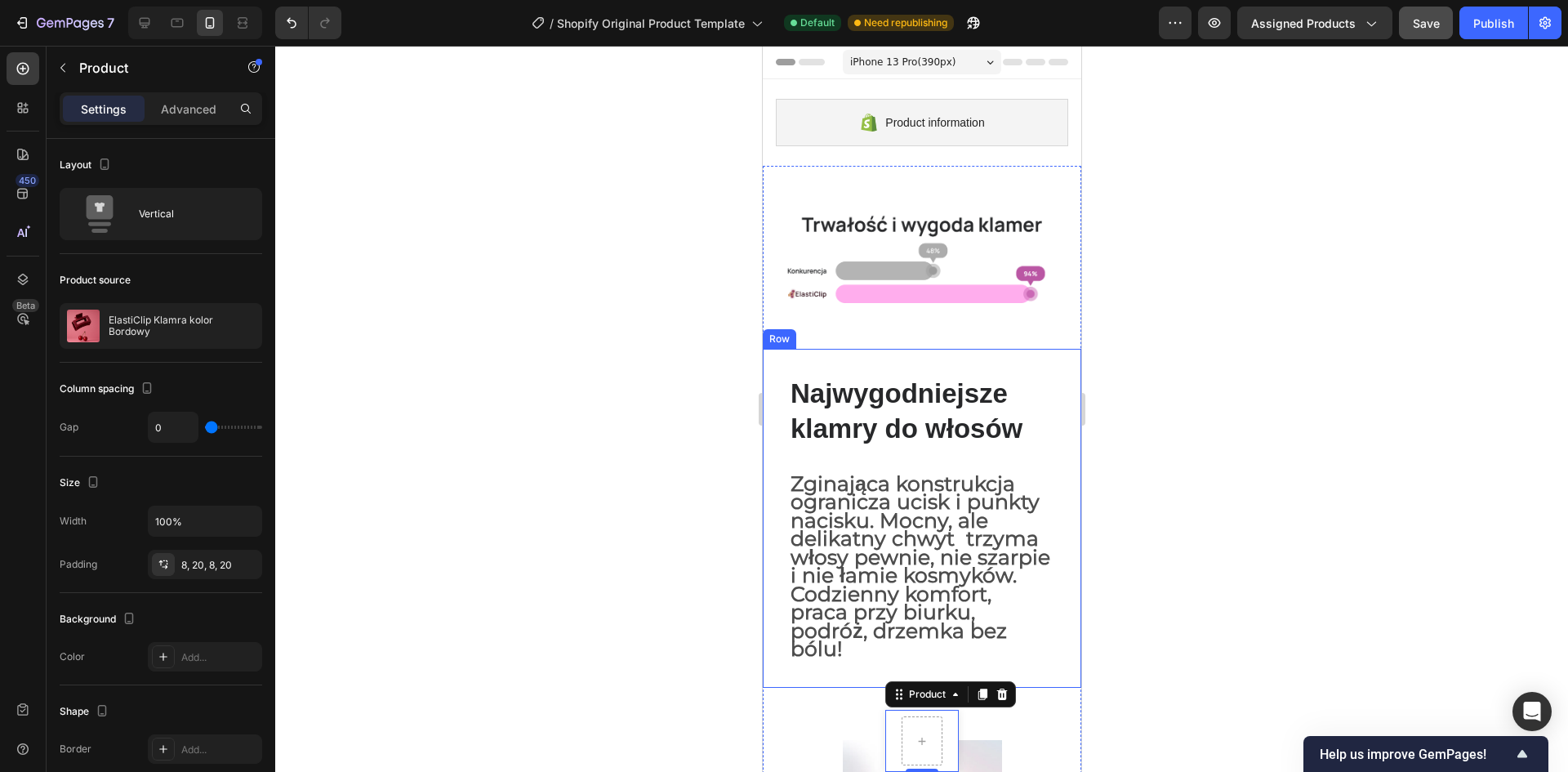
click at [1056, 564] on div "Najwygodniejsze klamry do włosów Heading Row Zginająca konstrukcja ogranicza uc…" at bounding box center [921, 518] width 319 height 339
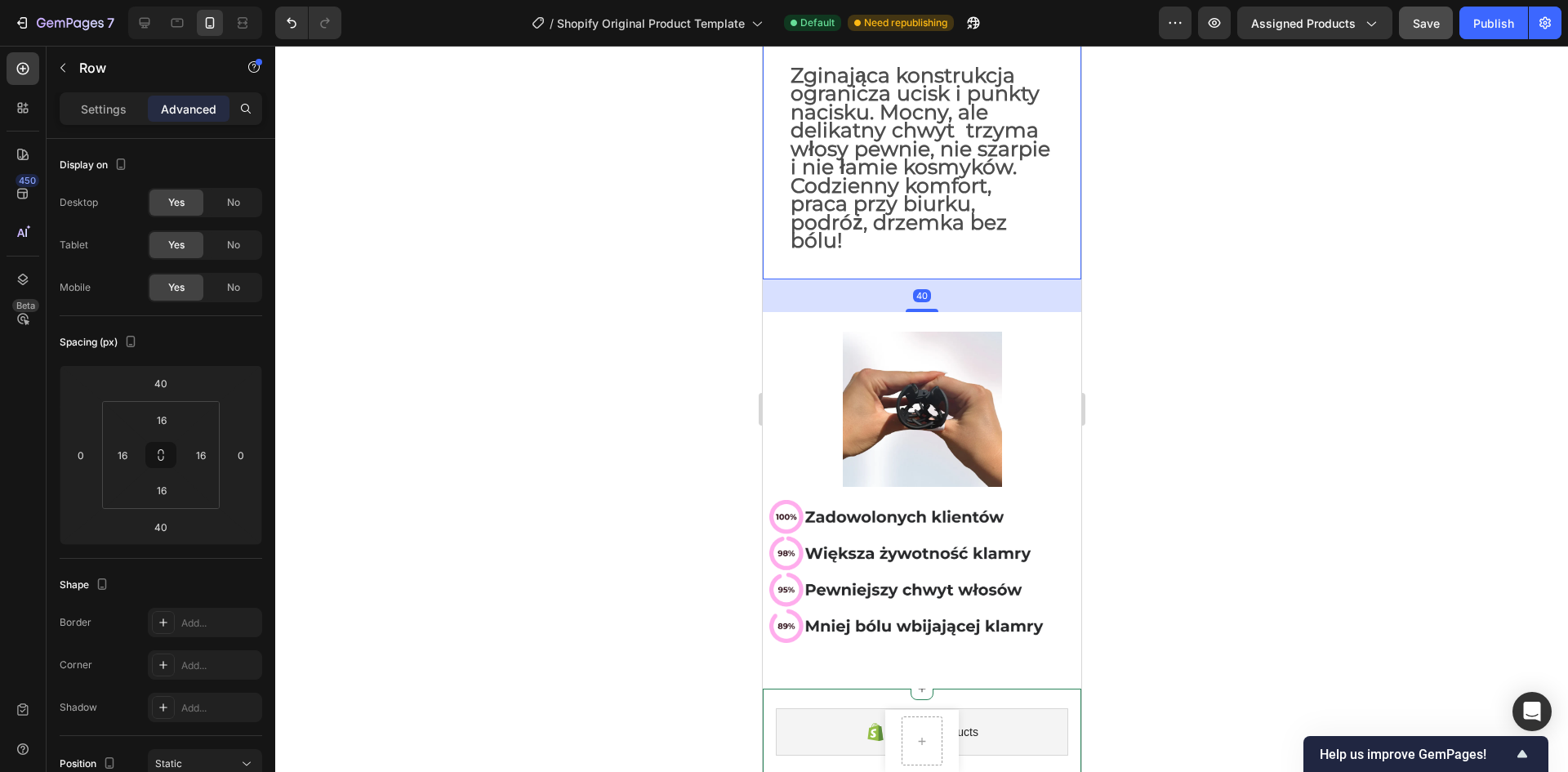
click at [1030, 708] on div "Related products" at bounding box center [921, 732] width 293 height 47
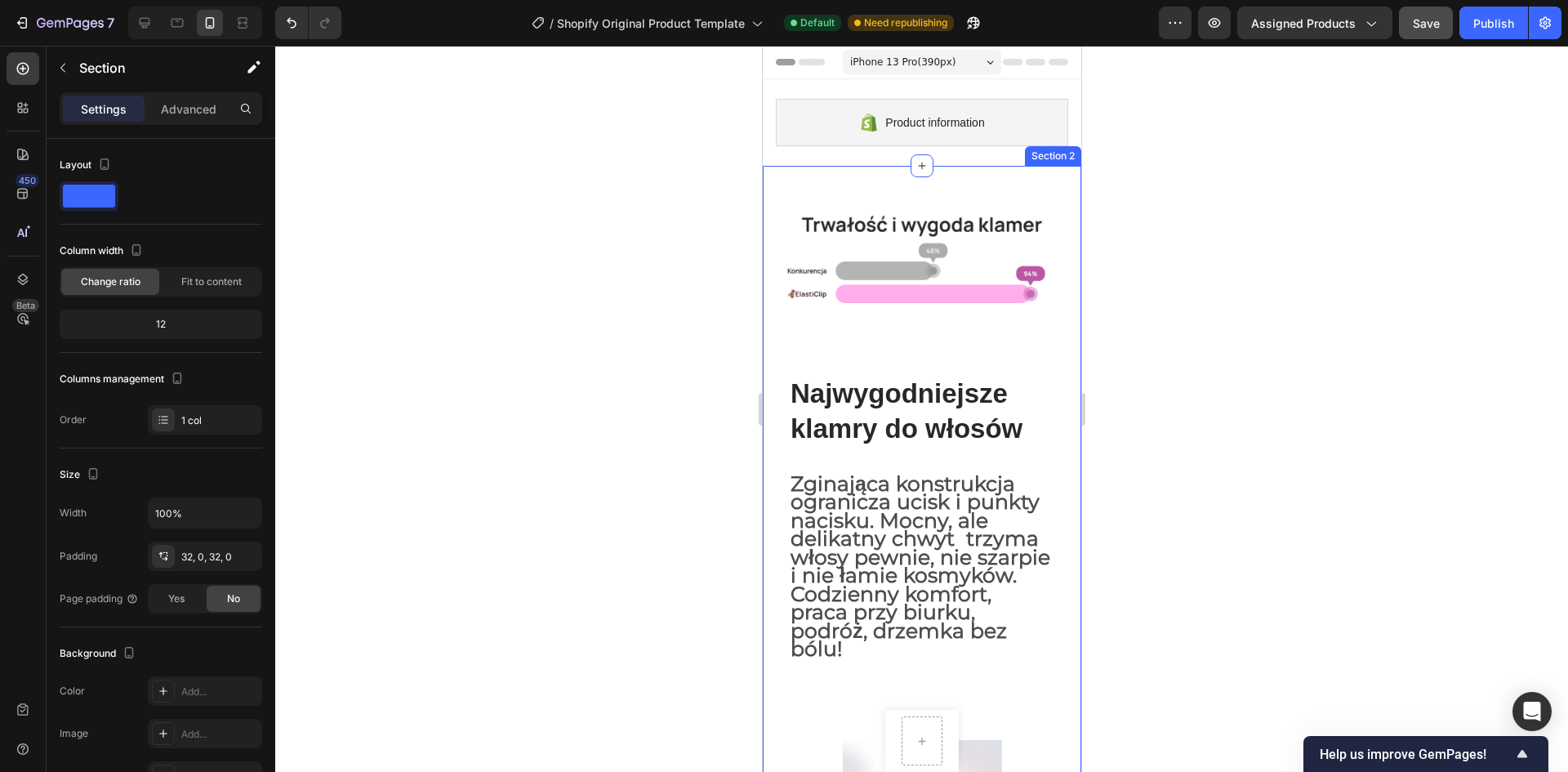
click at [823, 176] on div "Image Row Najwygodniejsze klamry do włosów Heading Row Zginająca konstrukcja og…" at bounding box center [921, 631] width 319 height 931
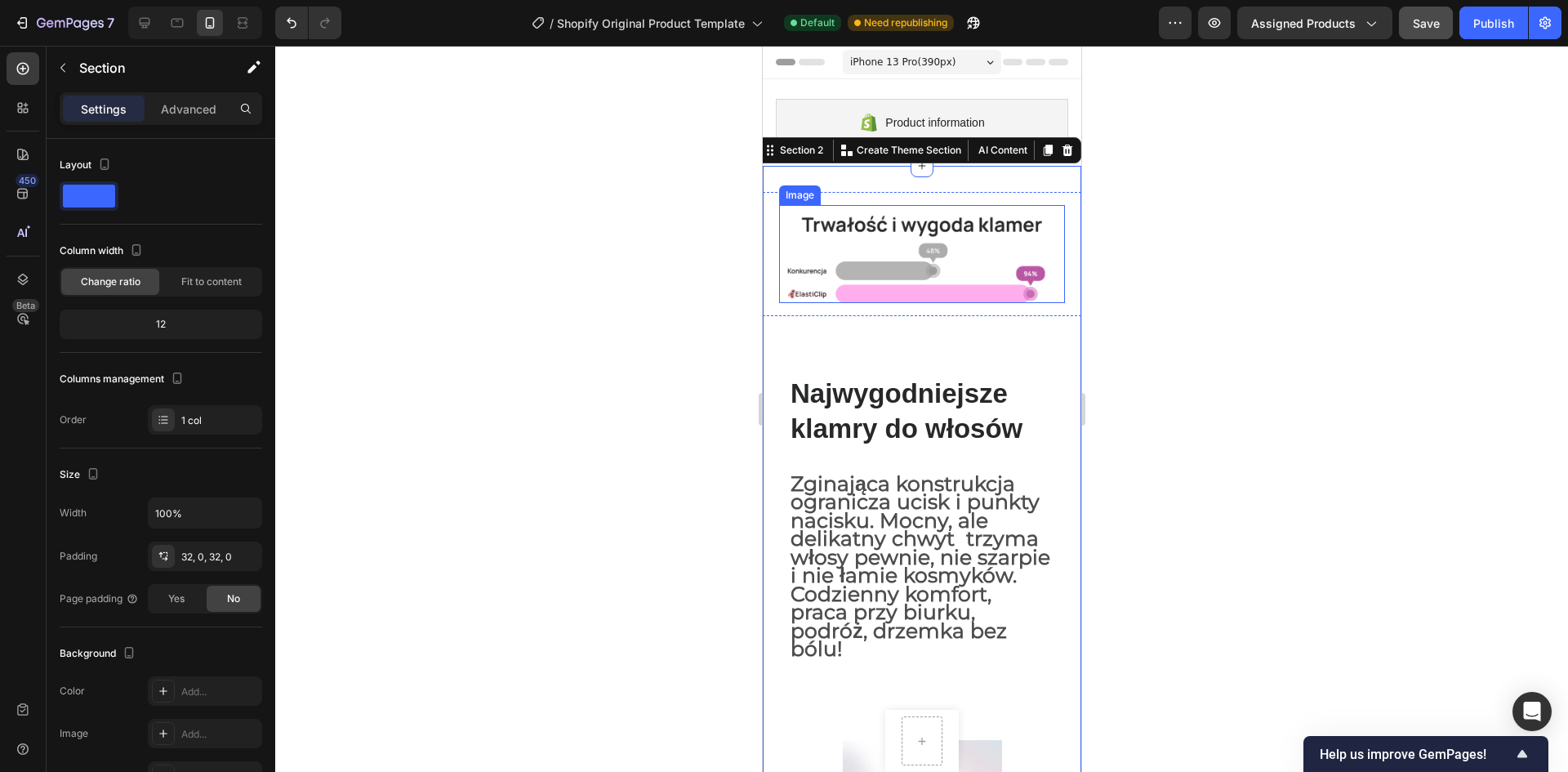
click at [798, 241] on img at bounding box center [921, 254] width 286 height 98
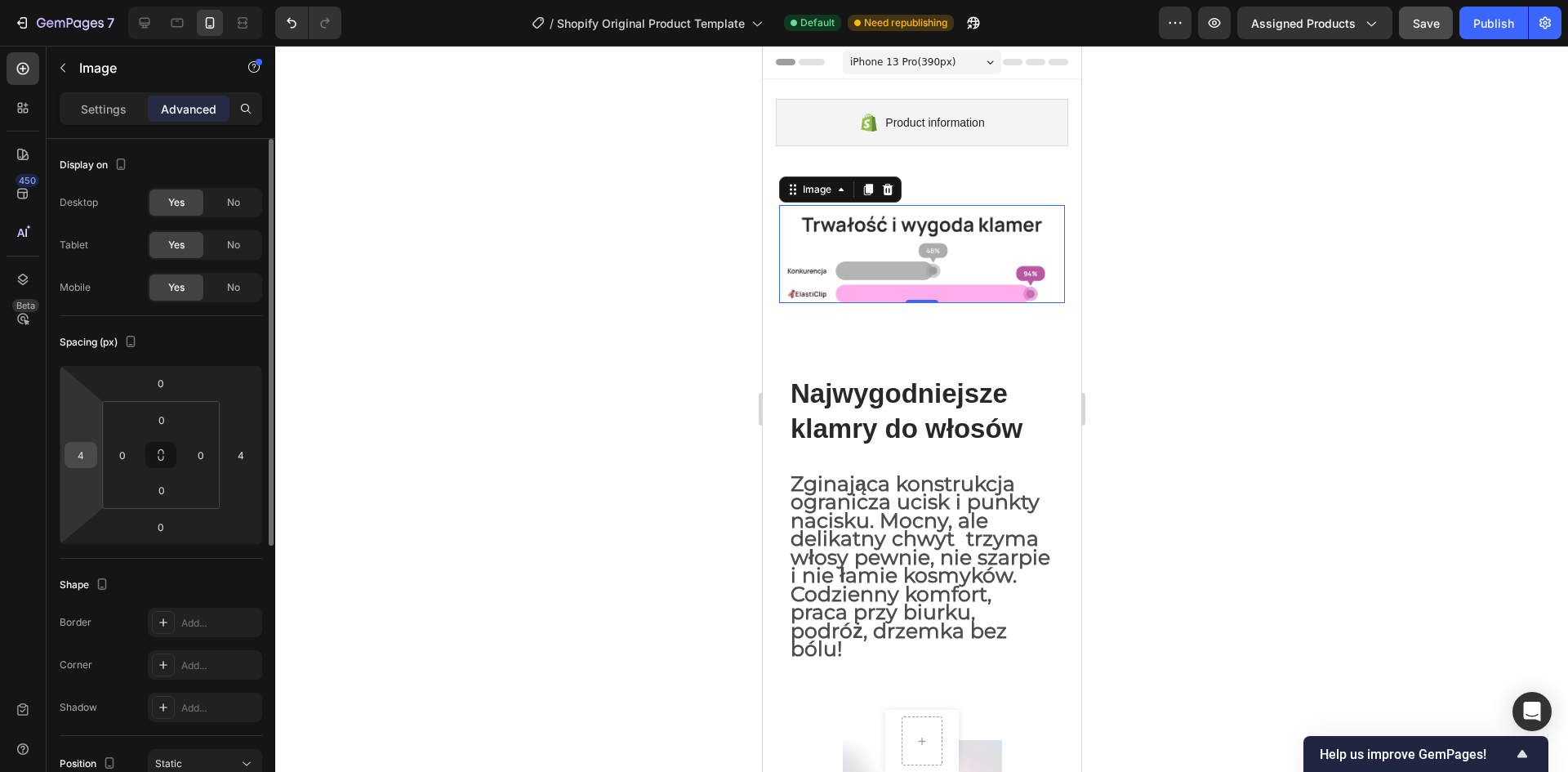
click at [85, 454] on input "4" at bounding box center [81, 454] width 24 height 24
type input "0"
click at [242, 0] on html "7 / Shopify Original Product Template Default Need republishing Preview Assigne…" at bounding box center [784, 0] width 1568 height 0
type input "0"
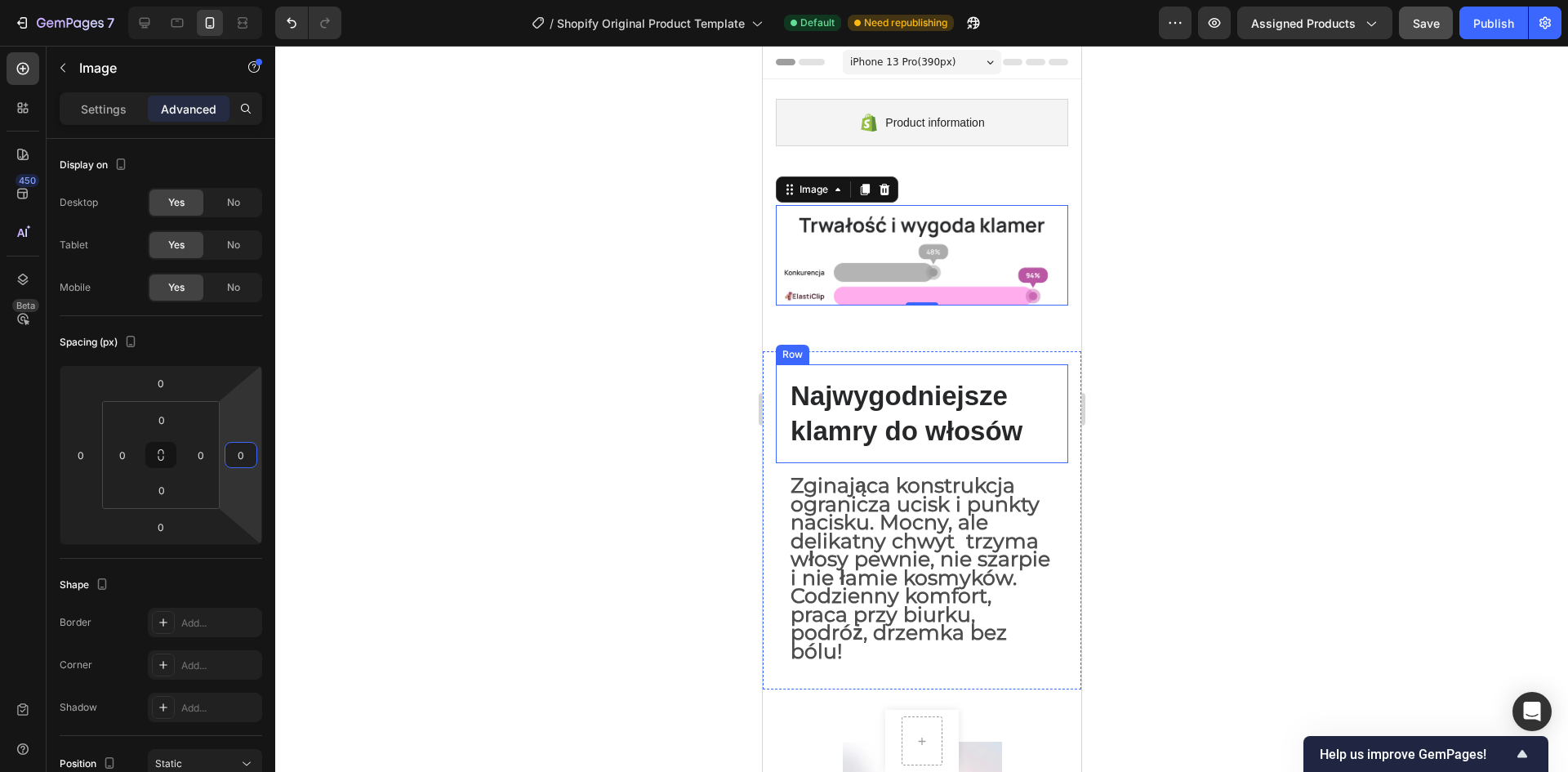
click at [780, 436] on div "Najwygodniejsze klamry do włosów Heading Row" at bounding box center [921, 414] width 293 height 100
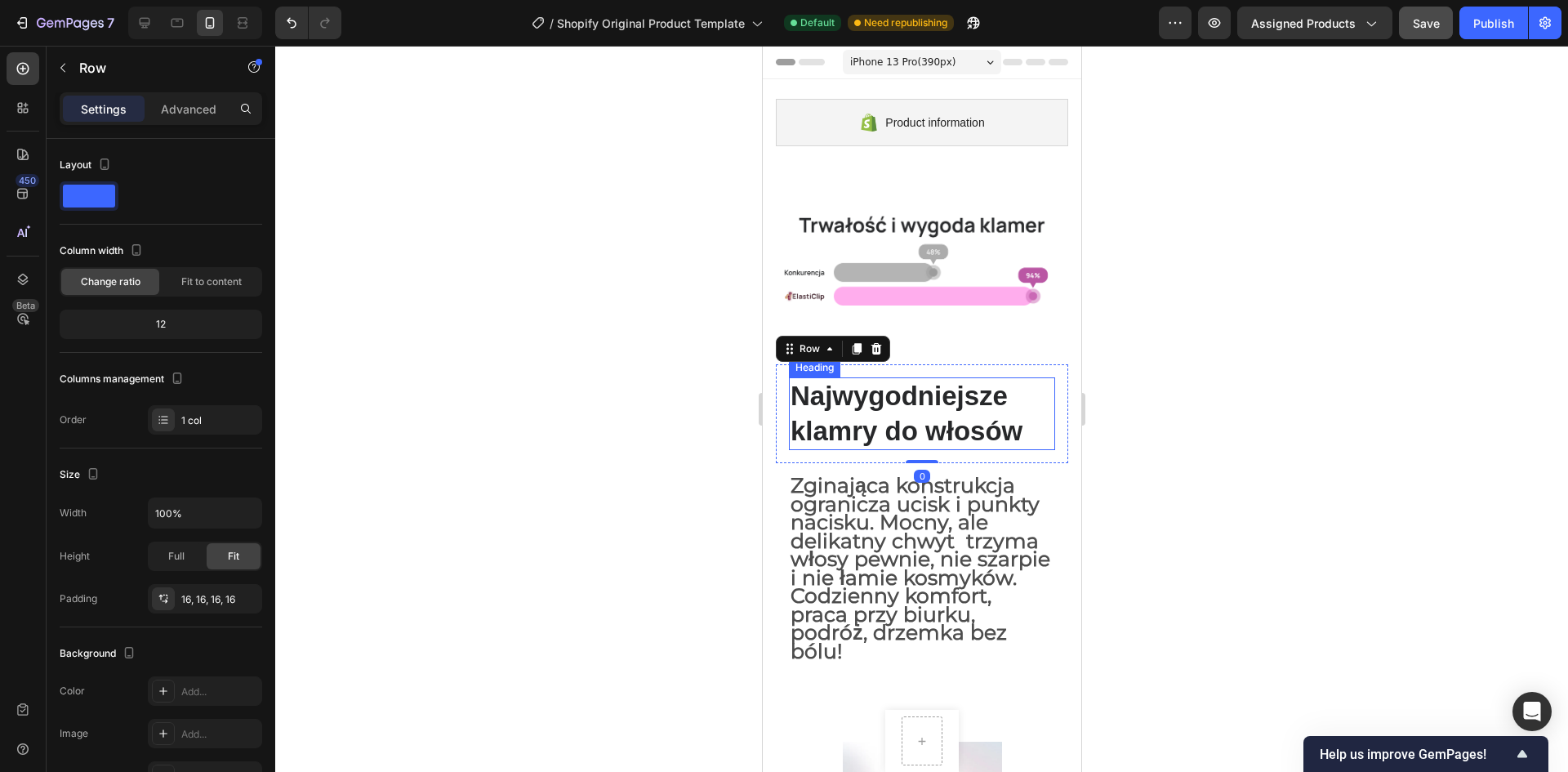
click at [808, 431] on p "Najwygodniejsze klamry do włosów" at bounding box center [921, 415] width 263 height 71
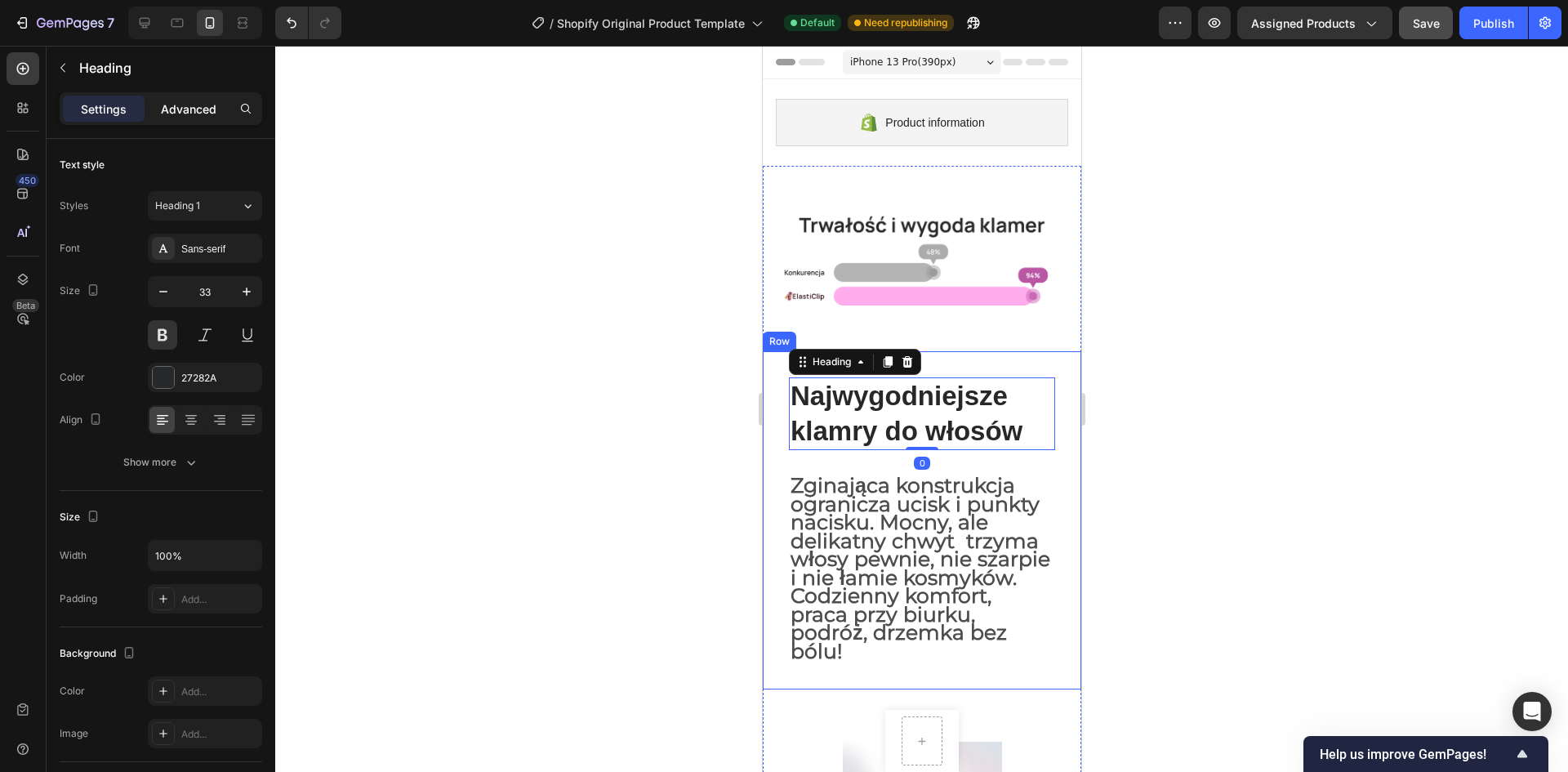
click at [153, 100] on div "Advanced" at bounding box center [188, 108] width 82 height 26
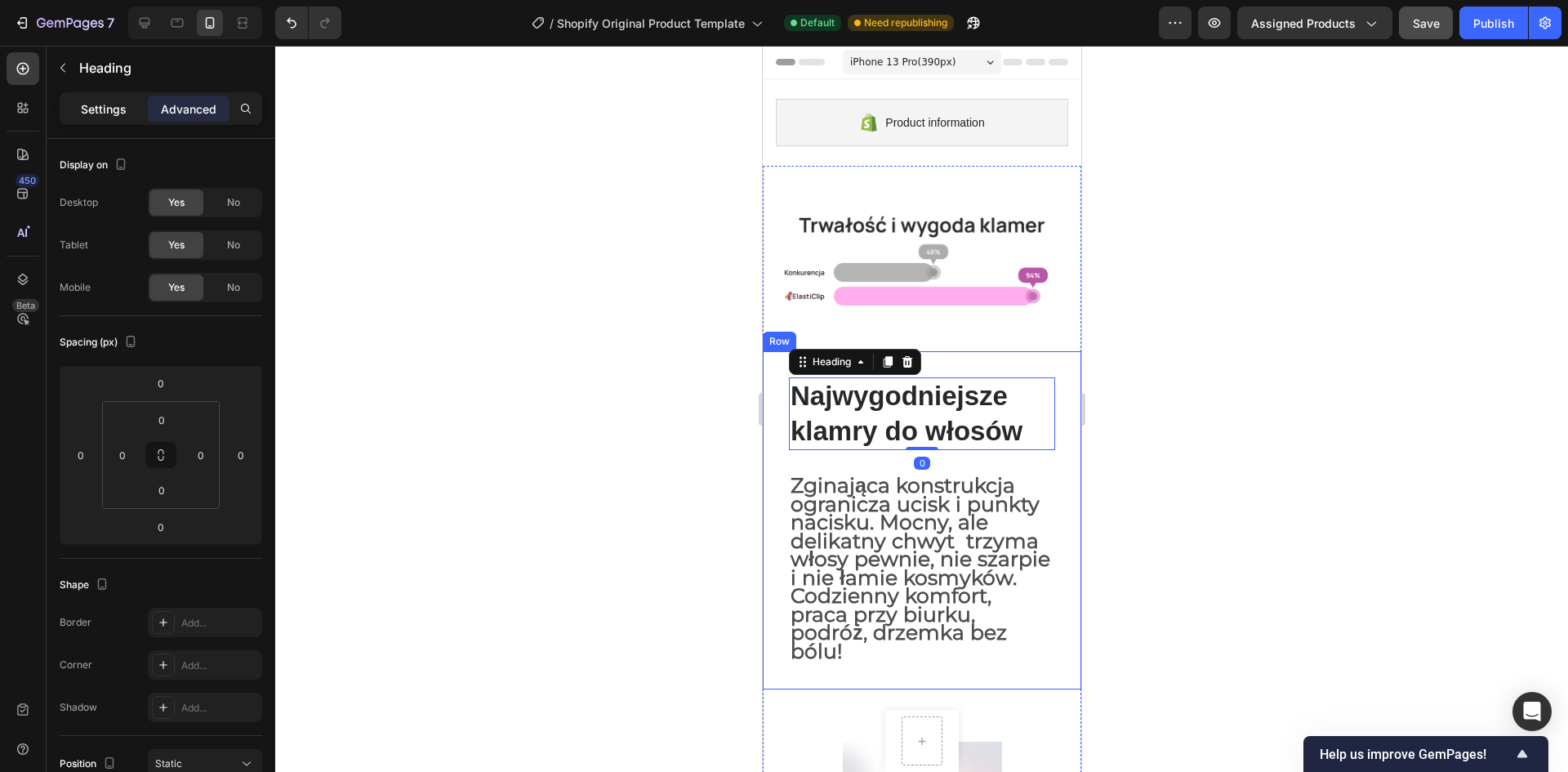
click at [114, 106] on p "Settings" at bounding box center [103, 108] width 45 height 17
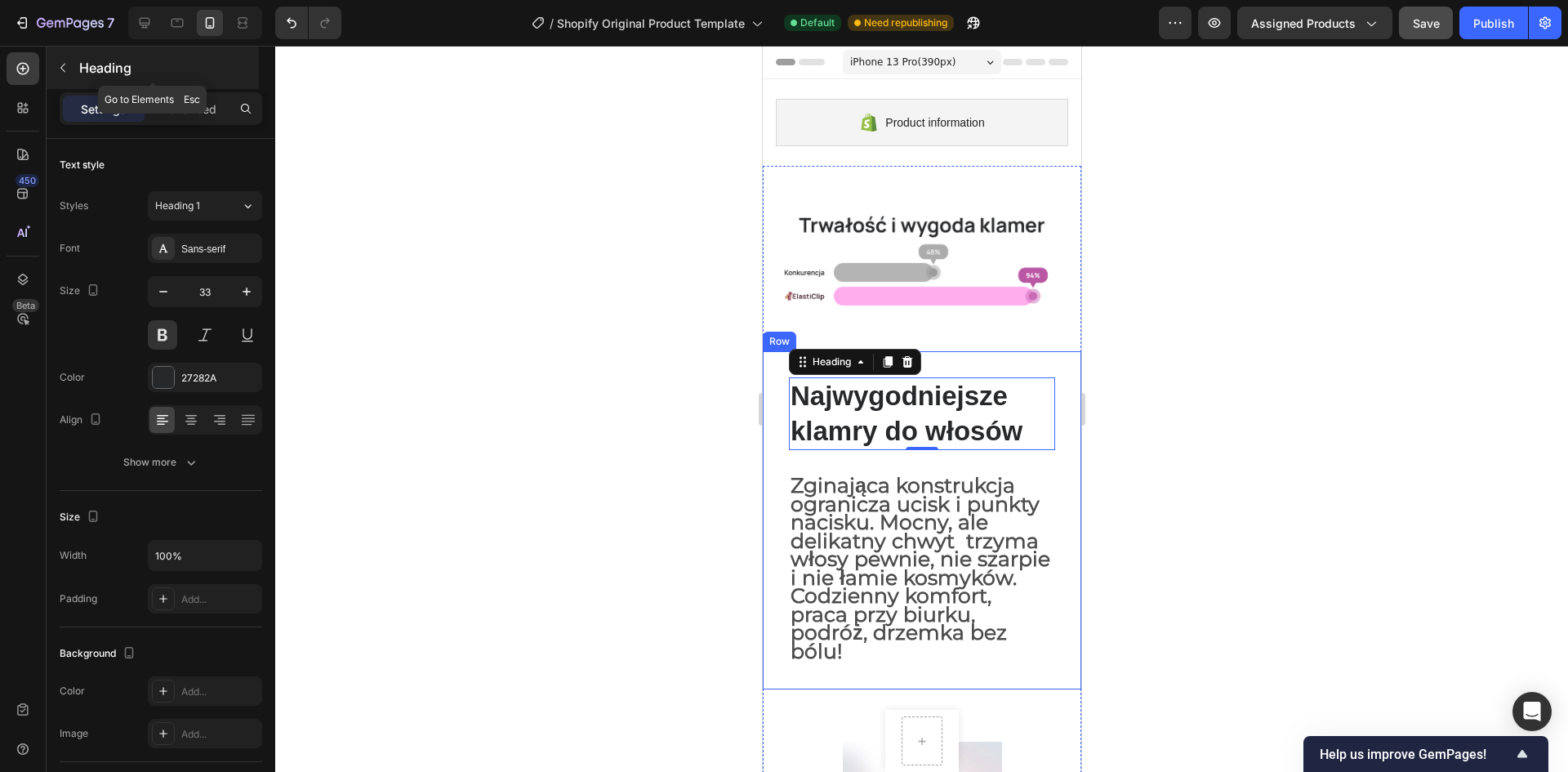
click at [63, 64] on icon "button" at bounding box center [63, 68] width 13 height 13
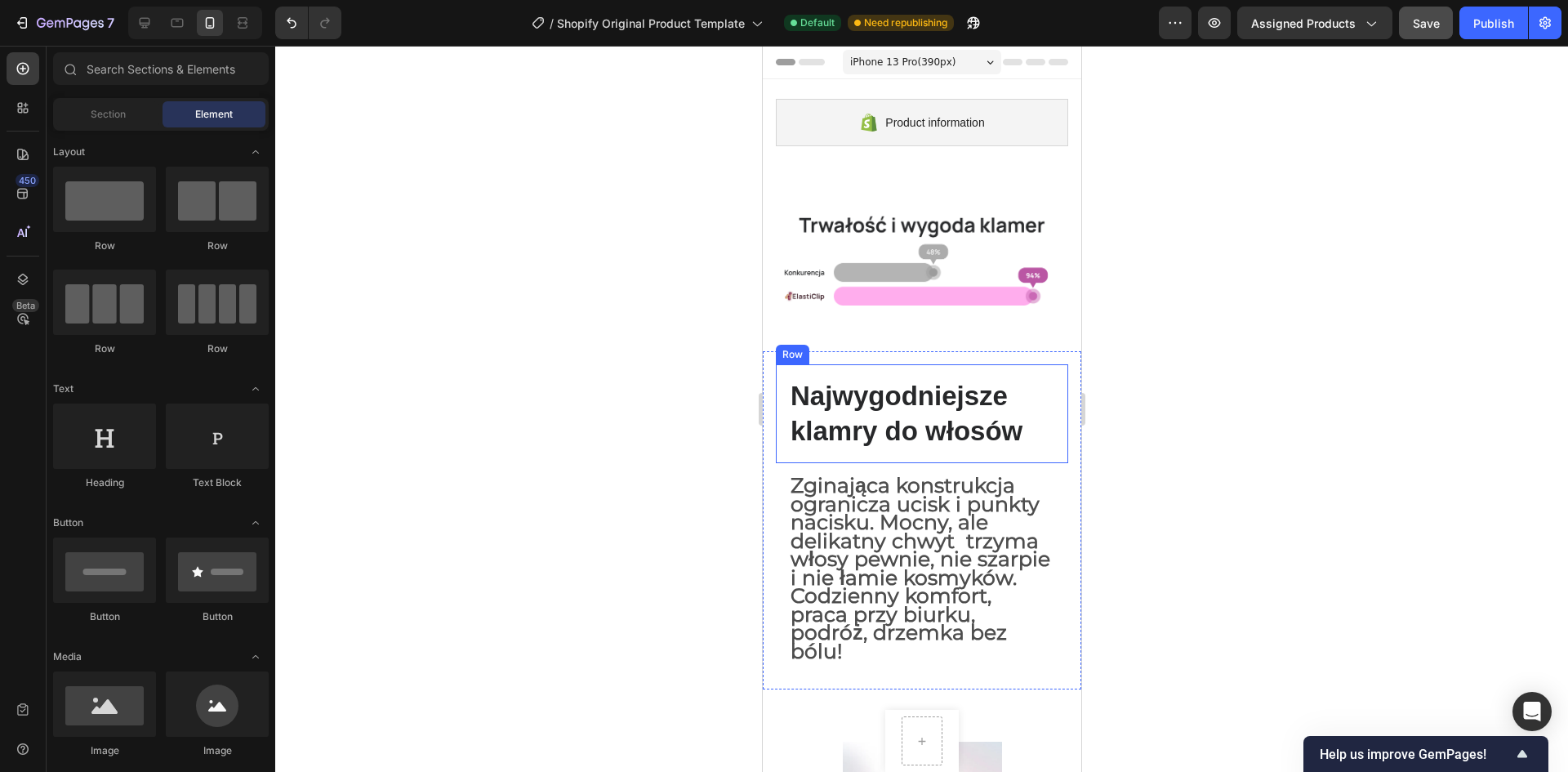
click at [776, 420] on div "Najwygodniejsze klamry do włosów Heading Row" at bounding box center [921, 414] width 293 height 100
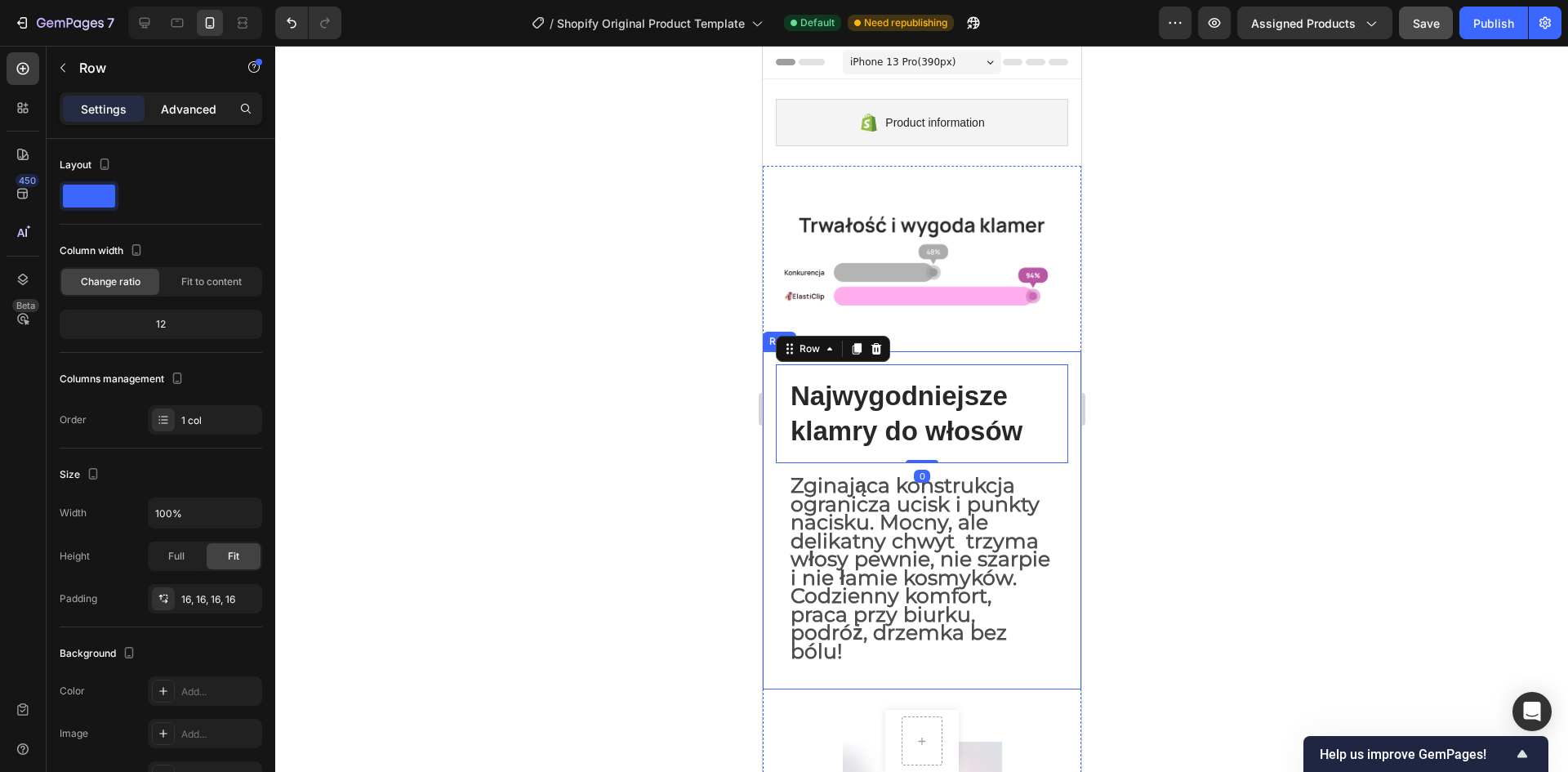
click at [157, 106] on div "Advanced" at bounding box center [188, 108] width 82 height 26
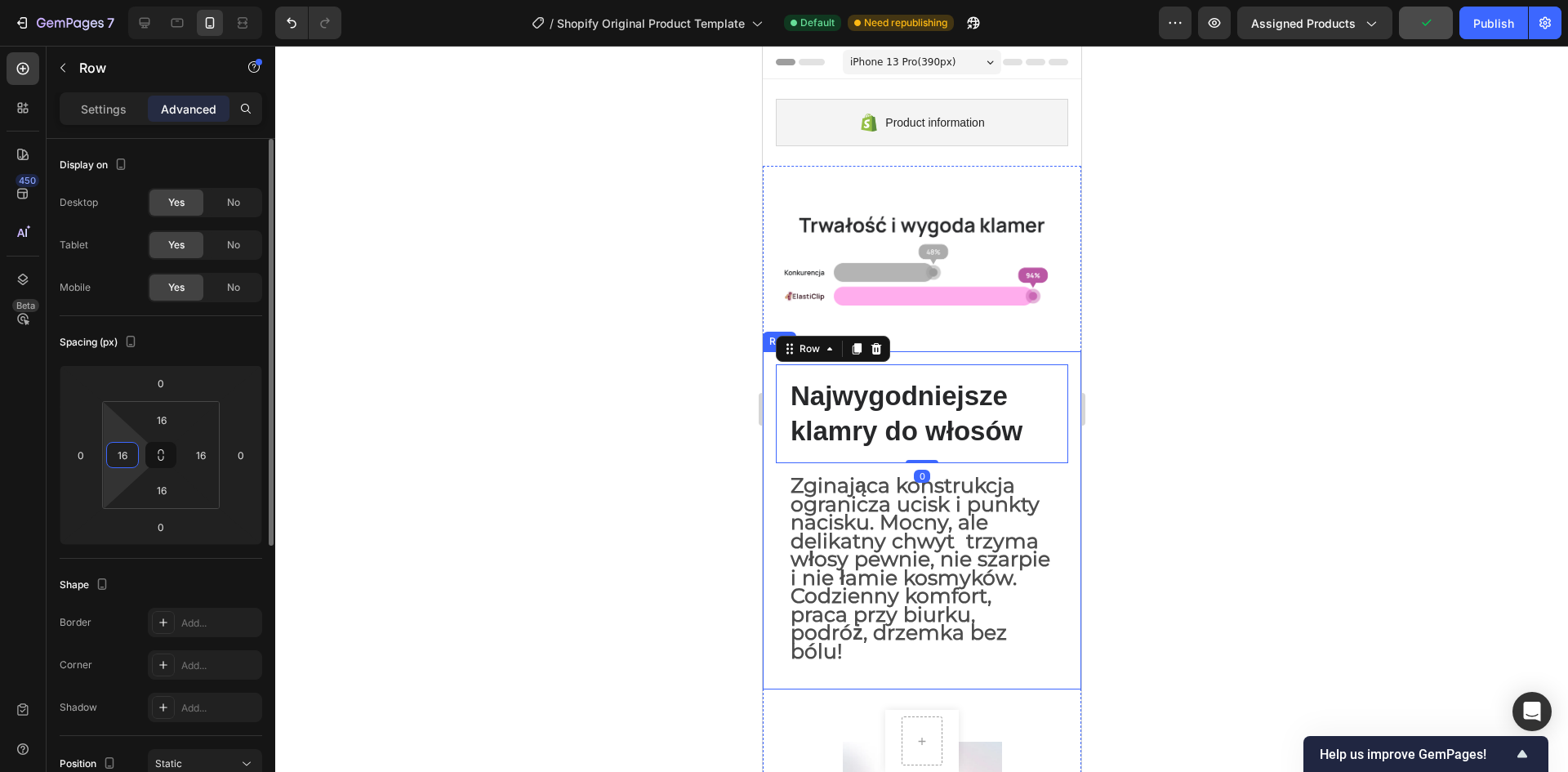
click at [133, 453] on input "16" at bounding box center [122, 454] width 24 height 24
type input "0"
click at [187, 452] on div "16" at bounding box center [201, 455] width 33 height 26
click at [200, 460] on input "16" at bounding box center [200, 454] width 24 height 24
type input "0"
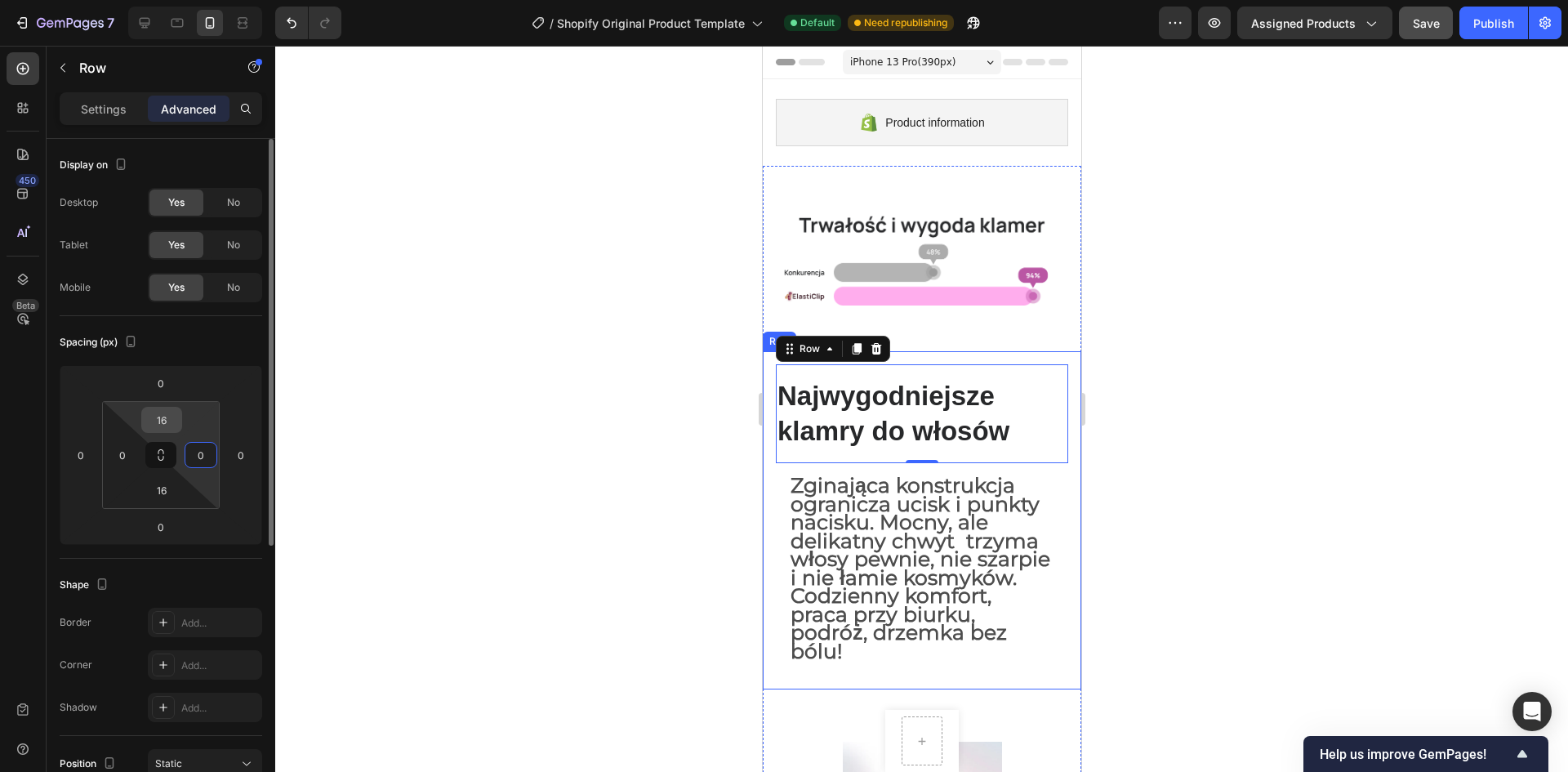
click at [158, 430] on input "16" at bounding box center [161, 420] width 33 height 24
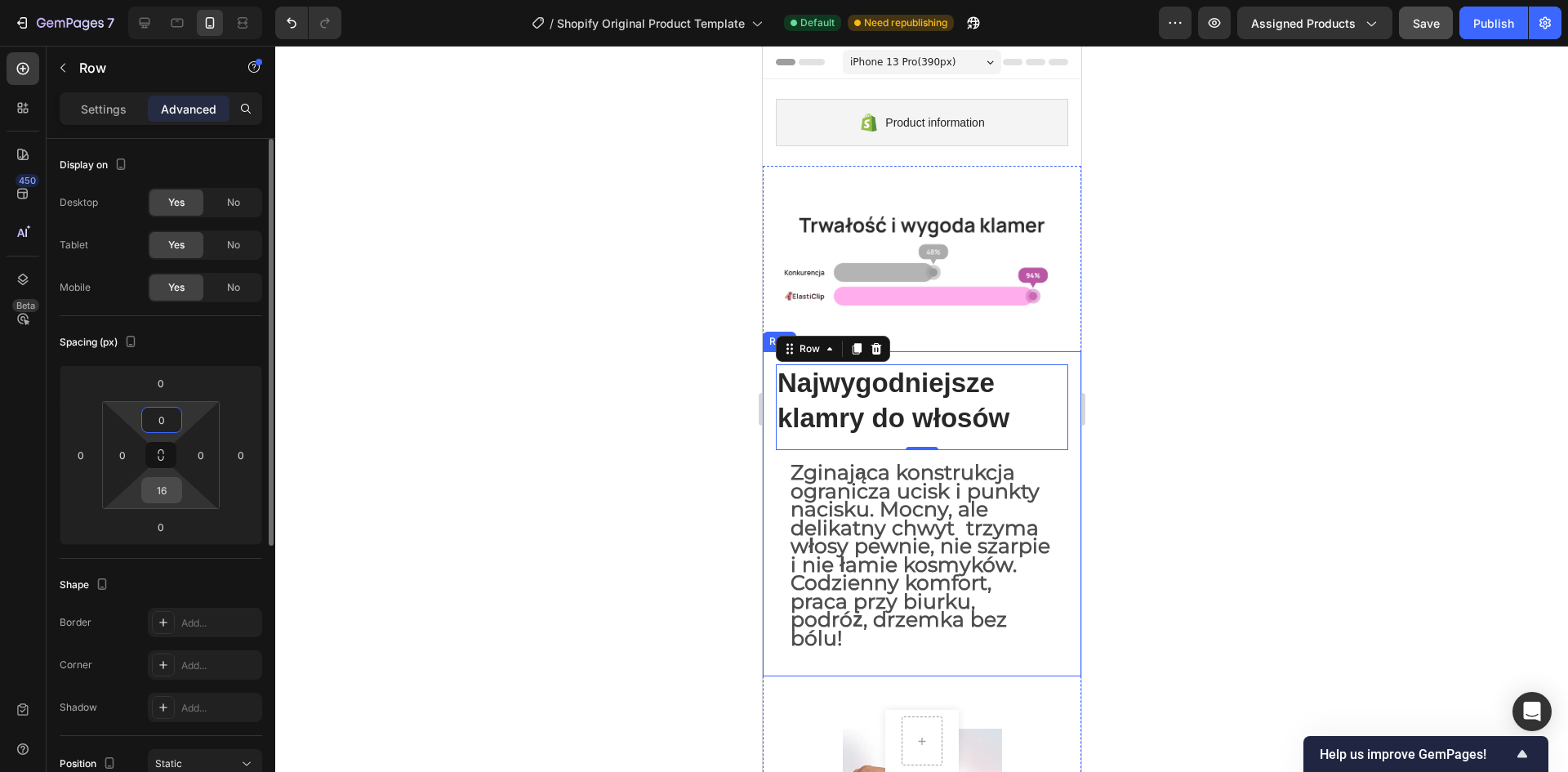
type input "0"
click at [164, 484] on input "16" at bounding box center [161, 489] width 33 height 24
type input "0"
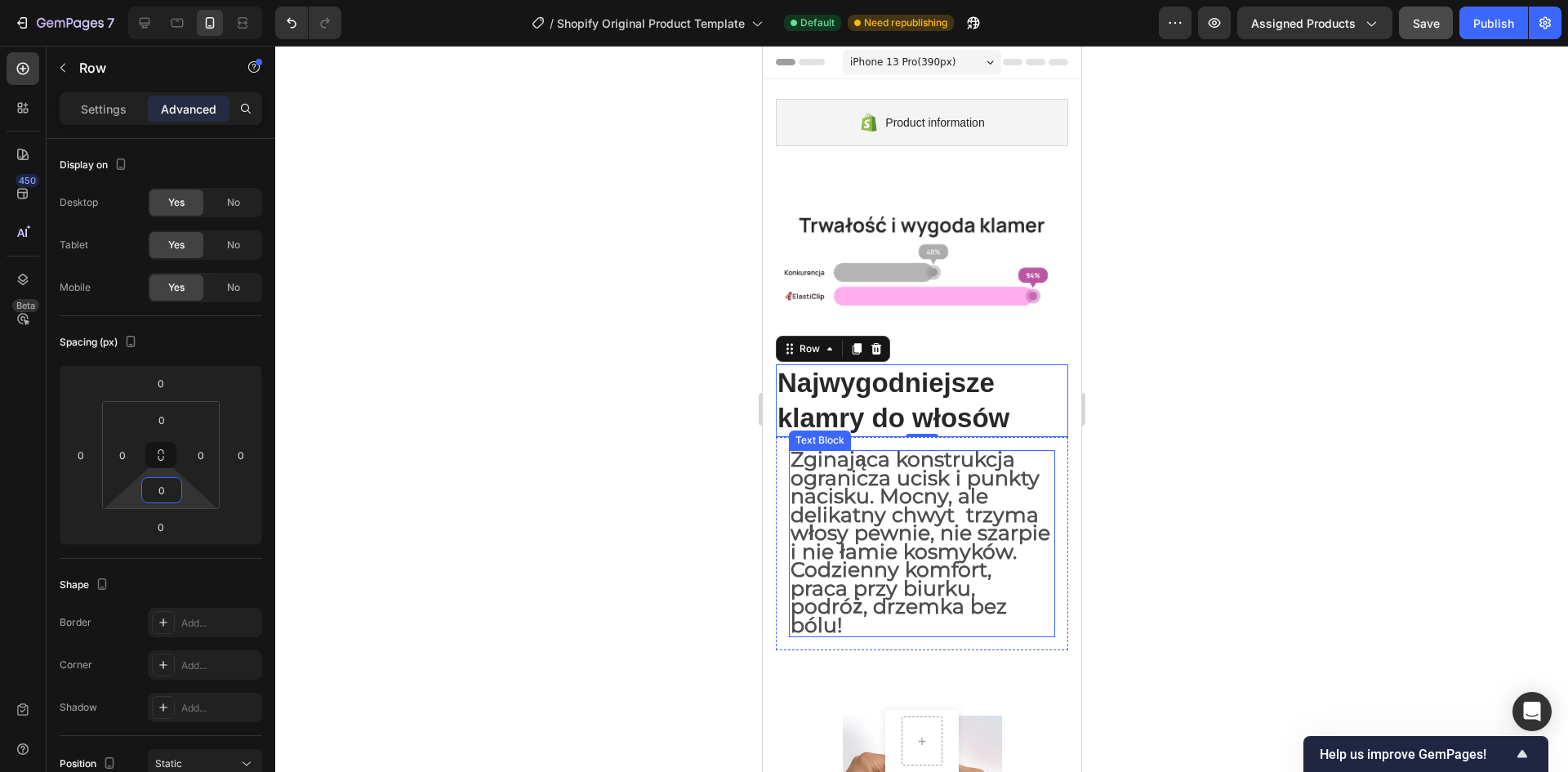
click at [884, 500] on span "Zginająca konstrukcja ogranicza ucisk i punkty nacisku. Mocny, ale delikatny ch…" at bounding box center [919, 542] width 260 height 190
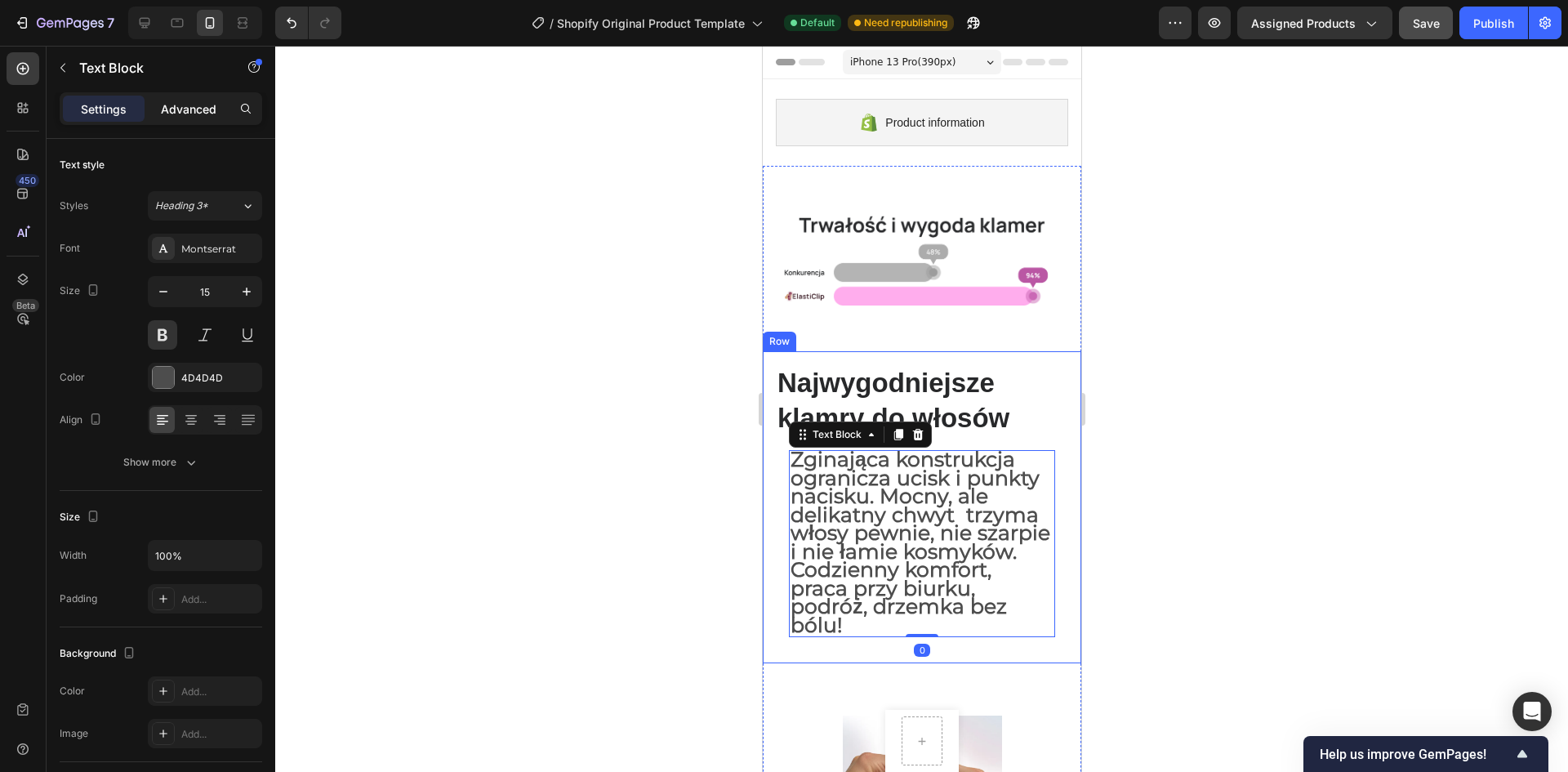
click at [188, 110] on p "Advanced" at bounding box center [188, 108] width 55 height 17
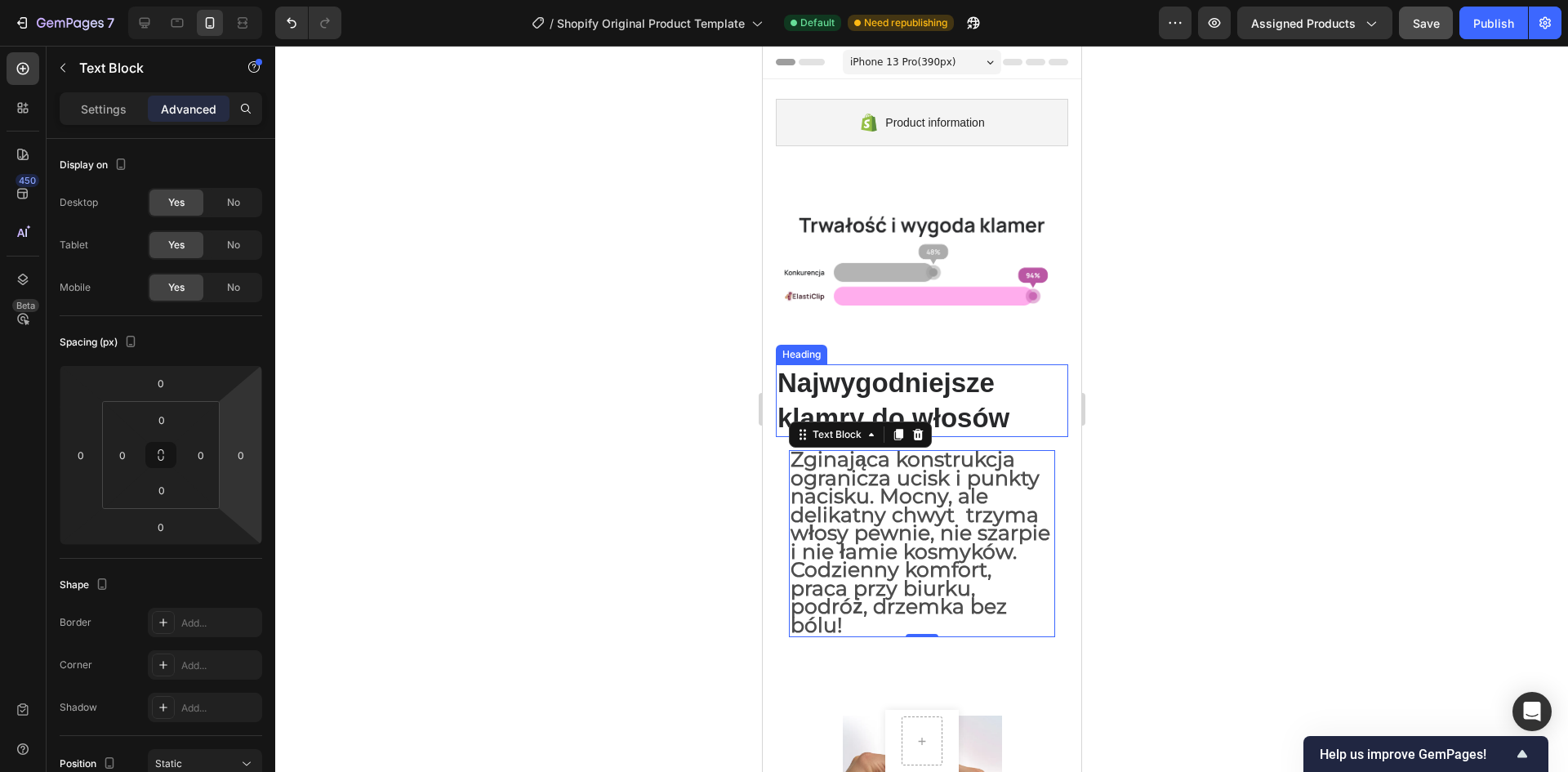
click at [941, 396] on p "Najwygodniejsze klamry do włosów" at bounding box center [921, 401] width 289 height 71
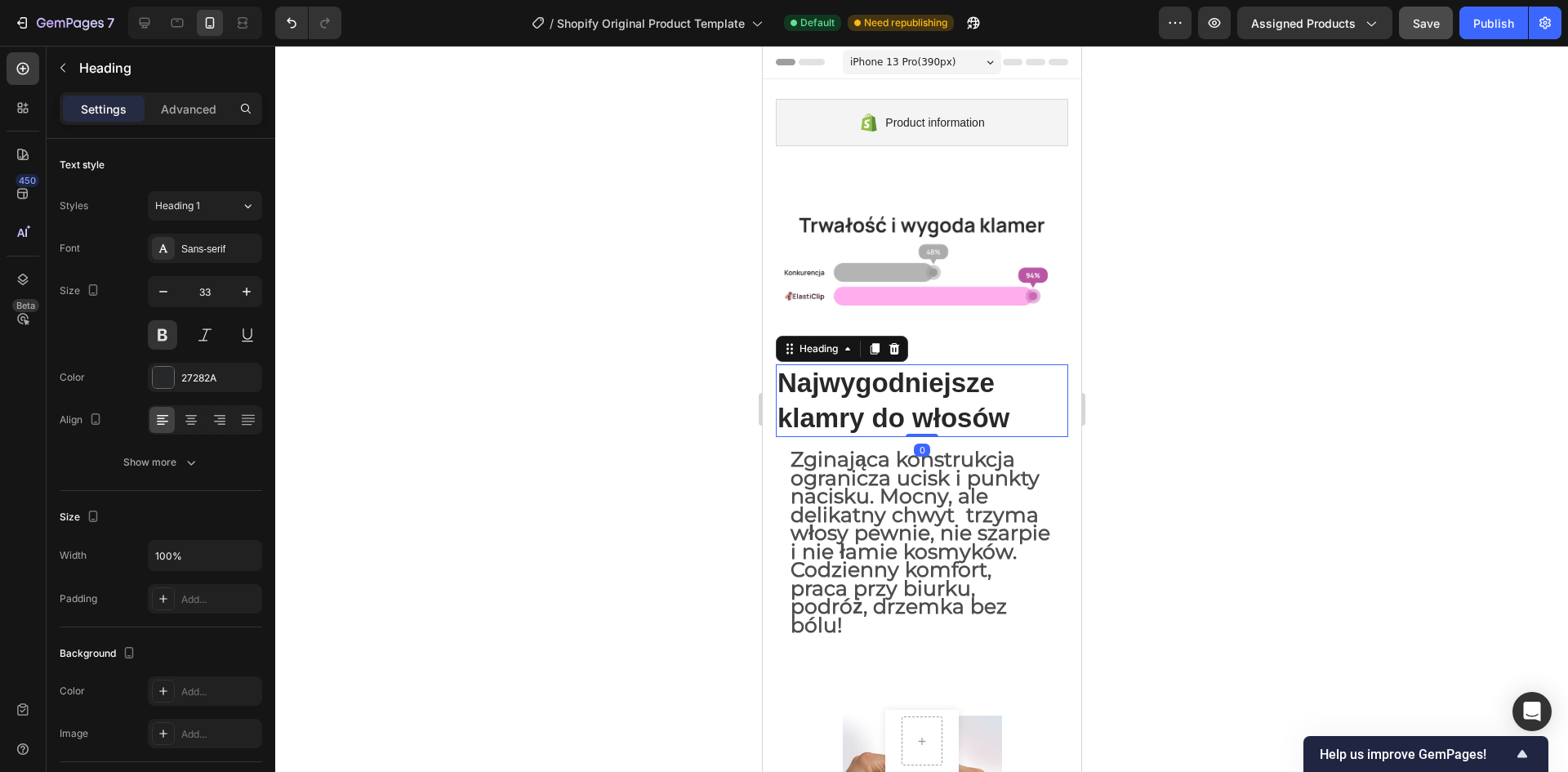
click at [875, 516] on span "Zginająca konstrukcja ogranicza ucisk i punkty nacisku. Mocny, ale delikatny ch…" at bounding box center [919, 542] width 260 height 190
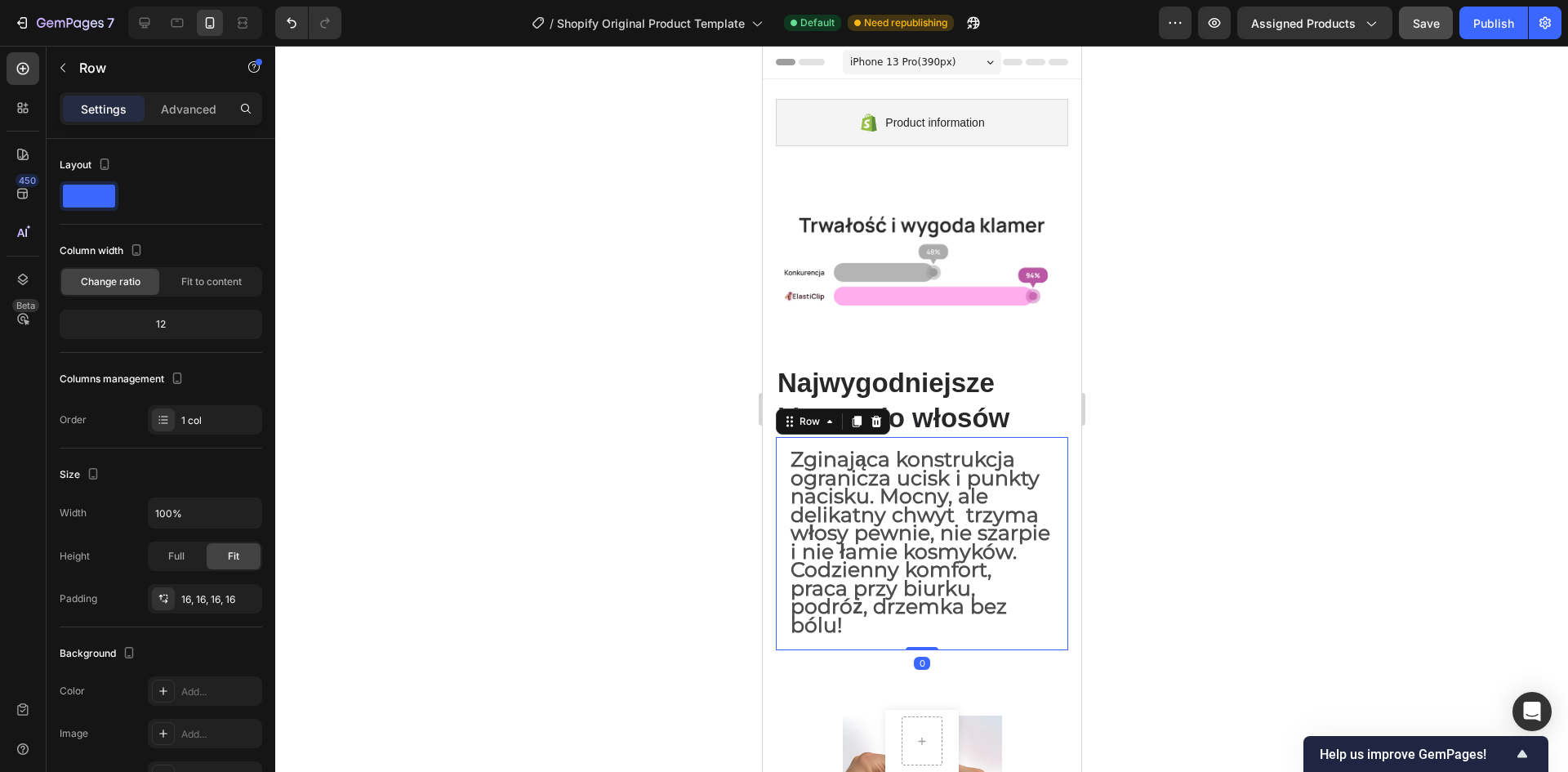
click at [777, 482] on div "Zginająca konstrukcja ogranicza ucisk i punkty nacisku. Mocny, ale delikatny ch…" at bounding box center [921, 544] width 293 height 214
click at [176, 105] on p "Advanced" at bounding box center [188, 108] width 55 height 17
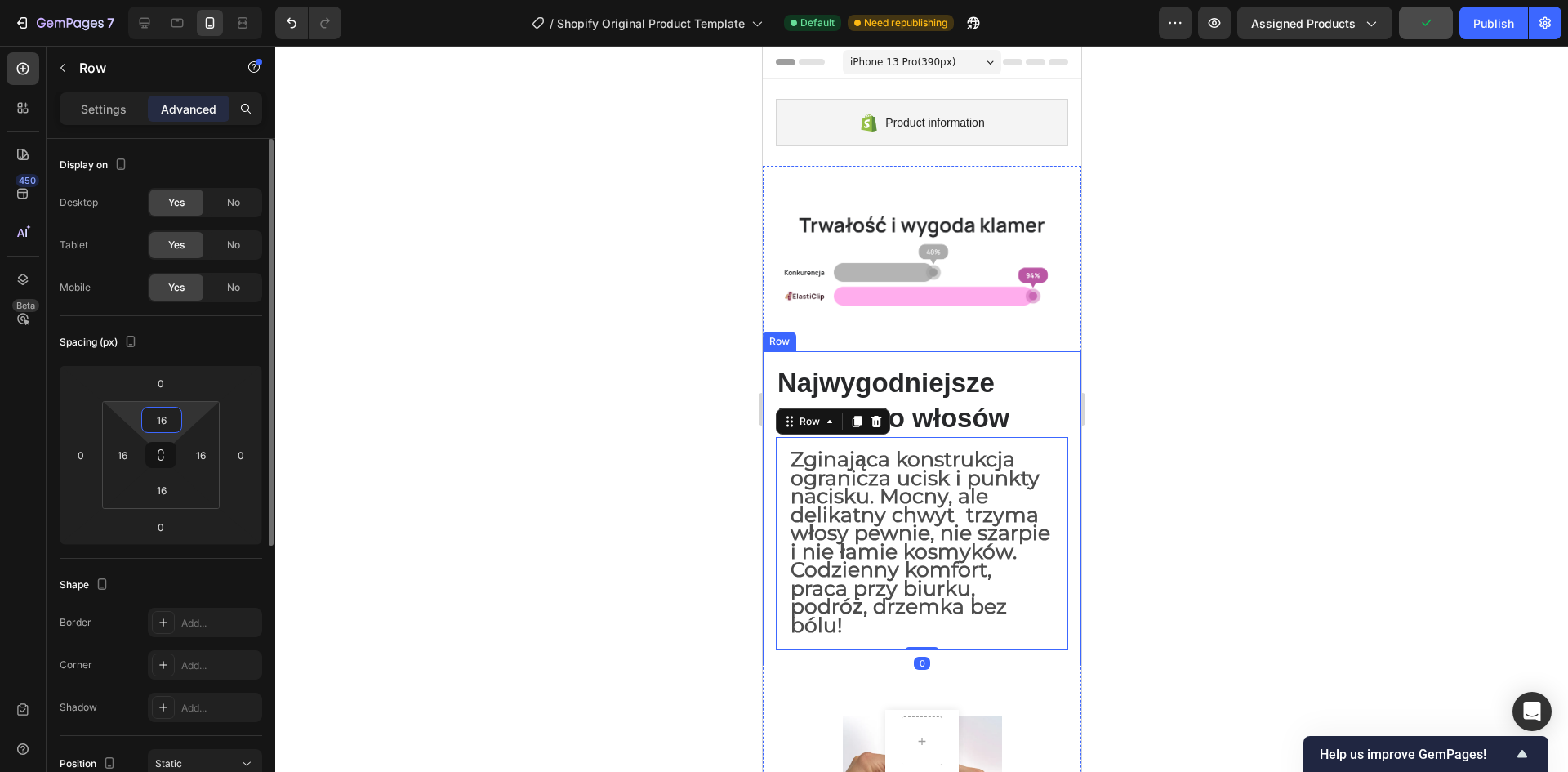
click at [166, 426] on input "16" at bounding box center [161, 420] width 33 height 24
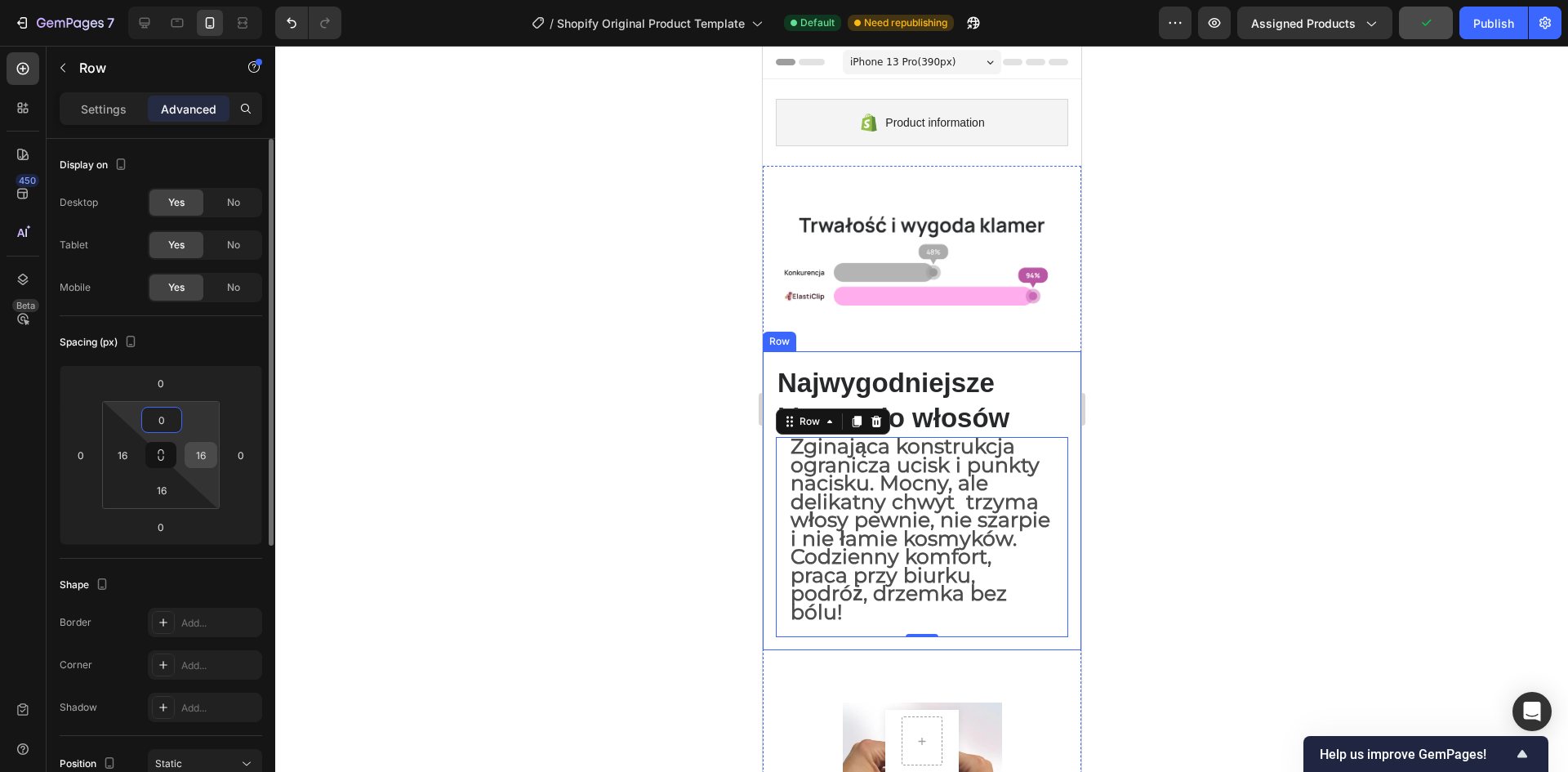
type input "0"
click at [200, 457] on input "16" at bounding box center [200, 454] width 24 height 24
type input "0"
click at [130, 457] on input "16" at bounding box center [122, 454] width 24 height 24
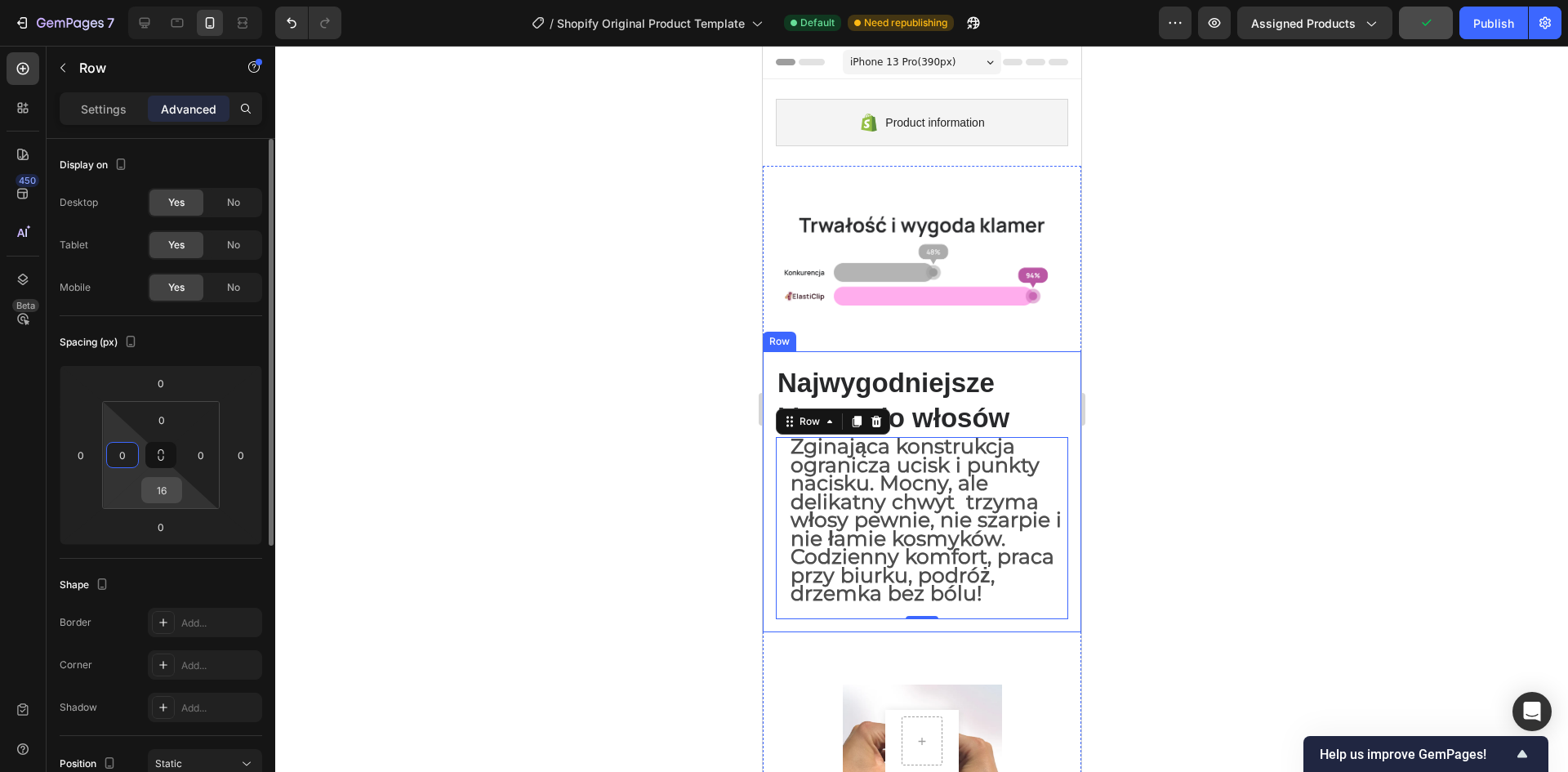
type input "0"
click at [165, 490] on input "16" at bounding box center [161, 489] width 33 height 24
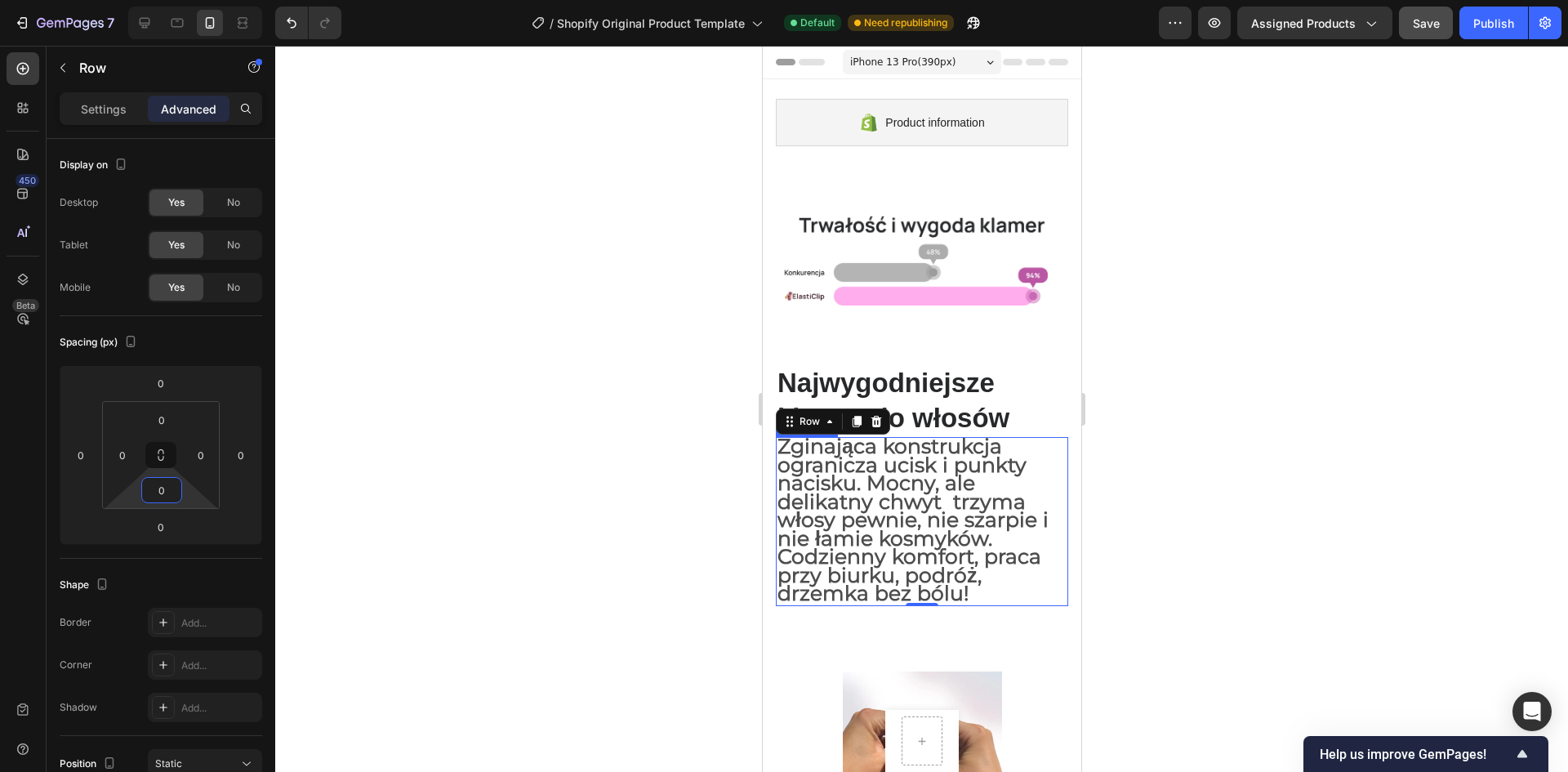
type input "0"
click at [1124, 444] on div at bounding box center [921, 409] width 1293 height 727
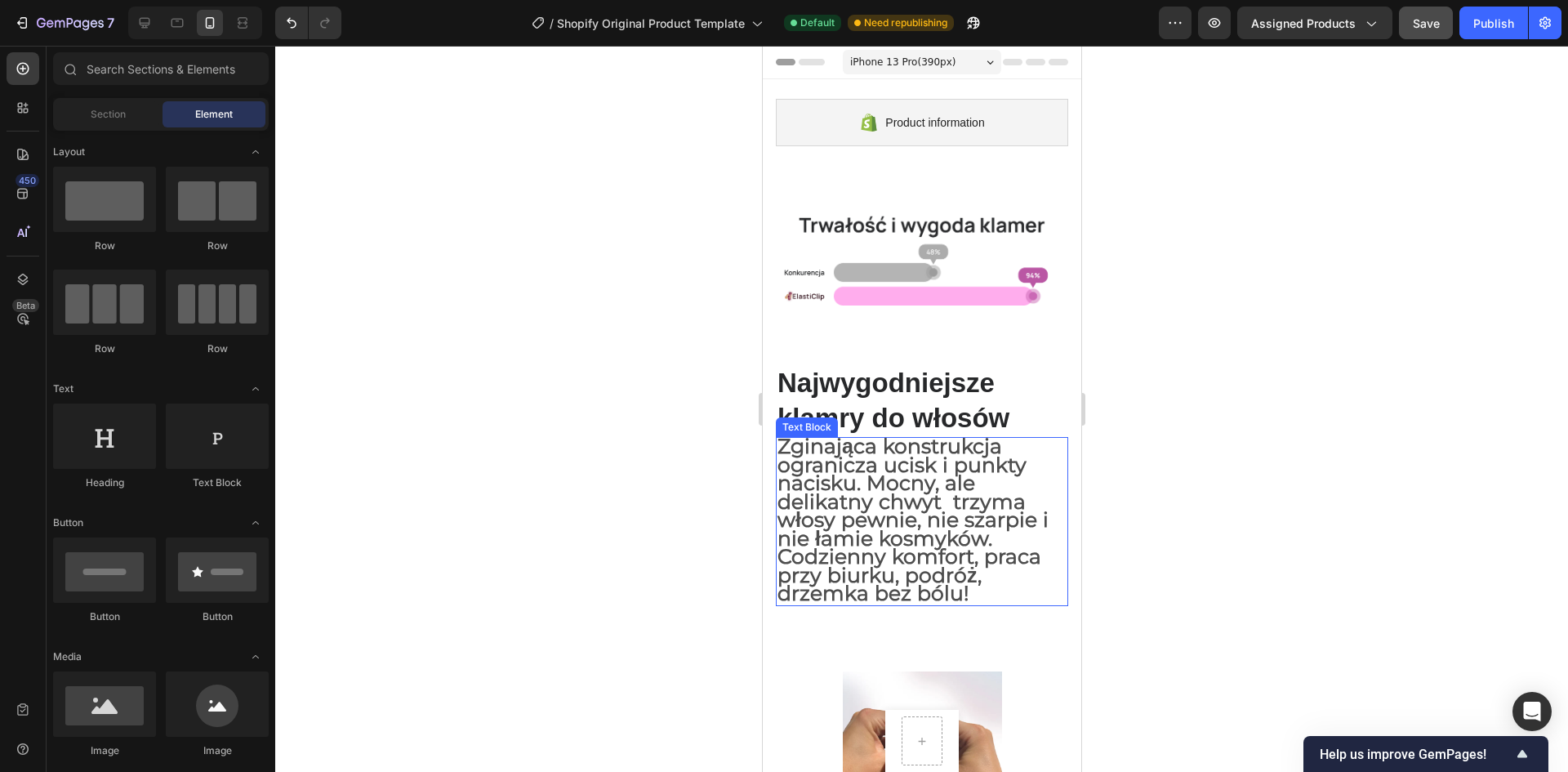
click at [957, 498] on span "Zginająca konstrukcja ogranicza ucisk i punkty nacisku. Mocny, ale delikatny ch…" at bounding box center [912, 520] width 272 height 172
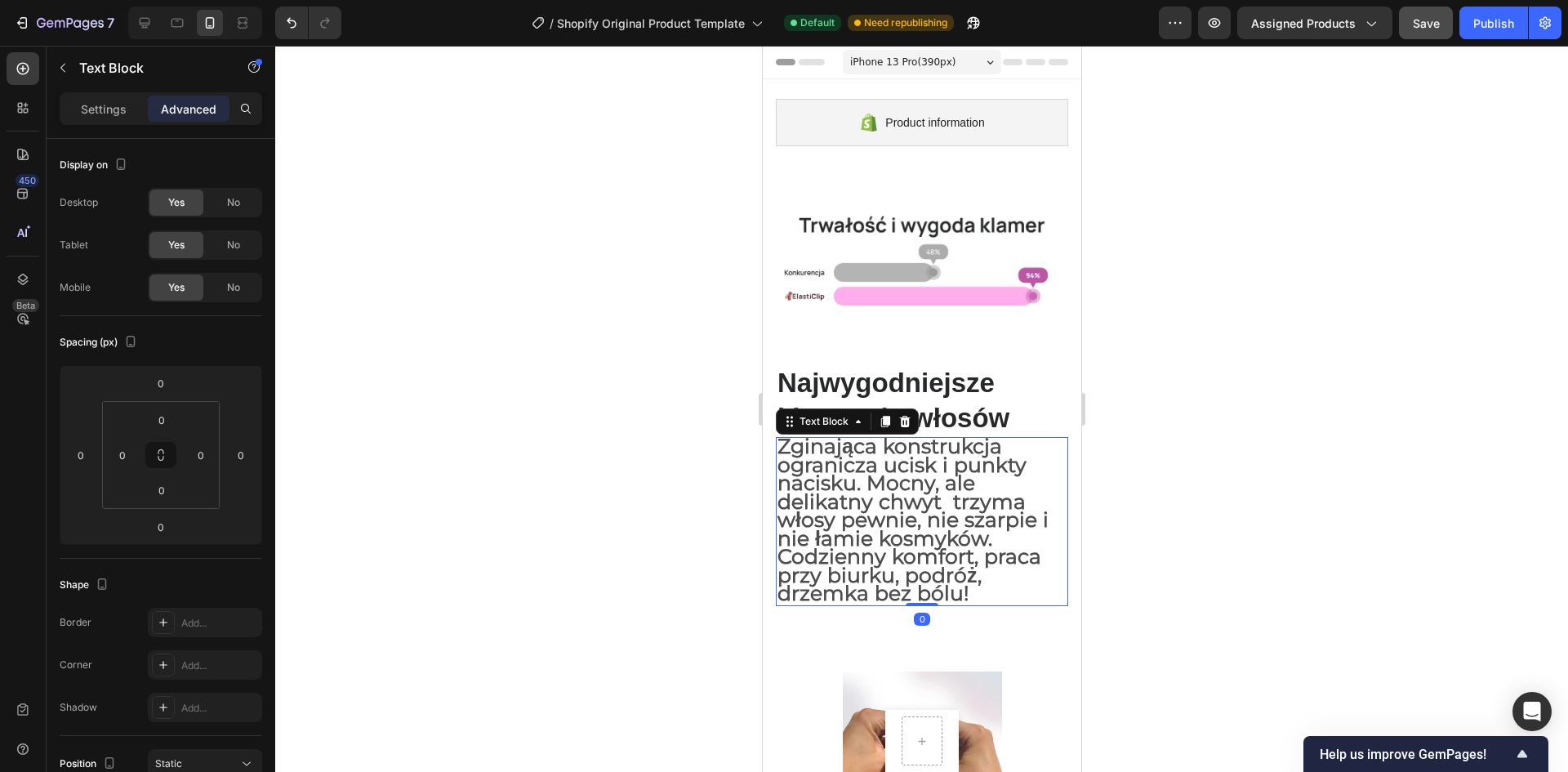
click at [1193, 340] on div at bounding box center [921, 409] width 1293 height 727
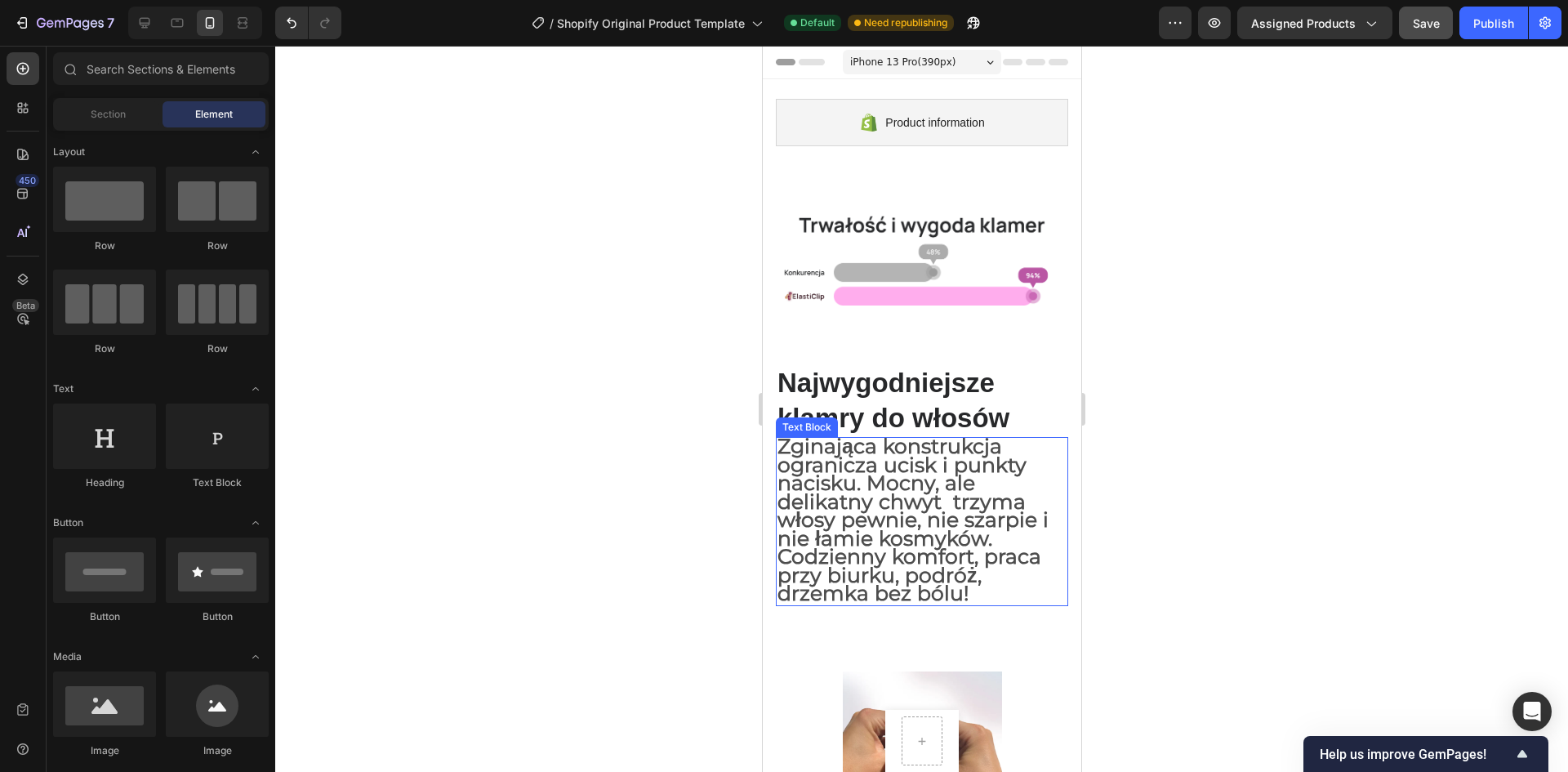
click at [850, 517] on span "Zginająca konstrukcja ogranicza ucisk i punkty nacisku. Mocny, ale delikatny ch…" at bounding box center [912, 520] width 272 height 172
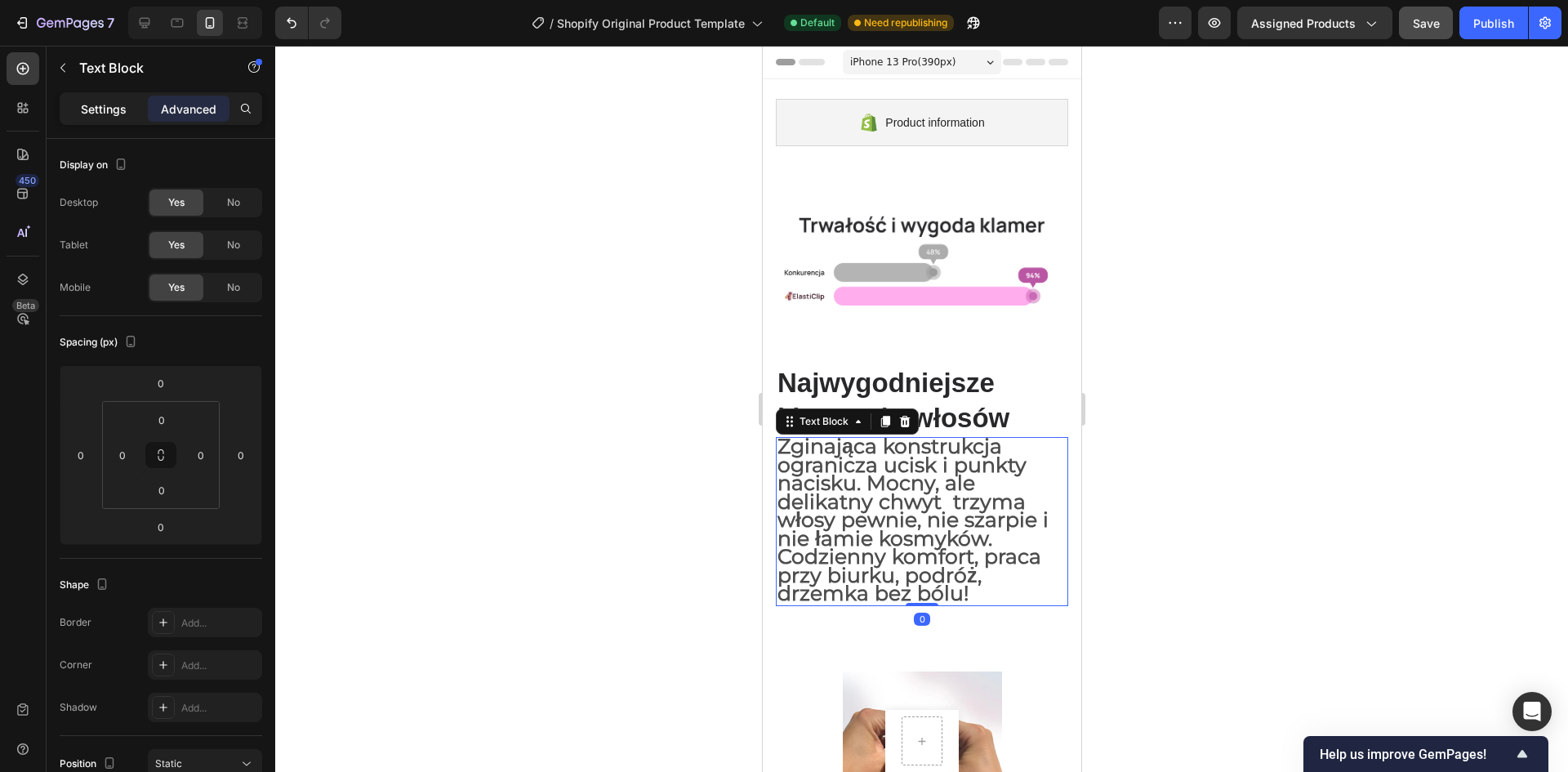
click at [119, 101] on p "Settings" at bounding box center [103, 108] width 45 height 17
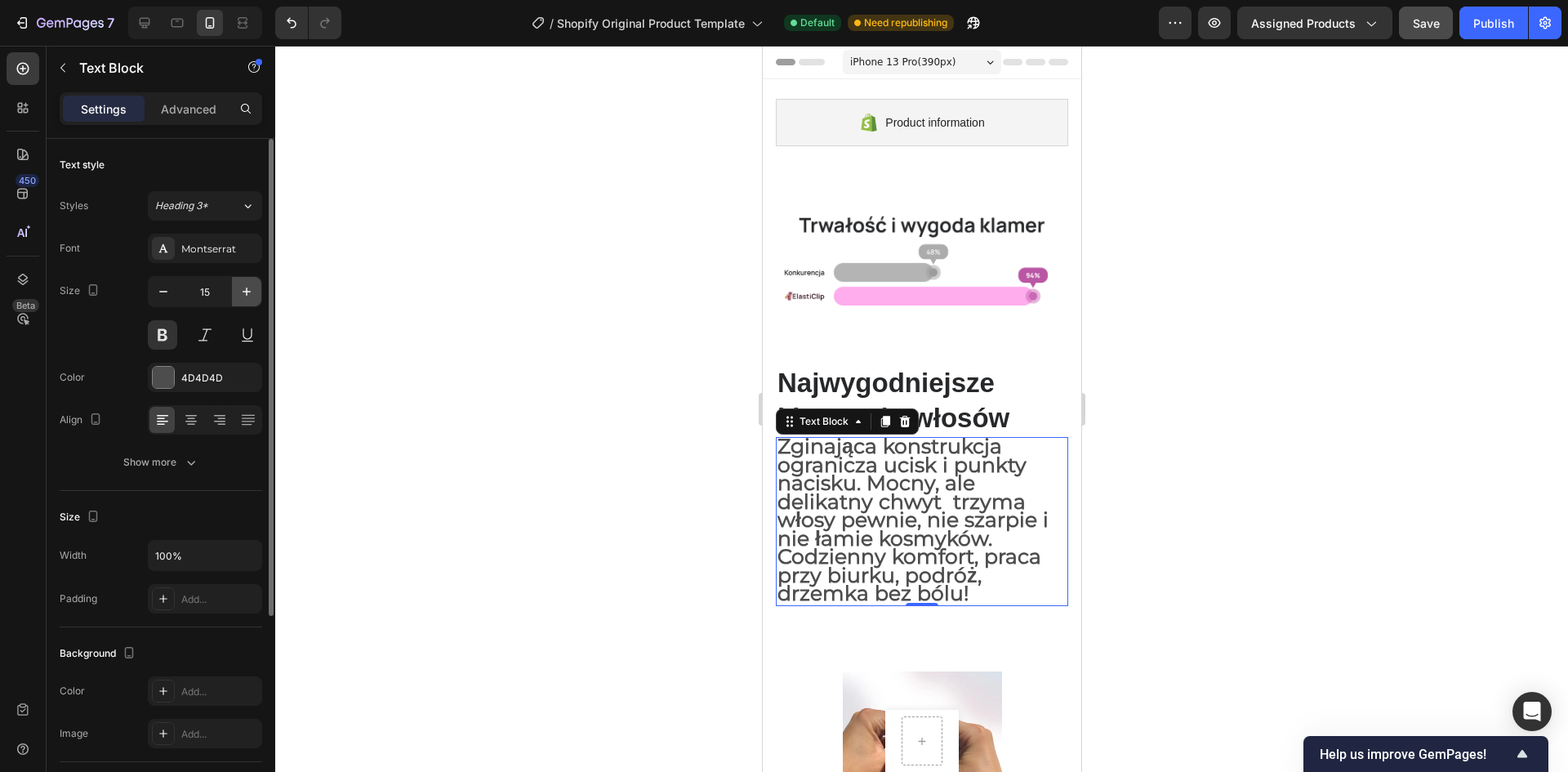
click at [243, 290] on icon "button" at bounding box center [246, 291] width 16 height 16
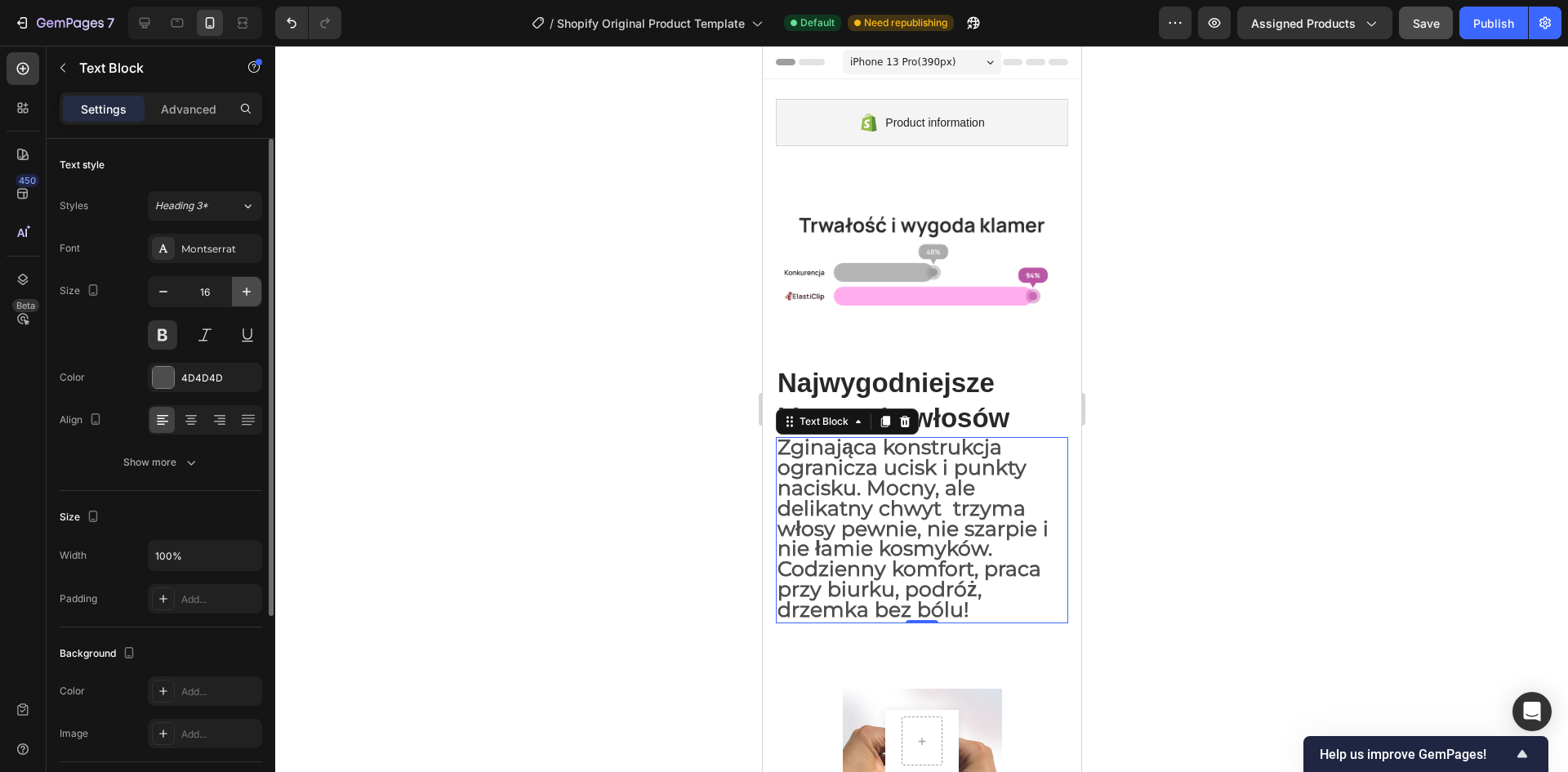
click at [243, 290] on icon "button" at bounding box center [246, 291] width 16 height 16
type input "18"
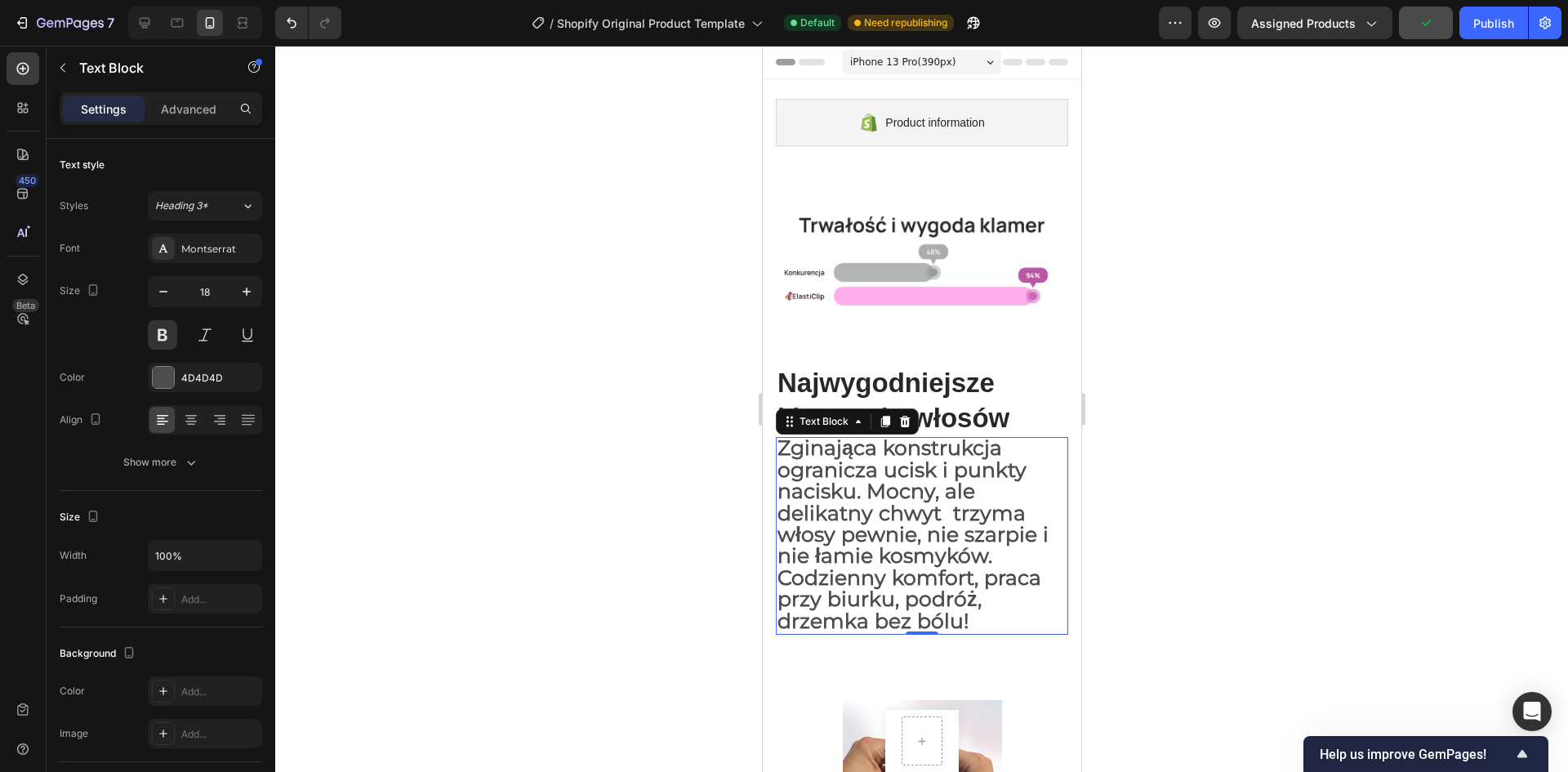
click at [710, 374] on div at bounding box center [921, 409] width 1293 height 727
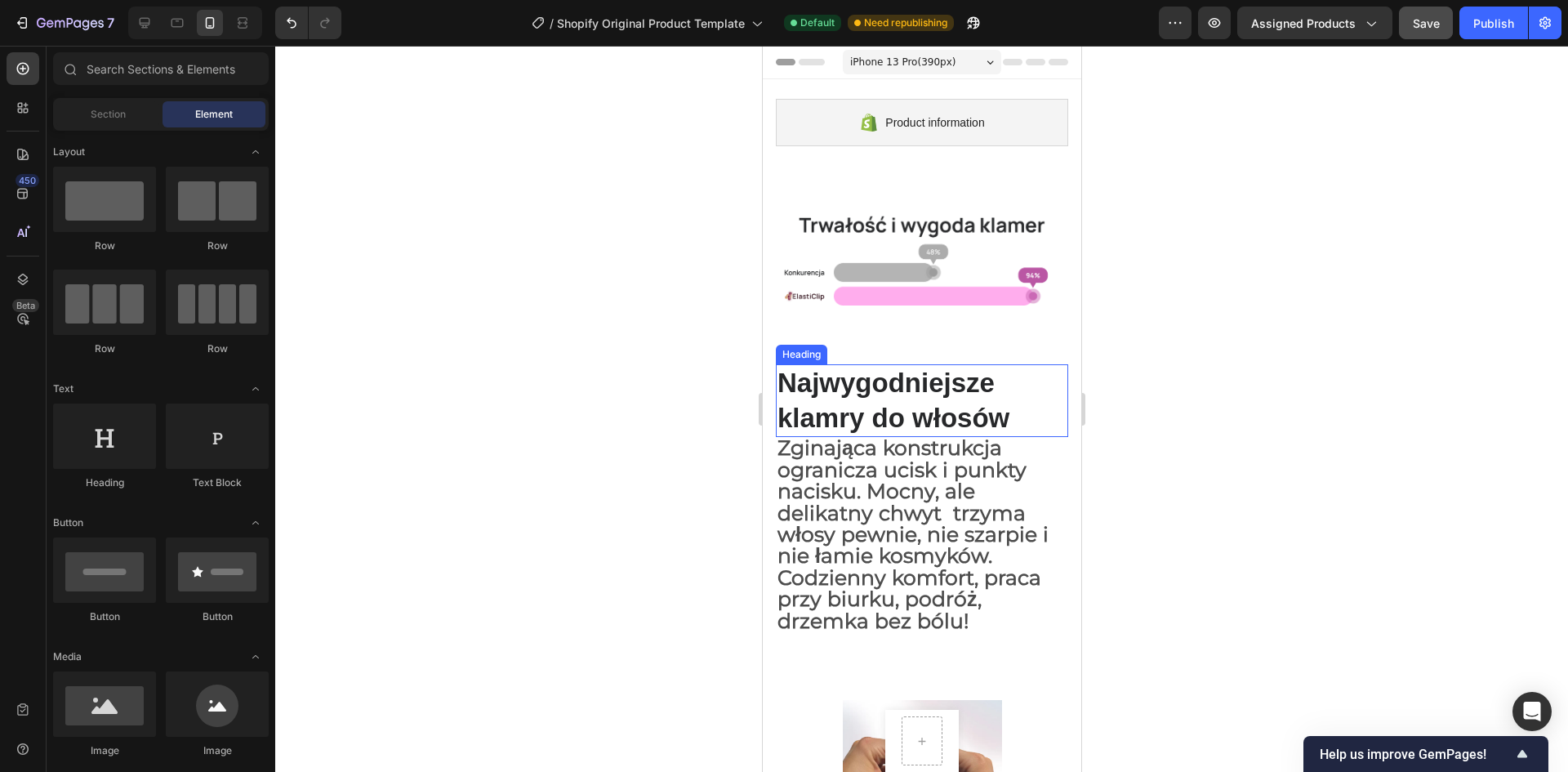
click at [926, 387] on p "Najwygodniejsze klamry do włosów" at bounding box center [921, 401] width 289 height 71
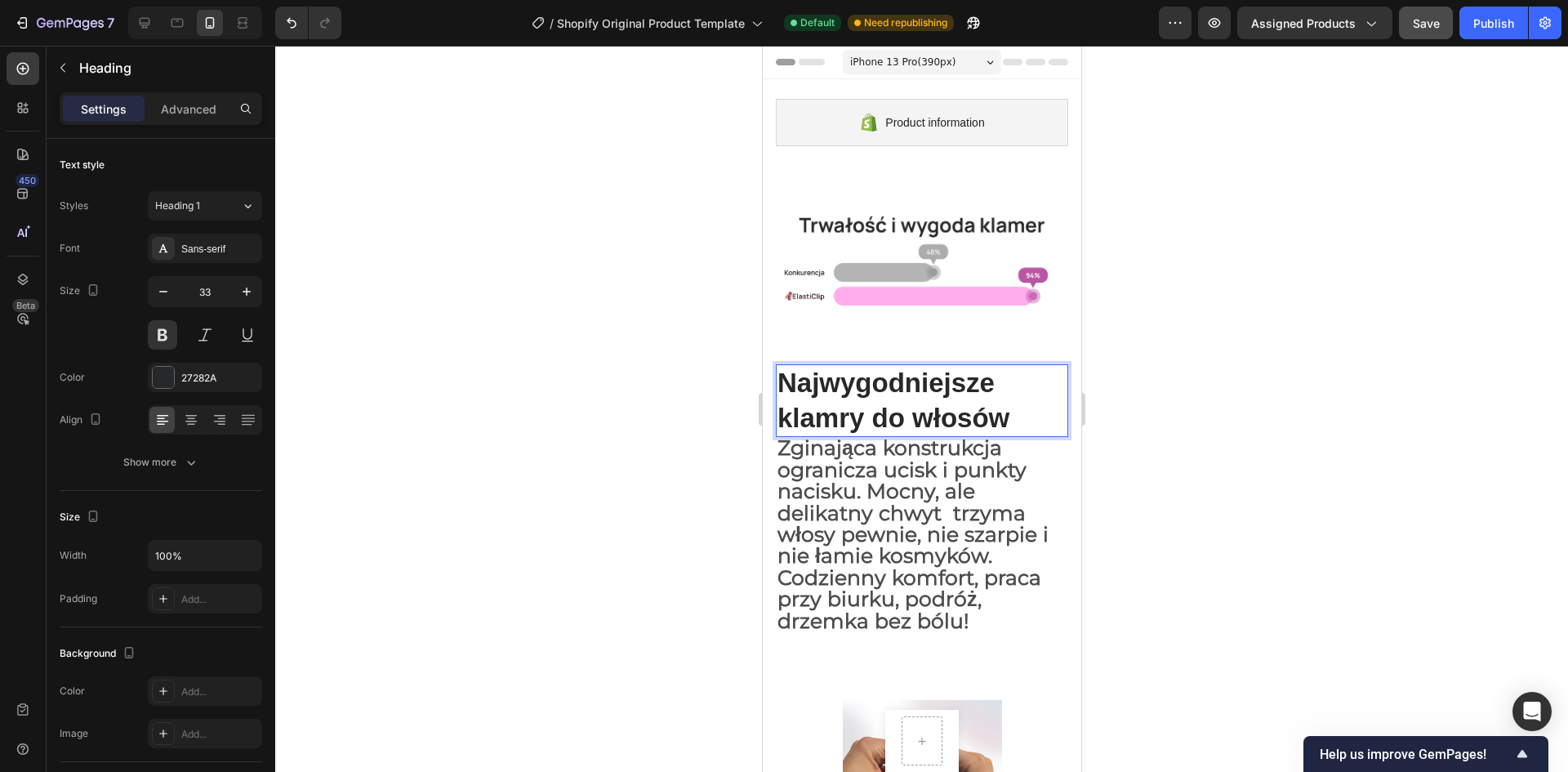
click at [1008, 415] on p "Najwygodniejsze klamry do włosów" at bounding box center [921, 401] width 289 height 71
click at [1413, 22] on span "Save" at bounding box center [1427, 23] width 27 height 14
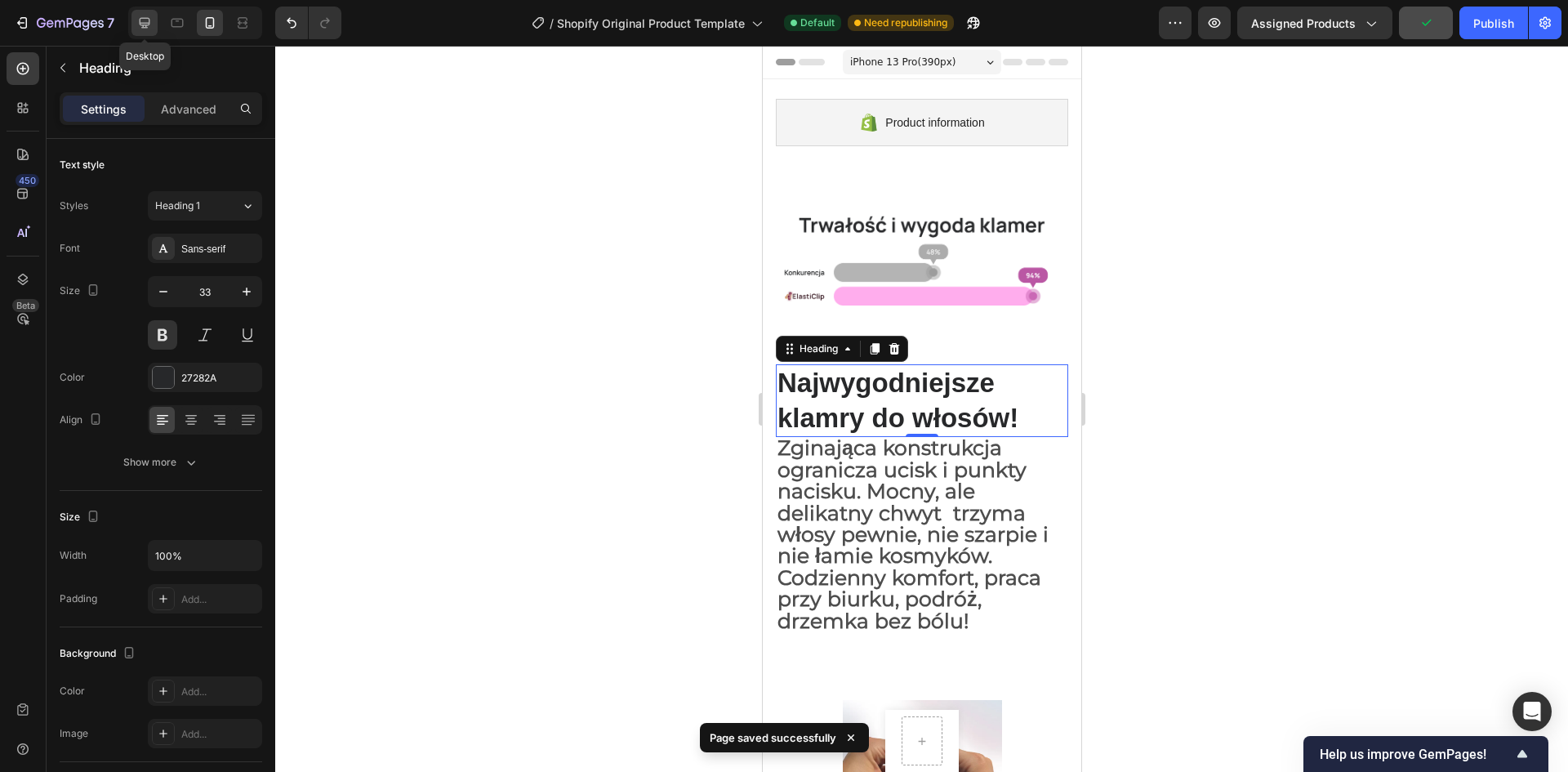
click at [147, 22] on icon at bounding box center [144, 22] width 16 height 16
type input "52"
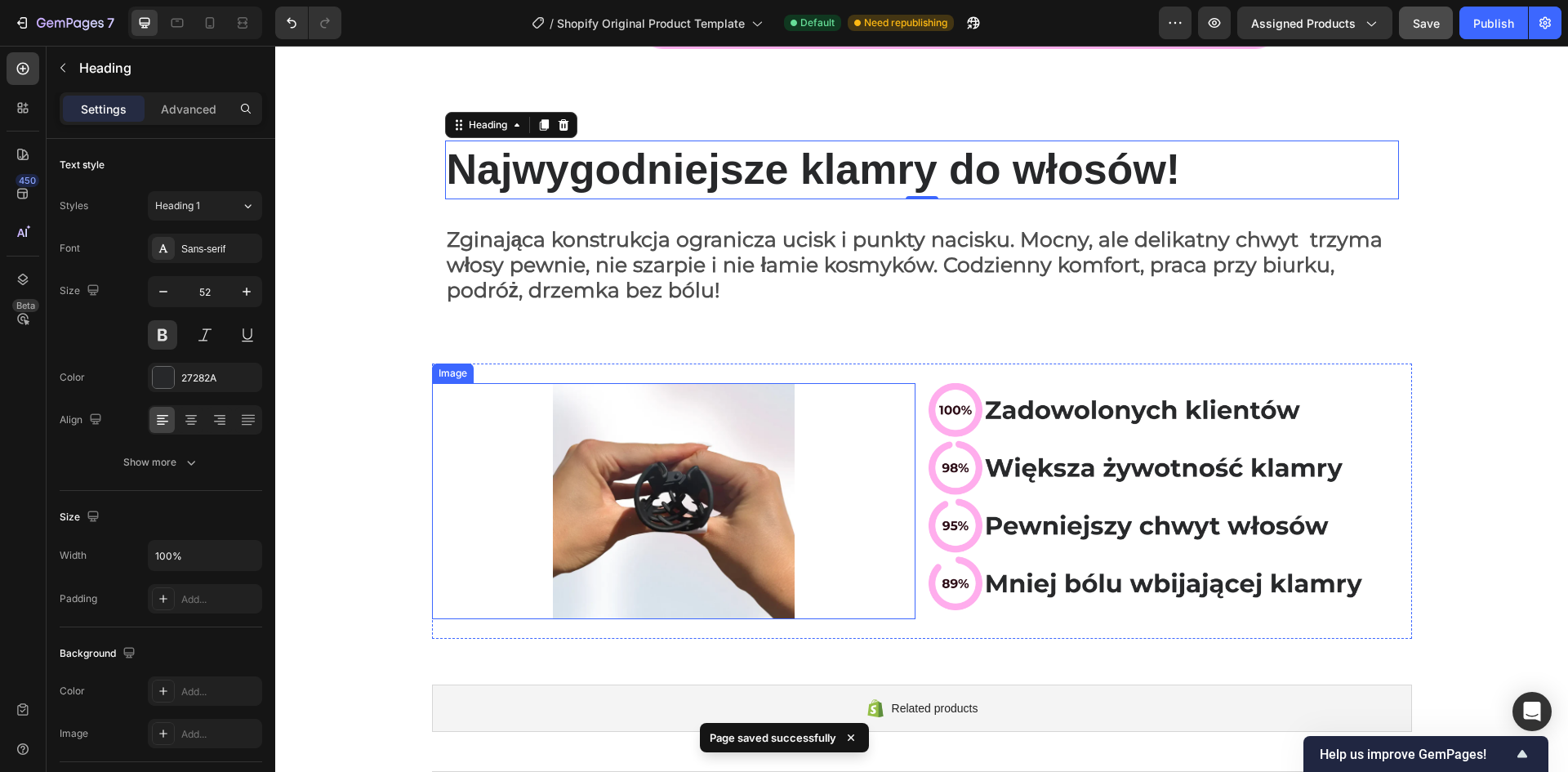
scroll to position [540, 0]
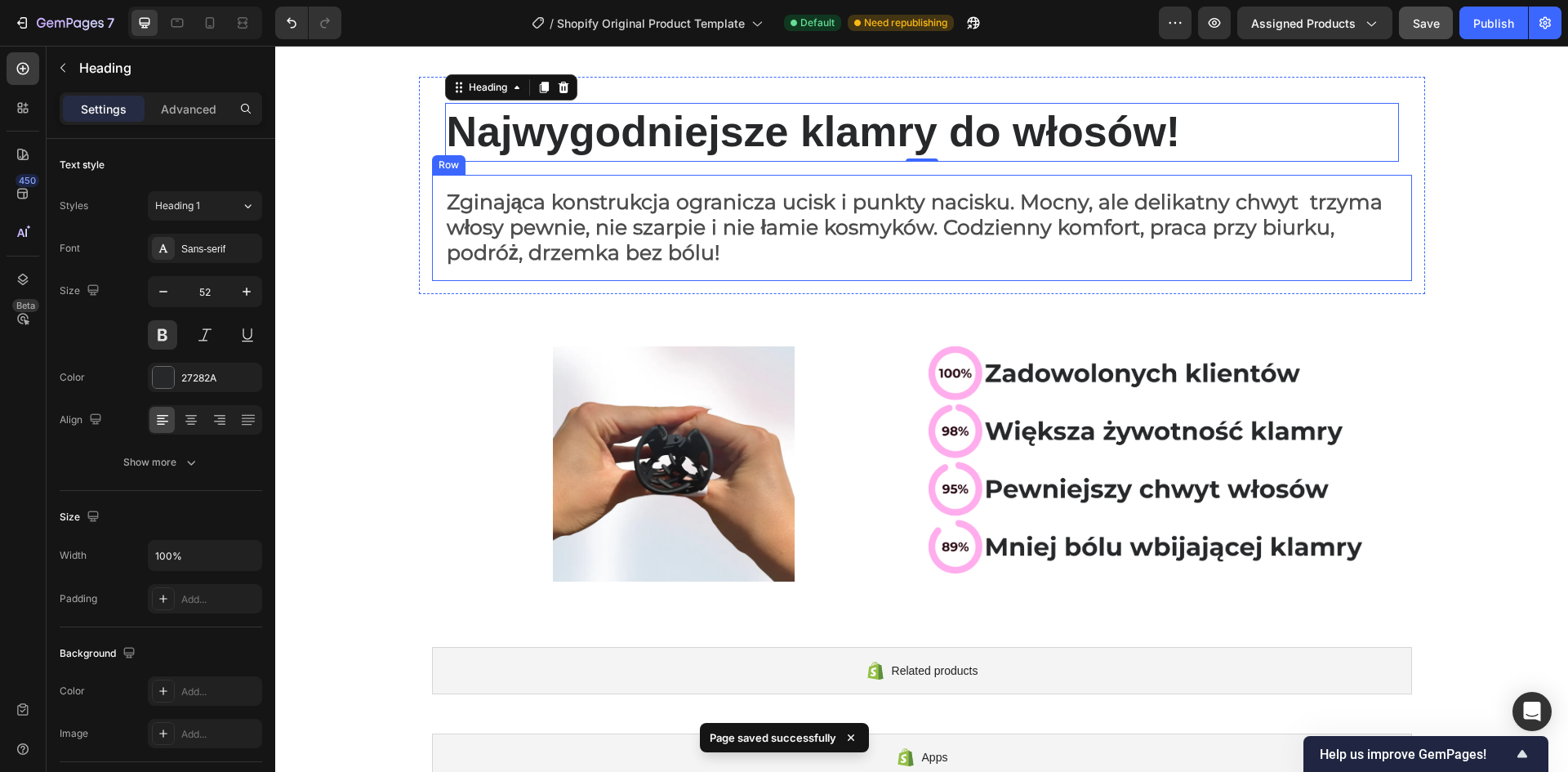
click at [433, 219] on div "Zginająca konstrukcja ogranicza ucisk i punkty nacisku. Mocny, ale delikatny ch…" at bounding box center [922, 228] width 980 height 106
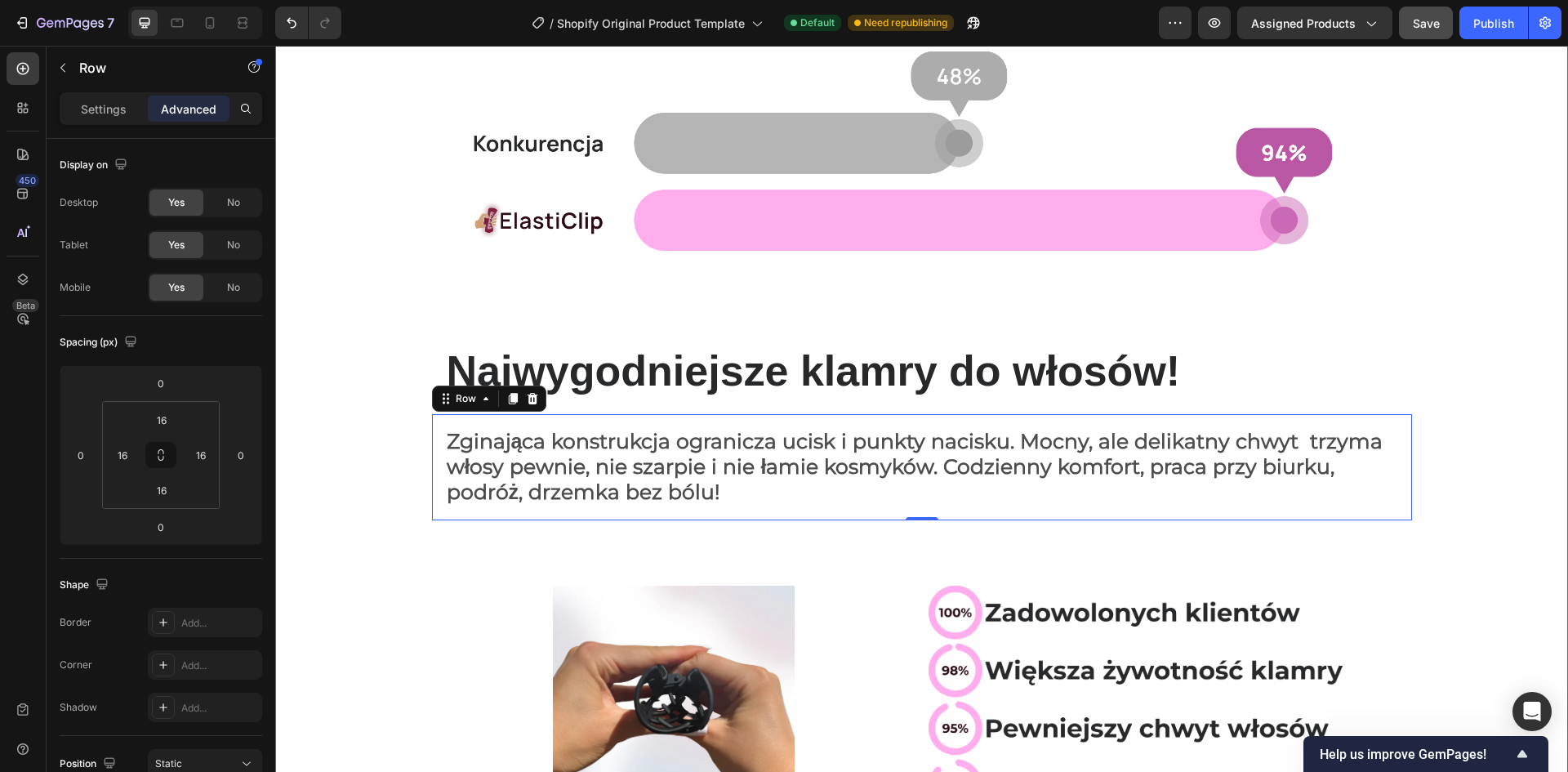
scroll to position [295, 0]
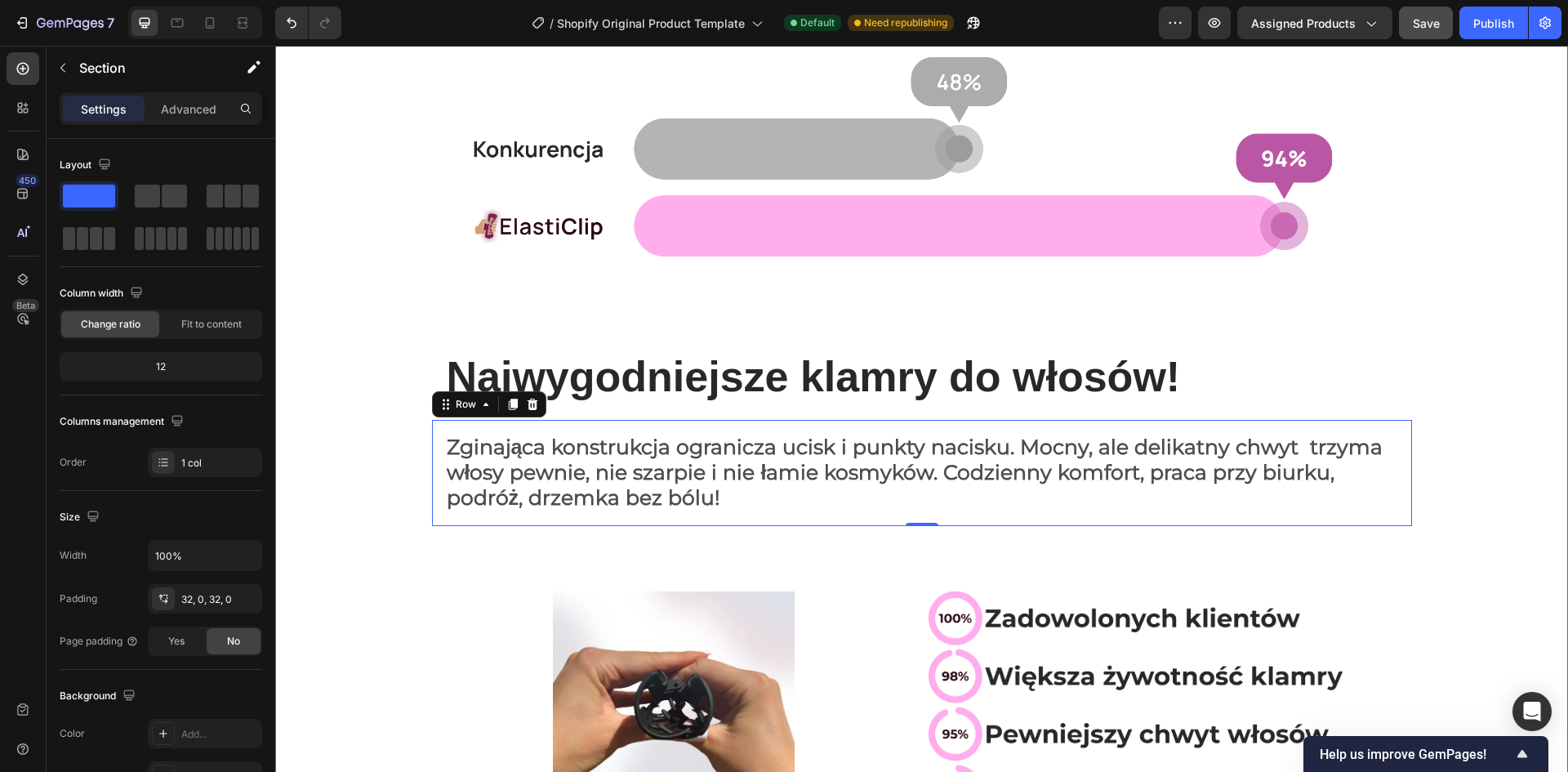
click at [367, 505] on div "Image Row Najwygodniejsze klamry do włosów! Heading Row Zginająca konstrukcja o…" at bounding box center [921, 372] width 1293 height 949
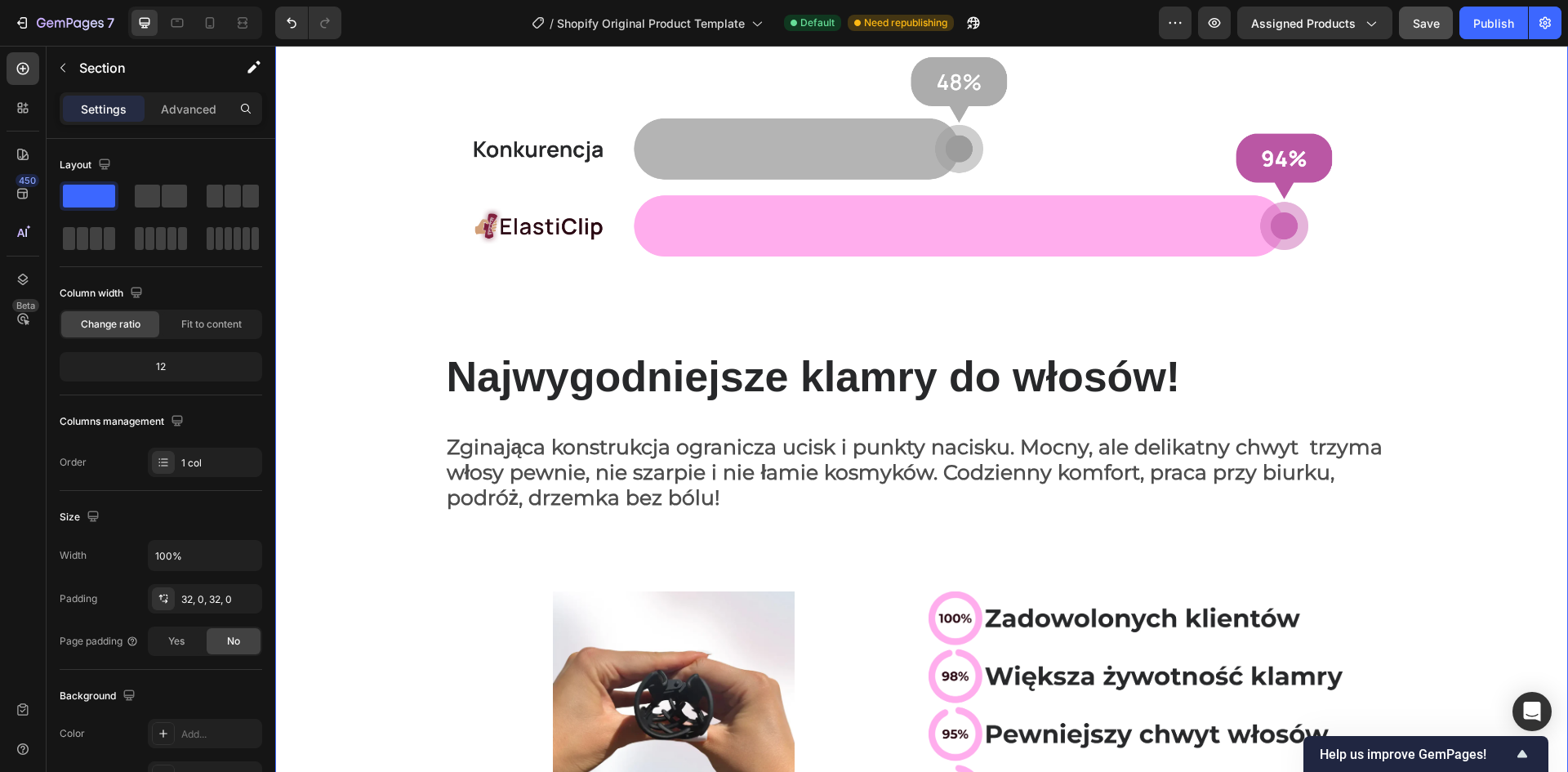
click at [204, 8] on div at bounding box center [195, 23] width 134 height 33
click at [207, 13] on div at bounding box center [209, 23] width 26 height 26
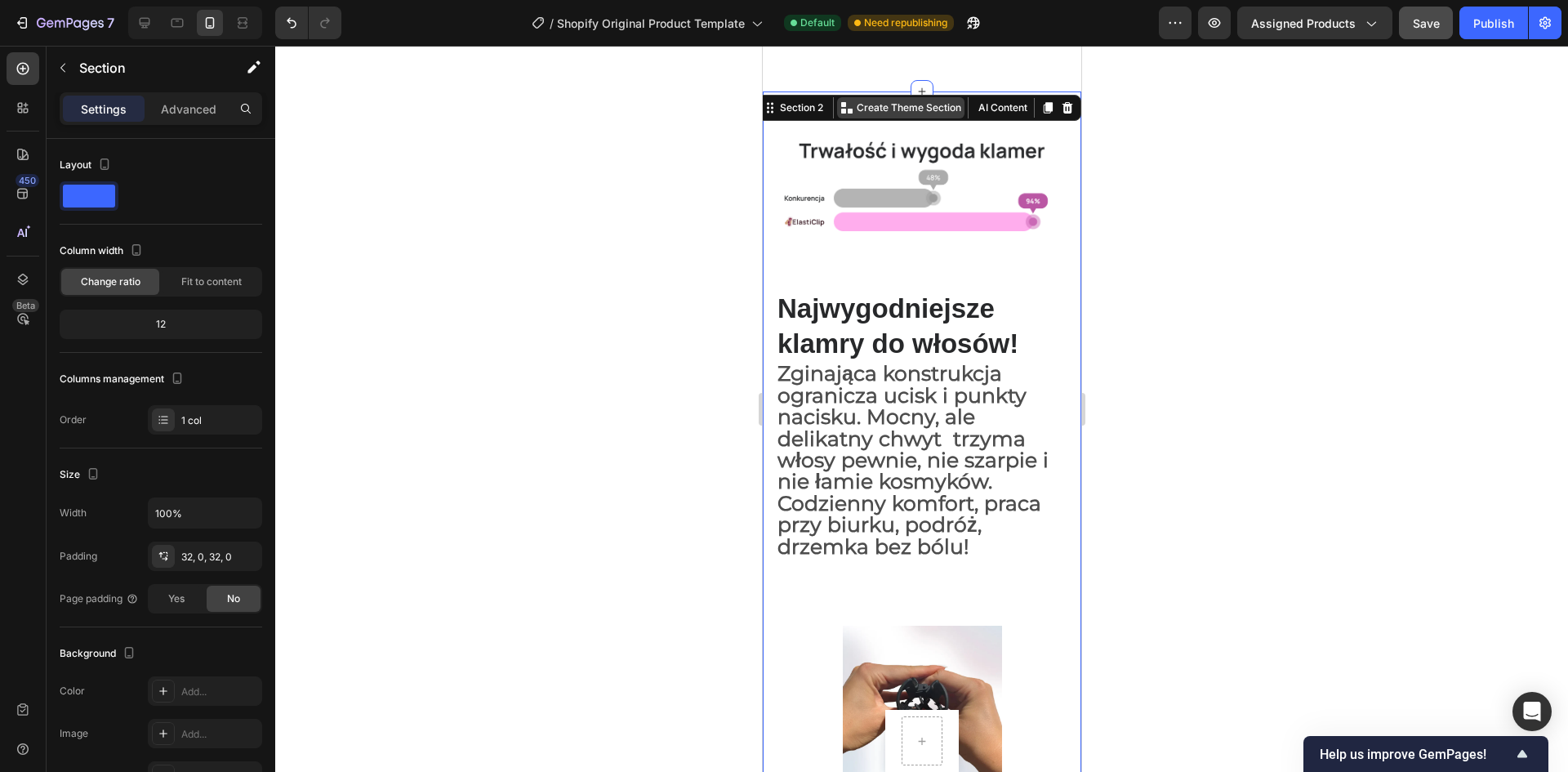
scroll to position [63, 0]
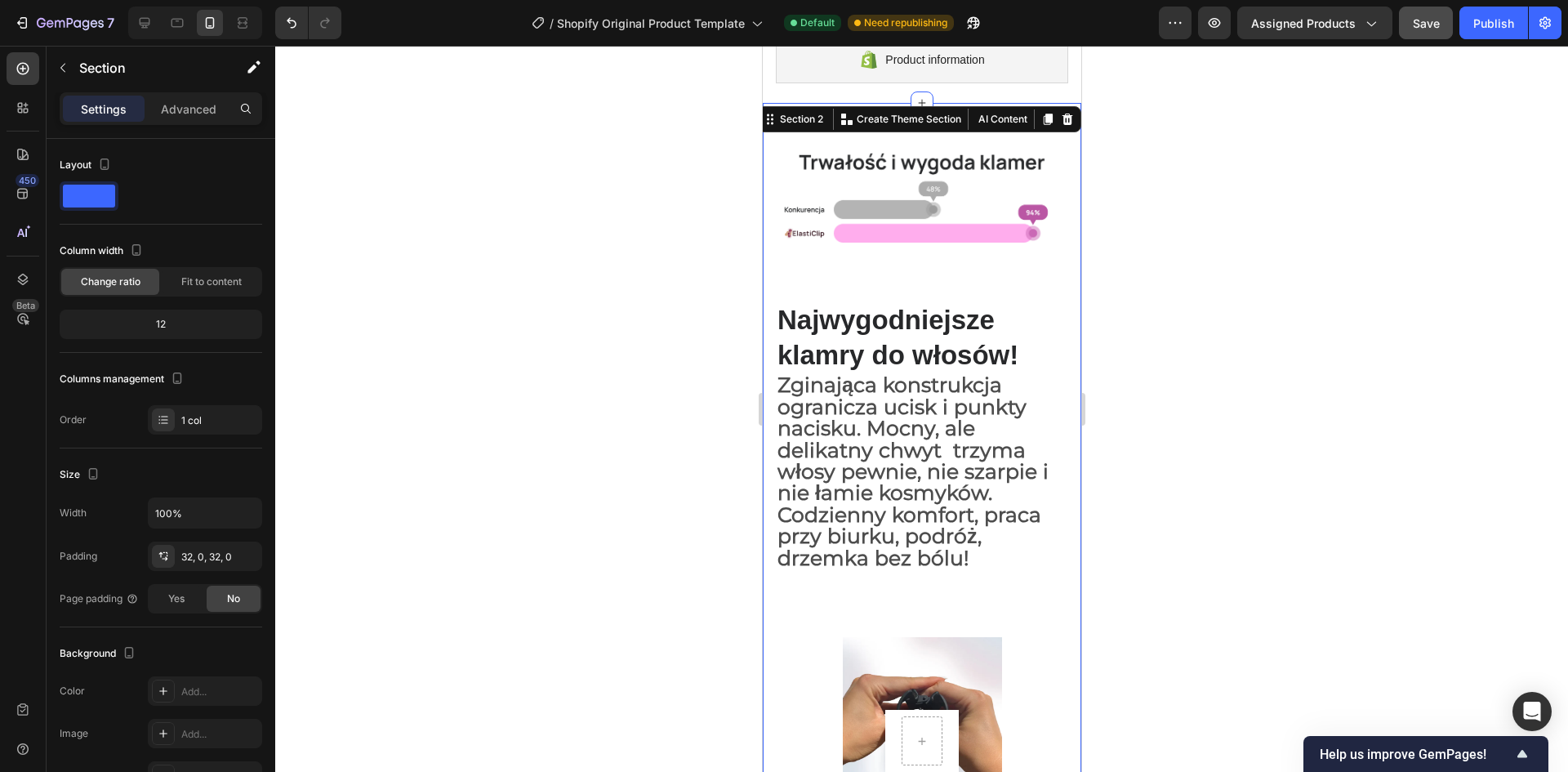
click at [1169, 334] on div at bounding box center [921, 409] width 1293 height 727
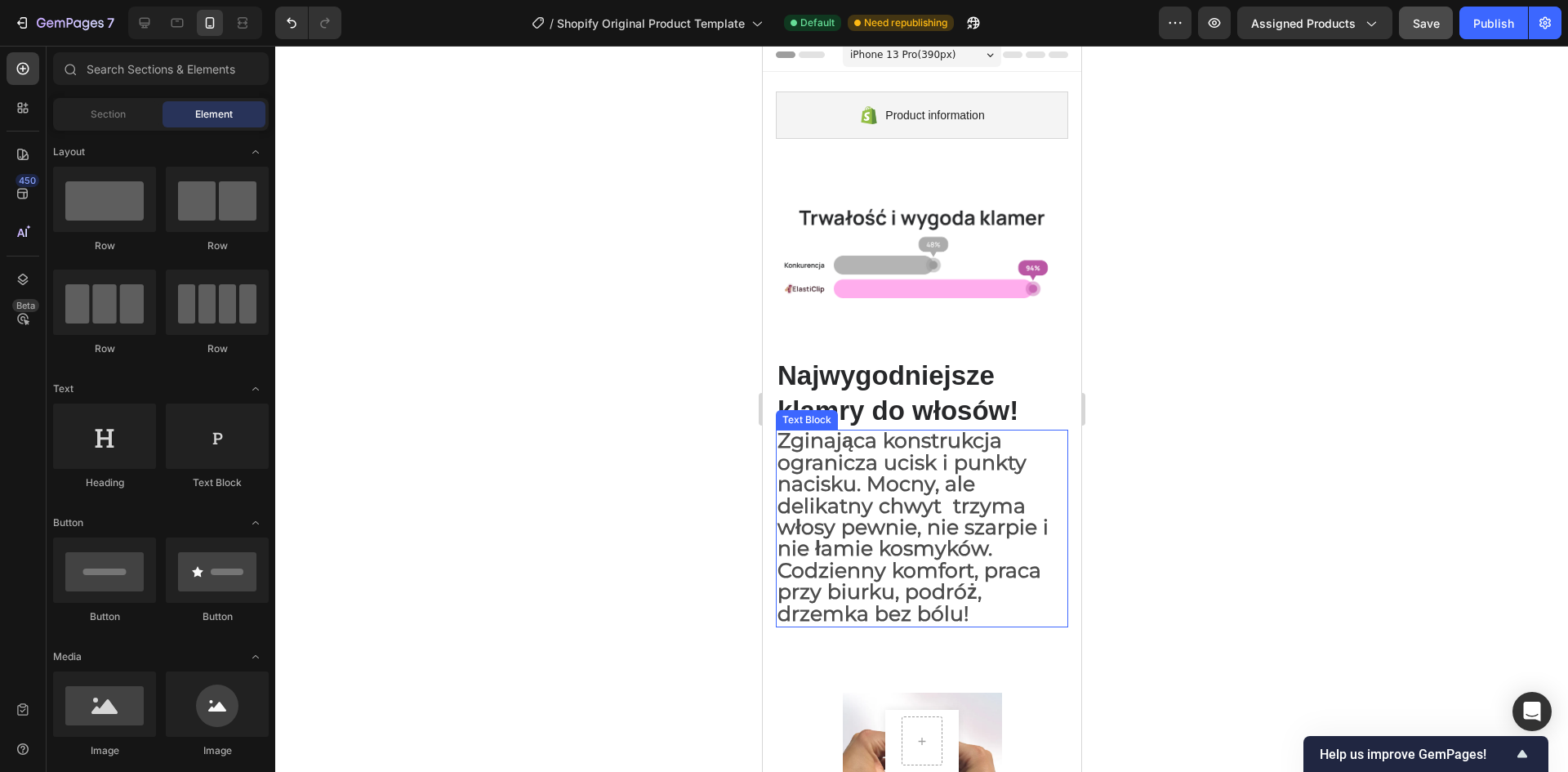
scroll to position [0, 0]
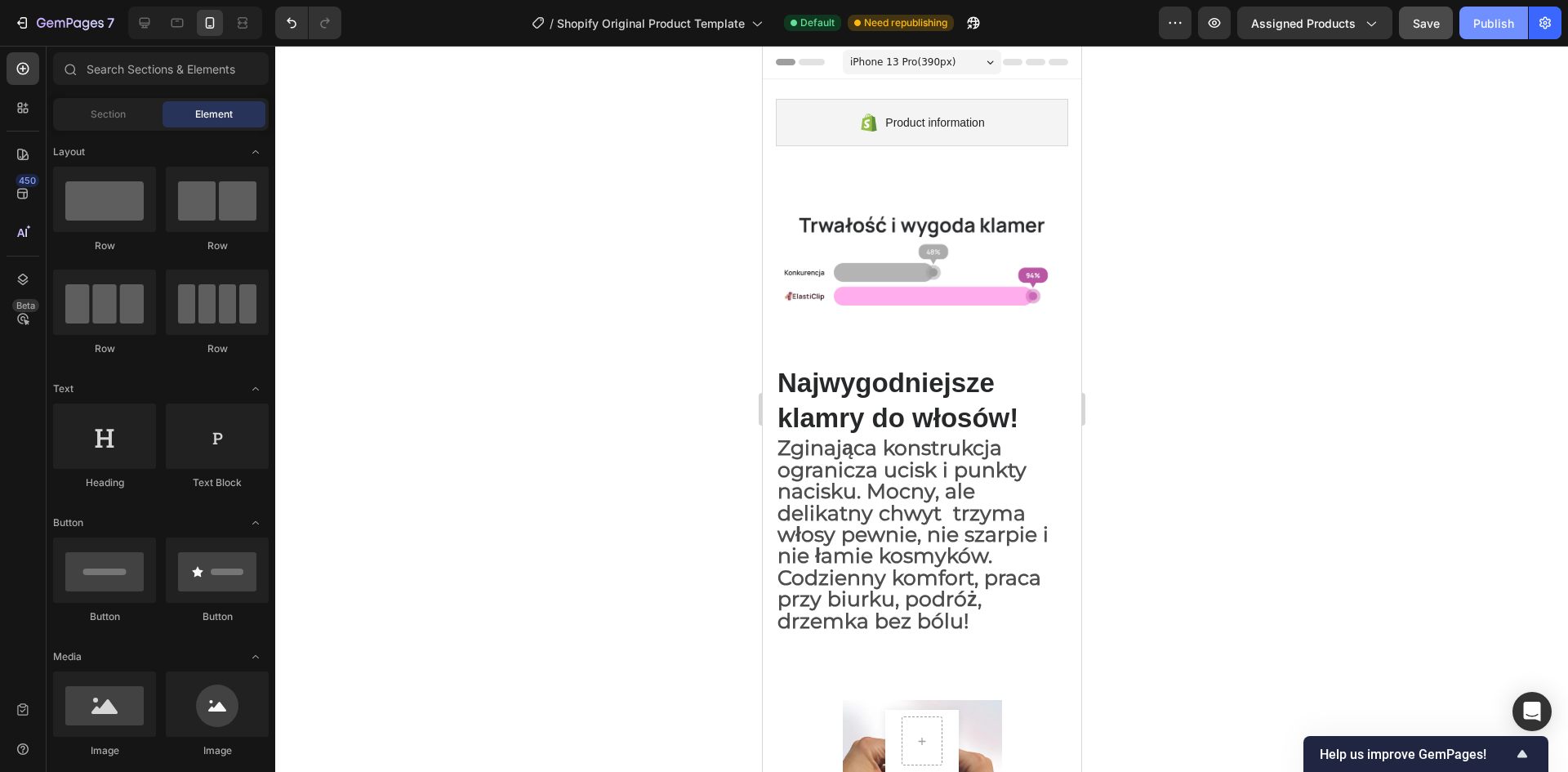
click at [1509, 19] on div "Publish" at bounding box center [1493, 23] width 41 height 17
click at [1301, 410] on div at bounding box center [921, 409] width 1293 height 727
click at [1496, 29] on div "Publish" at bounding box center [1493, 23] width 41 height 17
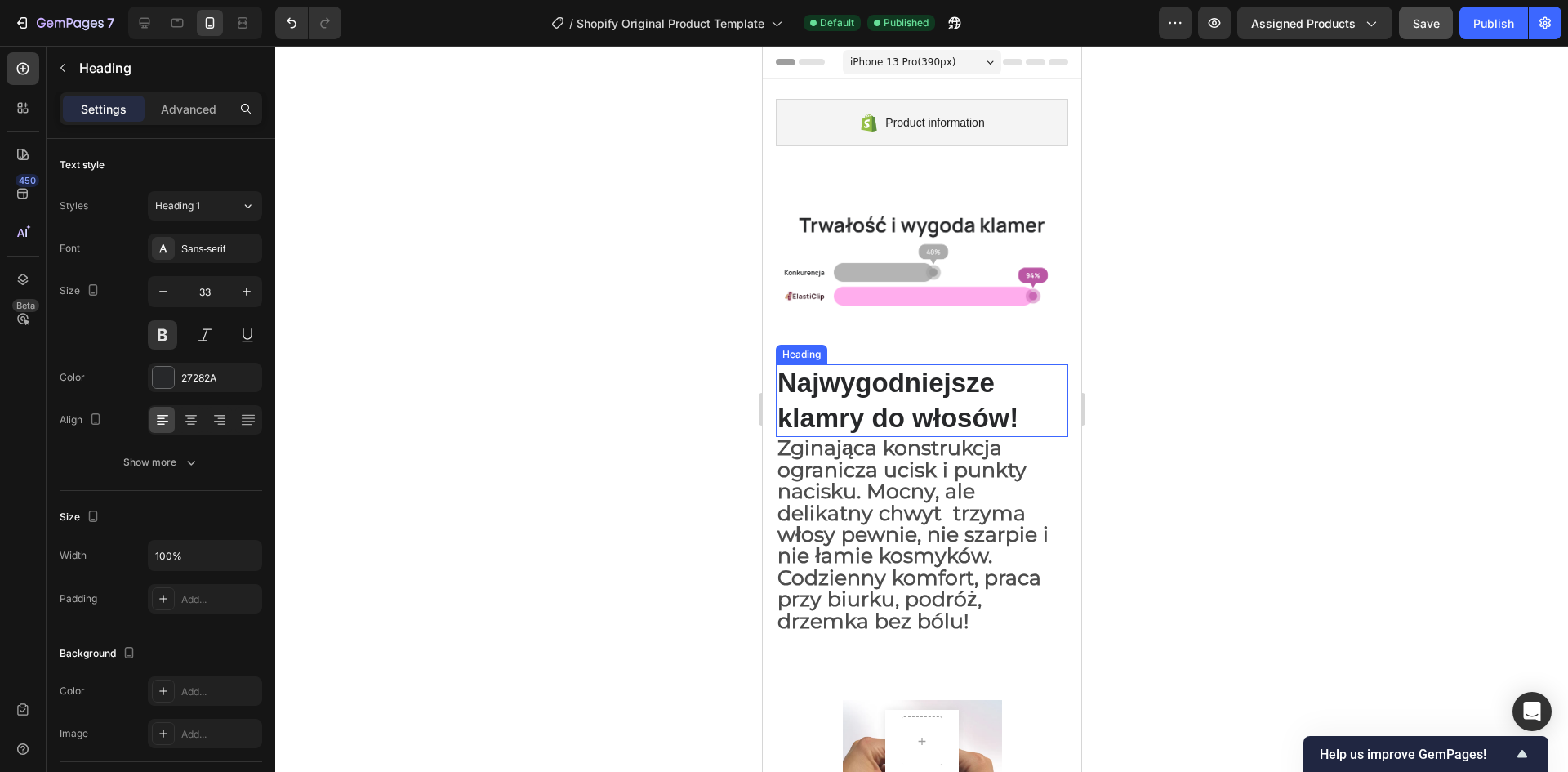
click at [884, 399] on p "Najwygodniejsze klamry do włosów!" at bounding box center [921, 401] width 289 height 71
click at [172, 283] on button "button" at bounding box center [163, 291] width 29 height 29
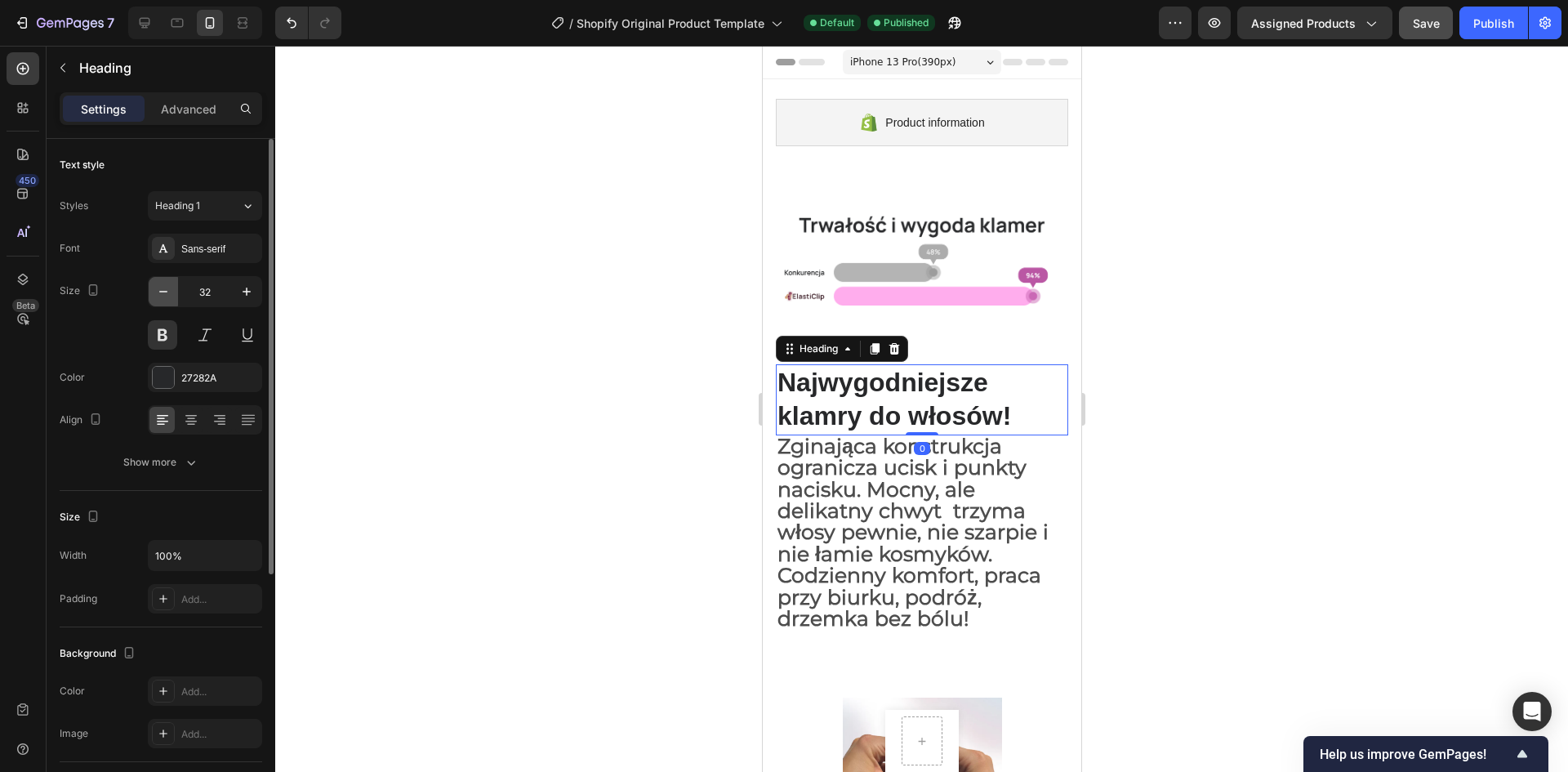
click at [172, 283] on button "button" at bounding box center [163, 291] width 29 height 29
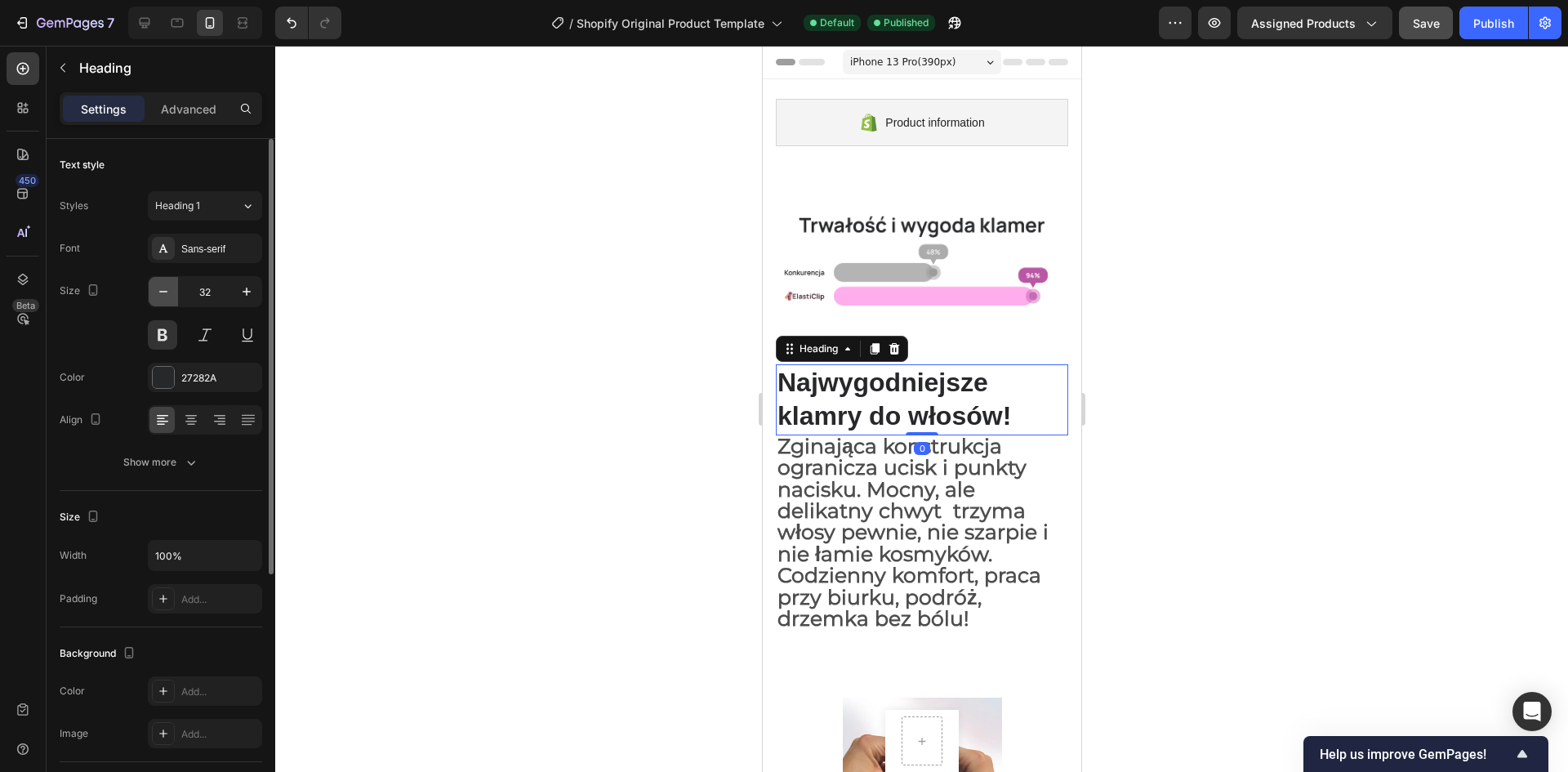
click at [172, 283] on button "button" at bounding box center [163, 291] width 29 height 29
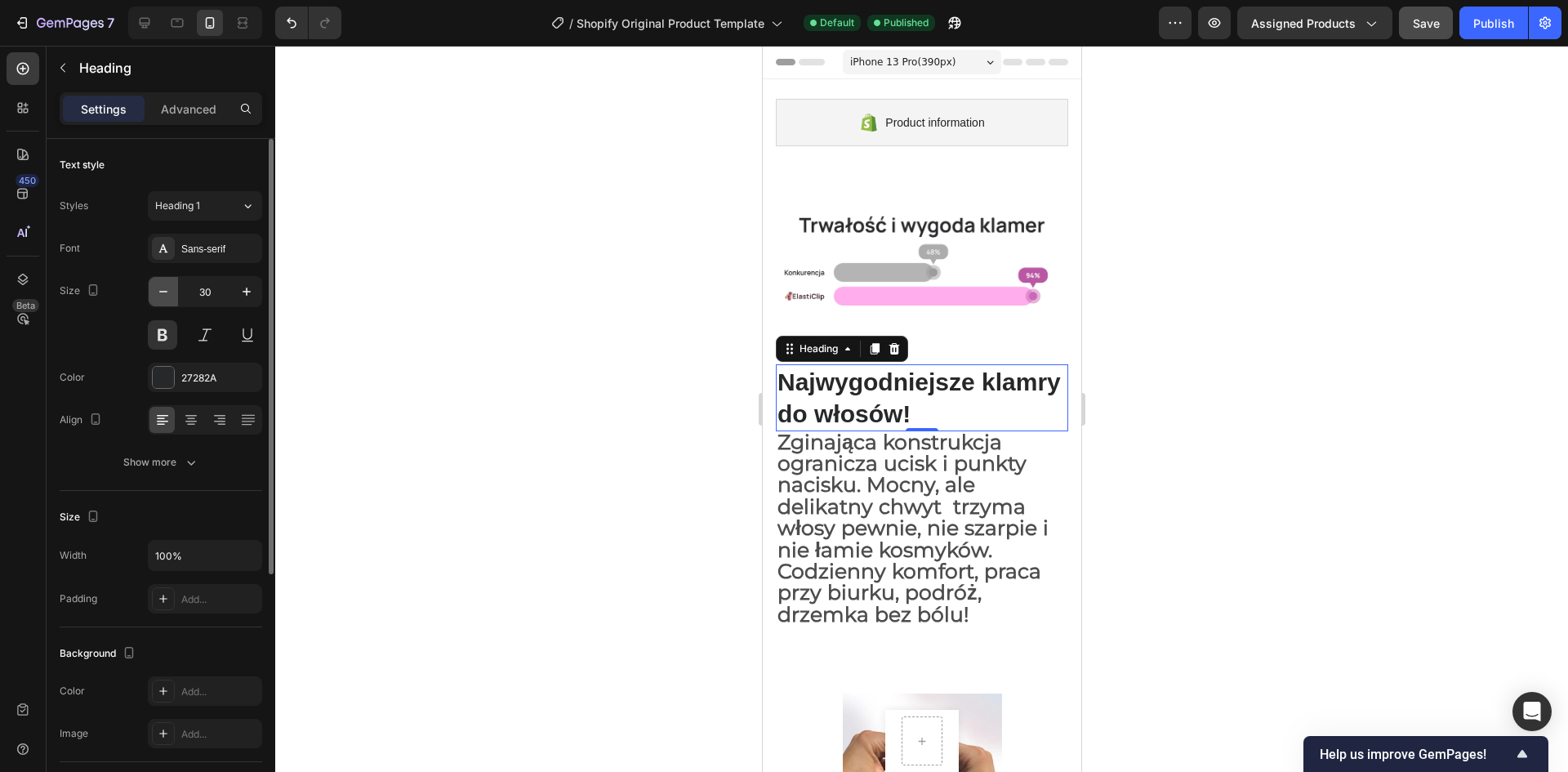
click at [172, 283] on button "button" at bounding box center [163, 291] width 29 height 29
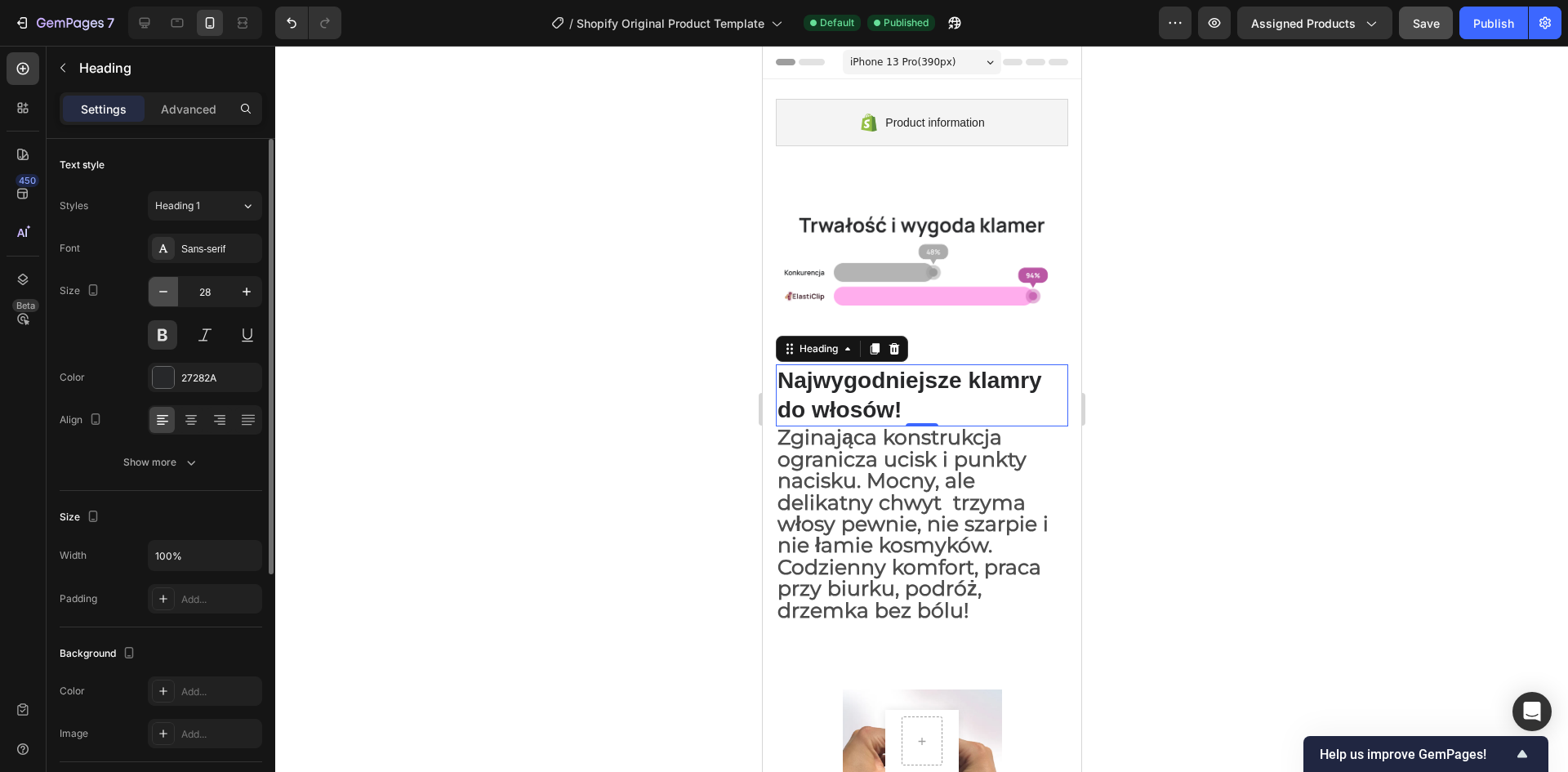
click at [172, 283] on button "button" at bounding box center [163, 291] width 29 height 29
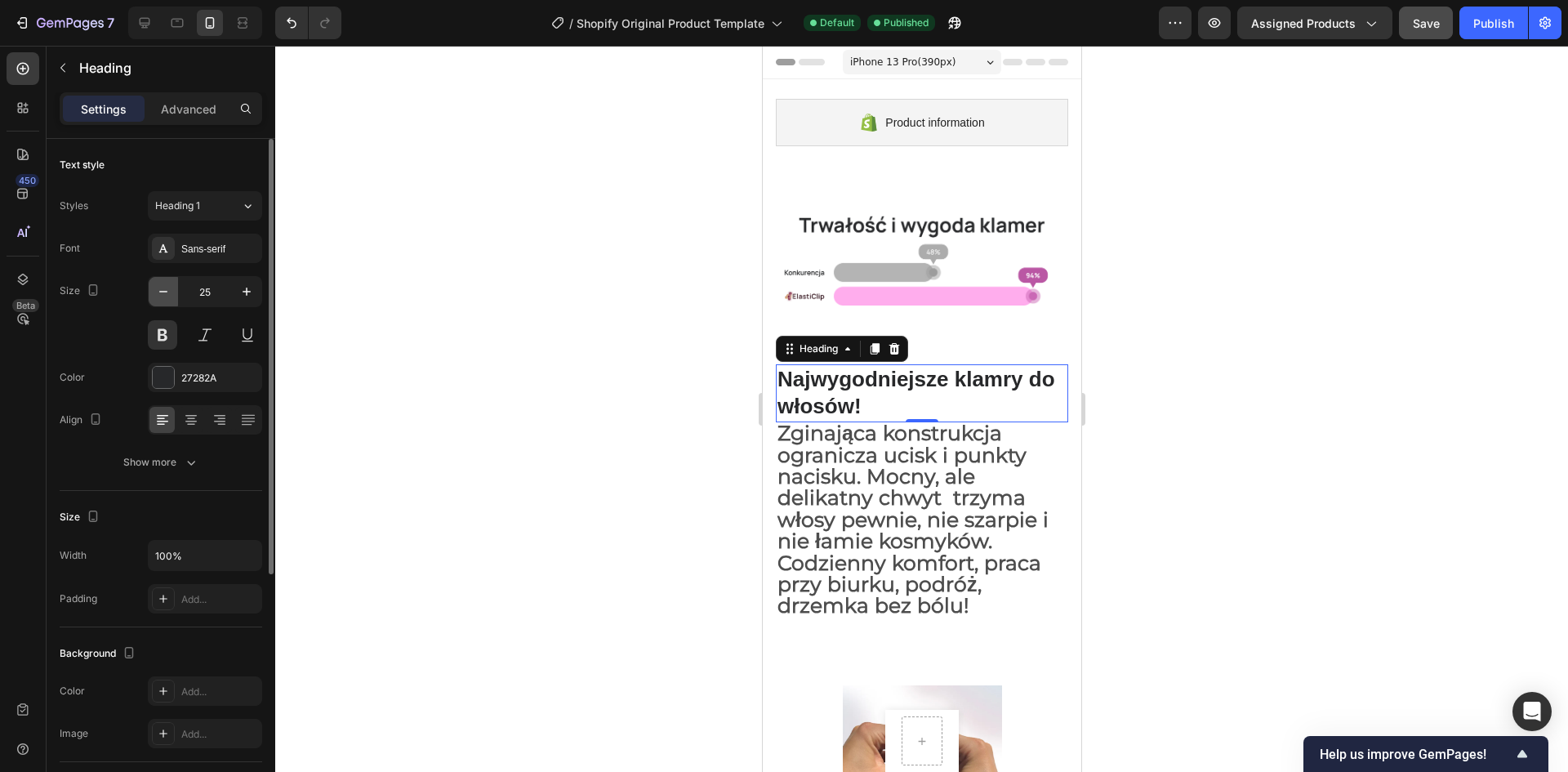
click at [172, 283] on button "button" at bounding box center [163, 291] width 29 height 29
type input "22"
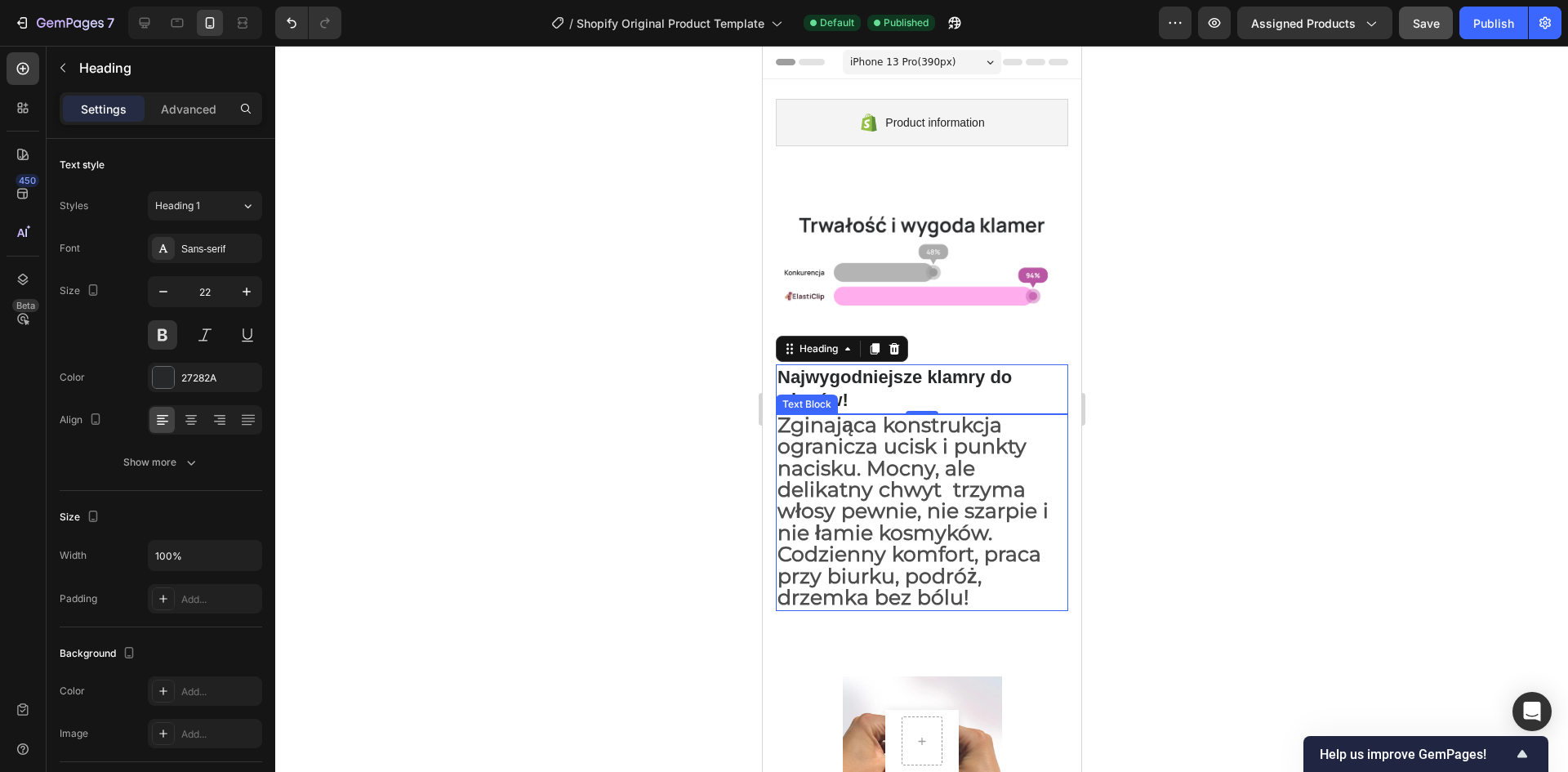
click at [792, 485] on span "Zginająca konstrukcja ogranicza ucisk i punkty nacisku. Mocny, ale delikatny ch…" at bounding box center [912, 511] width 272 height 197
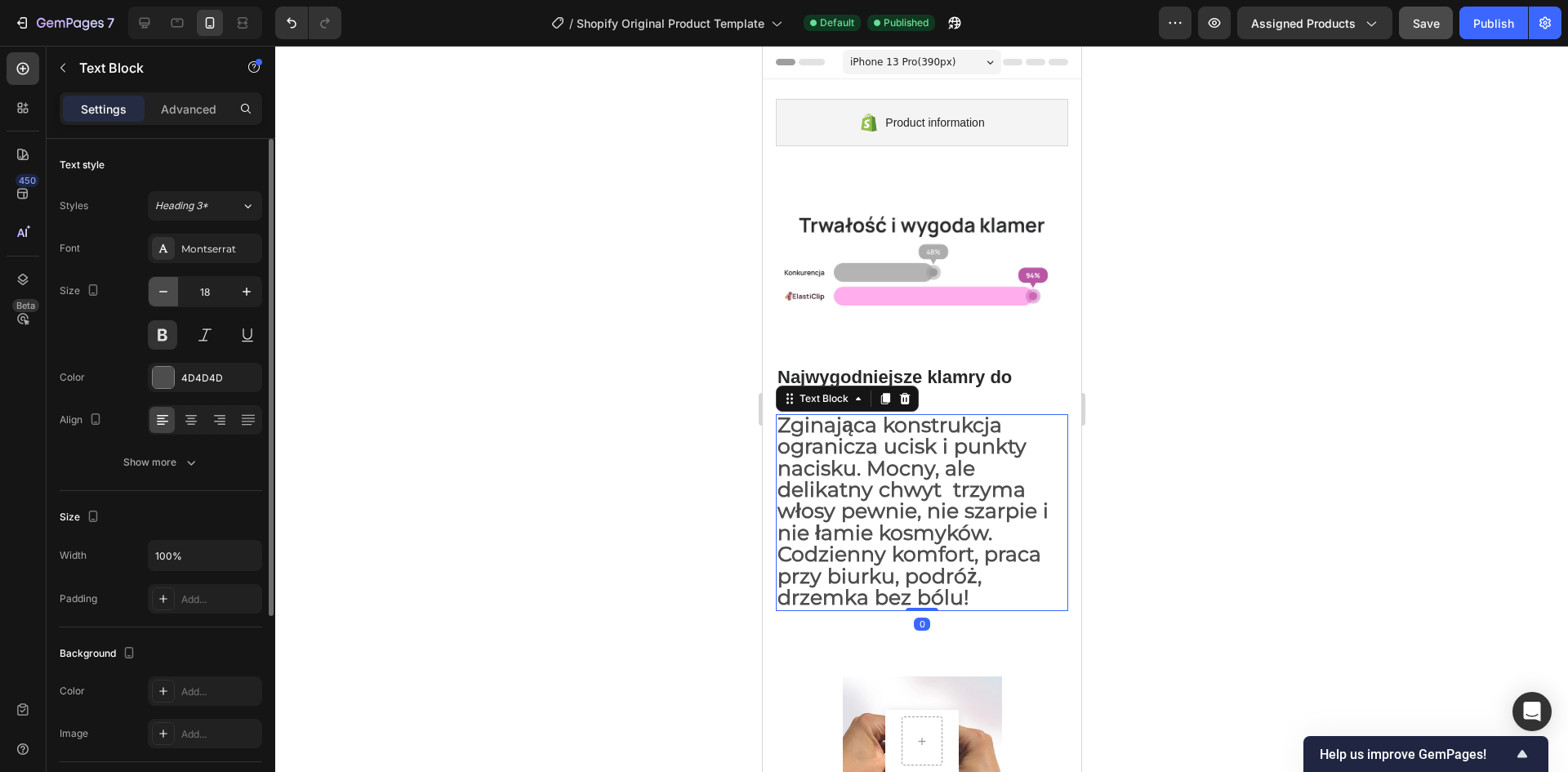
click at [162, 290] on icon "button" at bounding box center [163, 291] width 16 height 16
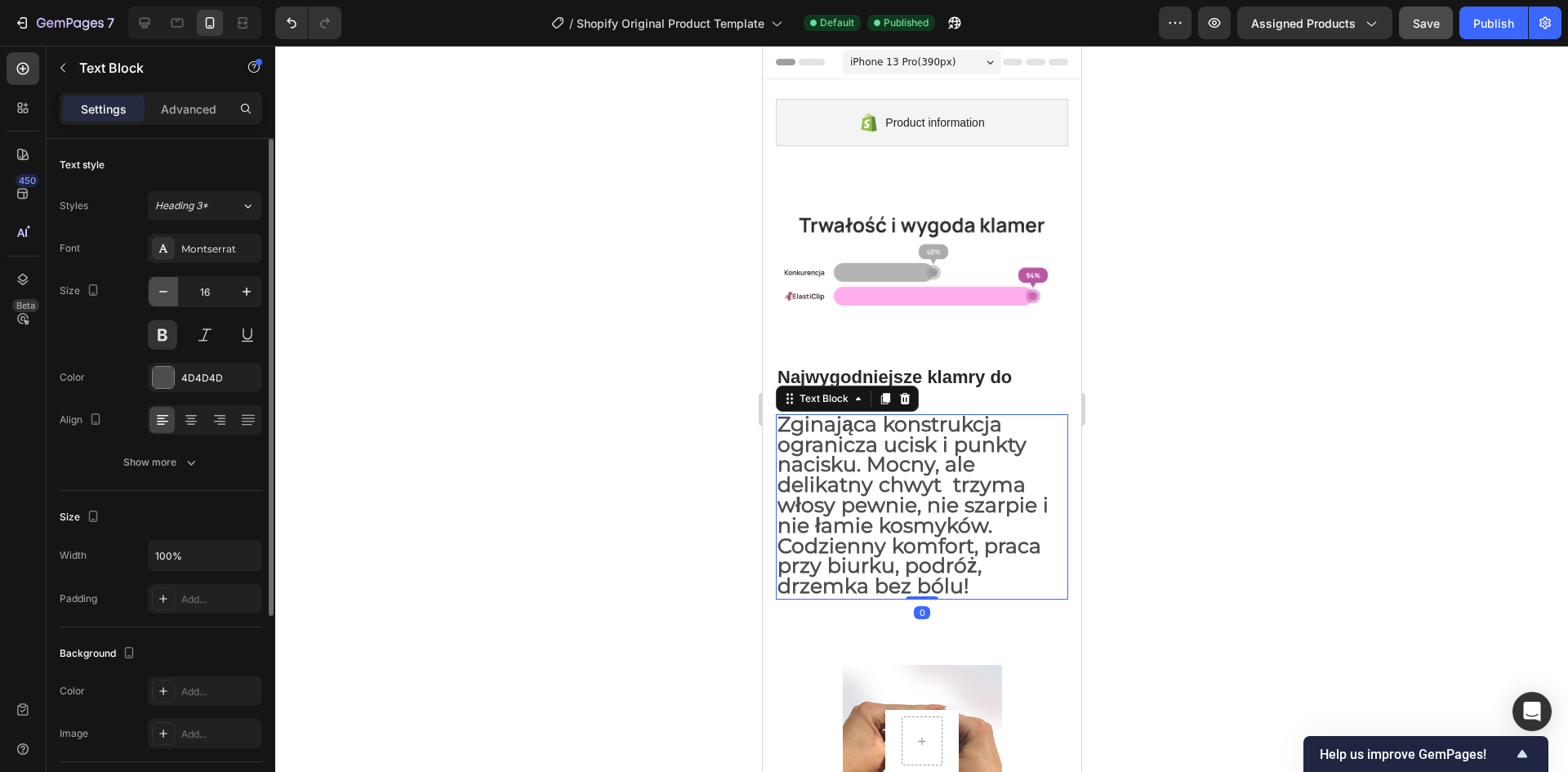
click at [162, 290] on icon "button" at bounding box center [163, 291] width 16 height 16
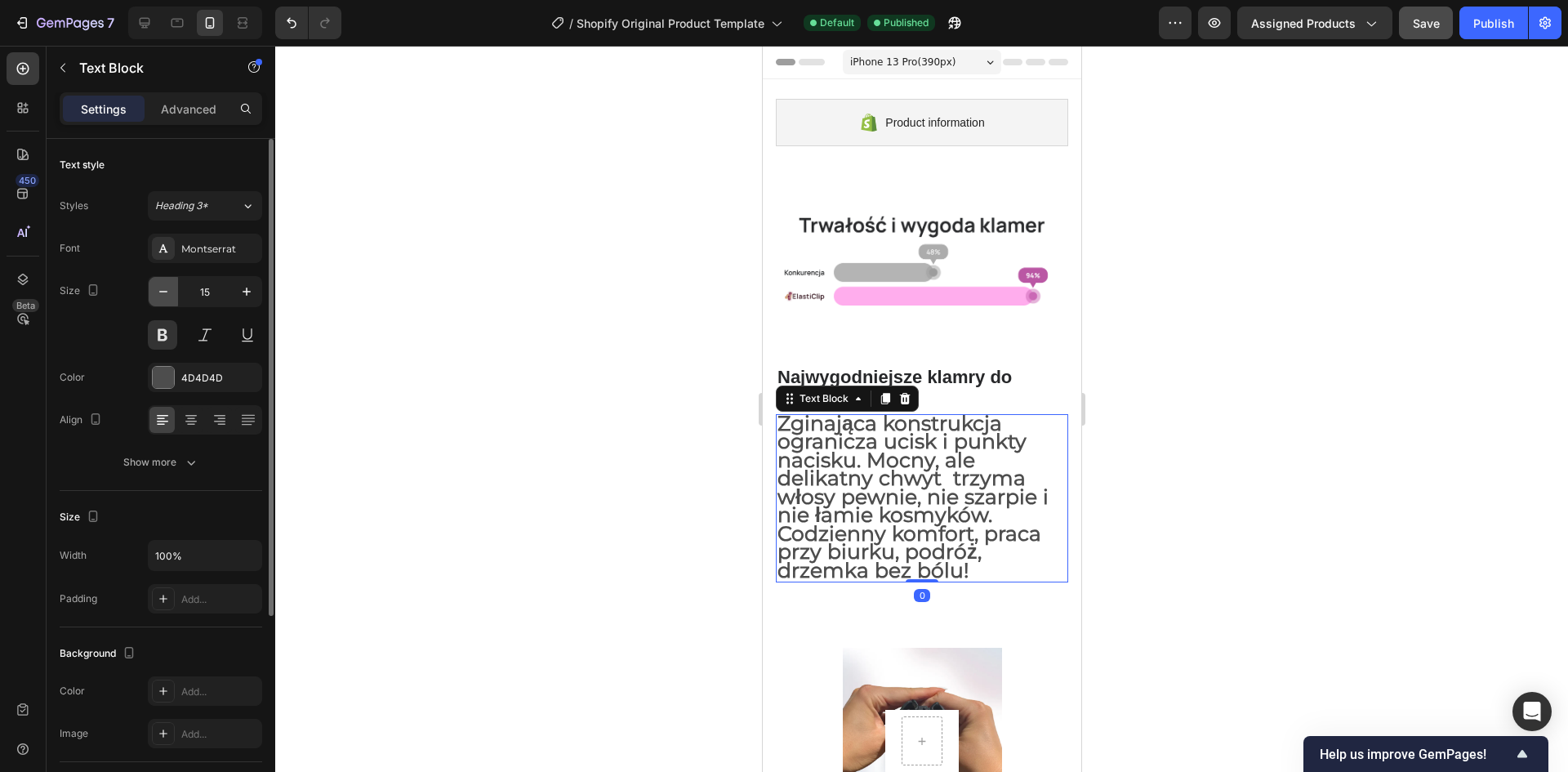
click at [162, 290] on icon "button" at bounding box center [163, 291] width 16 height 16
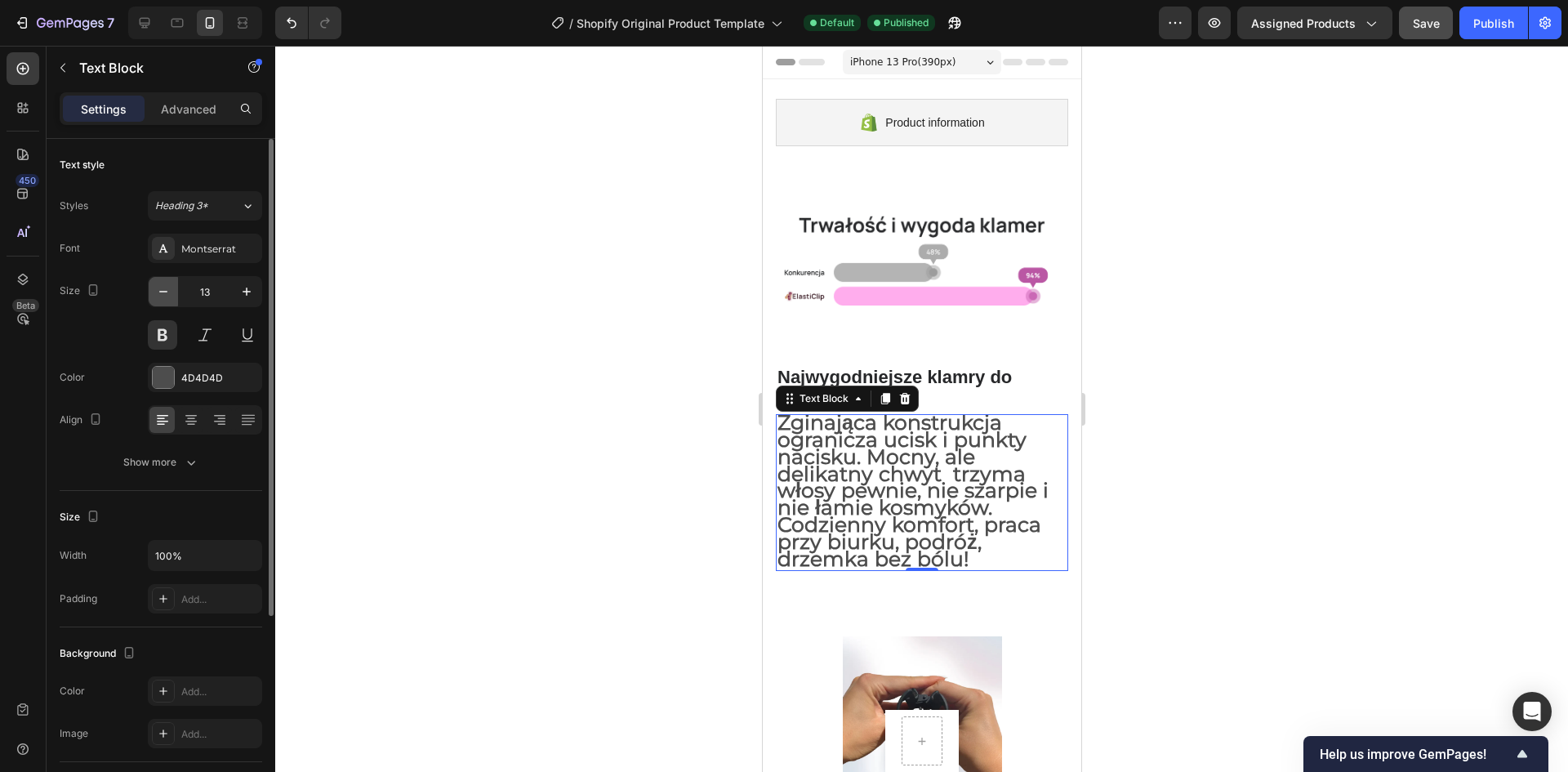
click at [162, 290] on icon "button" at bounding box center [163, 291] width 16 height 16
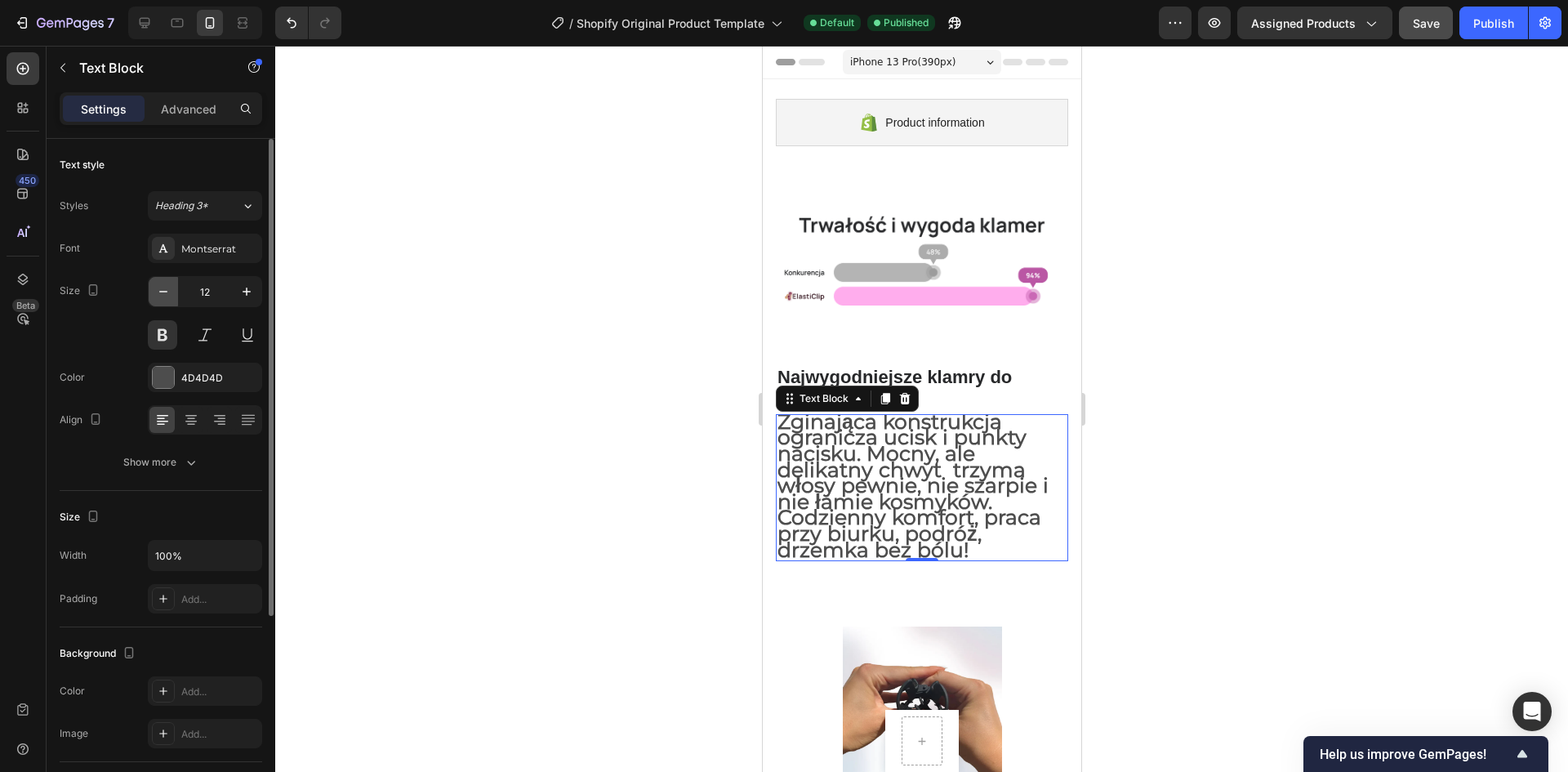
click at [162, 290] on icon "button" at bounding box center [163, 291] width 16 height 16
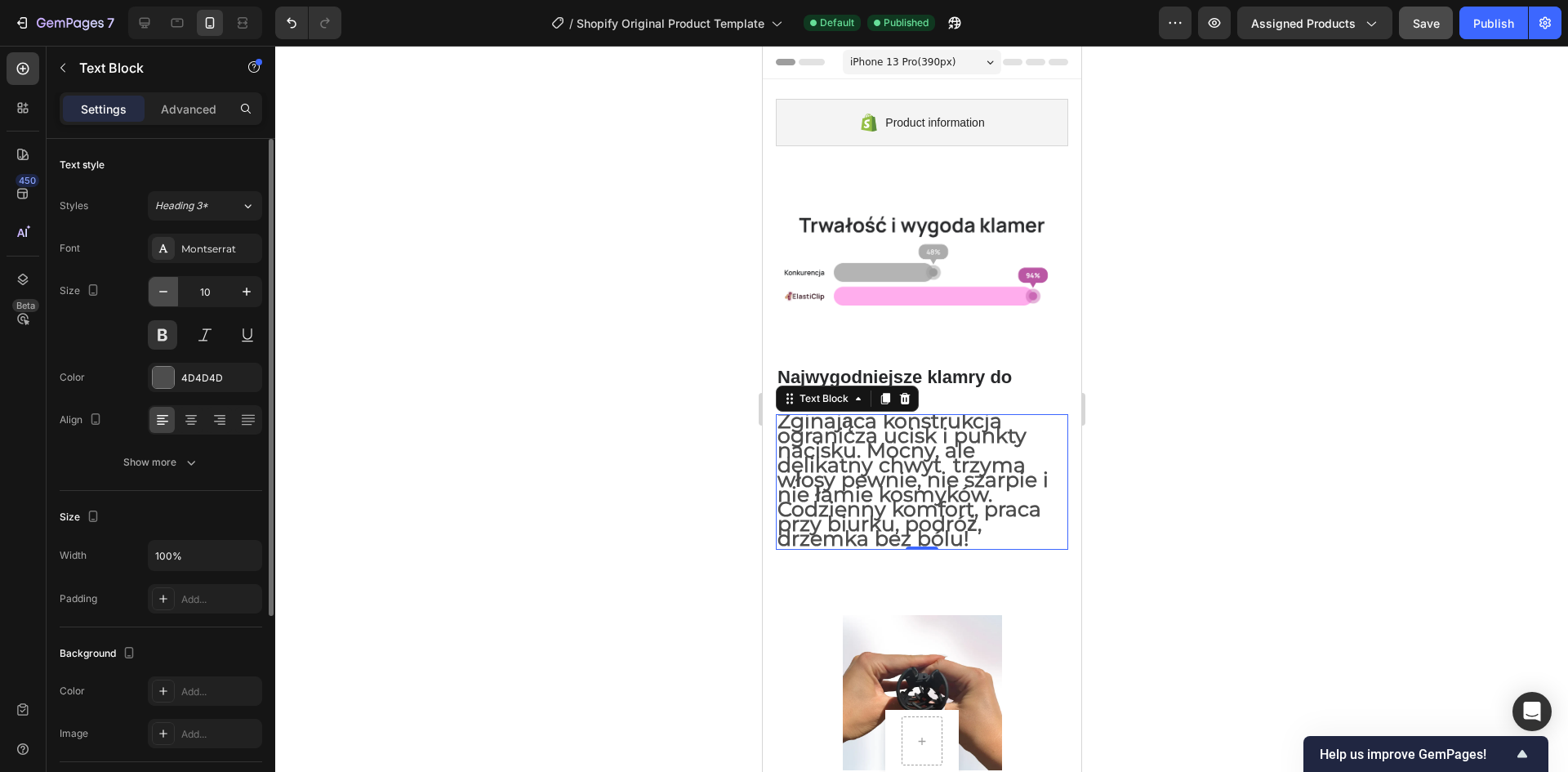
click at [162, 290] on icon "button" at bounding box center [163, 291] width 16 height 16
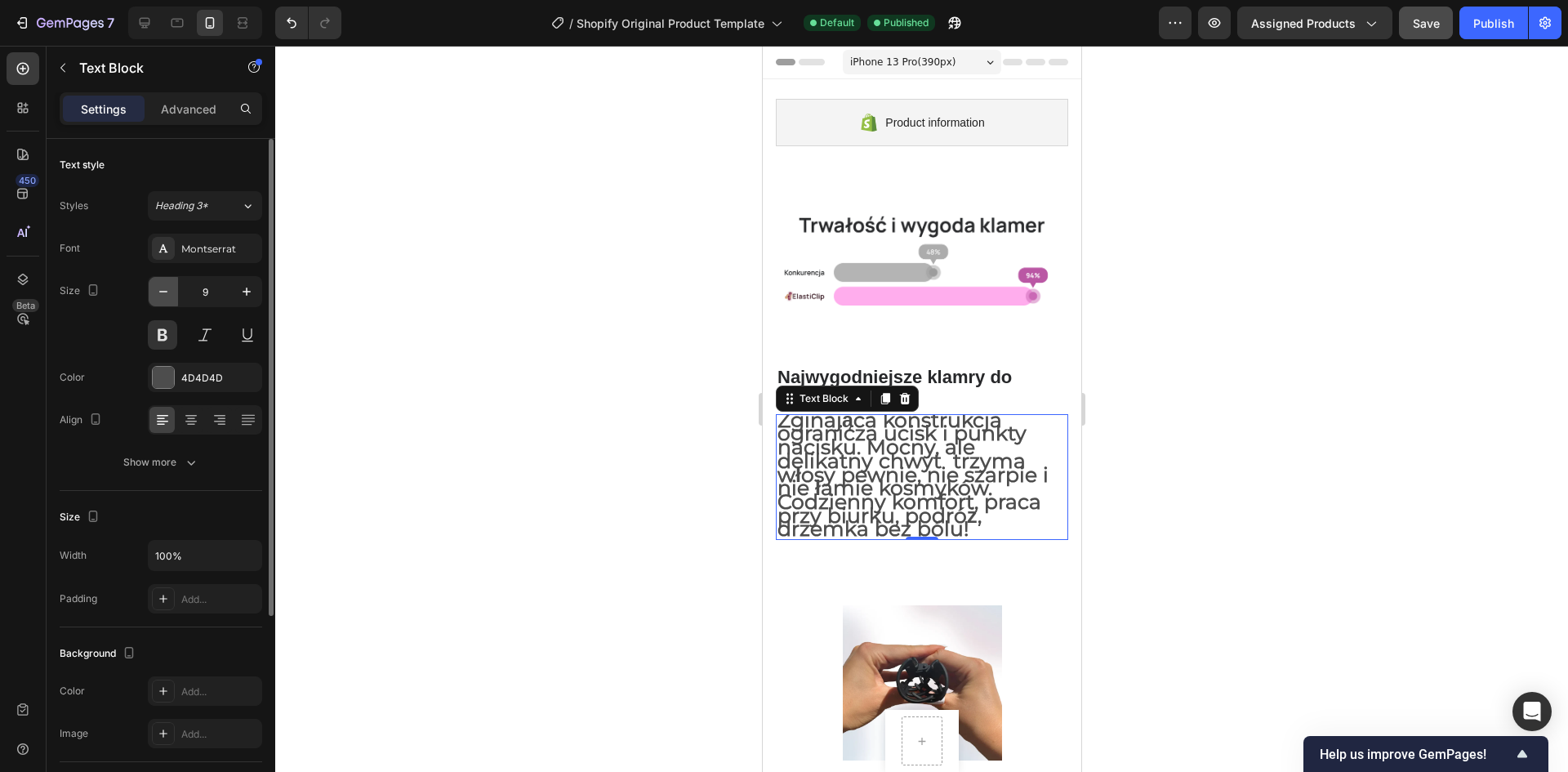
click at [162, 290] on icon "button" at bounding box center [163, 291] width 16 height 16
type input "7"
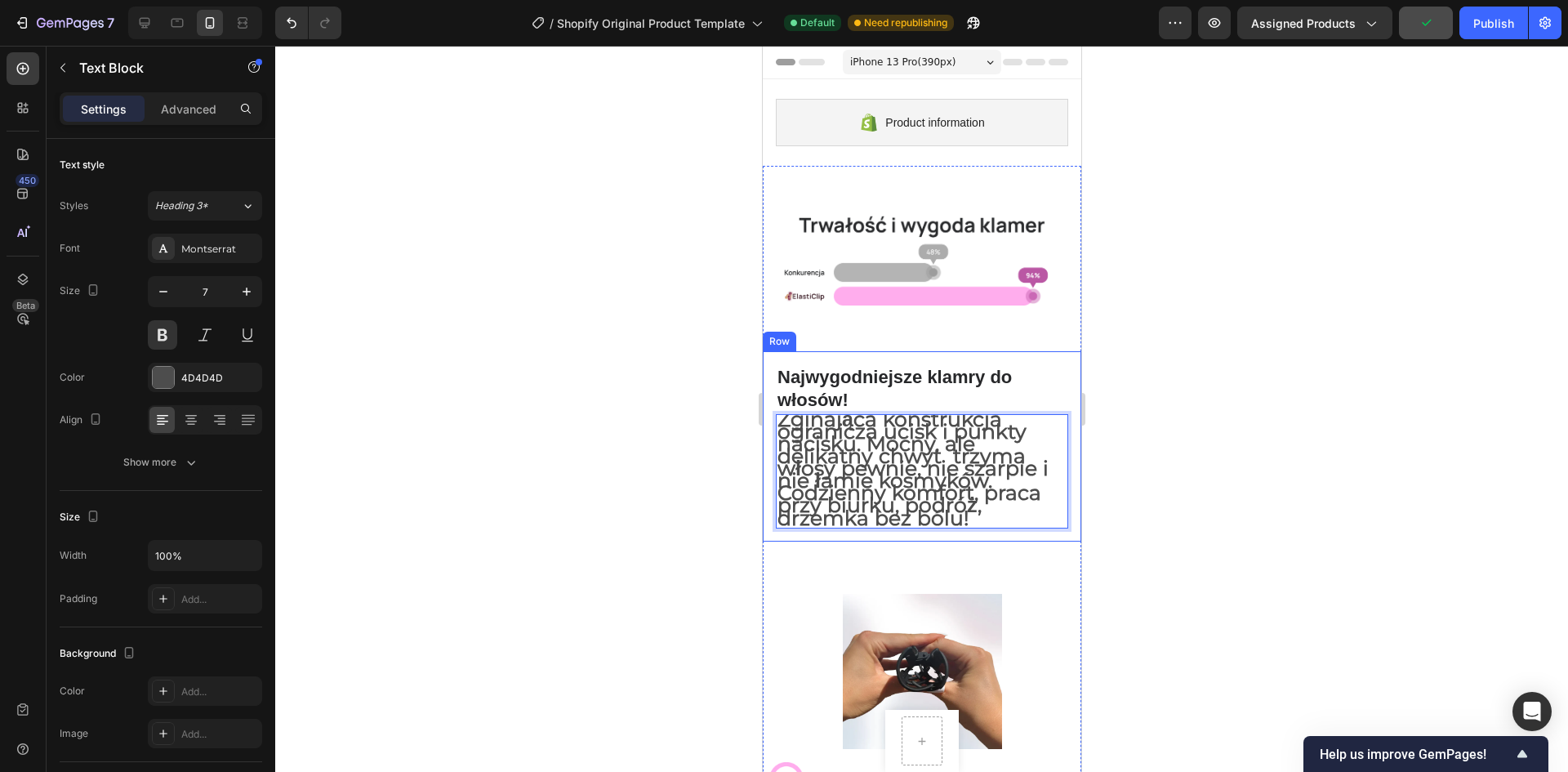
click at [1212, 468] on div at bounding box center [921, 409] width 1293 height 727
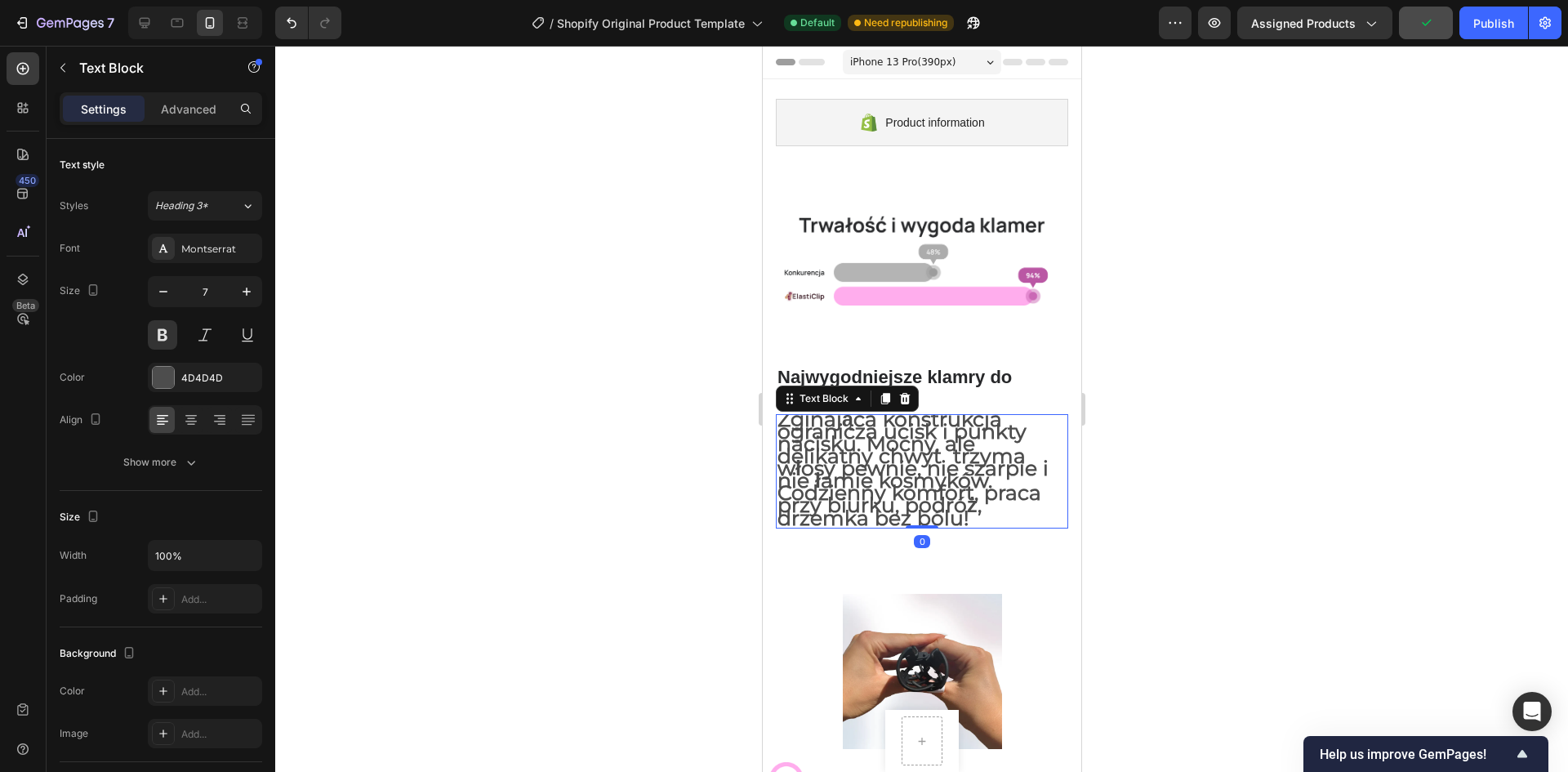
click at [910, 467] on span "Zginająca konstrukcja ogranicza ucisk i punkty nacisku. Mocny, ale delikatny ch…" at bounding box center [912, 468] width 272 height 124
click at [214, 212] on div "Heading 3*" at bounding box center [188, 205] width 66 height 14
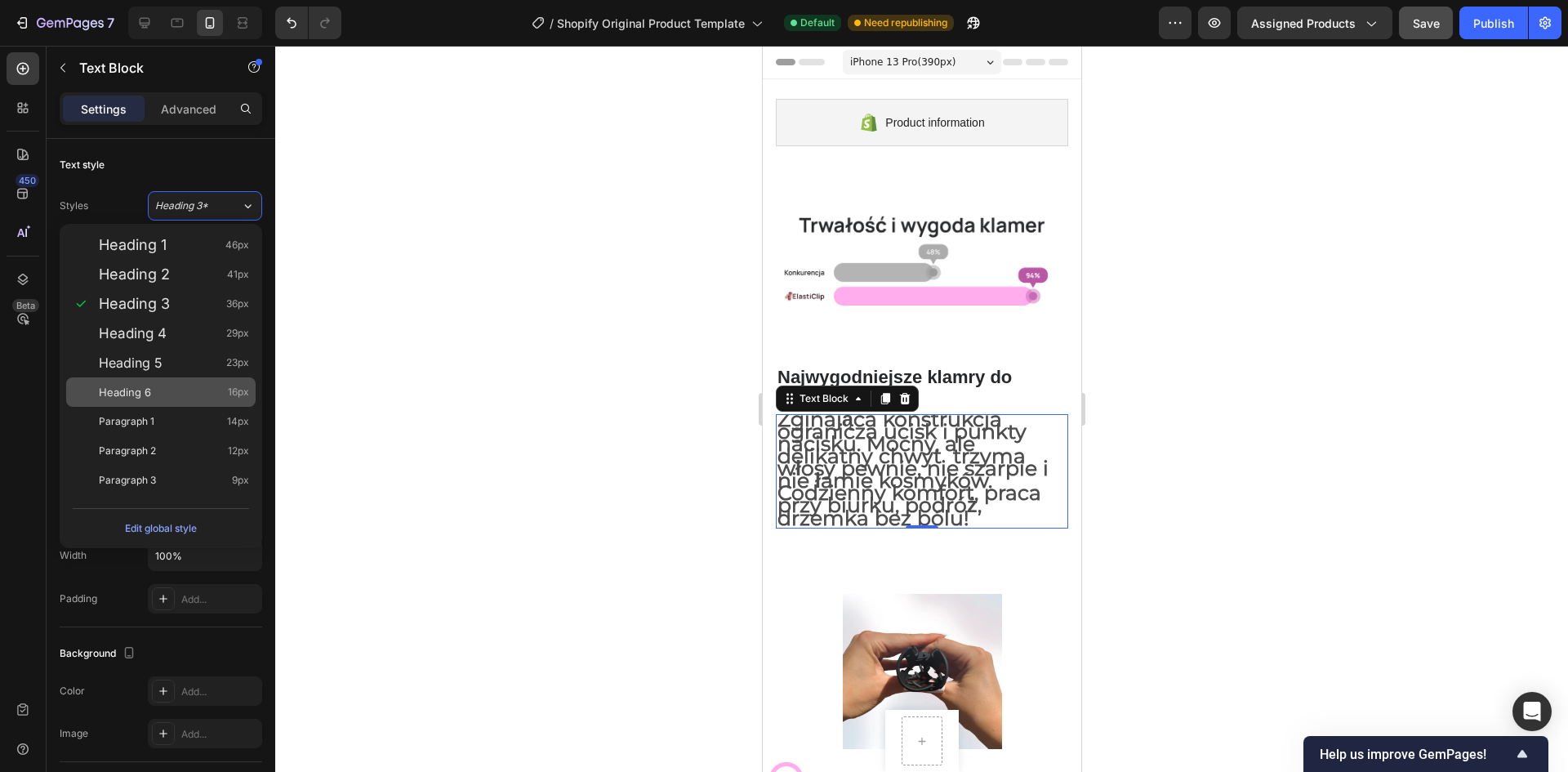
click at [186, 386] on div "Heading 6 16px" at bounding box center [174, 392] width 150 height 16
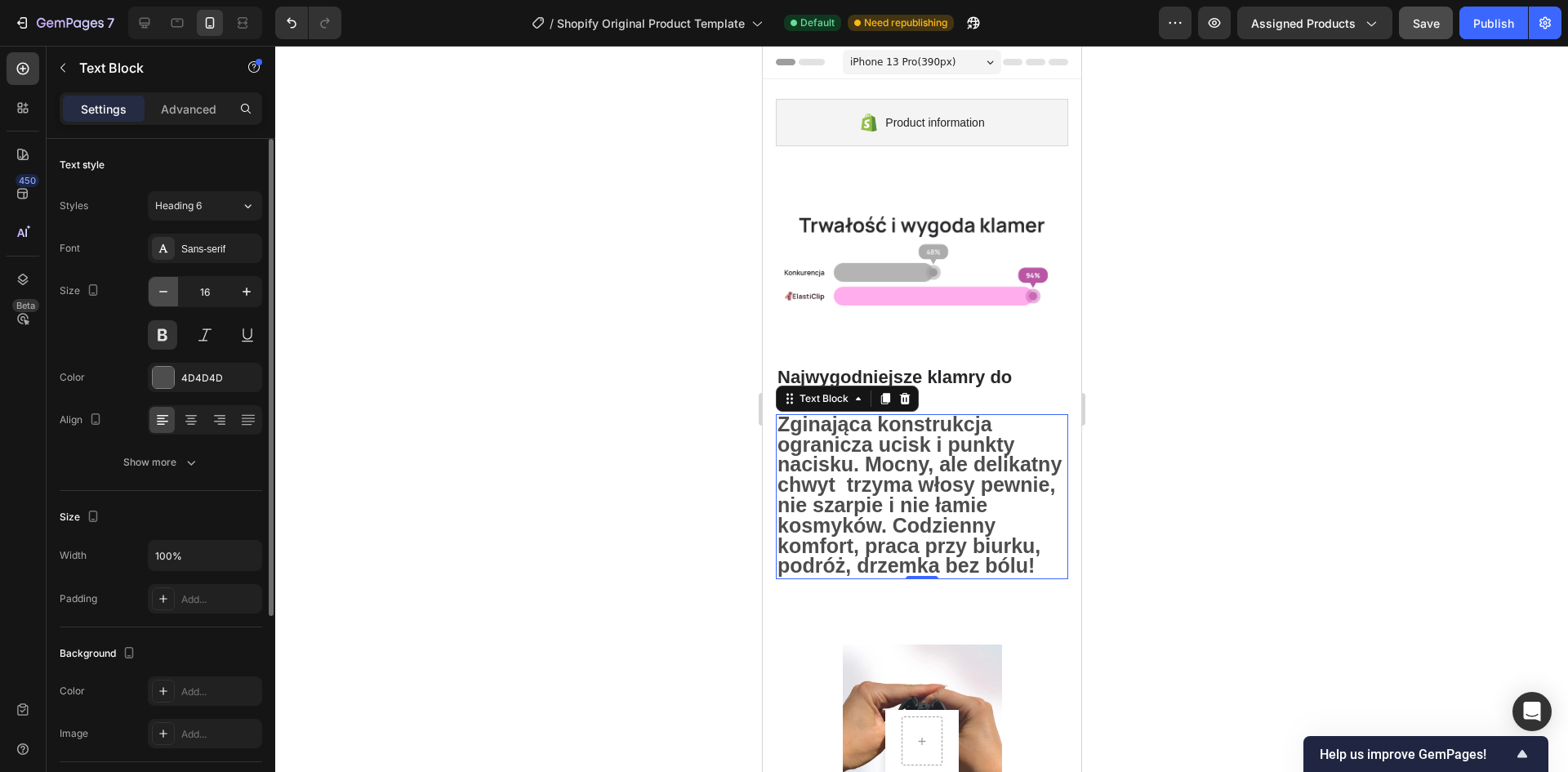
click at [164, 304] on button "button" at bounding box center [163, 291] width 29 height 29
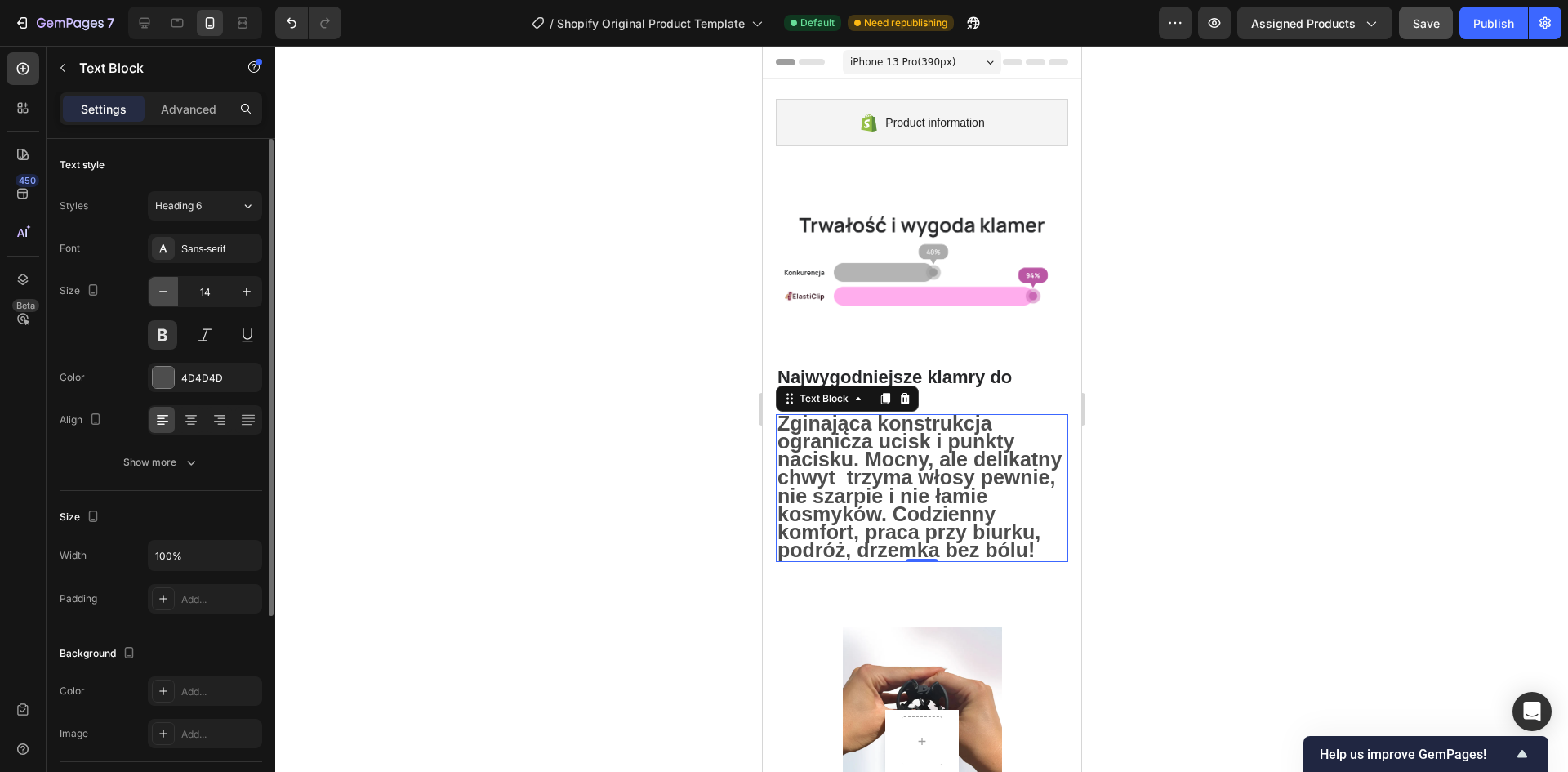
click at [164, 304] on button "button" at bounding box center [163, 291] width 29 height 29
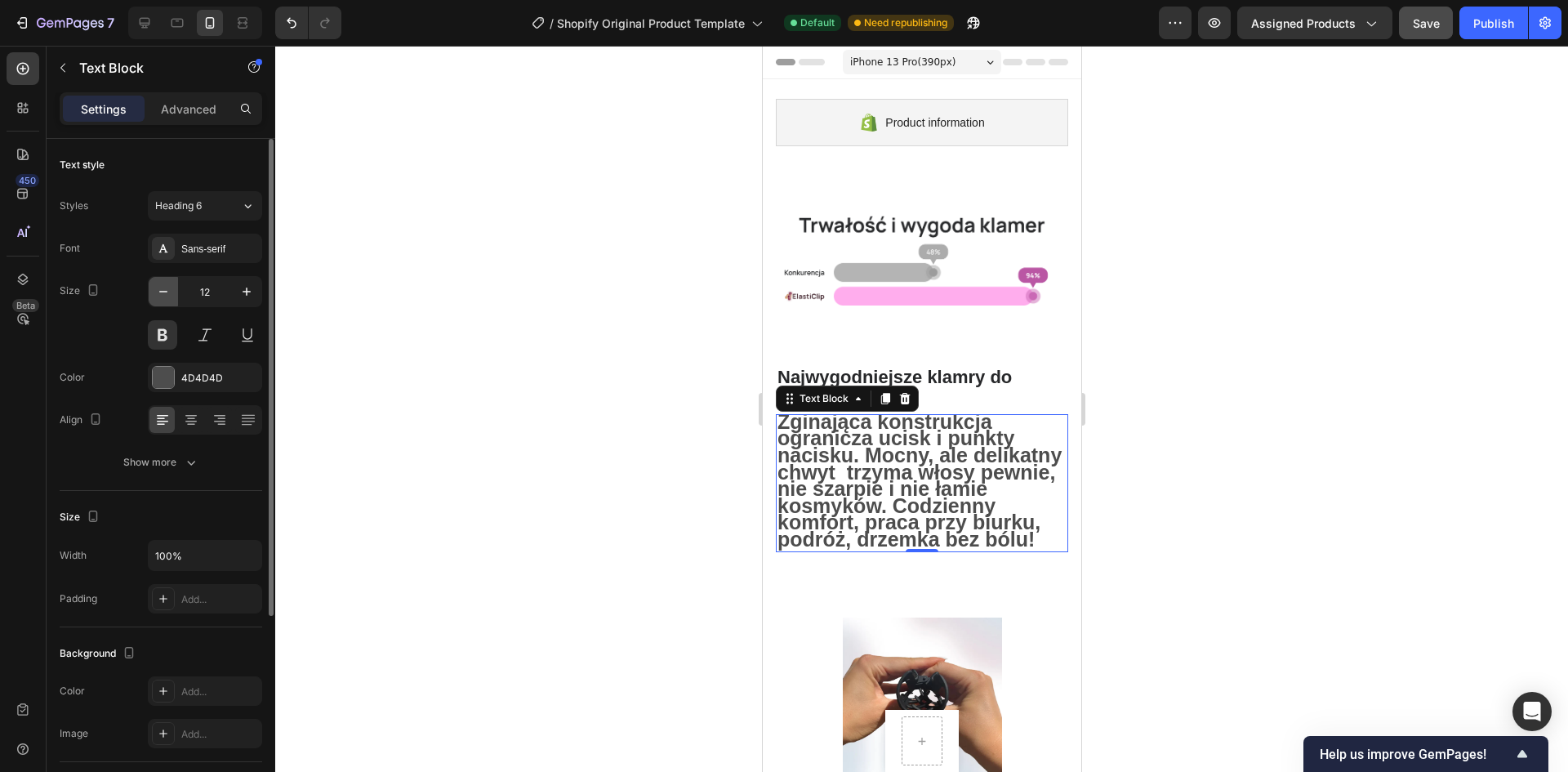
click at [164, 304] on button "button" at bounding box center [163, 291] width 29 height 29
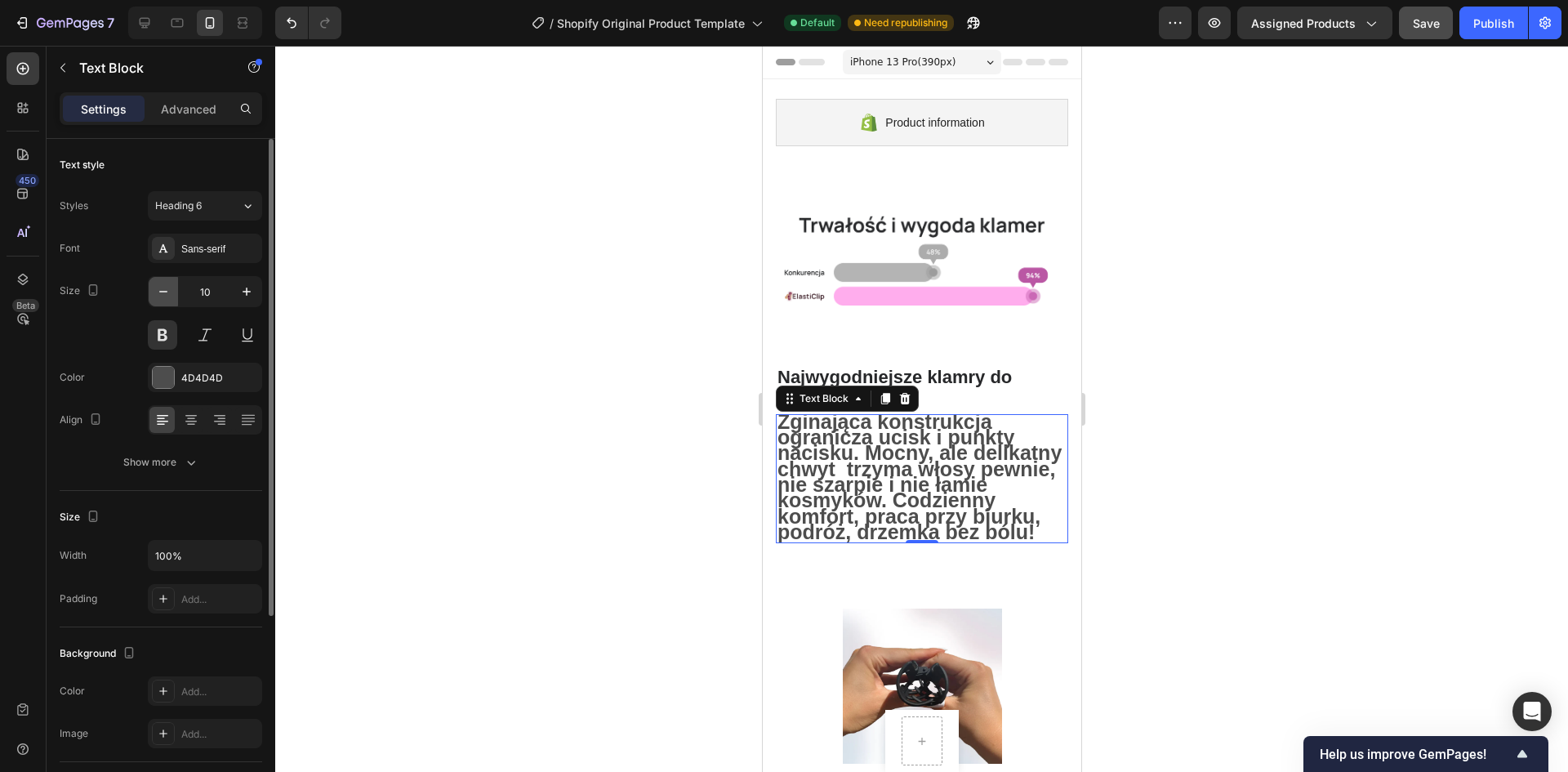
click at [164, 304] on button "button" at bounding box center [163, 291] width 29 height 29
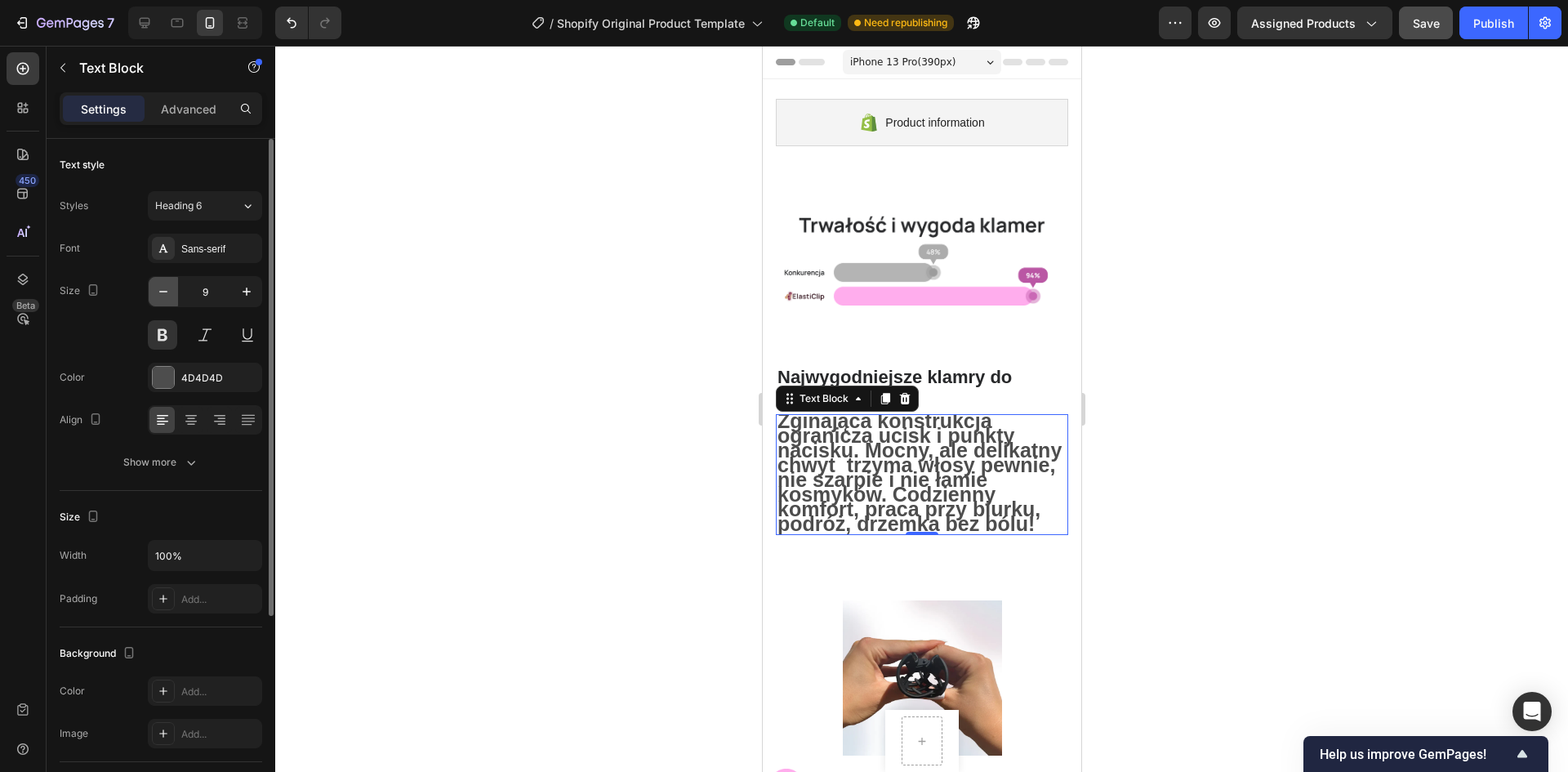
click at [164, 304] on button "button" at bounding box center [163, 291] width 29 height 29
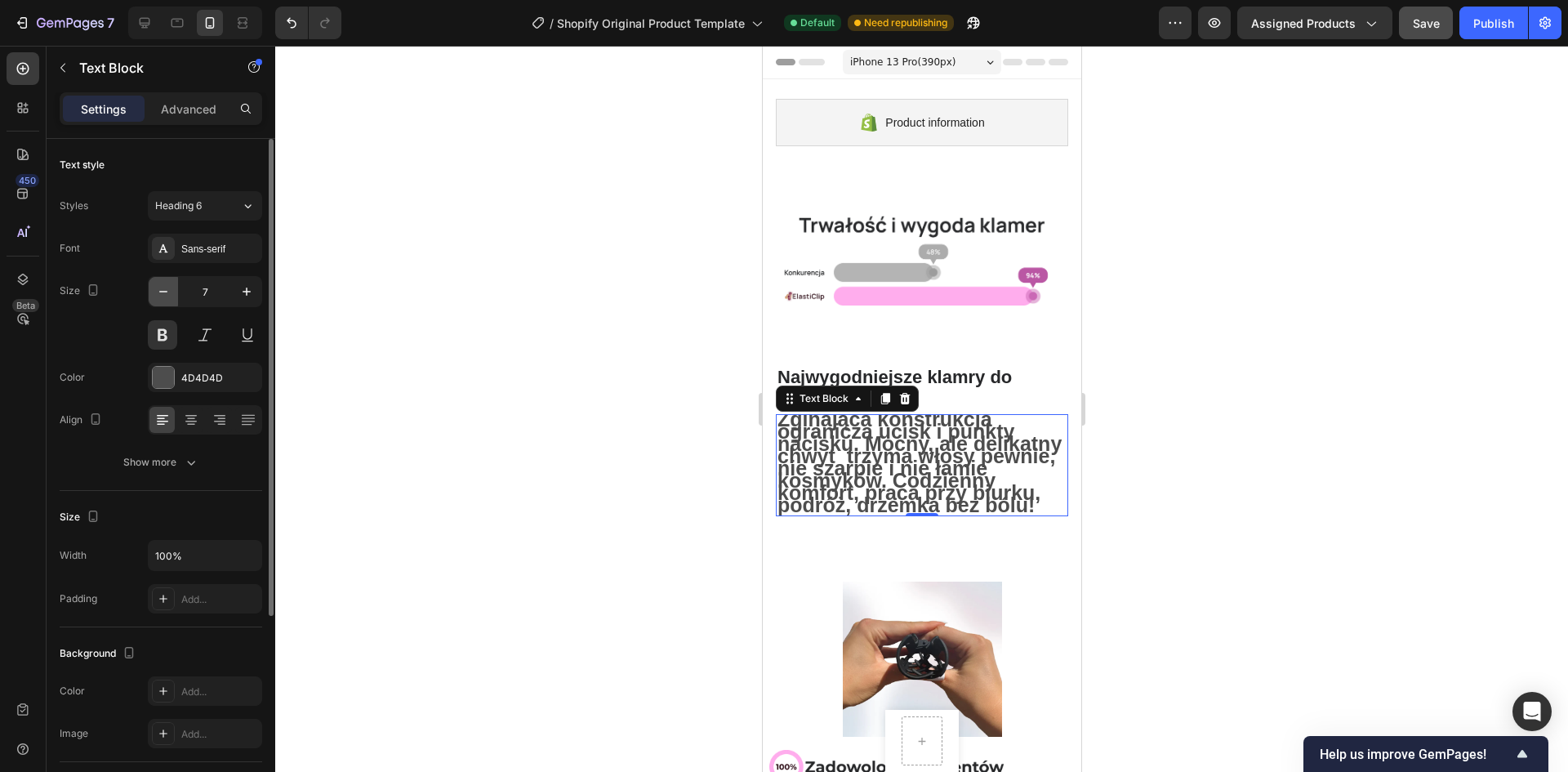
type input "6"
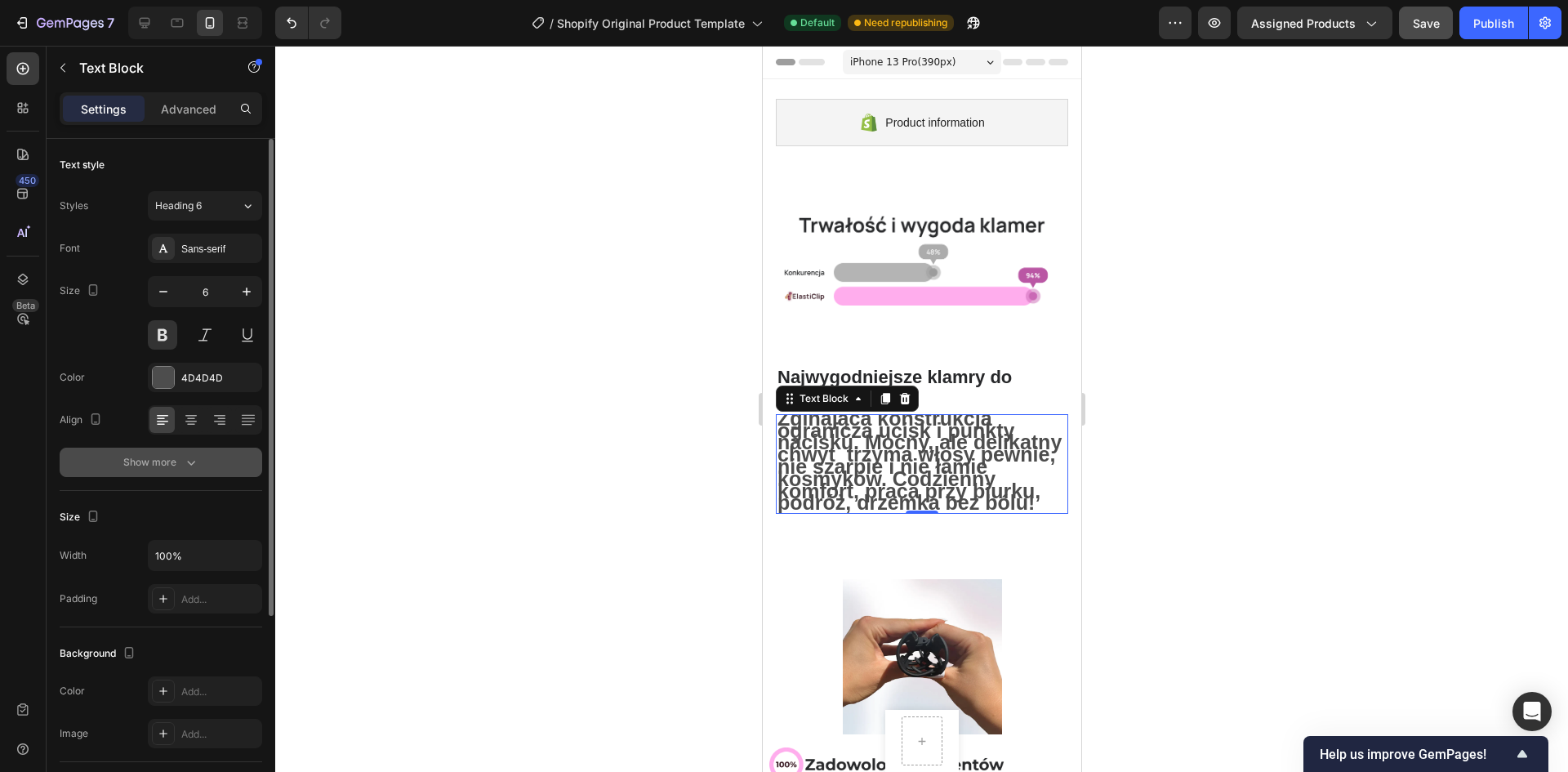
click at [163, 464] on div "Show more" at bounding box center [161, 462] width 76 height 16
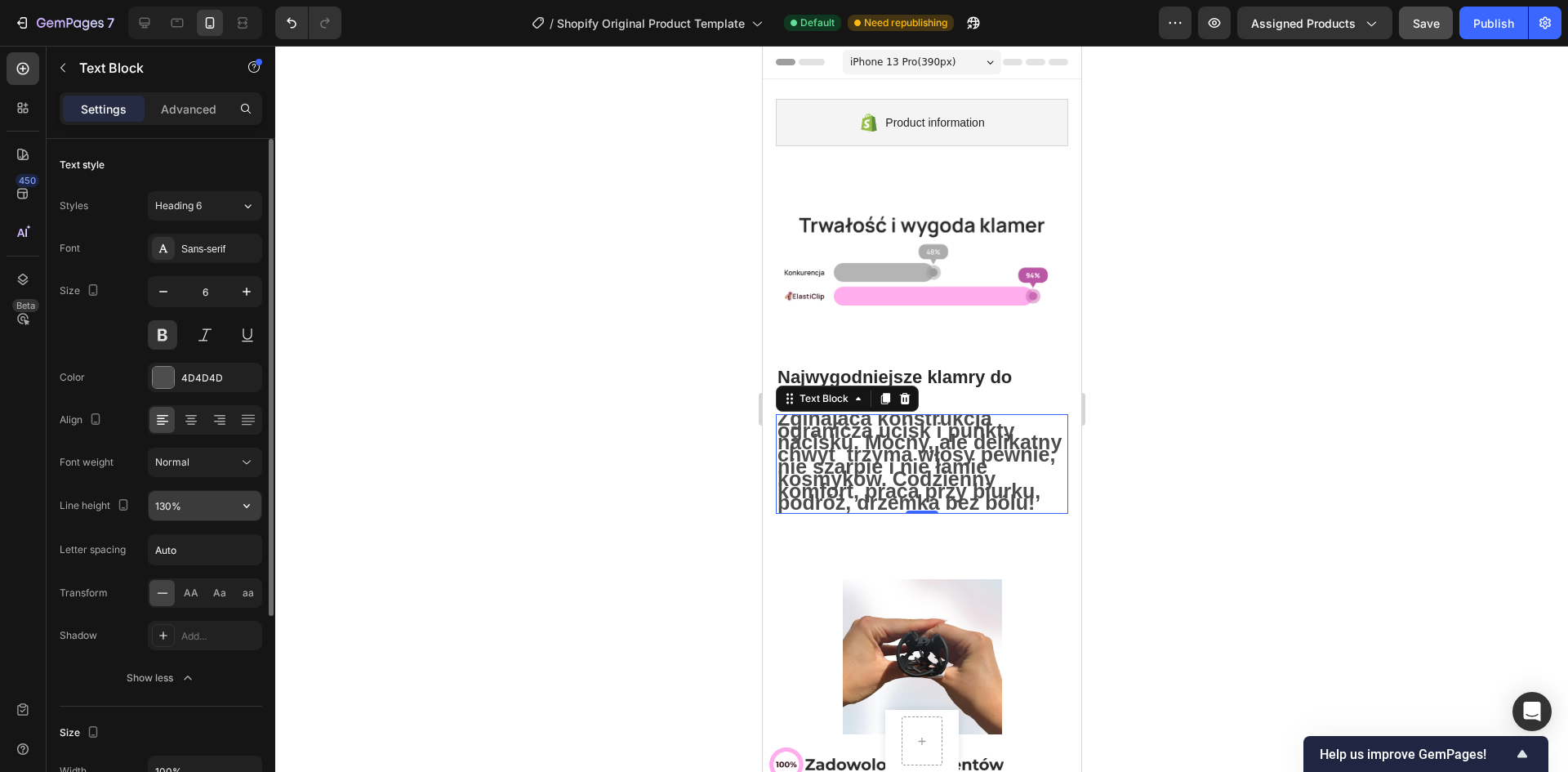
click at [198, 508] on input "130%" at bounding box center [205, 505] width 113 height 29
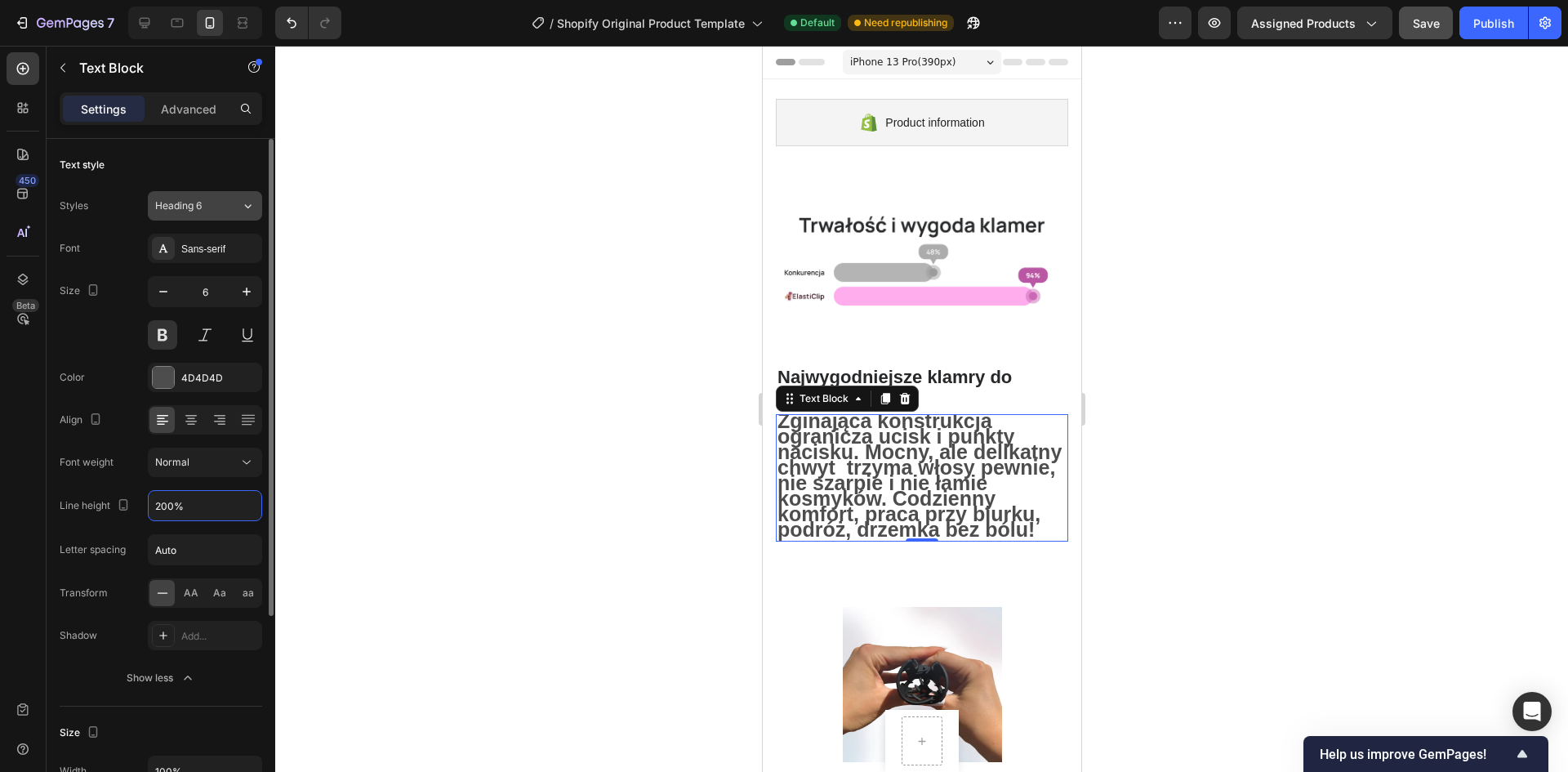
type input "200%"
click at [241, 196] on button "Heading 6" at bounding box center [205, 205] width 114 height 29
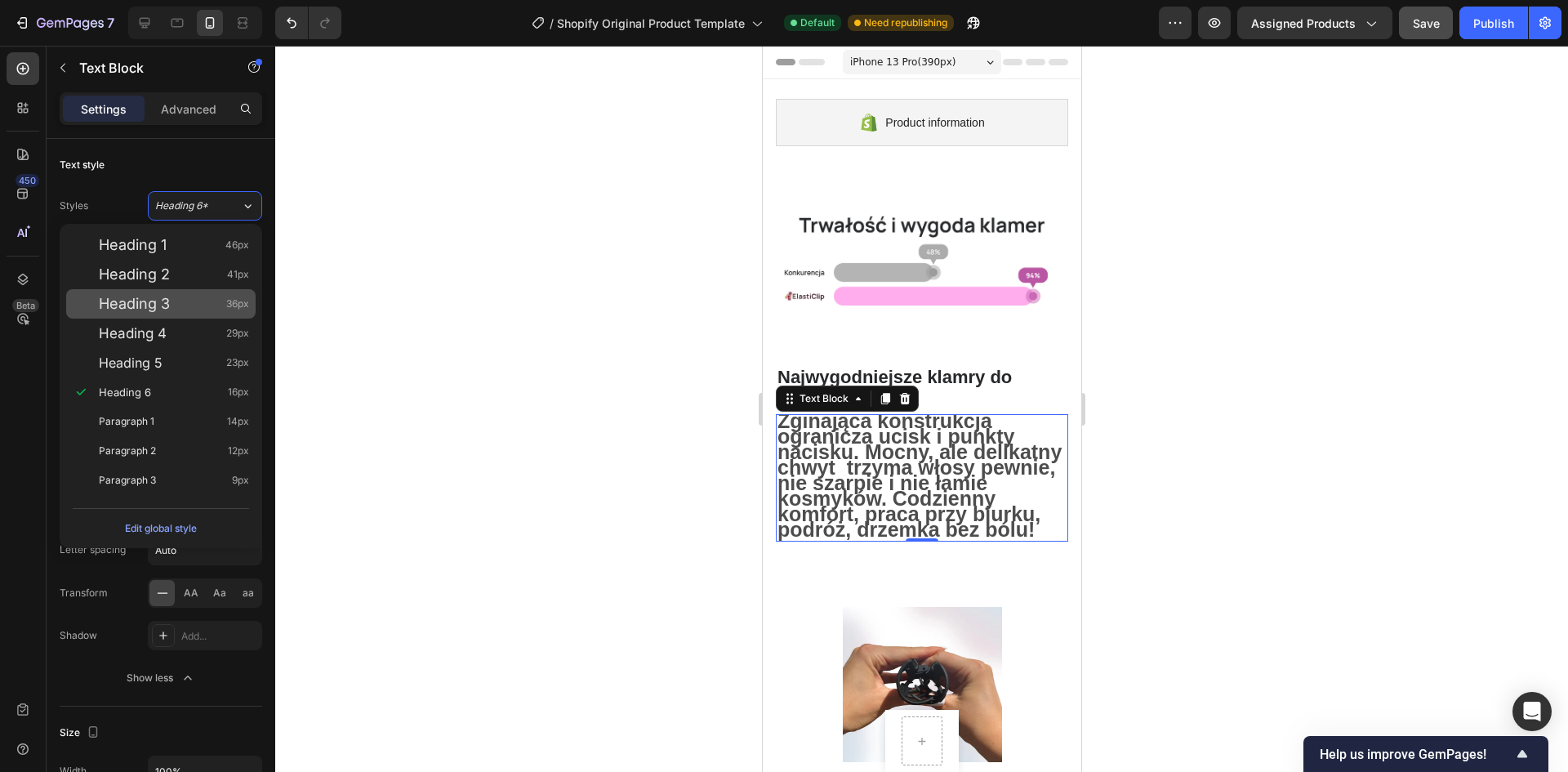
click at [210, 307] on div "Heading 3 36px" at bounding box center [174, 304] width 150 height 16
type input "36"
type input "130%"
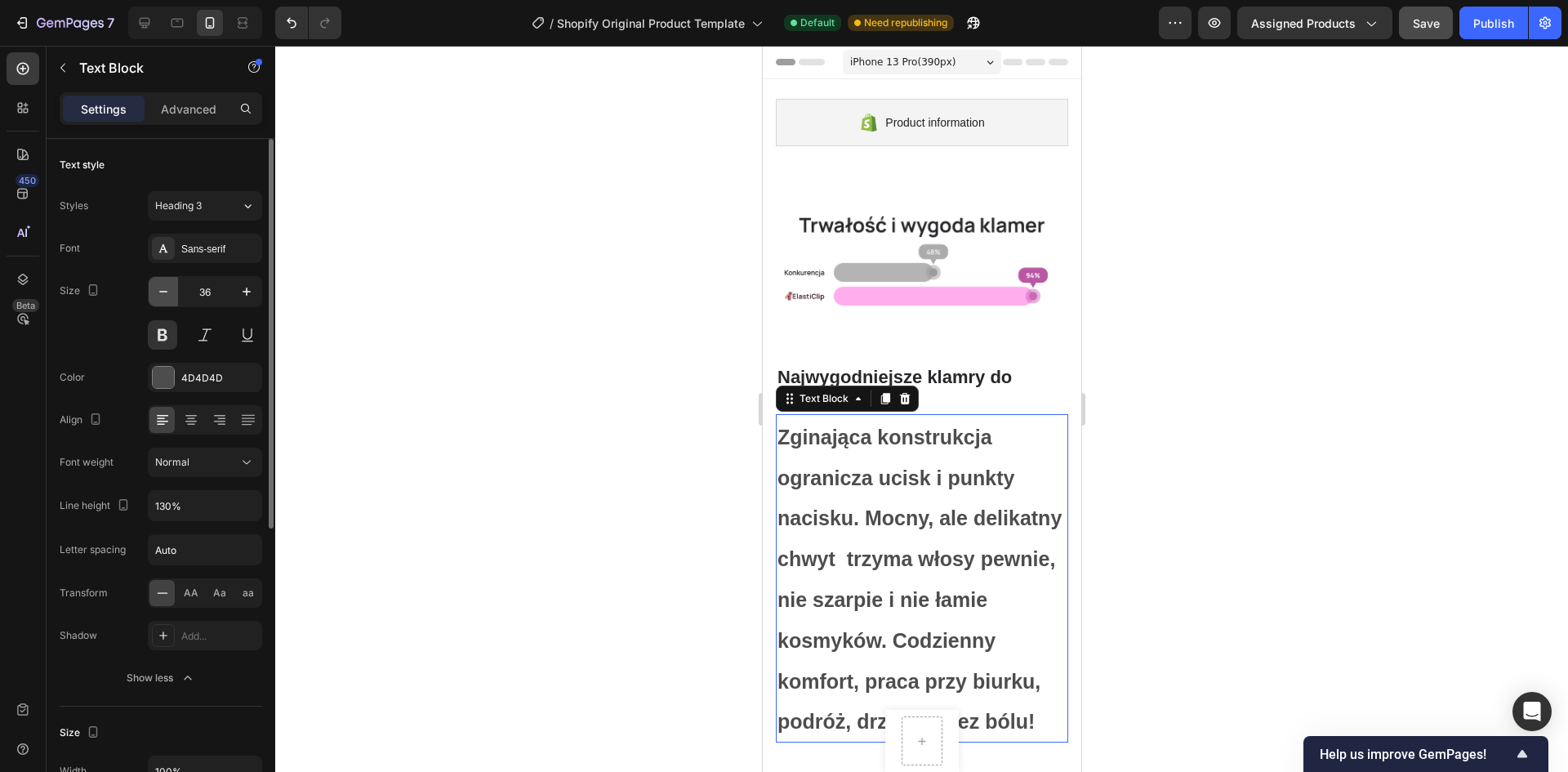
click at [161, 286] on icon "button" at bounding box center [163, 291] width 16 height 16
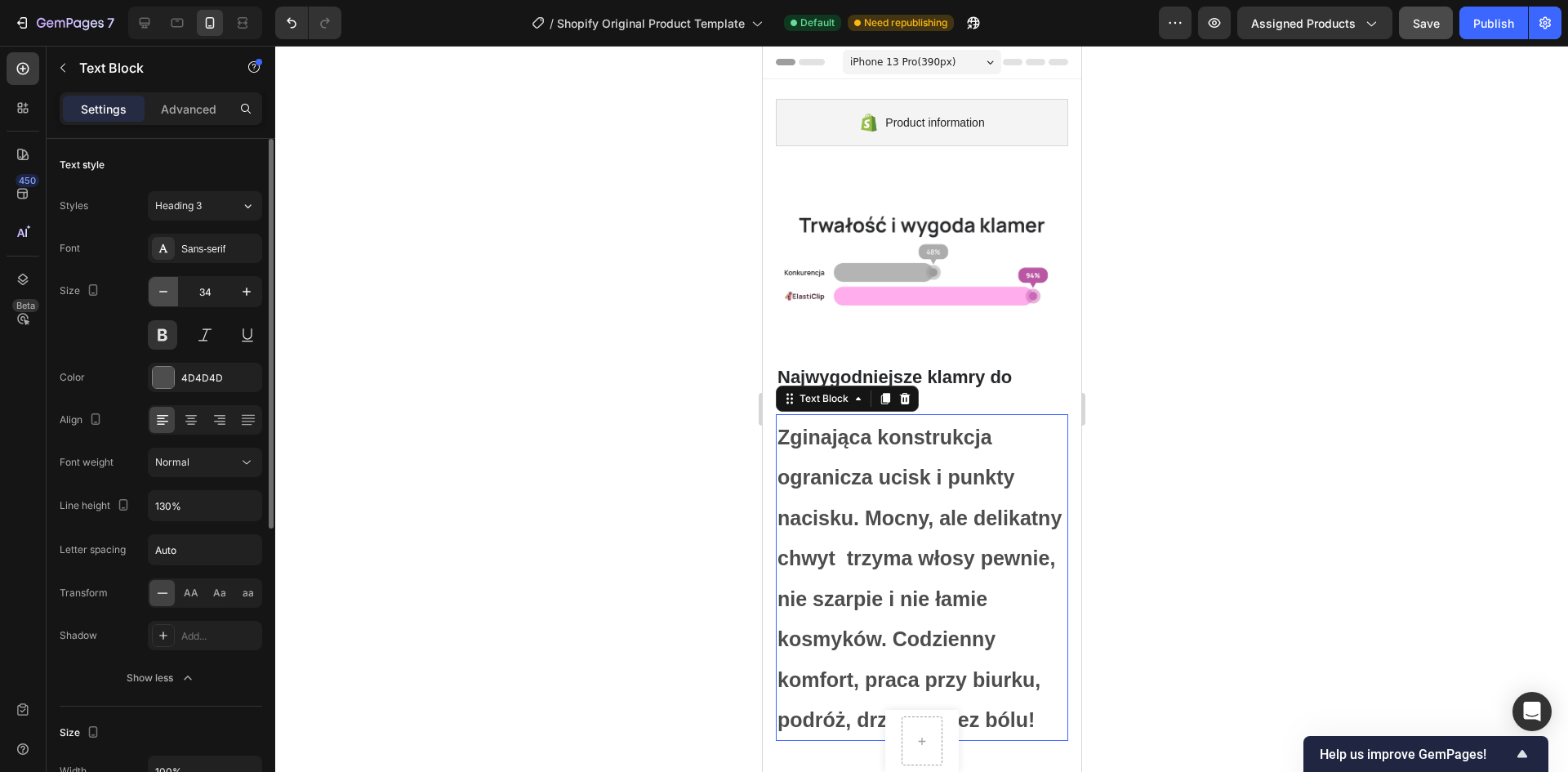
click at [161, 286] on icon "button" at bounding box center [163, 291] width 16 height 16
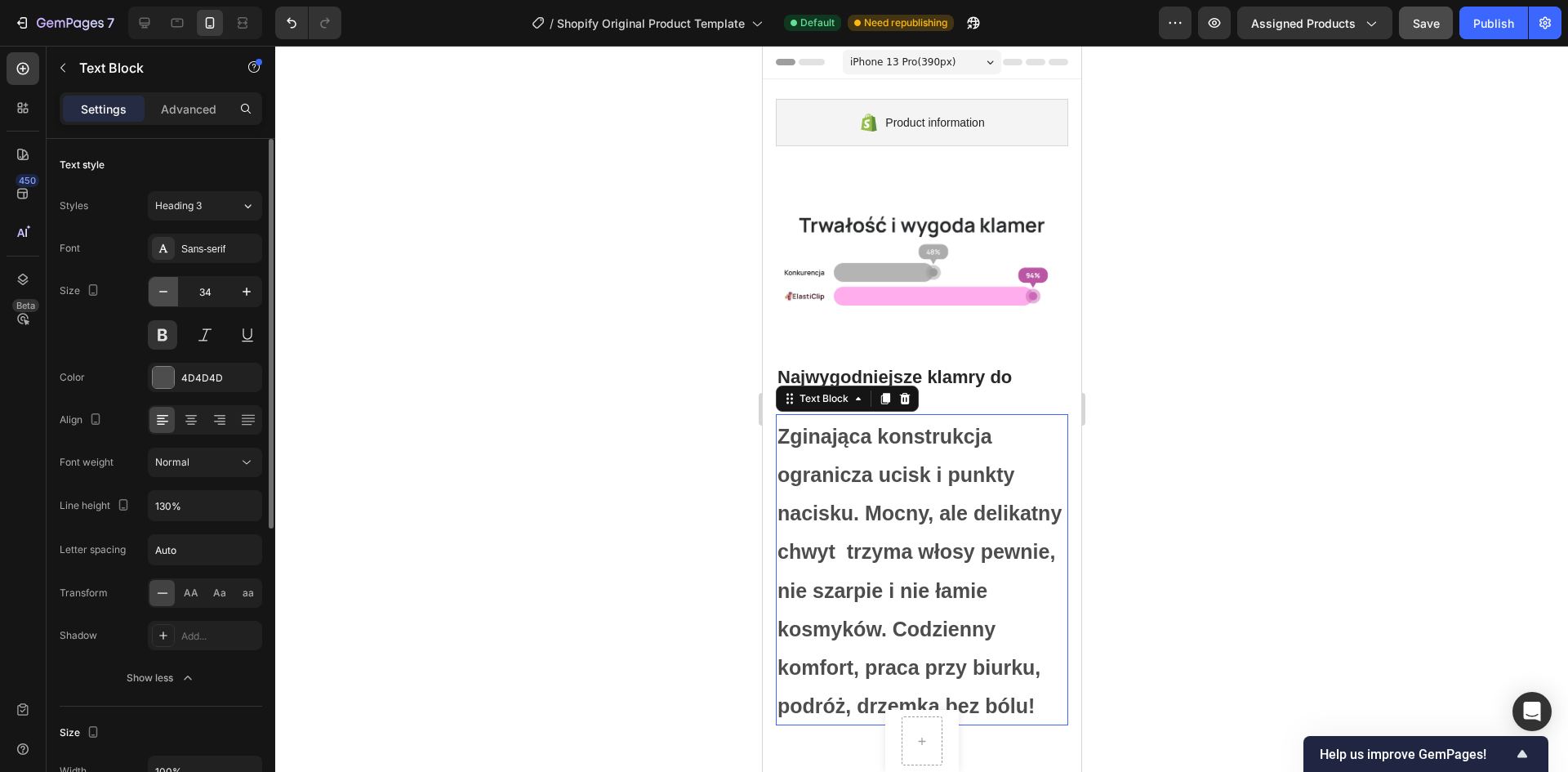
click at [161, 286] on icon "button" at bounding box center [163, 291] width 16 height 16
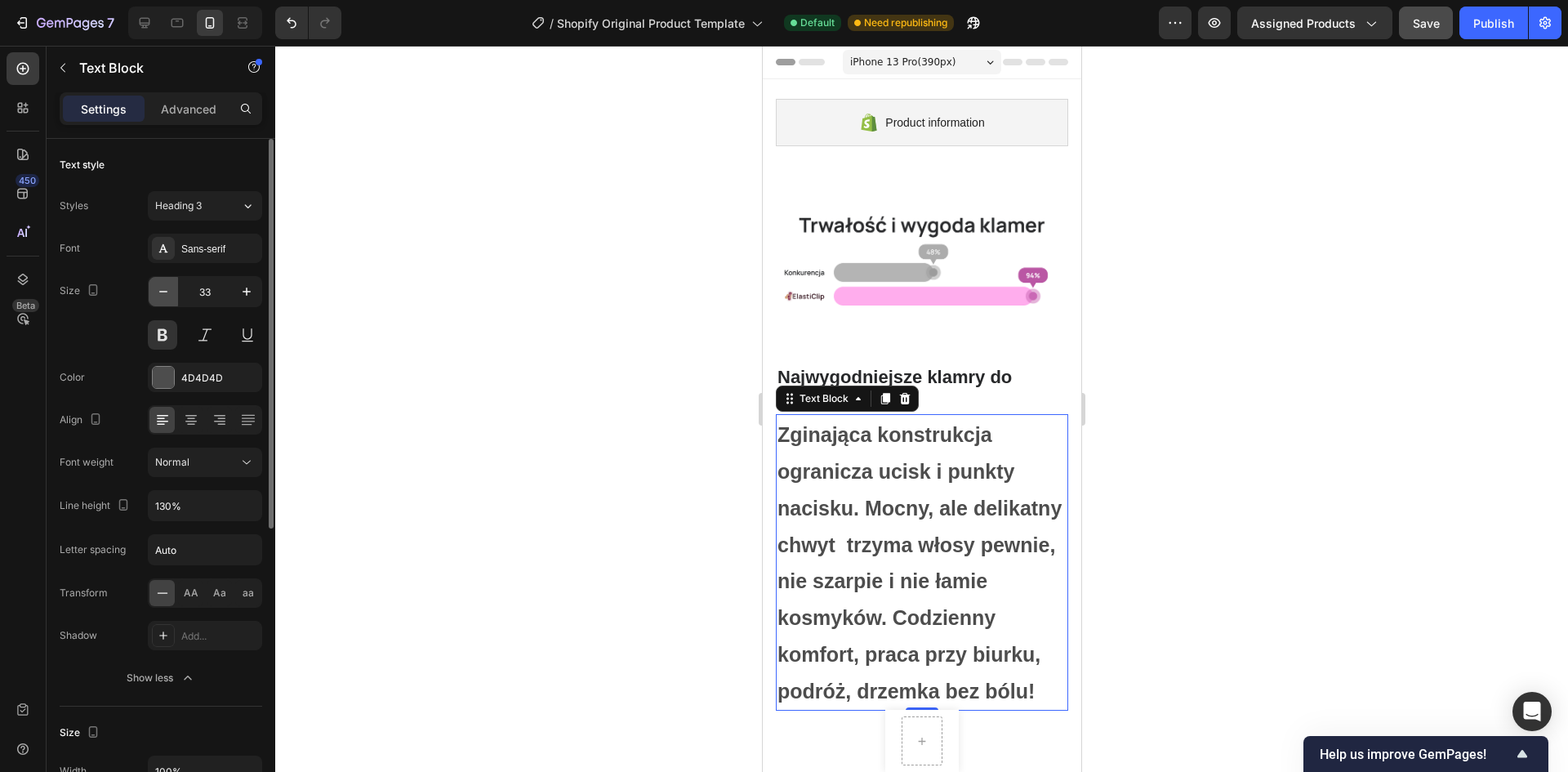
click at [161, 286] on icon "button" at bounding box center [163, 291] width 16 height 16
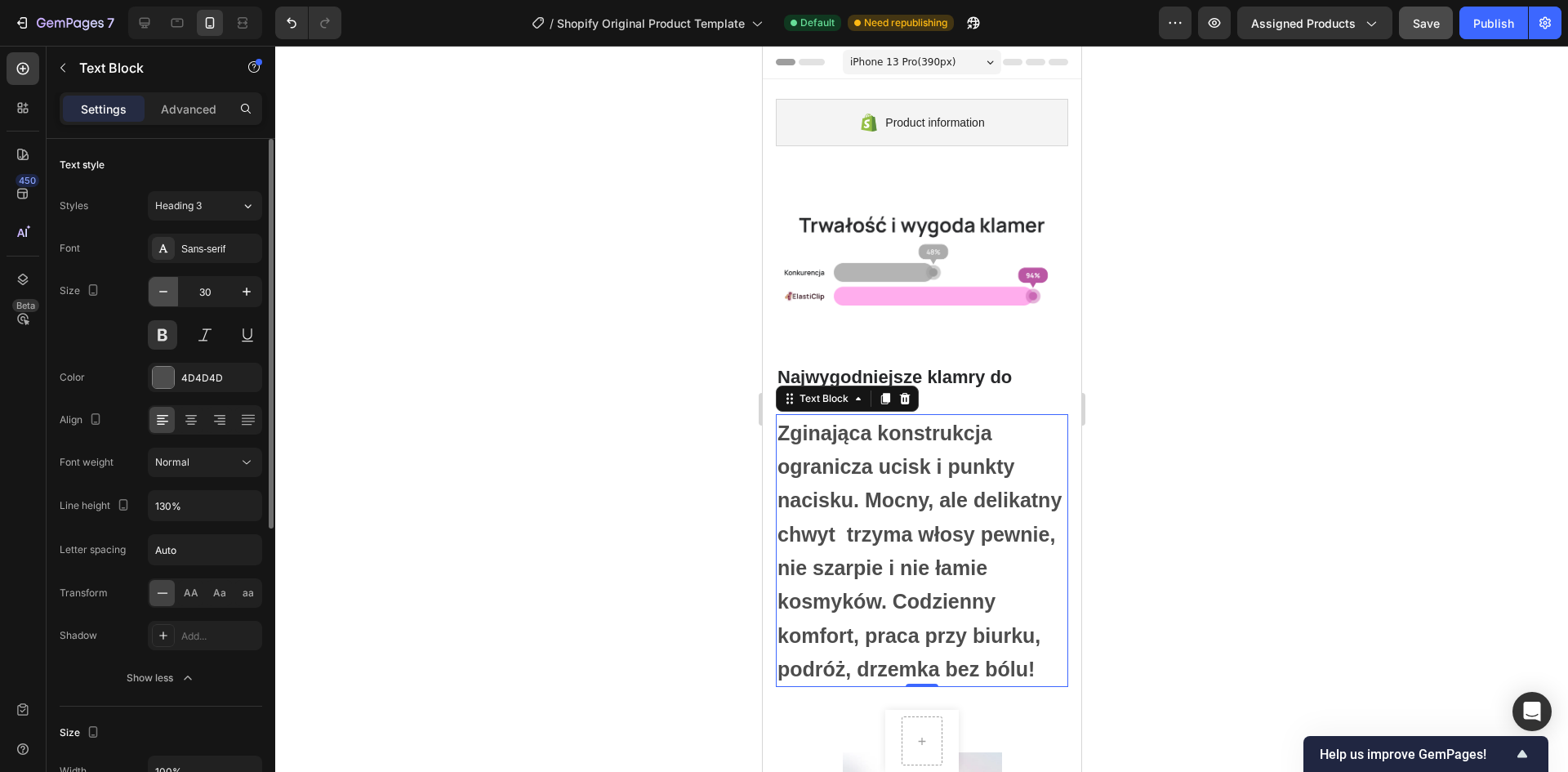
click at [161, 288] on icon "button" at bounding box center [163, 291] width 16 height 16
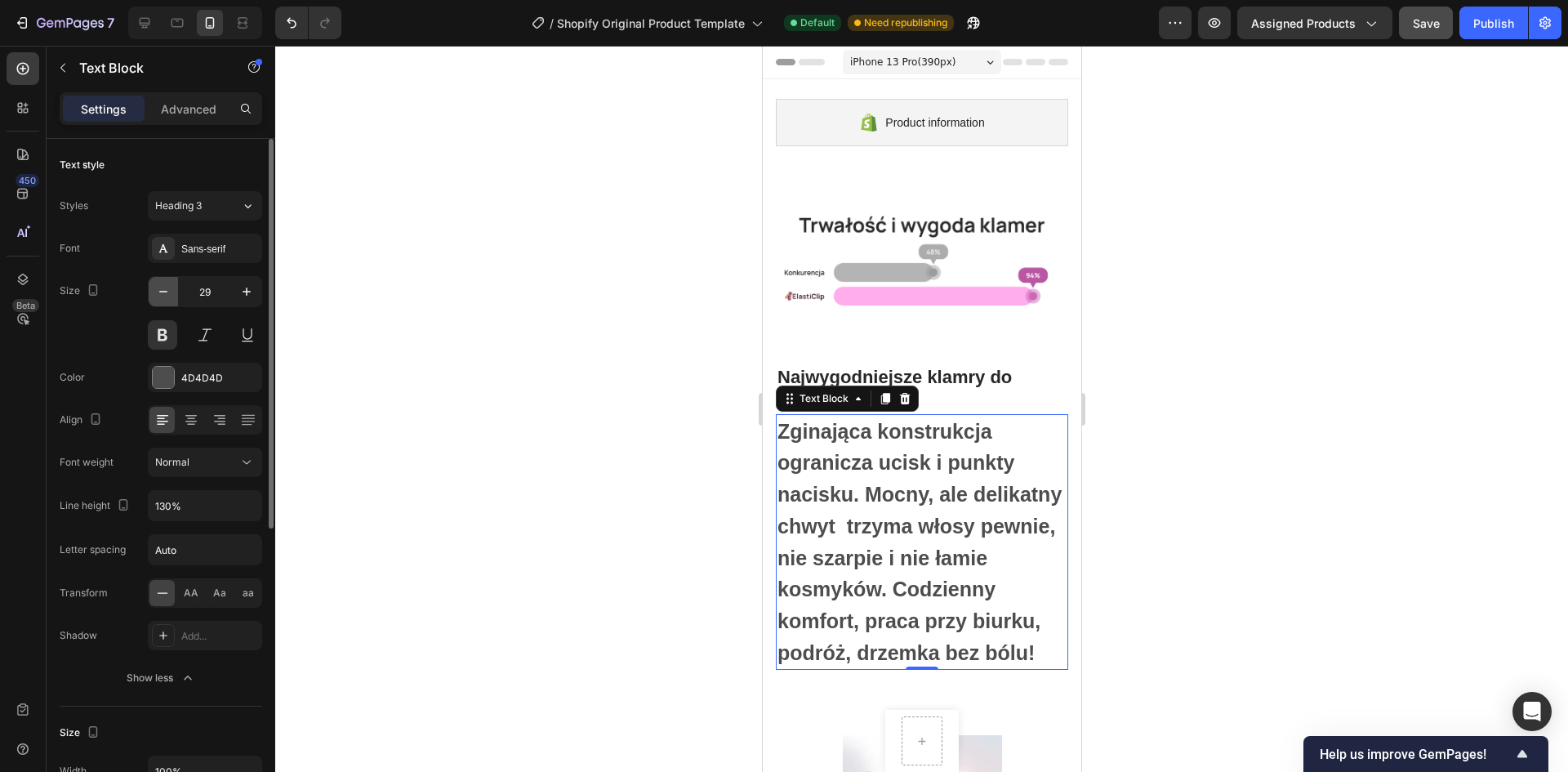
click at [160, 288] on icon "button" at bounding box center [163, 291] width 16 height 16
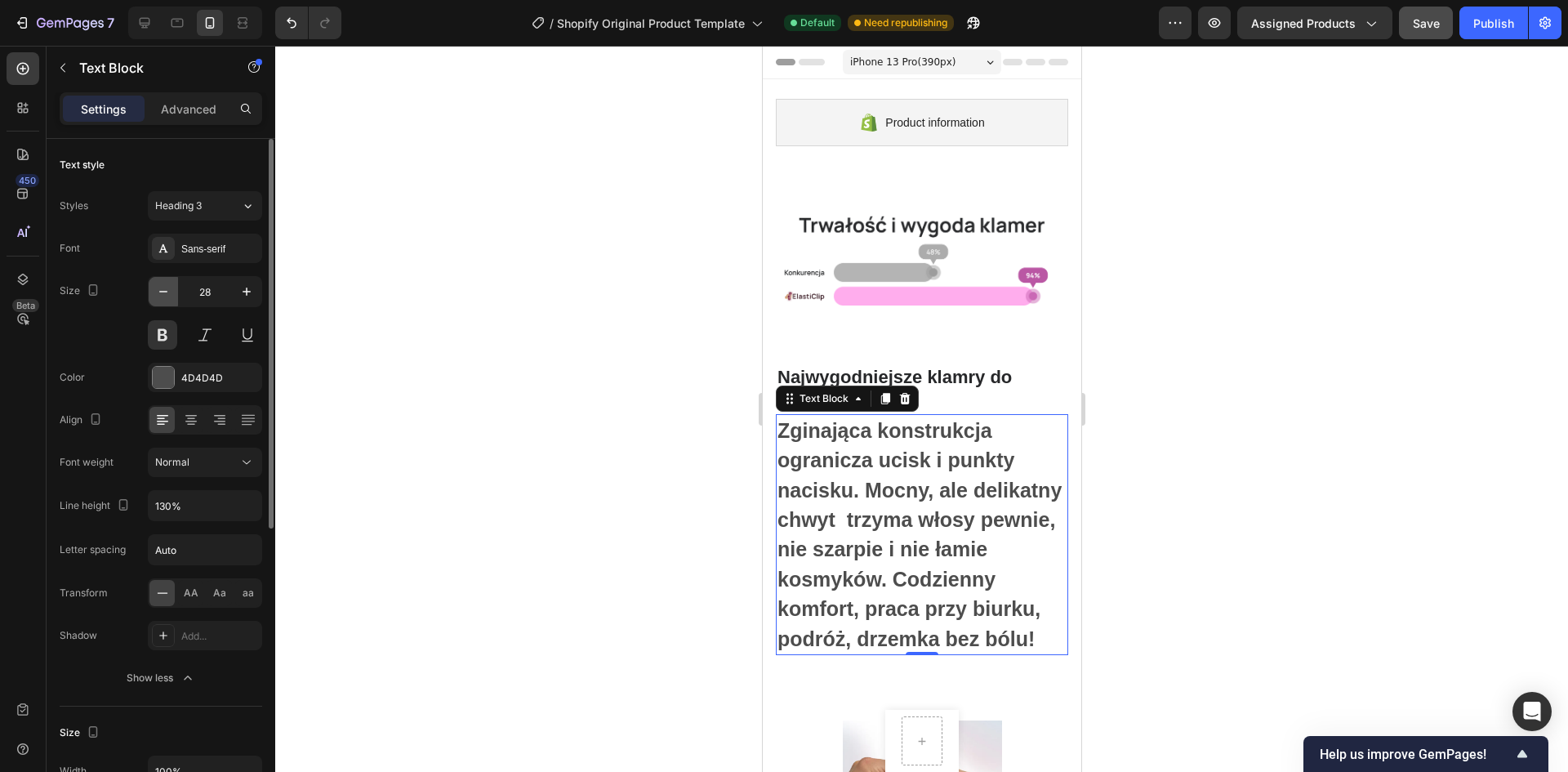
click at [160, 288] on icon "button" at bounding box center [163, 291] width 16 height 16
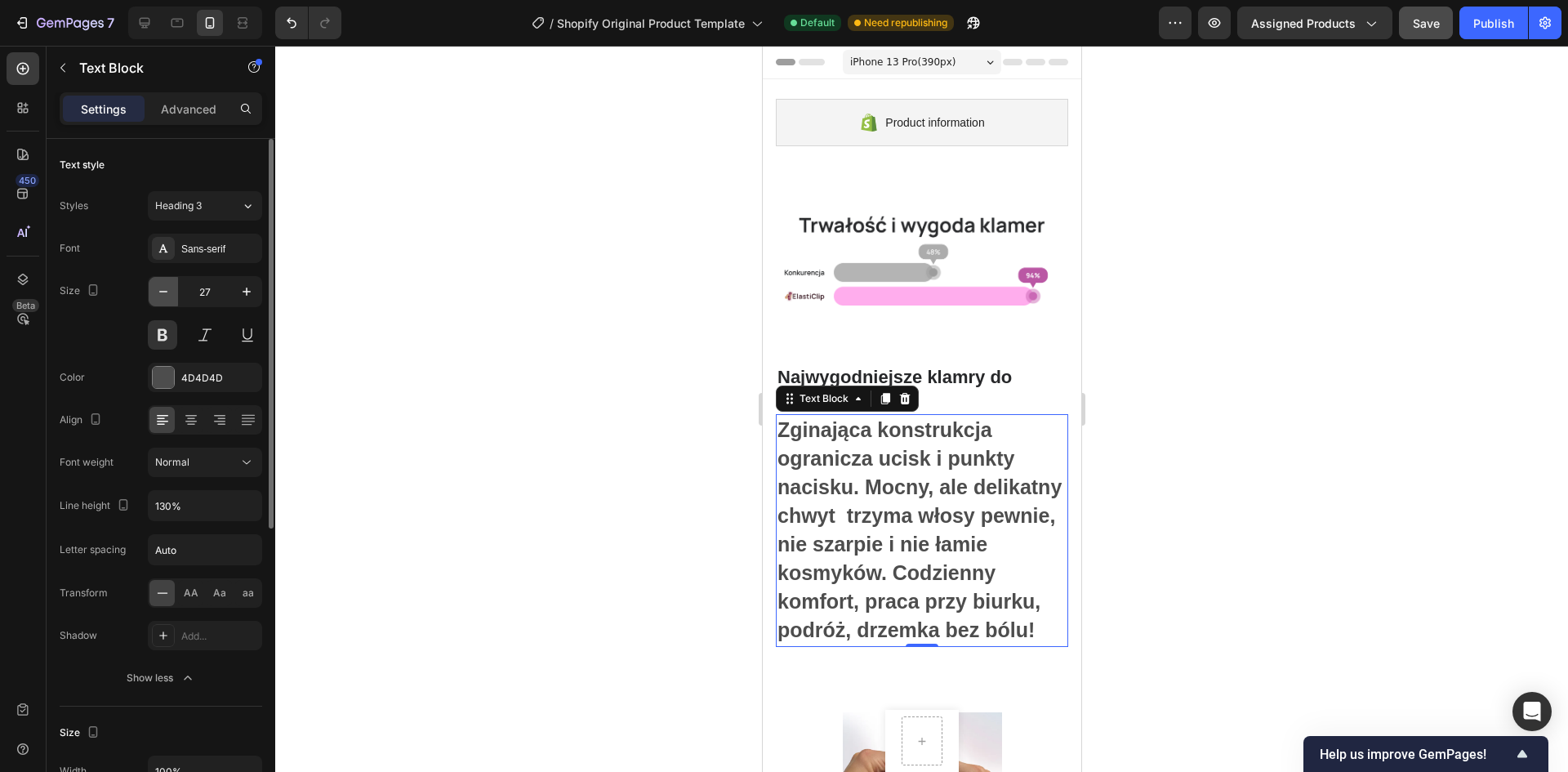
click at [160, 288] on icon "button" at bounding box center [163, 291] width 16 height 16
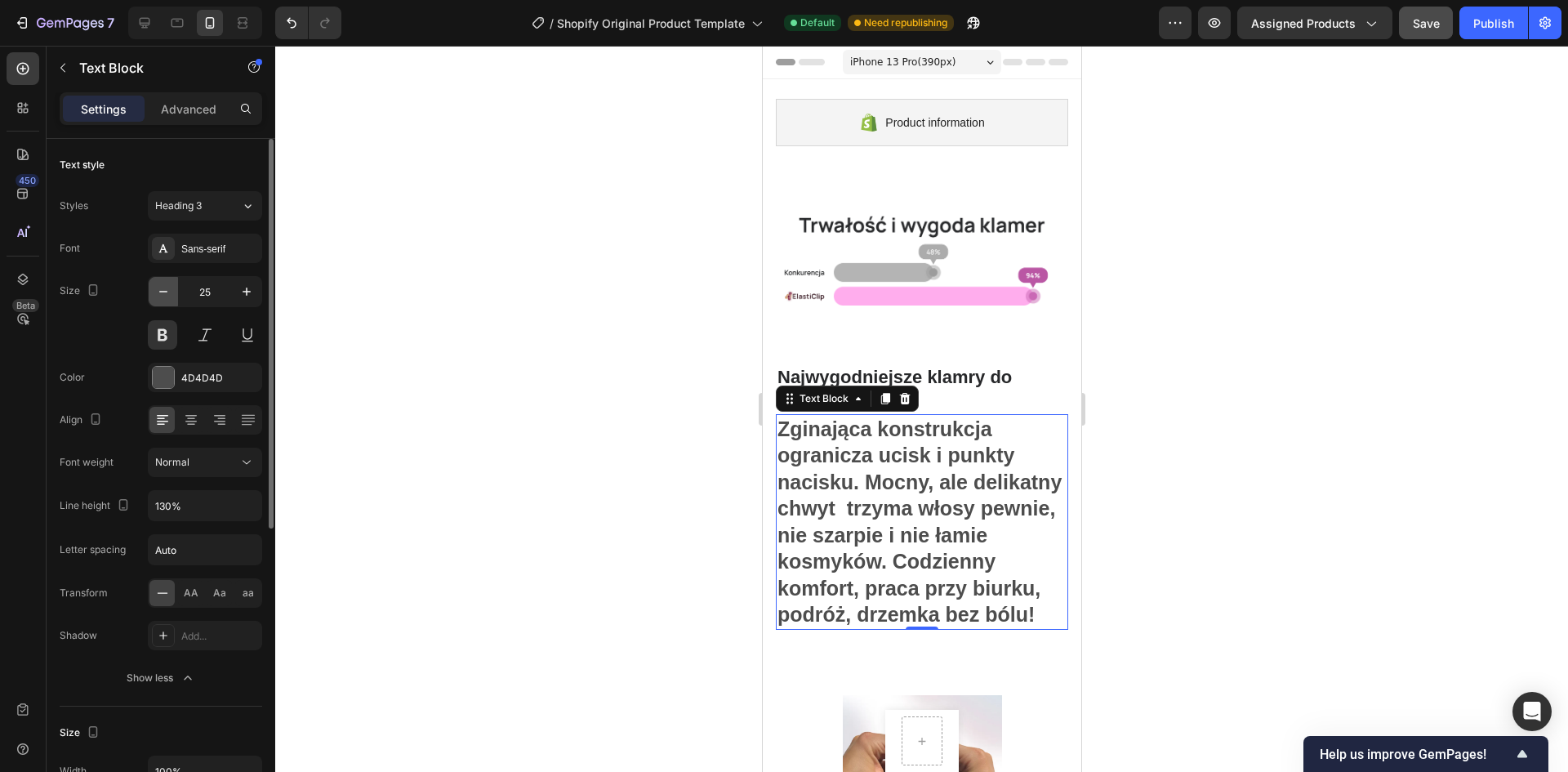
click at [160, 288] on icon "button" at bounding box center [163, 291] width 16 height 16
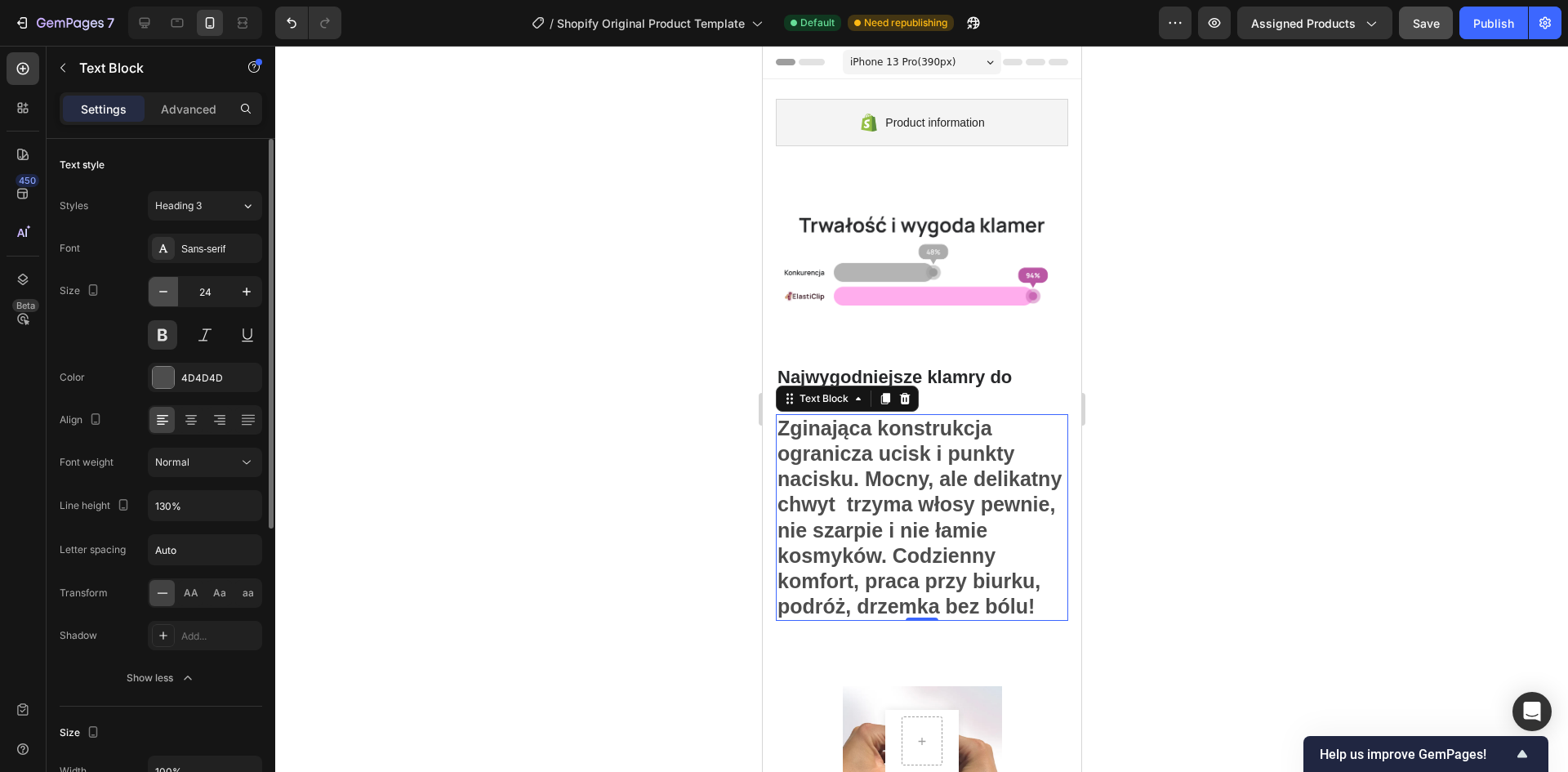
click at [160, 288] on icon "button" at bounding box center [163, 291] width 16 height 16
click at [160, 288] on icon "button" at bounding box center [163, 291] width 16 height 16
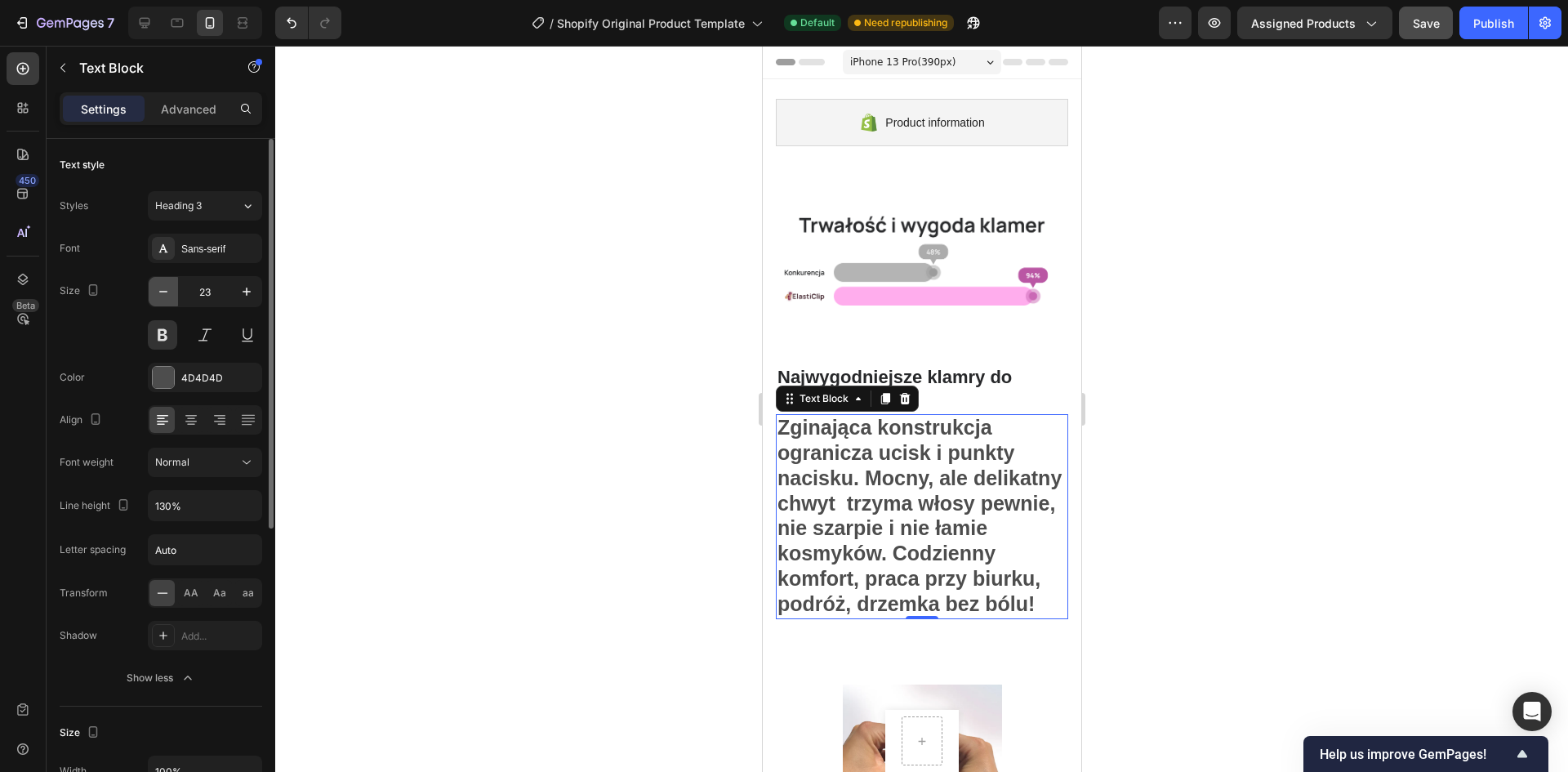
click at [160, 288] on icon "button" at bounding box center [163, 291] width 16 height 16
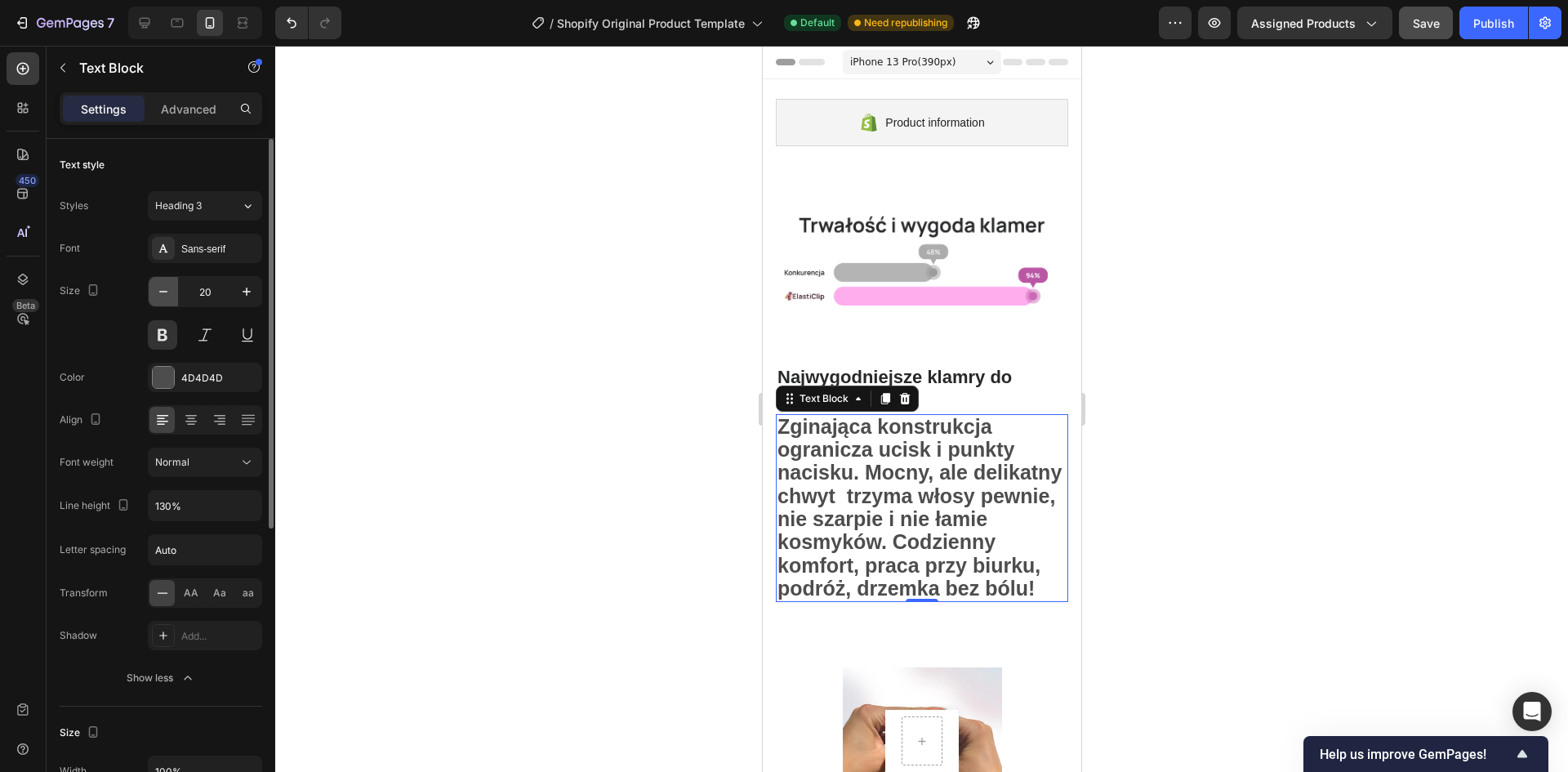
click at [160, 288] on icon "button" at bounding box center [163, 291] width 16 height 16
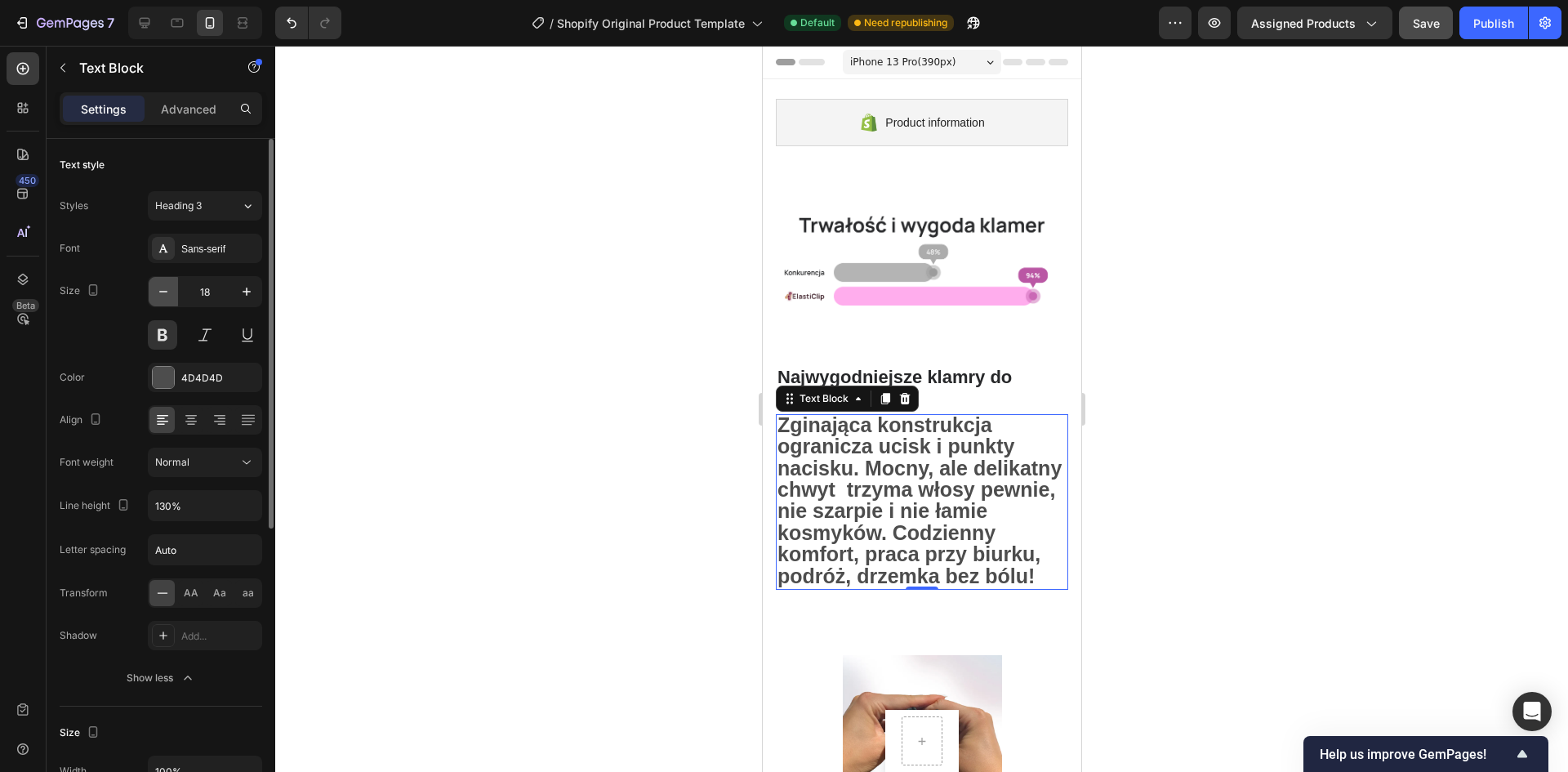
click at [160, 288] on icon "button" at bounding box center [163, 291] width 16 height 16
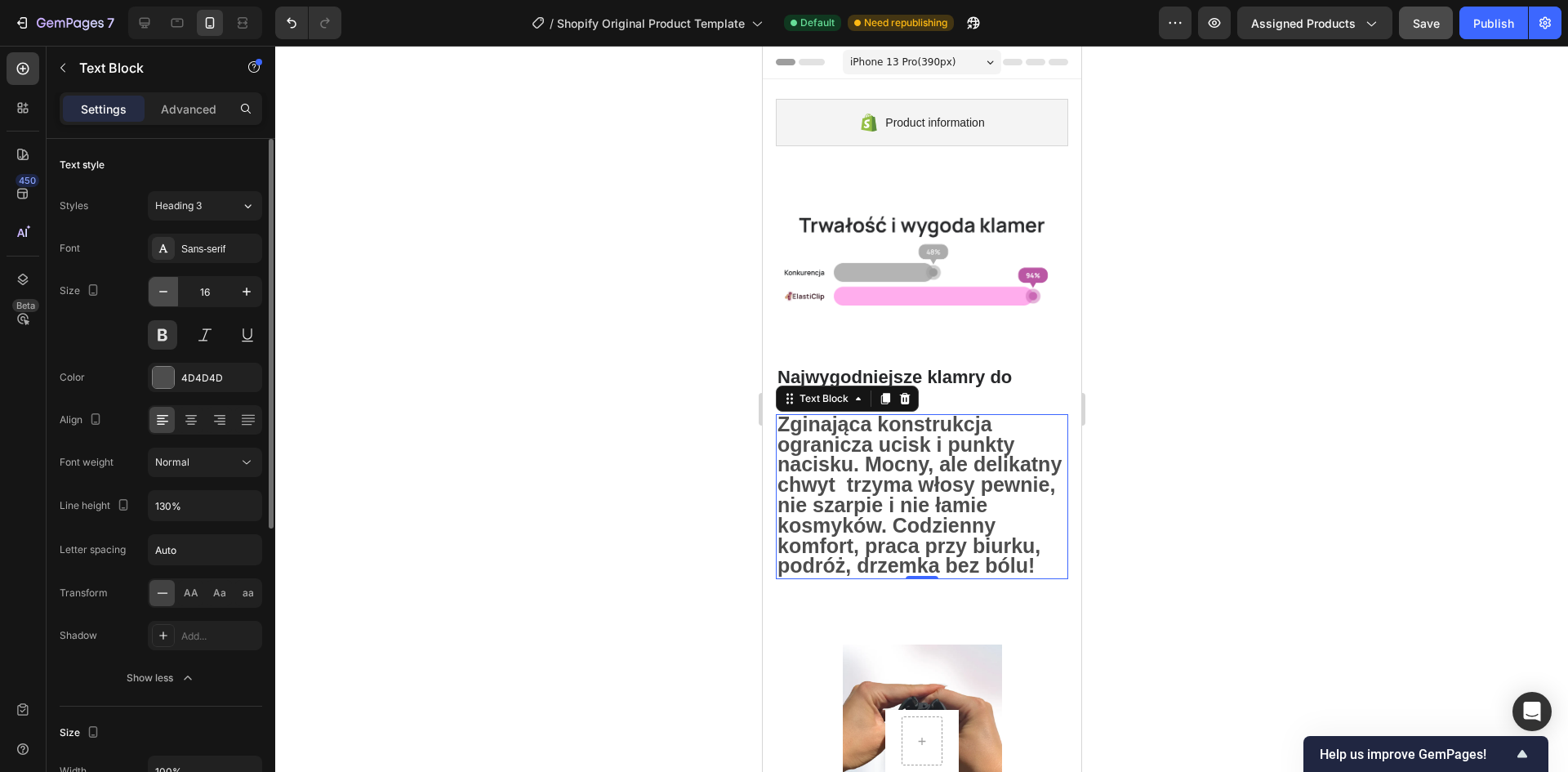
click at [160, 288] on icon "button" at bounding box center [163, 291] width 16 height 16
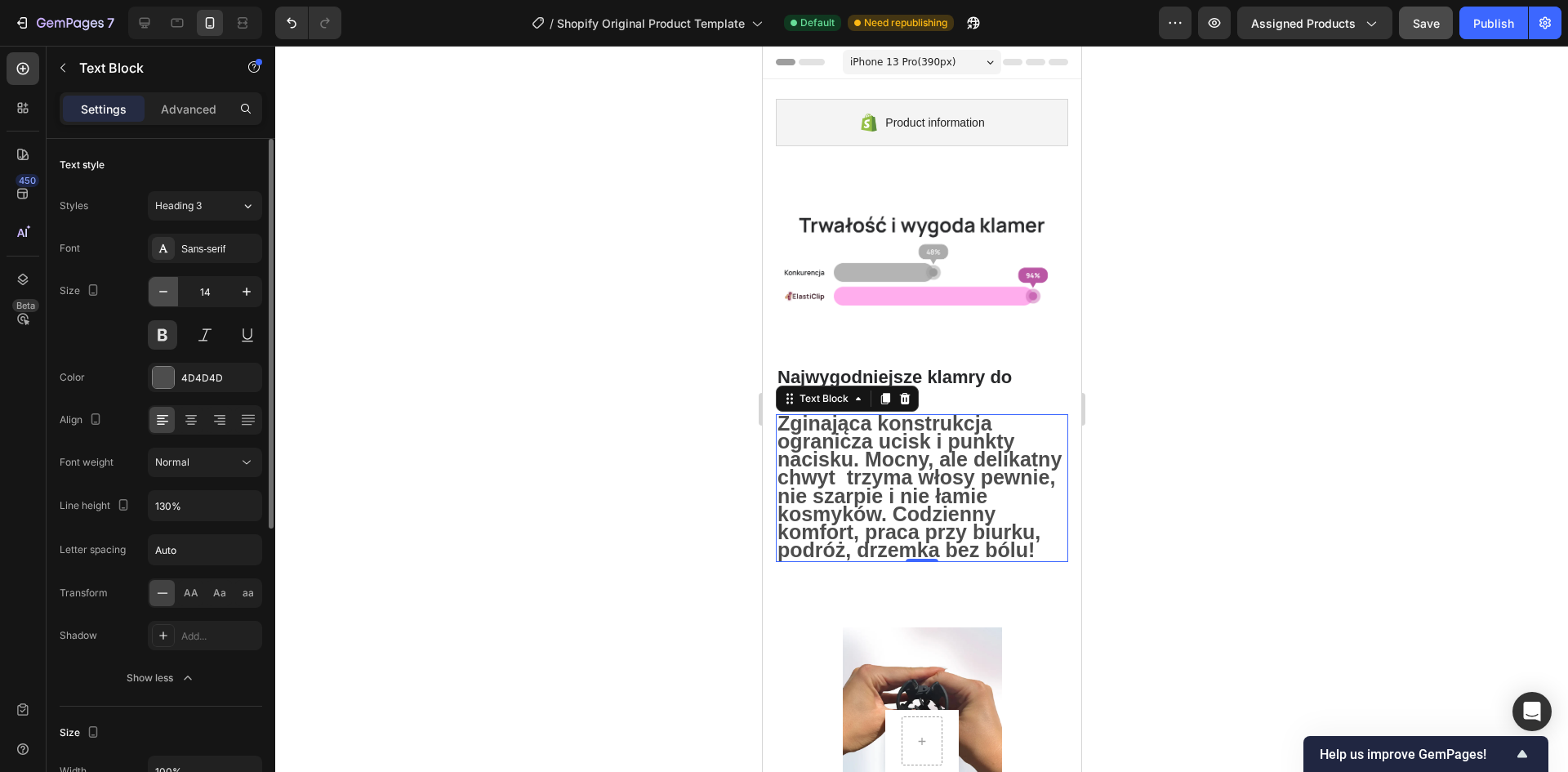
click at [160, 288] on icon "button" at bounding box center [163, 291] width 16 height 16
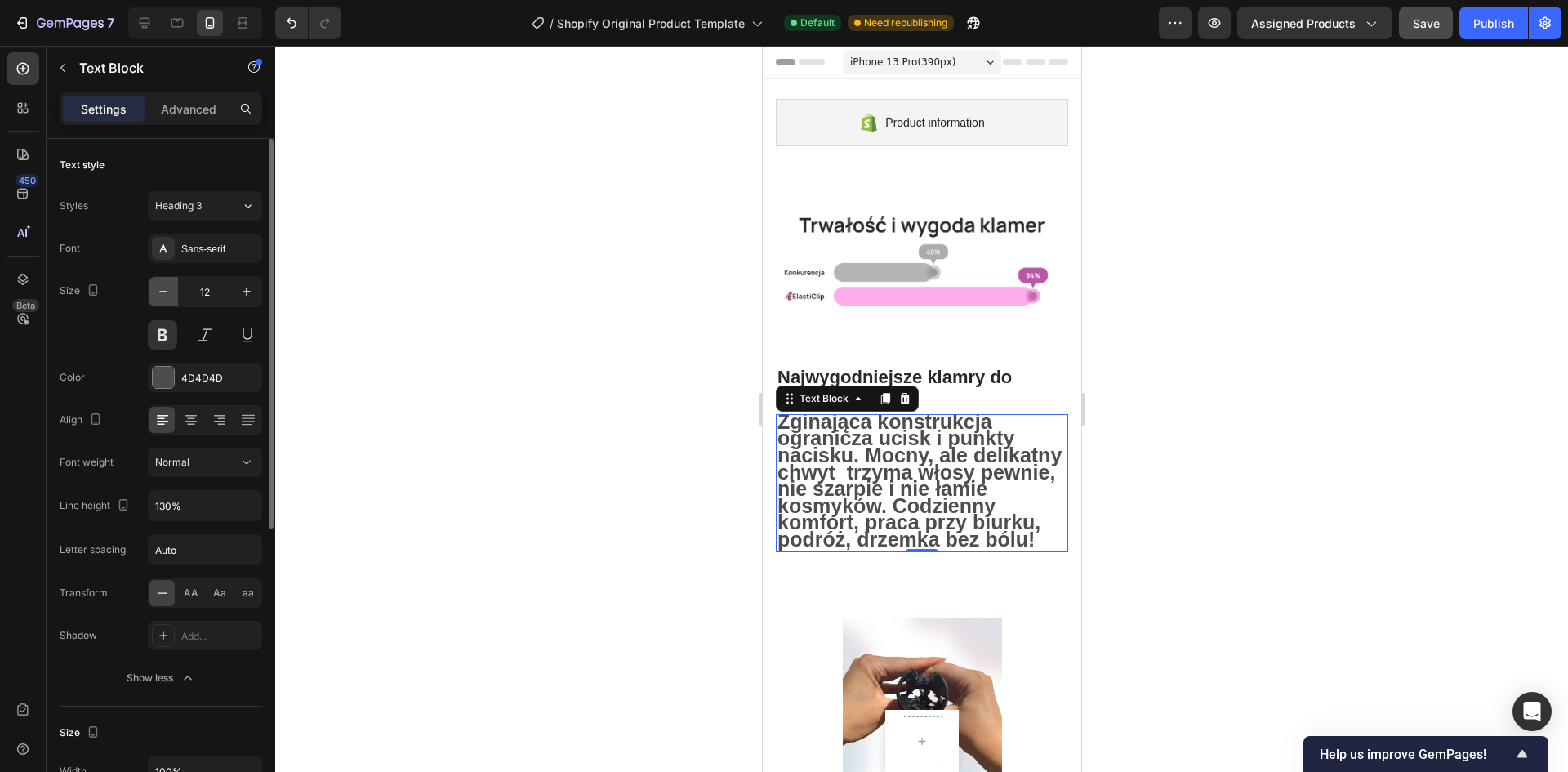
click at [160, 288] on icon "button" at bounding box center [163, 291] width 16 height 16
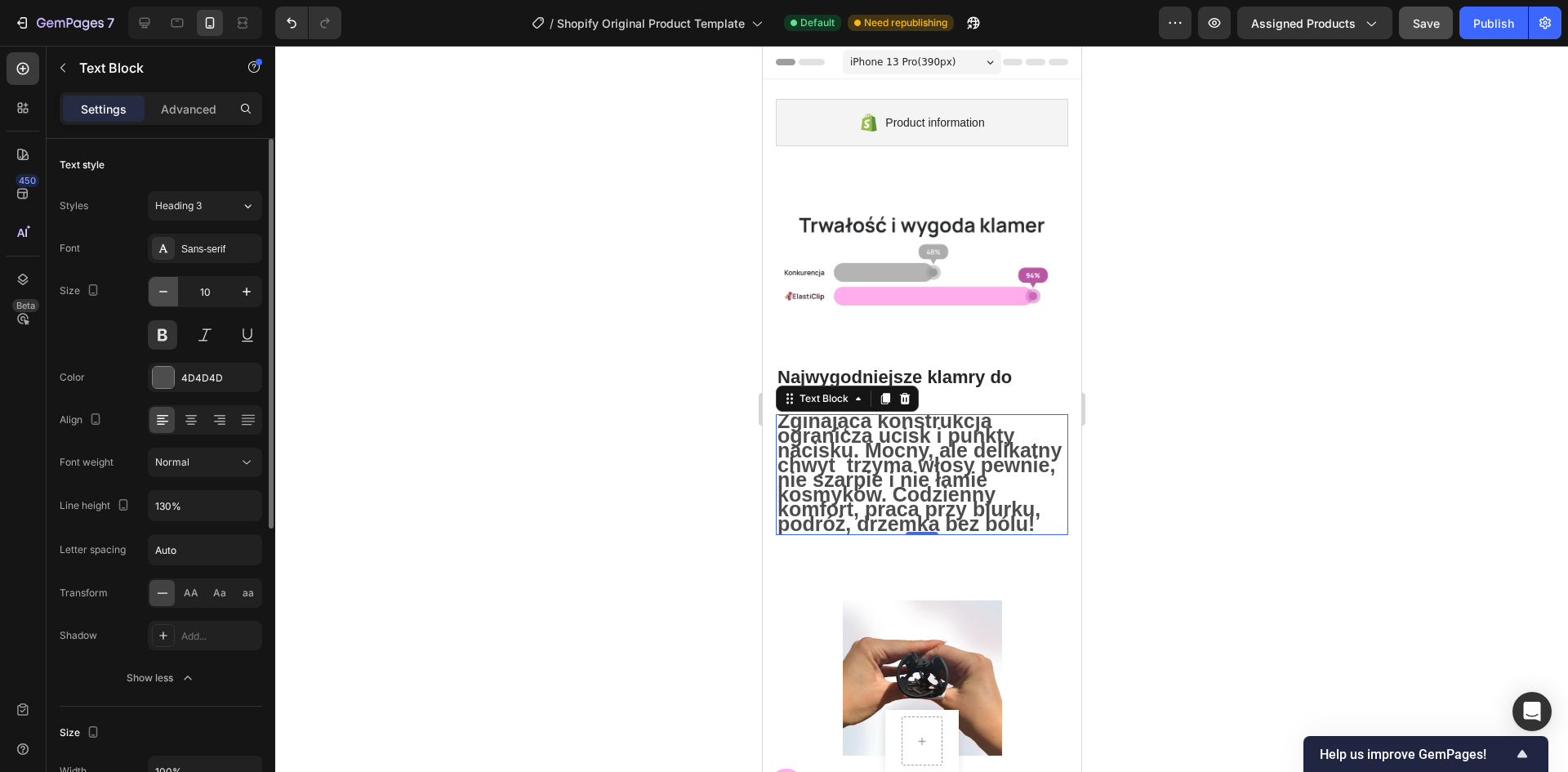
click at [160, 288] on icon "button" at bounding box center [163, 291] width 16 height 16
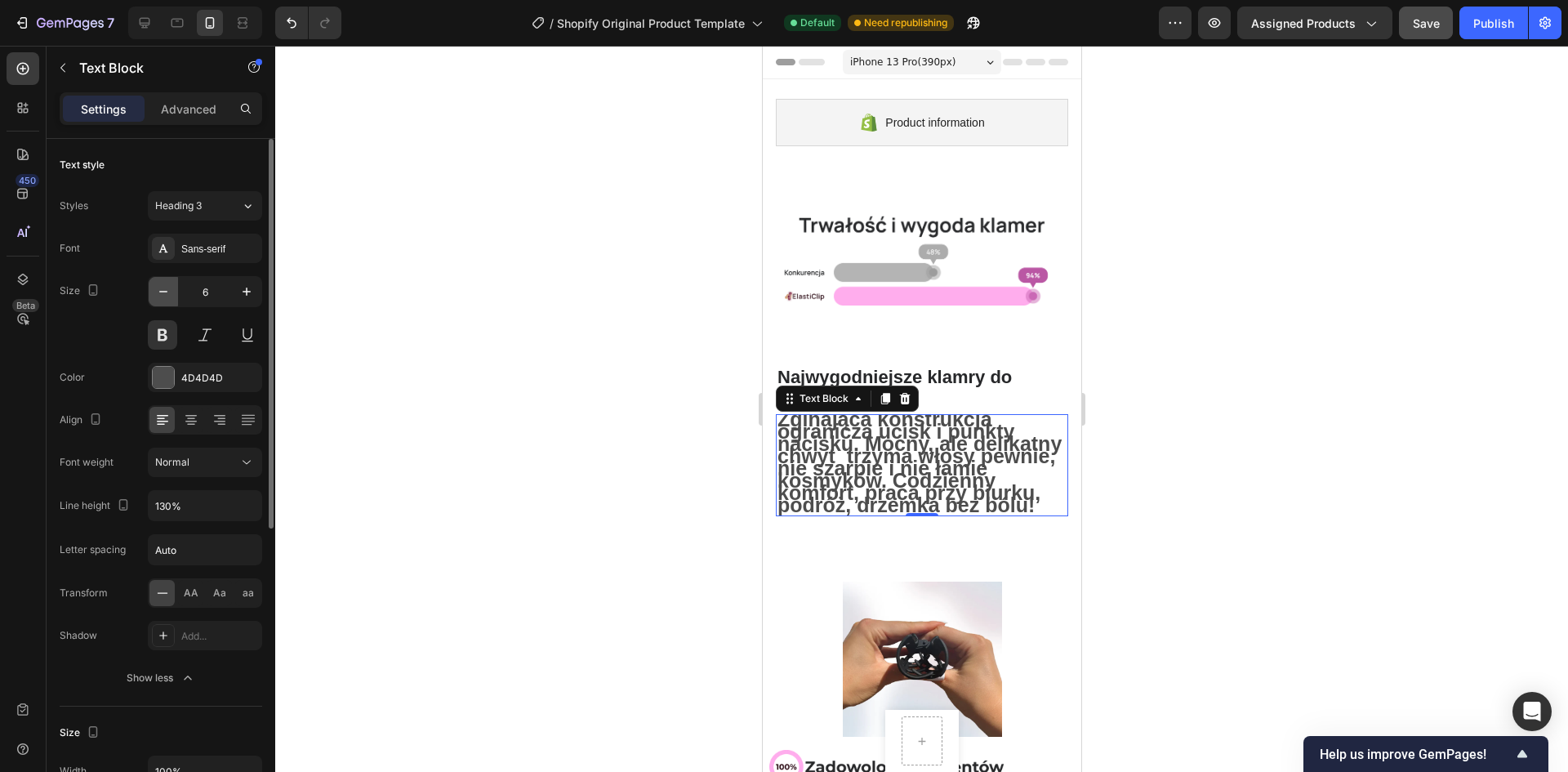
click at [160, 288] on icon "button" at bounding box center [163, 291] width 16 height 16
type input "5"
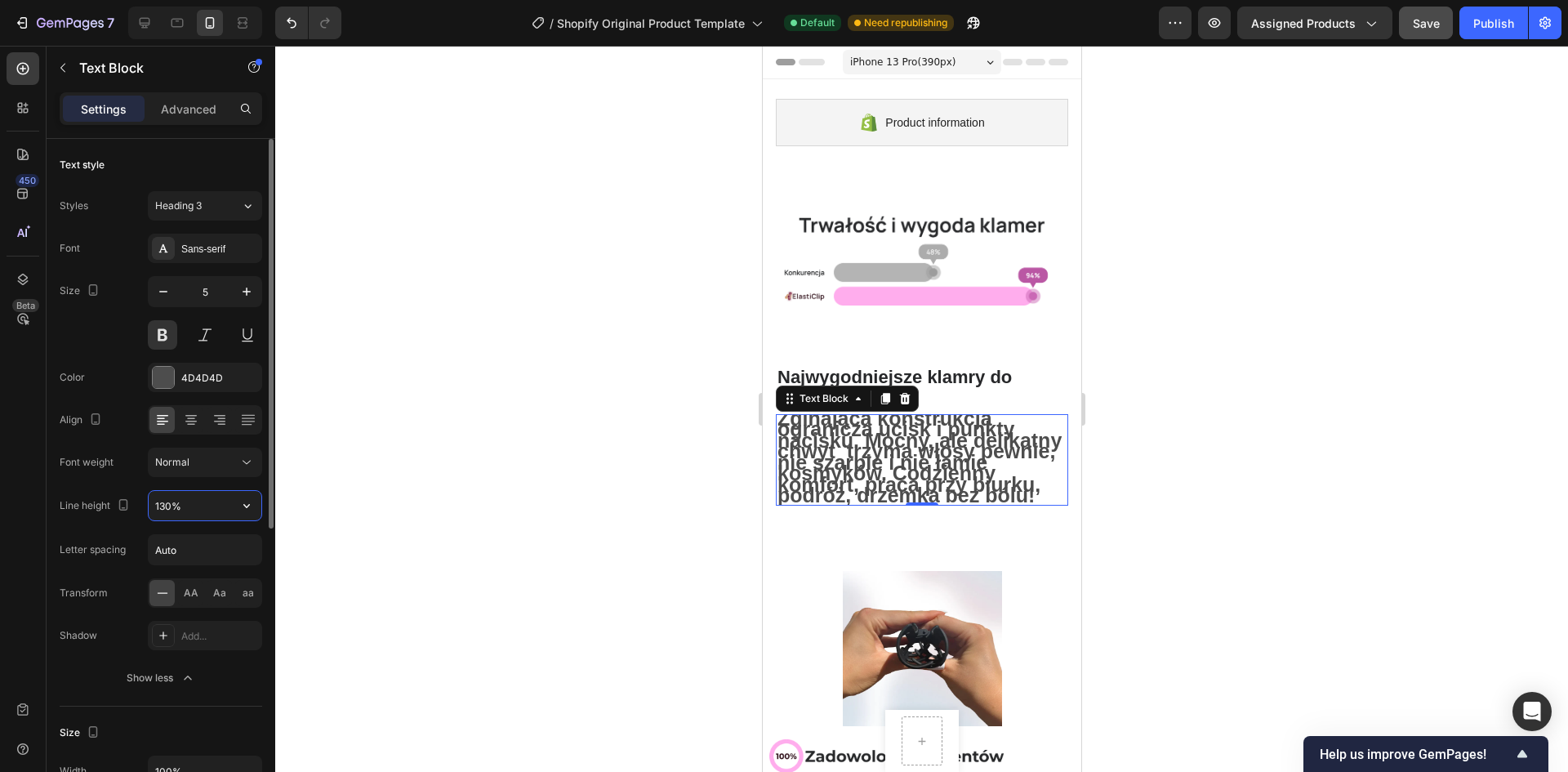
click at [194, 500] on input "130%" at bounding box center [205, 505] width 113 height 29
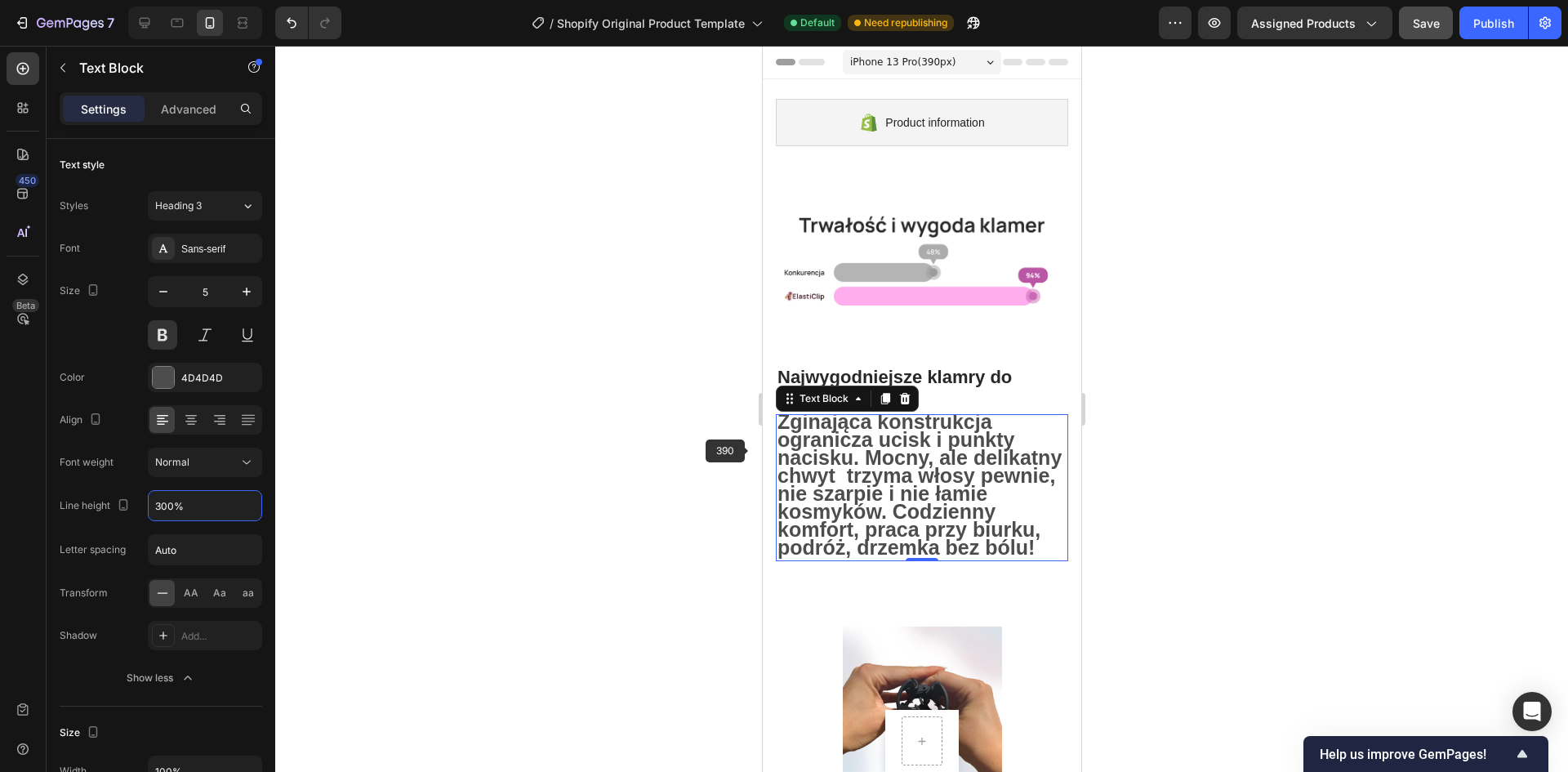
type input "300%"
click at [857, 477] on span "Zginająca konstrukcja ogranicza ucisk i punkty nacisku. Mocny, ale delikatny ch…" at bounding box center [919, 484] width 284 height 149
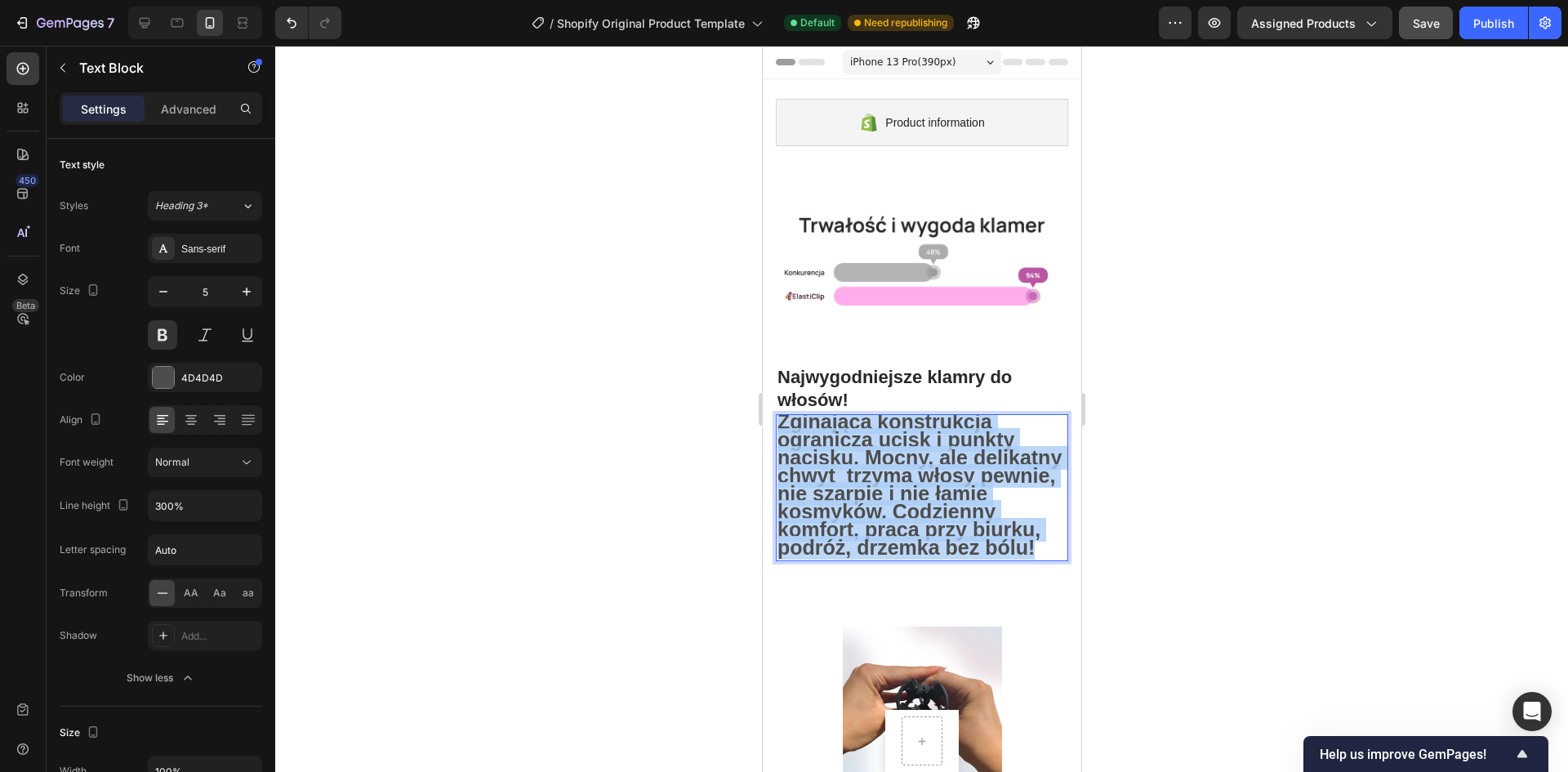
click at [857, 477] on span "Zginająca konstrukcja ogranicza ucisk i punkty nacisku. Mocny, ale delikatny ch…" at bounding box center [919, 484] width 284 height 149
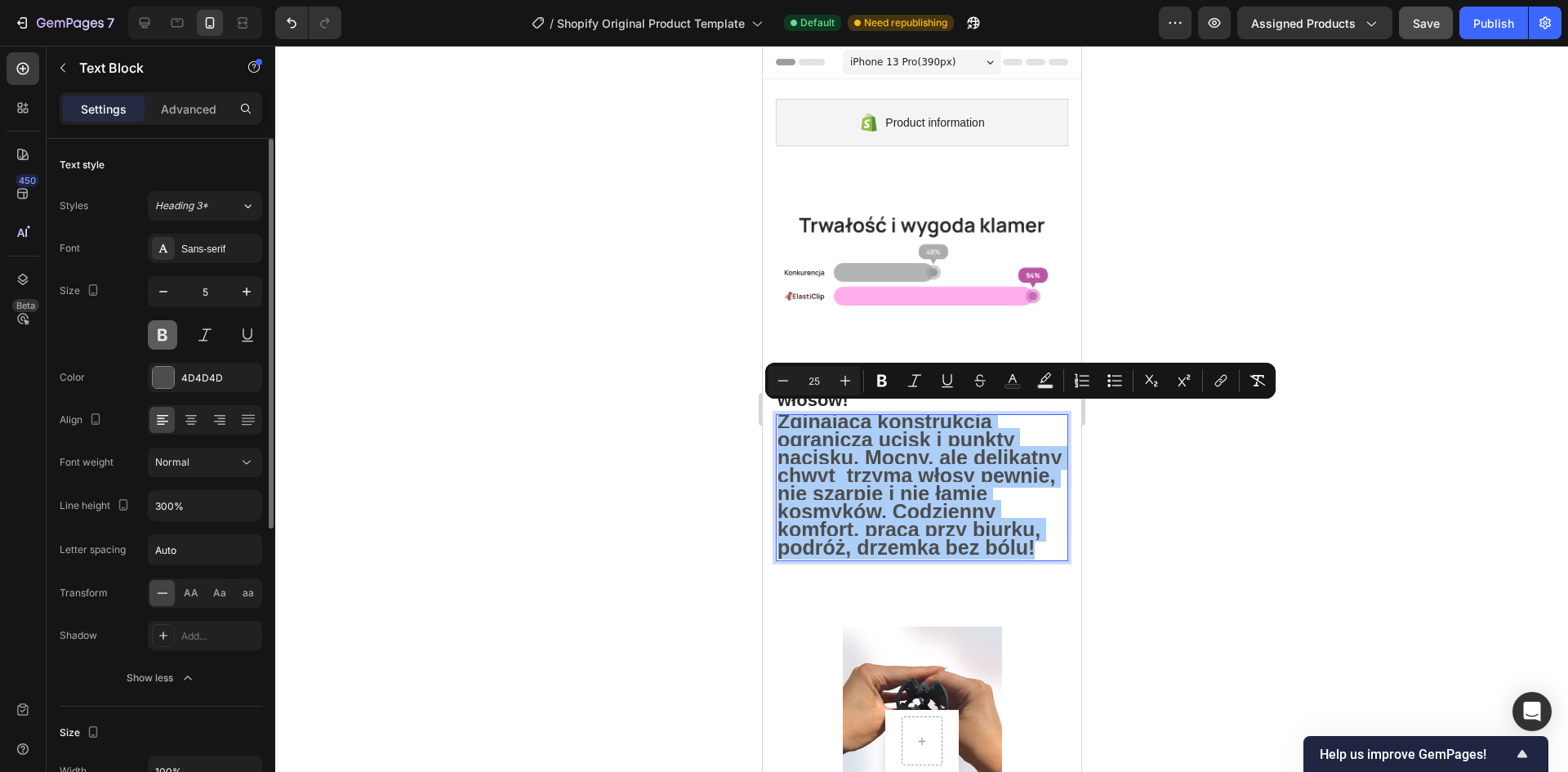
click at [160, 335] on button at bounding box center [162, 335] width 29 height 29
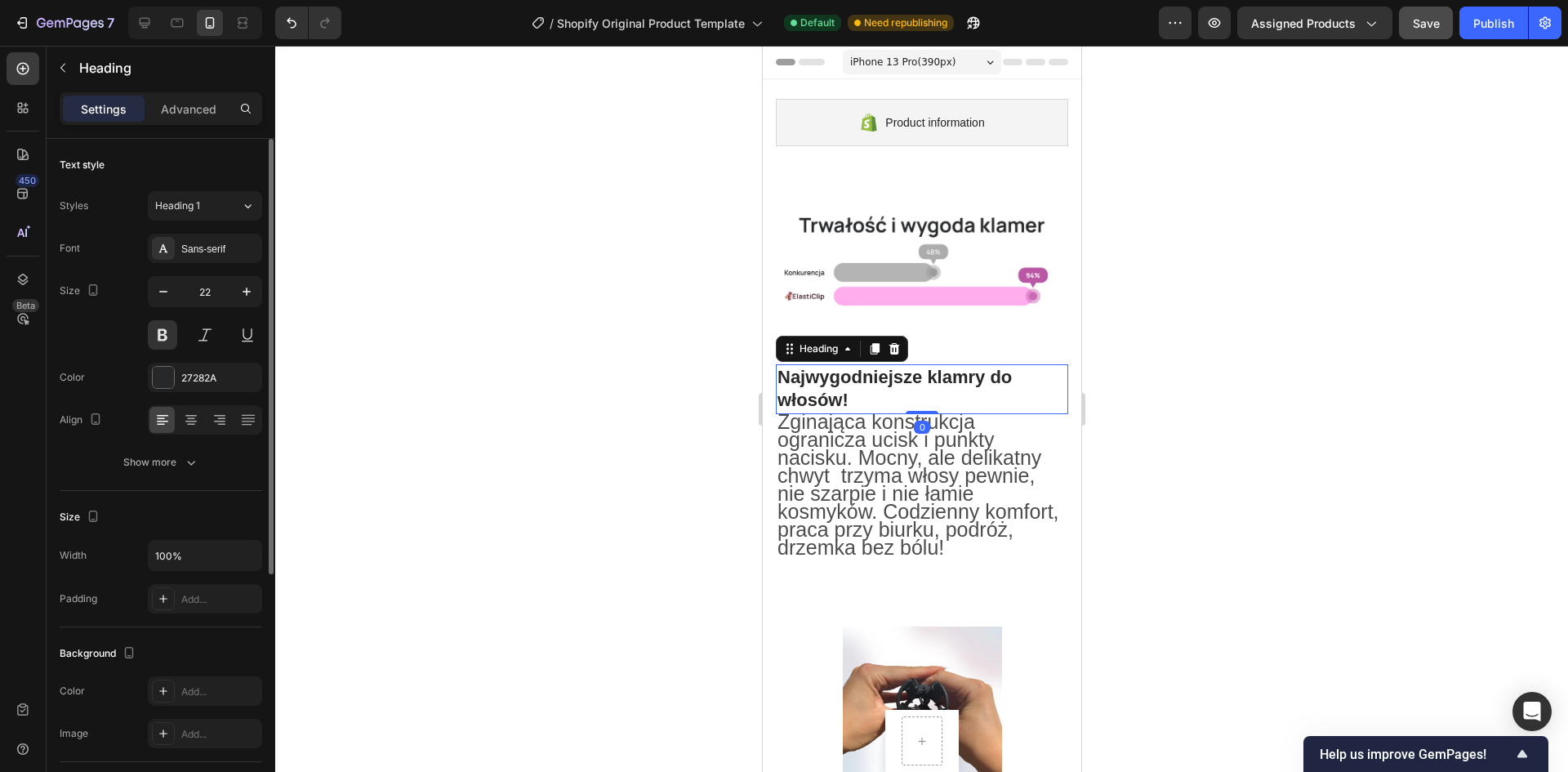
click at [1024, 378] on p "Najwygodniejsze klamry do włosów!" at bounding box center [921, 389] width 289 height 46
click at [1215, 410] on div at bounding box center [921, 409] width 1293 height 727
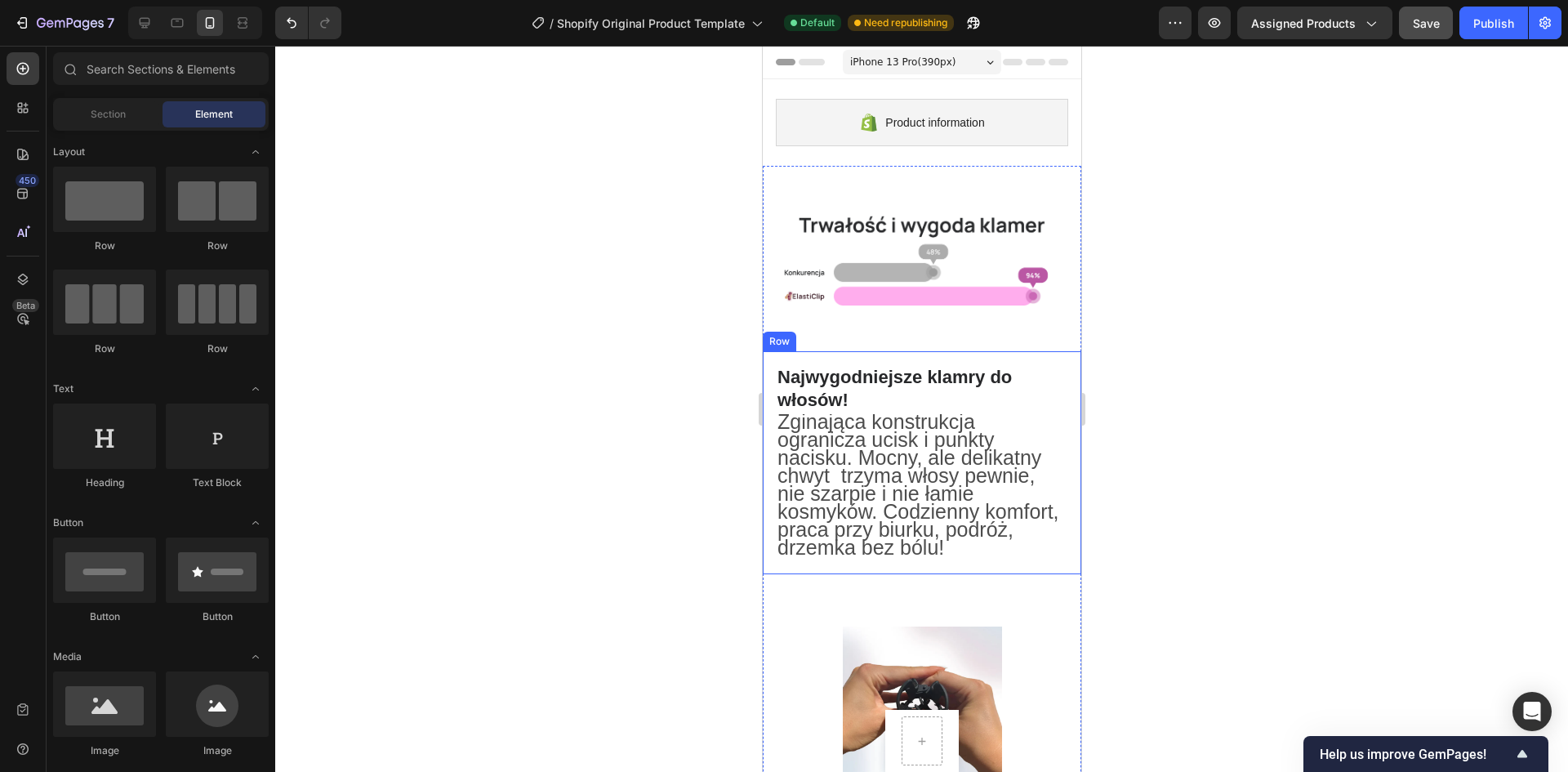
click at [853, 367] on p "Najwygodniejsze klamry do włosów!" at bounding box center [921, 389] width 289 height 46
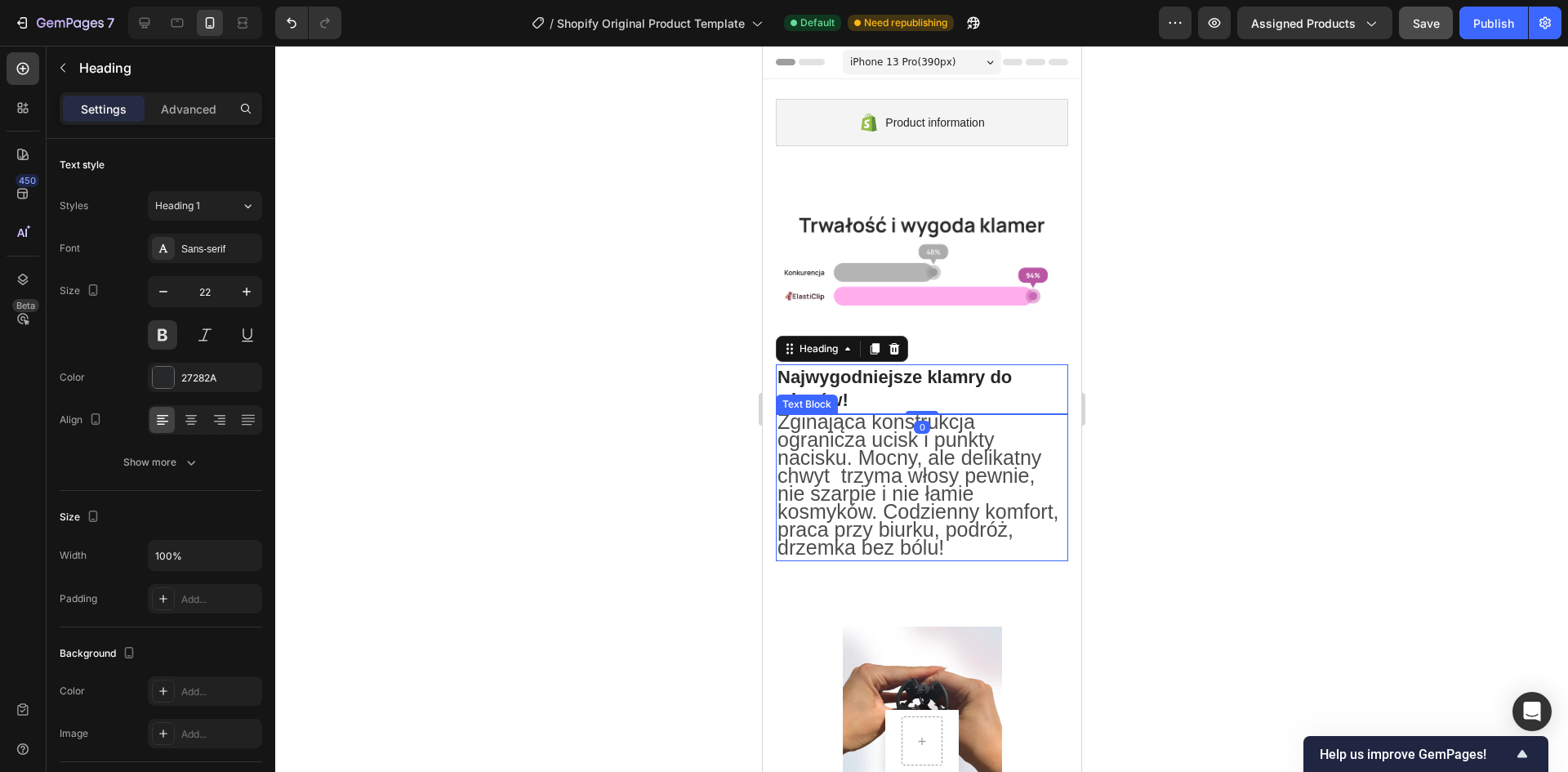
click at [836, 453] on span "Zginająca konstrukcja ogranicza ucisk i punkty nacisku. Mocny, ale delikatny ch…" at bounding box center [917, 484] width 282 height 149
click at [826, 367] on p "Najwygodniejsze klamry do włosów!" at bounding box center [921, 389] width 289 height 46
click at [191, 372] on div "27282A" at bounding box center [205, 378] width 47 height 14
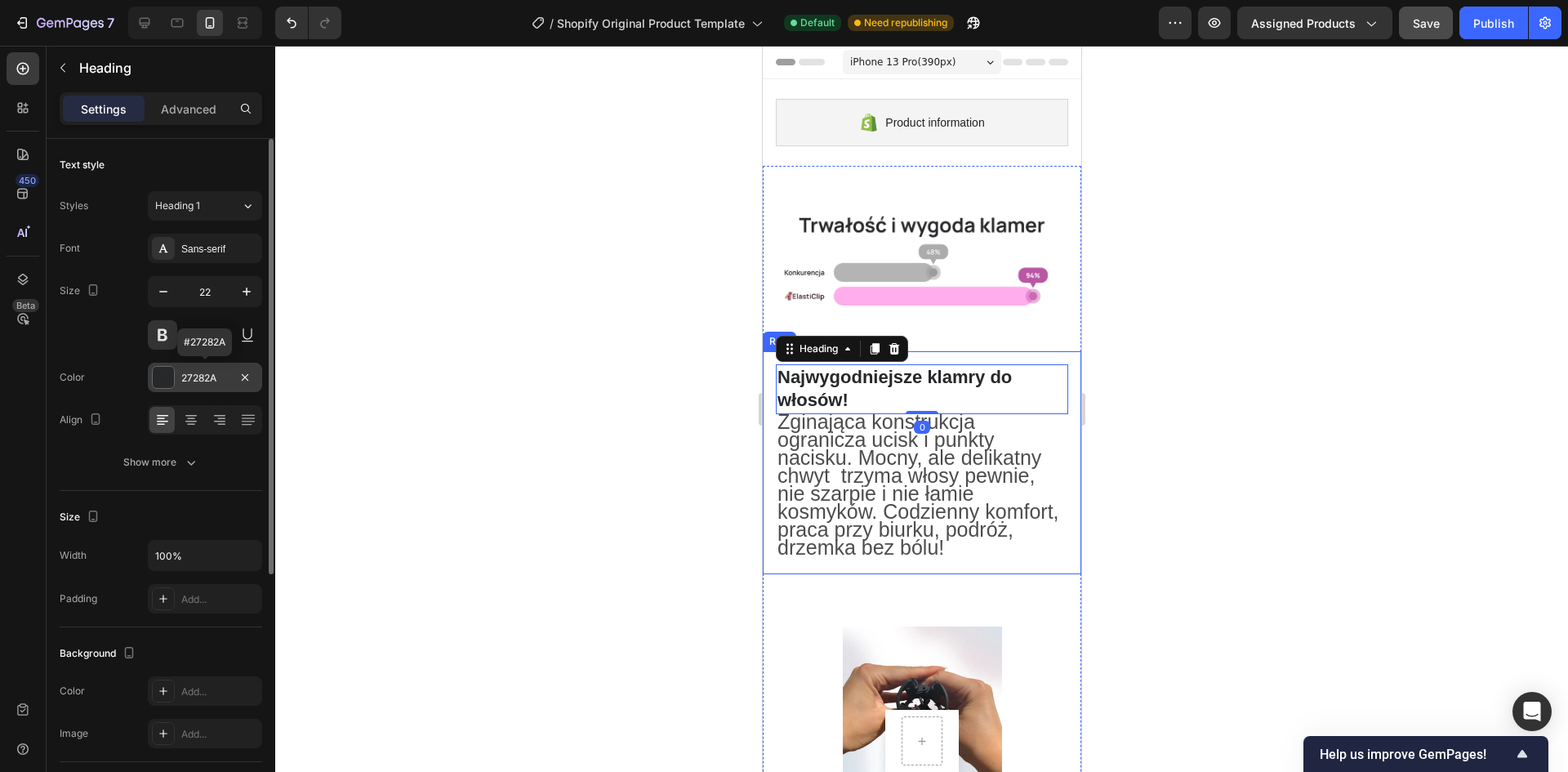
click at [191, 372] on div "27282A" at bounding box center [205, 378] width 47 height 14
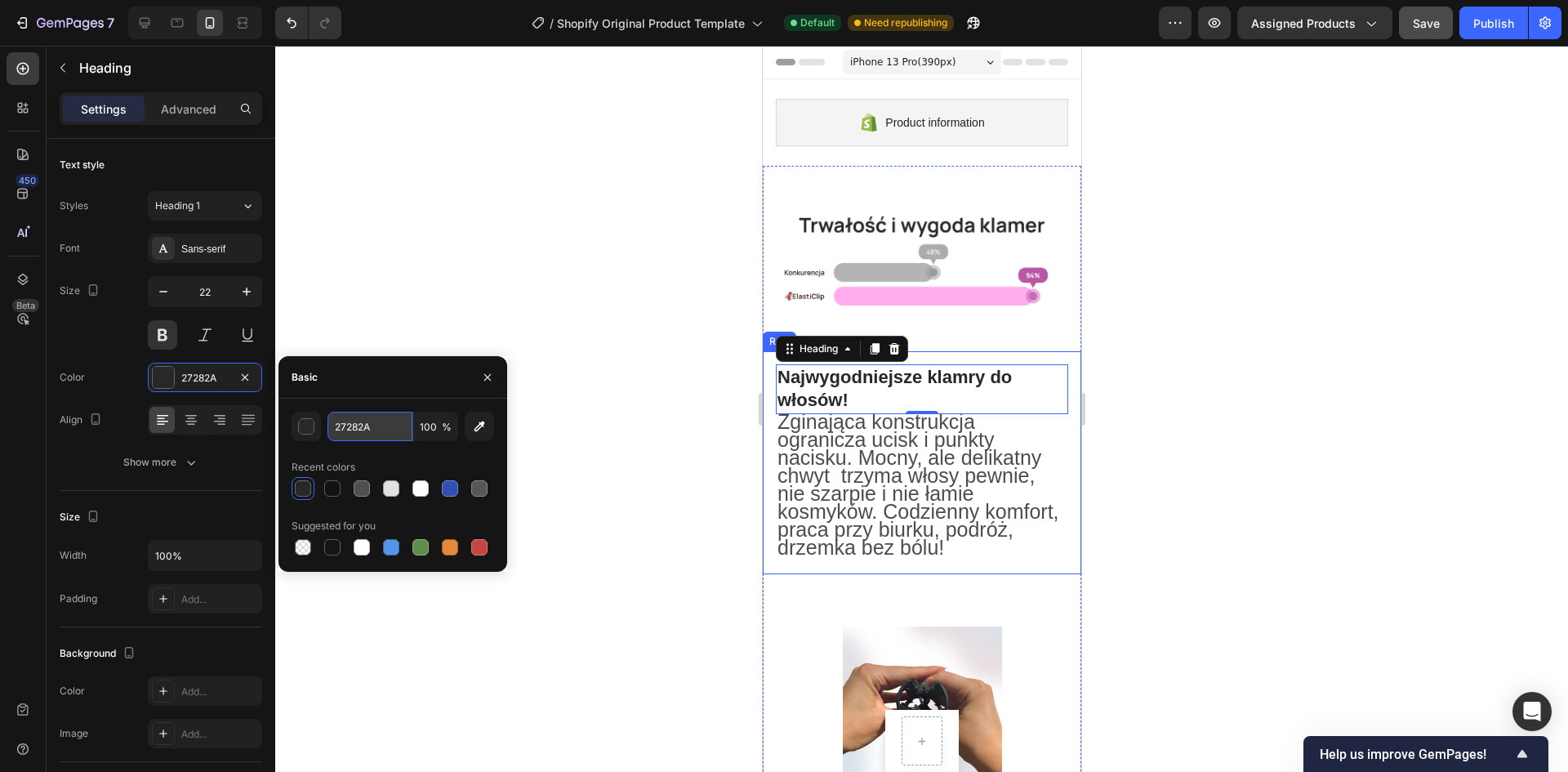
click at [374, 429] on input "27282A" at bounding box center [370, 426] width 85 height 29
click at [922, 493] on span "Zginająca konstrukcja ogranicza ucisk i punkty nacisku. Mocny, ale delikatny ch…" at bounding box center [917, 484] width 282 height 149
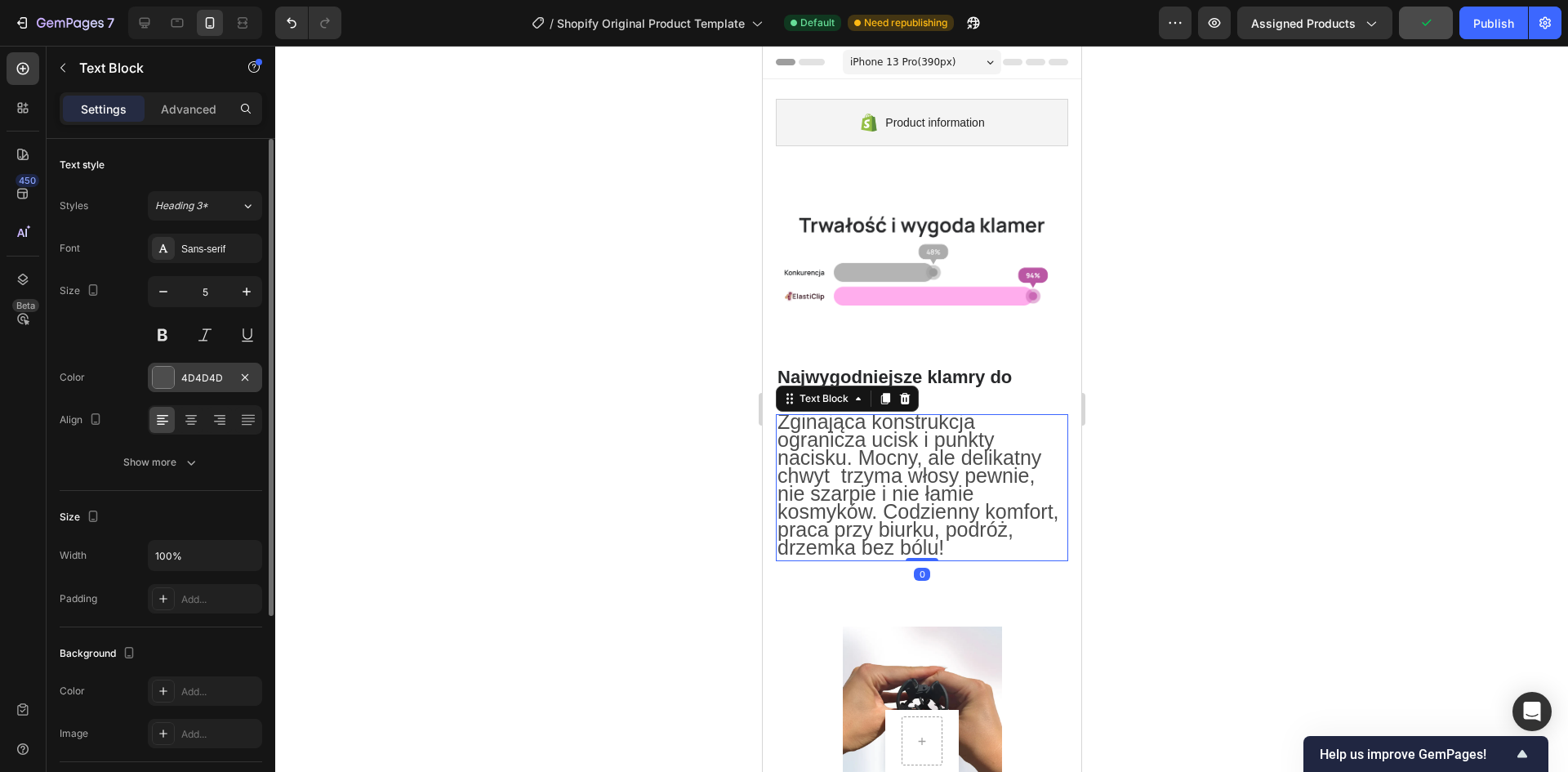
click at [202, 373] on div "4D4D4D" at bounding box center [205, 378] width 47 height 14
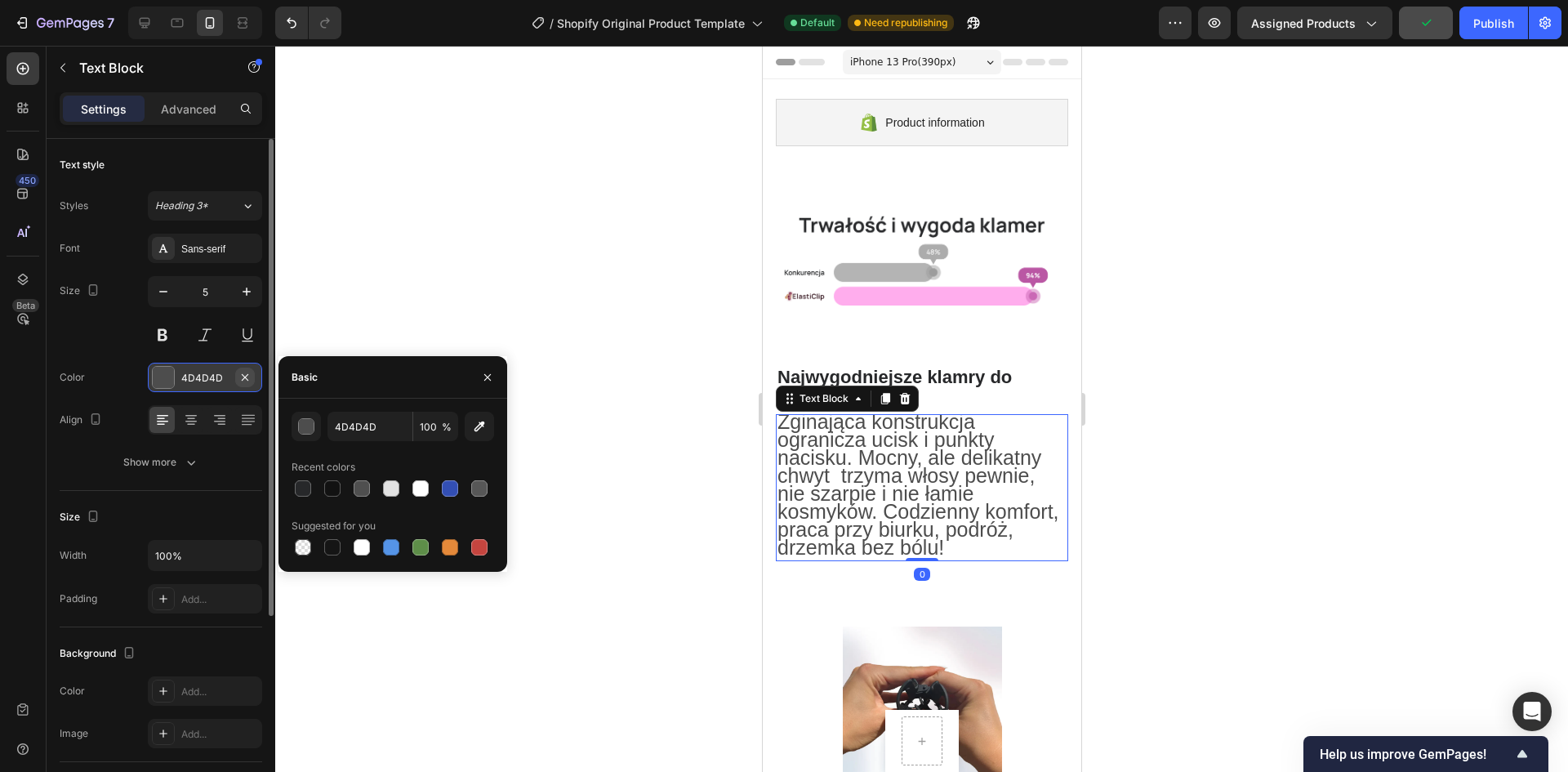
click at [244, 378] on icon "button" at bounding box center [245, 377] width 7 height 7
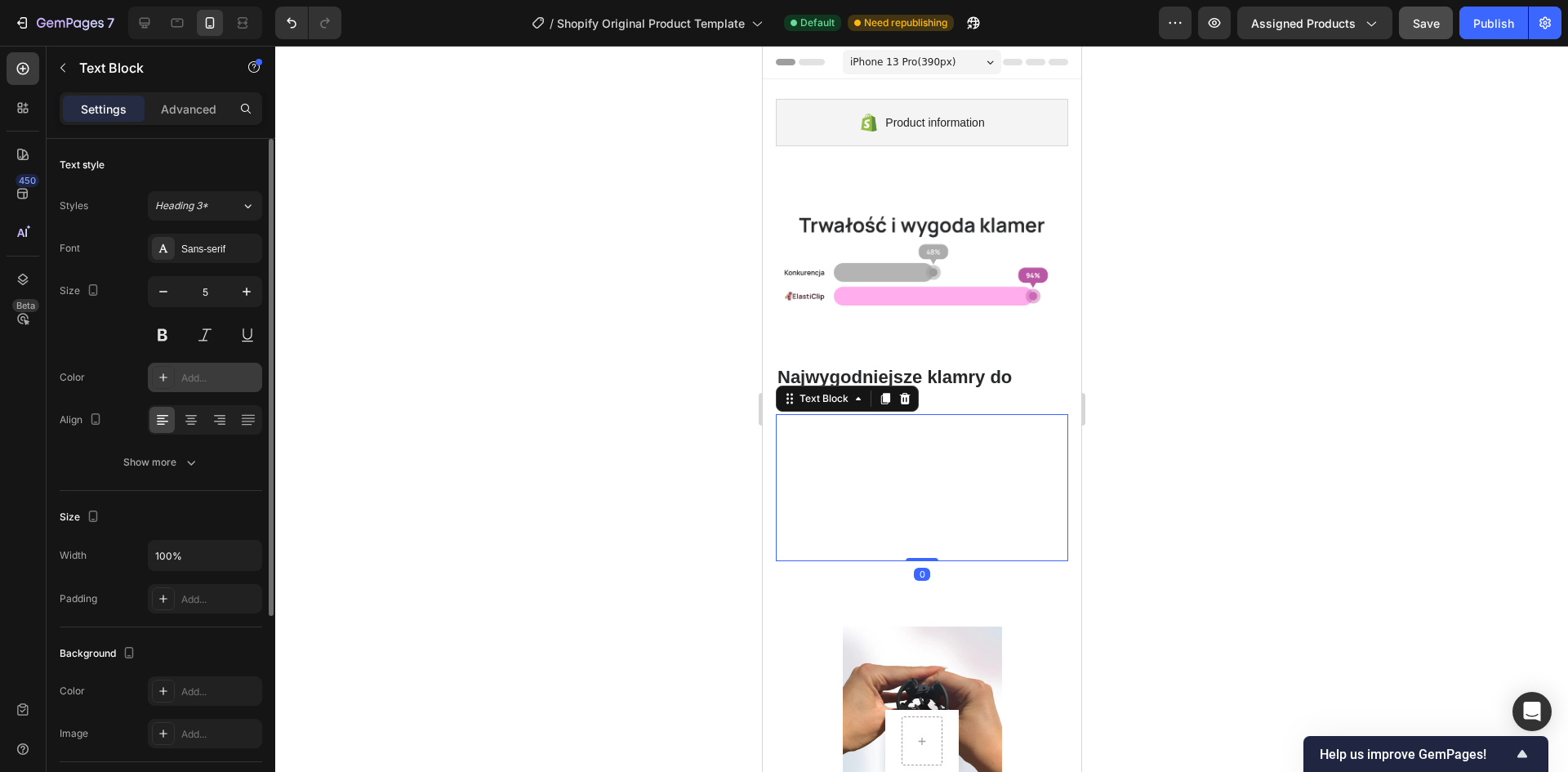
click at [166, 378] on icon at bounding box center [164, 378] width 13 height 13
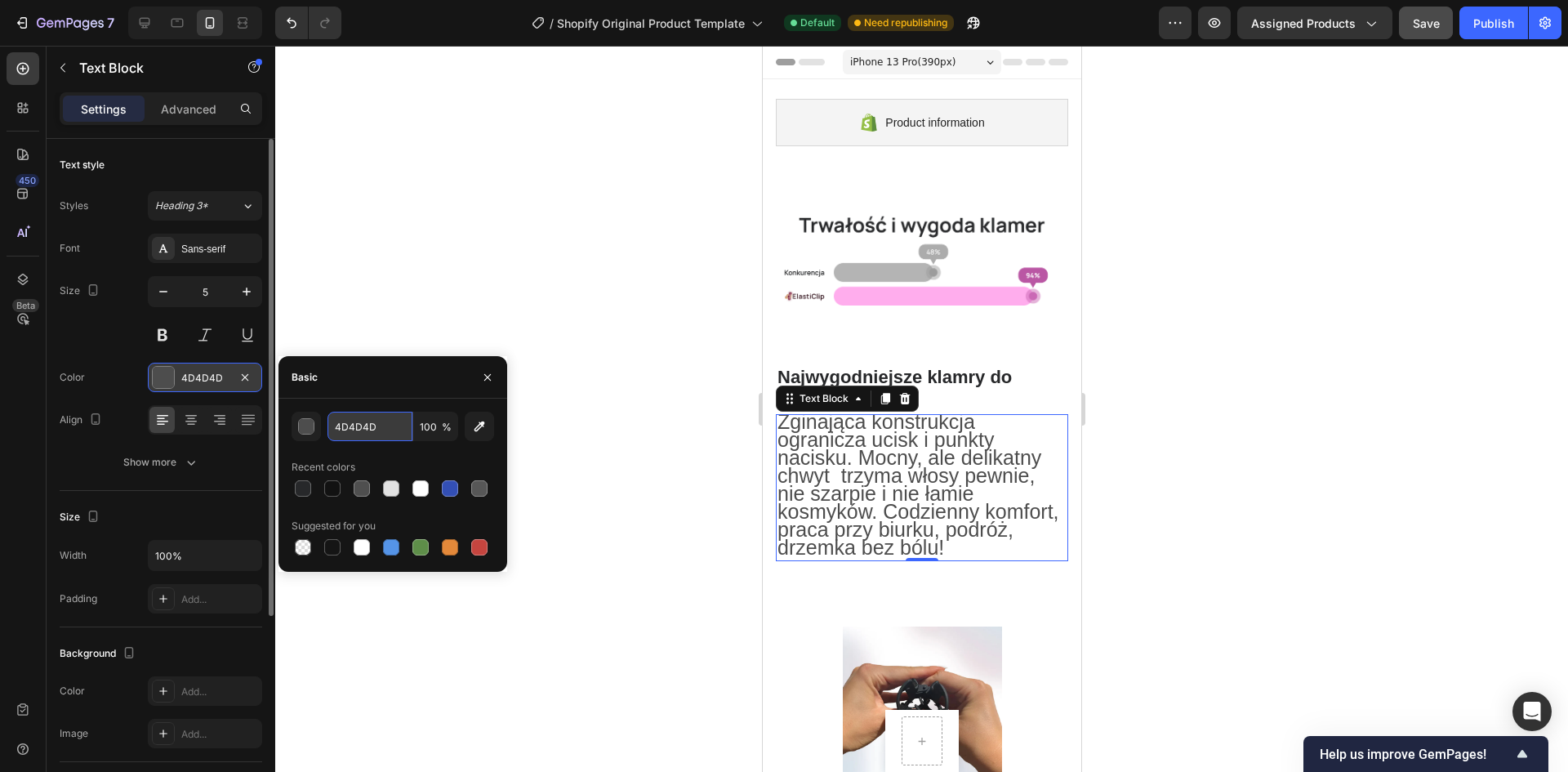
click at [338, 415] on input "4D4D4D" at bounding box center [370, 426] width 85 height 29
paste input "27282A"
type input "27282A"
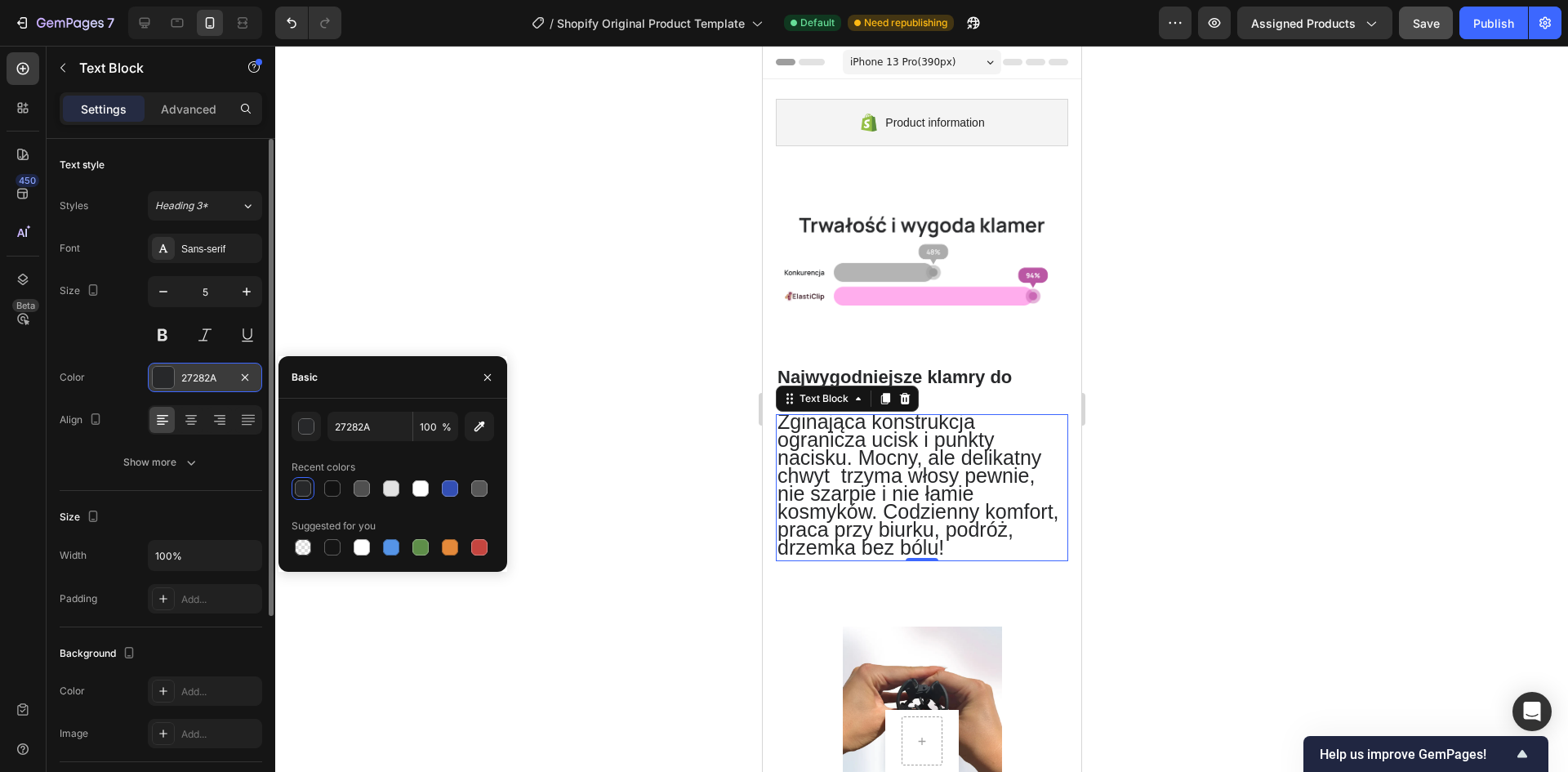
click at [1236, 447] on div at bounding box center [921, 409] width 1293 height 727
